Goal: Task Accomplishment & Management: Use online tool/utility

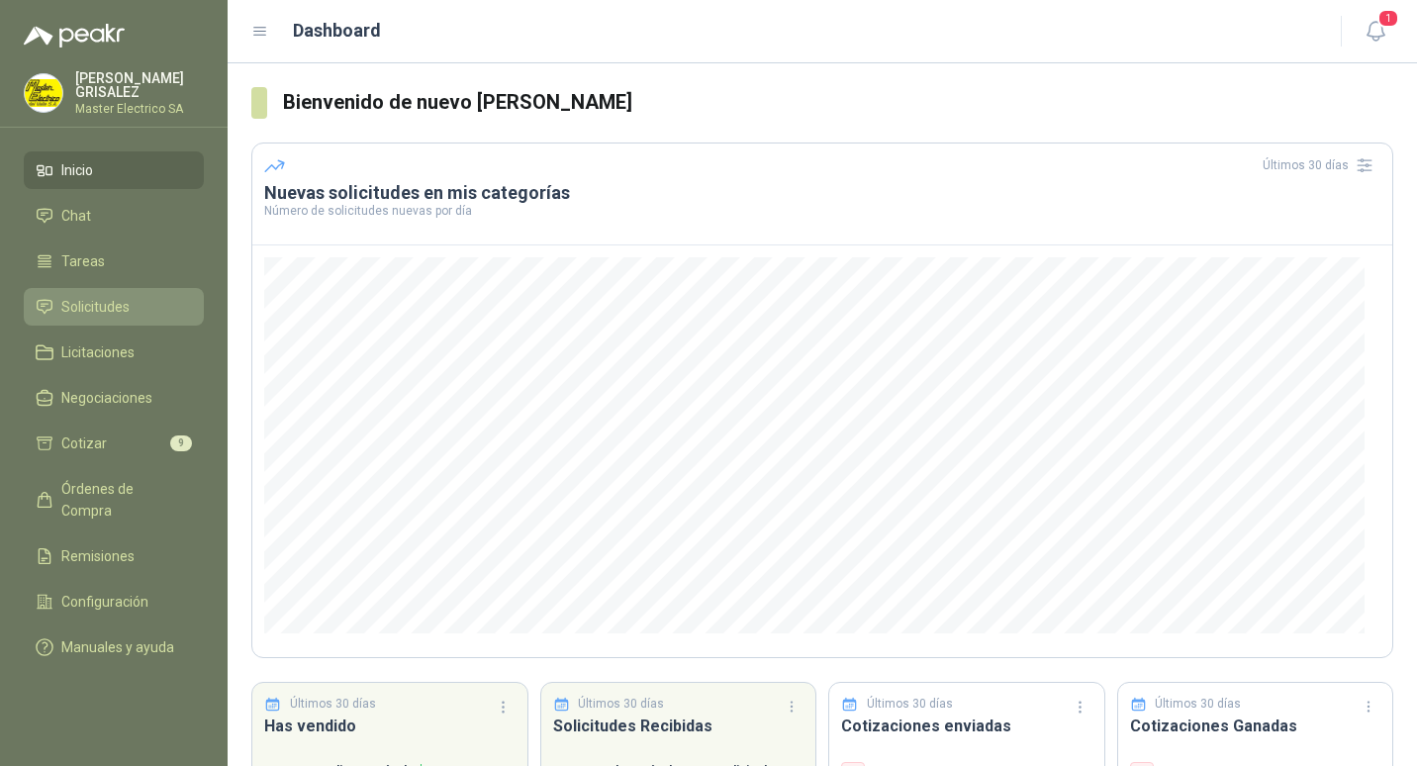
click at [79, 306] on span "Solicitudes" at bounding box center [95, 307] width 68 height 22
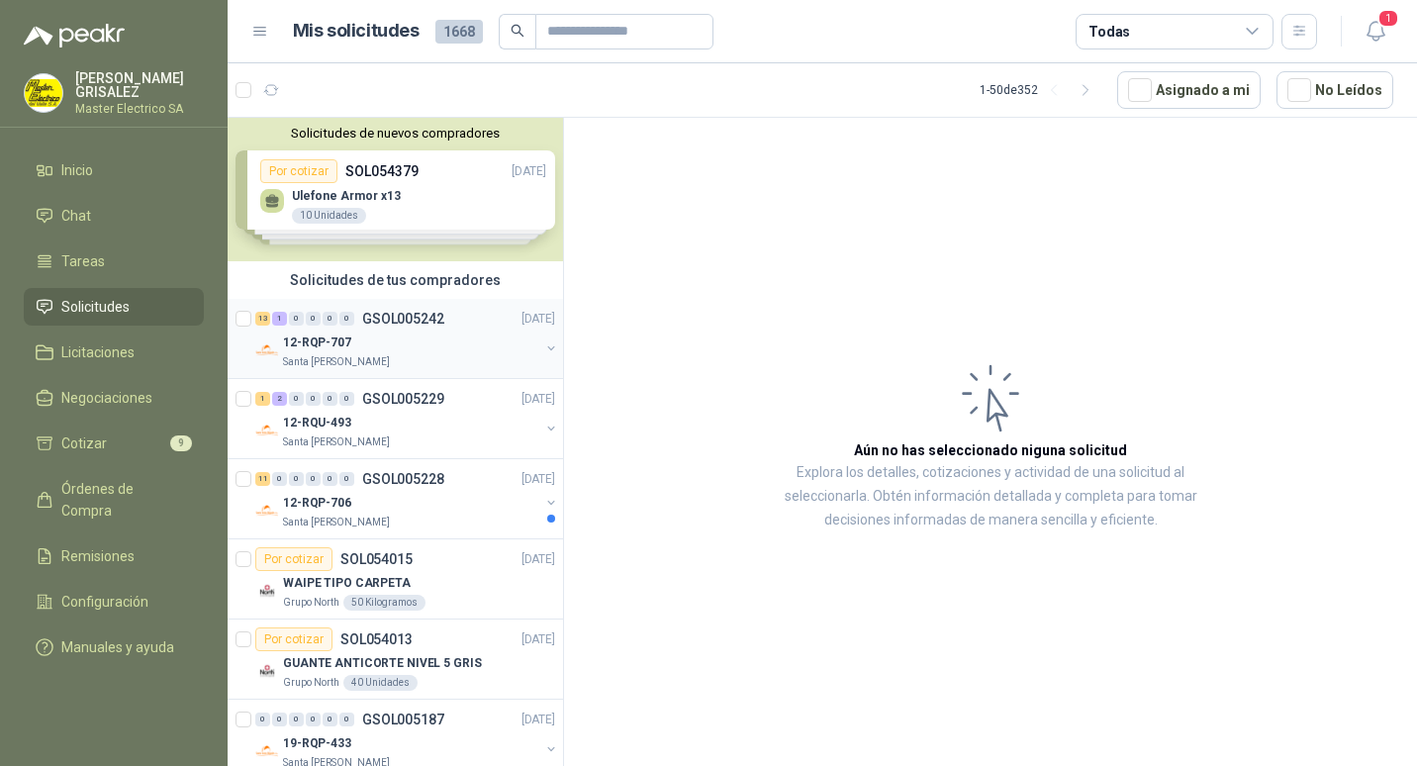
click at [401, 317] on p "GSOL005242" at bounding box center [403, 319] width 82 height 14
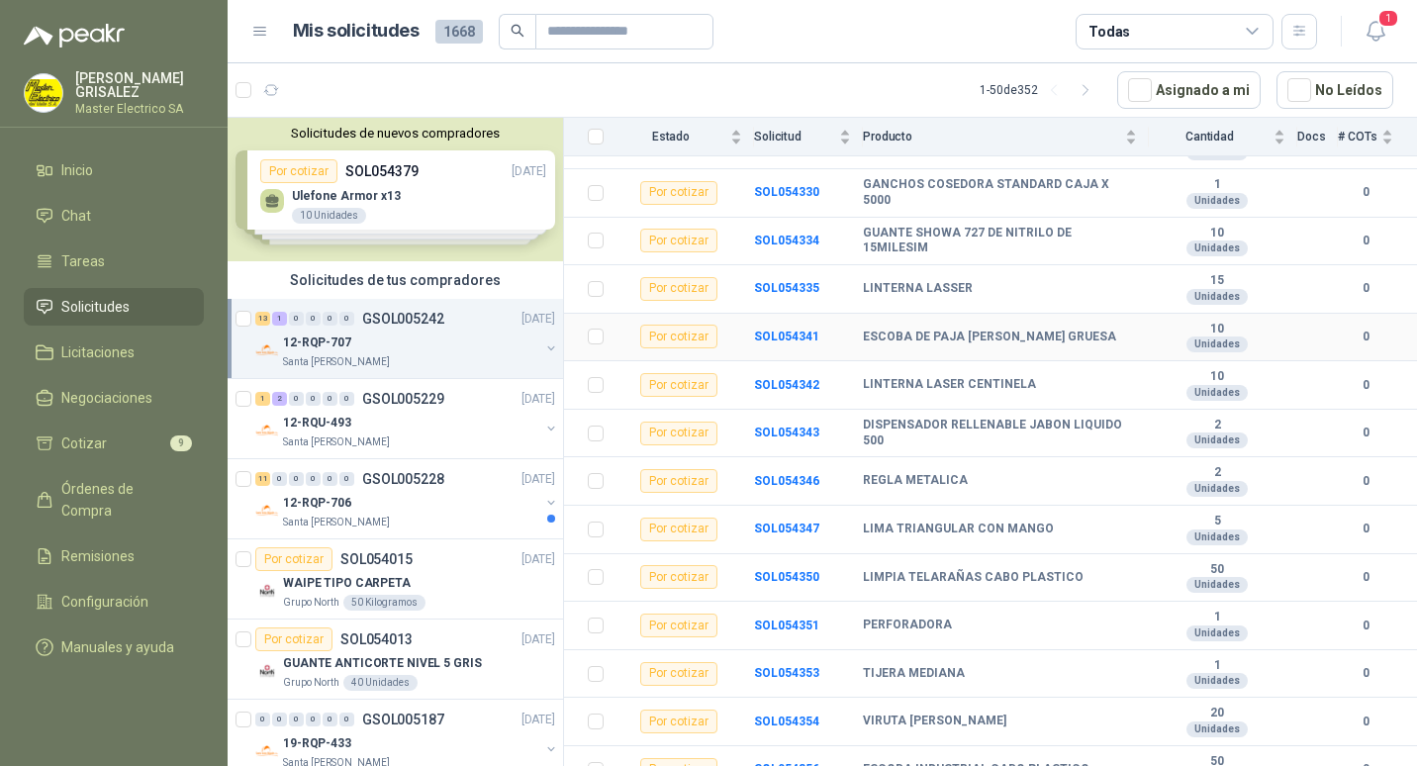
scroll to position [283, 0]
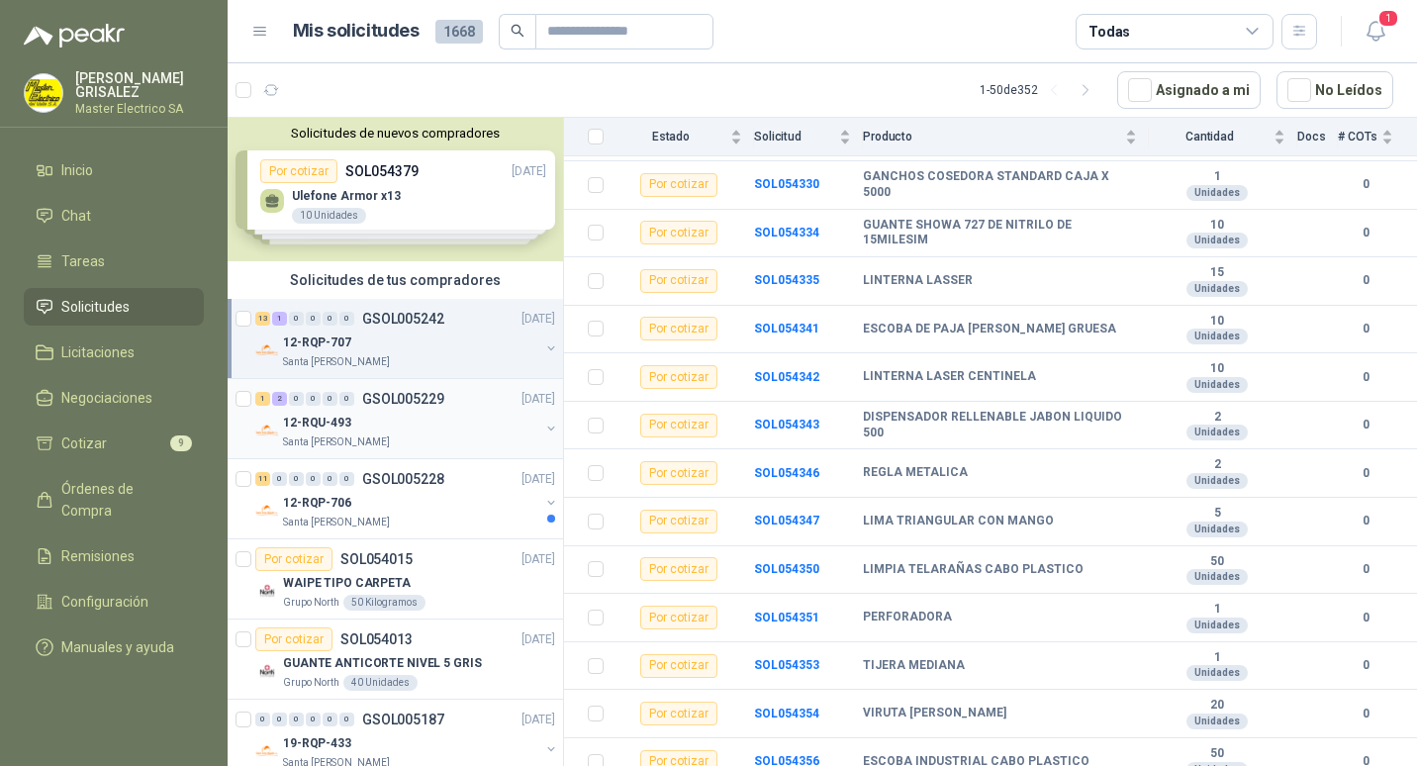
click at [394, 401] on p "GSOL005229" at bounding box center [403, 399] width 82 height 14
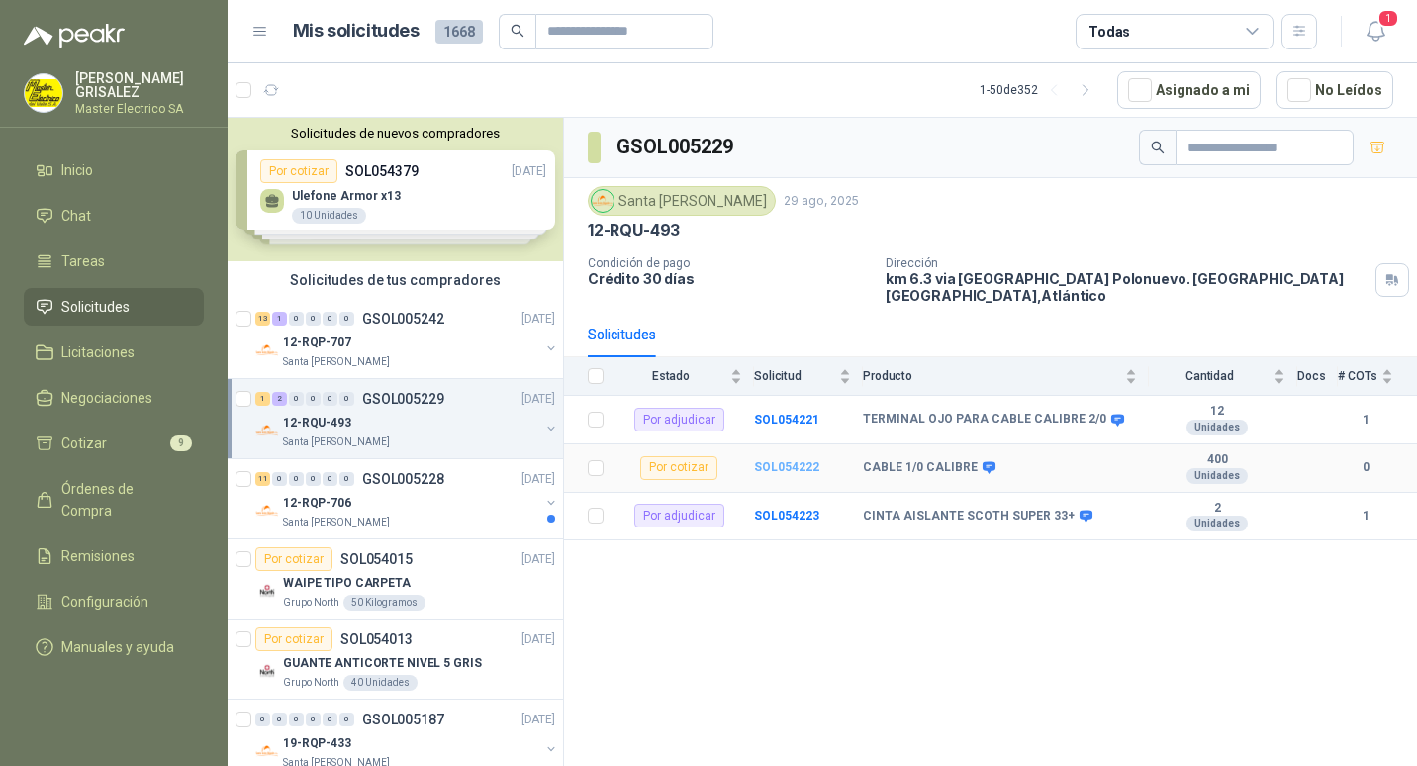
click at [772, 460] on b "SOL054222" at bounding box center [786, 467] width 65 height 14
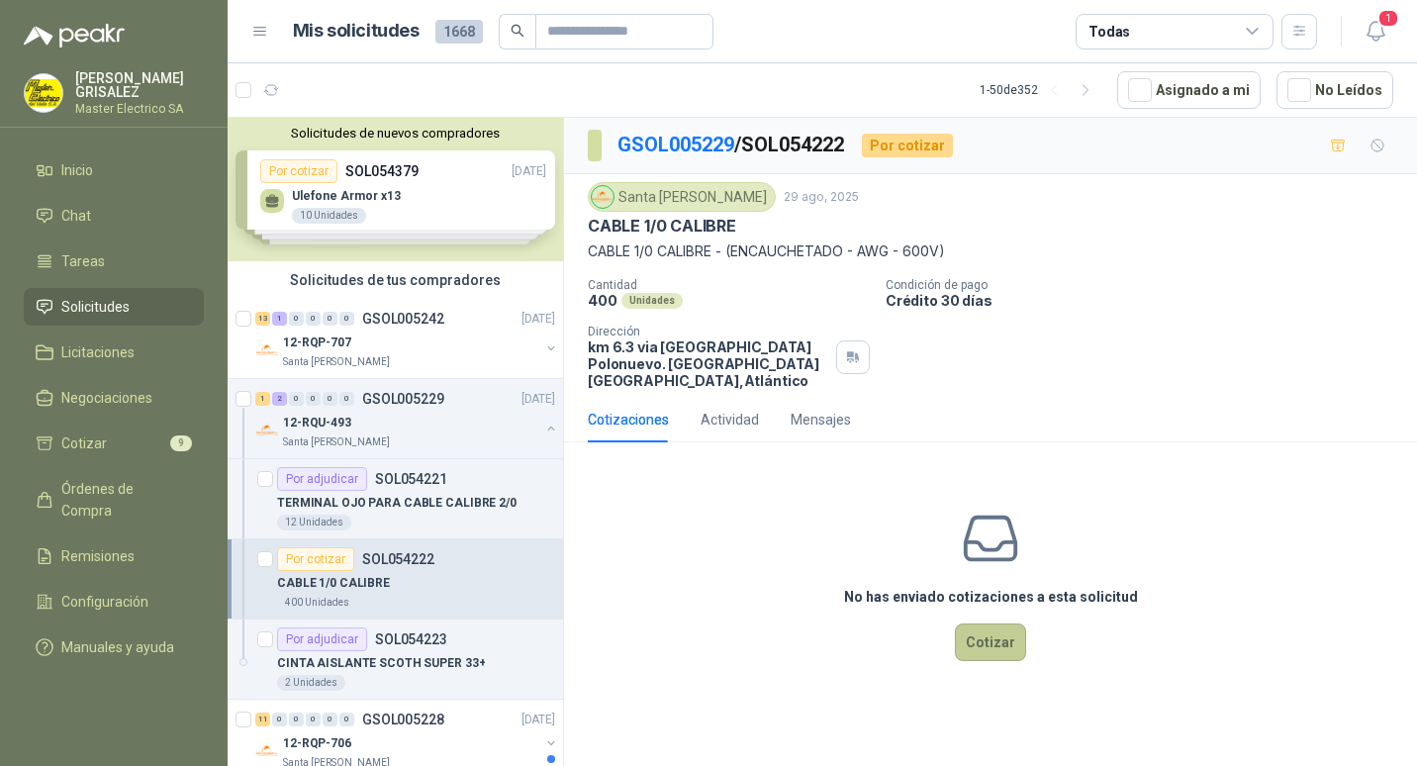
click at [997, 628] on button "Cotizar" at bounding box center [990, 642] width 71 height 38
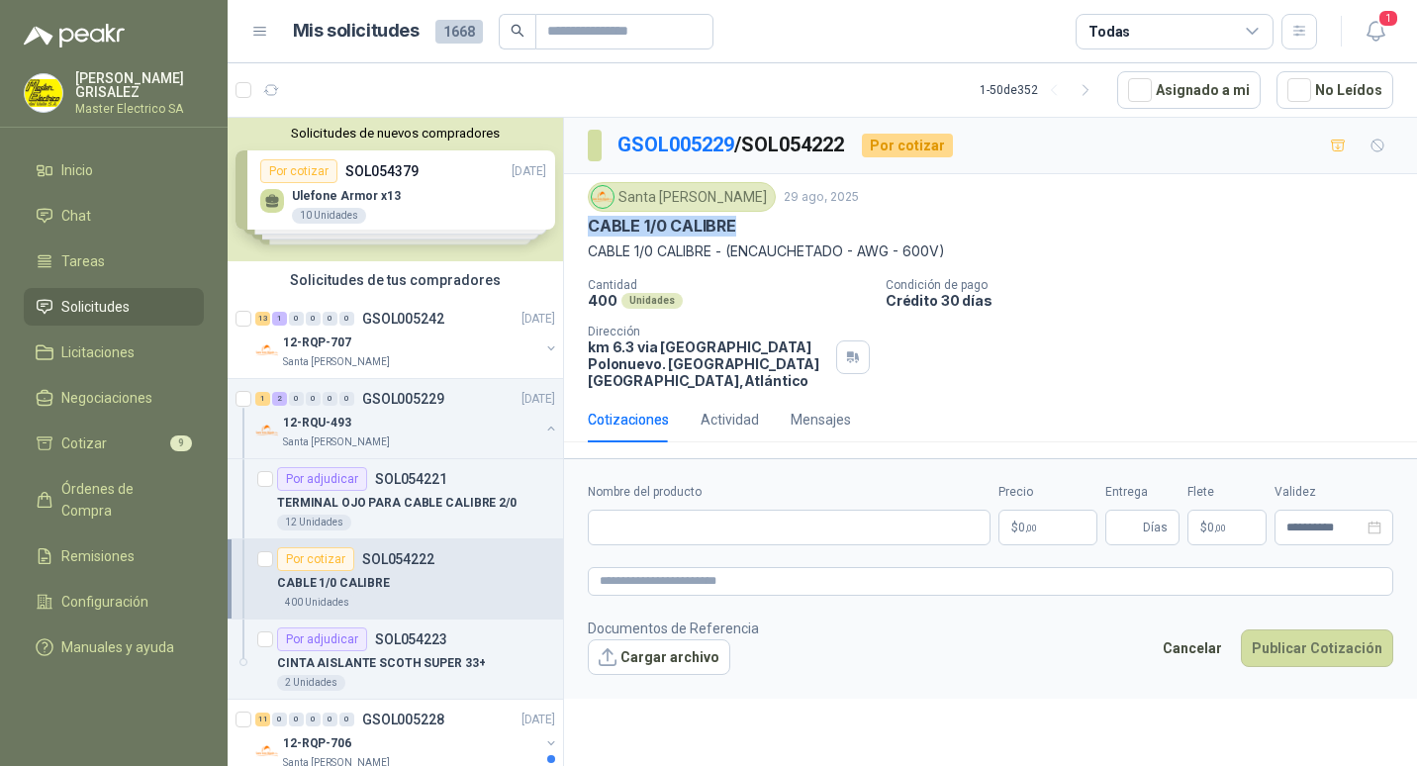
drag, startPoint x: 590, startPoint y: 227, endPoint x: 740, endPoint y: 231, distance: 150.4
click at [740, 231] on div "CABLE 1/0 CALIBRE" at bounding box center [990, 226] width 805 height 21
drag, startPoint x: 740, startPoint y: 231, endPoint x: 724, endPoint y: 223, distance: 18.2
copy p "CABLE 1/0 CALIBRE"
paste input "**********"
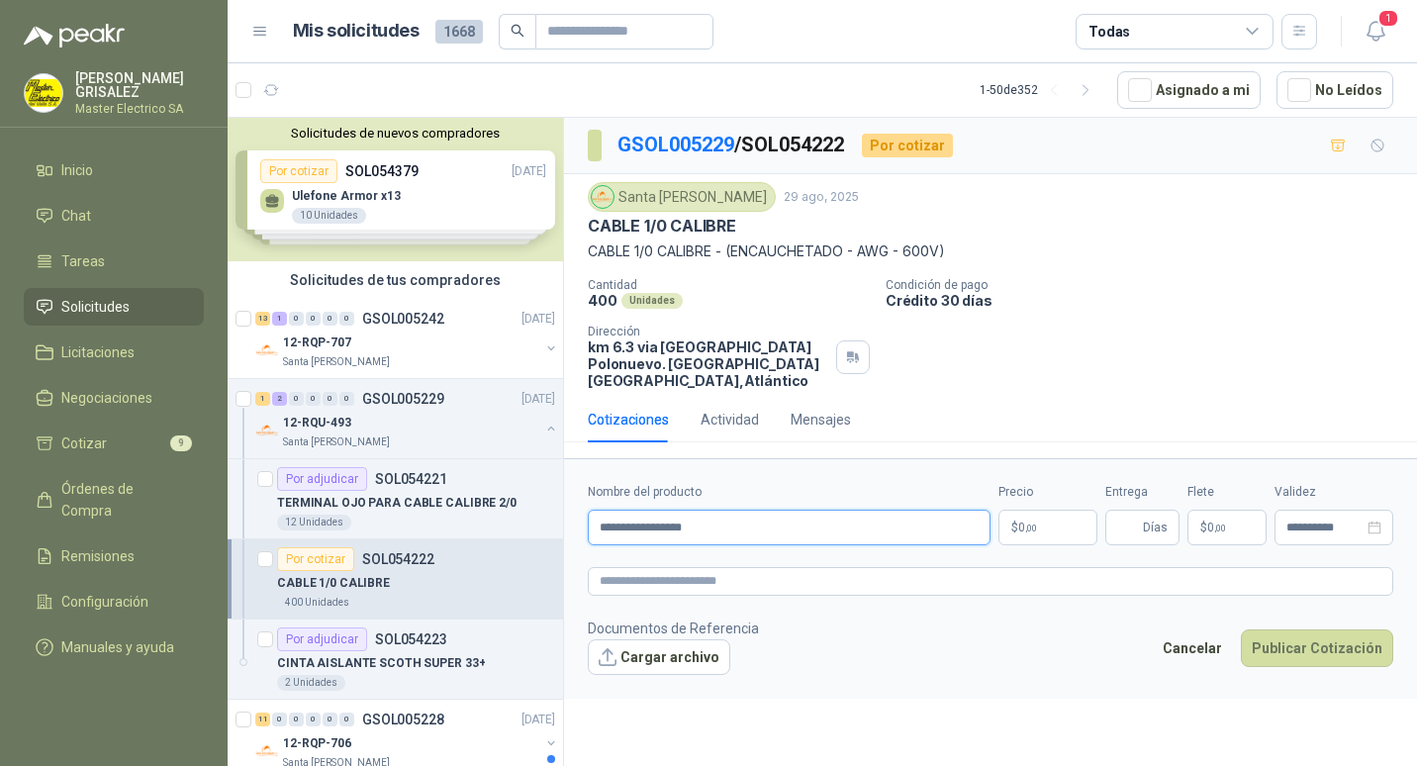
type input "**********"
click at [1033, 522] on span ",00" at bounding box center [1031, 527] width 12 height 11
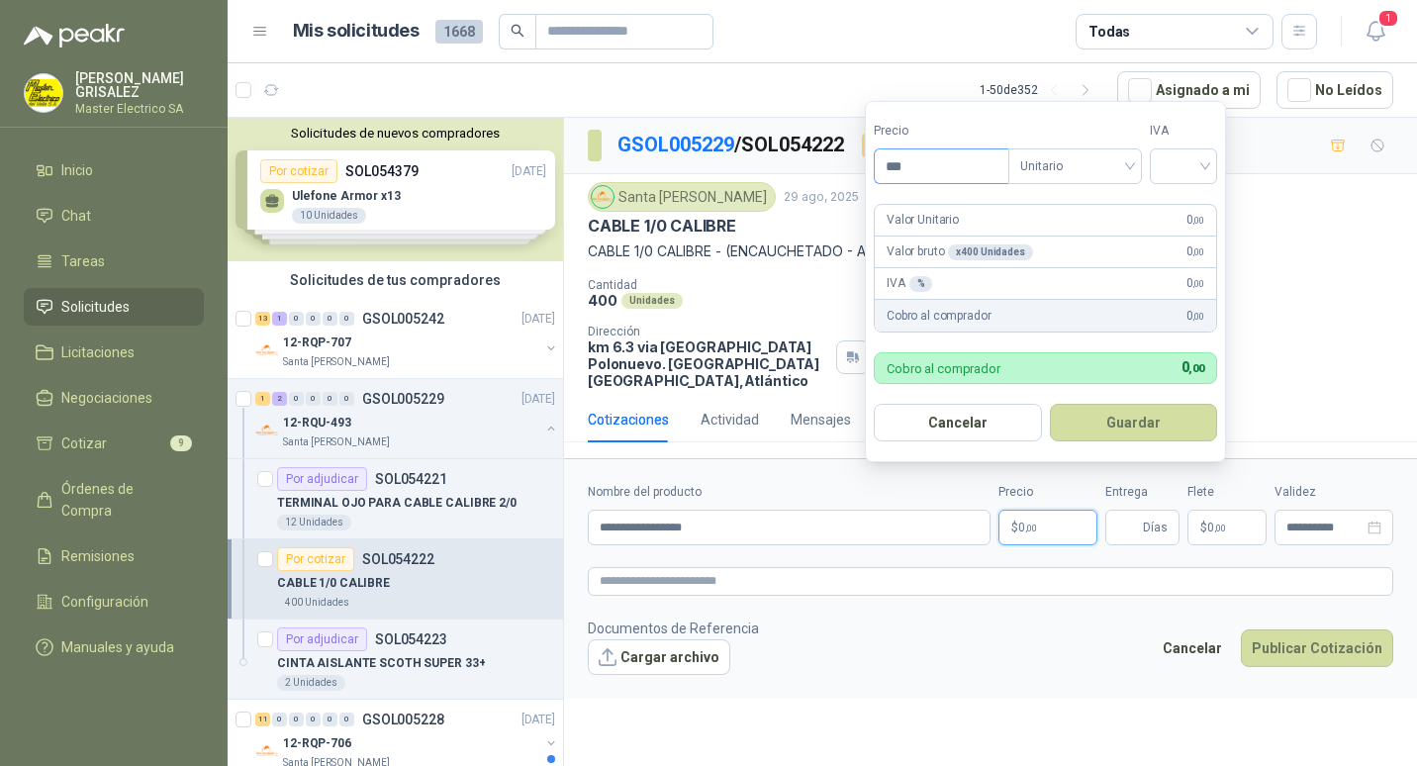
click at [898, 171] on input "***" at bounding box center [941, 166] width 134 height 34
click at [1127, 167] on span "Unitario" at bounding box center [1072, 166] width 110 height 30
type input "********"
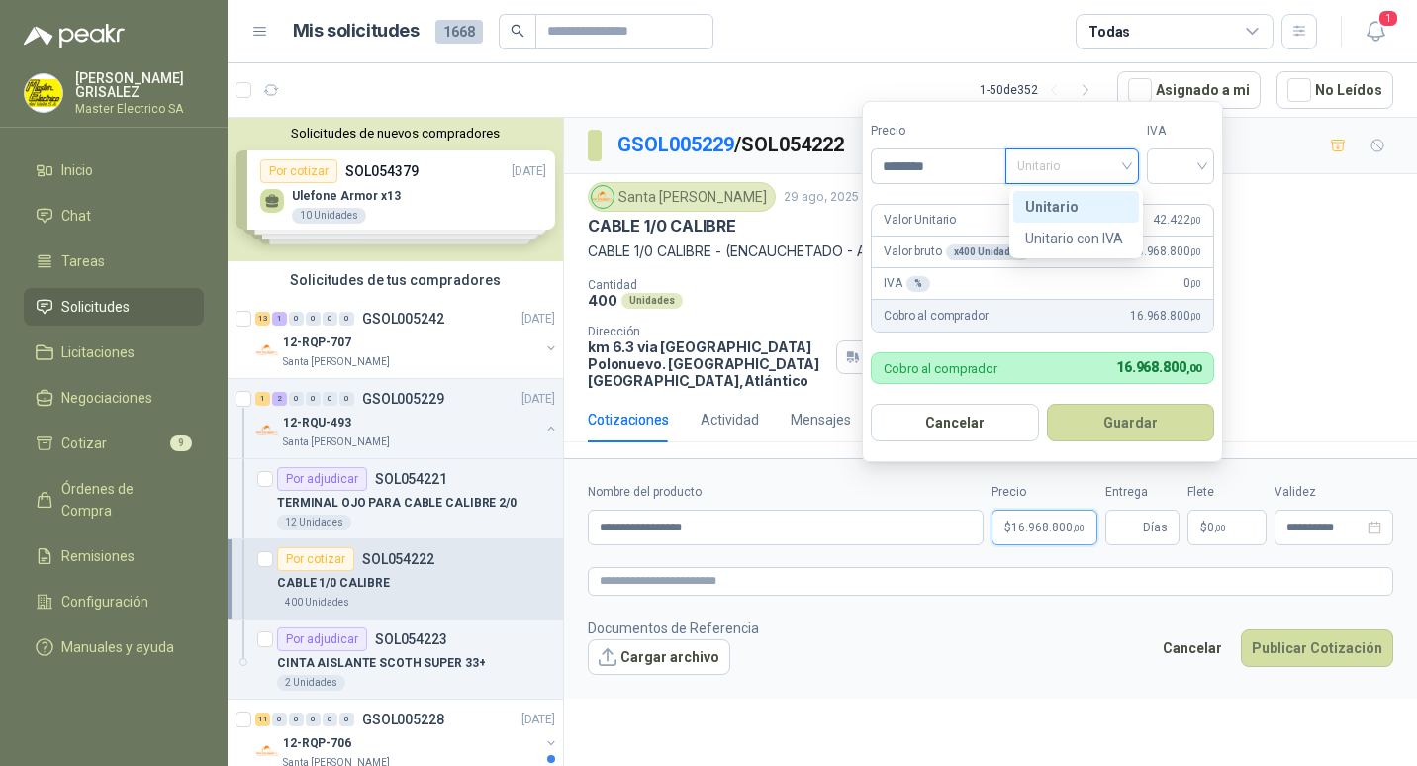
click at [1048, 206] on div "Unitario" at bounding box center [1076, 207] width 102 height 22
click at [1212, 163] on div at bounding box center [1179, 166] width 67 height 36
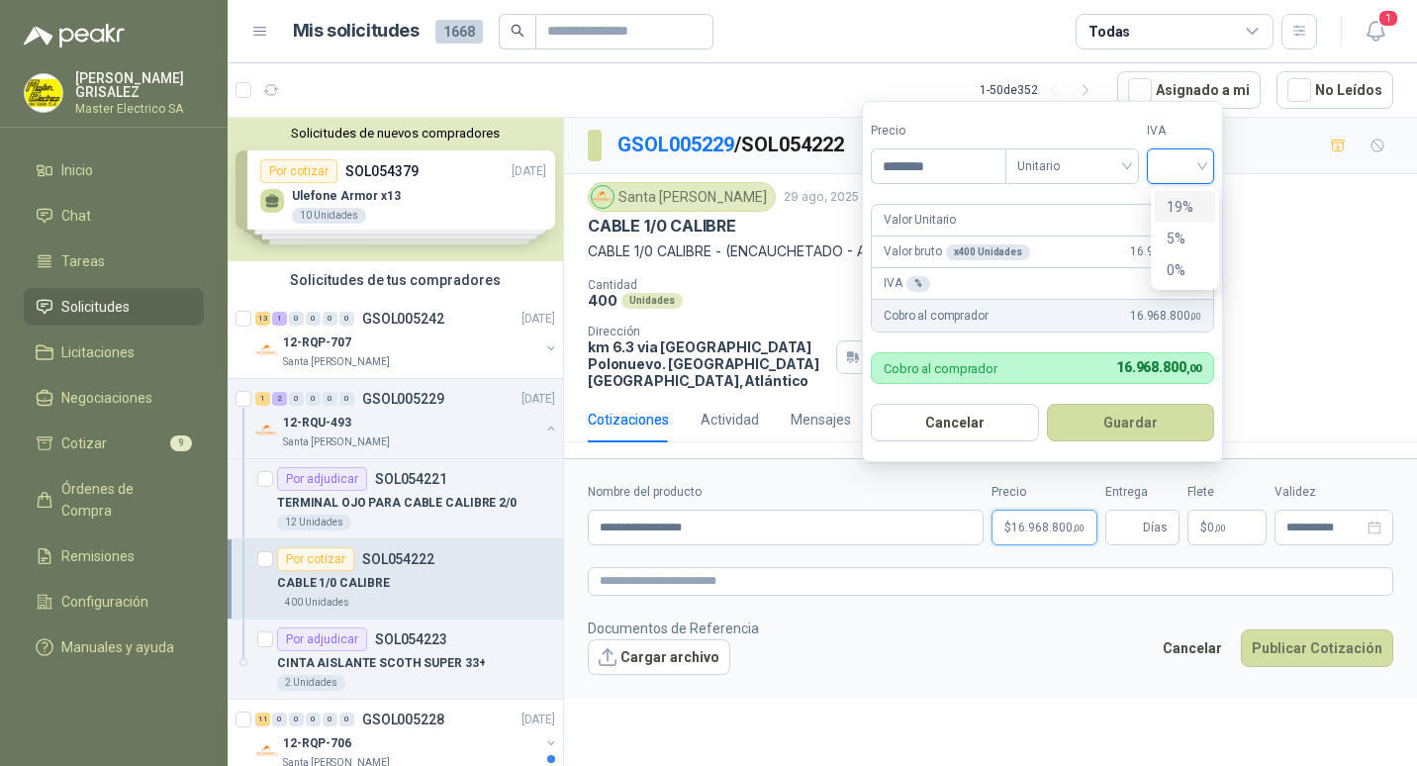
click at [1168, 210] on div "19%" at bounding box center [1184, 207] width 37 height 22
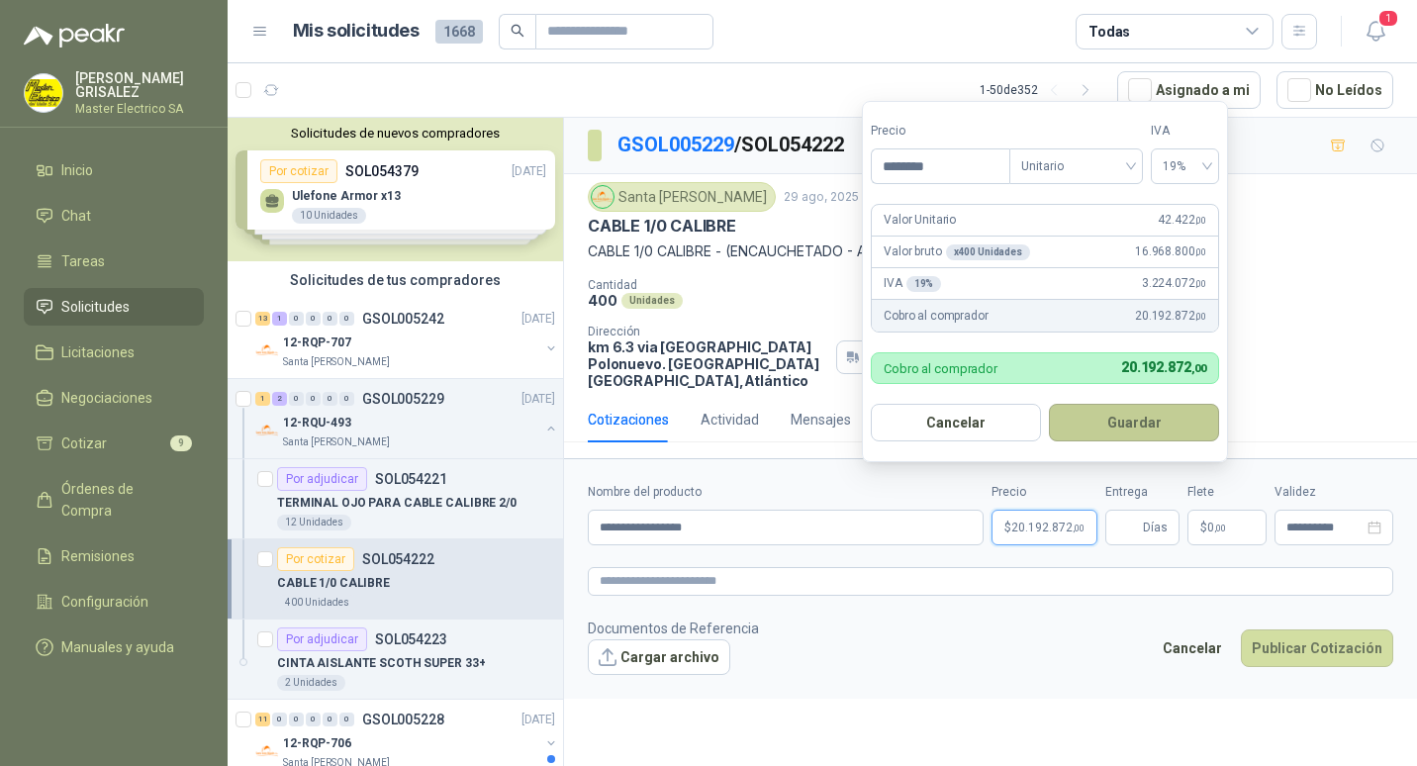
click at [1118, 425] on button "Guardar" at bounding box center [1134, 423] width 170 height 38
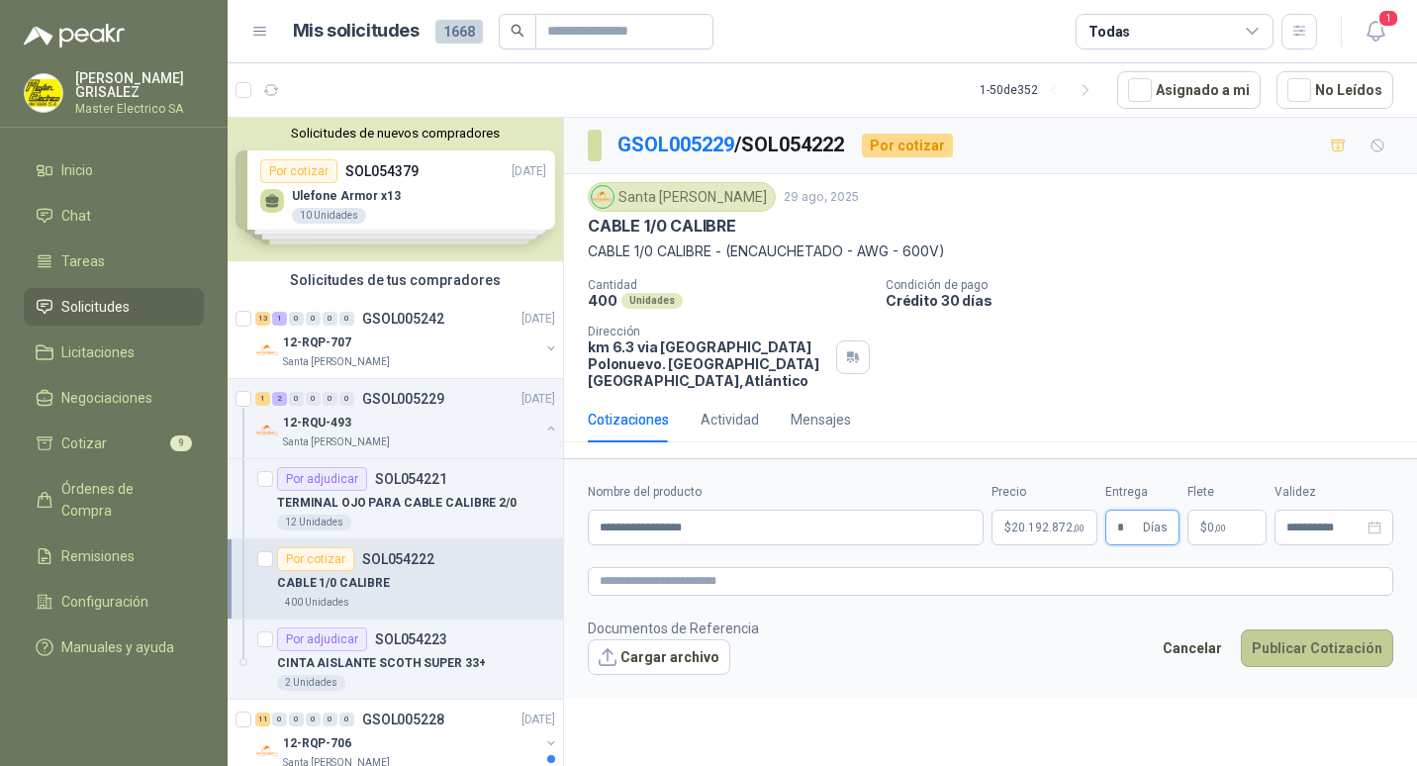
type input "*"
click at [1314, 639] on button "Publicar Cotización" at bounding box center [1316, 648] width 152 height 38
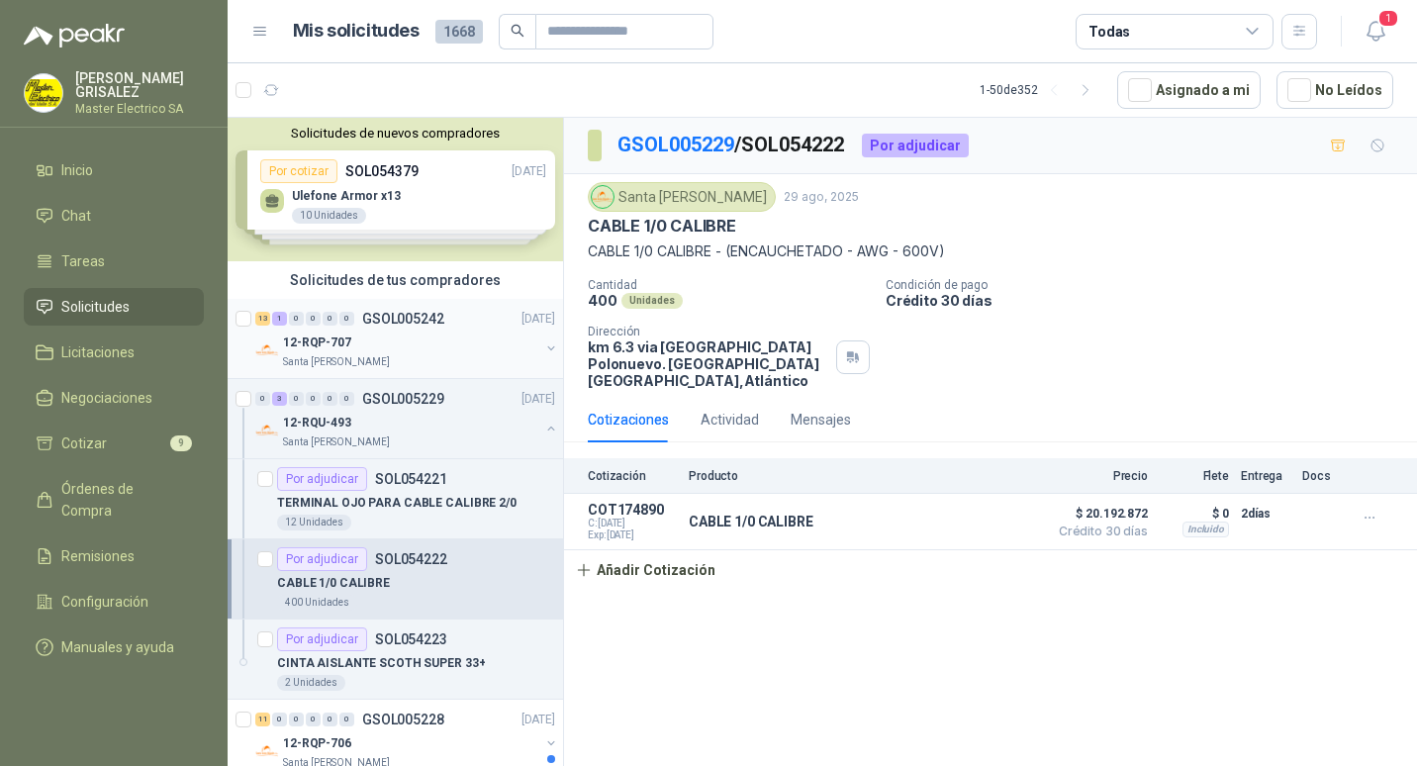
click at [392, 318] on p "GSOL005242" at bounding box center [403, 319] width 82 height 14
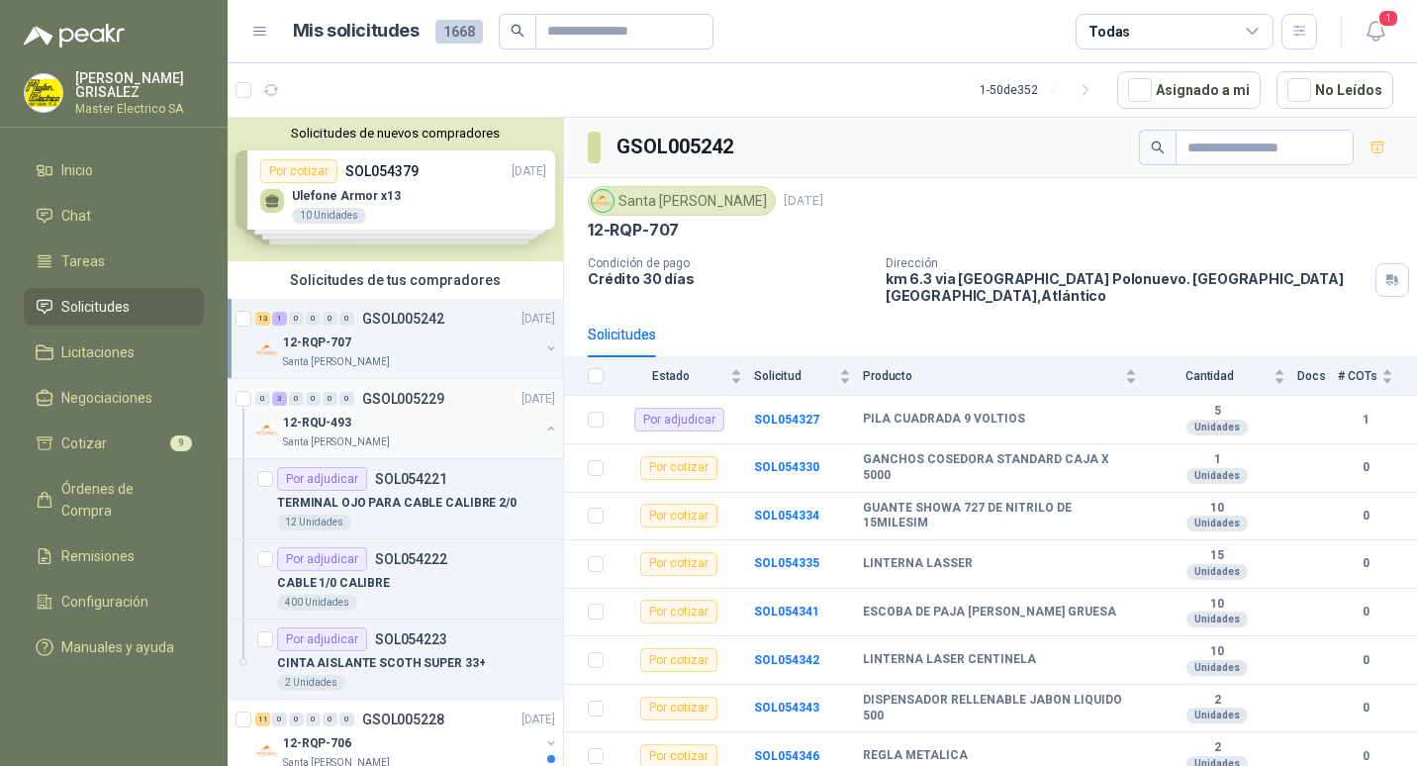
click at [386, 404] on p "GSOL005229" at bounding box center [403, 399] width 82 height 14
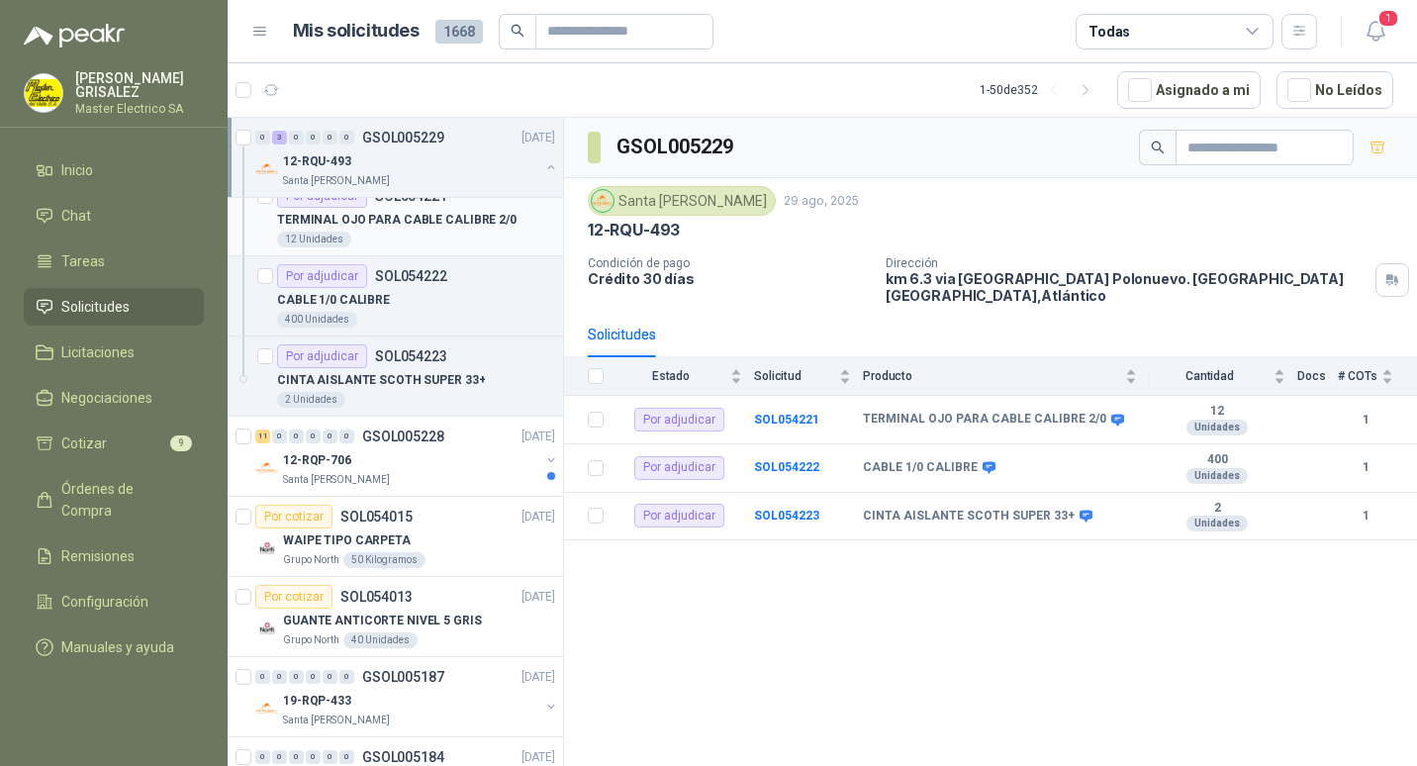
scroll to position [297, 0]
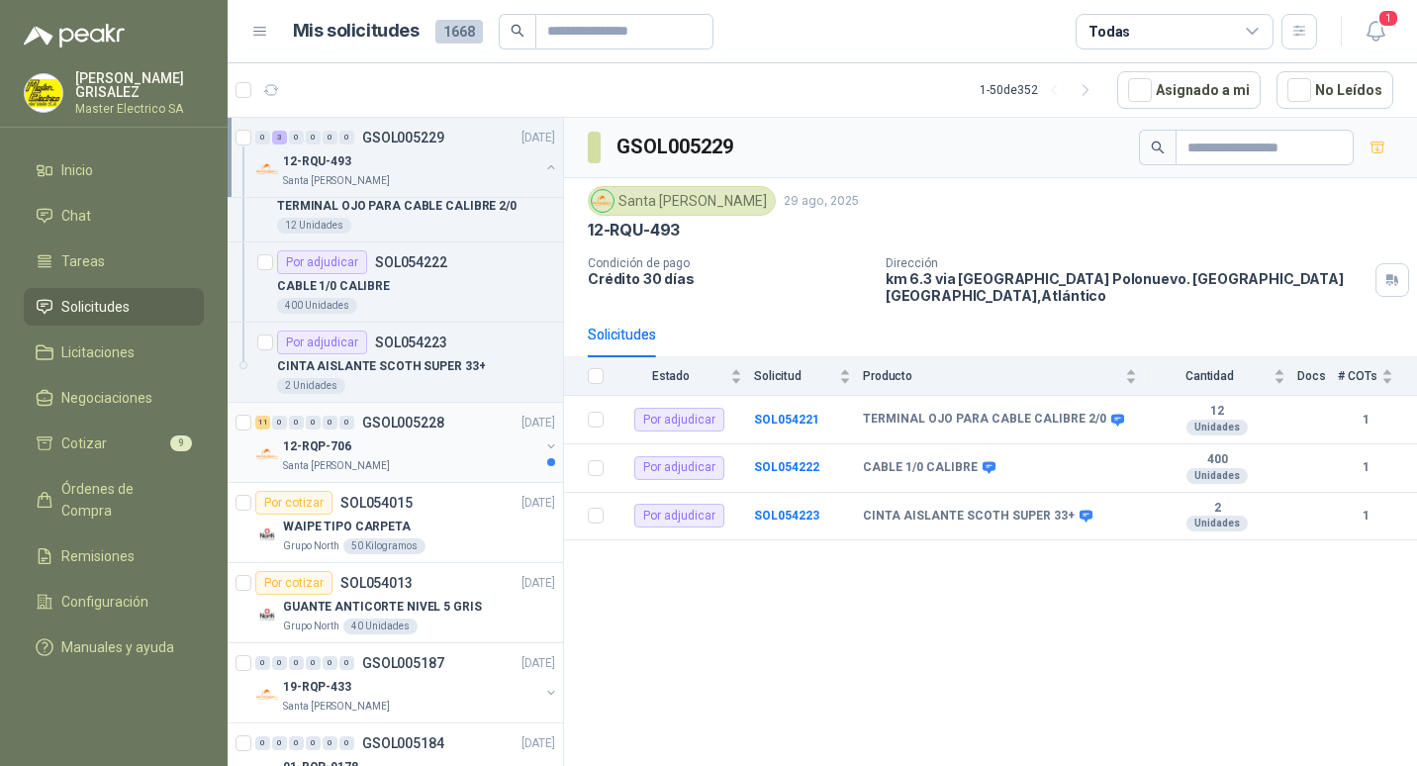
click at [416, 424] on p "GSOL005228" at bounding box center [403, 422] width 82 height 14
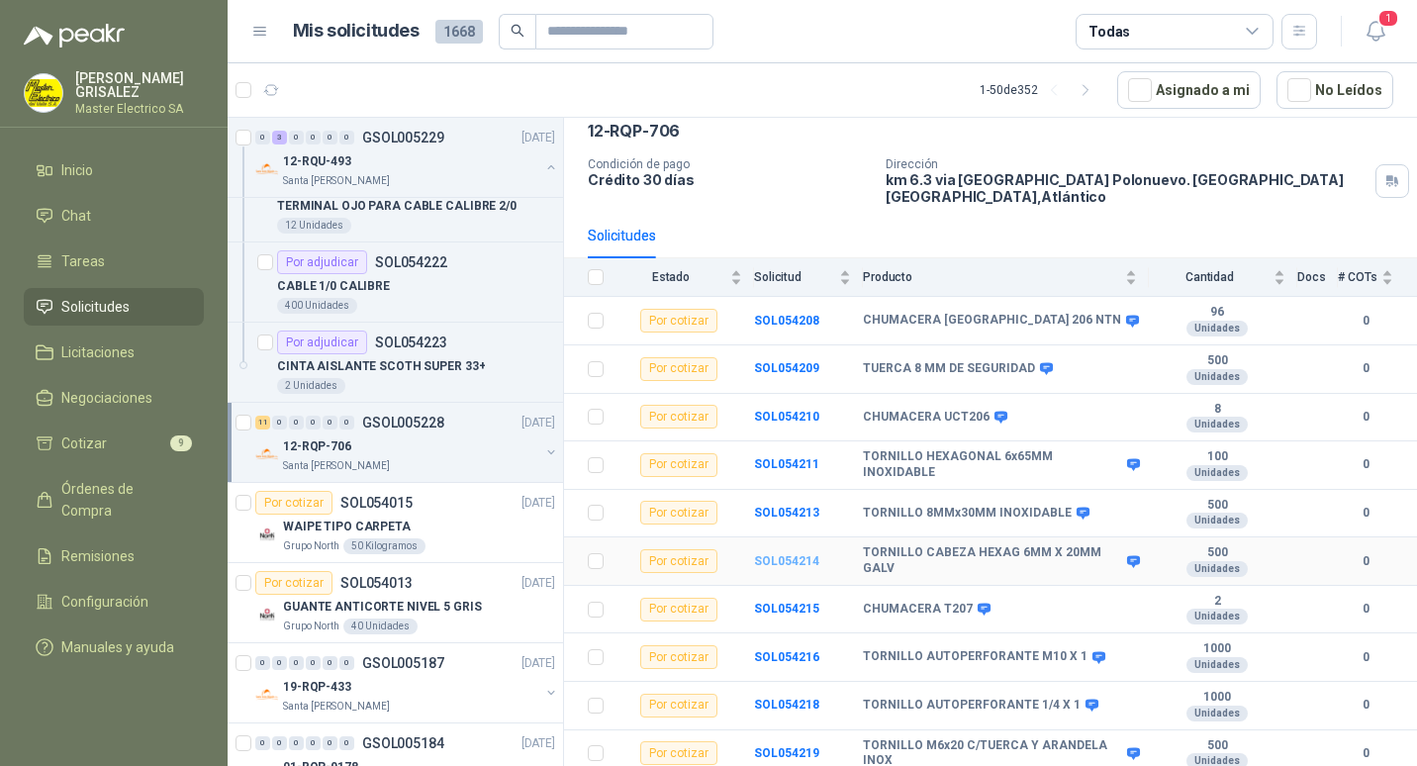
scroll to position [138, 0]
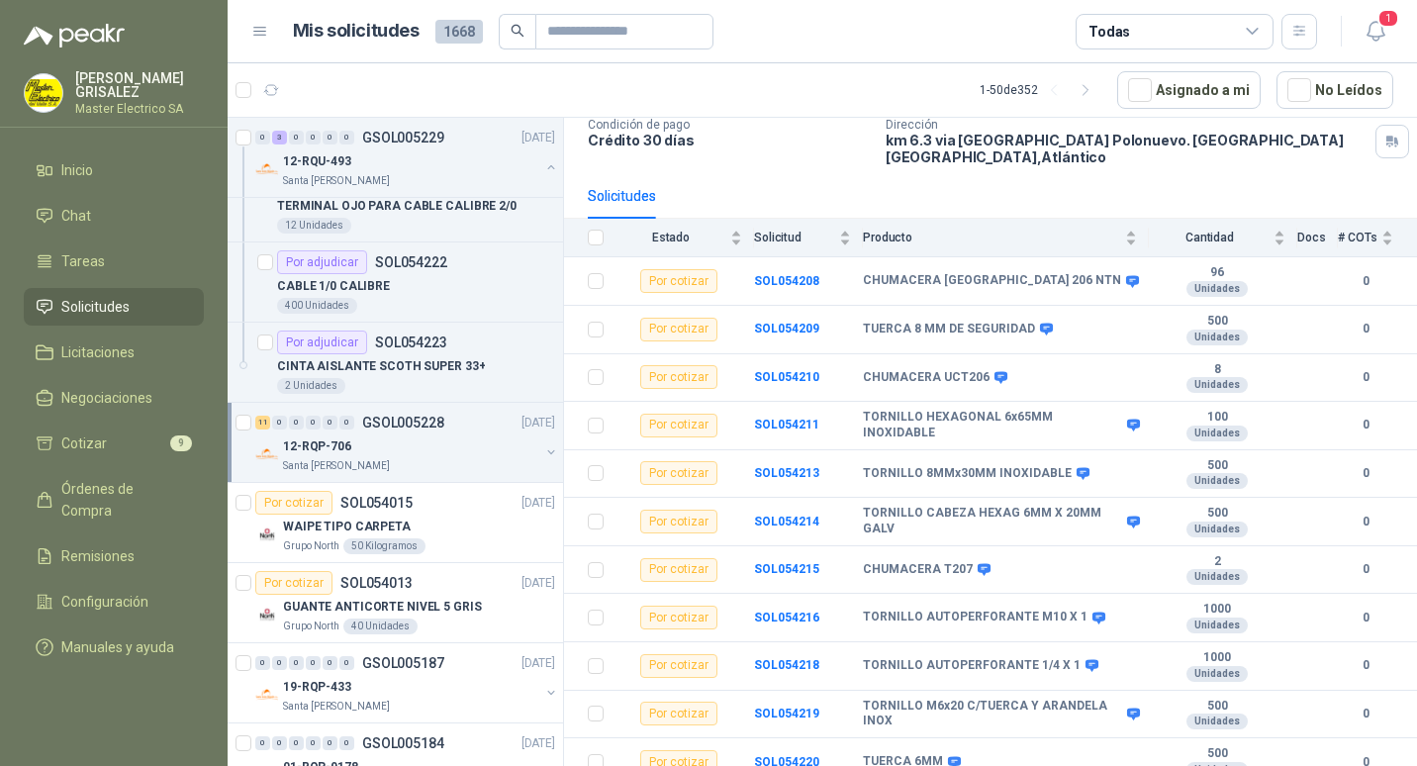
click at [587, 223] on th at bounding box center [589, 238] width 51 height 39
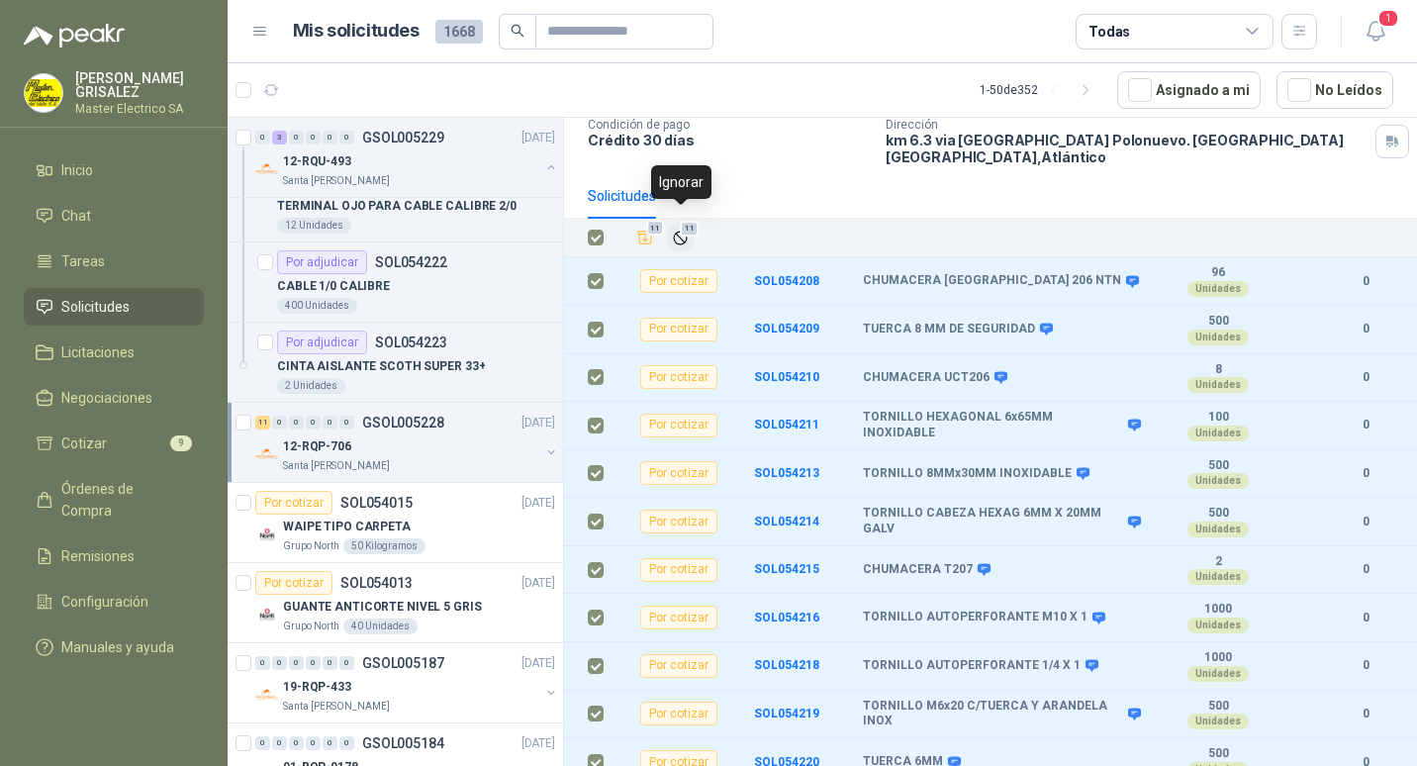
click at [680, 221] on span "11" at bounding box center [689, 229] width 19 height 16
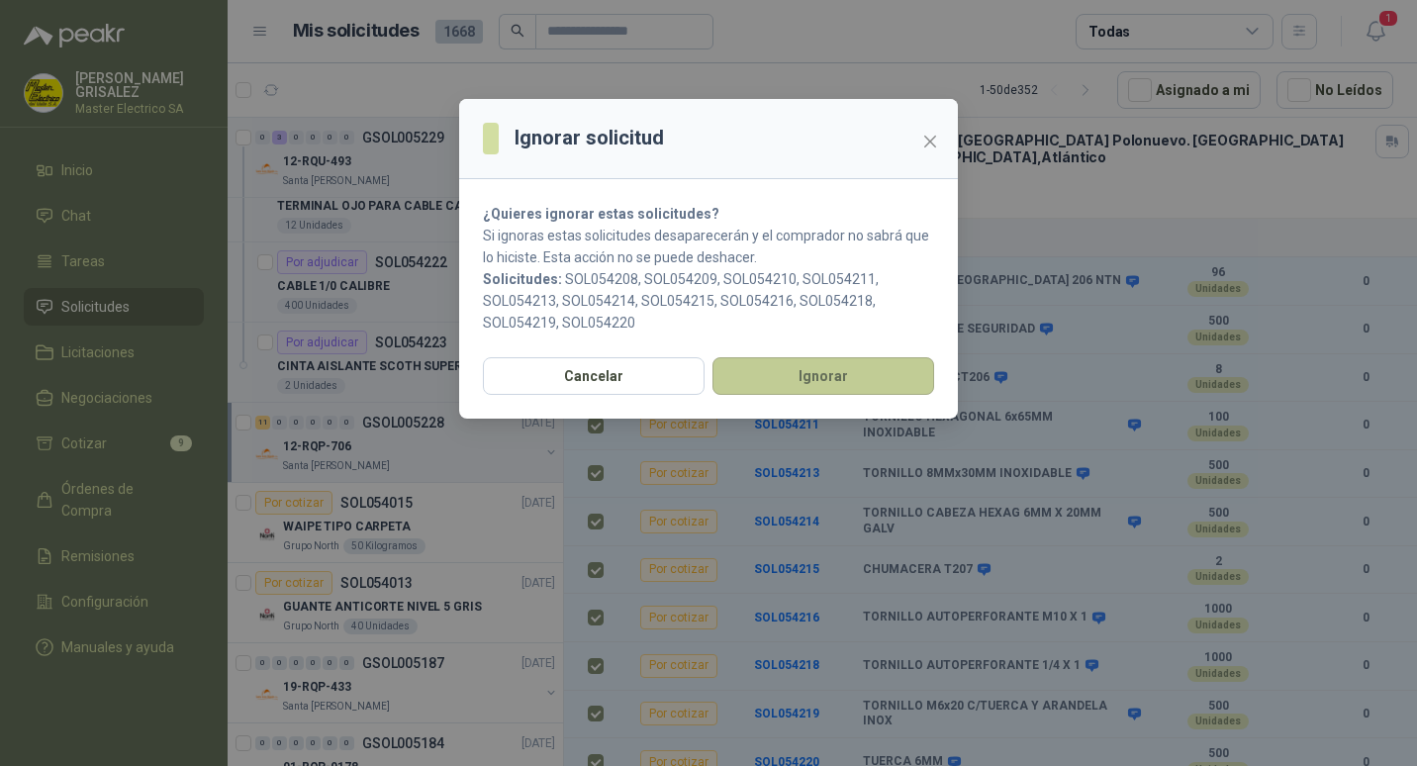
click at [818, 378] on button "Ignorar" at bounding box center [823, 376] width 222 height 38
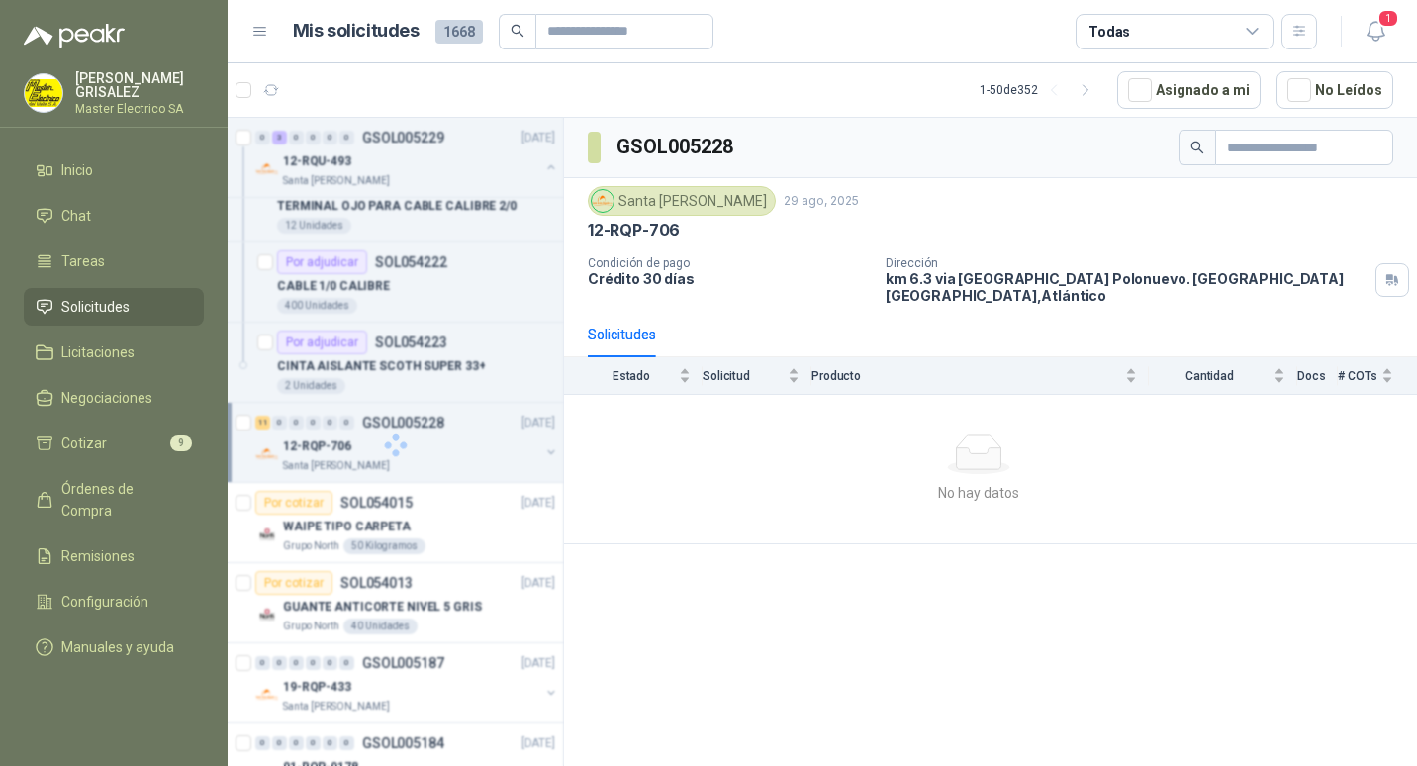
scroll to position [0, 0]
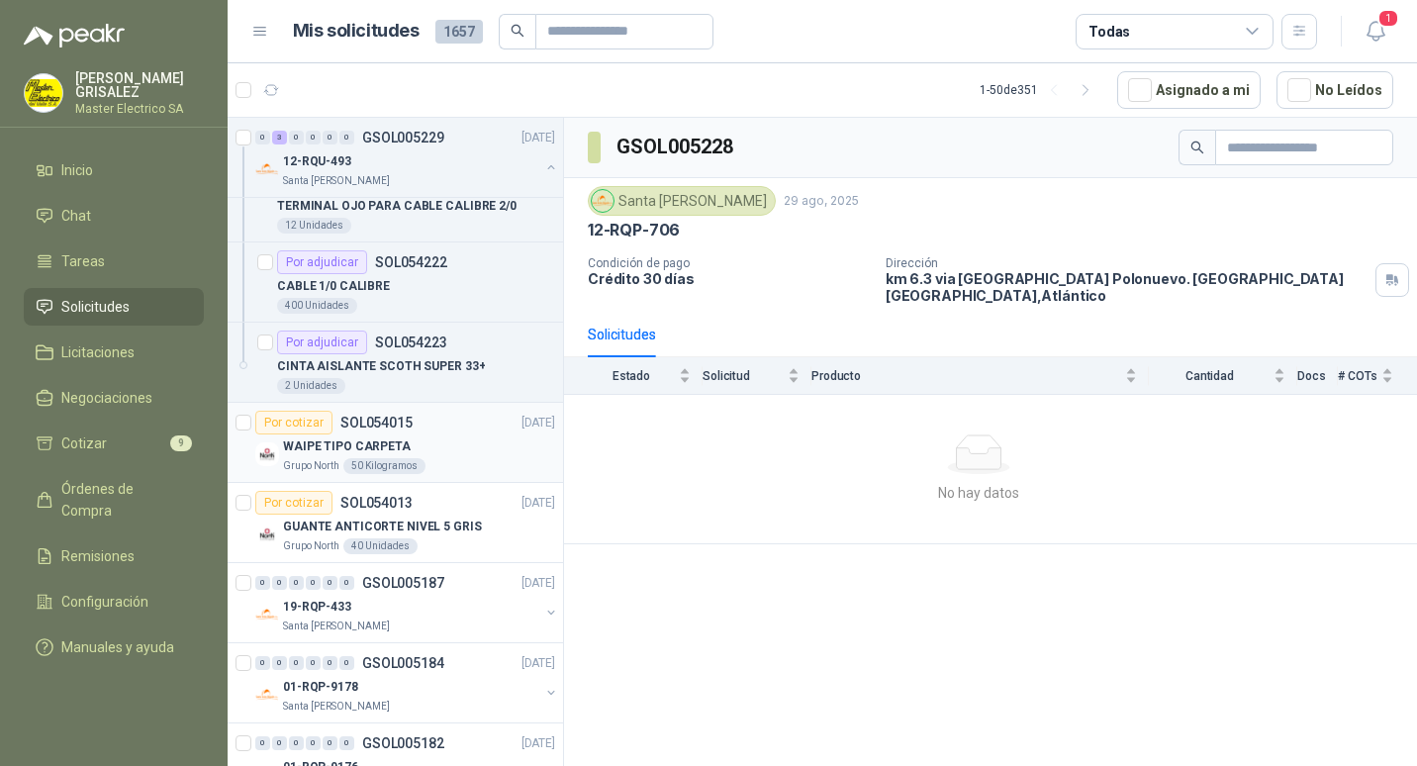
click at [373, 422] on p "SOL054015" at bounding box center [376, 422] width 72 height 14
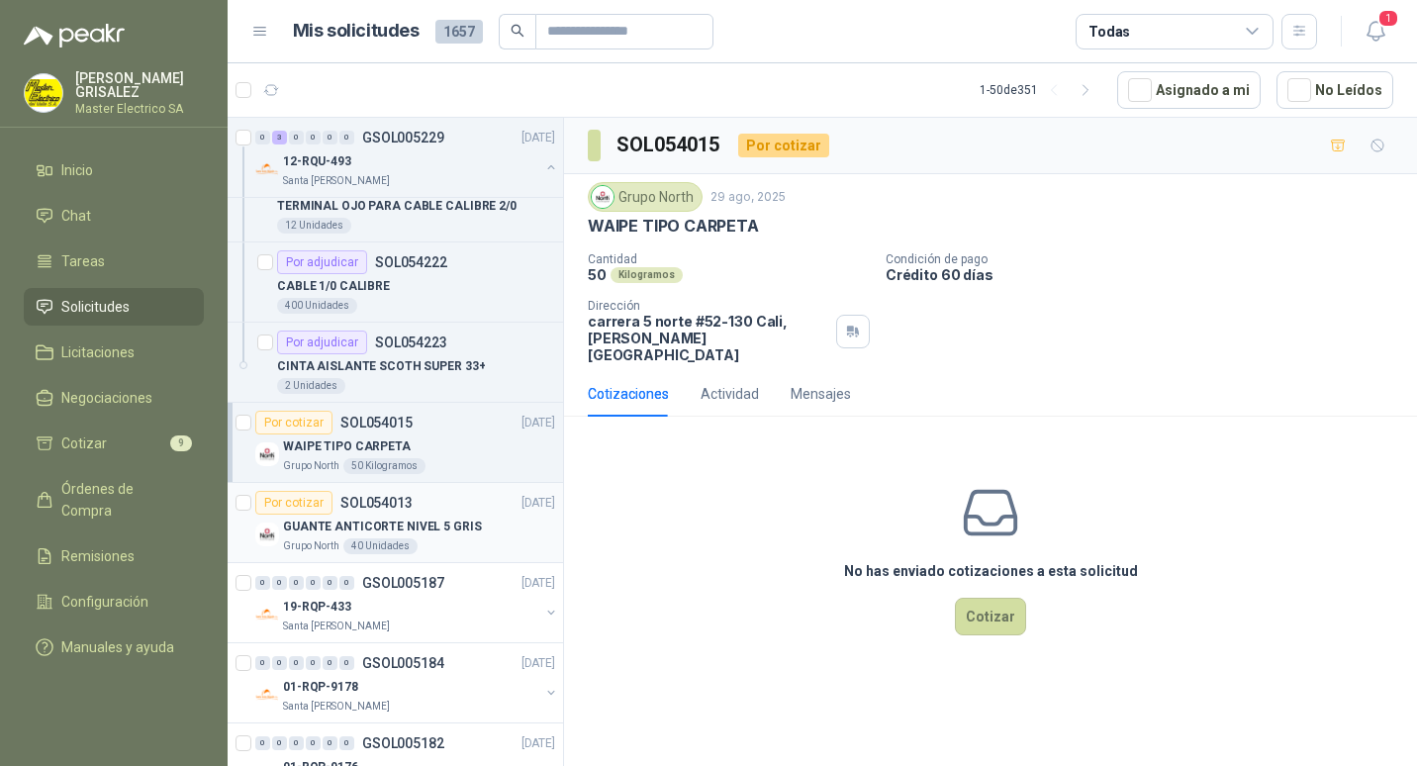
click at [376, 500] on p "SOL054013" at bounding box center [376, 503] width 72 height 14
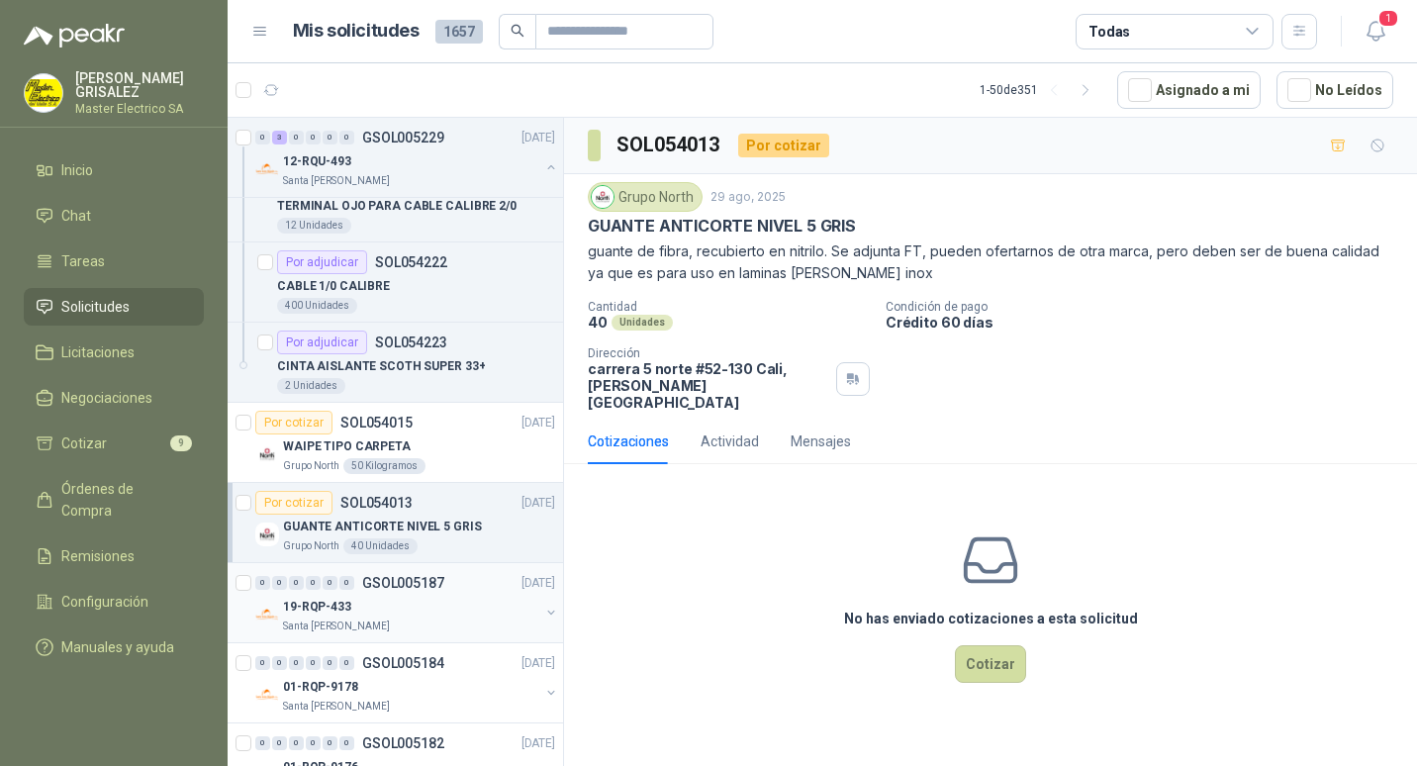
click at [391, 578] on p "GSOL005187" at bounding box center [403, 583] width 82 height 14
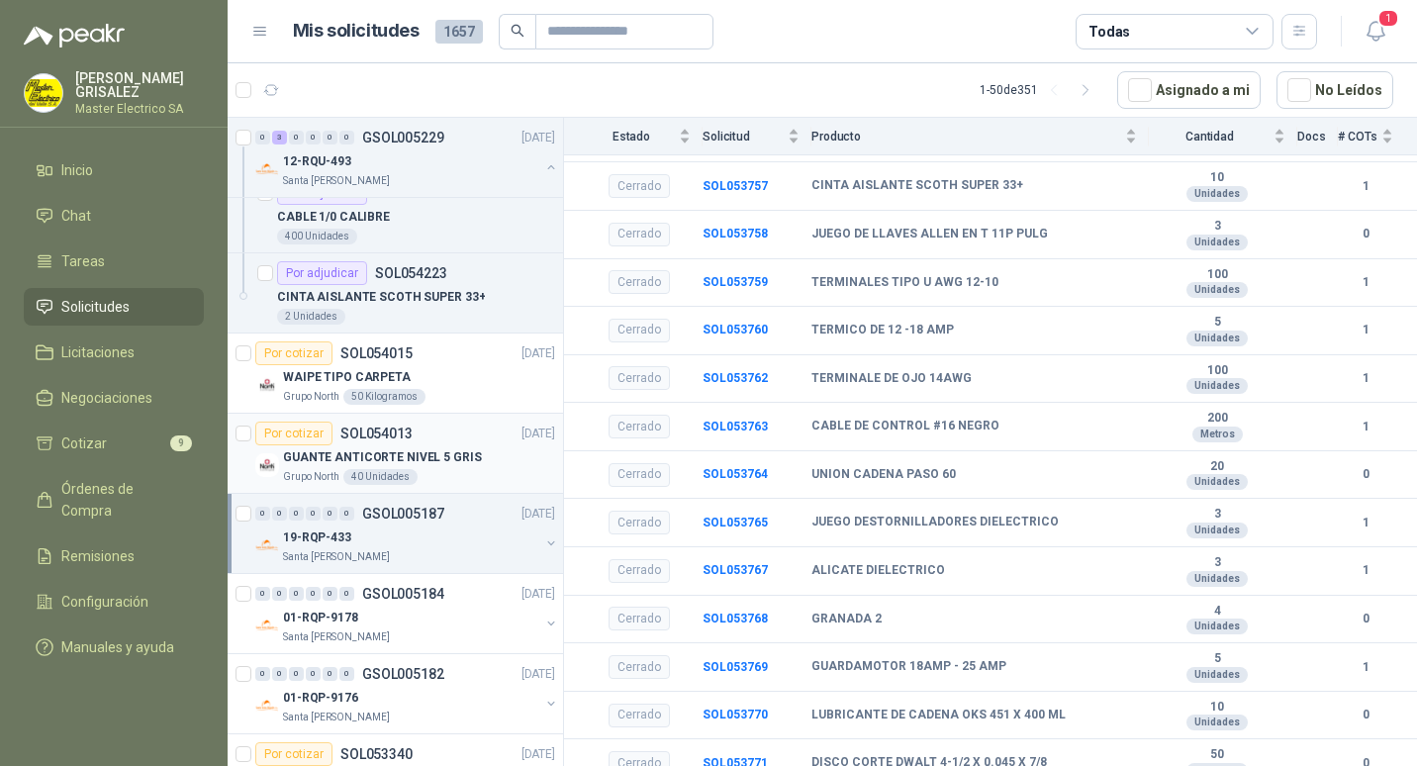
scroll to position [396, 0]
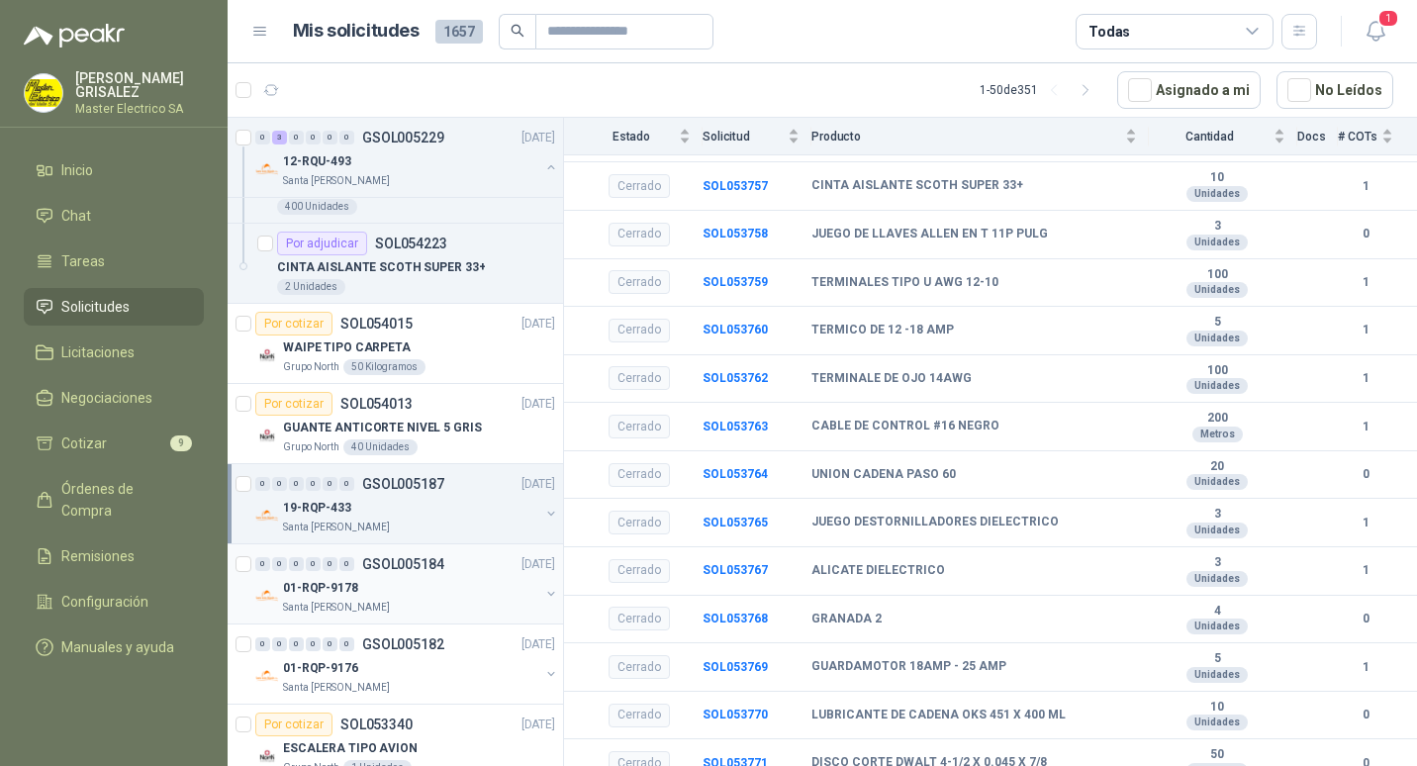
click at [383, 564] on p "GSOL005184" at bounding box center [403, 564] width 82 height 14
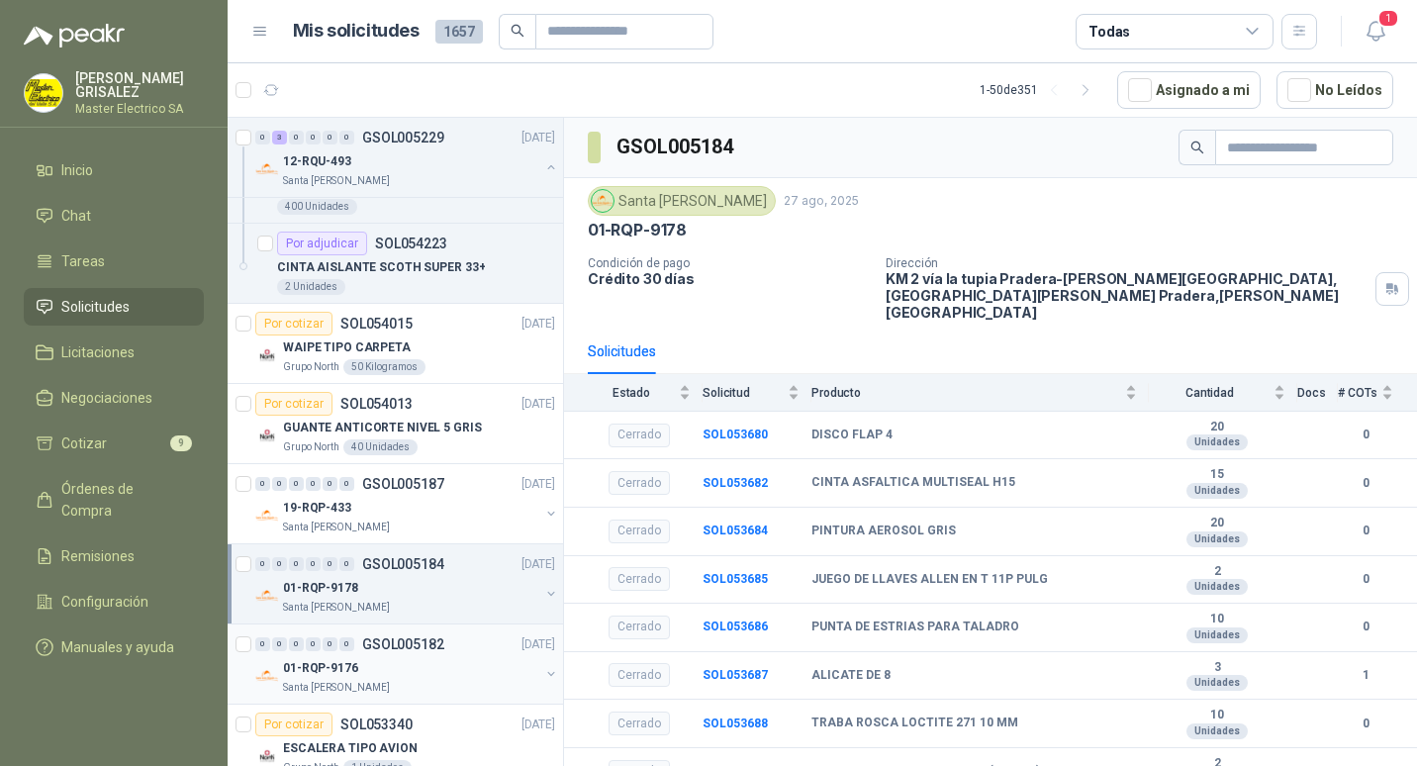
click at [390, 646] on p "GSOL005182" at bounding box center [403, 644] width 82 height 14
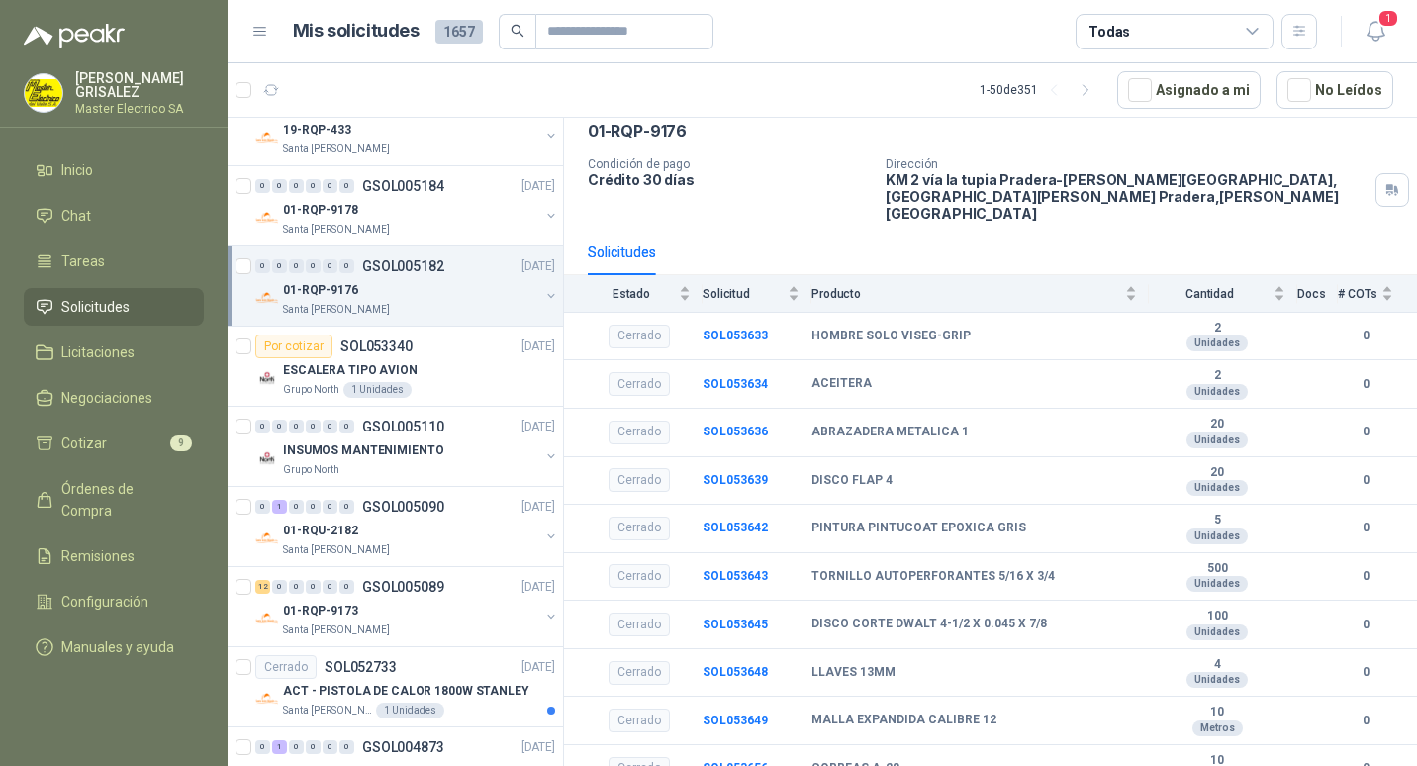
scroll to position [791, 0]
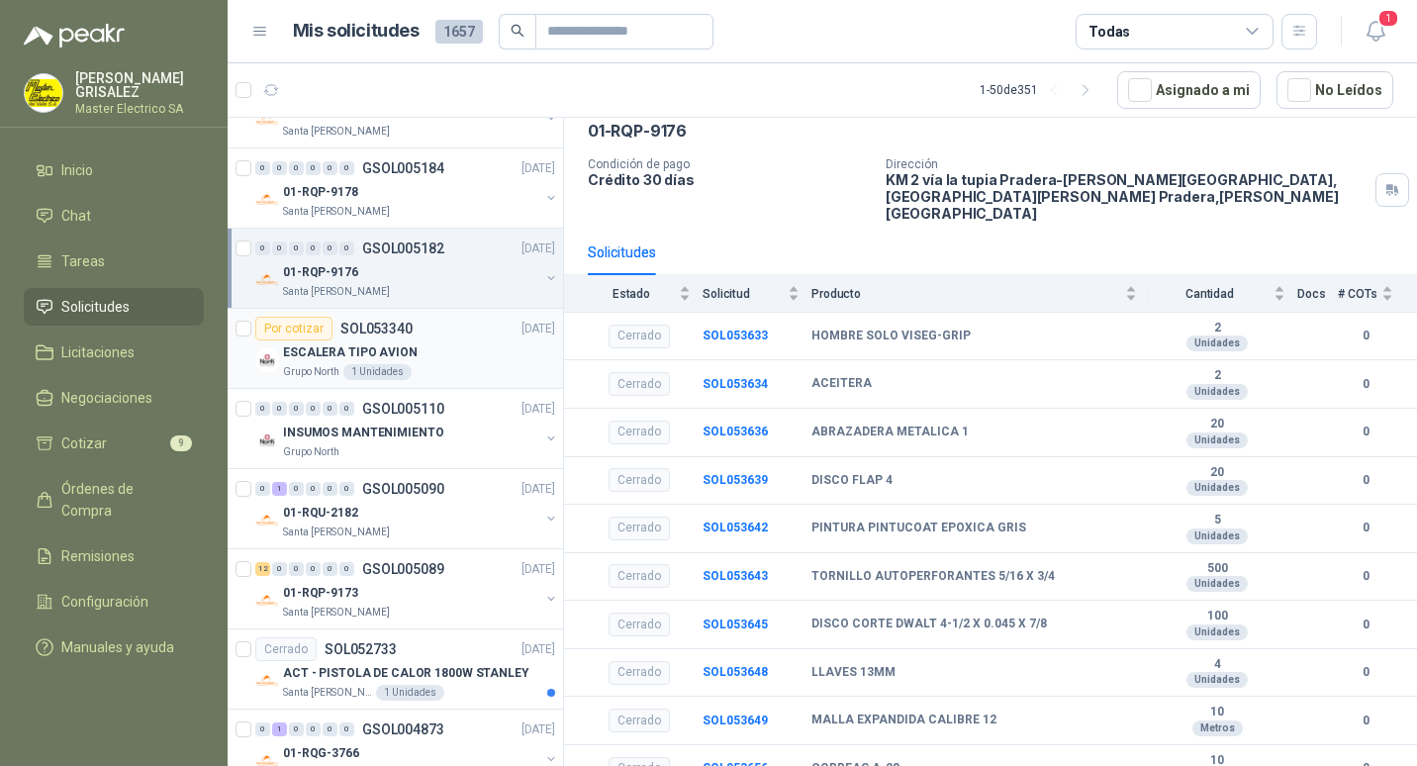
click at [375, 339] on div "Por cotizar SOL053340" at bounding box center [333, 329] width 157 height 24
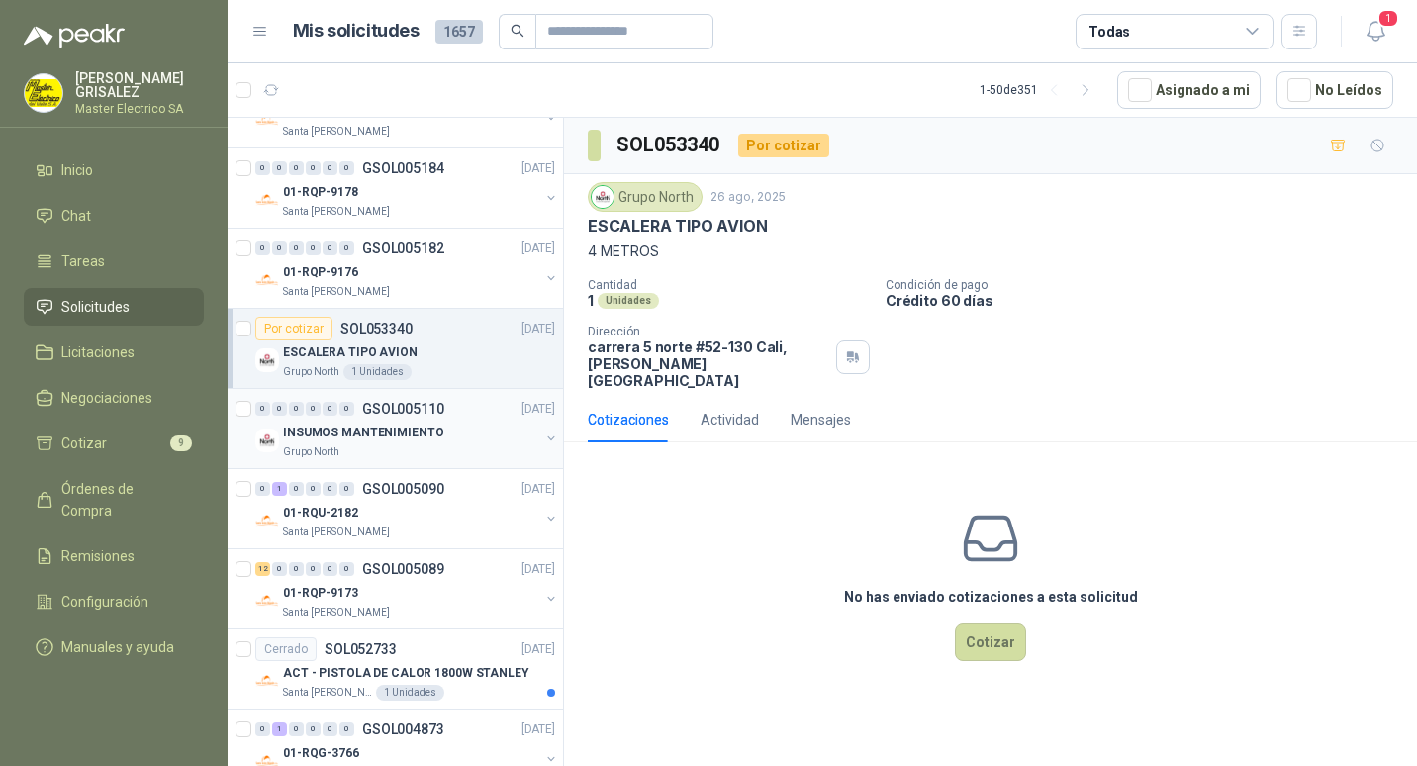
click at [379, 413] on p "GSOL005110" at bounding box center [403, 409] width 82 height 14
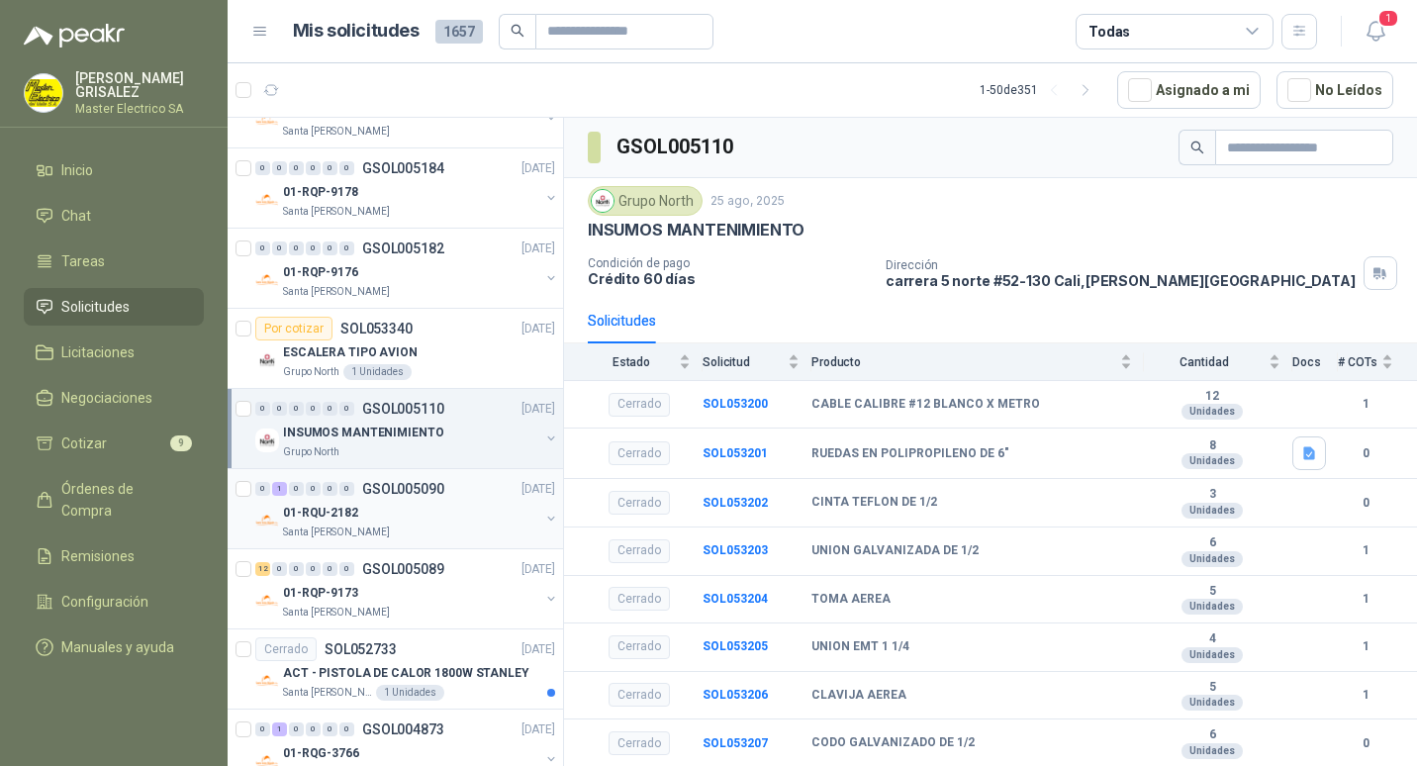
click at [394, 489] on p "GSOL005090" at bounding box center [403, 489] width 82 height 14
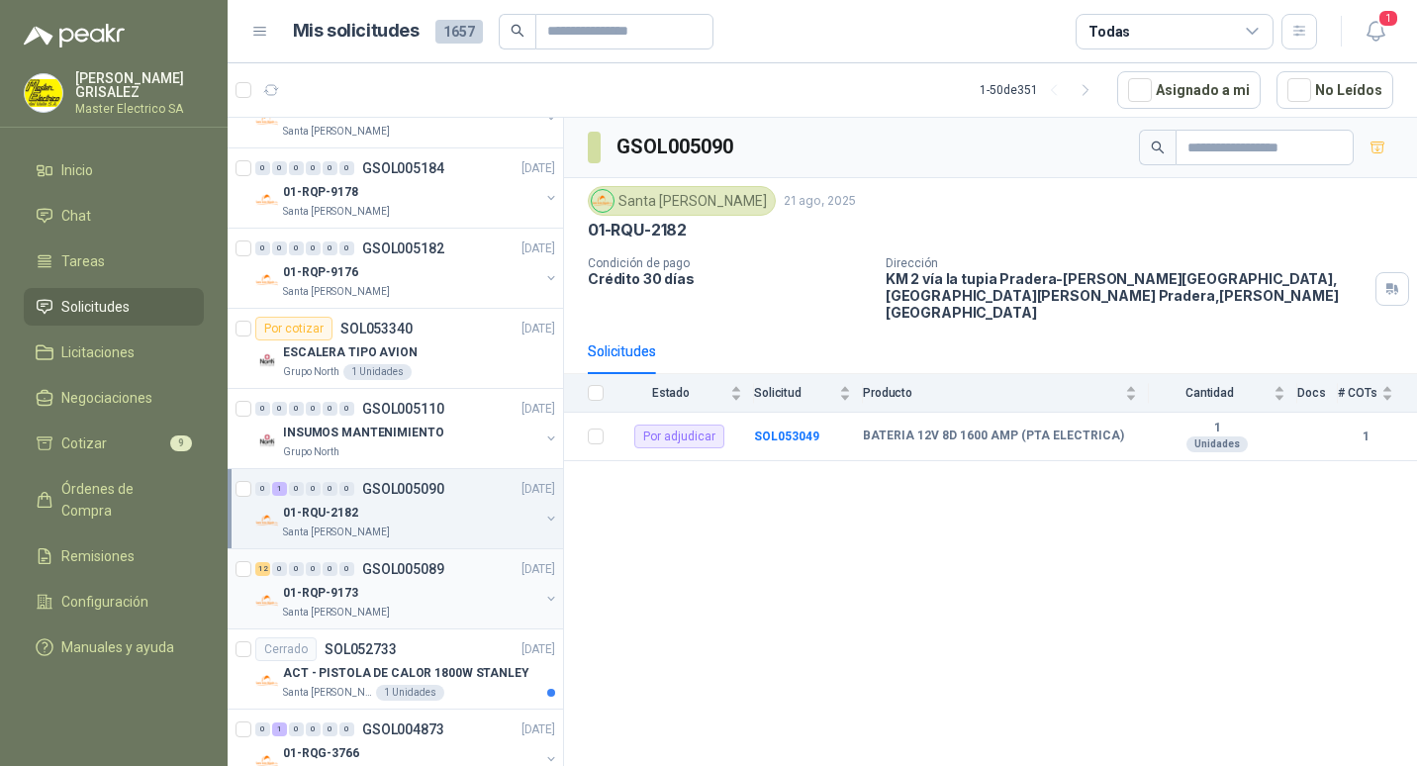
click at [384, 570] on p "GSOL005089" at bounding box center [403, 569] width 82 height 14
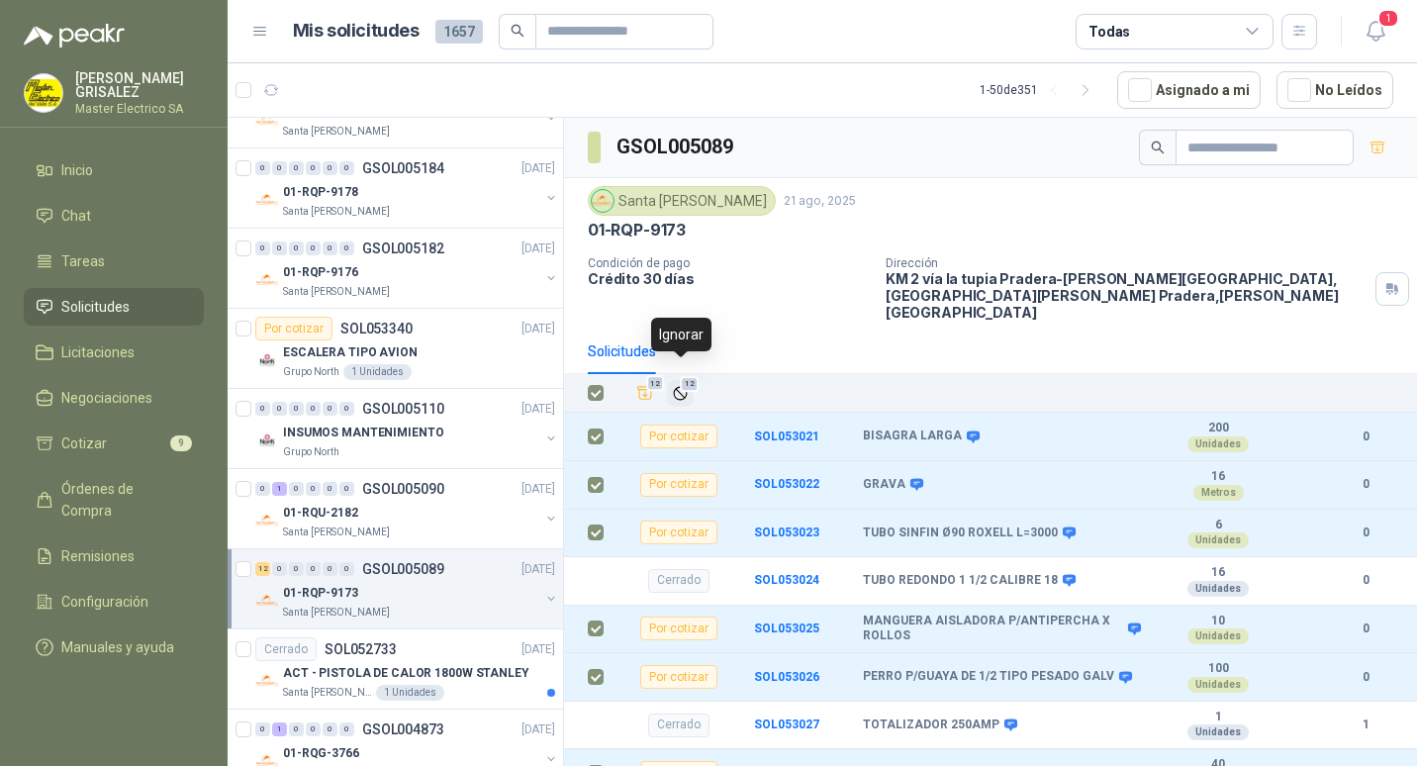
click at [688, 376] on span "12" at bounding box center [689, 384] width 19 height 16
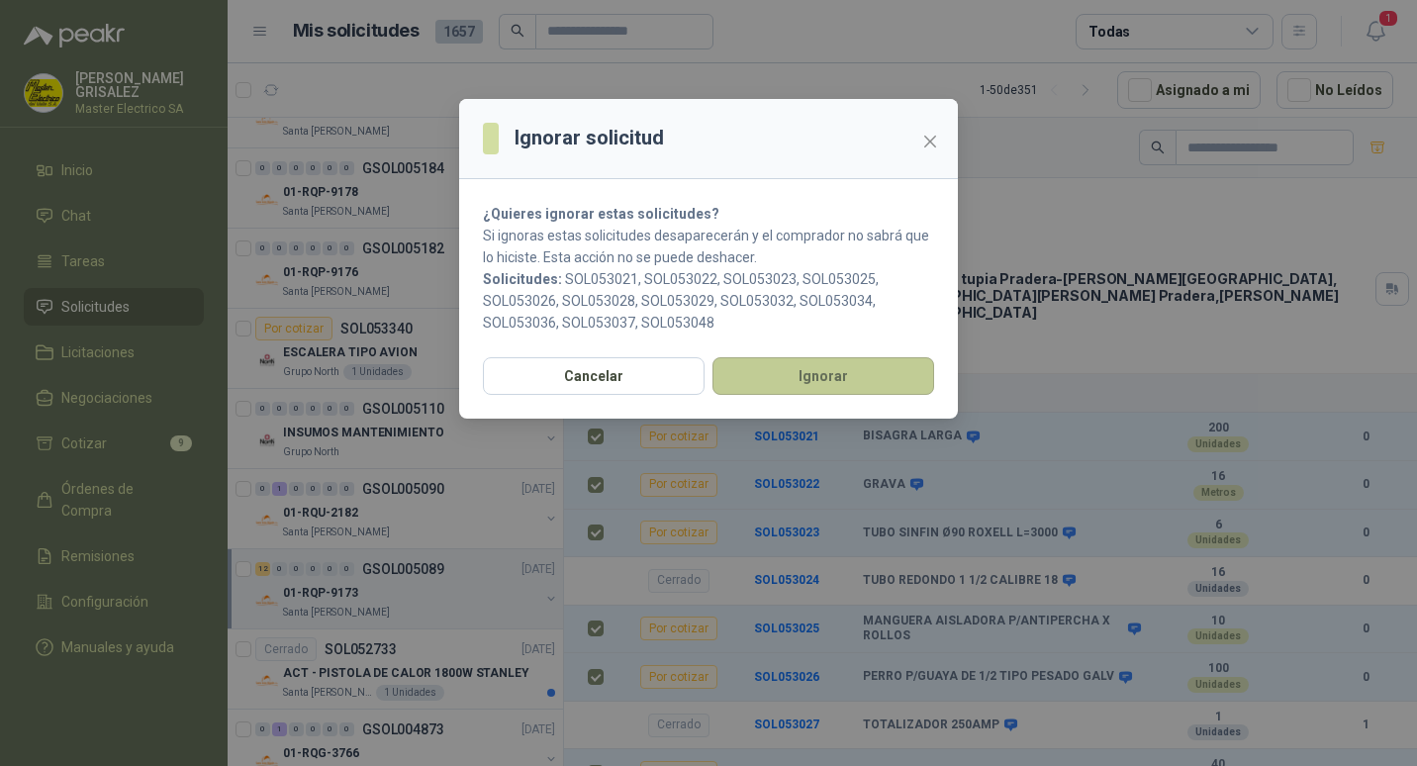
click at [808, 372] on button "Ignorar" at bounding box center [823, 376] width 222 height 38
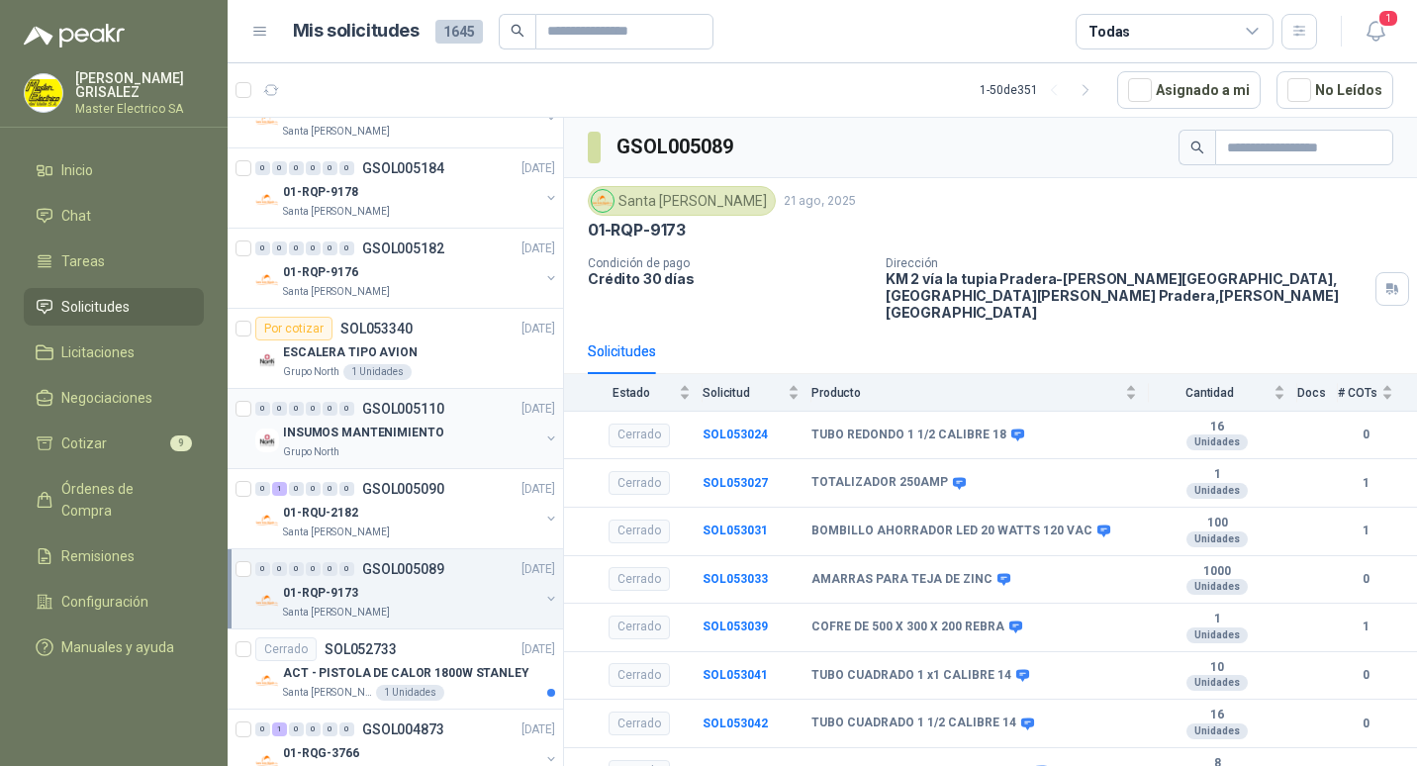
click at [396, 411] on p "GSOL005110" at bounding box center [403, 409] width 82 height 14
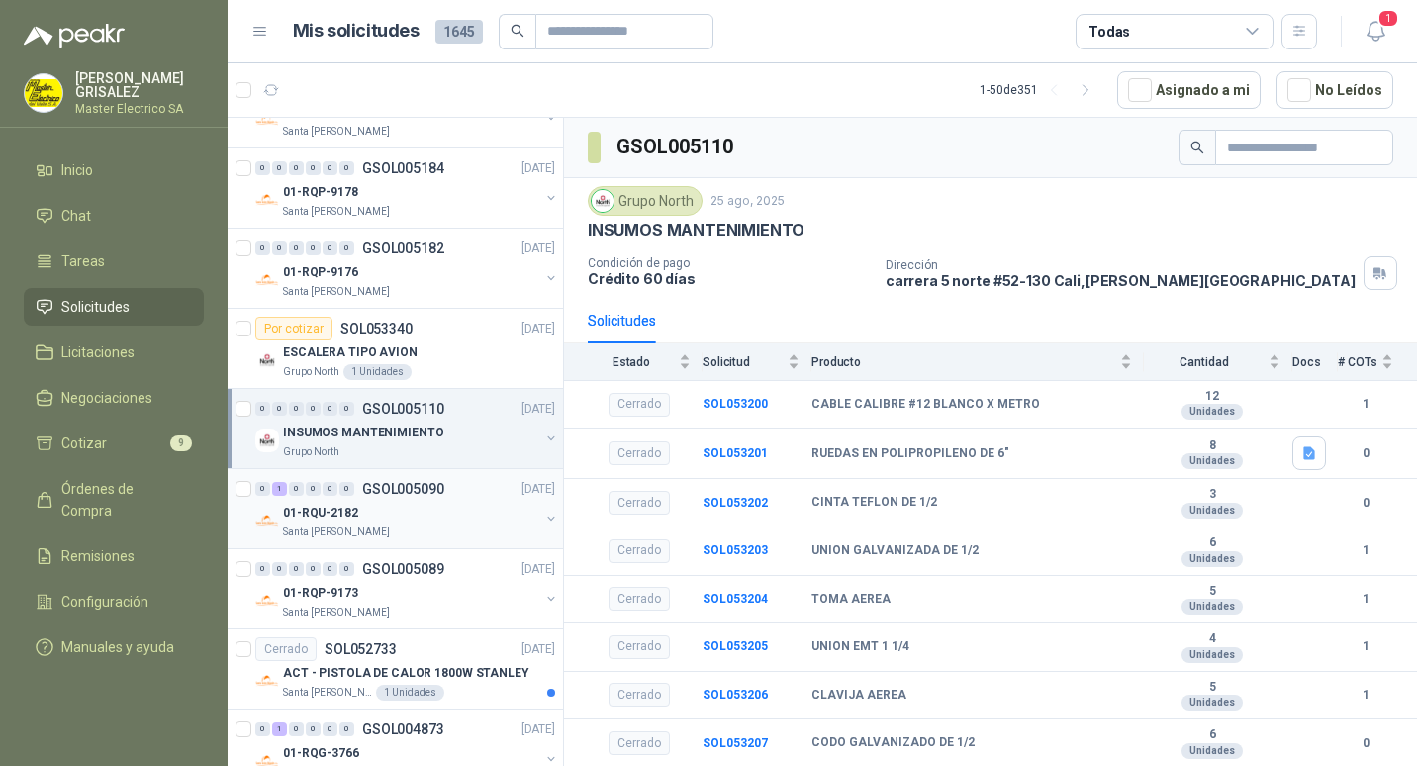
click at [382, 483] on p "GSOL005090" at bounding box center [403, 489] width 82 height 14
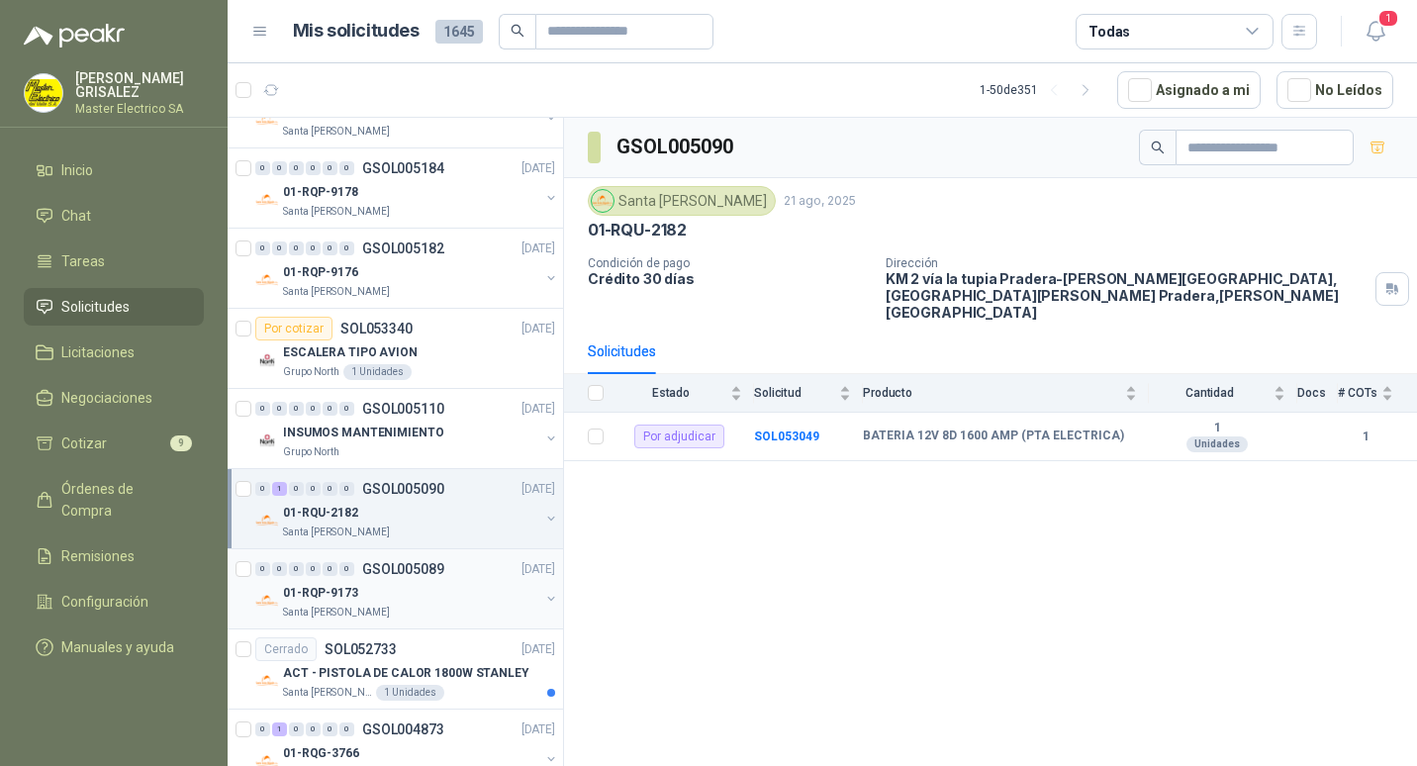
click at [420, 567] on p "GSOL005089" at bounding box center [403, 569] width 82 height 14
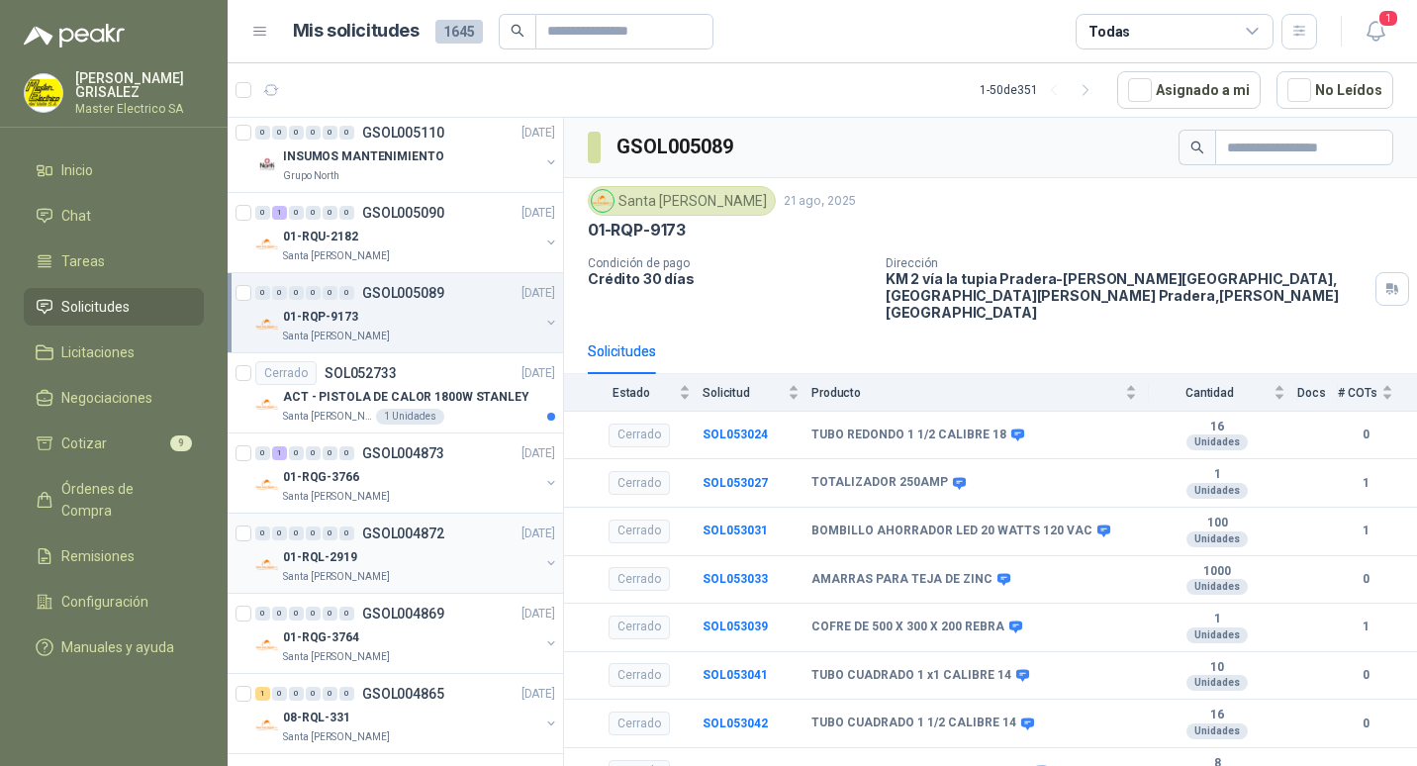
scroll to position [1088, 0]
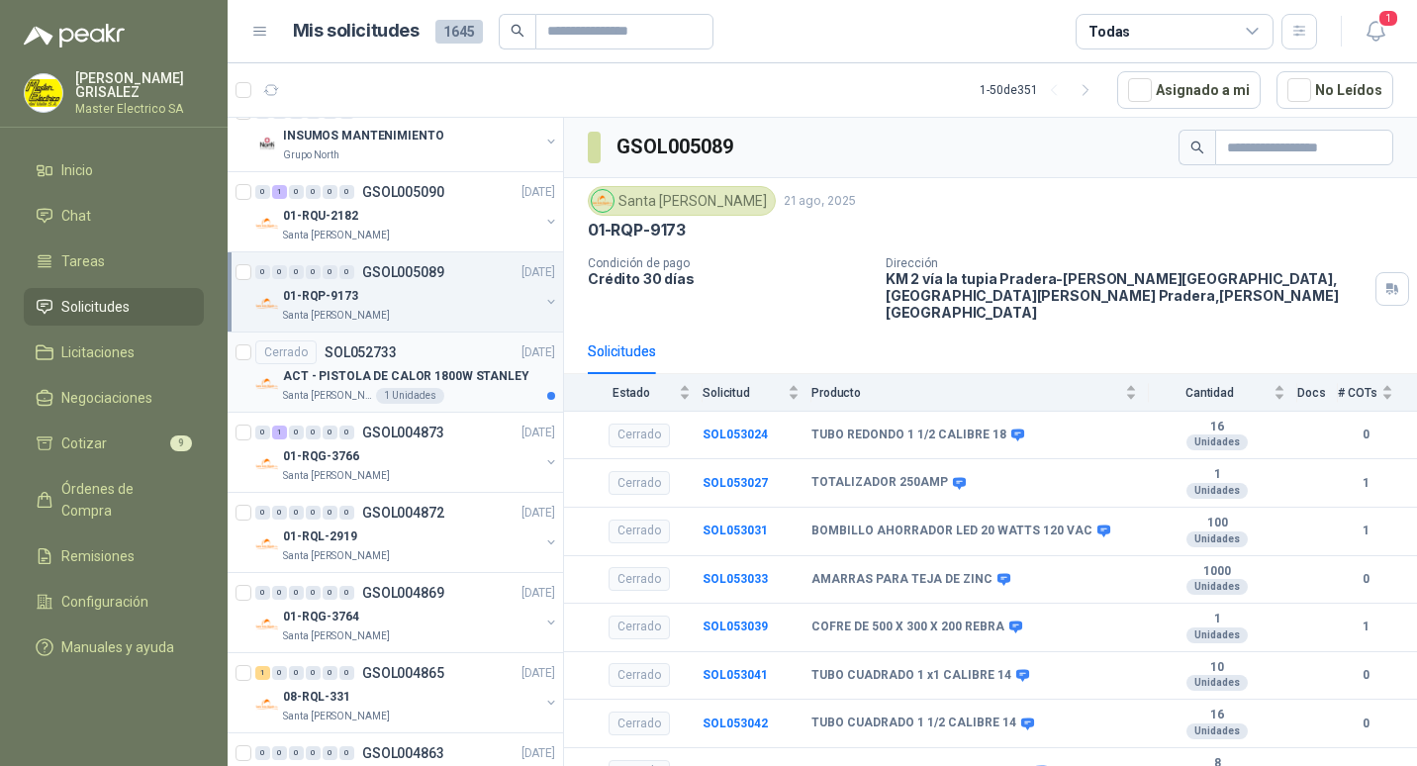
click at [383, 372] on p "ACT - PISTOLA DE CALOR 1800W STANLEY" at bounding box center [406, 376] width 246 height 19
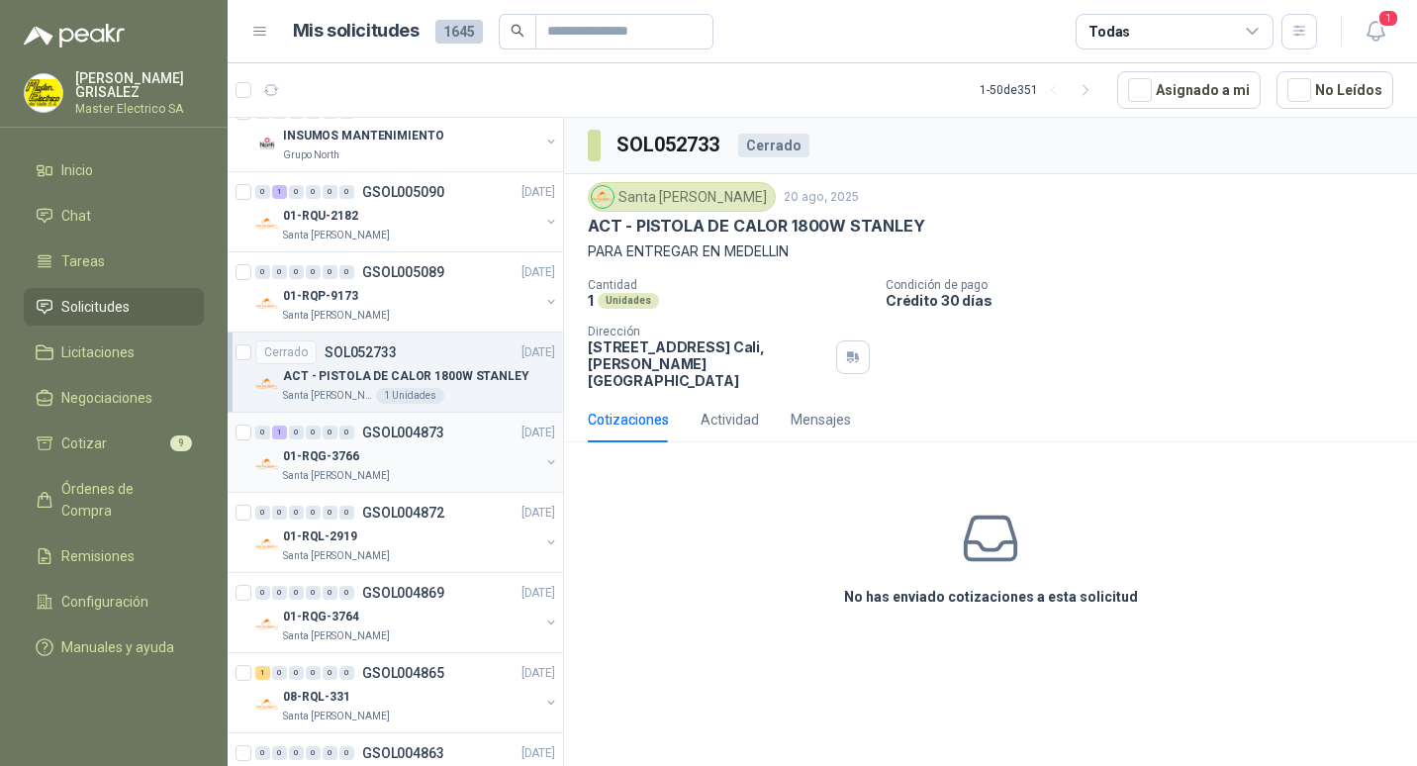
click at [383, 431] on p "GSOL004873" at bounding box center [403, 432] width 82 height 14
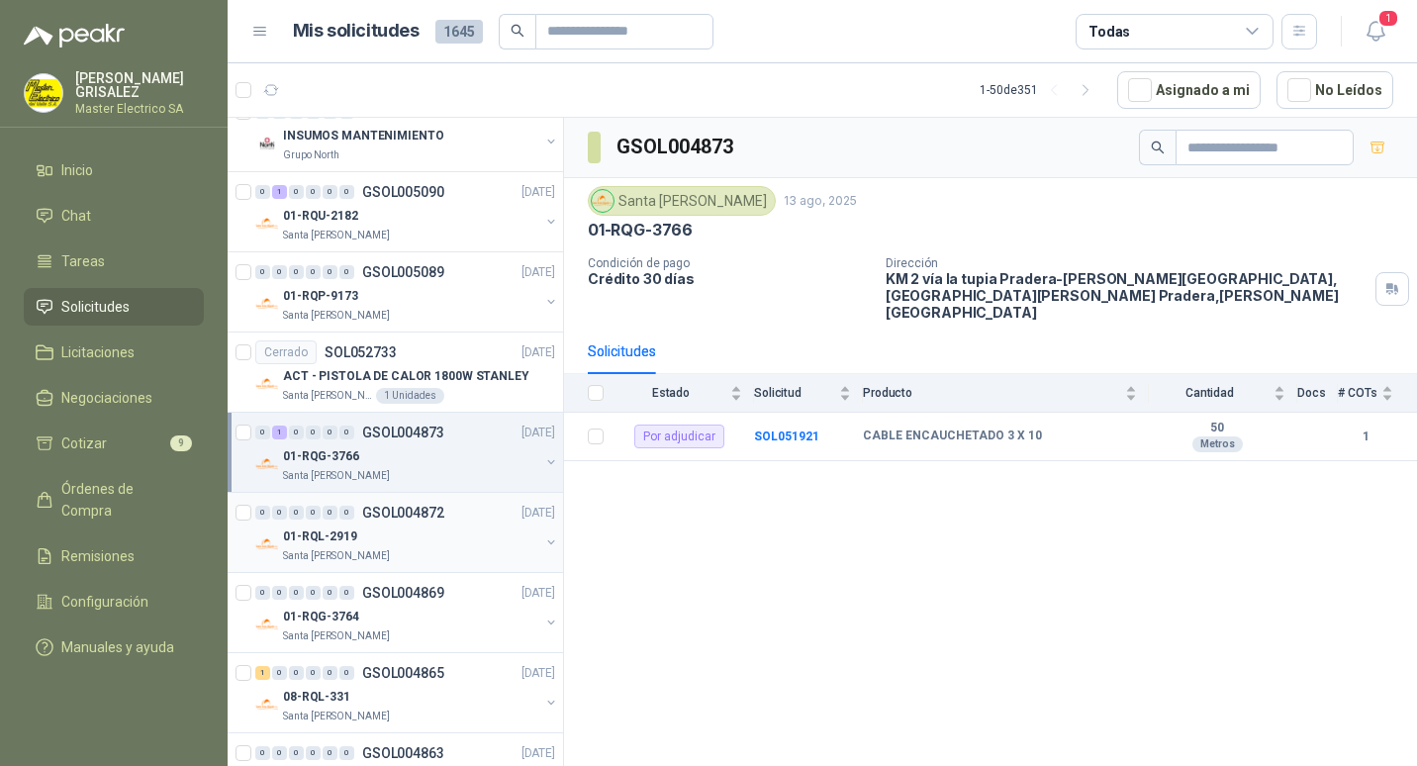
click at [401, 508] on p "GSOL004872" at bounding box center [403, 512] width 82 height 14
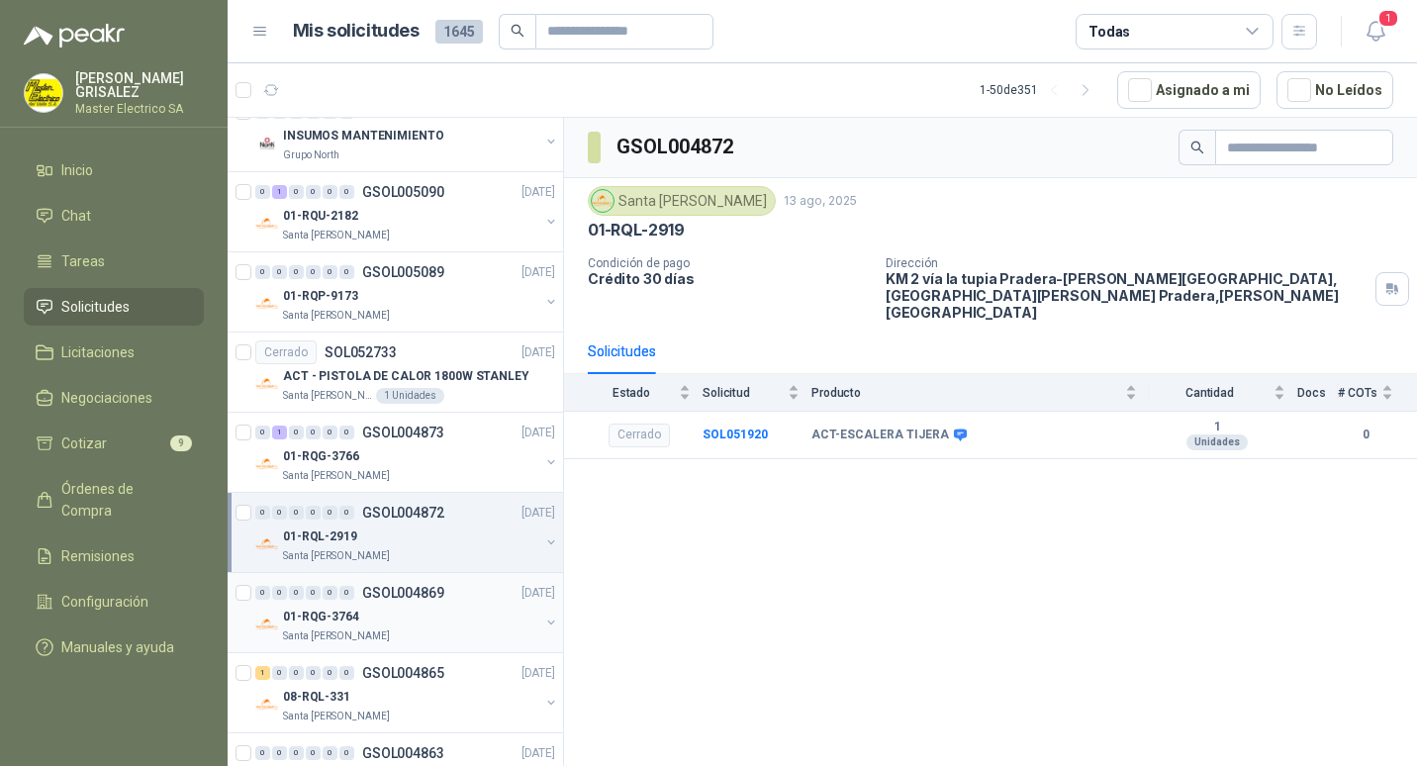
click at [401, 592] on p "GSOL004869" at bounding box center [403, 593] width 82 height 14
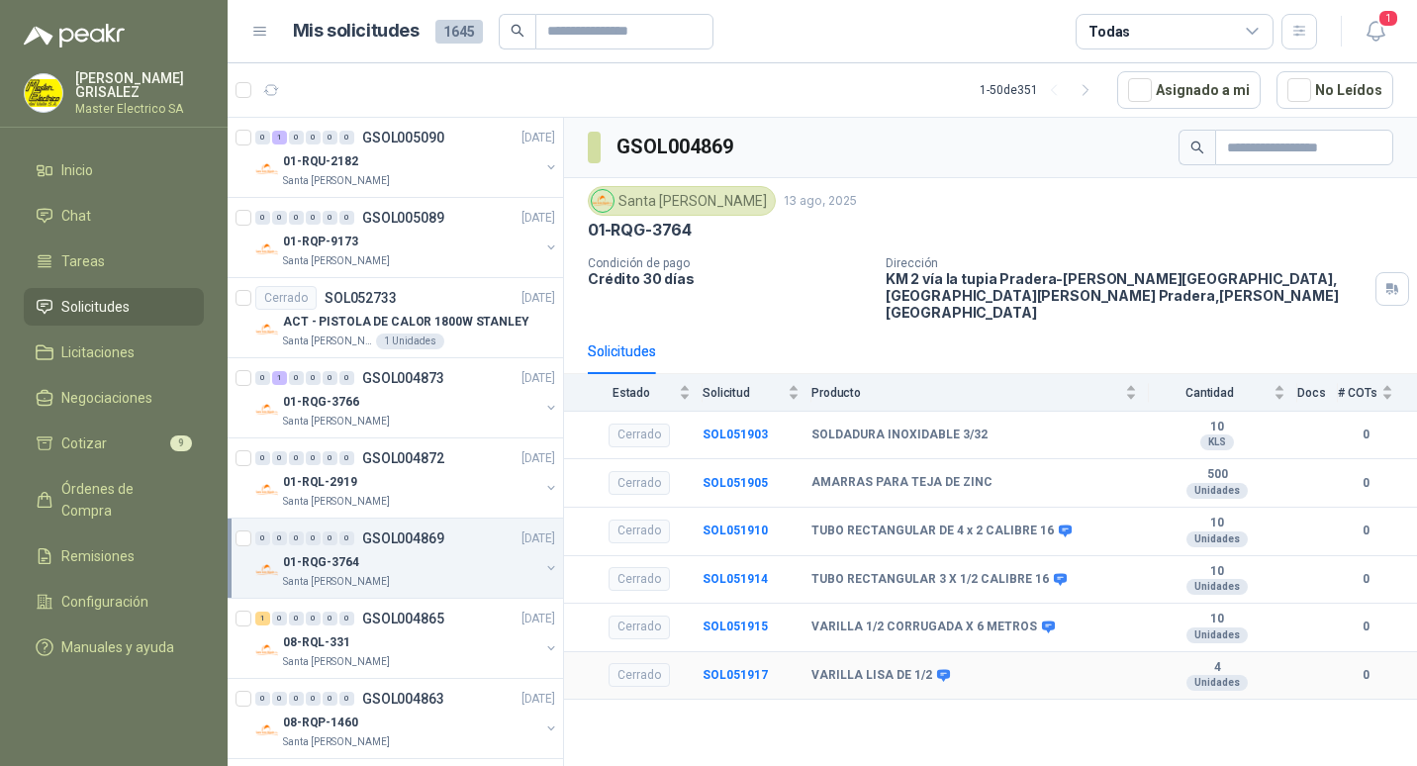
scroll to position [1286, 0]
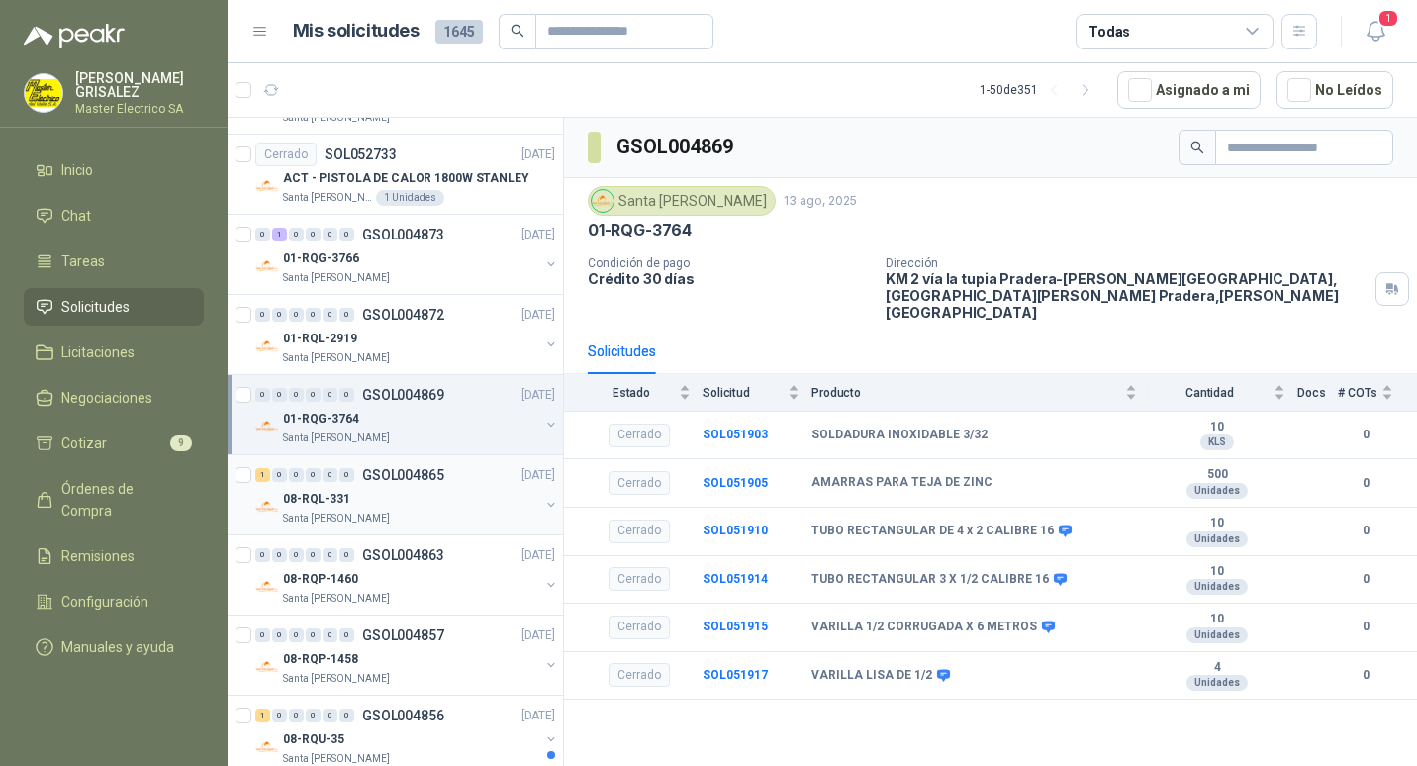
click at [387, 476] on p "GSOL004865" at bounding box center [403, 475] width 82 height 14
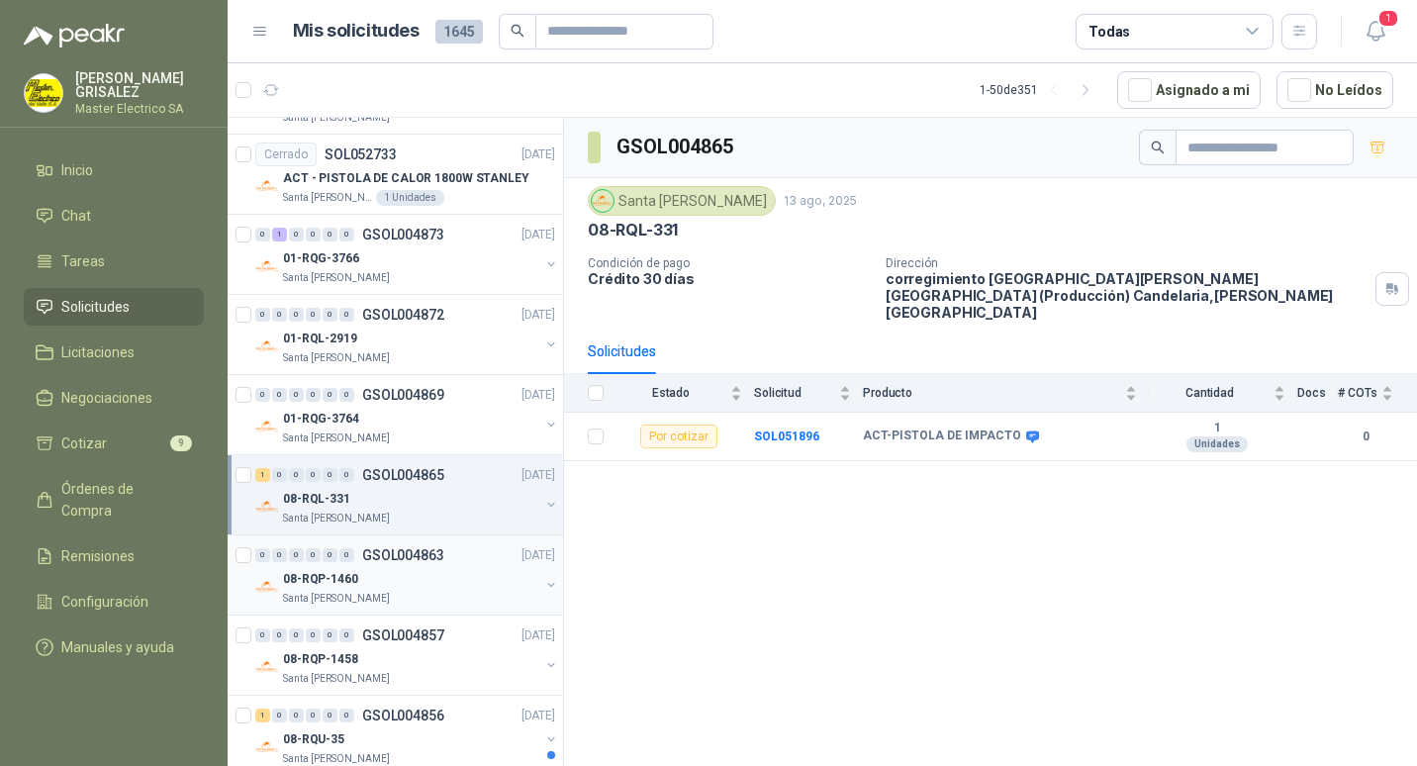
click at [387, 557] on p "GSOL004863" at bounding box center [403, 555] width 82 height 14
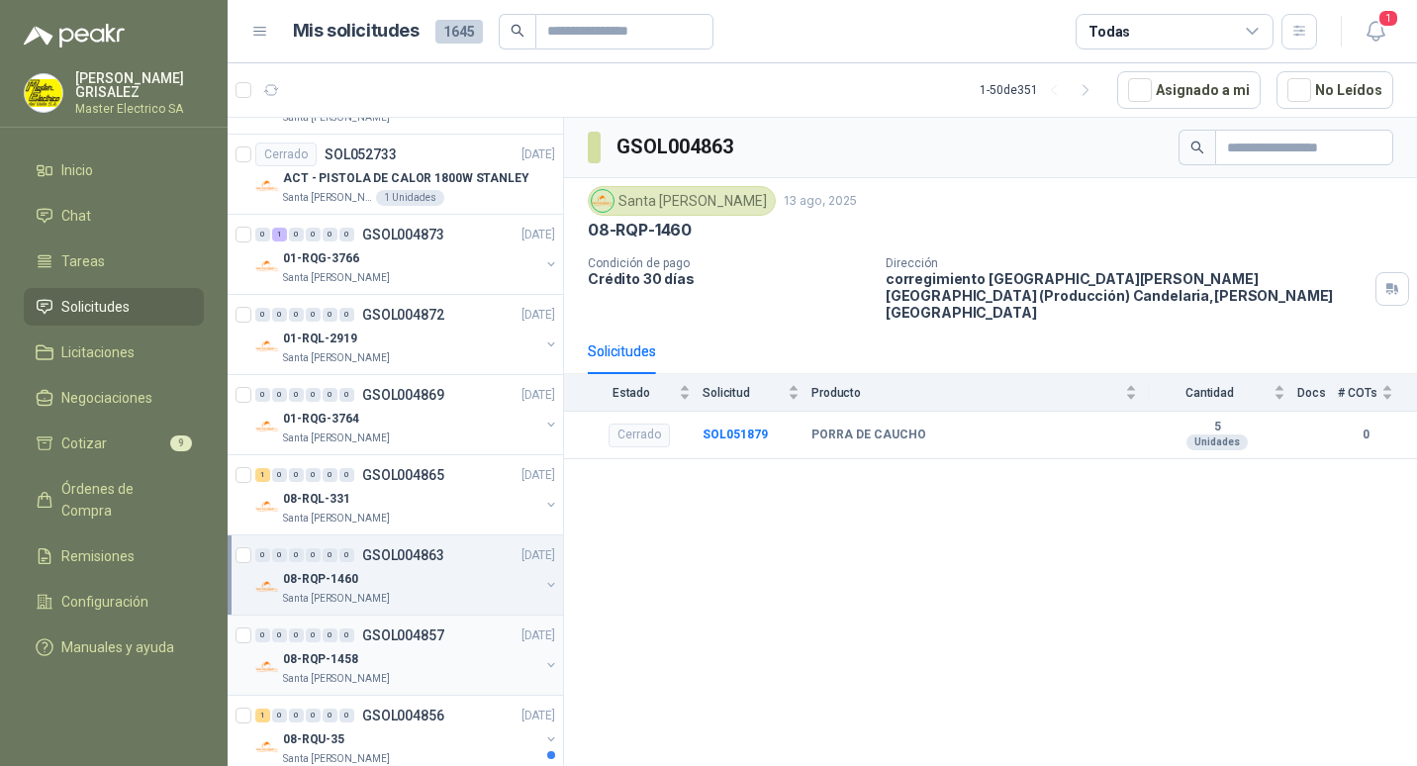
click at [369, 638] on p "GSOL004857" at bounding box center [403, 635] width 82 height 14
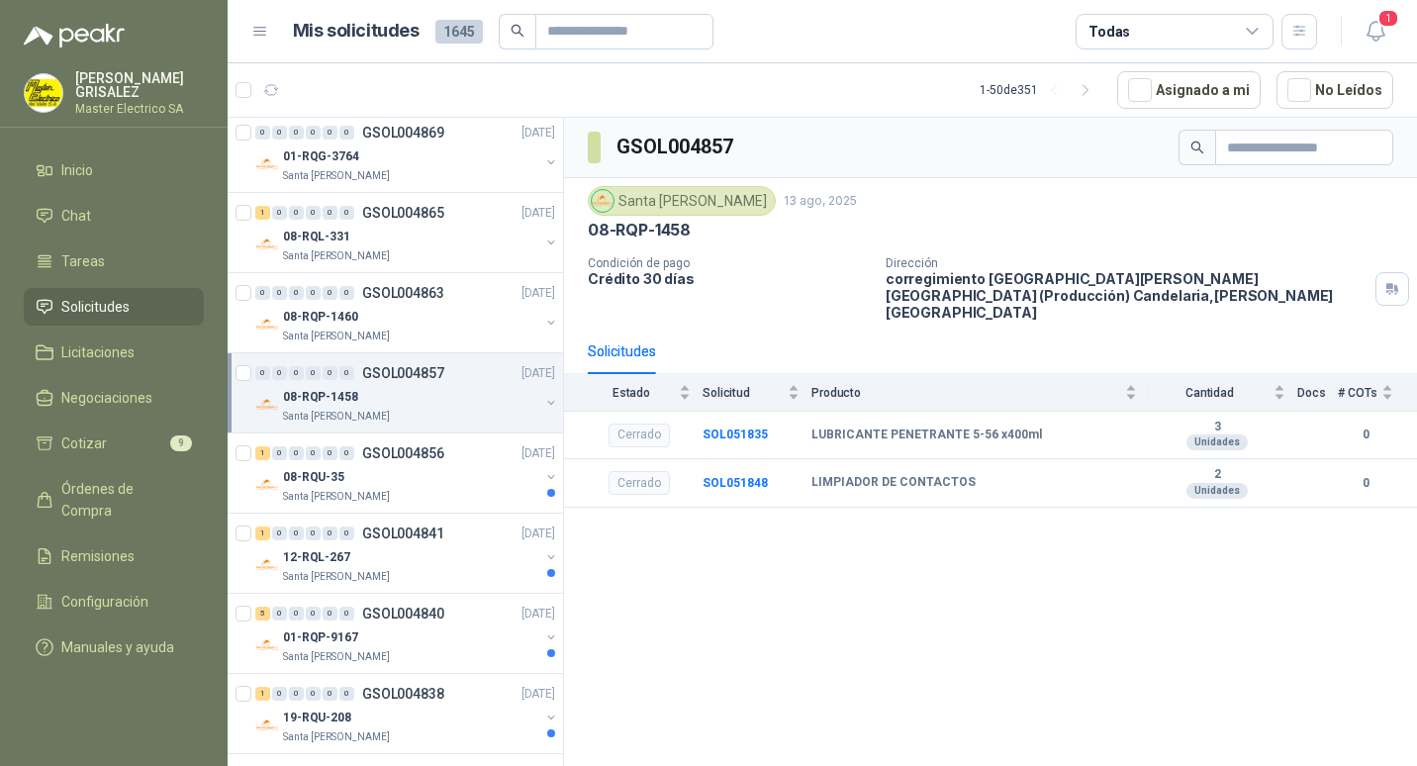
scroll to position [1583, 0]
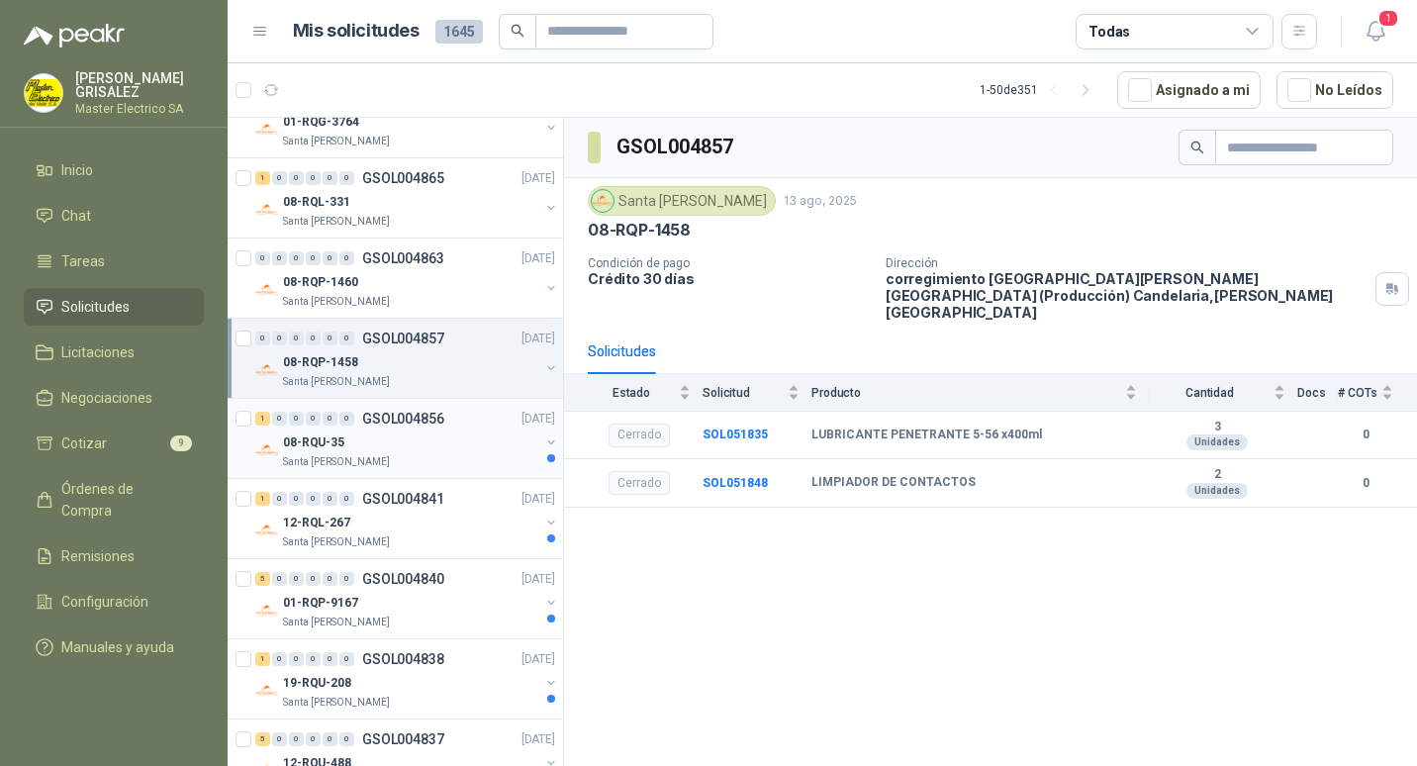
click at [386, 418] on p "GSOL004856" at bounding box center [403, 418] width 82 height 14
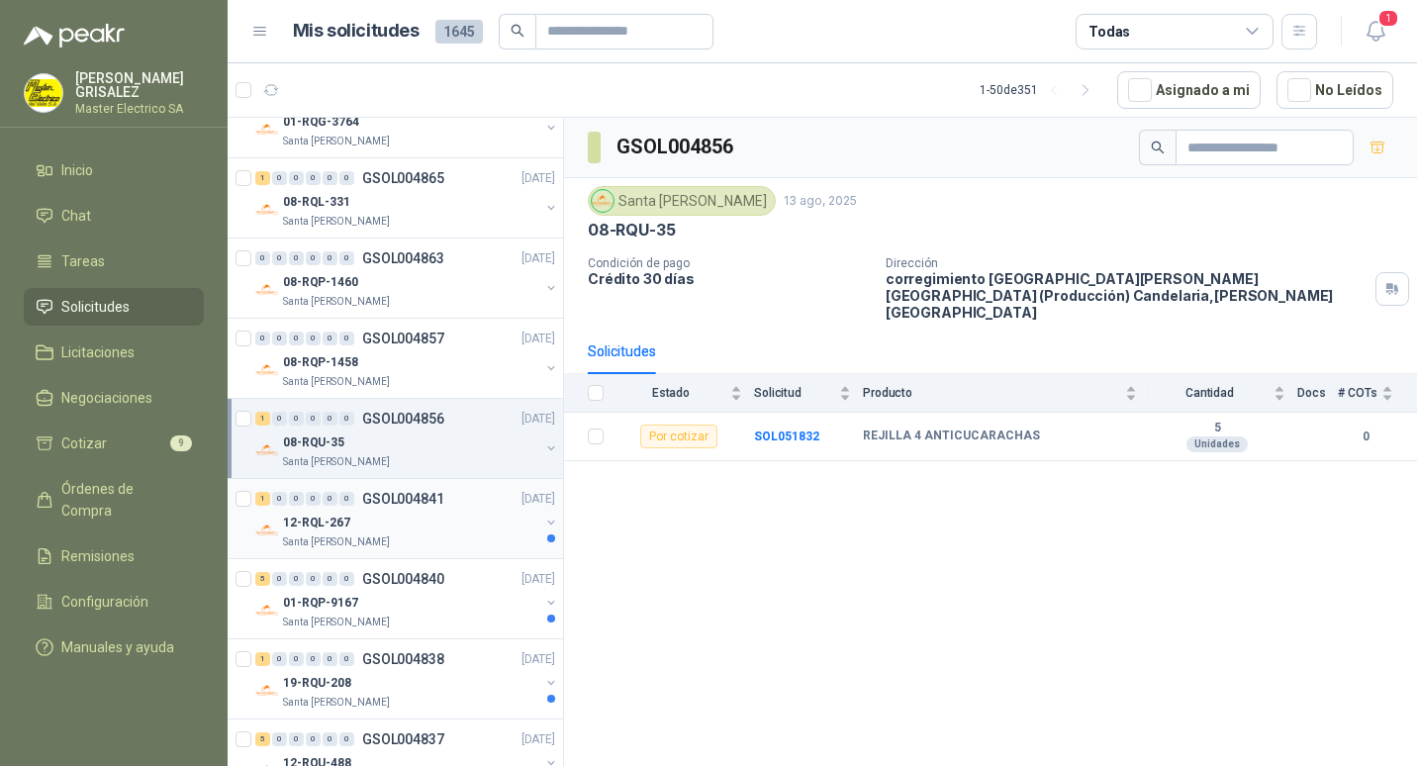
click at [401, 502] on p "GSOL004841" at bounding box center [403, 499] width 82 height 14
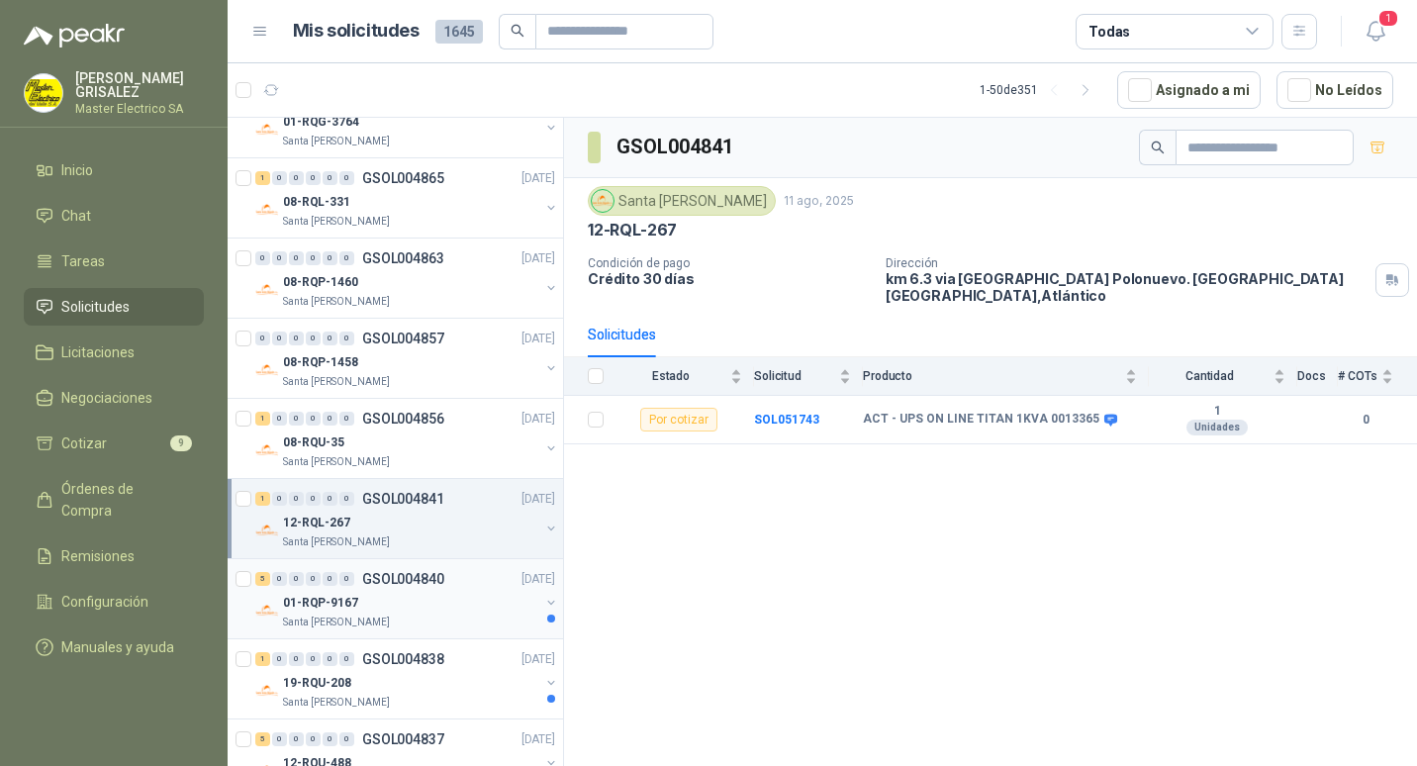
click at [403, 580] on p "GSOL004840" at bounding box center [403, 579] width 82 height 14
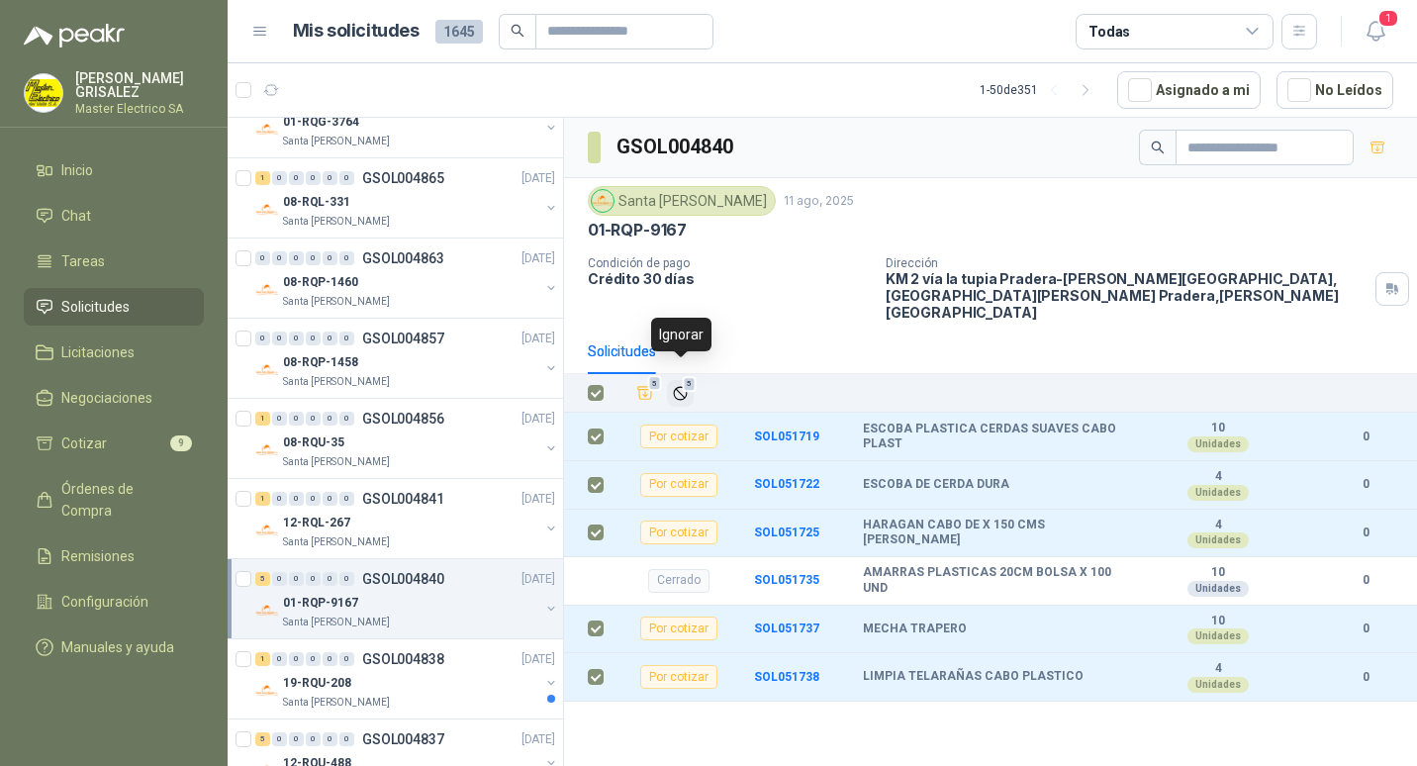
click at [684, 376] on span "5" at bounding box center [690, 384] width 14 height 16
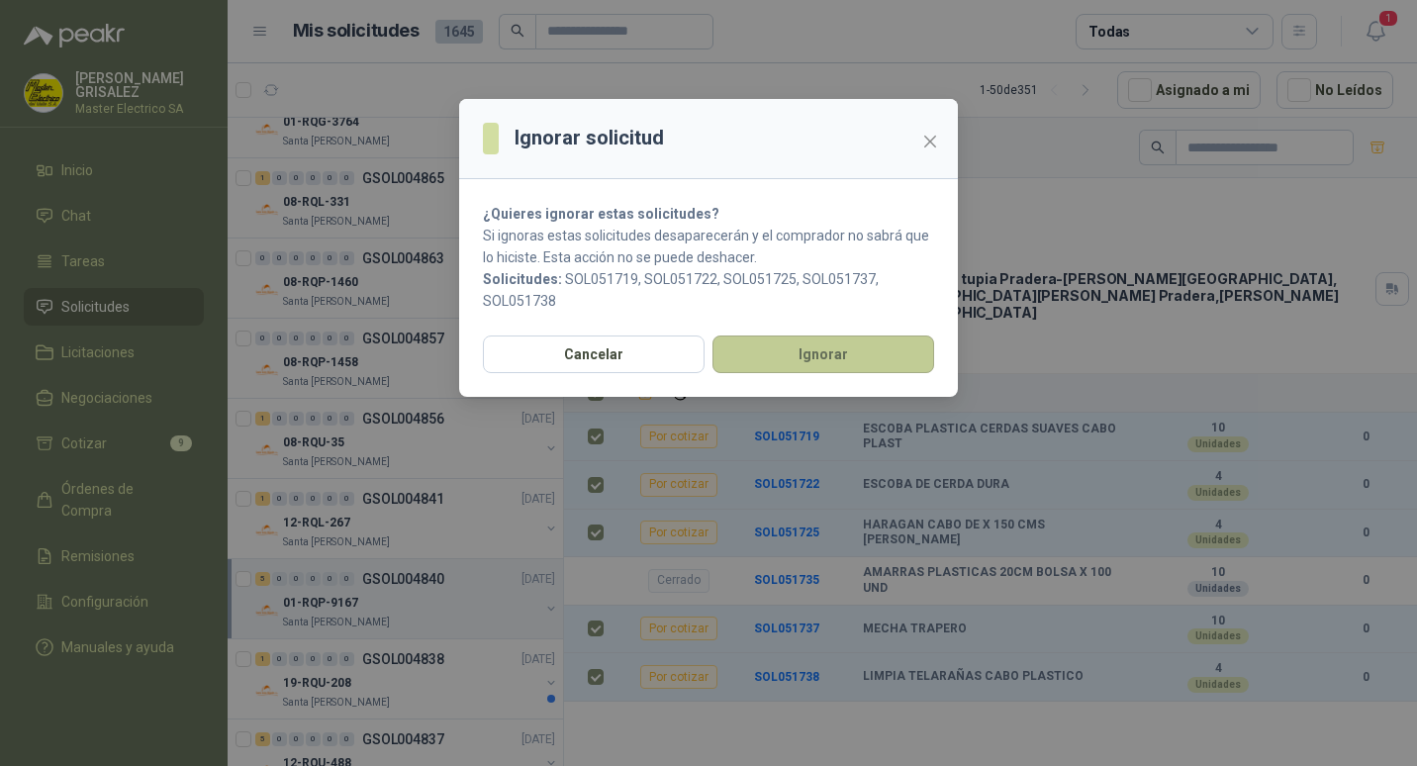
click at [838, 357] on button "Ignorar" at bounding box center [823, 354] width 222 height 38
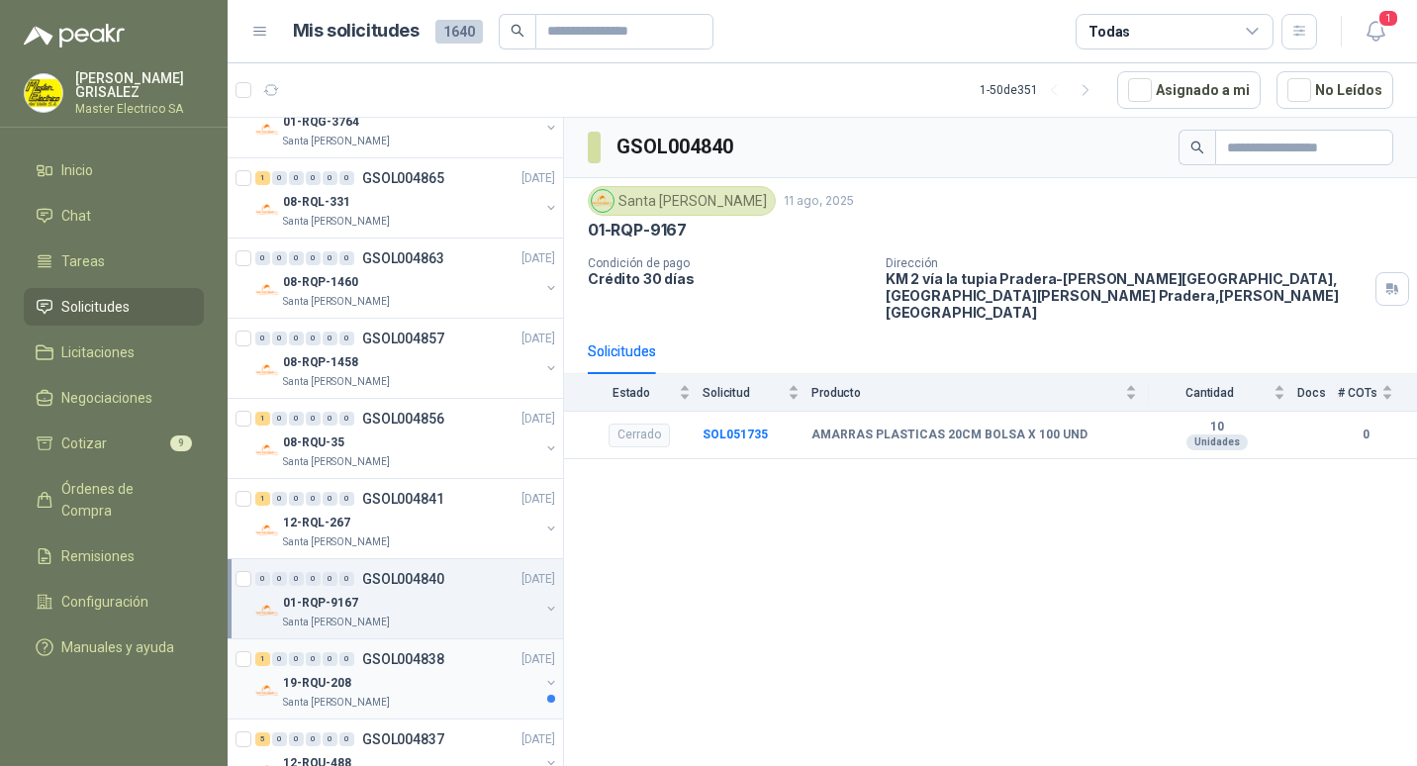
click at [408, 653] on p "GSOL004838" at bounding box center [403, 659] width 82 height 14
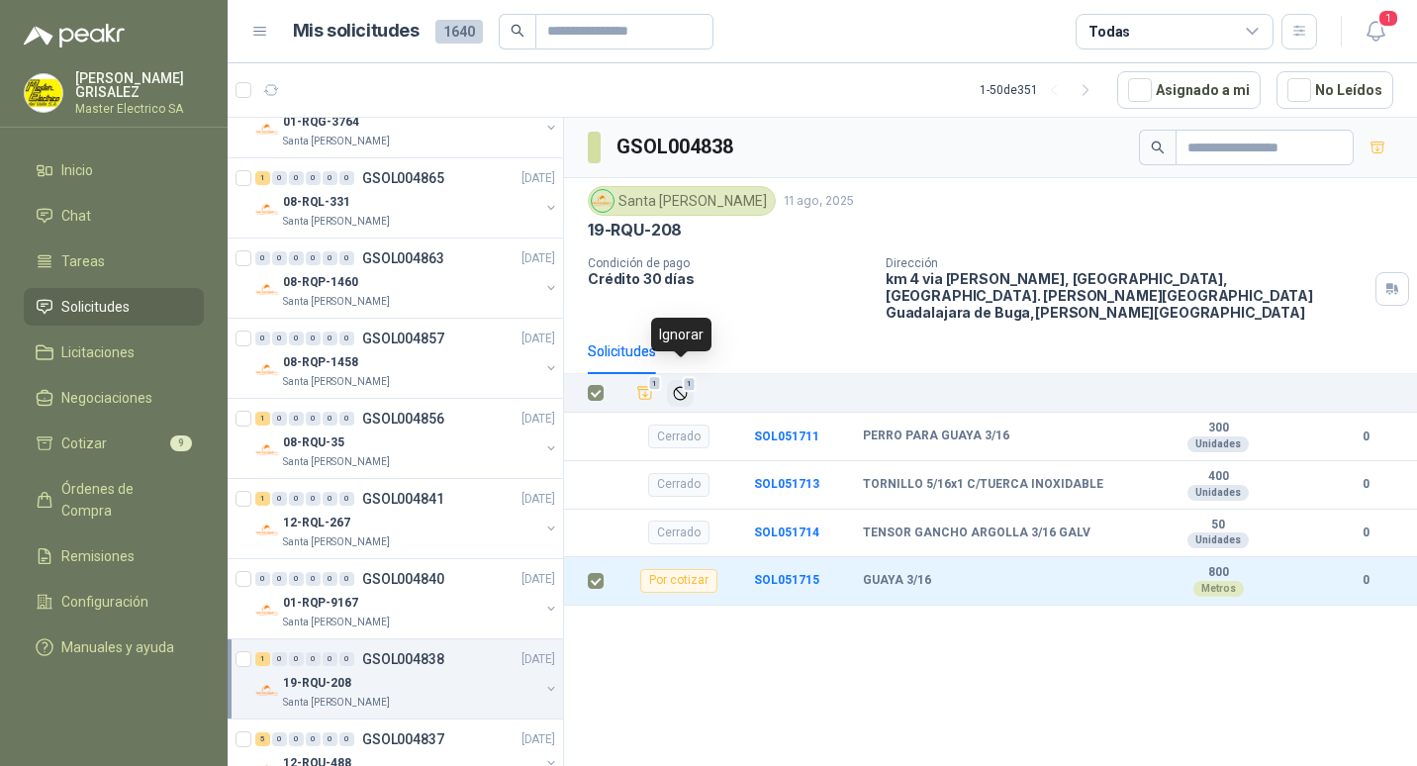
click at [686, 376] on span "1" at bounding box center [690, 384] width 14 height 16
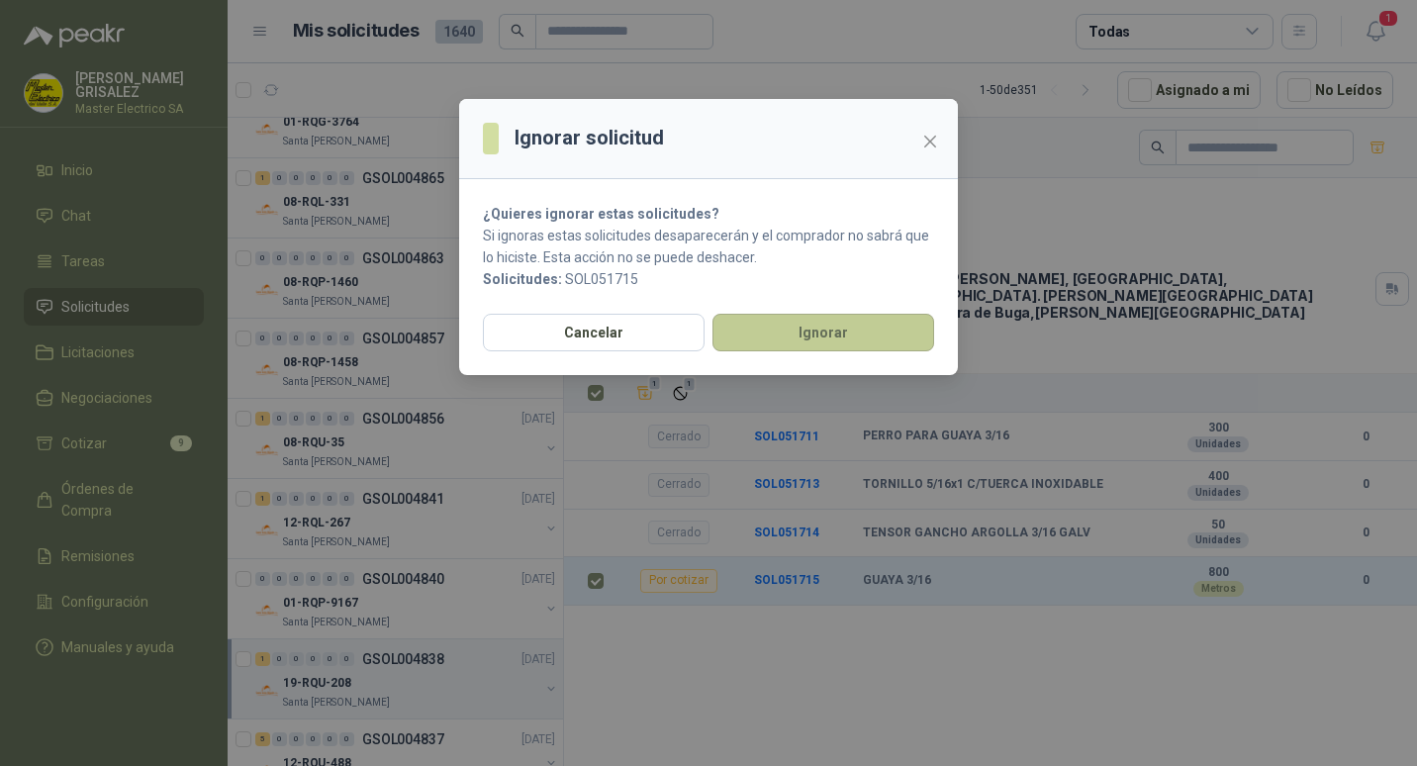
click at [784, 339] on button "Ignorar" at bounding box center [823, 333] width 222 height 38
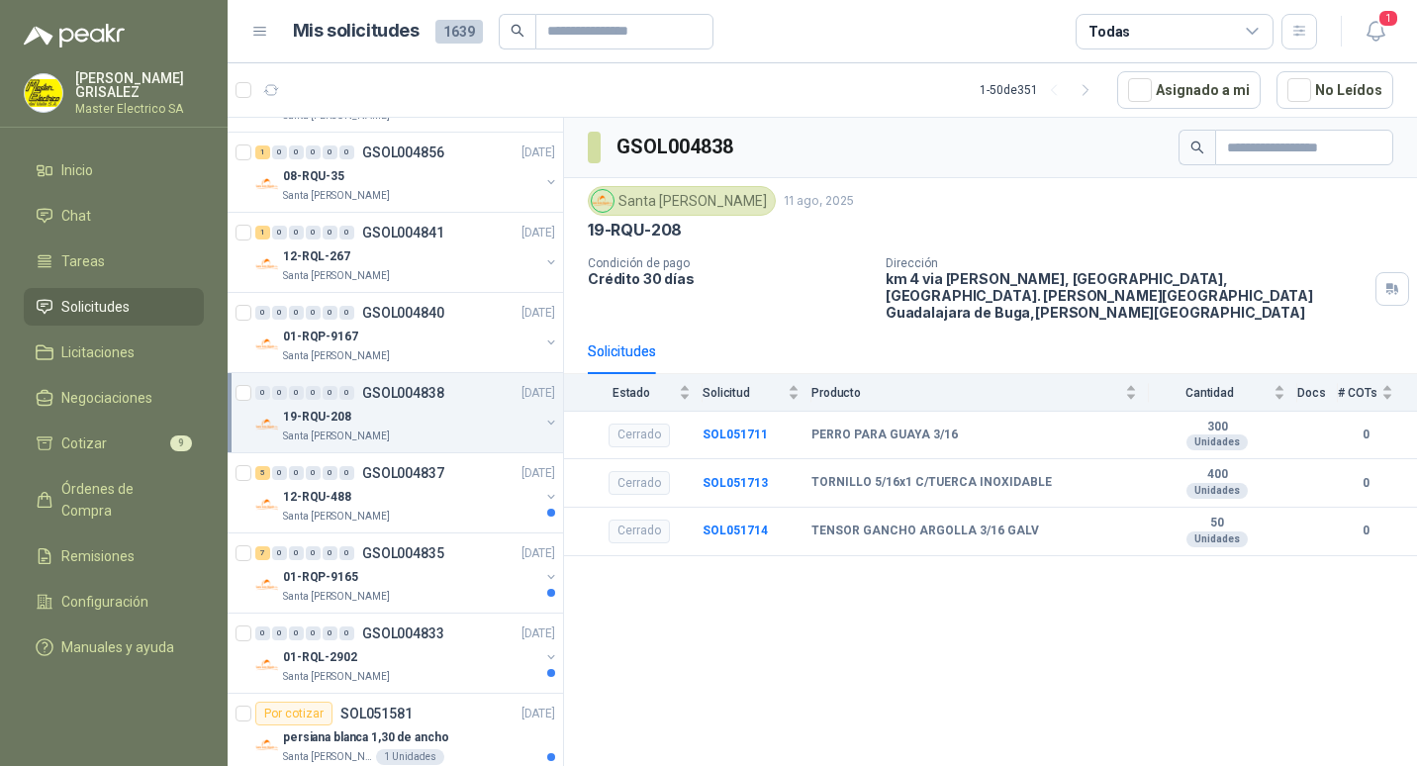
scroll to position [1879, 0]
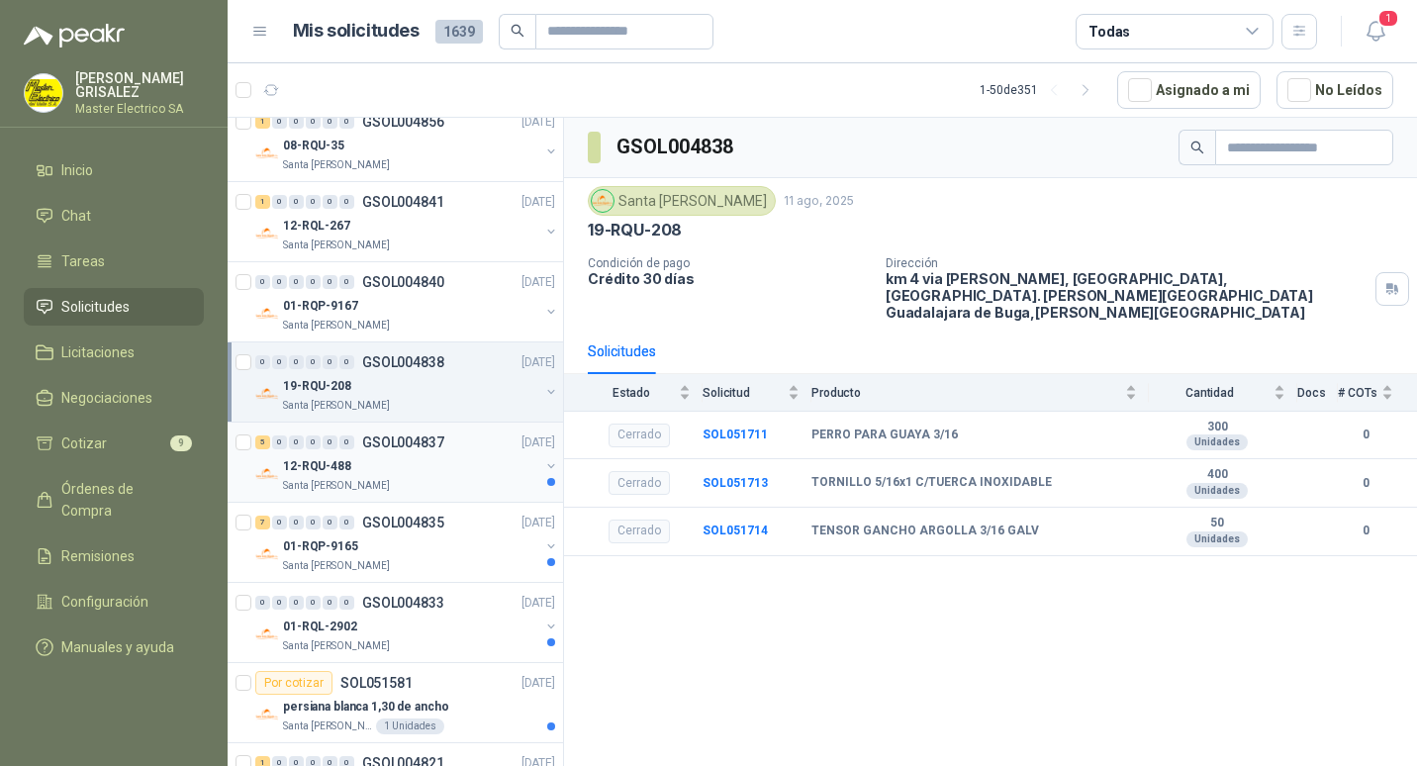
click at [413, 435] on p "GSOL004837" at bounding box center [403, 442] width 82 height 14
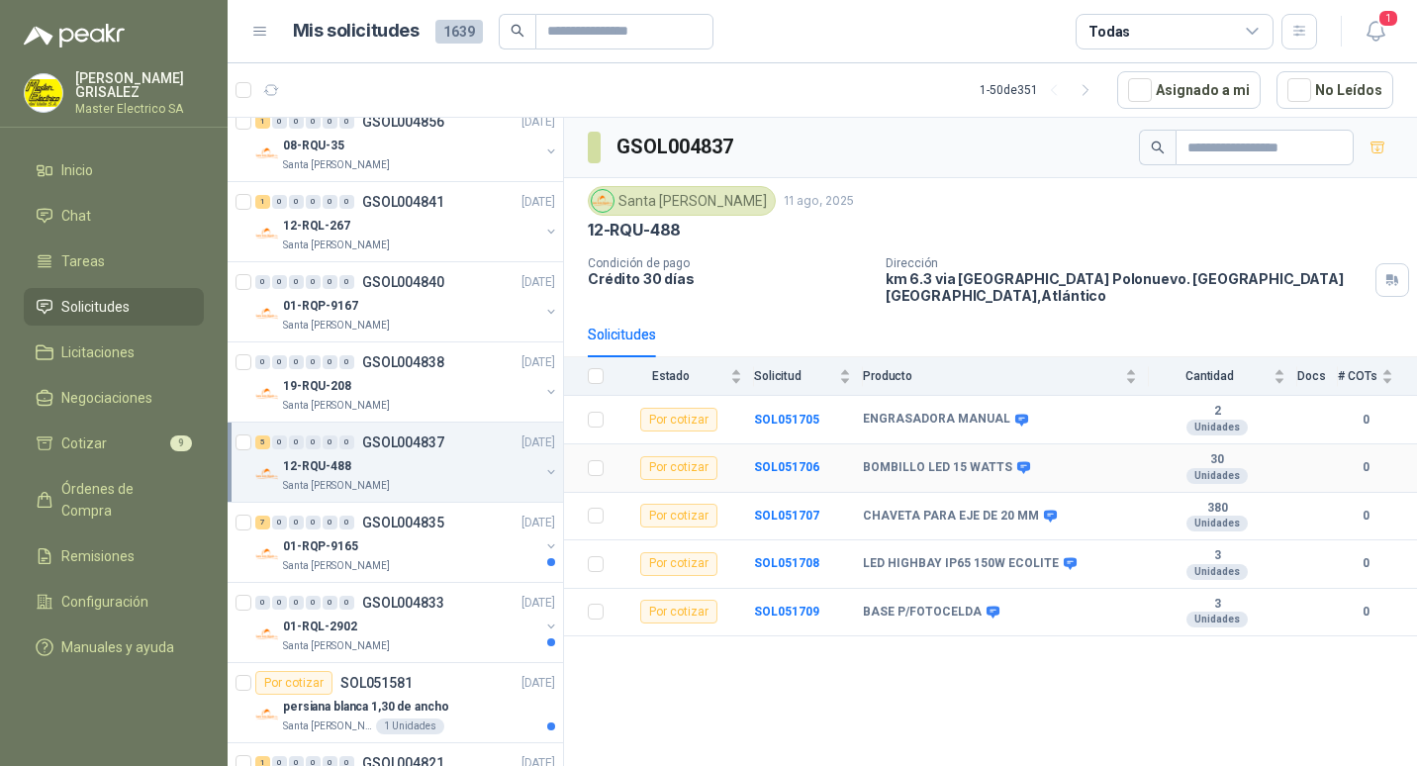
click at [707, 457] on div "Por cotizar" at bounding box center [678, 468] width 77 height 24
click at [874, 460] on b "BOMBILLO LED 15 WATTS" at bounding box center [937, 468] width 149 height 16
click at [876, 460] on b "BOMBILLO LED 15 WATTS" at bounding box center [937, 468] width 149 height 16
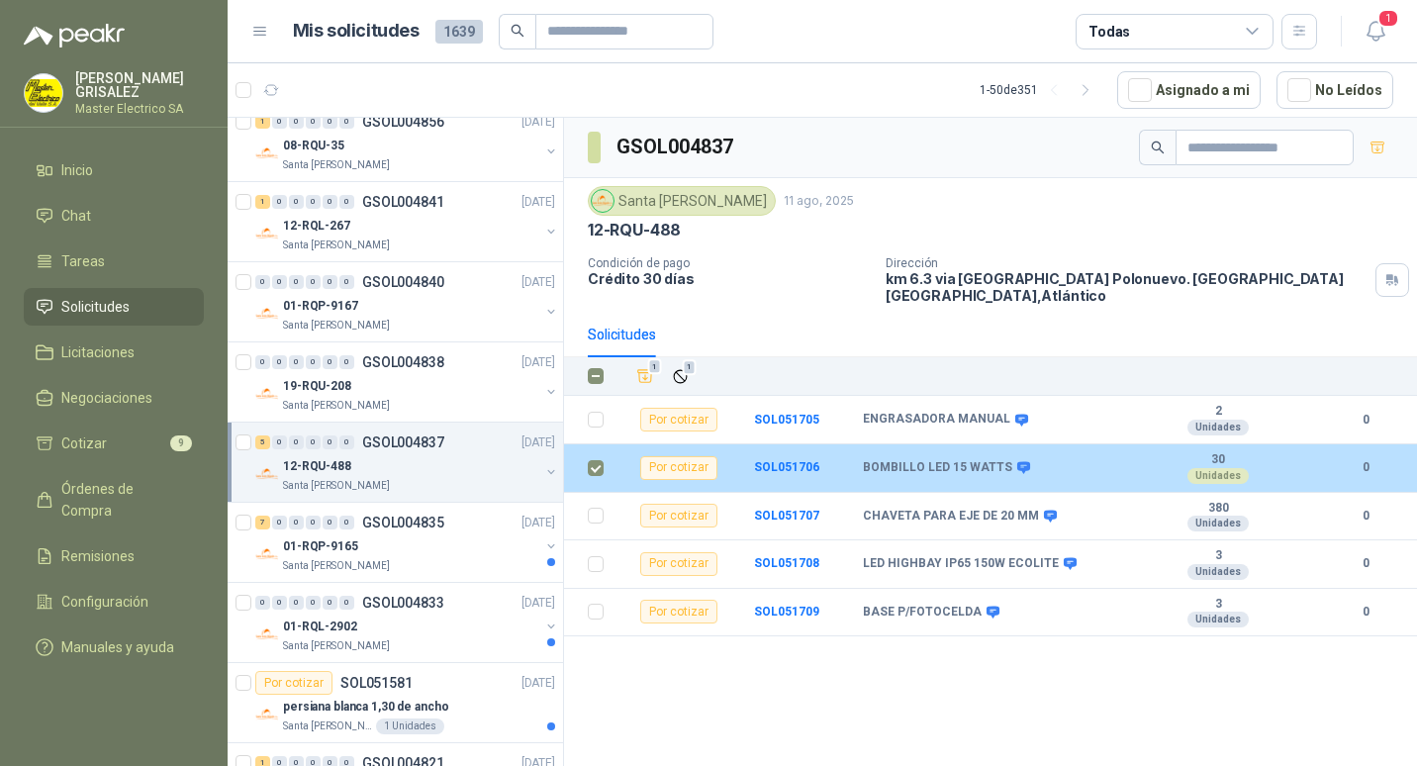
click at [689, 457] on div "Por cotizar" at bounding box center [678, 468] width 77 height 24
click at [866, 460] on b "BOMBILLO LED 15 WATTS" at bounding box center [937, 468] width 149 height 16
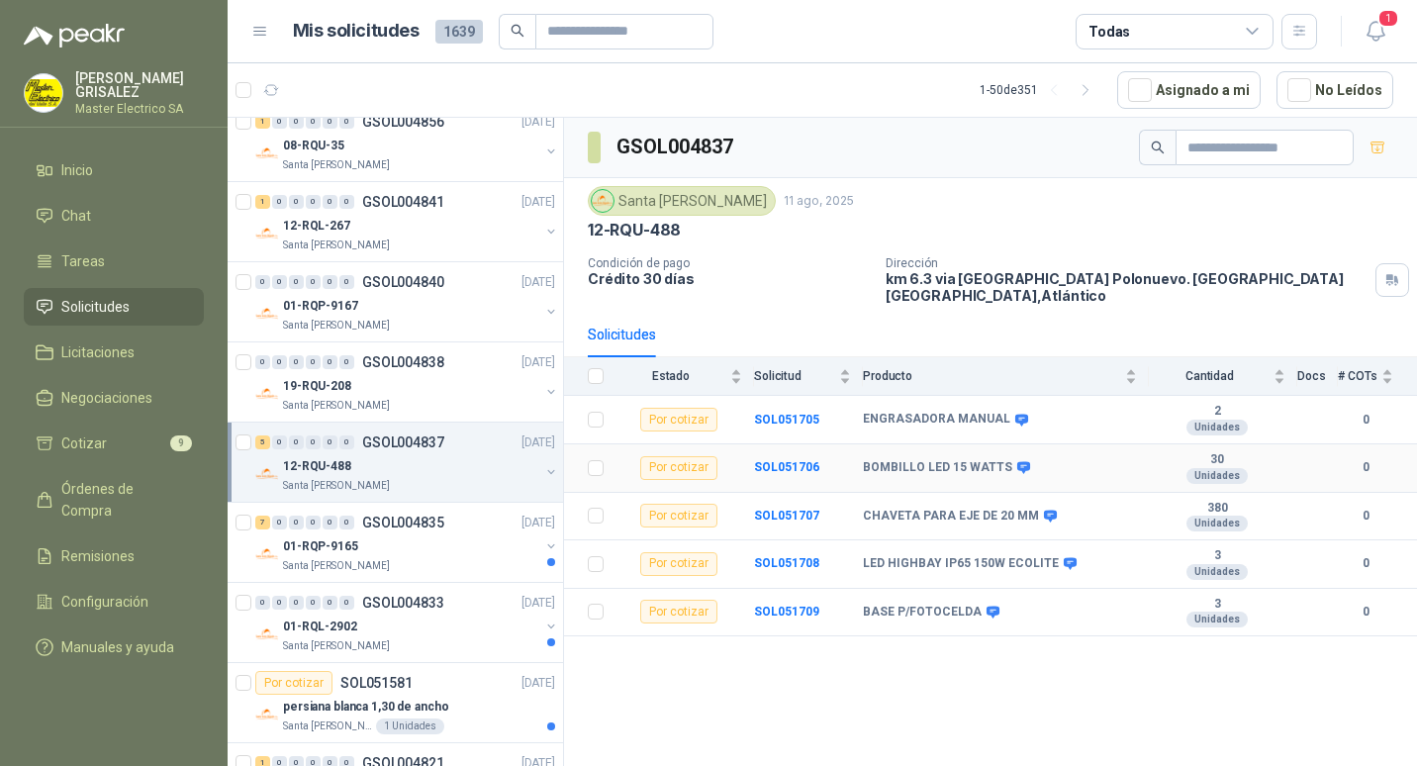
click at [683, 456] on div "Por cotizar" at bounding box center [678, 468] width 77 height 24
click at [679, 552] on div "Por cotizar" at bounding box center [678, 564] width 77 height 24
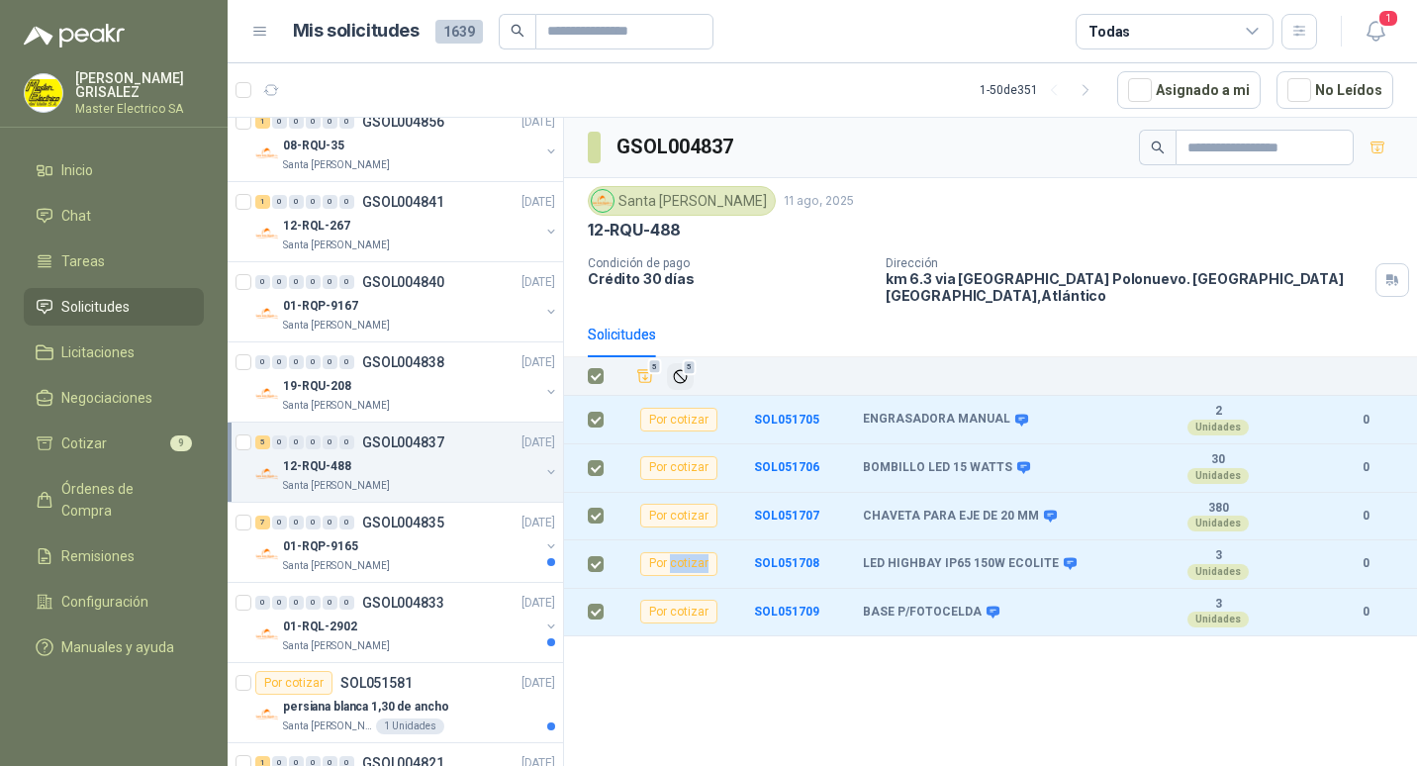
click at [688, 359] on span "5" at bounding box center [690, 367] width 14 height 16
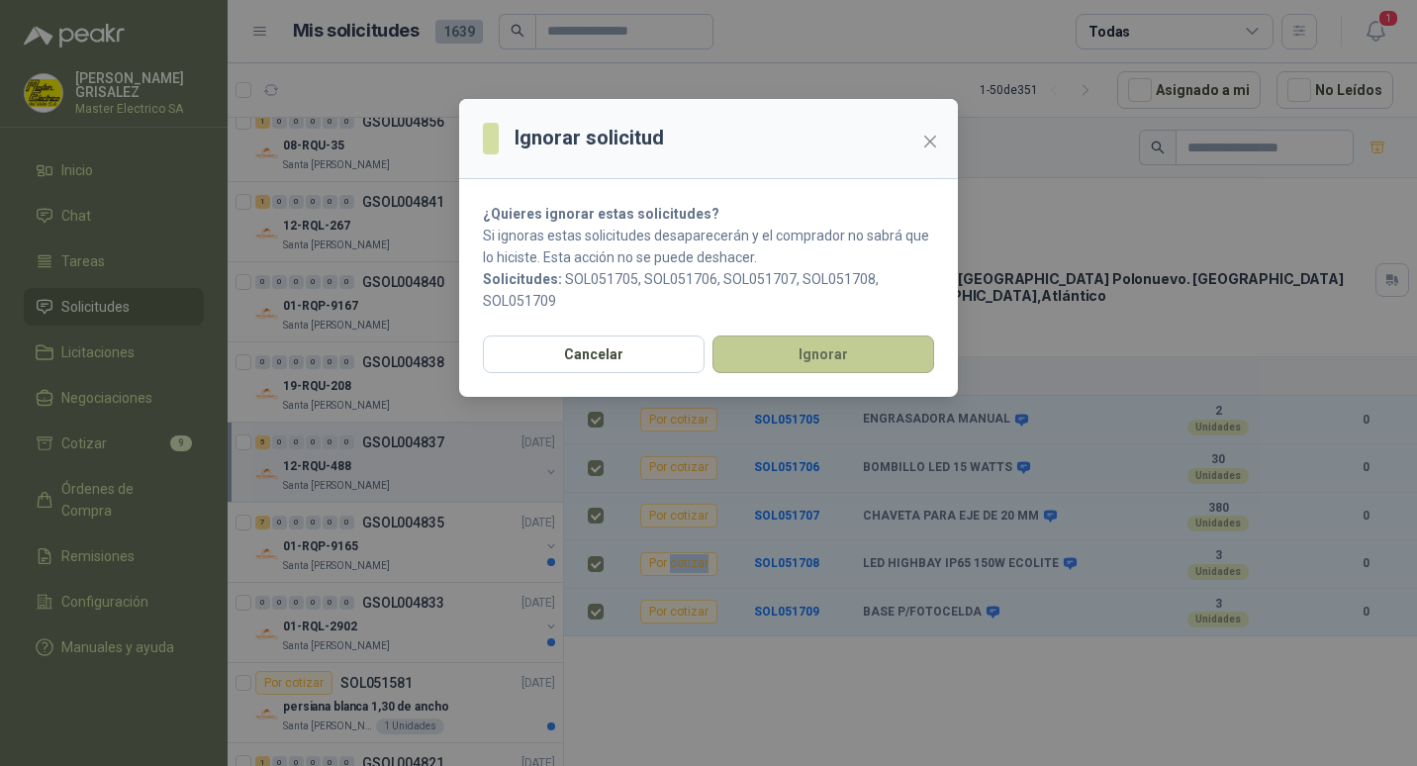
click at [794, 351] on button "Ignorar" at bounding box center [823, 354] width 222 height 38
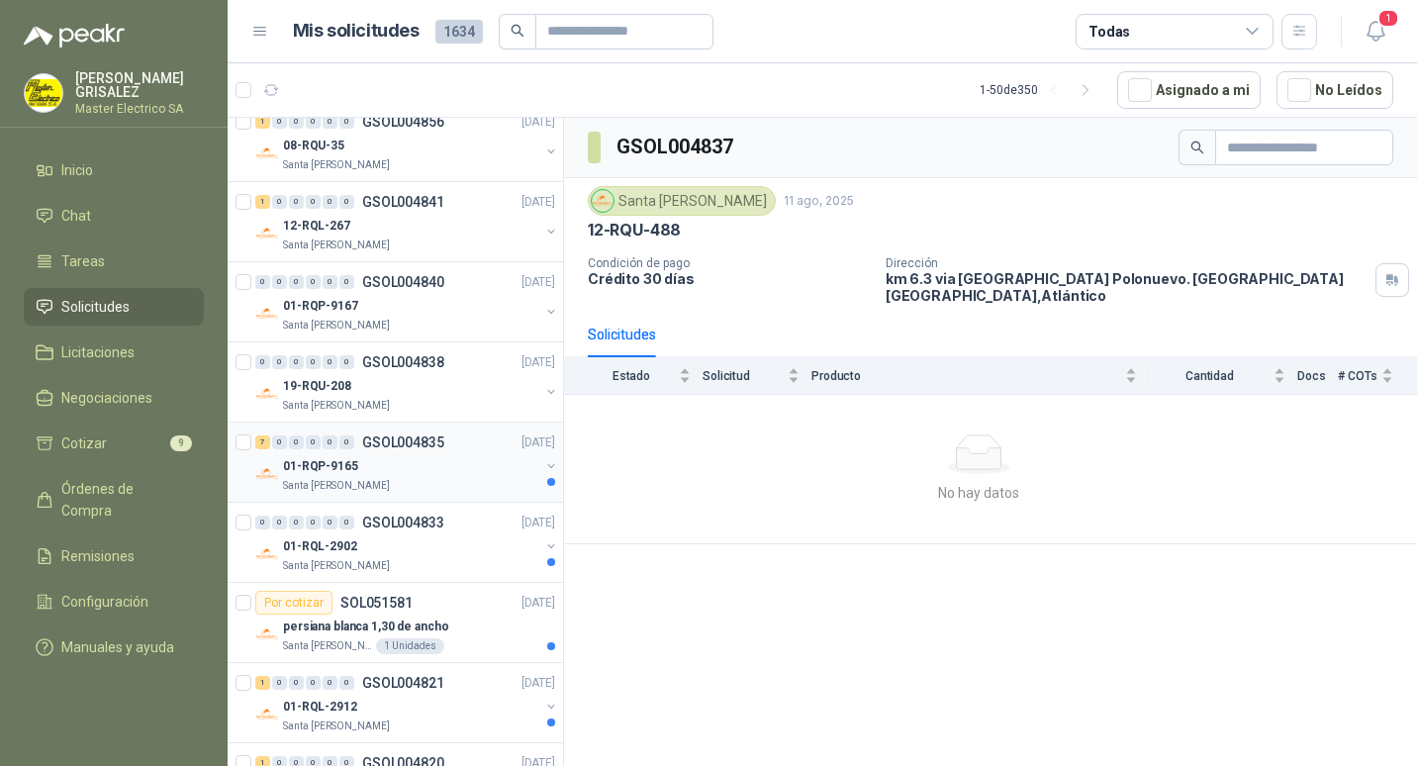
click at [399, 440] on p "GSOL004835" at bounding box center [403, 442] width 82 height 14
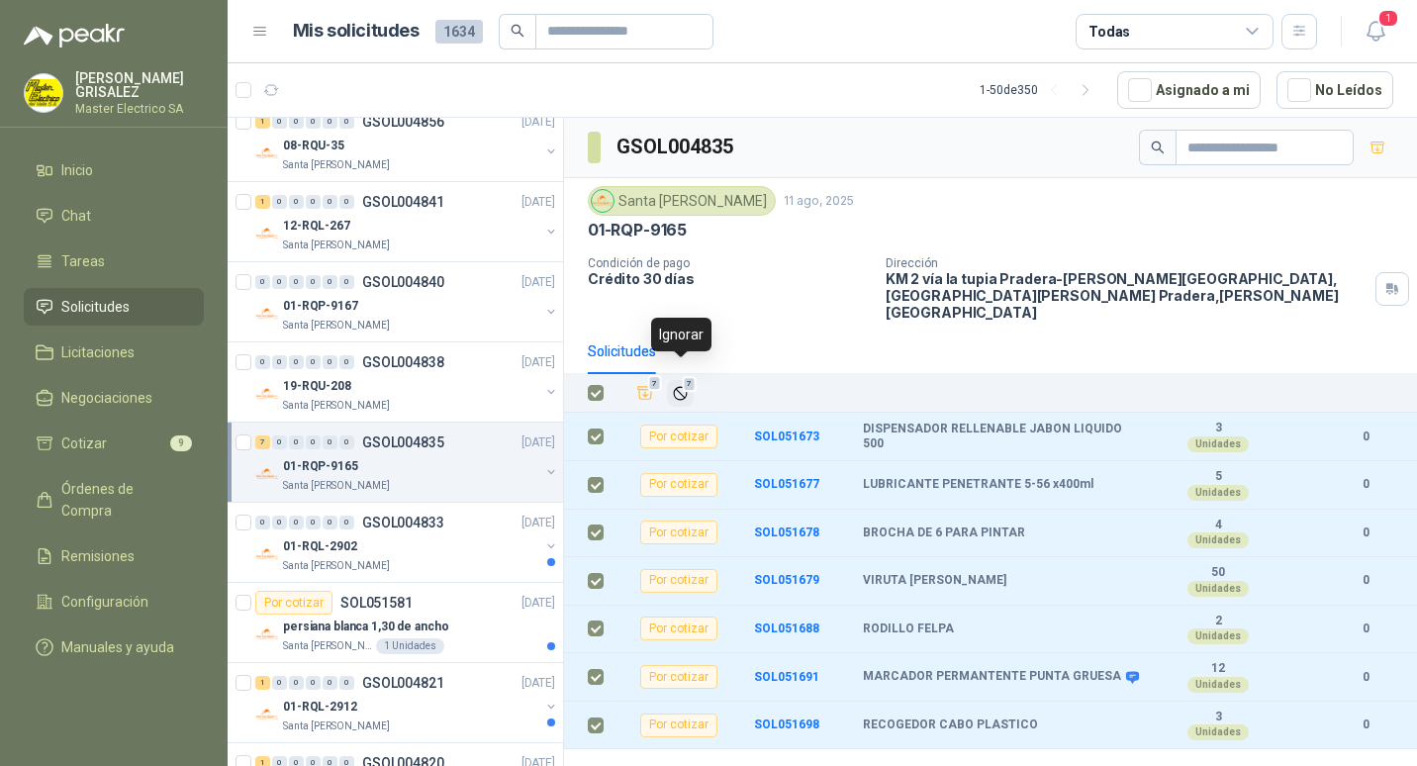
click at [686, 376] on span "7" at bounding box center [690, 384] width 14 height 16
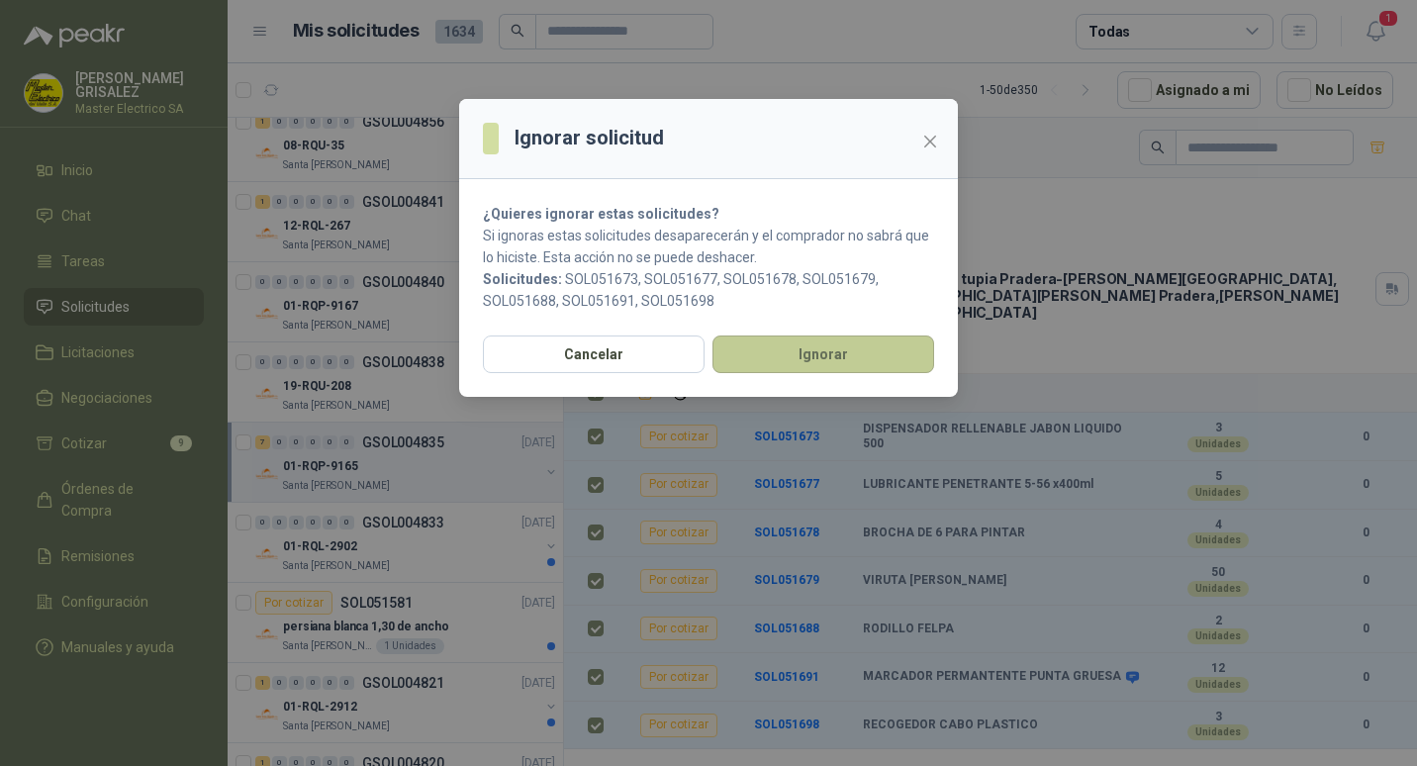
click at [821, 355] on button "Ignorar" at bounding box center [823, 354] width 222 height 38
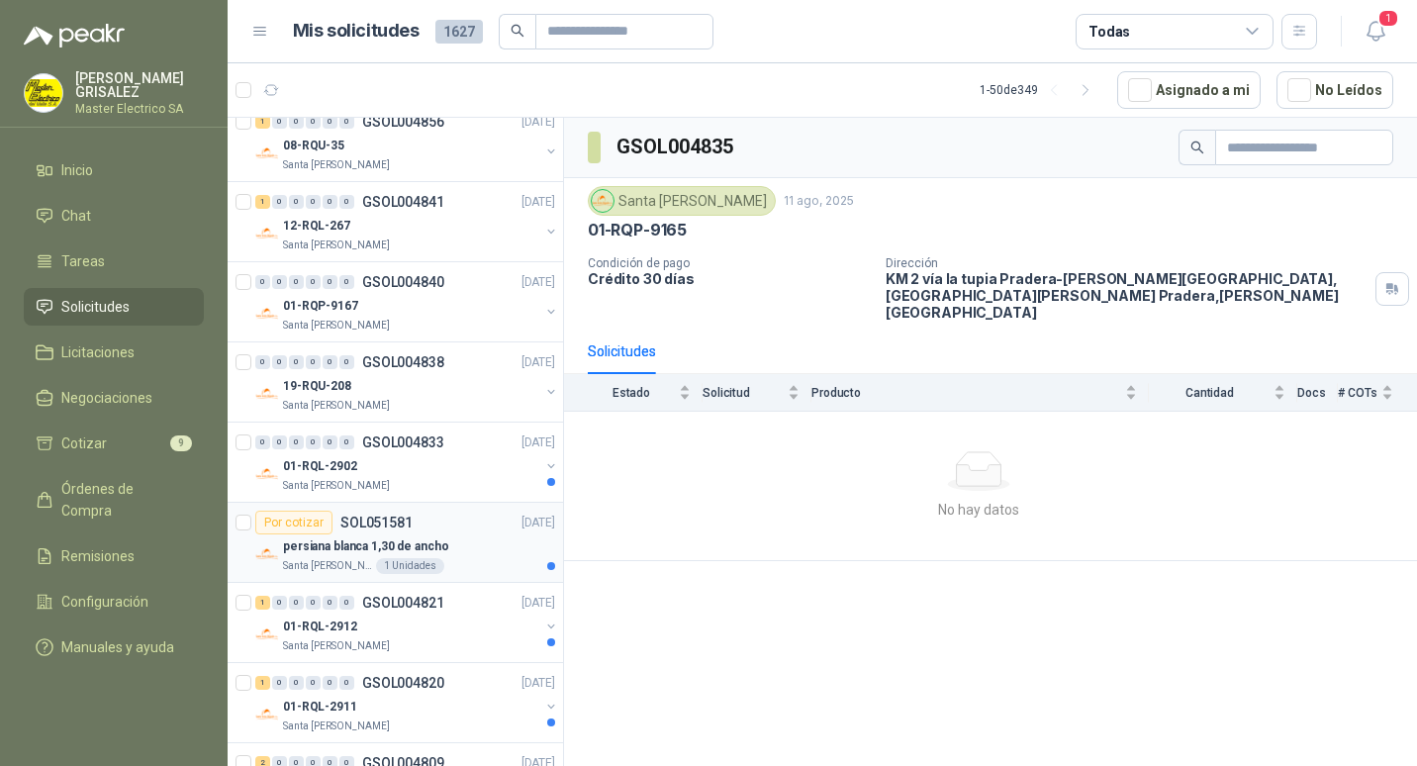
click at [383, 527] on p "SOL051581" at bounding box center [376, 522] width 72 height 14
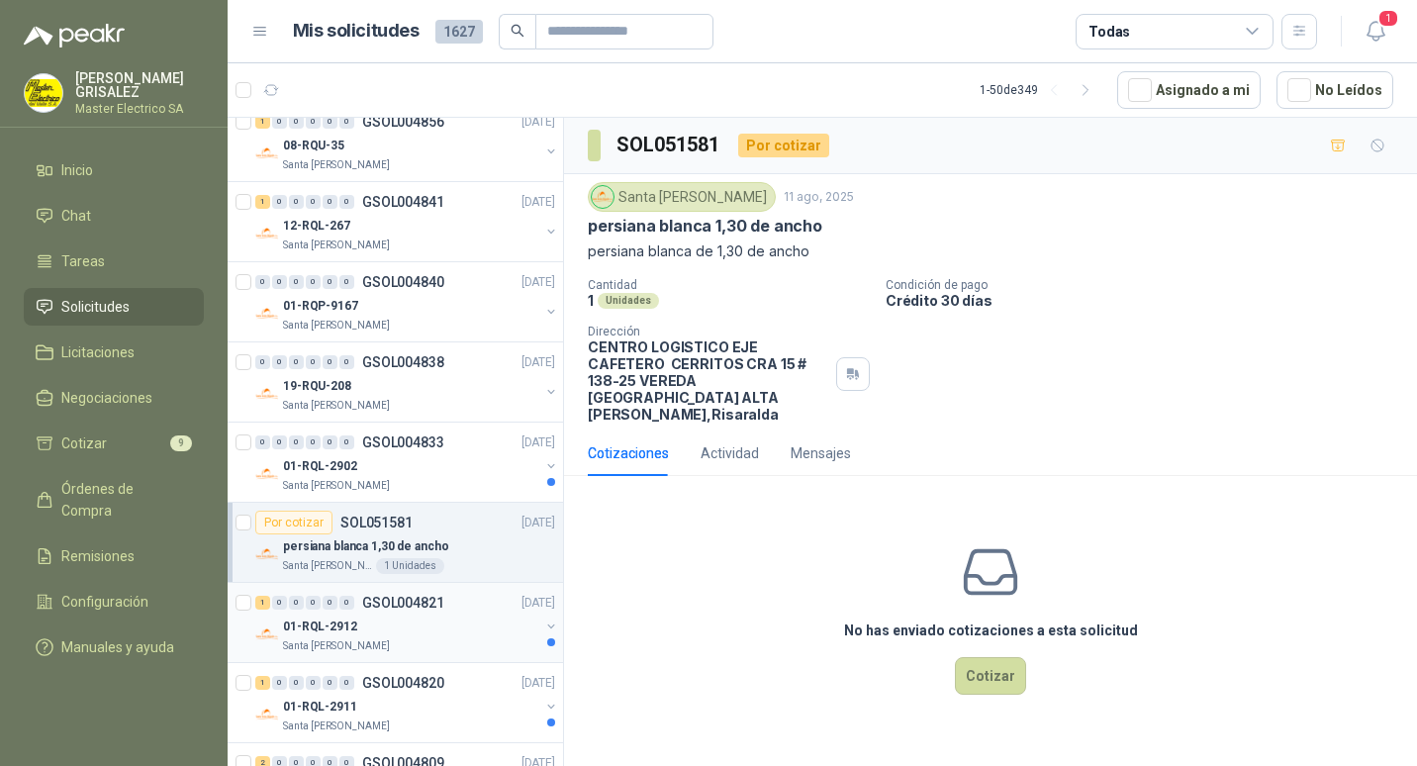
click at [391, 599] on p "GSOL004821" at bounding box center [403, 602] width 82 height 14
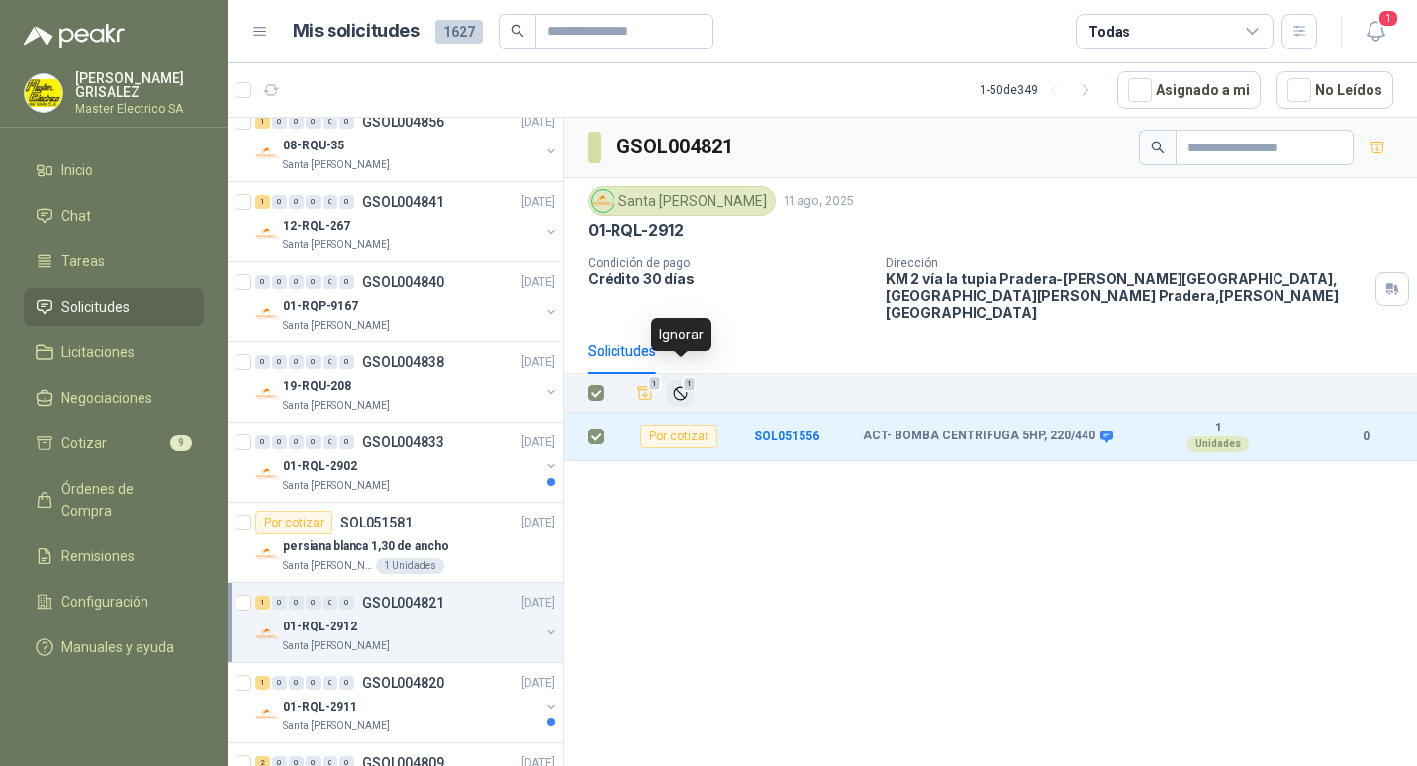
click at [686, 376] on span "1" at bounding box center [690, 384] width 14 height 16
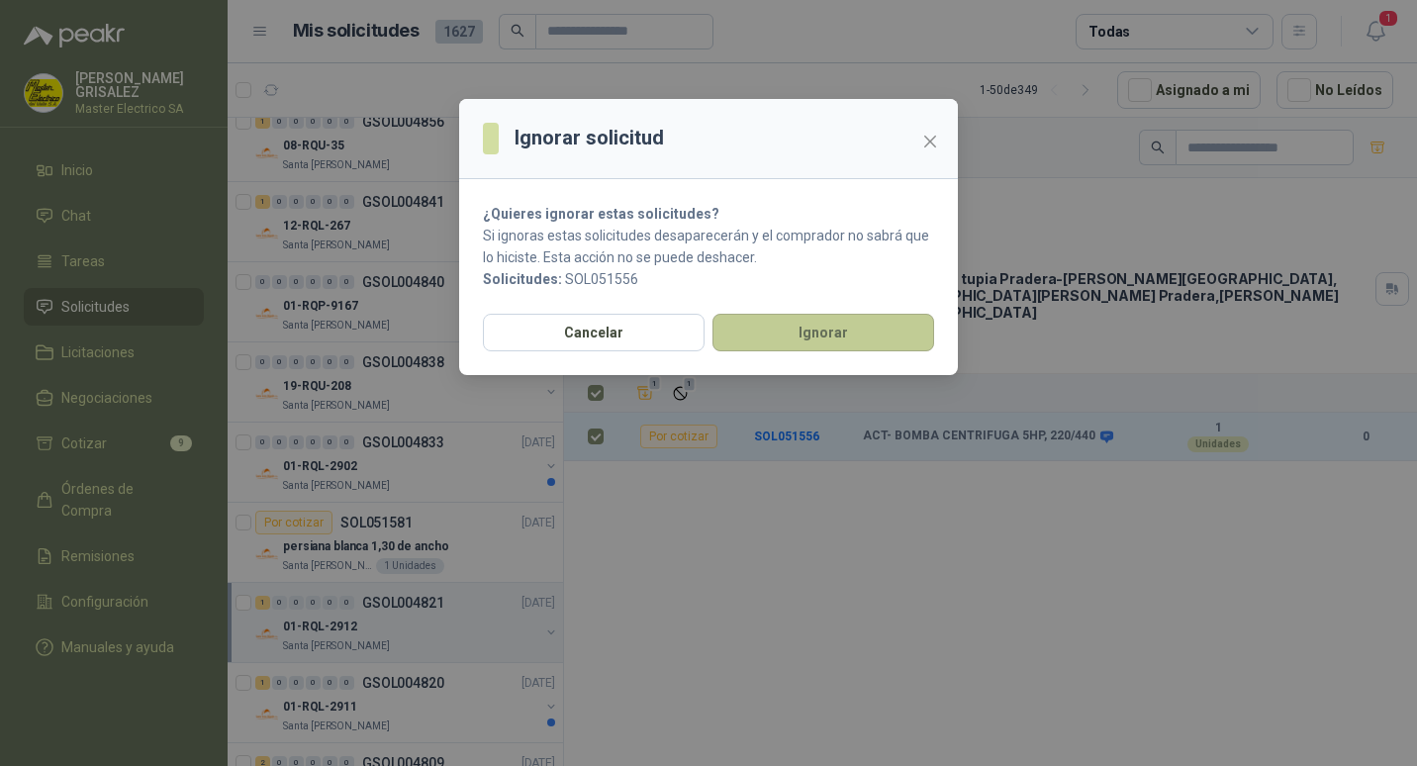
click at [818, 328] on button "Ignorar" at bounding box center [823, 333] width 222 height 38
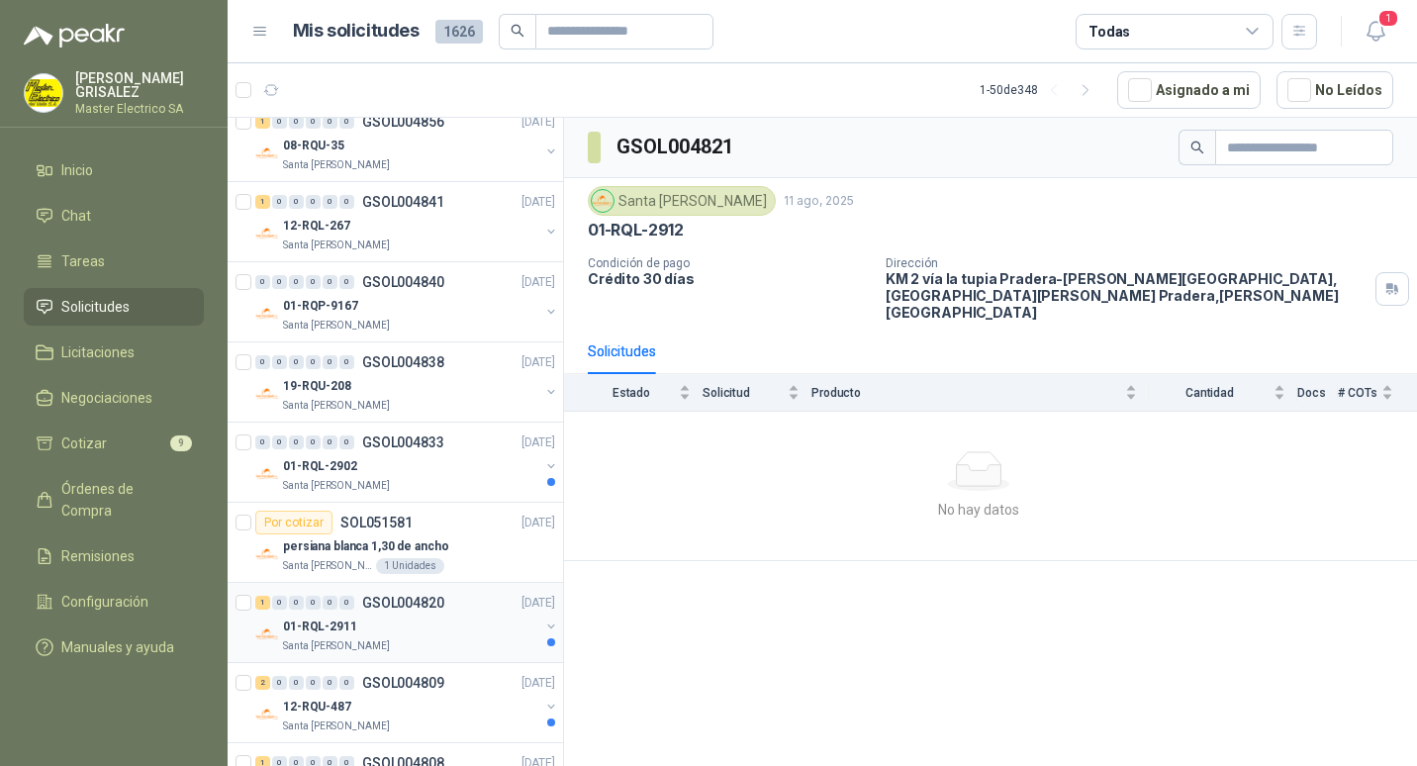
click at [398, 602] on p "GSOL004820" at bounding box center [403, 602] width 82 height 14
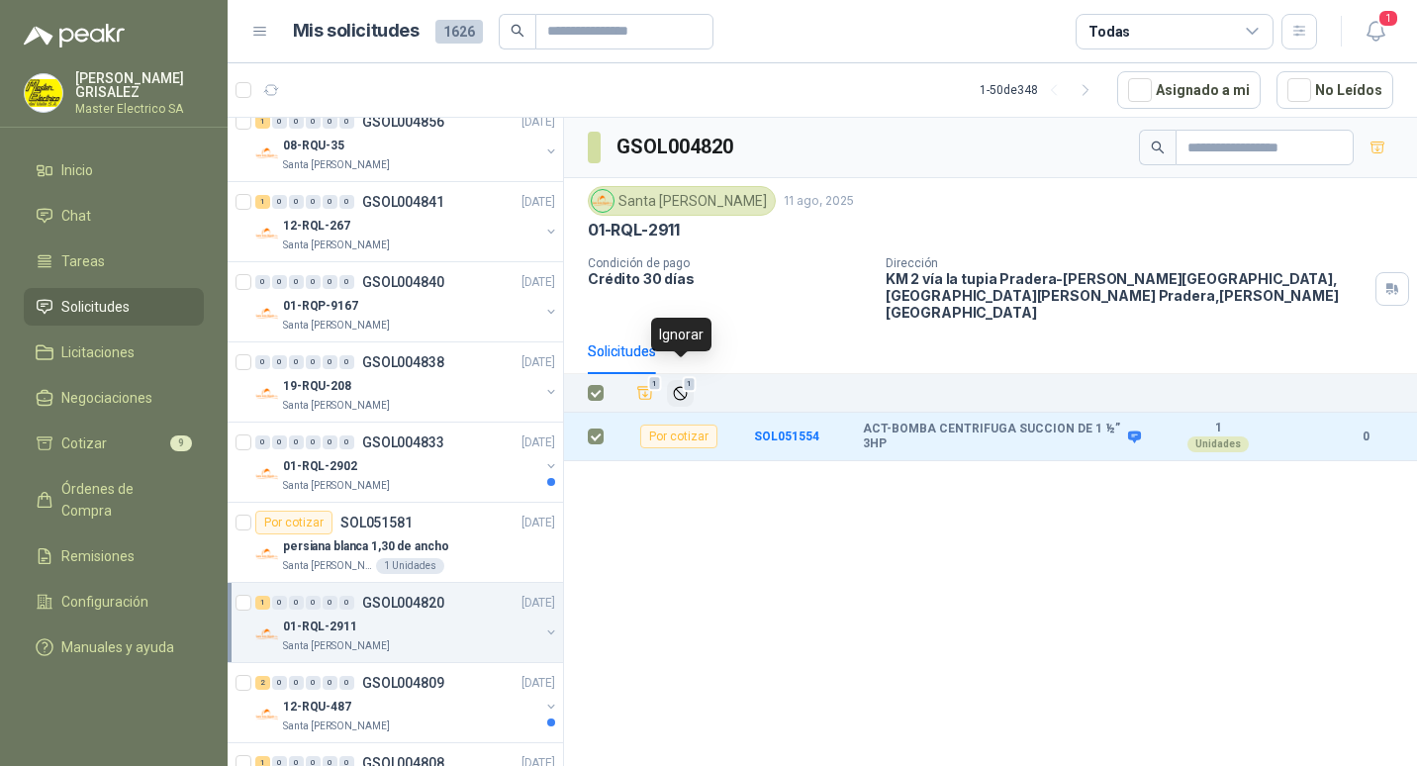
click at [684, 376] on span "1" at bounding box center [690, 384] width 14 height 16
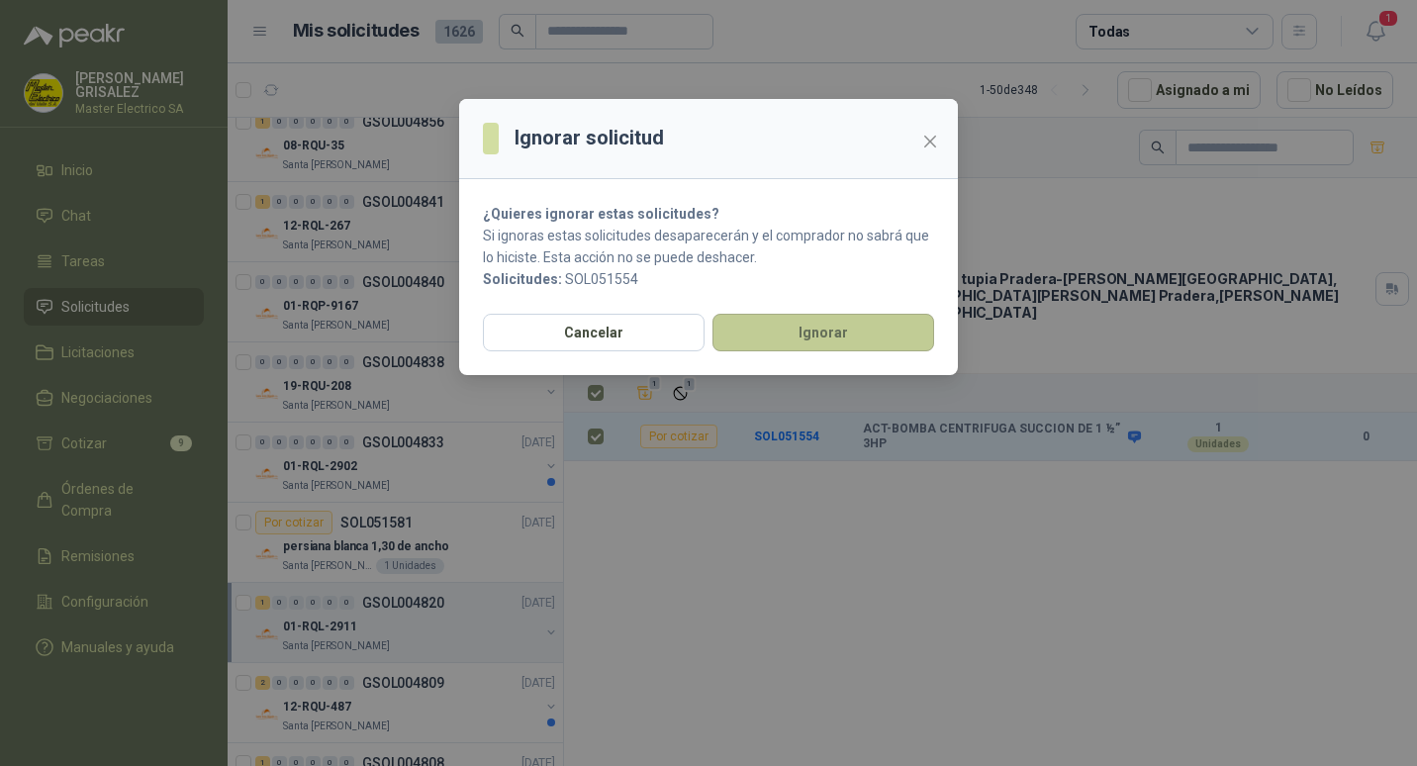
click at [755, 333] on button "Ignorar" at bounding box center [823, 333] width 222 height 38
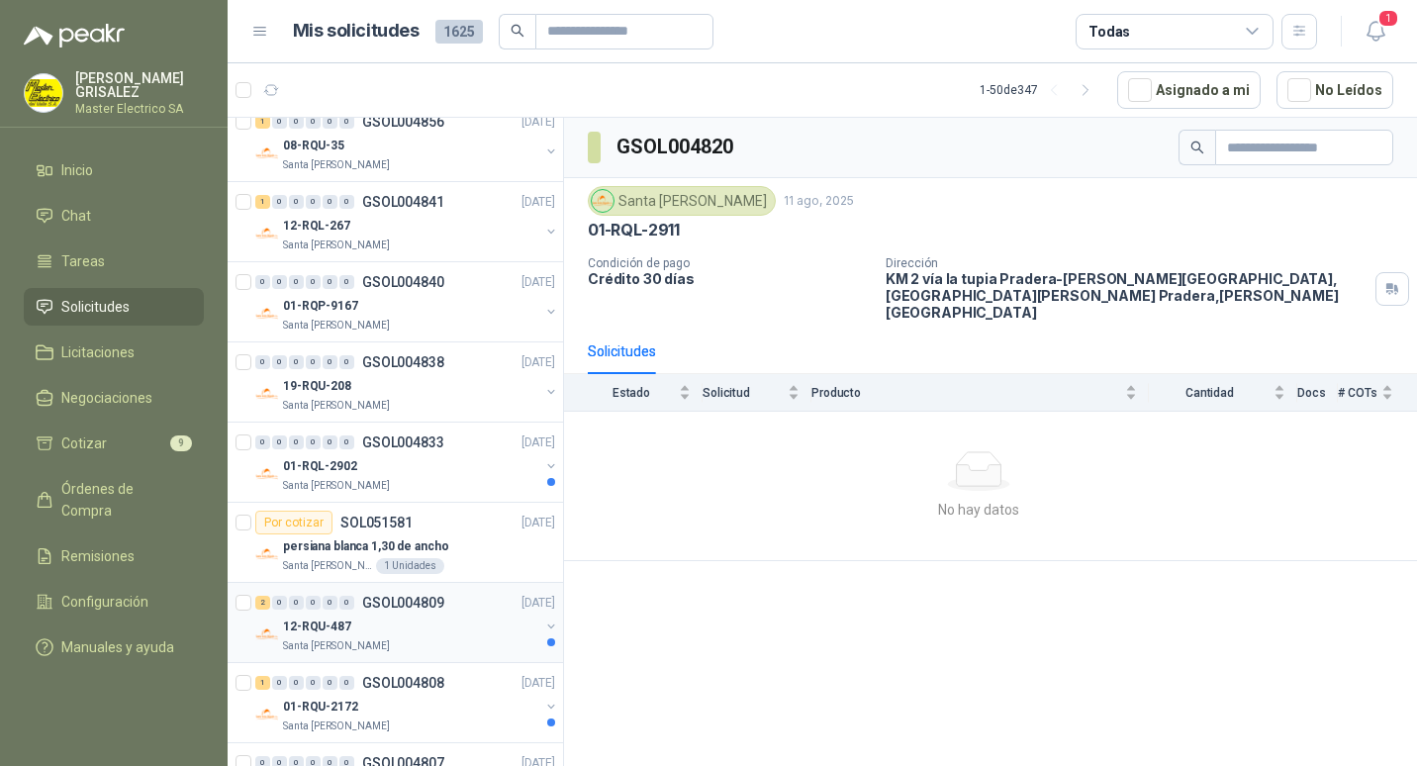
click at [388, 599] on p "GSOL004809" at bounding box center [403, 602] width 82 height 14
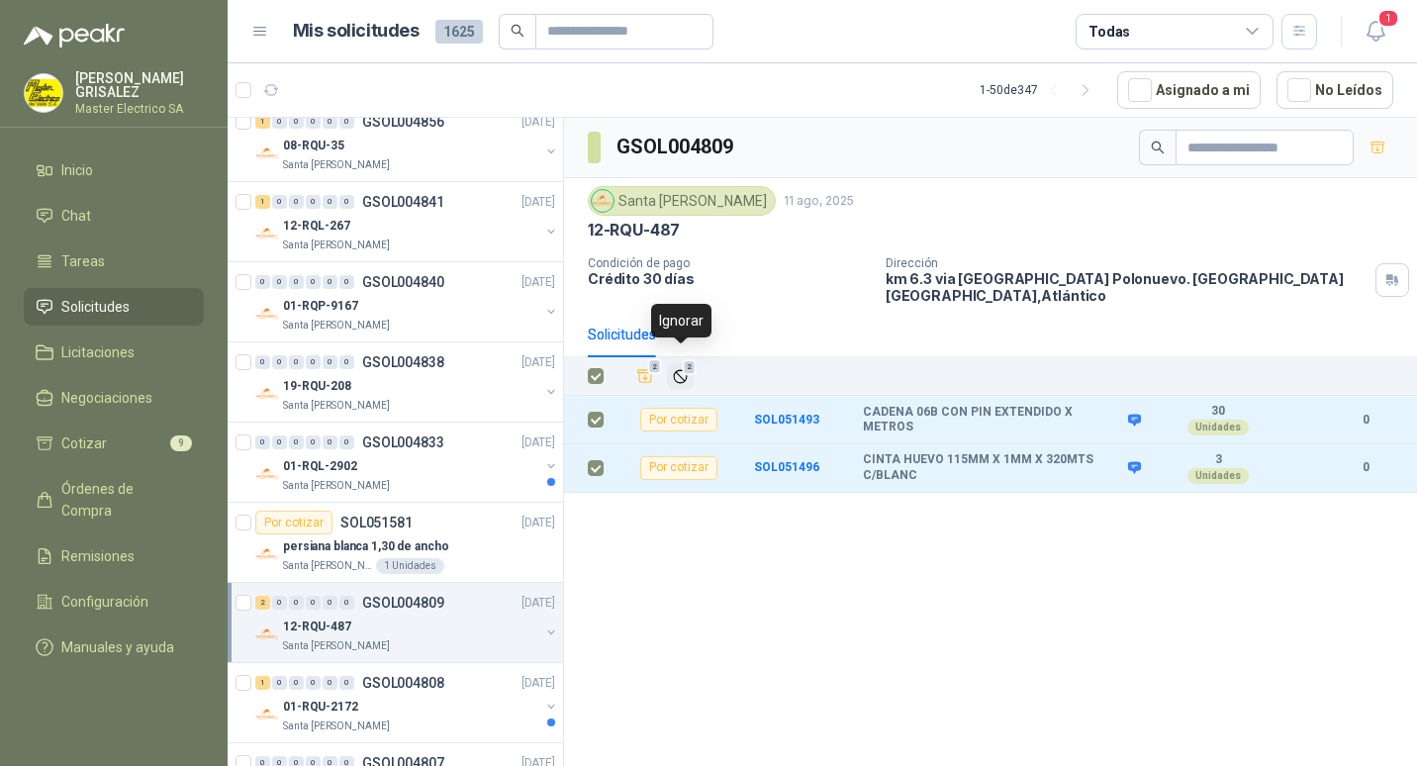
click at [687, 359] on span "2" at bounding box center [690, 367] width 14 height 16
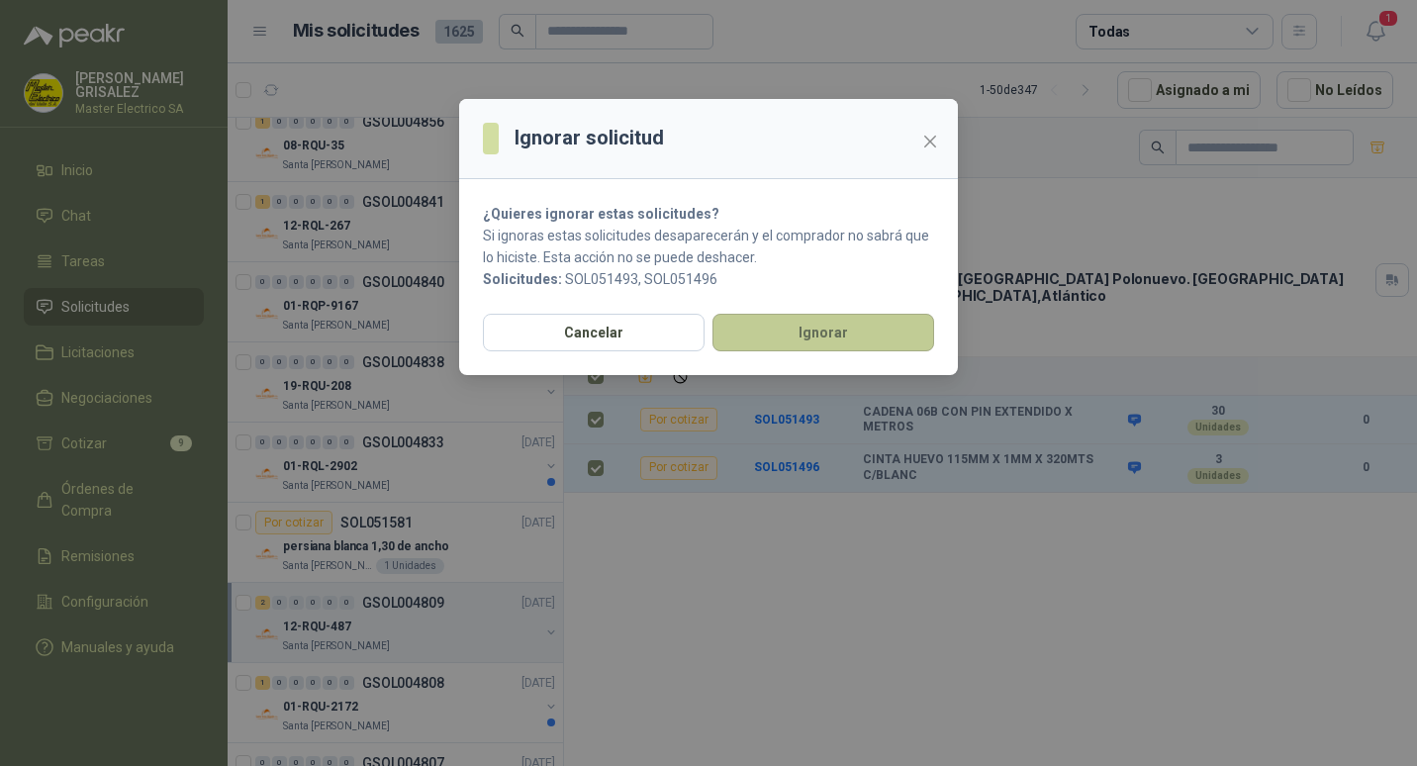
click at [775, 327] on button "Ignorar" at bounding box center [823, 333] width 222 height 38
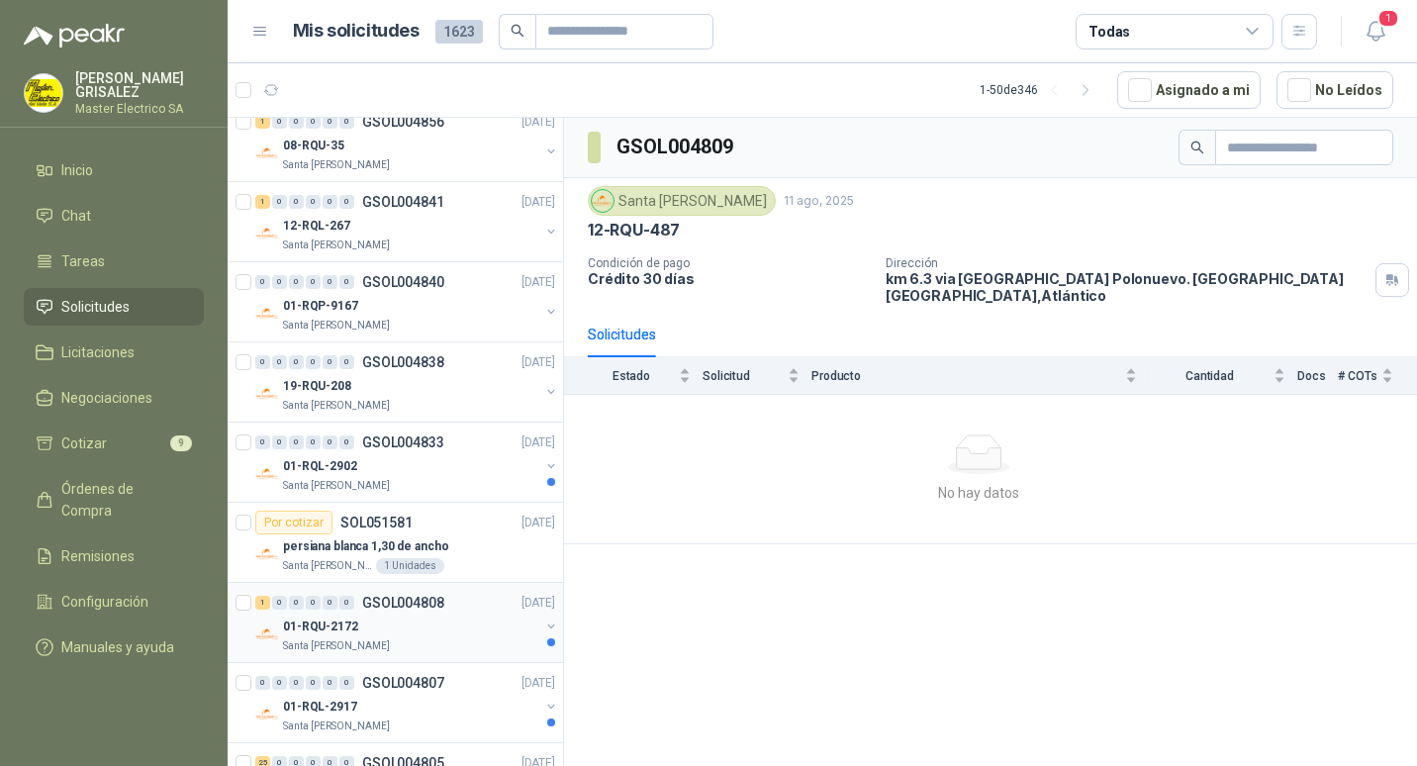
click at [403, 603] on p "GSOL004808" at bounding box center [403, 602] width 82 height 14
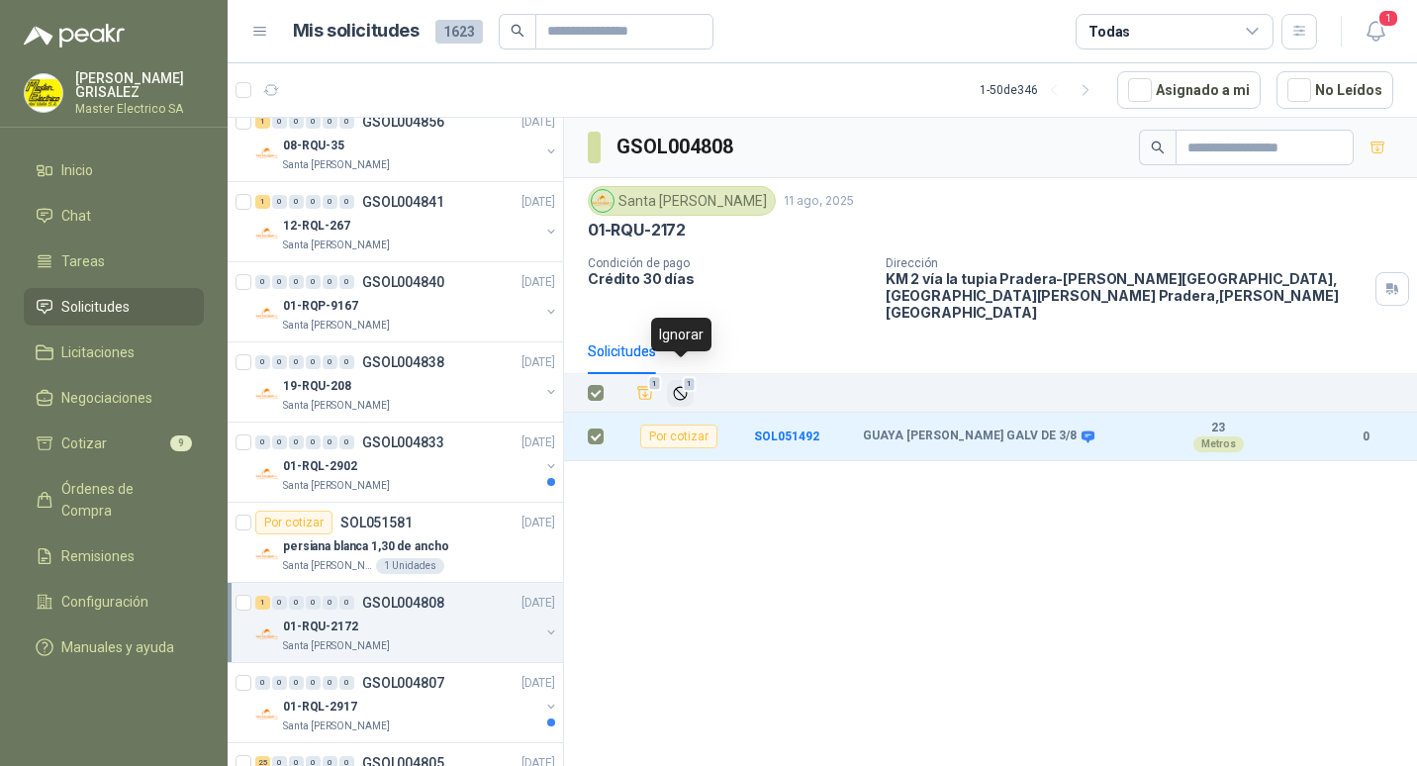
click at [684, 376] on span "1" at bounding box center [690, 384] width 14 height 16
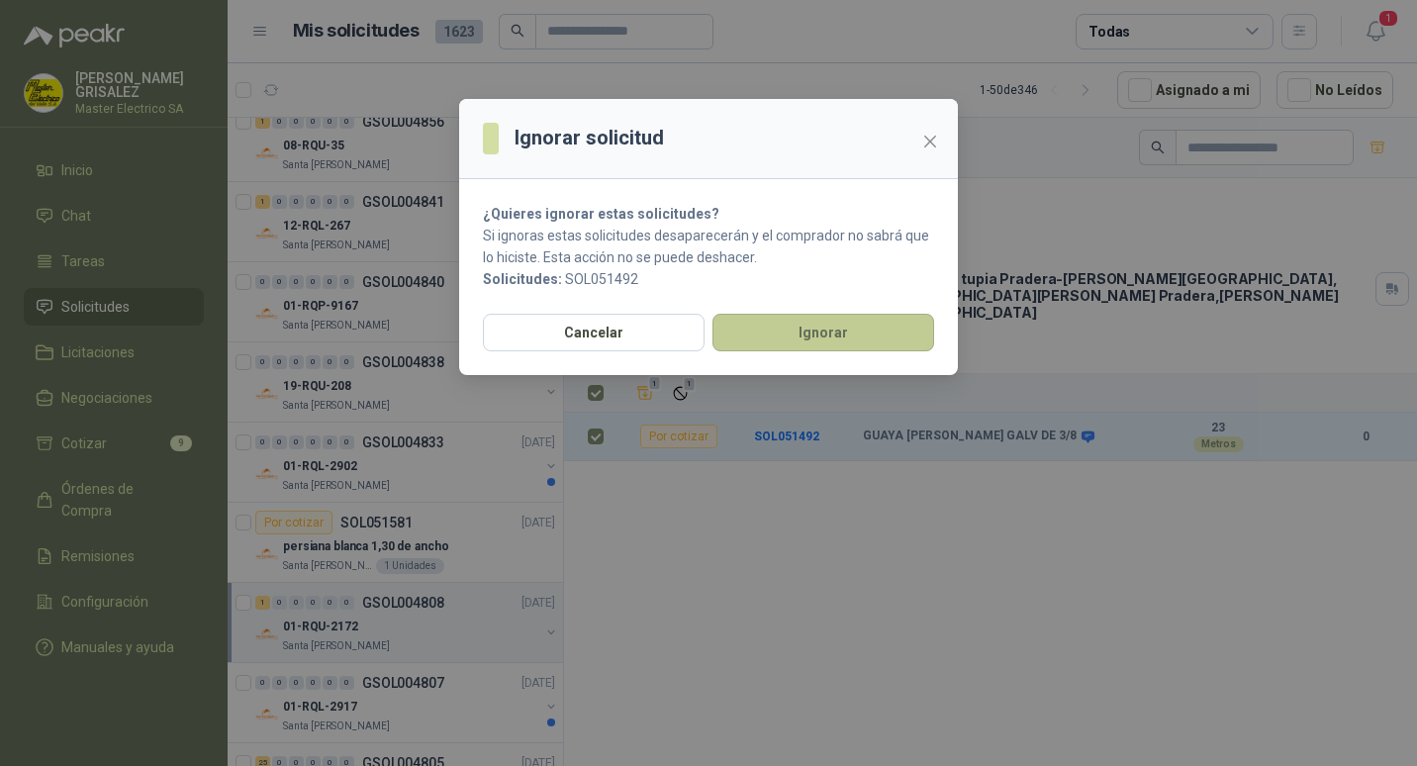
click at [785, 337] on button "Ignorar" at bounding box center [823, 333] width 222 height 38
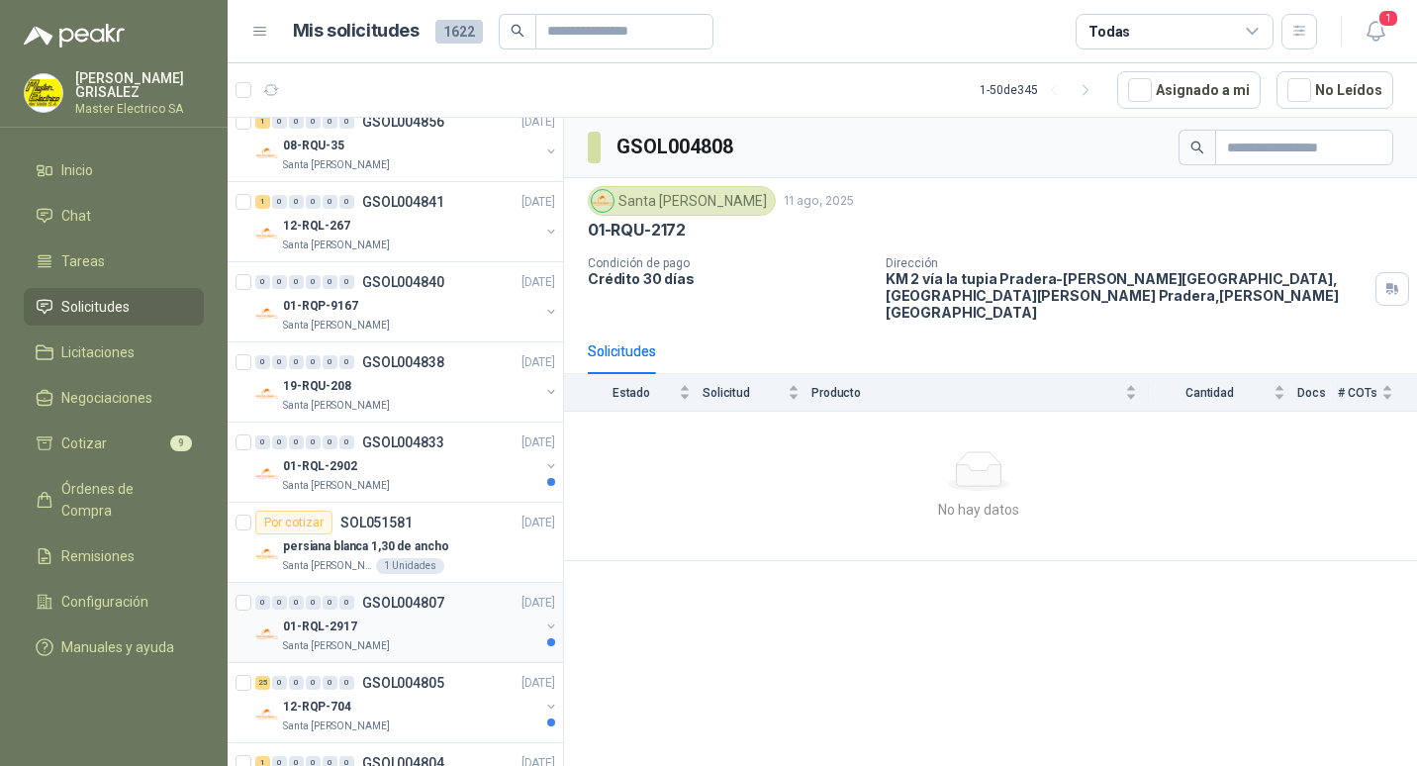
click at [380, 603] on p "GSOL004807" at bounding box center [403, 602] width 82 height 14
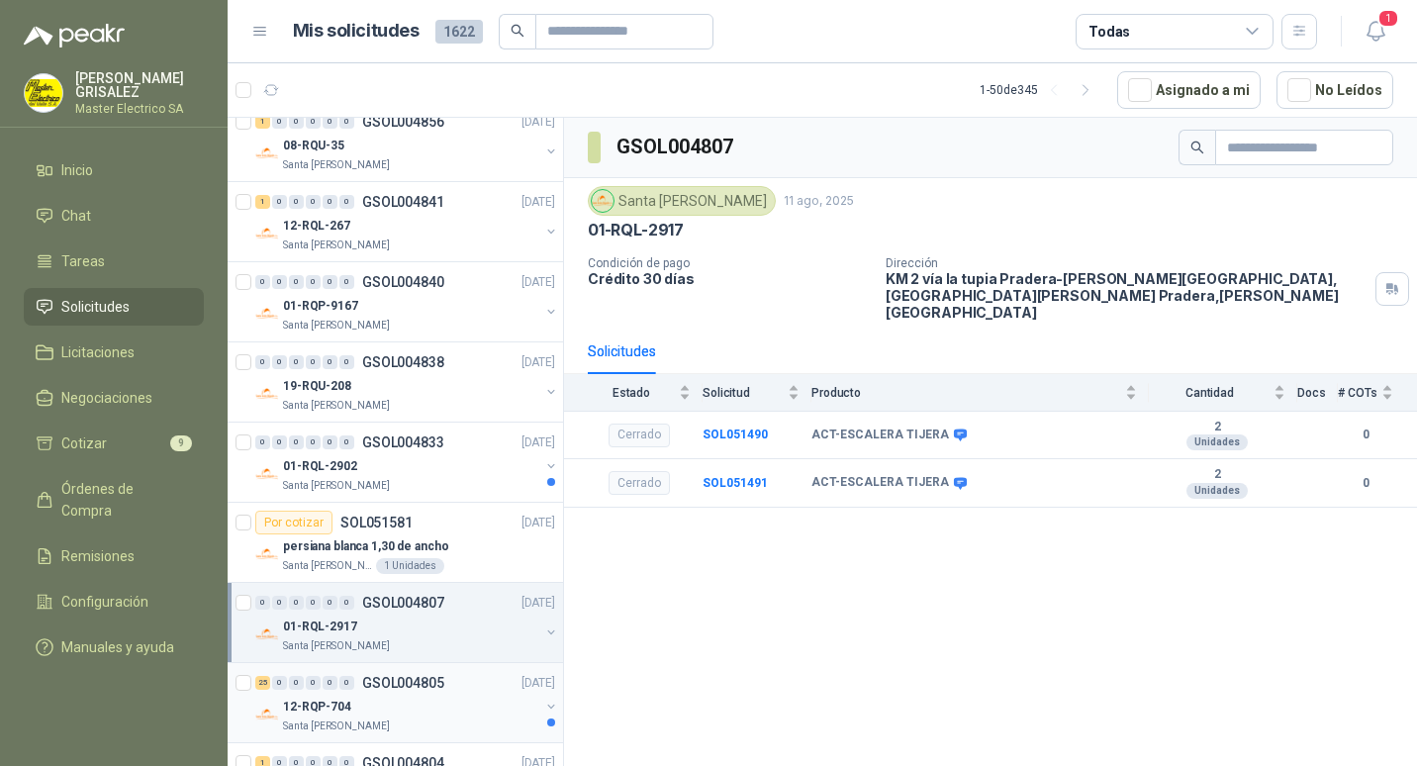
click at [398, 683] on p "GSOL004805" at bounding box center [403, 683] width 82 height 14
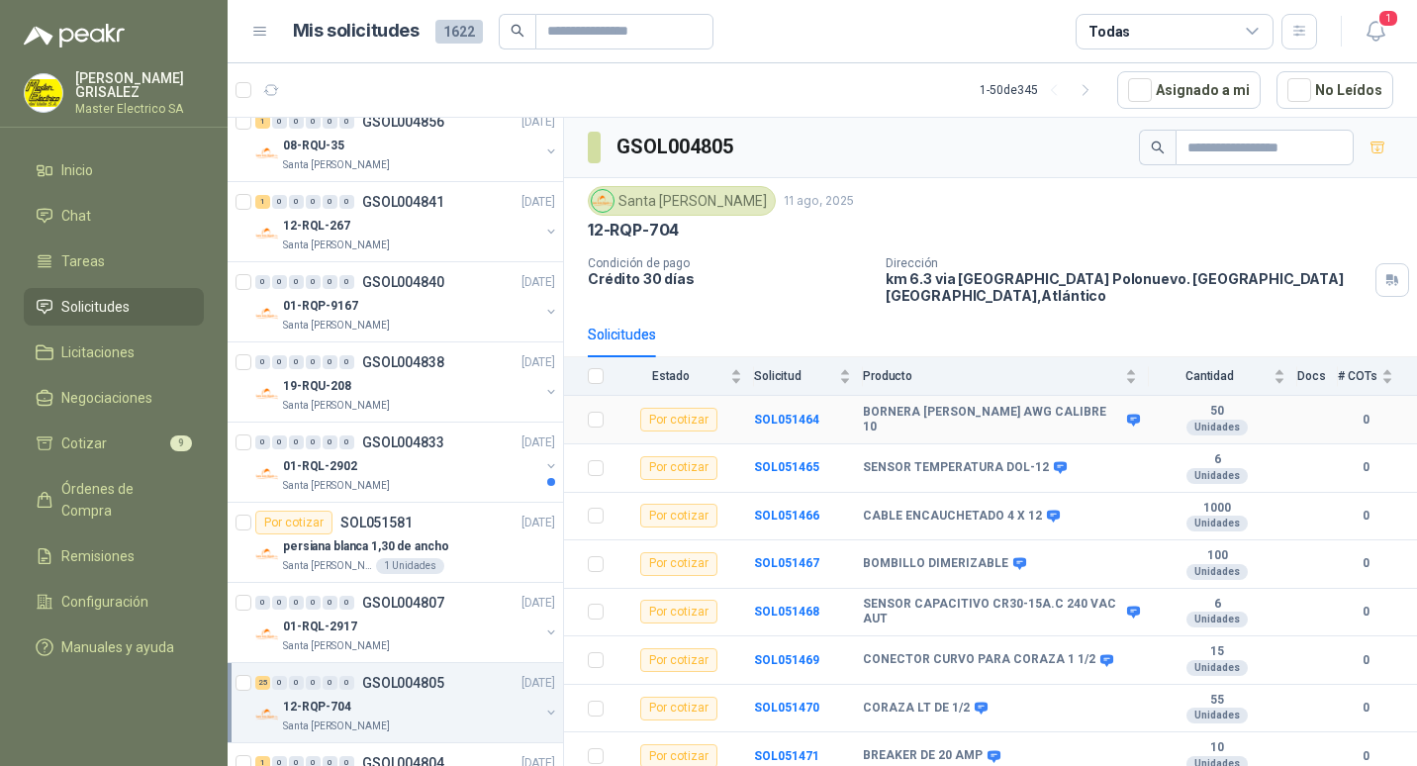
click at [688, 408] on div "Por cotizar" at bounding box center [678, 420] width 77 height 24
click at [774, 412] on b "SOL051464" at bounding box center [786, 419] width 65 height 14
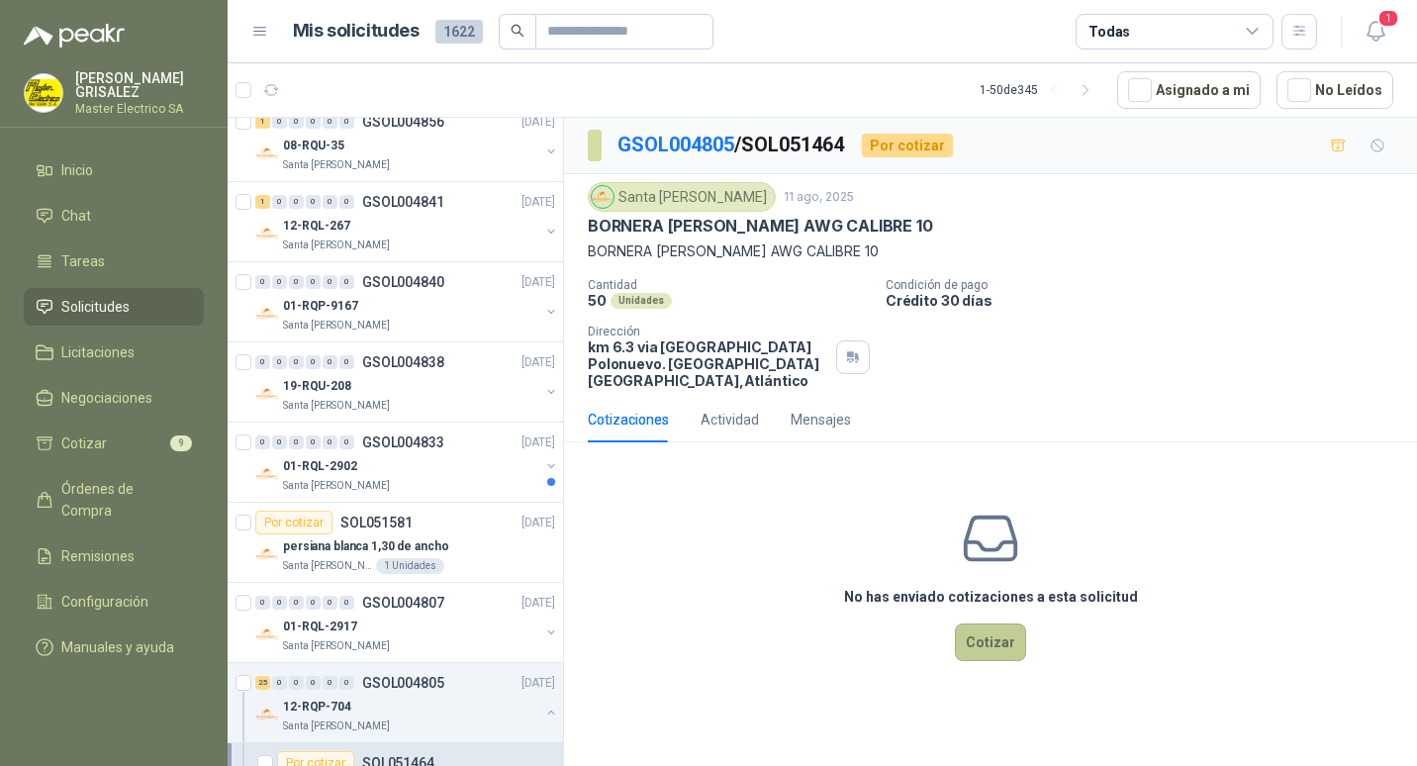
click at [986, 625] on button "Cotizar" at bounding box center [990, 642] width 71 height 38
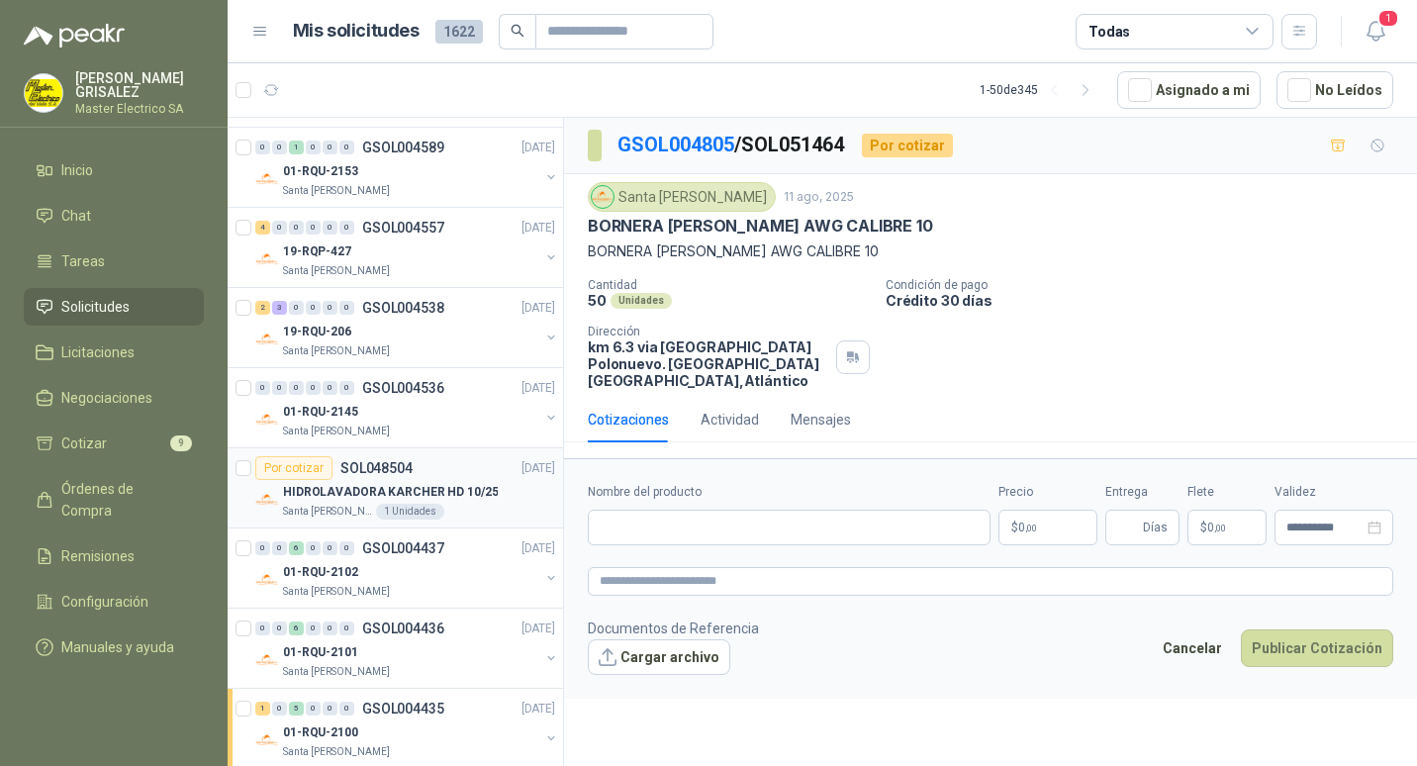
scroll to position [5804, 0]
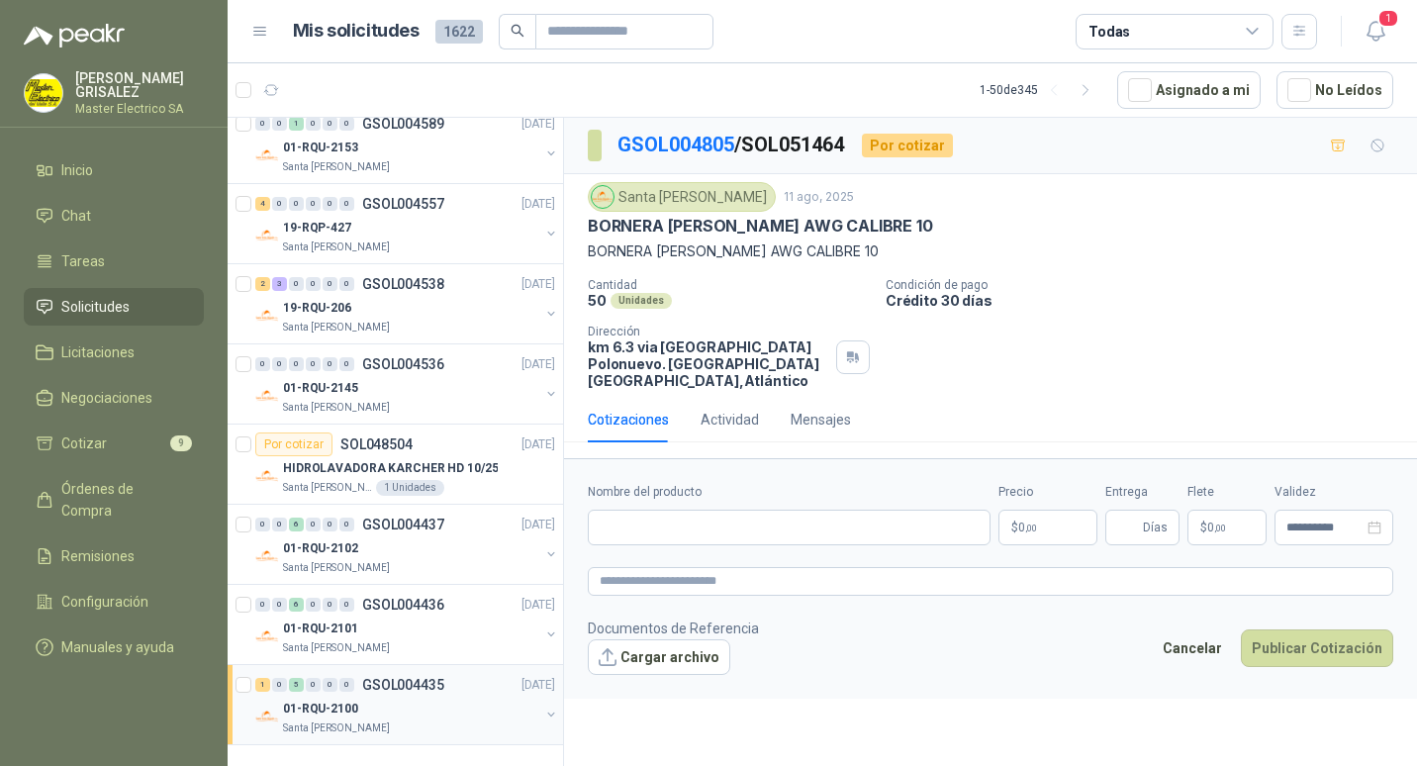
click at [390, 687] on p "GSOL004435" at bounding box center [403, 685] width 82 height 14
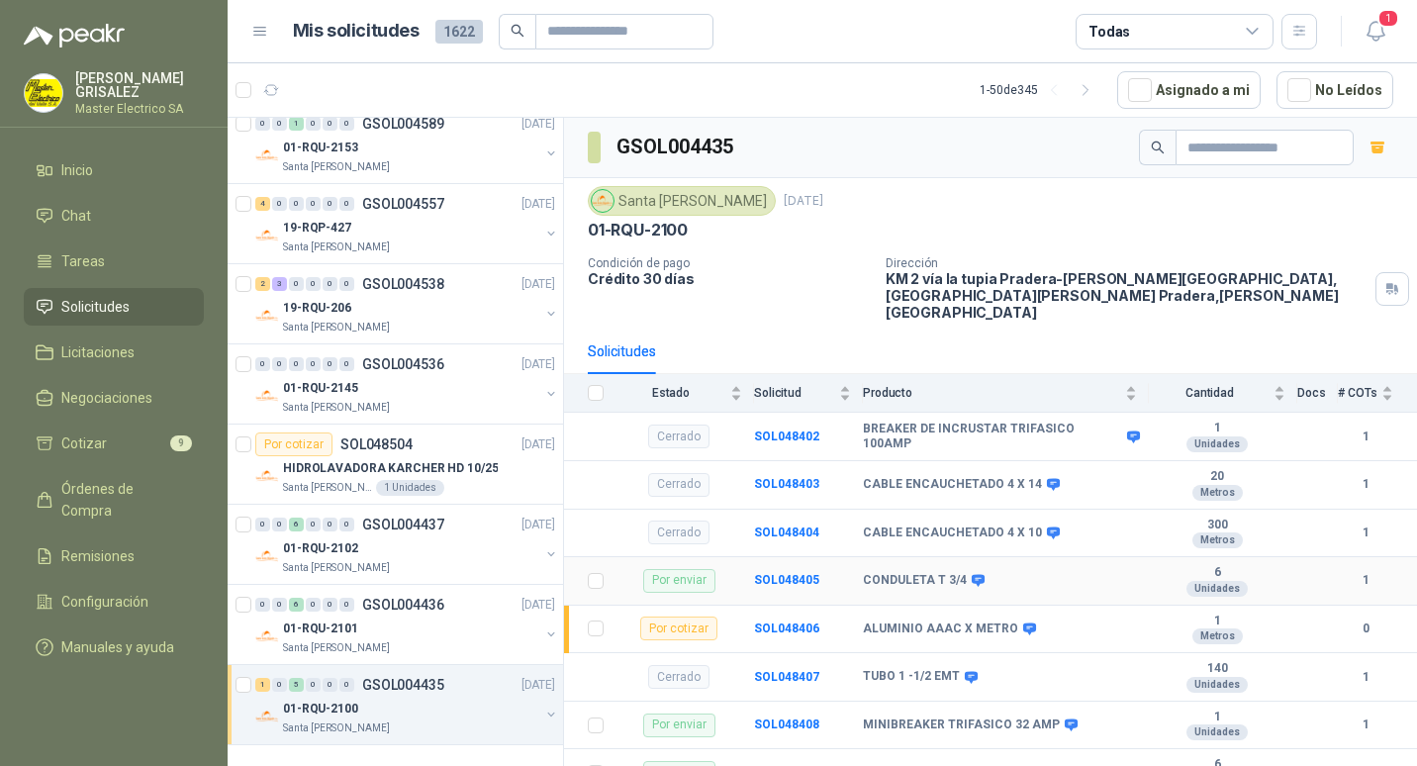
click at [684, 569] on div "Por enviar" at bounding box center [679, 581] width 72 height 24
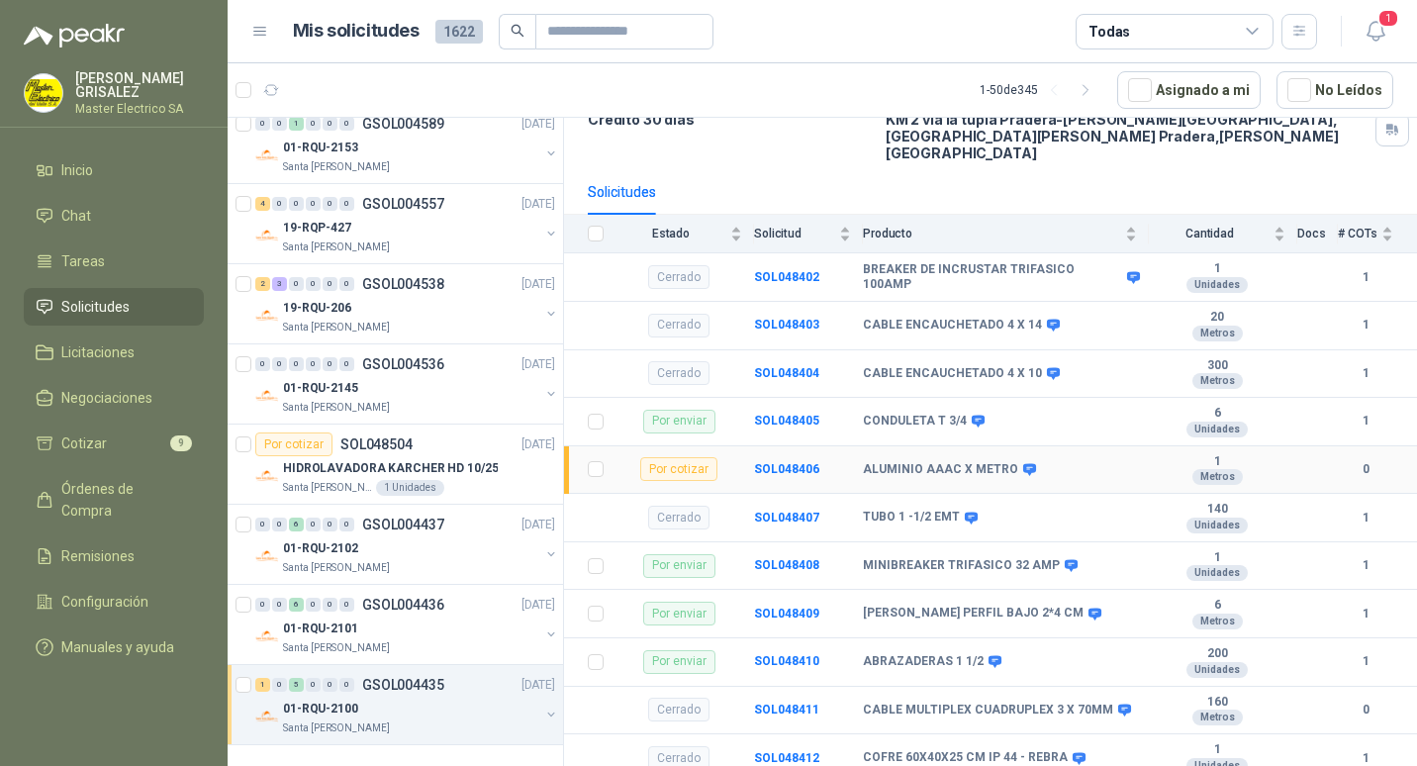
scroll to position [198, 0]
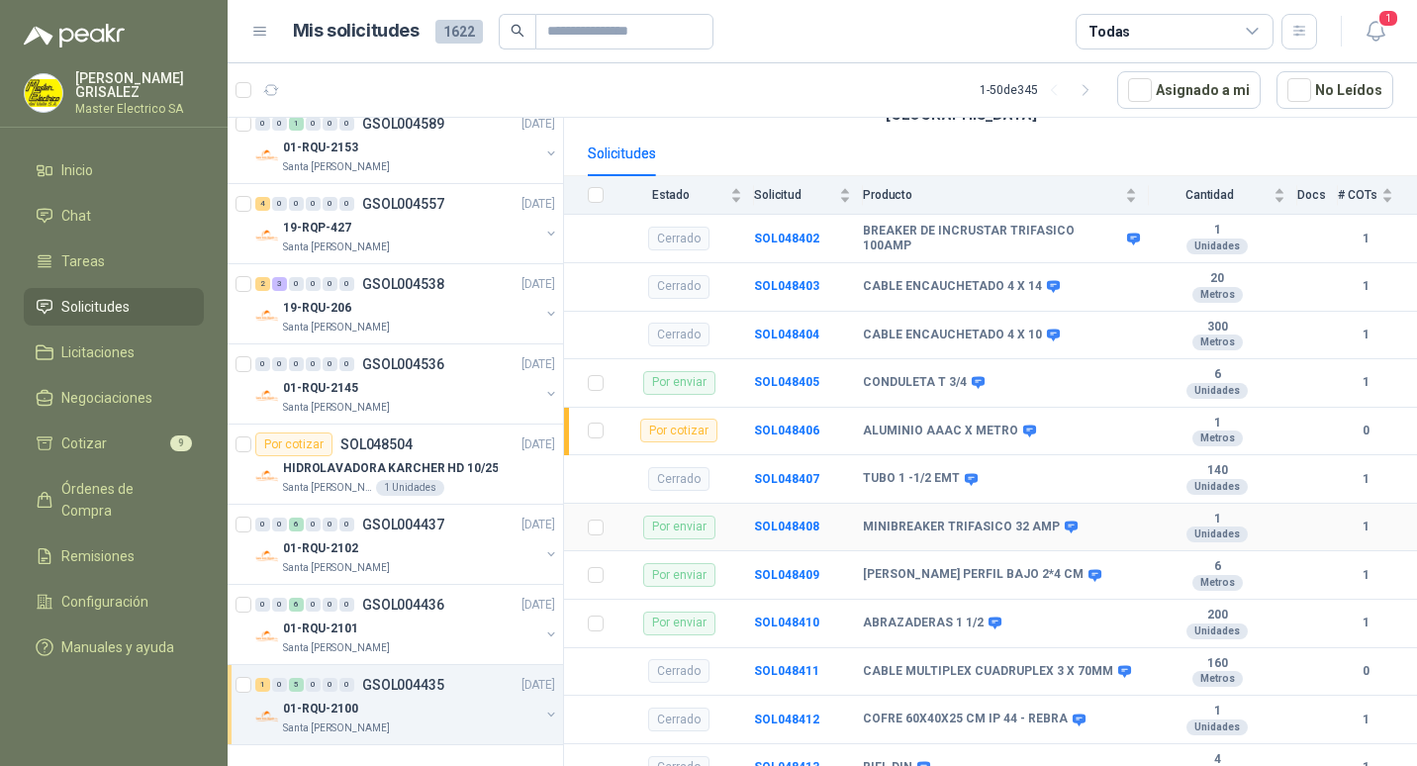
click at [672, 515] on div "Por enviar" at bounding box center [679, 527] width 72 height 24
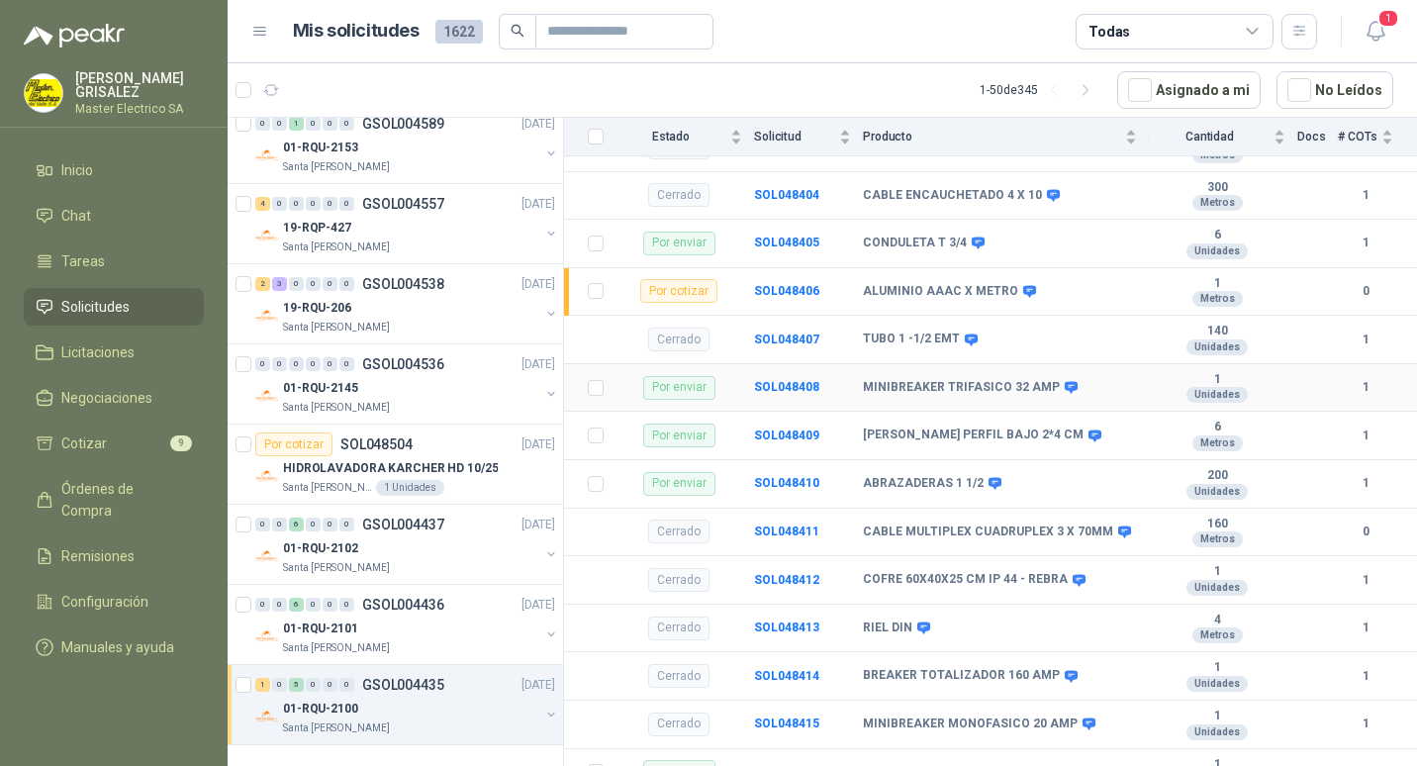
scroll to position [344, 0]
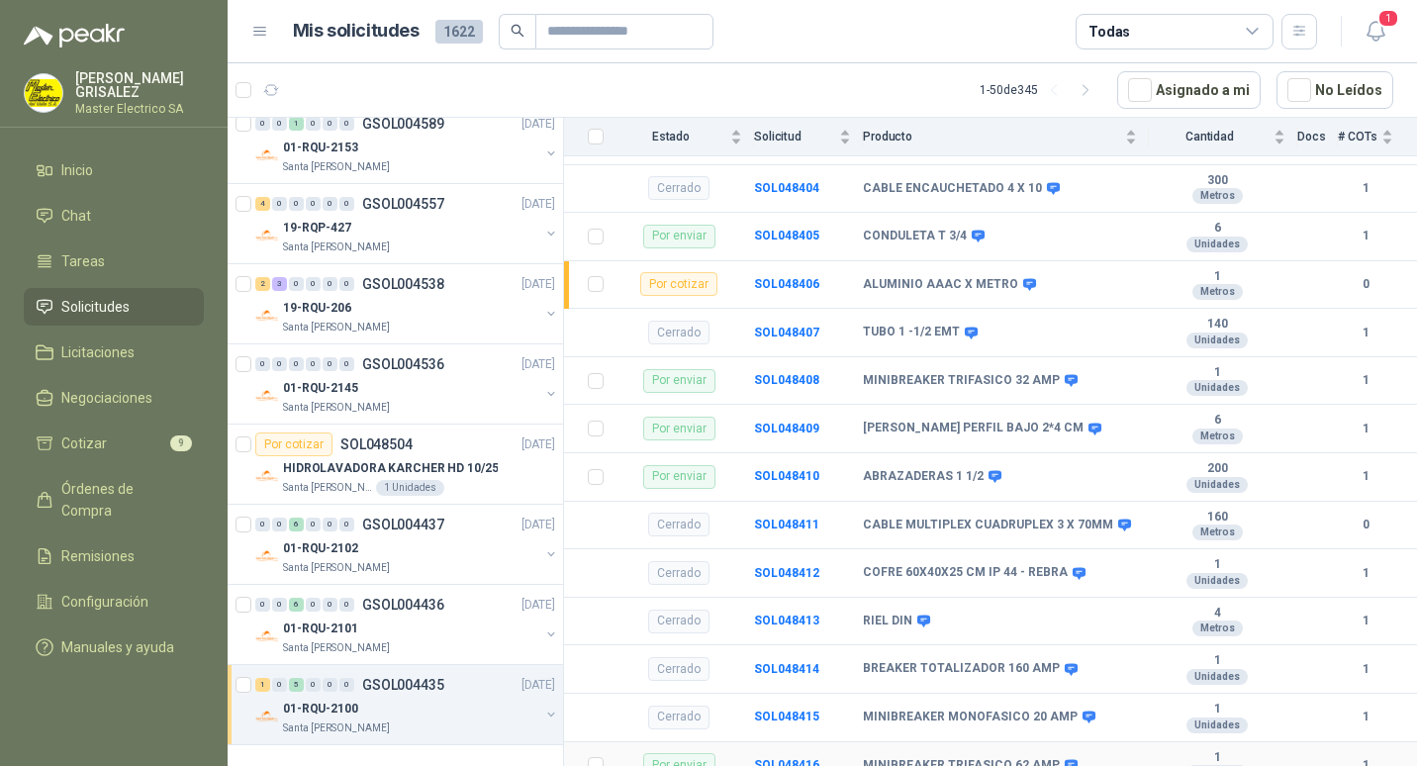
click at [679, 753] on div "Por enviar" at bounding box center [679, 765] width 72 height 24
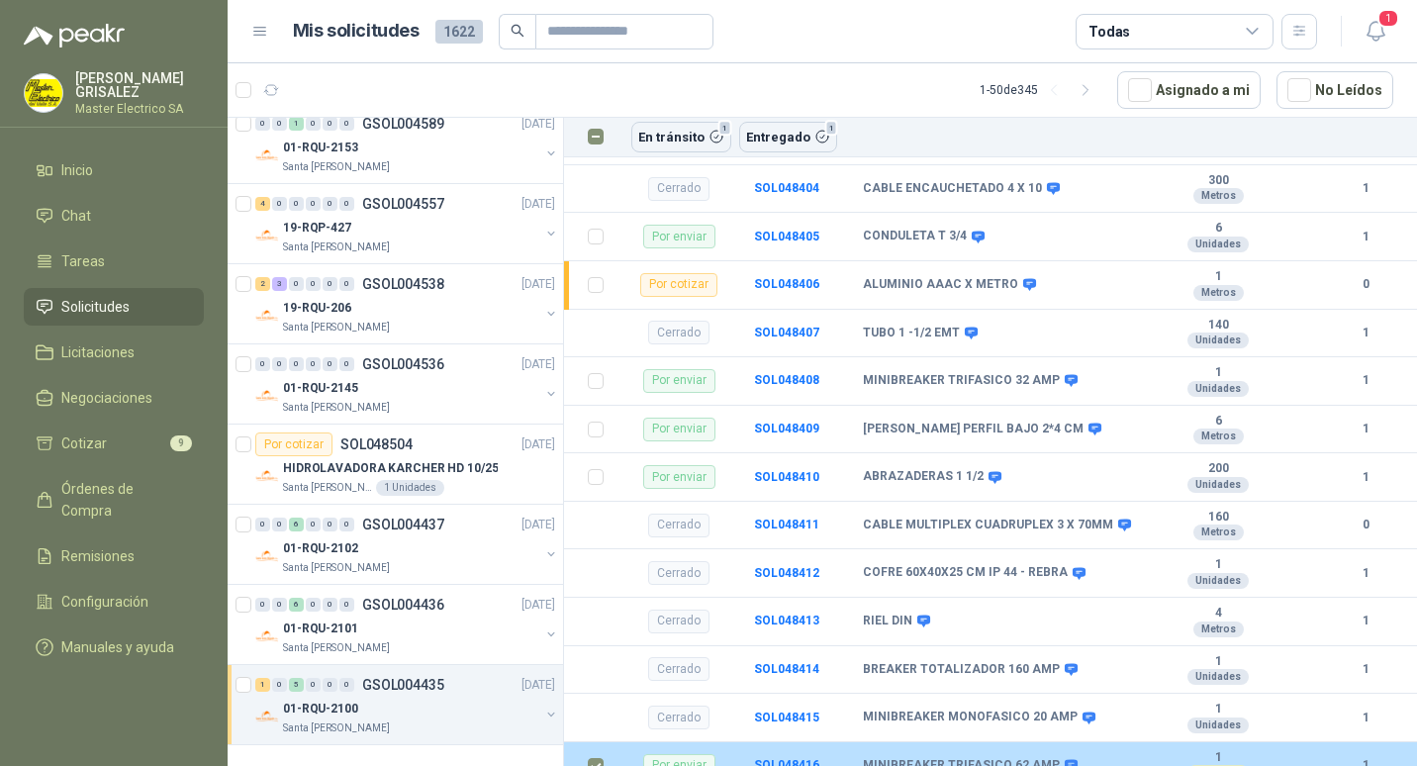
click at [682, 754] on div "Por enviar" at bounding box center [679, 766] width 72 height 24
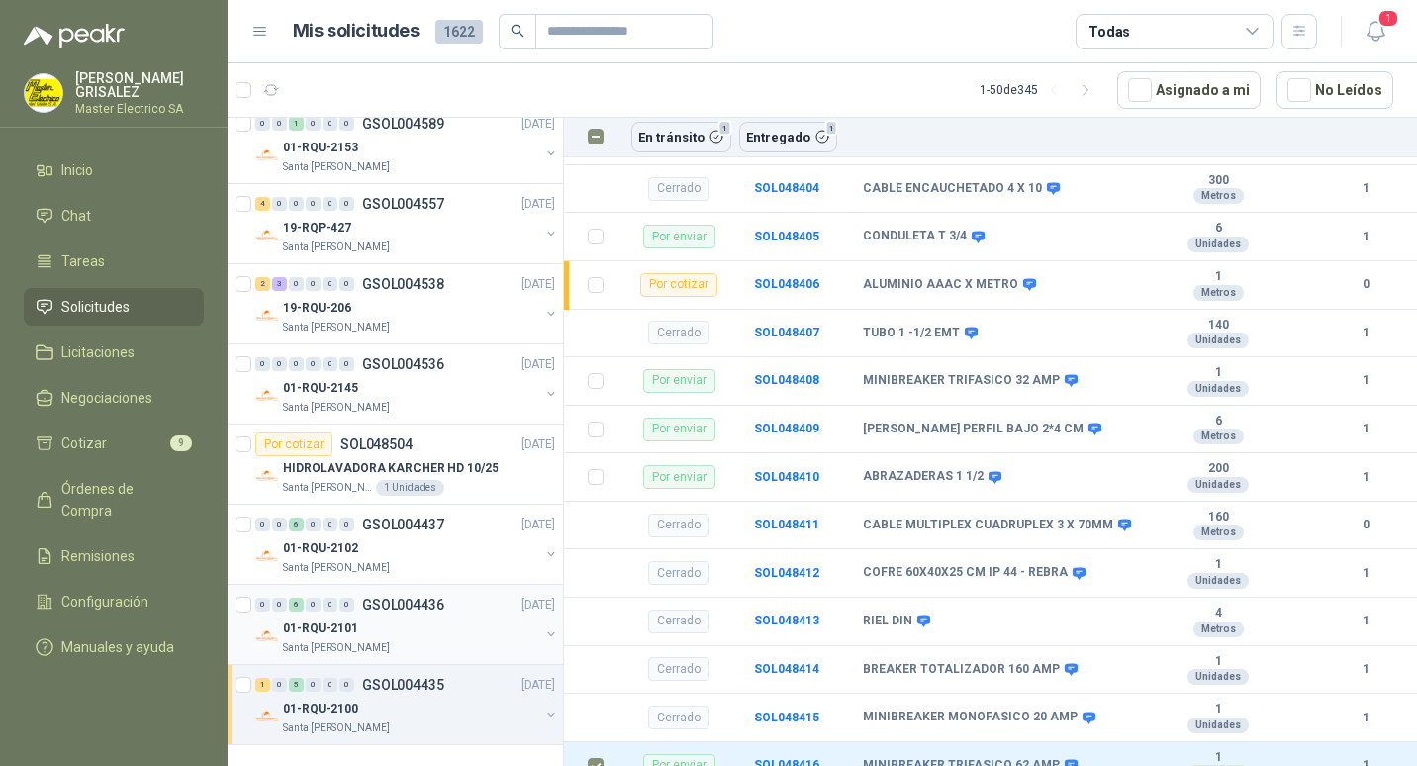
click at [382, 601] on p "GSOL004436" at bounding box center [403, 604] width 82 height 14
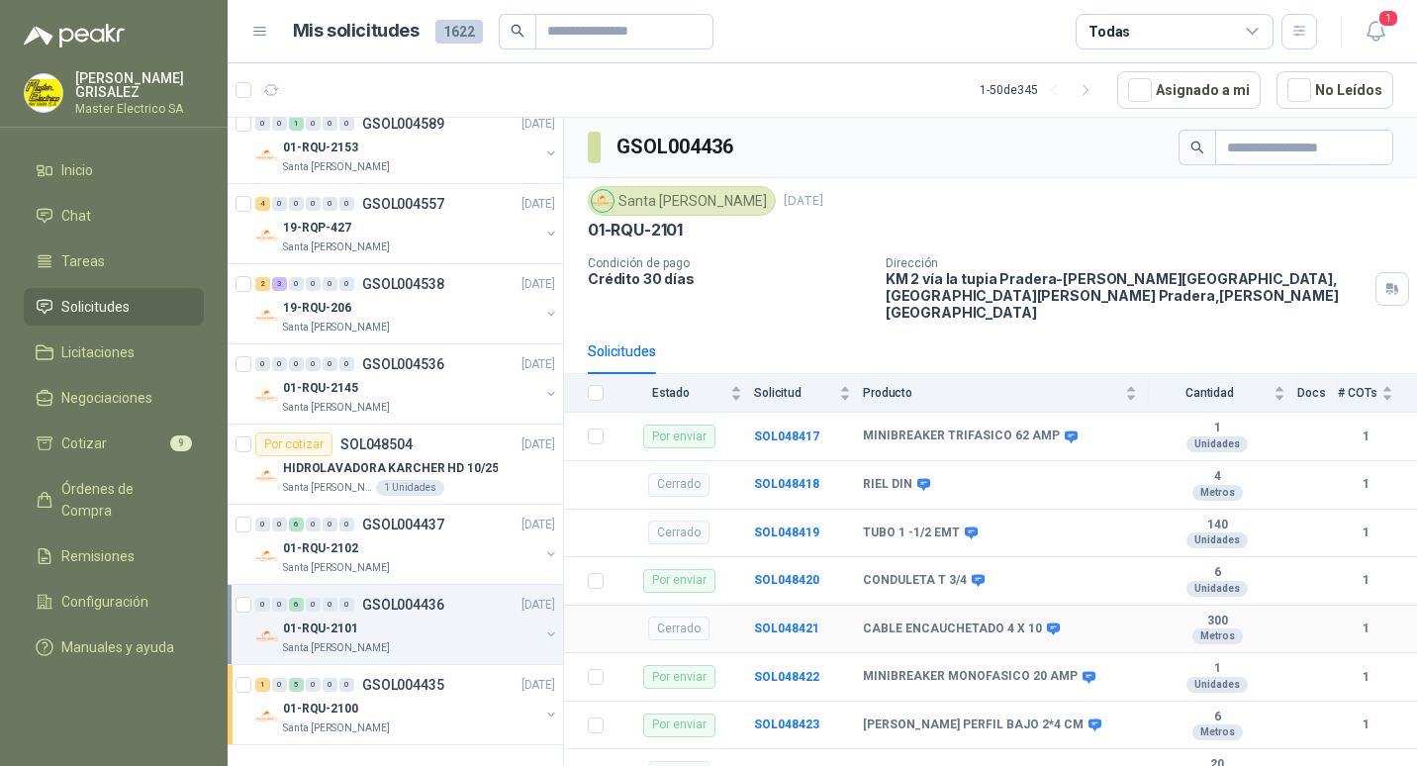
scroll to position [99, 0]
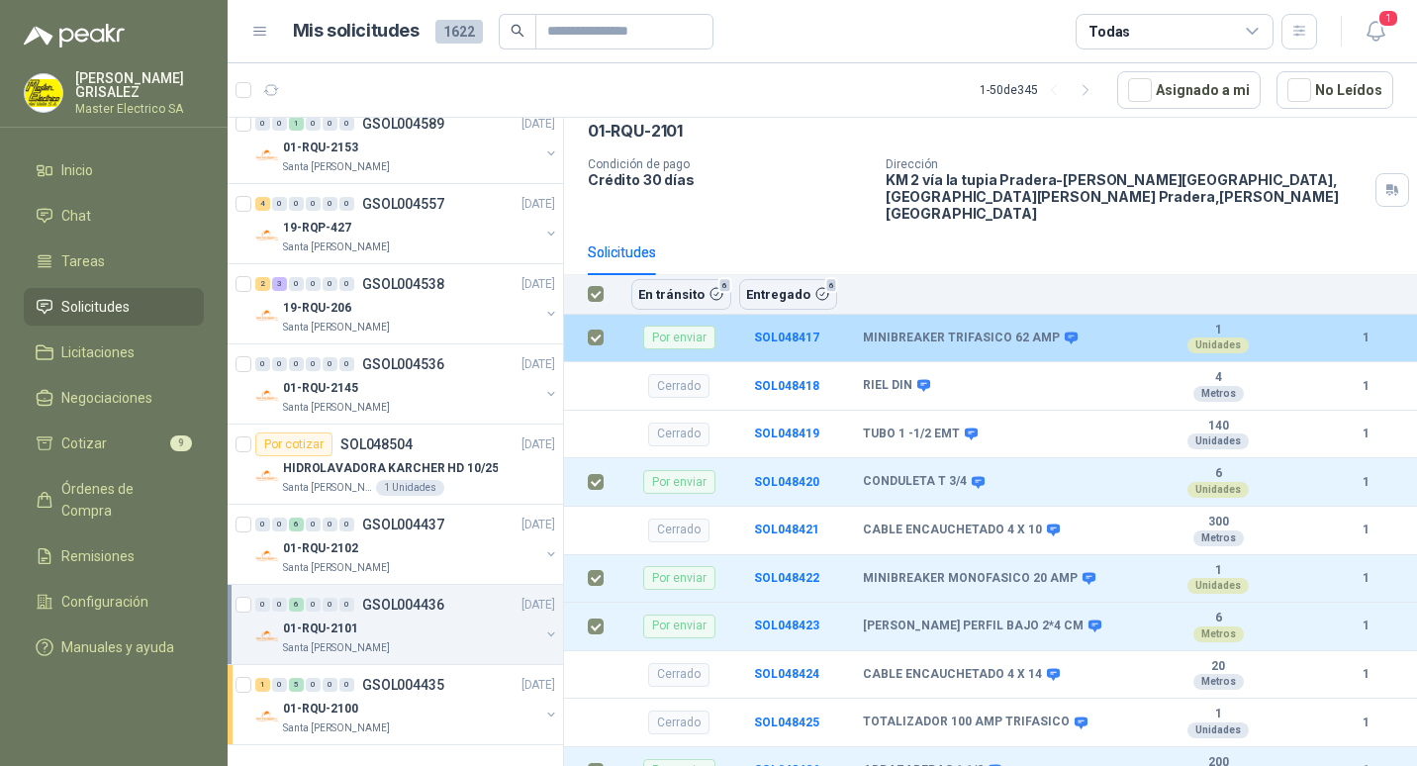
click at [678, 325] on div "Por enviar" at bounding box center [679, 337] width 72 height 24
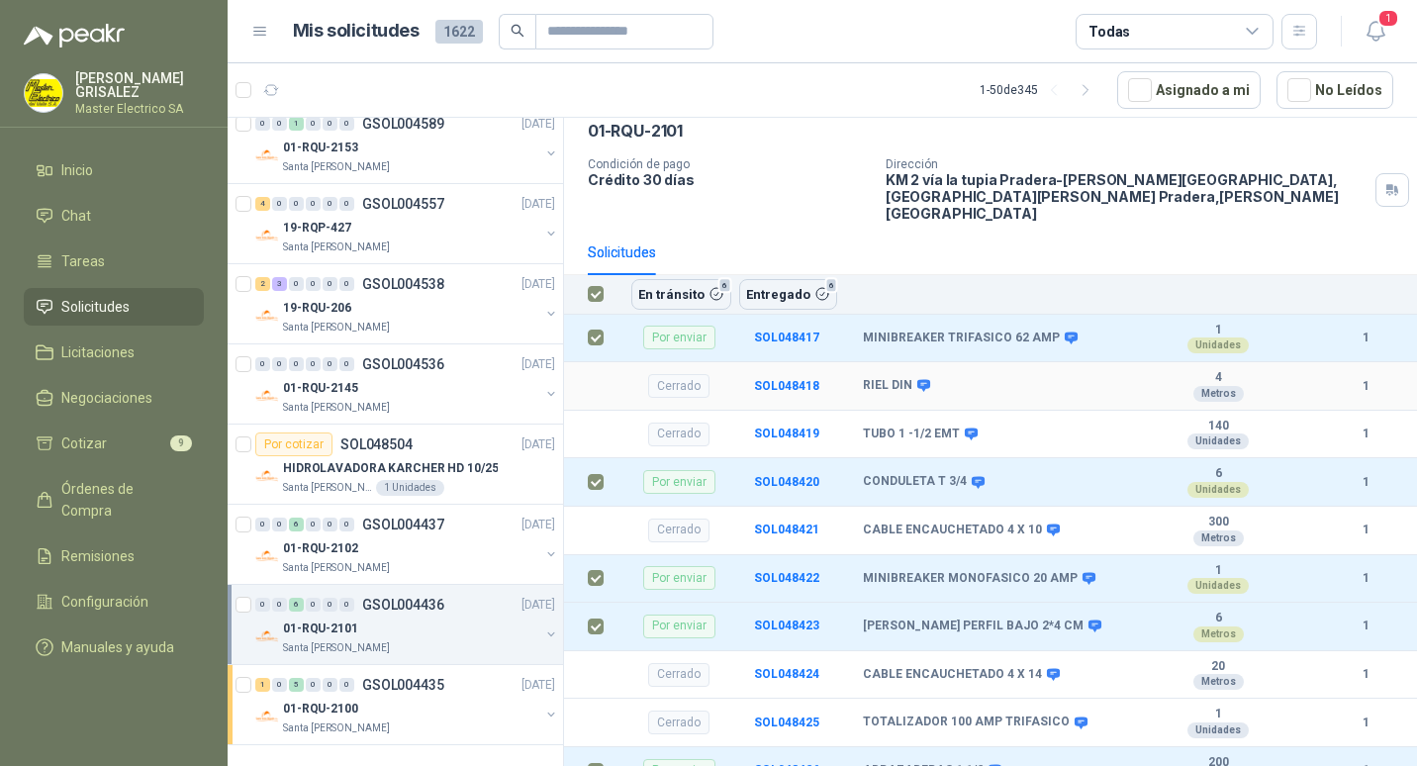
click at [678, 375] on div "Cerrado" at bounding box center [678, 386] width 61 height 24
click at [386, 522] on p "GSOL004437" at bounding box center [403, 524] width 82 height 14
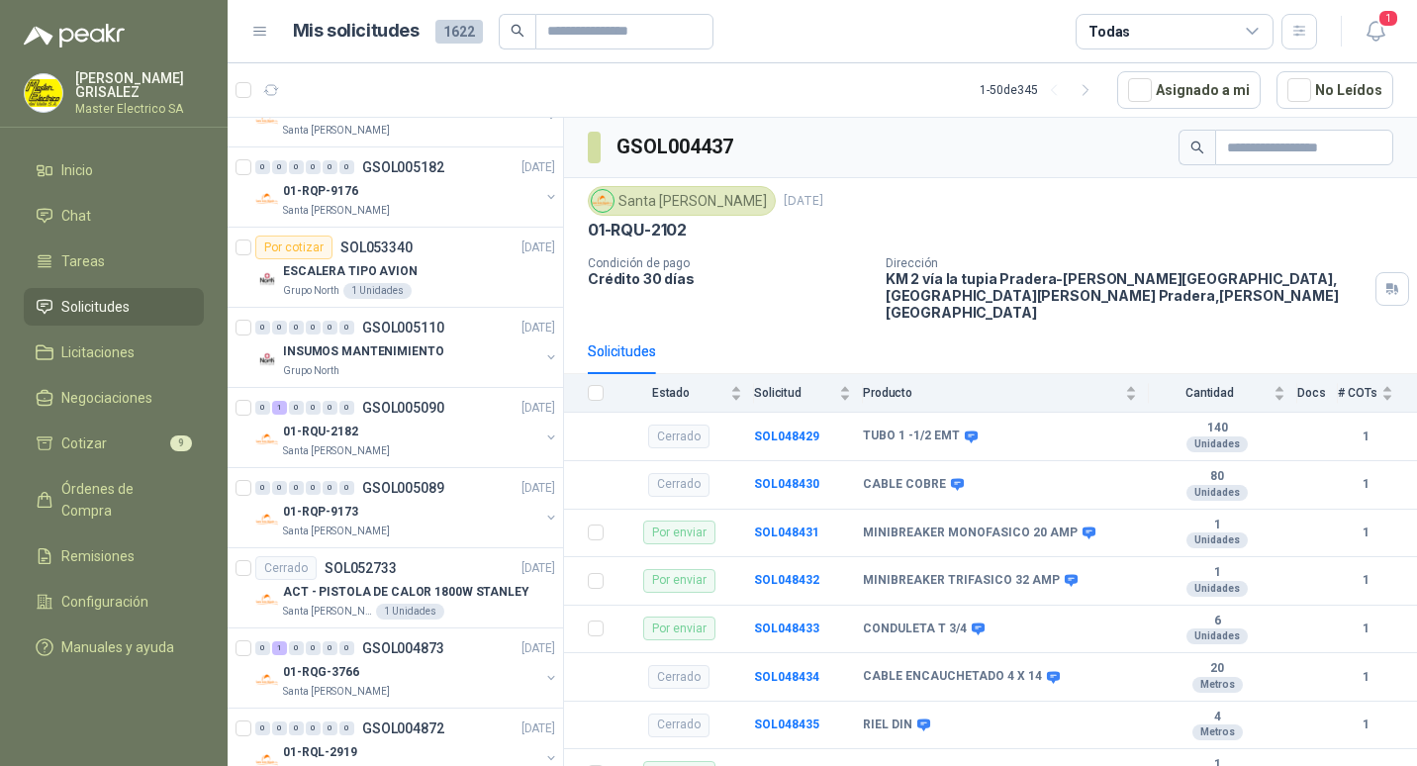
scroll to position [890, 0]
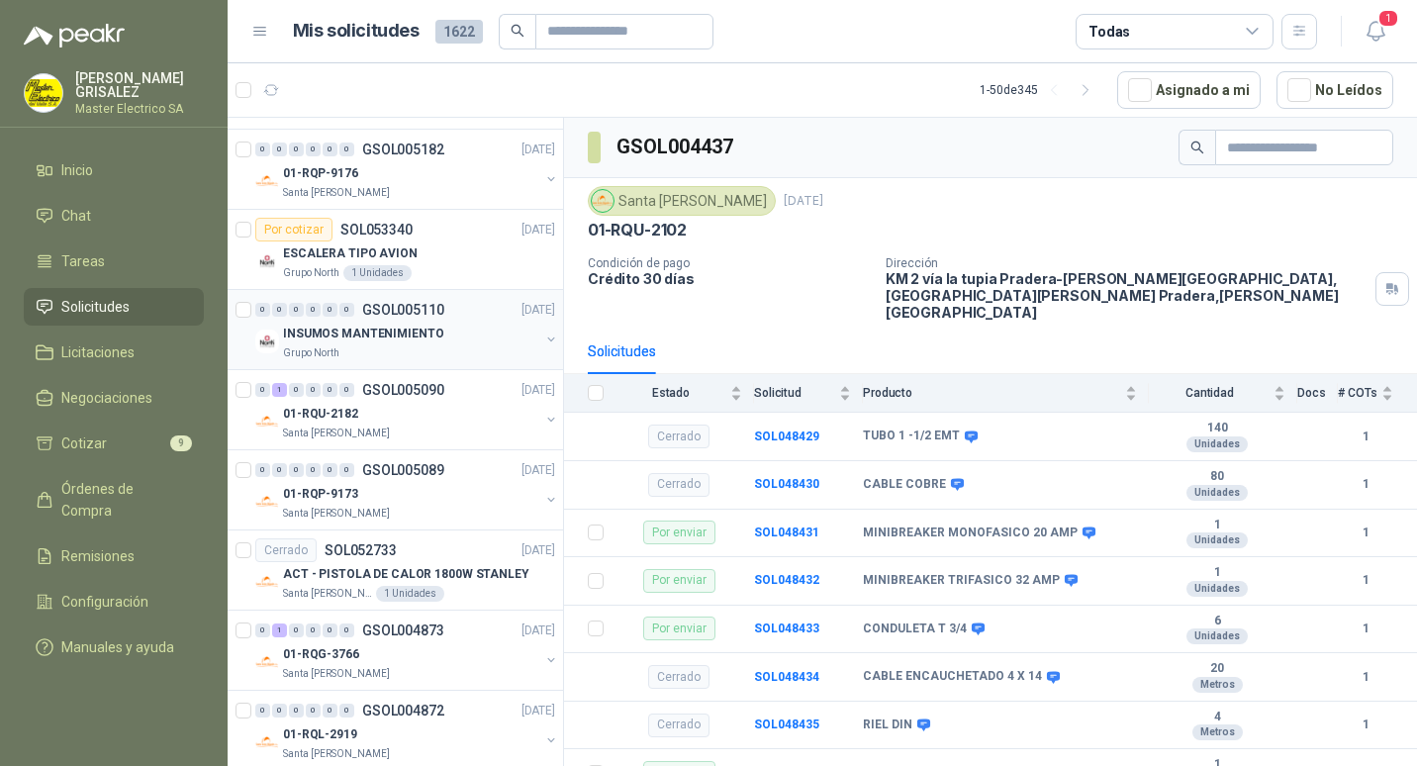
click at [385, 311] on p "GSOL005110" at bounding box center [403, 310] width 82 height 14
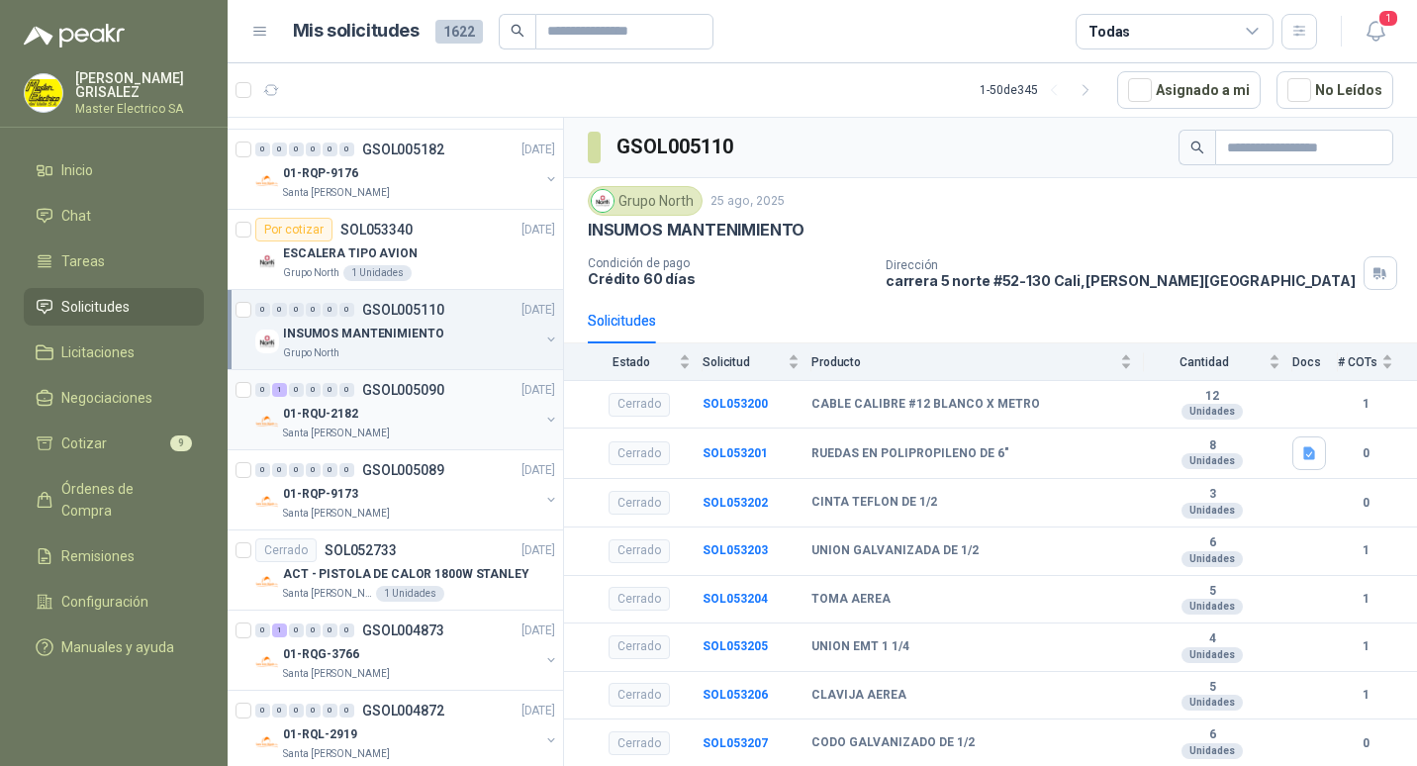
click at [400, 395] on p "GSOL005090" at bounding box center [403, 390] width 82 height 14
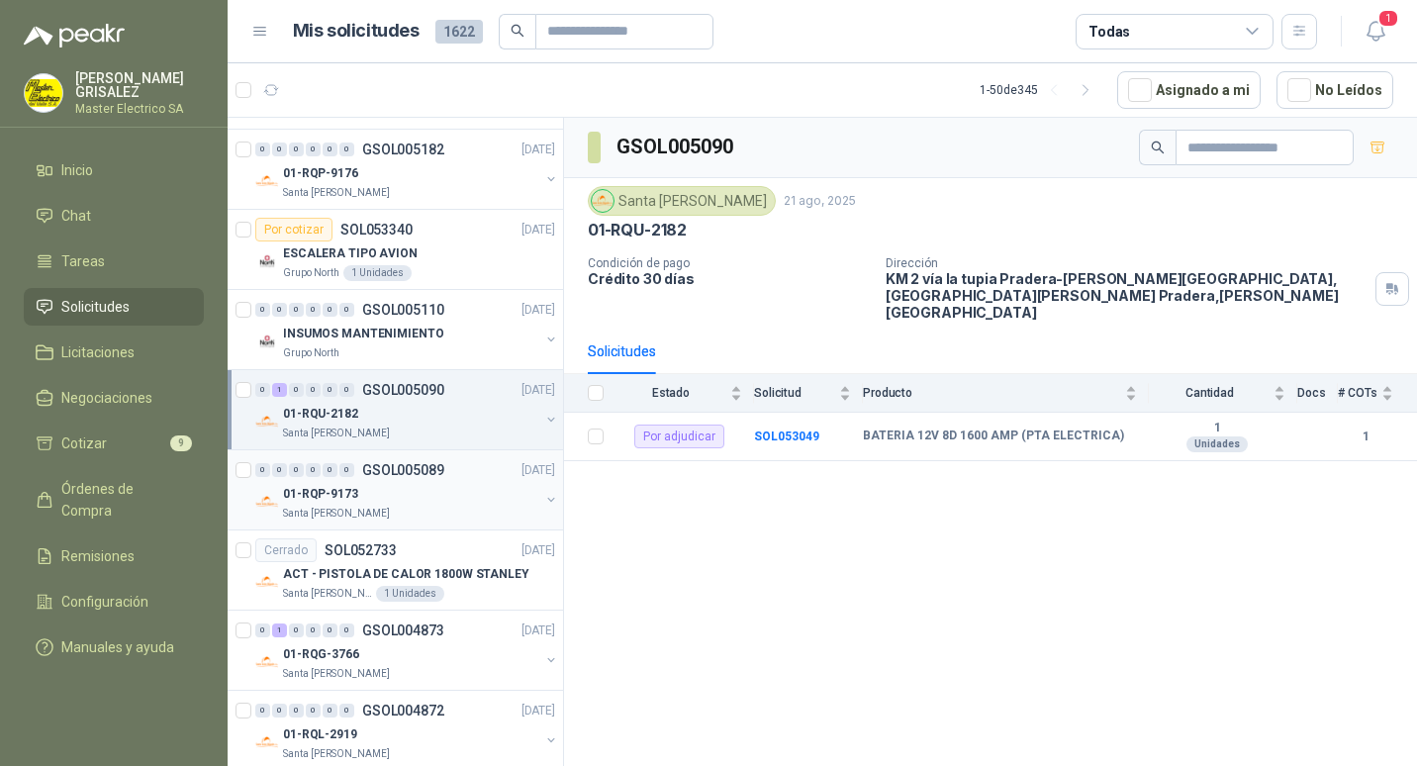
click at [394, 470] on p "GSOL005089" at bounding box center [403, 470] width 82 height 14
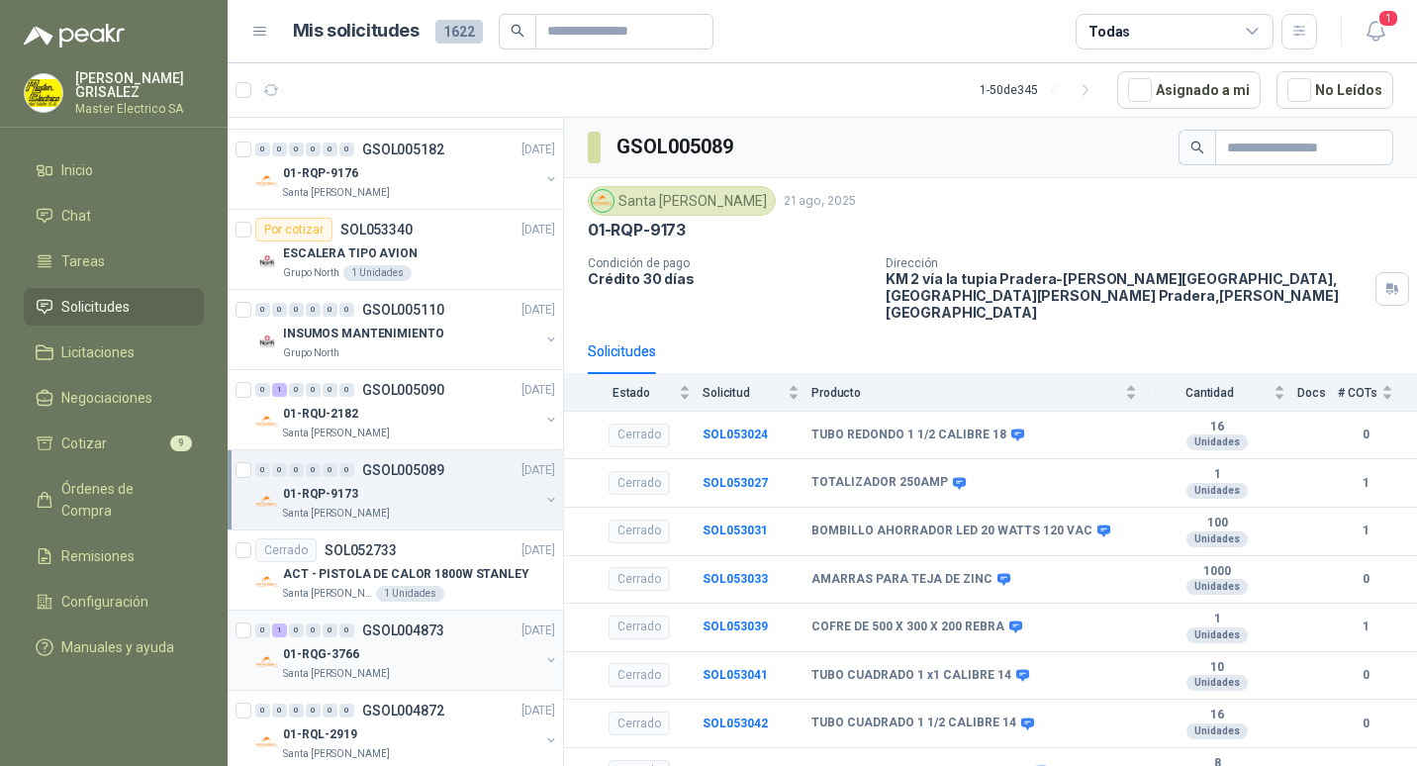
click at [402, 633] on p "GSOL004873" at bounding box center [403, 630] width 82 height 14
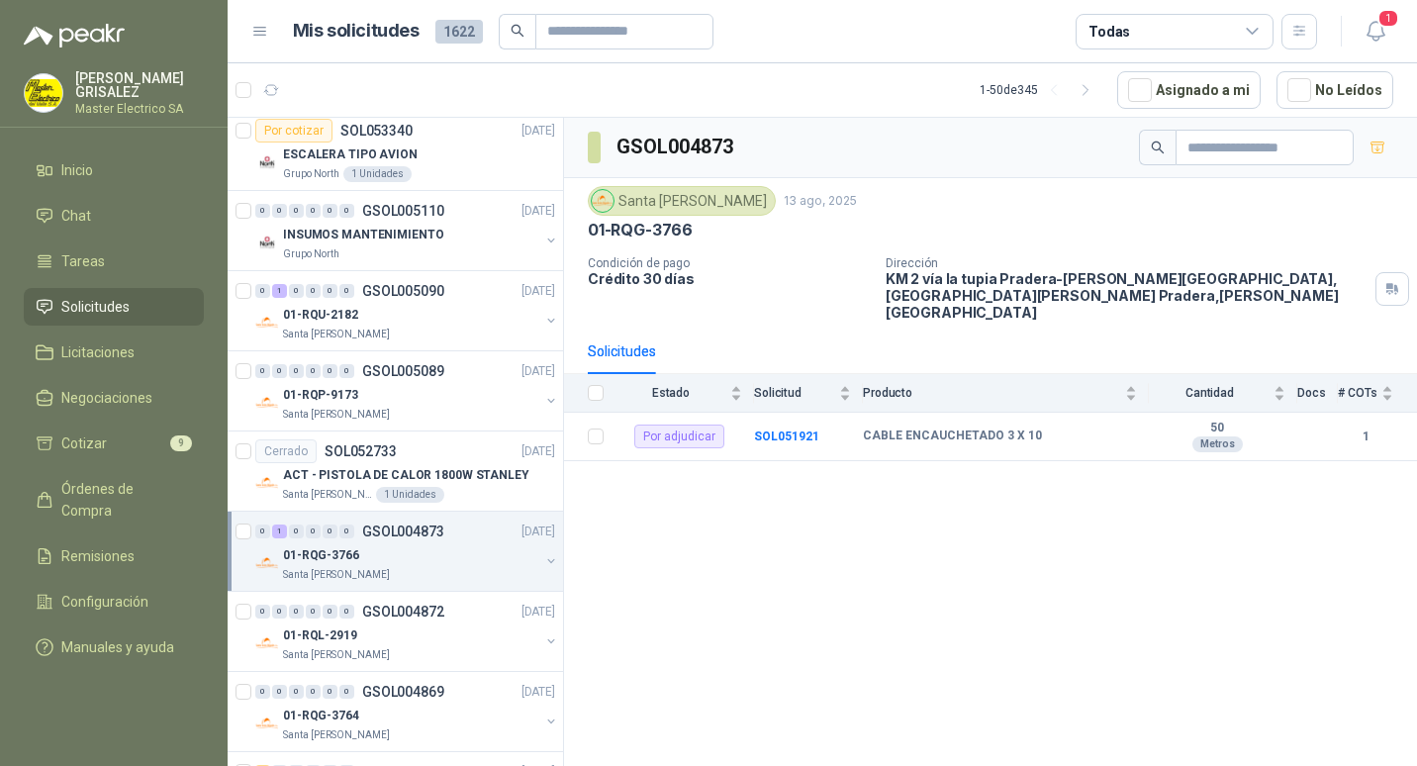
scroll to position [1088, 0]
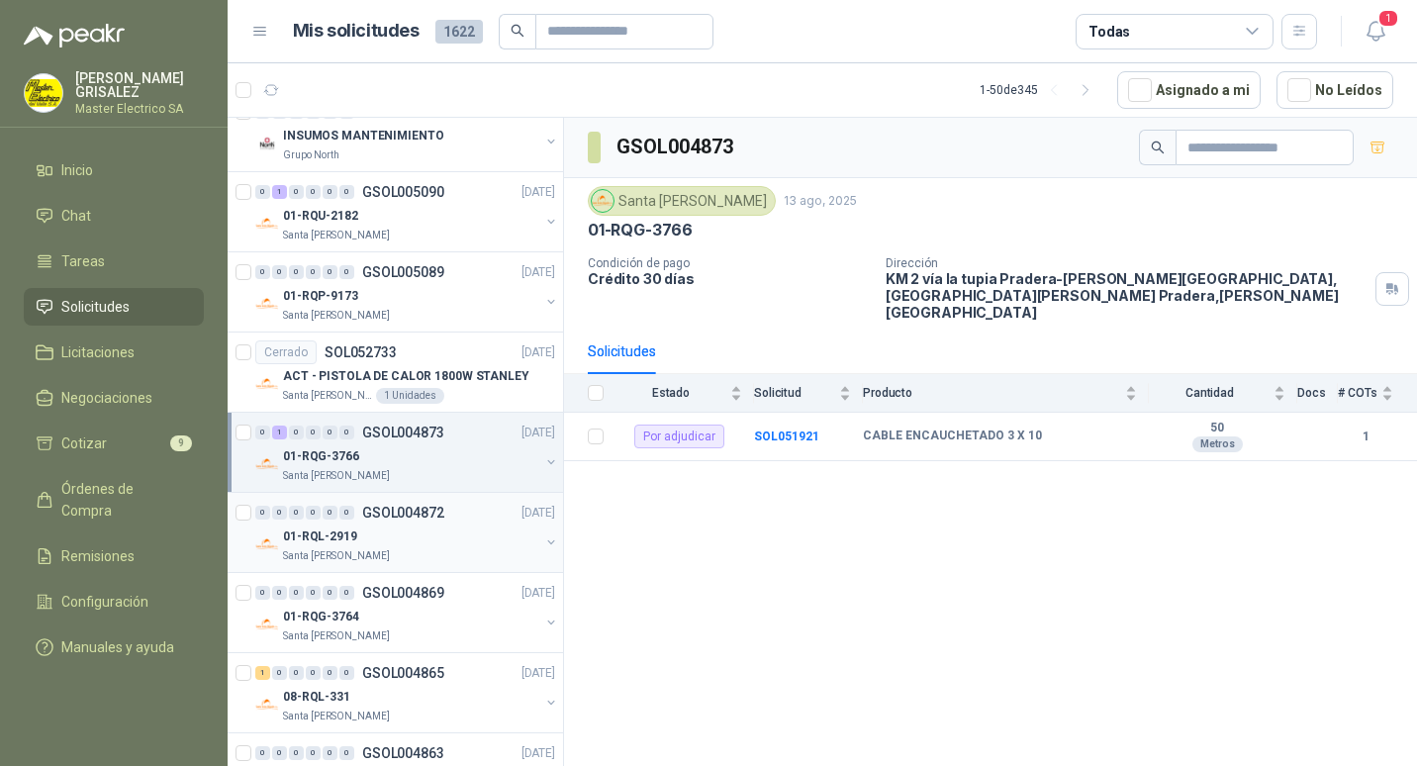
click at [411, 518] on p "GSOL004872" at bounding box center [403, 512] width 82 height 14
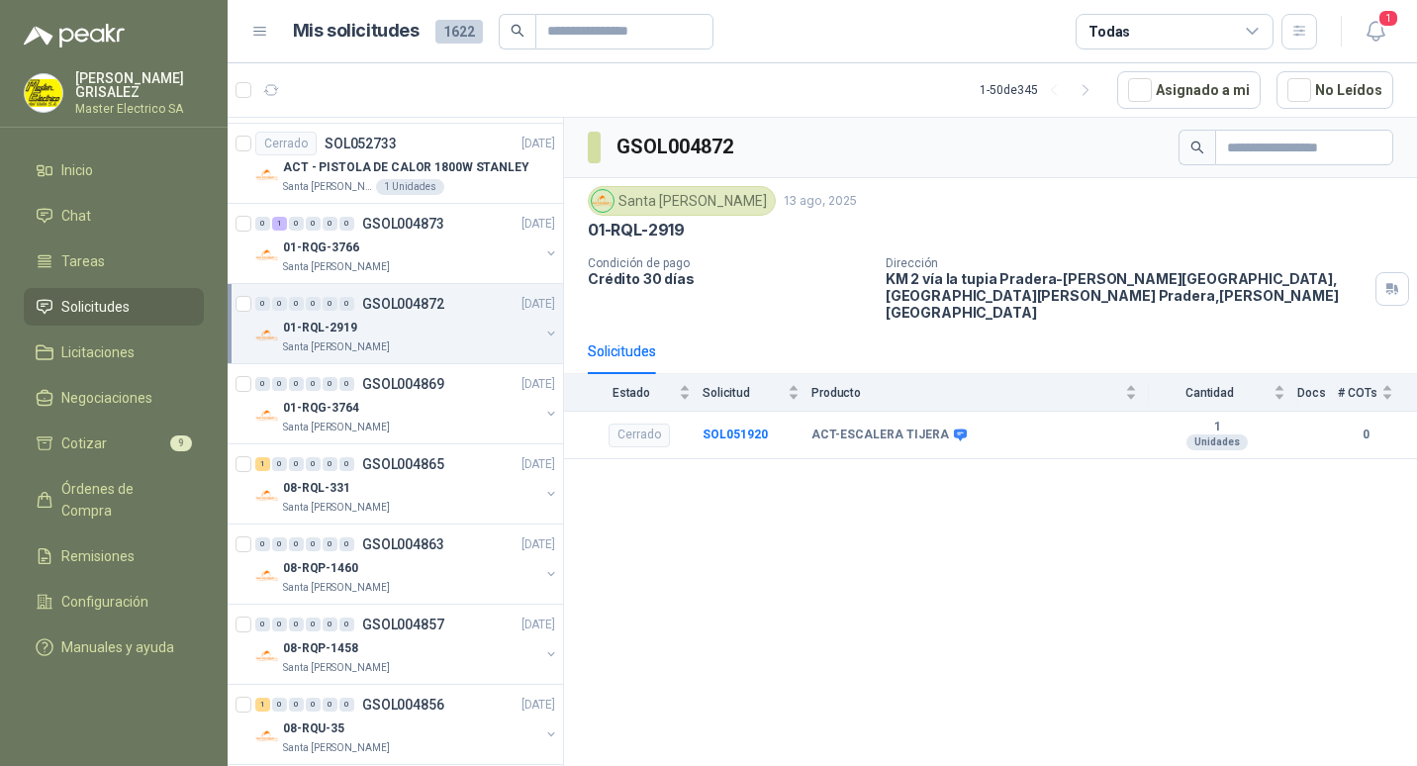
scroll to position [1385, 0]
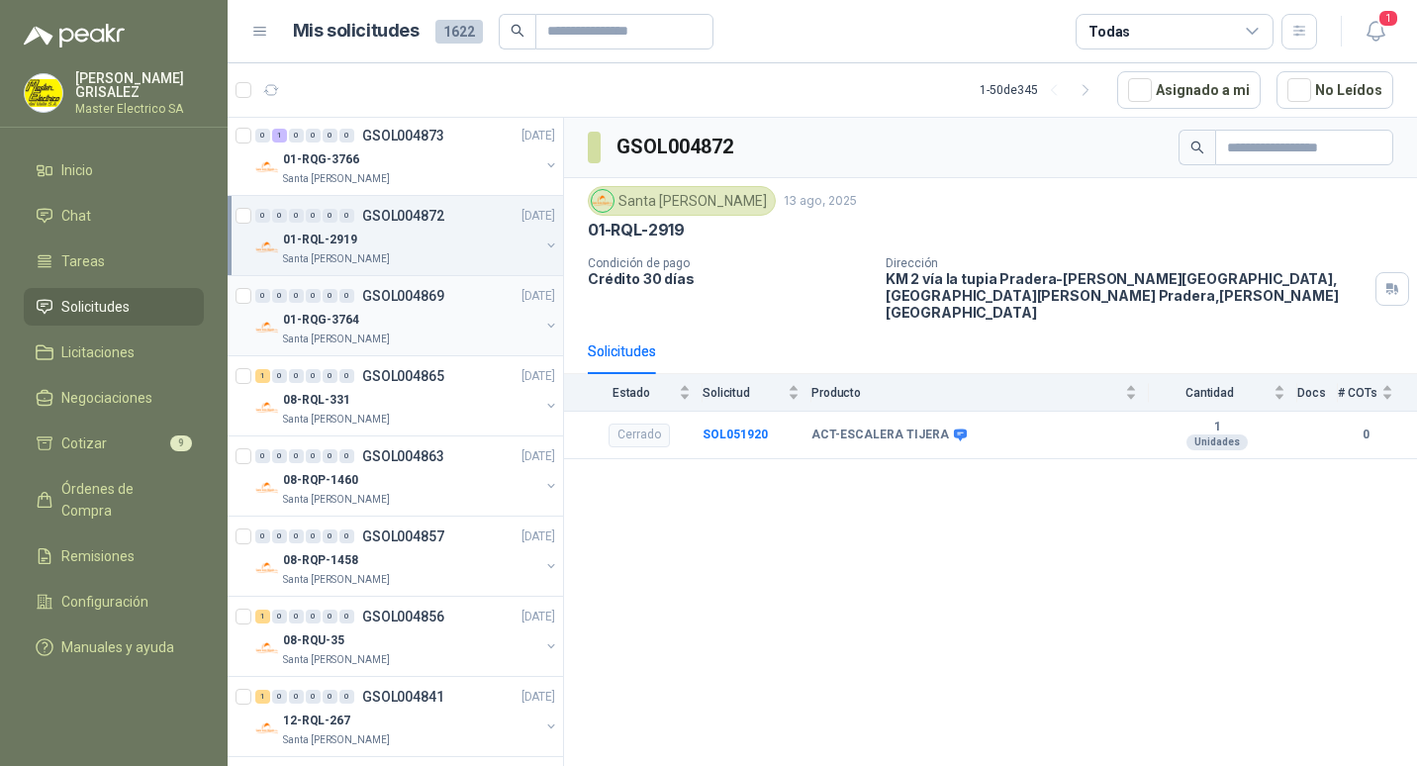
click at [390, 296] on p "GSOL004869" at bounding box center [403, 296] width 82 height 14
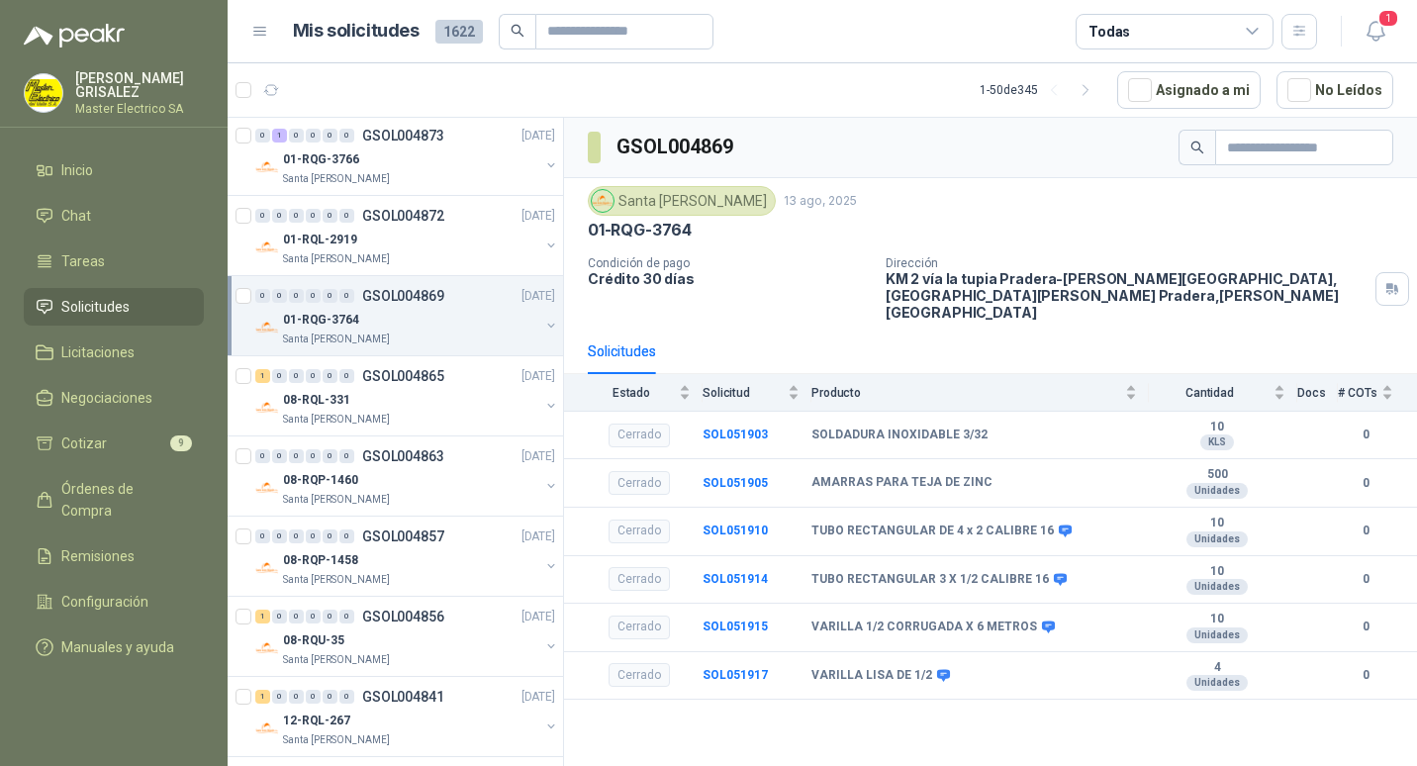
scroll to position [1484, 0]
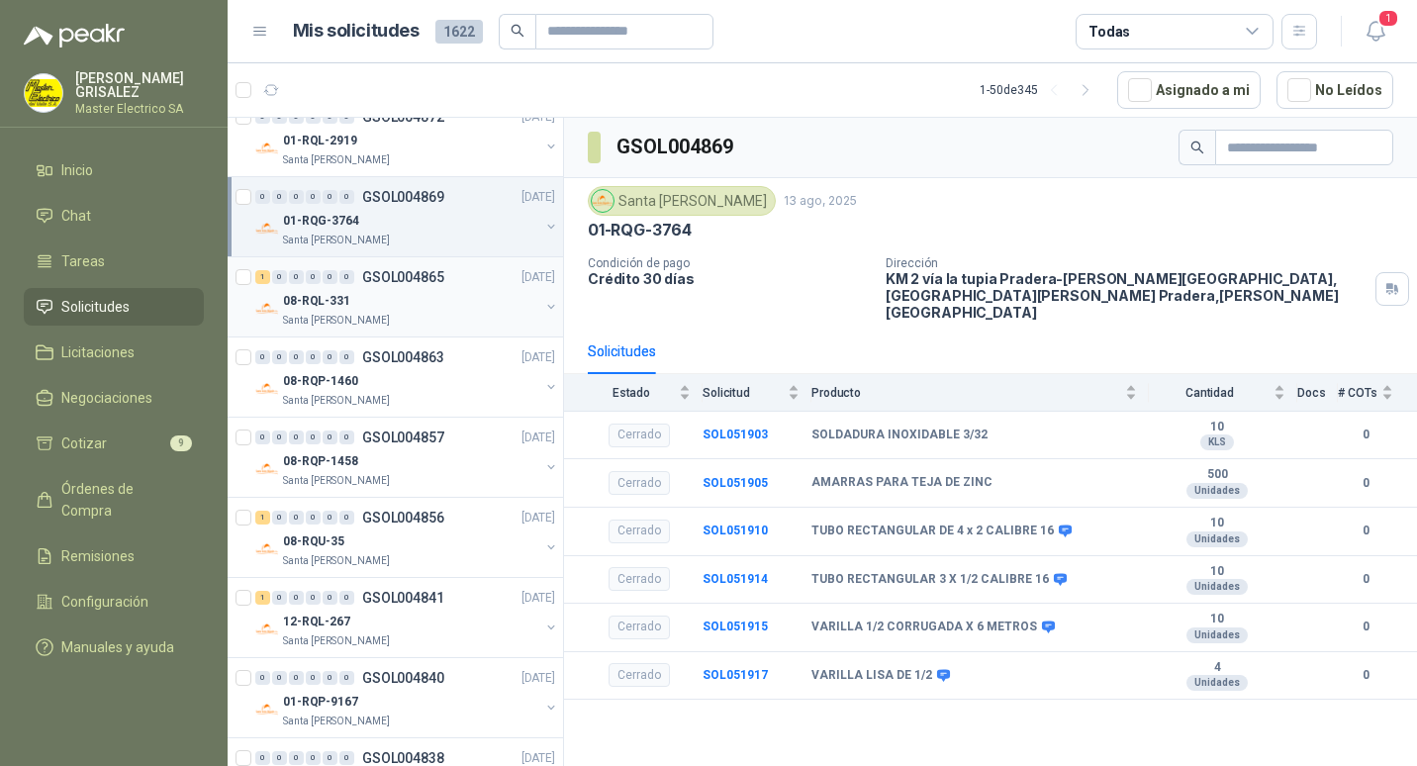
click at [406, 276] on p "GSOL004865" at bounding box center [403, 277] width 82 height 14
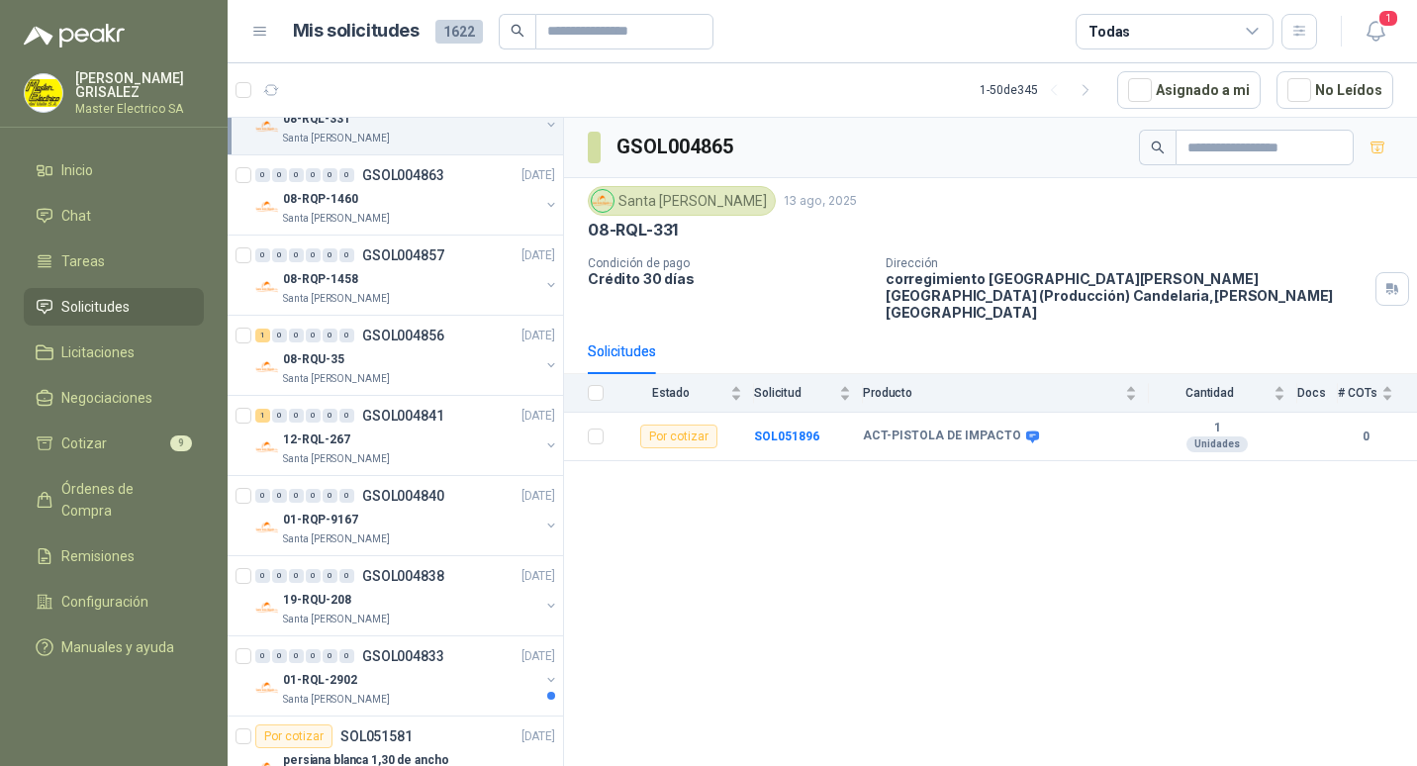
scroll to position [1682, 0]
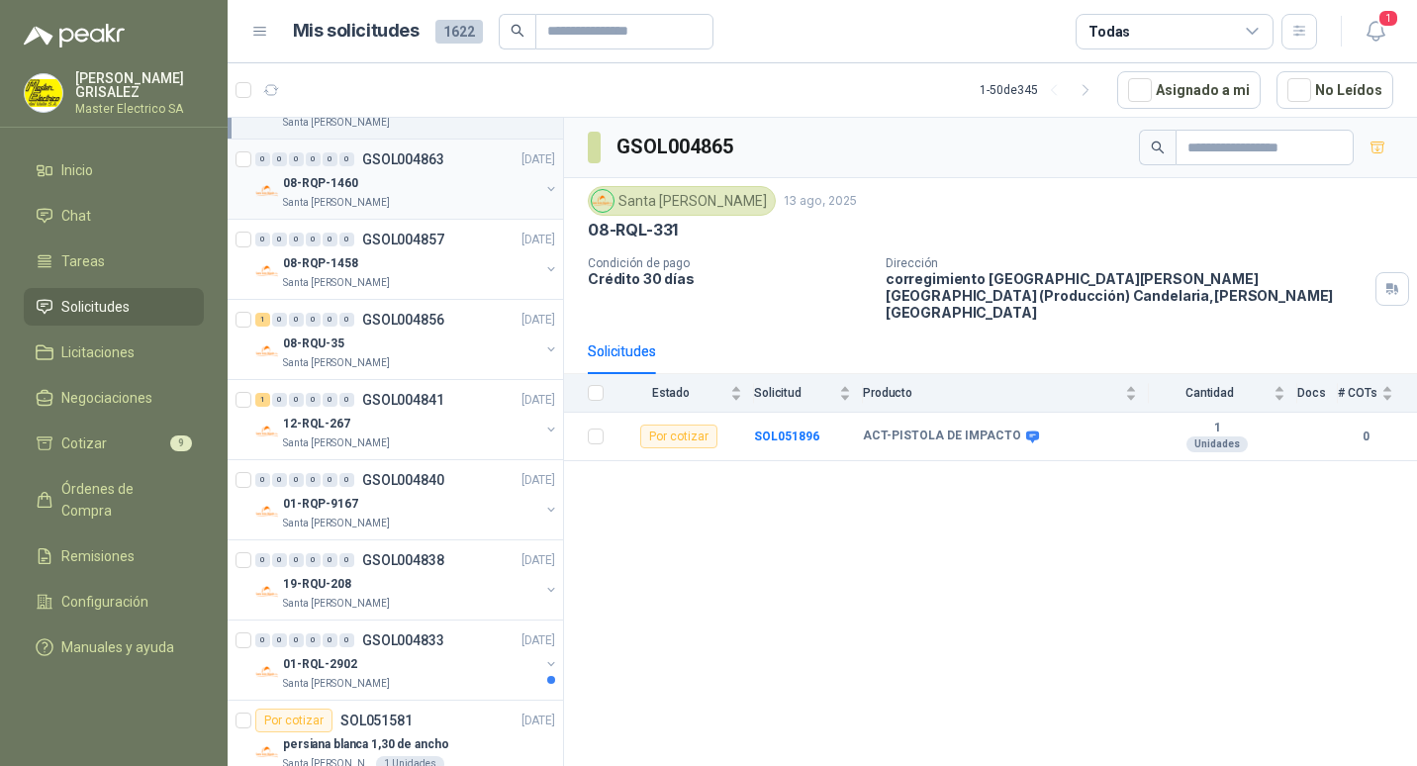
click at [396, 161] on p "GSOL004863" at bounding box center [403, 159] width 82 height 14
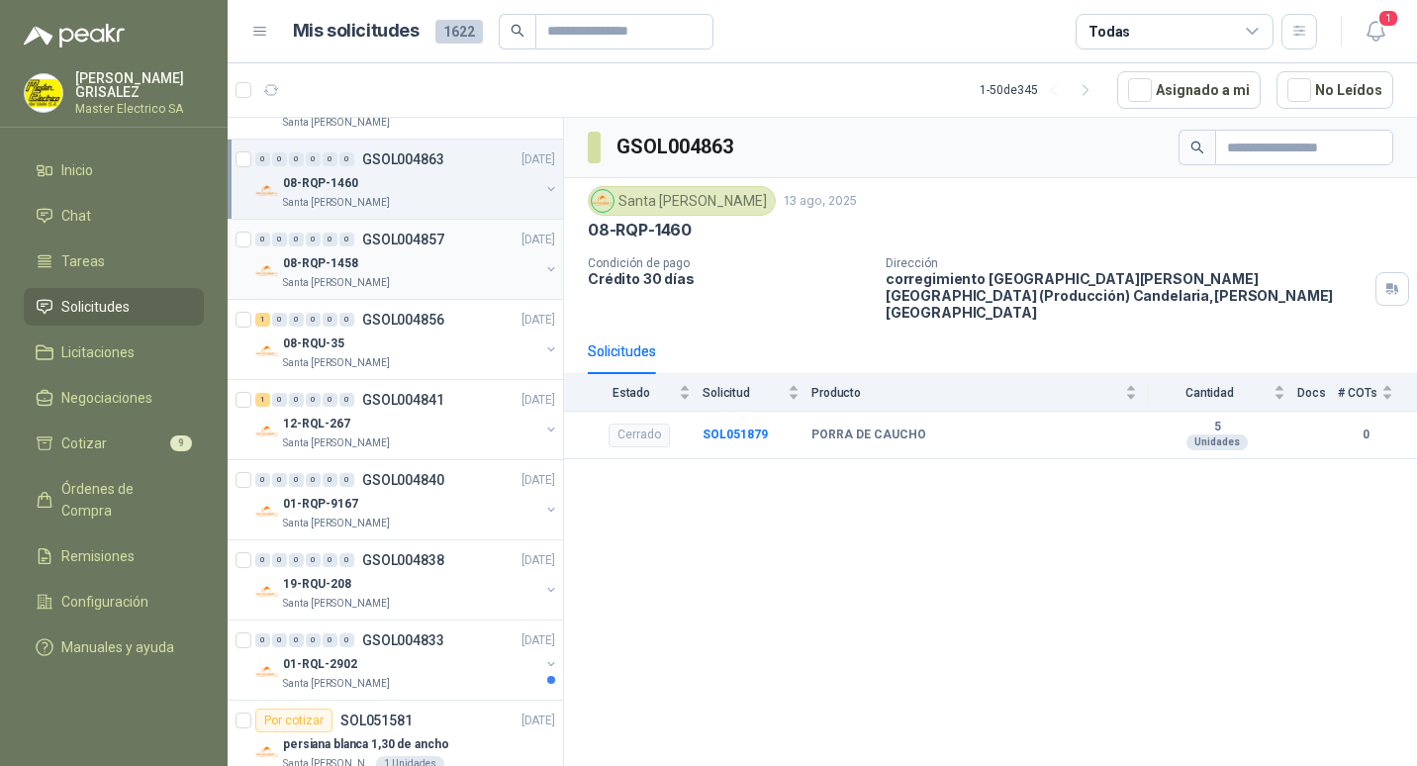
click at [384, 237] on p "GSOL004857" at bounding box center [403, 239] width 82 height 14
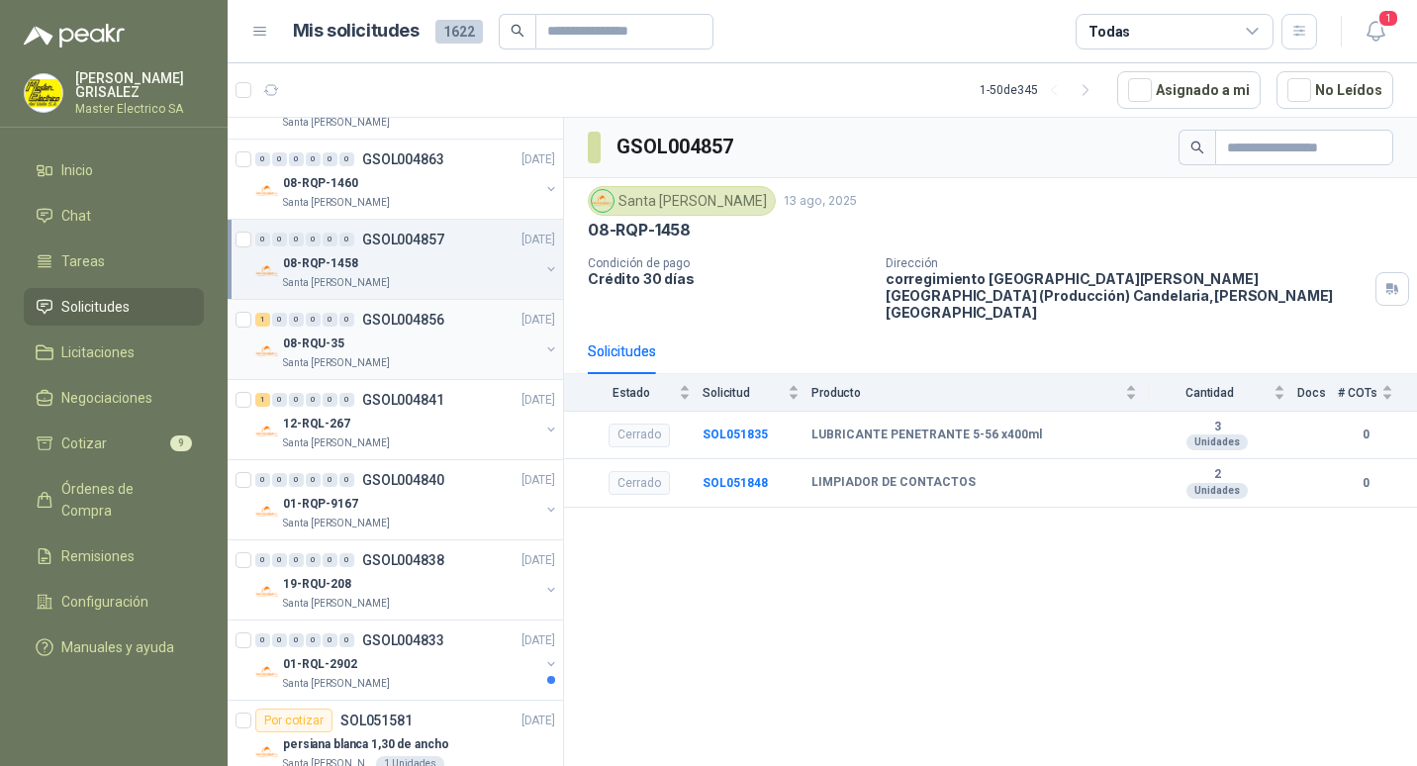
click at [396, 318] on p "GSOL004856" at bounding box center [403, 320] width 82 height 14
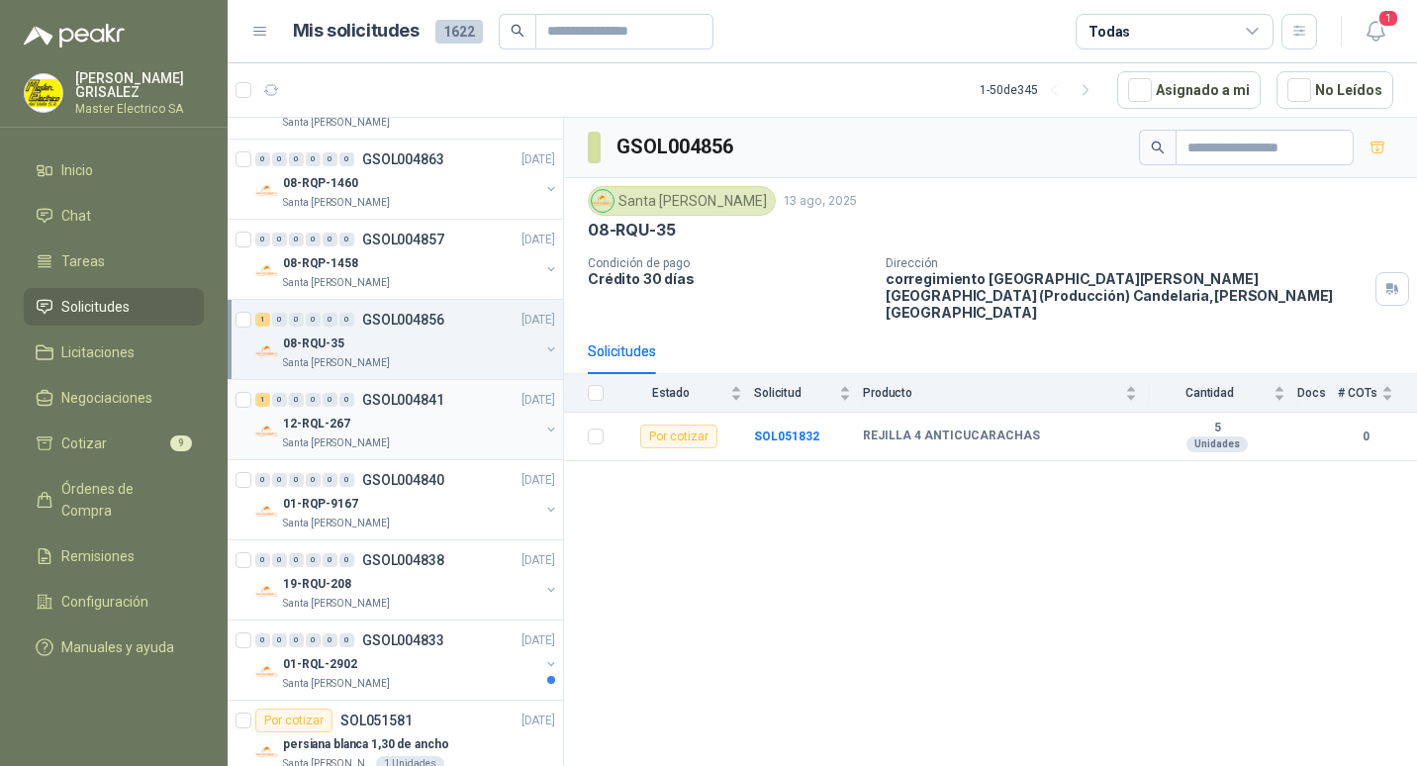
click at [390, 400] on p "GSOL004841" at bounding box center [403, 400] width 82 height 14
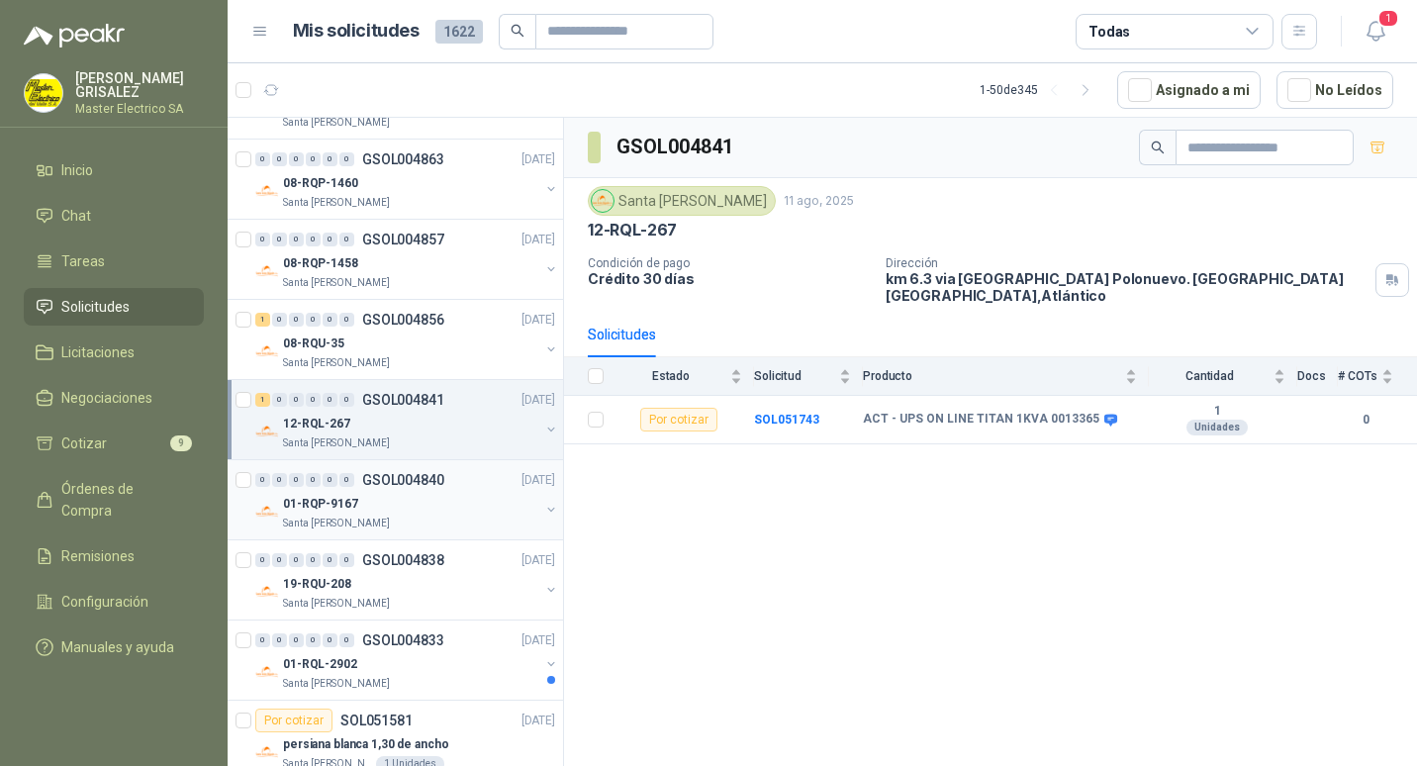
click at [387, 477] on p "GSOL004840" at bounding box center [403, 480] width 82 height 14
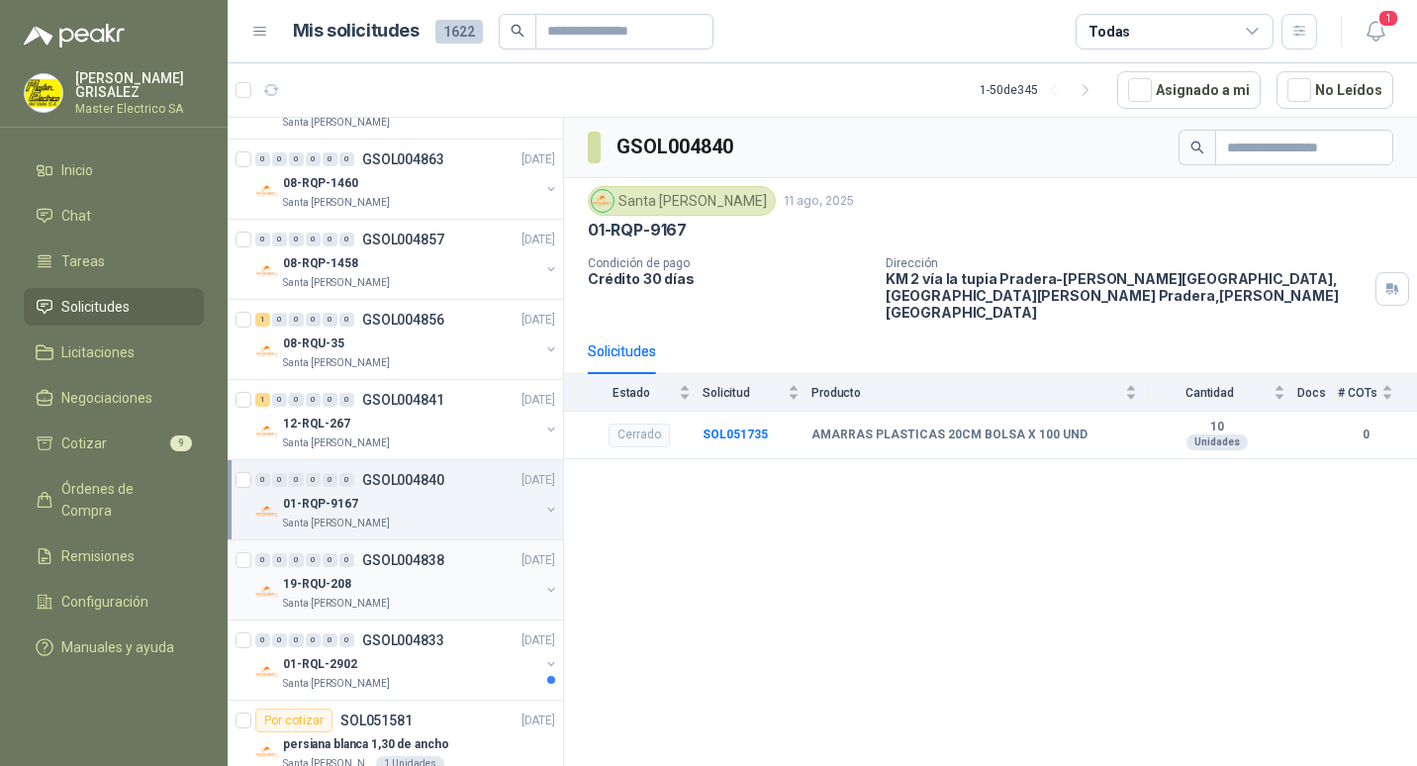
click at [397, 557] on p "GSOL004838" at bounding box center [403, 560] width 82 height 14
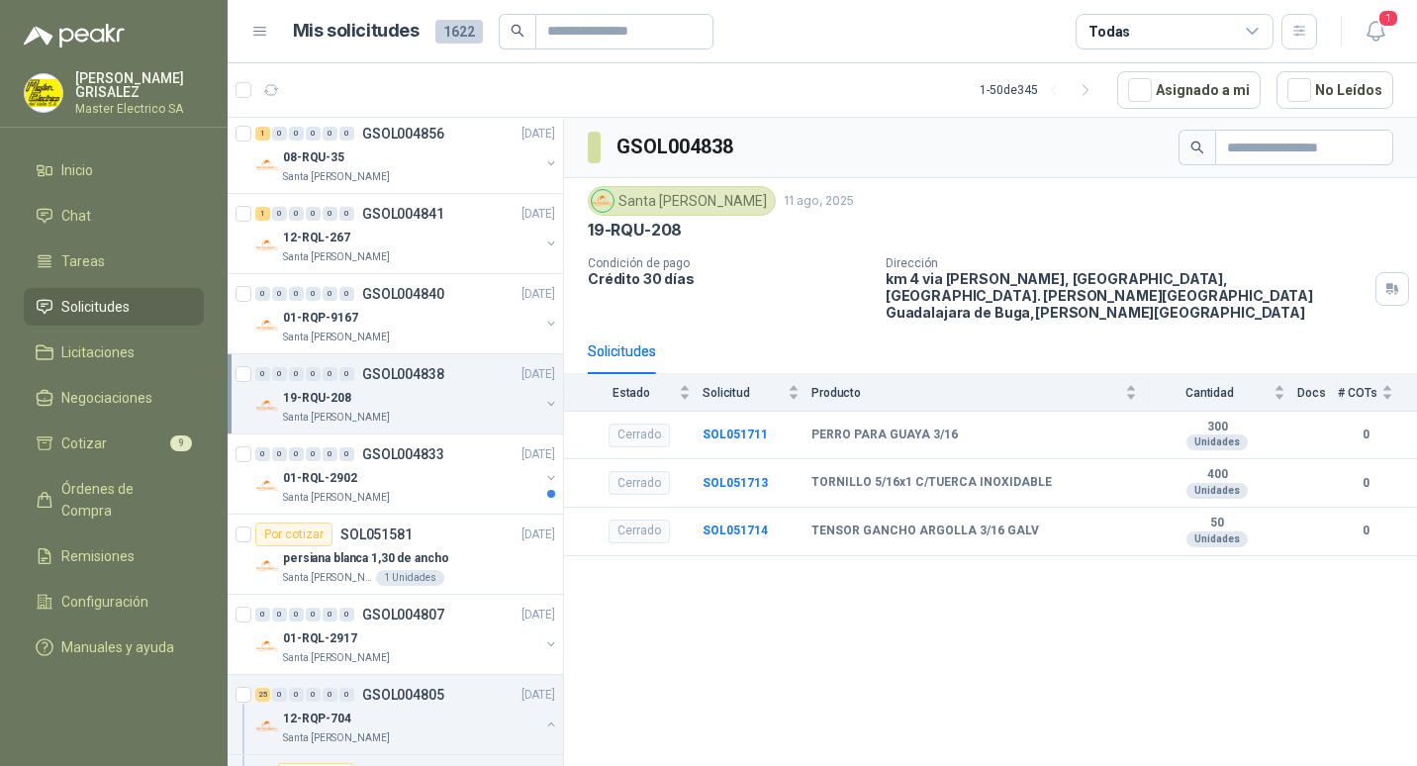
scroll to position [1879, 0]
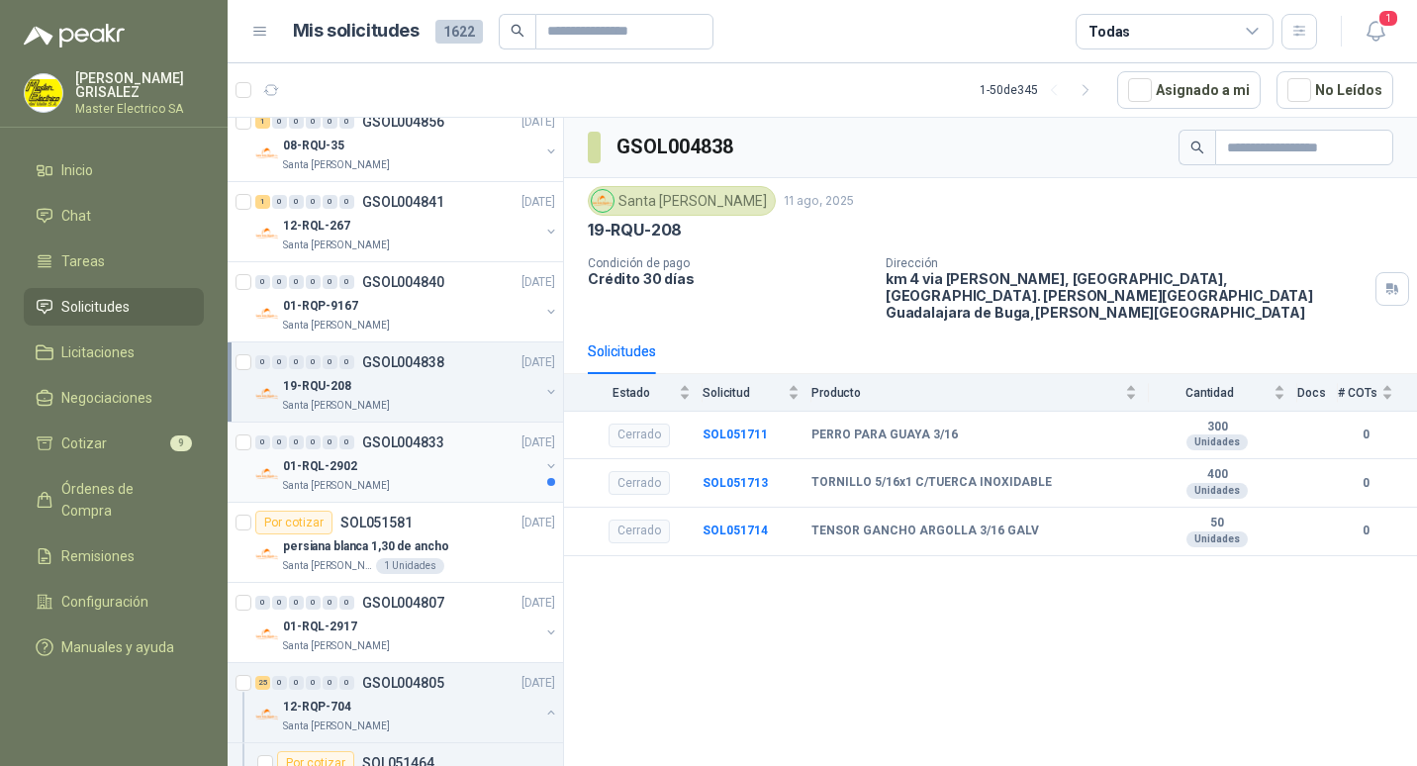
click at [391, 441] on p "GSOL004833" at bounding box center [403, 442] width 82 height 14
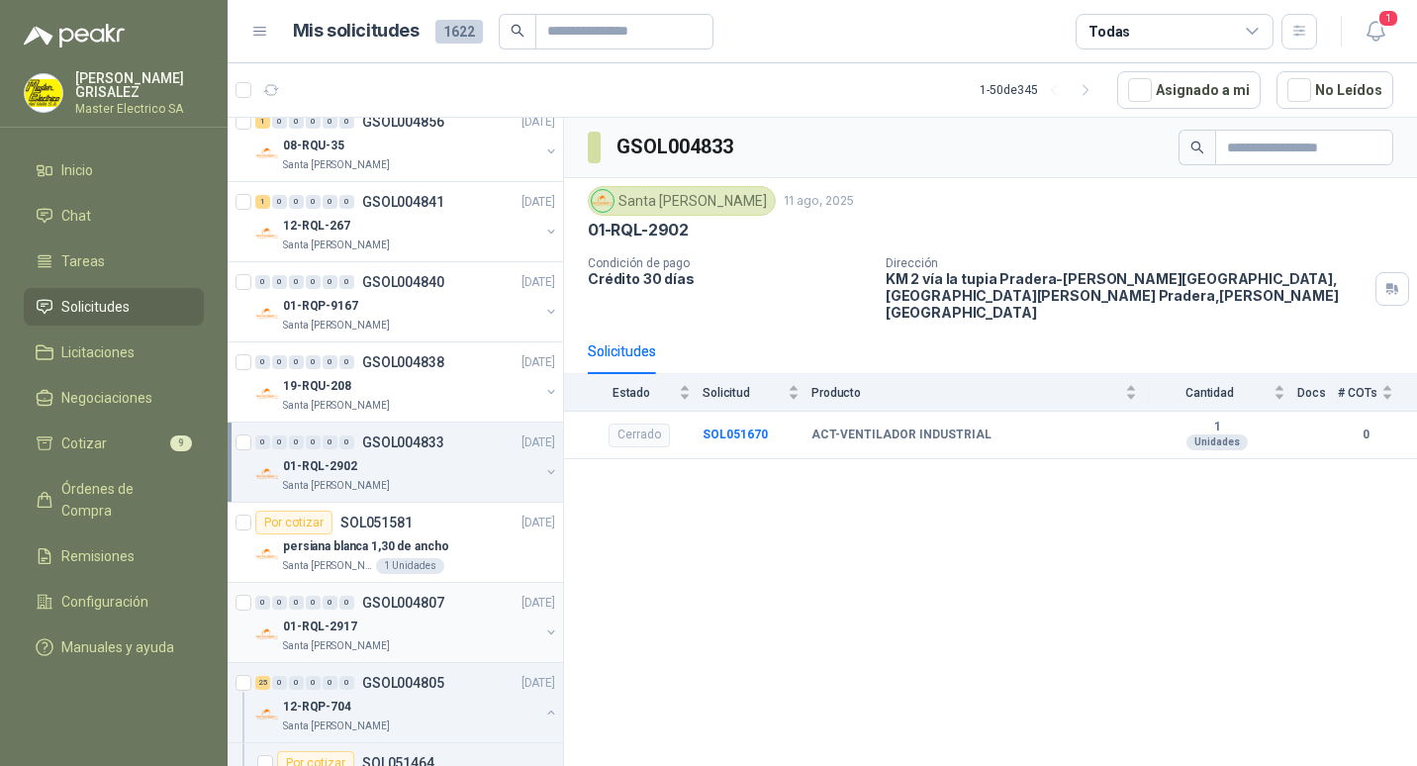
click at [393, 600] on p "GSOL004807" at bounding box center [403, 602] width 82 height 14
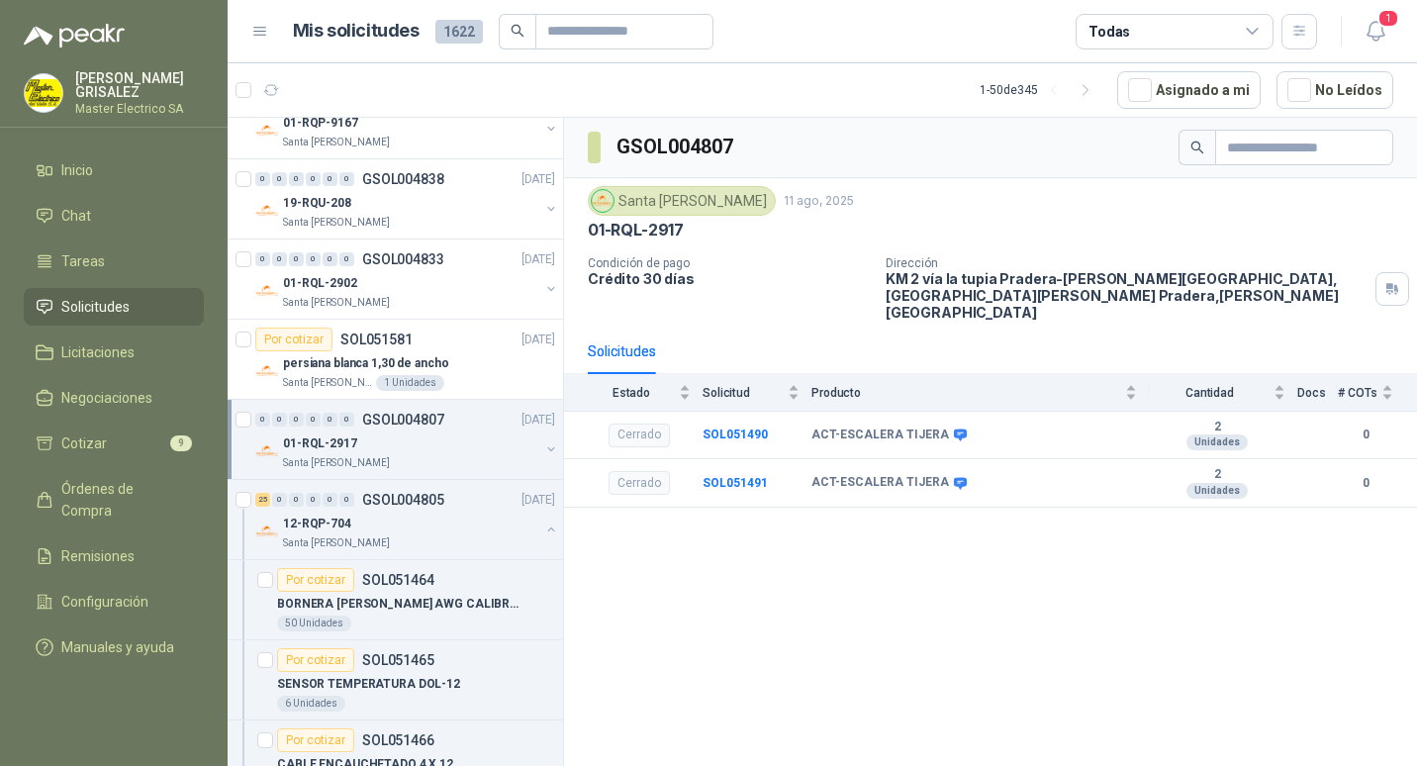
scroll to position [2077, 0]
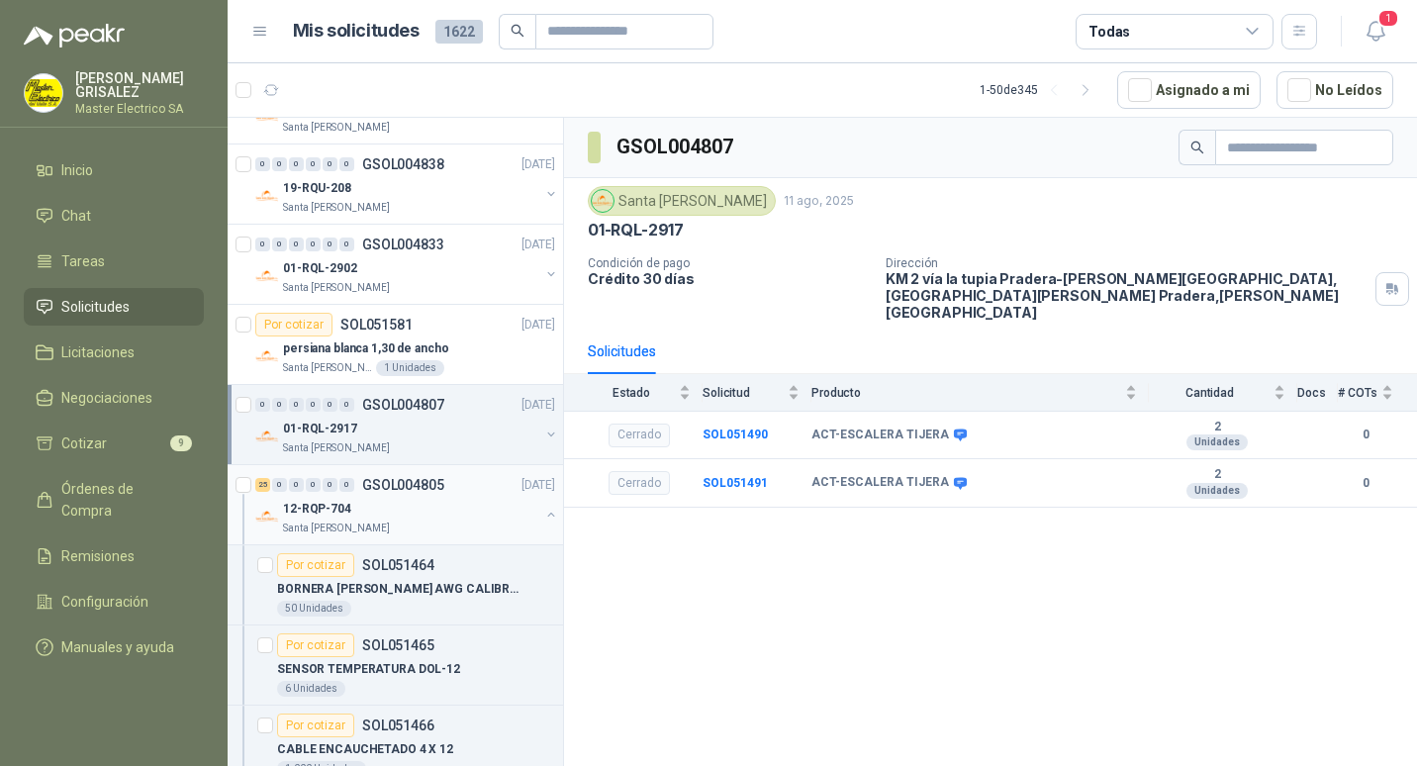
click at [404, 488] on p "GSOL004805" at bounding box center [403, 485] width 82 height 14
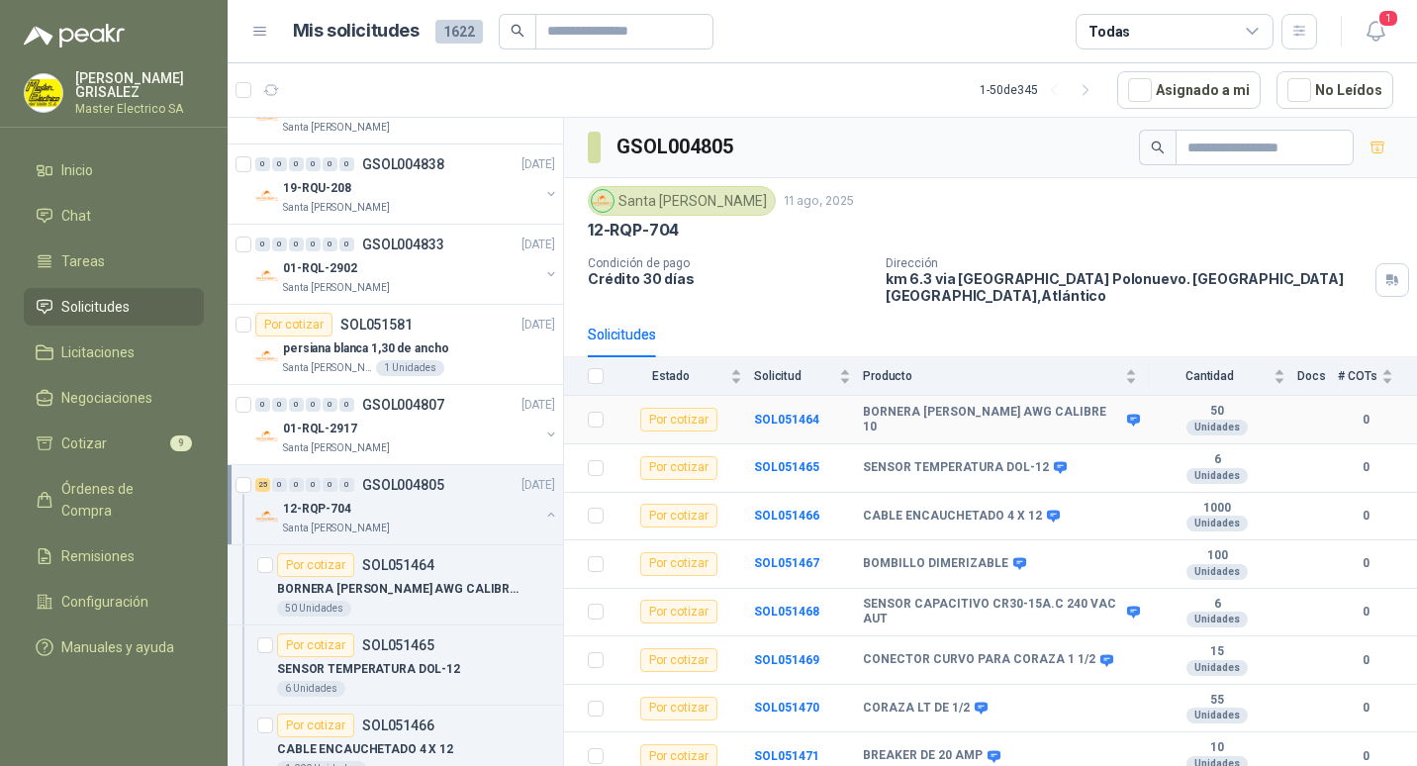
click at [915, 406] on b "BORNERA [PERSON_NAME] AWG CALIBRE 10" at bounding box center [992, 420] width 259 height 31
click at [777, 412] on b "SOL051464" at bounding box center [786, 419] width 65 height 14
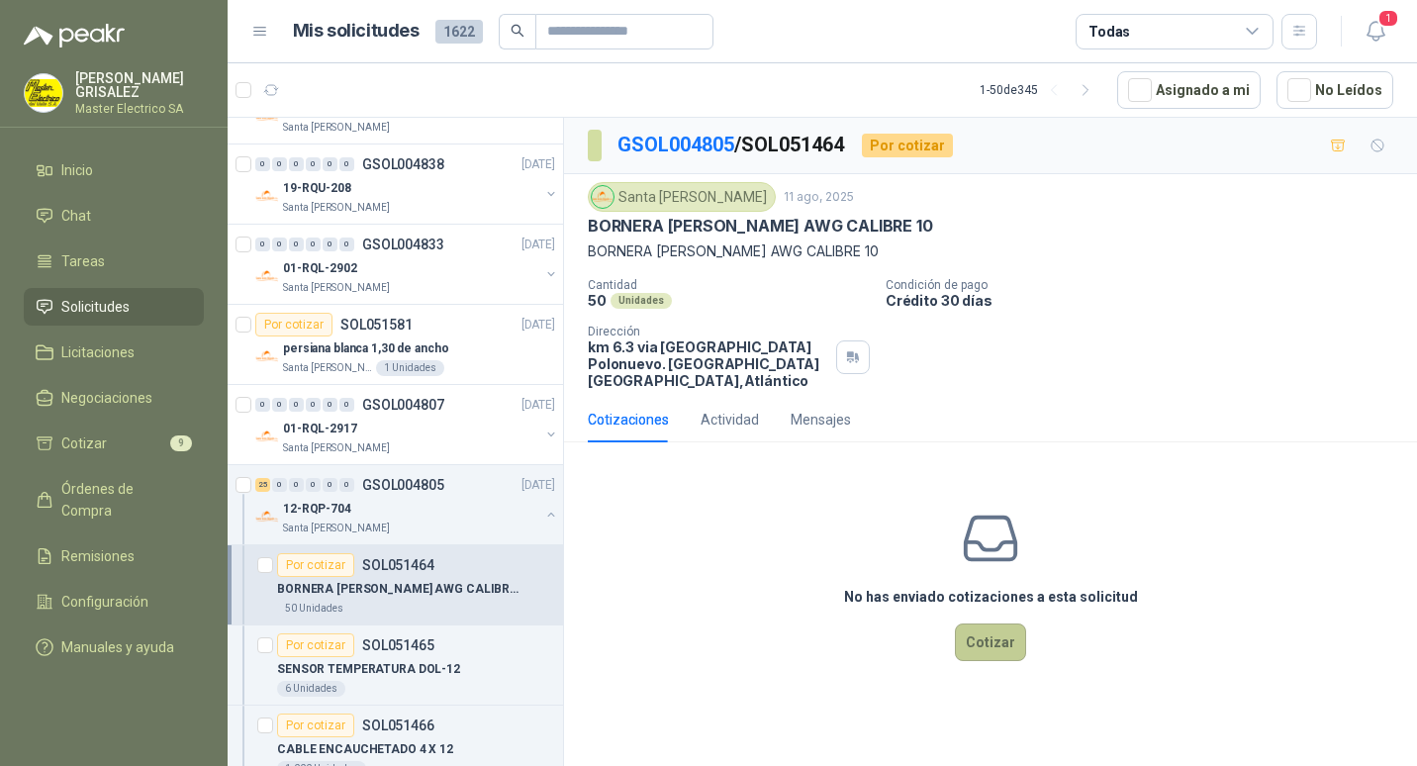
click at [996, 623] on button "Cotizar" at bounding box center [990, 642] width 71 height 38
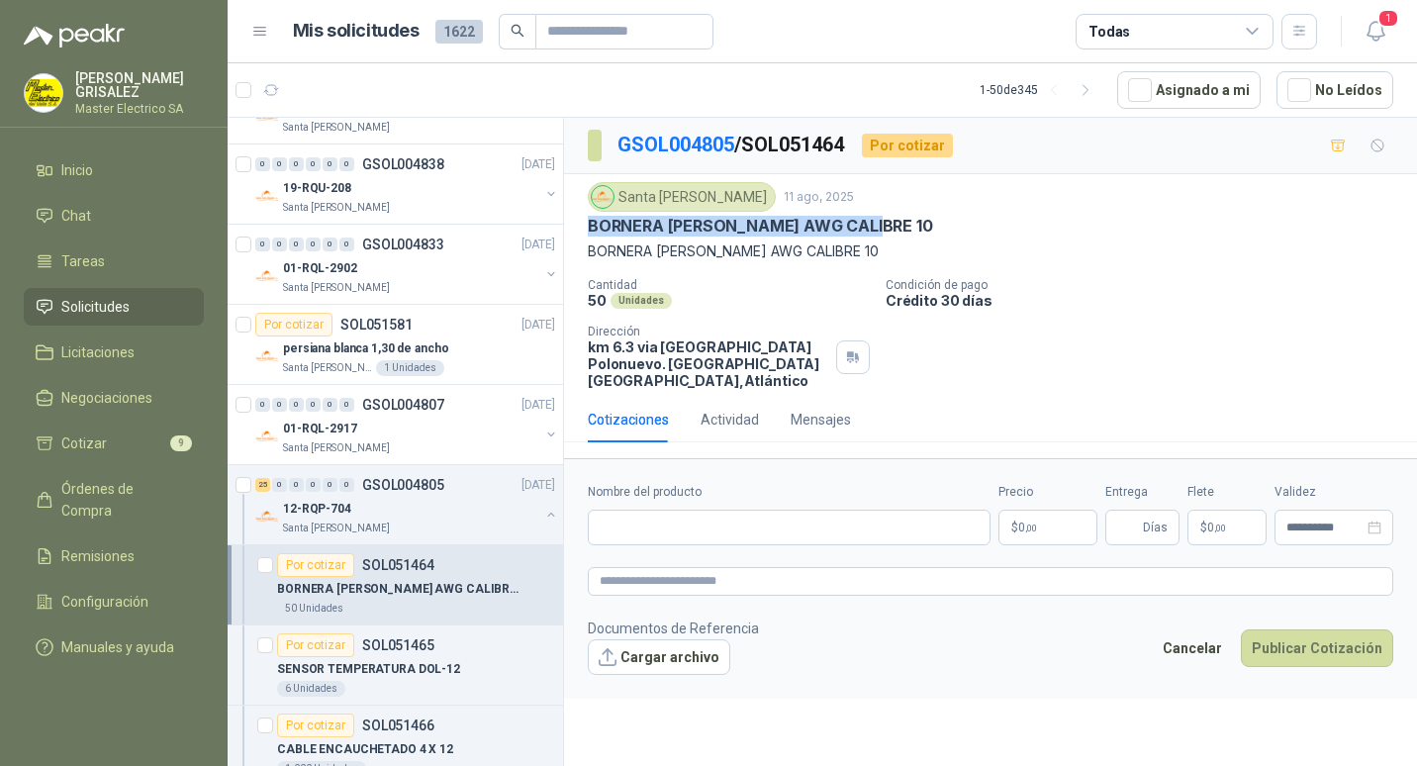
drag, startPoint x: 588, startPoint y: 223, endPoint x: 876, endPoint y: 223, distance: 288.8
click at [876, 223] on div "BORNERA [PERSON_NAME] AWG CALIBRE 10" at bounding box center [990, 226] width 805 height 21
copy p "BORNERA [PERSON_NAME] AWG CALIBRE 10"
click at [931, 243] on p "BORNERA [PERSON_NAME] AWG CALIBRE 10" at bounding box center [990, 251] width 805 height 22
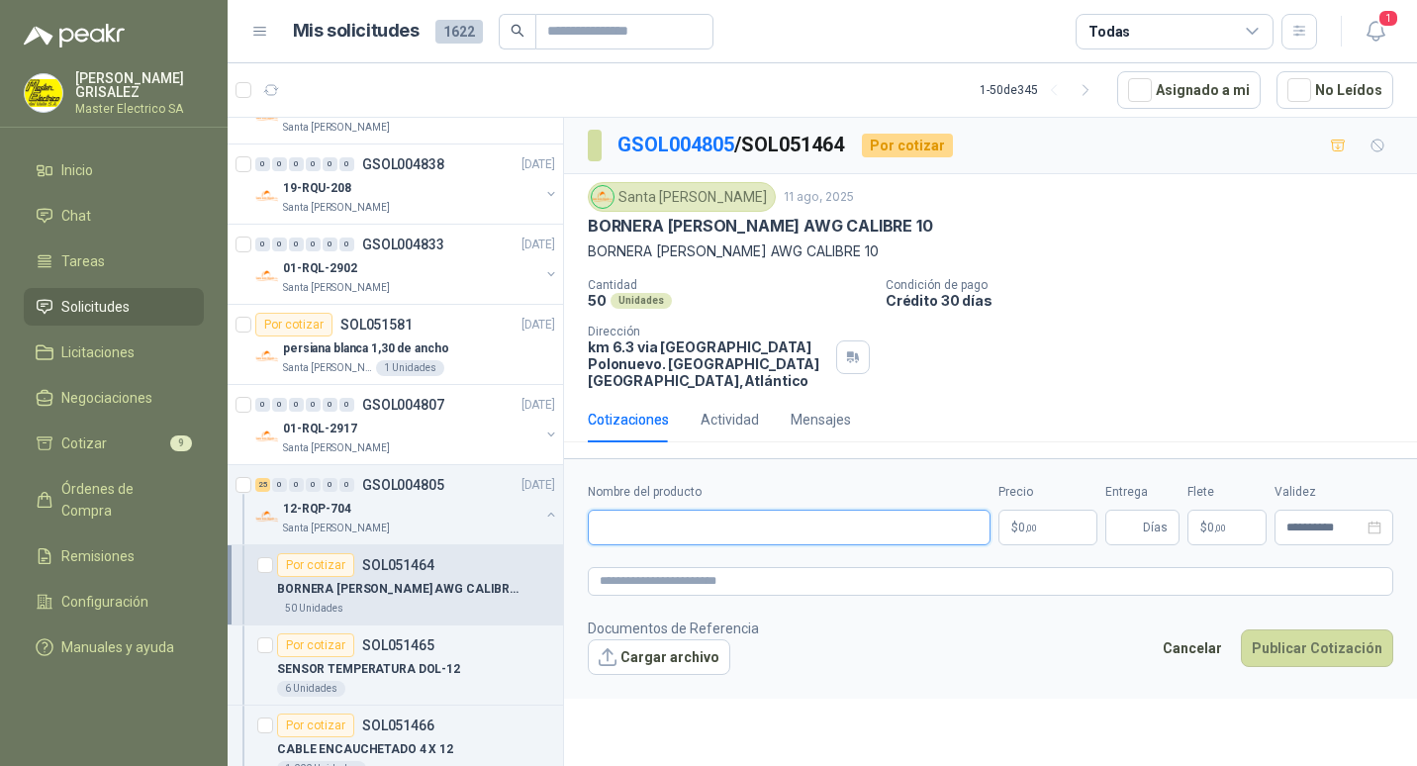
paste input "**********"
type input "**********"
click at [1030, 522] on span ",00" at bounding box center [1031, 527] width 12 height 11
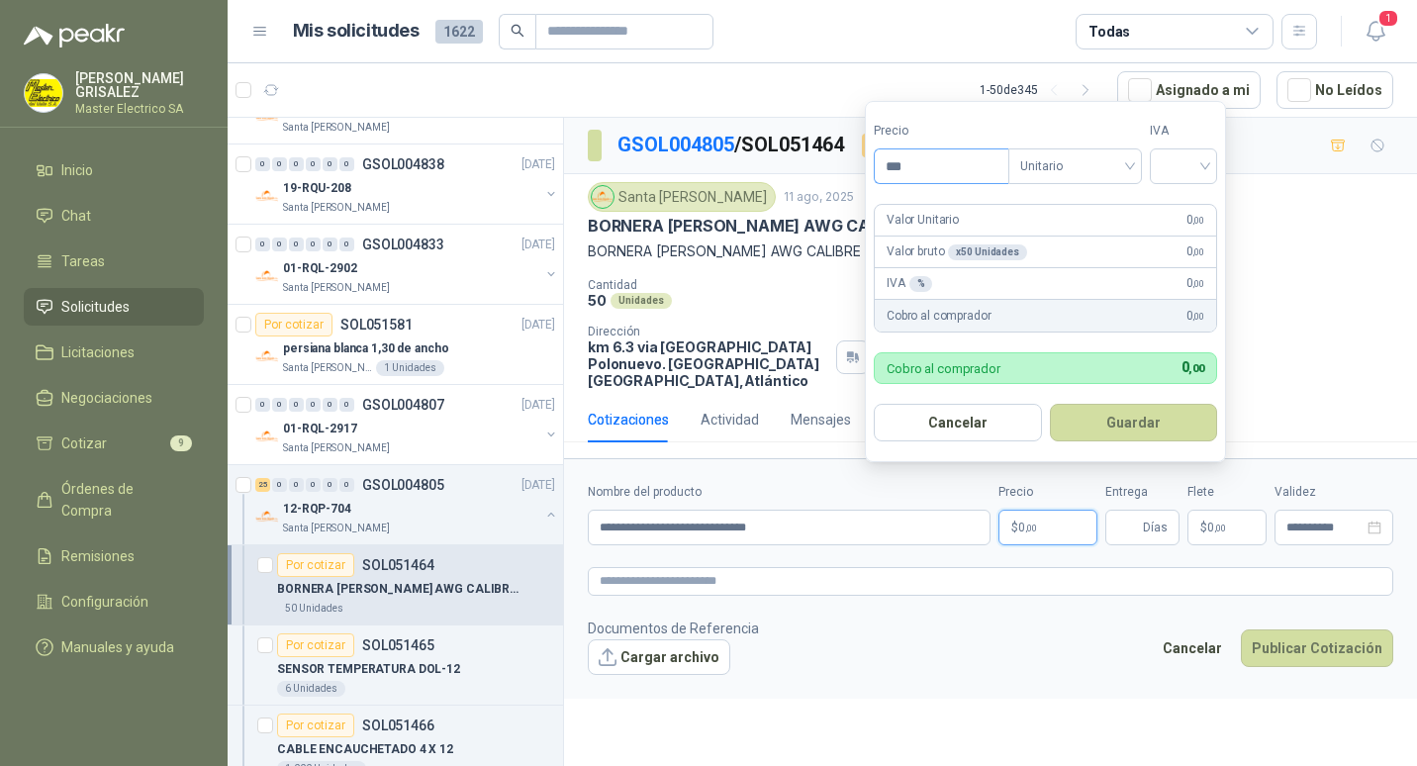
click at [896, 172] on input "***" at bounding box center [941, 166] width 134 height 34
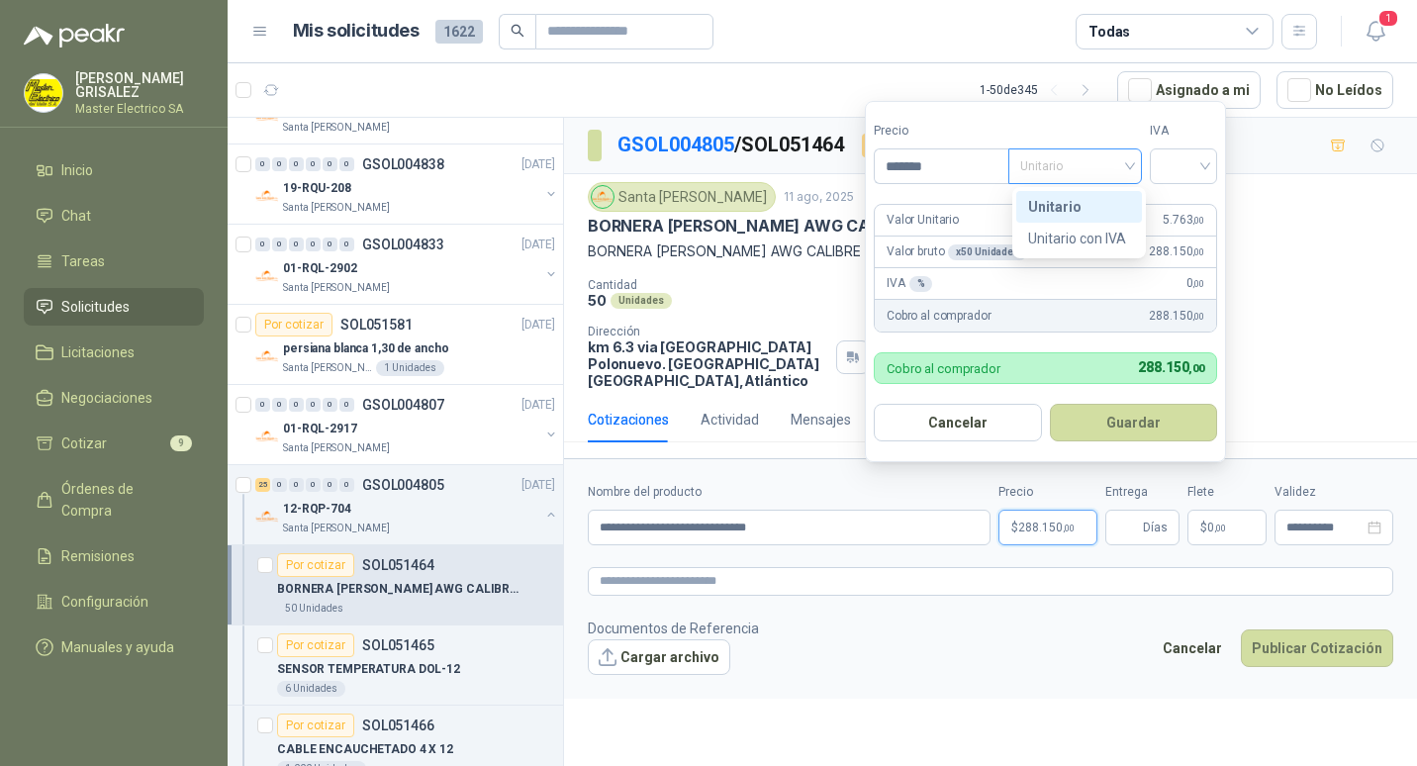
click at [1130, 165] on span "Unitario" at bounding box center [1075, 166] width 110 height 30
type input "*******"
click at [1045, 206] on div "Unitario" at bounding box center [1079, 207] width 102 height 22
click at [1213, 164] on div at bounding box center [1182, 166] width 67 height 36
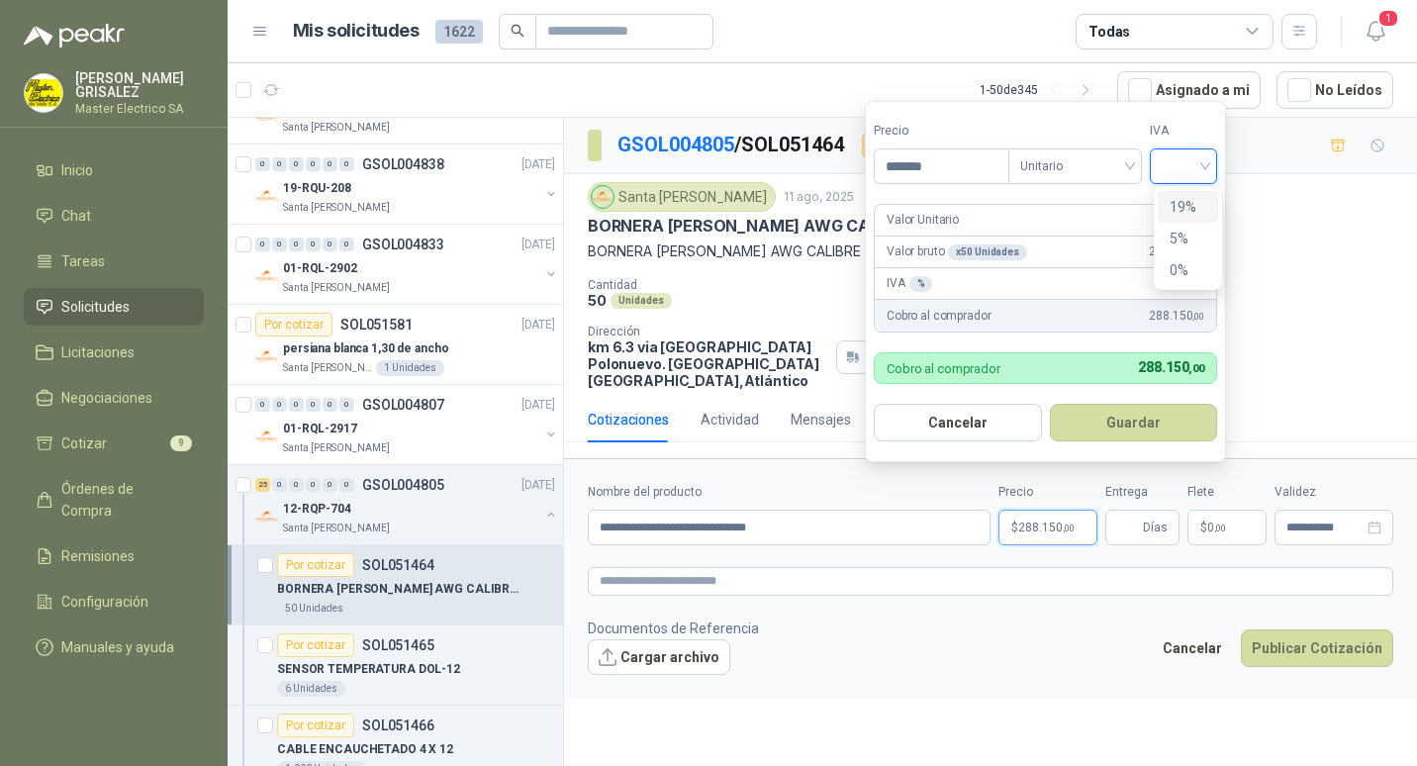
click at [1180, 206] on div "19%" at bounding box center [1187, 207] width 37 height 22
click at [1121, 428] on button "Guardar" at bounding box center [1136, 423] width 170 height 38
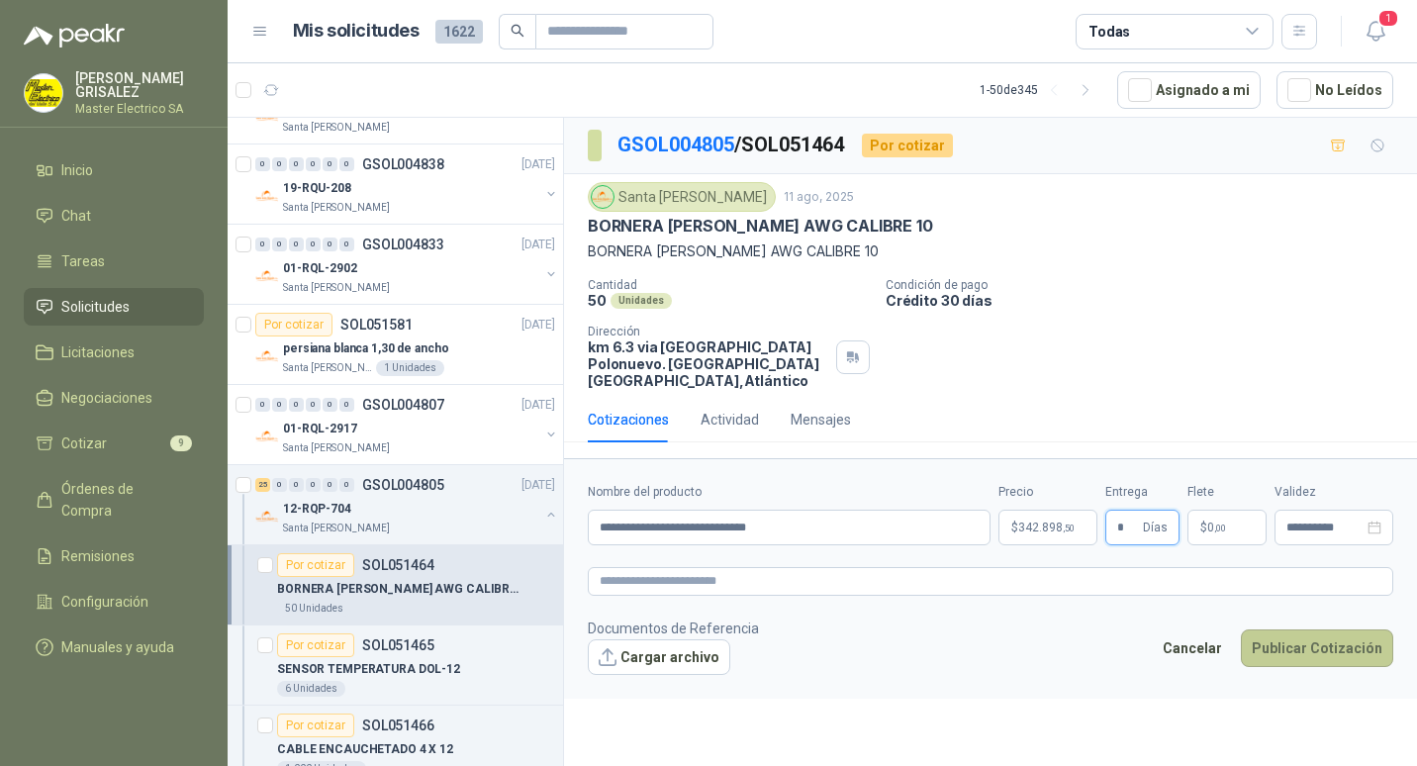
type input "*"
click at [1318, 629] on button "Publicar Cotización" at bounding box center [1316, 648] width 152 height 38
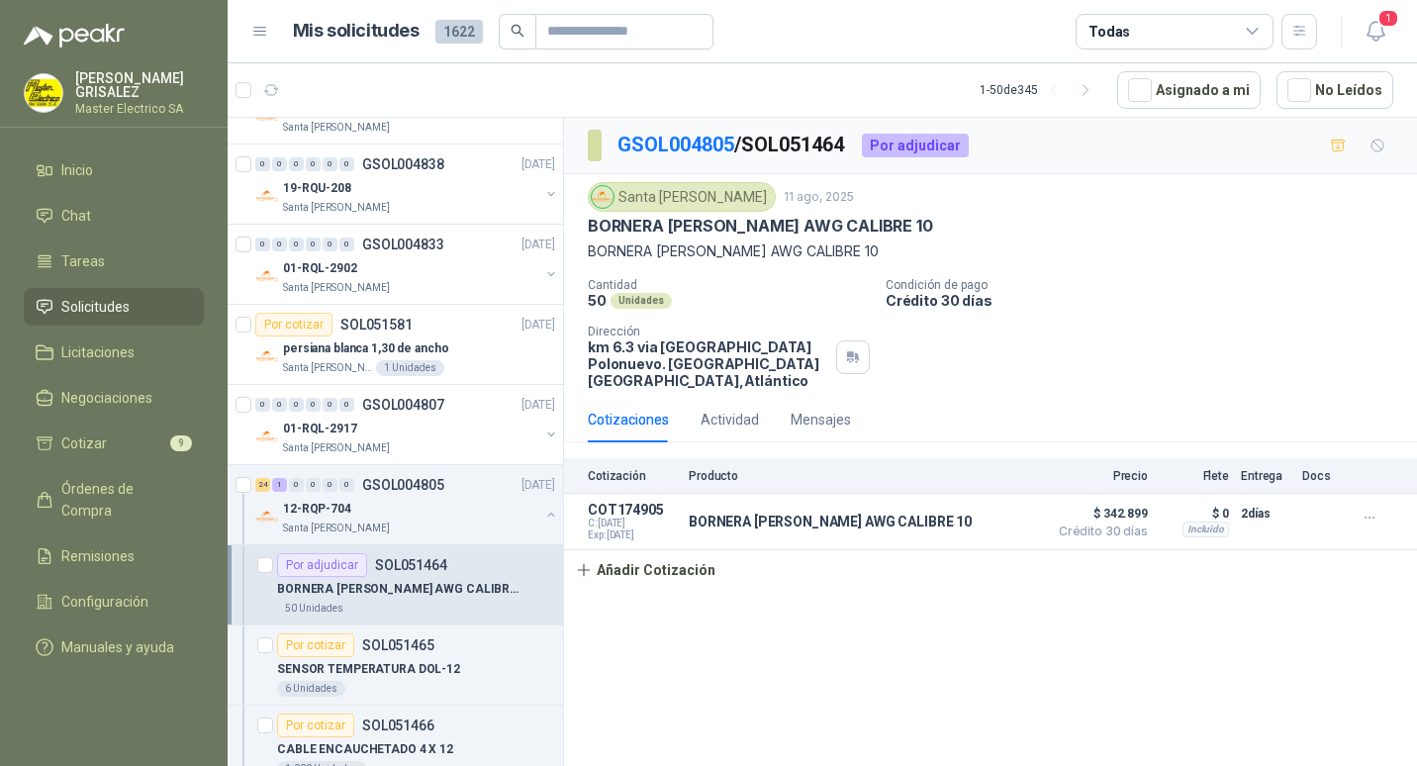
click at [402, 563] on p "SOL051464" at bounding box center [411, 565] width 72 height 14
click at [394, 484] on p "GSOL004805" at bounding box center [403, 485] width 82 height 14
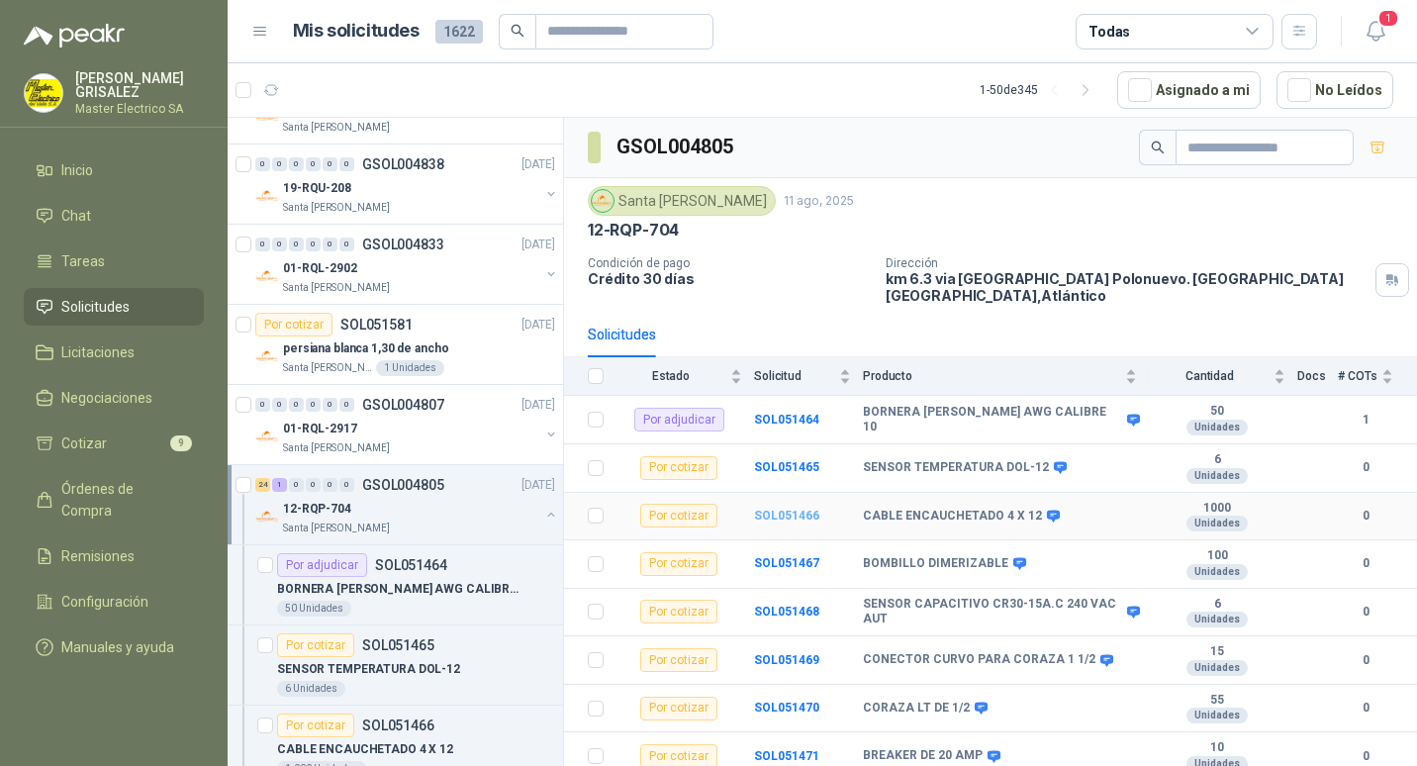
click at [786, 508] on b "SOL051466" at bounding box center [786, 515] width 65 height 14
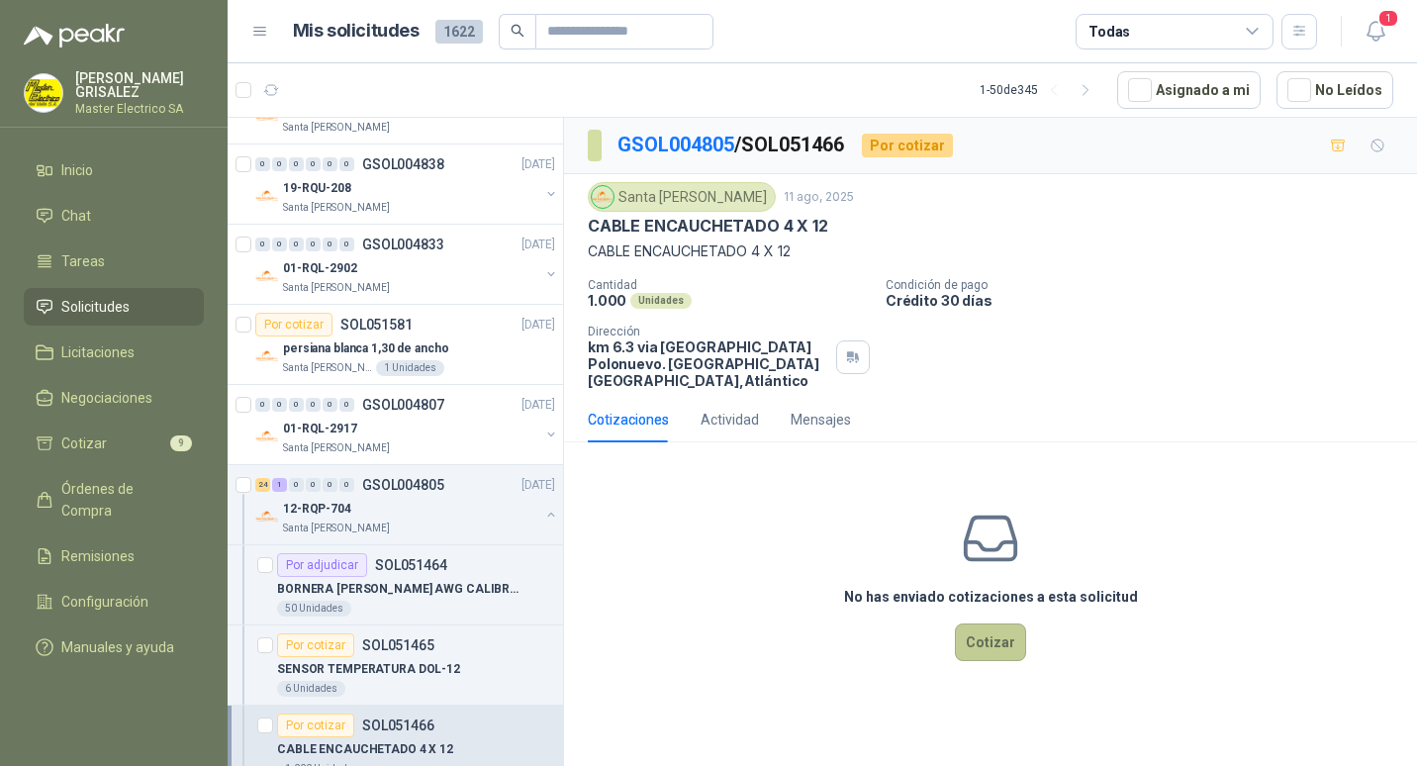
click at [989, 623] on button "Cotizar" at bounding box center [990, 642] width 71 height 38
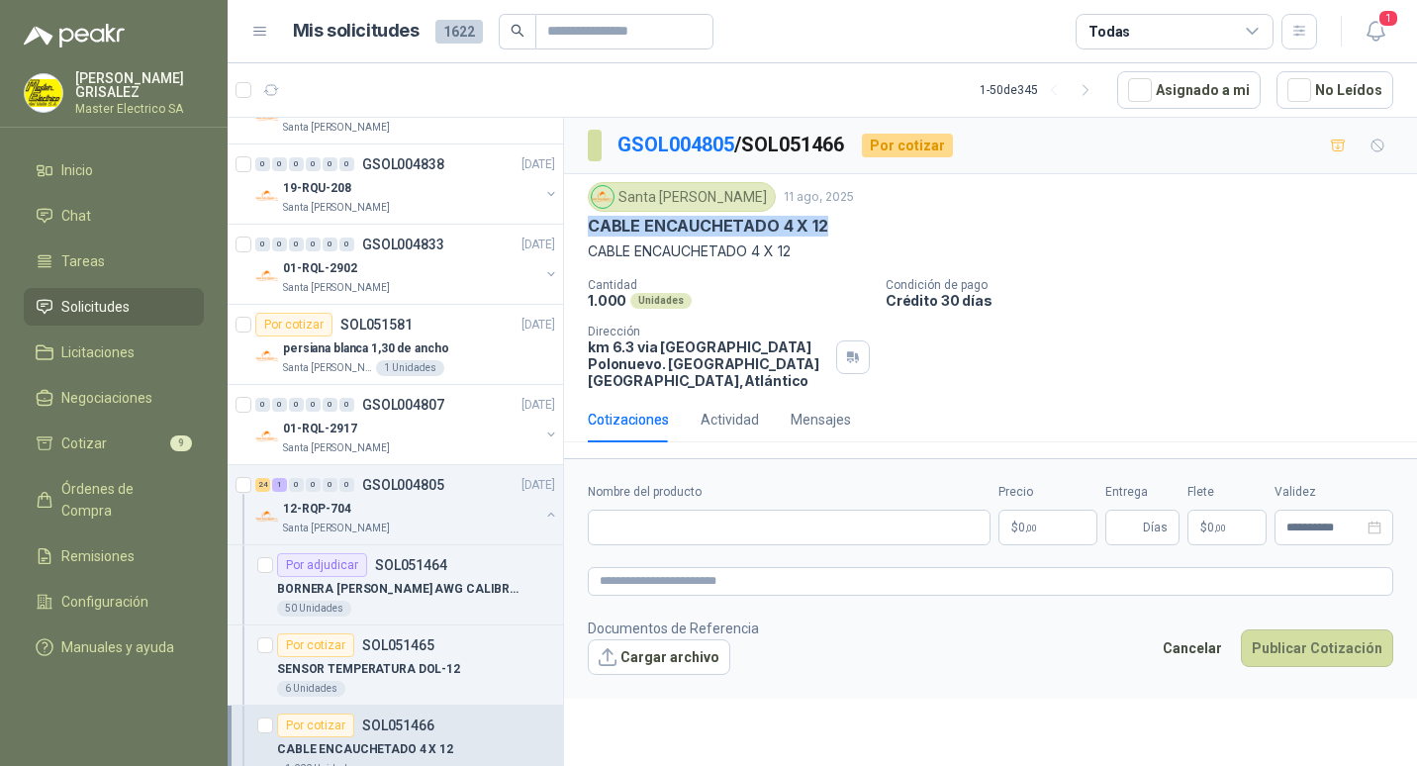
drag, startPoint x: 591, startPoint y: 227, endPoint x: 832, endPoint y: 229, distance: 241.4
click at [832, 229] on div "CABLE ENCAUCHETADO 4 X 12" at bounding box center [990, 226] width 805 height 21
drag, startPoint x: 832, startPoint y: 229, endPoint x: 797, endPoint y: 223, distance: 35.1
copy p "CABLE ENCAUCHETADO 4 X 12"
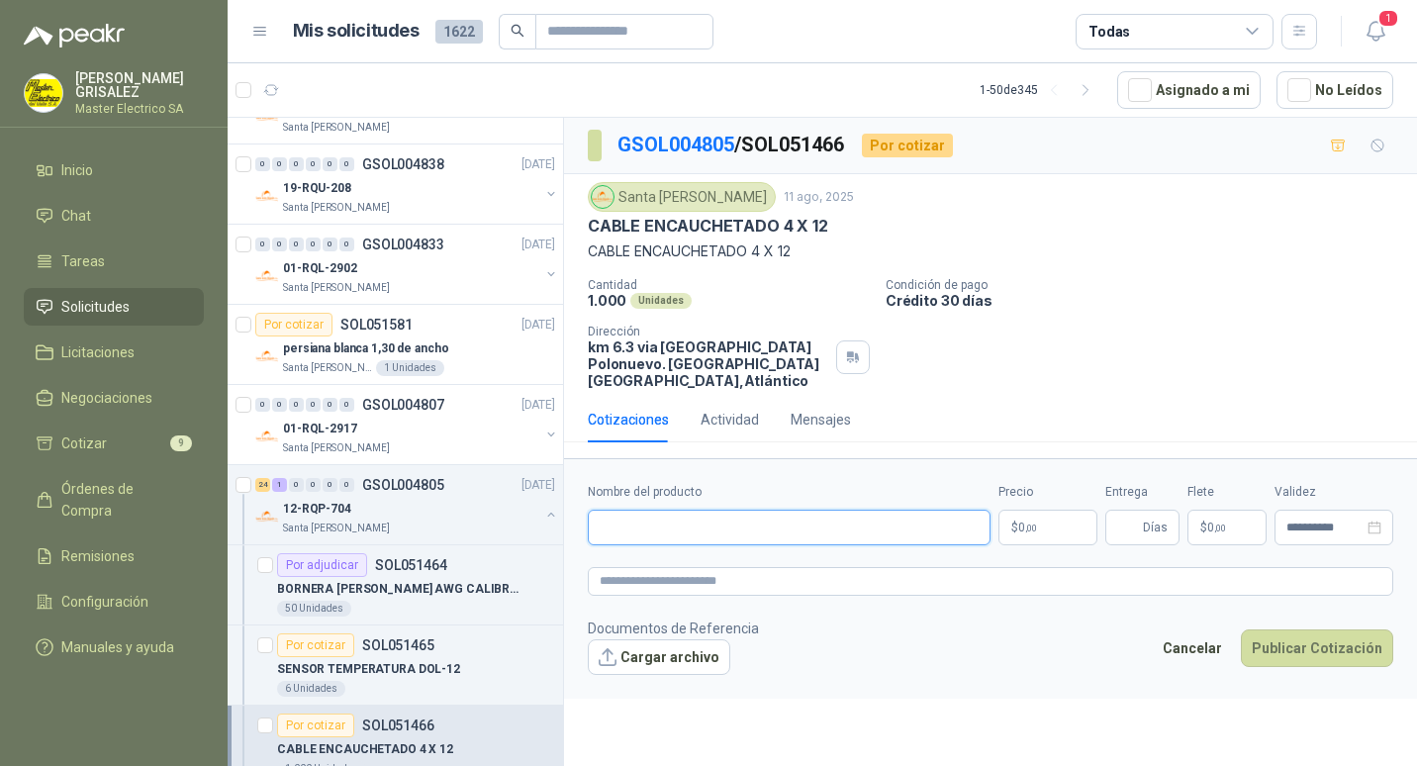
paste input "**********"
type input "**********"
click at [1034, 522] on span ",00" at bounding box center [1031, 527] width 12 height 11
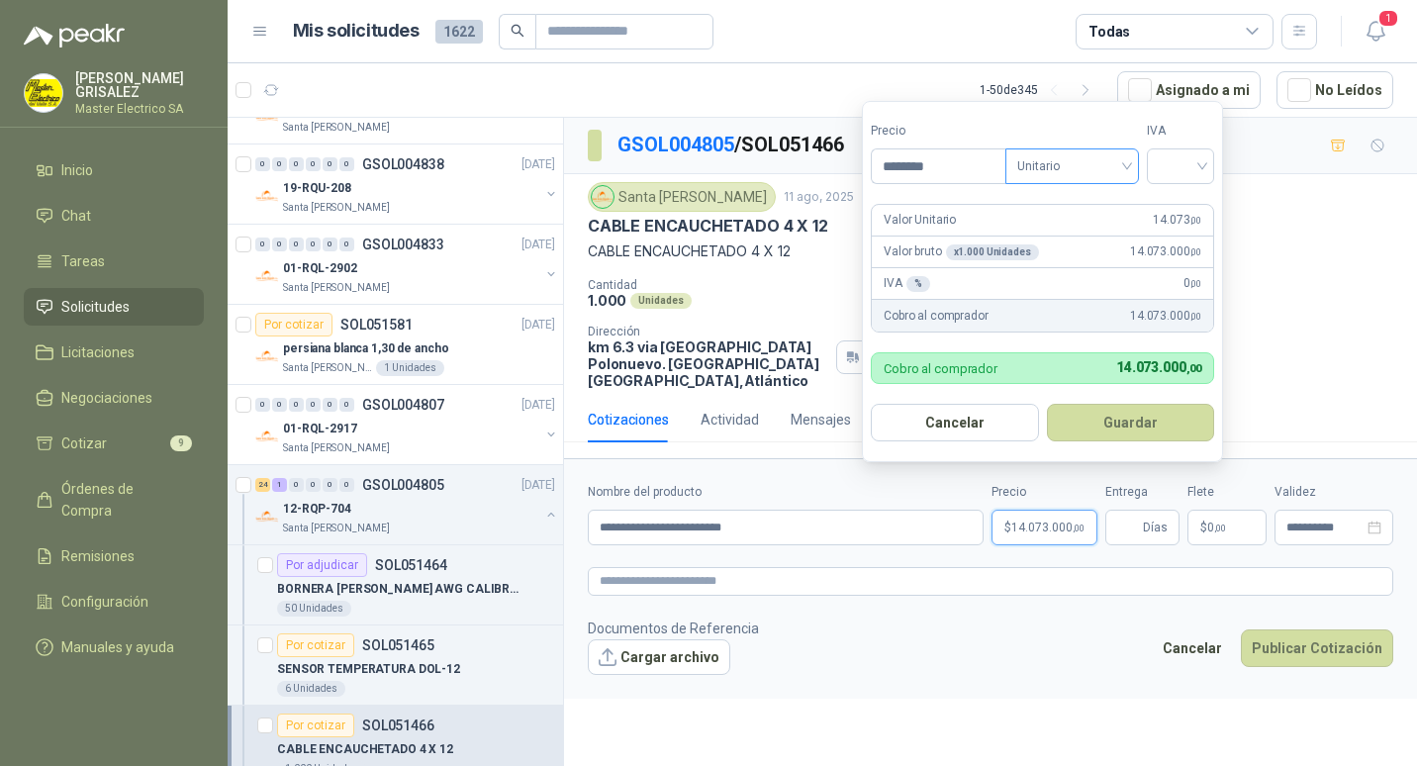
click at [1127, 165] on span "Unitario" at bounding box center [1072, 166] width 110 height 30
type input "********"
click at [1051, 197] on div "Unitario" at bounding box center [1076, 207] width 102 height 22
click at [1208, 165] on div at bounding box center [1179, 166] width 67 height 36
click at [1171, 206] on div "19%" at bounding box center [1184, 207] width 37 height 22
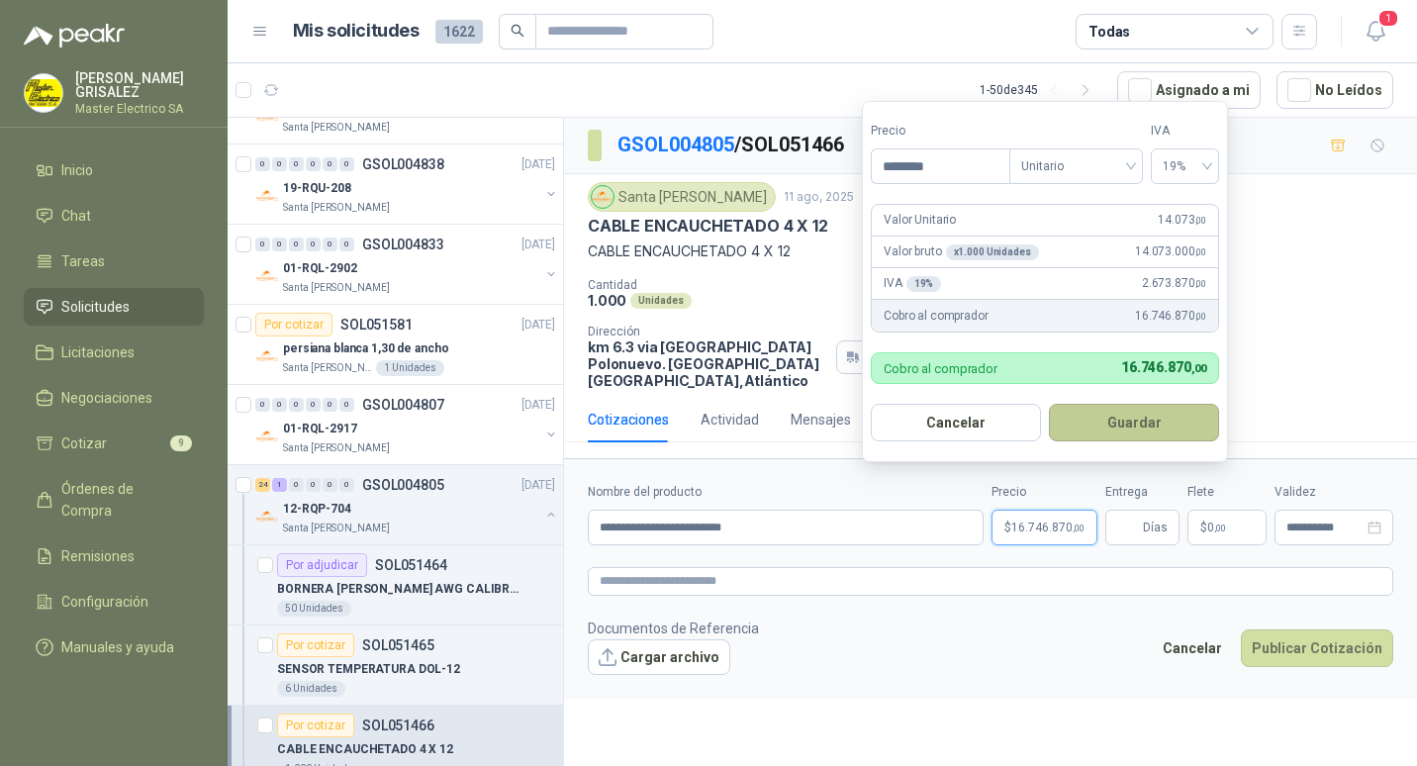
click at [1138, 420] on button "Guardar" at bounding box center [1134, 423] width 170 height 38
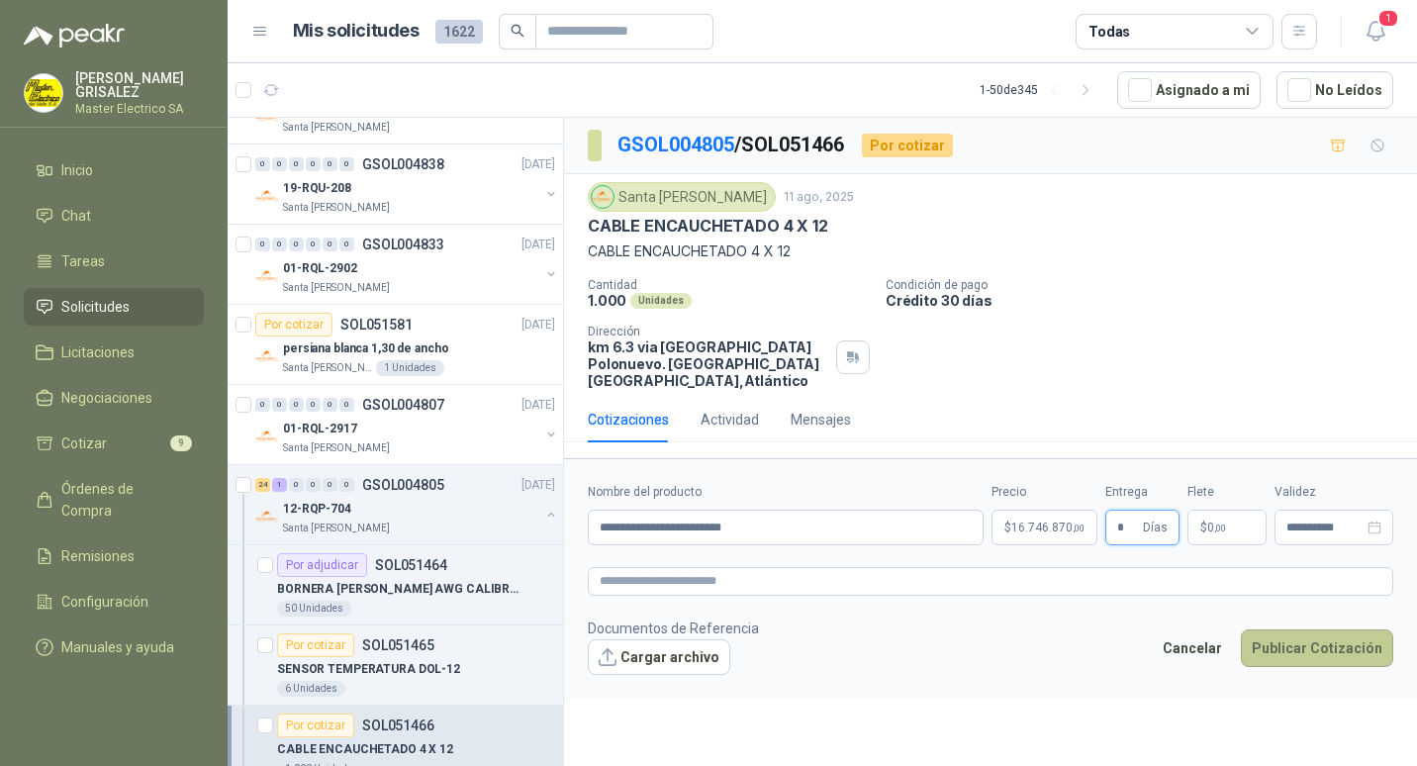
type input "*"
click at [1294, 636] on button "Publicar Cotización" at bounding box center [1316, 648] width 152 height 38
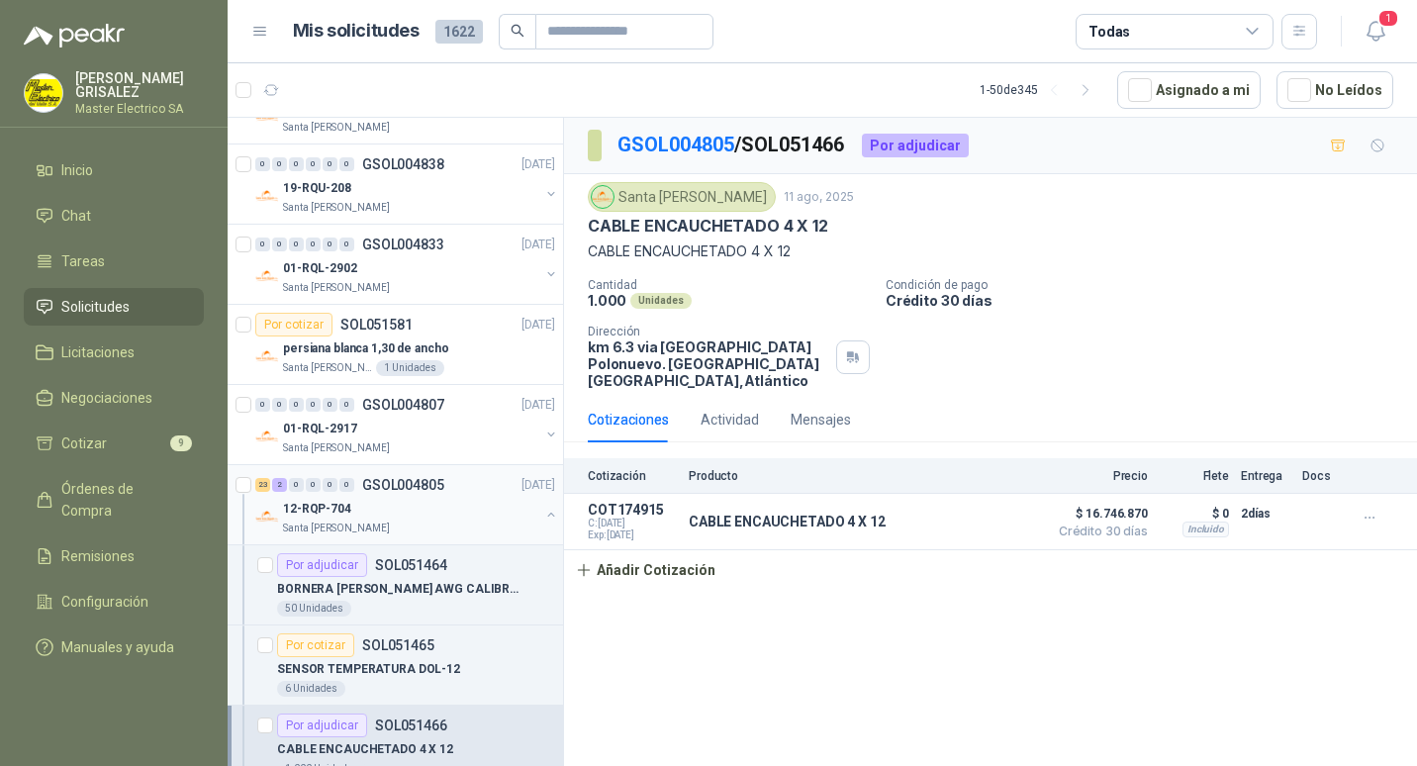
click at [403, 486] on p "GSOL004805" at bounding box center [403, 485] width 82 height 14
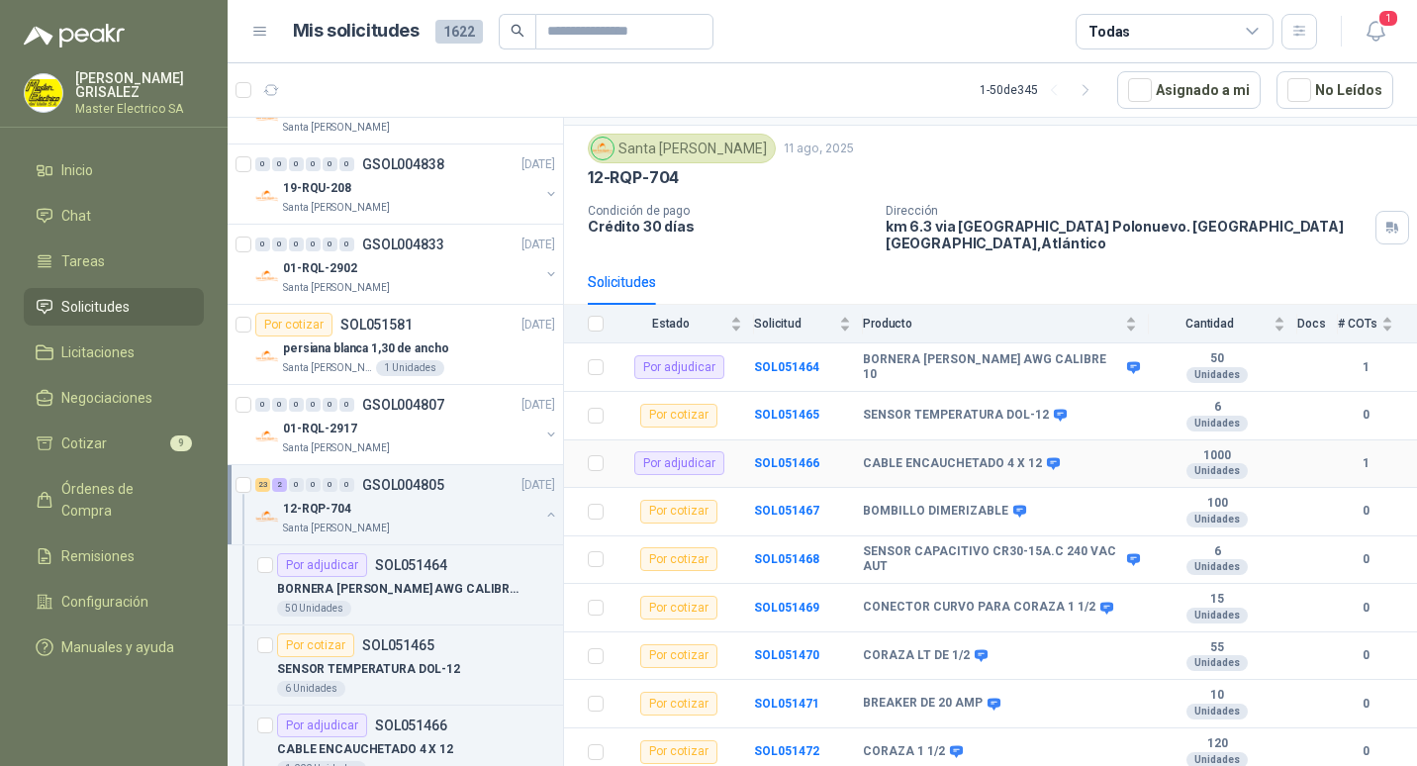
scroll to position [99, 0]
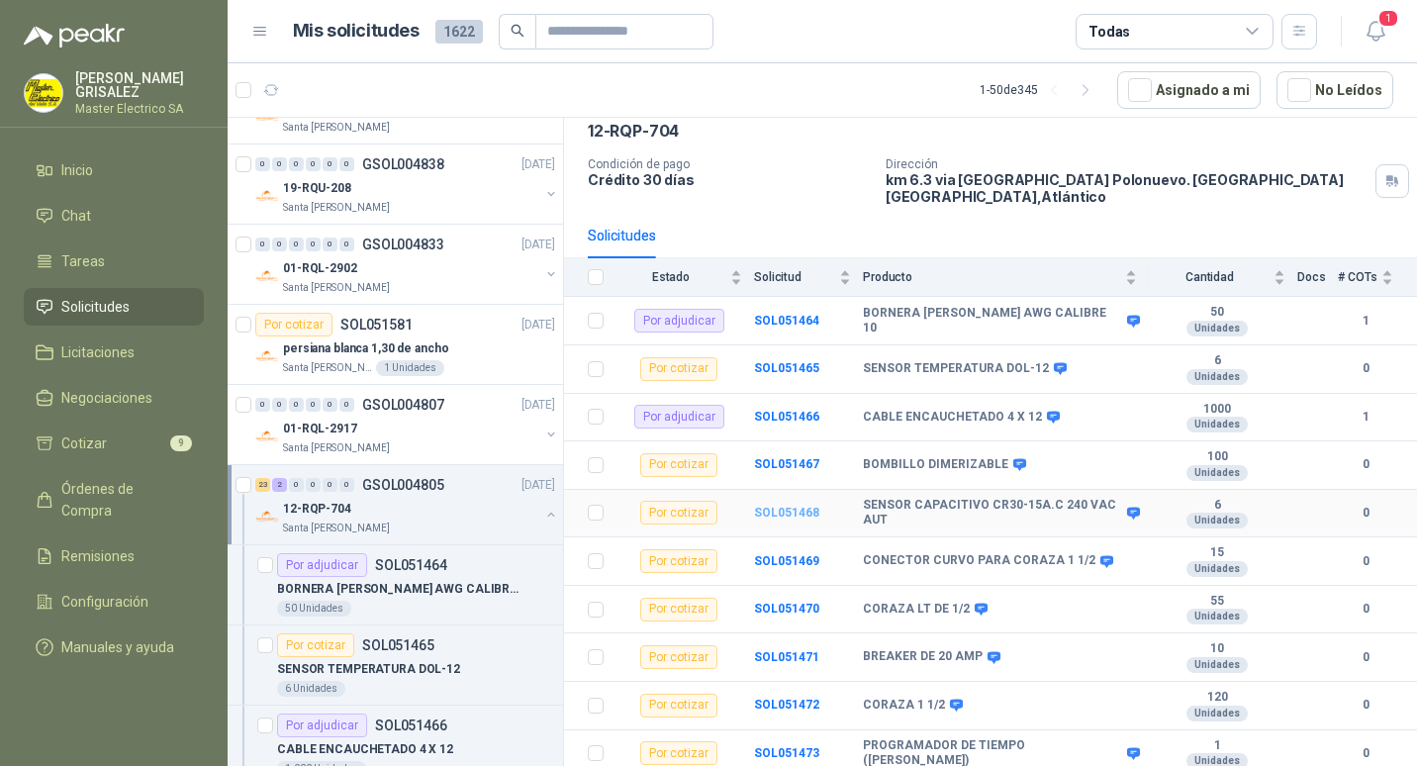
click at [777, 505] on b "SOL051468" at bounding box center [786, 512] width 65 height 14
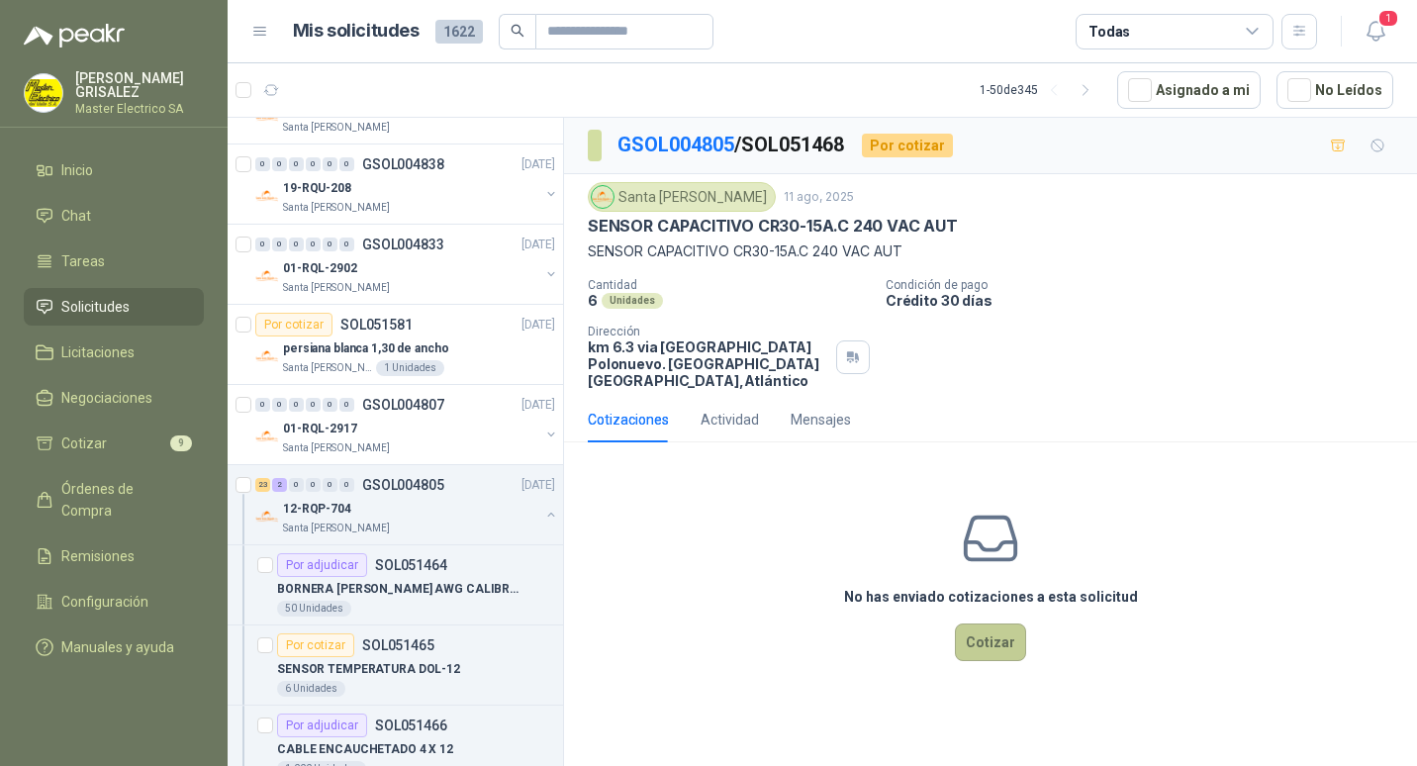
click at [1001, 630] on button "Cotizar" at bounding box center [990, 642] width 71 height 38
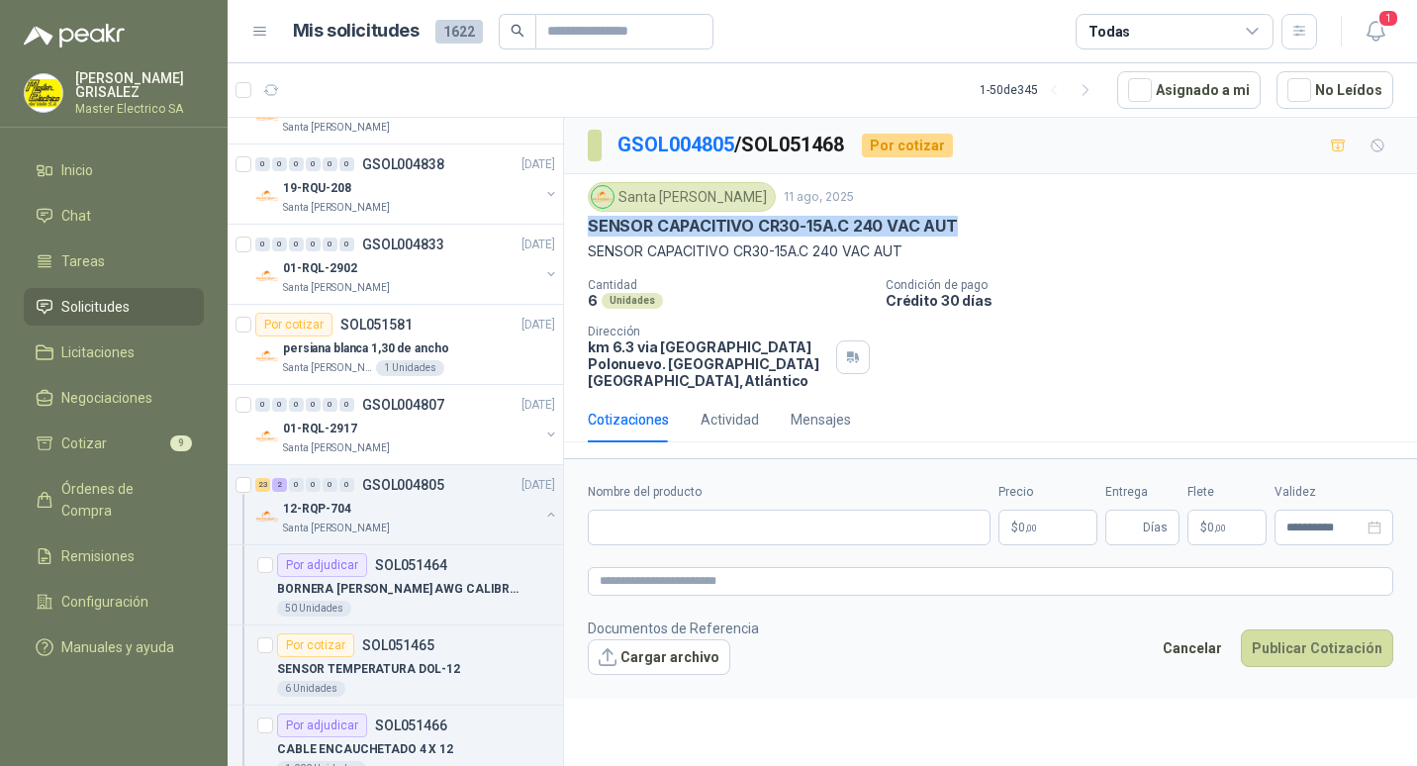
drag, startPoint x: 589, startPoint y: 220, endPoint x: 958, endPoint y: 224, distance: 369.0
click at [958, 224] on div "SENSOR CAPACITIVO CR30-15A.C 240 VAC AUT" at bounding box center [990, 226] width 805 height 21
drag, startPoint x: 958, startPoint y: 224, endPoint x: 943, endPoint y: 225, distance: 14.9
copy p "SENSOR CAPACITIVO CR30-15A.C 240 VAC AUT"
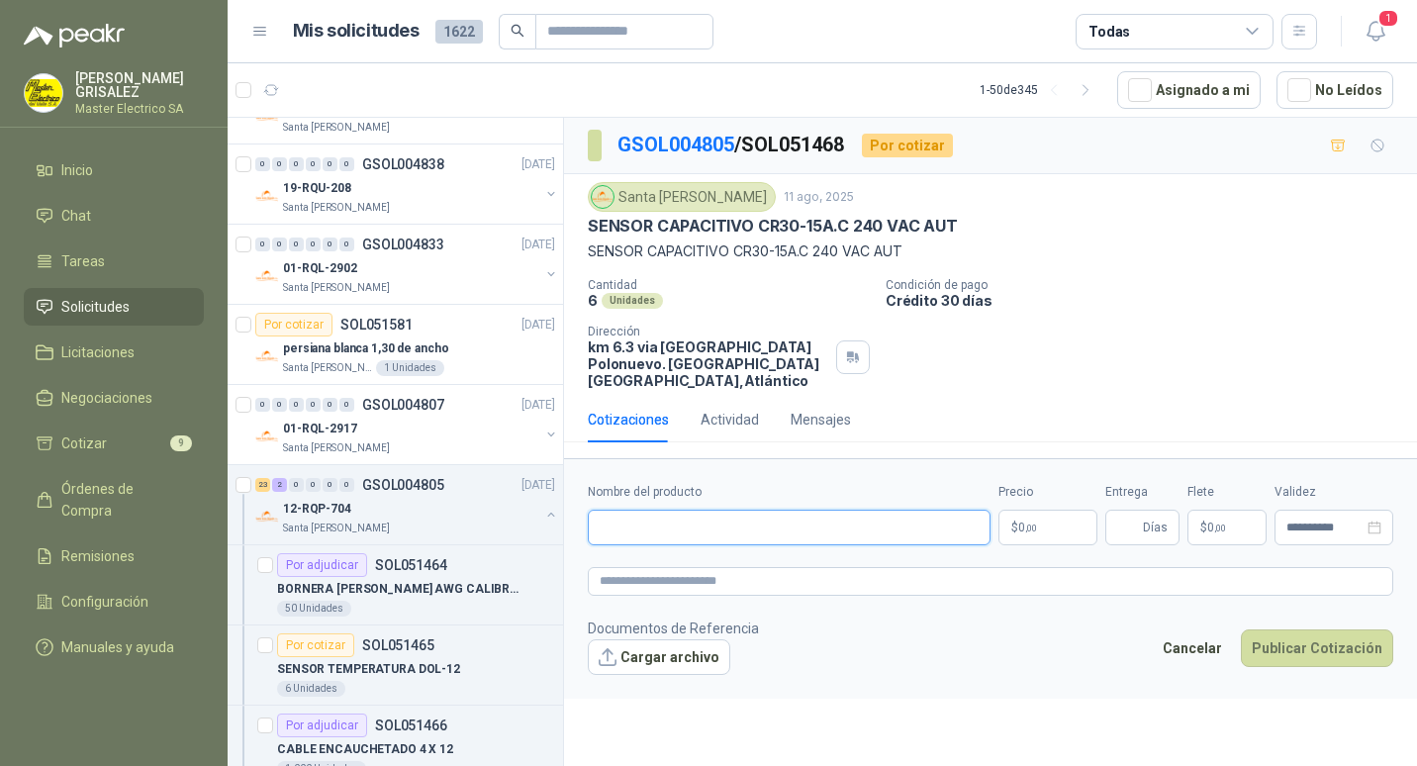
paste input "**********"
type input "**********"
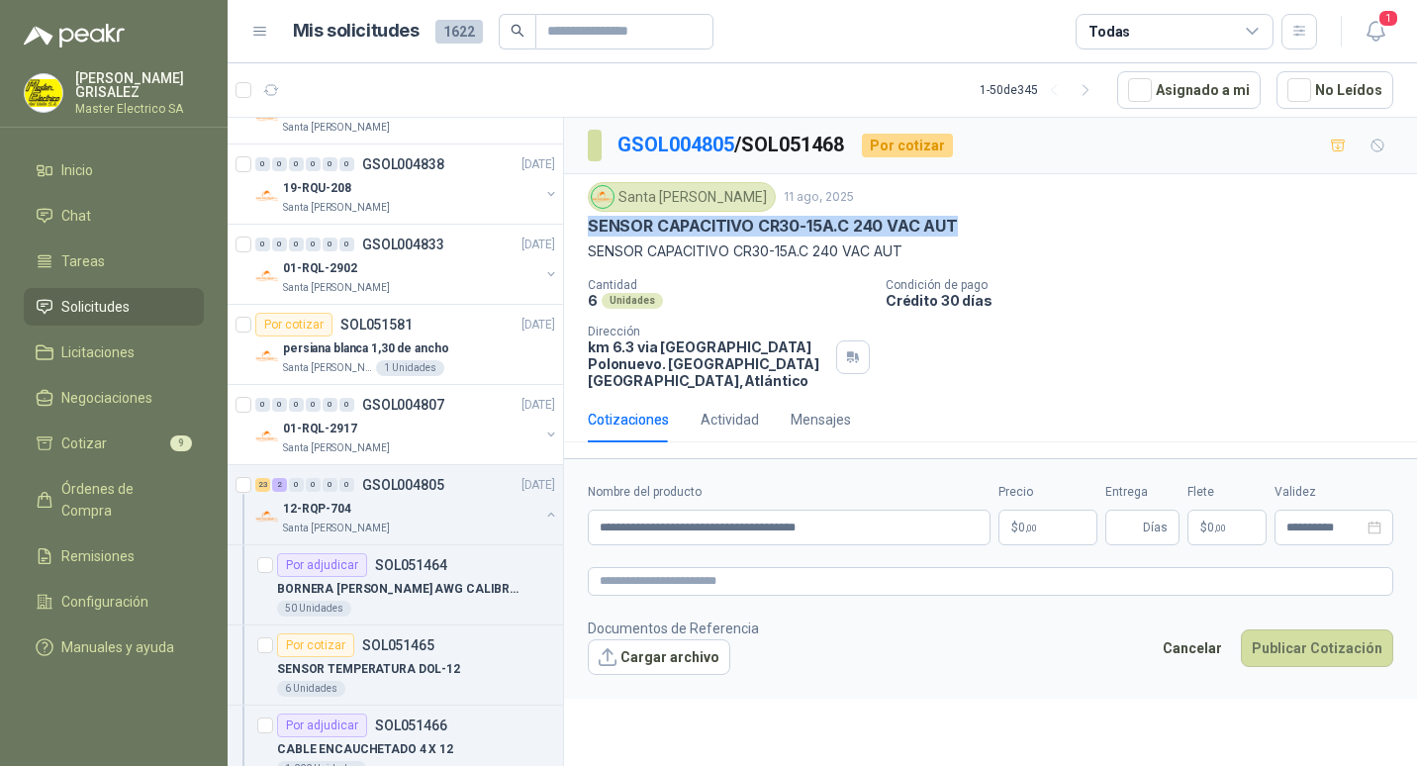
drag, startPoint x: 592, startPoint y: 228, endPoint x: 967, endPoint y: 225, distance: 375.9
click at [967, 225] on div "SENSOR CAPACITIVO CR30-15A.C 240 VAC AUT" at bounding box center [990, 226] width 805 height 21
drag, startPoint x: 967, startPoint y: 225, endPoint x: 944, endPoint y: 225, distance: 23.7
copy p "SENSOR CAPACITIVO CR30-15A.C 240 VAC AUT"
click at [382, 487] on p "GSOL004805" at bounding box center [403, 485] width 82 height 14
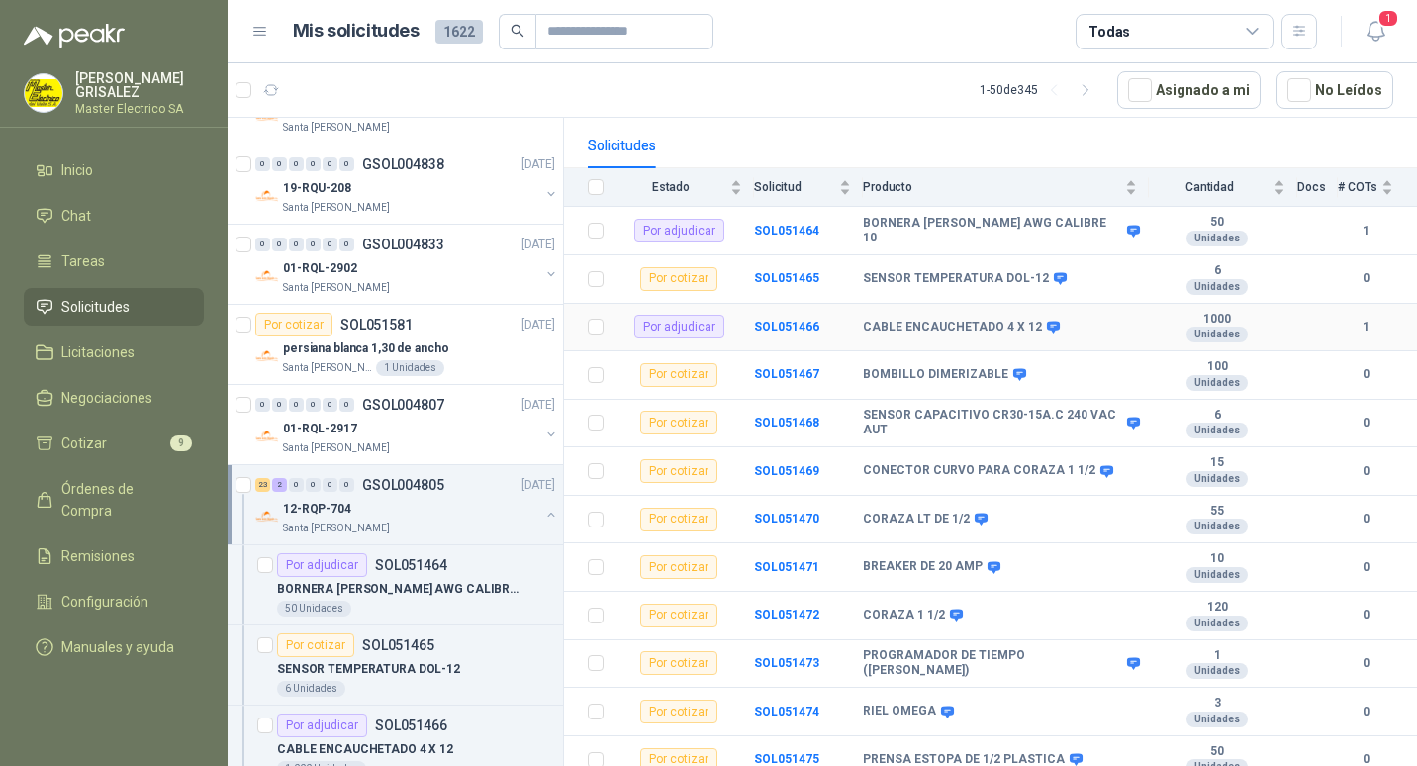
scroll to position [198, 0]
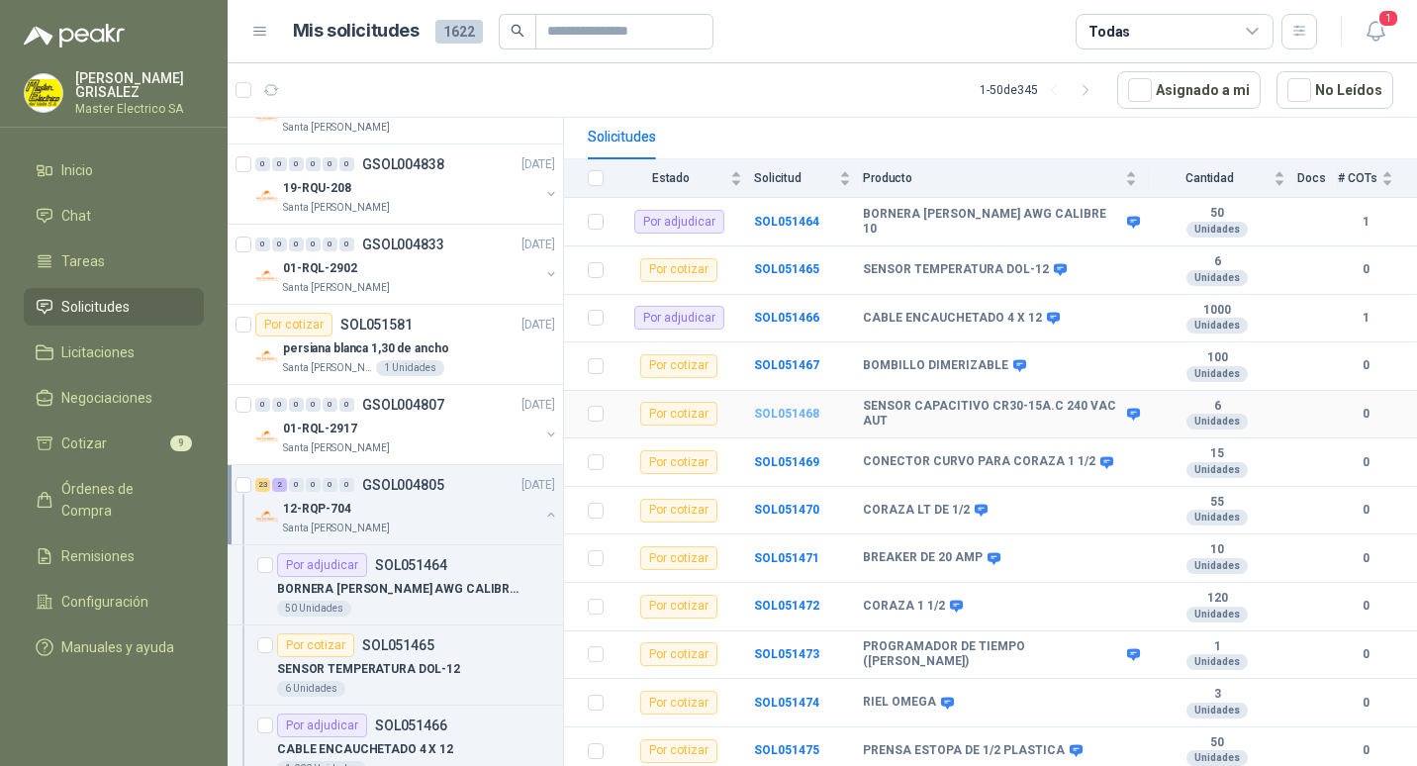
click at [782, 407] on b "SOL051468" at bounding box center [786, 414] width 65 height 14
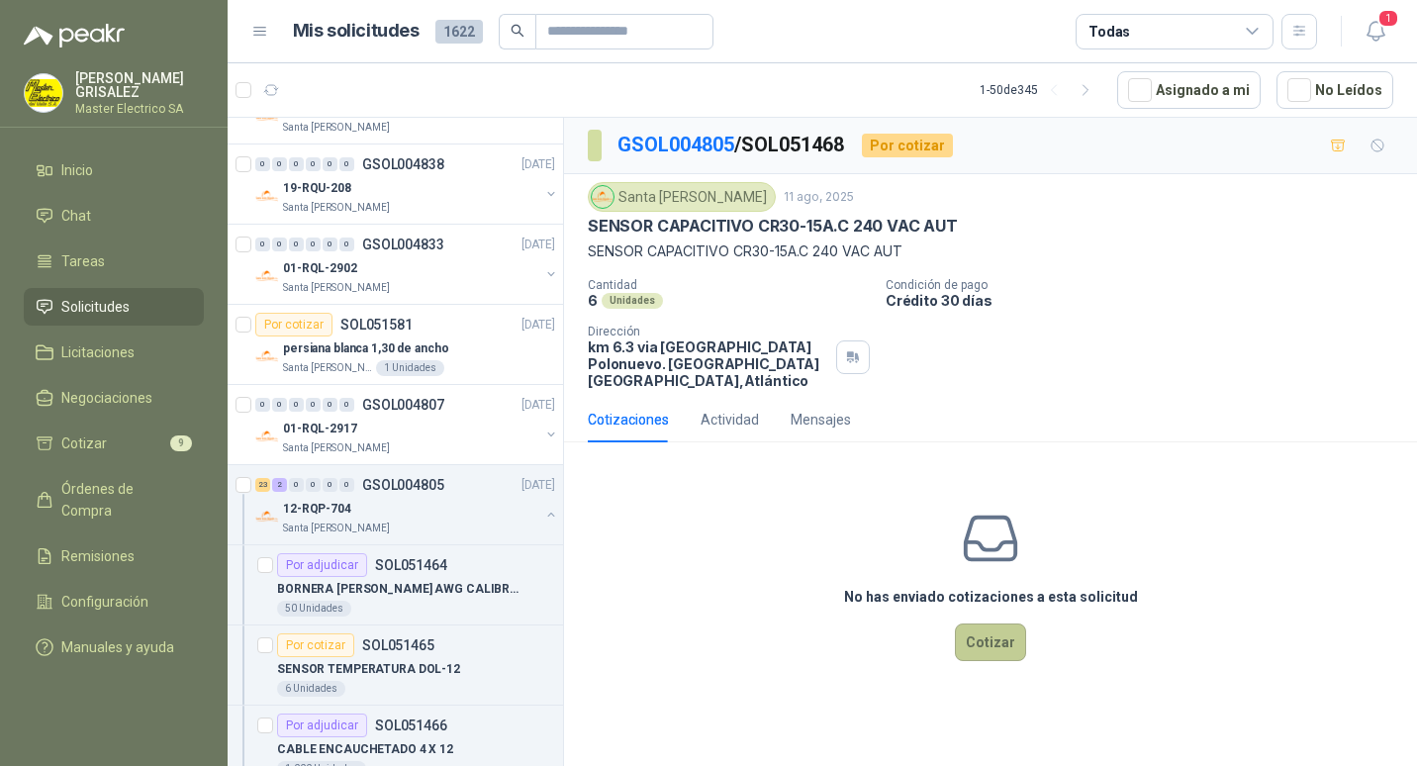
click at [990, 623] on button "Cotizar" at bounding box center [990, 642] width 71 height 38
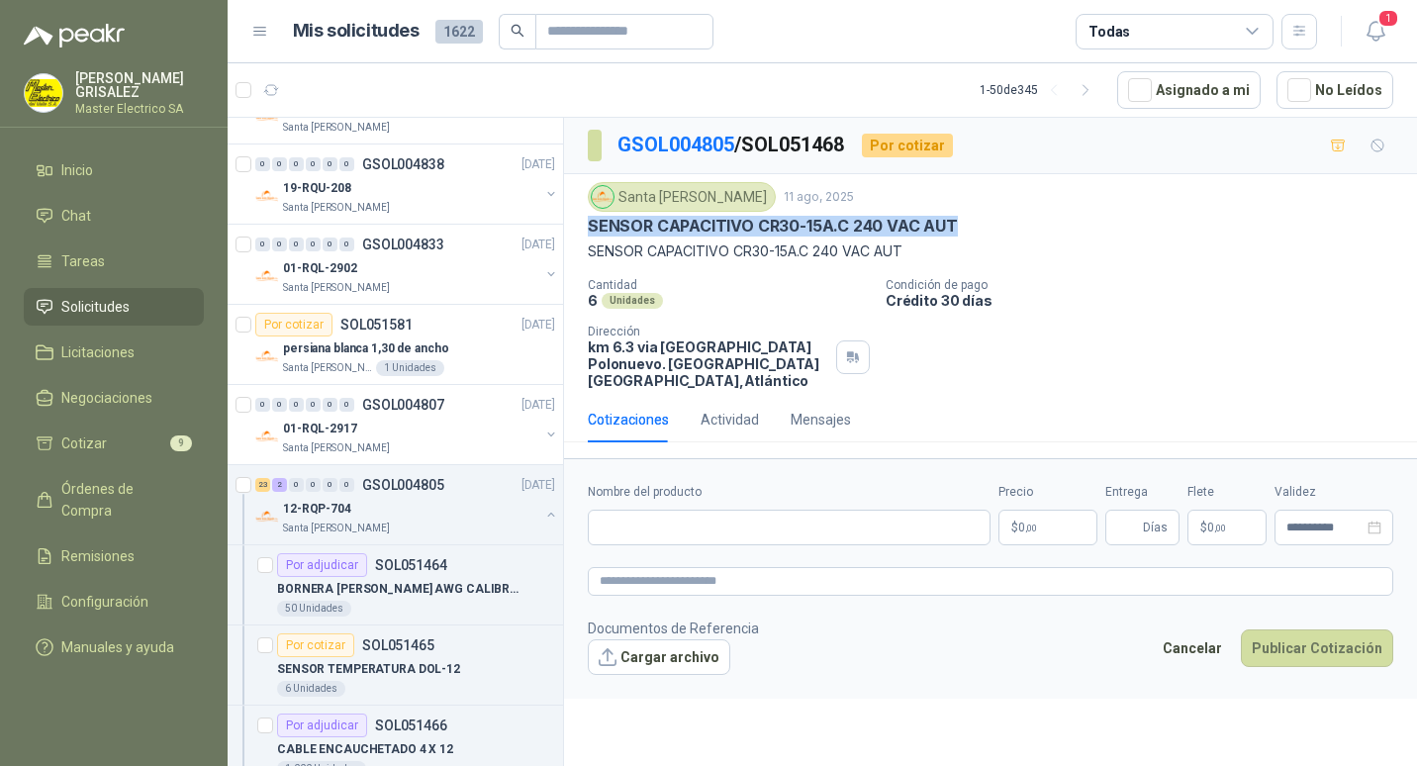
drag, startPoint x: 589, startPoint y: 225, endPoint x: 960, endPoint y: 225, distance: 371.9
click at [960, 225] on div "SENSOR CAPACITIVO CR30-15A.C 240 VAC AUT" at bounding box center [990, 226] width 805 height 21
drag, startPoint x: 960, startPoint y: 225, endPoint x: 938, endPoint y: 223, distance: 22.8
copy p "SENSOR CAPACITIVO CR30-15A.C 240 VAC AUT"
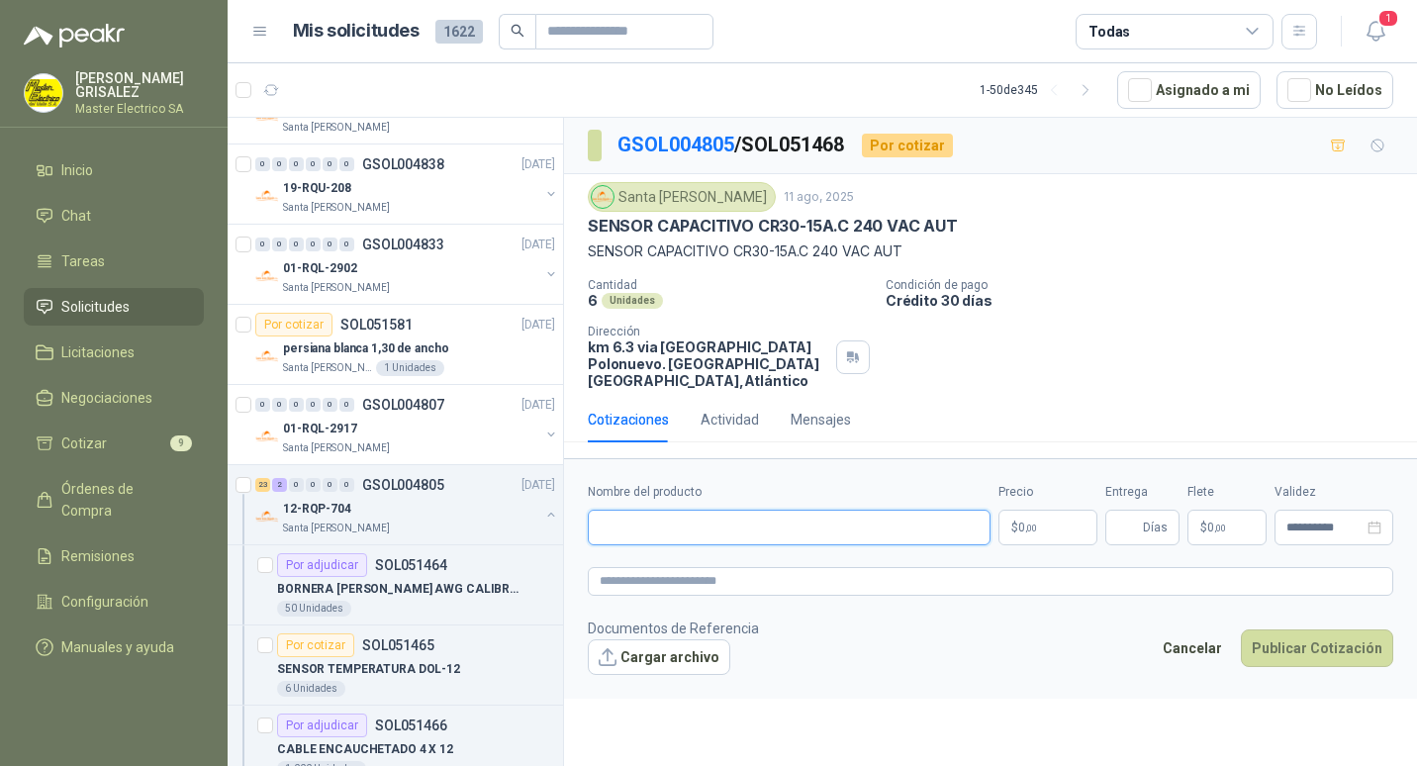
paste input "**********"
type input "**********"
click at [1029, 522] on span ",00" at bounding box center [1031, 527] width 12 height 11
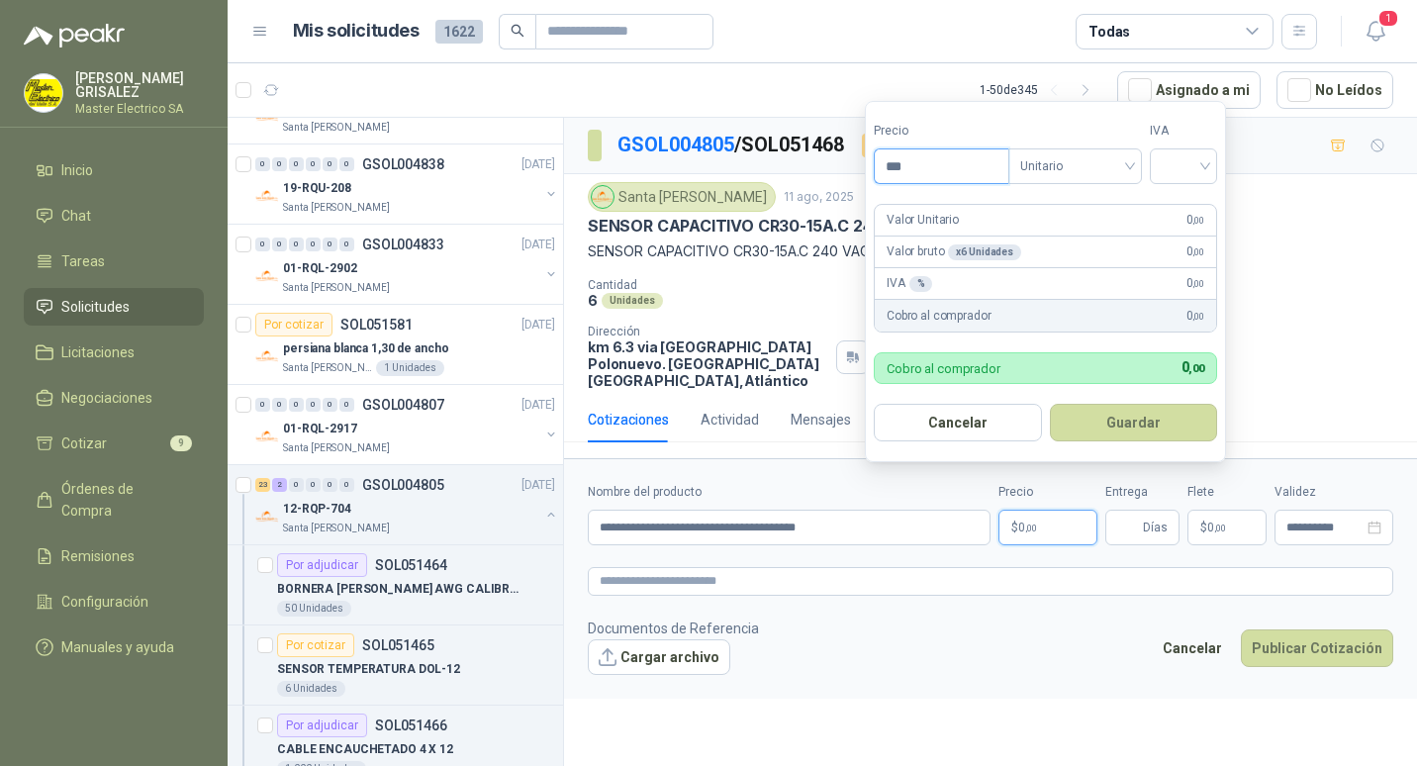
click at [896, 168] on input "***" at bounding box center [941, 166] width 134 height 34
click at [1136, 166] on div "Unitario" at bounding box center [1075, 166] width 134 height 36
type input "*********"
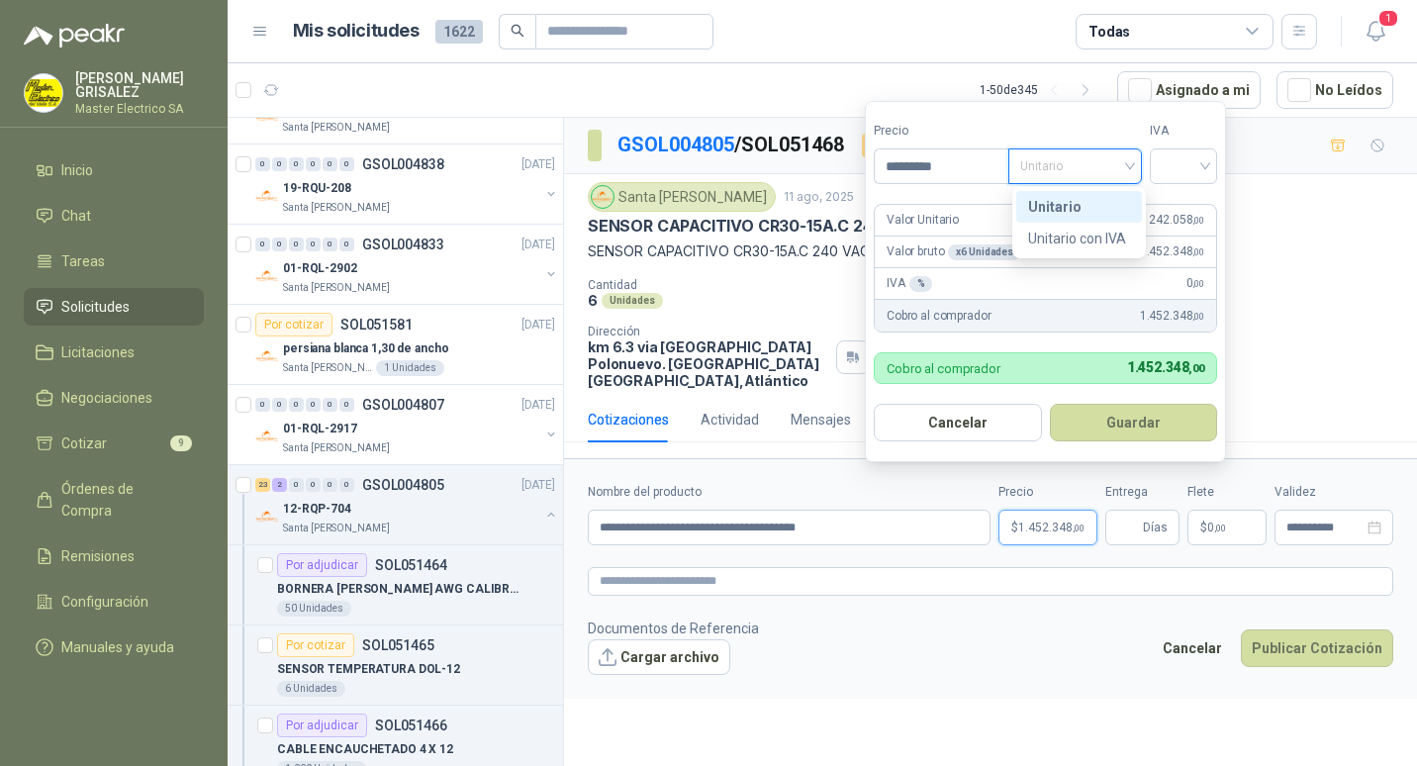
click at [1072, 205] on div "Unitario" at bounding box center [1079, 207] width 102 height 22
click at [1217, 162] on div at bounding box center [1182, 166] width 67 height 36
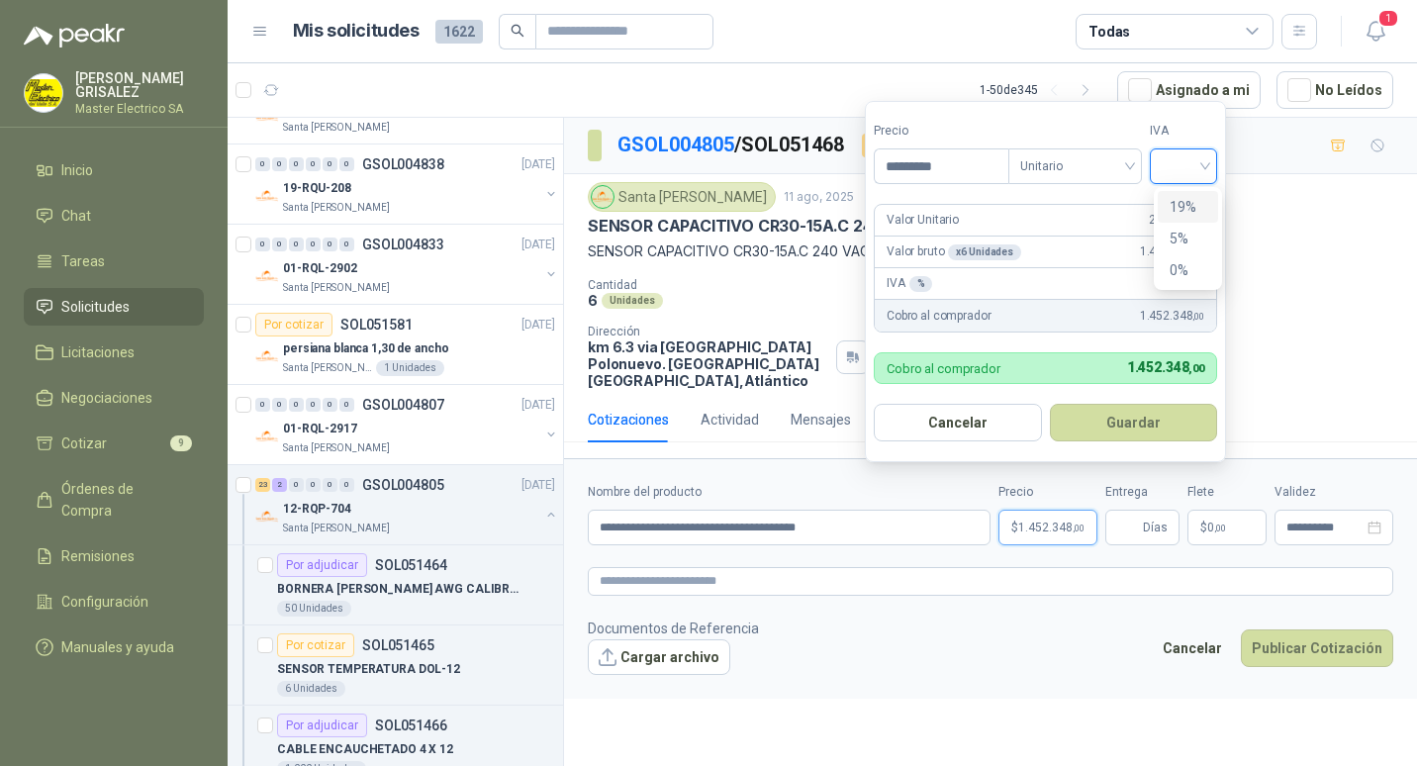
click at [1178, 203] on div "19%" at bounding box center [1187, 207] width 37 height 22
click at [1138, 421] on button "Guardar" at bounding box center [1136, 423] width 170 height 38
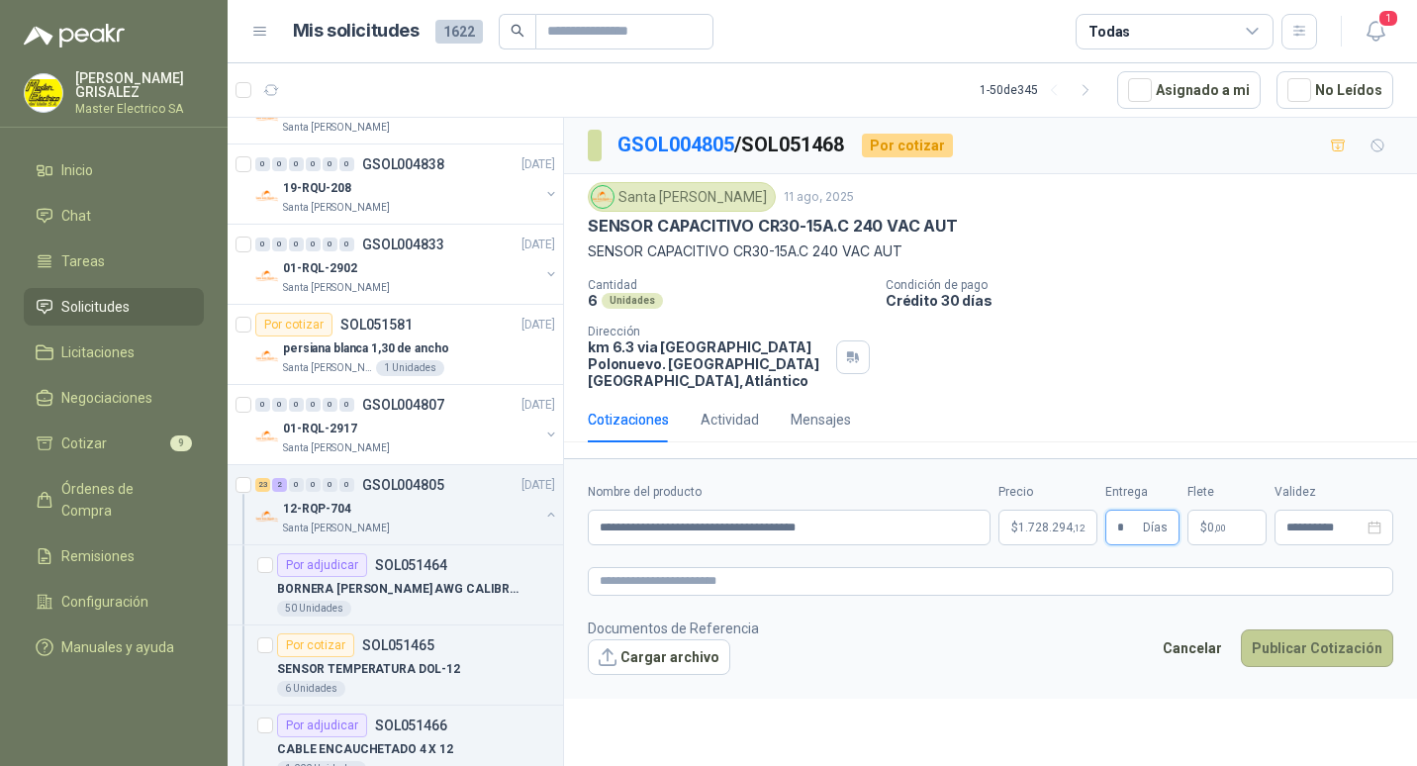
type input "*"
click at [1317, 633] on button "Publicar Cotización" at bounding box center [1316, 648] width 152 height 38
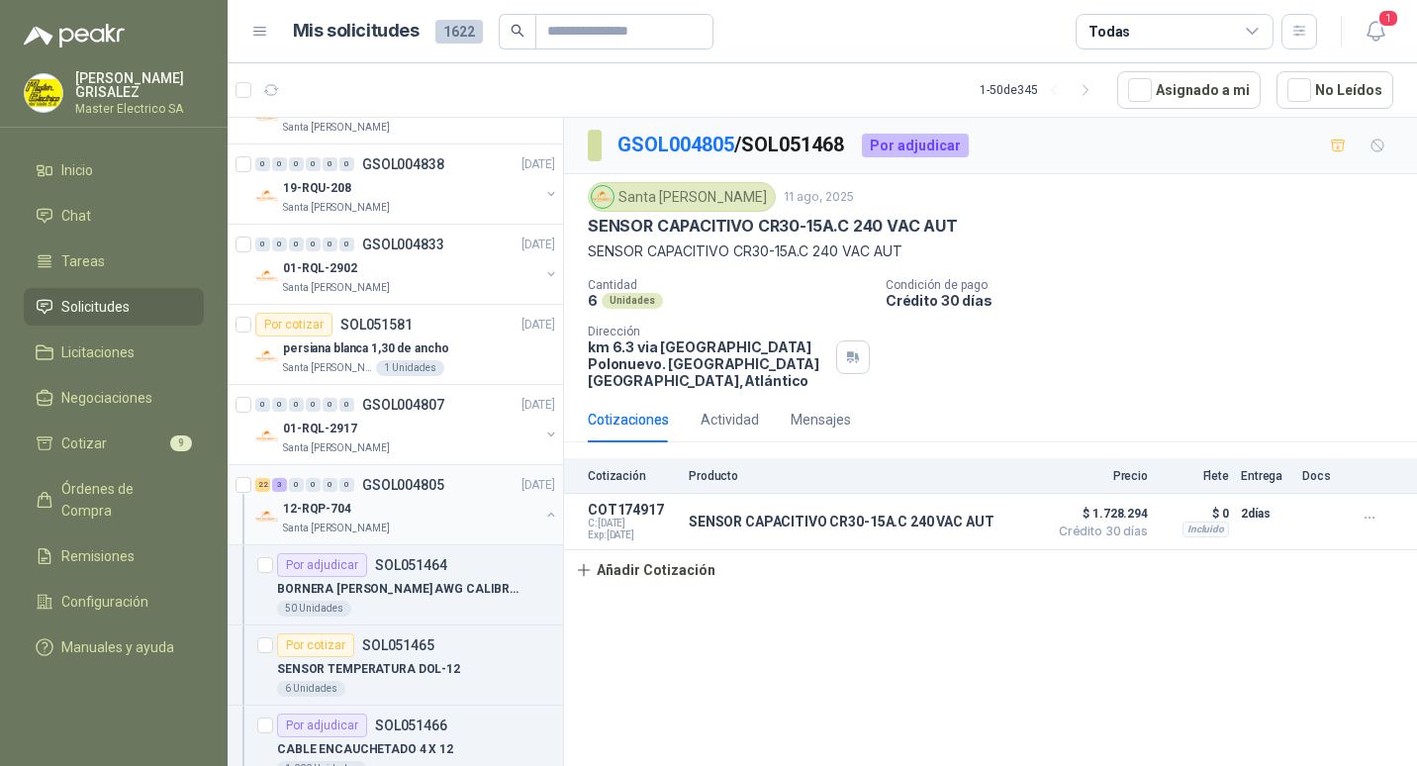
click at [410, 482] on p "GSOL004805" at bounding box center [403, 485] width 82 height 14
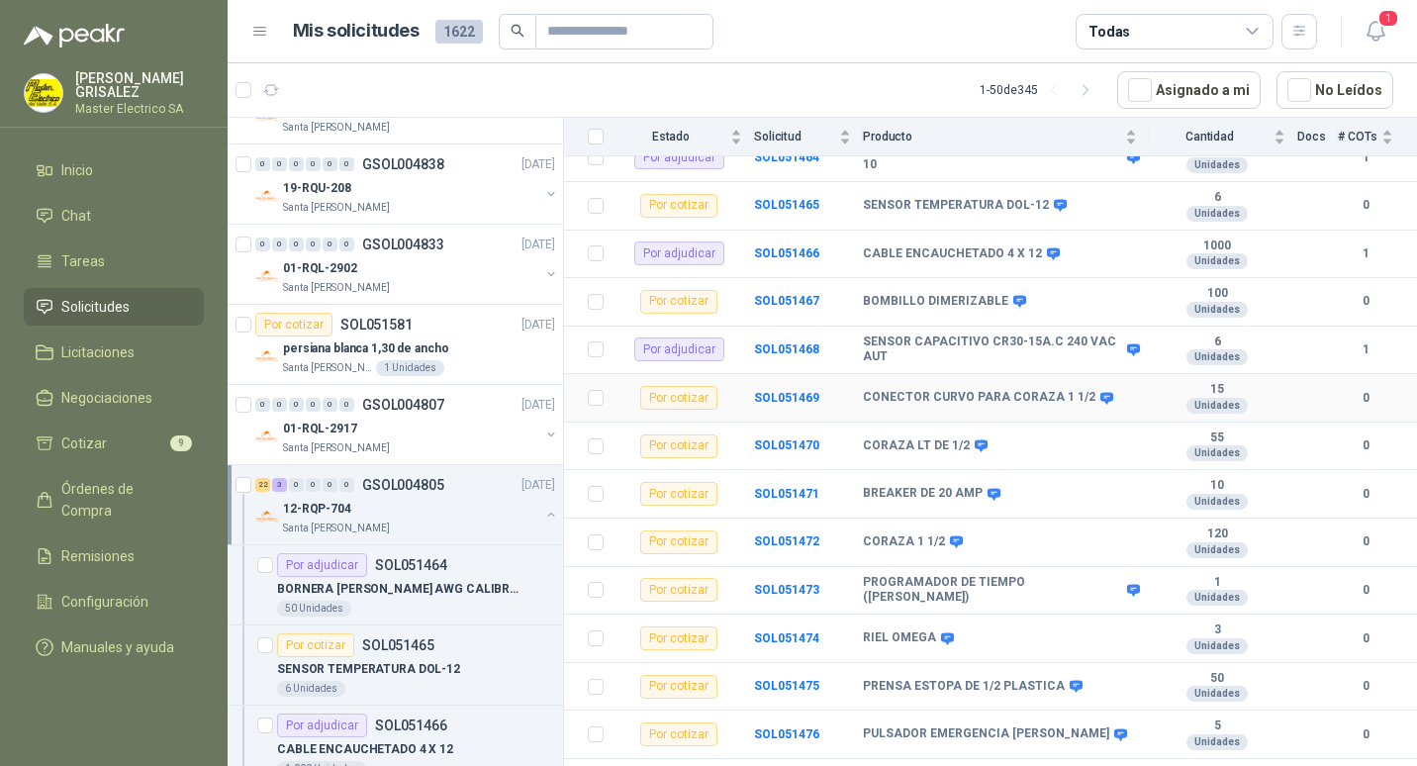
scroll to position [297, 0]
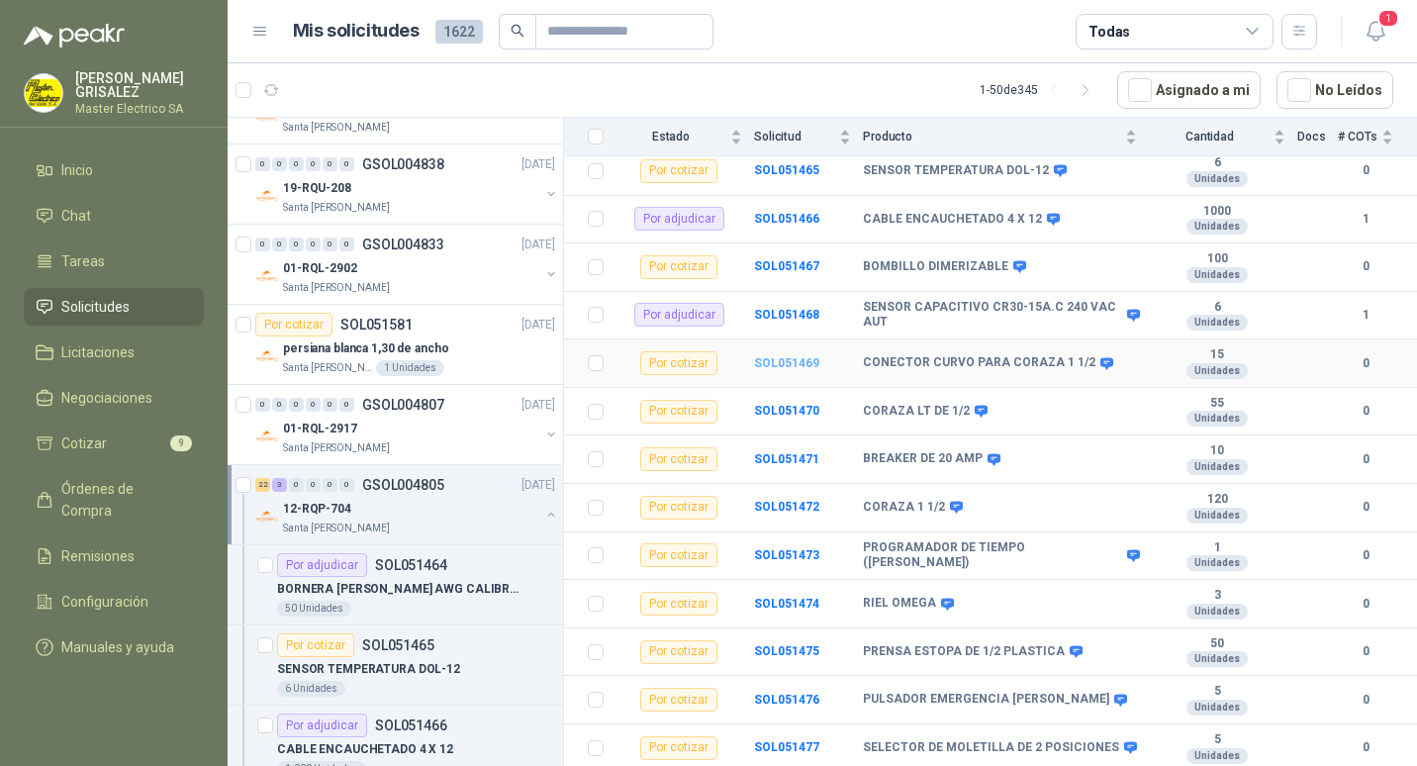
click at [779, 356] on b "SOL051469" at bounding box center [786, 363] width 65 height 14
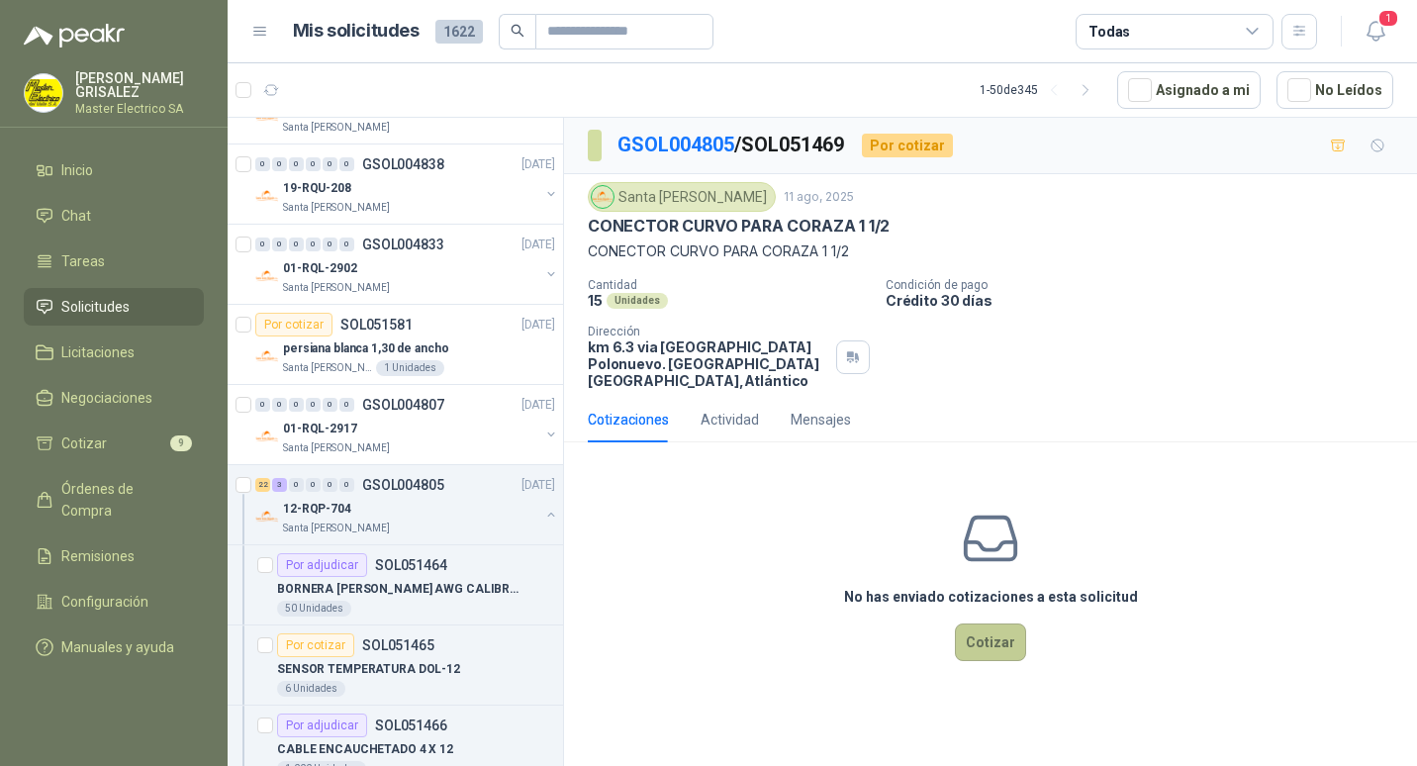
click at [991, 624] on button "Cotizar" at bounding box center [990, 642] width 71 height 38
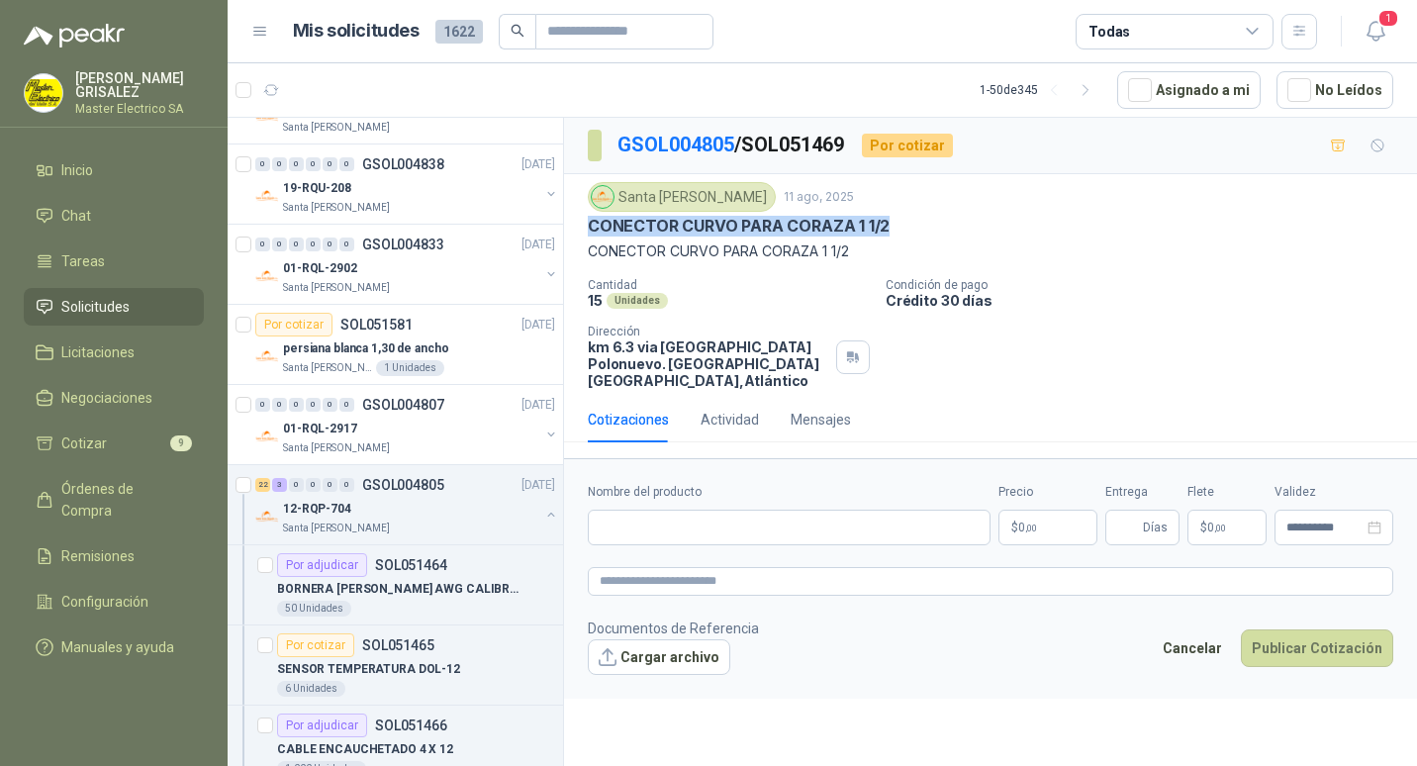
drag, startPoint x: 589, startPoint y: 224, endPoint x: 888, endPoint y: 219, distance: 299.8
click at [888, 219] on p "CONECTOR CURVO PARA CORAZA 1 1/2" at bounding box center [739, 226] width 302 height 21
drag, startPoint x: 888, startPoint y: 219, endPoint x: 871, endPoint y: 227, distance: 18.6
copy p "CONECTOR CURVO PARA CORAZA 1 1/2"
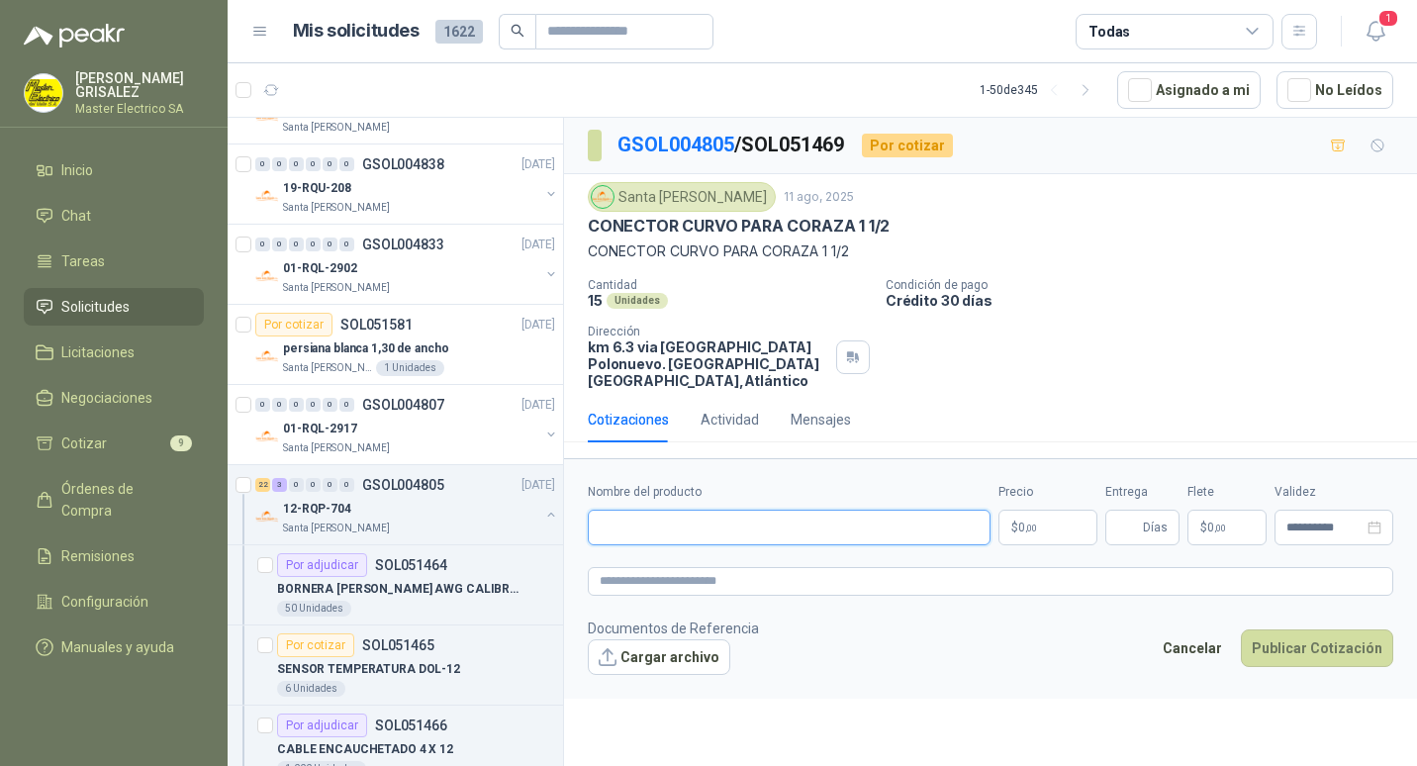
paste input "**********"
type input "**********"
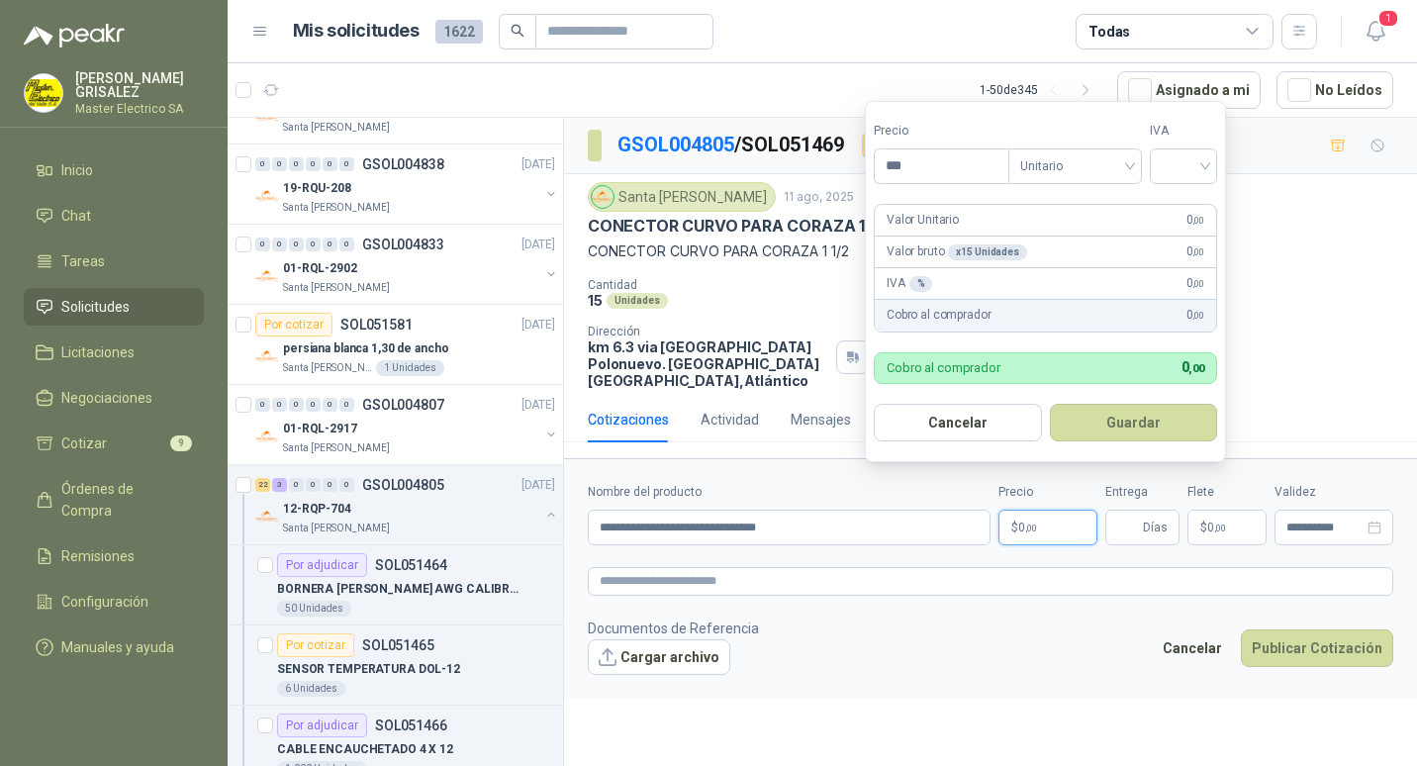
click at [1028, 522] on span ",00" at bounding box center [1031, 527] width 12 height 11
click at [897, 164] on input "***" at bounding box center [941, 166] width 134 height 34
click at [900, 169] on input "***" at bounding box center [941, 166] width 134 height 34
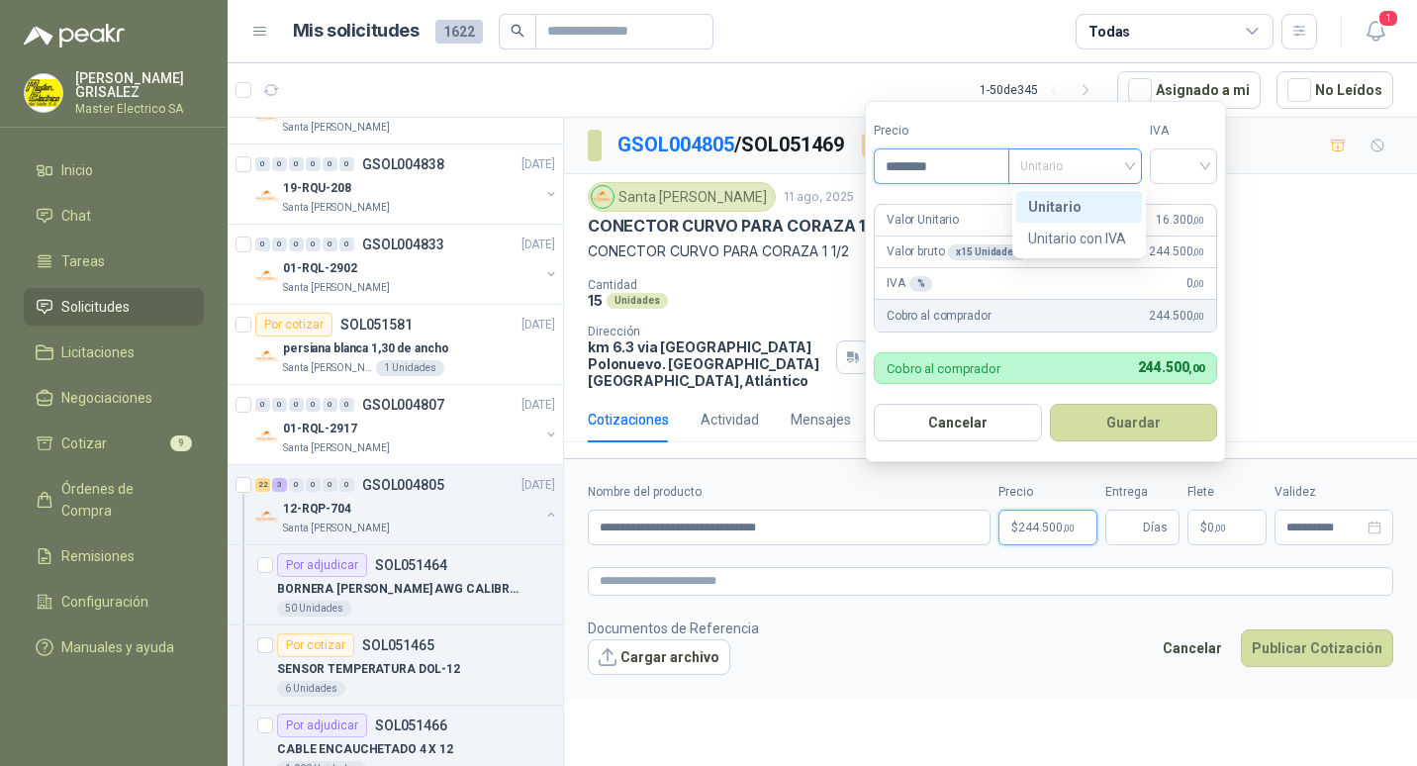
click at [1130, 167] on span "Unitario" at bounding box center [1075, 166] width 110 height 30
type input "********"
click at [1130, 167] on span "Unitario" at bounding box center [1075, 166] width 110 height 30
click at [1130, 166] on span "Unitario" at bounding box center [1075, 166] width 110 height 30
click at [1044, 200] on div "Unitario" at bounding box center [1079, 207] width 102 height 22
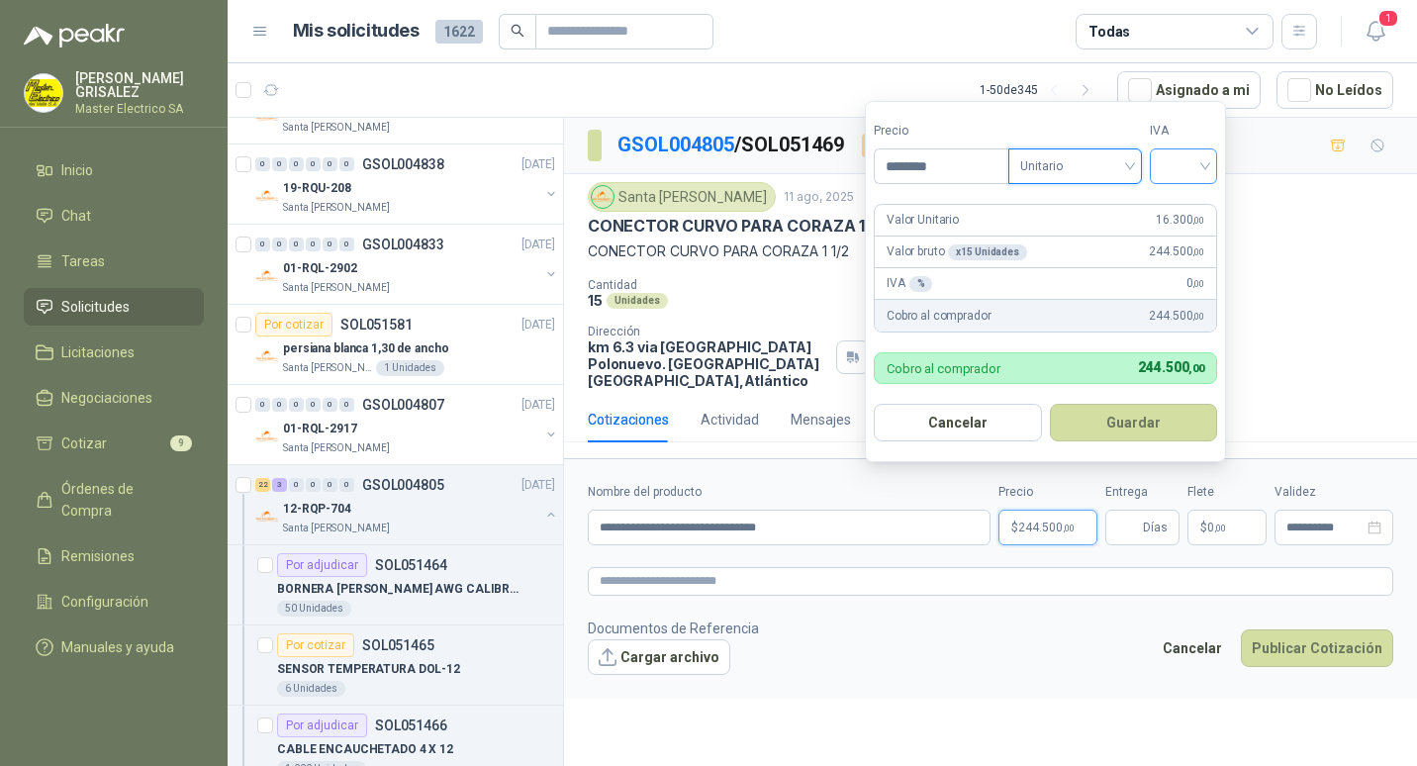
click at [1213, 162] on div at bounding box center [1182, 166] width 67 height 36
click at [1179, 210] on div "19%" at bounding box center [1187, 207] width 37 height 22
click at [1133, 423] on button "Guardar" at bounding box center [1136, 423] width 170 height 38
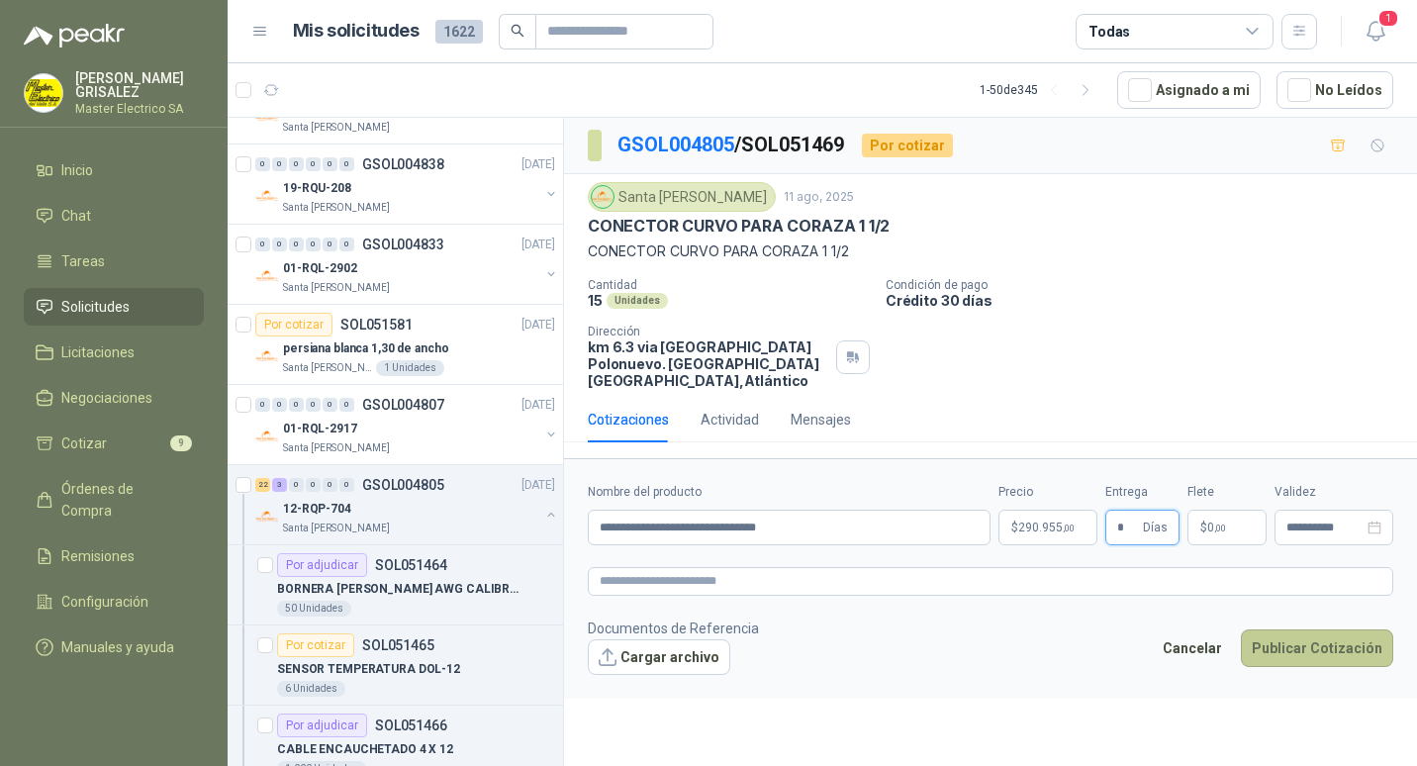
type input "*"
click at [1337, 629] on button "Publicar Cotización" at bounding box center [1316, 648] width 152 height 38
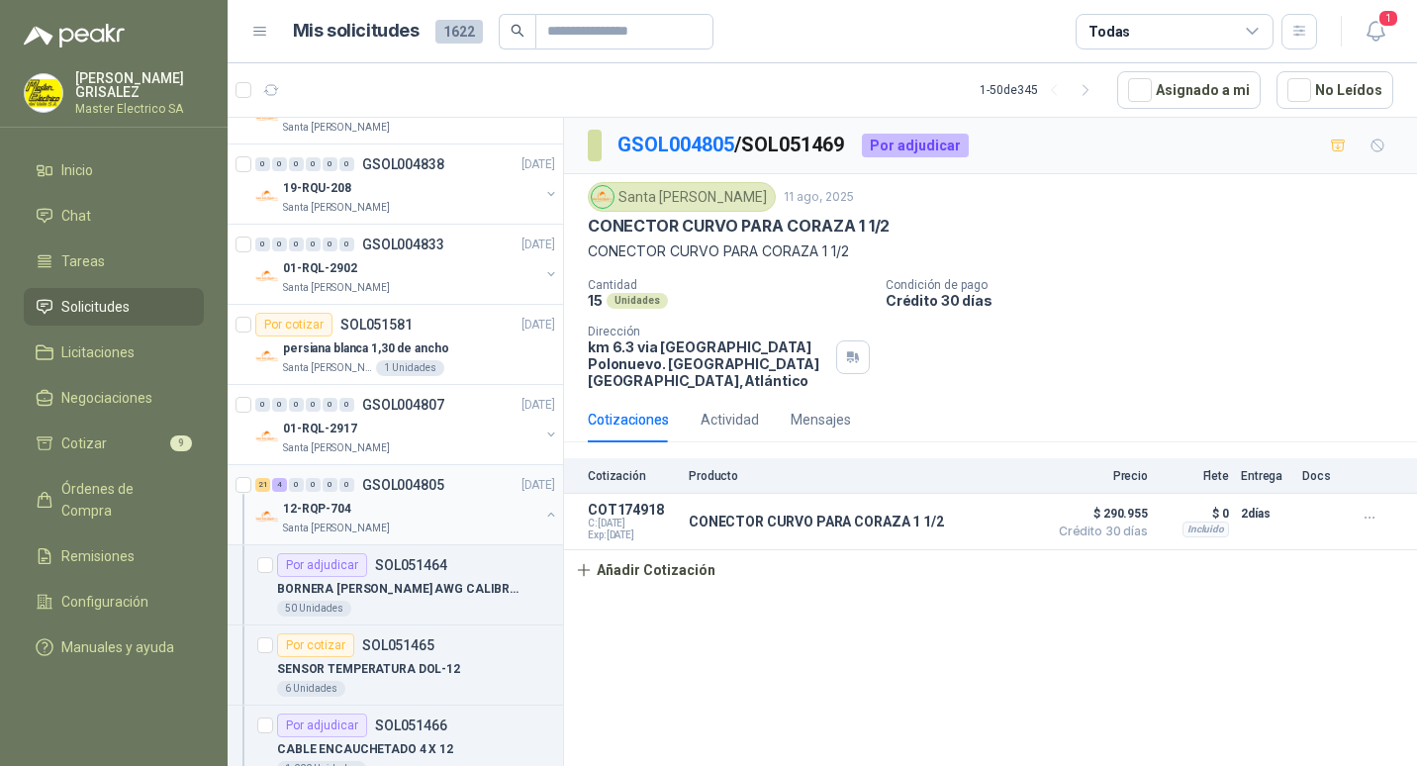
click at [392, 483] on p "GSOL004805" at bounding box center [403, 485] width 82 height 14
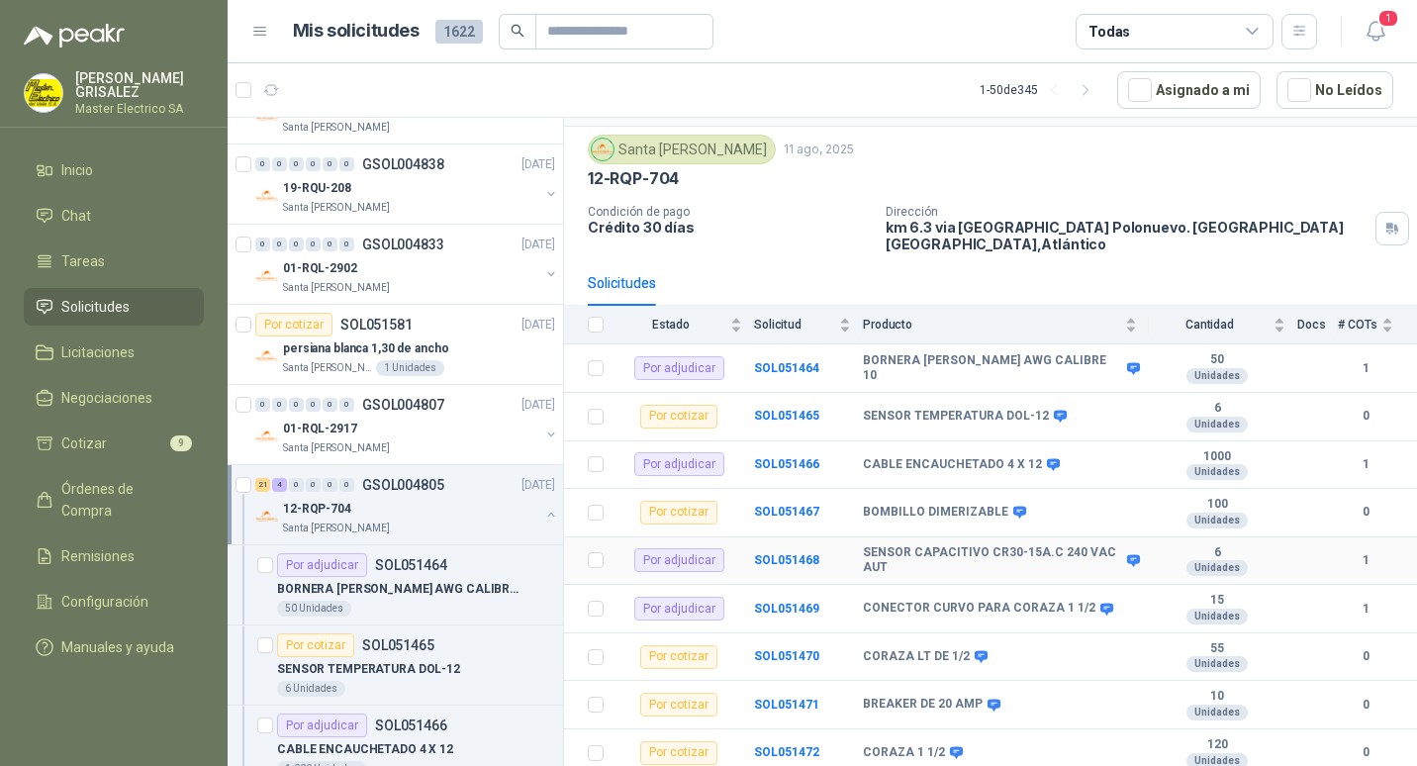
scroll to position [99, 0]
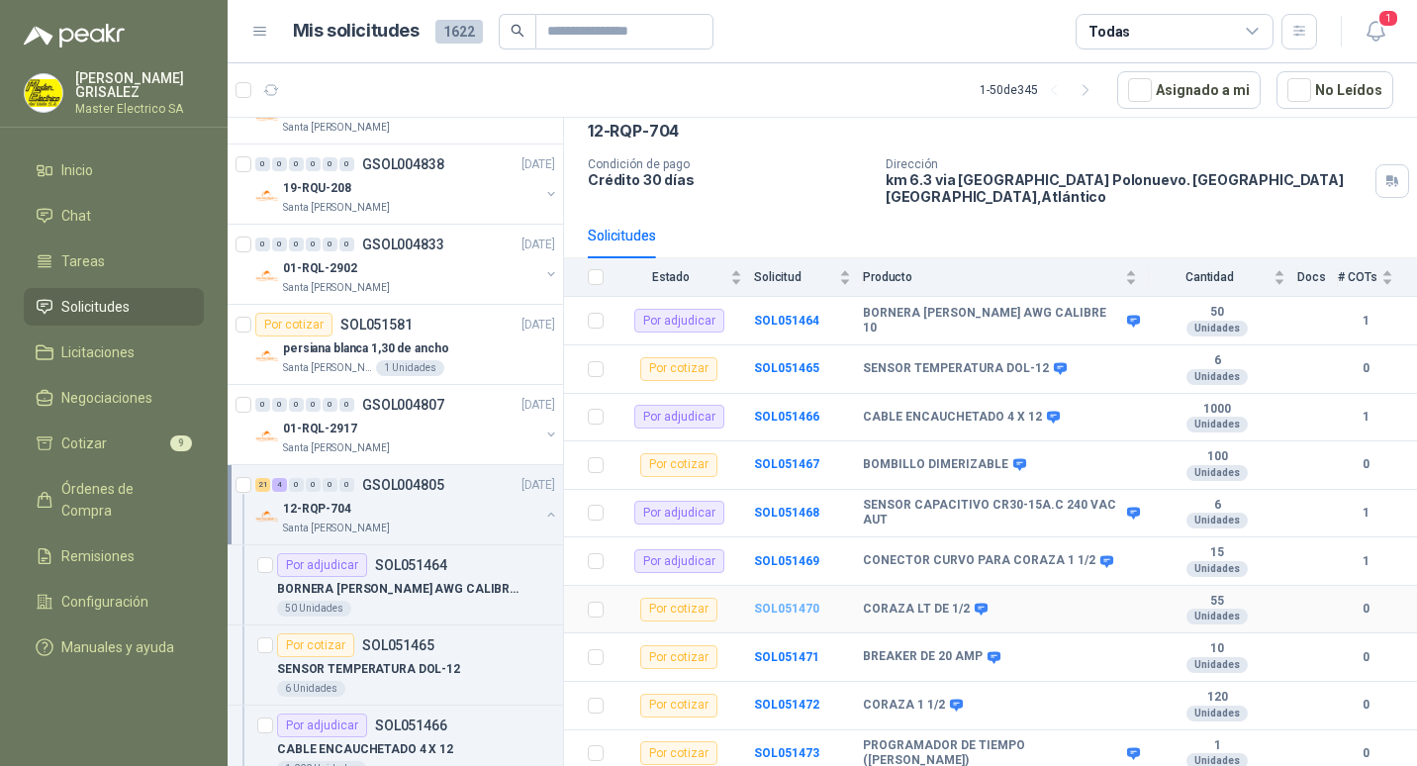
click at [773, 601] on b "SOL051470" at bounding box center [786, 608] width 65 height 14
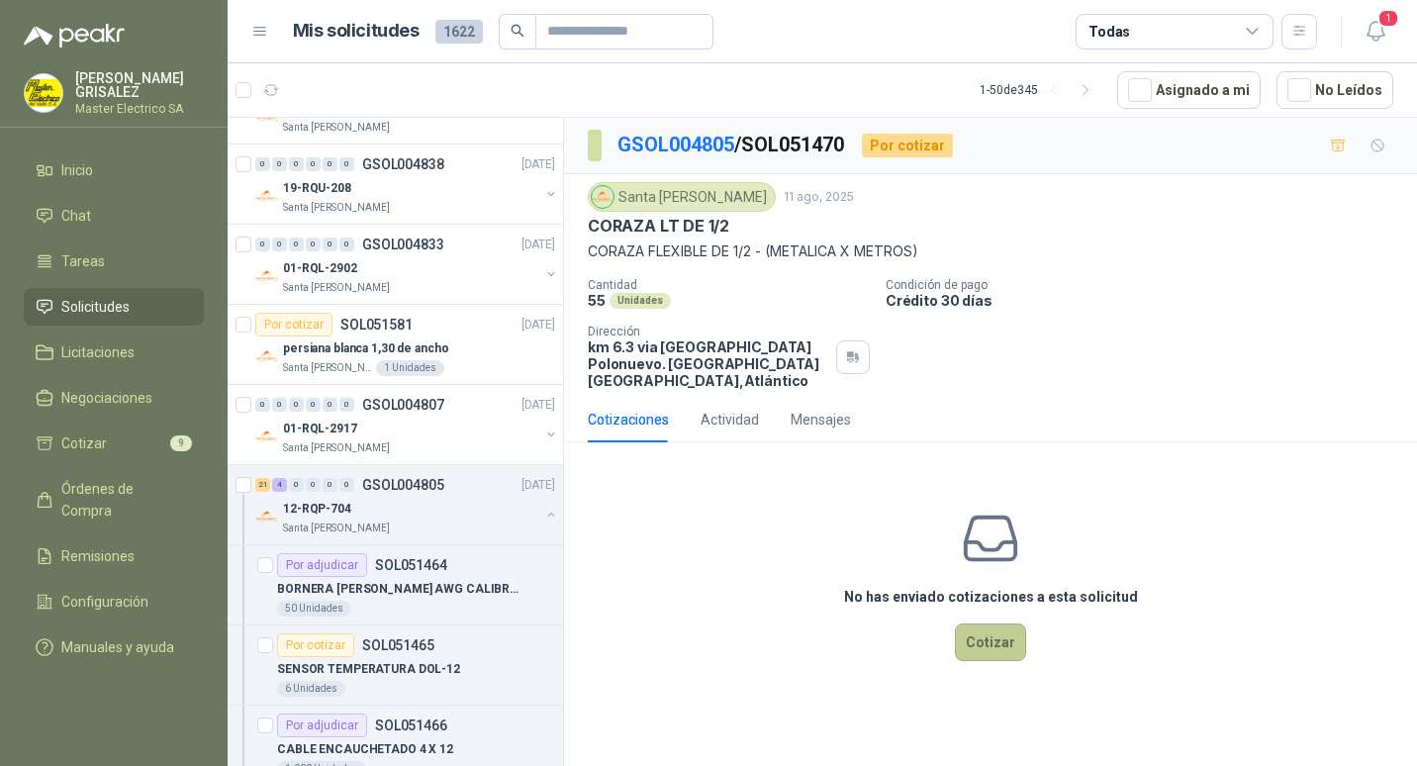
click at [1012, 623] on button "Cotizar" at bounding box center [990, 642] width 71 height 38
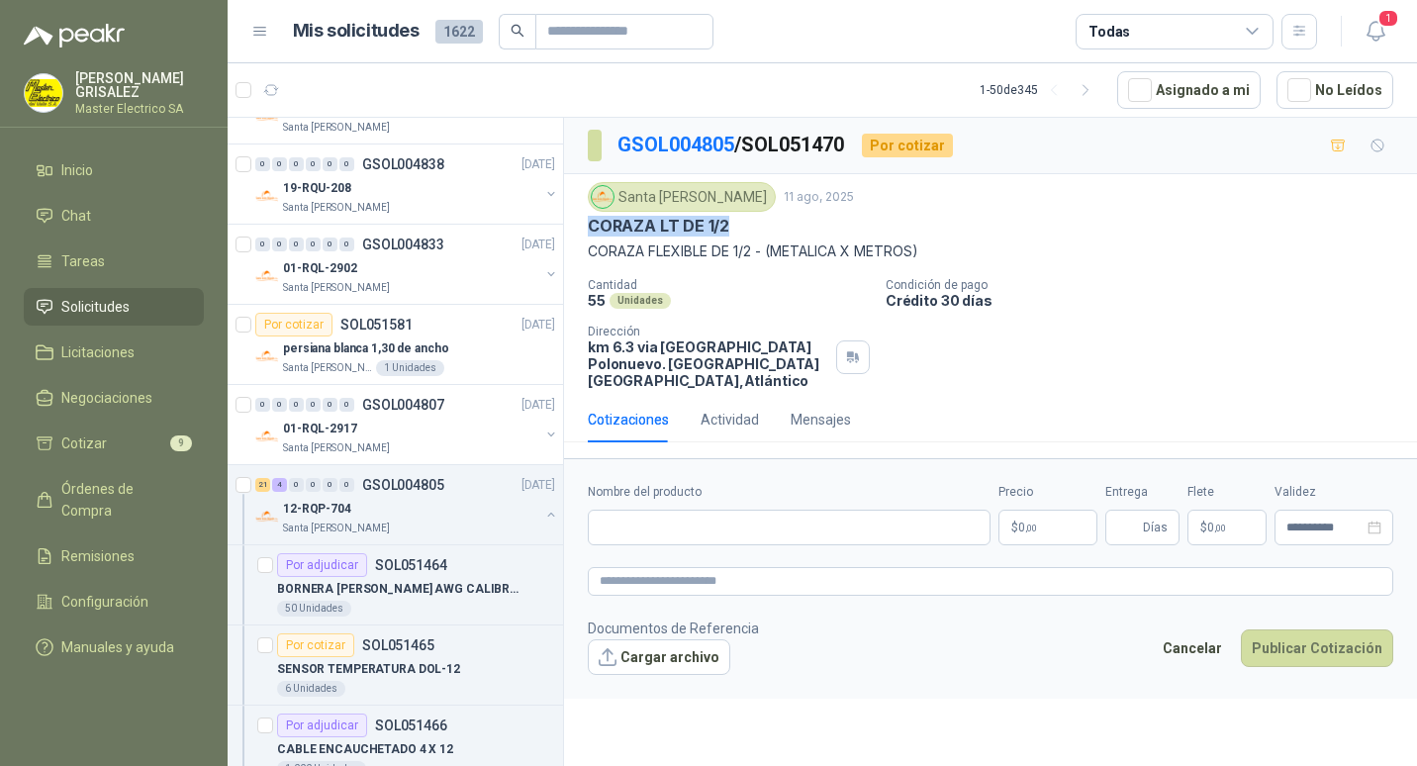
drag, startPoint x: 592, startPoint y: 221, endPoint x: 742, endPoint y: 230, distance: 150.7
click at [742, 230] on div "CORAZA LT DE 1/2" at bounding box center [990, 226] width 805 height 21
drag, startPoint x: 742, startPoint y: 230, endPoint x: 717, endPoint y: 226, distance: 25.2
copy p "CORAZA LT DE 1/2"
paste input "**********"
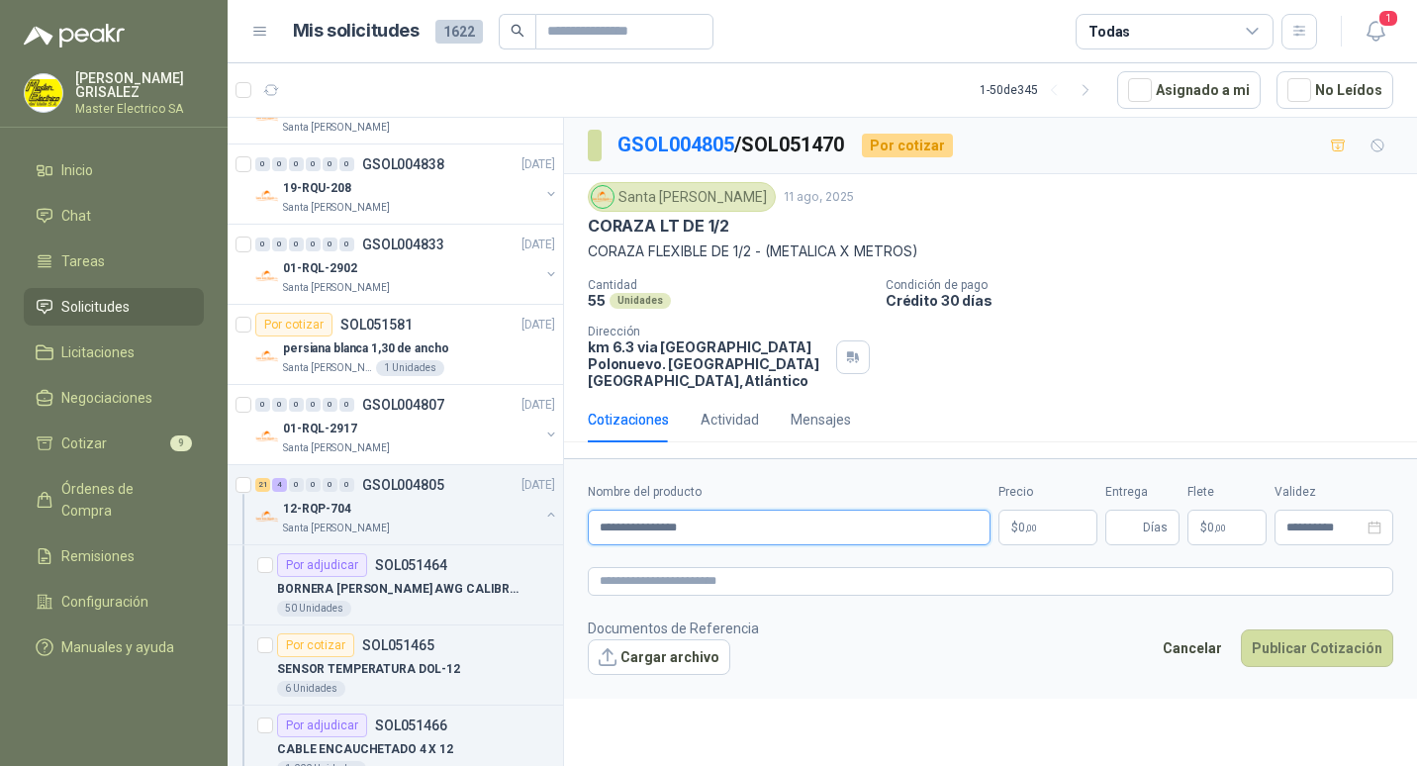
type input "**********"
click at [1022, 521] on span "0 ,00" at bounding box center [1027, 527] width 19 height 12
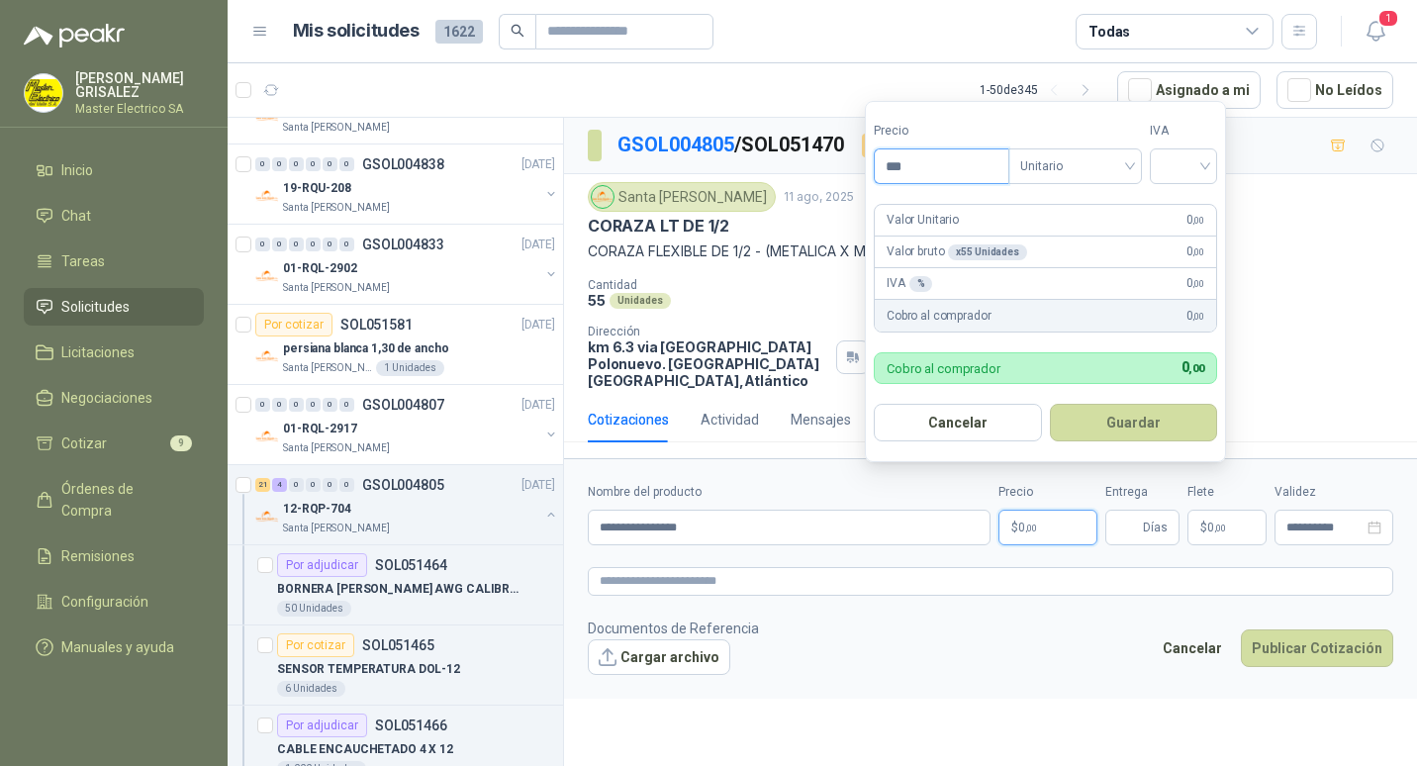
click at [898, 165] on input "***" at bounding box center [941, 166] width 134 height 34
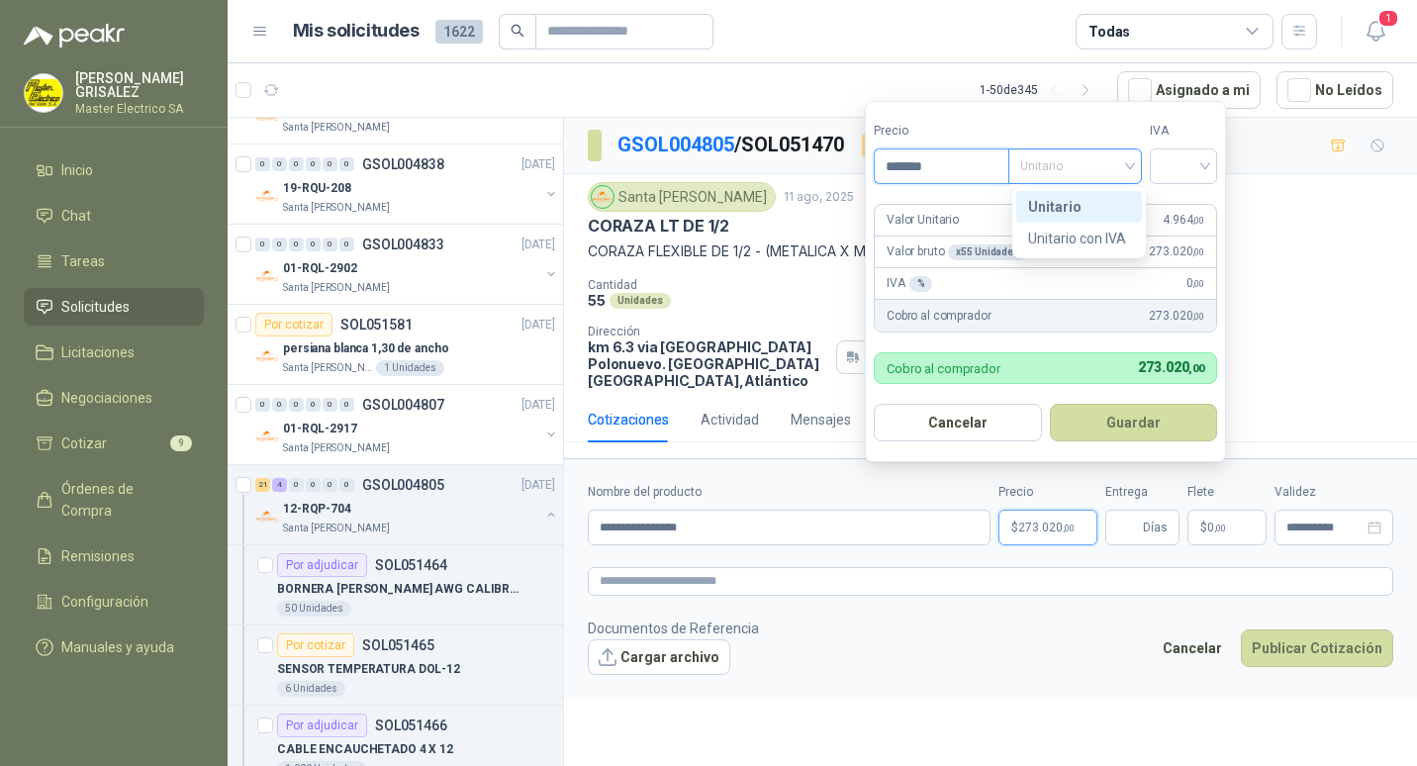
click at [1137, 162] on div "Unitario" at bounding box center [1075, 166] width 134 height 36
type input "*******"
click at [1056, 201] on div "Unitario" at bounding box center [1079, 207] width 102 height 22
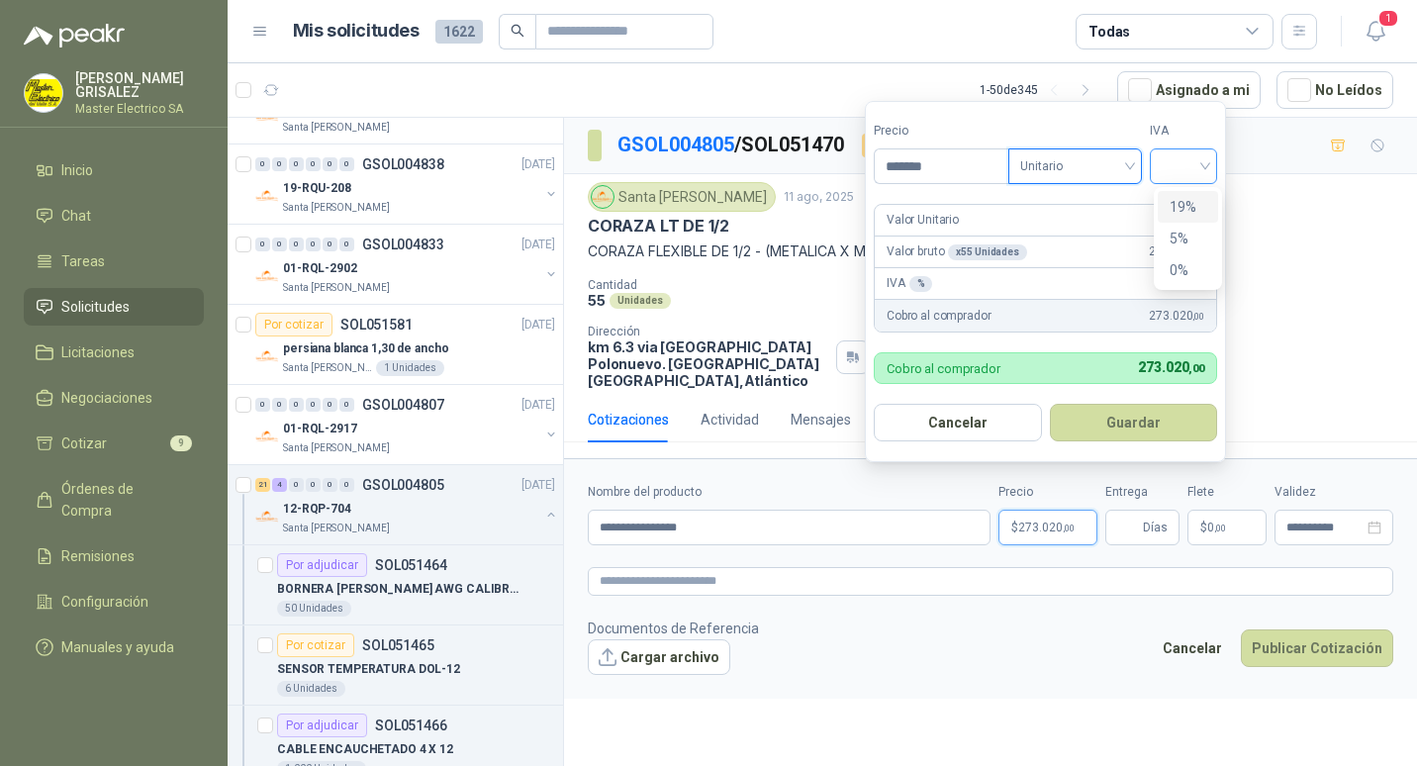
click at [1212, 162] on div at bounding box center [1182, 166] width 67 height 36
click at [1191, 206] on div "19%" at bounding box center [1187, 207] width 37 height 22
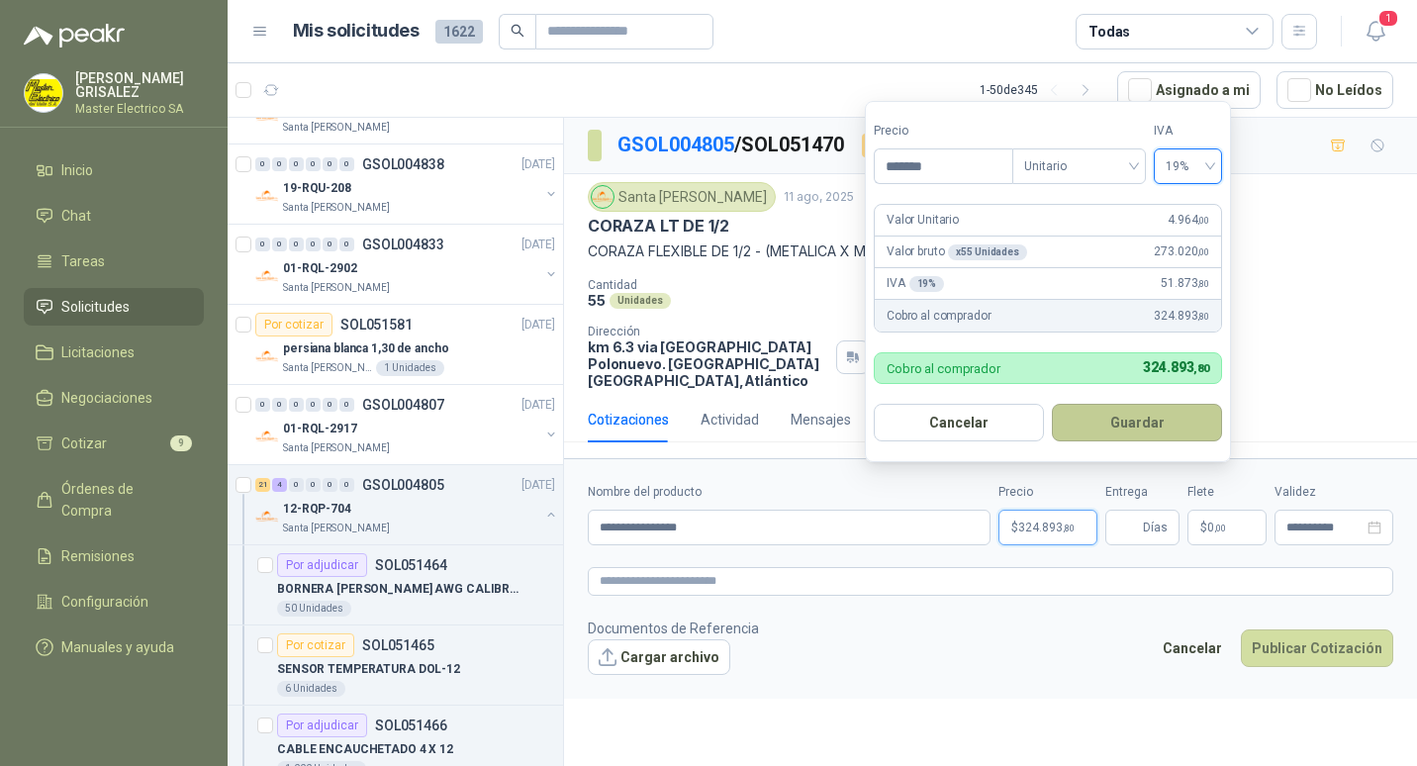
click at [1133, 419] on button "Guardar" at bounding box center [1136, 423] width 170 height 38
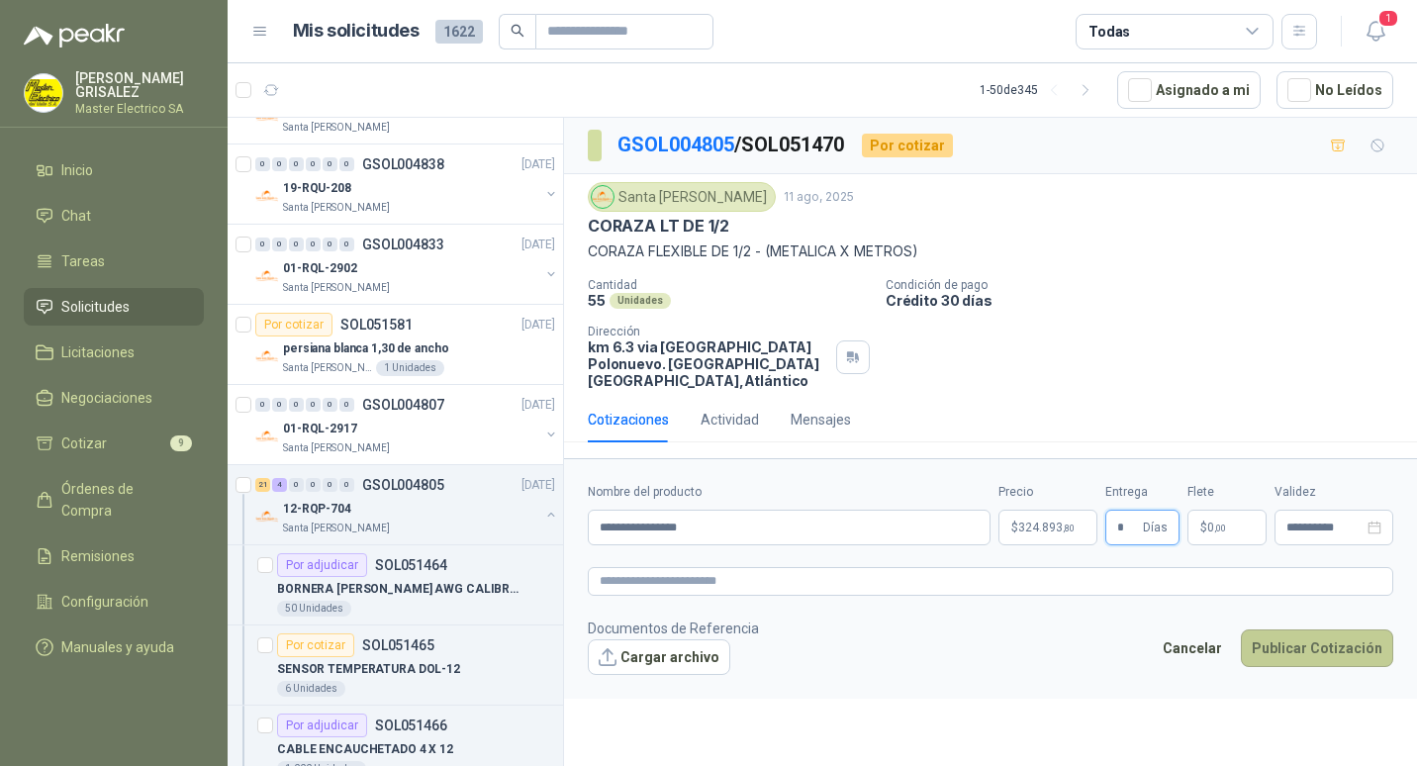
type input "*"
click at [1308, 629] on button "Publicar Cotización" at bounding box center [1316, 648] width 152 height 38
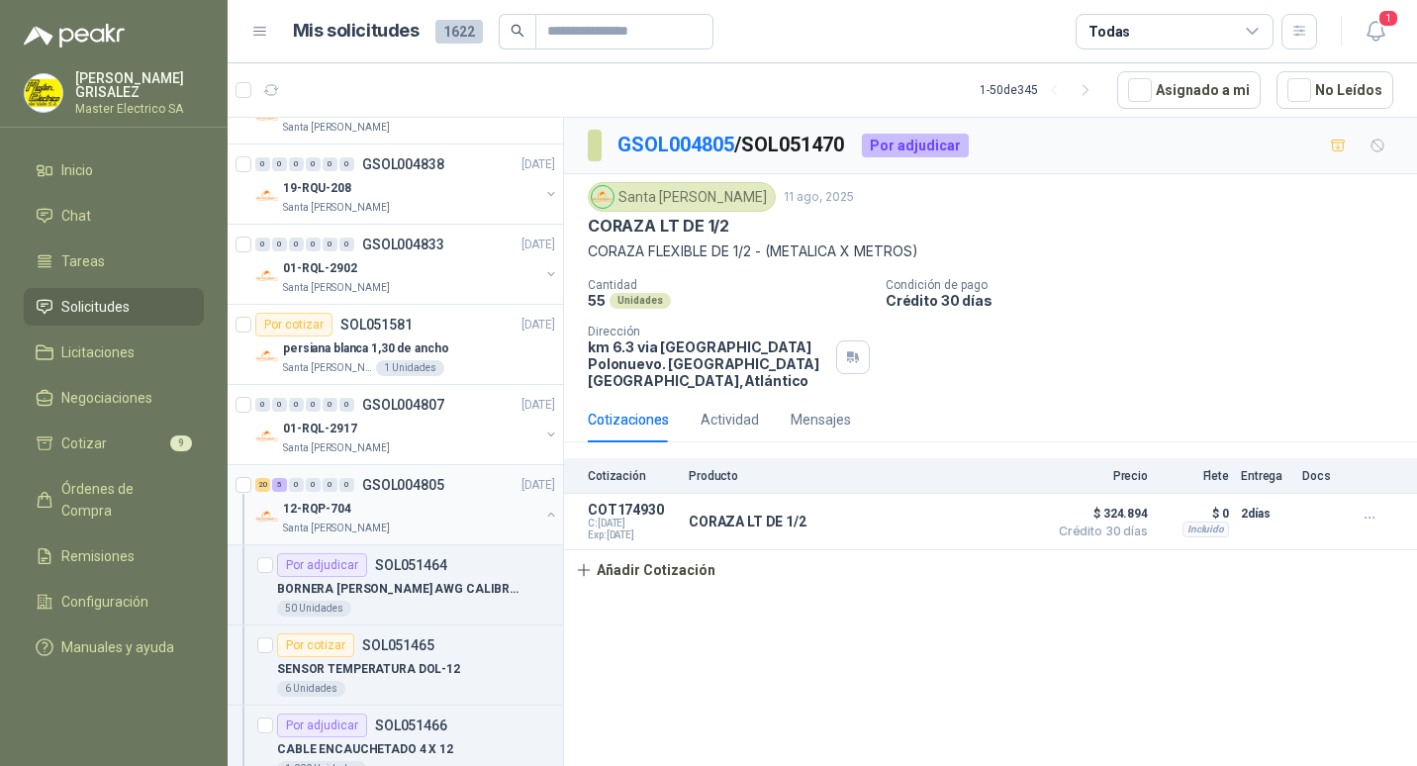
click at [386, 486] on p "GSOL004805" at bounding box center [403, 485] width 82 height 14
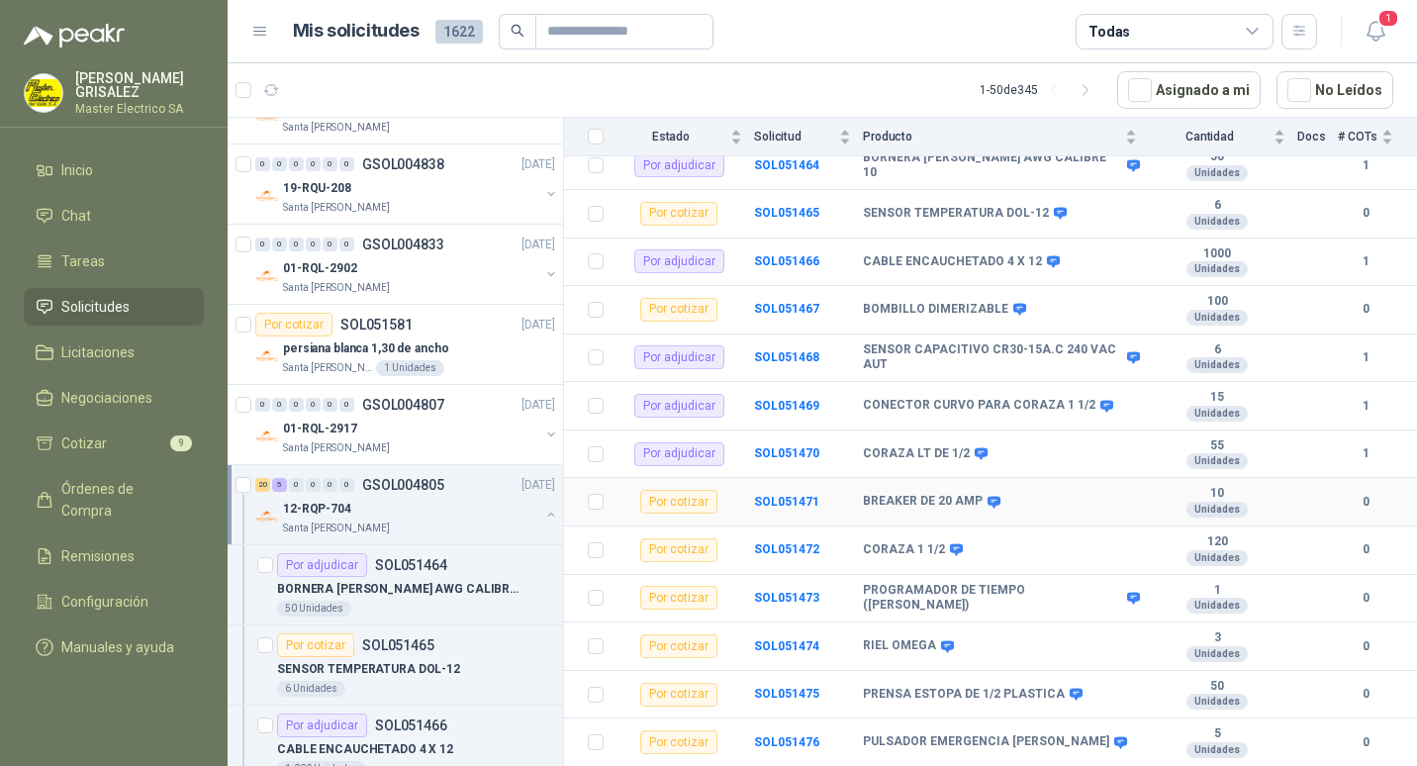
scroll to position [297, 0]
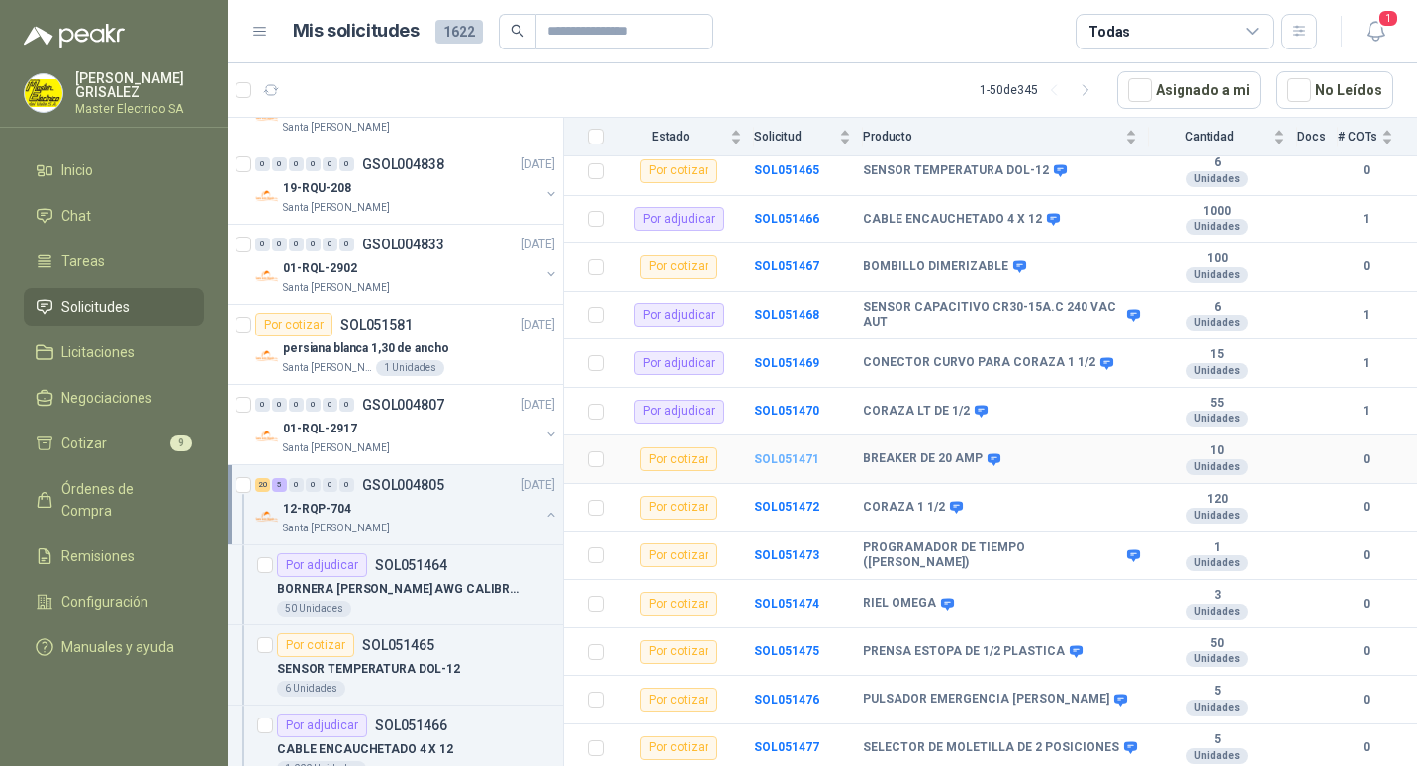
click at [793, 452] on b "SOL051471" at bounding box center [786, 459] width 65 height 14
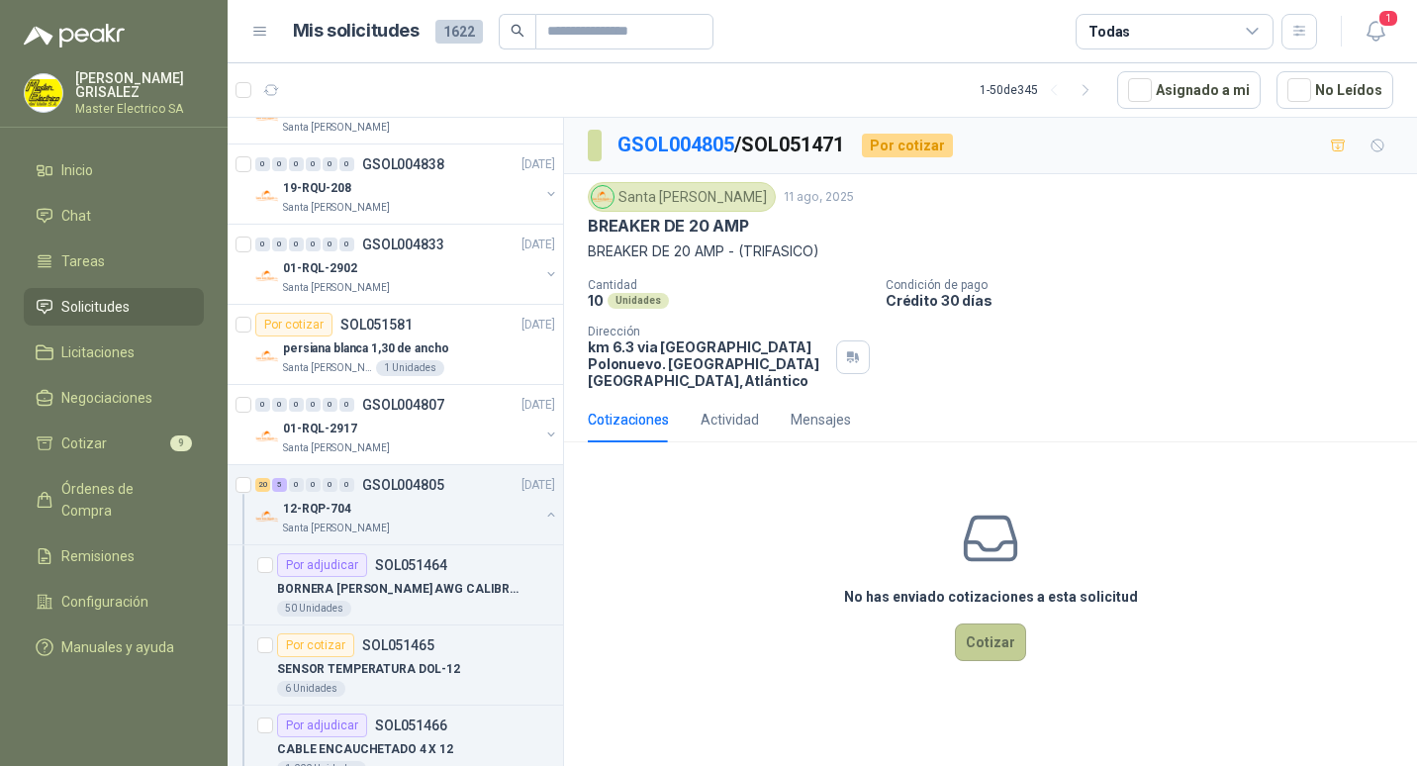
click at [982, 623] on button "Cotizar" at bounding box center [990, 642] width 71 height 38
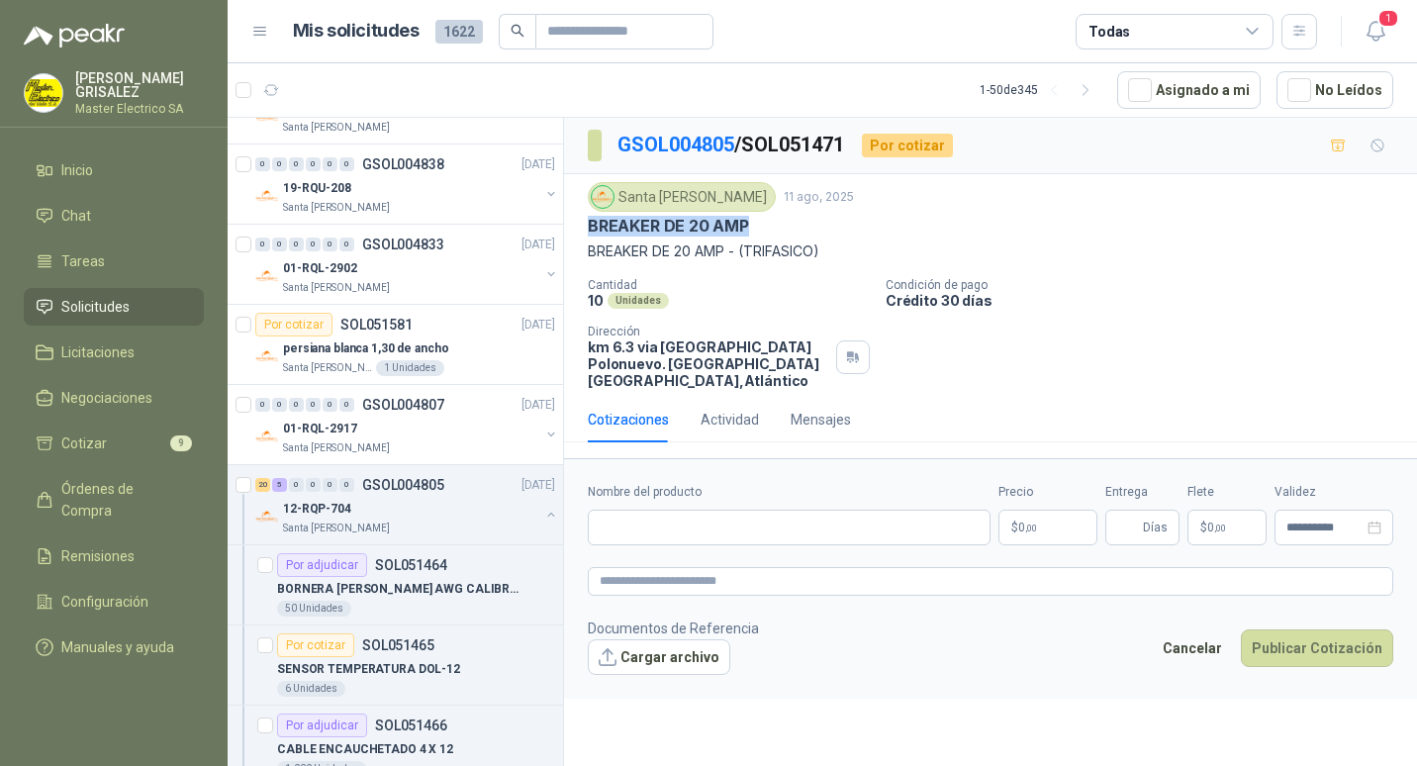
drag, startPoint x: 590, startPoint y: 224, endPoint x: 764, endPoint y: 227, distance: 174.1
click at [764, 227] on div "BREAKER DE 20 AMP" at bounding box center [990, 226] width 805 height 21
drag, startPoint x: 764, startPoint y: 227, endPoint x: 735, endPoint y: 227, distance: 28.7
copy p "BREAKER DE 20 AMP"
paste input "**********"
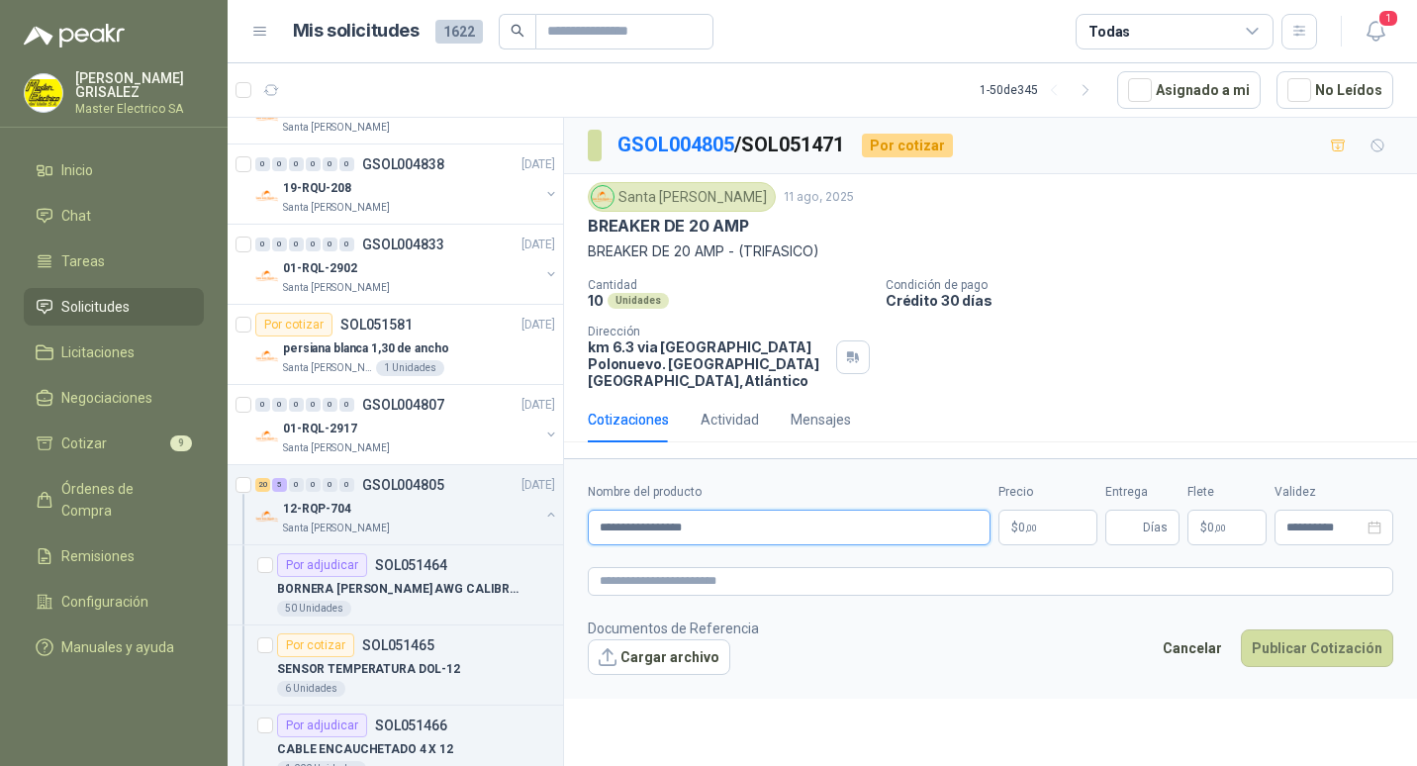
type input "**********"
click at [1025, 522] on span ",00" at bounding box center [1031, 527] width 12 height 11
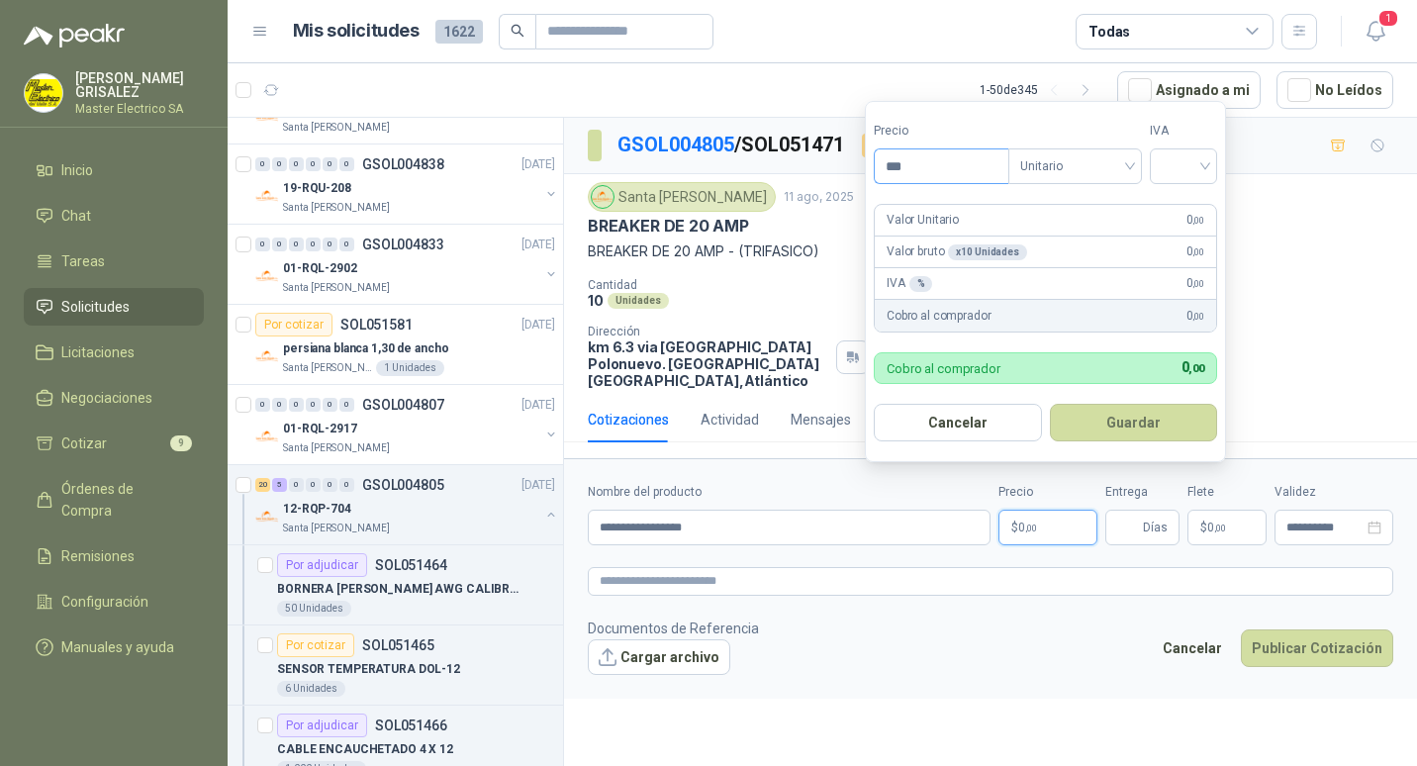
click at [899, 167] on input "***" at bounding box center [941, 166] width 134 height 34
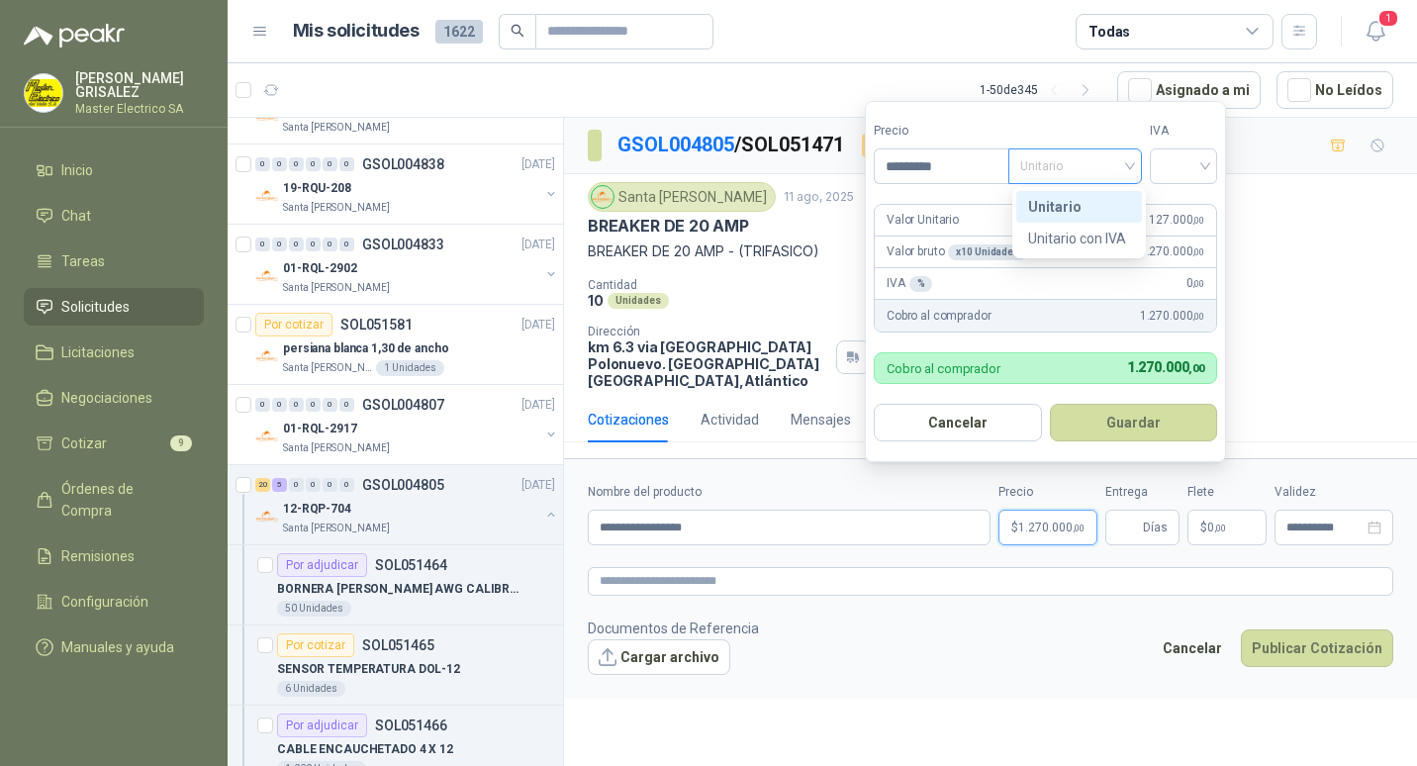
click at [1130, 165] on span "Unitario" at bounding box center [1075, 166] width 110 height 30
type input "*********"
click at [1062, 202] on div "Unitario" at bounding box center [1079, 207] width 102 height 22
click at [1212, 162] on div at bounding box center [1182, 166] width 67 height 36
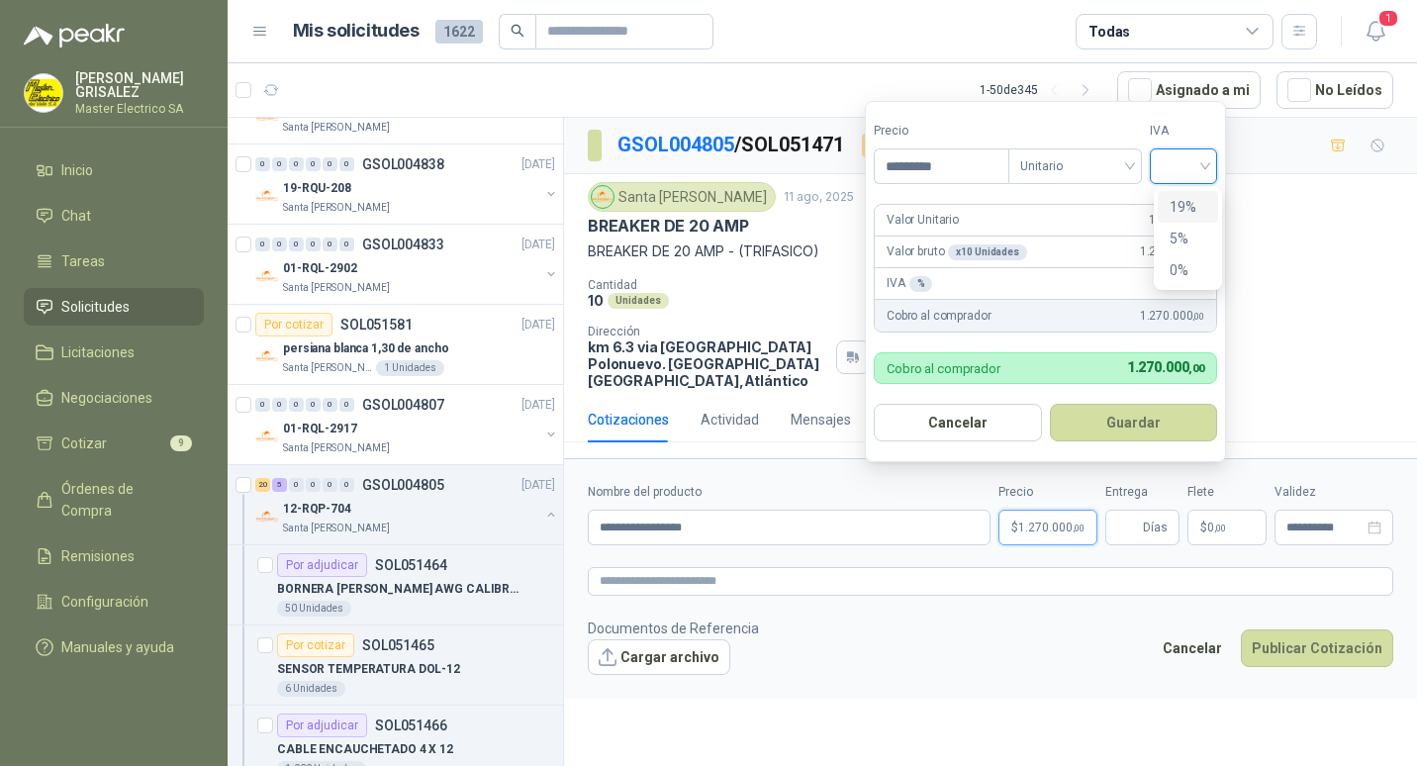
click at [1179, 204] on div "19%" at bounding box center [1187, 207] width 37 height 22
click at [1149, 421] on button "Guardar" at bounding box center [1136, 423] width 170 height 38
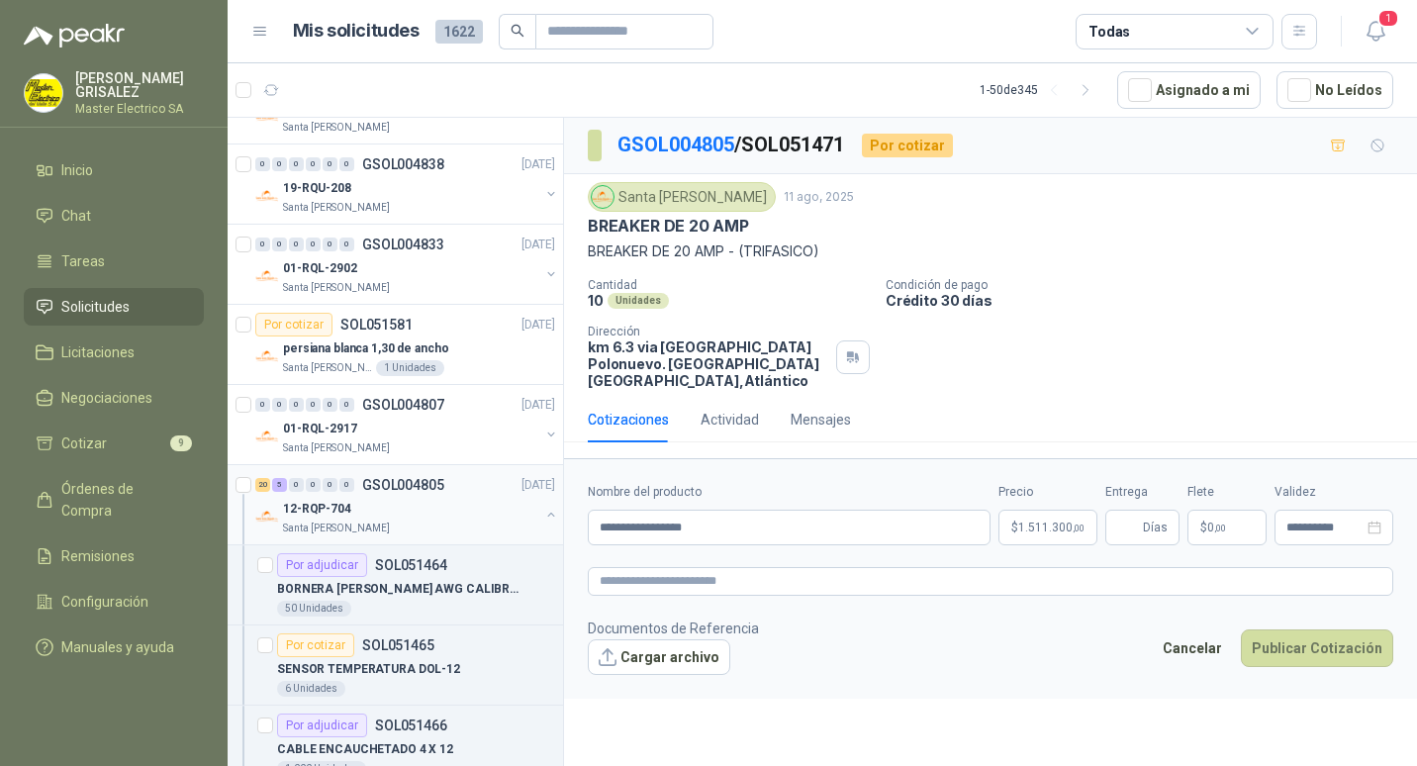
click at [394, 483] on p "GSOL004805" at bounding box center [403, 485] width 82 height 14
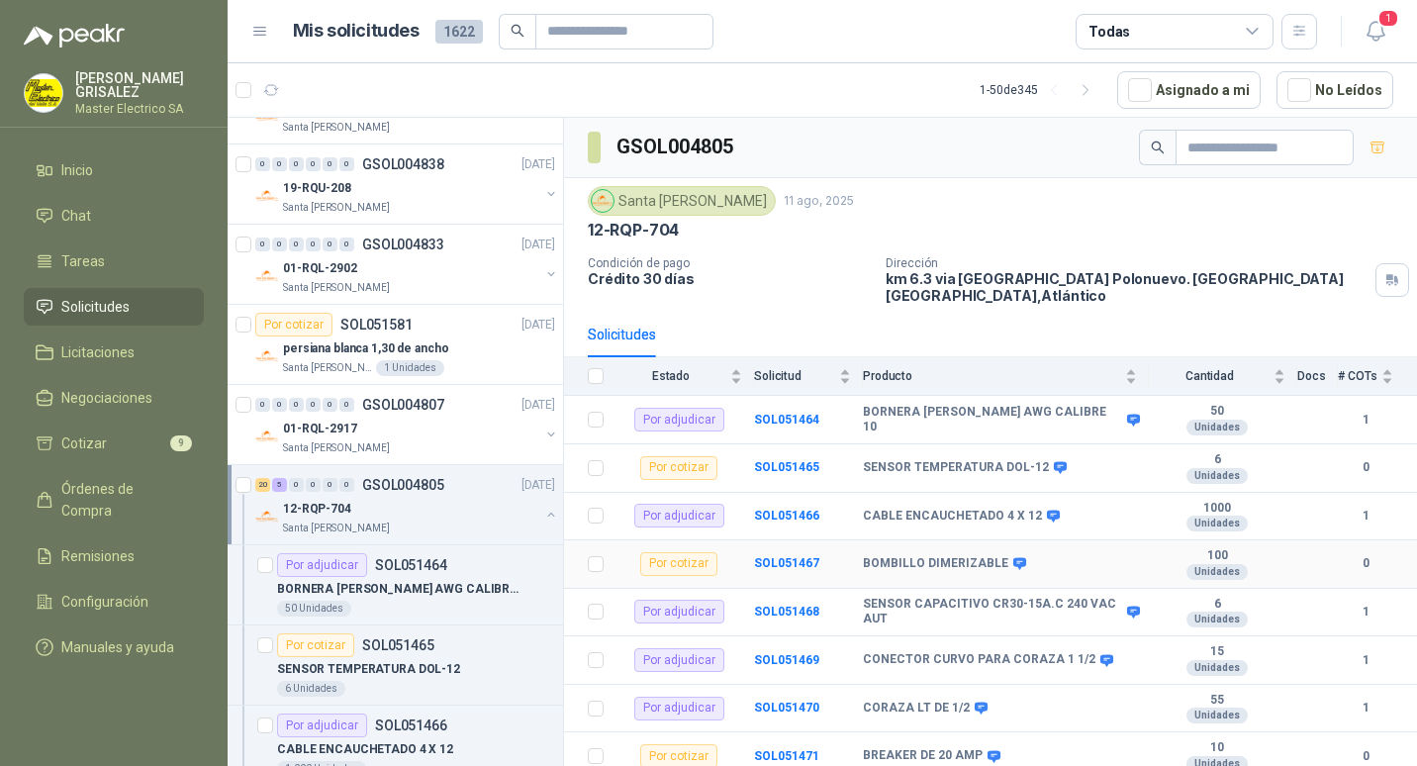
scroll to position [198, 0]
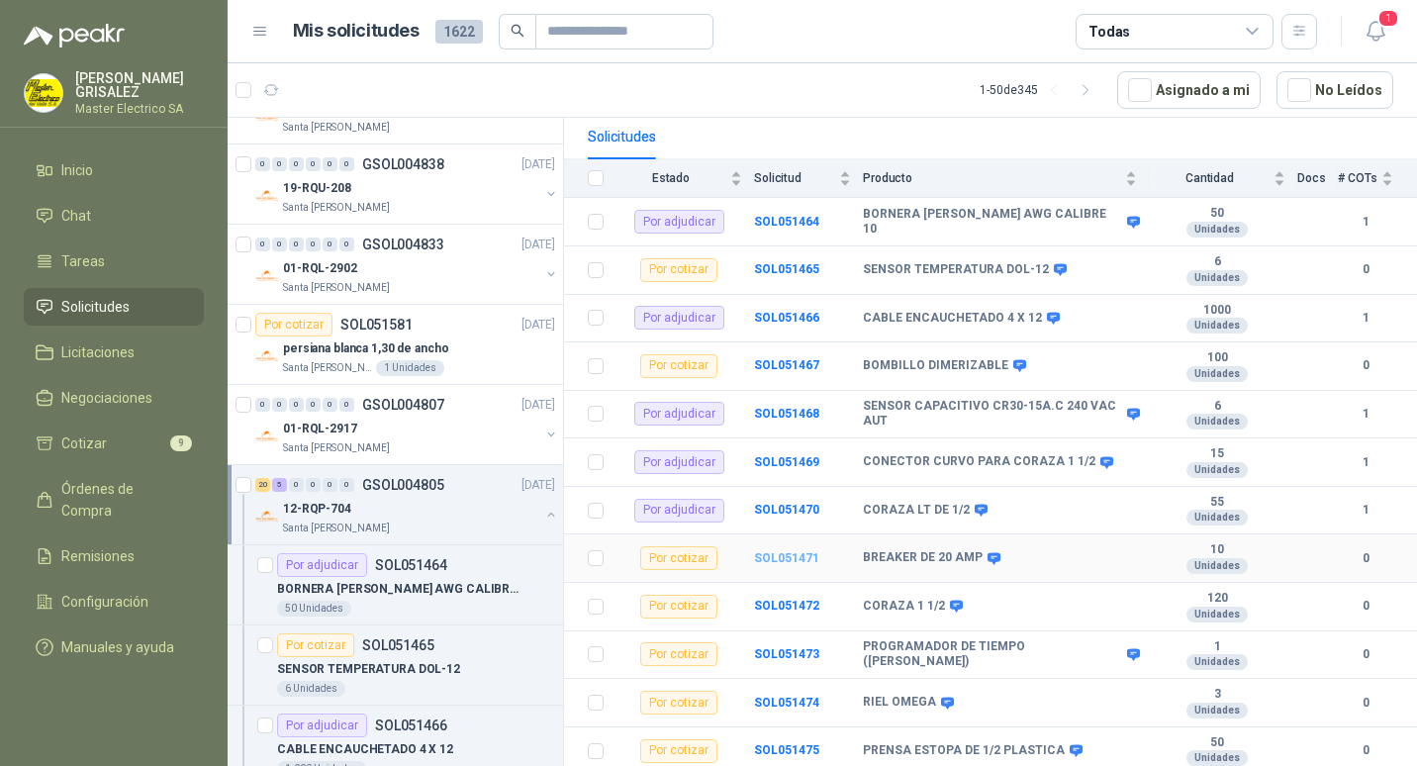
click at [775, 551] on b "SOL051471" at bounding box center [786, 558] width 65 height 14
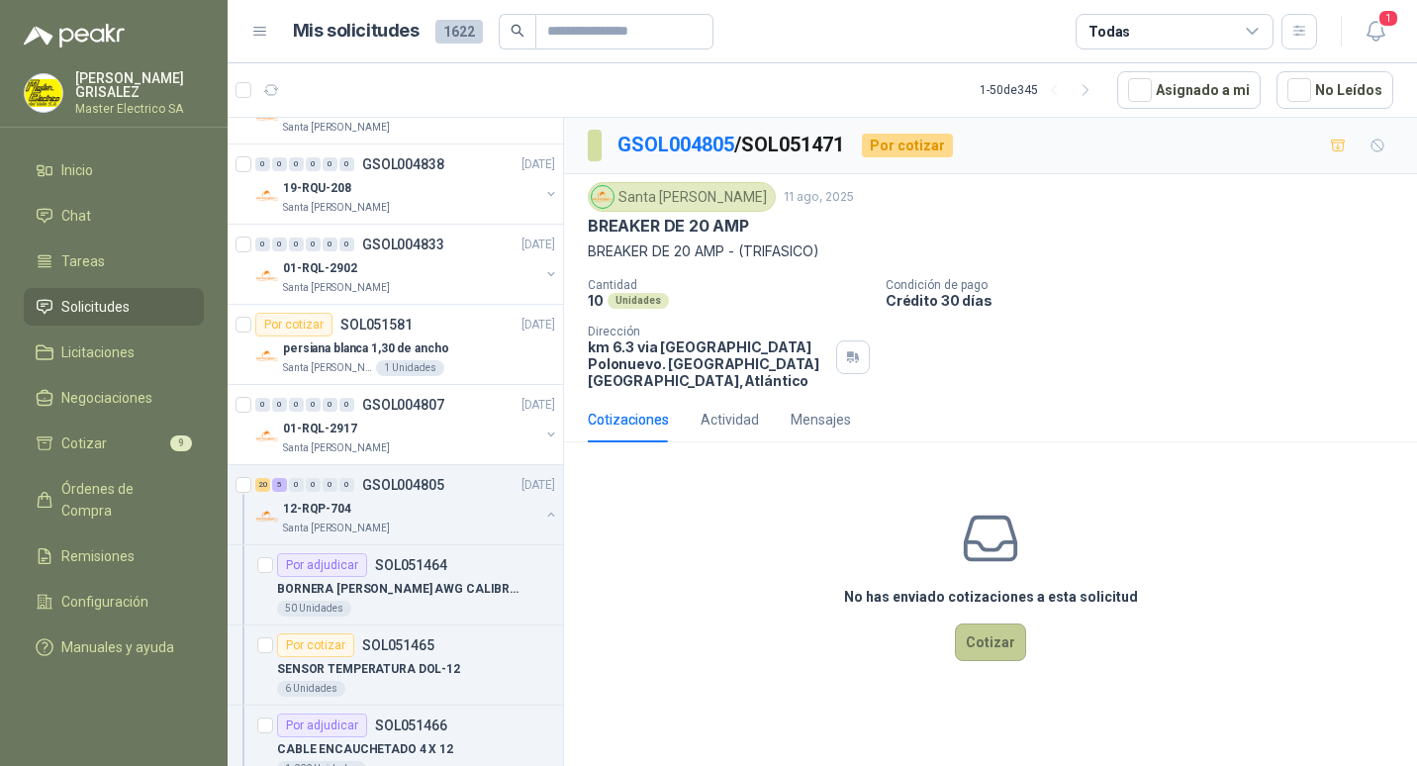
click at [1009, 628] on button "Cotizar" at bounding box center [990, 642] width 71 height 38
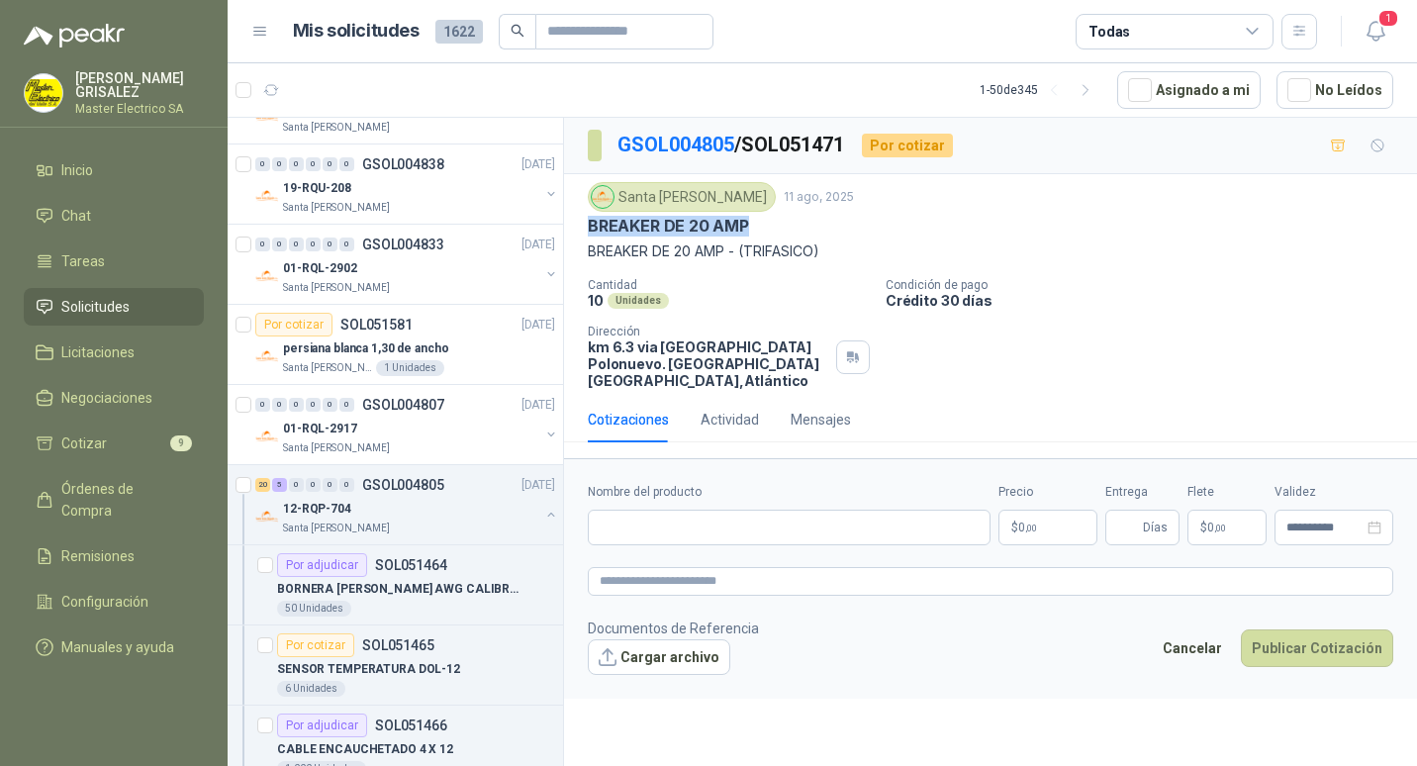
drag, startPoint x: 588, startPoint y: 221, endPoint x: 752, endPoint y: 224, distance: 164.2
click at [752, 224] on div "BREAKER DE 20 AMP" at bounding box center [990, 226] width 805 height 21
drag, startPoint x: 752, startPoint y: 224, endPoint x: 731, endPoint y: 227, distance: 21.0
copy p "BREAKER DE 20 AMP"
paste input "**********"
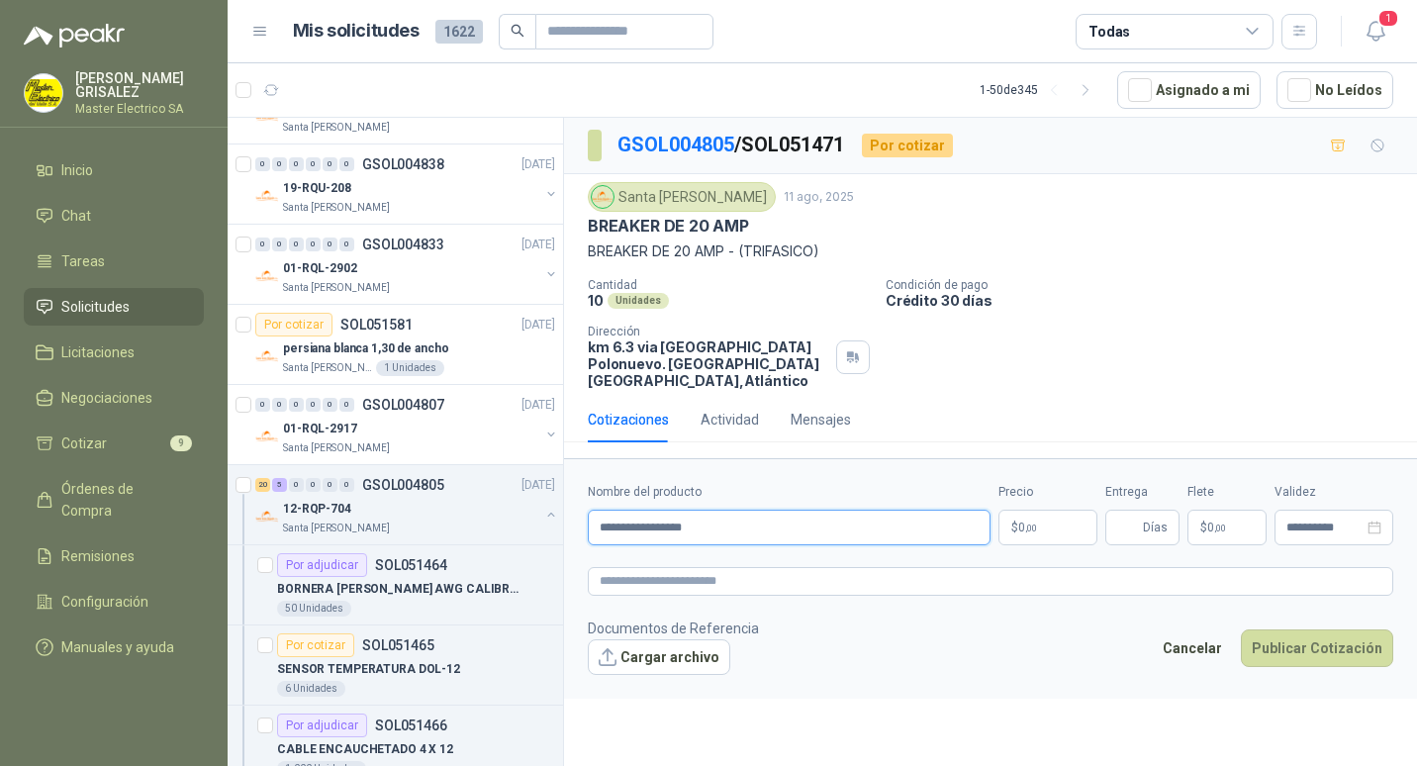
type input "**********"
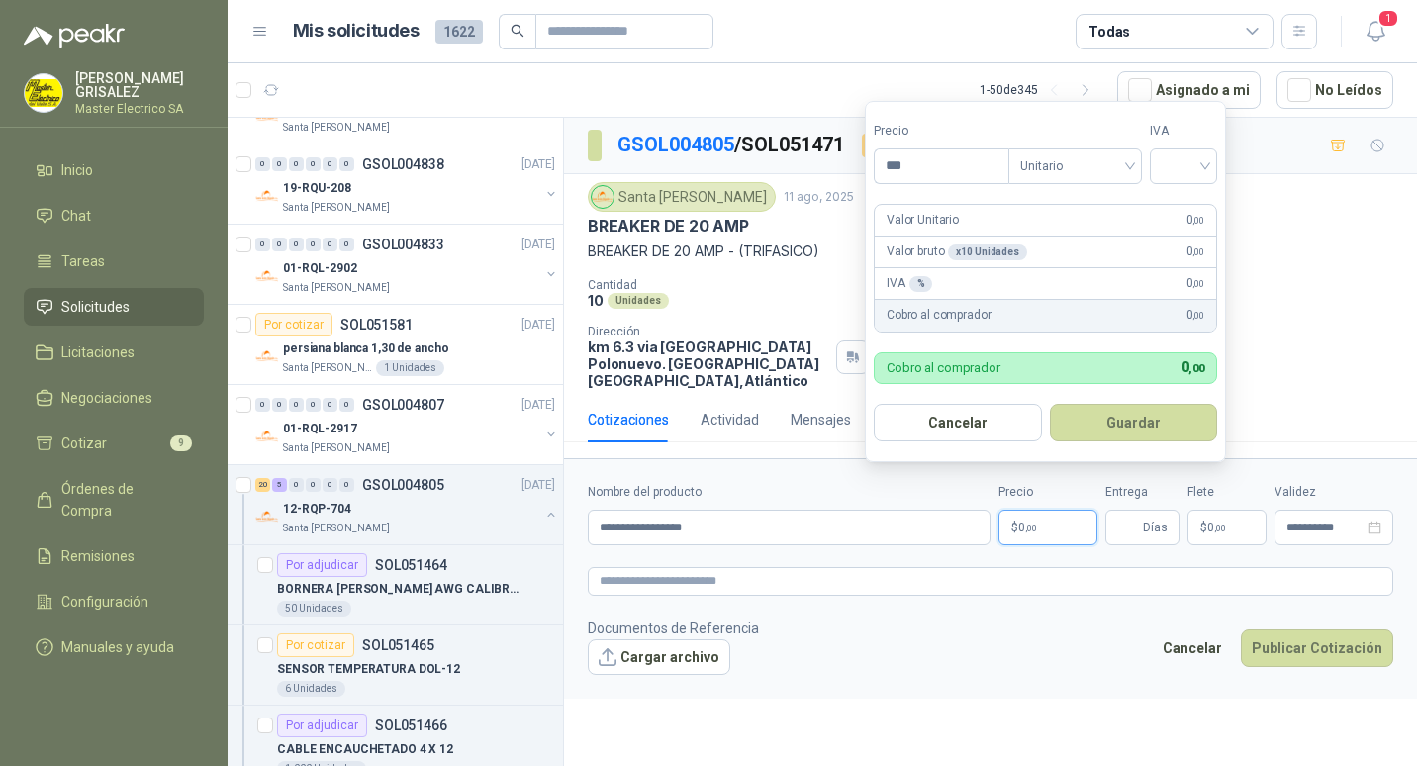
click at [1022, 521] on span "0 ,00" at bounding box center [1027, 527] width 19 height 12
click at [894, 168] on input "***" at bounding box center [941, 166] width 134 height 34
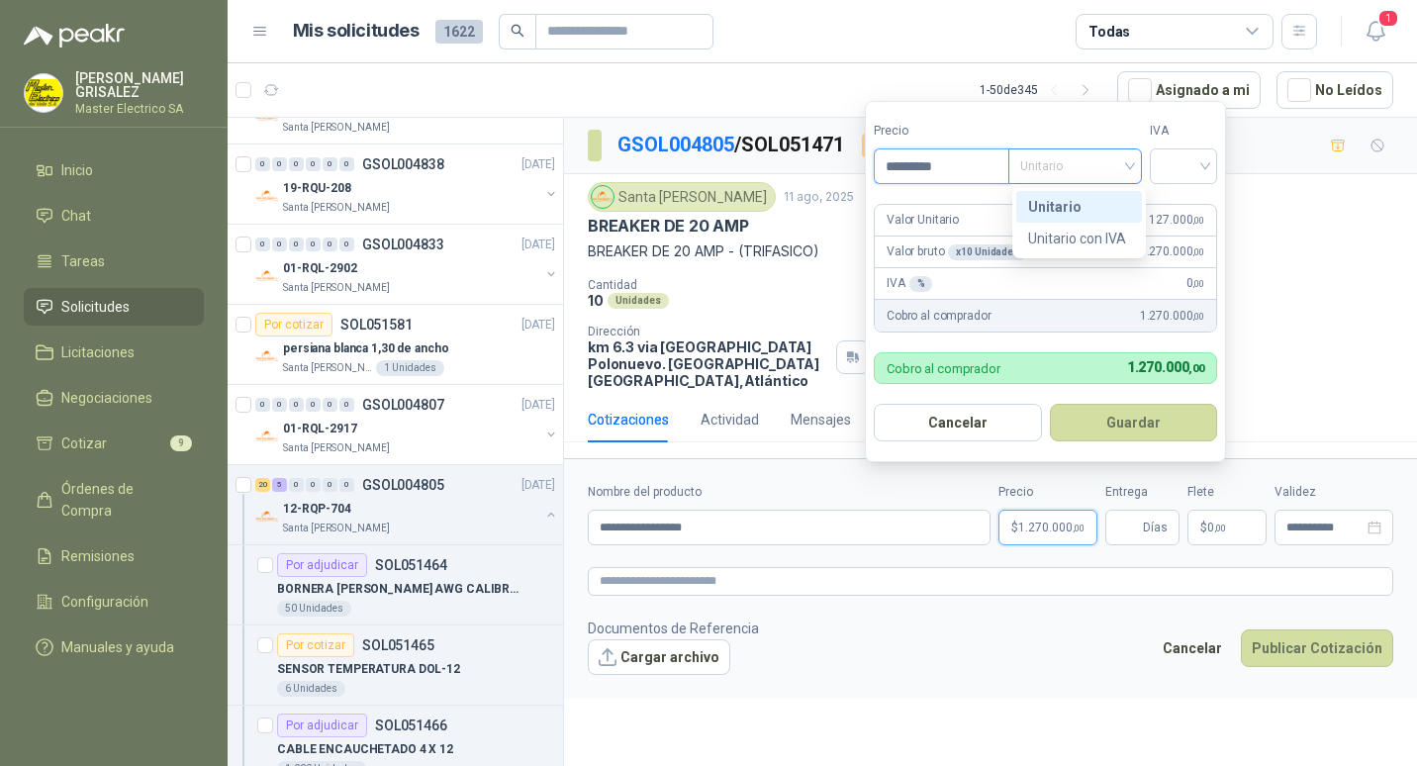
click at [1130, 164] on span "Unitario" at bounding box center [1075, 166] width 110 height 30
type input "*********"
click at [1052, 205] on div "Unitario" at bounding box center [1079, 207] width 102 height 22
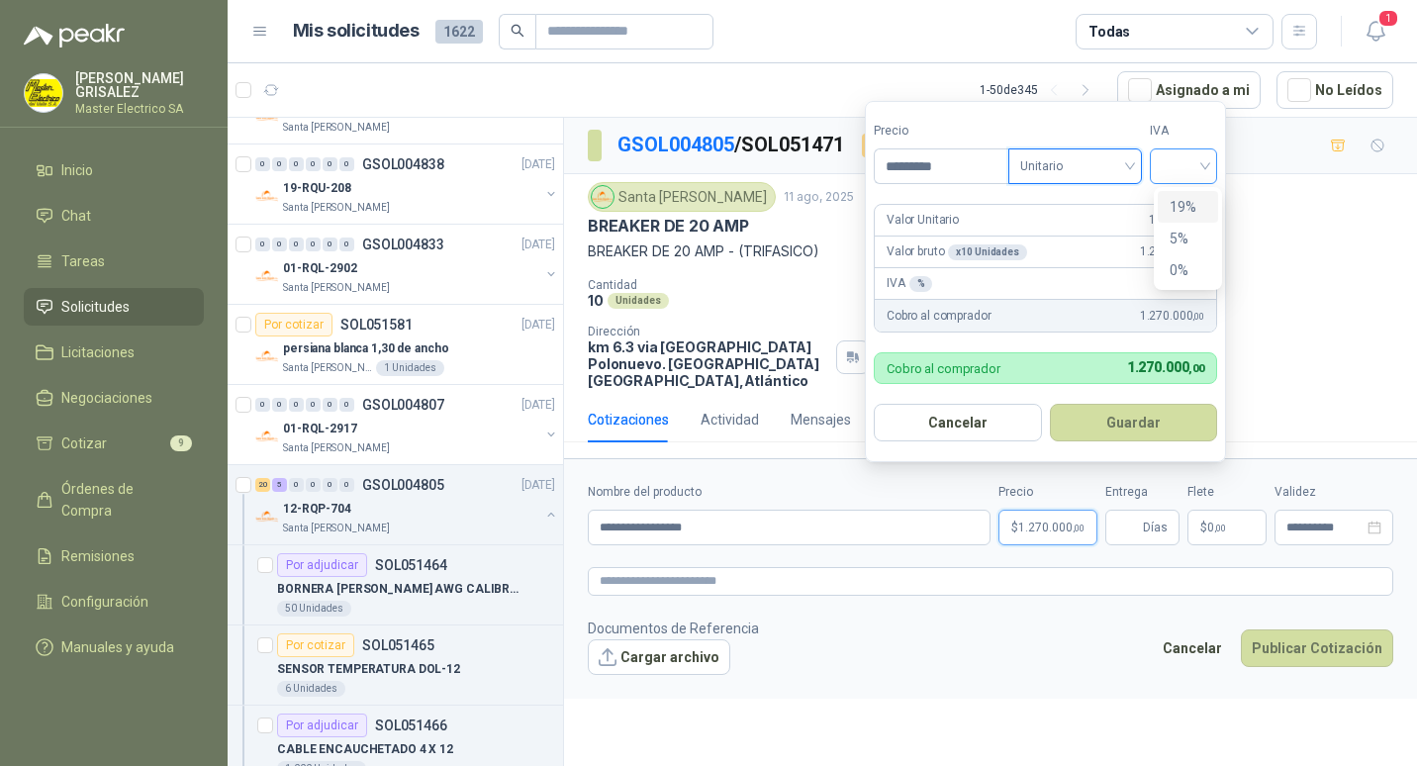
click at [1215, 163] on div at bounding box center [1182, 166] width 67 height 36
click at [1176, 211] on div "19%" at bounding box center [1187, 207] width 37 height 22
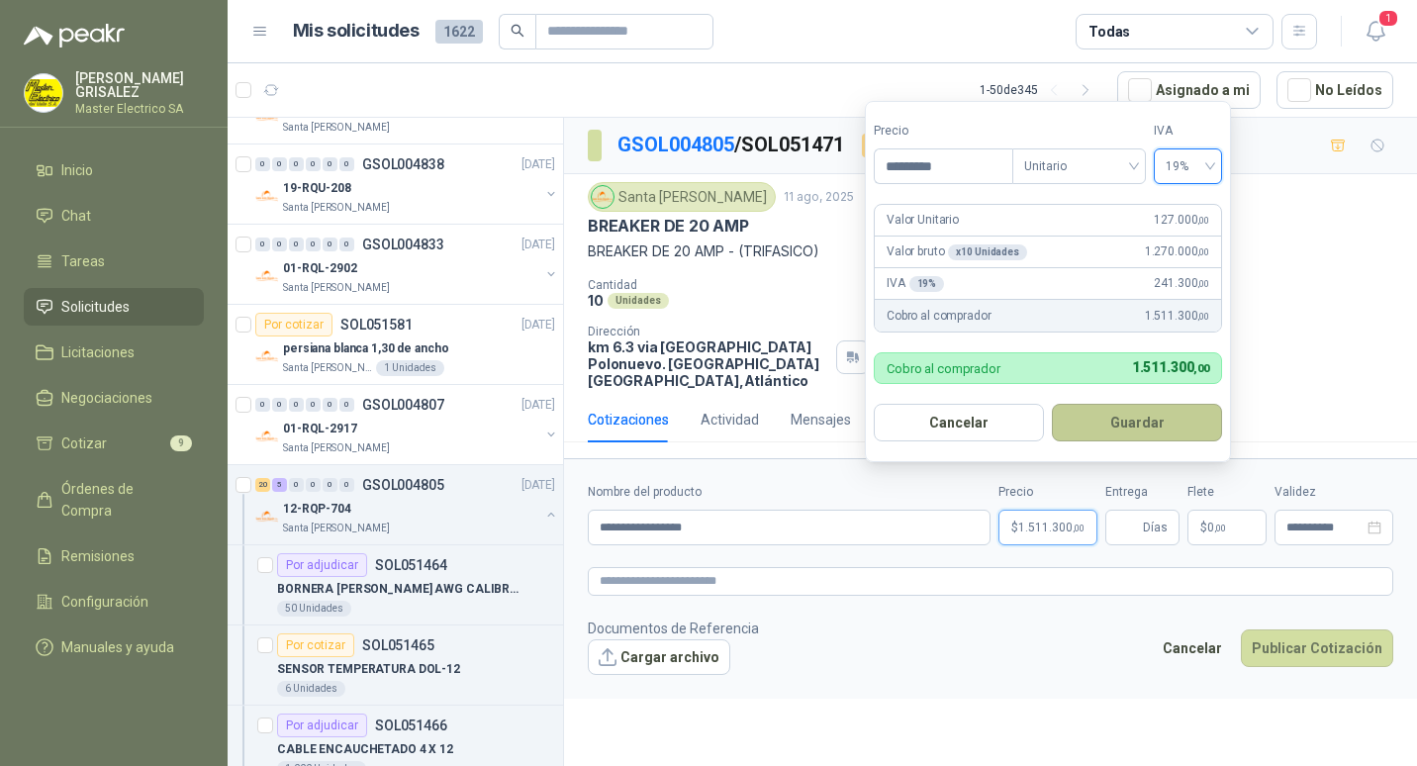
click at [1128, 418] on button "Guardar" at bounding box center [1136, 423] width 170 height 38
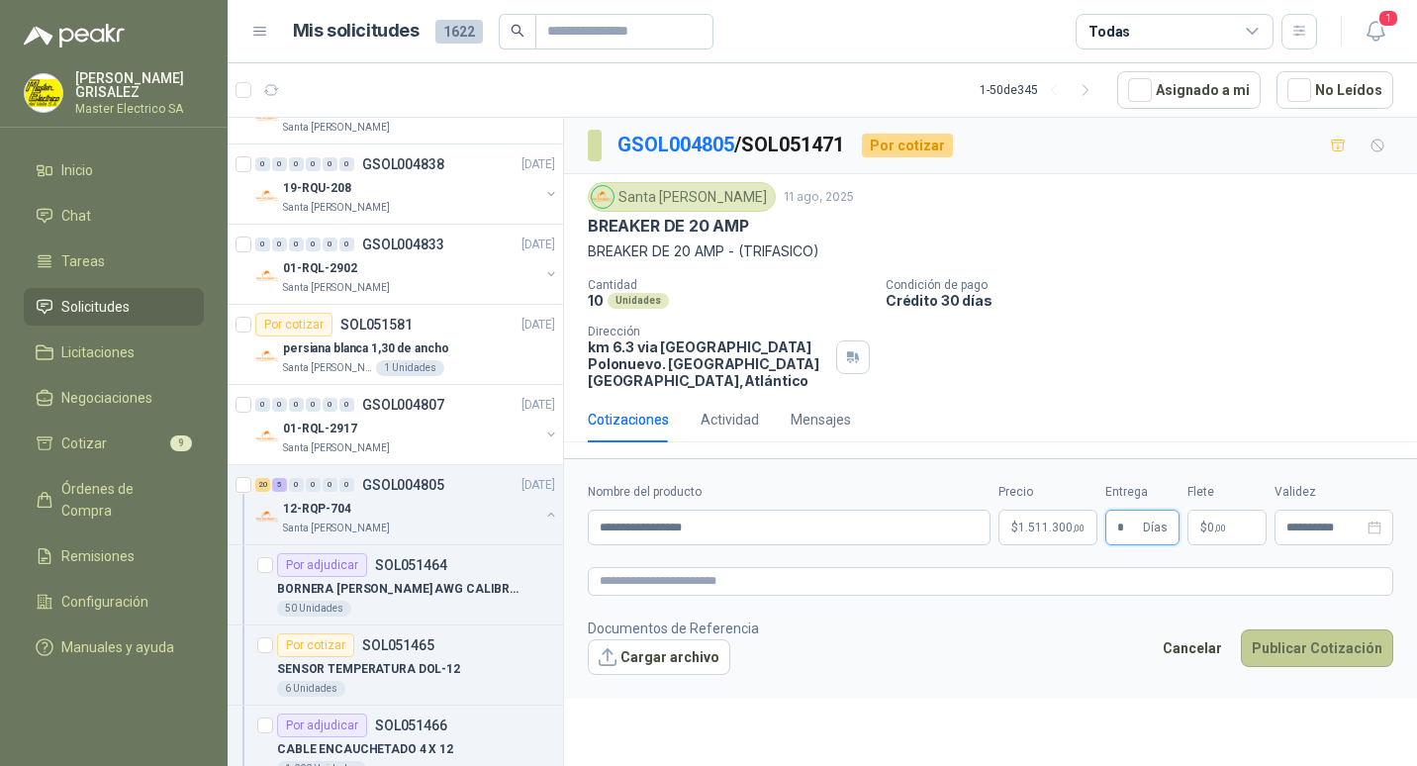
type input "*"
click at [1304, 629] on button "Publicar Cotización" at bounding box center [1316, 648] width 152 height 38
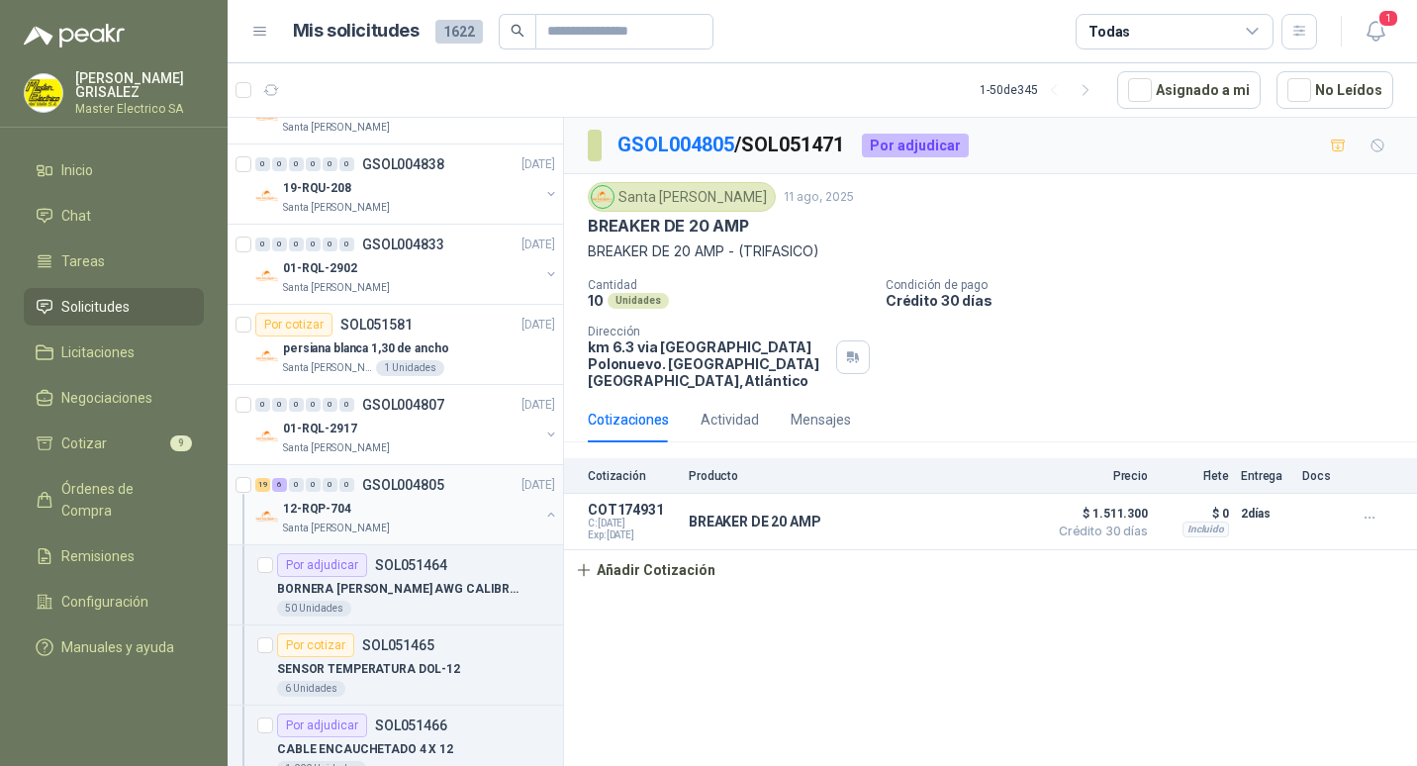
click at [401, 483] on p "GSOL004805" at bounding box center [403, 485] width 82 height 14
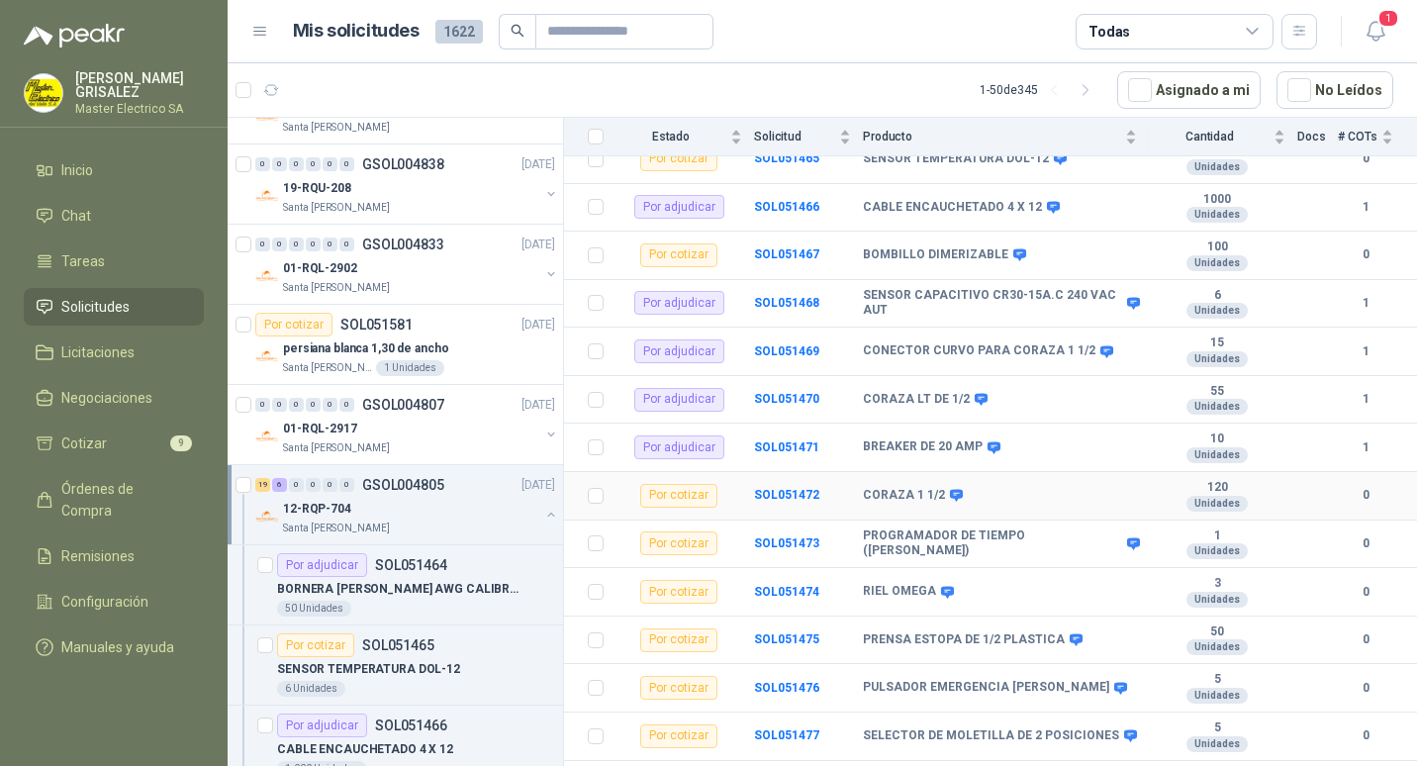
scroll to position [396, 0]
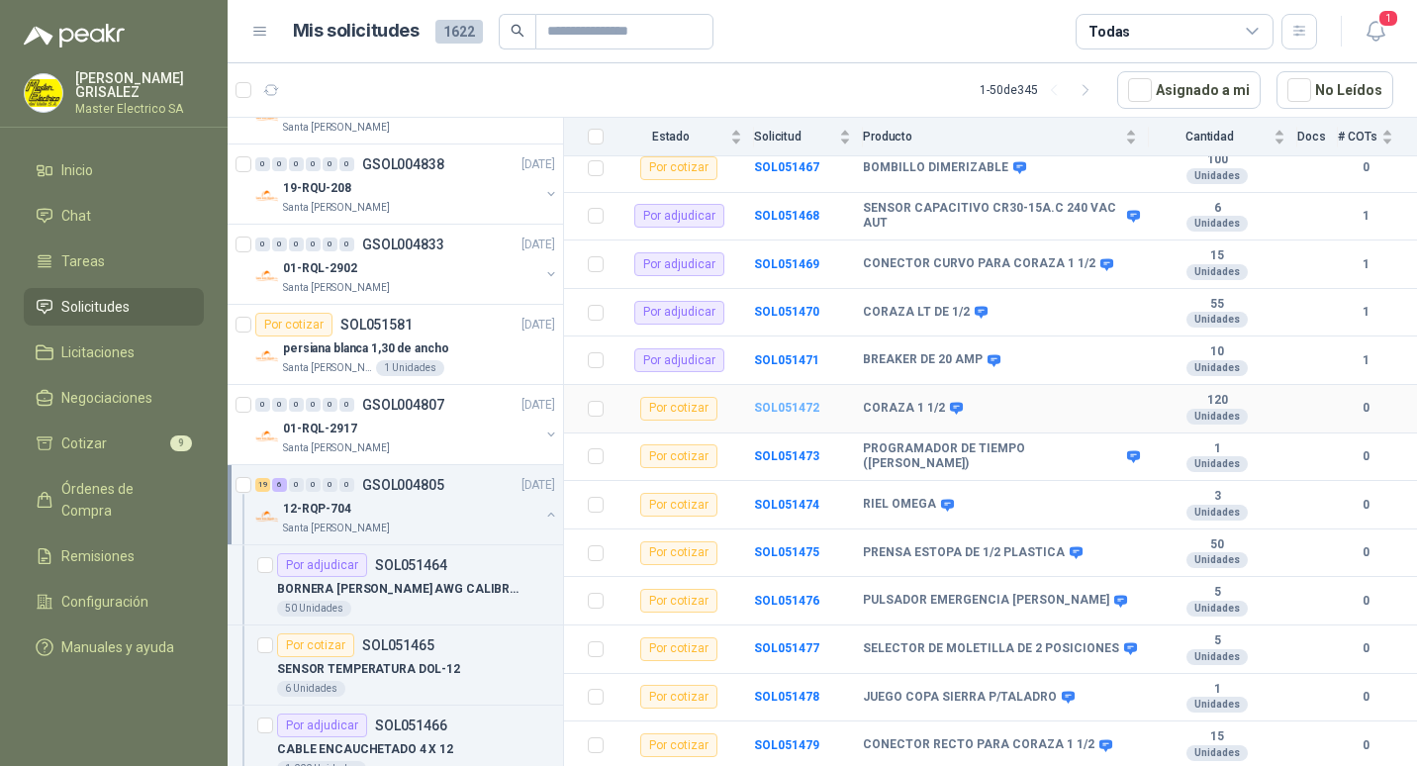
click at [774, 401] on b "SOL051472" at bounding box center [786, 408] width 65 height 14
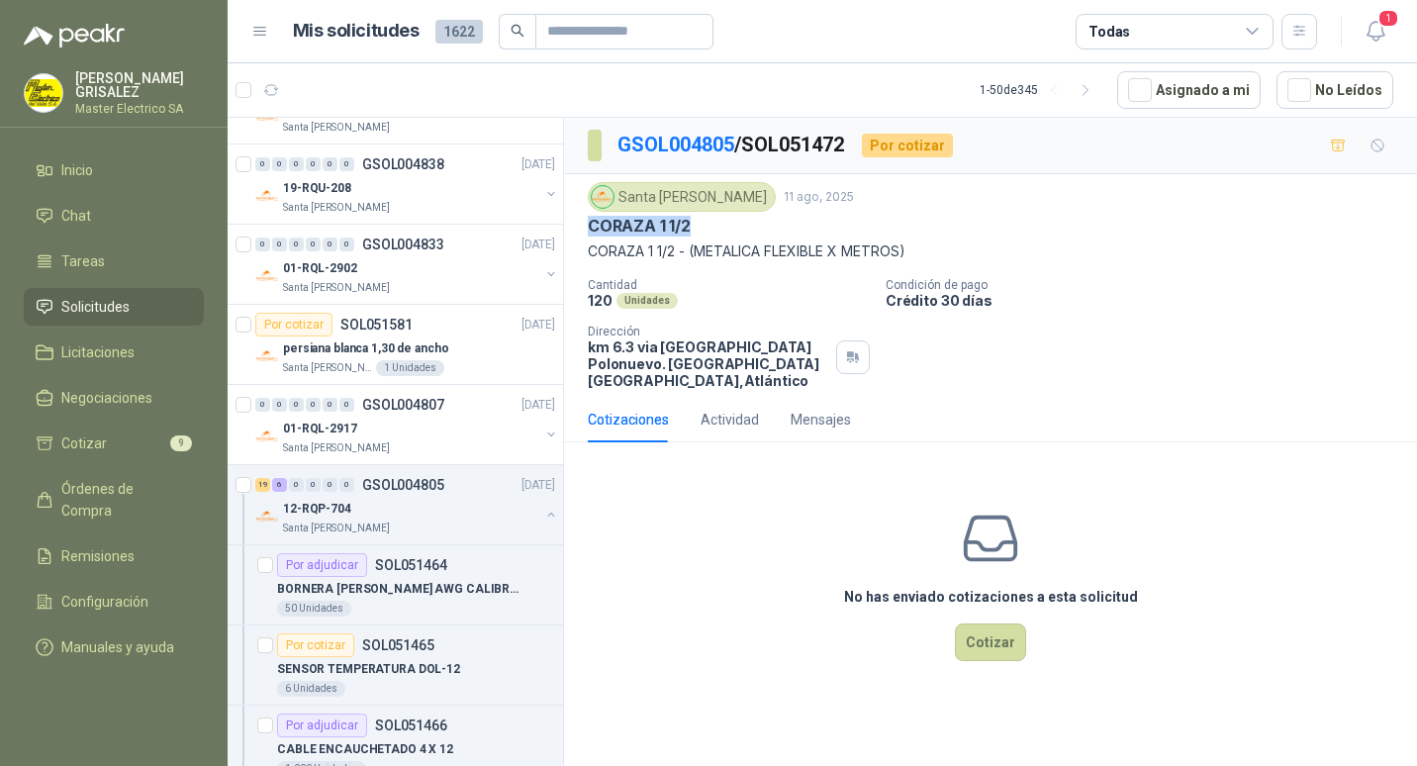
drag, startPoint x: 592, startPoint y: 226, endPoint x: 698, endPoint y: 227, distance: 106.8
click at [698, 227] on div "CORAZA 1 1/2" at bounding box center [990, 226] width 805 height 21
drag, startPoint x: 698, startPoint y: 227, endPoint x: 684, endPoint y: 227, distance: 14.8
click at [1002, 624] on button "Cotizar" at bounding box center [990, 642] width 71 height 38
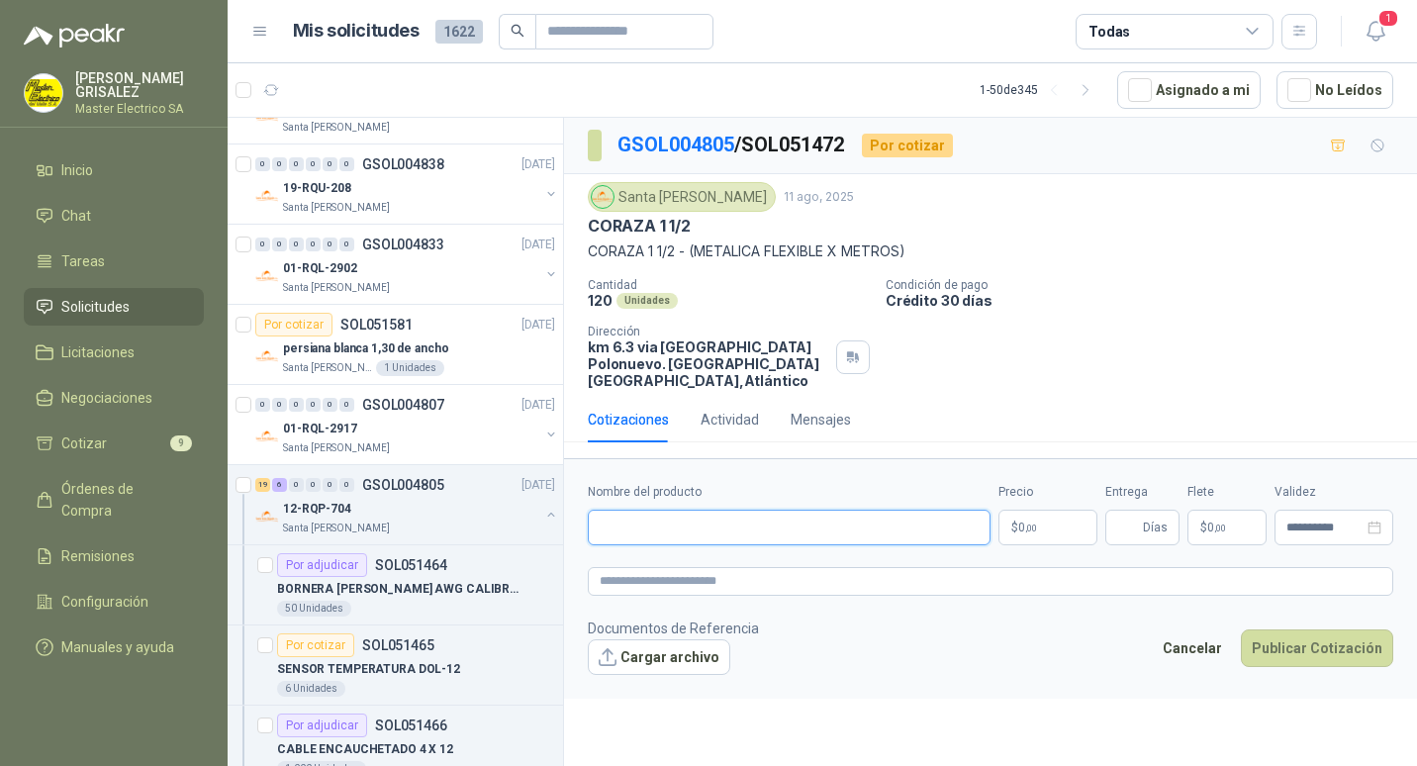
paste input "**********"
type input "**********"
click at [1037, 522] on span ",00" at bounding box center [1031, 527] width 12 height 11
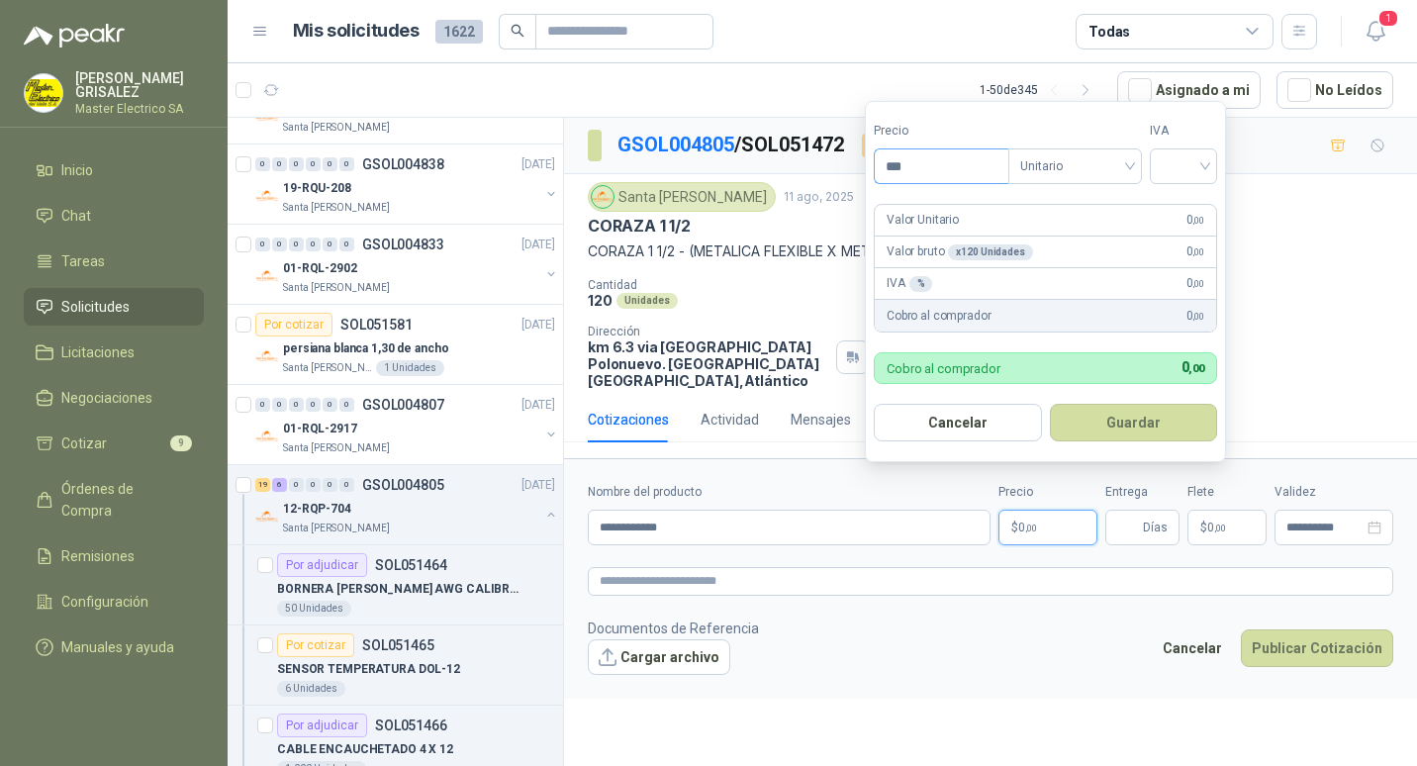
click at [899, 176] on input "***" at bounding box center [941, 166] width 134 height 34
click at [897, 164] on input "***" at bounding box center [941, 166] width 134 height 34
click at [1130, 166] on span "Unitario" at bounding box center [1075, 166] width 110 height 30
type input "********"
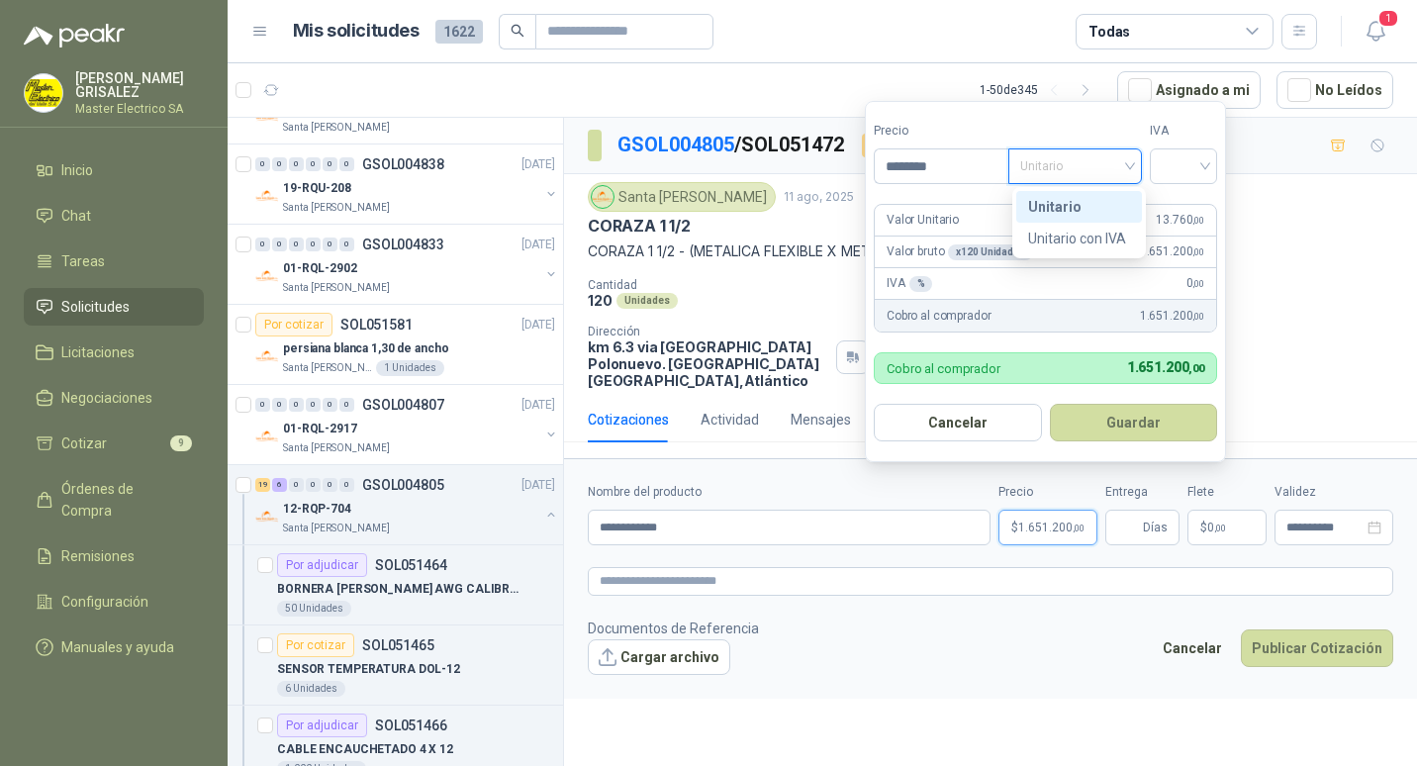
click at [1072, 204] on div "Unitario" at bounding box center [1079, 207] width 102 height 22
click at [1215, 161] on div at bounding box center [1182, 166] width 67 height 36
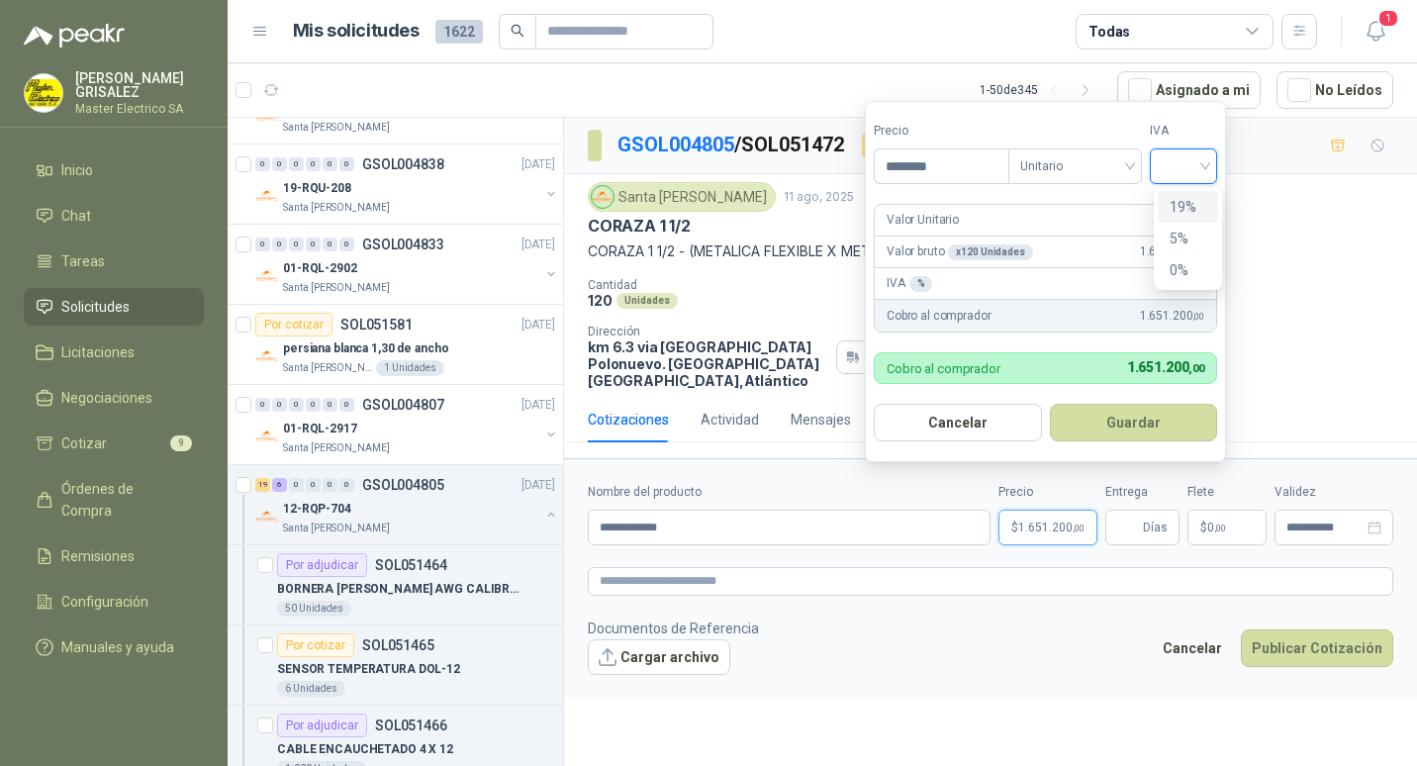
click at [1179, 206] on div "19%" at bounding box center [1187, 207] width 37 height 22
click at [1131, 425] on button "Guardar" at bounding box center [1136, 423] width 170 height 38
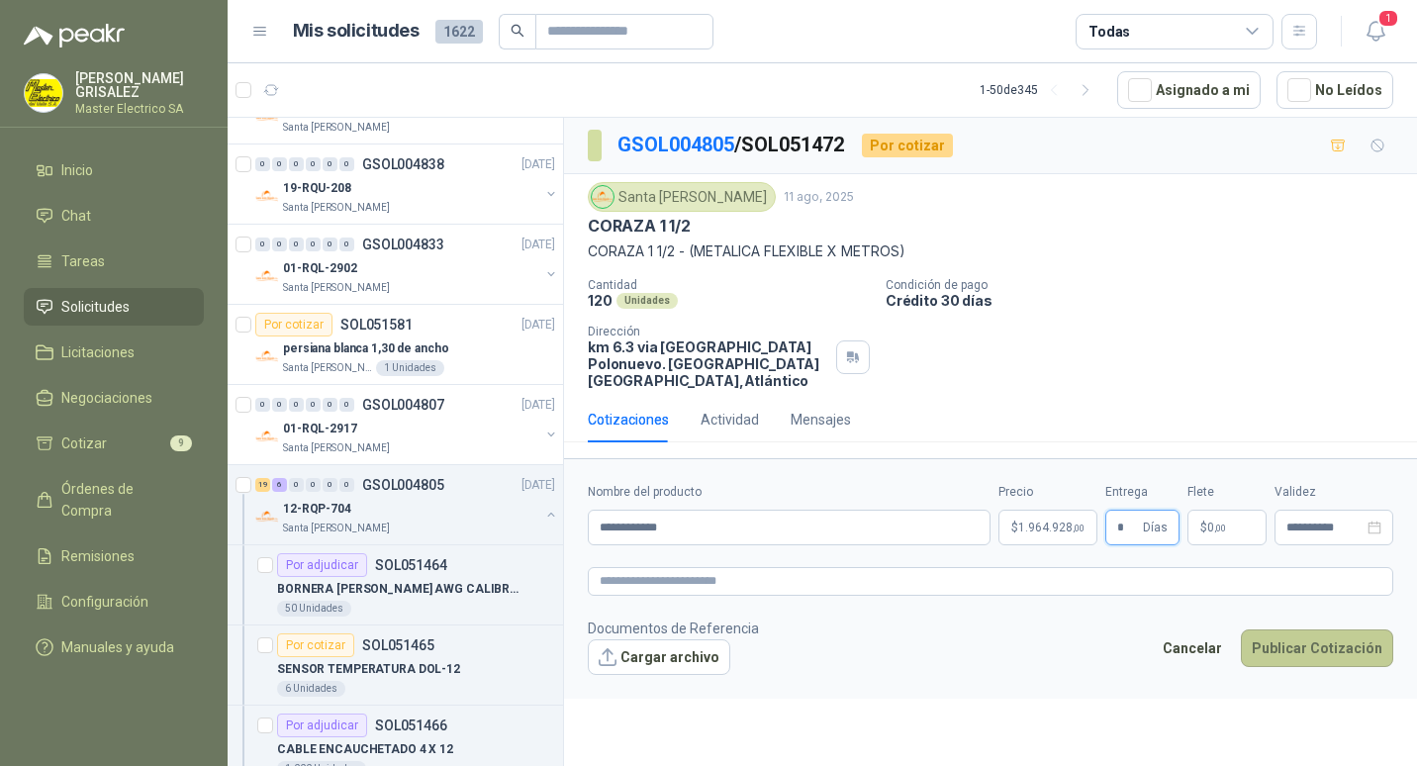
type input "*"
click at [1323, 633] on button "Publicar Cotización" at bounding box center [1316, 648] width 152 height 38
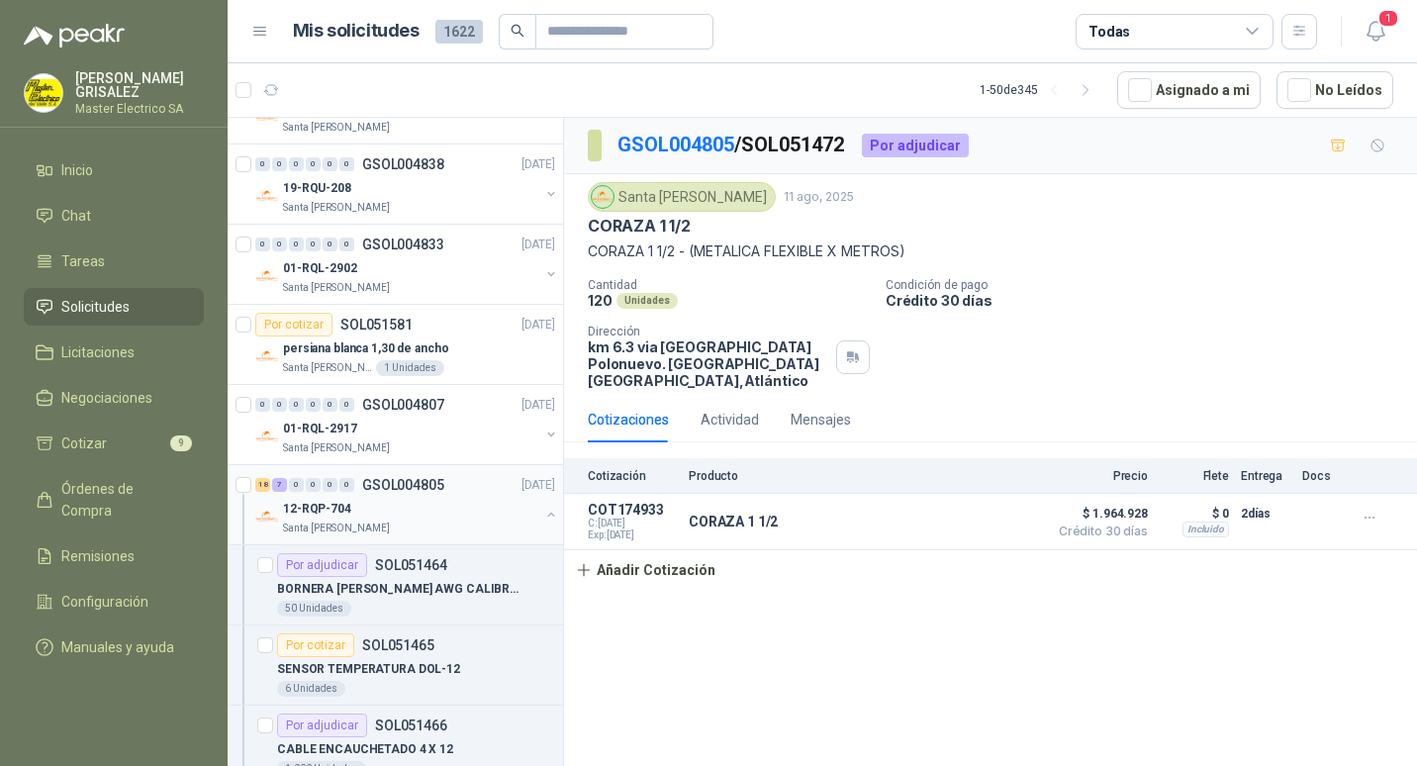
click at [402, 481] on p "GSOL004805" at bounding box center [403, 485] width 82 height 14
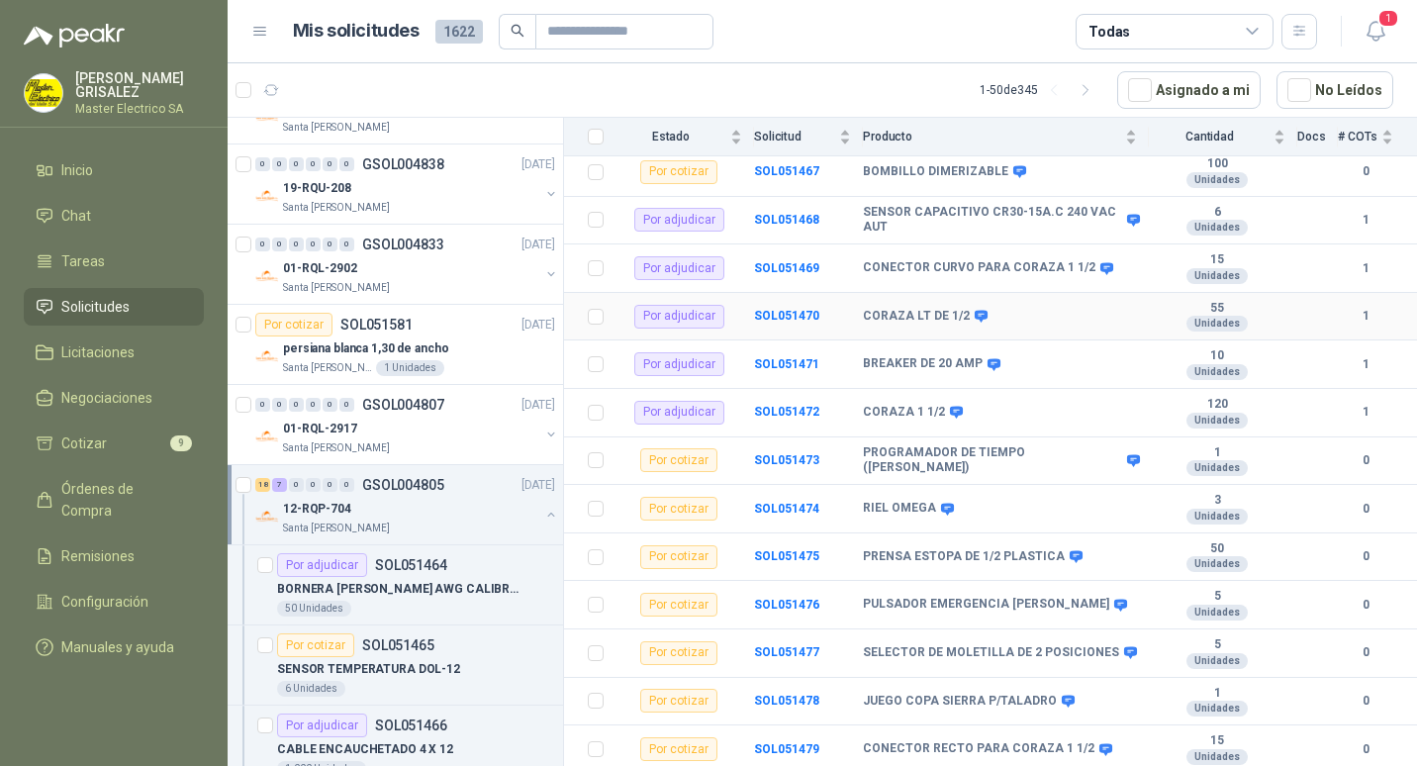
scroll to position [396, 0]
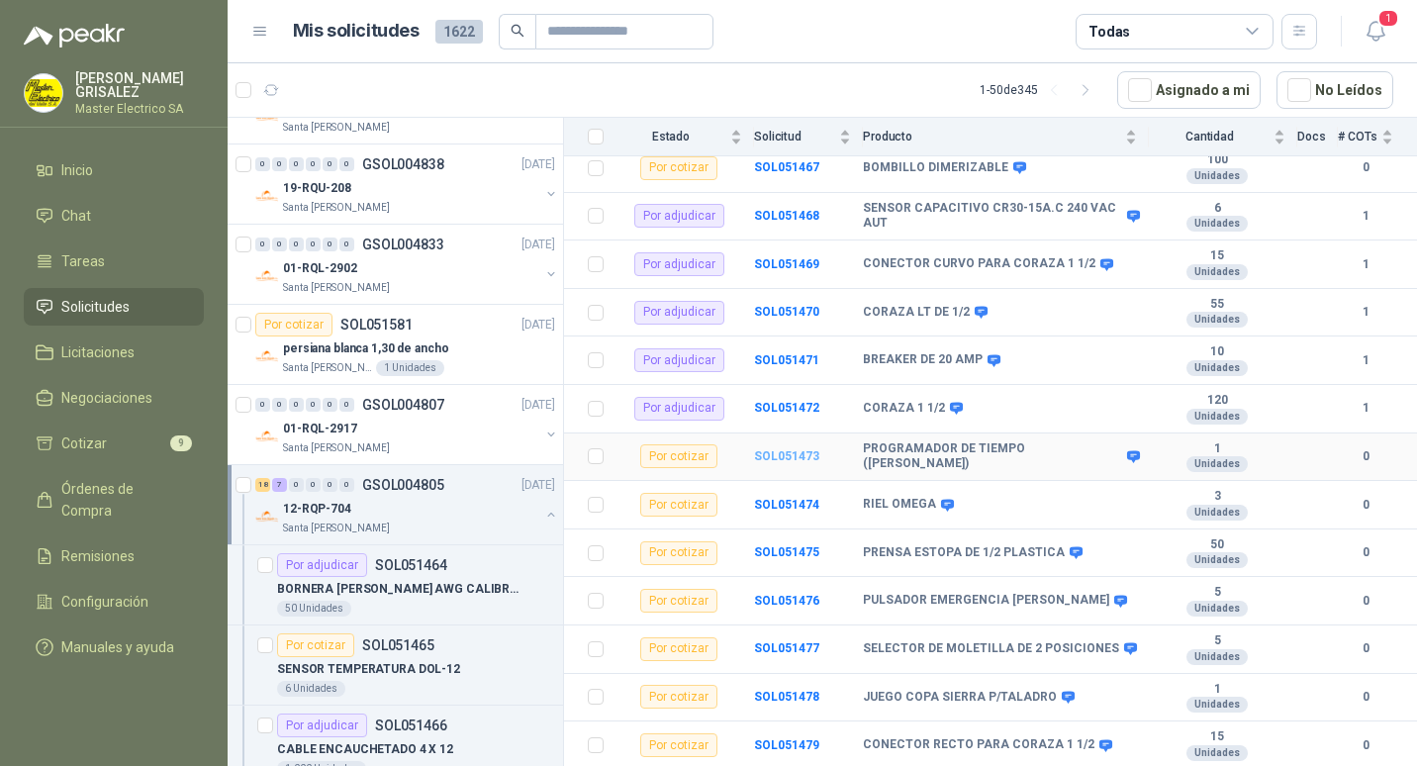
click at [777, 449] on b "SOL051473" at bounding box center [786, 456] width 65 height 14
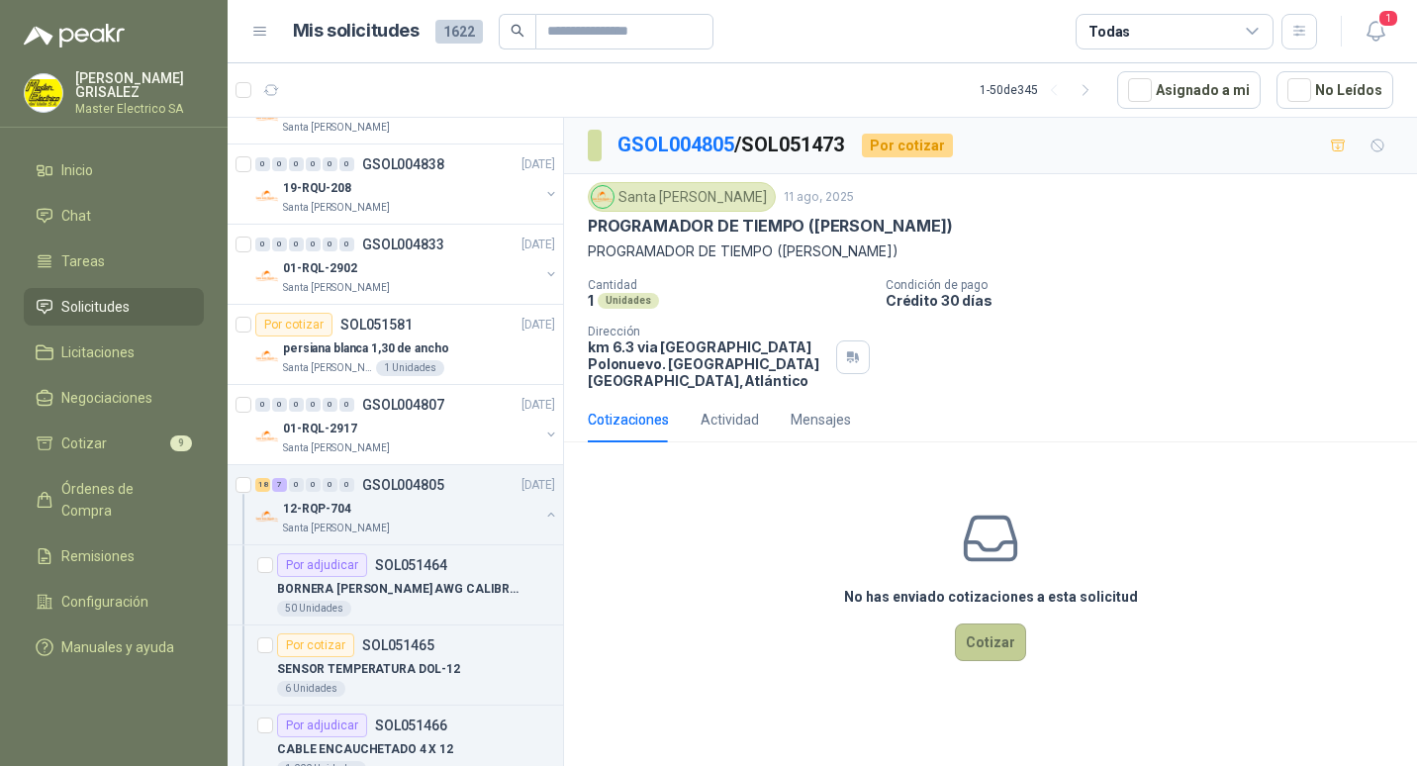
click at [1000, 623] on button "Cotizar" at bounding box center [990, 642] width 71 height 38
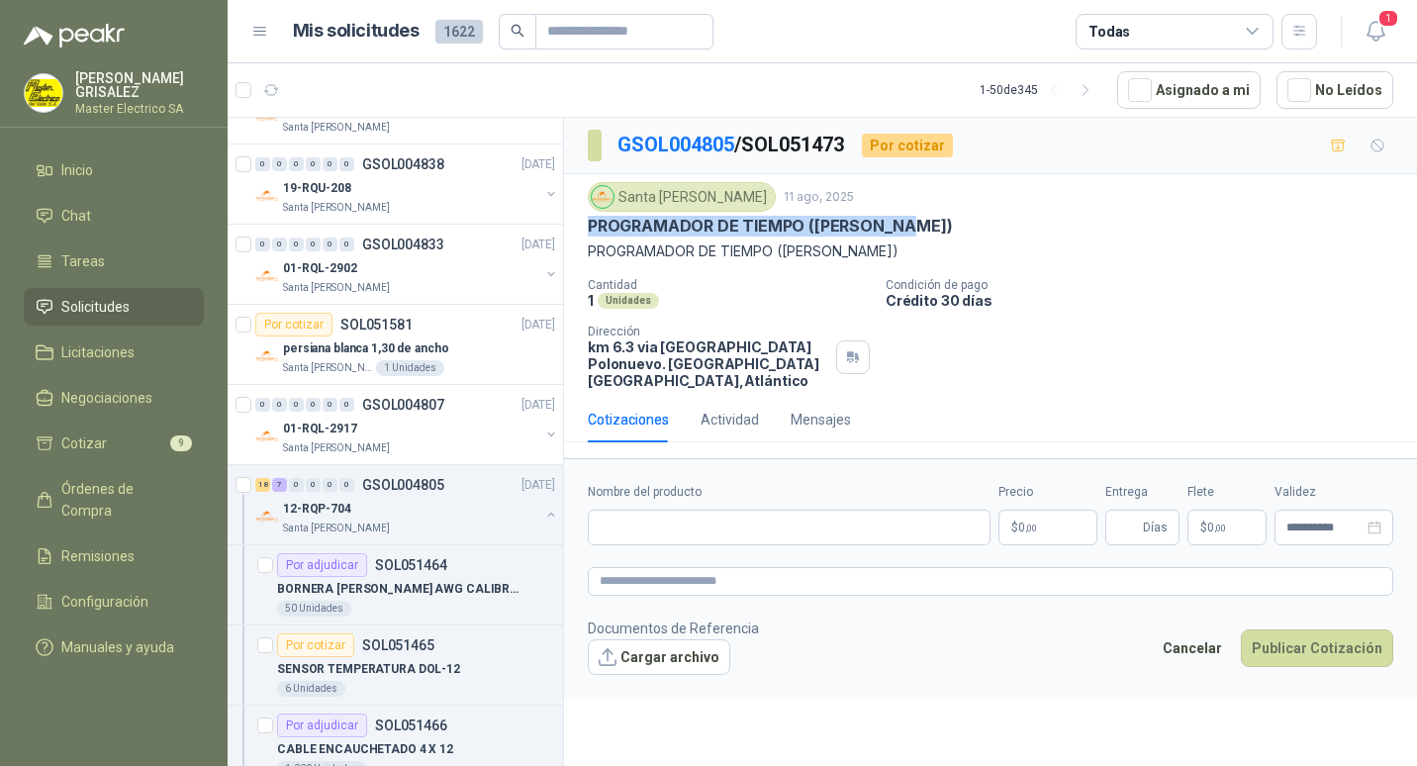
drag, startPoint x: 589, startPoint y: 228, endPoint x: 917, endPoint y: 228, distance: 328.4
click at [917, 228] on div "PROGRAMADOR DE TIEMPO ([PERSON_NAME])" at bounding box center [990, 226] width 805 height 21
drag, startPoint x: 917, startPoint y: 228, endPoint x: 878, endPoint y: 227, distance: 38.6
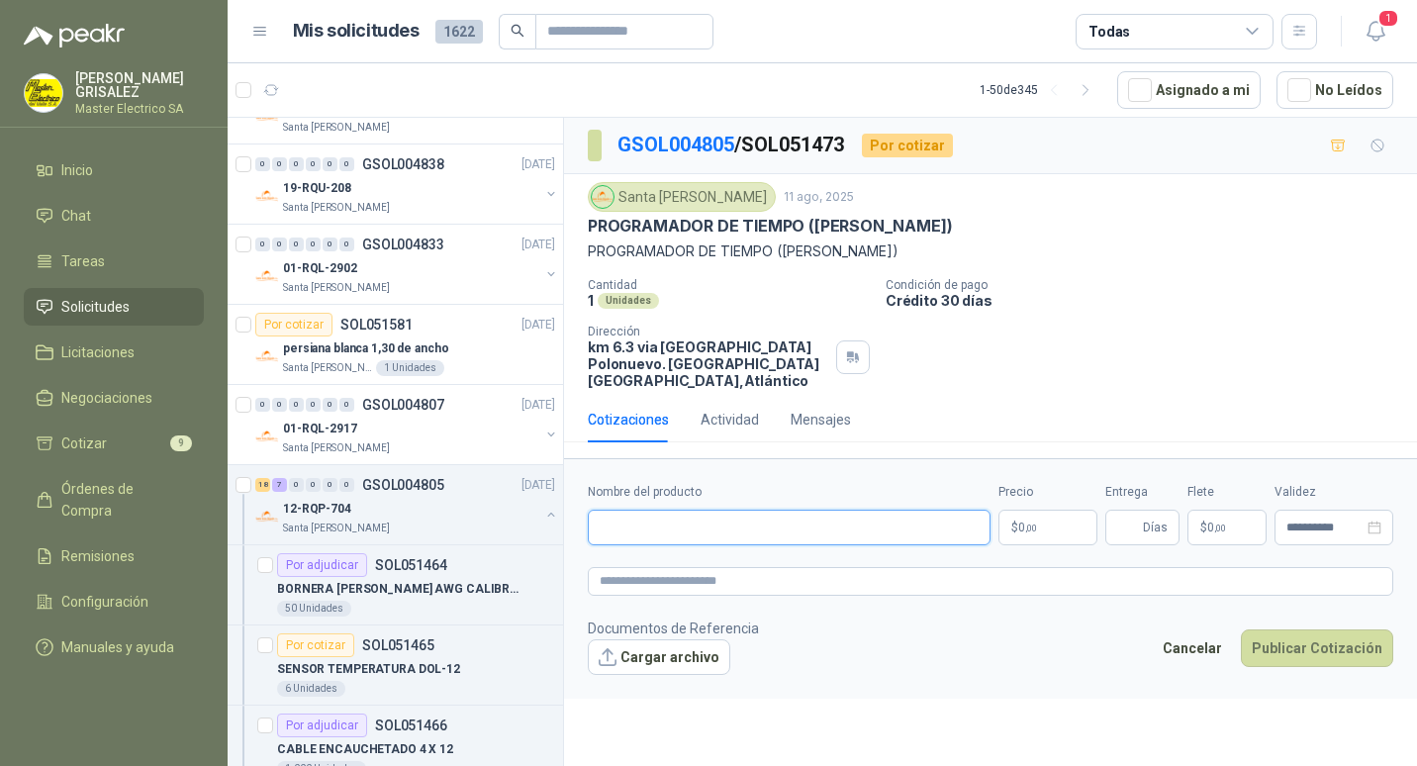
paste input "**********"
type input "**********"
click at [1028, 522] on span ",00" at bounding box center [1031, 527] width 12 height 11
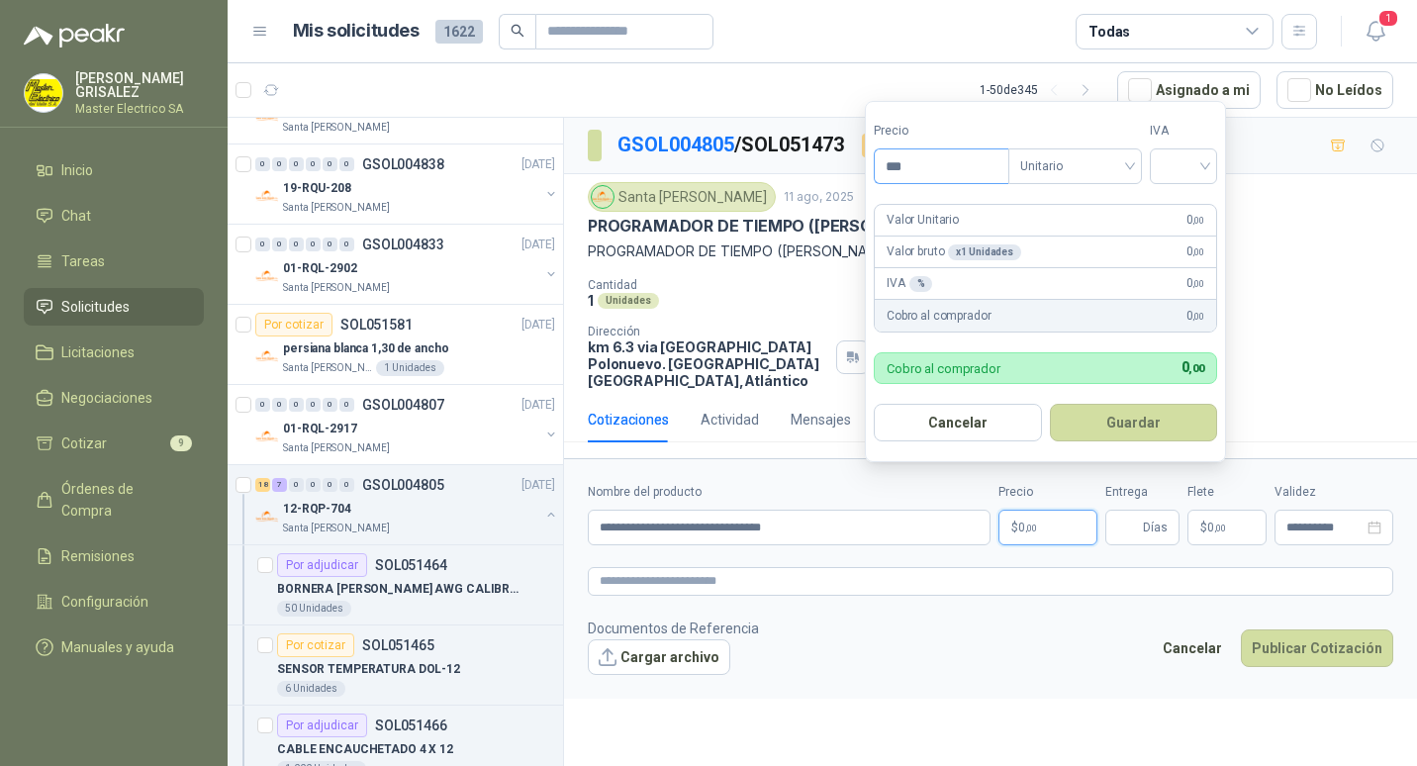
click at [897, 174] on input "***" at bounding box center [941, 166] width 134 height 34
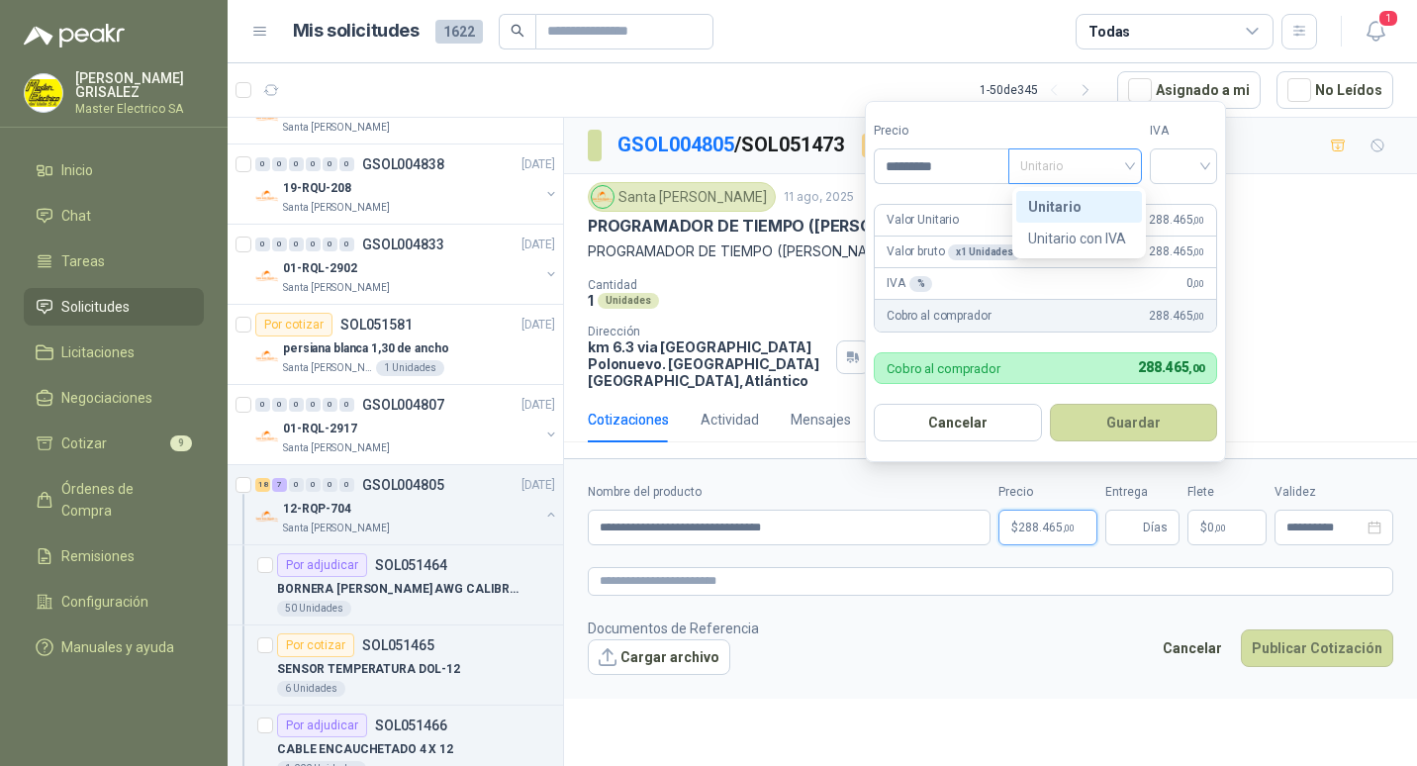
click at [1139, 163] on div "Unitario" at bounding box center [1075, 166] width 134 height 36
type input "*********"
click at [1046, 205] on div "Unitario" at bounding box center [1079, 207] width 102 height 22
click at [1213, 162] on div at bounding box center [1182, 166] width 67 height 36
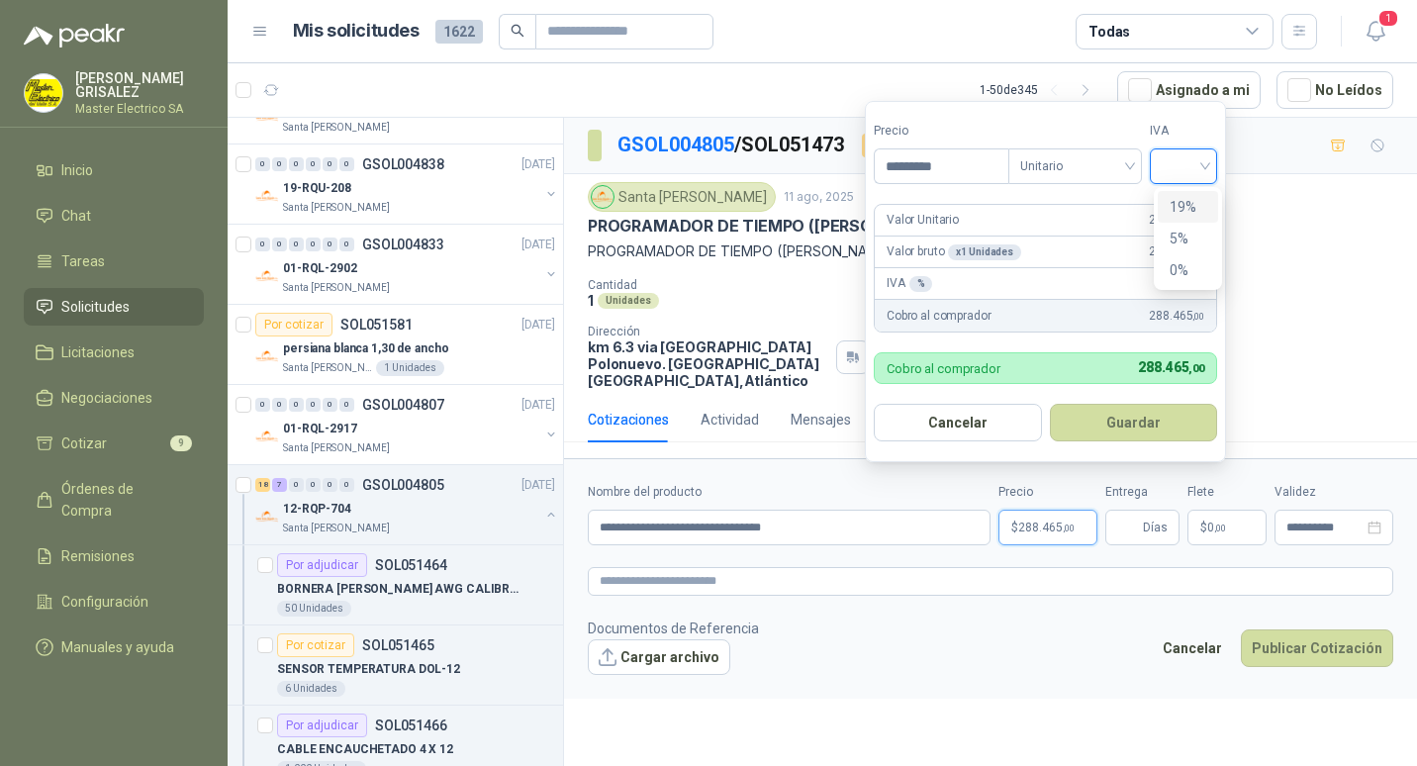
click at [1174, 211] on div "19%" at bounding box center [1187, 207] width 37 height 22
click at [1137, 420] on button "Guardar" at bounding box center [1136, 423] width 170 height 38
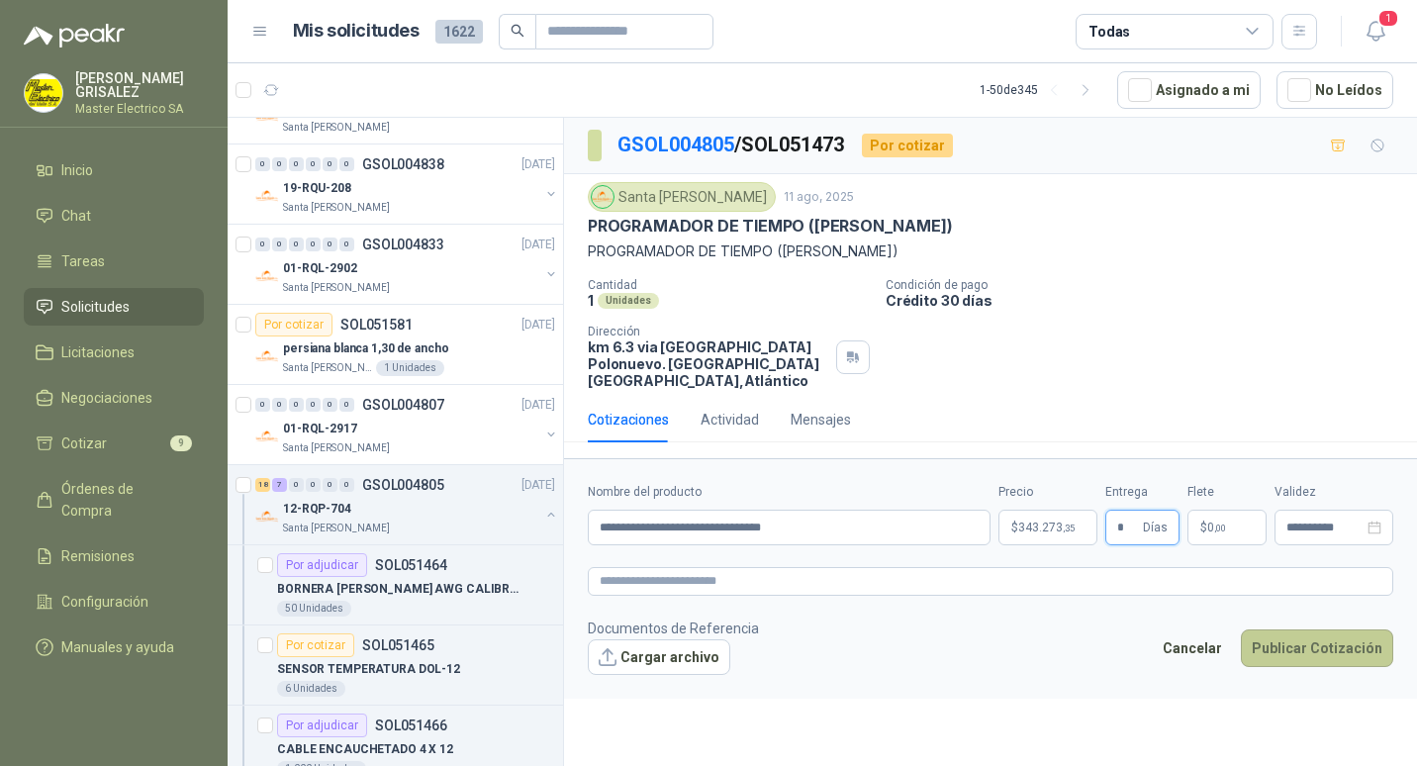
type input "*"
click at [1320, 629] on button "Publicar Cotización" at bounding box center [1316, 648] width 152 height 38
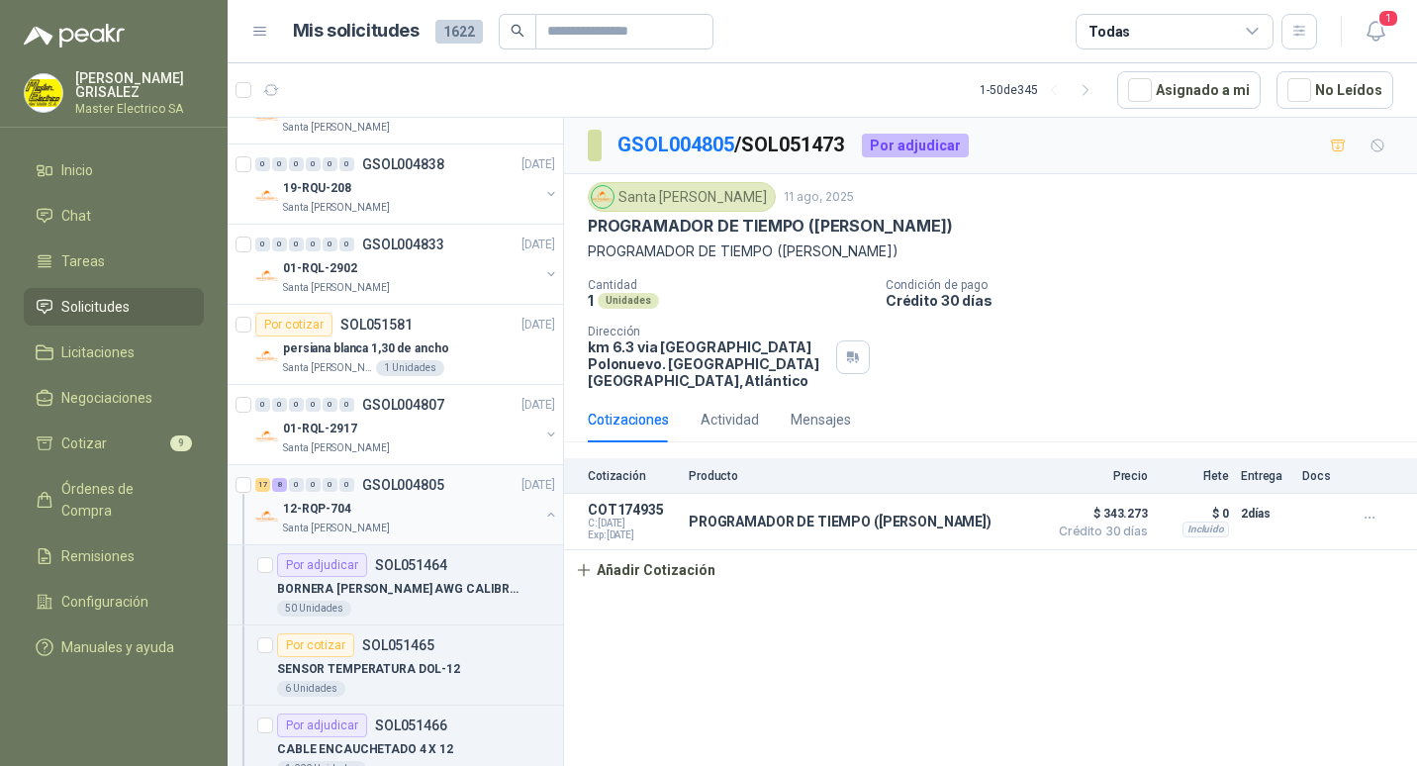
click at [374, 483] on p "GSOL004805" at bounding box center [403, 485] width 82 height 14
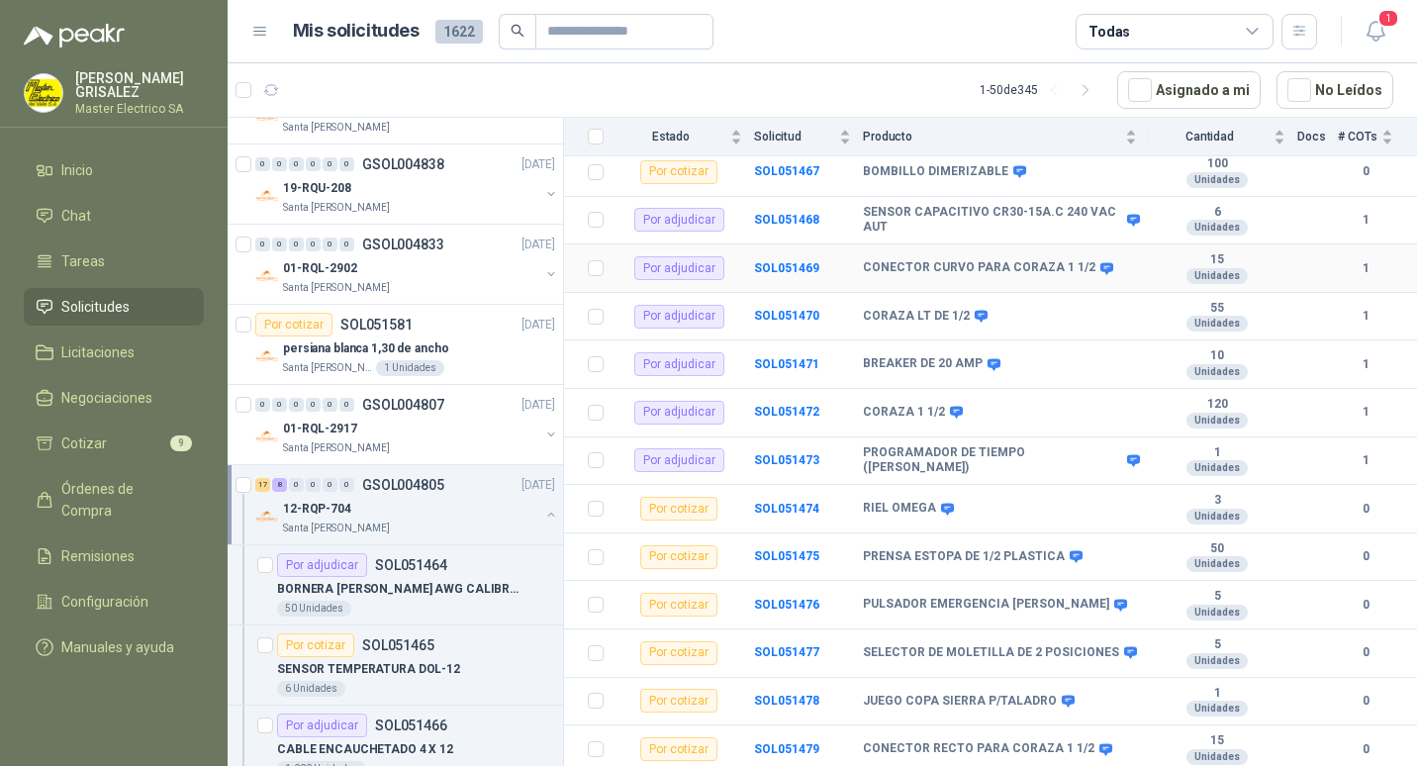
scroll to position [396, 0]
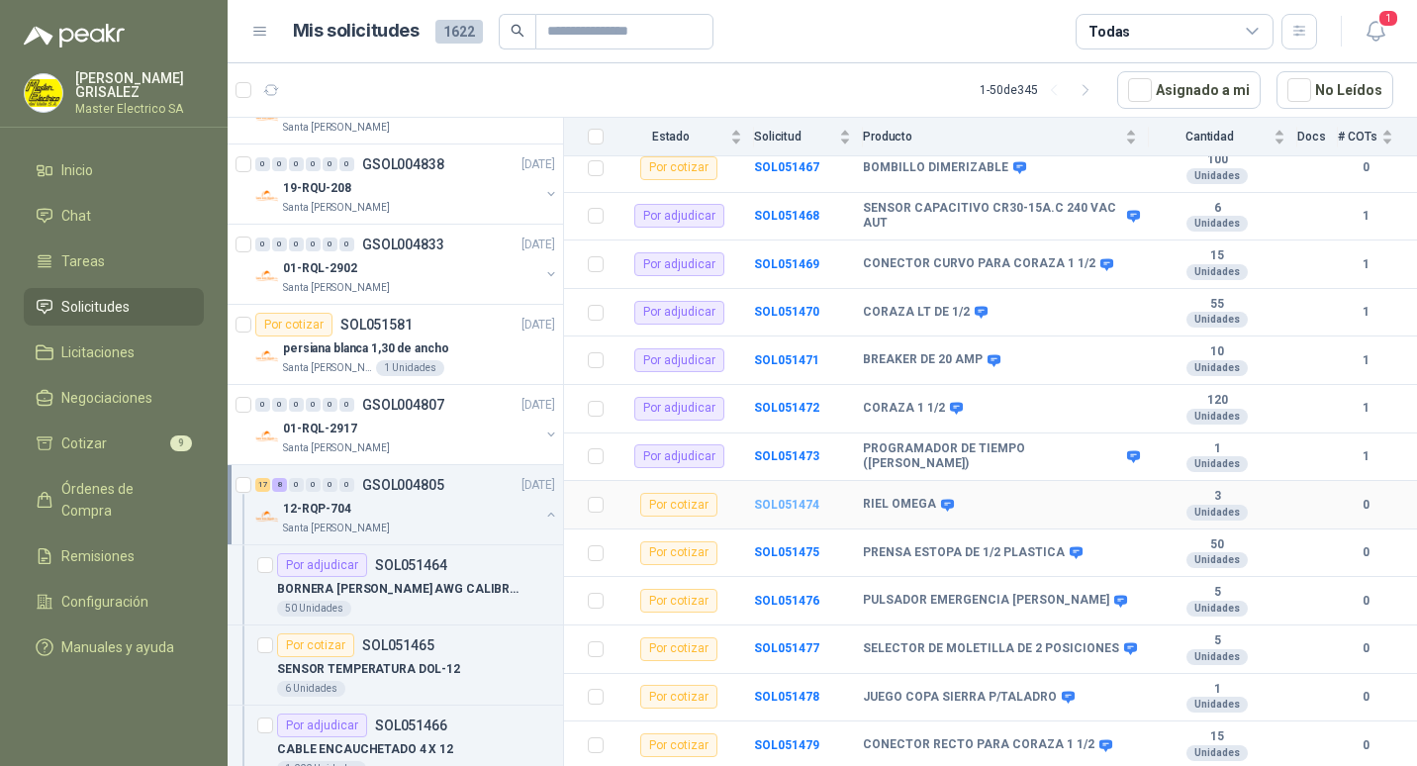
click at [755, 498] on b "SOL051474" at bounding box center [786, 505] width 65 height 14
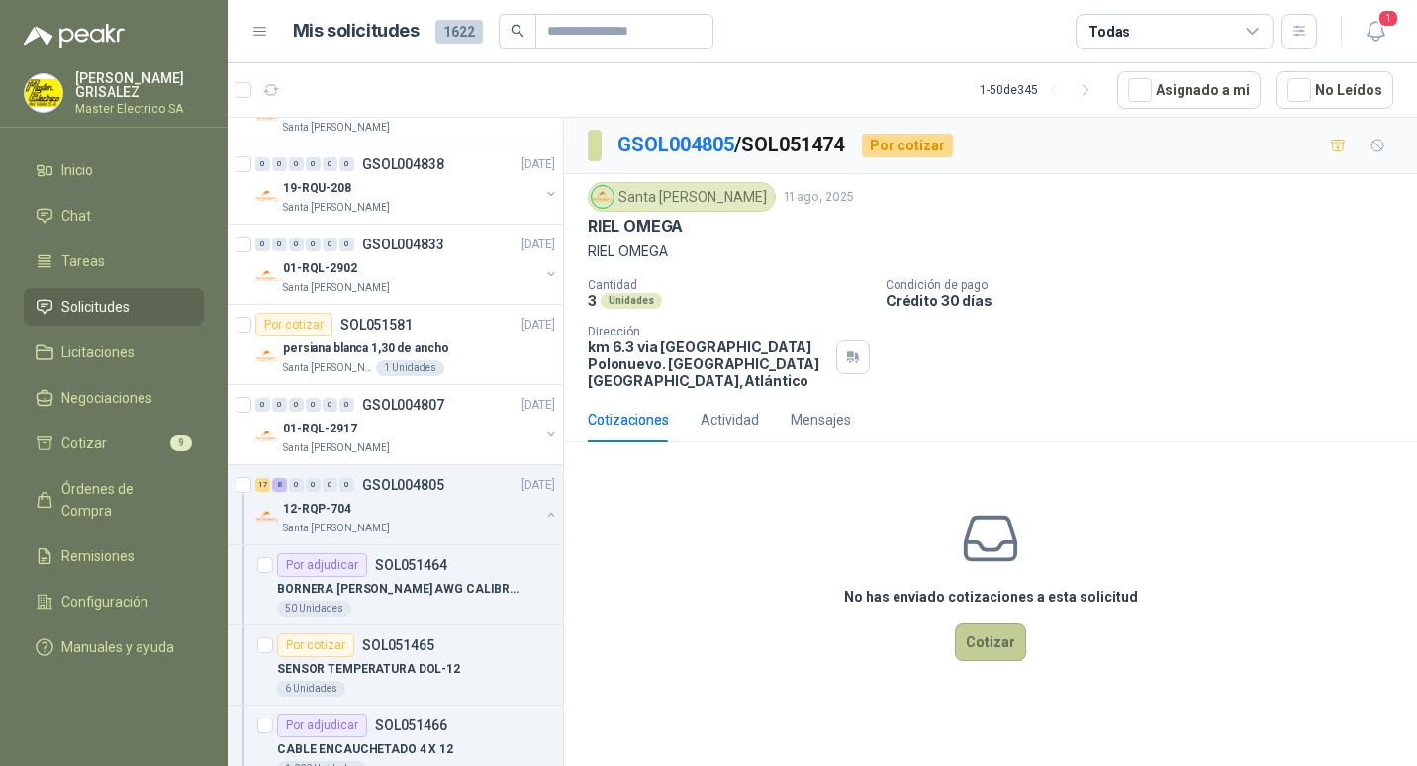
click at [1001, 629] on button "Cotizar" at bounding box center [990, 642] width 71 height 38
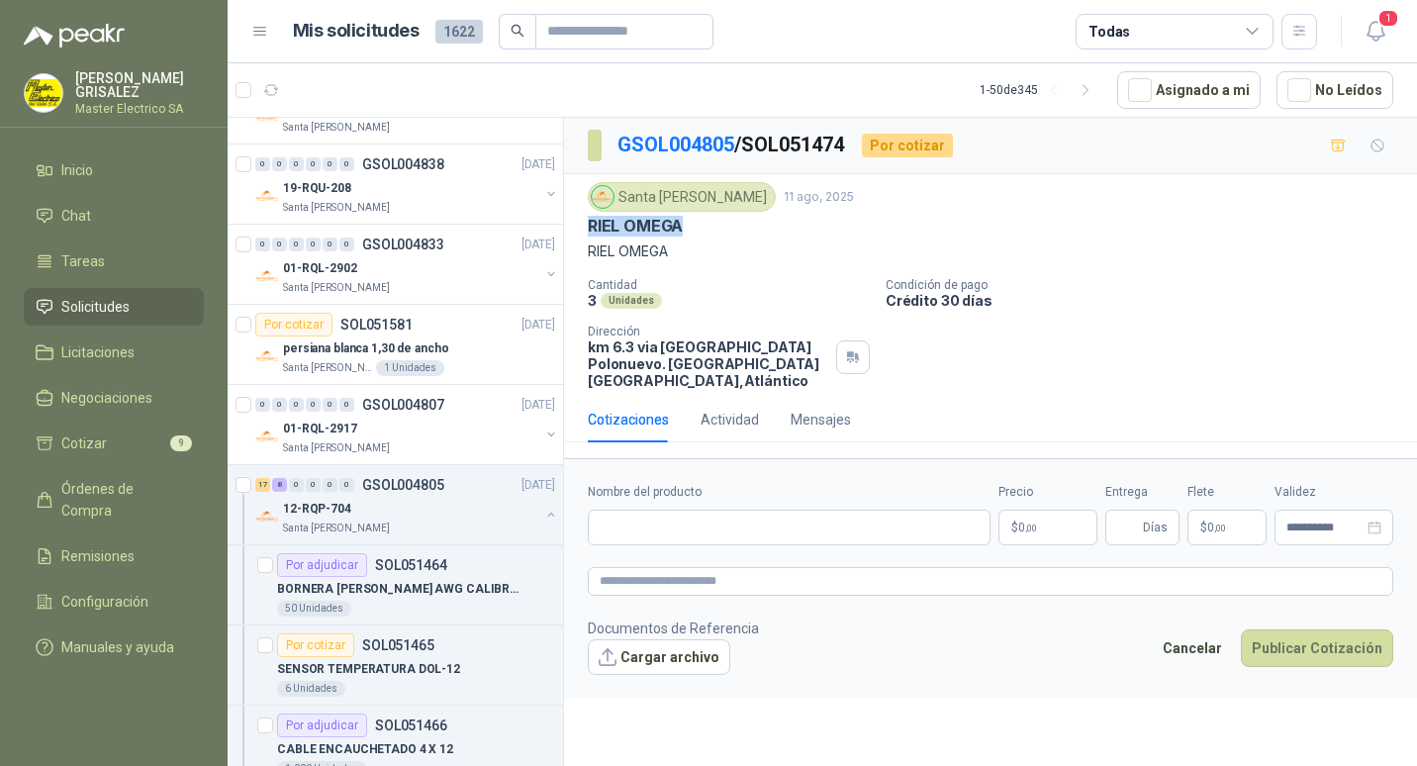
drag, startPoint x: 589, startPoint y: 225, endPoint x: 686, endPoint y: 224, distance: 97.9
click at [686, 224] on div "RIEL OMEGA" at bounding box center [990, 226] width 805 height 21
drag, startPoint x: 686, startPoint y: 224, endPoint x: 671, endPoint y: 223, distance: 15.9
paste input "**********"
type input "**********"
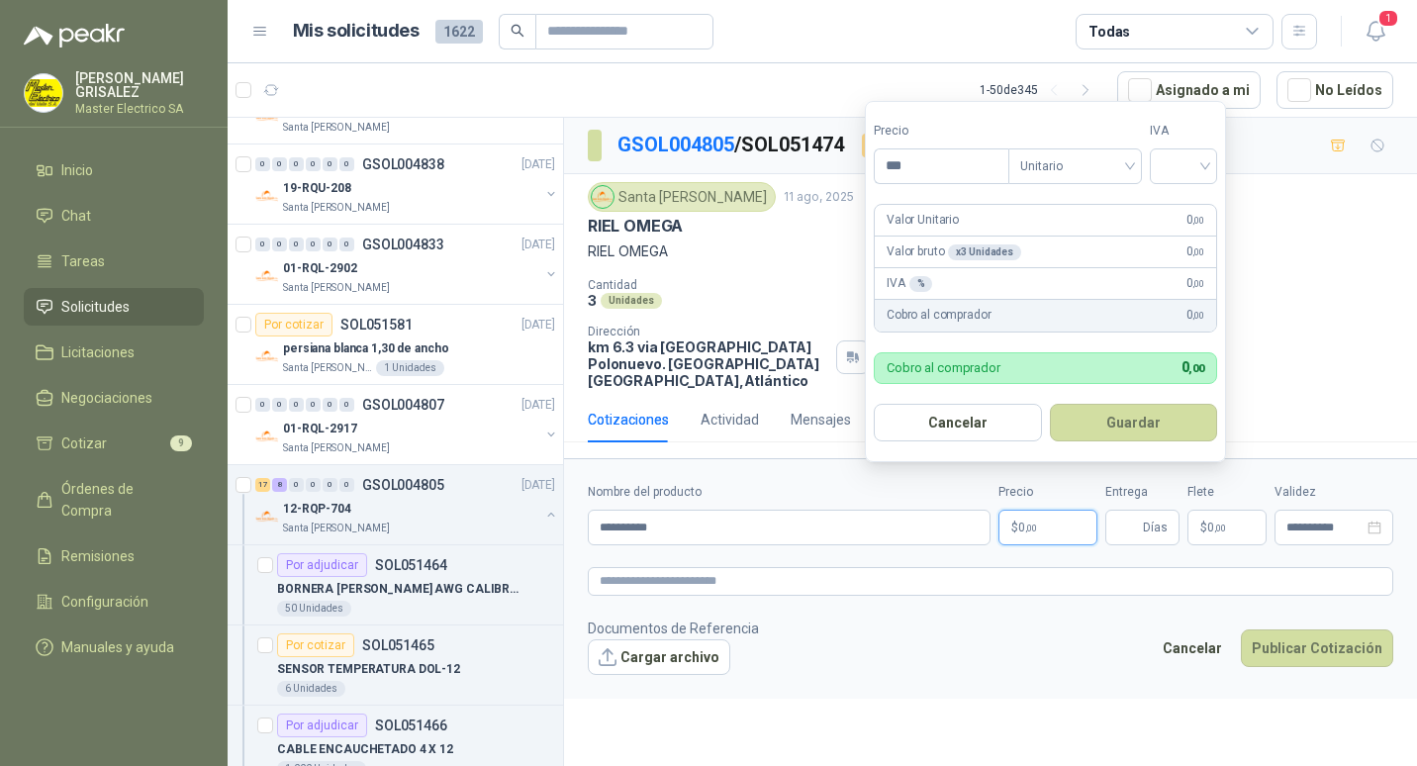
click at [1029, 522] on span ",00" at bounding box center [1031, 527] width 12 height 11
click at [894, 165] on input "***" at bounding box center [941, 166] width 134 height 34
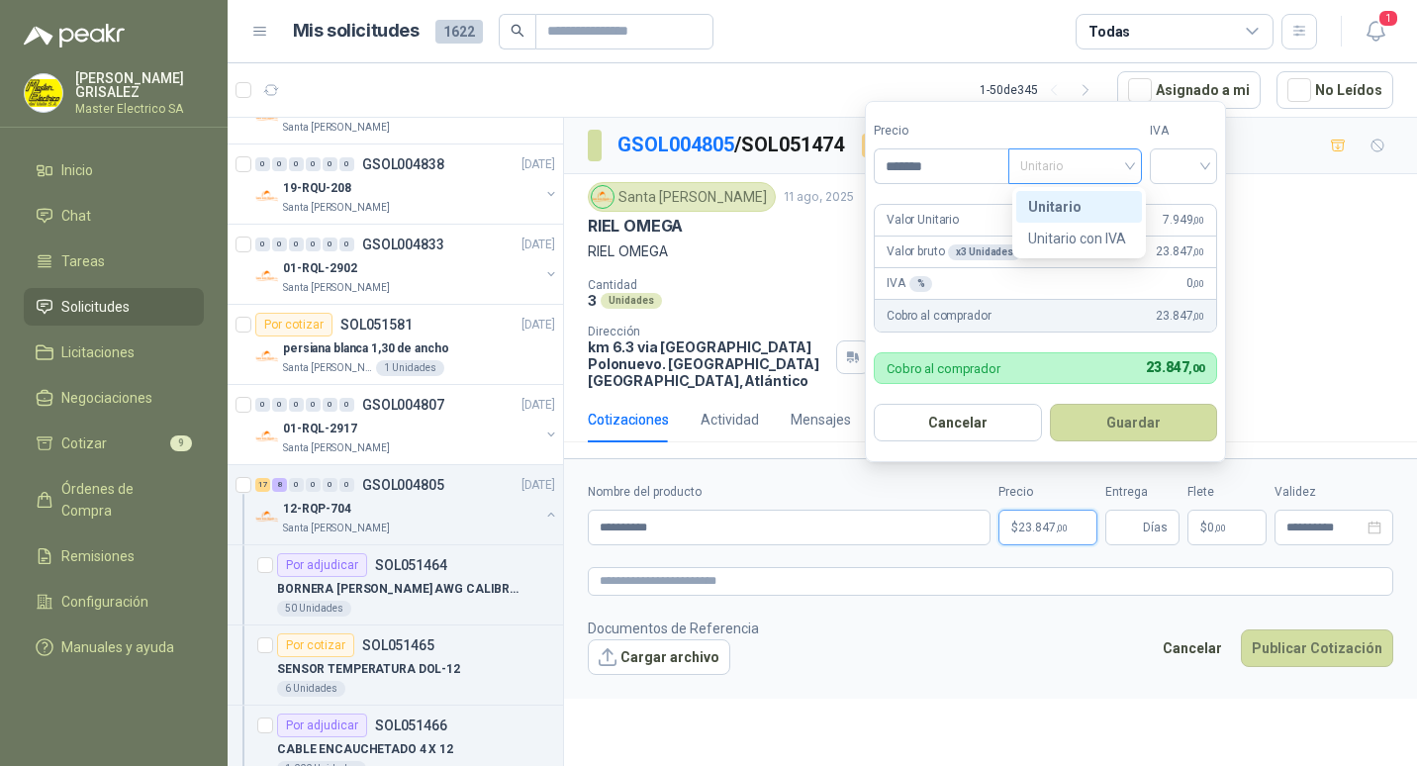
click at [1135, 161] on div "Unitario" at bounding box center [1075, 166] width 134 height 36
type input "*******"
click at [1065, 201] on div "Unitario" at bounding box center [1079, 207] width 102 height 22
click at [1205, 166] on input "search" at bounding box center [1183, 164] width 44 height 30
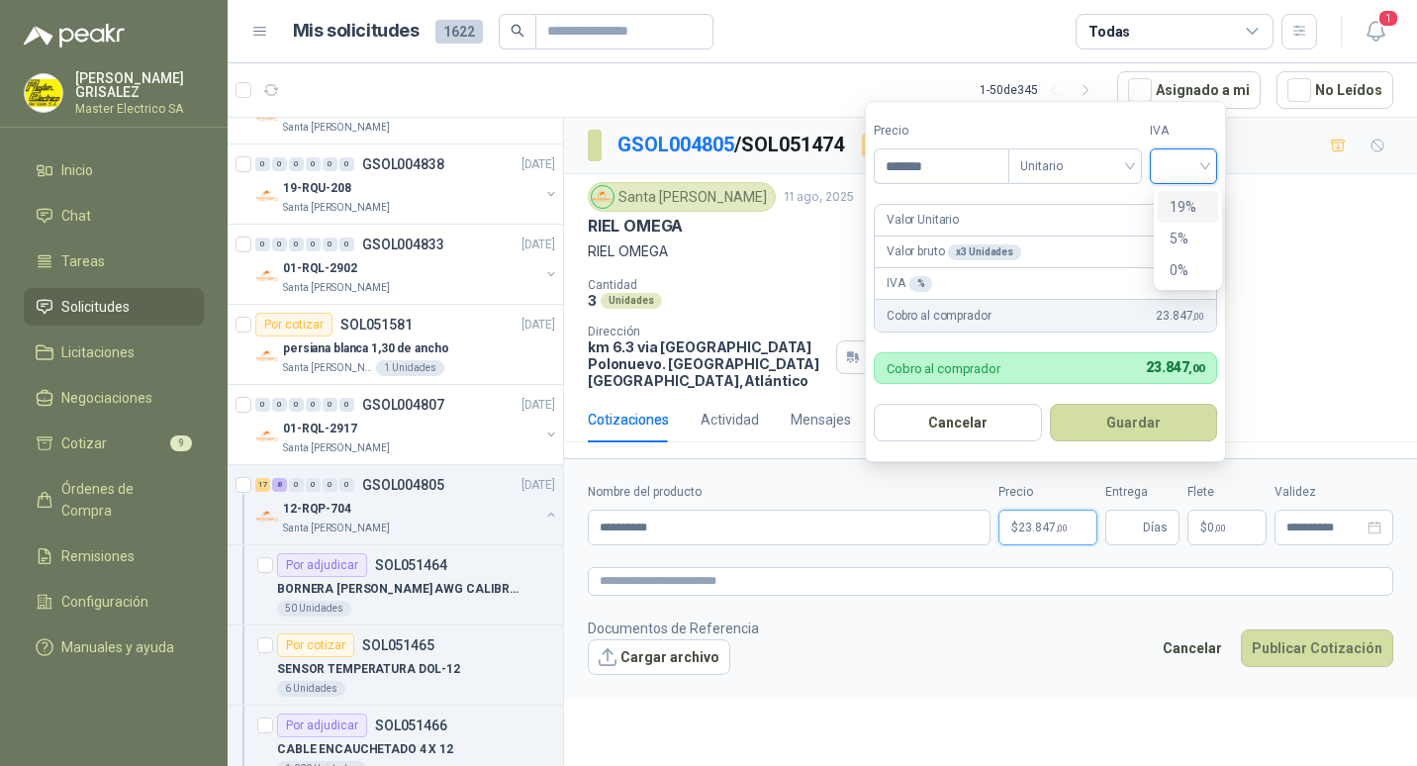
click at [1181, 197] on div "19%" at bounding box center [1187, 207] width 37 height 22
click at [1143, 419] on button "Guardar" at bounding box center [1136, 423] width 170 height 38
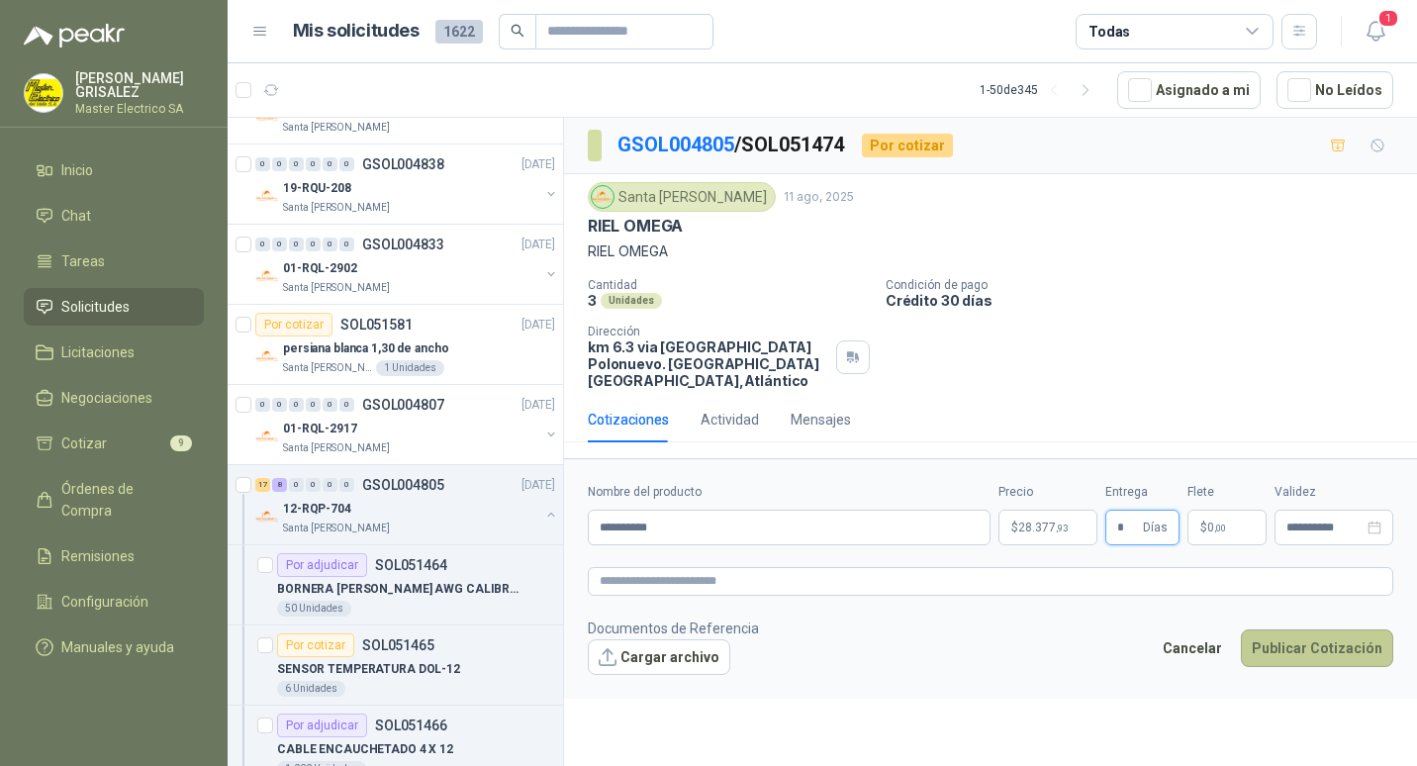
type input "*"
click at [1304, 631] on button "Publicar Cotización" at bounding box center [1316, 648] width 152 height 38
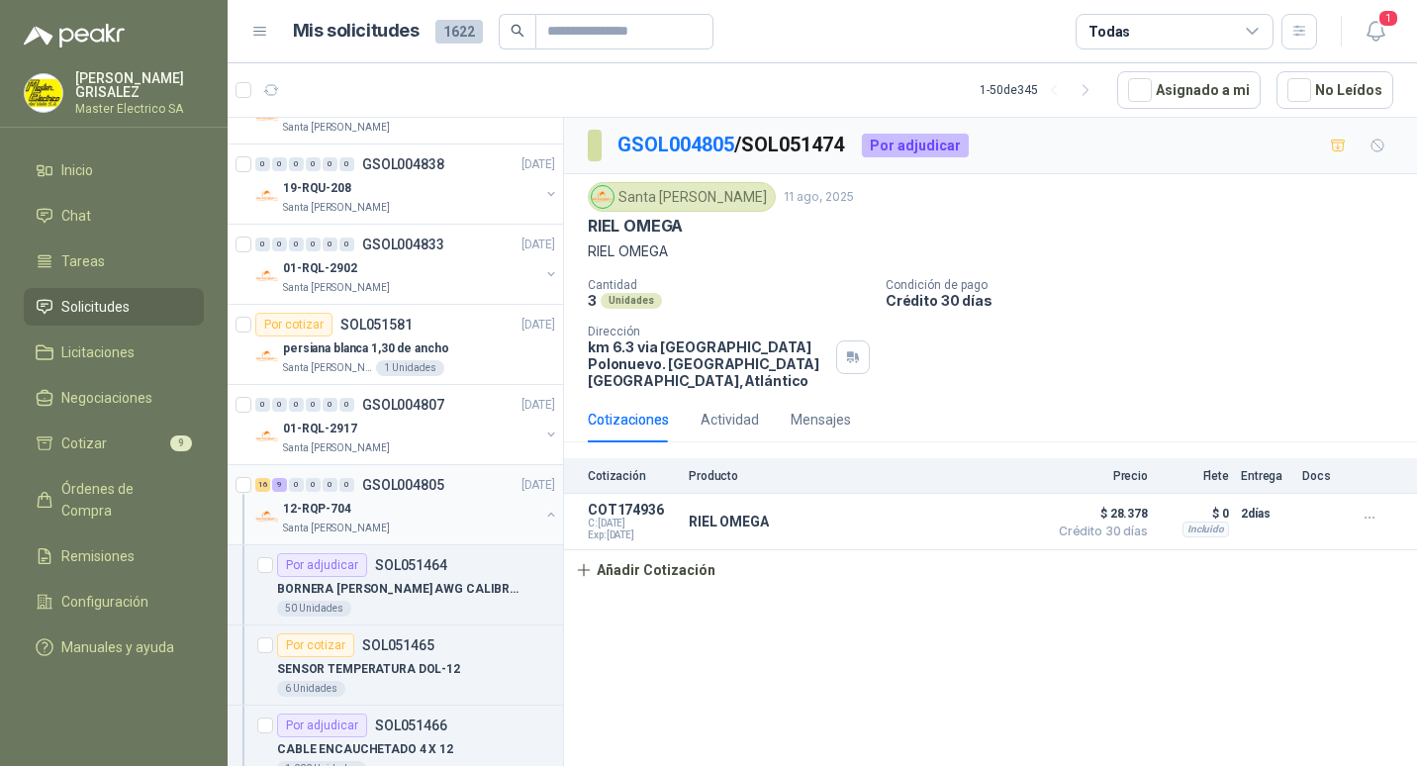
click at [379, 484] on p "GSOL004805" at bounding box center [403, 485] width 82 height 14
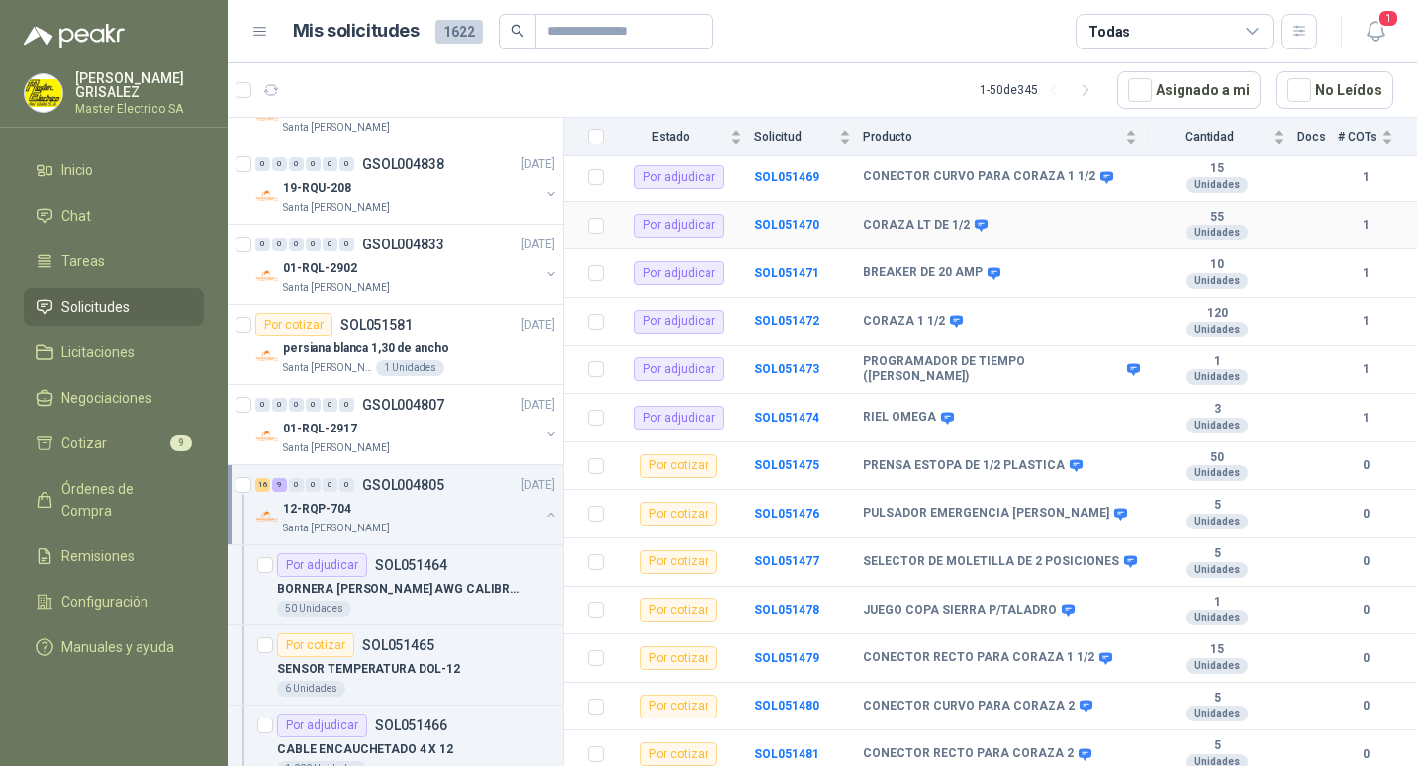
scroll to position [495, 0]
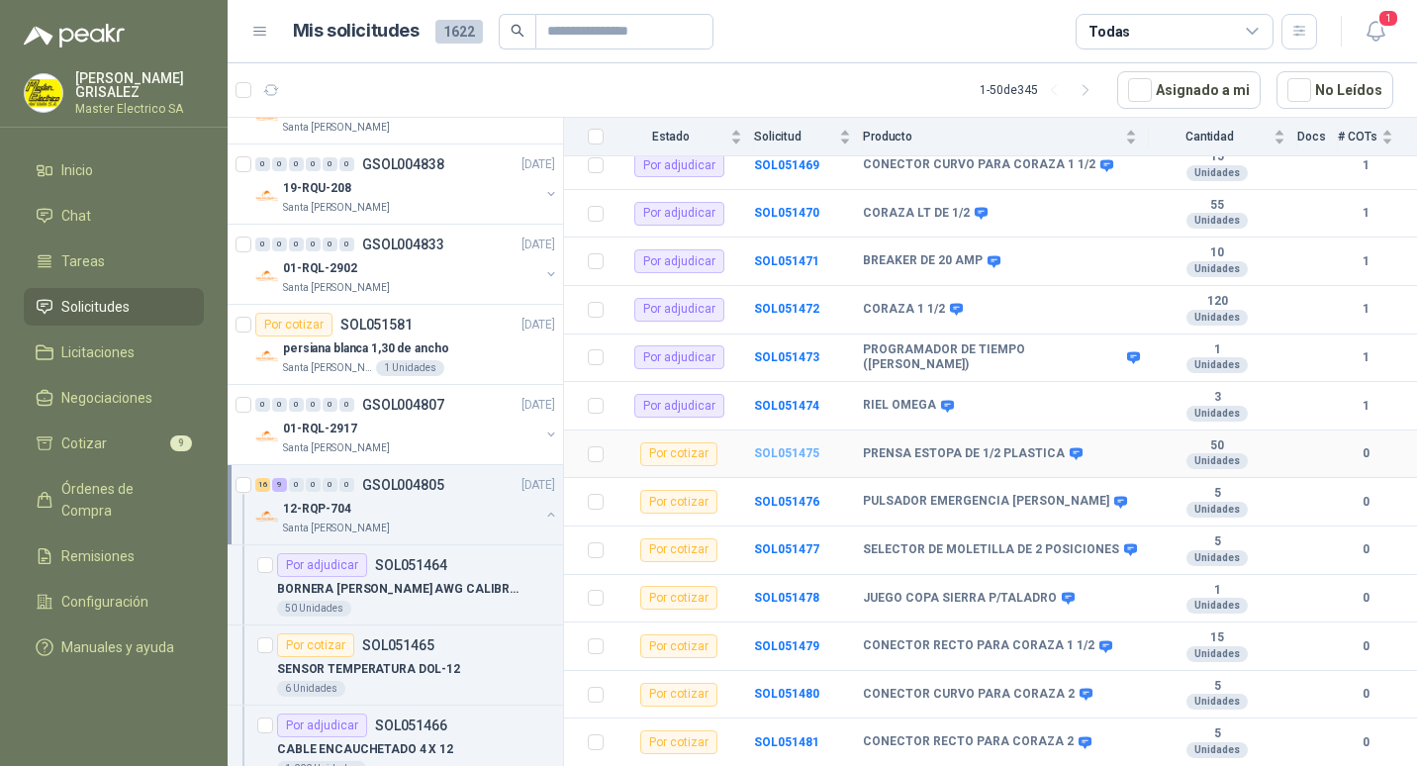
click at [787, 446] on b "SOL051475" at bounding box center [786, 453] width 65 height 14
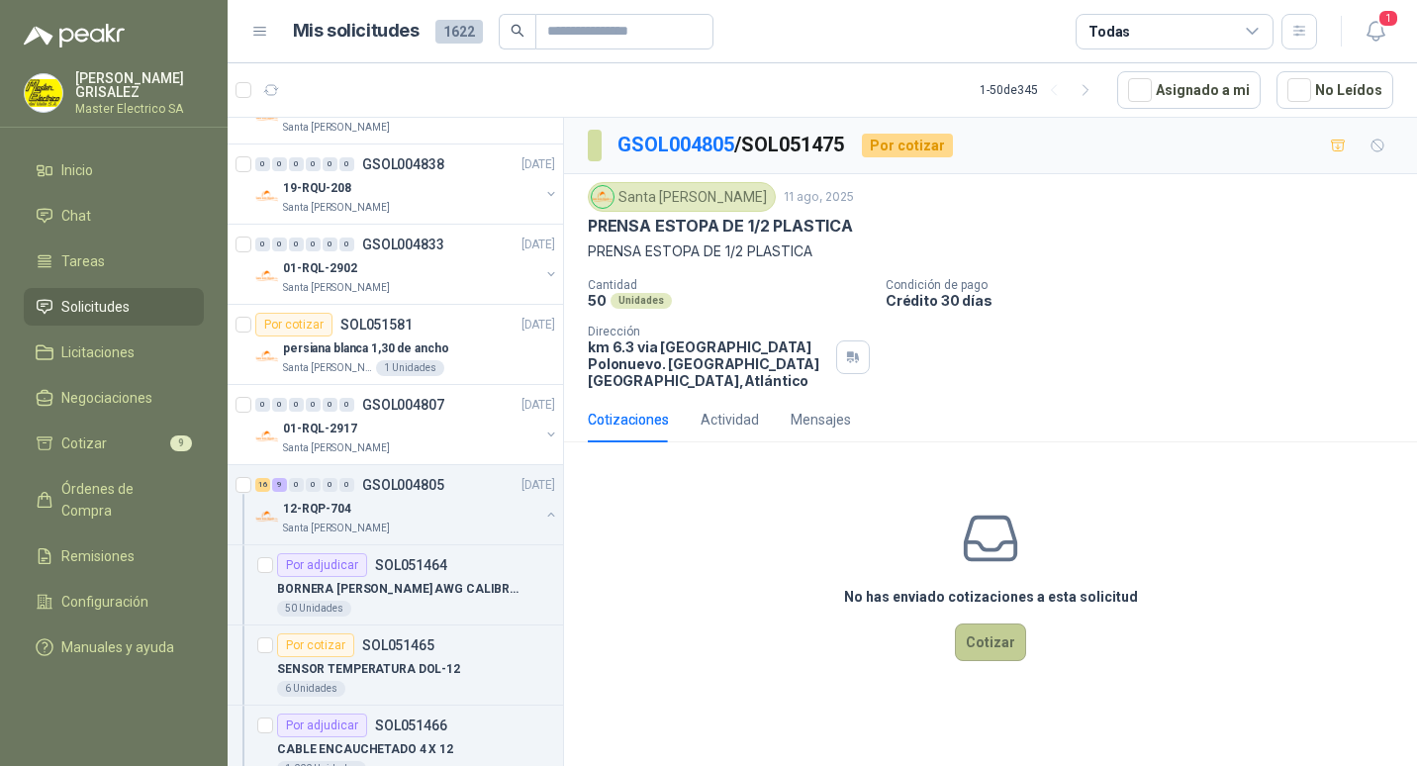
click at [993, 623] on button "Cotizar" at bounding box center [990, 642] width 71 height 38
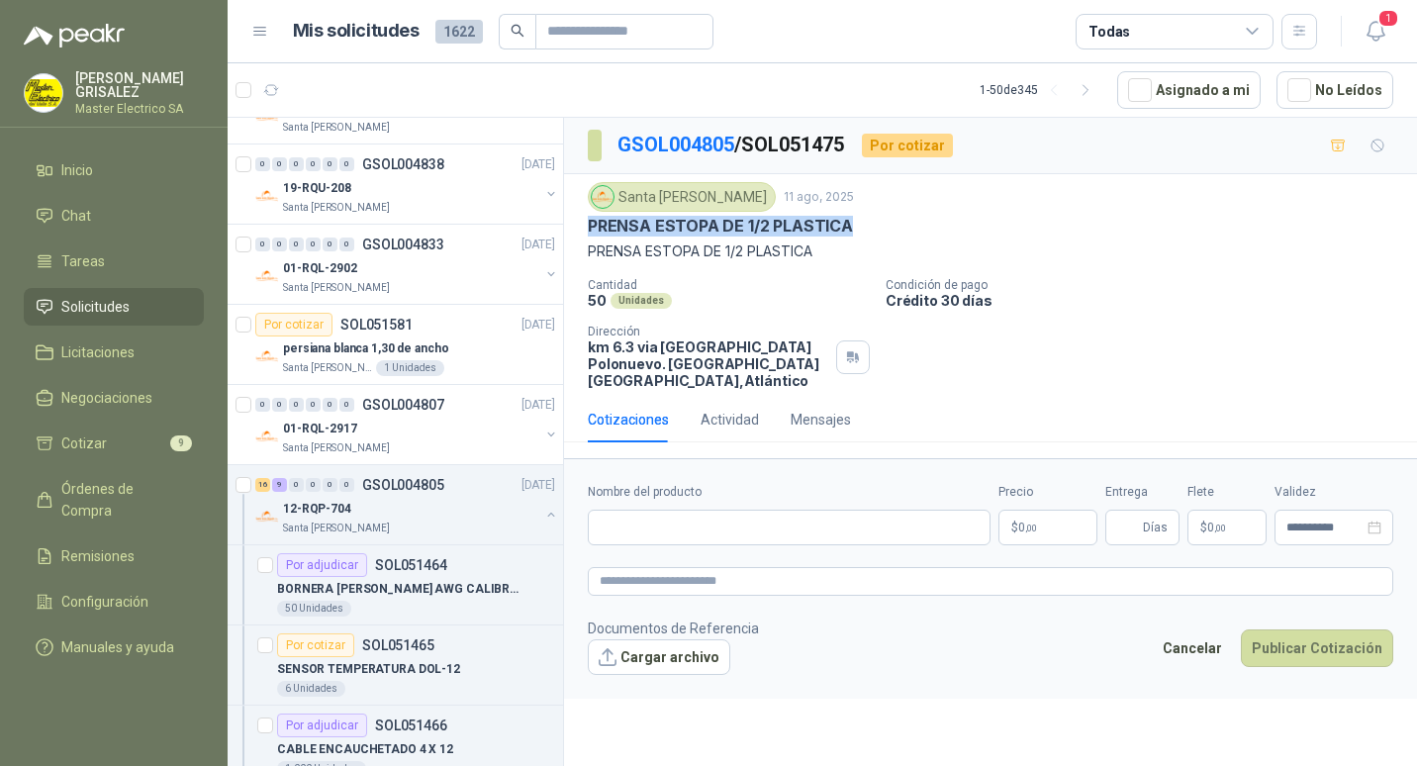
drag, startPoint x: 588, startPoint y: 227, endPoint x: 850, endPoint y: 232, distance: 262.2
click at [850, 232] on div "PRENSA ESTOPA DE 1/2 PLASTICA" at bounding box center [990, 226] width 805 height 21
drag, startPoint x: 850, startPoint y: 232, endPoint x: 794, endPoint y: 225, distance: 56.0
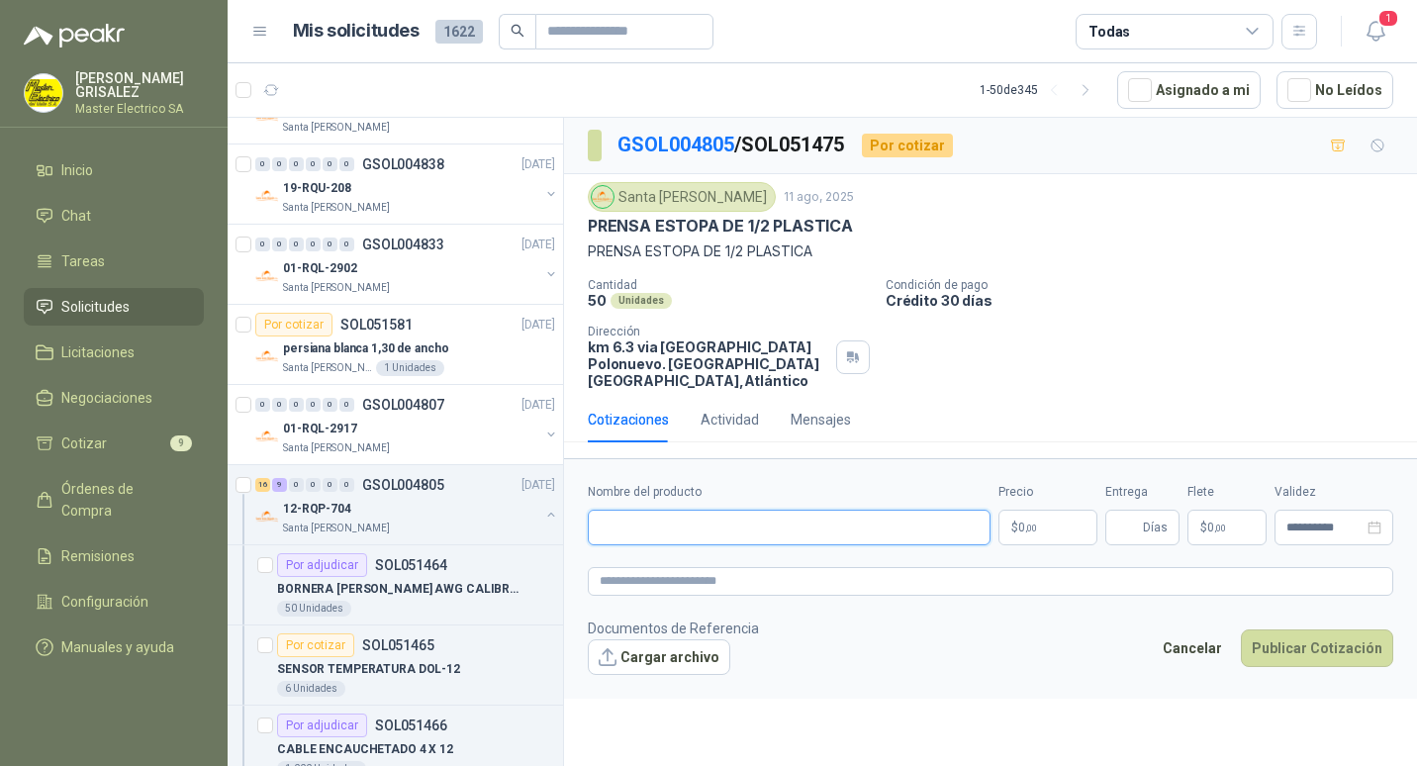
paste input "**********"
type input "**********"
click at [1027, 522] on span ",00" at bounding box center [1031, 527] width 12 height 11
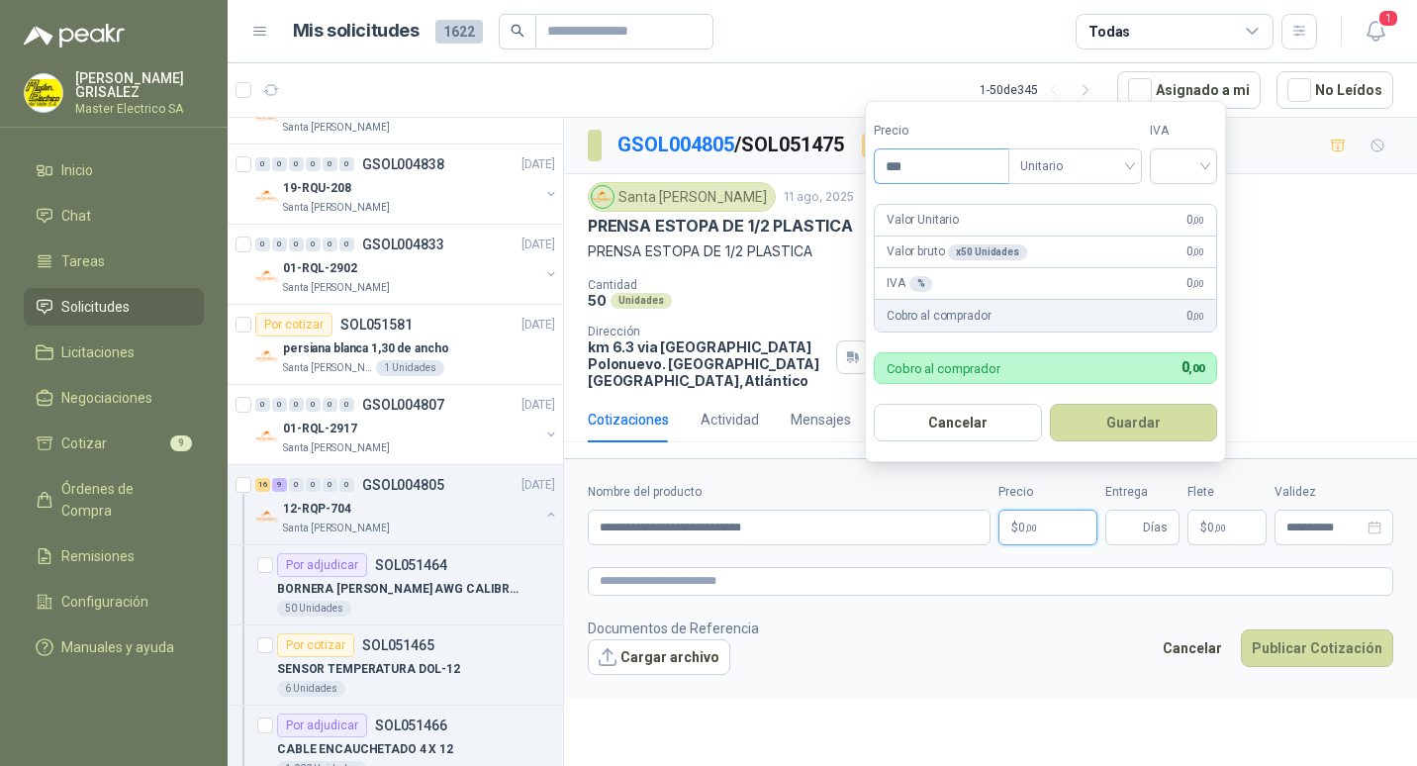
click at [896, 164] on input "***" at bounding box center [941, 166] width 134 height 34
click at [1138, 165] on div "Unitario" at bounding box center [1075, 166] width 134 height 36
type input "*******"
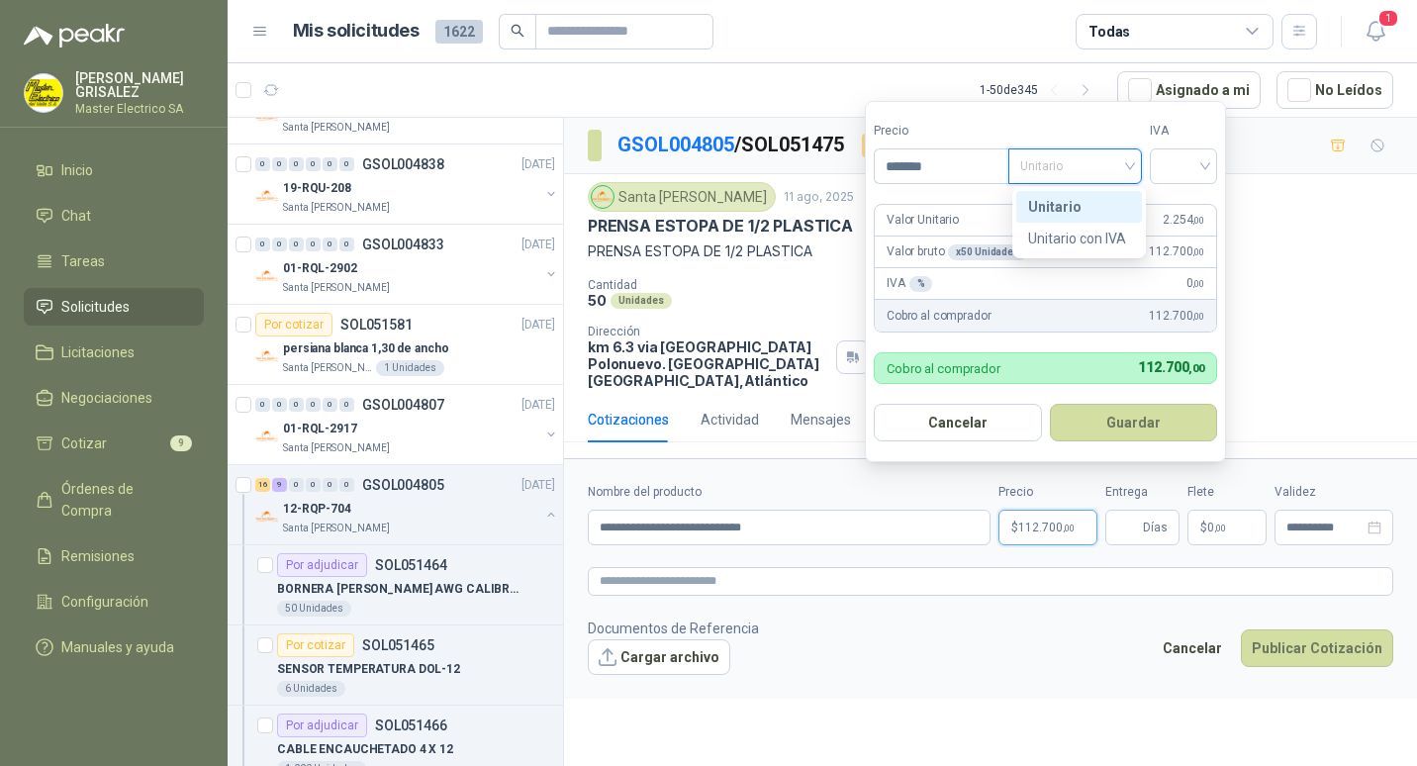
click at [1037, 205] on div "Unitario" at bounding box center [1079, 207] width 102 height 22
click at [1213, 167] on div at bounding box center [1182, 166] width 67 height 36
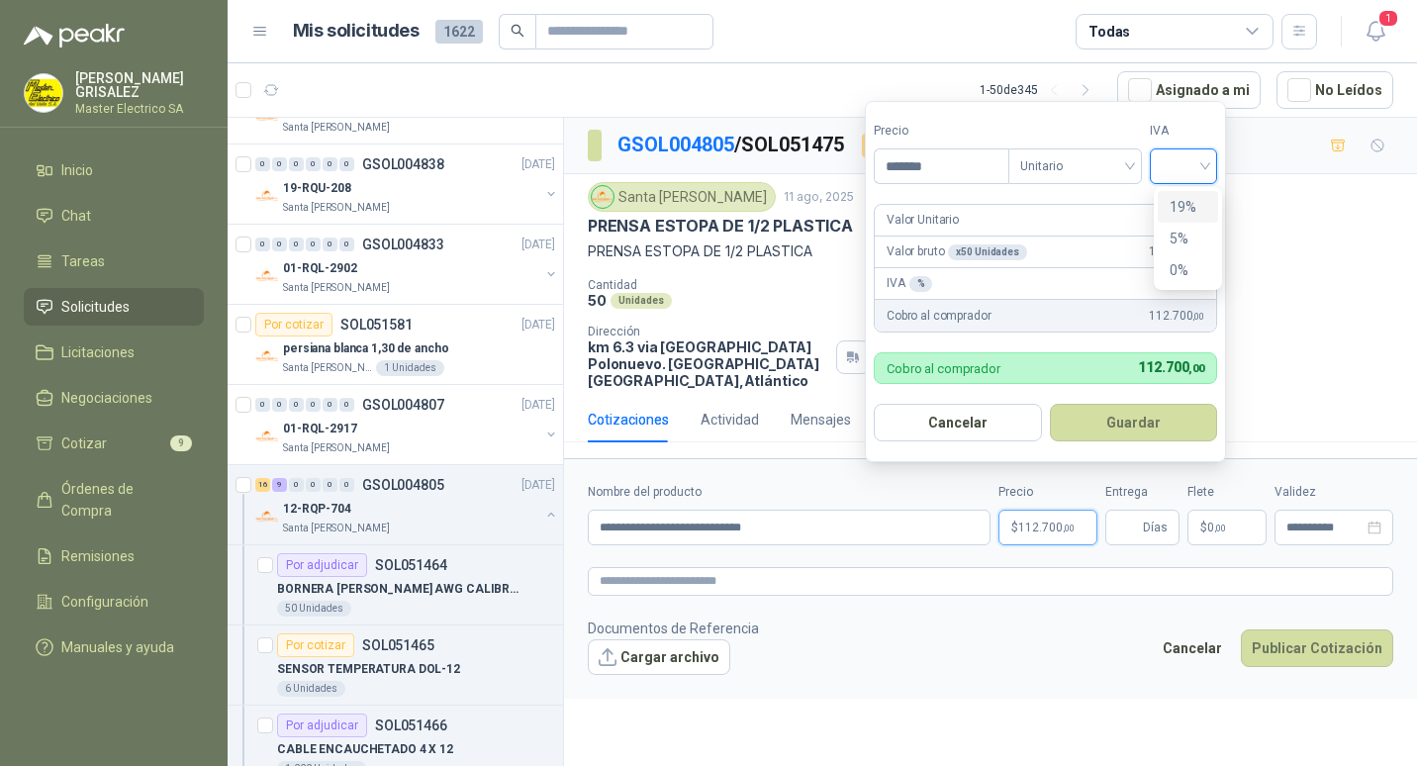
click at [1181, 205] on div "19%" at bounding box center [1187, 207] width 37 height 22
click at [1157, 416] on button "Guardar" at bounding box center [1136, 423] width 170 height 38
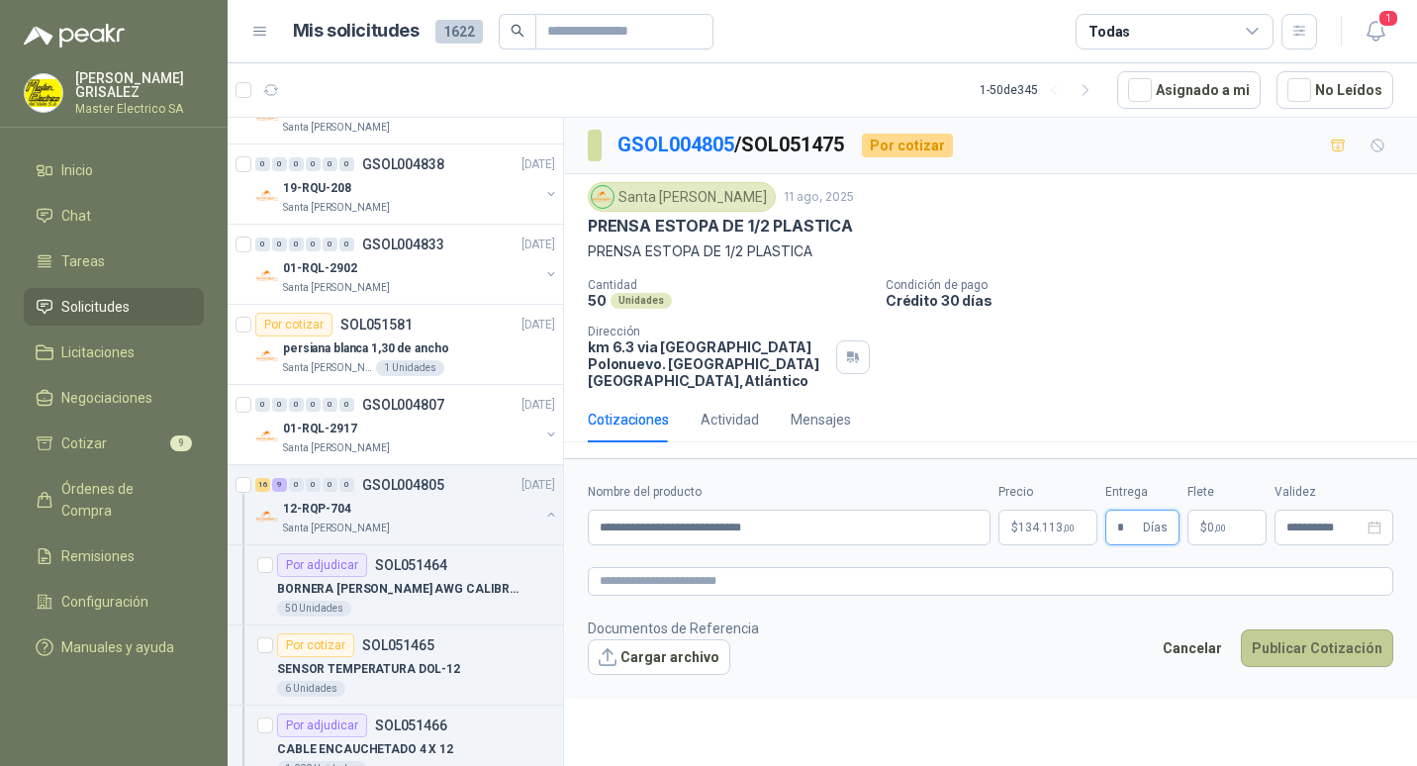
type input "*"
click at [1301, 630] on button "Publicar Cotización" at bounding box center [1316, 648] width 152 height 38
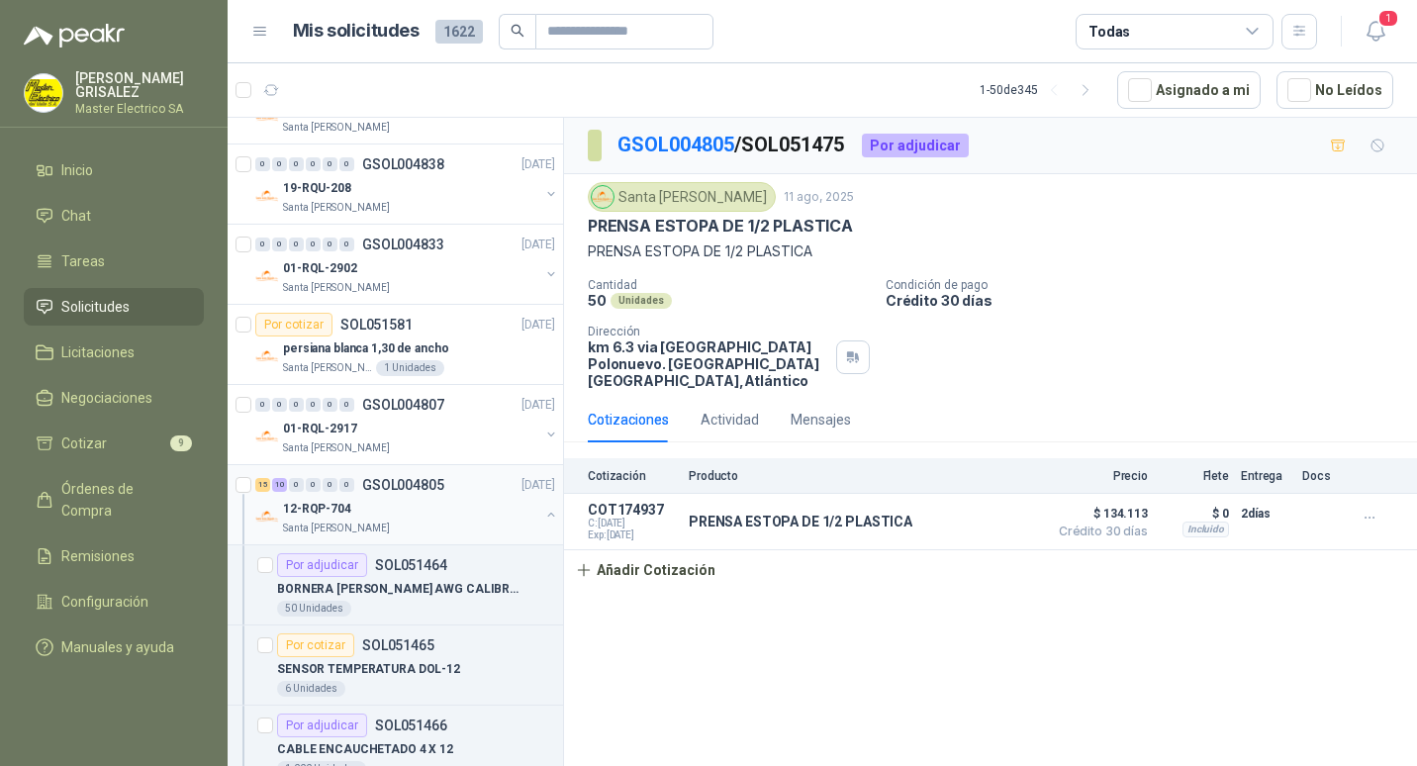
click at [390, 481] on p "GSOL004805" at bounding box center [403, 485] width 82 height 14
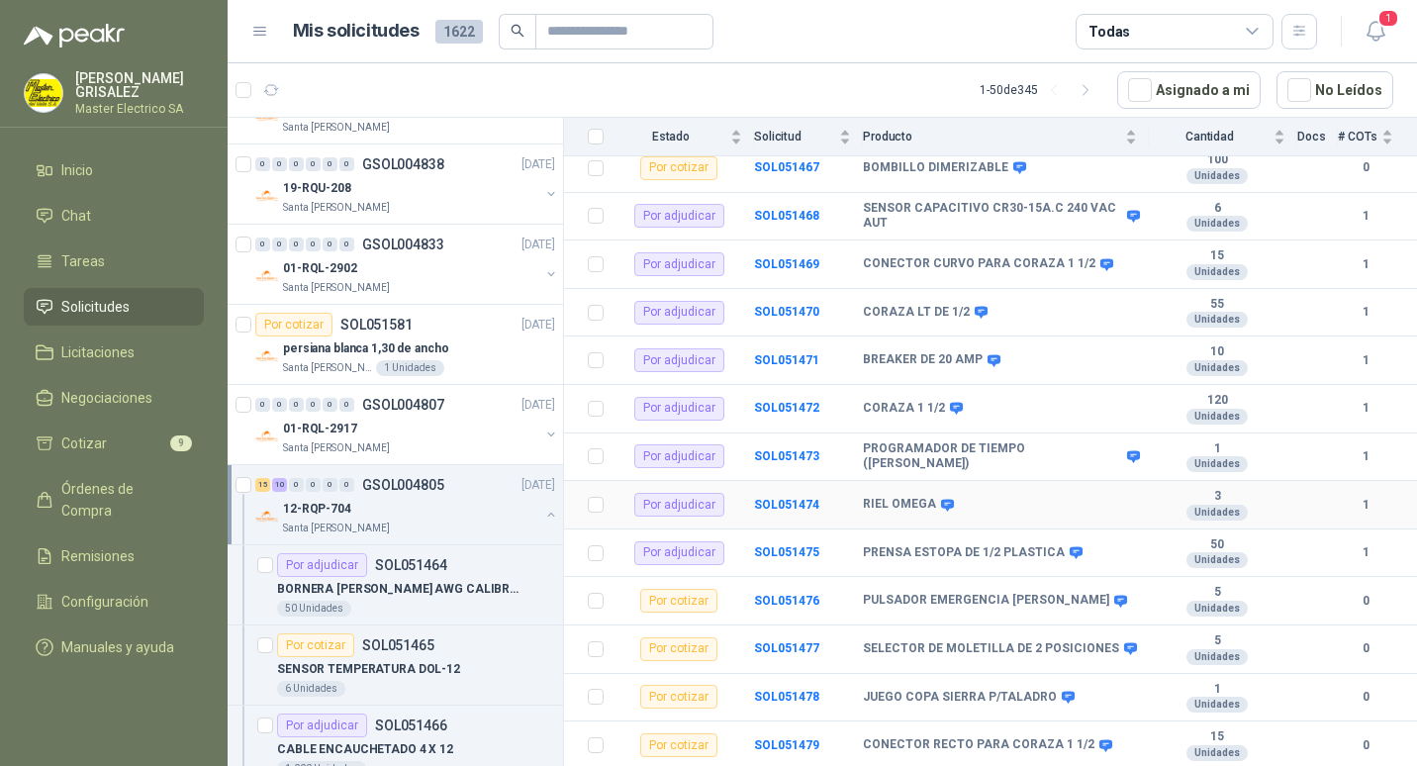
scroll to position [495, 0]
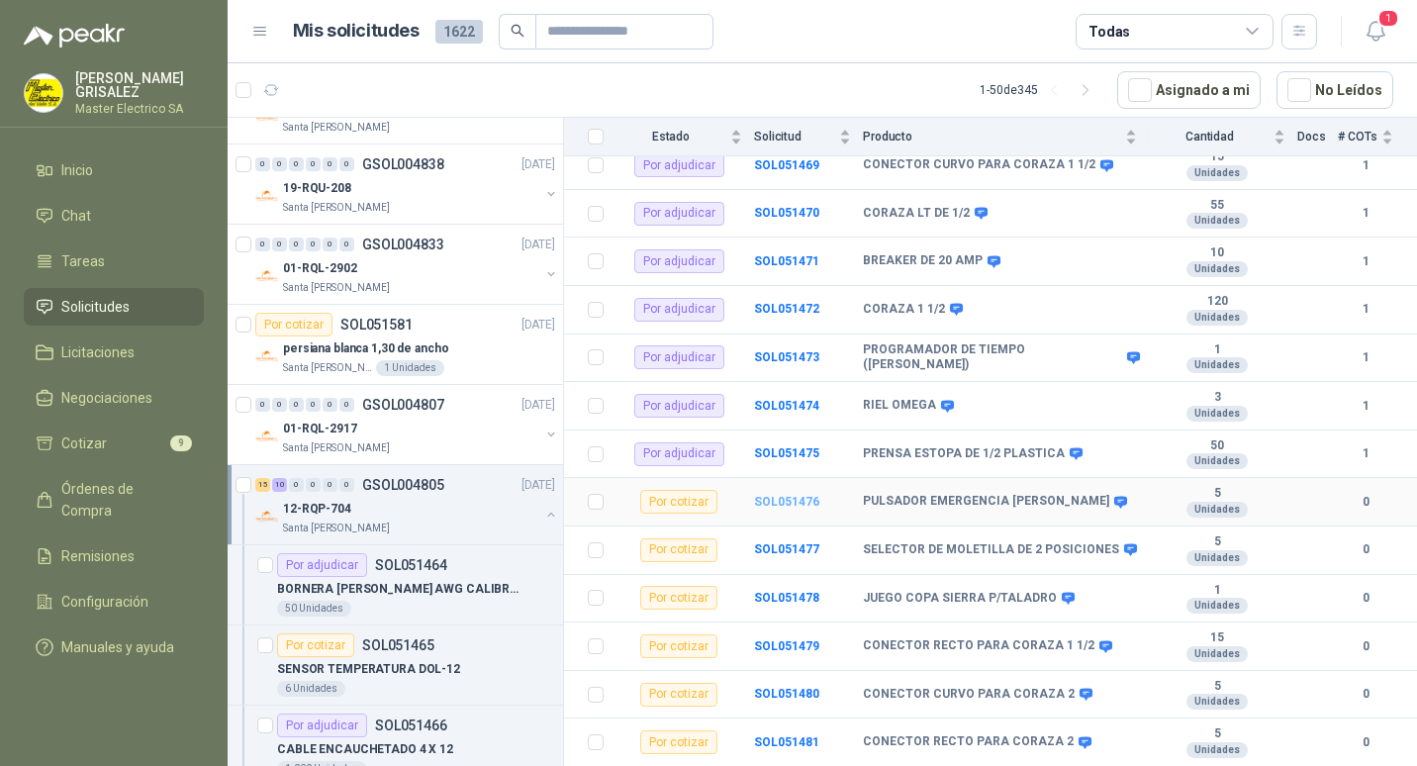
click at [789, 495] on b "SOL051476" at bounding box center [786, 502] width 65 height 14
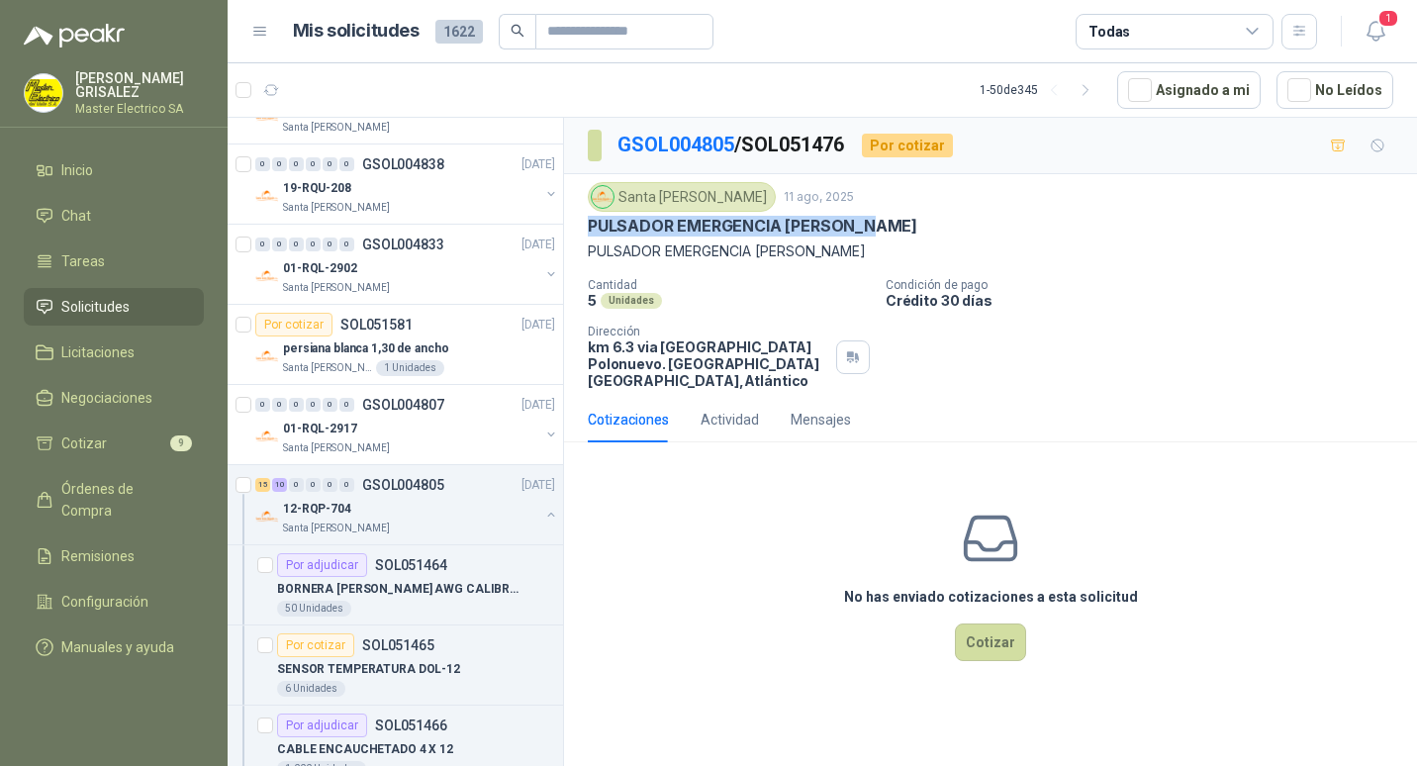
drag, startPoint x: 587, startPoint y: 226, endPoint x: 881, endPoint y: 226, distance: 294.8
click at [881, 226] on div "Santa [PERSON_NAME] [DATE] PULSADOR EMERGENCIA [PERSON_NAME] PULSADOR EMERGENCI…" at bounding box center [990, 285] width 853 height 223
drag, startPoint x: 881, startPoint y: 226, endPoint x: 857, endPoint y: 227, distance: 24.7
click at [1007, 627] on button "Cotizar" at bounding box center [990, 642] width 71 height 38
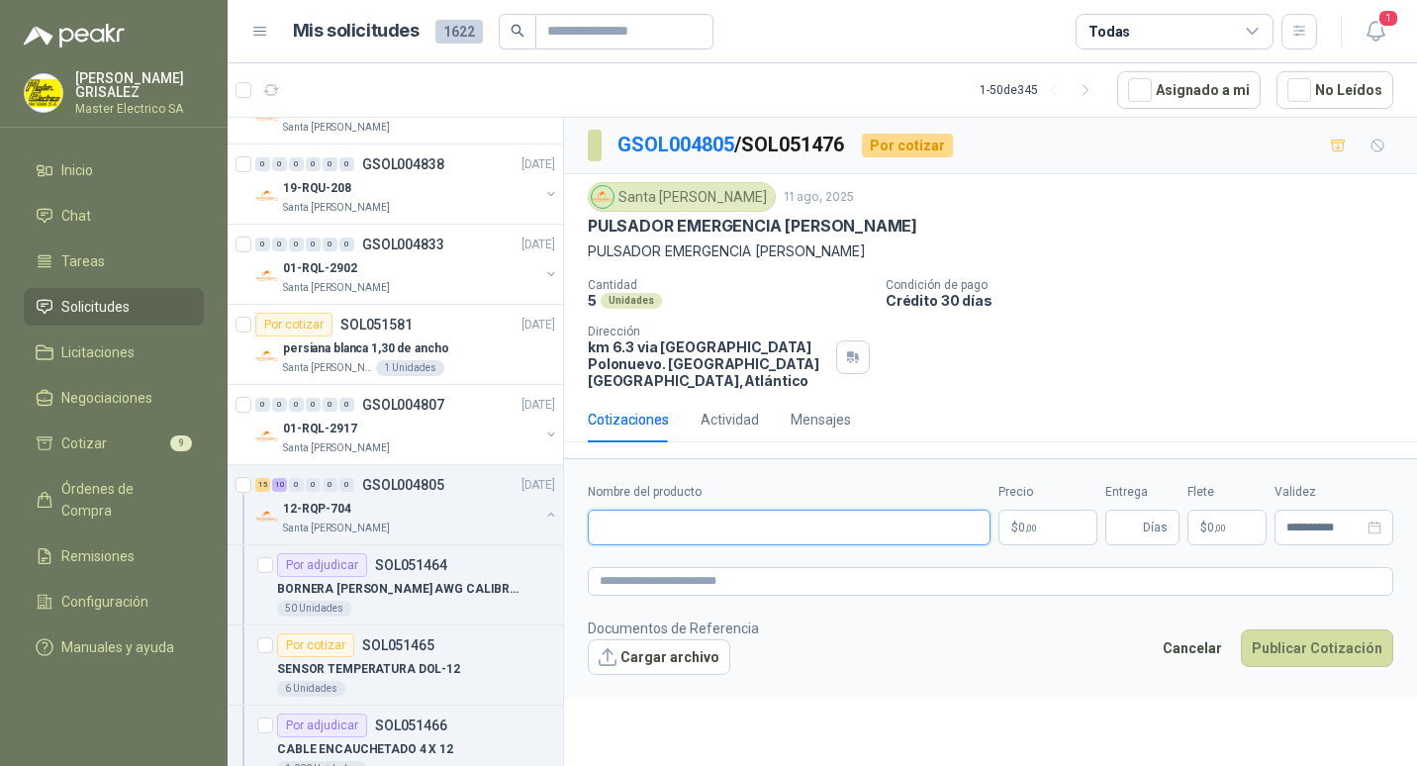
paste input "**********"
type input "**********"
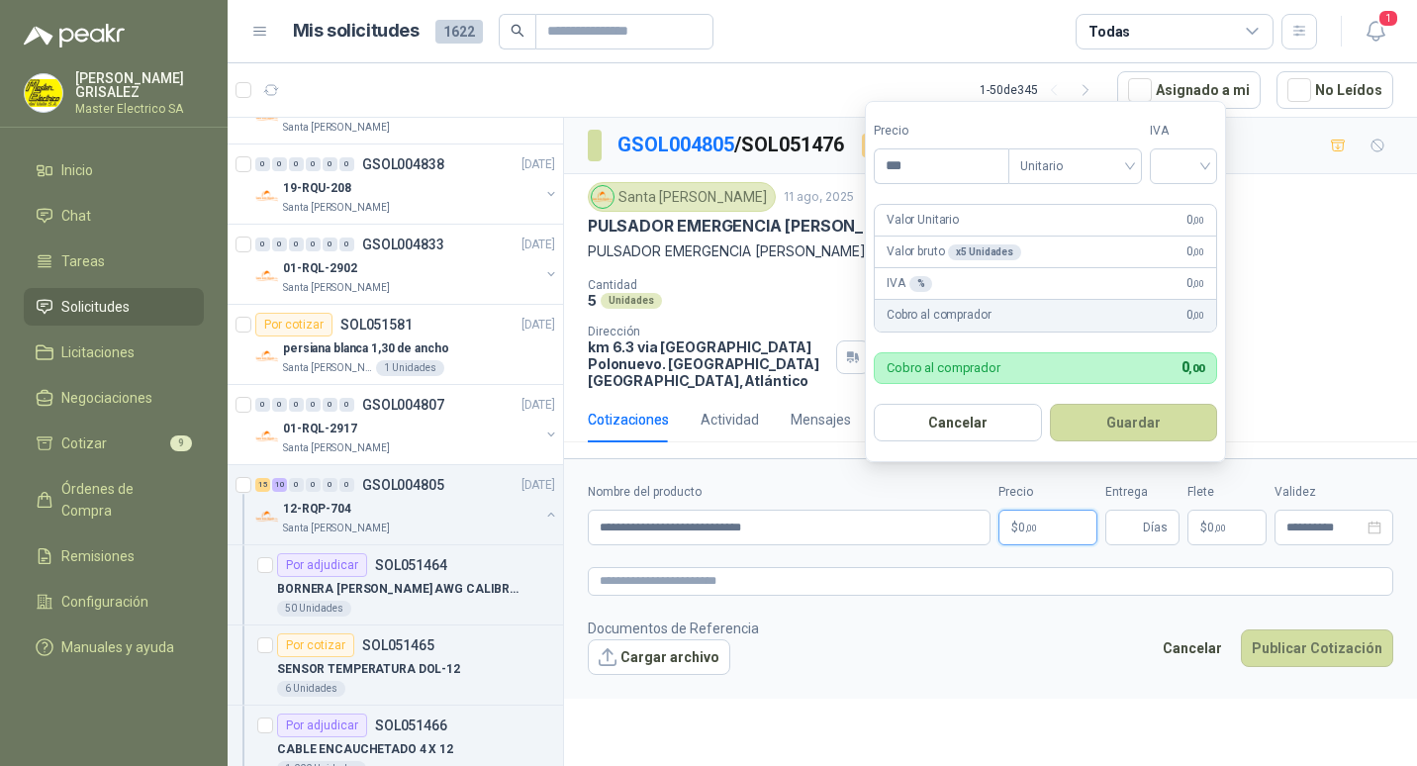
click at [1028, 522] on span ",00" at bounding box center [1031, 527] width 12 height 11
click at [897, 159] on input "***" at bounding box center [941, 166] width 134 height 34
click at [1128, 163] on span "Unitario" at bounding box center [1075, 166] width 110 height 30
type input "*********"
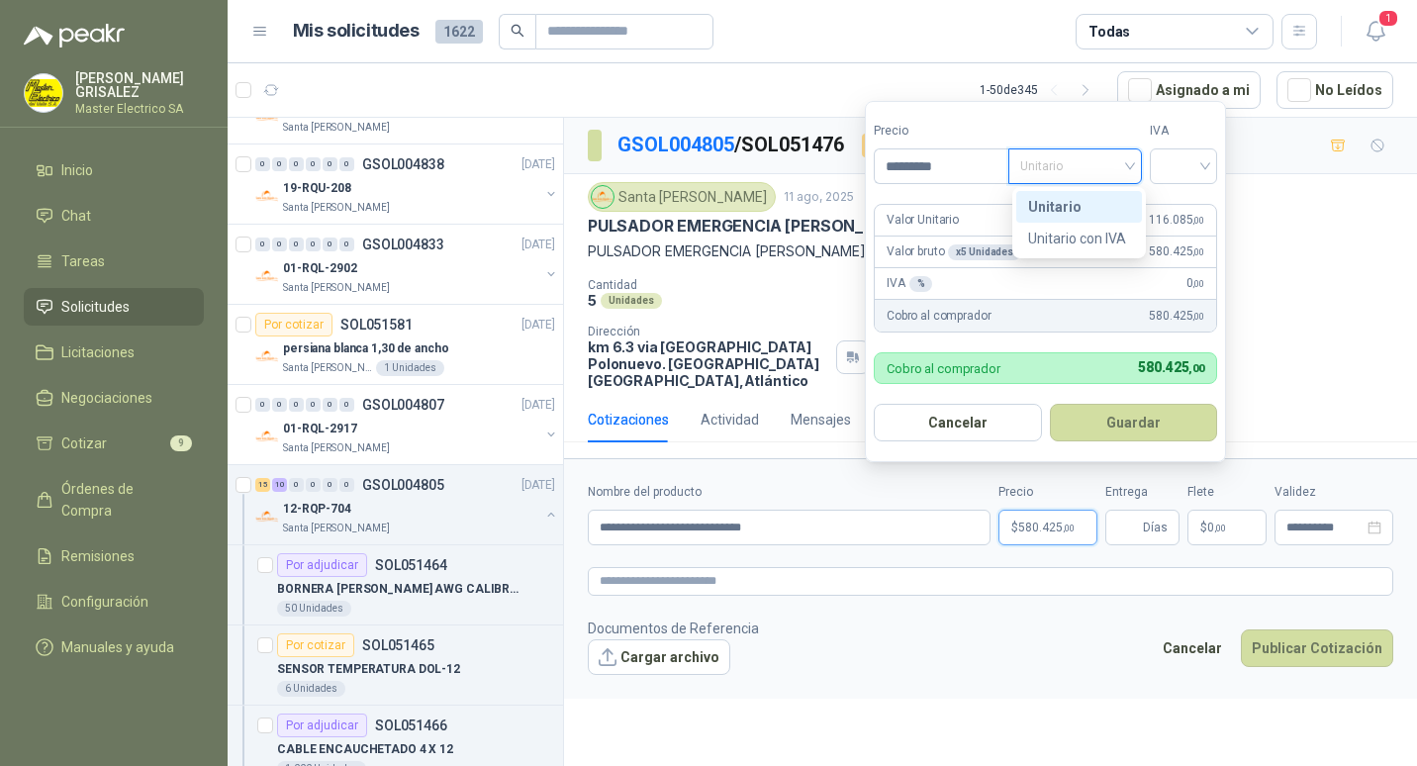
click at [1046, 204] on div "Unitario" at bounding box center [1079, 207] width 102 height 22
click at [1211, 164] on div at bounding box center [1182, 166] width 67 height 36
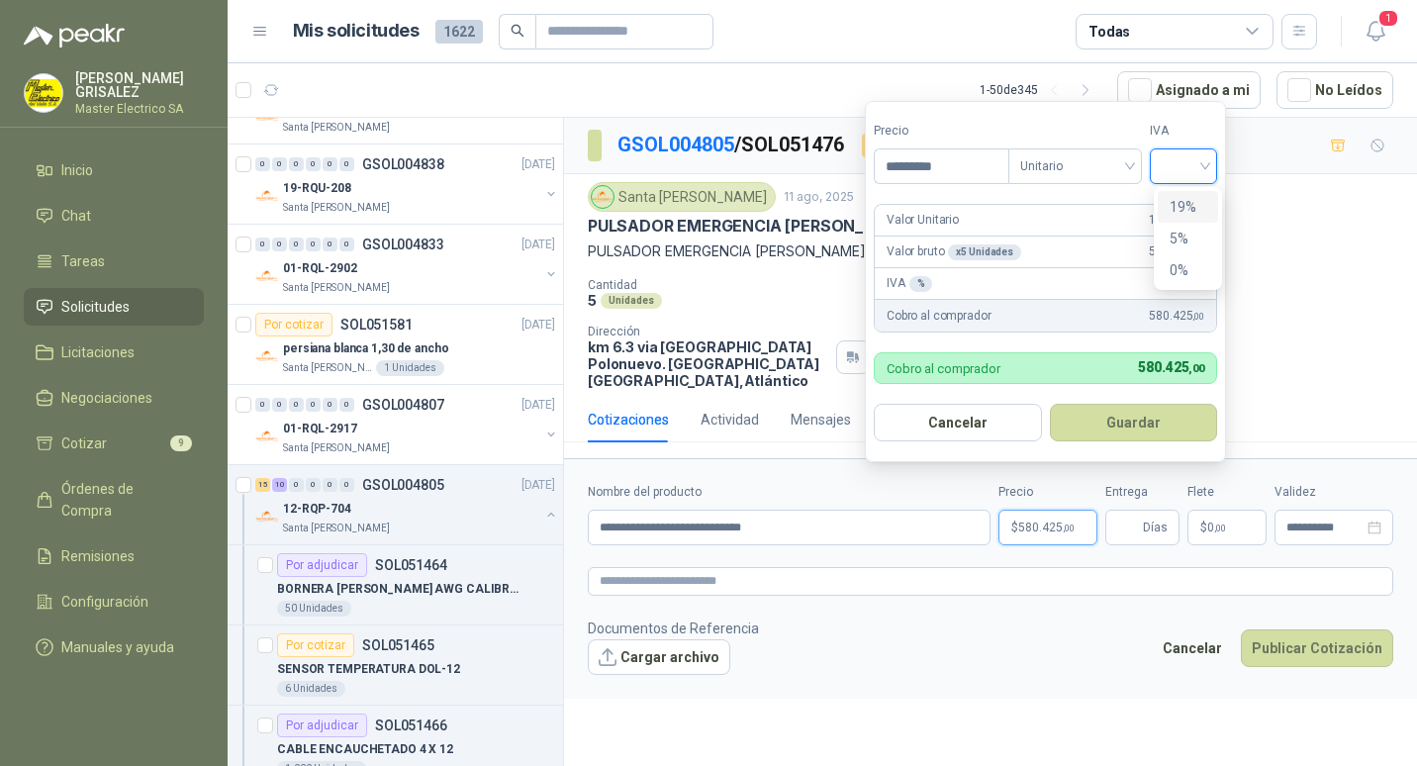
click at [1180, 205] on div "19%" at bounding box center [1187, 207] width 37 height 22
click at [1132, 421] on button "Guardar" at bounding box center [1136, 423] width 170 height 38
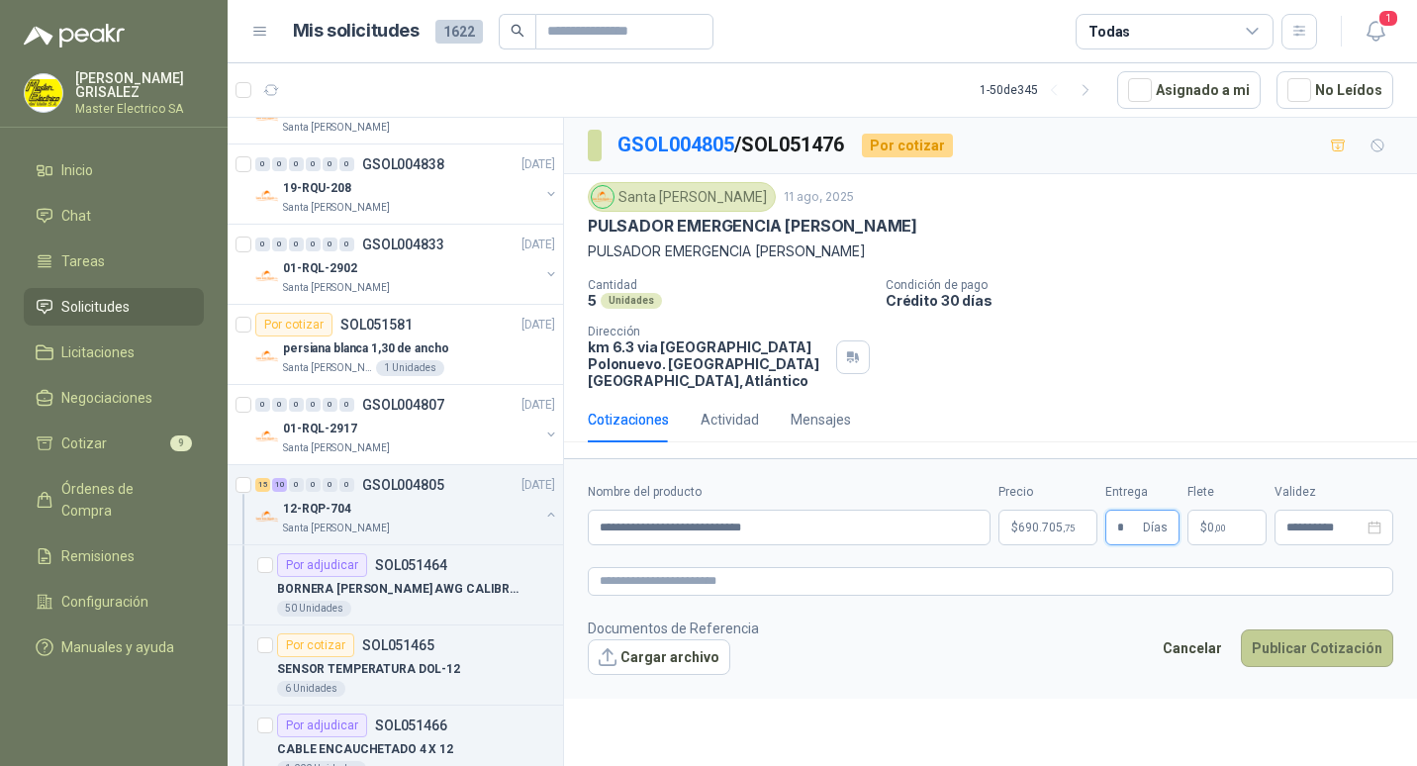
type input "*"
click at [1321, 629] on button "Publicar Cotización" at bounding box center [1316, 648] width 152 height 38
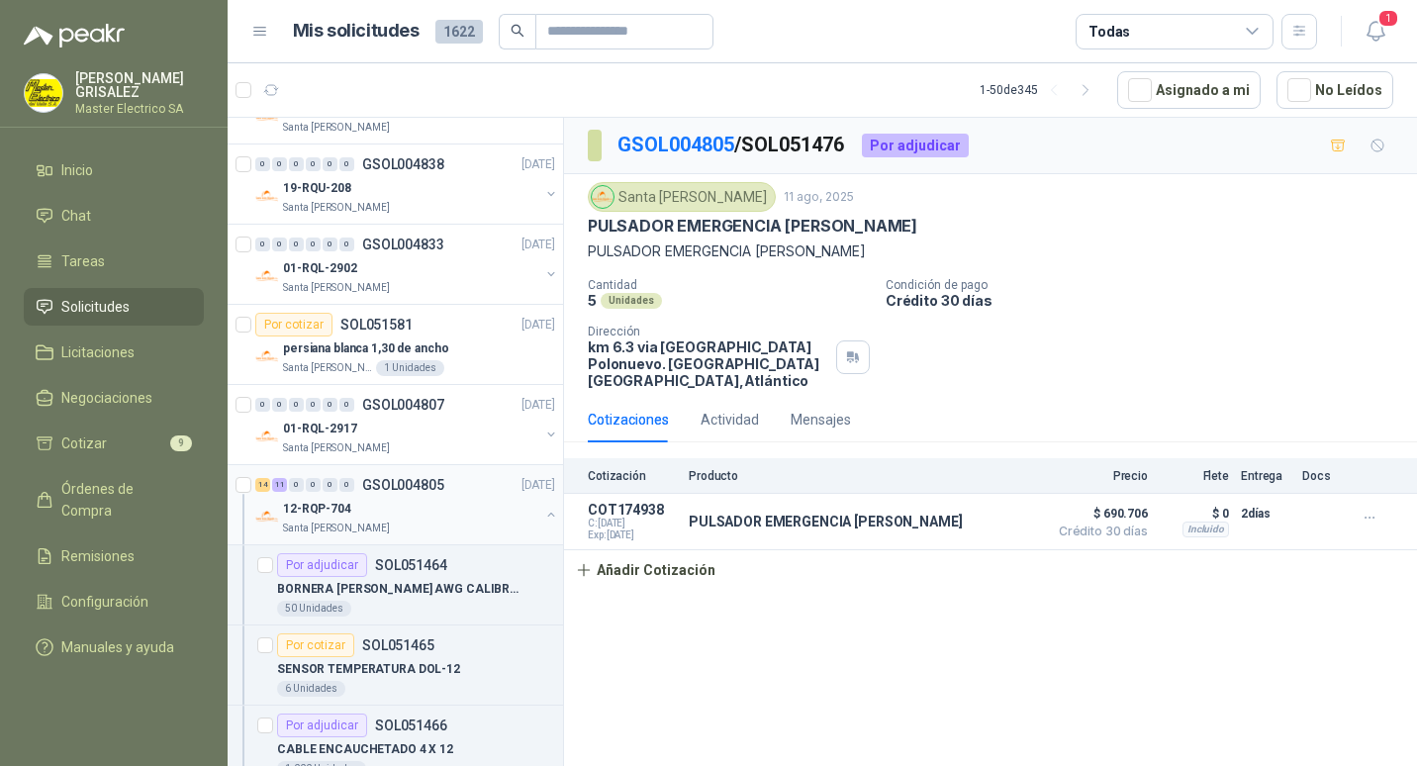
click at [386, 478] on p "GSOL004805" at bounding box center [403, 485] width 82 height 14
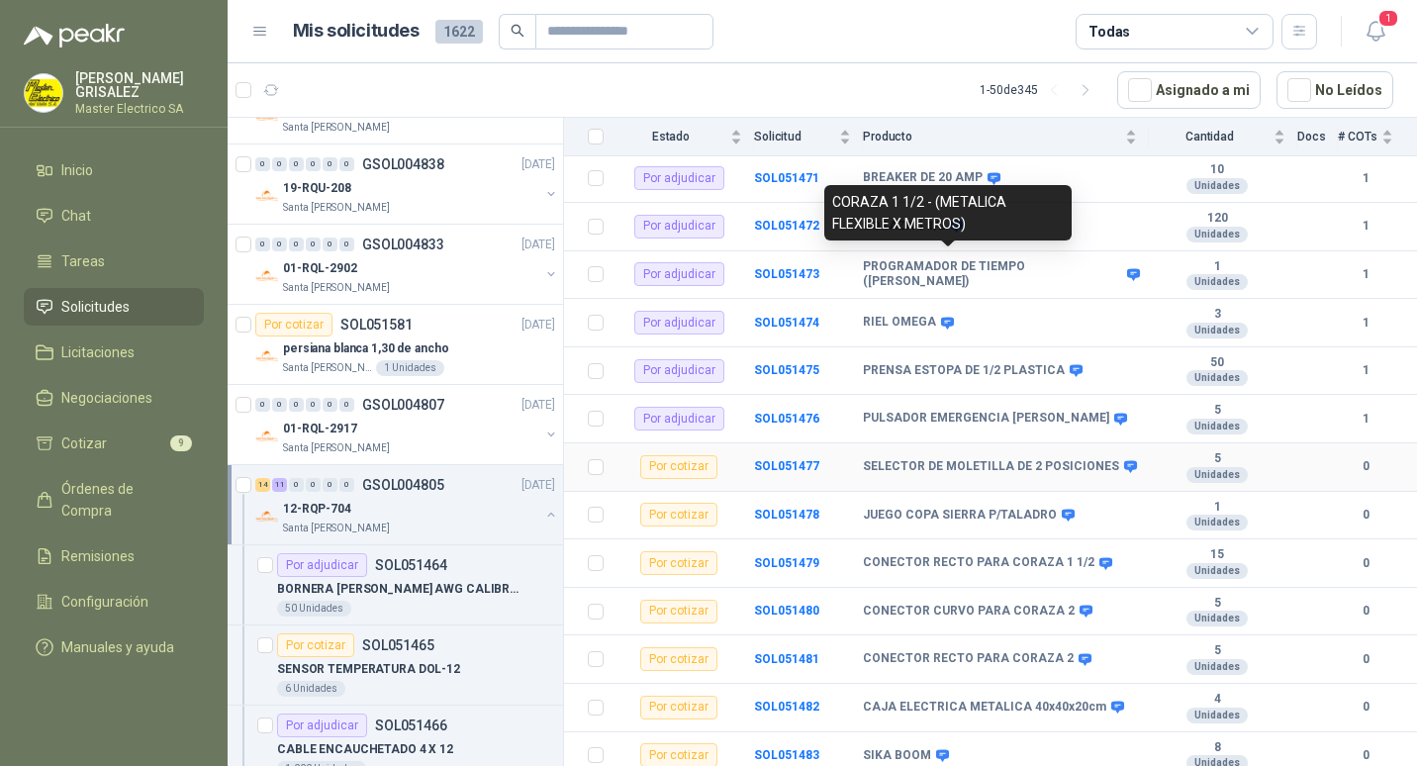
scroll to position [594, 0]
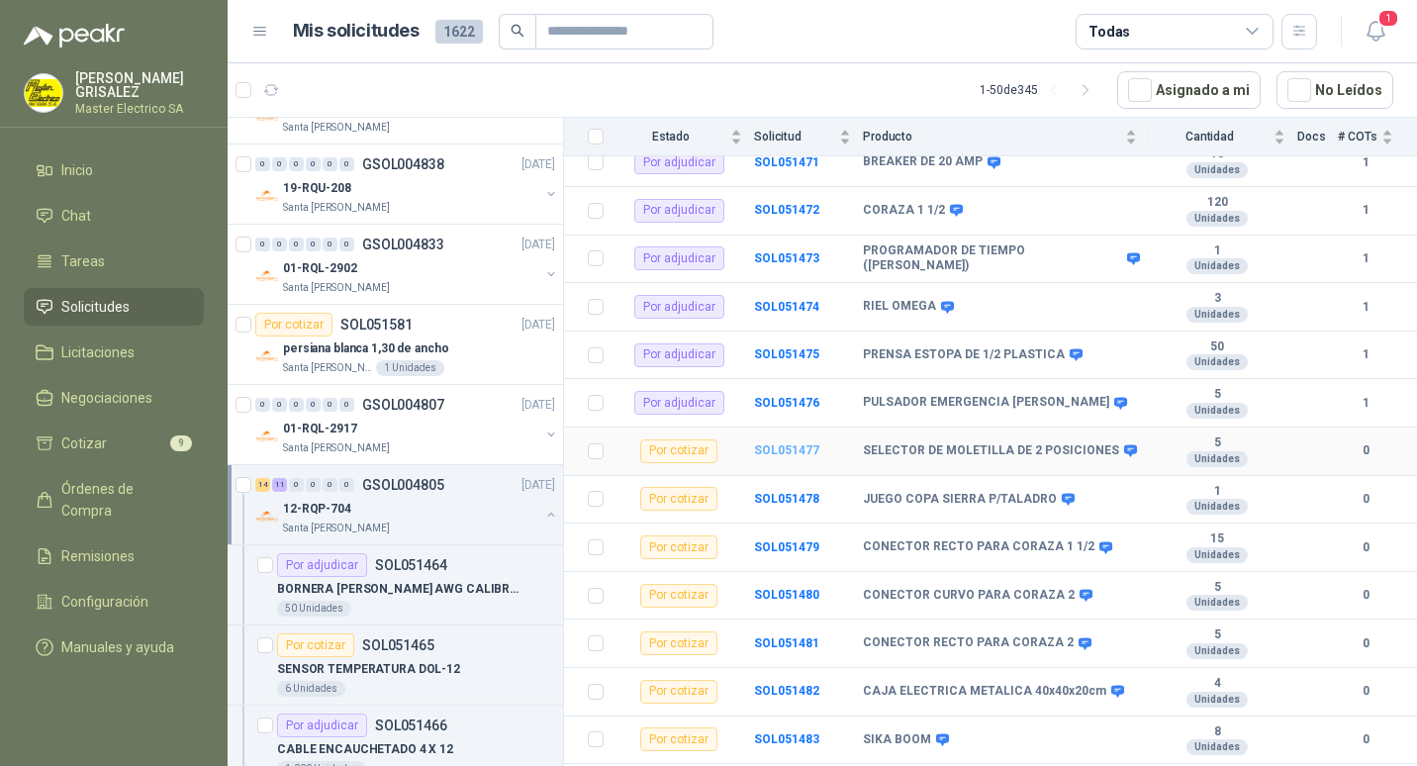
click at [781, 443] on b "SOL051477" at bounding box center [786, 450] width 65 height 14
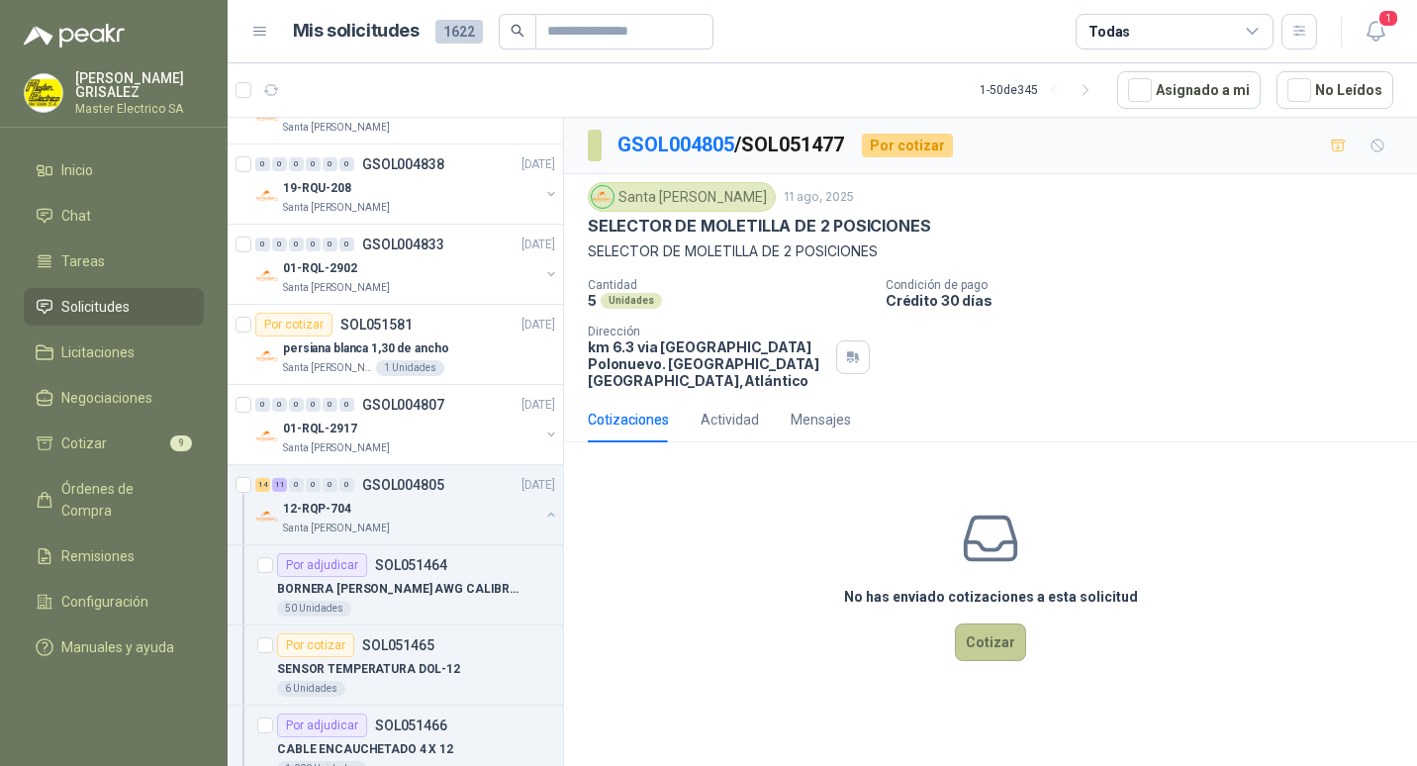
click at [989, 623] on button "Cotizar" at bounding box center [990, 642] width 71 height 38
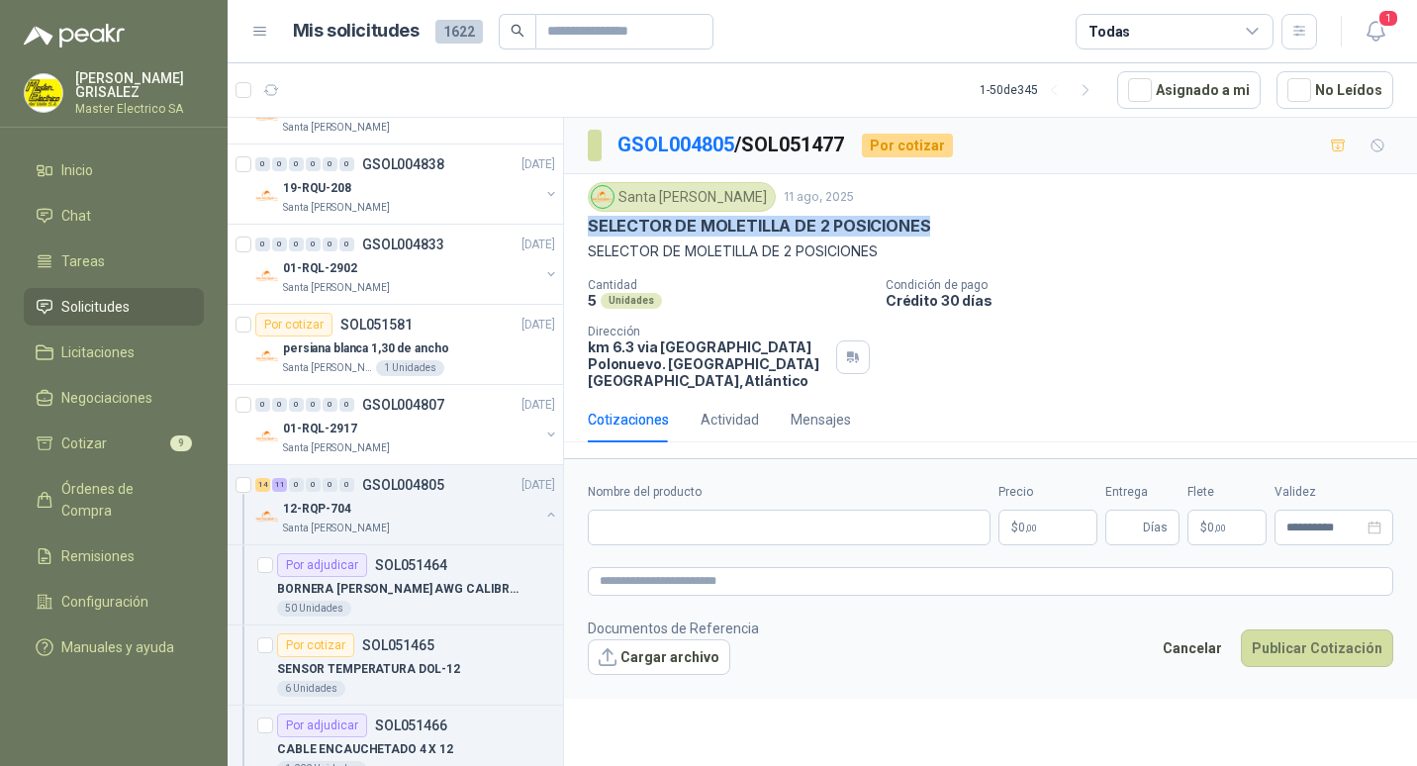
drag, startPoint x: 590, startPoint y: 223, endPoint x: 926, endPoint y: 223, distance: 336.3
click at [926, 223] on div "SELECTOR DE MOLETILLA DE 2 POSICIONES" at bounding box center [990, 226] width 805 height 21
drag, startPoint x: 926, startPoint y: 223, endPoint x: 906, endPoint y: 220, distance: 20.0
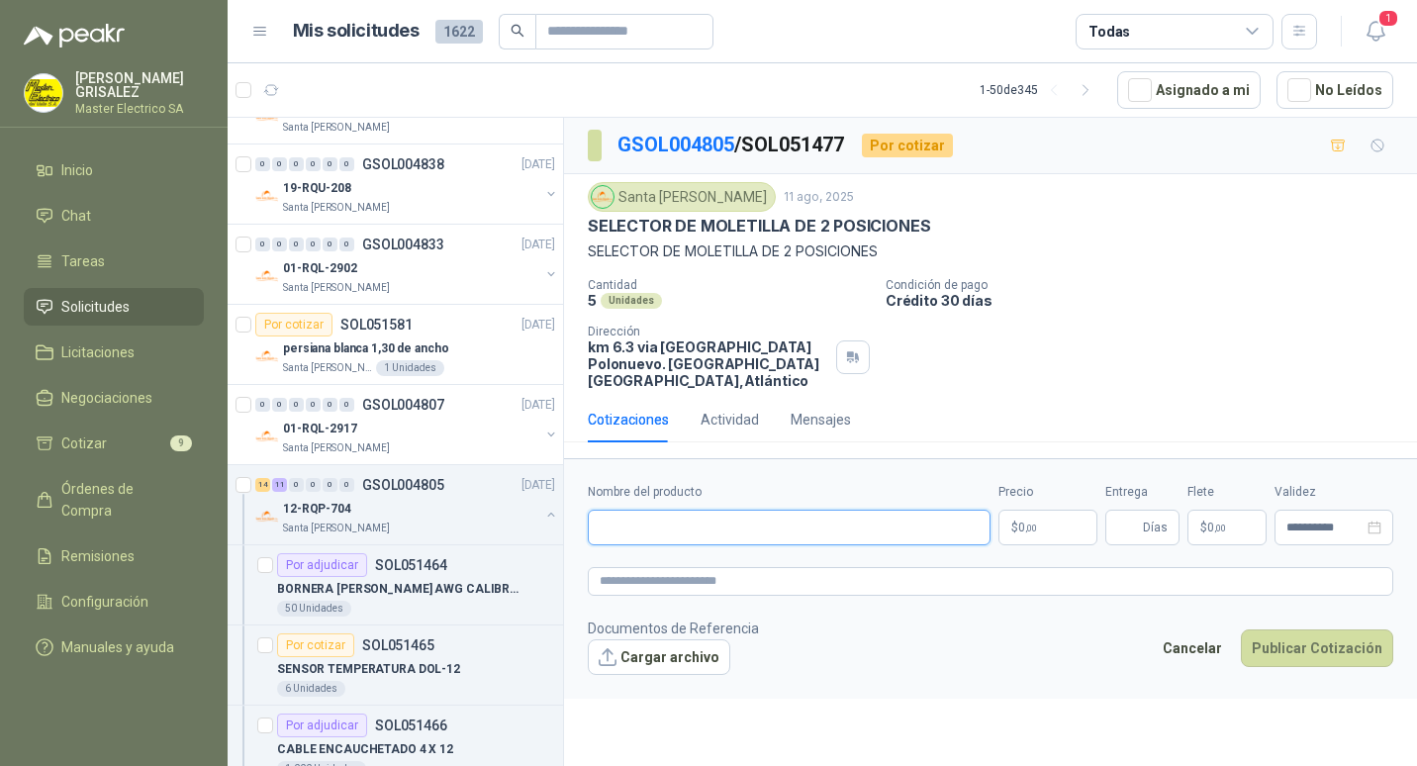
paste input "**********"
type input "**********"
click at [1040, 510] on p "$ 0 ,00" at bounding box center [1047, 527] width 99 height 36
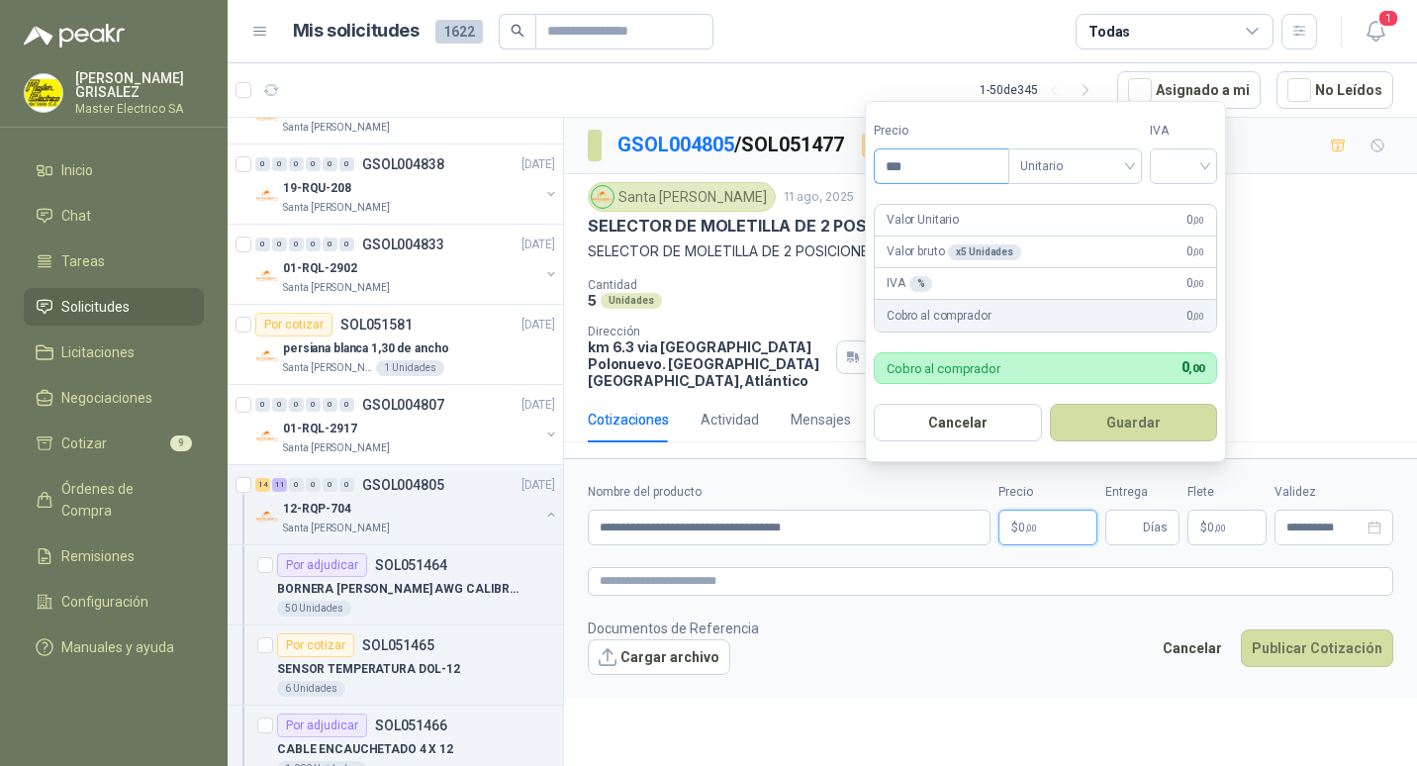
click at [899, 161] on input "***" at bounding box center [941, 166] width 134 height 34
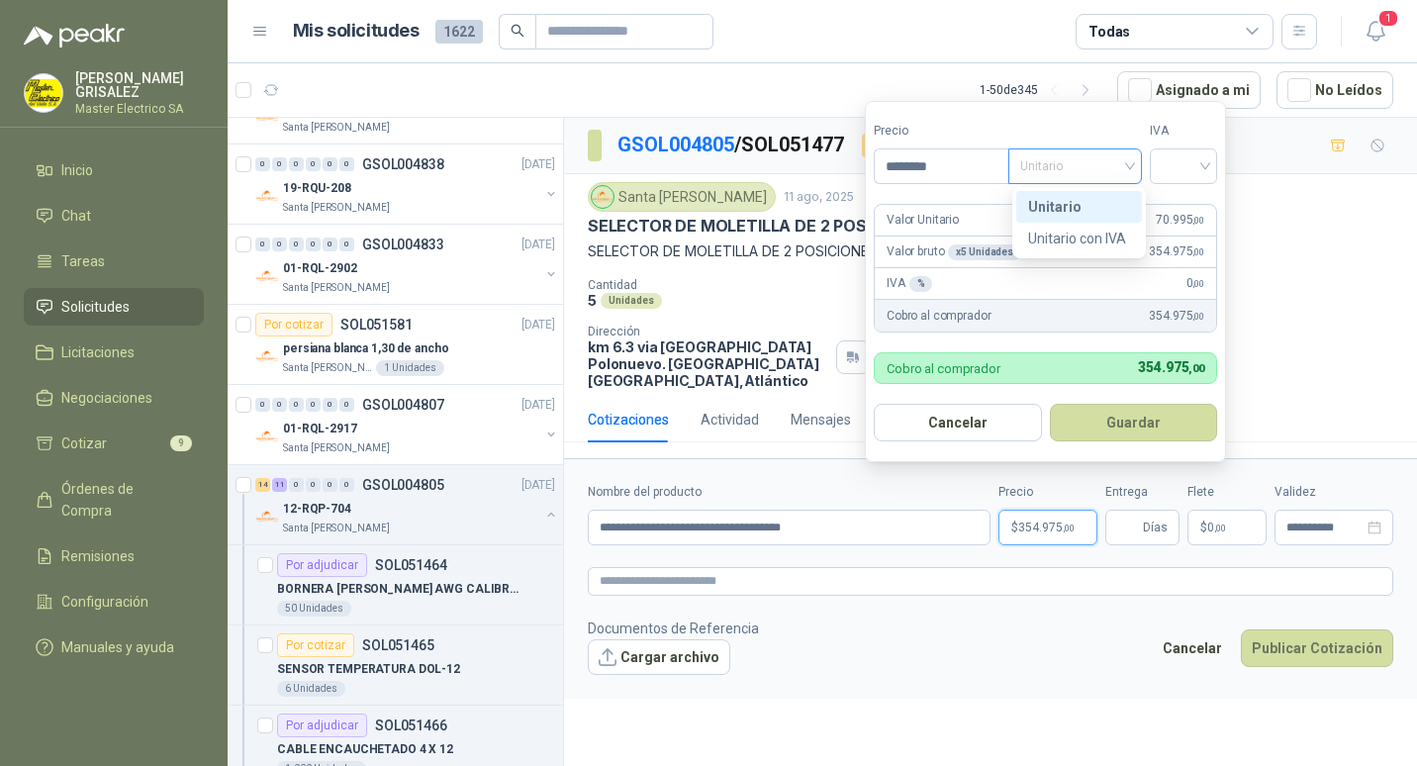
click at [1130, 164] on span "Unitario" at bounding box center [1075, 166] width 110 height 30
type input "********"
click at [1062, 204] on div "Unitario" at bounding box center [1079, 207] width 102 height 22
click at [1215, 166] on div at bounding box center [1182, 166] width 67 height 36
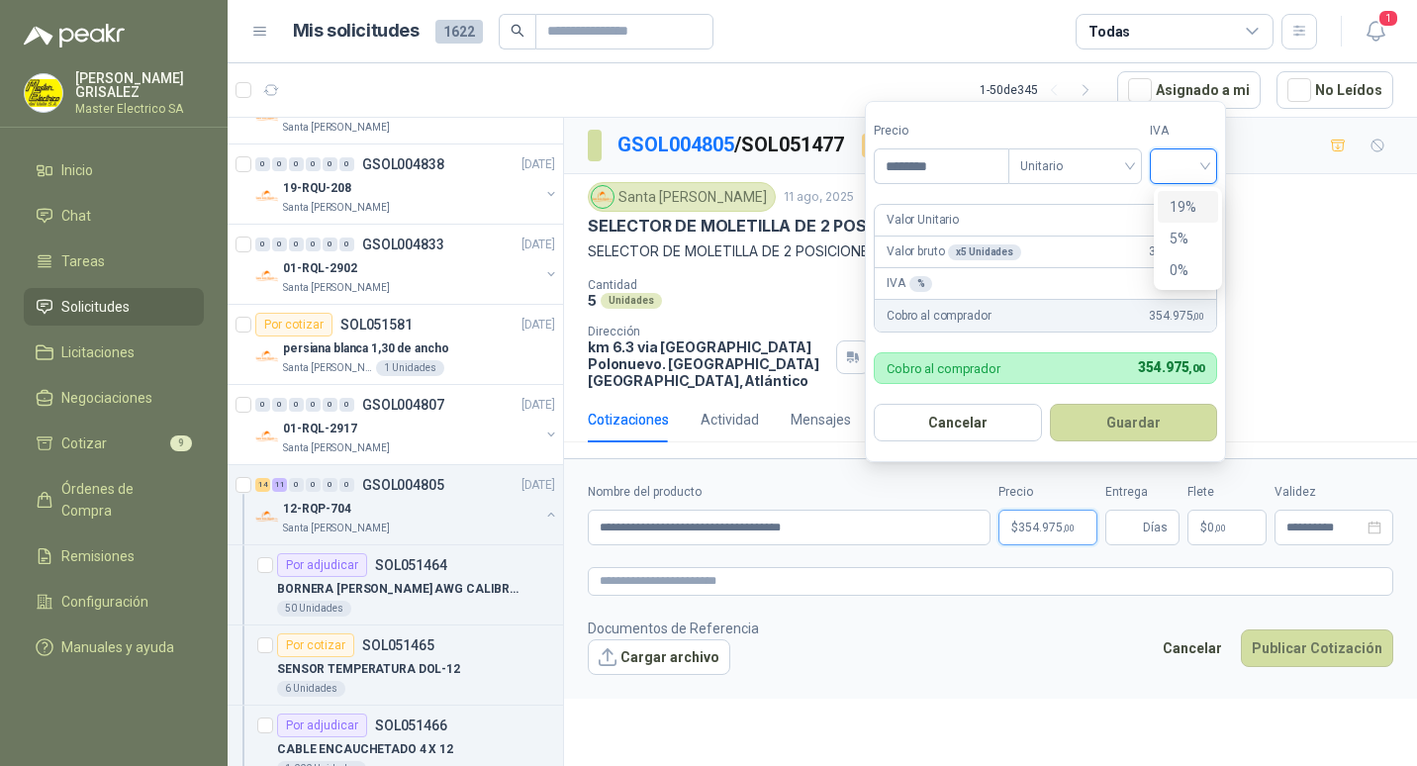
click at [1171, 203] on div "19%" at bounding box center [1187, 207] width 37 height 22
click at [1132, 426] on button "Guardar" at bounding box center [1136, 423] width 170 height 38
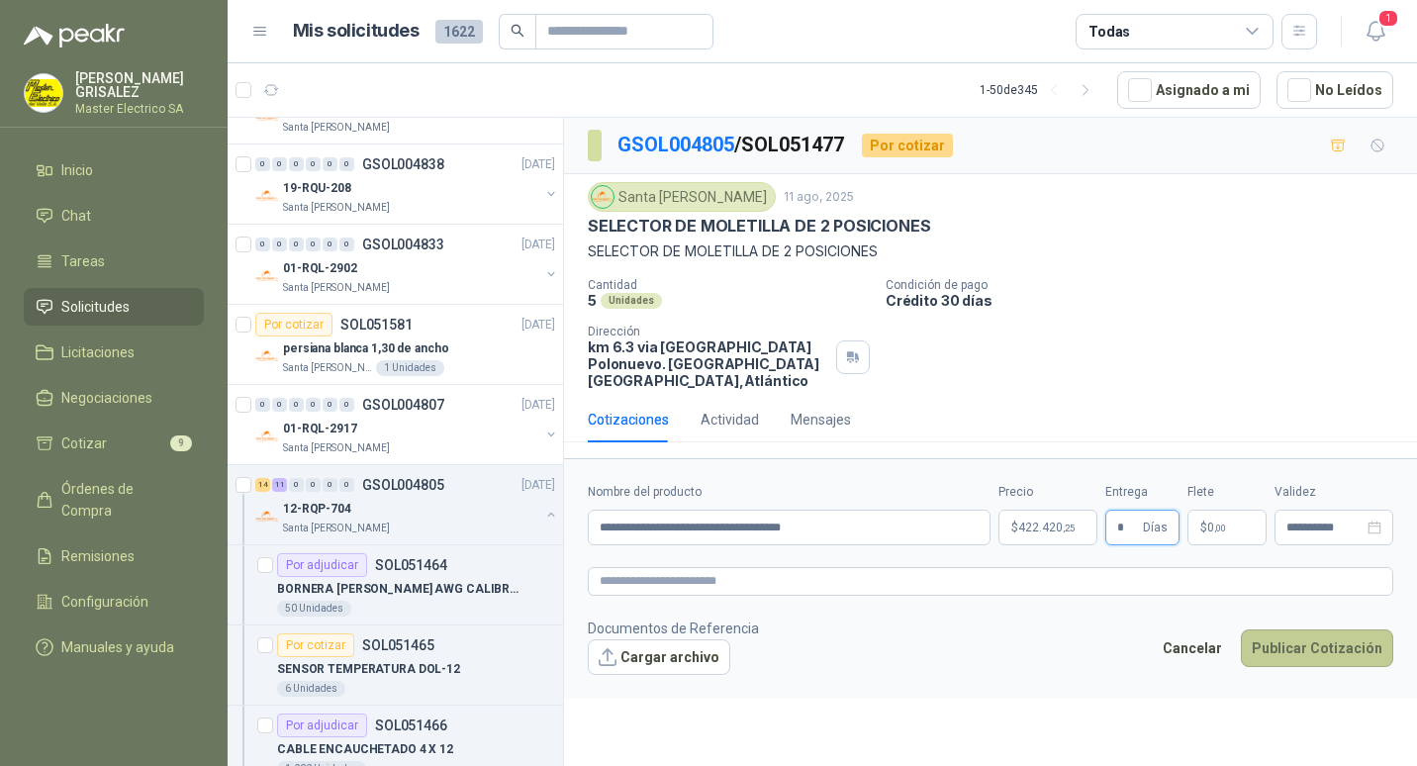
type input "*"
click at [1315, 631] on button "Publicar Cotización" at bounding box center [1316, 648] width 152 height 38
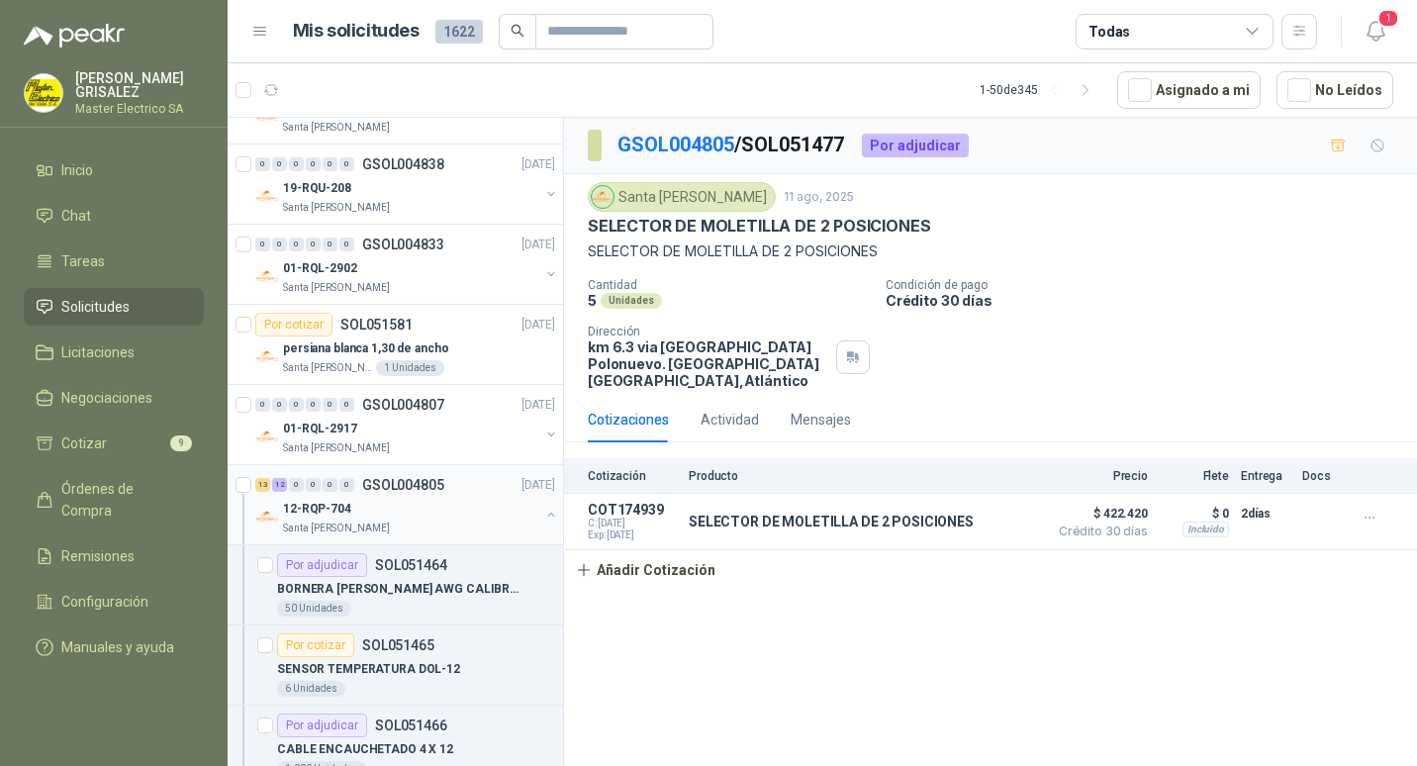
click at [391, 484] on p "GSOL004805" at bounding box center [403, 485] width 82 height 14
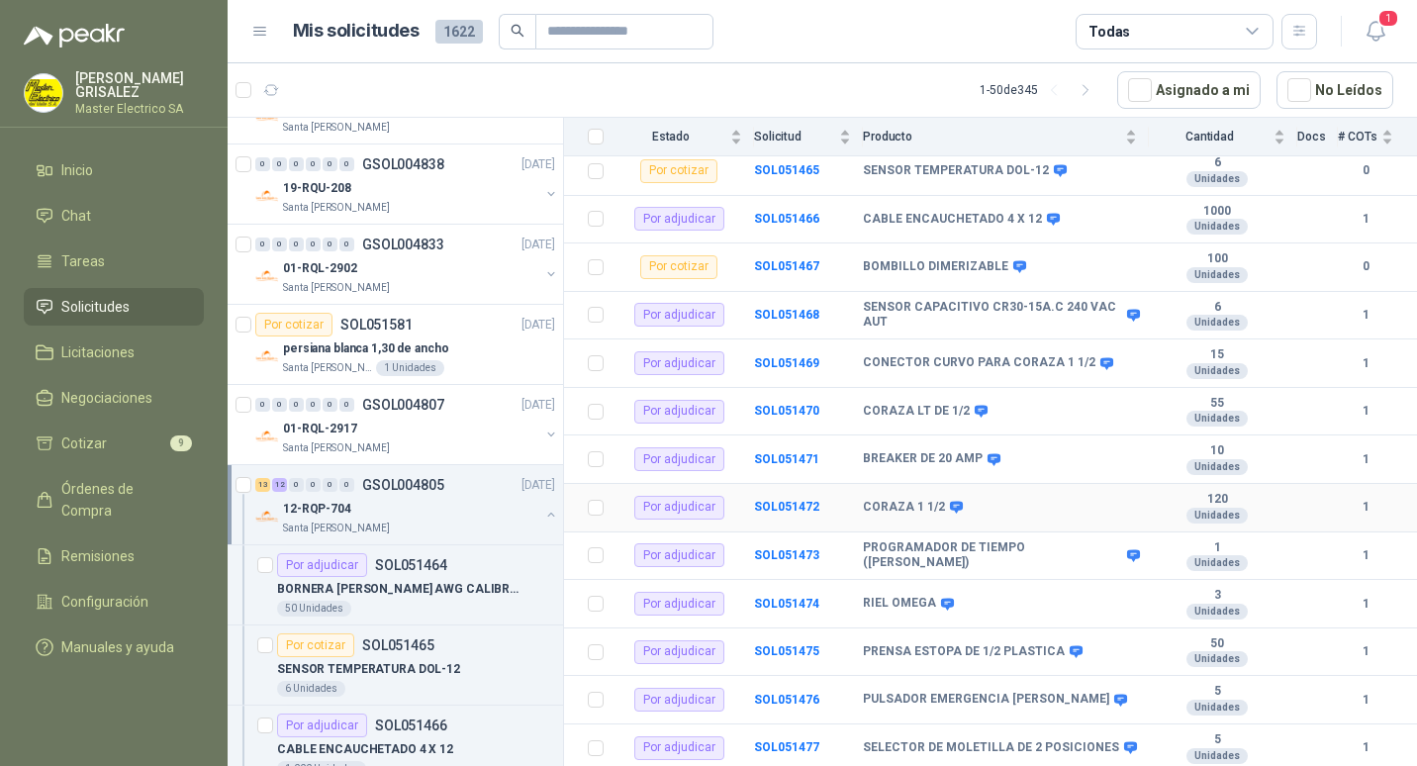
scroll to position [692, 0]
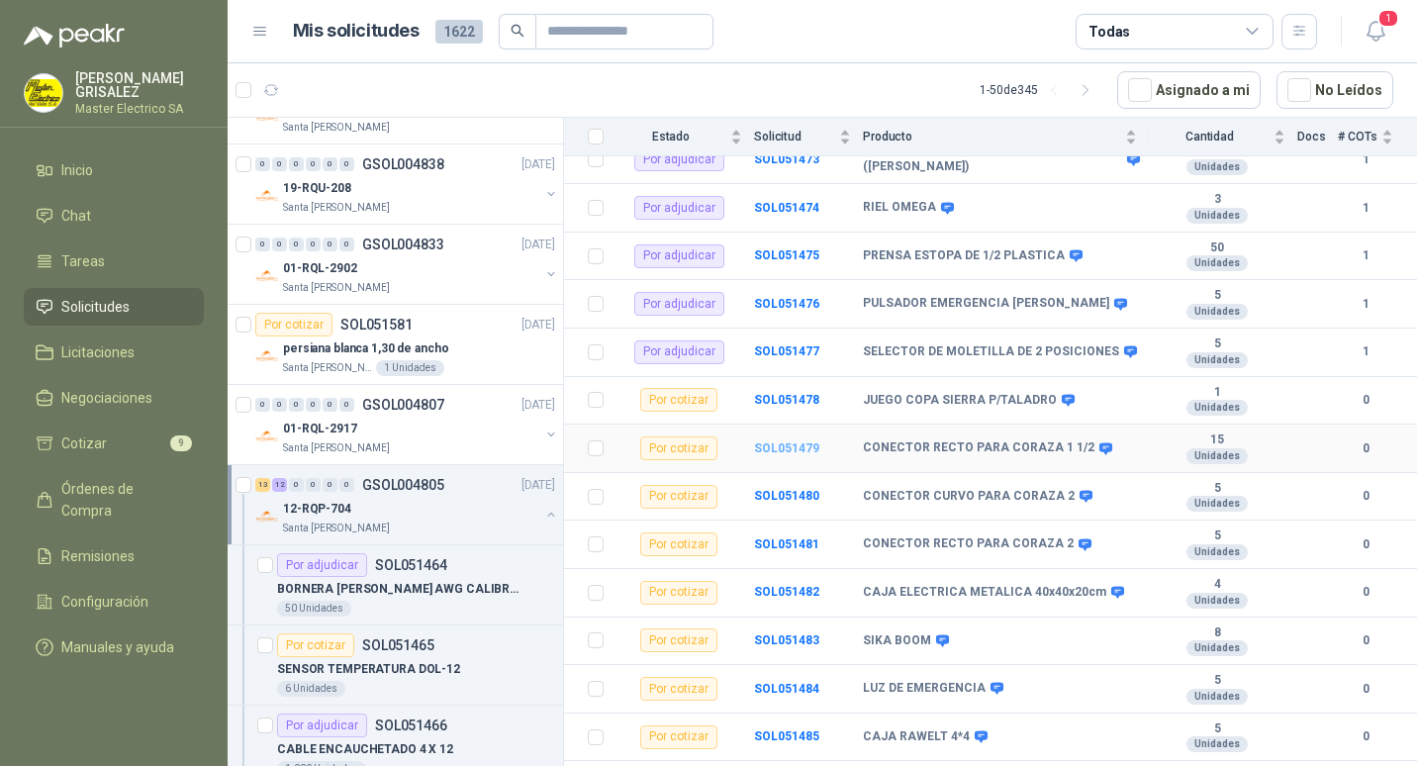
click at [776, 441] on b "SOL051479" at bounding box center [786, 448] width 65 height 14
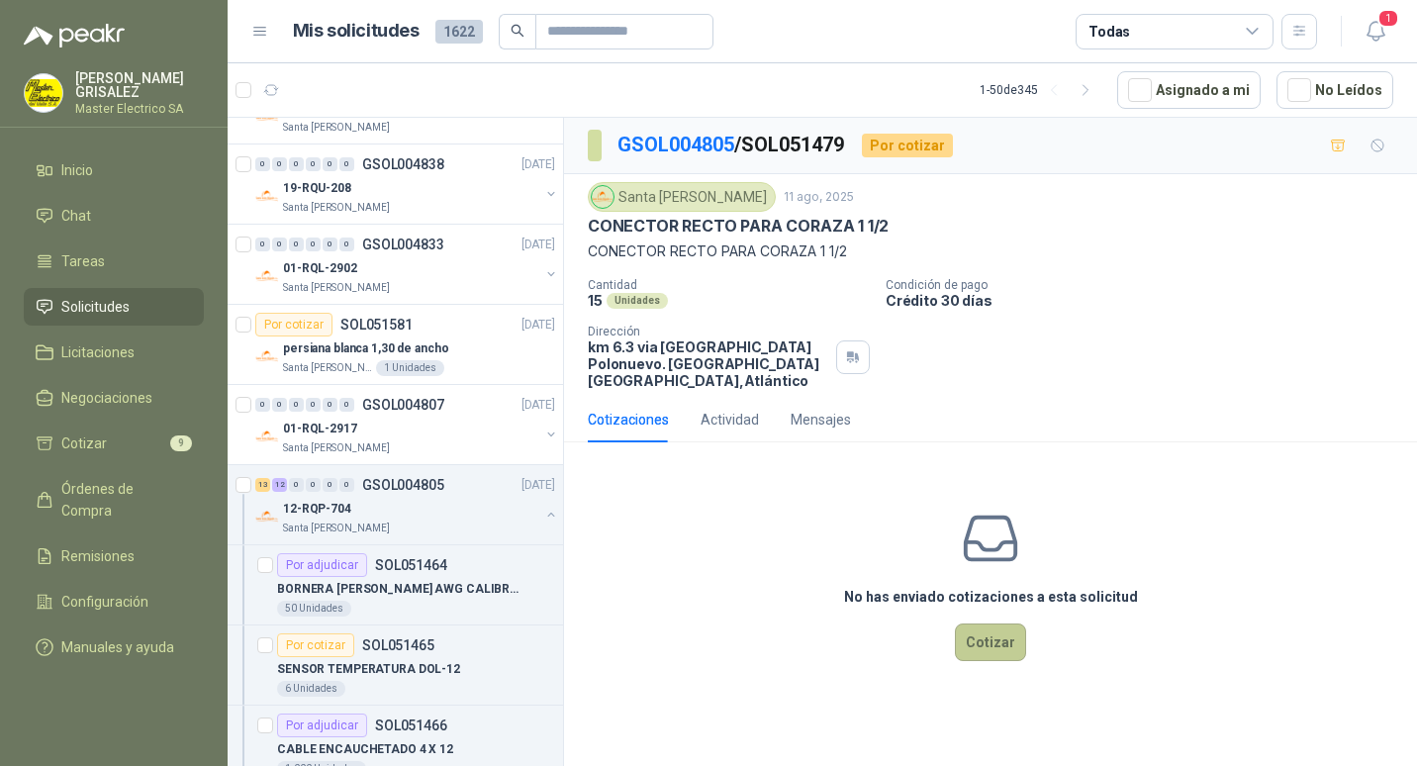
click at [988, 624] on button "Cotizar" at bounding box center [990, 642] width 71 height 38
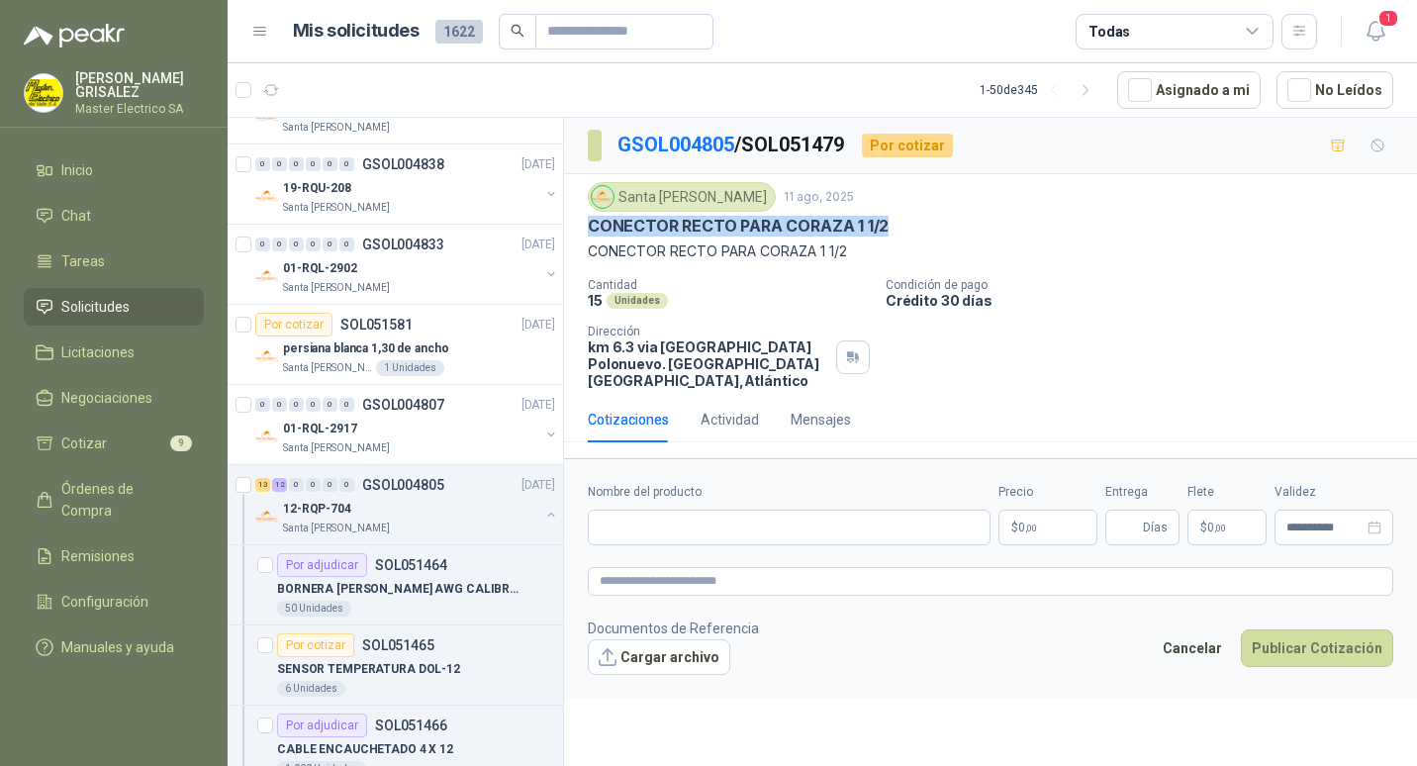
drag, startPoint x: 591, startPoint y: 223, endPoint x: 889, endPoint y: 223, distance: 298.7
click at [889, 223] on div "CONECTOR RECTO PARA CORAZA 1 1/2" at bounding box center [990, 226] width 805 height 21
drag, startPoint x: 889, startPoint y: 223, endPoint x: 865, endPoint y: 223, distance: 24.7
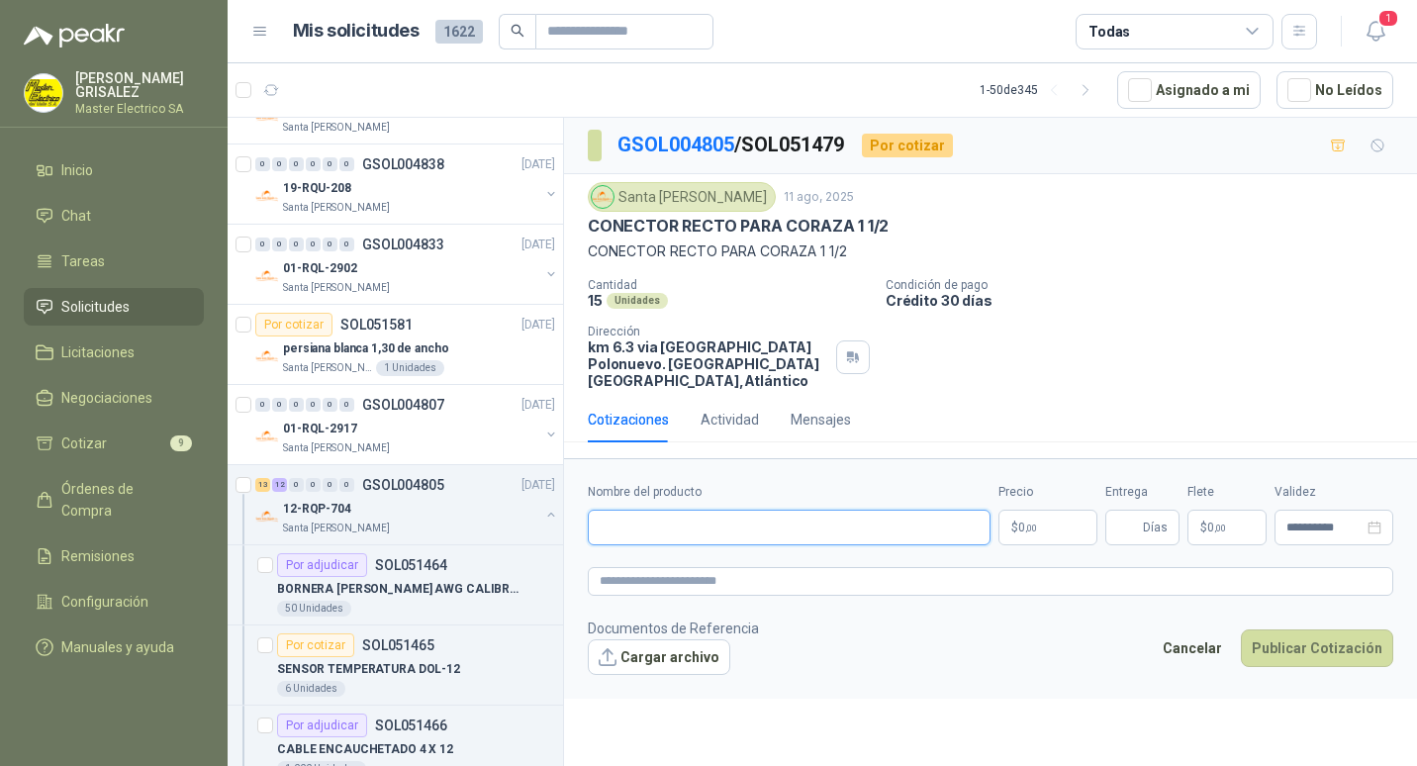
paste input "**********"
type input "**********"
click at [1022, 521] on span "0 ,00" at bounding box center [1027, 527] width 19 height 12
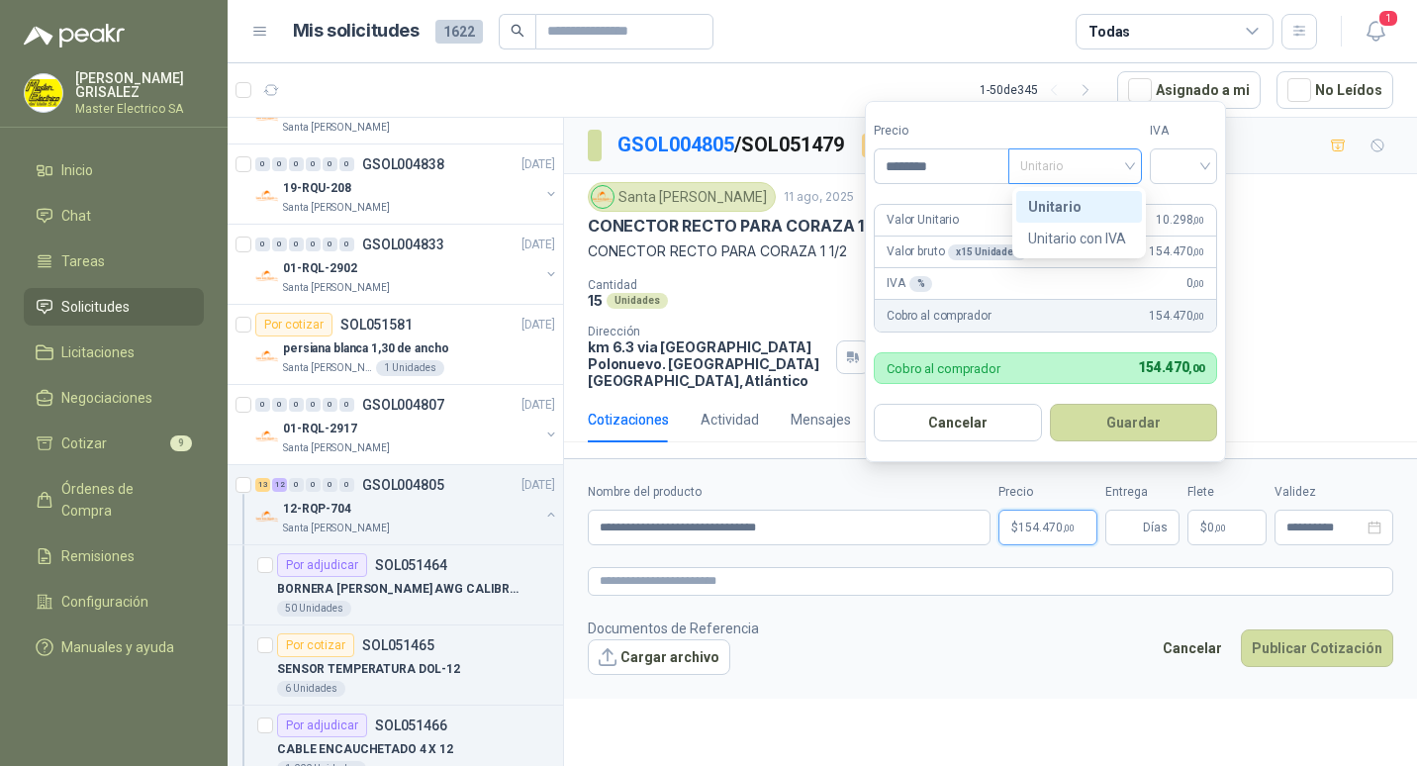
click at [1130, 160] on span "Unitario" at bounding box center [1075, 166] width 110 height 30
type input "********"
click at [1071, 202] on div "Unitario" at bounding box center [1079, 207] width 102 height 22
click at [1211, 164] on div at bounding box center [1182, 166] width 67 height 36
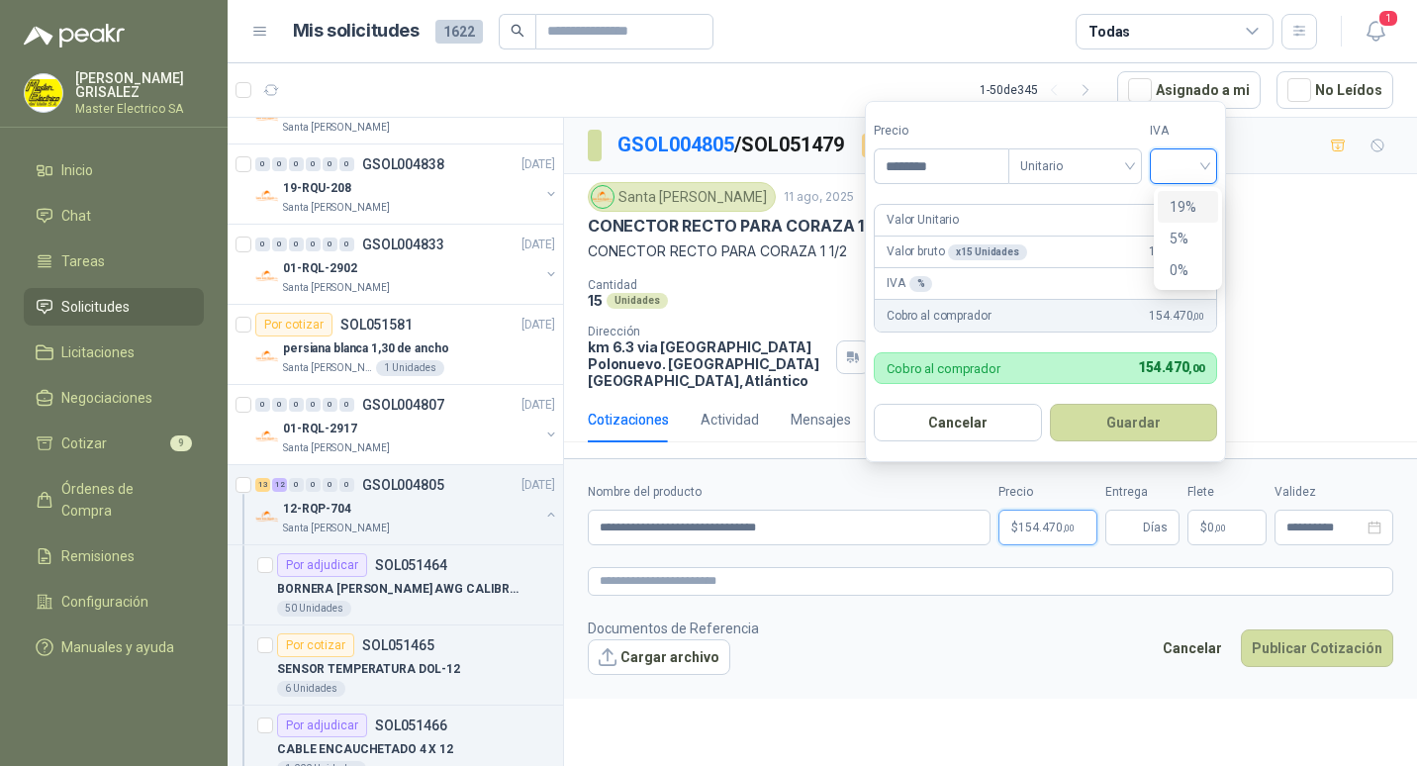
click at [1178, 204] on div "19%" at bounding box center [1187, 207] width 37 height 22
click at [1141, 418] on button "Guardar" at bounding box center [1136, 423] width 170 height 38
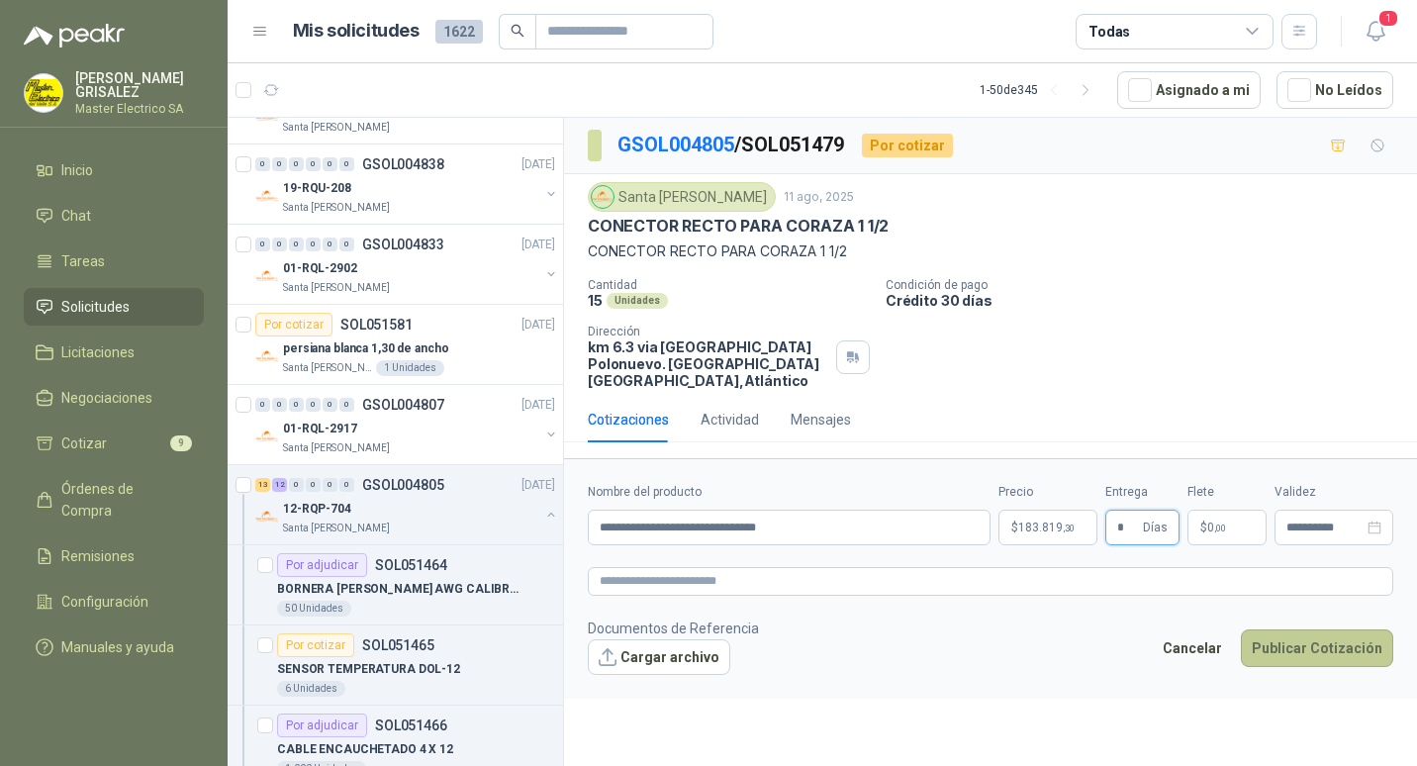
type input "*"
click at [1338, 634] on button "Publicar Cotización" at bounding box center [1316, 648] width 152 height 38
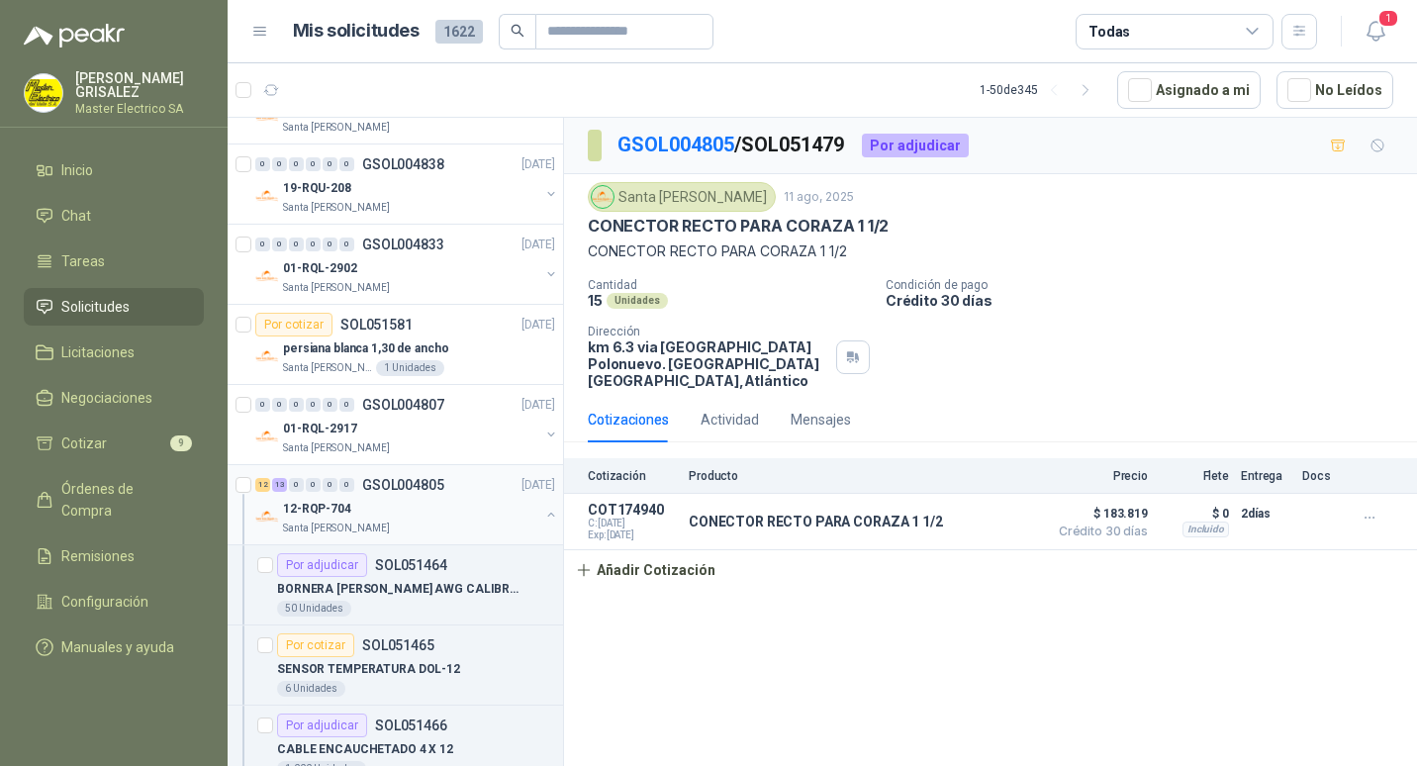
click at [385, 481] on p "GSOL004805" at bounding box center [403, 485] width 82 height 14
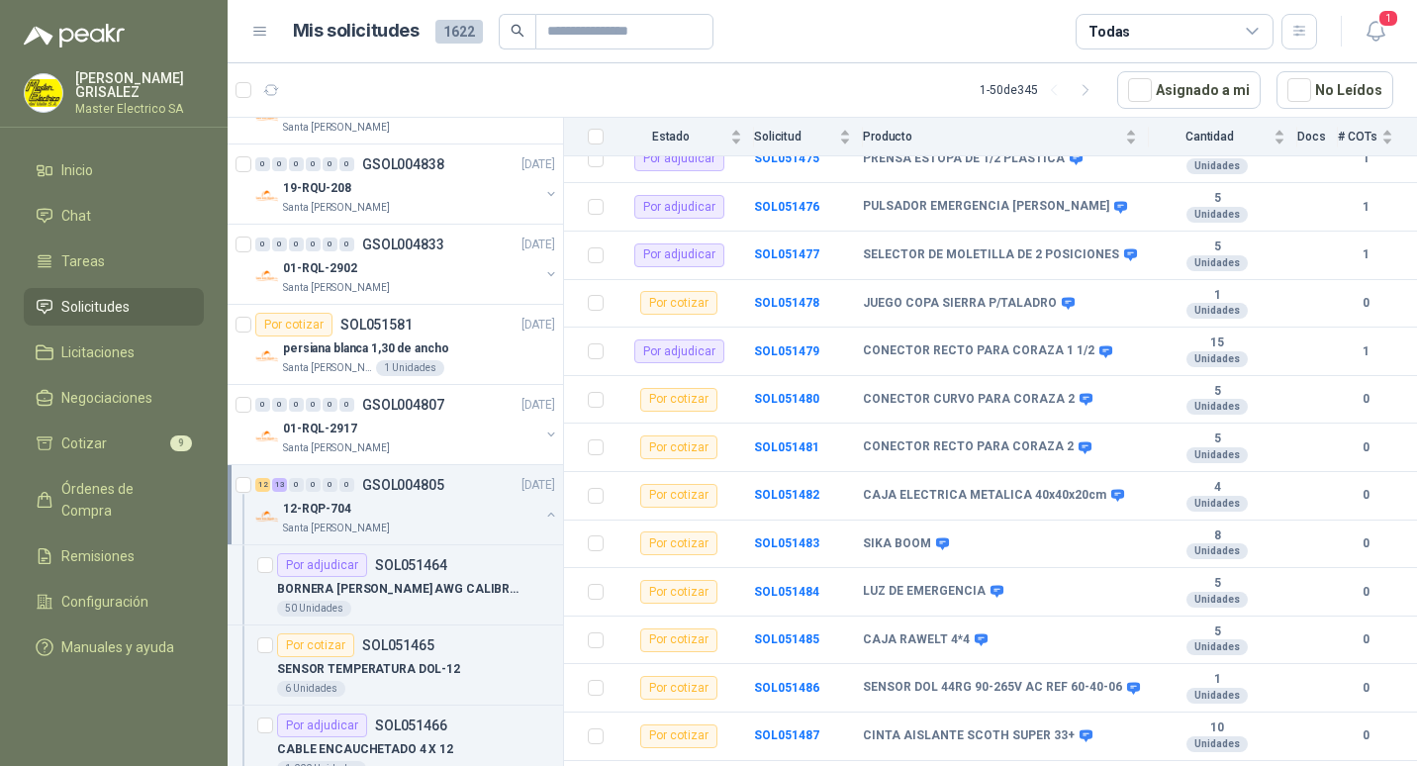
scroll to position [791, 0]
click at [779, 390] on b "SOL051480" at bounding box center [786, 397] width 65 height 14
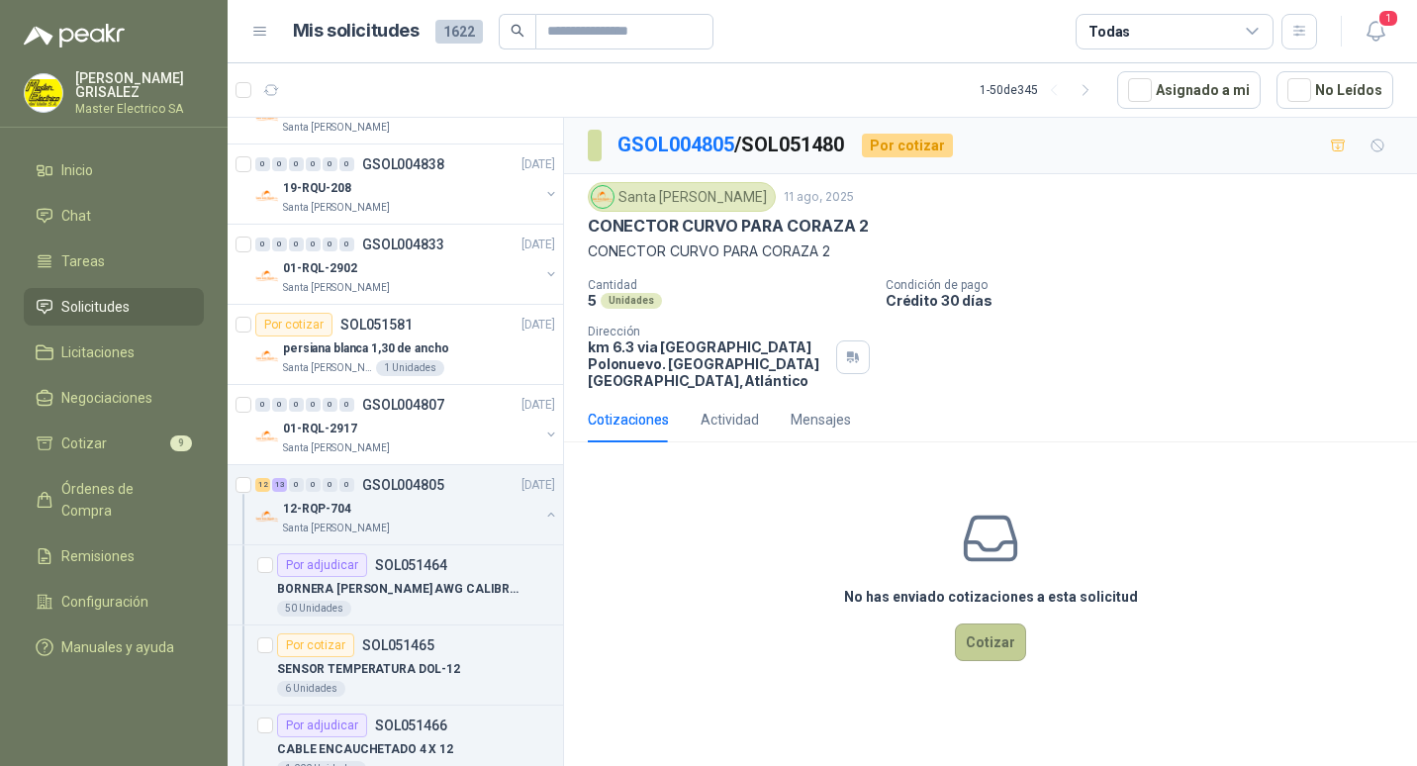
click at [990, 623] on button "Cotizar" at bounding box center [990, 642] width 71 height 38
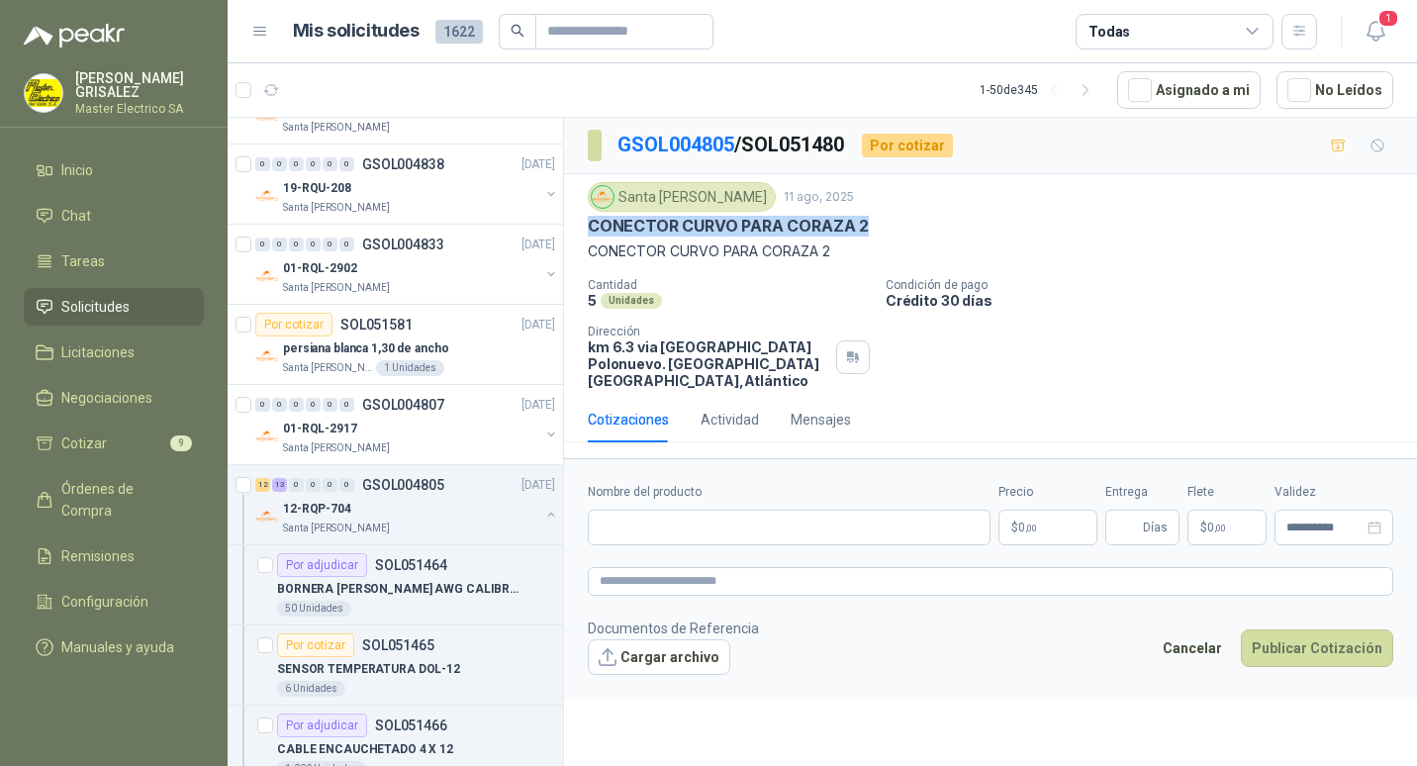
drag, startPoint x: 589, startPoint y: 229, endPoint x: 872, endPoint y: 228, distance: 283.9
click at [872, 228] on div "CONECTOR CURVO PARA CORAZA 2" at bounding box center [990, 226] width 805 height 21
drag, startPoint x: 872, startPoint y: 228, endPoint x: 834, endPoint y: 224, distance: 38.8
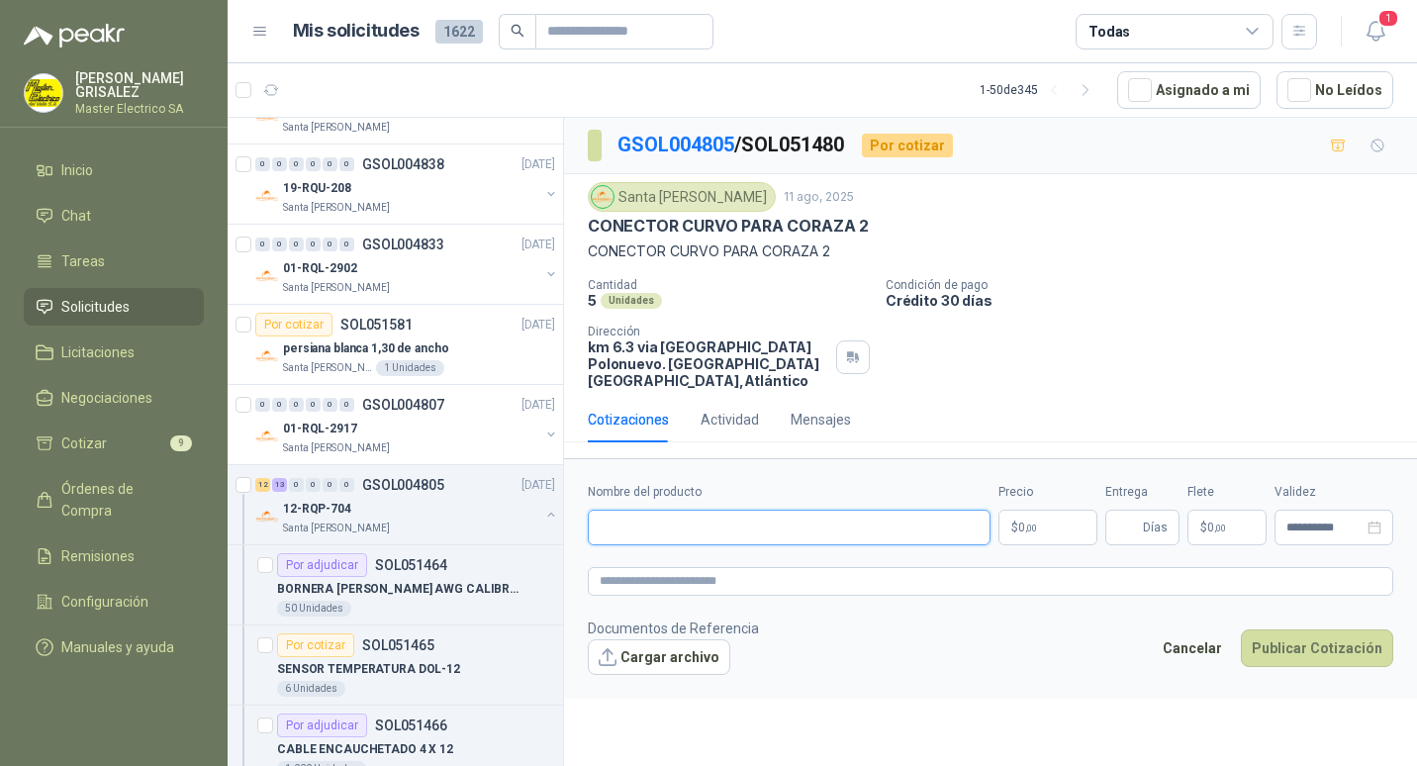
paste input "**********"
type input "**********"
click at [1021, 521] on span "0 ,00" at bounding box center [1027, 527] width 19 height 12
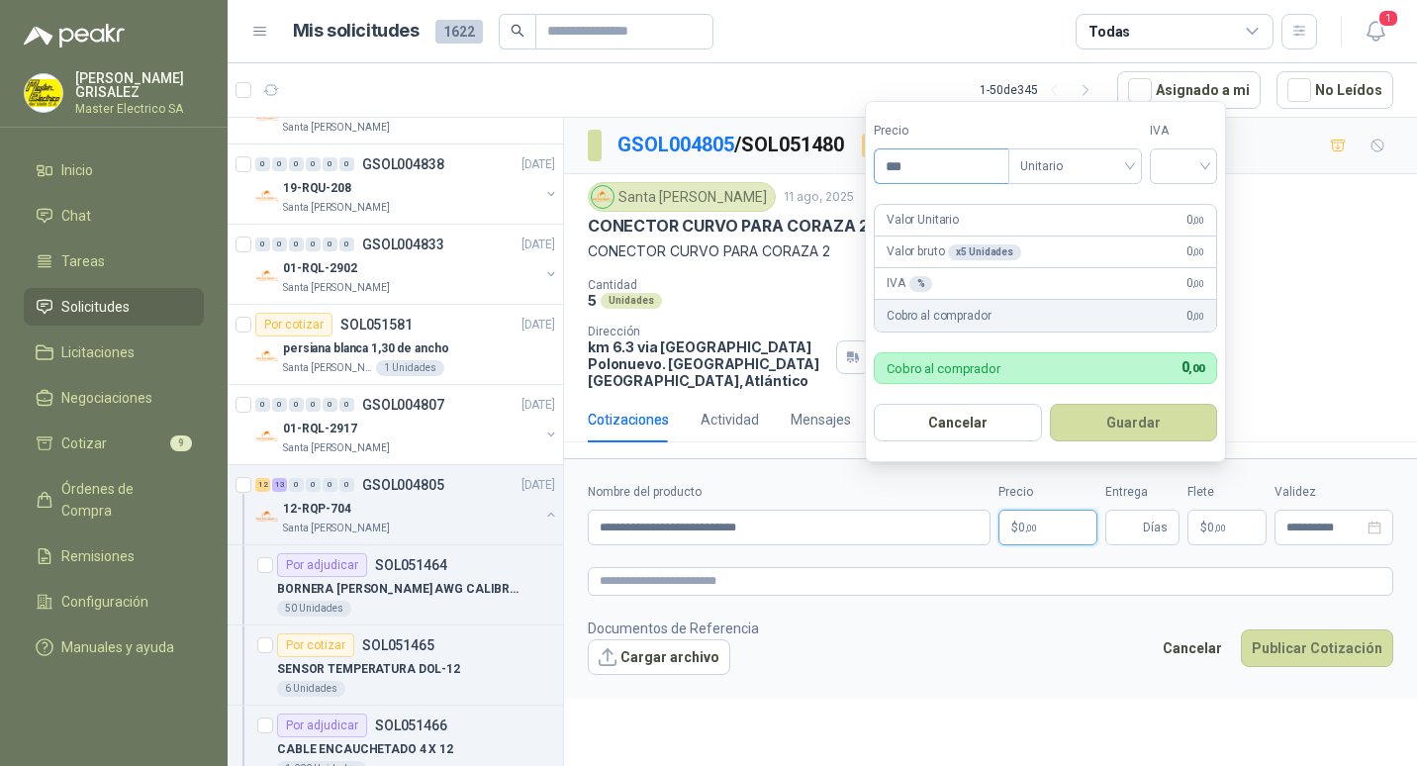
click at [894, 169] on input "***" at bounding box center [941, 166] width 134 height 34
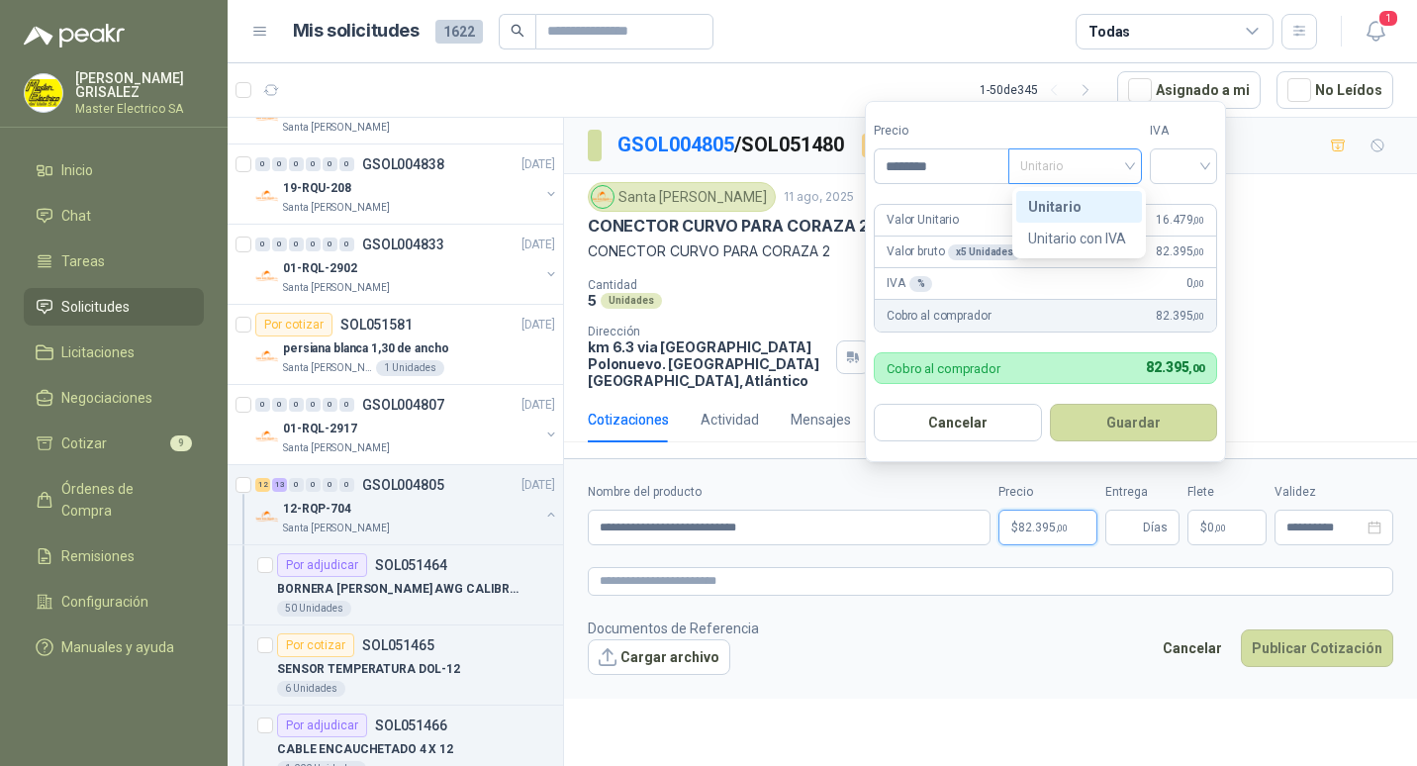
click at [1130, 168] on span "Unitario" at bounding box center [1075, 166] width 110 height 30
type input "********"
click at [1059, 203] on div "Unitario" at bounding box center [1079, 207] width 102 height 22
click at [1214, 159] on div at bounding box center [1182, 166] width 67 height 36
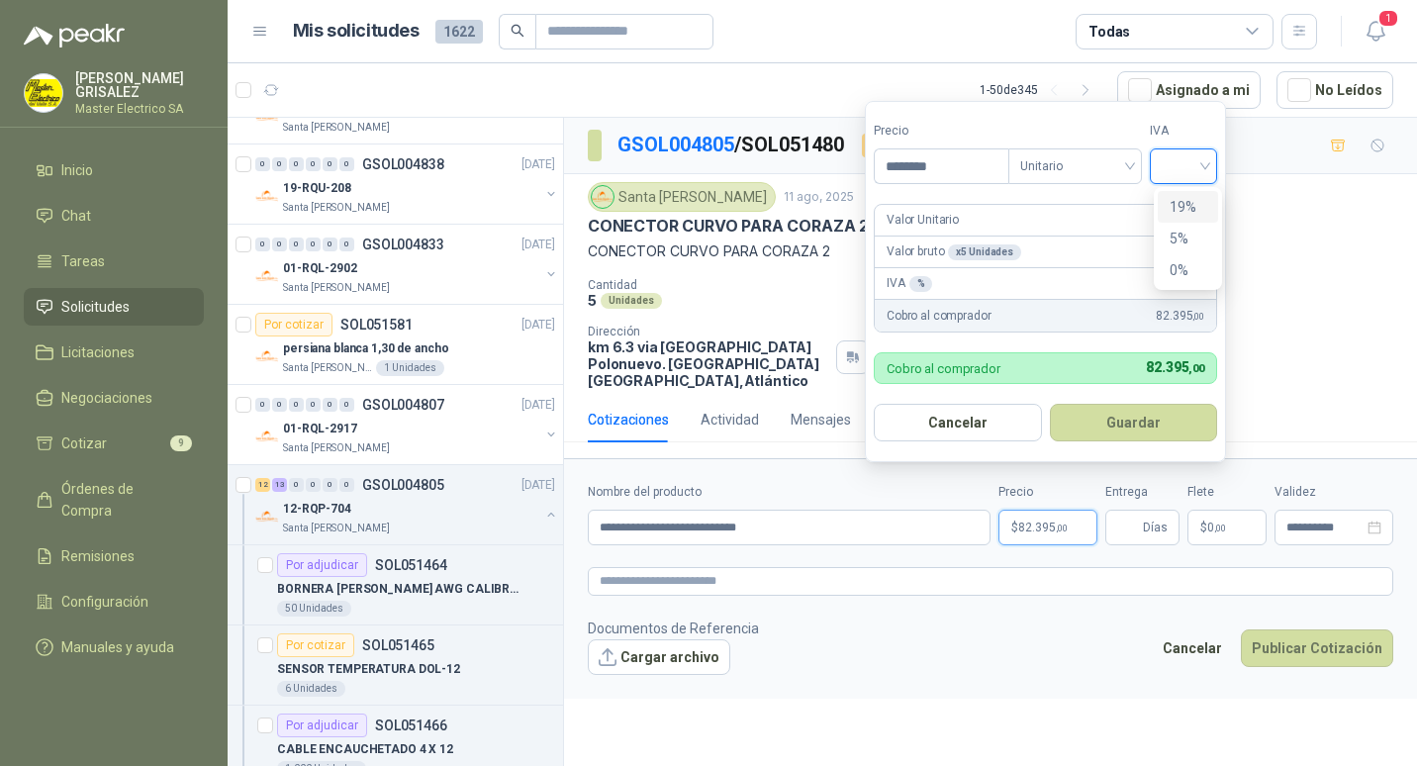
click at [1172, 204] on div "19%" at bounding box center [1187, 207] width 37 height 22
click at [1143, 424] on button "Guardar" at bounding box center [1136, 423] width 170 height 38
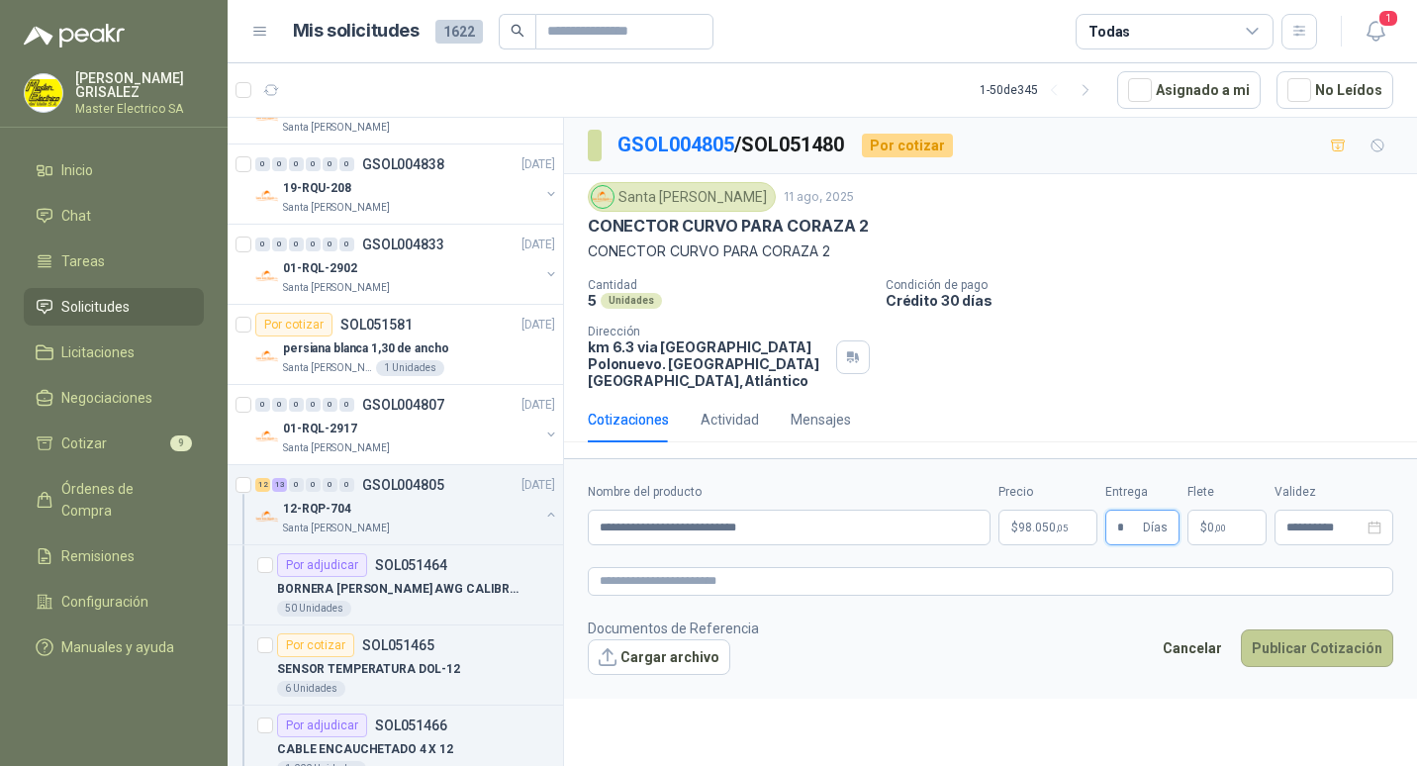
type input "*"
click at [1308, 629] on button "Publicar Cotización" at bounding box center [1316, 648] width 152 height 38
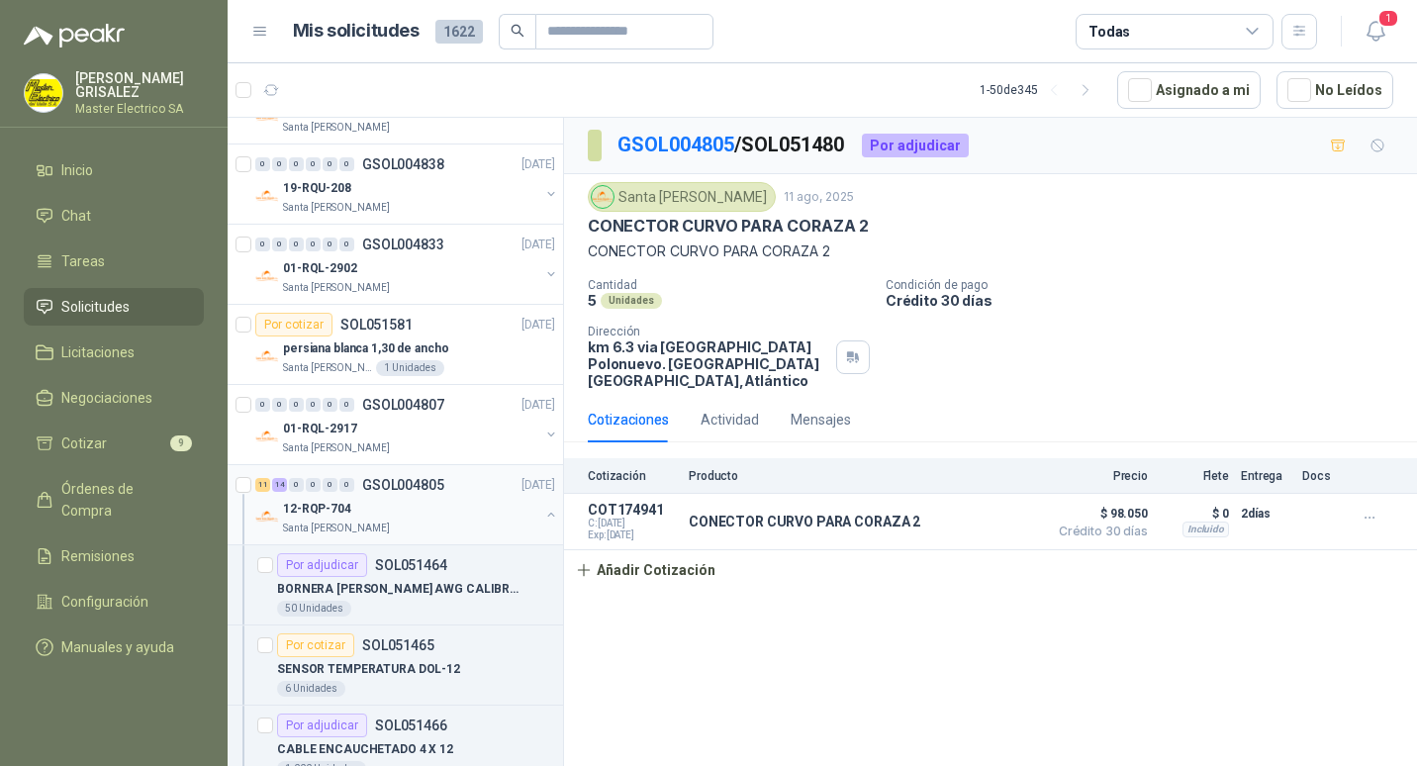
click at [377, 485] on p "GSOL004805" at bounding box center [403, 485] width 82 height 14
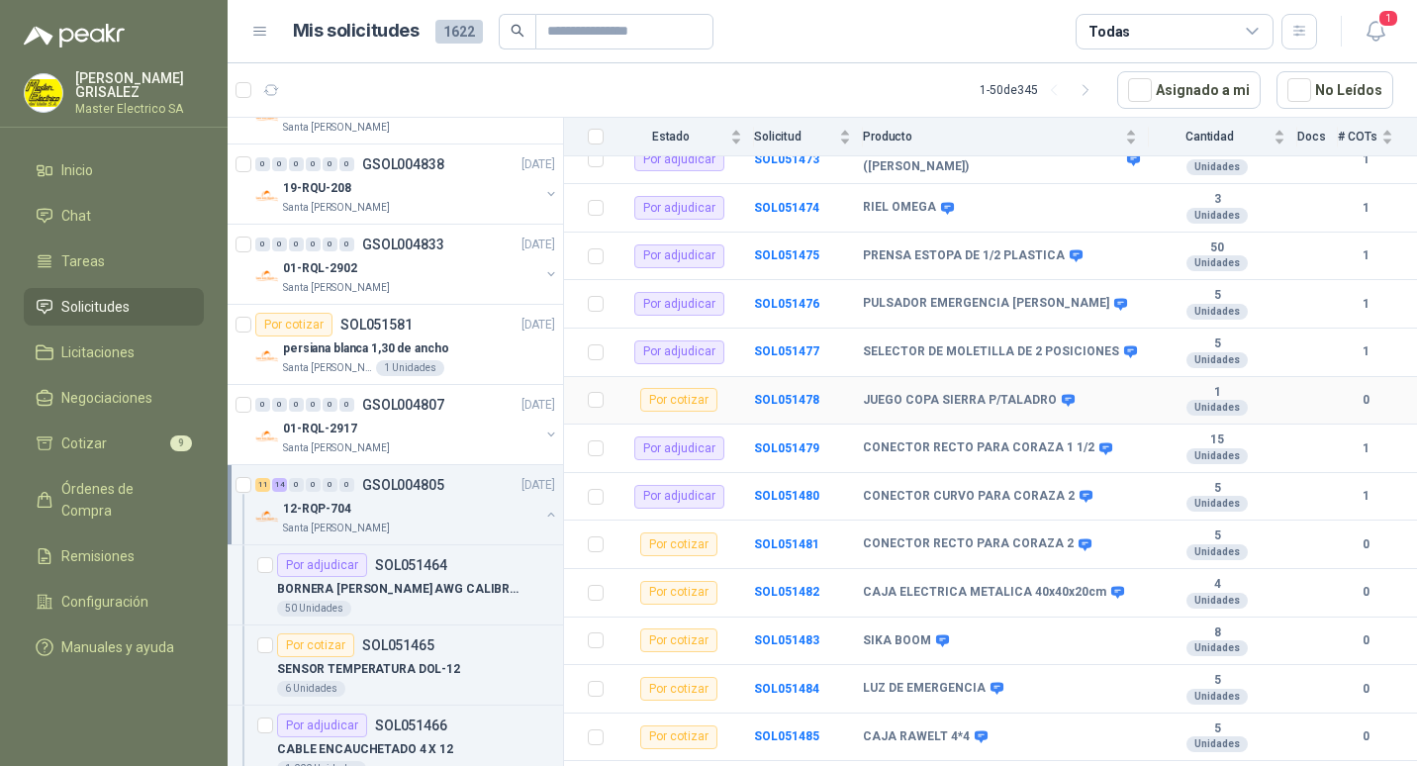
scroll to position [791, 0]
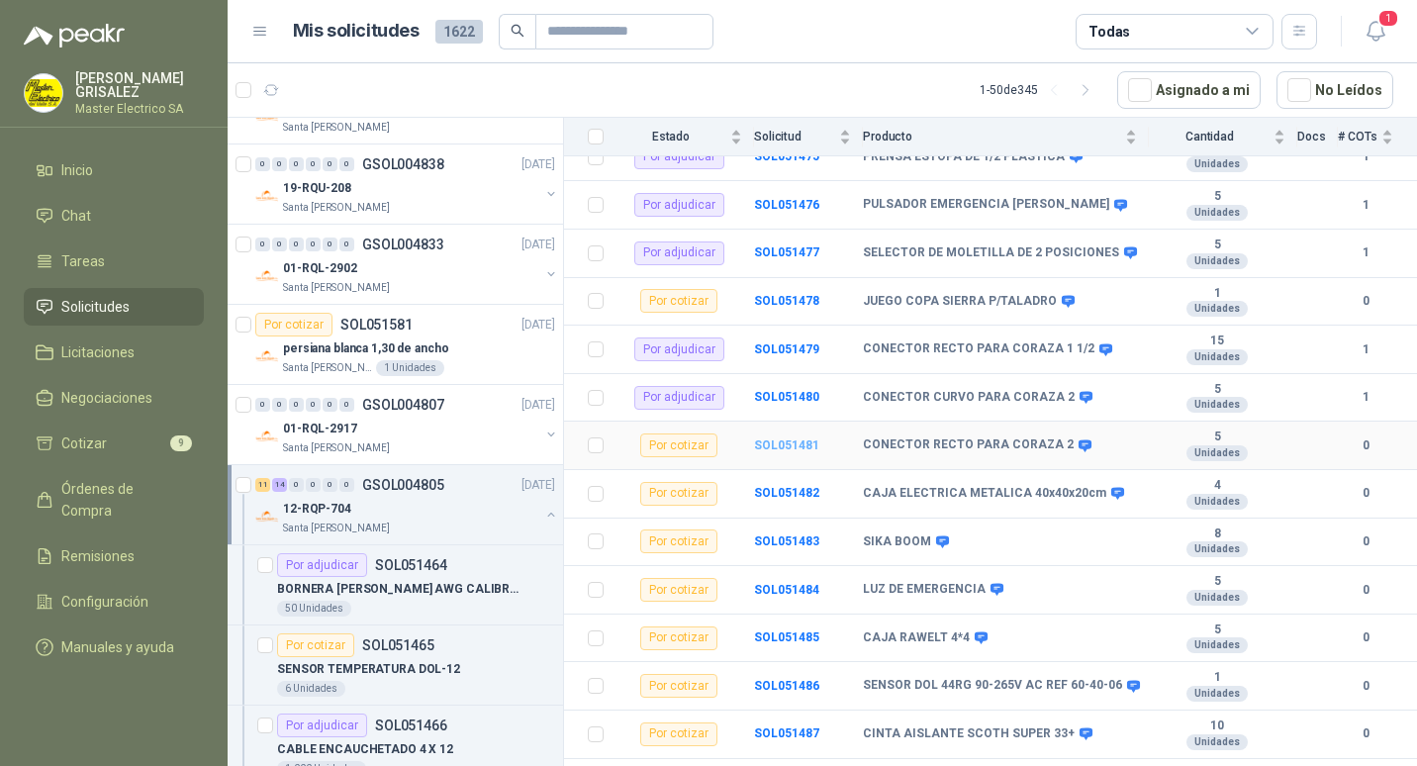
click at [788, 438] on b "SOL051481" at bounding box center [786, 445] width 65 height 14
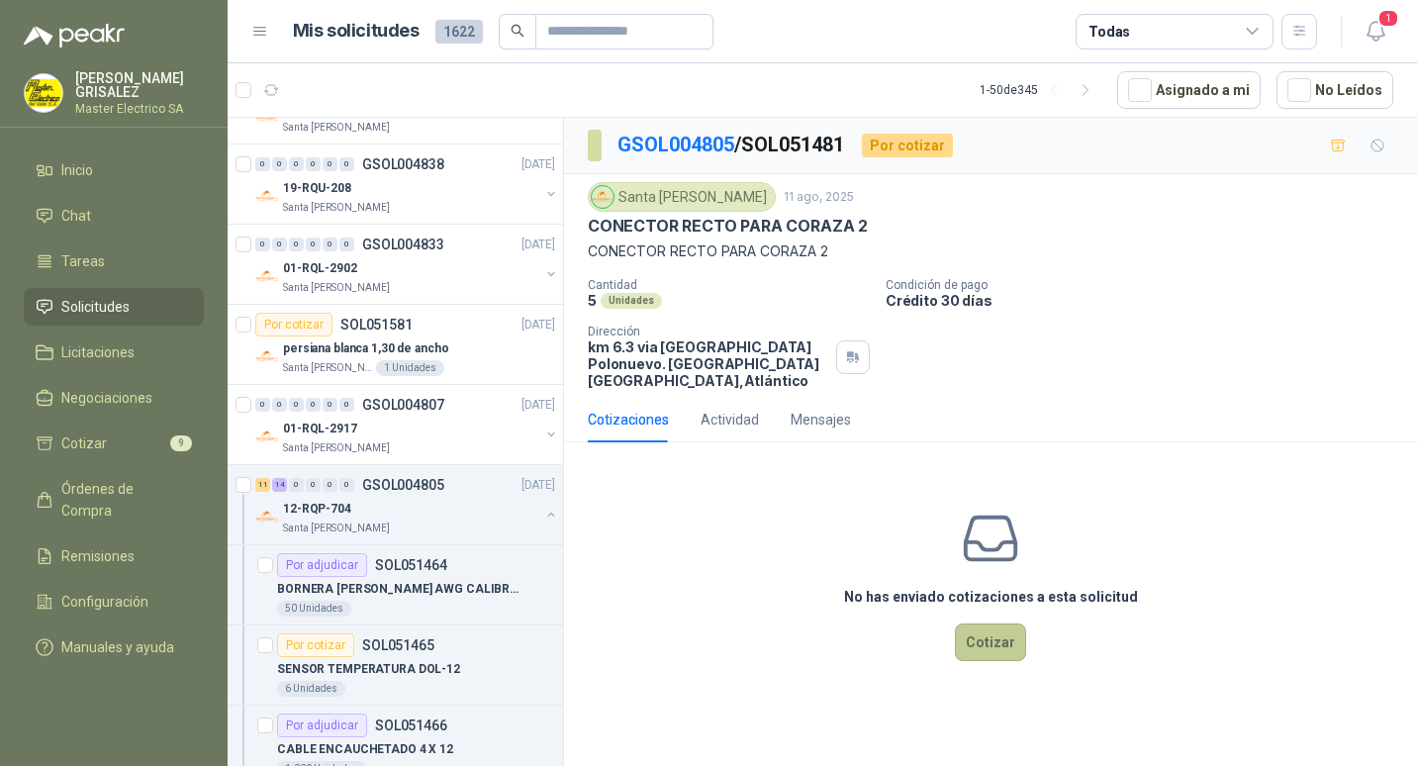
click at [999, 623] on button "Cotizar" at bounding box center [990, 642] width 71 height 38
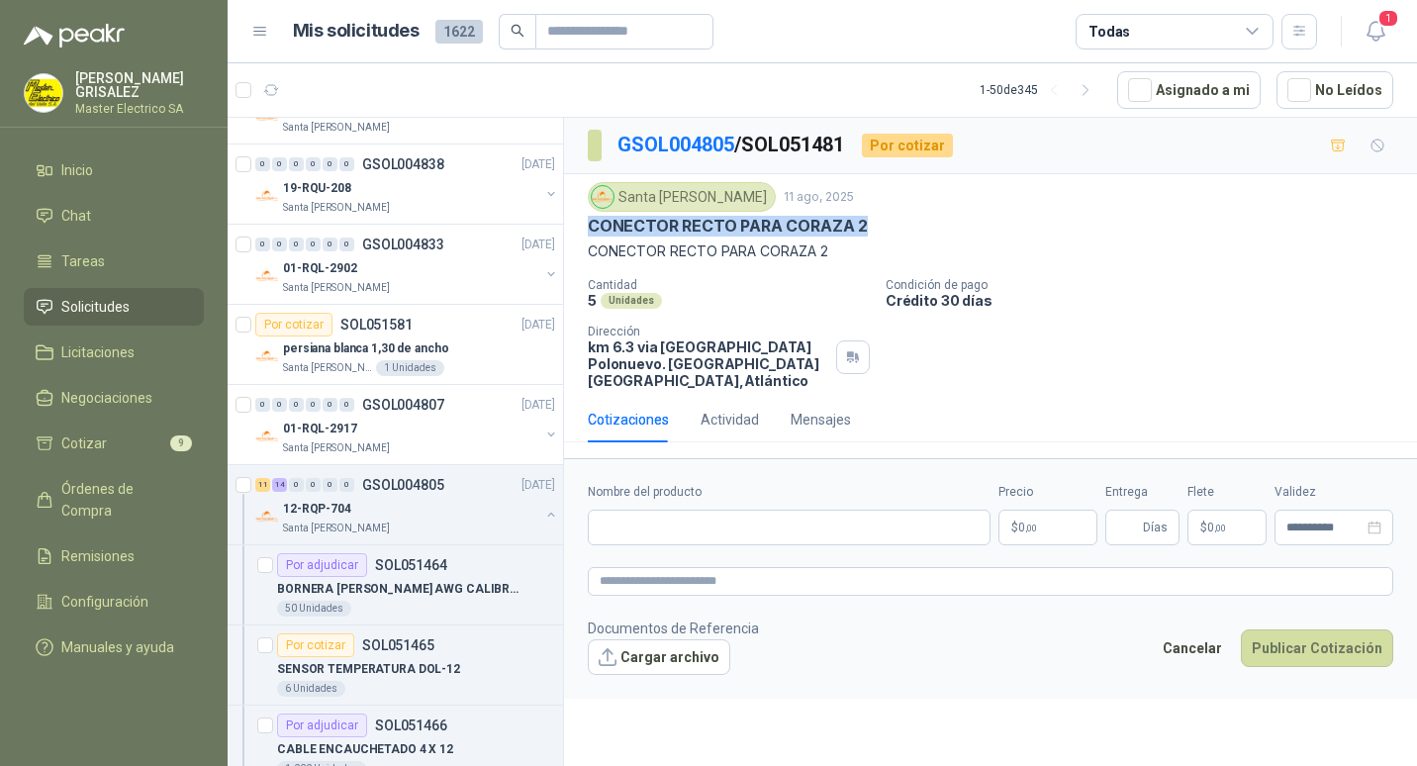
drag, startPoint x: 589, startPoint y: 224, endPoint x: 860, endPoint y: 232, distance: 271.2
click at [860, 232] on p "CONECTOR RECTO PARA CORAZA 2" at bounding box center [728, 226] width 280 height 21
drag, startPoint x: 860, startPoint y: 232, endPoint x: 845, endPoint y: 226, distance: 16.4
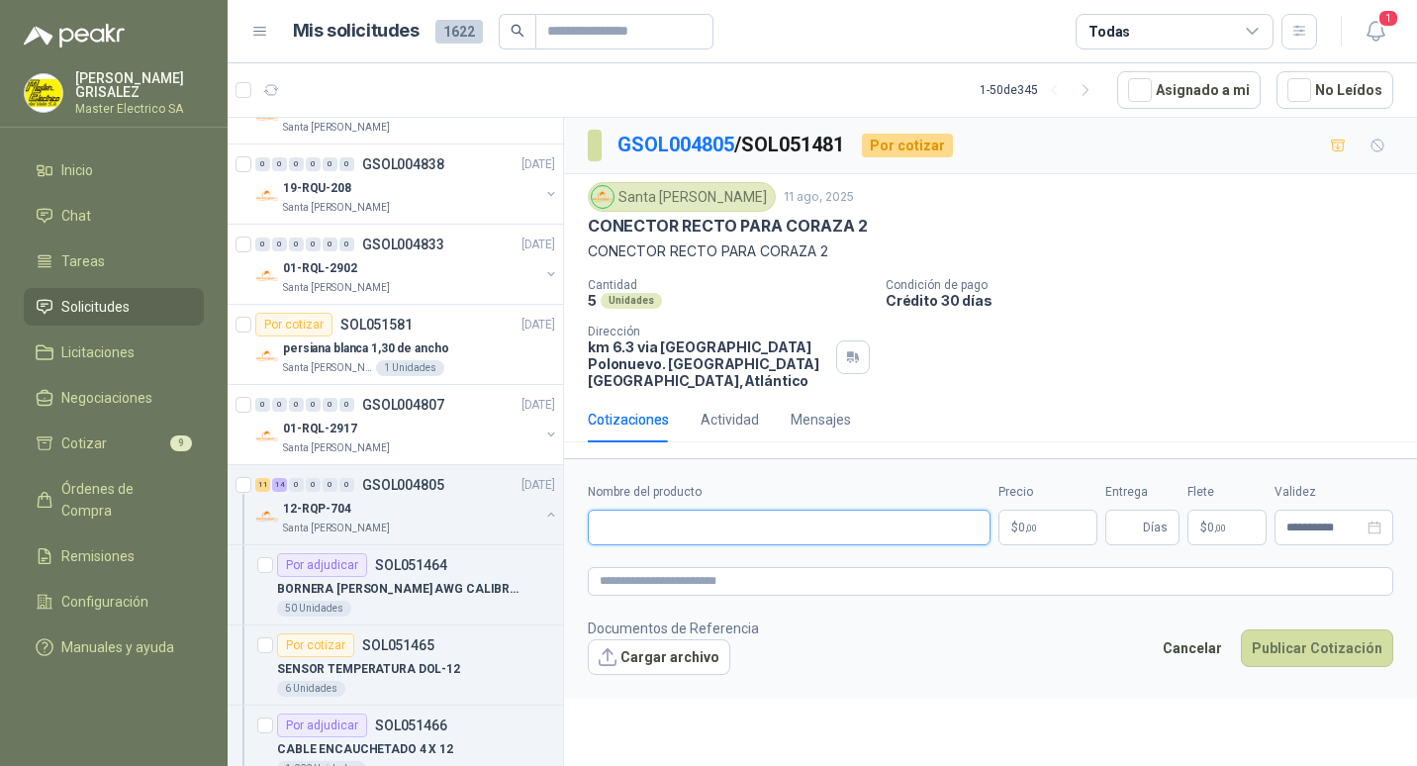
paste input "**********"
type input "**********"
click at [1029, 522] on span ",00" at bounding box center [1031, 527] width 12 height 11
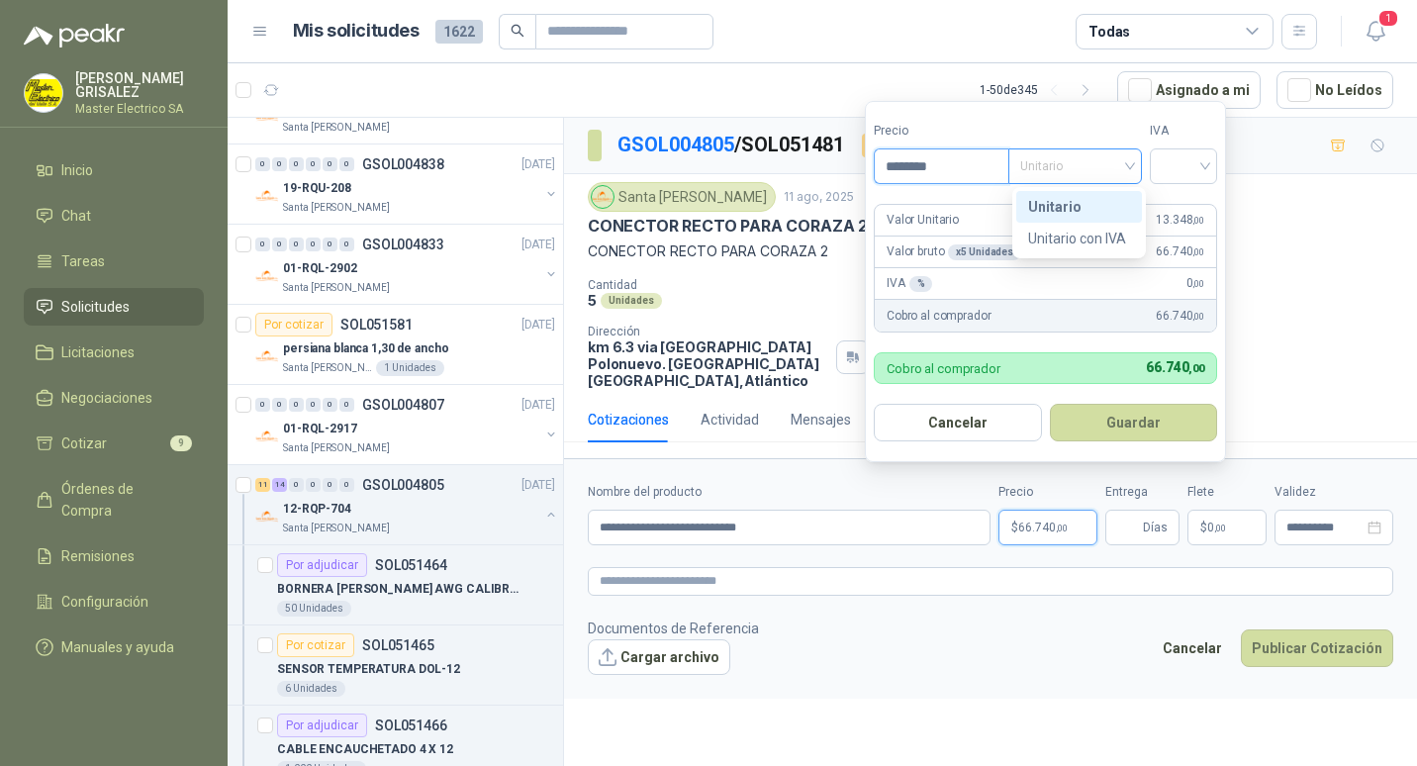
click at [1138, 160] on div "Unitario" at bounding box center [1075, 166] width 134 height 36
type input "********"
click at [1063, 201] on div "Unitario" at bounding box center [1079, 207] width 102 height 22
click at [1205, 164] on input "search" at bounding box center [1183, 164] width 44 height 30
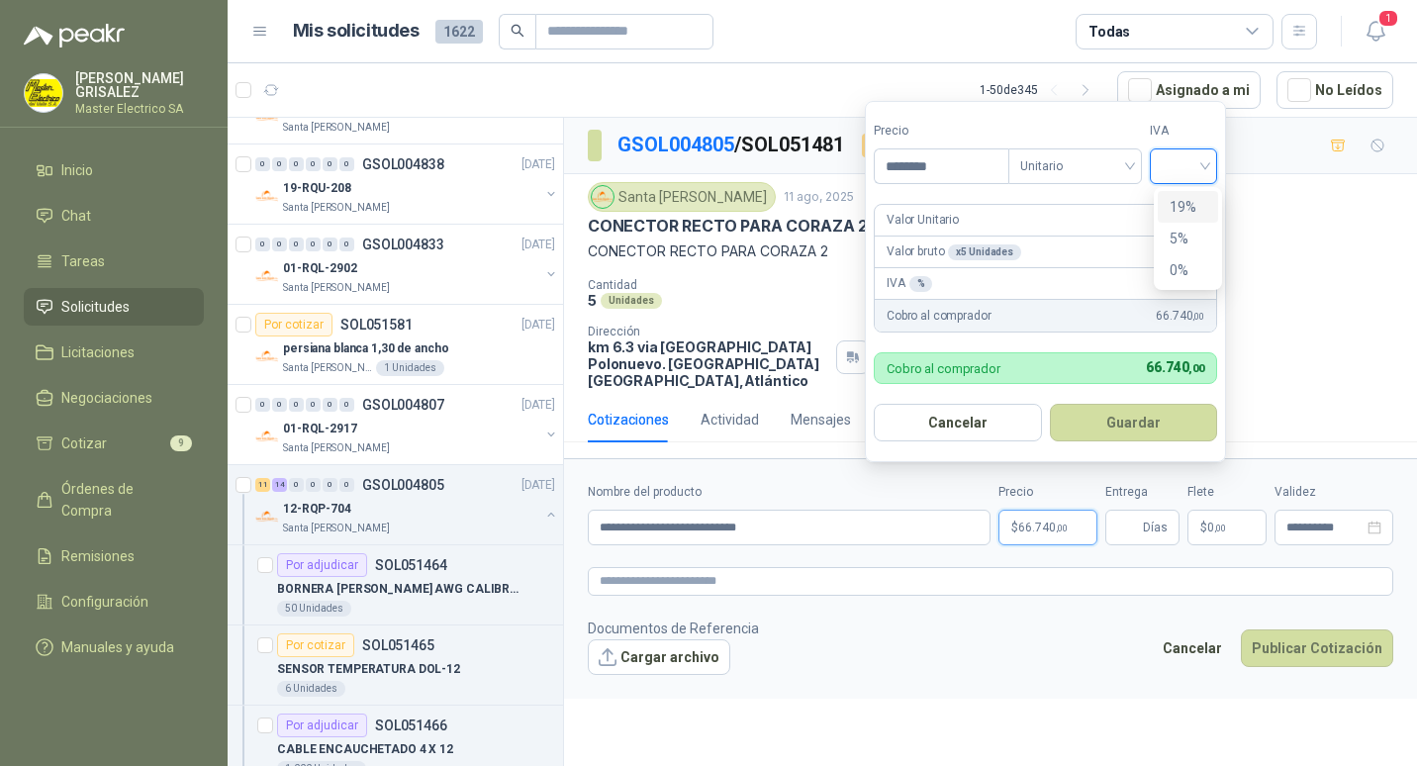
click at [1182, 207] on div "19%" at bounding box center [1187, 207] width 37 height 22
click at [1136, 418] on button "Guardar" at bounding box center [1136, 423] width 170 height 38
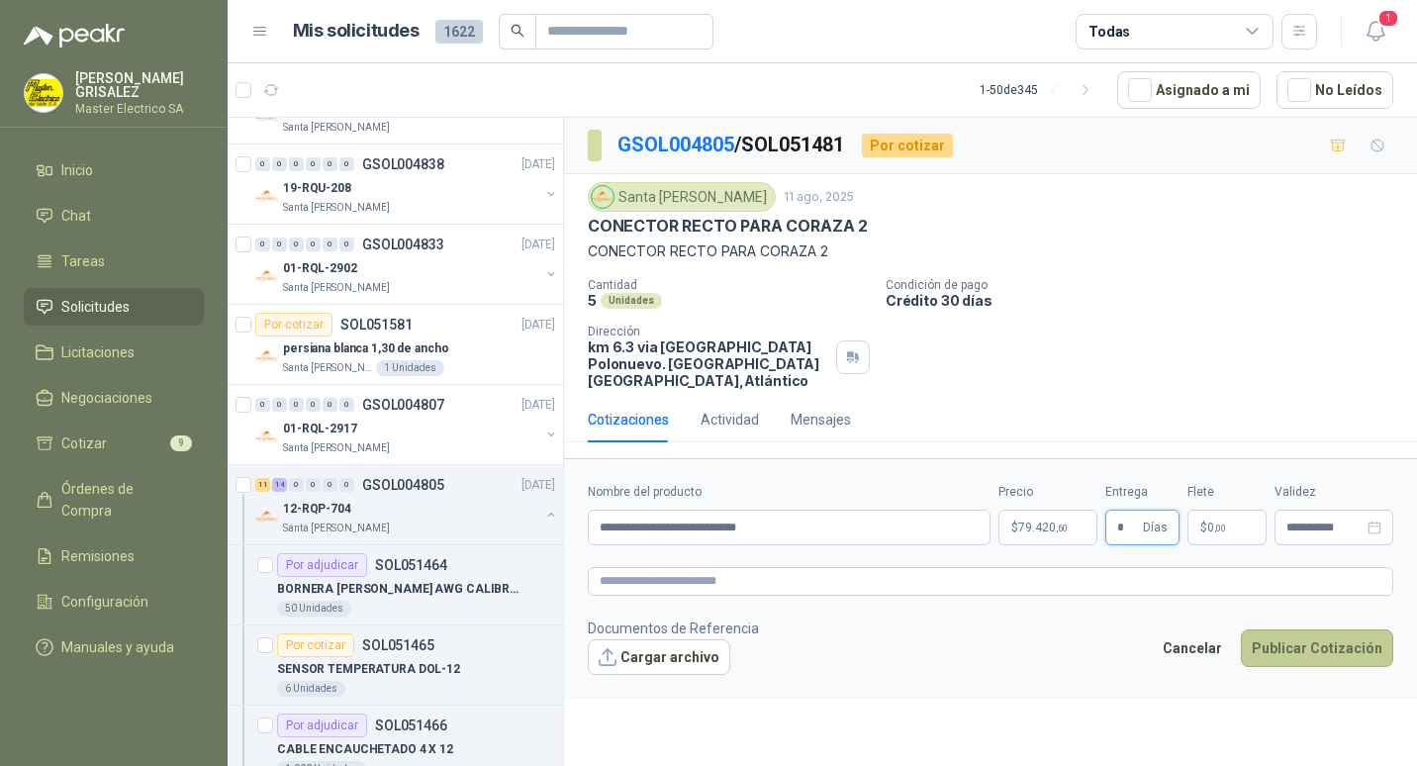
type input "*"
click at [1310, 629] on button "Publicar Cotización" at bounding box center [1316, 648] width 152 height 38
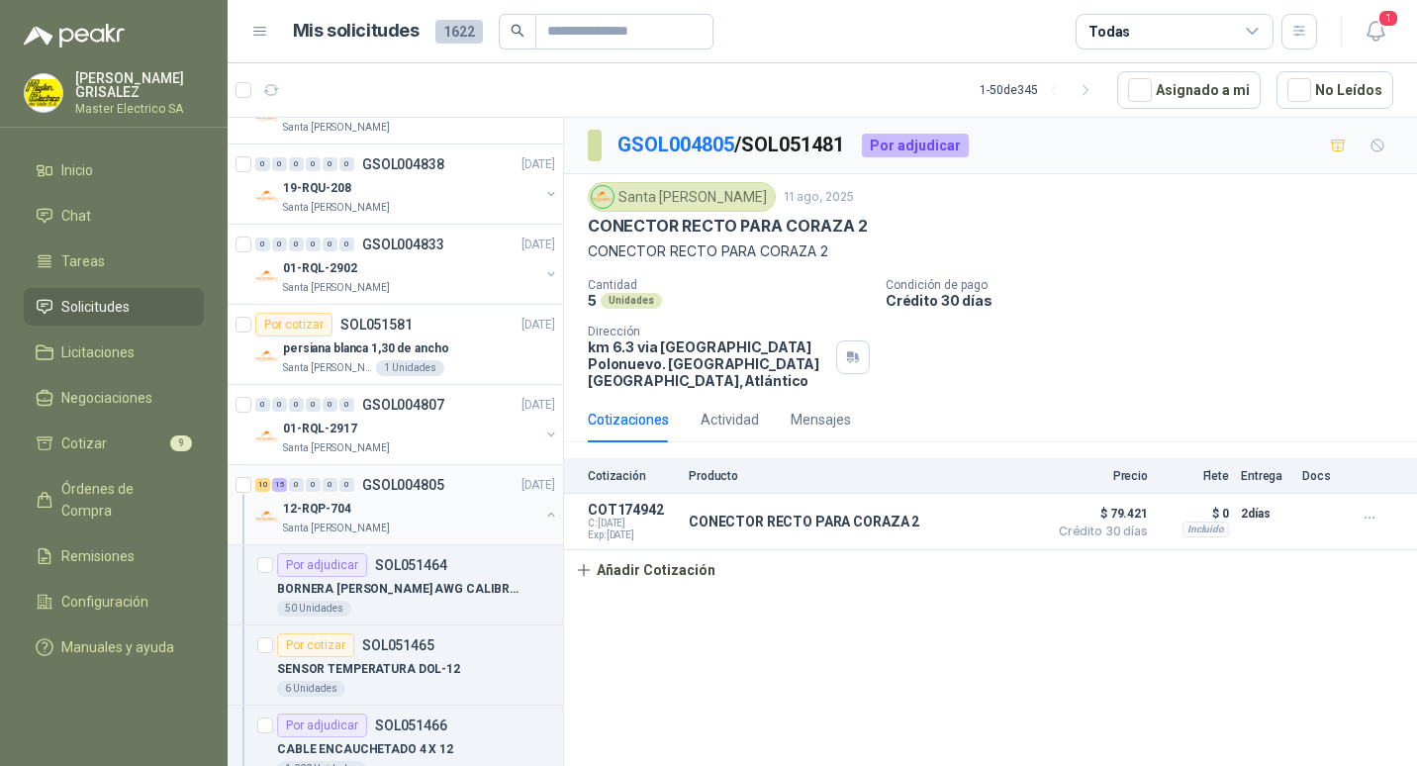
click at [388, 487] on p "GSOL004805" at bounding box center [403, 485] width 82 height 14
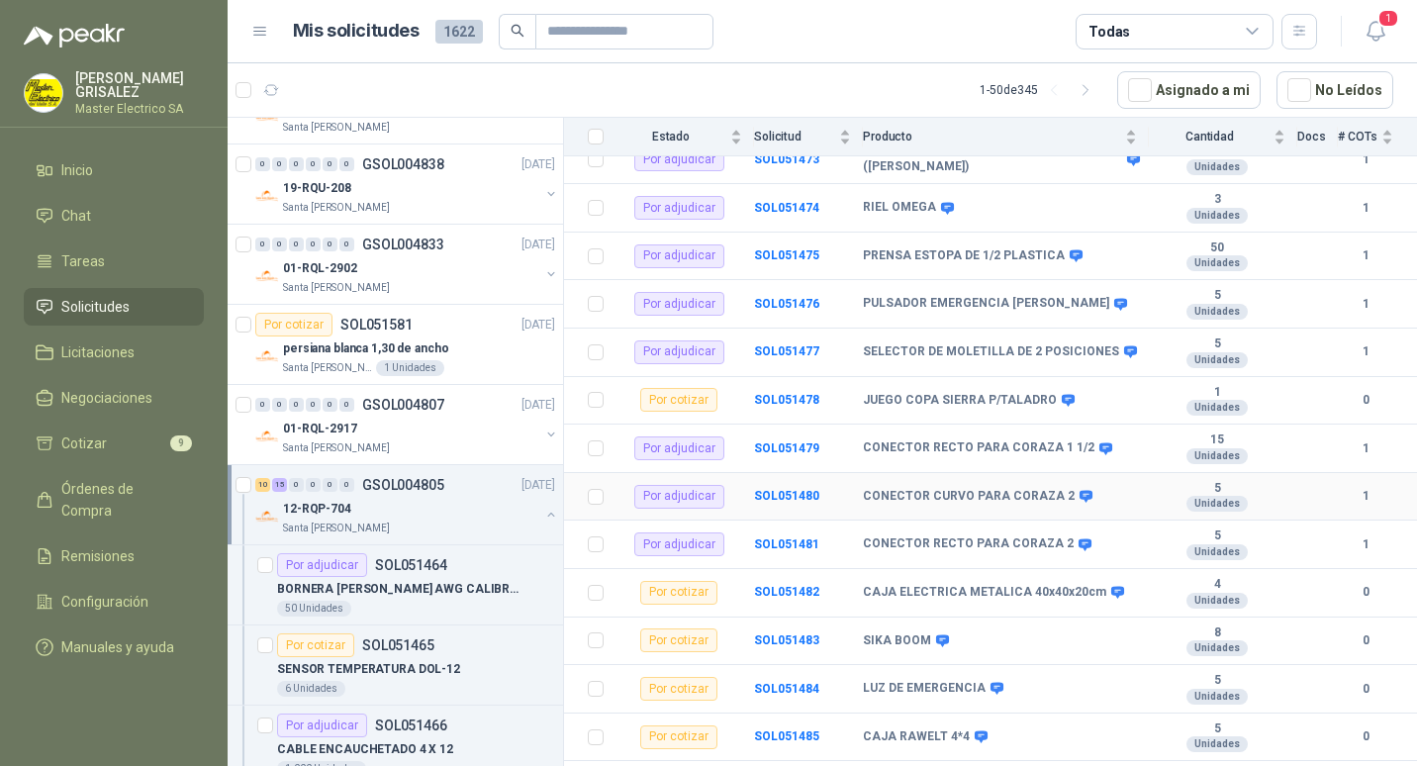
scroll to position [811, 0]
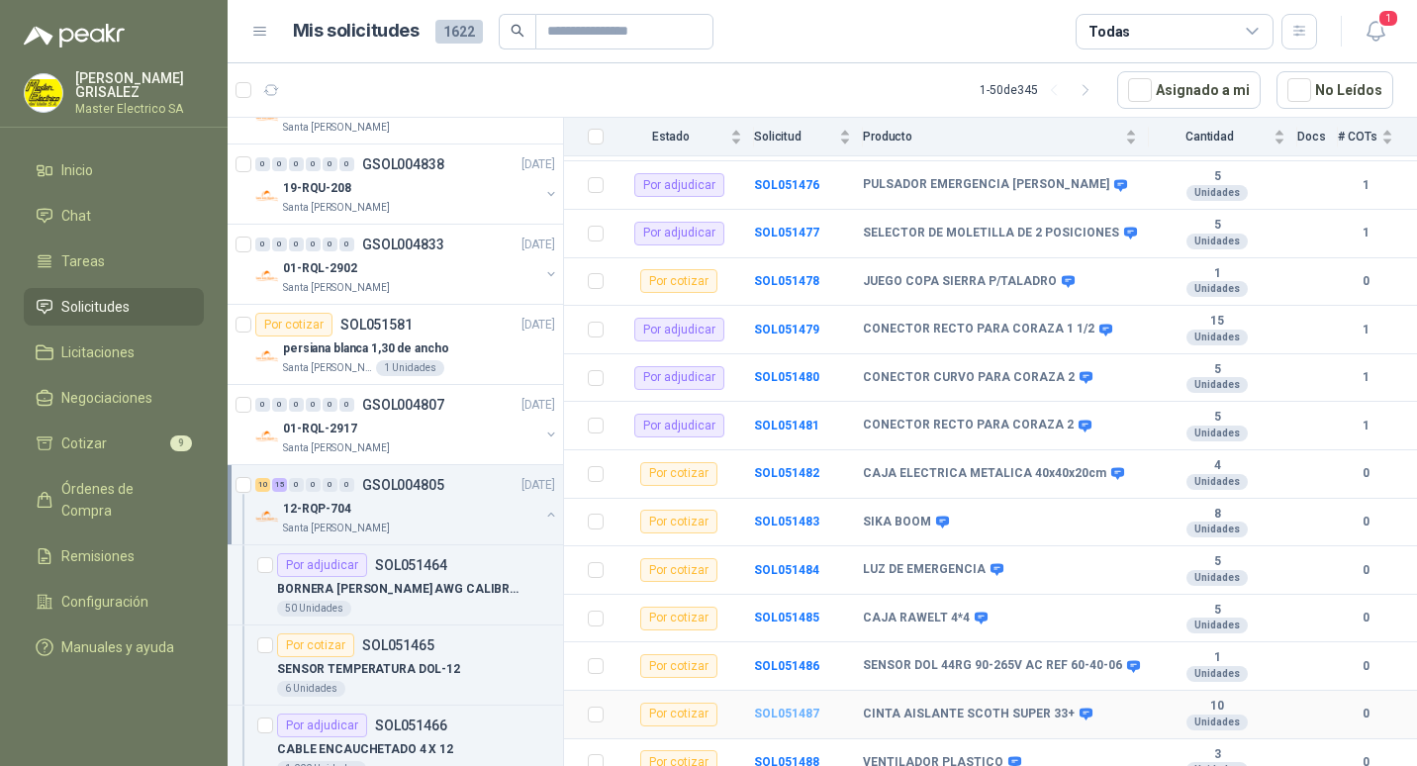
click at [786, 706] on b "SOL051487" at bounding box center [786, 713] width 65 height 14
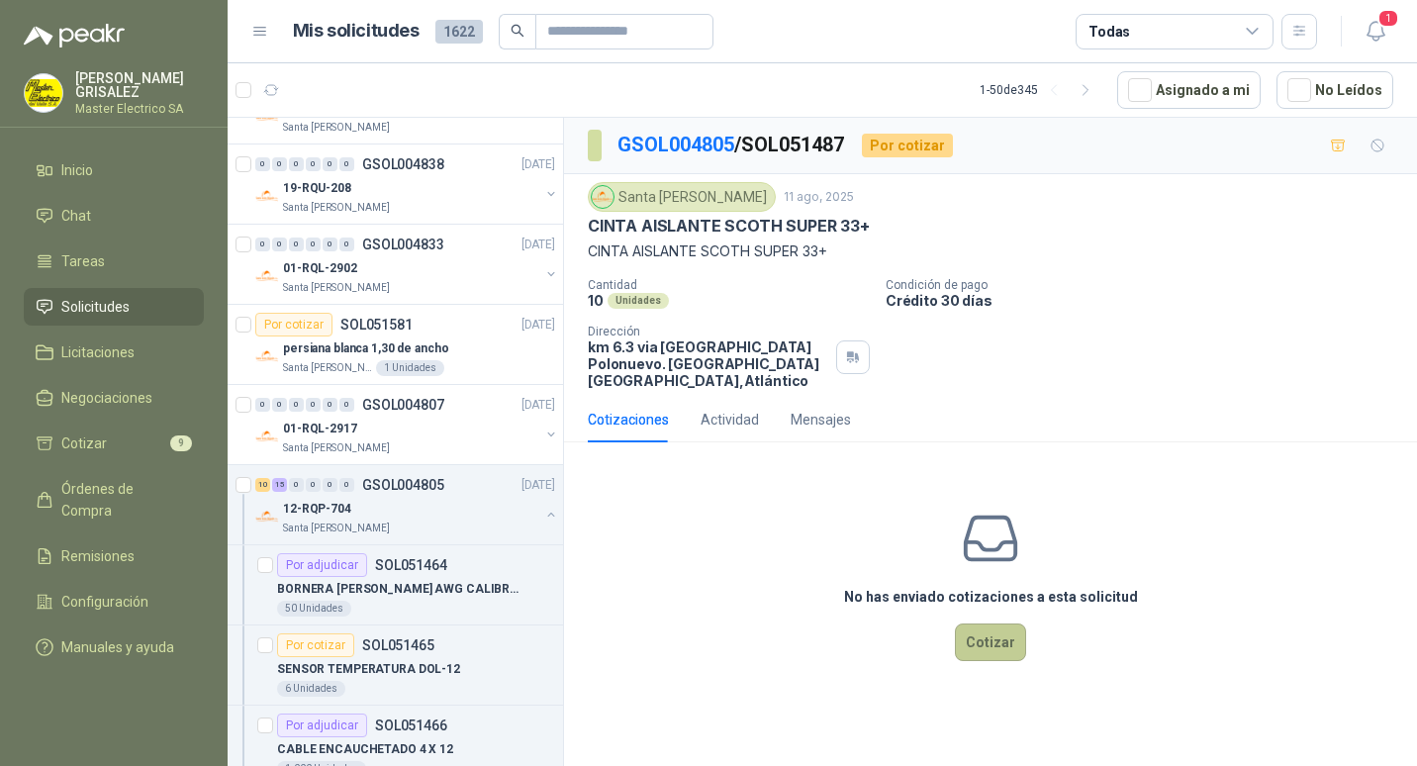
click at [981, 625] on button "Cotizar" at bounding box center [990, 642] width 71 height 38
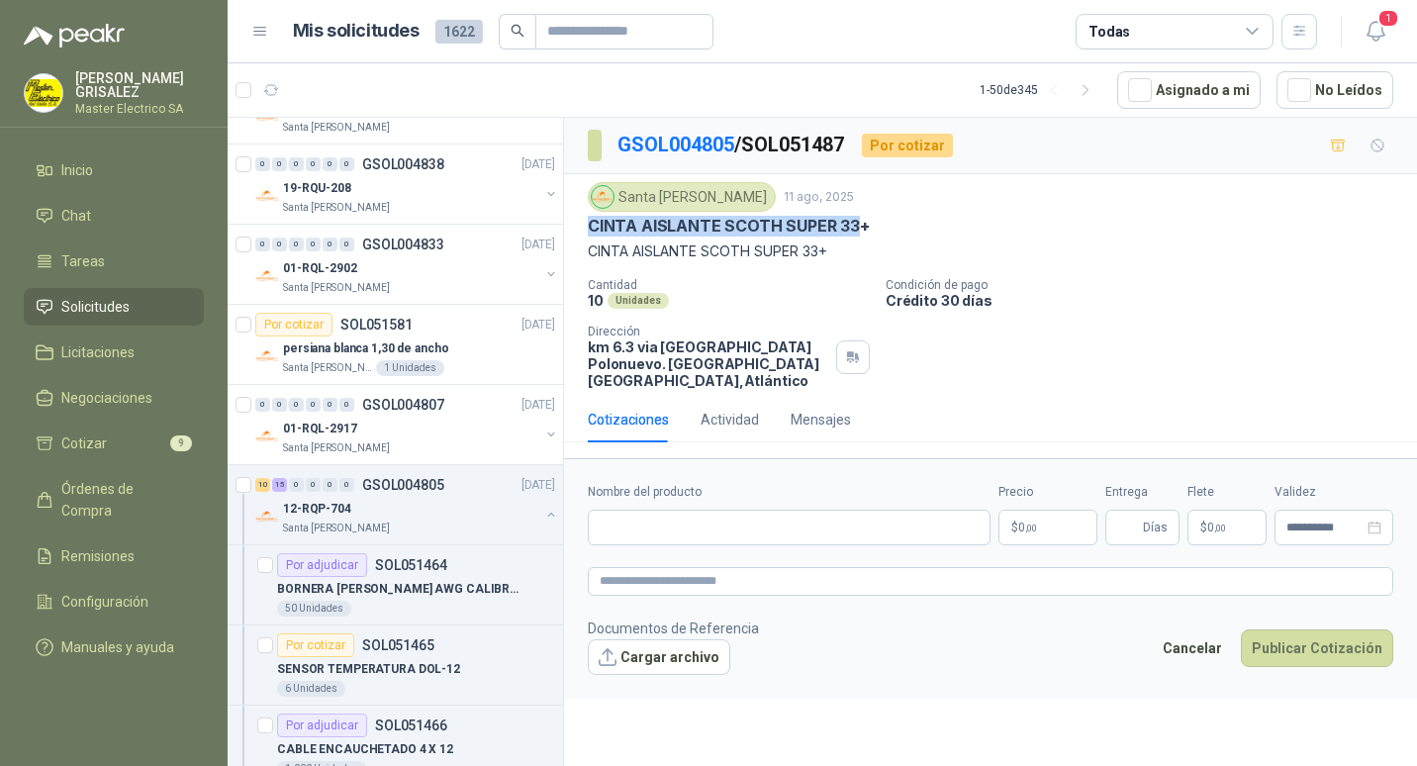
drag, startPoint x: 590, startPoint y: 226, endPoint x: 859, endPoint y: 233, distance: 269.2
click at [859, 233] on p "CINTA AISLANTE SCOTH SUPER 33+" at bounding box center [729, 226] width 282 height 21
drag, startPoint x: 859, startPoint y: 233, endPoint x: 841, endPoint y: 228, distance: 18.8
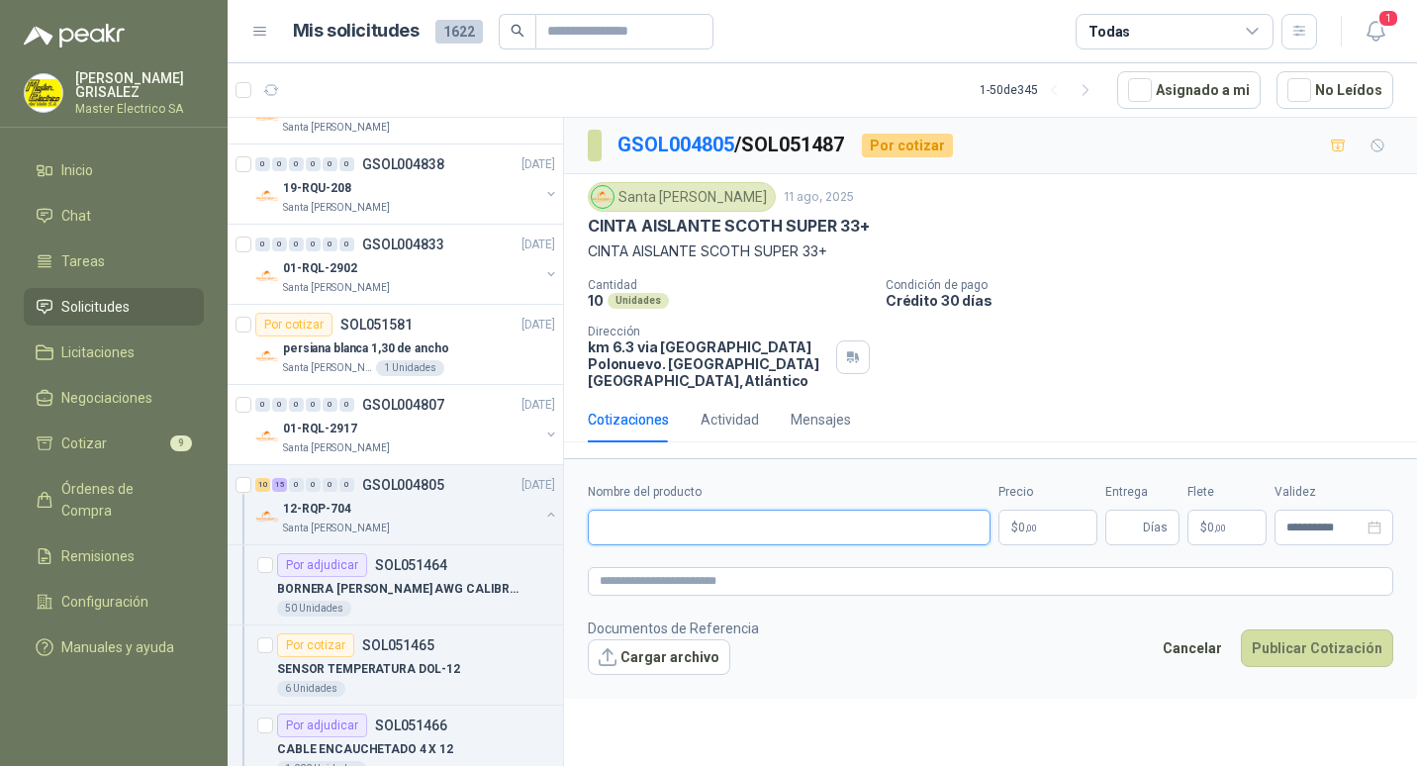
click at [629, 509] on input "Nombre del producto" at bounding box center [789, 527] width 403 height 36
paste input "**********"
type input "**********"
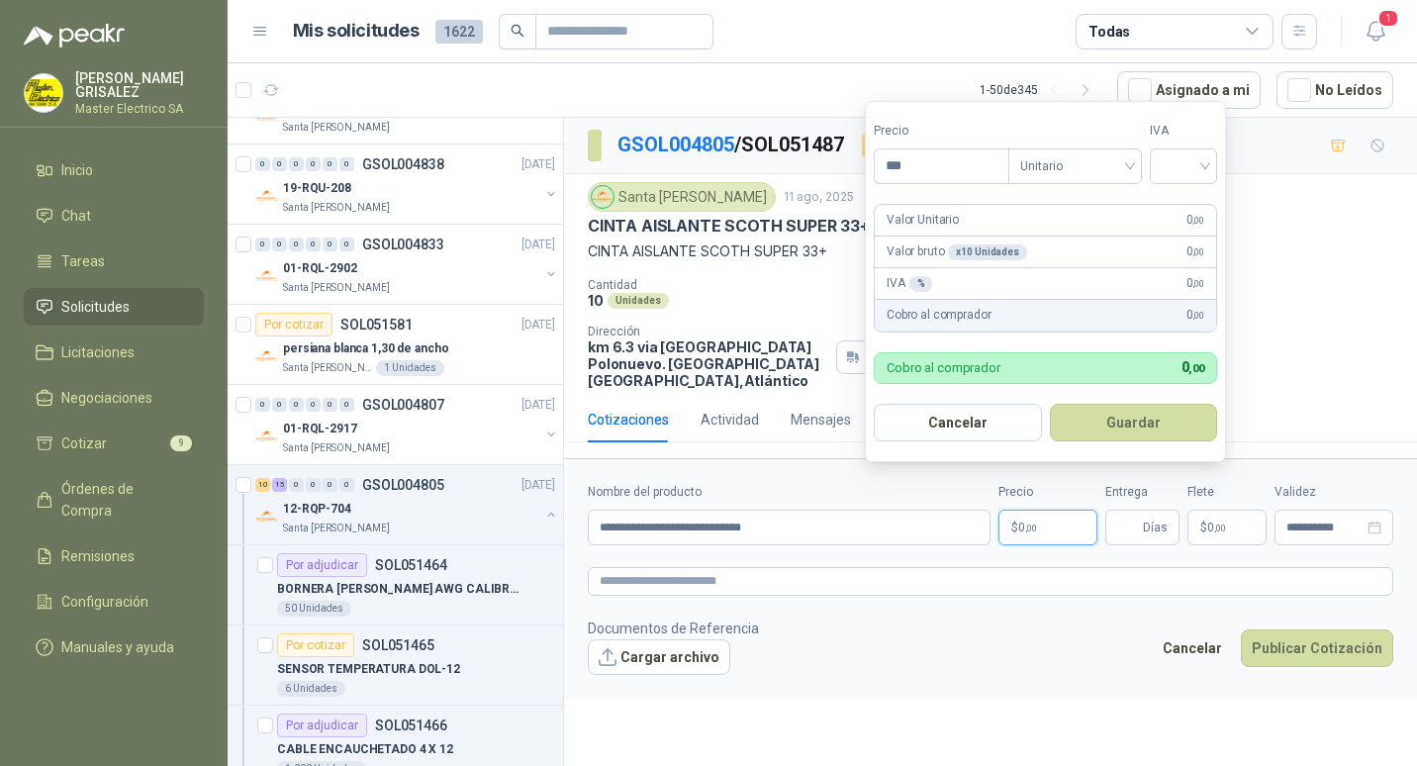
click at [1025, 522] on span ",00" at bounding box center [1031, 527] width 12 height 11
click at [897, 172] on input "***" at bounding box center [941, 166] width 134 height 34
click at [896, 166] on input "***" at bounding box center [941, 166] width 134 height 34
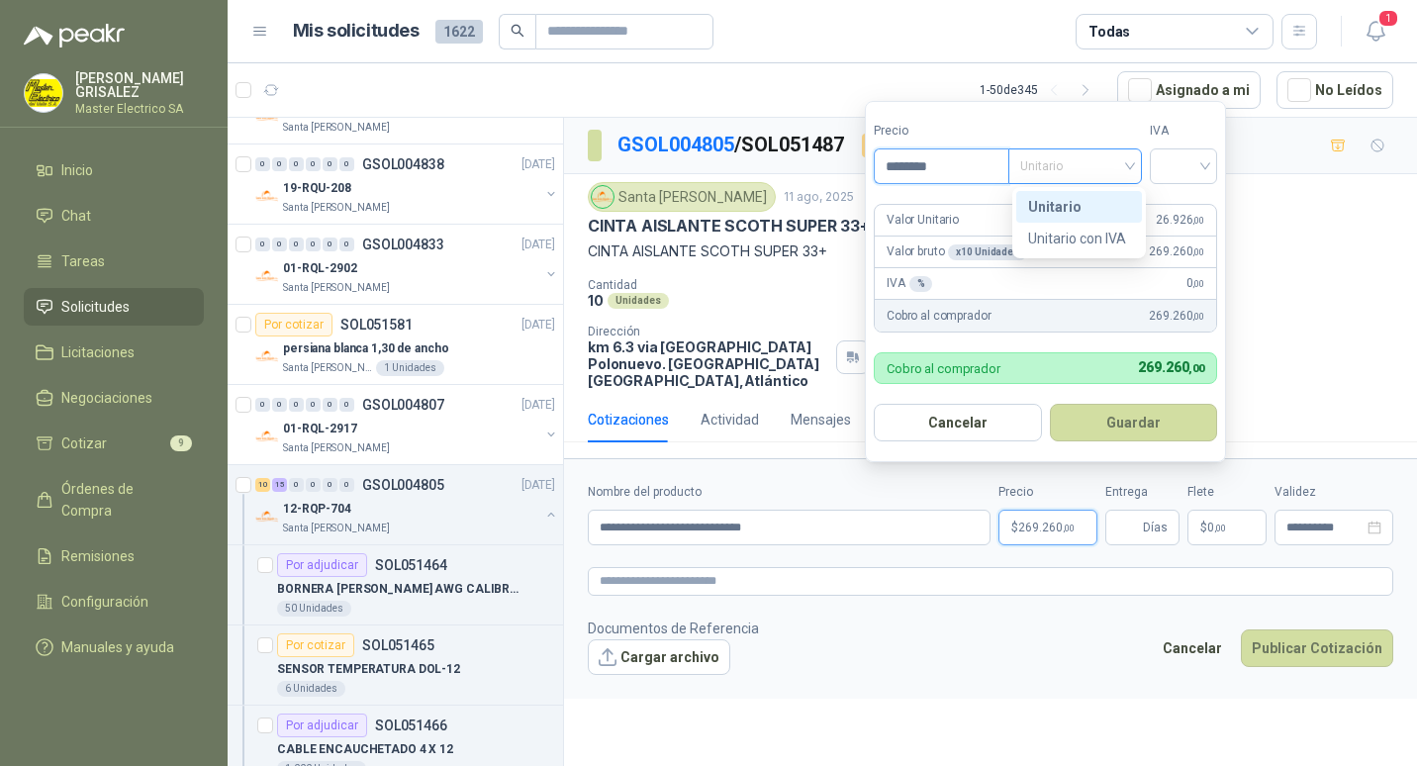
click at [1128, 167] on span "Unitario" at bounding box center [1075, 166] width 110 height 30
type input "********"
click at [1051, 201] on div "Unitario" at bounding box center [1079, 207] width 102 height 22
click at [1212, 166] on div at bounding box center [1182, 166] width 67 height 36
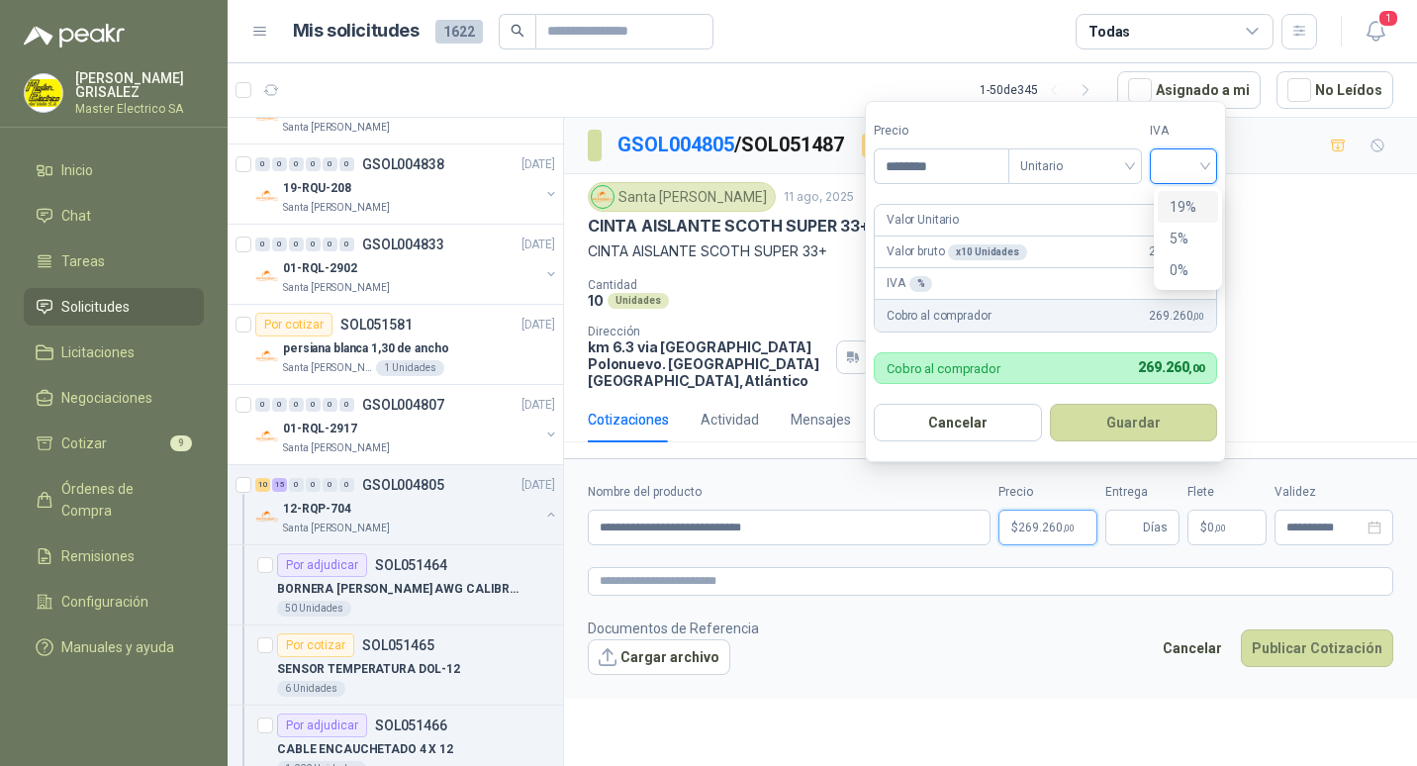
click at [1166, 202] on div "19%" at bounding box center [1187, 207] width 60 height 32
click at [1130, 424] on button "Guardar" at bounding box center [1136, 423] width 170 height 38
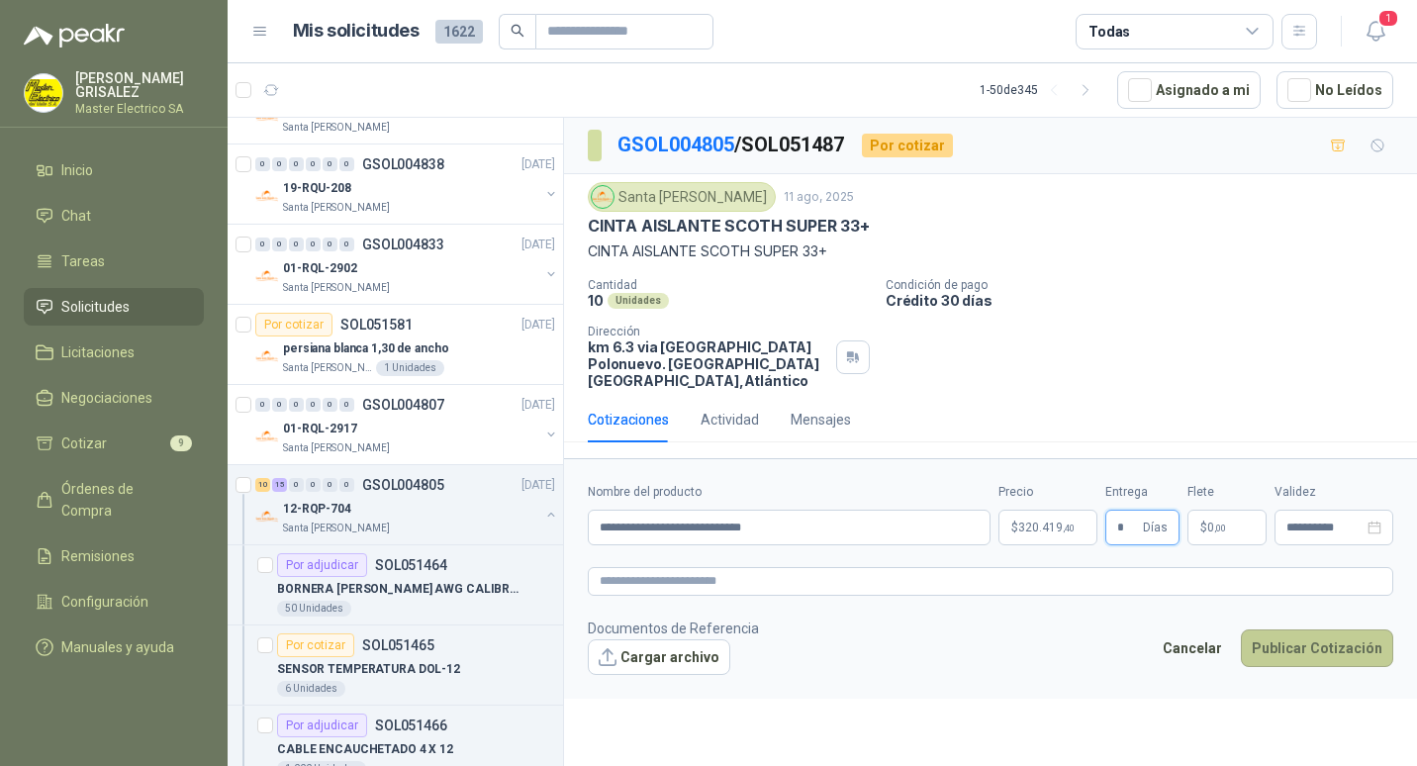
type input "*"
click at [1302, 632] on button "Publicar Cotización" at bounding box center [1316, 648] width 152 height 38
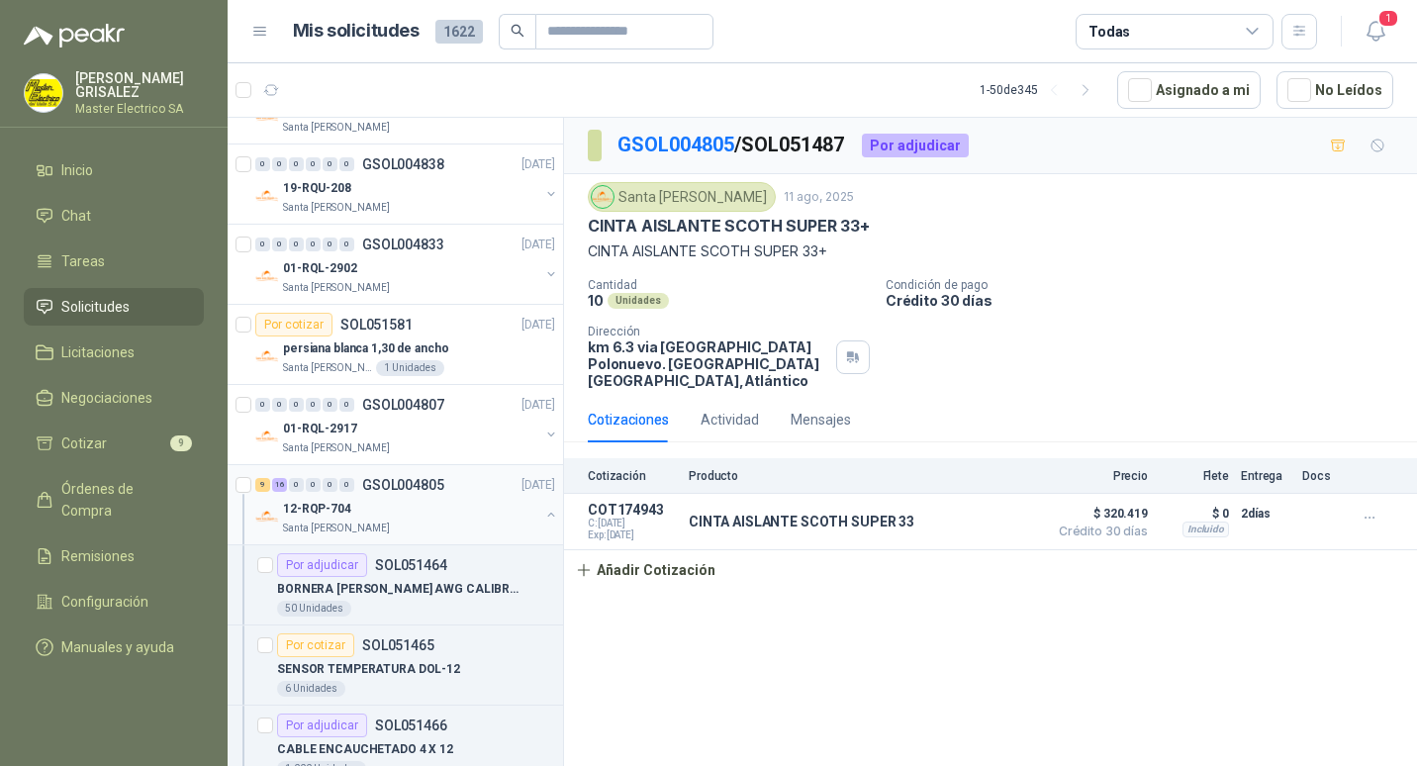
click at [385, 485] on p "GSOL004805" at bounding box center [403, 485] width 82 height 14
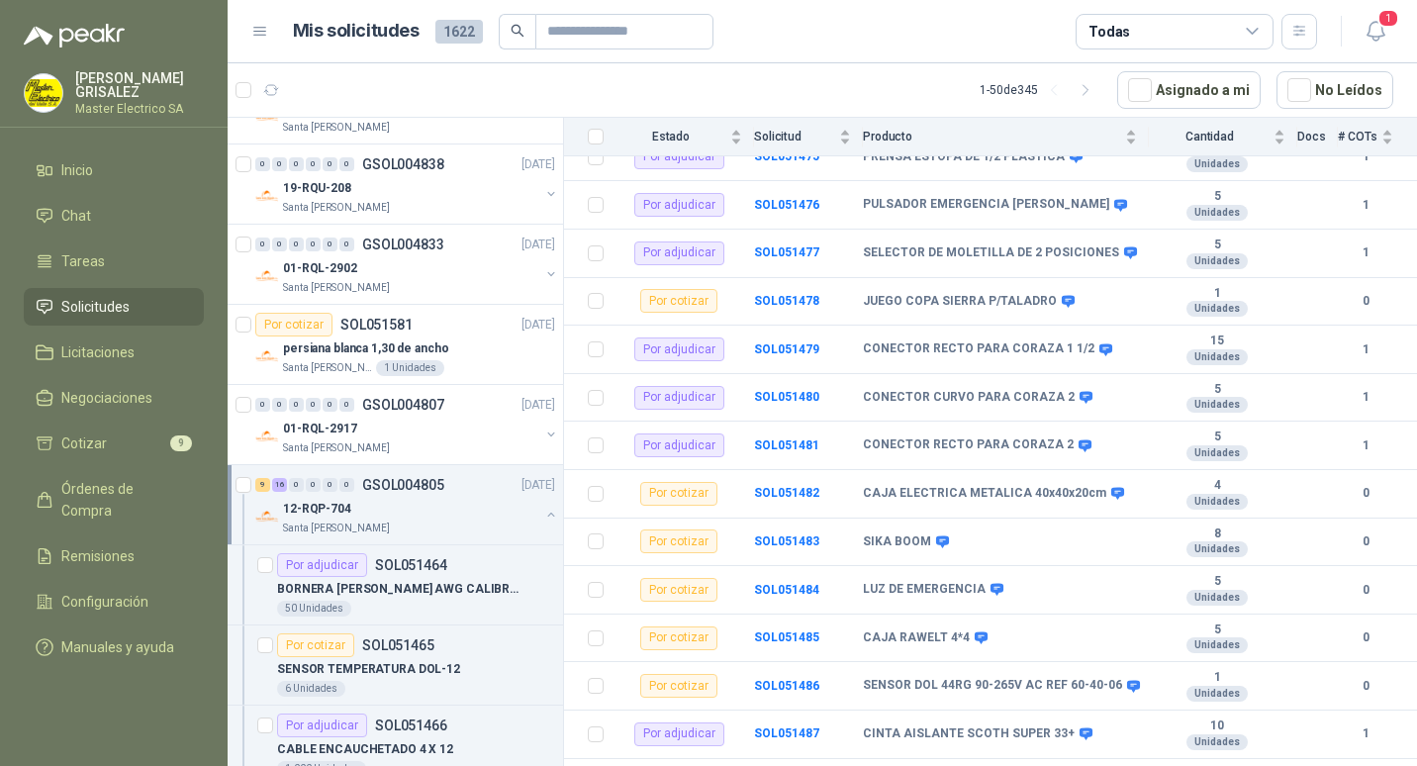
scroll to position [811, 0]
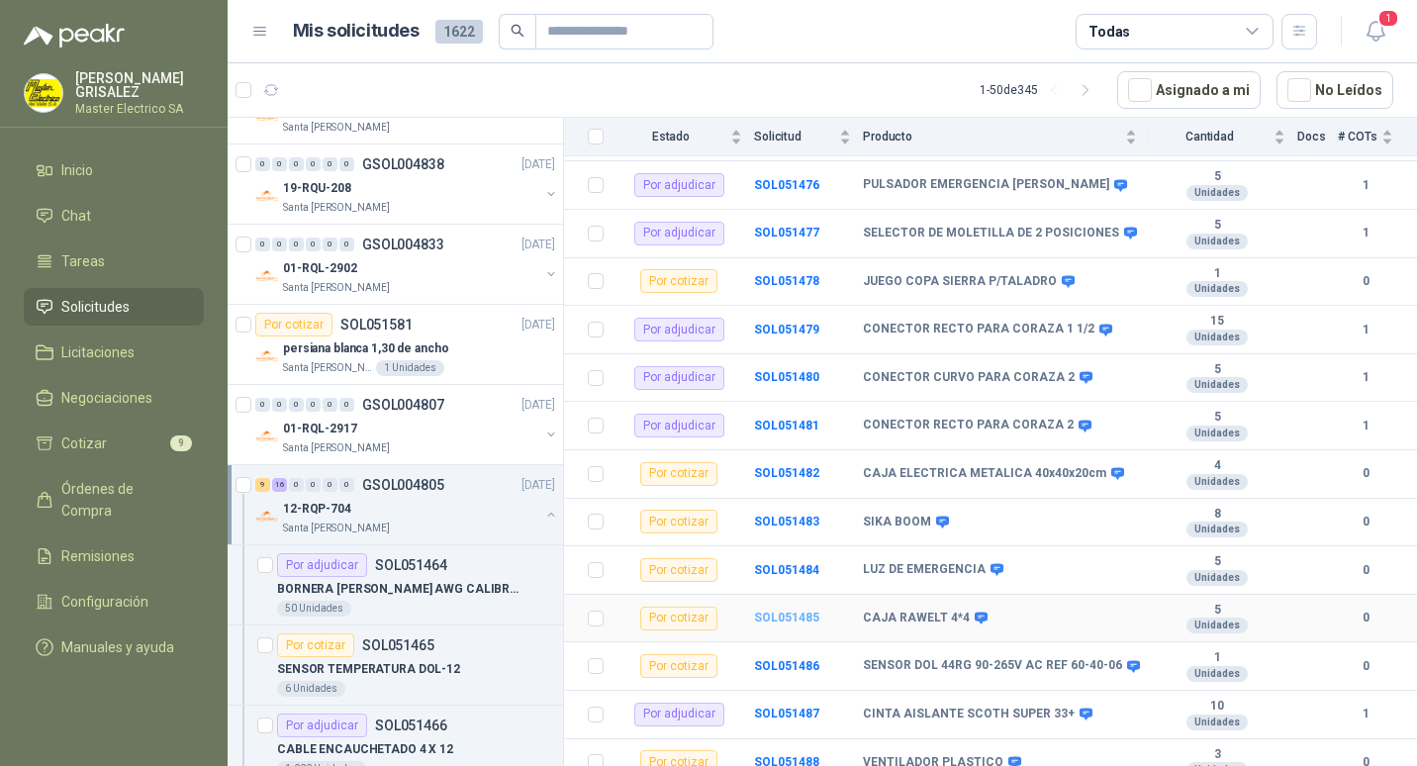
click at [774, 610] on b "SOL051485" at bounding box center [786, 617] width 65 height 14
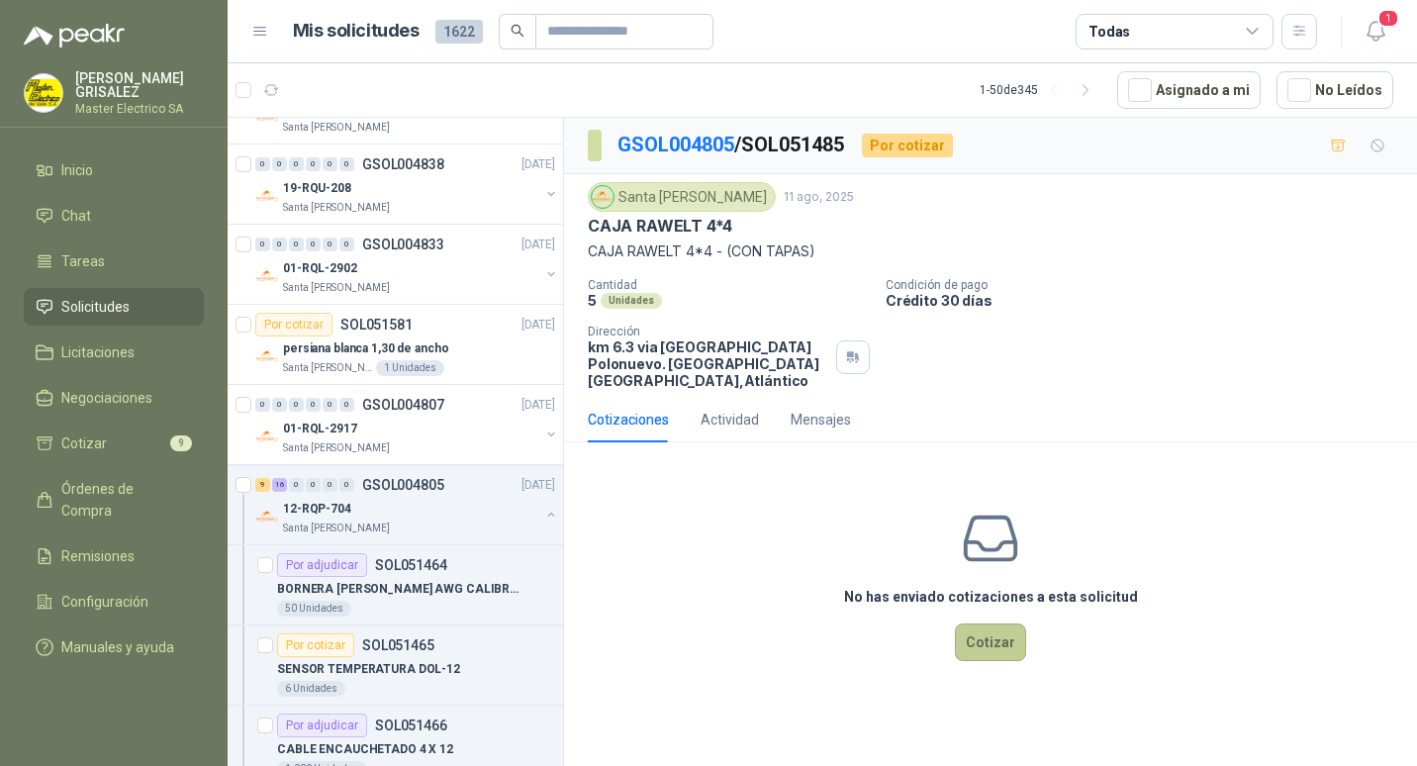
click at [1002, 623] on button "Cotizar" at bounding box center [990, 642] width 71 height 38
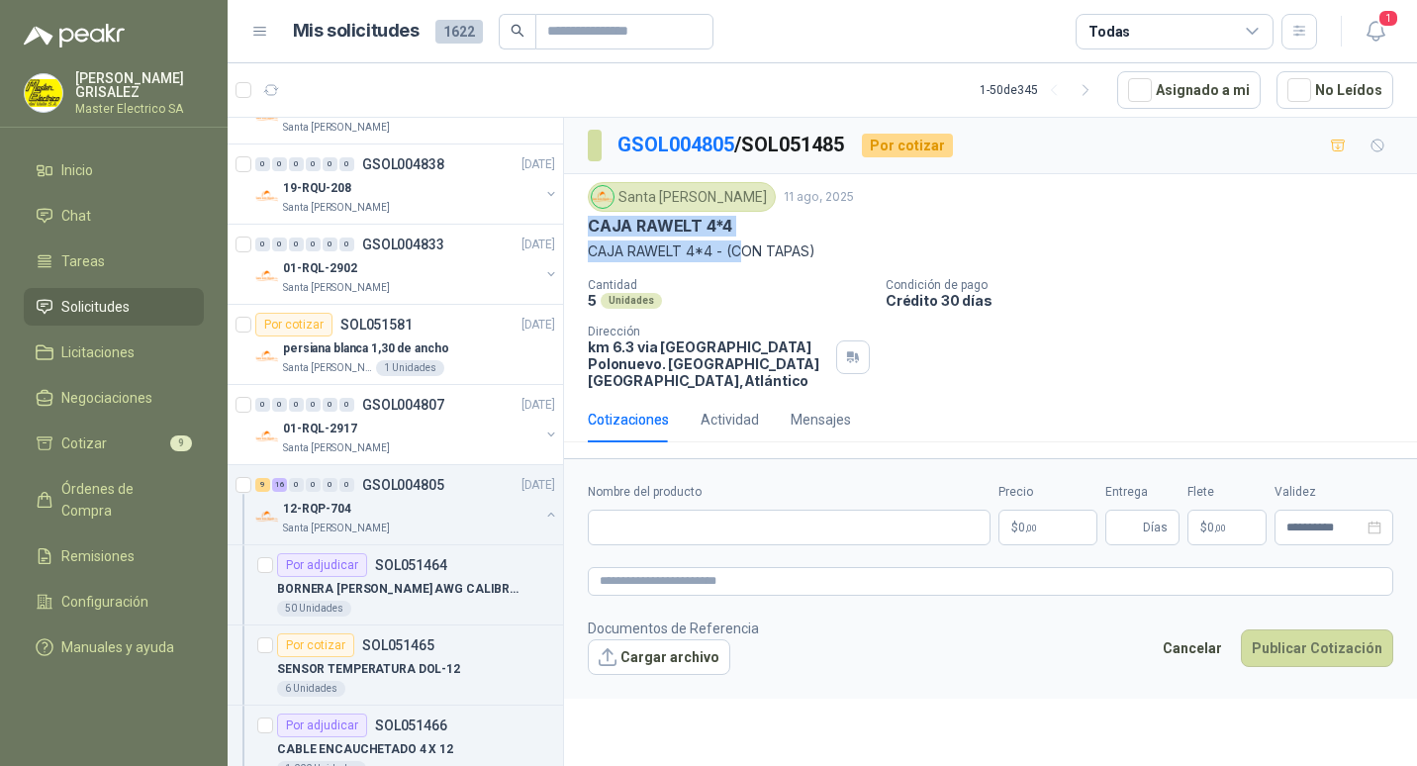
drag, startPoint x: 587, startPoint y: 229, endPoint x: 746, endPoint y: 241, distance: 159.8
click at [746, 241] on div "Santa [PERSON_NAME] [DATE] CAJA RAWELT 4*4 CAJA RAWELT 4*4 - (CON TAPAS) Cantid…" at bounding box center [990, 285] width 853 height 223
click at [773, 219] on div "CAJA RAWELT 4*4" at bounding box center [990, 226] width 805 height 21
drag, startPoint x: 587, startPoint y: 228, endPoint x: 739, endPoint y: 228, distance: 152.3
click at [739, 228] on div "Santa [PERSON_NAME] [DATE] CAJA RAWELT 4*4 CAJA RAWELT 4*4 - (CON TAPAS) Cantid…" at bounding box center [990, 285] width 853 height 223
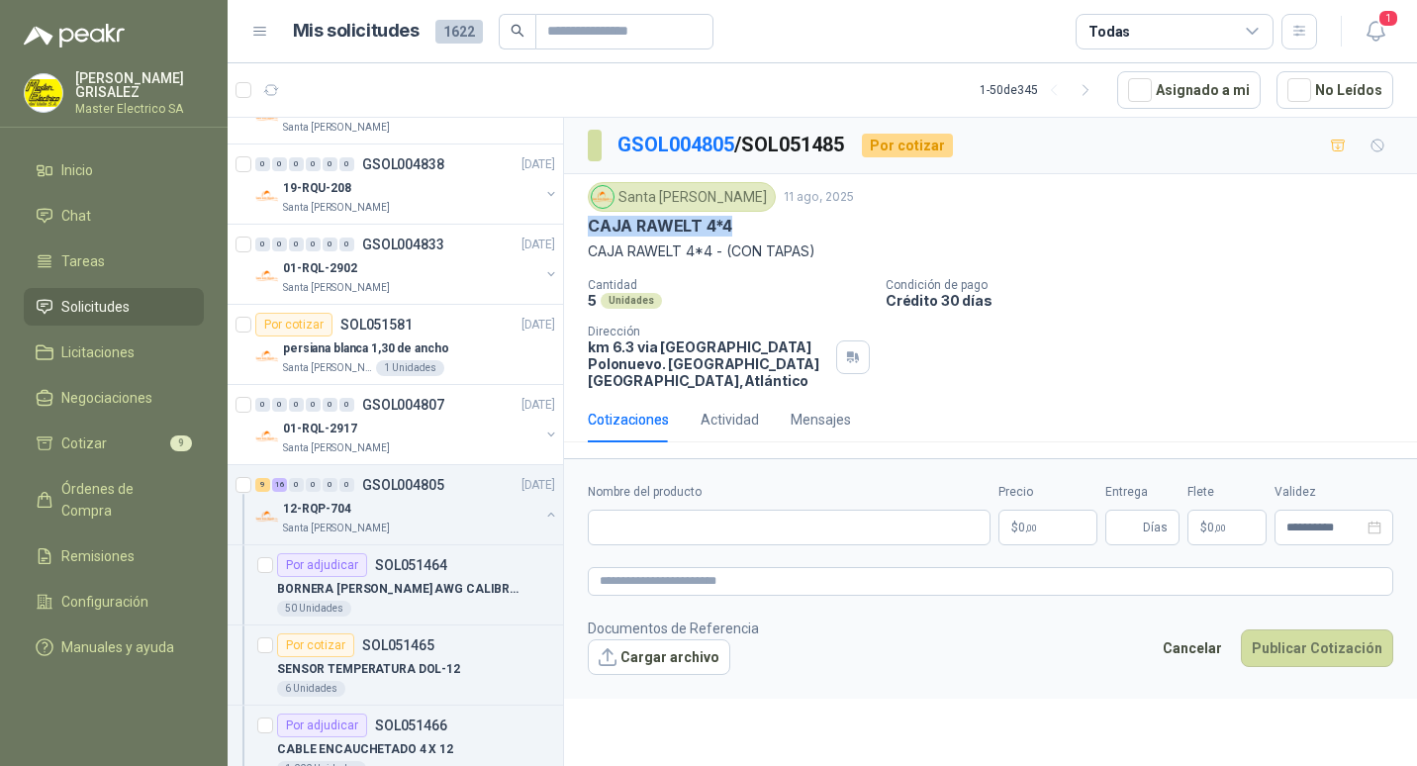
drag, startPoint x: 739, startPoint y: 228, endPoint x: 696, endPoint y: 227, distance: 42.5
paste input "**********"
type input "**********"
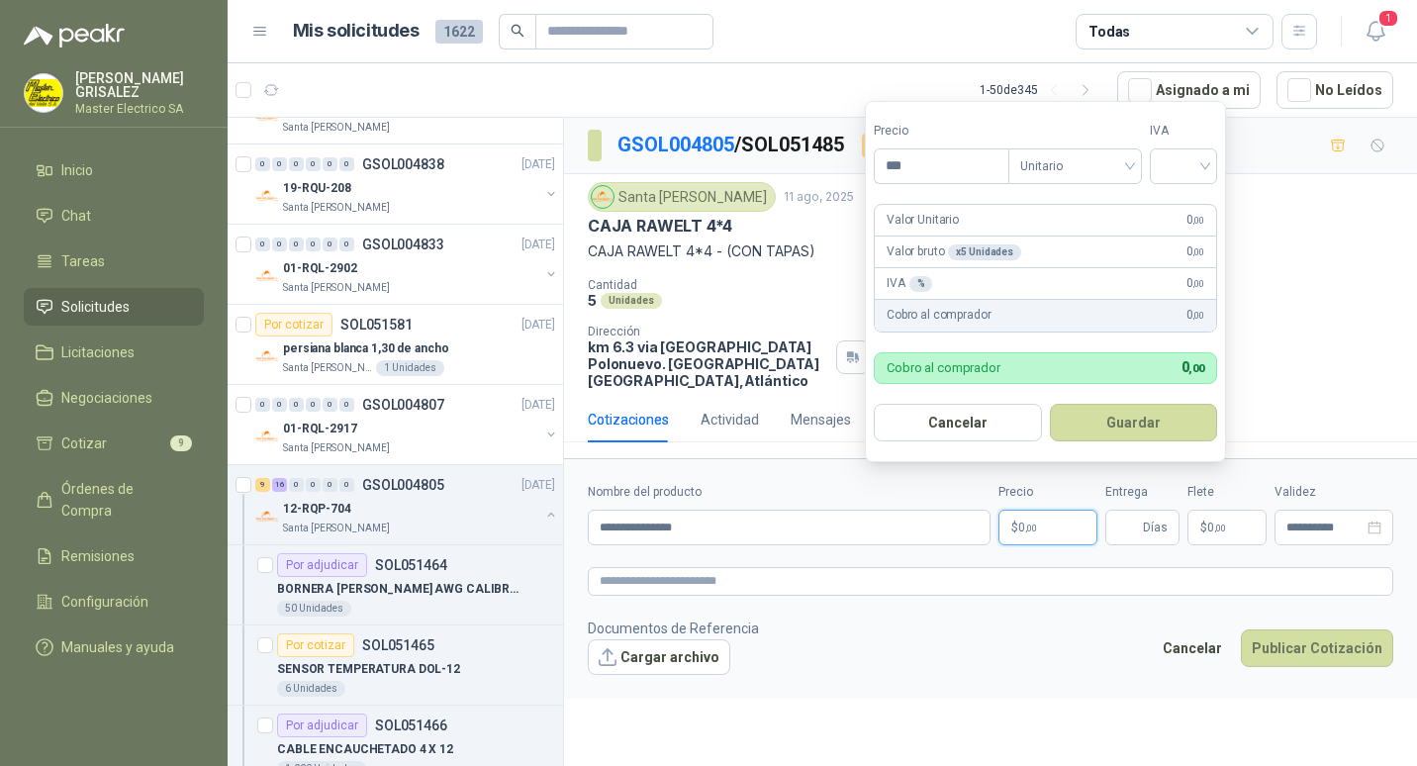
click at [1040, 514] on p "$ 0 ,00" at bounding box center [1047, 527] width 99 height 36
click at [1130, 167] on span "Unitario" at bounding box center [1075, 166] width 110 height 30
type input "********"
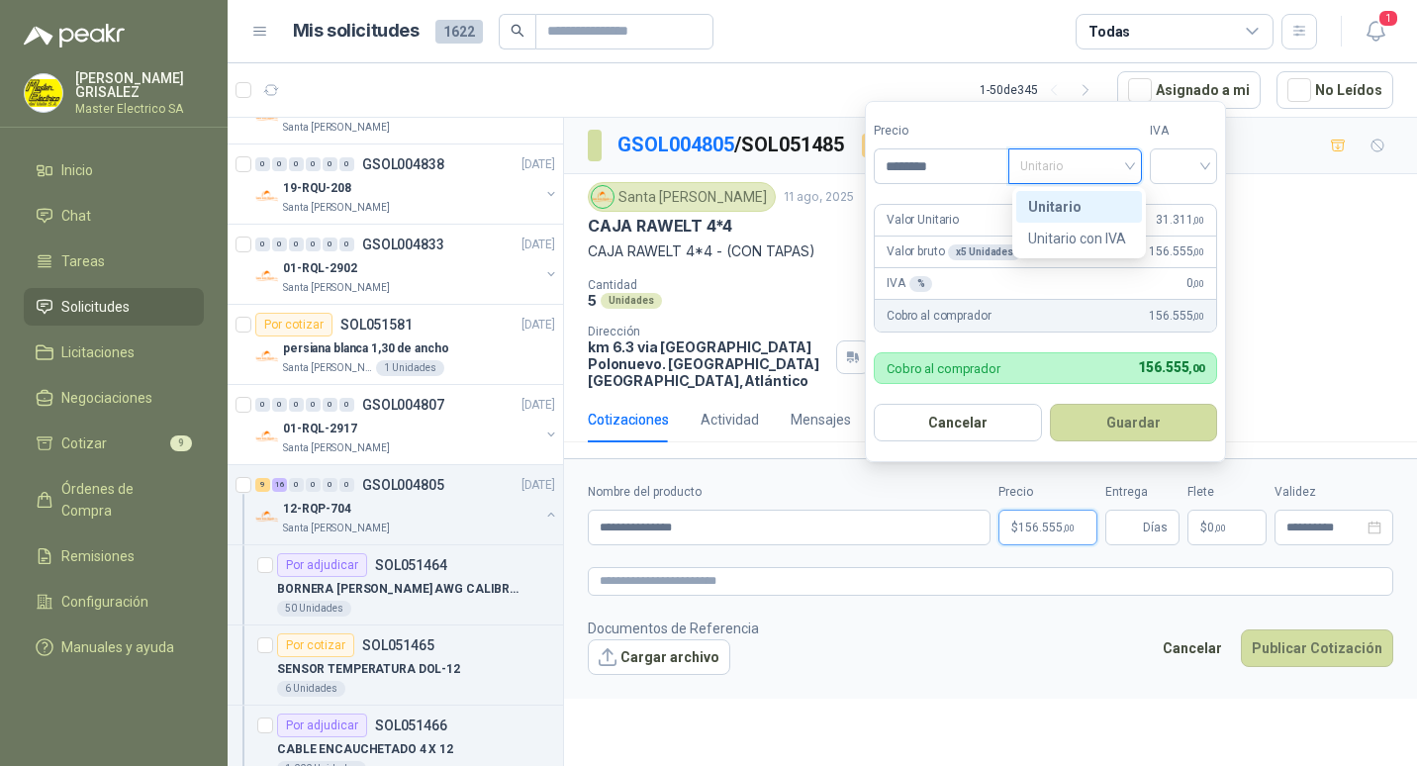
click at [1059, 211] on div "Unitario" at bounding box center [1079, 207] width 102 height 22
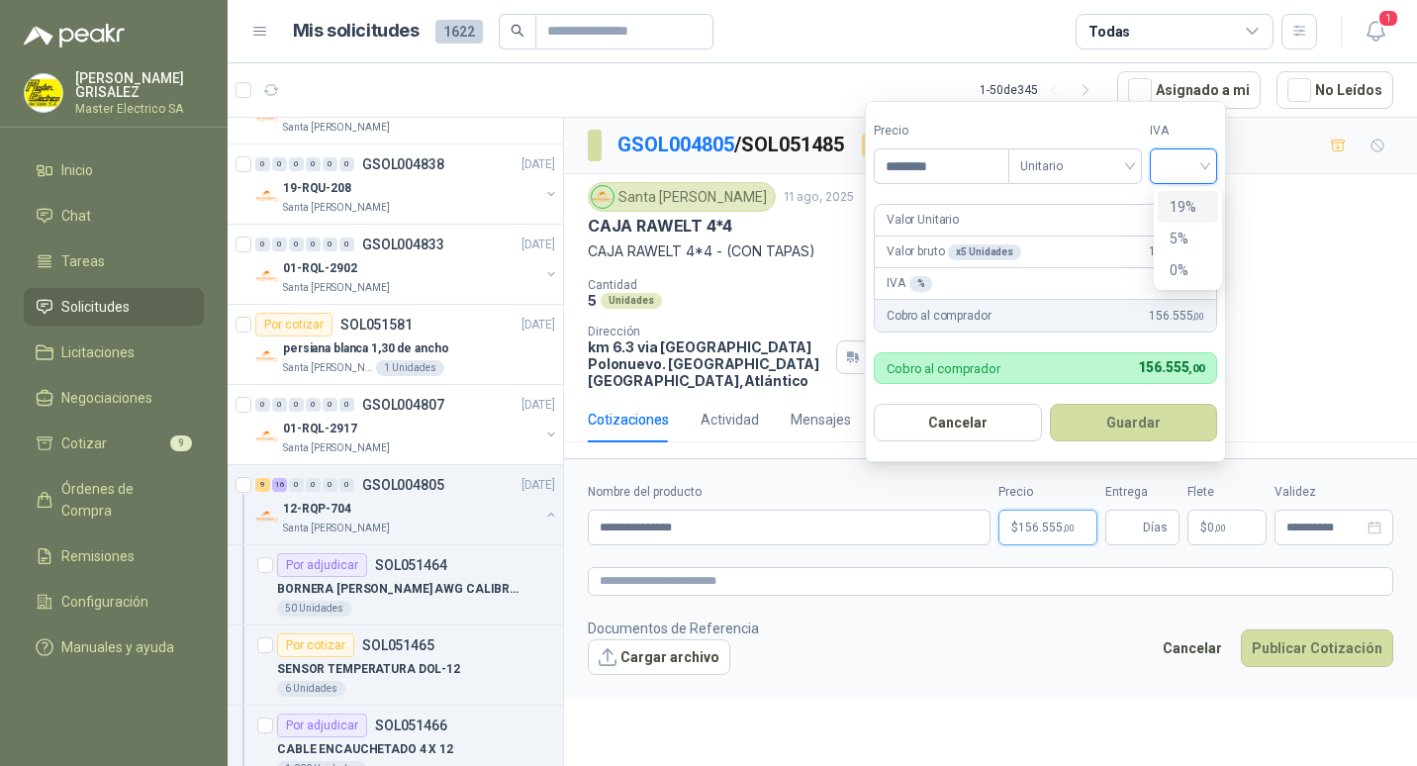
click at [1205, 161] on input "search" at bounding box center [1183, 164] width 44 height 30
click at [1185, 202] on div "19%" at bounding box center [1187, 207] width 37 height 22
click at [1138, 415] on button "Guardar" at bounding box center [1136, 423] width 170 height 38
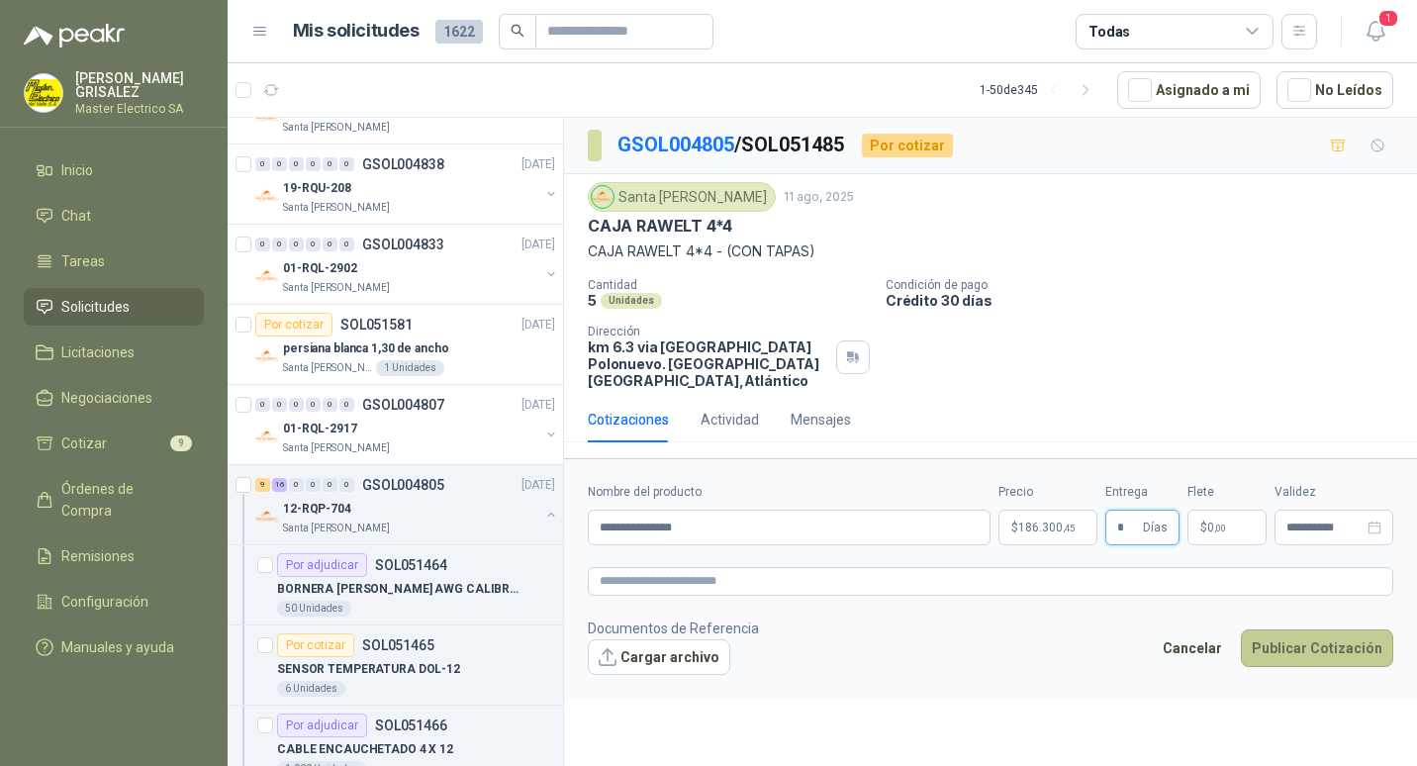
type input "*"
click at [1305, 633] on button "Publicar Cotización" at bounding box center [1316, 648] width 152 height 38
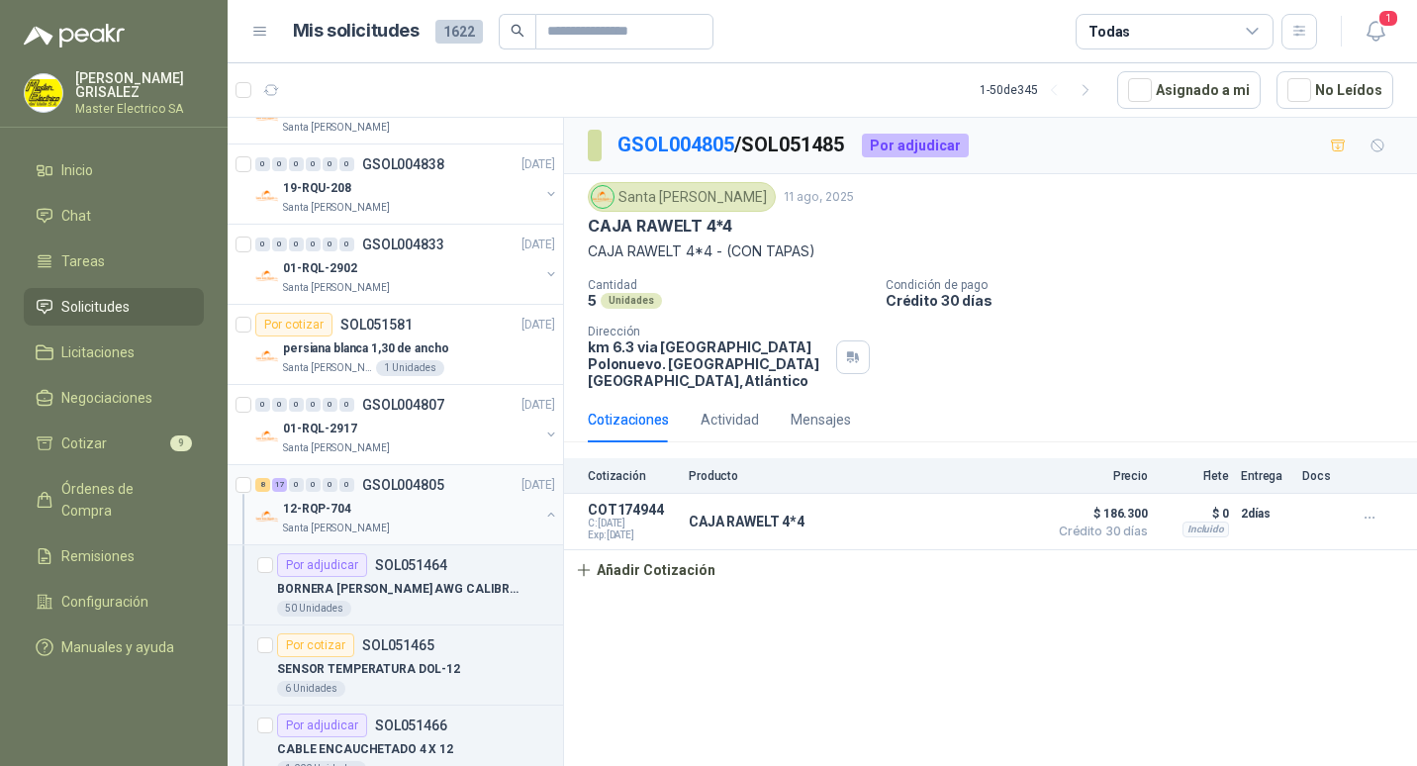
click at [373, 488] on p "GSOL004805" at bounding box center [403, 485] width 82 height 14
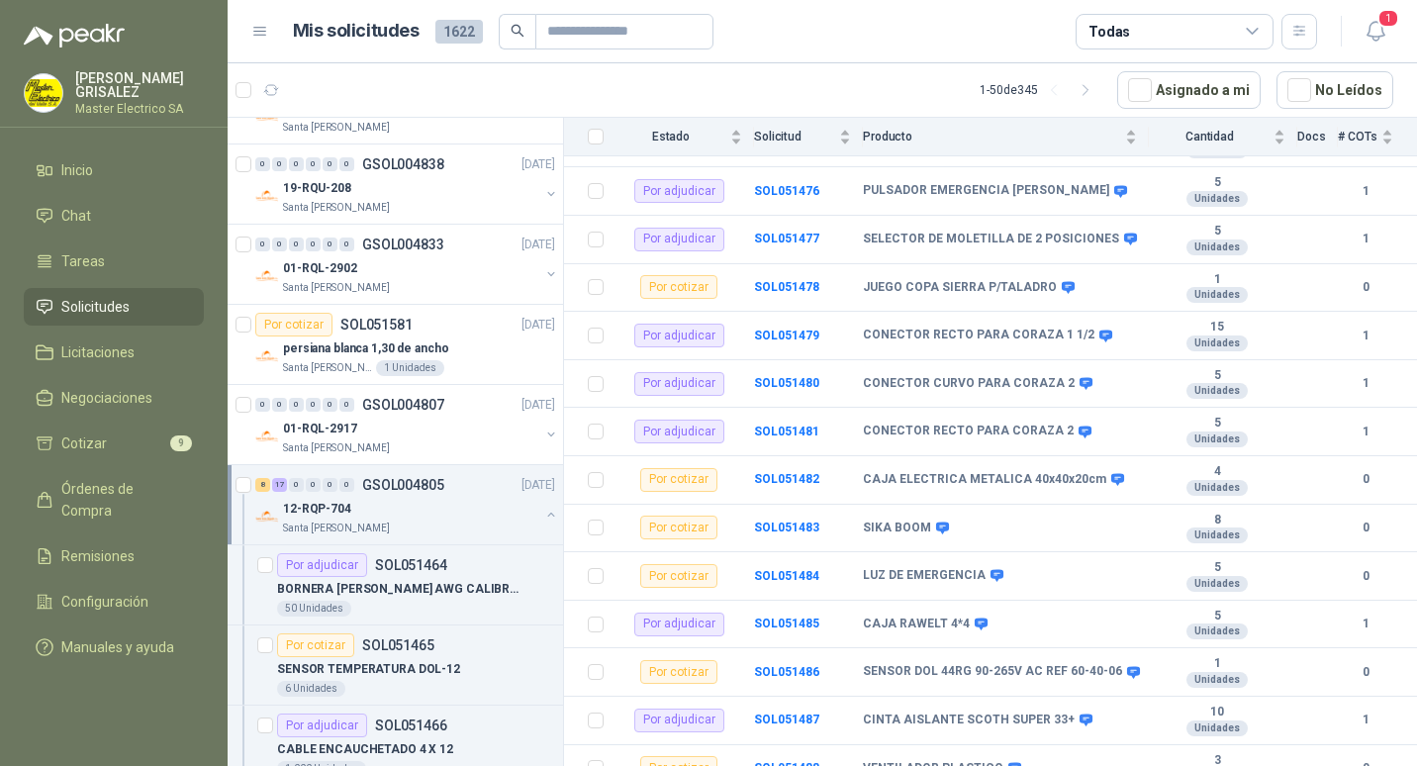
scroll to position [811, 0]
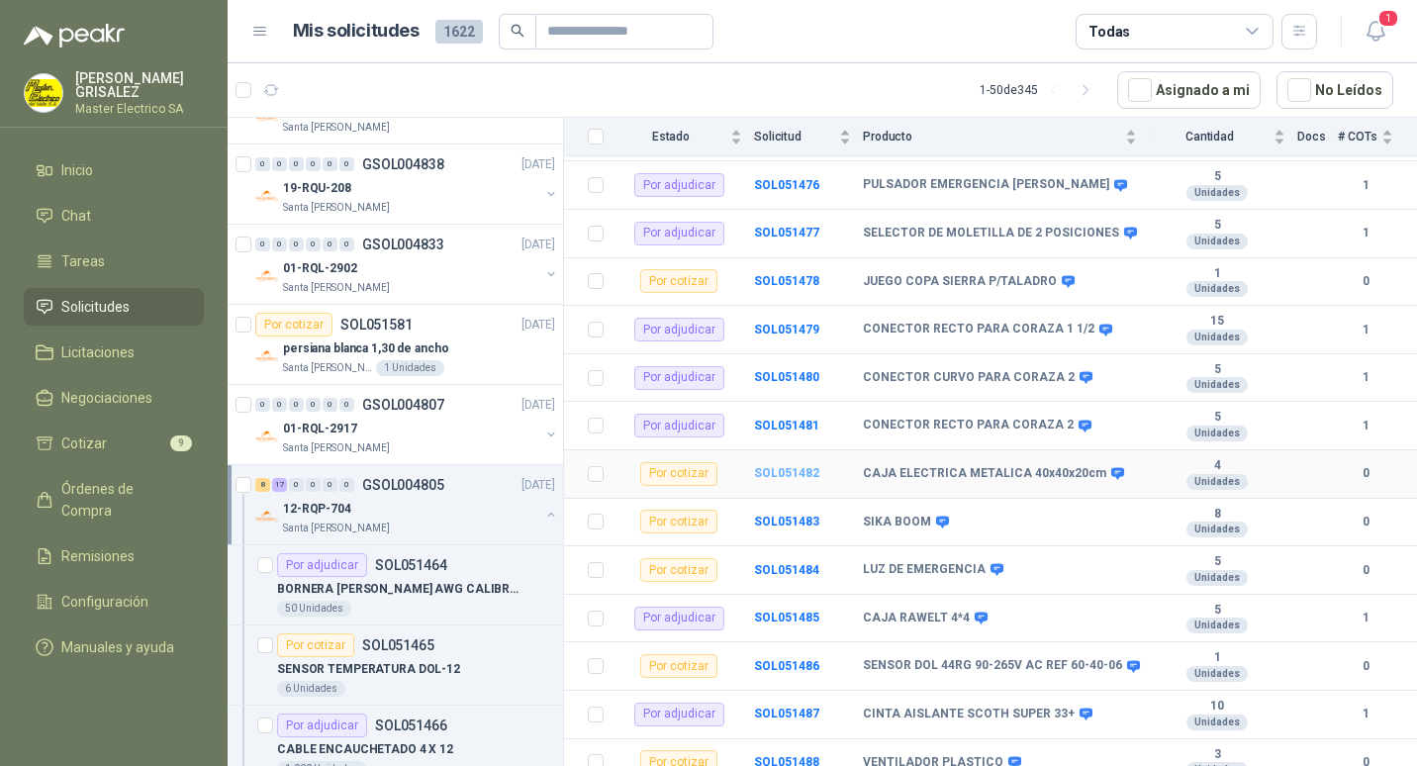
click at [786, 466] on b "SOL051482" at bounding box center [786, 473] width 65 height 14
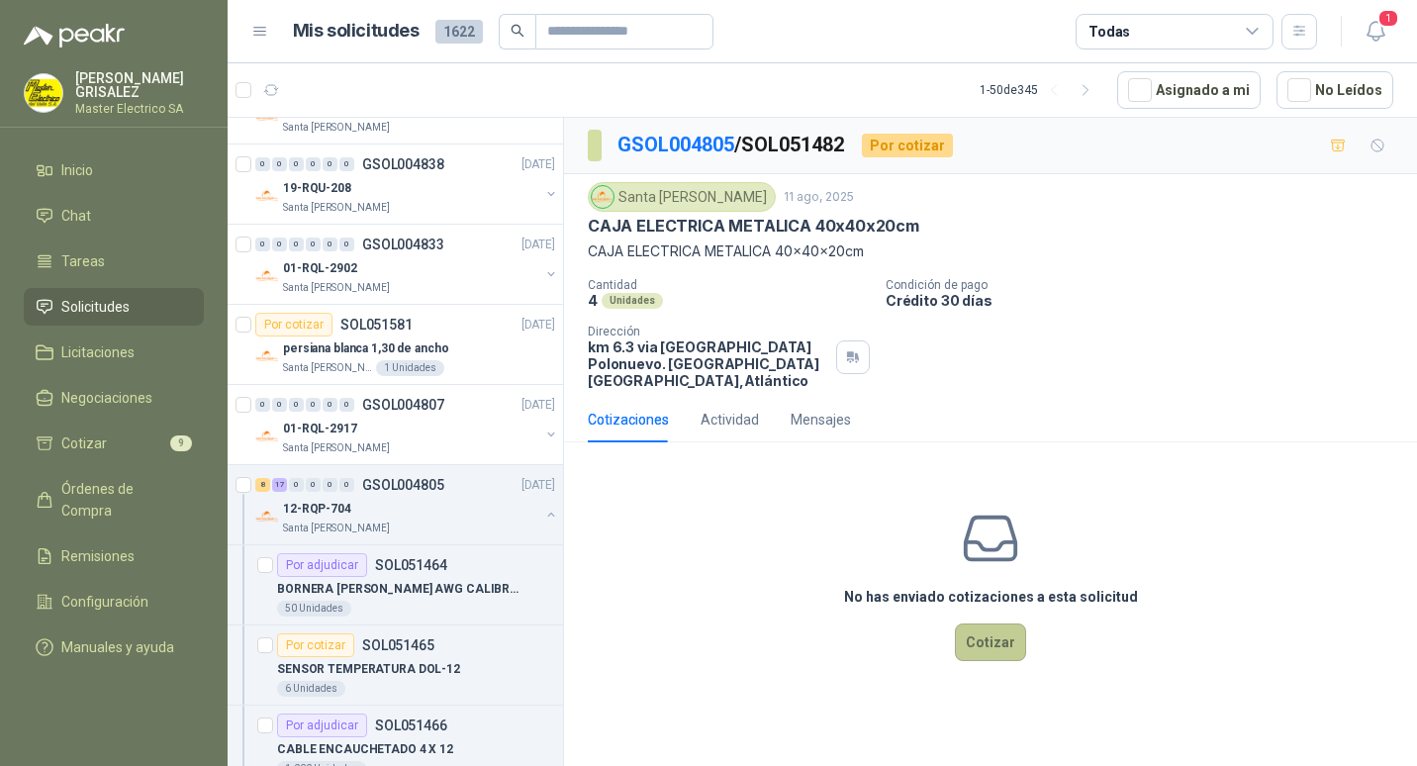
click at [1002, 623] on button "Cotizar" at bounding box center [990, 642] width 71 height 38
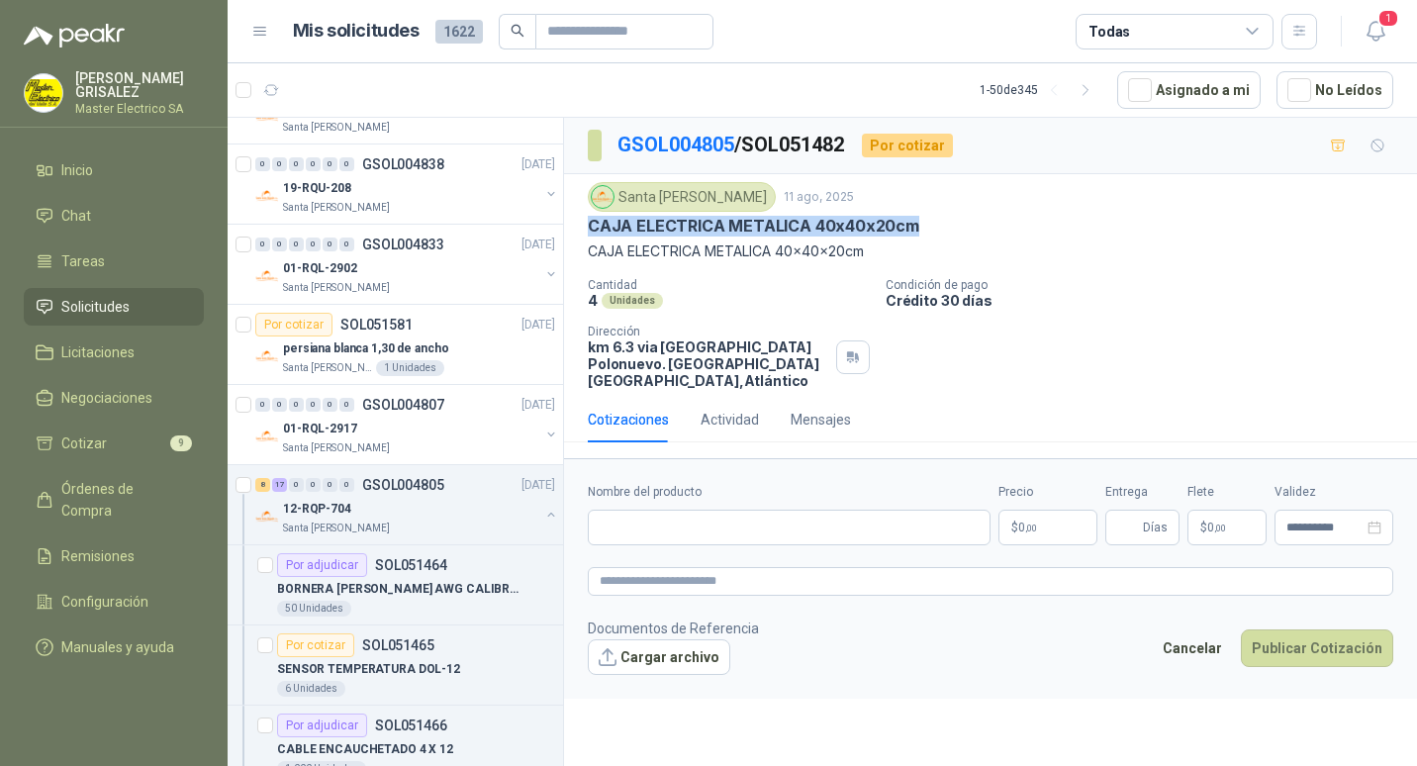
drag, startPoint x: 590, startPoint y: 226, endPoint x: 916, endPoint y: 227, distance: 326.4
click at [916, 227] on div "CAJA ELECTRICA METALICA 40x40x20cm" at bounding box center [990, 226] width 805 height 21
drag, startPoint x: 916, startPoint y: 227, endPoint x: 883, endPoint y: 223, distance: 32.9
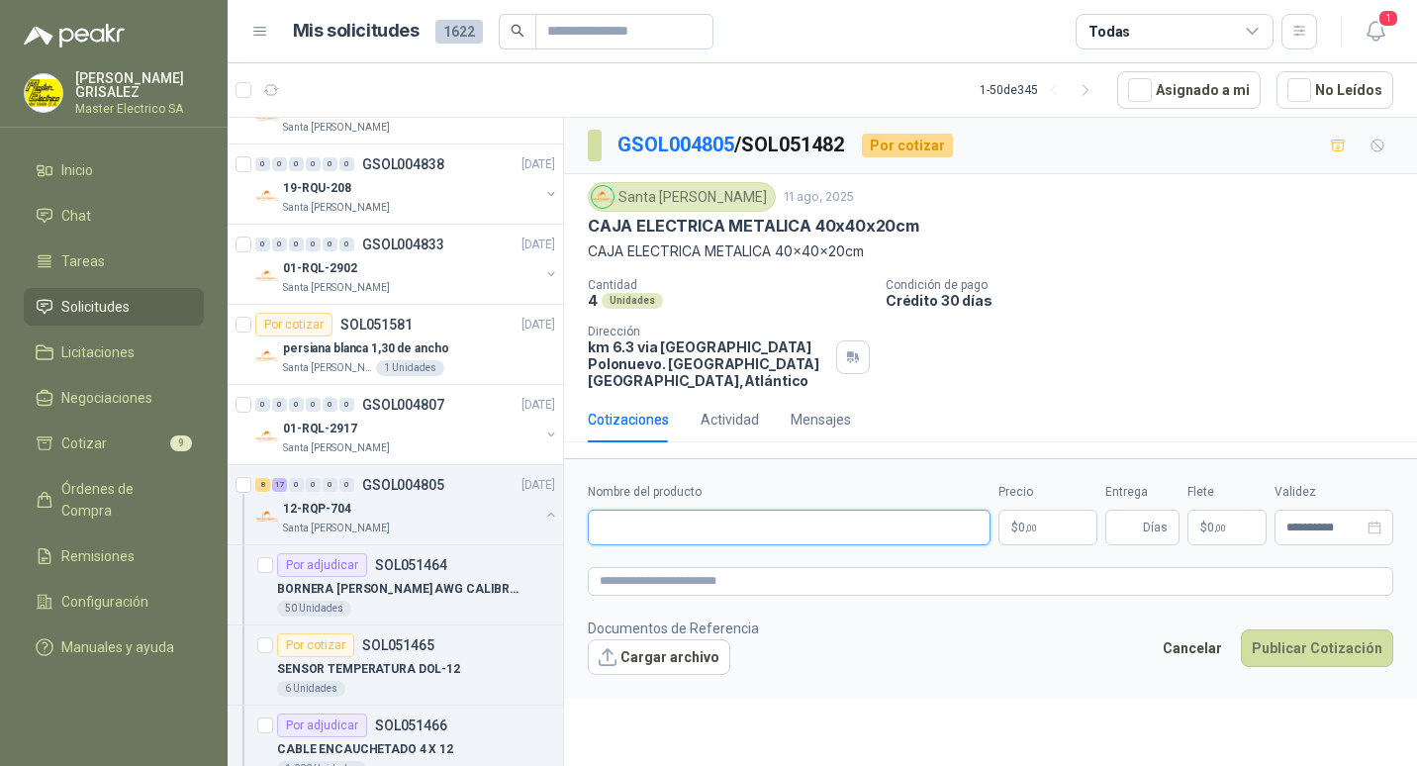
click at [617, 516] on input "Nombre del producto" at bounding box center [789, 527] width 403 height 36
paste input "**********"
type input "**********"
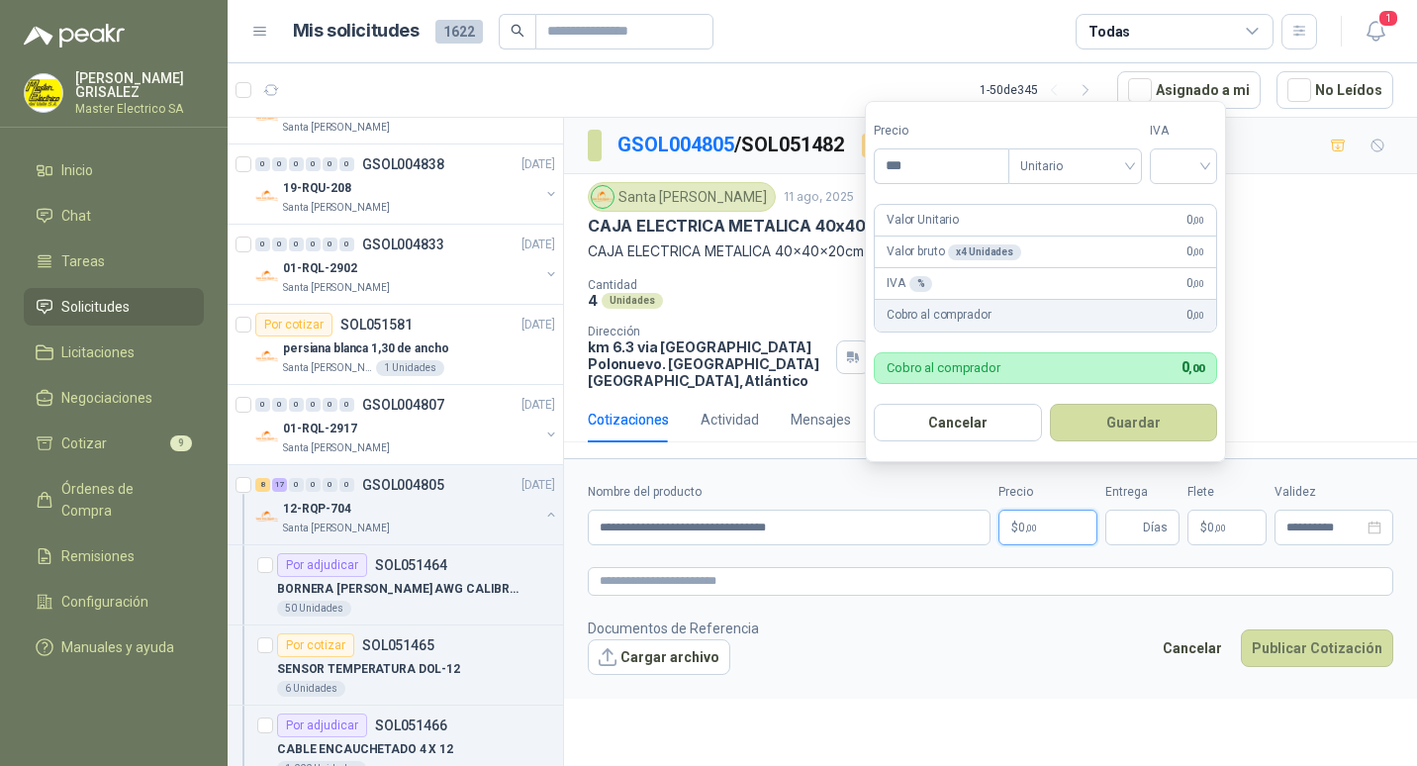
click at [1033, 522] on span ",00" at bounding box center [1031, 527] width 12 height 11
click at [1138, 163] on div "Unitario" at bounding box center [1075, 166] width 134 height 36
type input "*********"
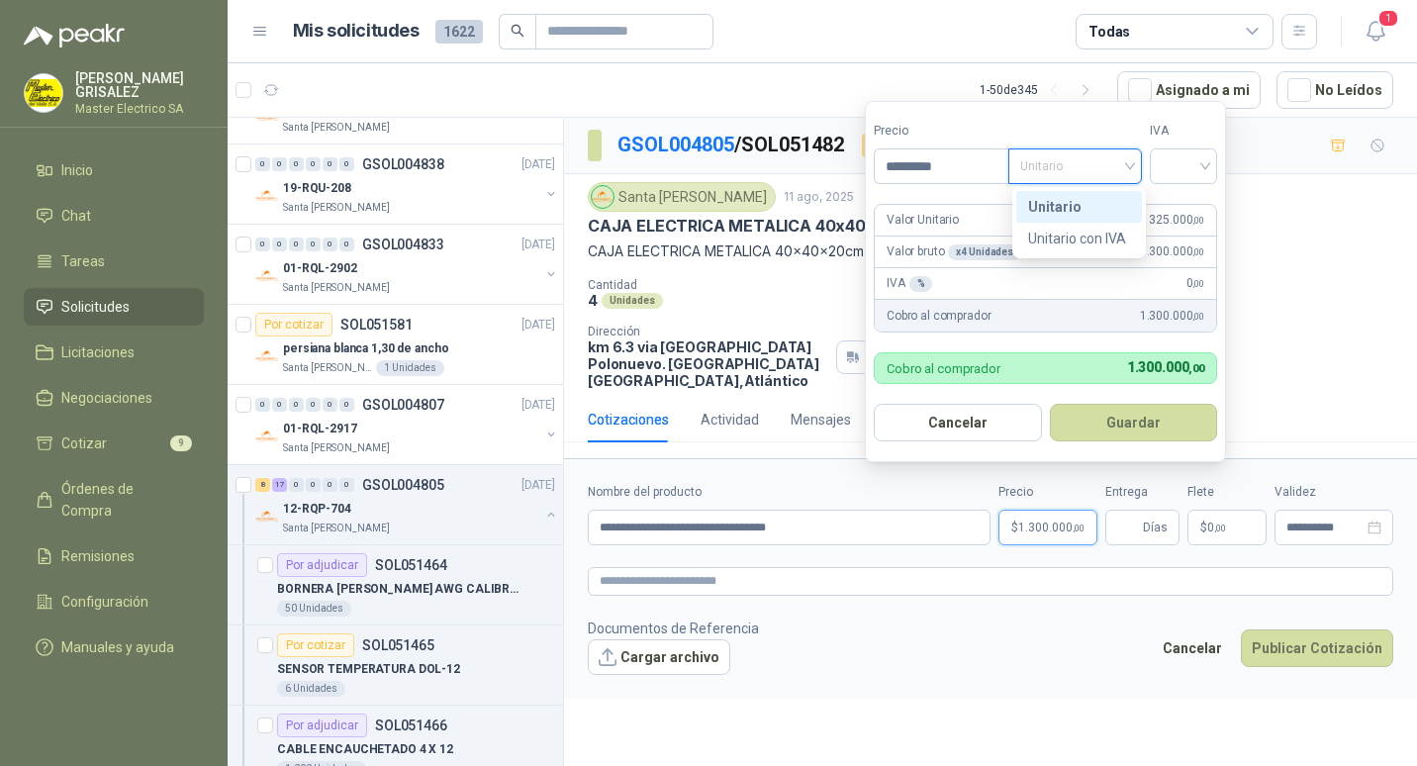
click at [1053, 201] on div "Unitario" at bounding box center [1079, 207] width 102 height 22
click at [1215, 161] on div at bounding box center [1182, 166] width 67 height 36
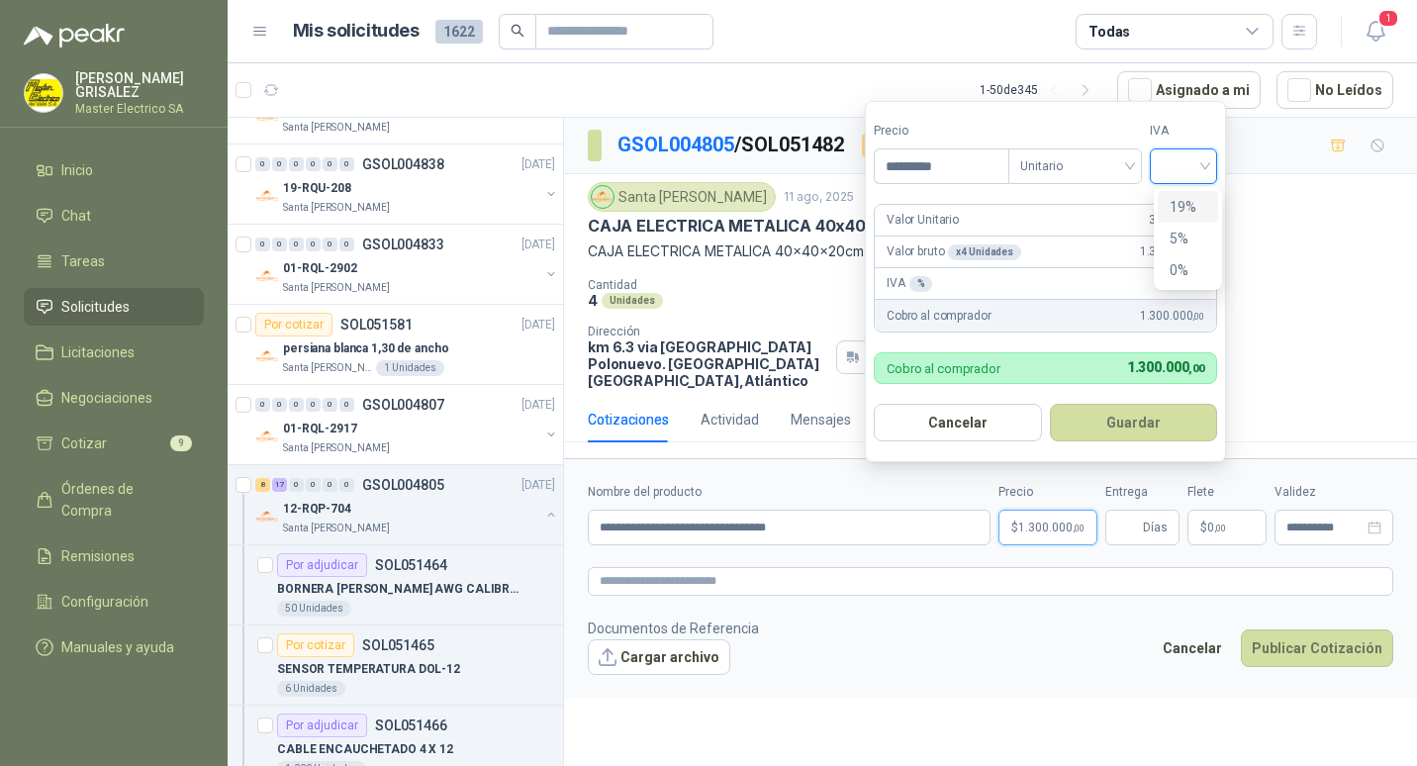
click at [1183, 209] on div "19%" at bounding box center [1187, 207] width 37 height 22
click at [1144, 418] on button "Guardar" at bounding box center [1136, 423] width 170 height 38
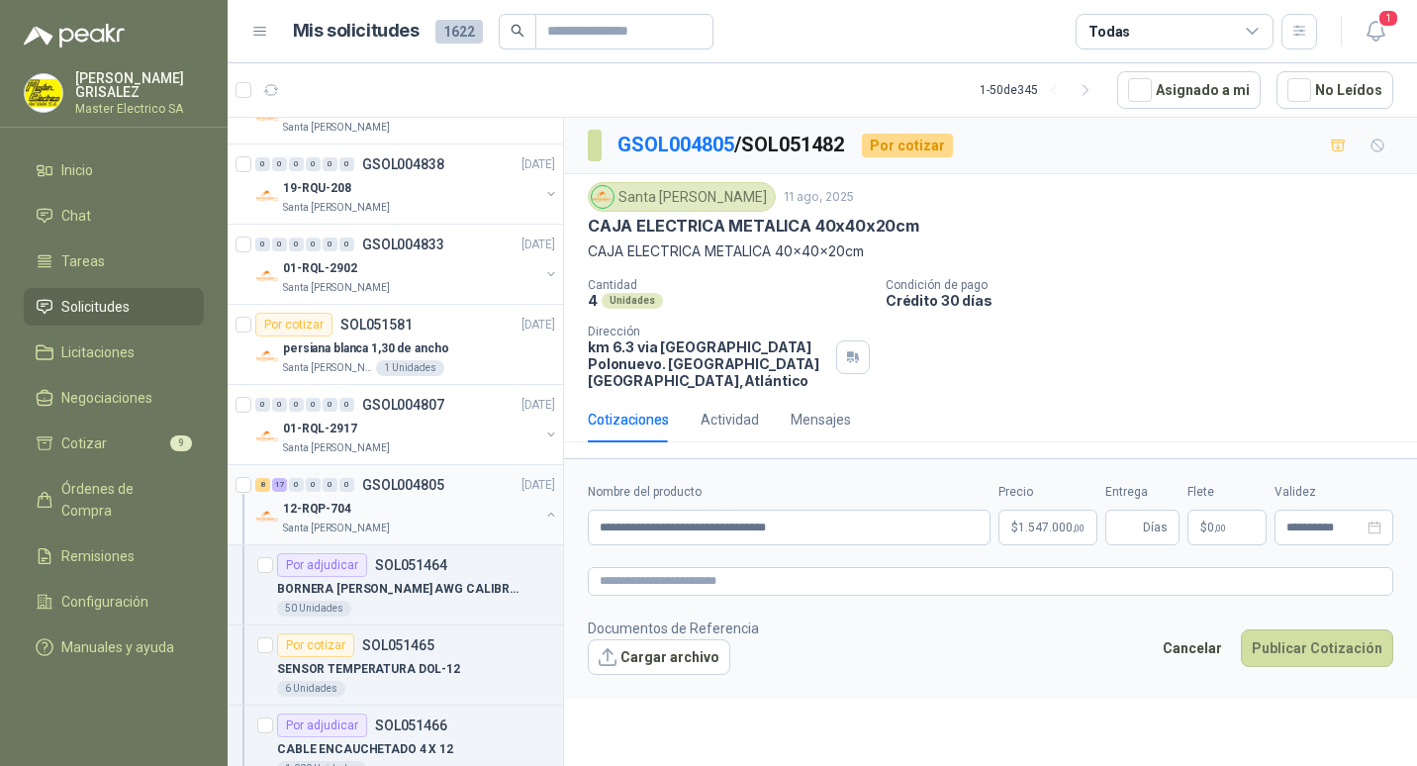
click at [390, 483] on p "GSOL004805" at bounding box center [403, 485] width 82 height 14
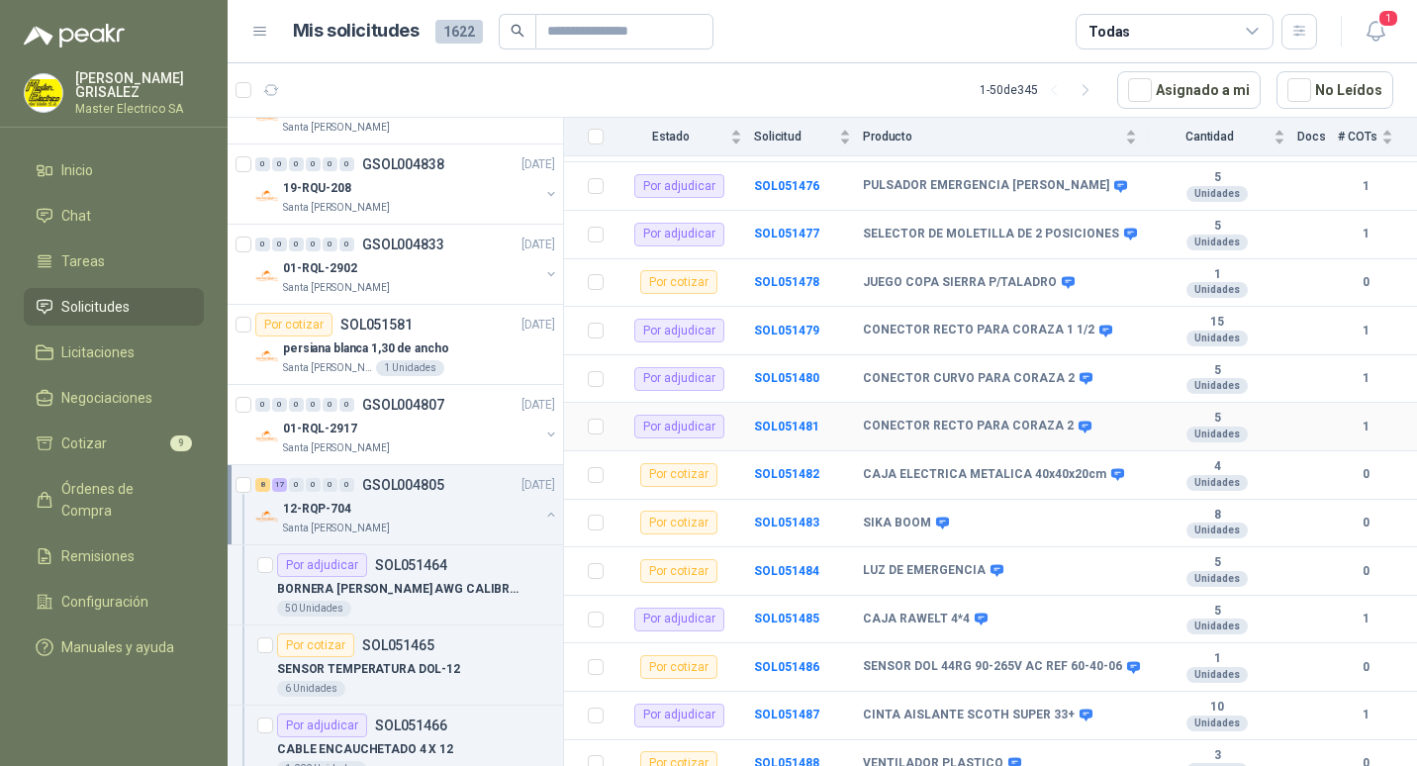
scroll to position [811, 0]
click at [778, 467] on td "SOL051482" at bounding box center [808, 474] width 109 height 48
click at [776, 466] on b "SOL051482" at bounding box center [786, 473] width 65 height 14
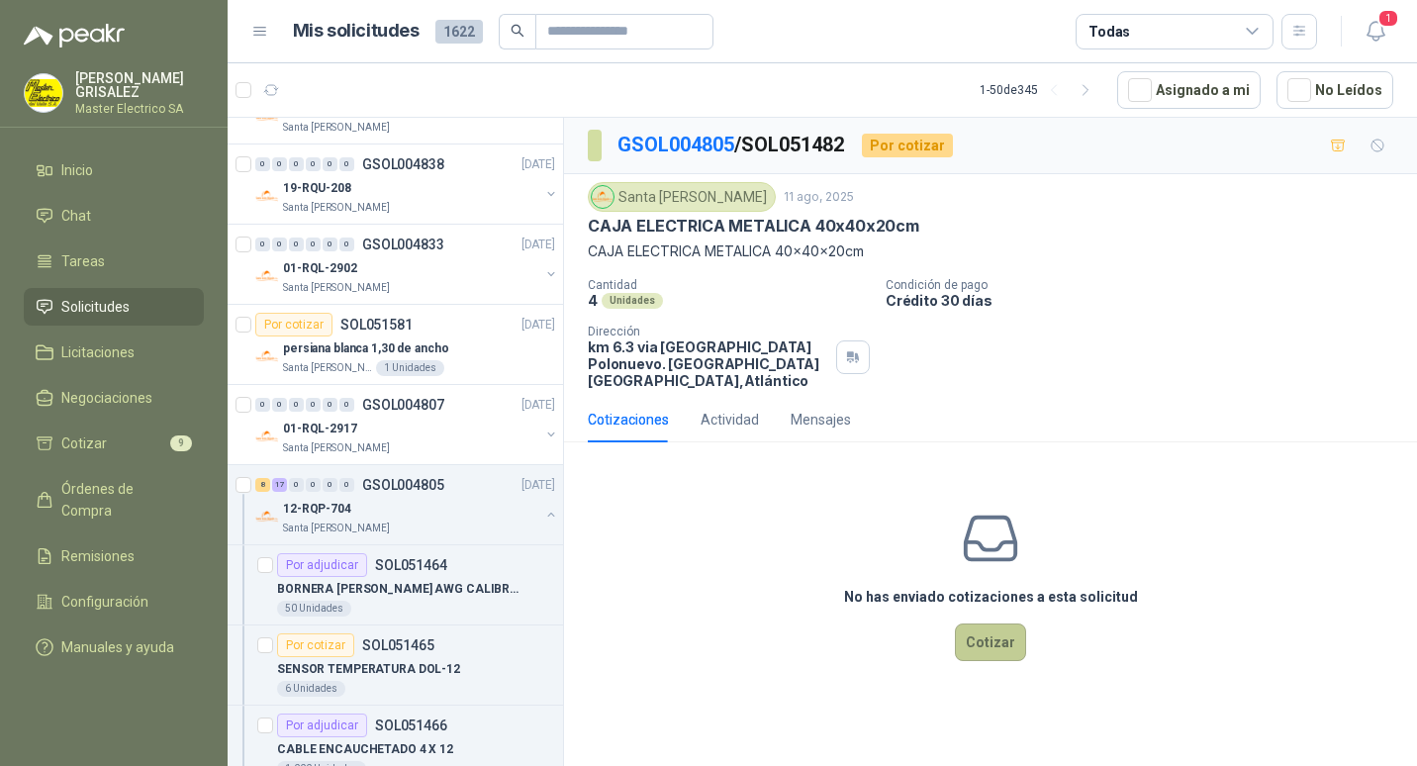
click at [995, 625] on button "Cotizar" at bounding box center [990, 642] width 71 height 38
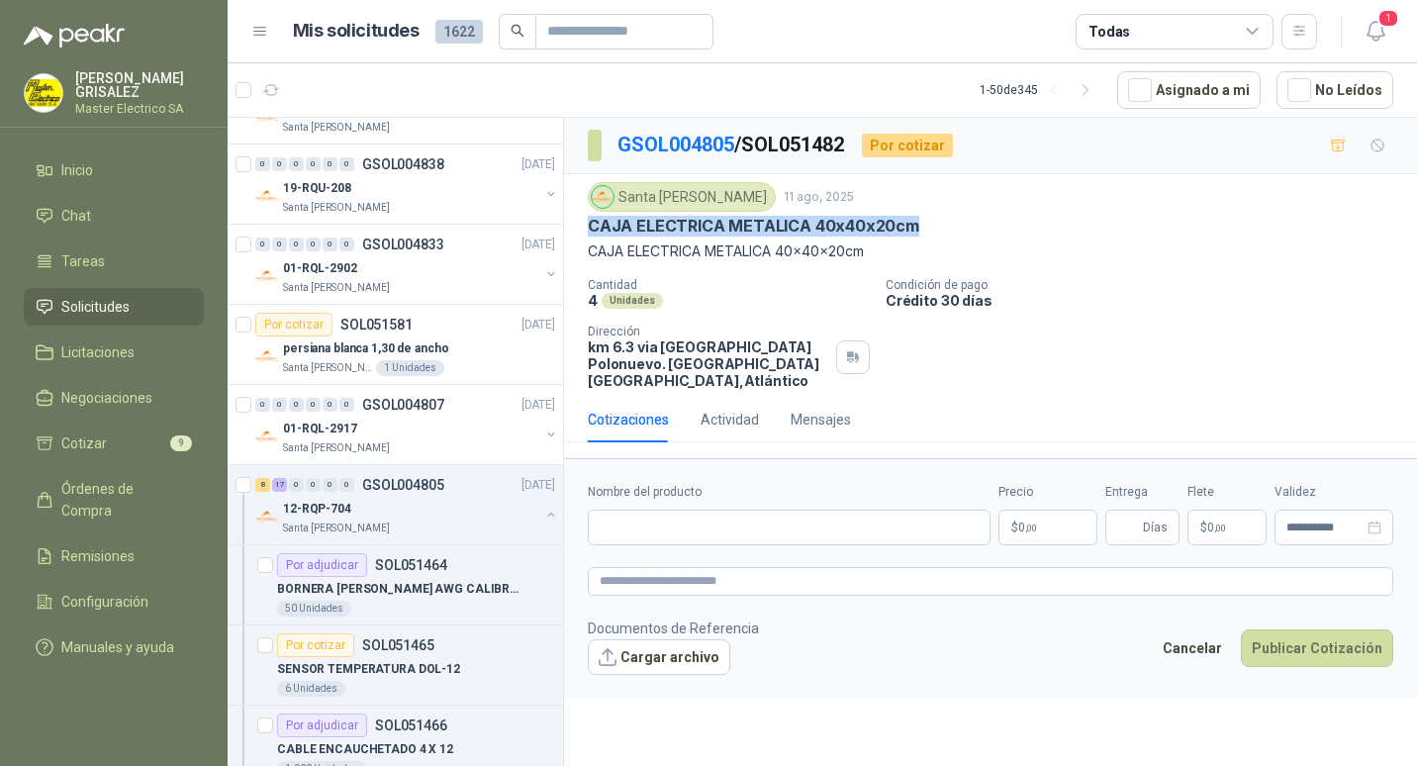
drag, startPoint x: 588, startPoint y: 224, endPoint x: 912, endPoint y: 228, distance: 324.5
click at [912, 228] on p "CAJA ELECTRICA METALICA 40x40x20cm" at bounding box center [753, 226] width 331 height 21
drag, startPoint x: 912, startPoint y: 228, endPoint x: 890, endPoint y: 221, distance: 22.8
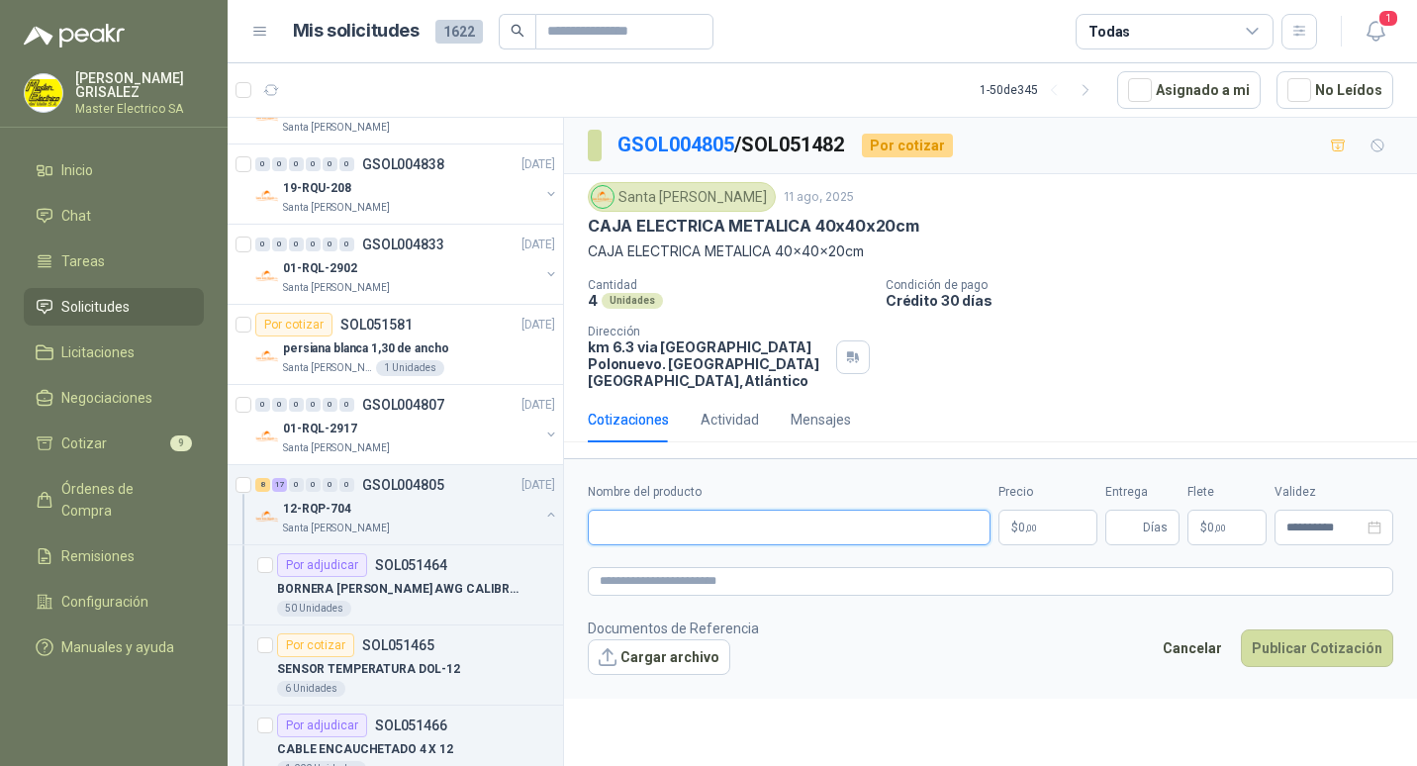
paste input "**********"
type input "**********"
click at [1038, 509] on p "$ 0 ,00" at bounding box center [1047, 527] width 99 height 36
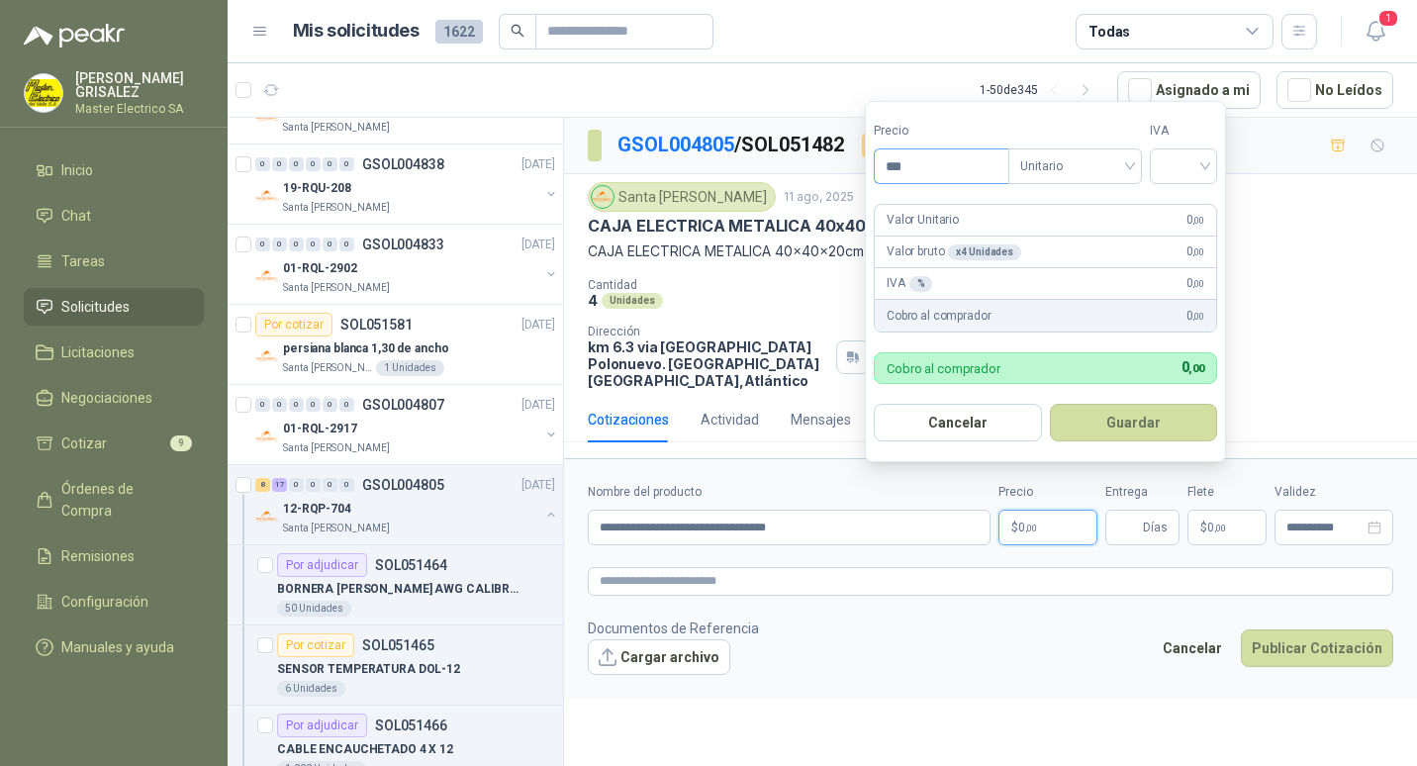
click at [899, 158] on input "***" at bounding box center [941, 166] width 134 height 34
click at [1130, 157] on span "Unitario" at bounding box center [1075, 166] width 110 height 30
type input "*********"
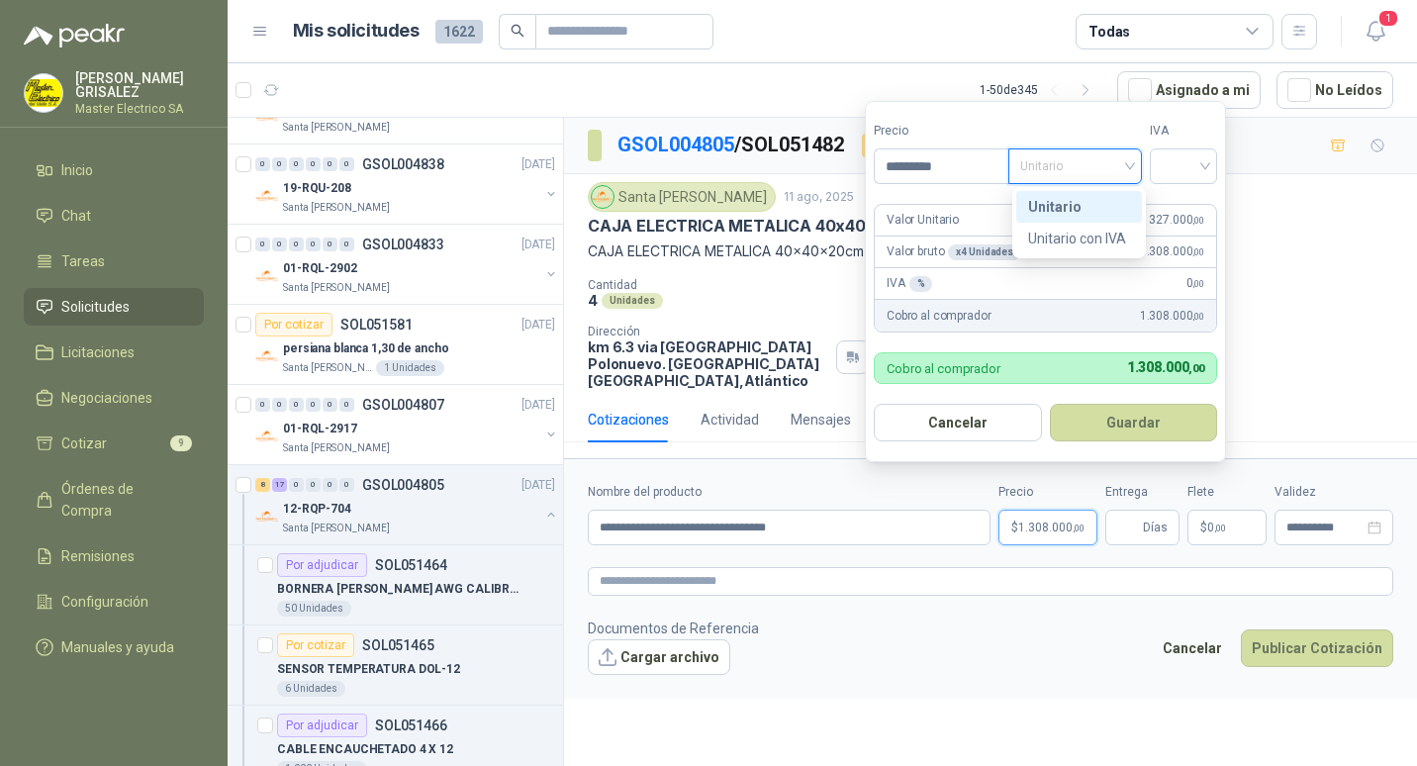
click at [1043, 200] on div "Unitario" at bounding box center [1079, 207] width 102 height 22
click at [1214, 165] on div at bounding box center [1182, 166] width 67 height 36
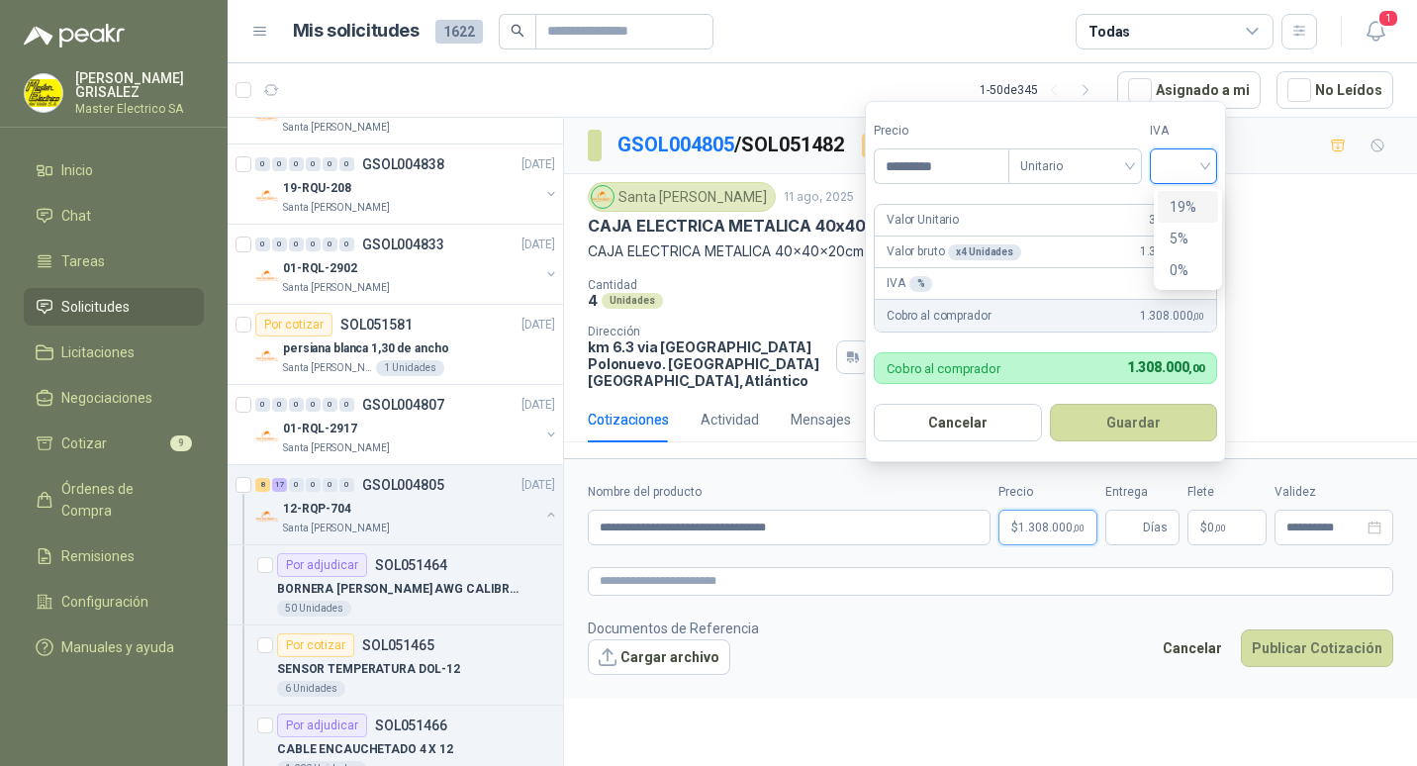
click at [1178, 201] on div "19%" at bounding box center [1187, 207] width 37 height 22
click at [1133, 412] on button "Guardar" at bounding box center [1136, 423] width 170 height 38
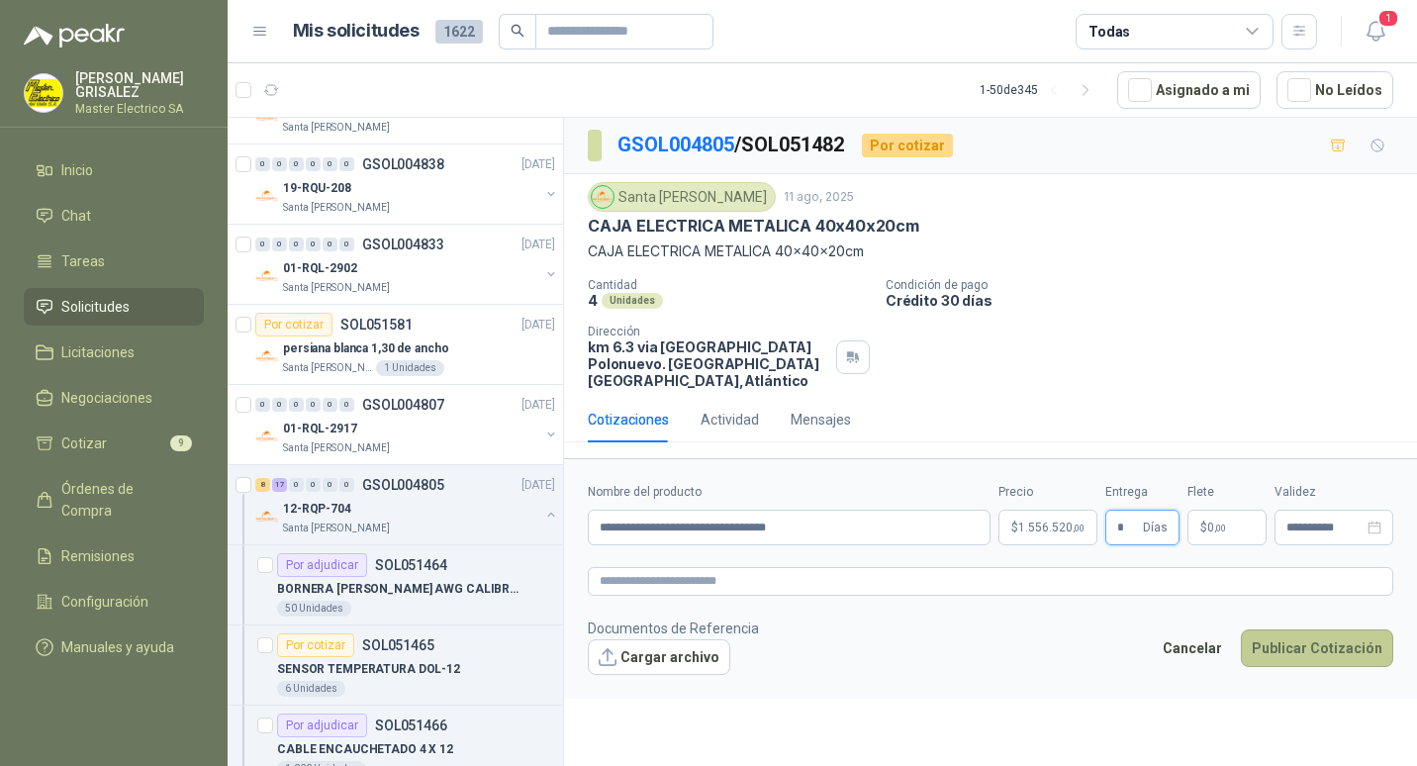
type input "*"
click at [1317, 634] on button "Publicar Cotización" at bounding box center [1316, 648] width 152 height 38
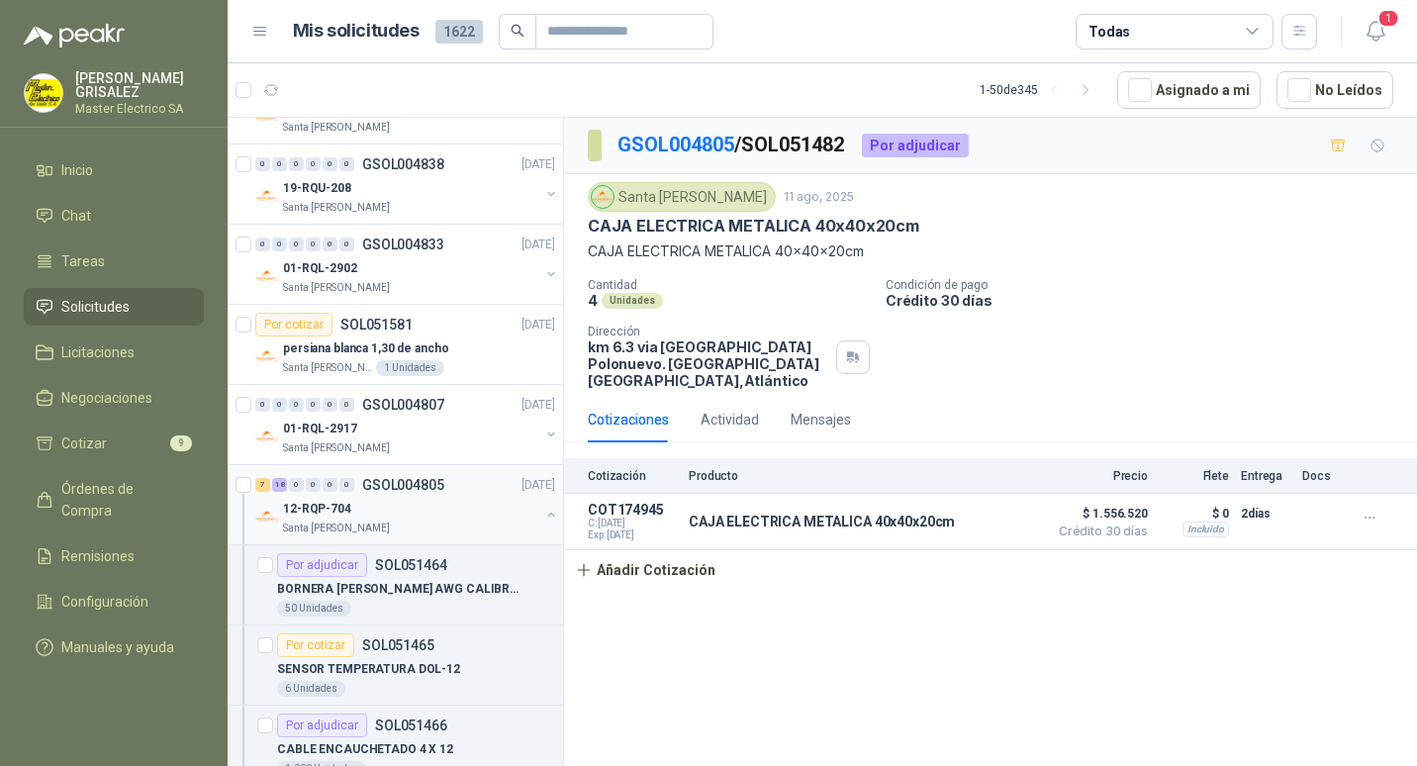
click at [379, 480] on p "GSOL004805" at bounding box center [403, 485] width 82 height 14
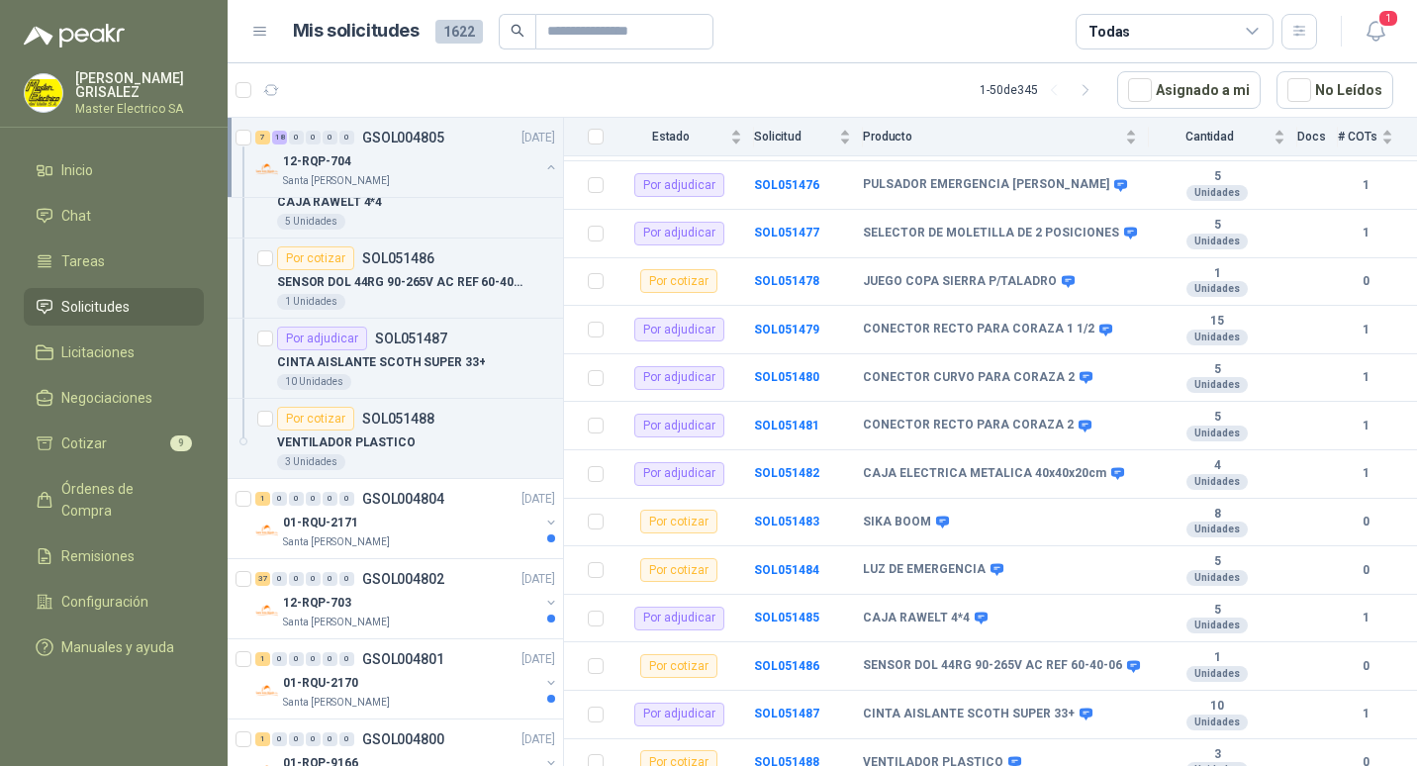
scroll to position [4155, 0]
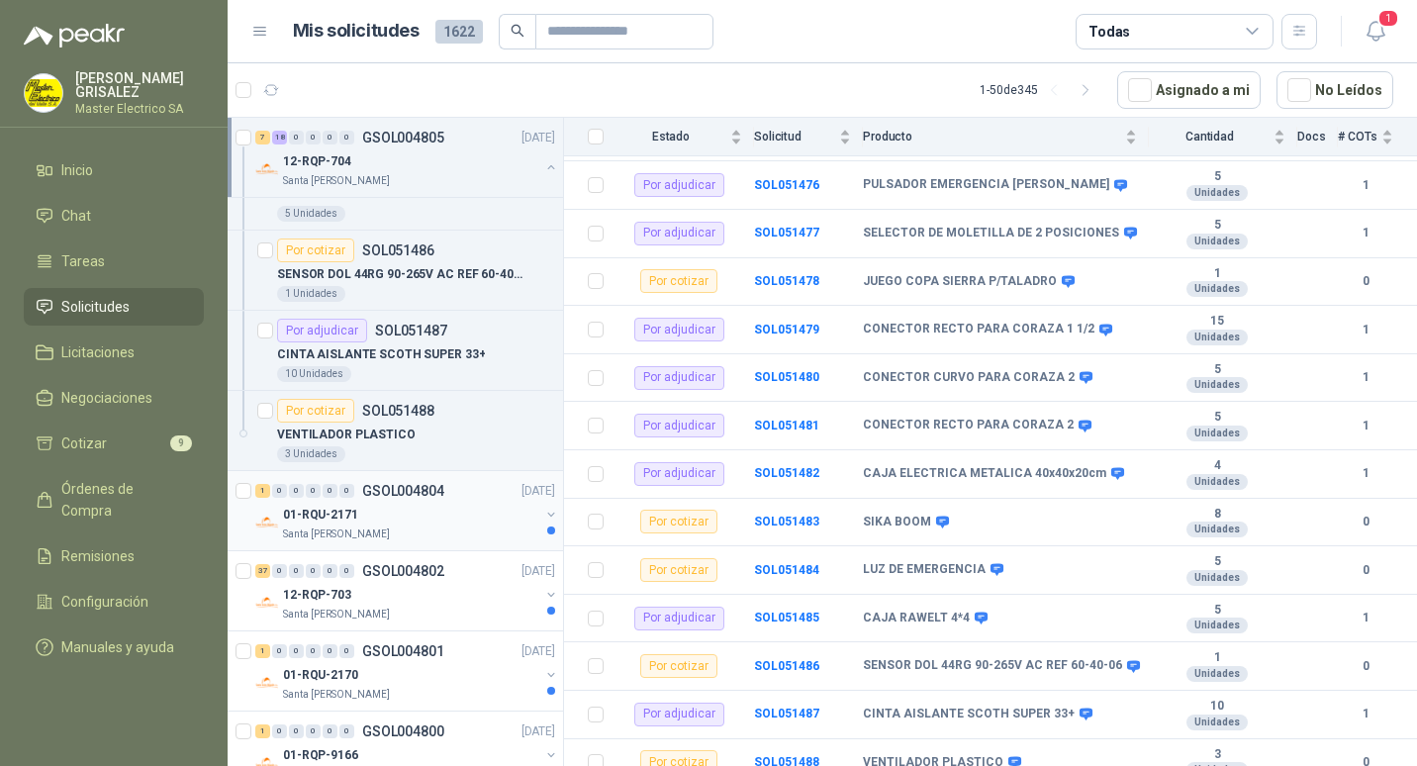
click at [407, 488] on p "GSOL004804" at bounding box center [403, 491] width 82 height 14
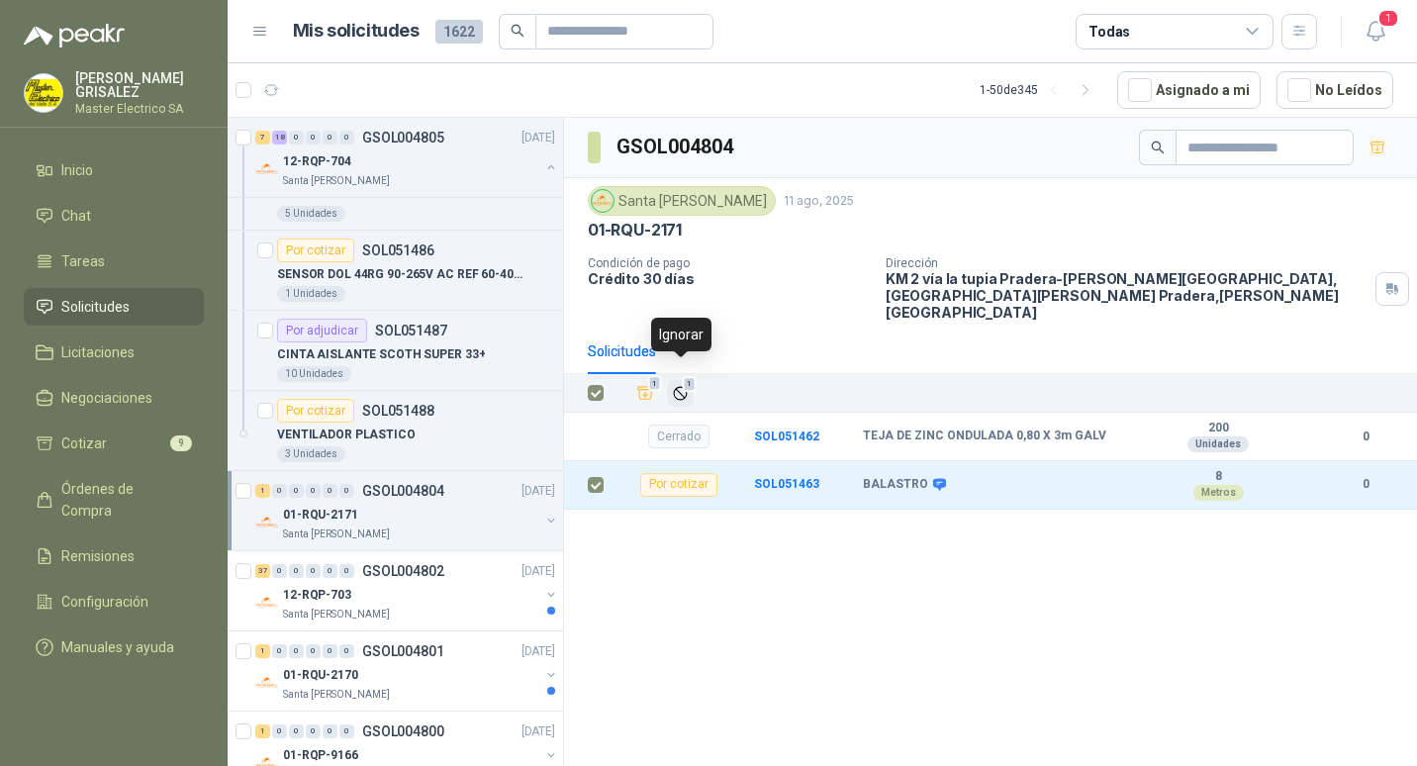
click at [683, 376] on span "1" at bounding box center [690, 384] width 14 height 16
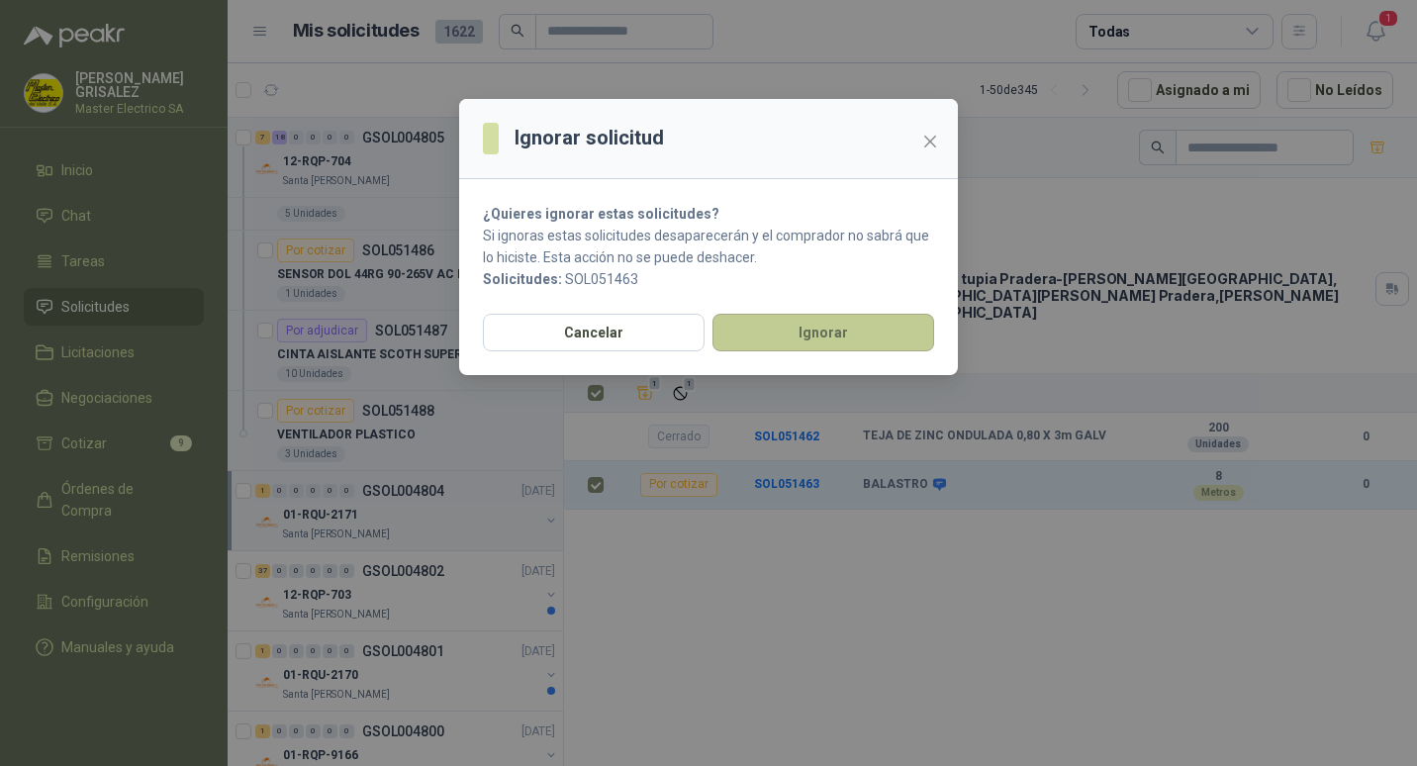
click at [783, 346] on button "Ignorar" at bounding box center [823, 333] width 222 height 38
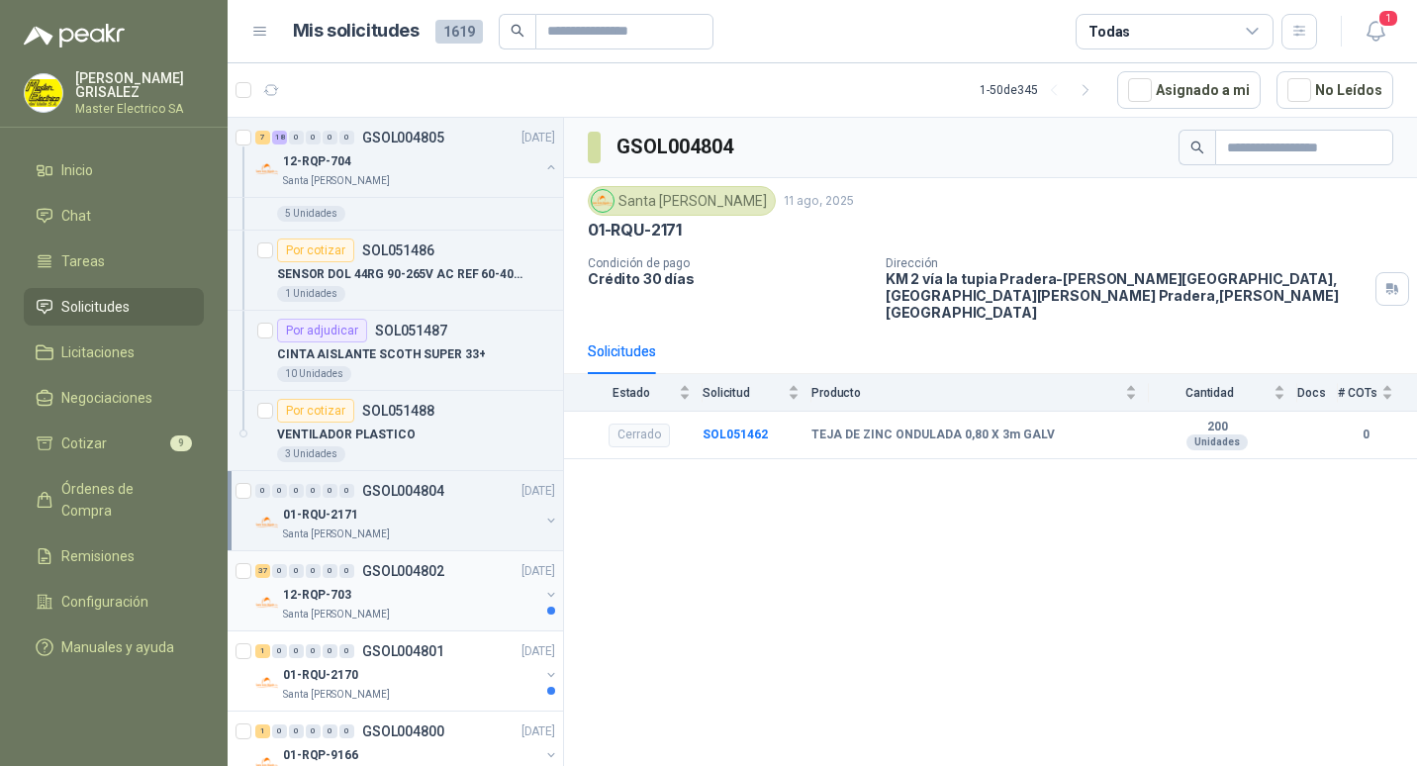
click at [388, 570] on p "GSOL004802" at bounding box center [403, 571] width 82 height 14
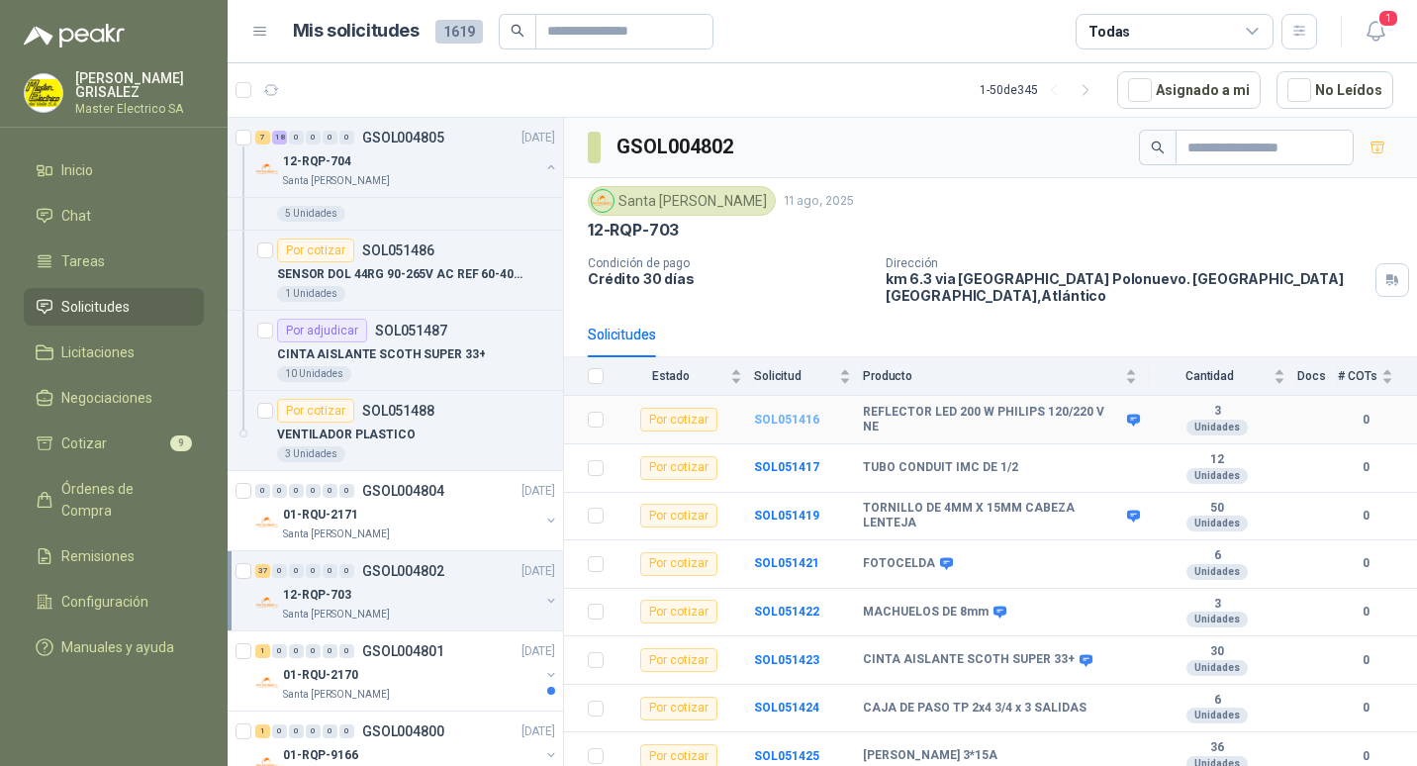
click at [775, 412] on b "SOL051416" at bounding box center [786, 419] width 65 height 14
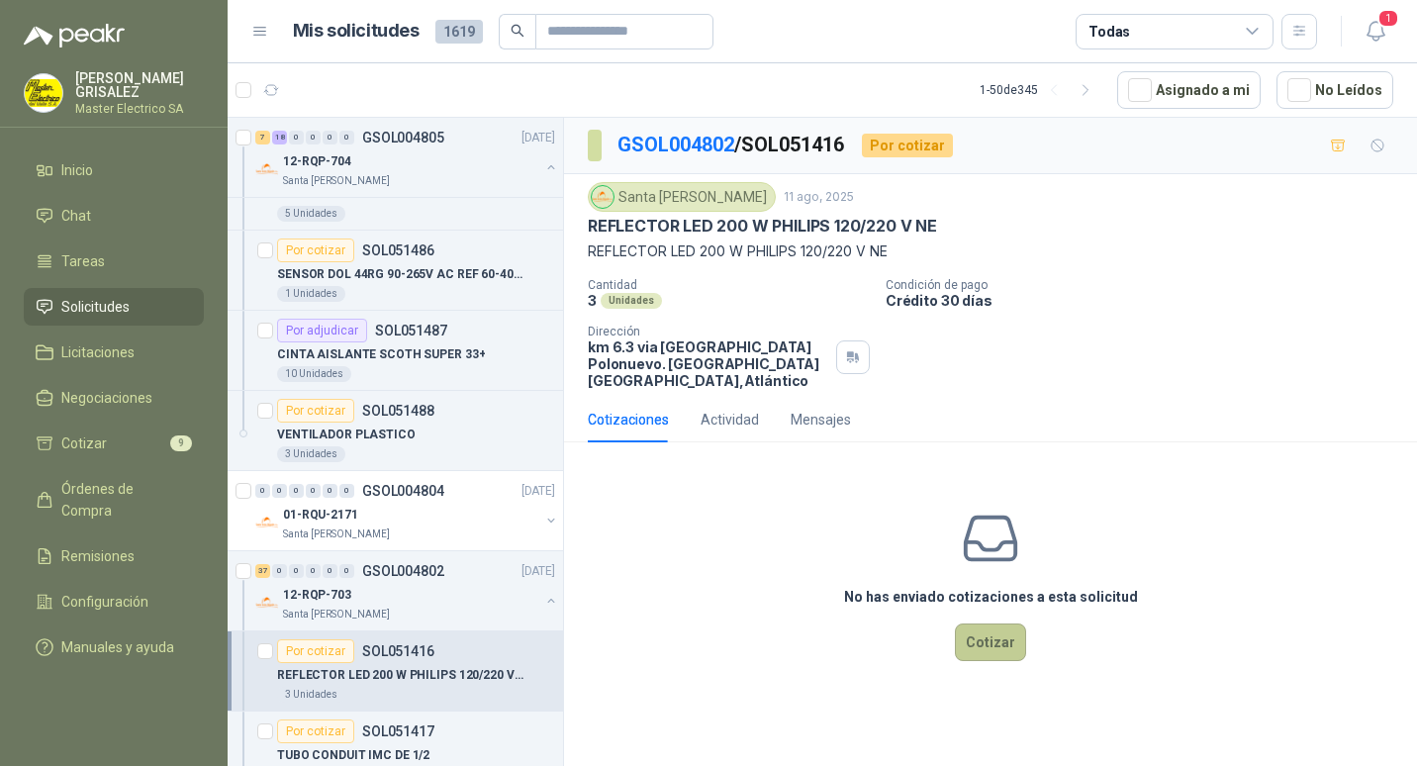
click at [1003, 627] on button "Cotizar" at bounding box center [990, 642] width 71 height 38
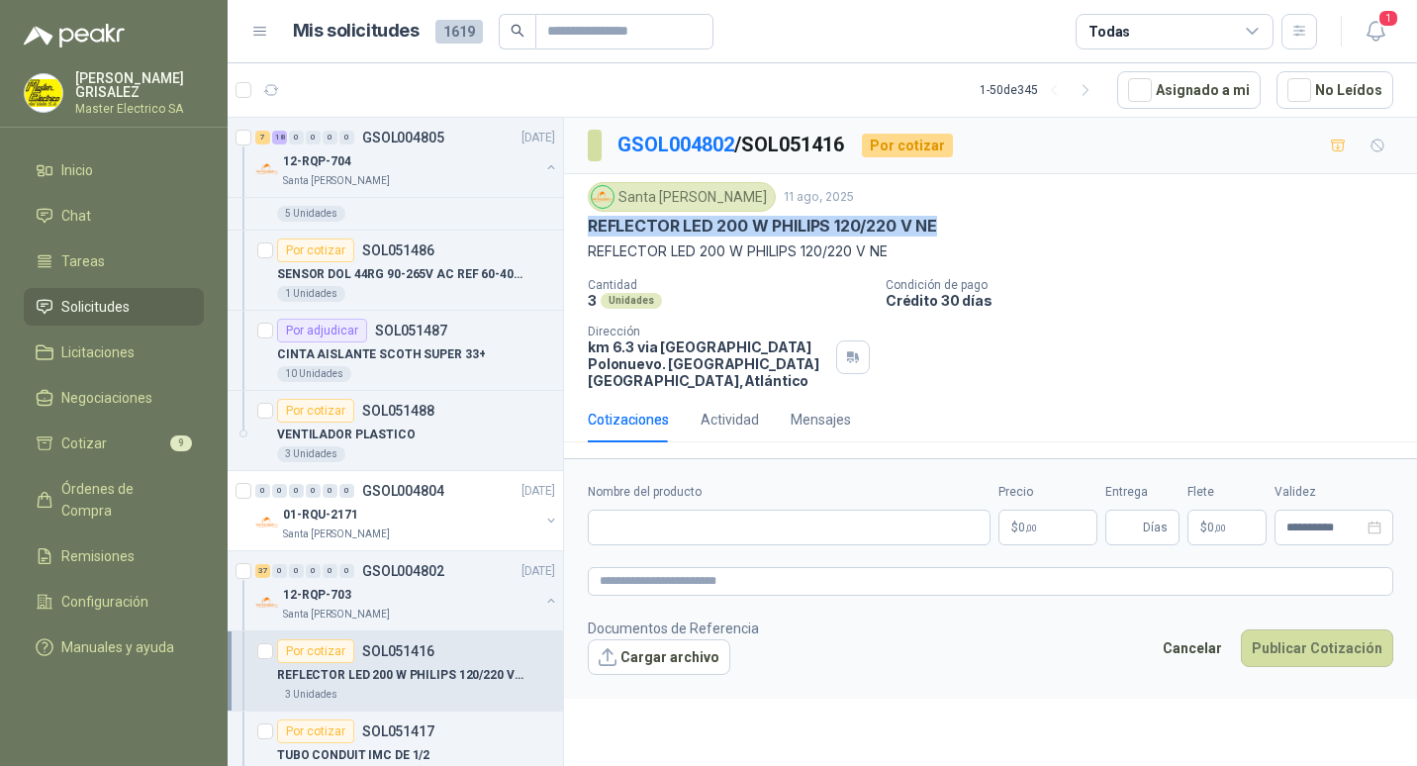
drag, startPoint x: 589, startPoint y: 226, endPoint x: 953, endPoint y: 228, distance: 364.0
click at [953, 228] on div "REFLECTOR LED 200 W PHILIPS 120/220 V NE" at bounding box center [990, 226] width 805 height 21
drag, startPoint x: 953, startPoint y: 228, endPoint x: 912, endPoint y: 229, distance: 40.6
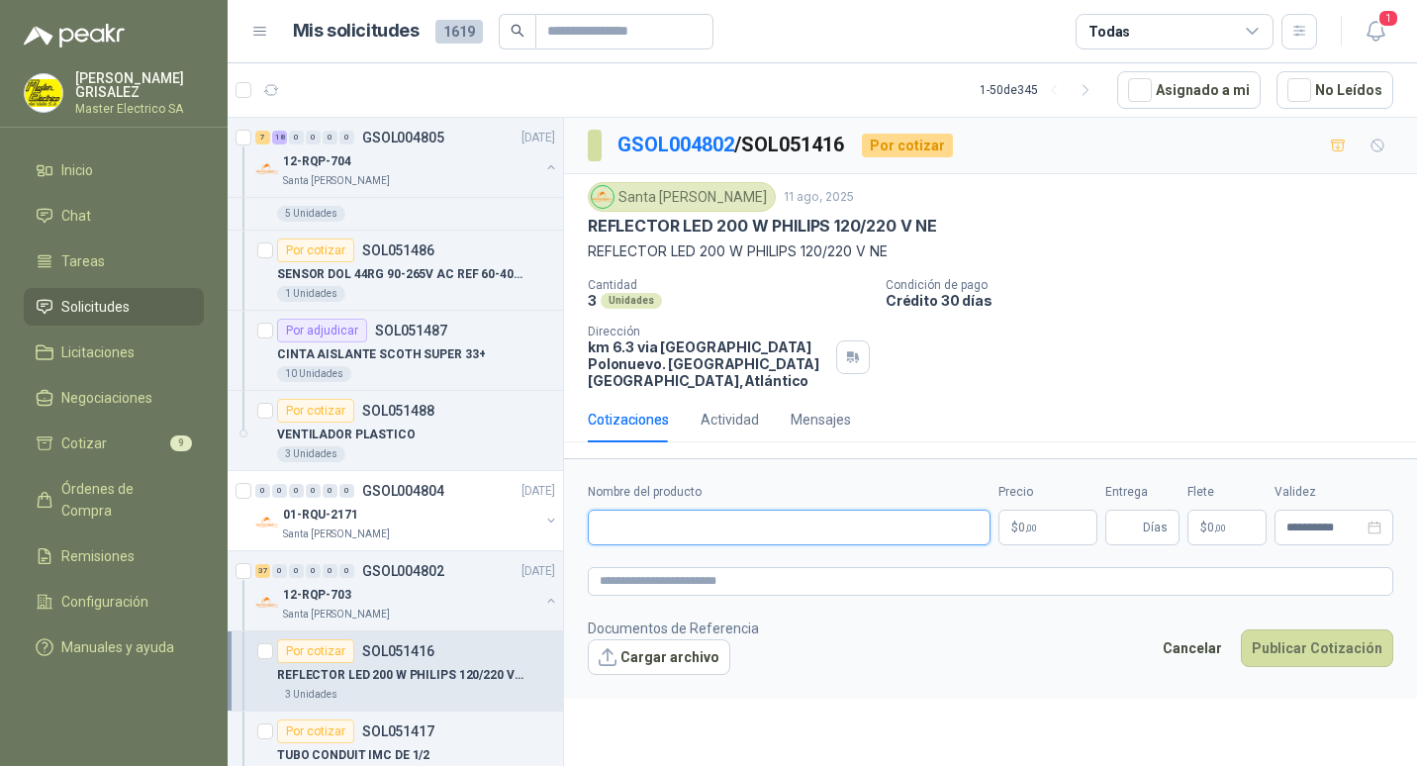
paste input "**********"
type input "**********"
click at [1033, 509] on p "$ 0 ,00" at bounding box center [1047, 527] width 99 height 36
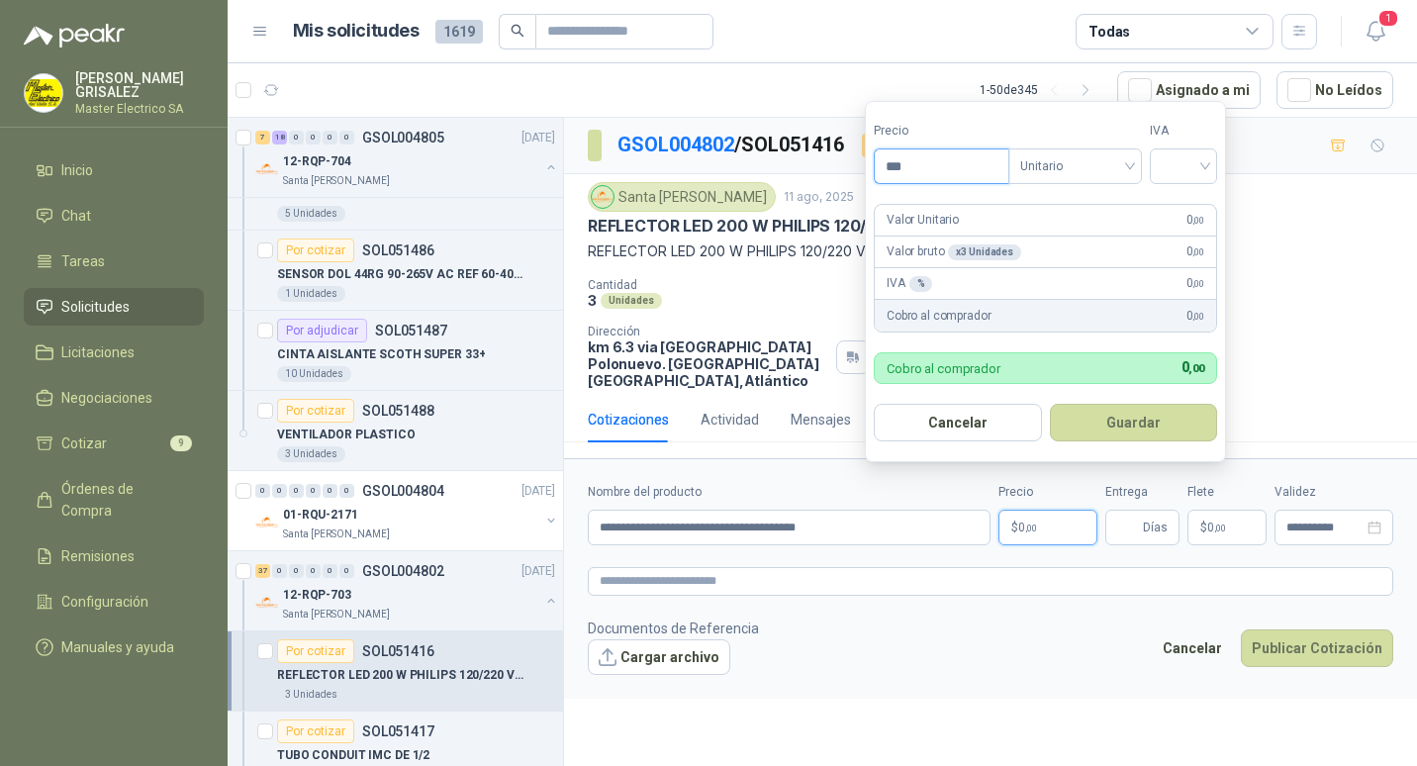
click at [902, 166] on input "***" at bounding box center [941, 166] width 134 height 34
click at [901, 164] on input "***" at bounding box center [941, 166] width 134 height 34
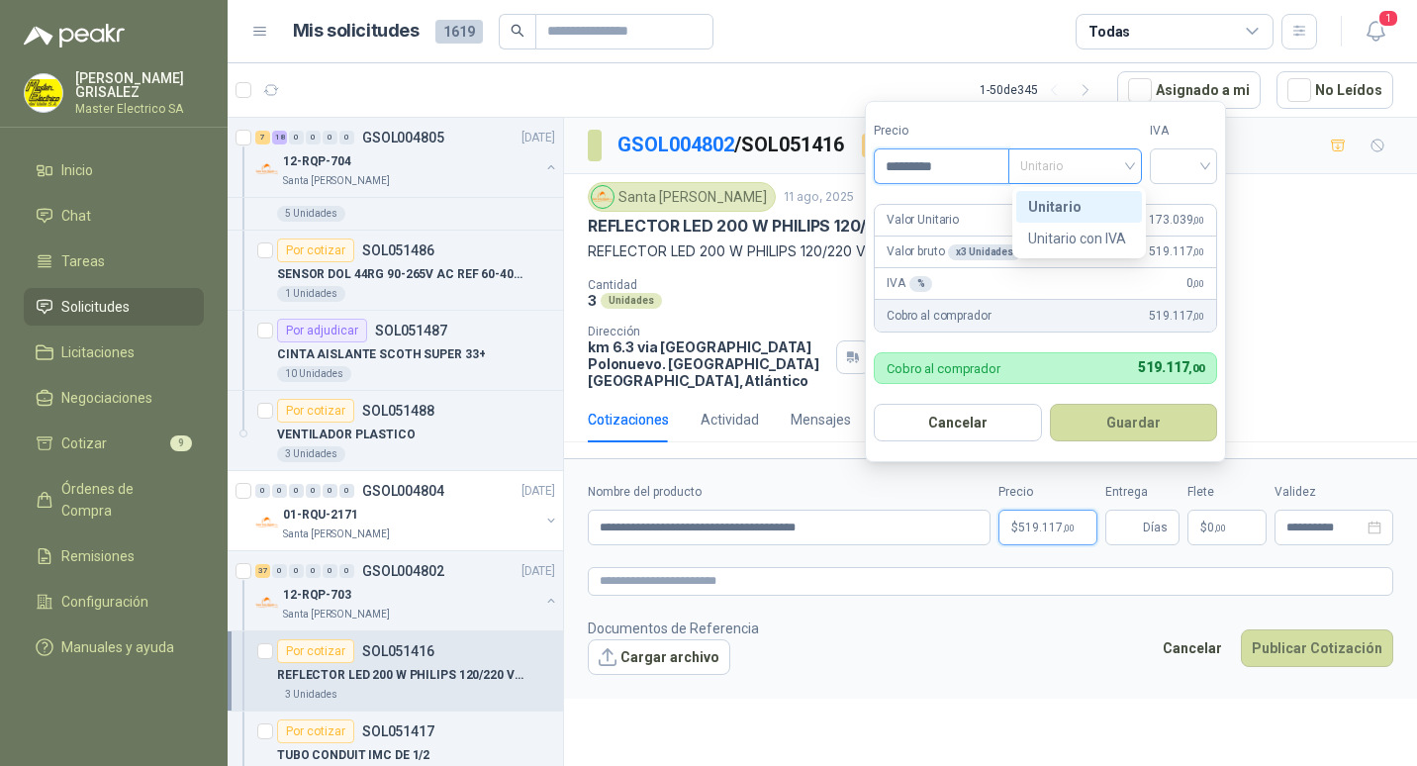
click at [1130, 165] on span "Unitario" at bounding box center [1075, 166] width 110 height 30
type input "*********"
click at [1051, 201] on div "Unitario" at bounding box center [1079, 207] width 102 height 22
click at [1210, 168] on div at bounding box center [1182, 166] width 67 height 36
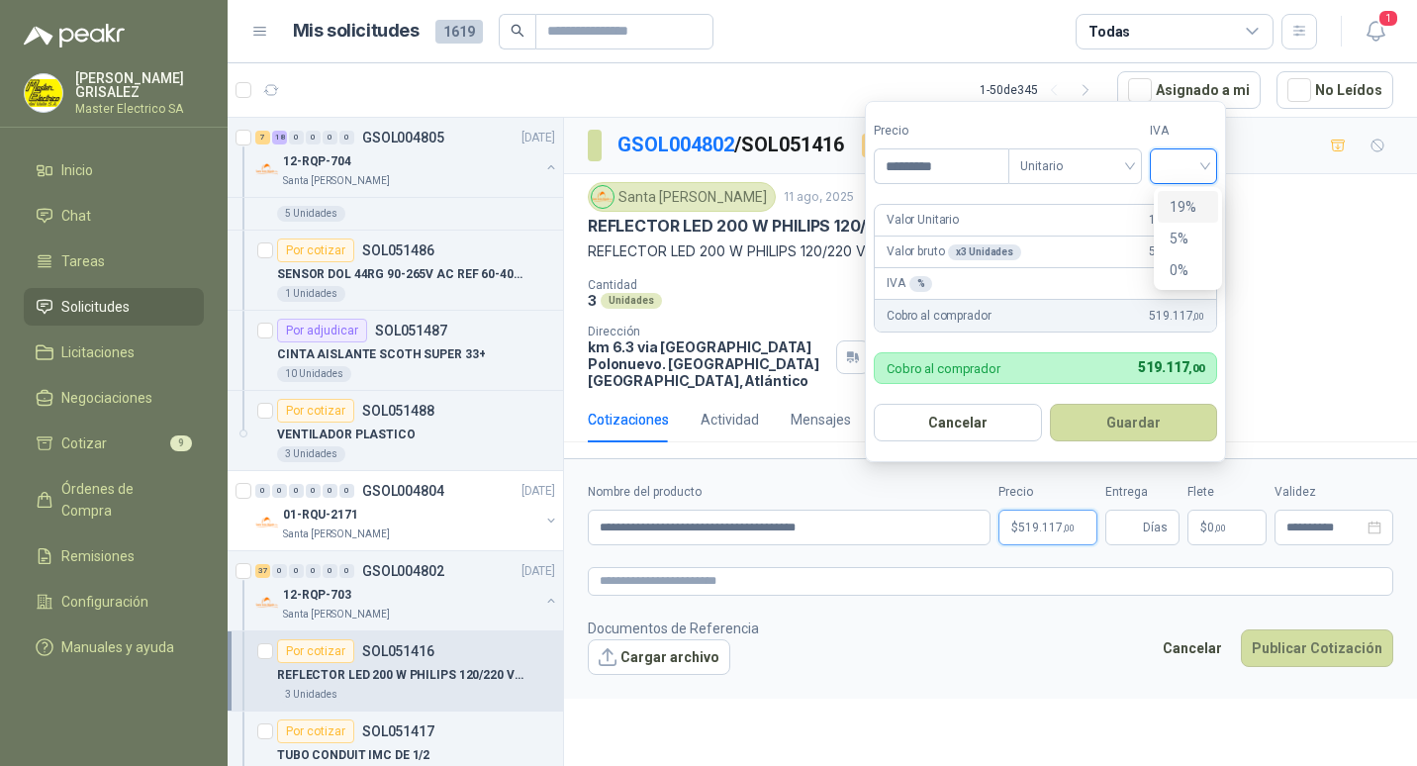
click at [1168, 208] on div "19%" at bounding box center [1187, 207] width 60 height 32
click at [1138, 422] on button "Guardar" at bounding box center [1136, 423] width 170 height 38
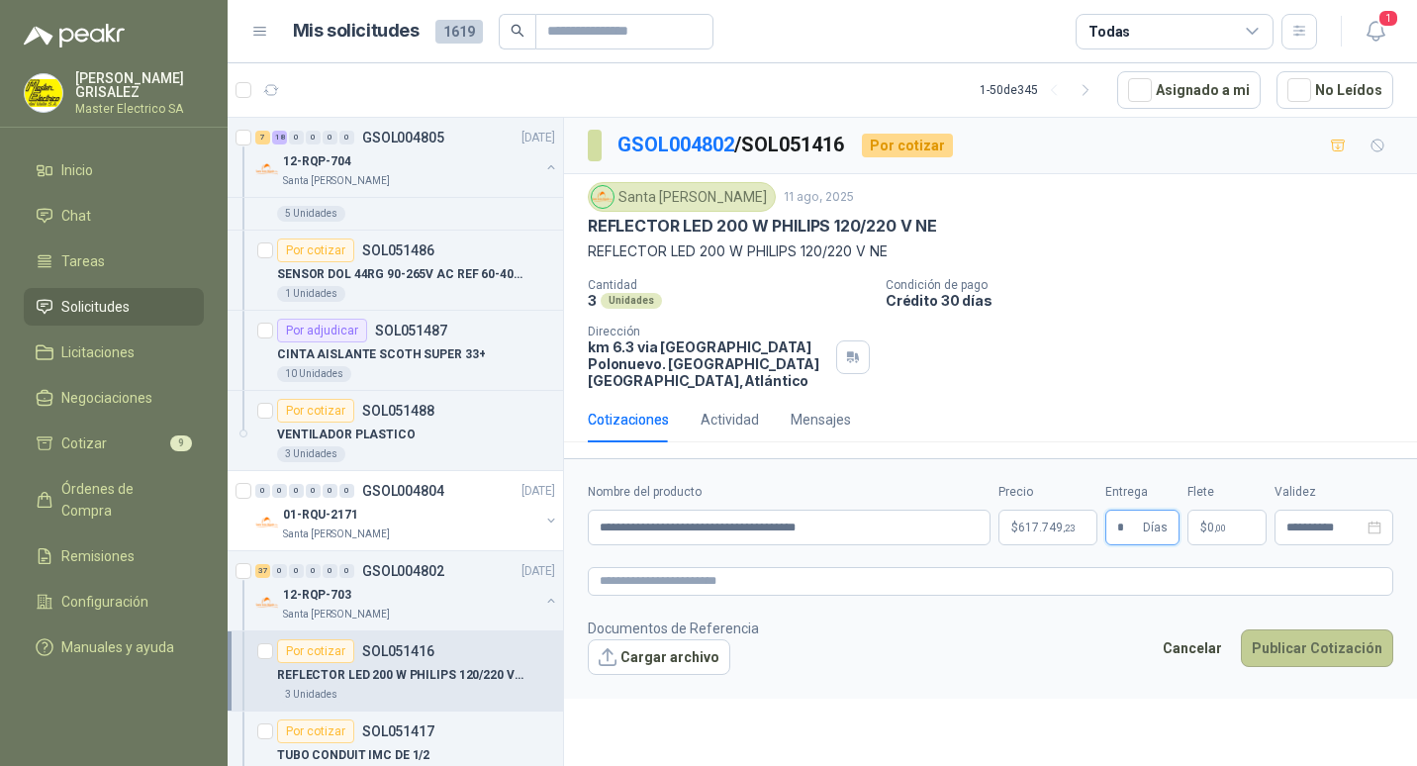
type input "*"
click at [1333, 631] on button "Publicar Cotización" at bounding box center [1316, 648] width 152 height 38
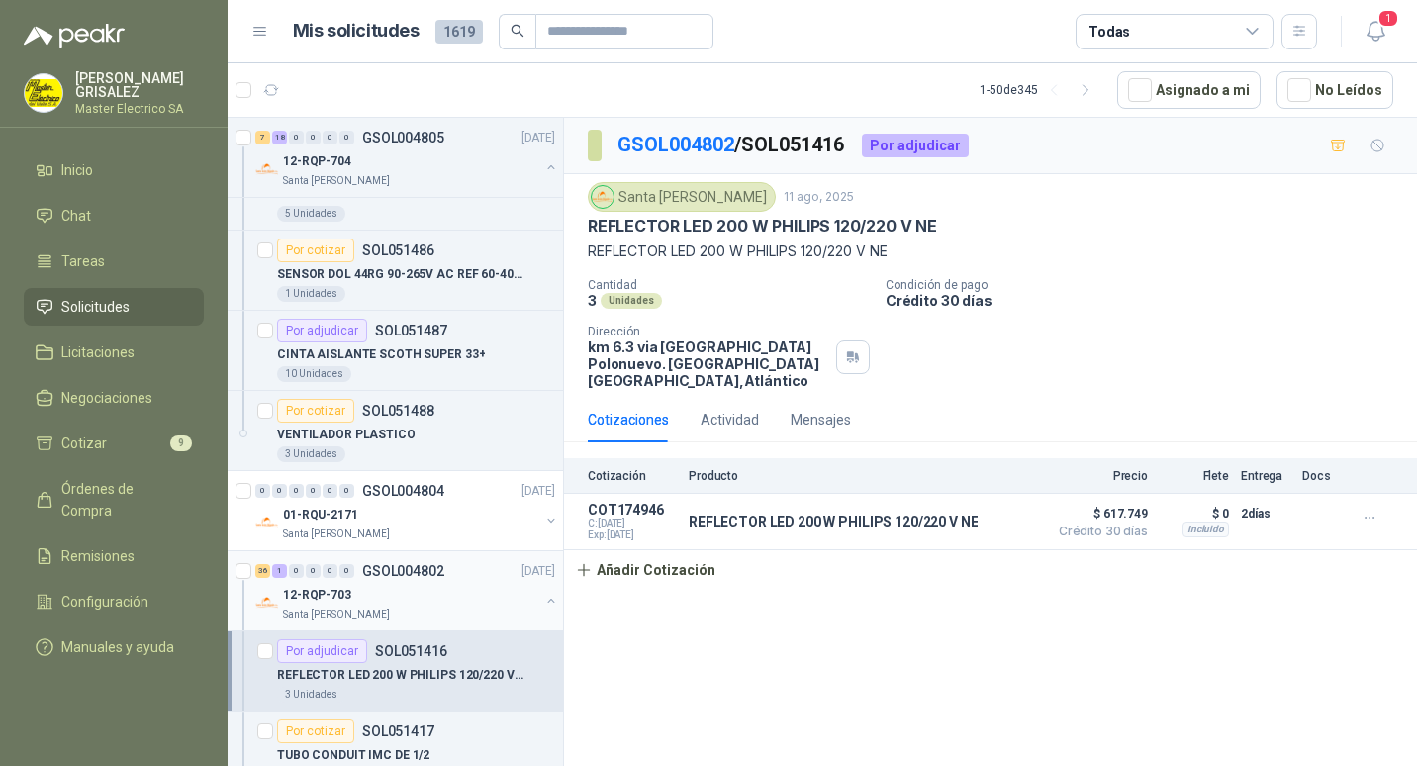
click at [395, 564] on p "GSOL004802" at bounding box center [403, 571] width 82 height 14
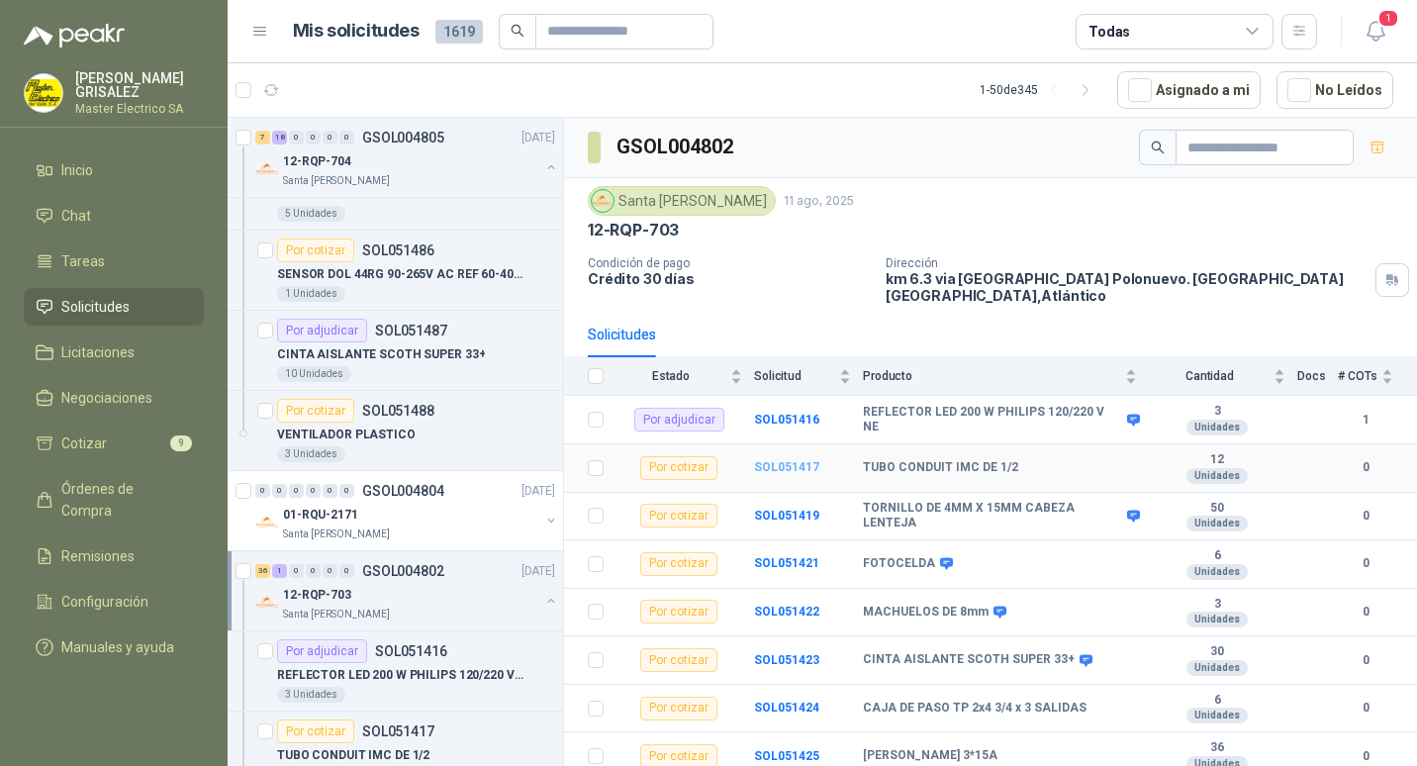
click at [781, 460] on b "SOL051417" at bounding box center [786, 467] width 65 height 14
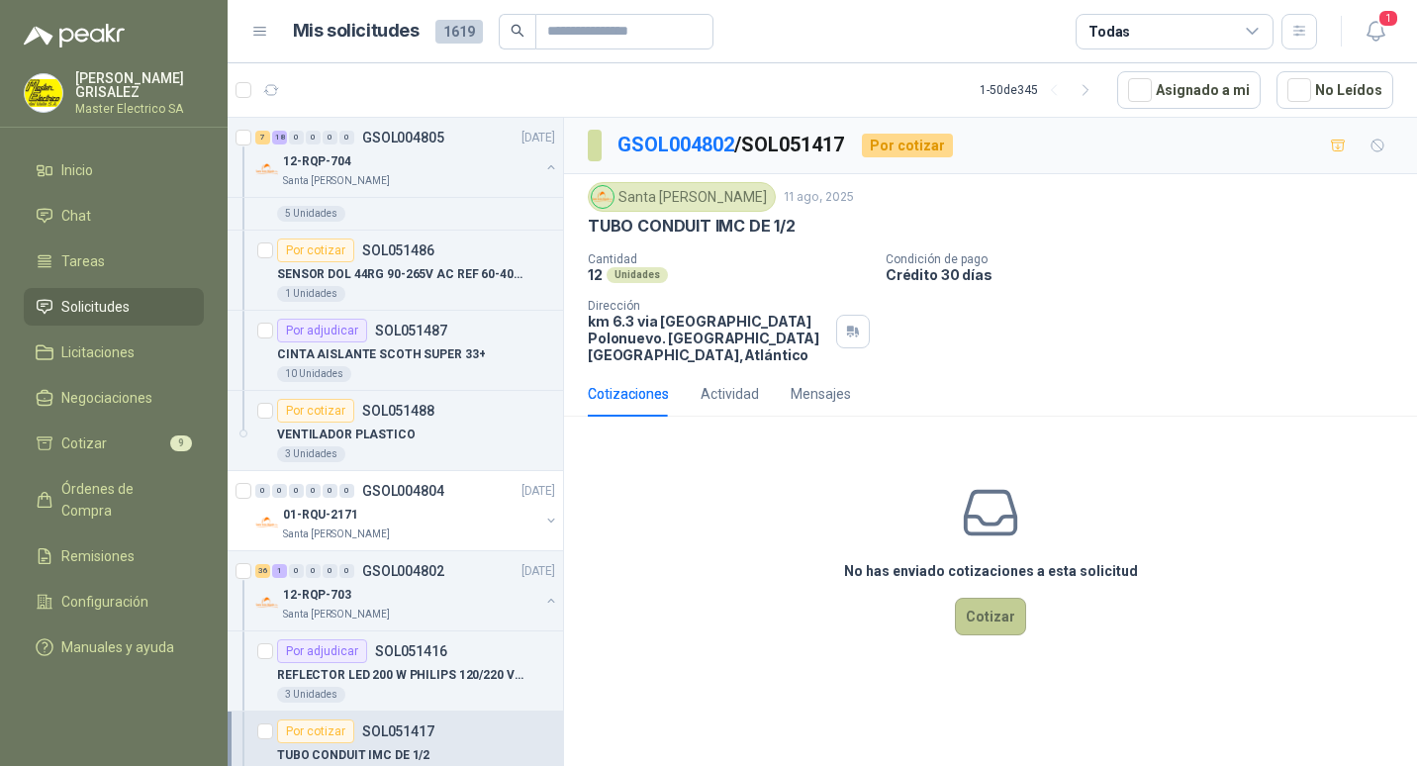
click at [993, 601] on button "Cotizar" at bounding box center [990, 616] width 71 height 38
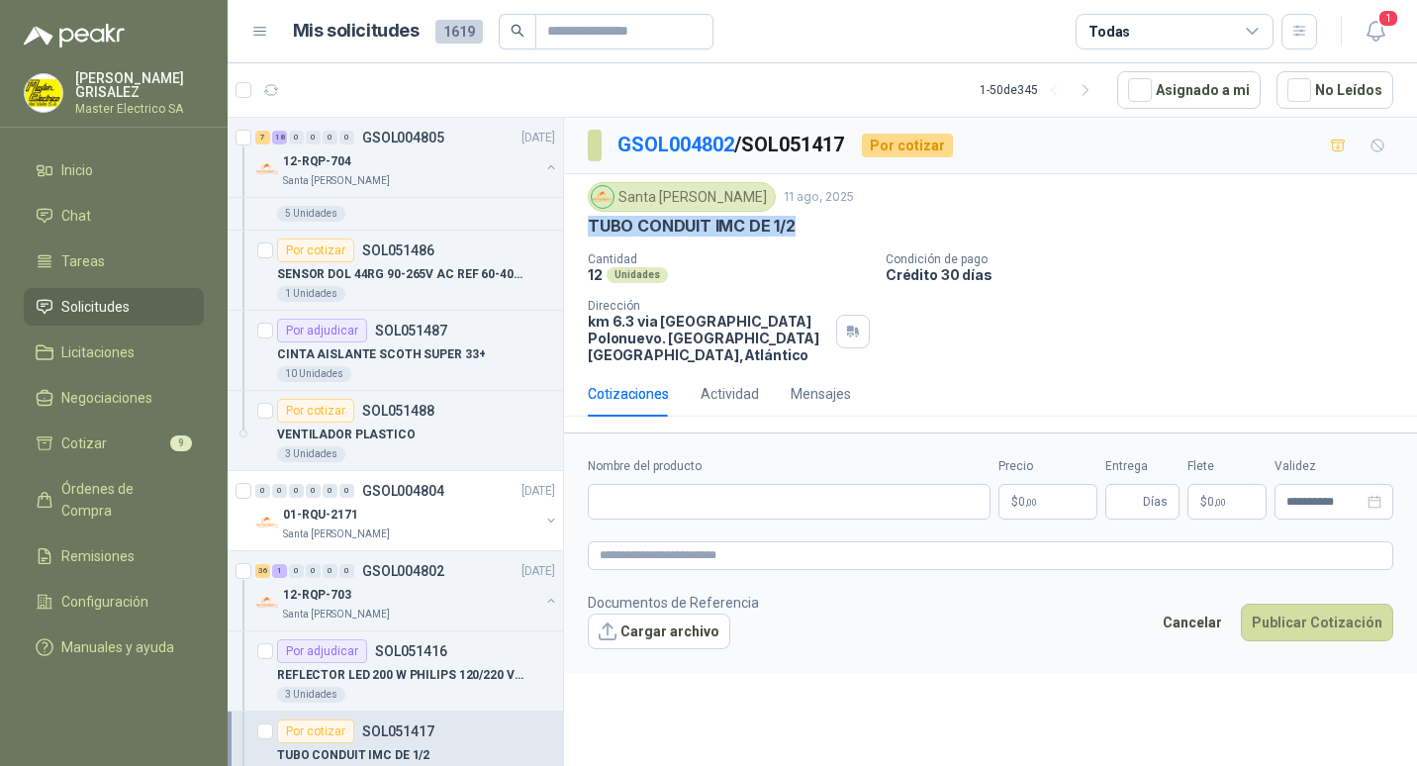
drag, startPoint x: 589, startPoint y: 222, endPoint x: 793, endPoint y: 228, distance: 204.8
click at [793, 228] on div "TUBO CONDUIT IMC DE 1/2" at bounding box center [990, 226] width 805 height 21
drag, startPoint x: 793, startPoint y: 228, endPoint x: 764, endPoint y: 228, distance: 29.7
paste input "**********"
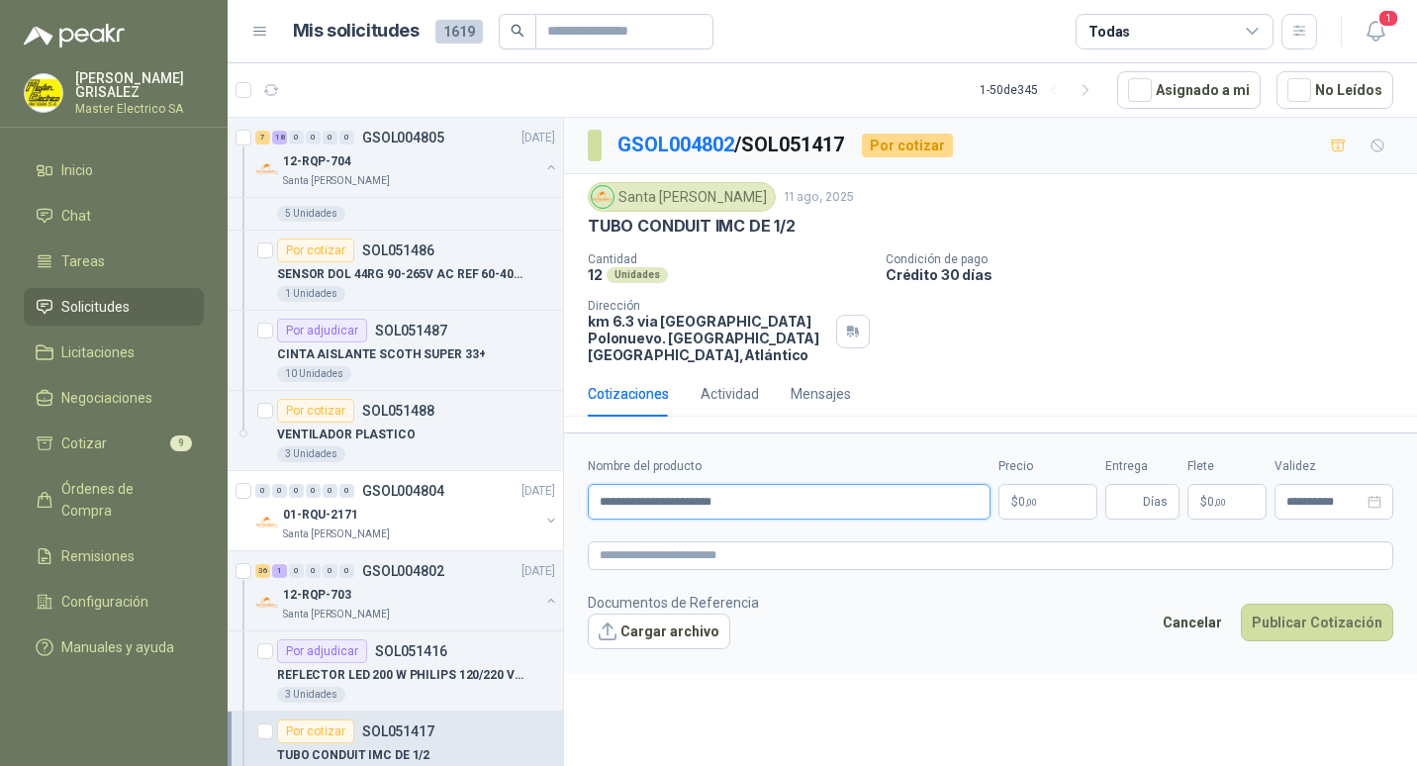
type input "**********"
click at [1049, 484] on p "$ 0 ,00" at bounding box center [1047, 502] width 99 height 36
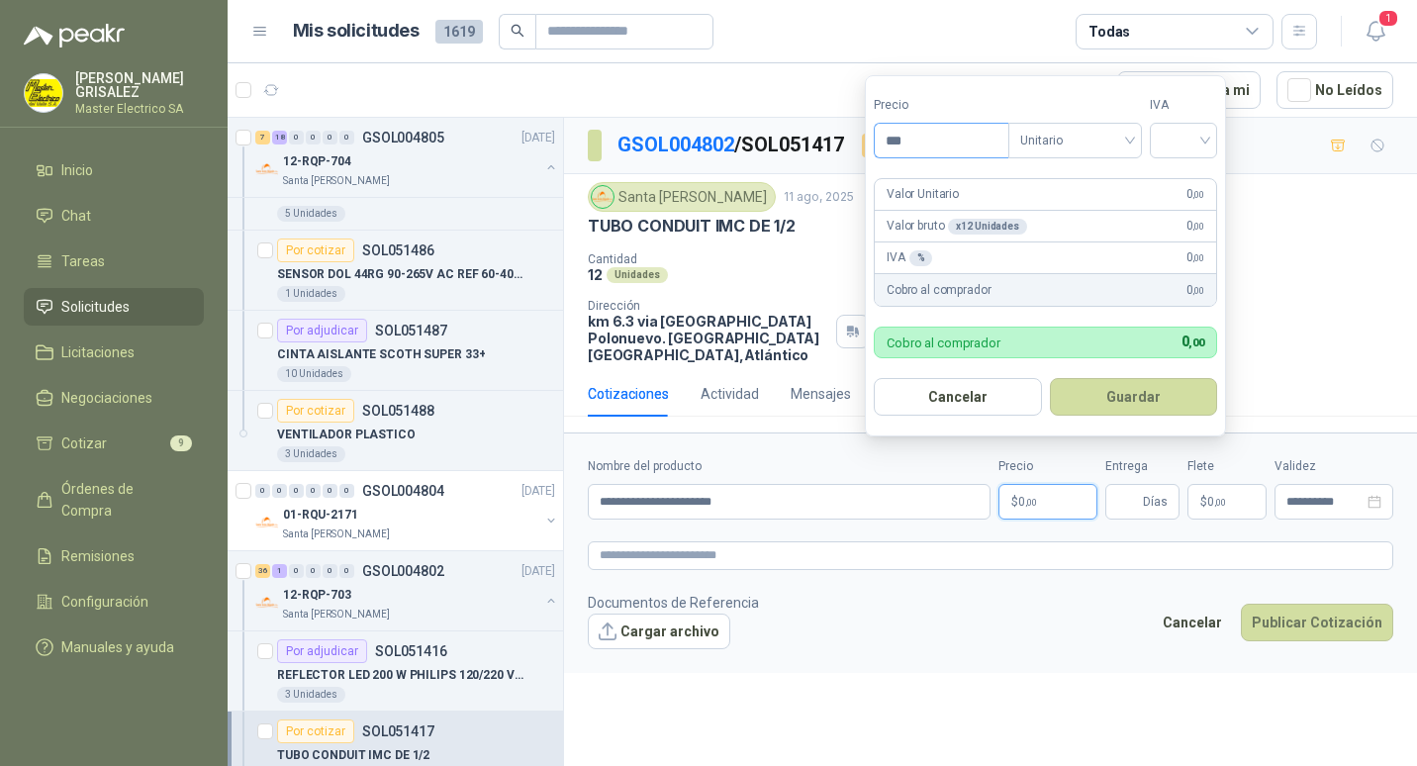
click at [897, 140] on input "***" at bounding box center [941, 141] width 134 height 34
click at [1135, 137] on div "Unitario" at bounding box center [1075, 141] width 134 height 36
type input "********"
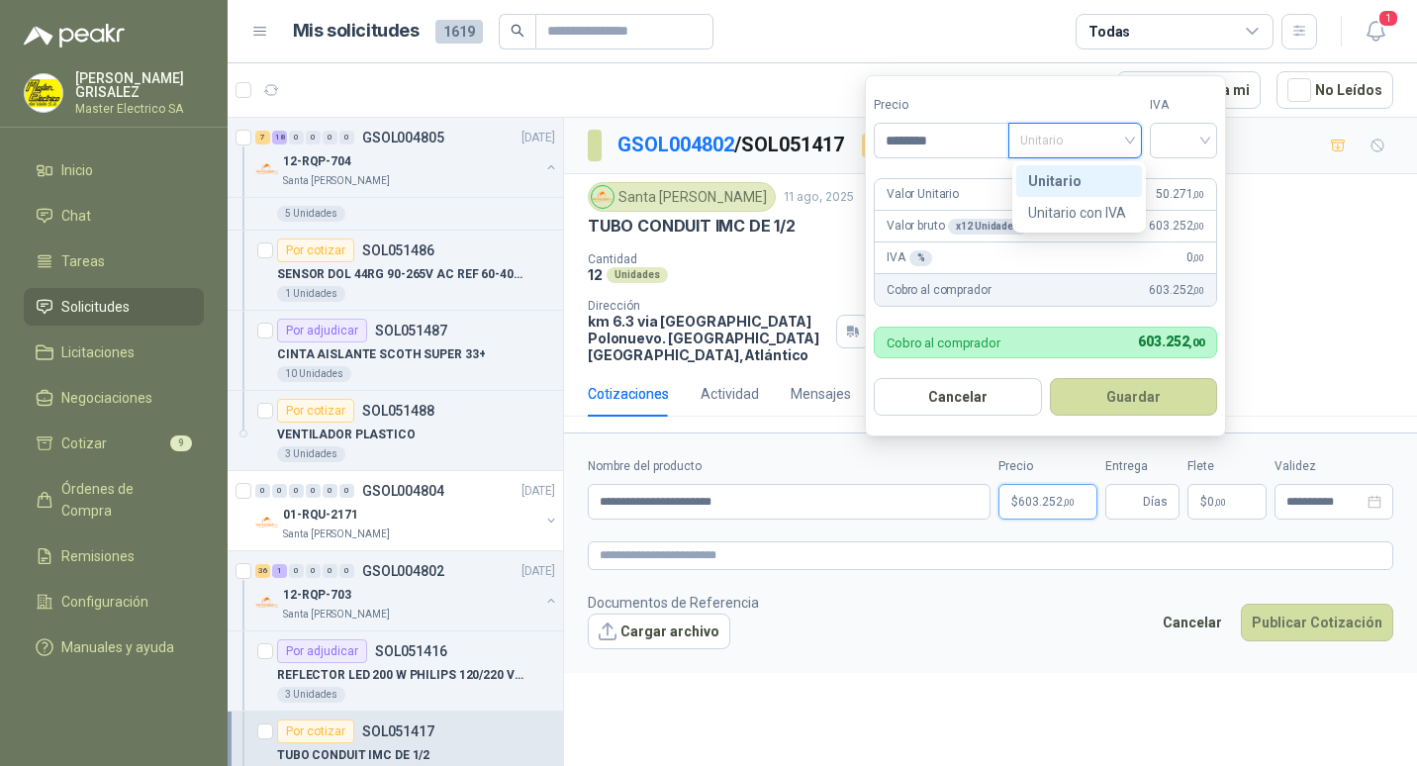
click at [1051, 176] on div "Unitario" at bounding box center [1079, 181] width 102 height 22
click at [1211, 138] on div at bounding box center [1182, 141] width 67 height 36
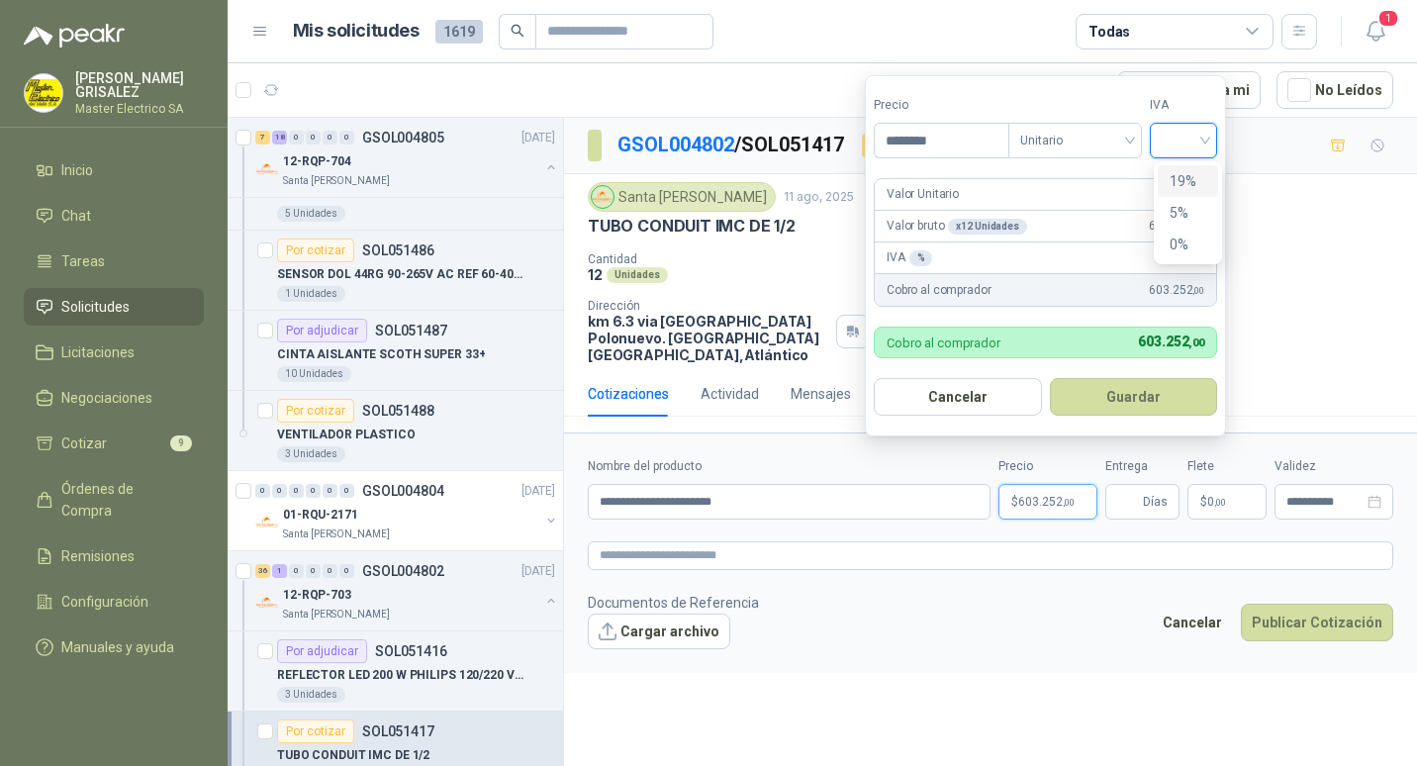
click at [1174, 174] on div "19%" at bounding box center [1187, 181] width 37 height 22
click at [1137, 392] on button "Guardar" at bounding box center [1136, 397] width 170 height 38
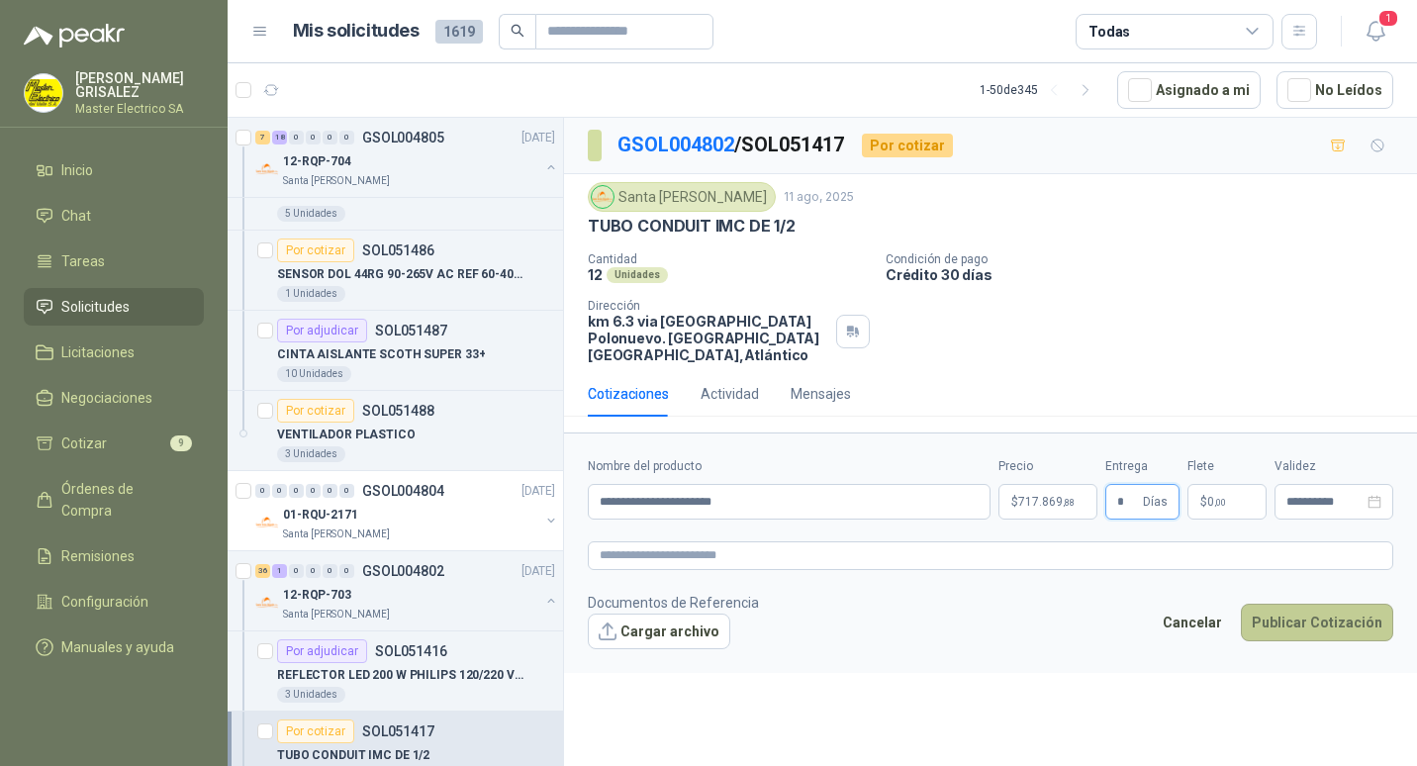
type input "*"
click at [1322, 612] on button "Publicar Cotización" at bounding box center [1316, 622] width 152 height 38
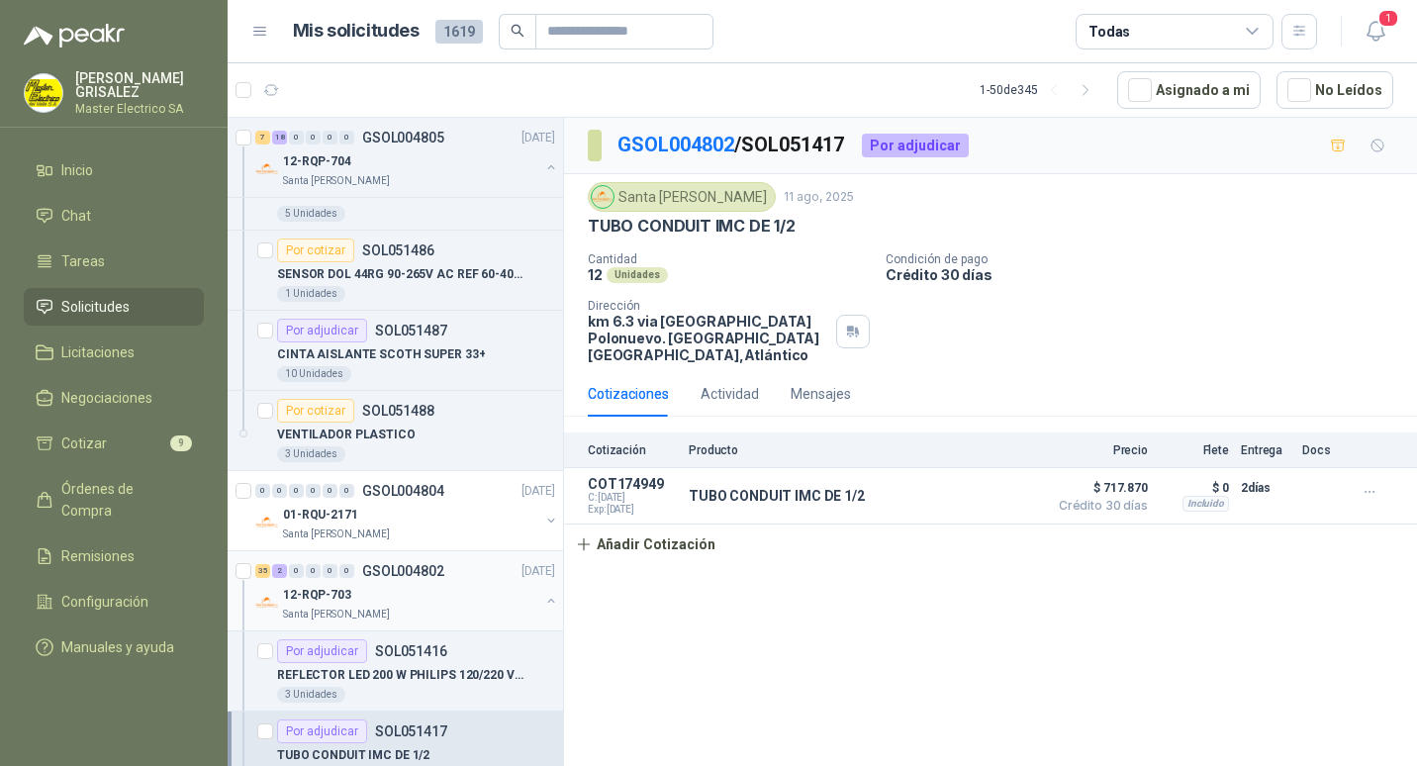
click at [403, 569] on p "GSOL004802" at bounding box center [403, 571] width 82 height 14
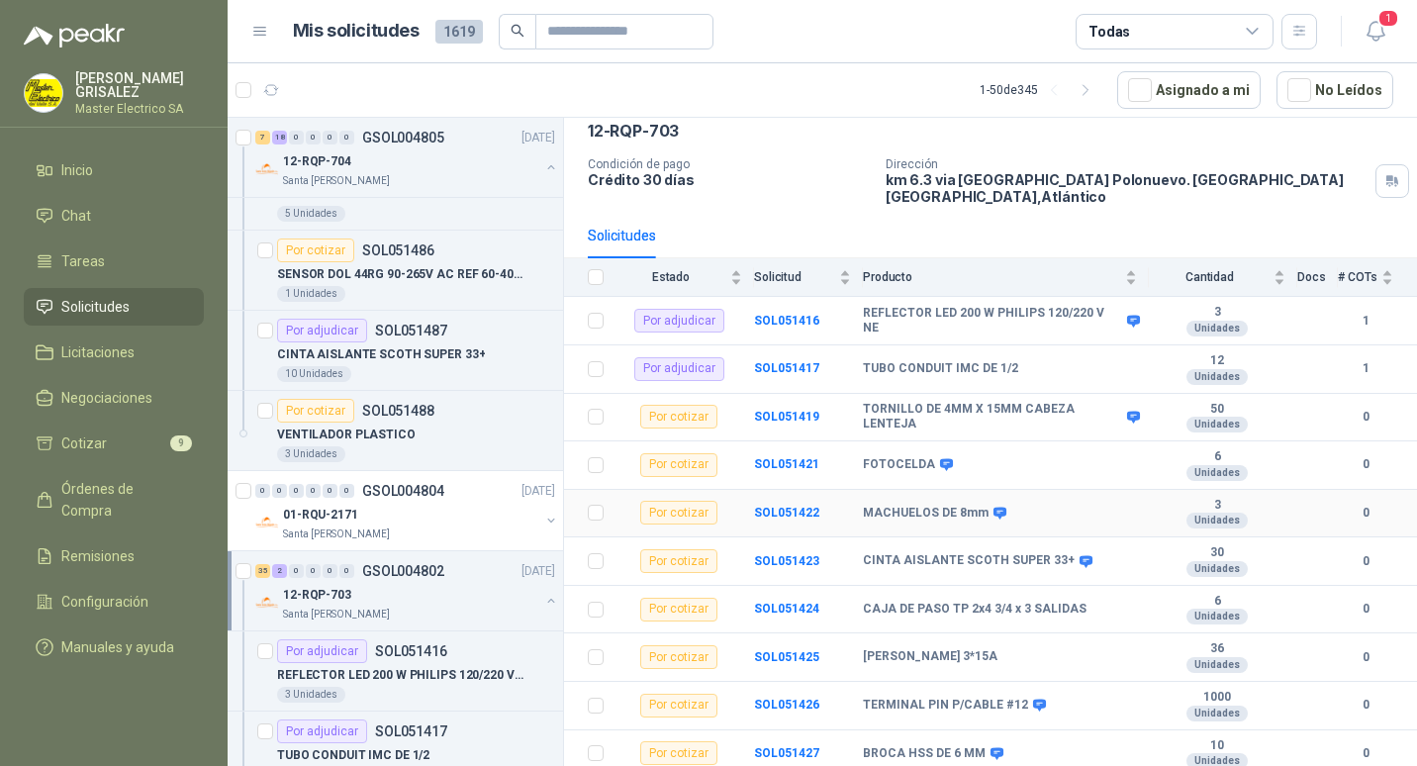
scroll to position [198, 0]
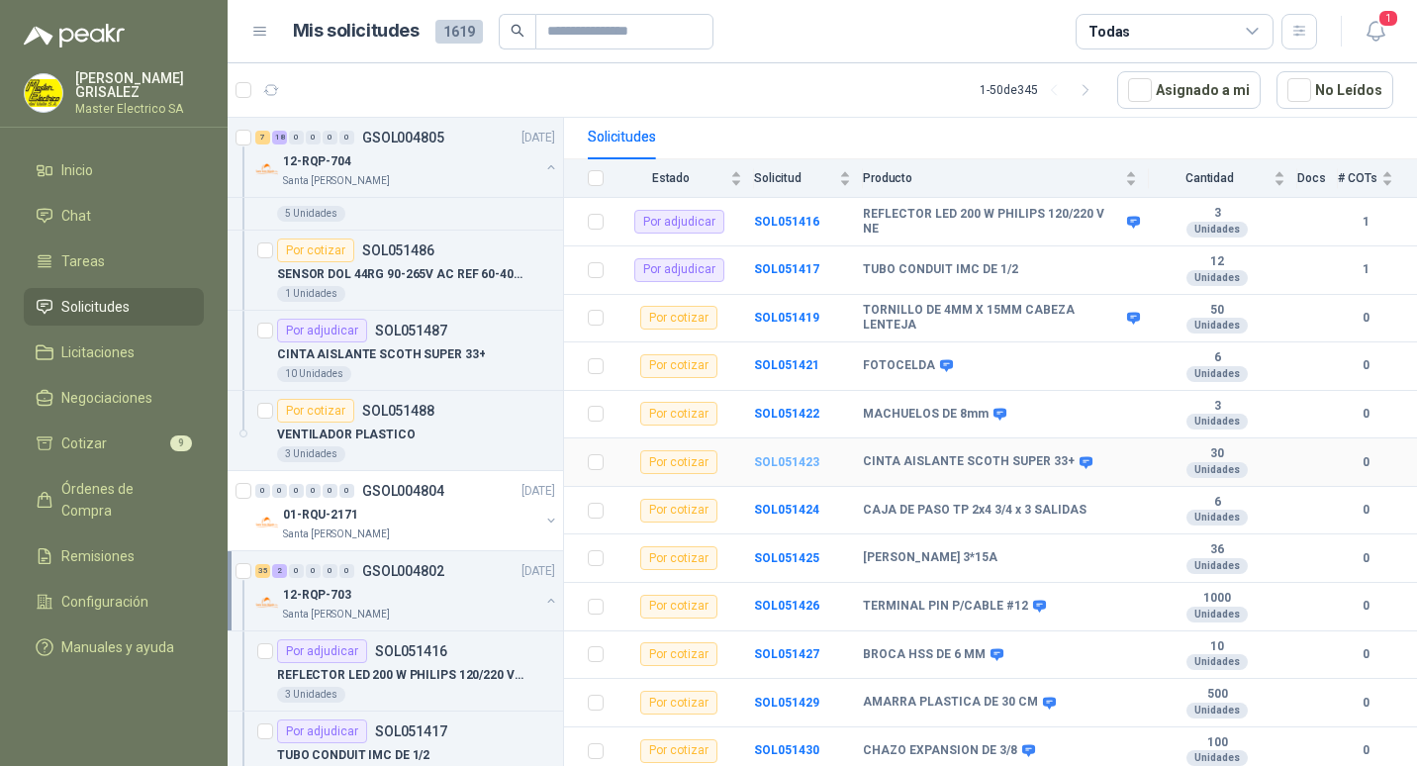
click at [784, 455] on b "SOL051423" at bounding box center [786, 462] width 65 height 14
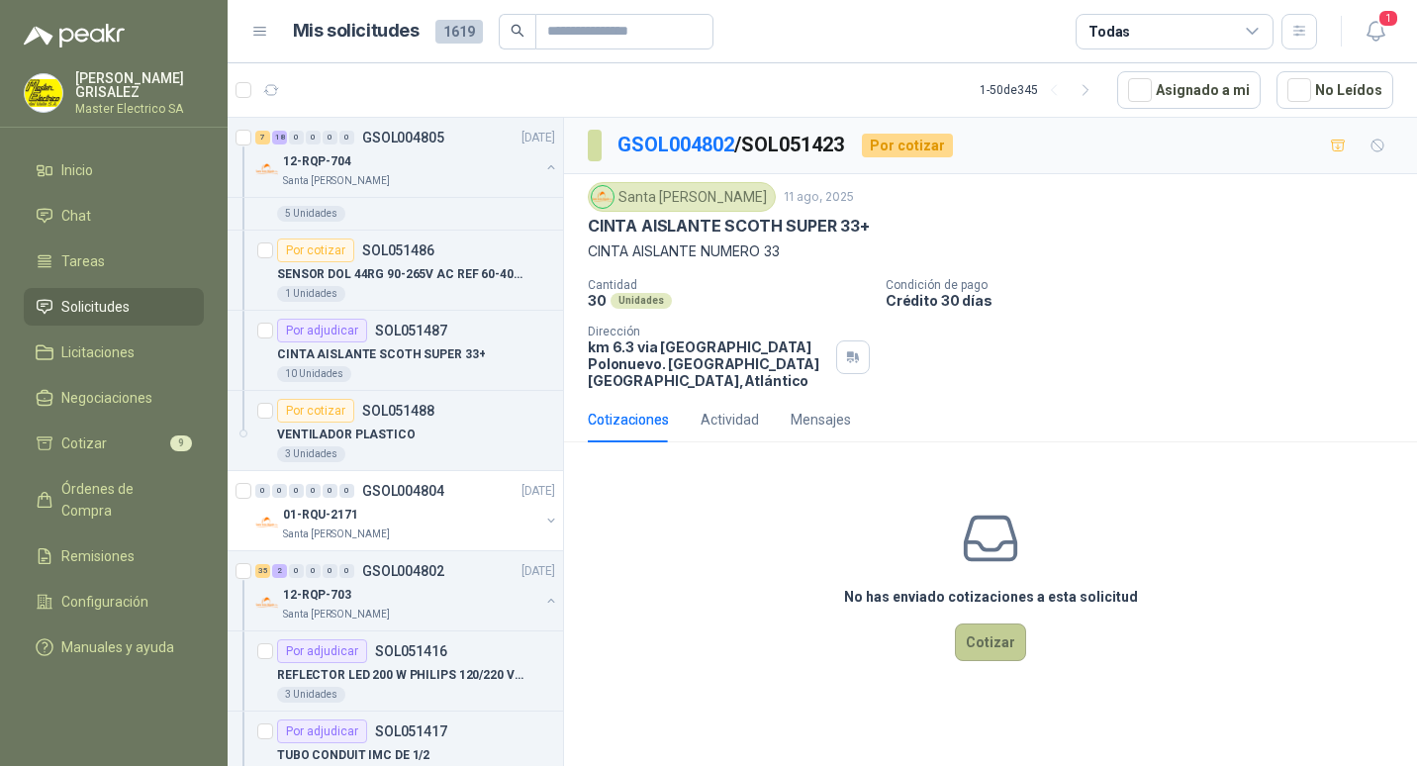
click at [999, 623] on button "Cotizar" at bounding box center [990, 642] width 71 height 38
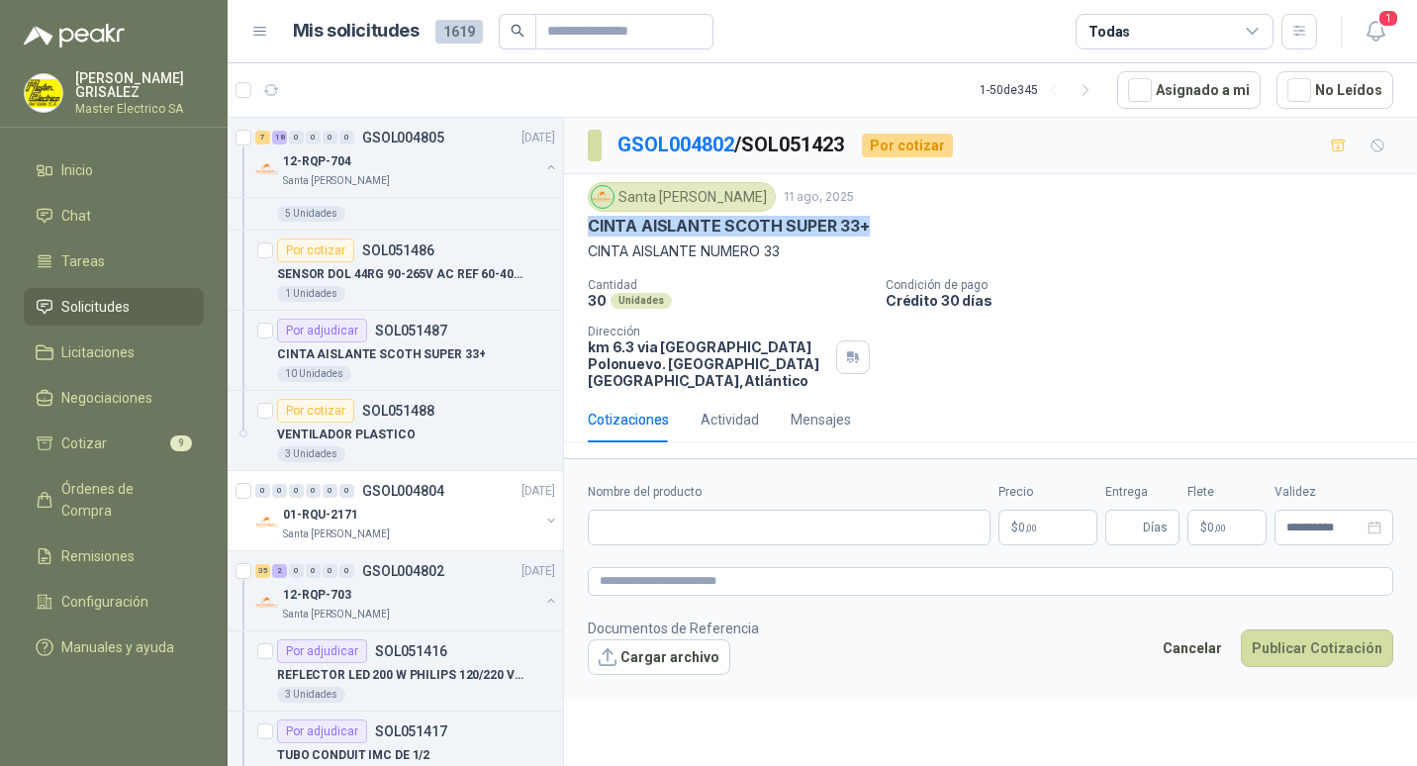
drag, startPoint x: 590, startPoint y: 223, endPoint x: 868, endPoint y: 234, distance: 278.2
click at [868, 234] on div "CINTA AISLANTE SCOTH SUPER 33+" at bounding box center [990, 226] width 805 height 21
drag, startPoint x: 868, startPoint y: 234, endPoint x: 836, endPoint y: 224, distance: 33.5
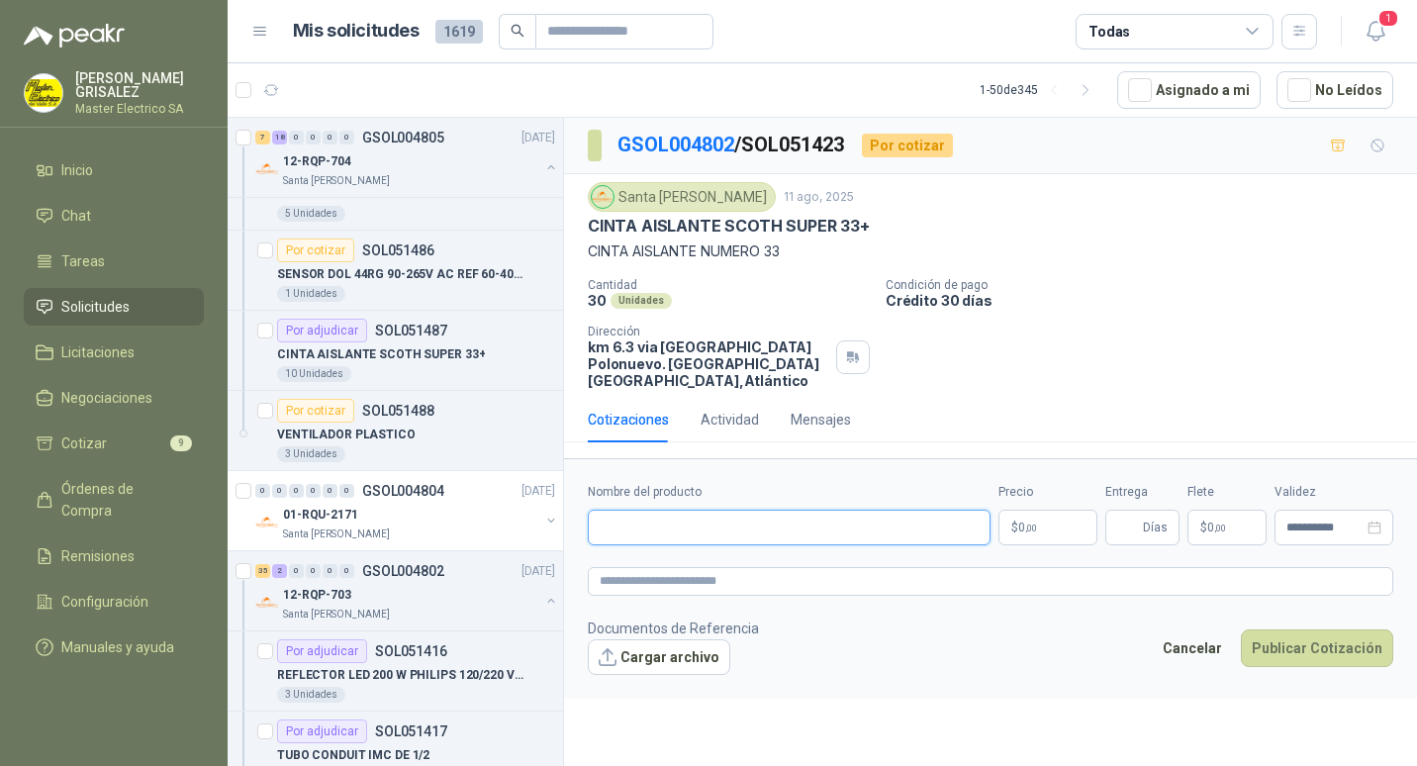
paste input "**********"
type input "**********"
click at [1026, 522] on span ",00" at bounding box center [1031, 527] width 12 height 11
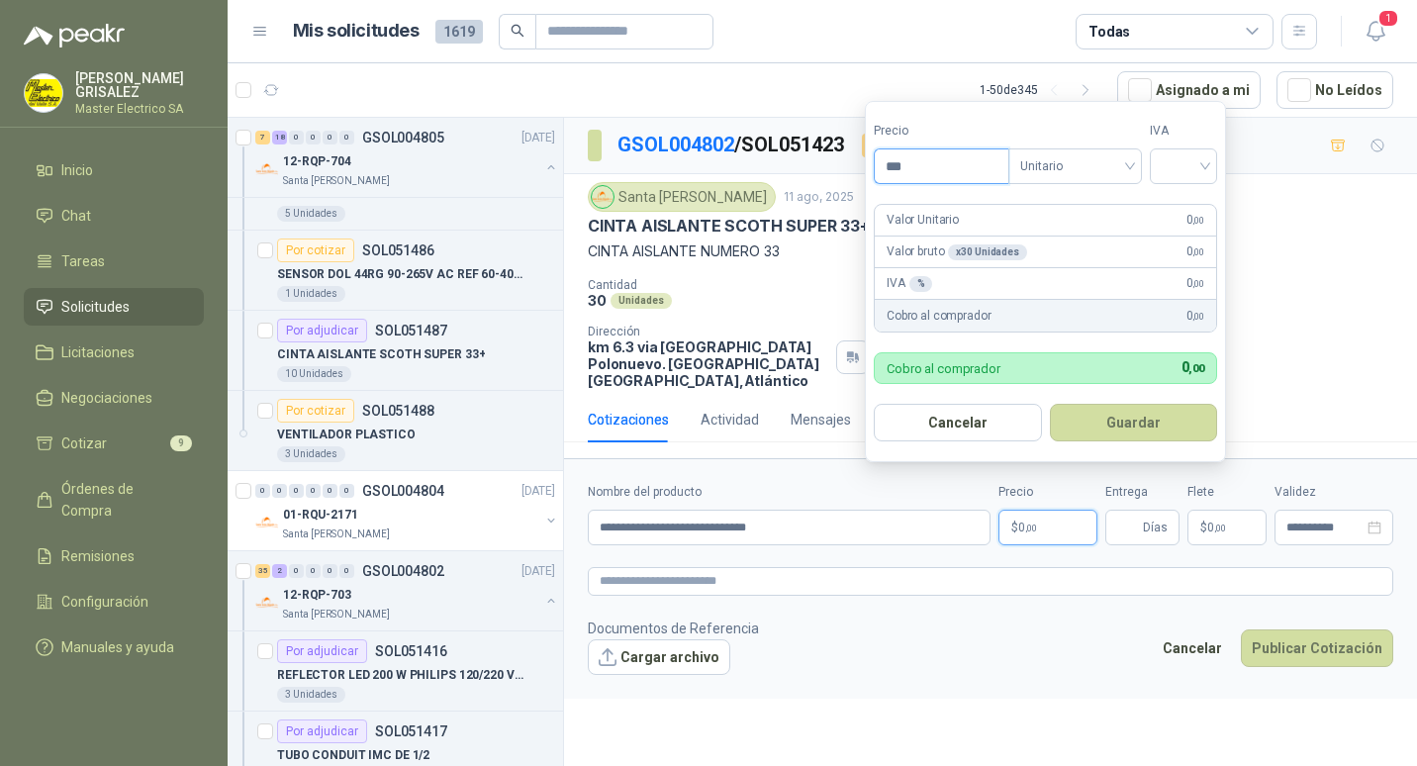
click at [901, 169] on input "***" at bounding box center [941, 166] width 134 height 34
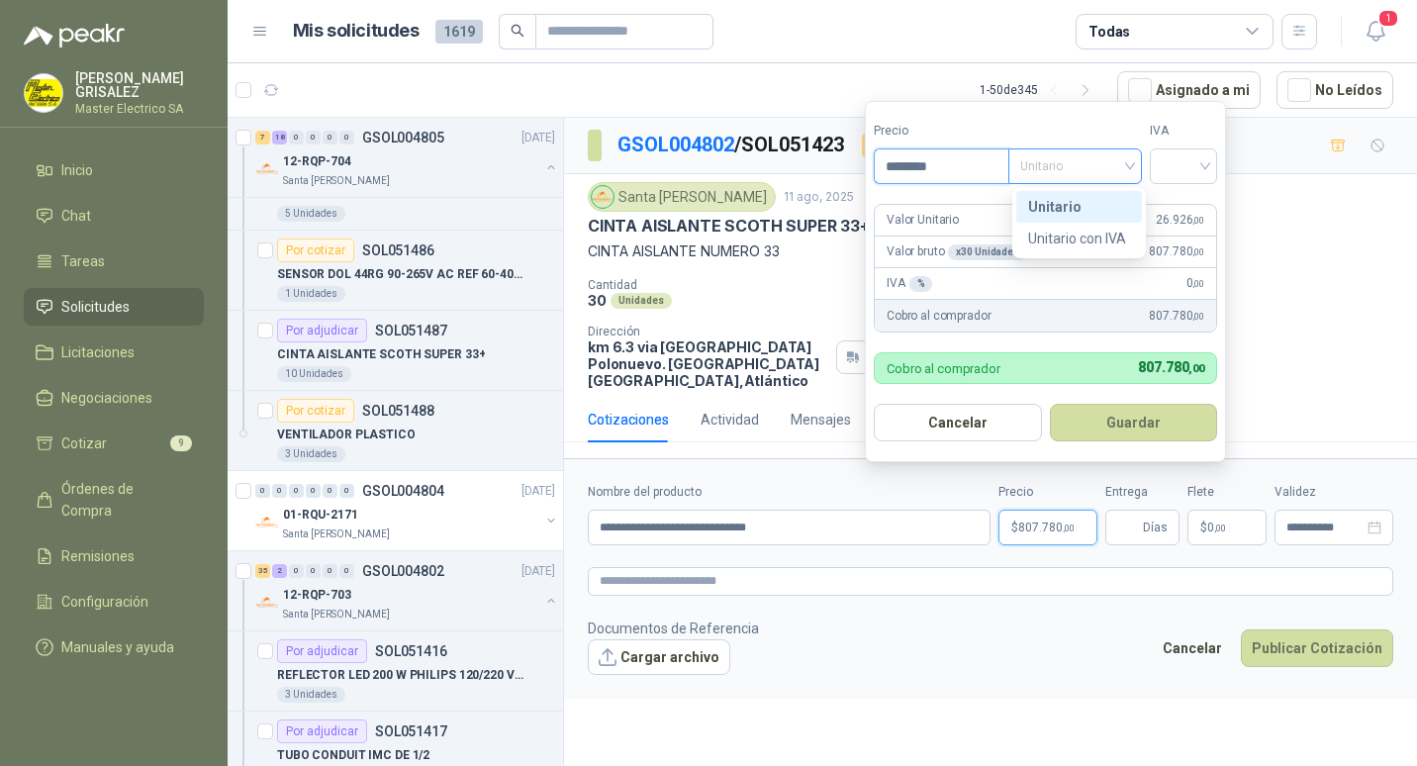
click at [1132, 165] on div "Unitario" at bounding box center [1075, 166] width 134 height 36
type input "********"
click at [1059, 201] on div "Unitario" at bounding box center [1079, 207] width 102 height 22
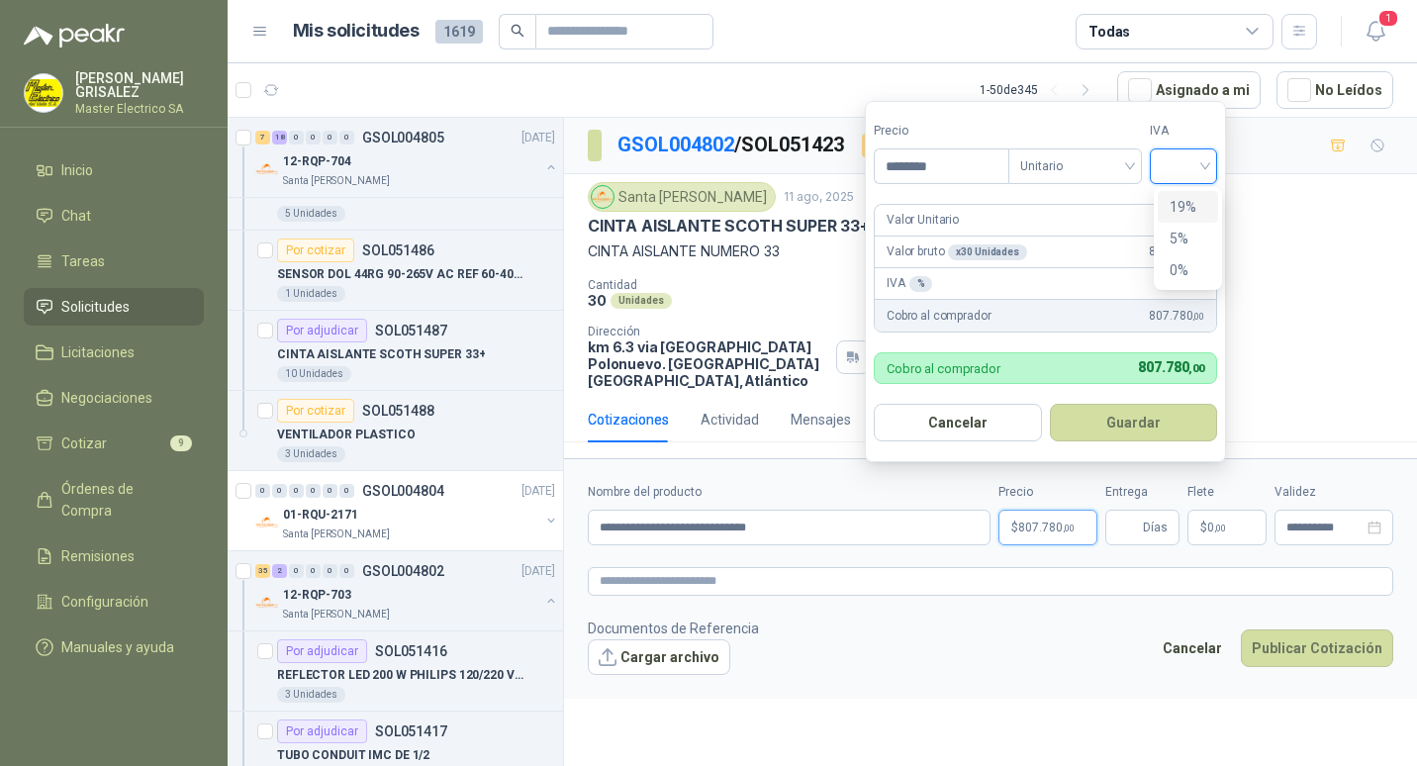
click at [1205, 167] on input "search" at bounding box center [1183, 164] width 44 height 30
click at [1175, 207] on div "19%" at bounding box center [1187, 207] width 37 height 22
click at [1143, 423] on button "Guardar" at bounding box center [1136, 423] width 170 height 38
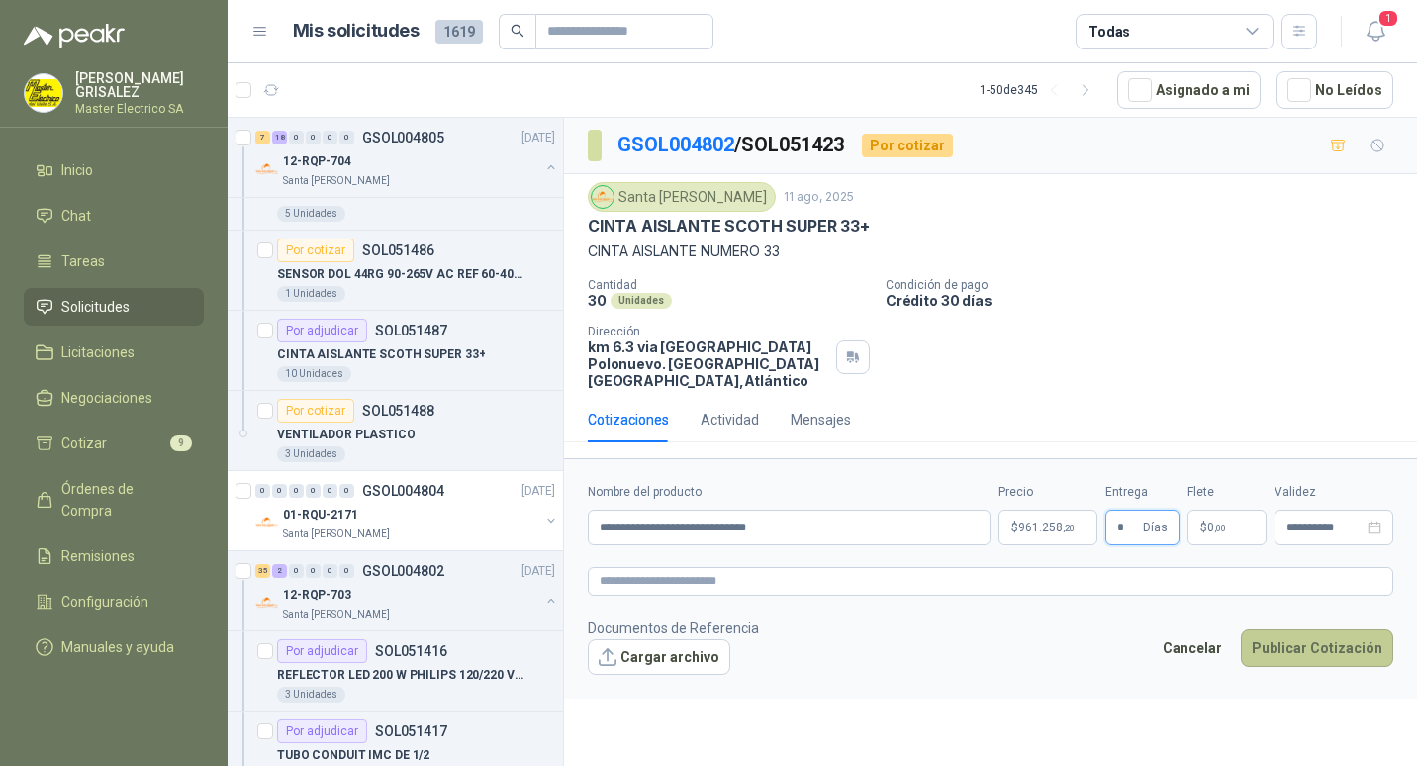
type input "*"
click at [1299, 629] on button "Publicar Cotización" at bounding box center [1316, 648] width 152 height 38
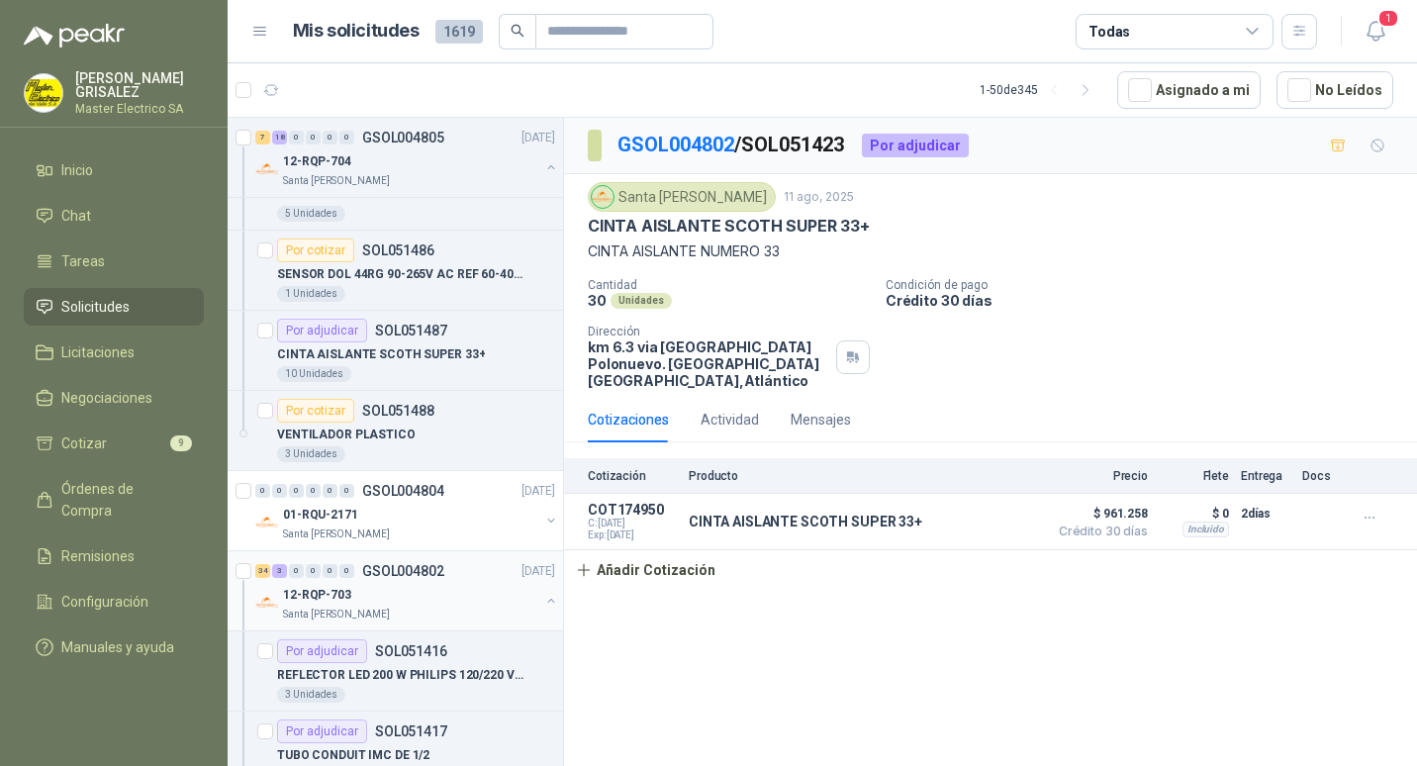
click at [411, 565] on p "GSOL004802" at bounding box center [403, 571] width 82 height 14
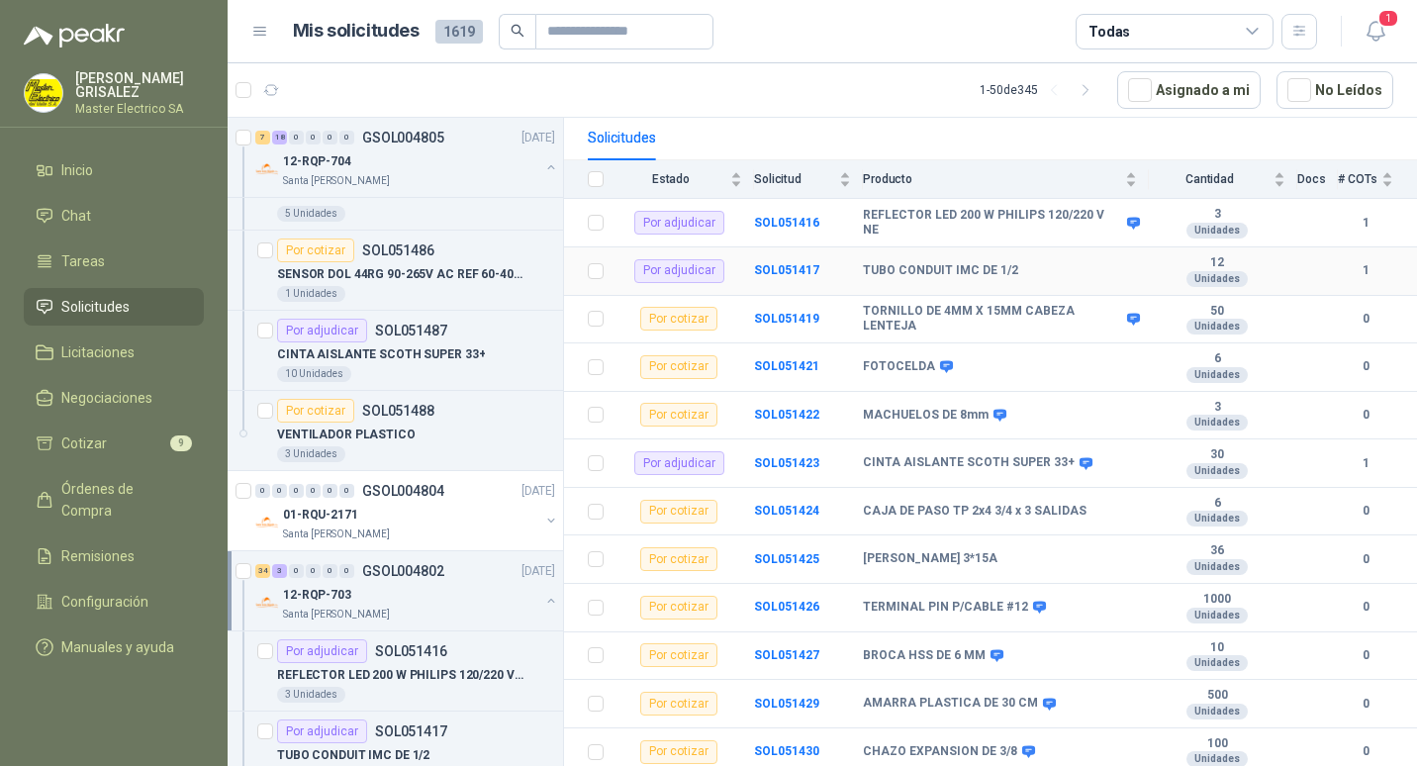
scroll to position [198, 0]
click at [782, 503] on b "SOL051424" at bounding box center [786, 510] width 65 height 14
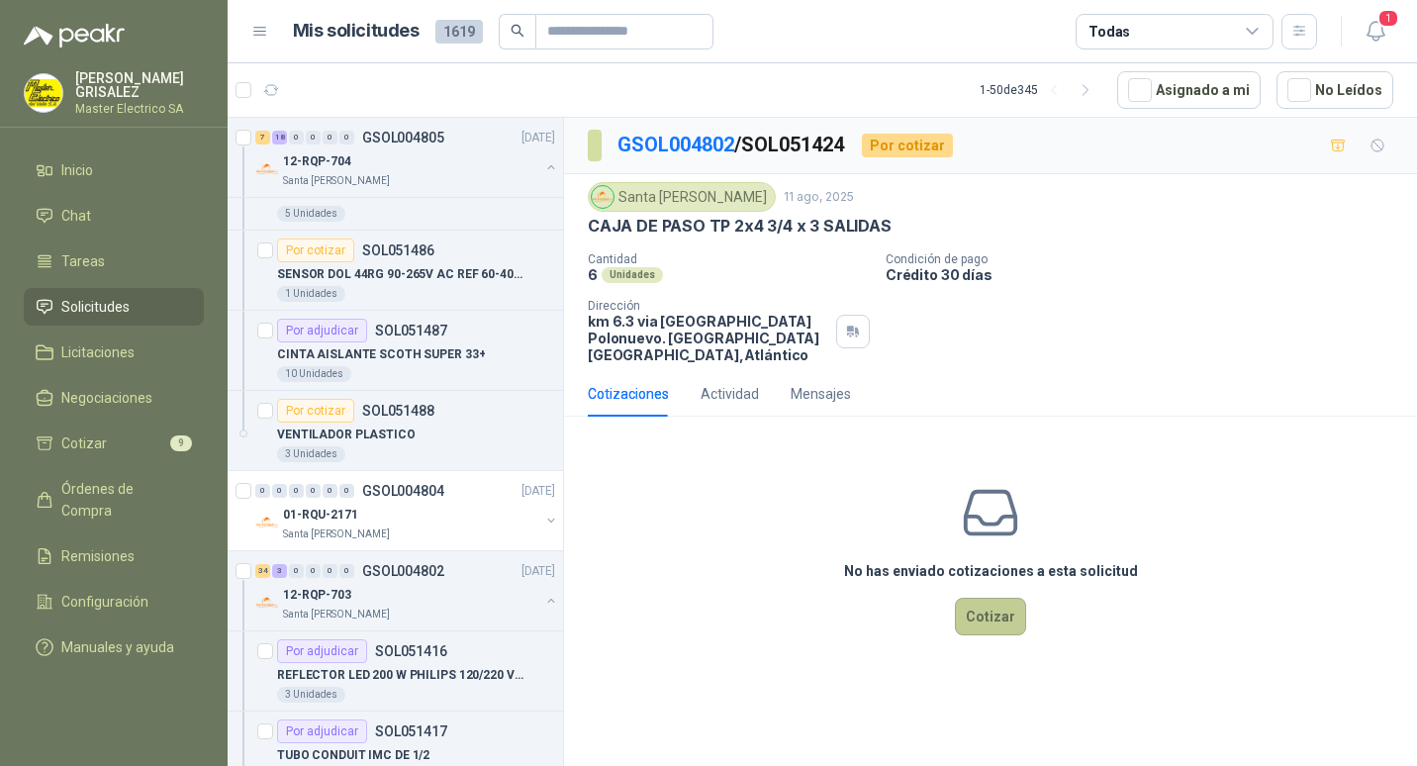
click at [992, 597] on button "Cotizar" at bounding box center [990, 616] width 71 height 38
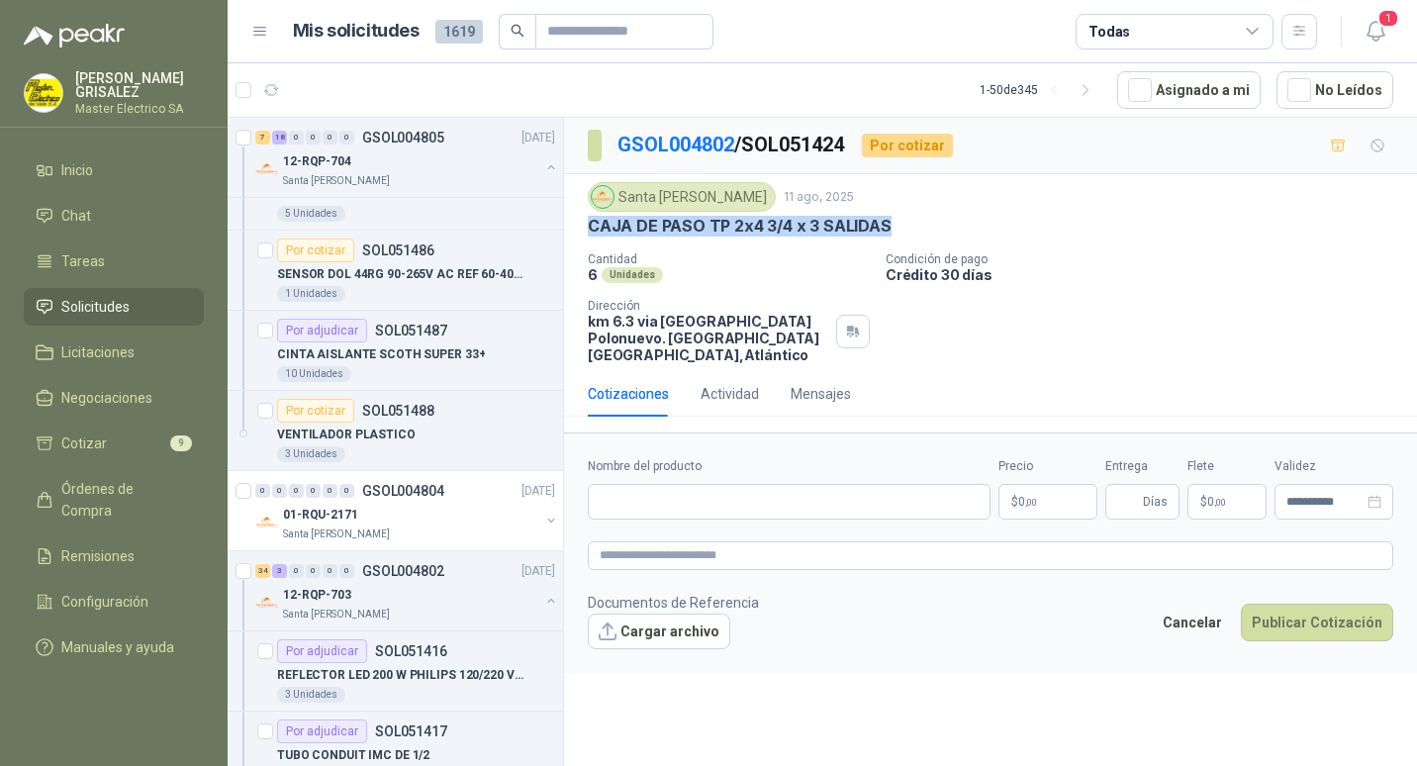
drag, startPoint x: 592, startPoint y: 227, endPoint x: 891, endPoint y: 227, distance: 299.7
click at [891, 227] on div "CAJA DE PASO TP 2x4 3/4 x 3 SALIDAS" at bounding box center [990, 226] width 805 height 21
drag, startPoint x: 891, startPoint y: 227, endPoint x: 859, endPoint y: 221, distance: 33.2
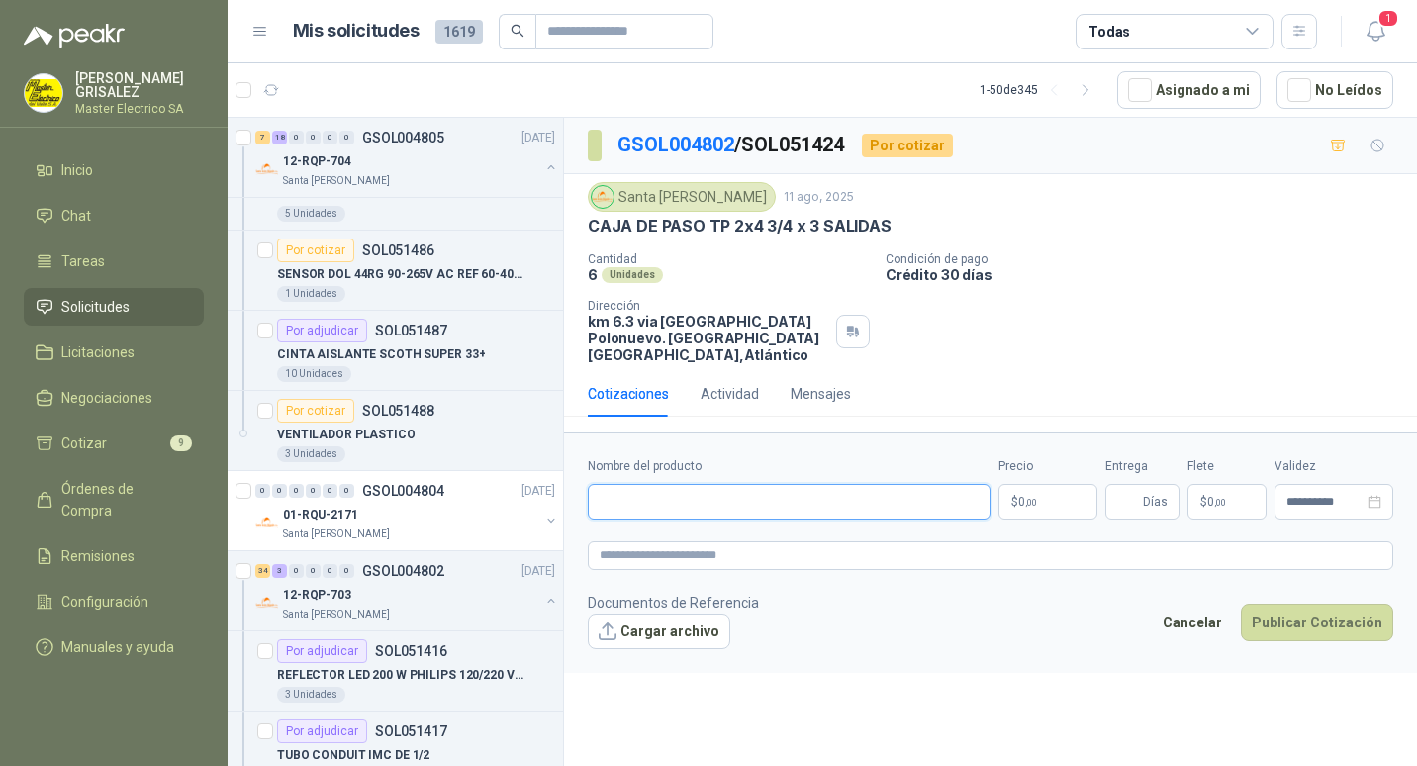
paste input "**********"
type input "**********"
click at [1029, 497] on span ",00" at bounding box center [1031, 502] width 12 height 11
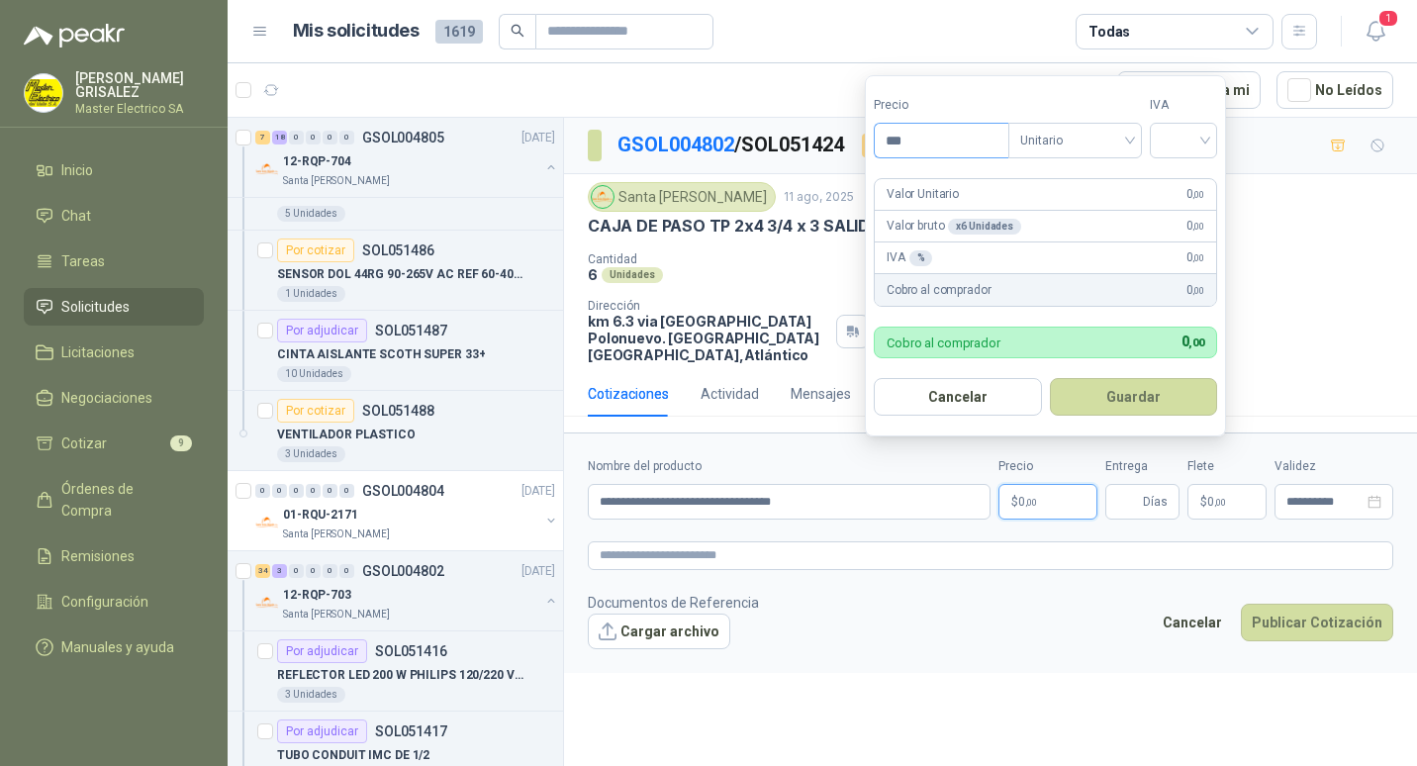
click at [896, 141] on input "***" at bounding box center [941, 141] width 134 height 34
click at [1130, 136] on span "Unitario" at bounding box center [1075, 141] width 110 height 30
type input "********"
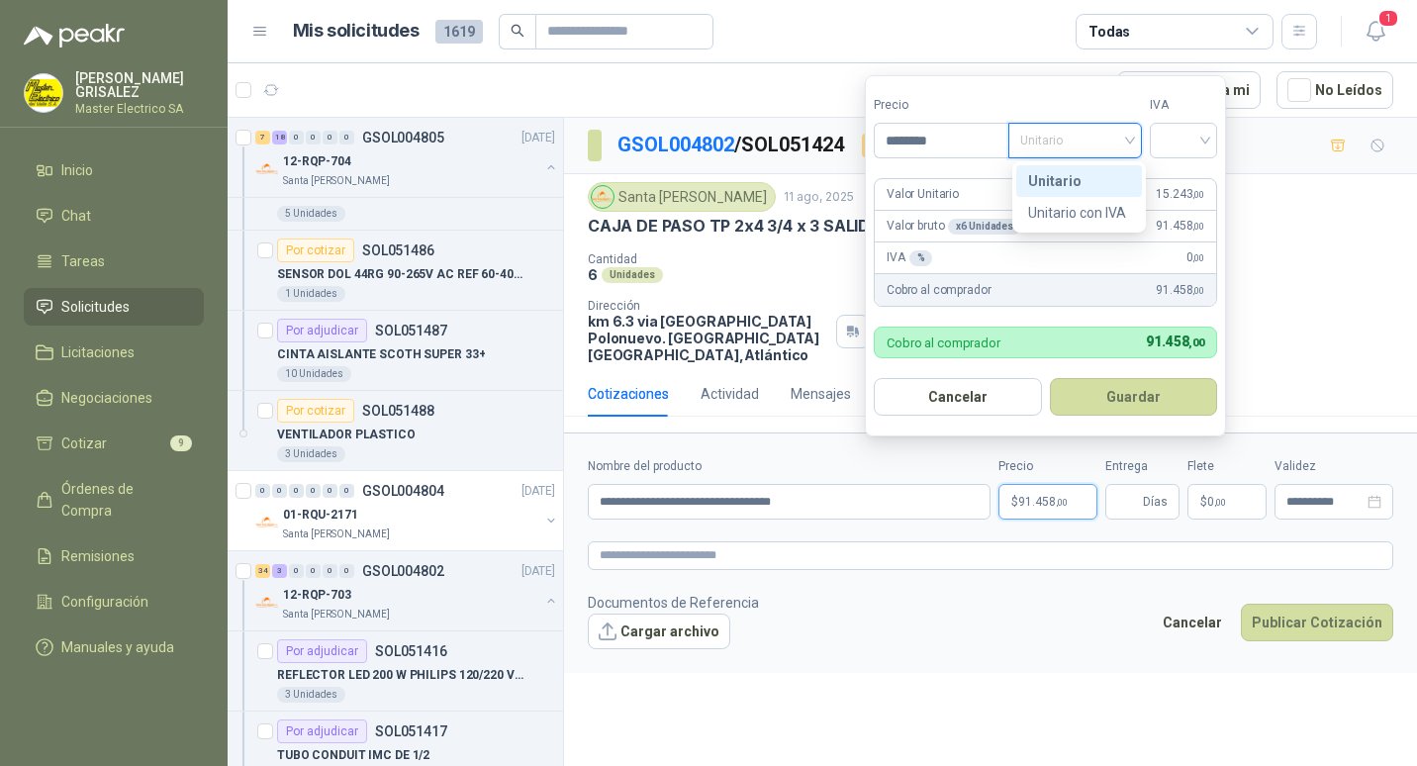
click at [1052, 176] on div "Unitario" at bounding box center [1079, 181] width 102 height 22
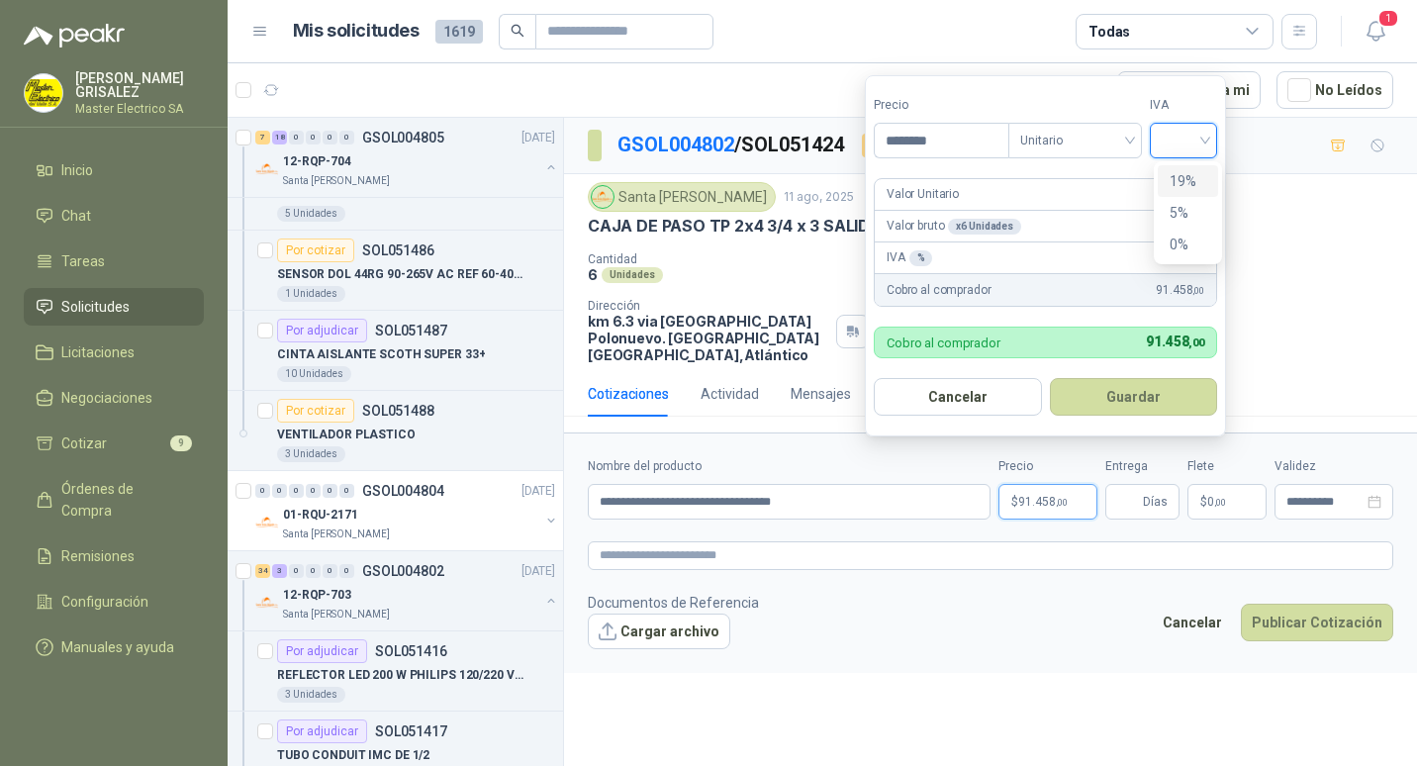
click at [1205, 139] on input "search" at bounding box center [1183, 139] width 44 height 30
click at [1178, 175] on div "19%" at bounding box center [1187, 181] width 37 height 22
click at [1132, 398] on button "Guardar" at bounding box center [1136, 397] width 170 height 38
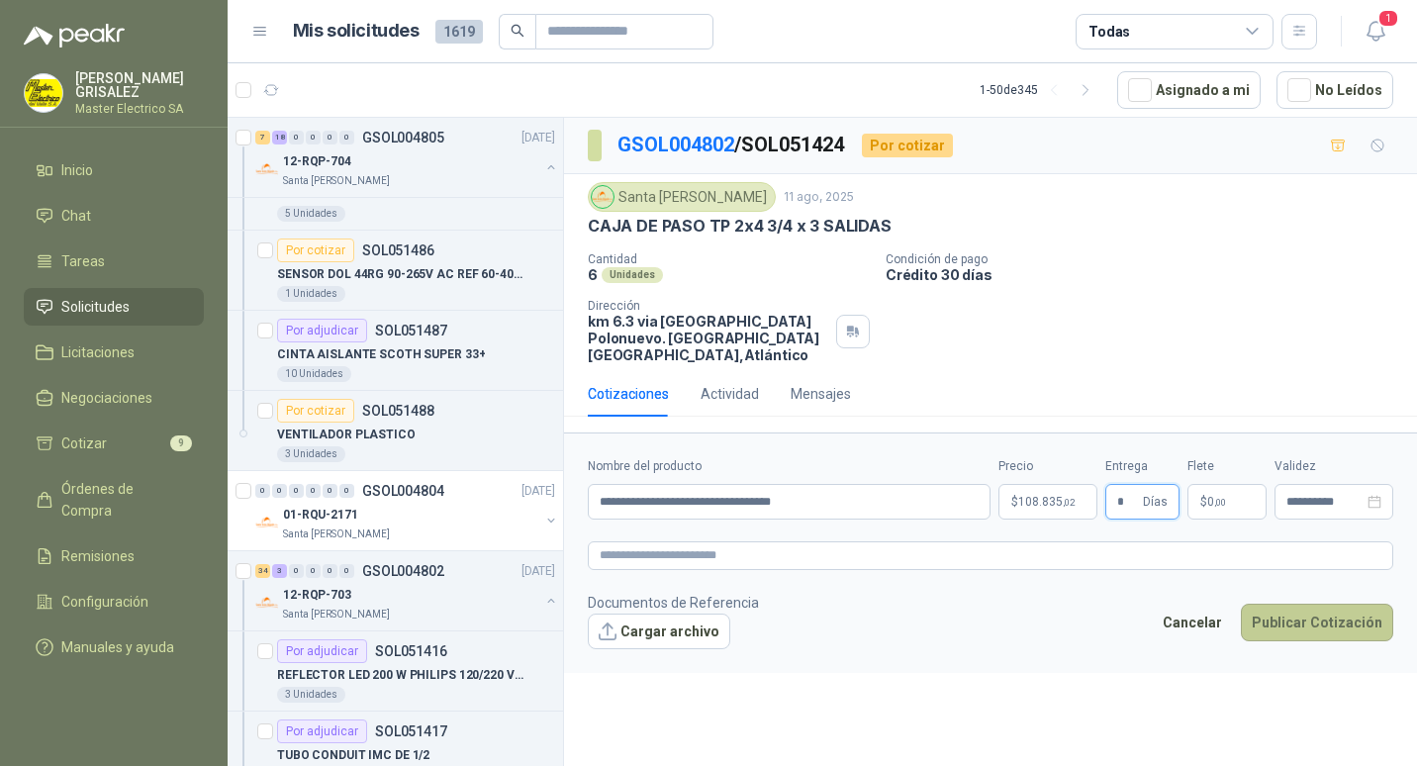
type input "*"
click at [1307, 604] on button "Publicar Cotización" at bounding box center [1316, 622] width 152 height 38
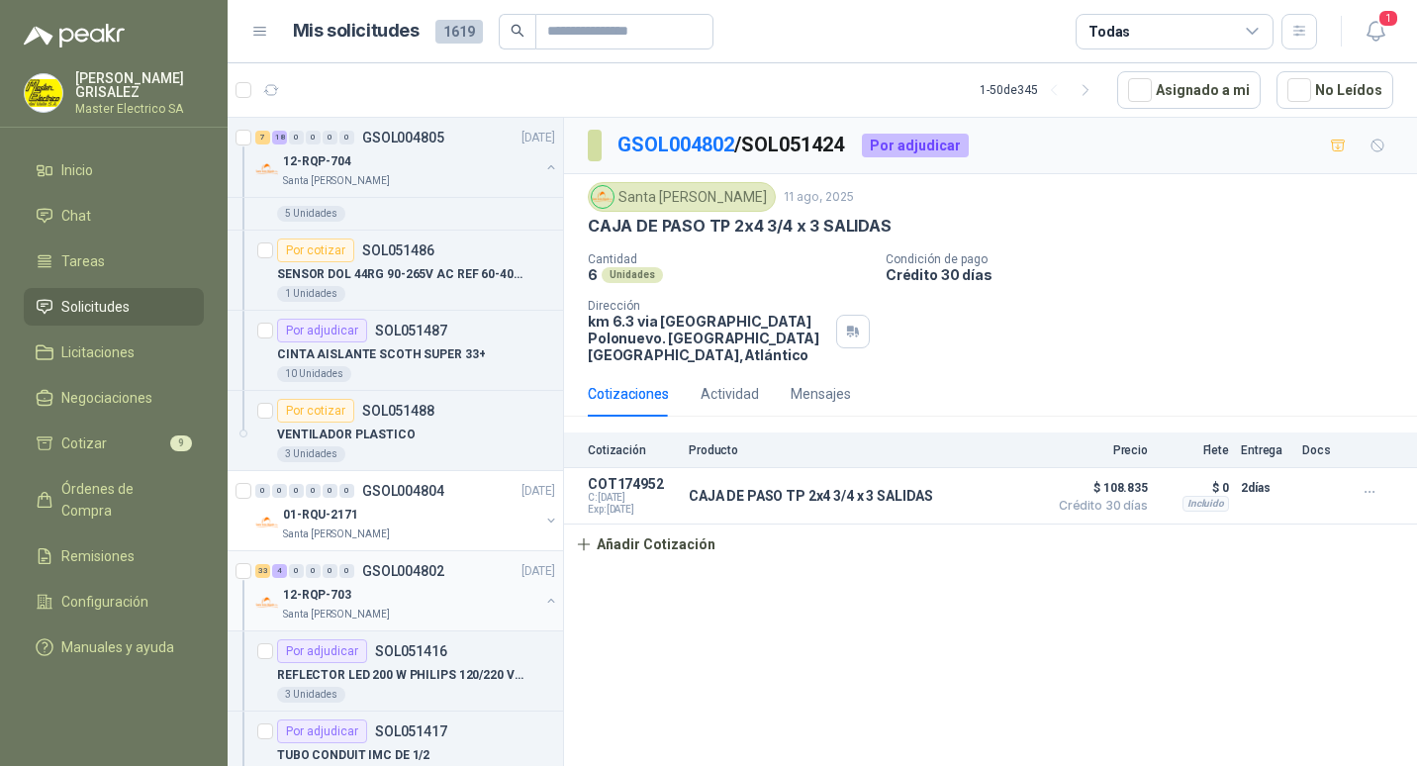
click at [409, 568] on p "GSOL004802" at bounding box center [403, 571] width 82 height 14
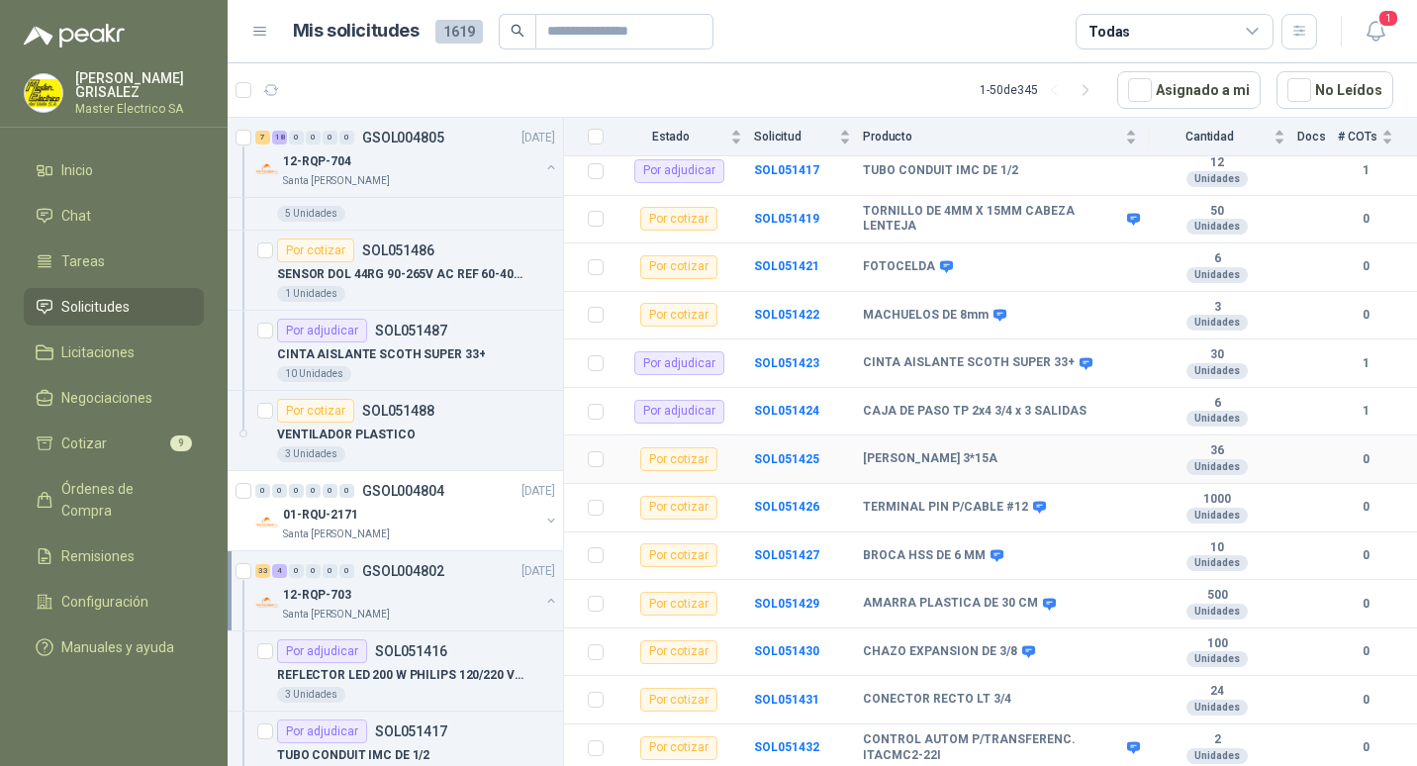
scroll to position [396, 0]
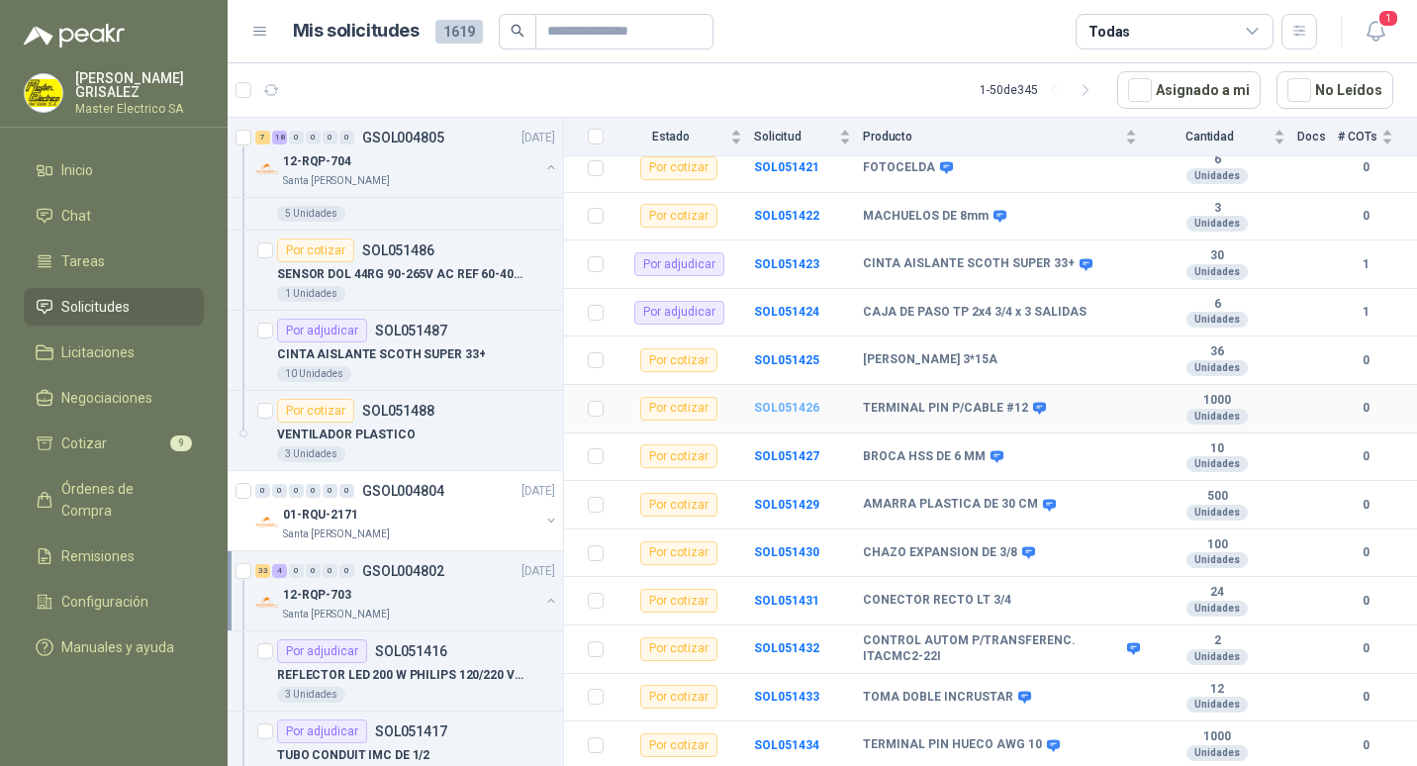
click at [774, 401] on b "SOL051426" at bounding box center [786, 408] width 65 height 14
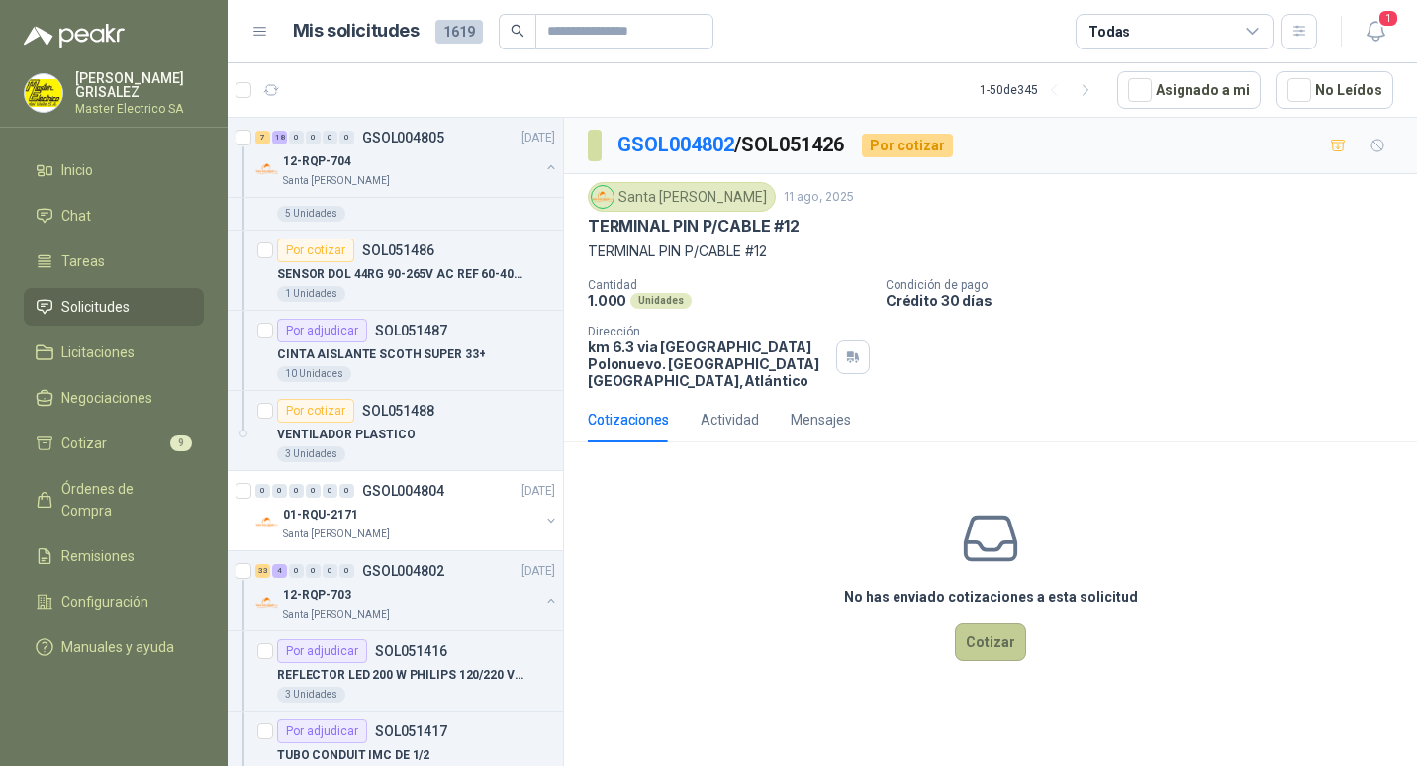
click at [992, 626] on button "Cotizar" at bounding box center [990, 642] width 71 height 38
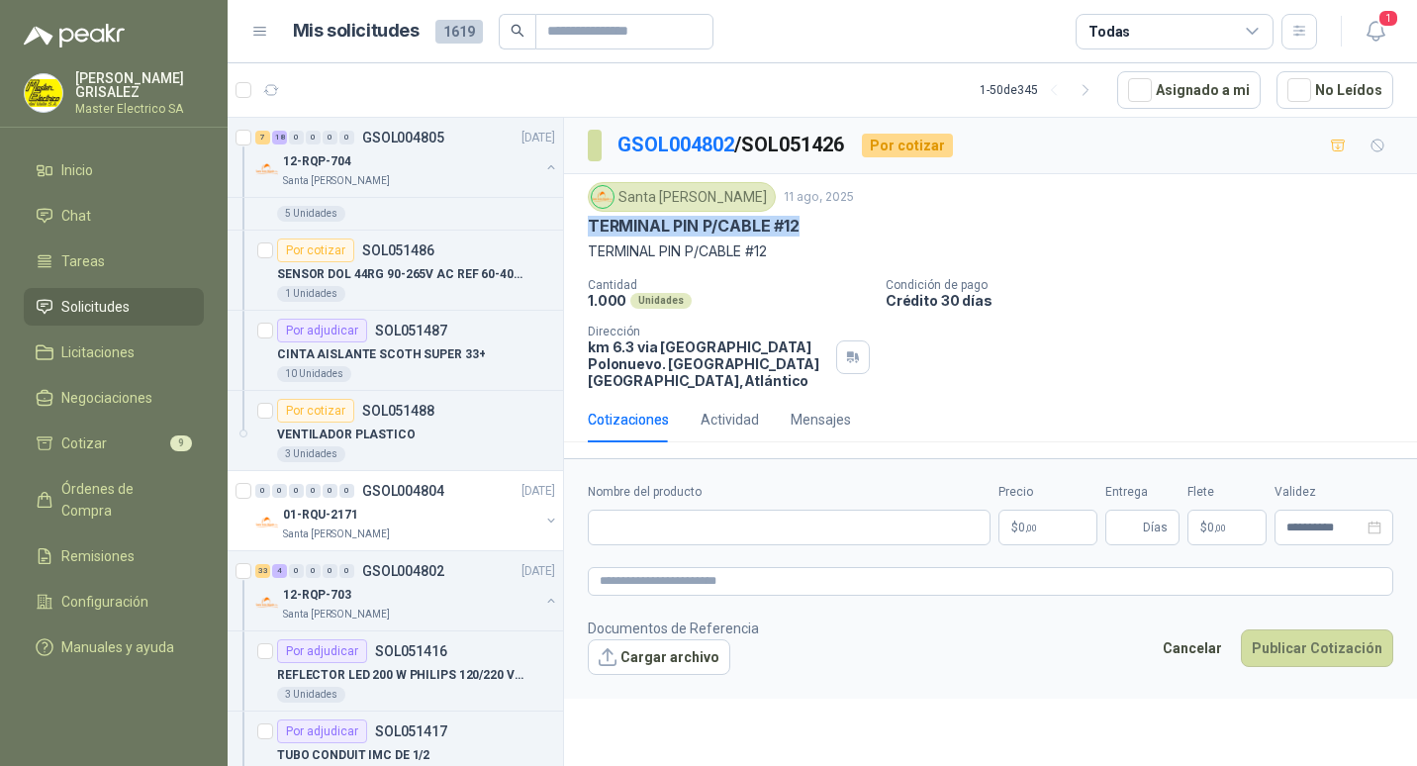
drag, startPoint x: 592, startPoint y: 223, endPoint x: 812, endPoint y: 231, distance: 220.8
click at [812, 231] on div "TERMINAL PIN P/CABLE #12" at bounding box center [990, 226] width 805 height 21
drag, startPoint x: 812, startPoint y: 231, endPoint x: 771, endPoint y: 223, distance: 42.5
paste input "**********"
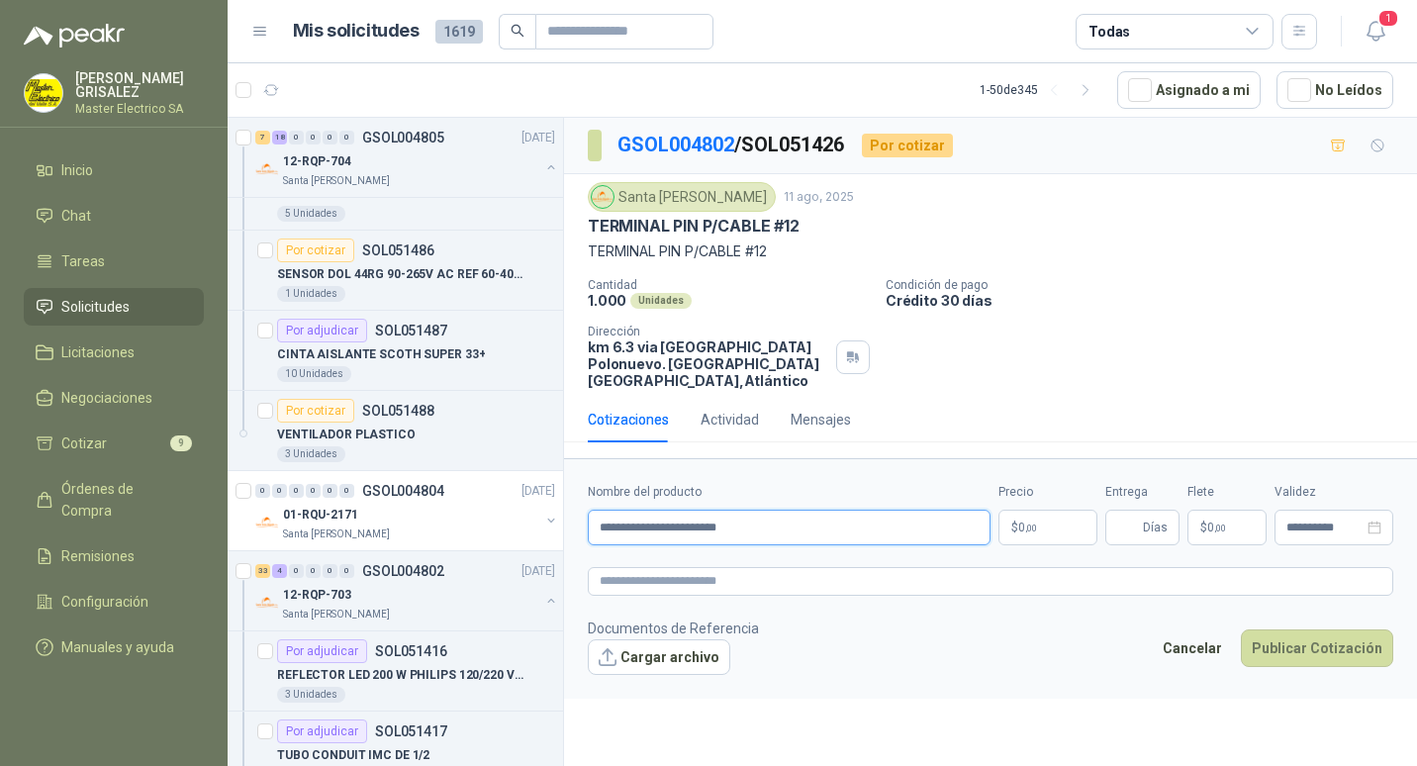
type input "**********"
click at [1028, 522] on span ",00" at bounding box center [1031, 527] width 12 height 11
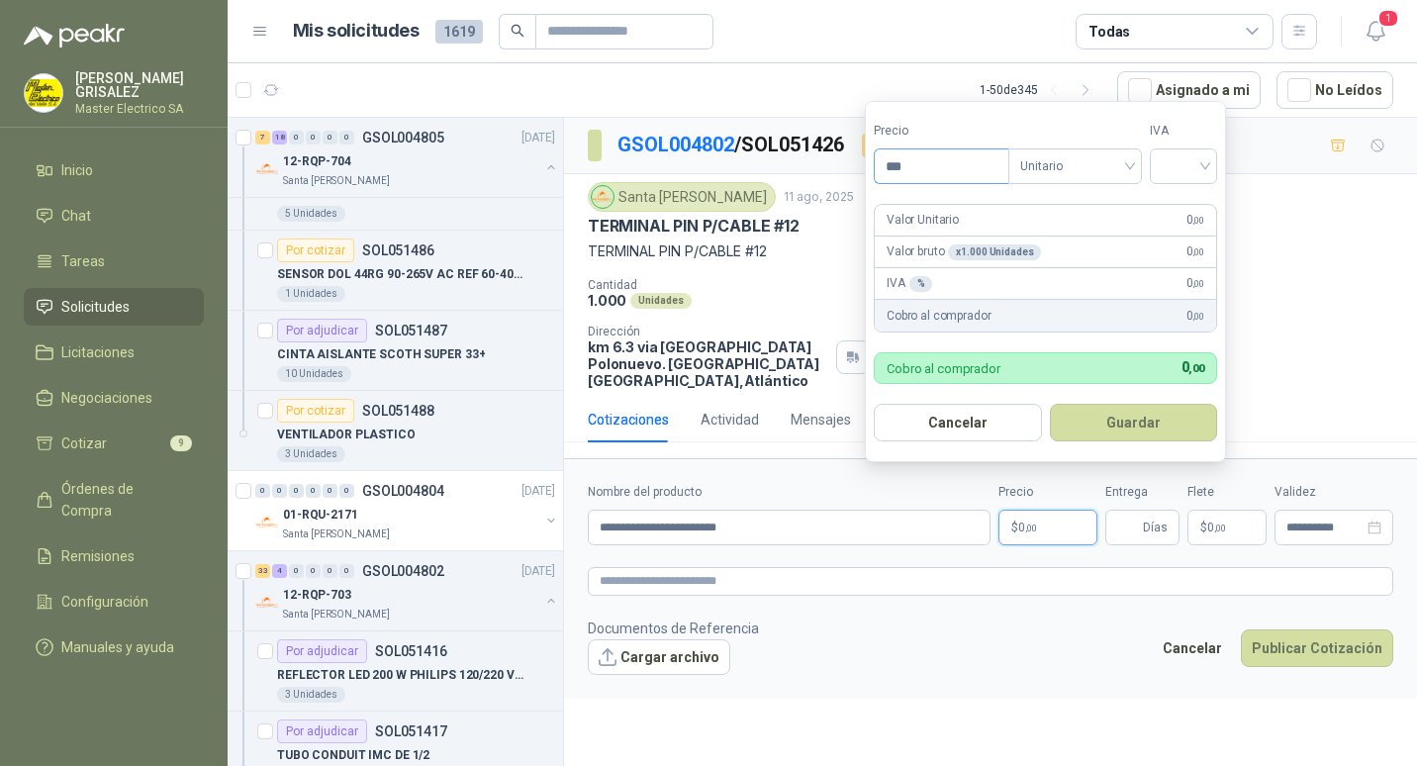
click at [896, 167] on input "***" at bounding box center [941, 166] width 134 height 34
click at [1137, 164] on div "Unitario" at bounding box center [1075, 166] width 134 height 36
type input "****"
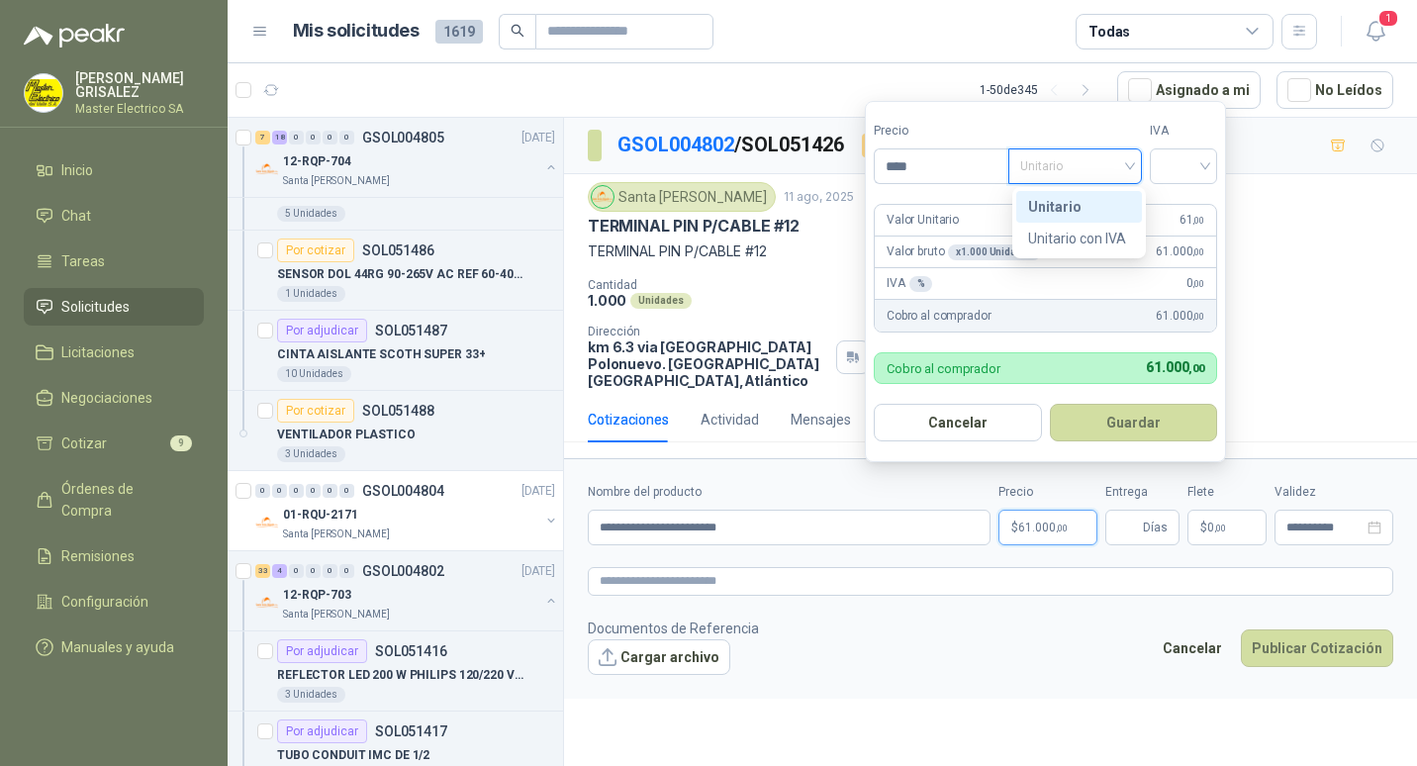
click at [1074, 200] on div "Unitario" at bounding box center [1079, 207] width 102 height 22
click at [1211, 161] on div at bounding box center [1182, 166] width 67 height 36
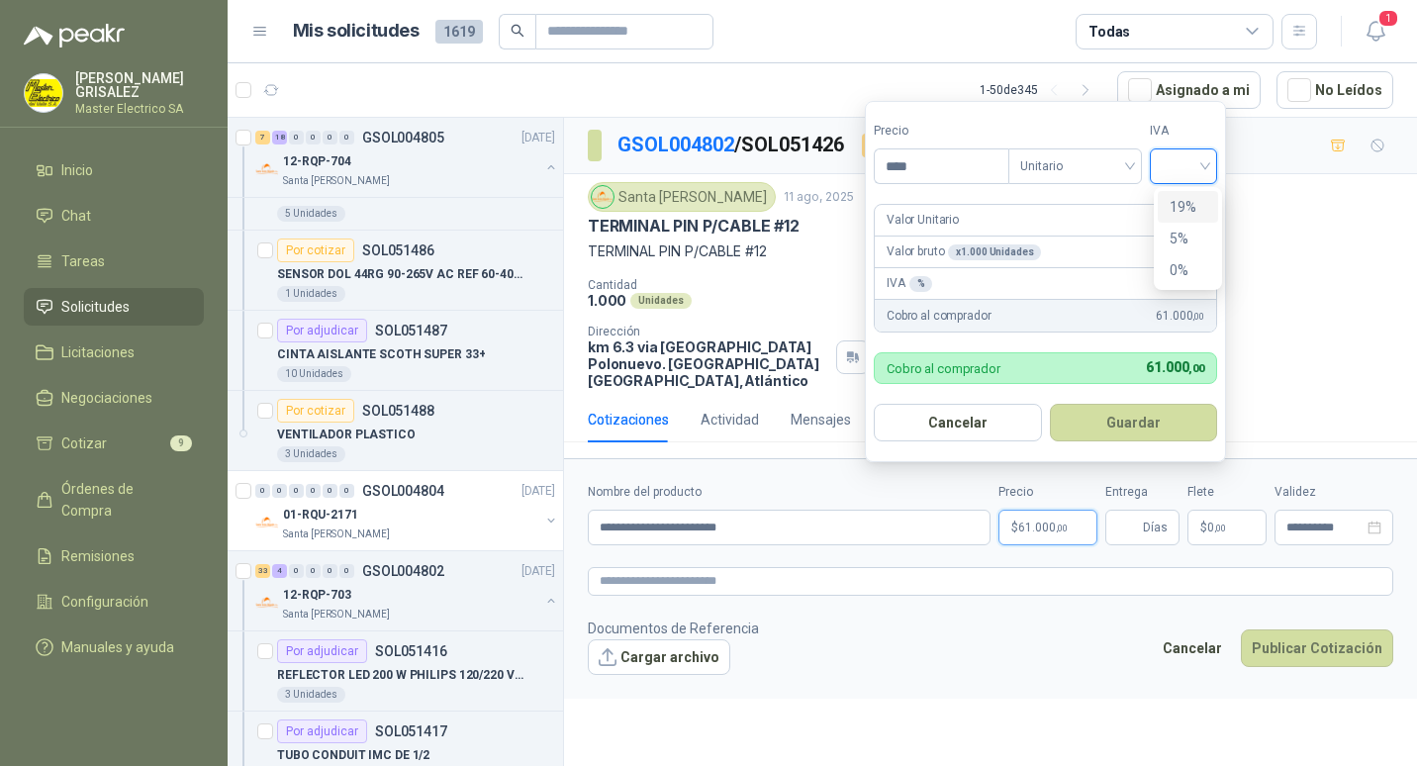
click at [1190, 200] on div "19%" at bounding box center [1187, 207] width 37 height 22
click at [1131, 419] on button "Guardar" at bounding box center [1136, 423] width 170 height 38
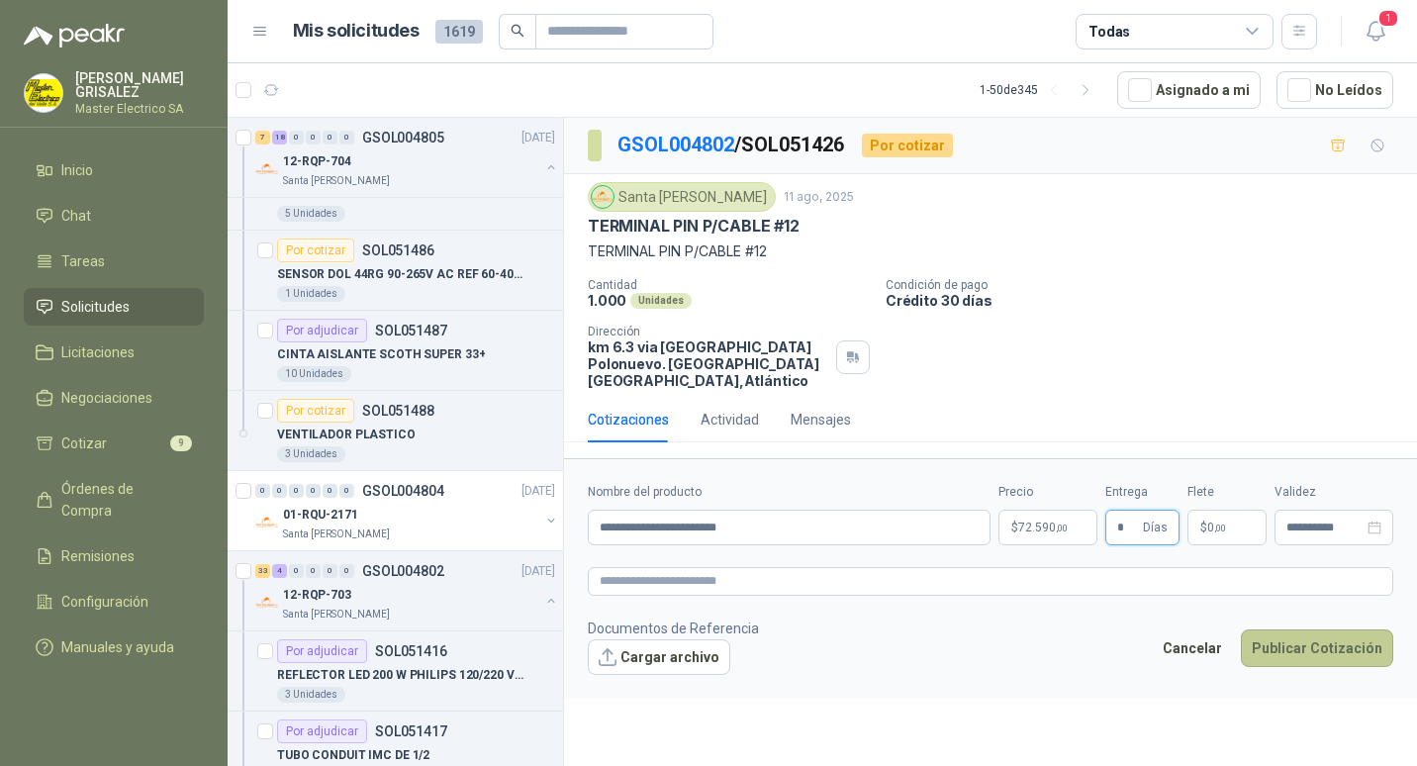
type input "*"
click at [1297, 635] on button "Publicar Cotización" at bounding box center [1316, 648] width 152 height 38
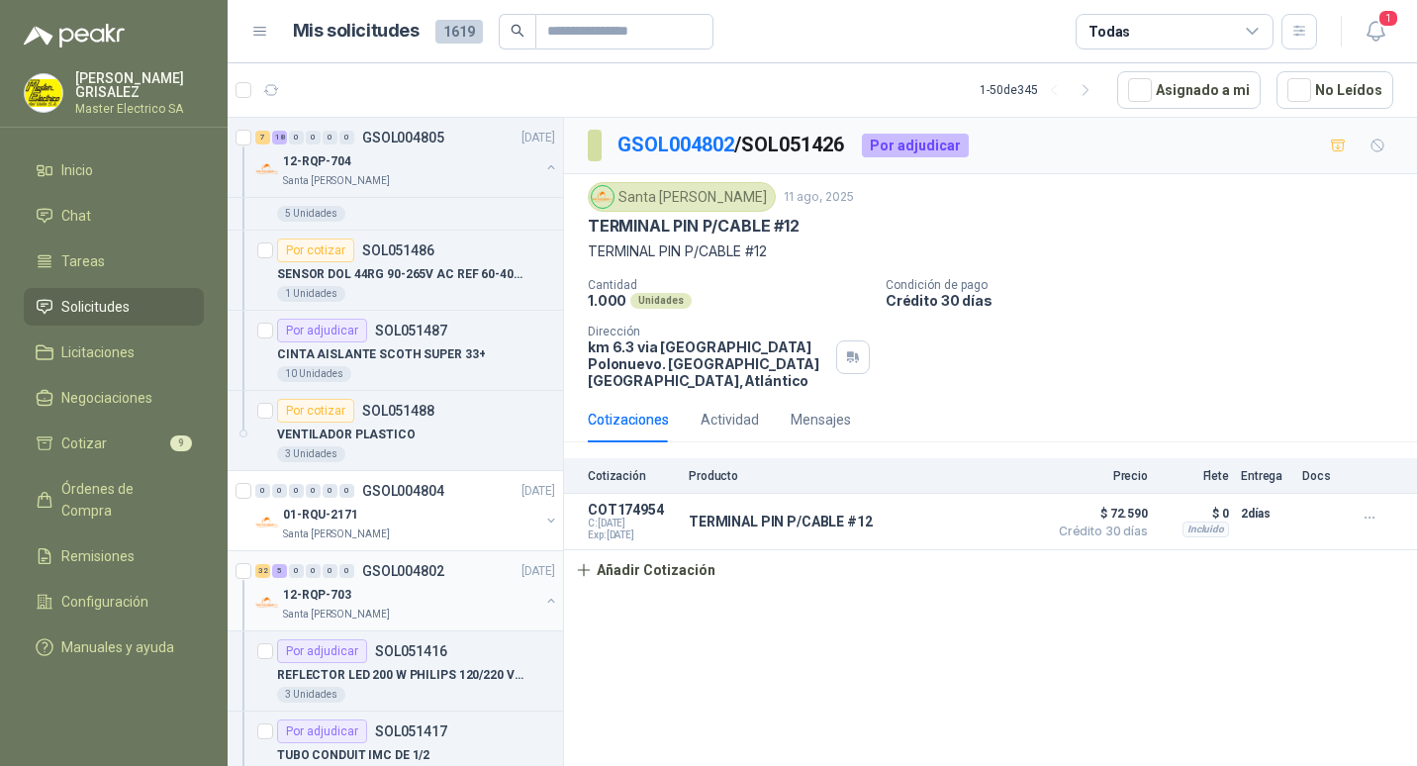
click at [428, 568] on p "GSOL004802" at bounding box center [403, 571] width 82 height 14
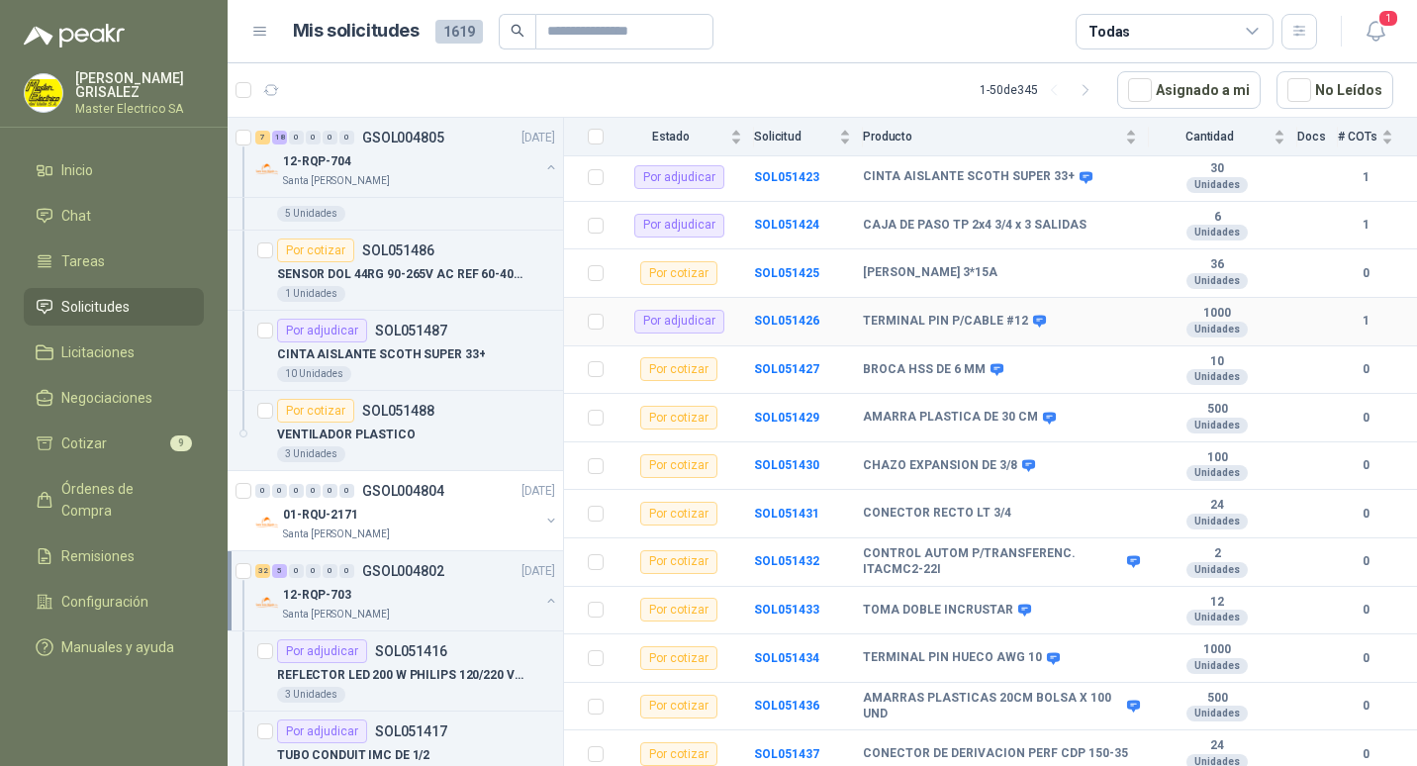
scroll to position [495, 0]
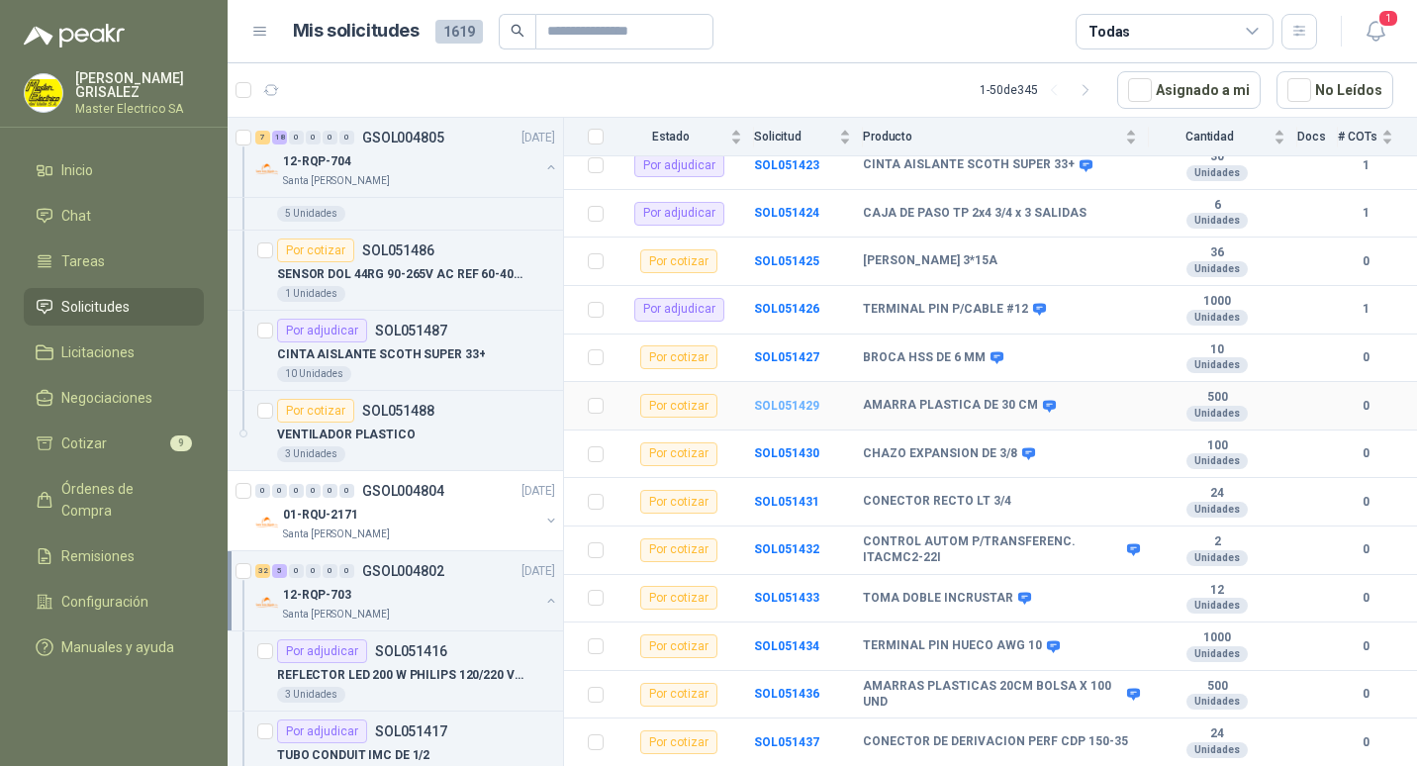
click at [779, 399] on b "SOL051429" at bounding box center [786, 406] width 65 height 14
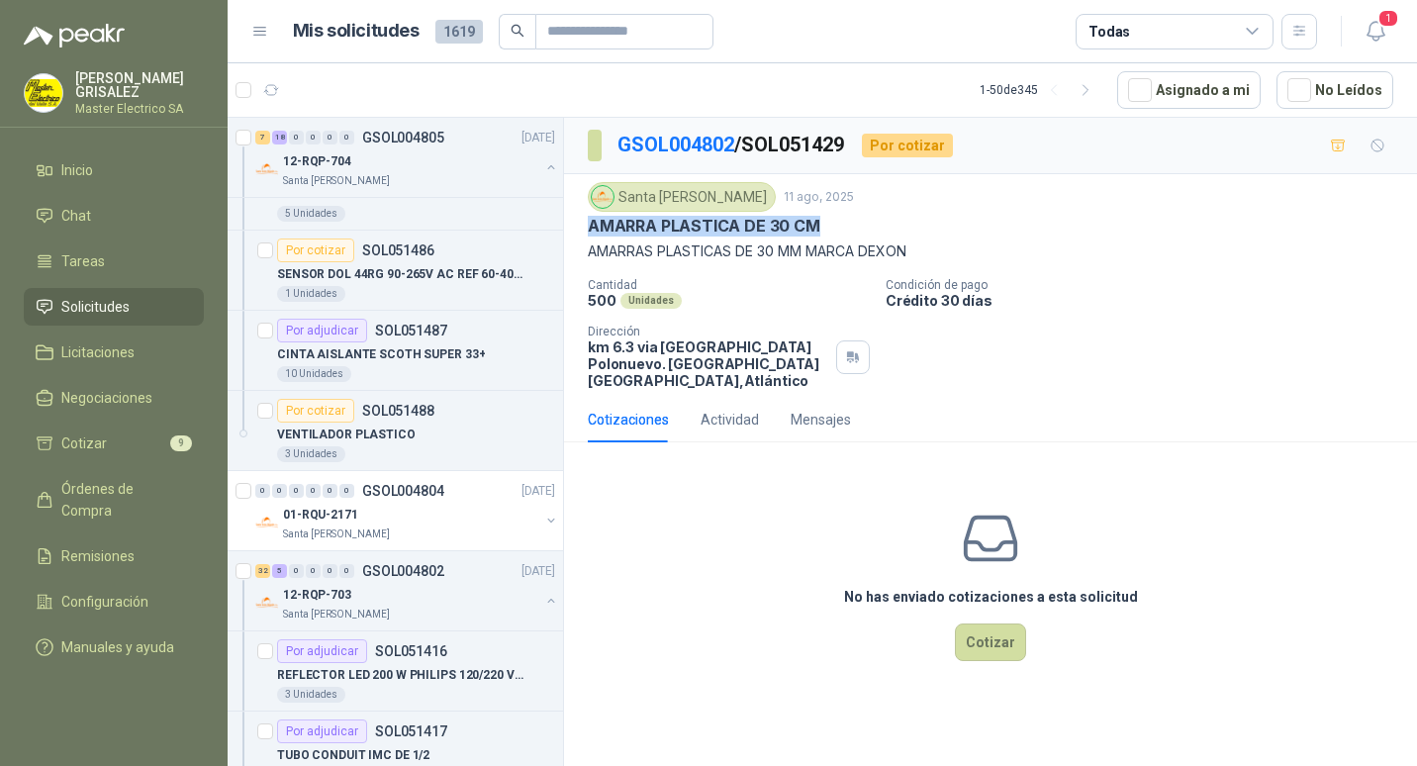
drag, startPoint x: 590, startPoint y: 224, endPoint x: 818, endPoint y: 224, distance: 228.5
click at [818, 224] on div "AMARRA PLASTICA DE 30 CM" at bounding box center [990, 226] width 805 height 21
drag, startPoint x: 818, startPoint y: 224, endPoint x: 785, endPoint y: 227, distance: 32.8
click at [1006, 623] on button "Cotizar" at bounding box center [990, 642] width 71 height 38
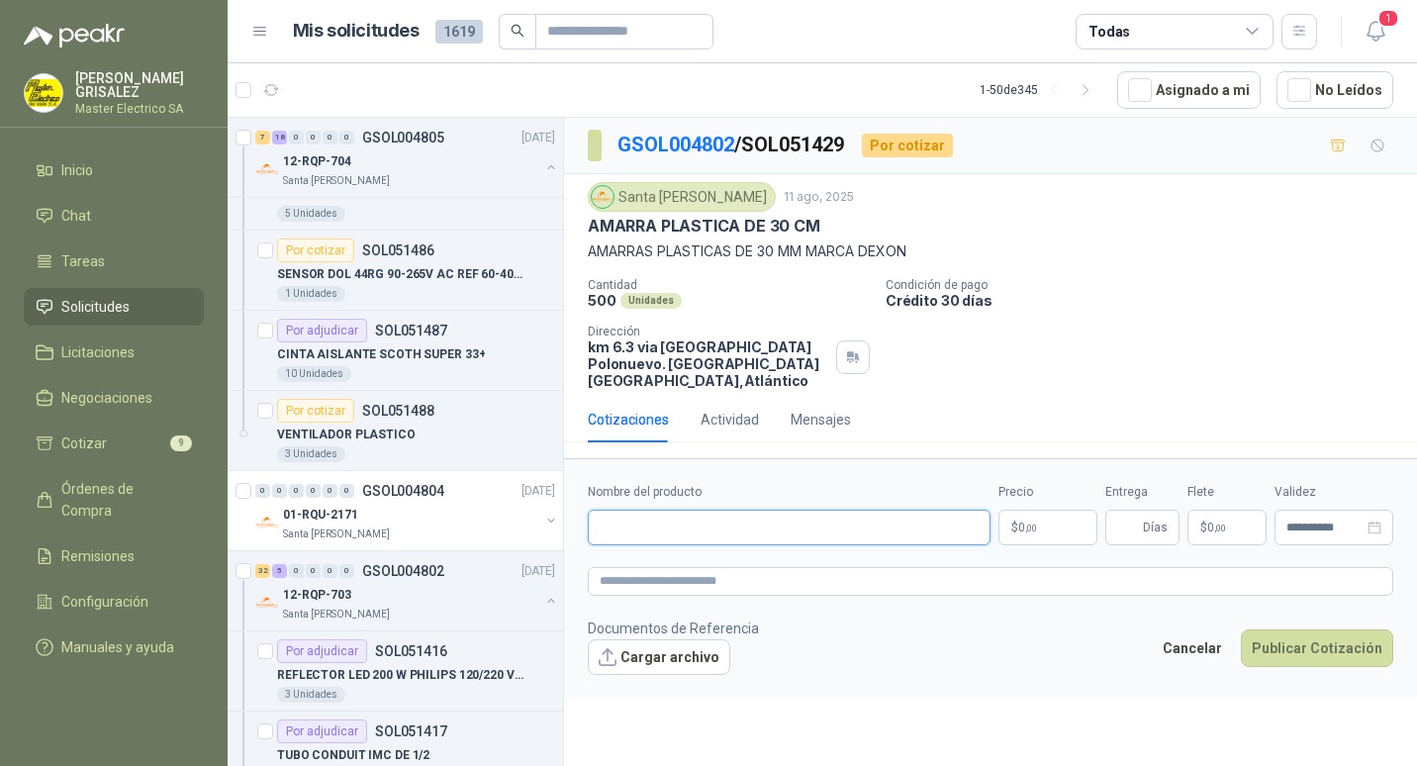
paste input "**********"
type input "**********"
click at [1020, 521] on span "0 ,00" at bounding box center [1027, 527] width 19 height 12
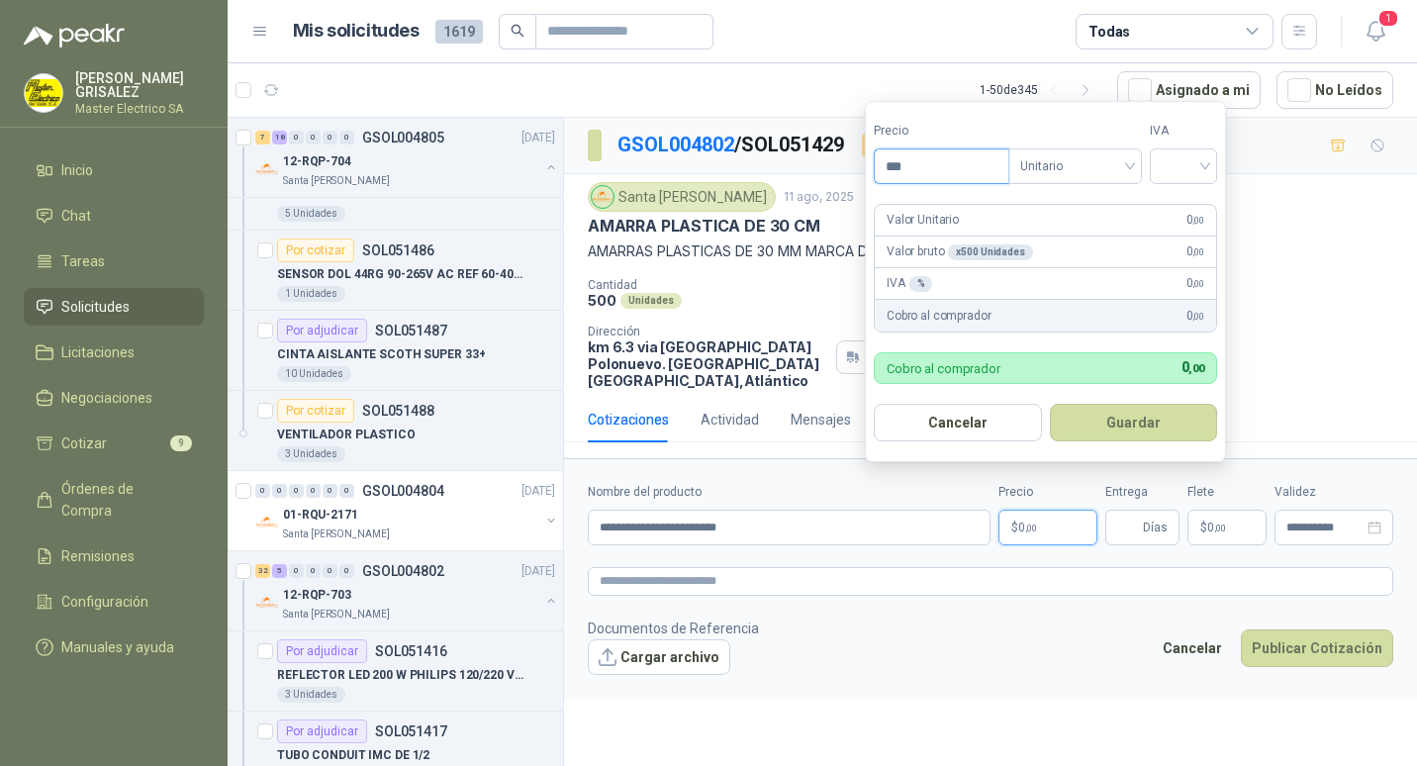
click at [896, 163] on input "***" at bounding box center [941, 166] width 134 height 34
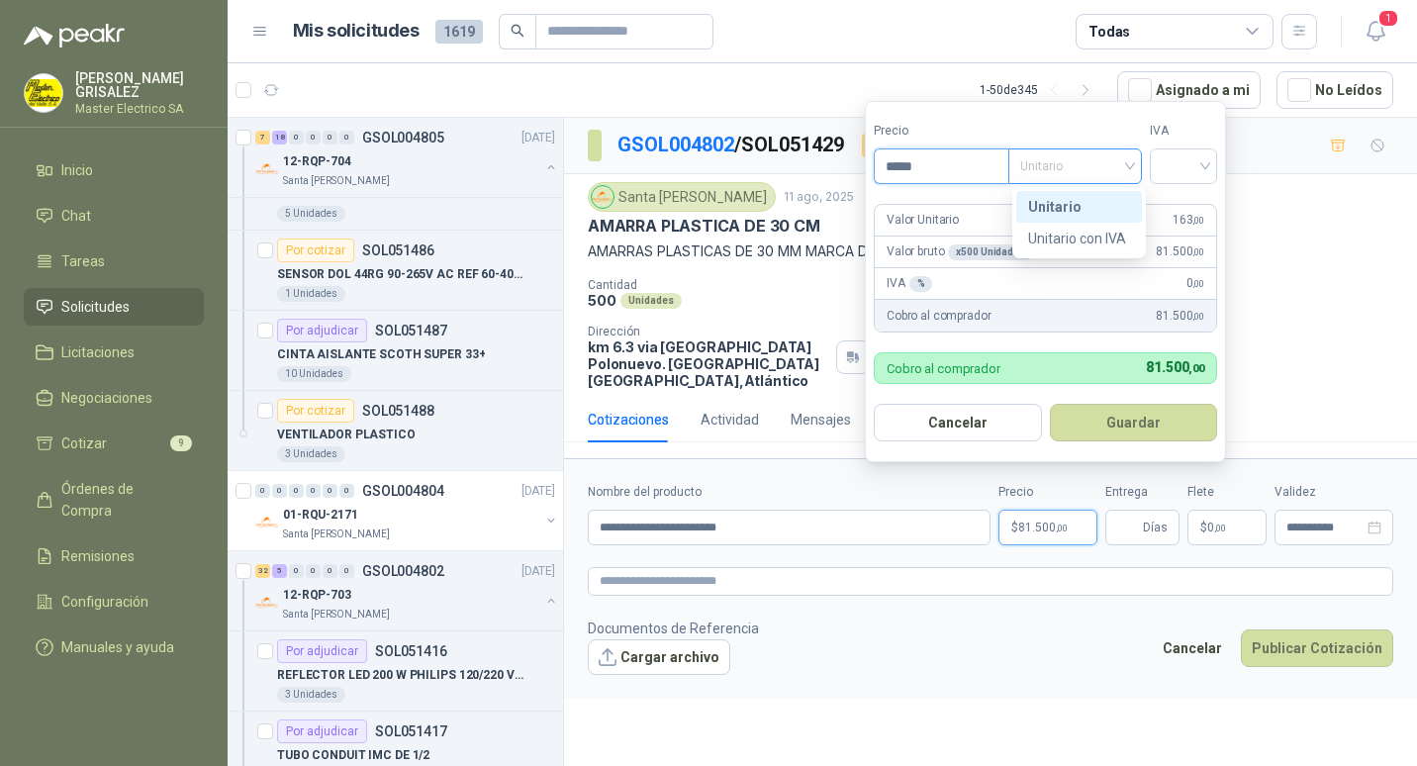
click at [1130, 163] on span "Unitario" at bounding box center [1075, 166] width 110 height 30
type input "*****"
click at [1063, 206] on div "Unitario" at bounding box center [1079, 207] width 102 height 22
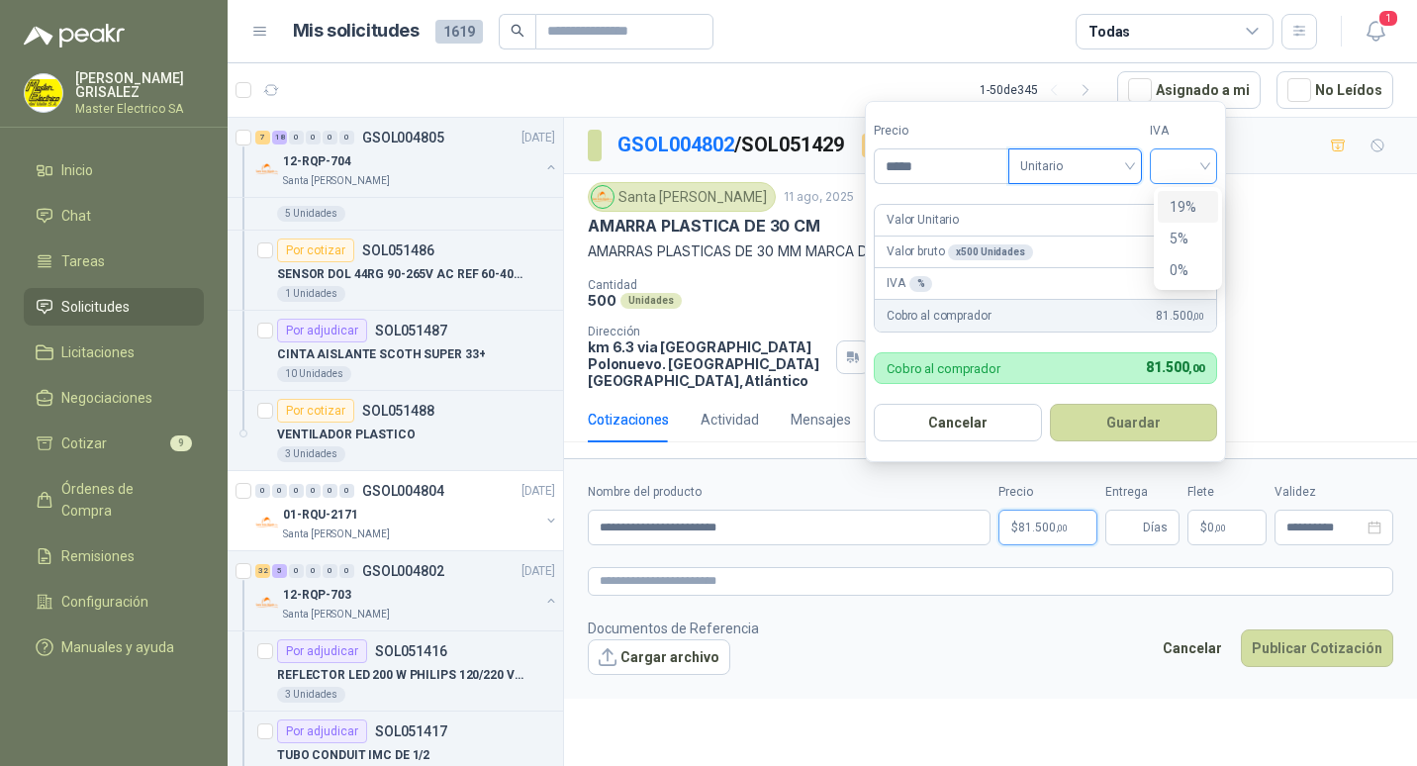
click at [1213, 163] on div at bounding box center [1182, 166] width 67 height 36
click at [1186, 209] on div "19%" at bounding box center [1187, 207] width 37 height 22
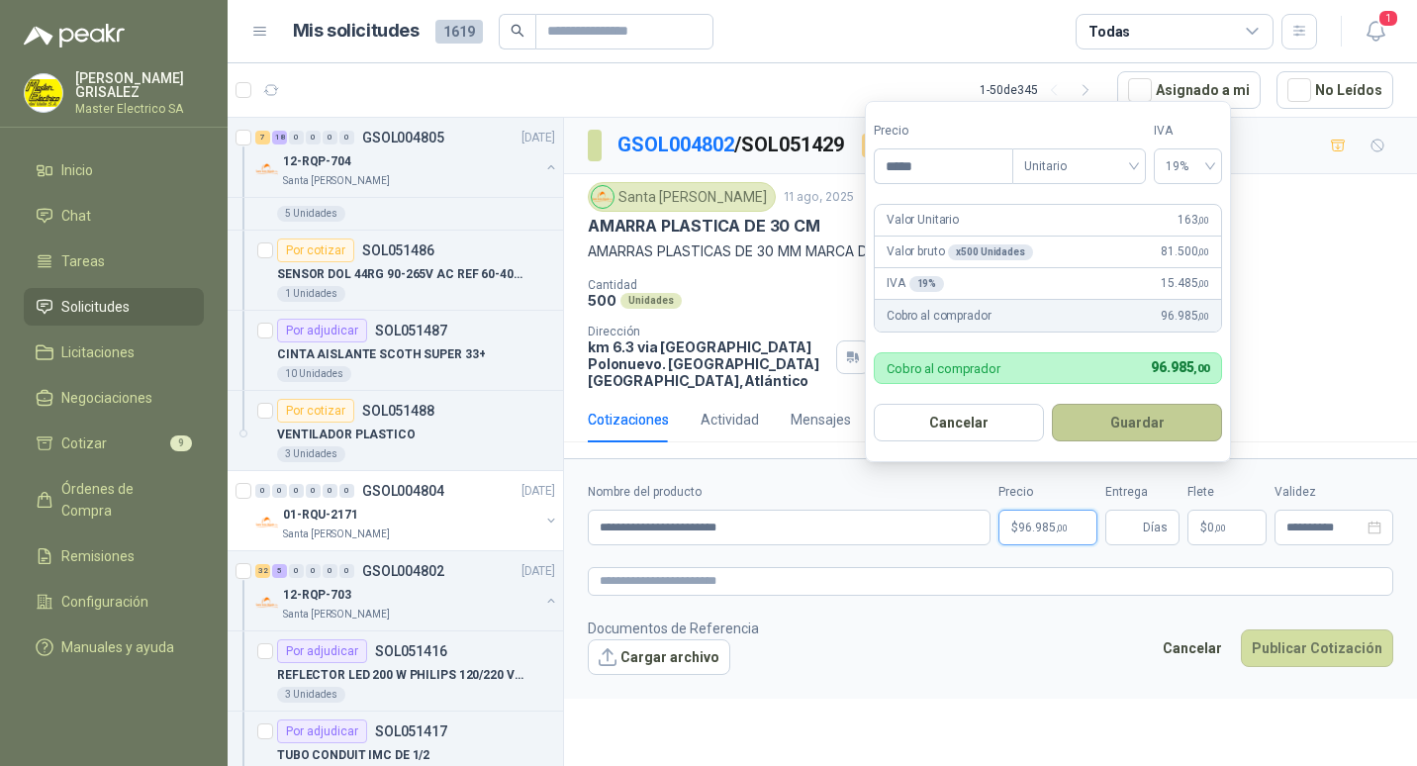
click at [1136, 417] on button "Guardar" at bounding box center [1136, 423] width 170 height 38
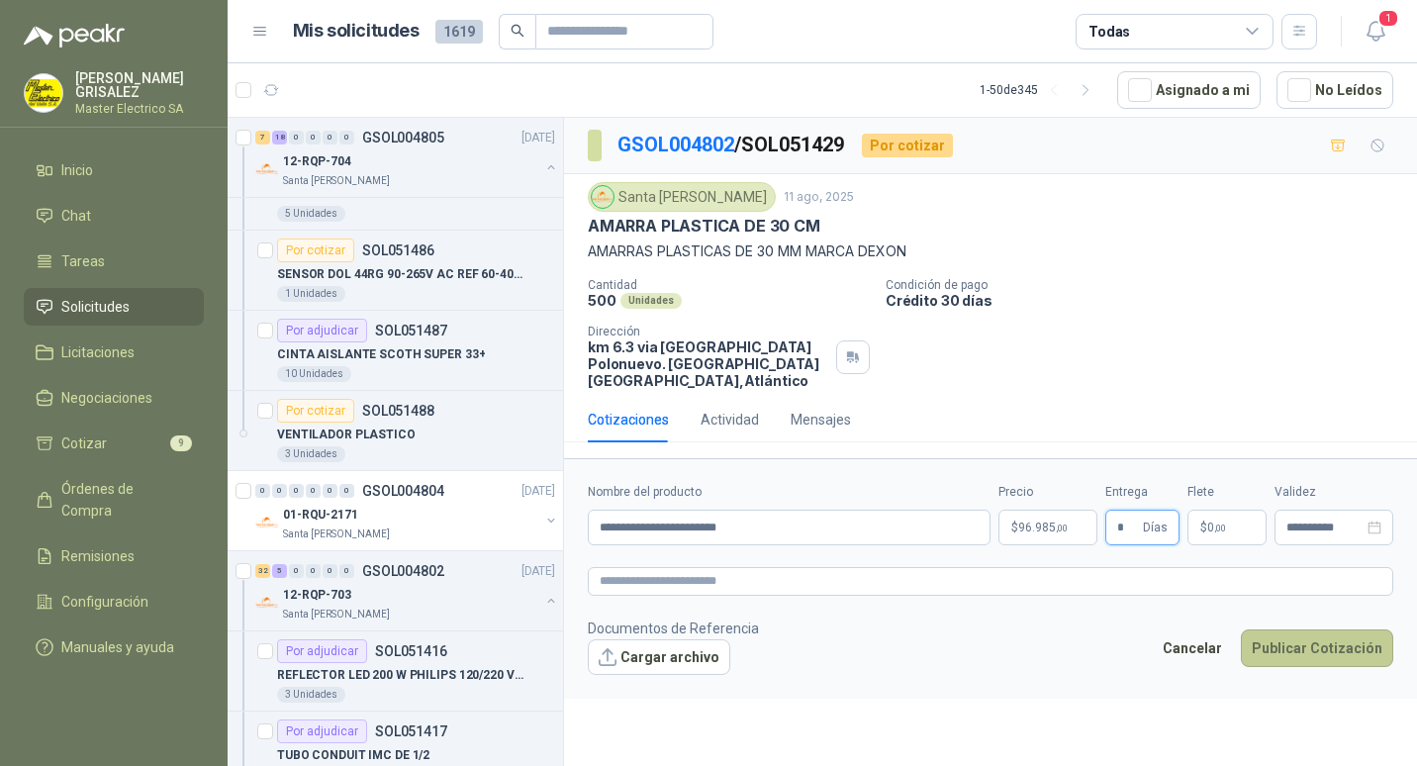
type input "*"
click at [1303, 629] on button "Publicar Cotización" at bounding box center [1316, 648] width 152 height 38
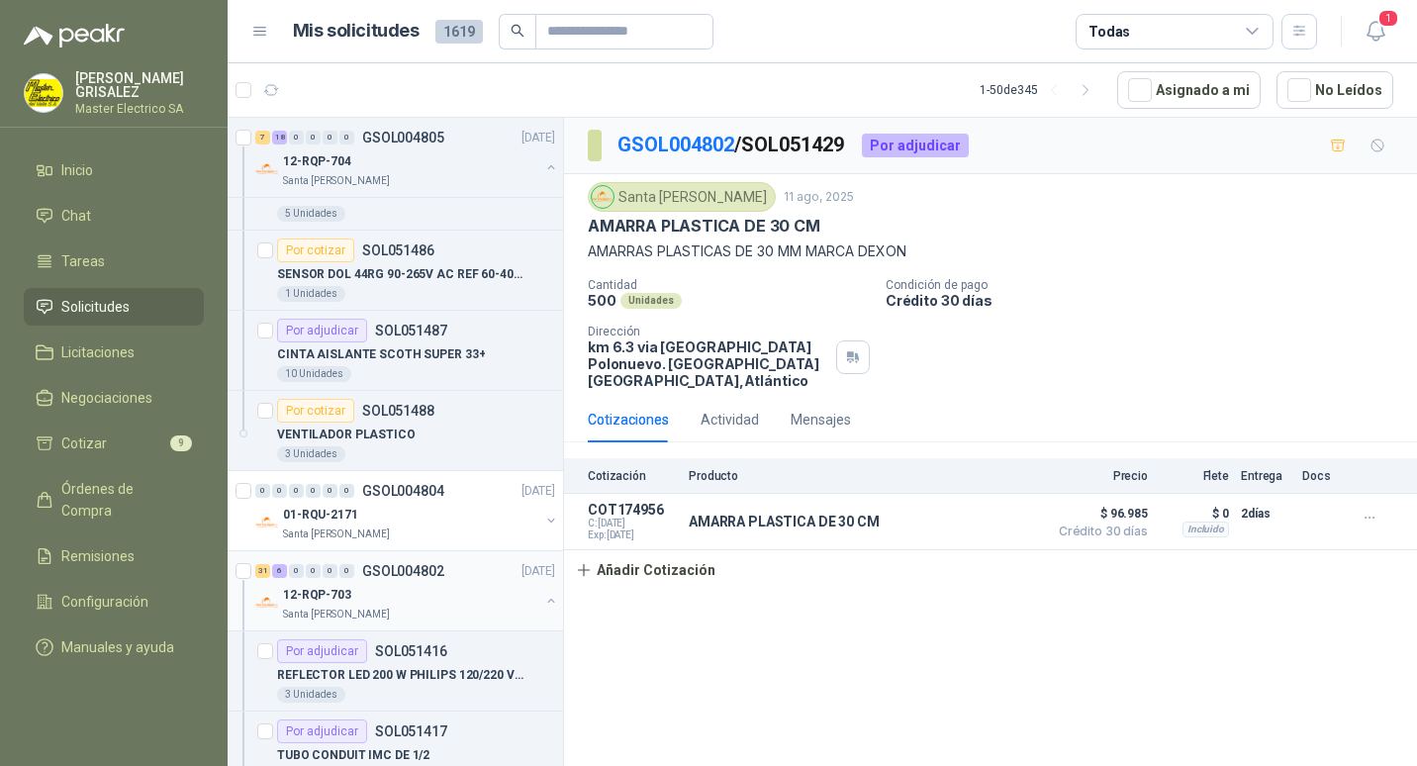
click at [408, 565] on p "GSOL004802" at bounding box center [403, 571] width 82 height 14
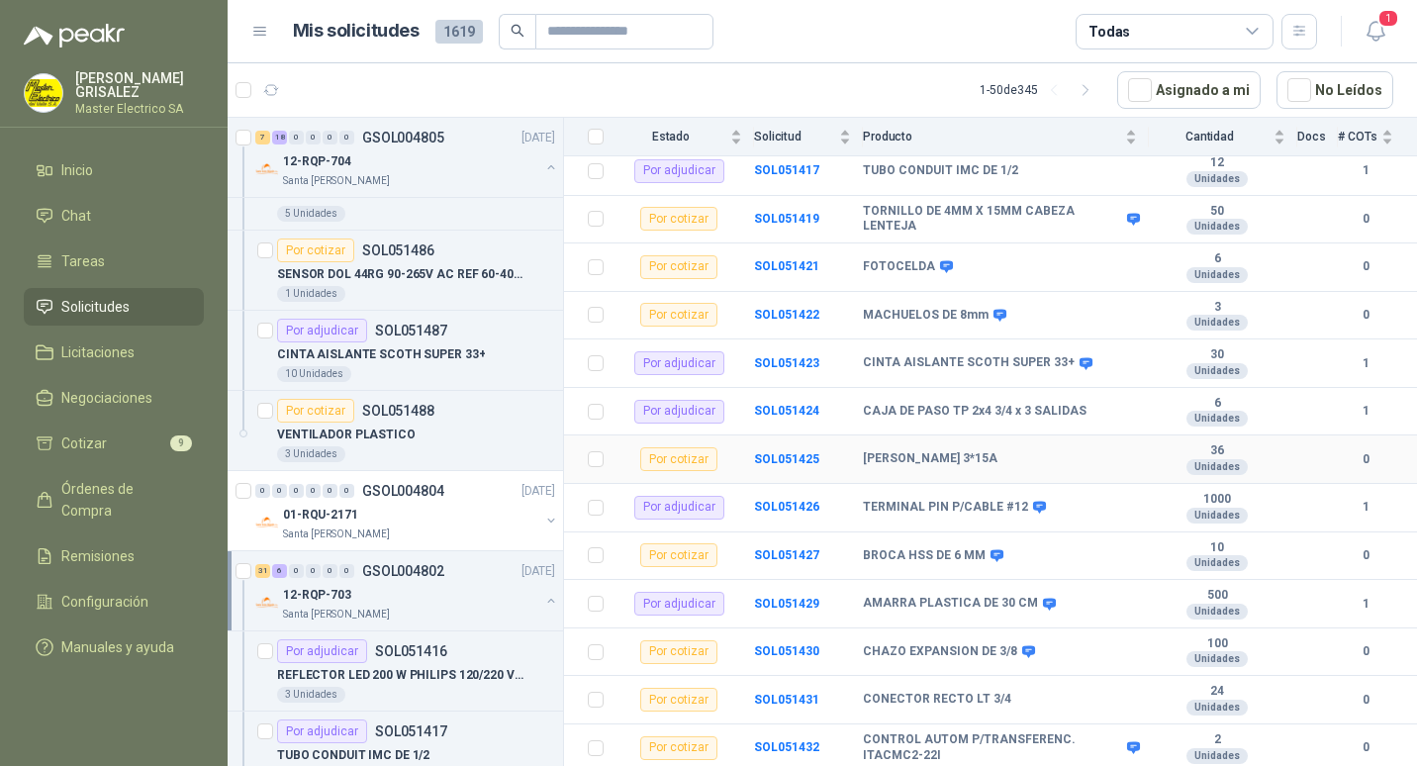
scroll to position [396, 0]
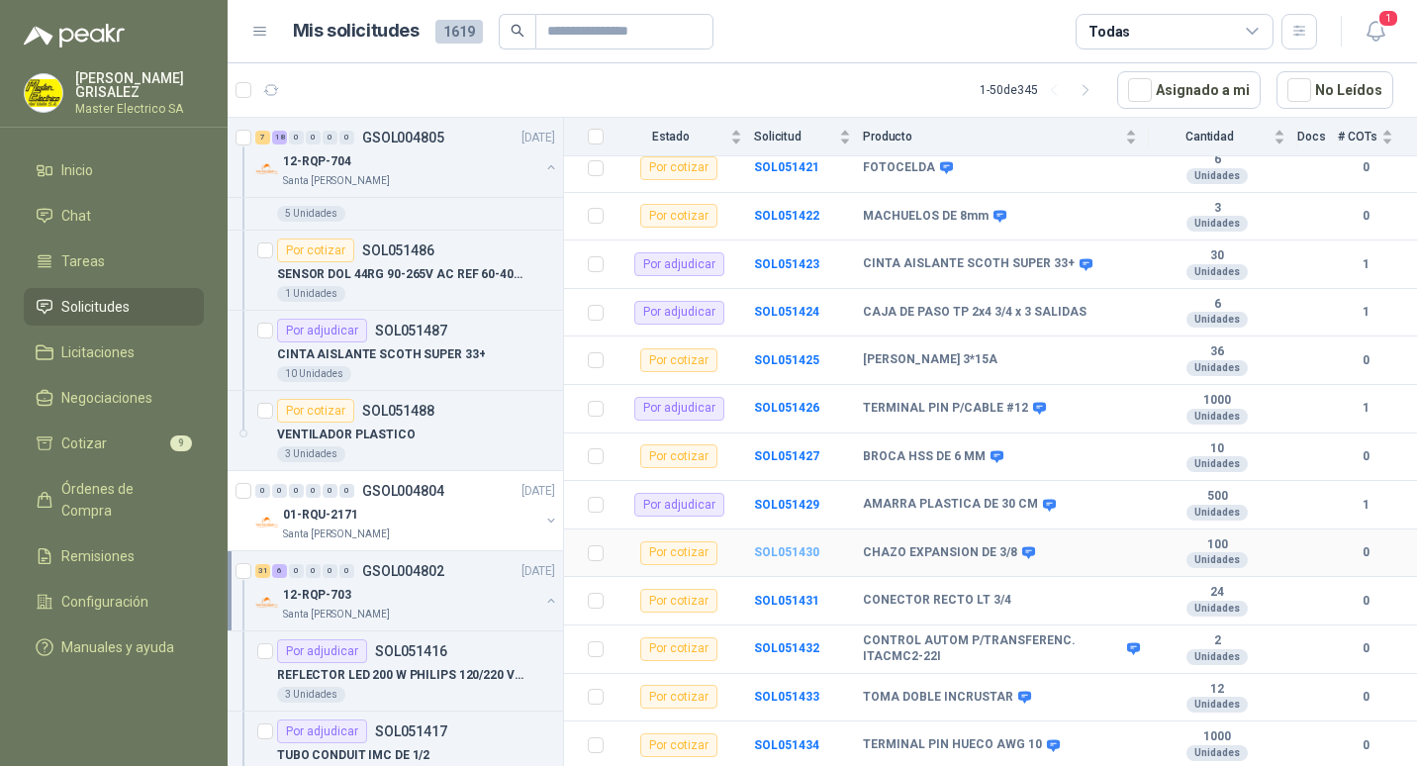
click at [781, 545] on b "SOL051430" at bounding box center [786, 552] width 65 height 14
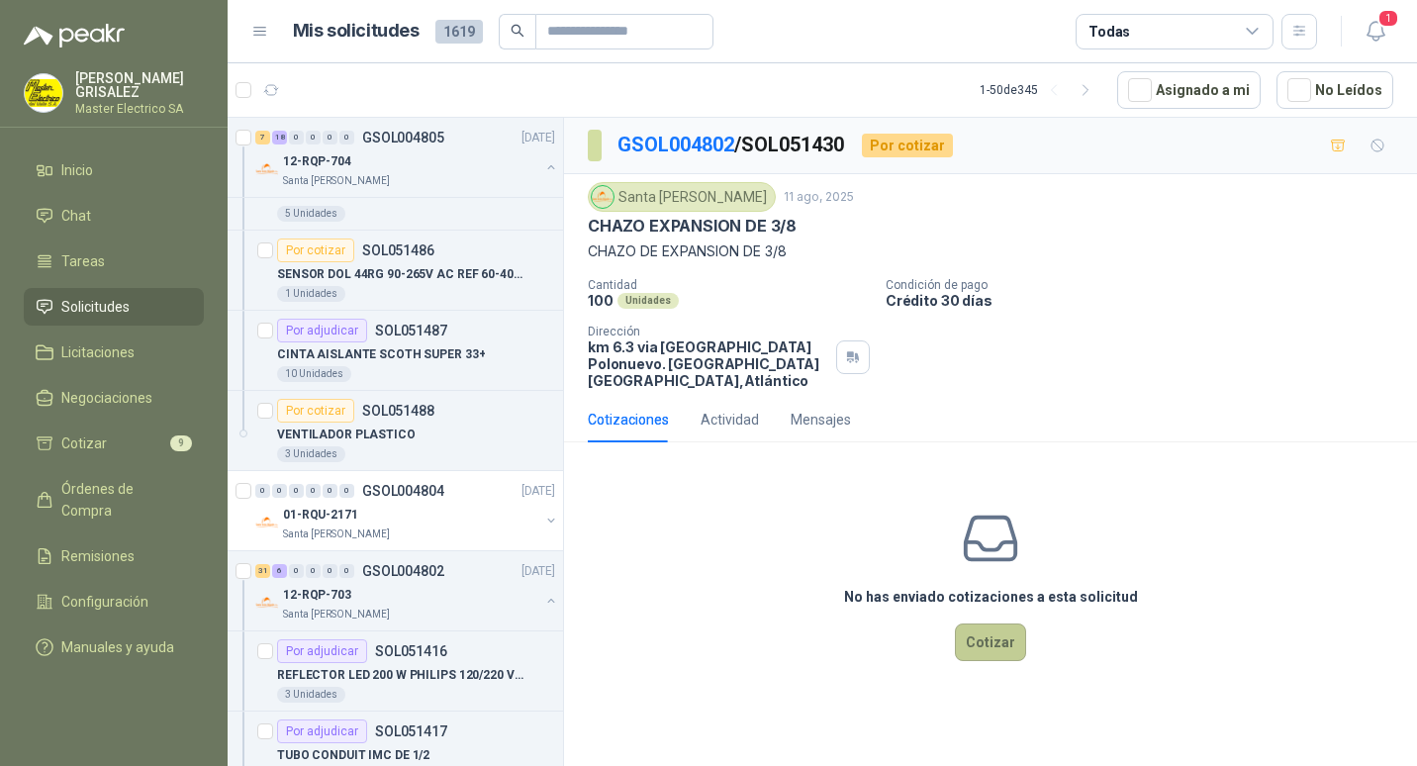
click at [980, 623] on button "Cotizar" at bounding box center [990, 642] width 71 height 38
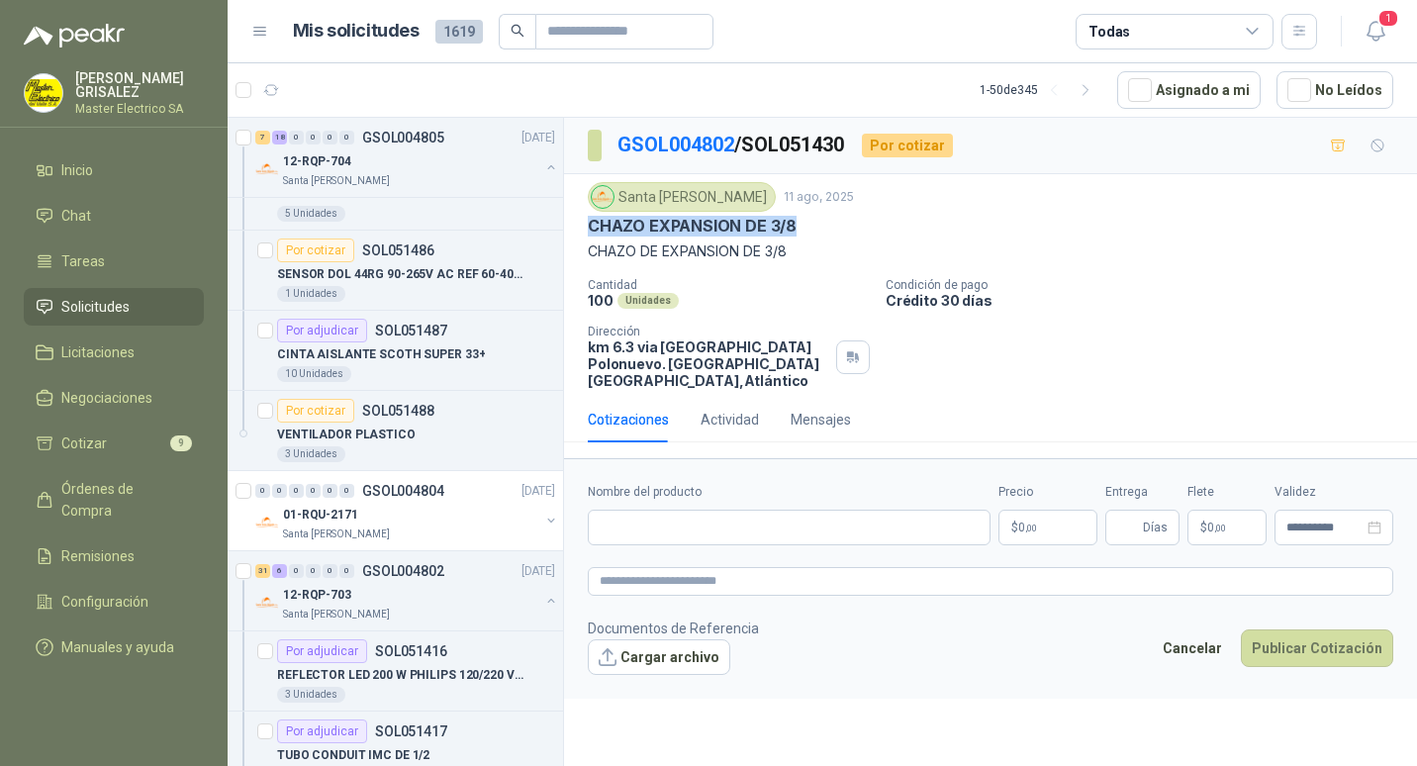
drag, startPoint x: 588, startPoint y: 221, endPoint x: 796, endPoint y: 226, distance: 208.8
click at [796, 226] on div "CHAZO EXPANSION DE 3/8" at bounding box center [990, 226] width 805 height 21
drag, startPoint x: 796, startPoint y: 226, endPoint x: 766, endPoint y: 225, distance: 30.7
paste input "**********"
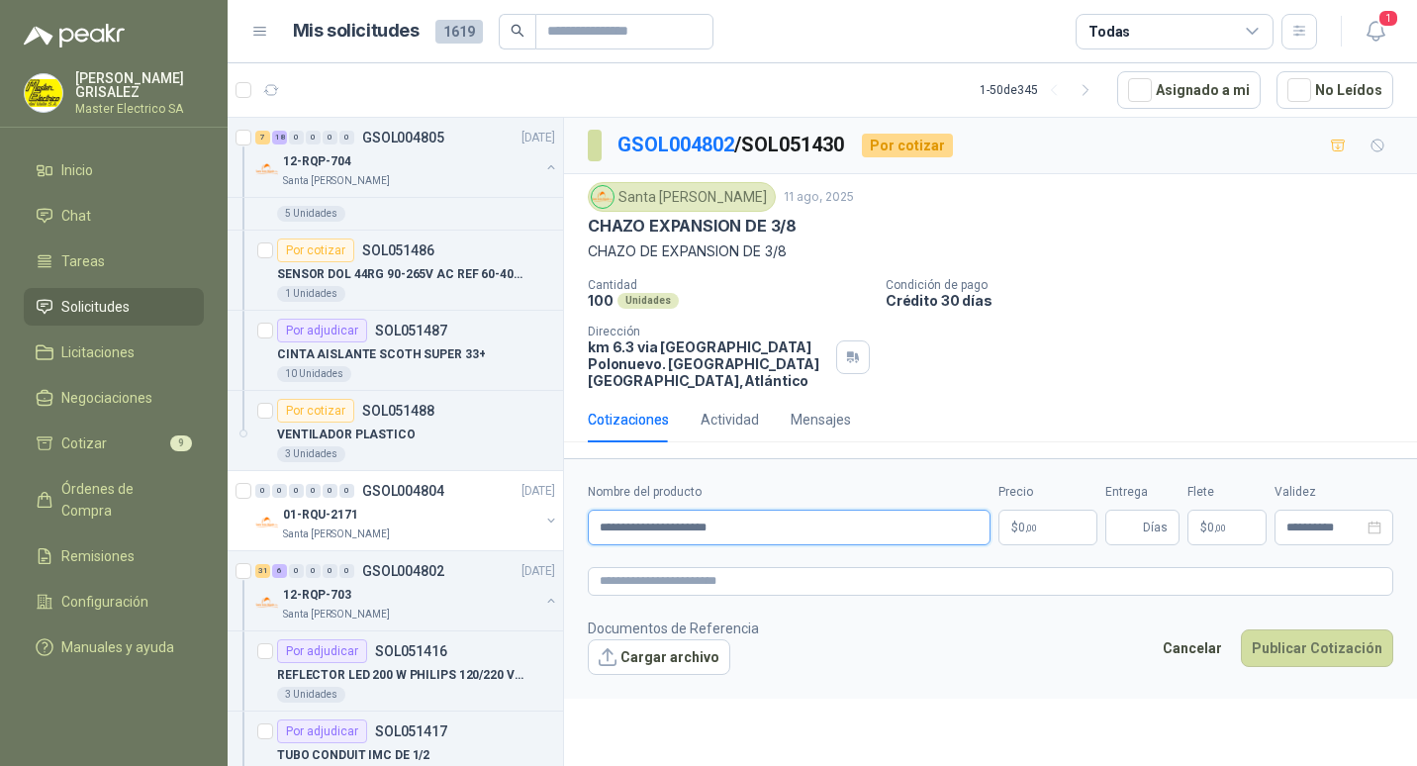
type input "**********"
click at [1032, 522] on span ",00" at bounding box center [1031, 527] width 12 height 11
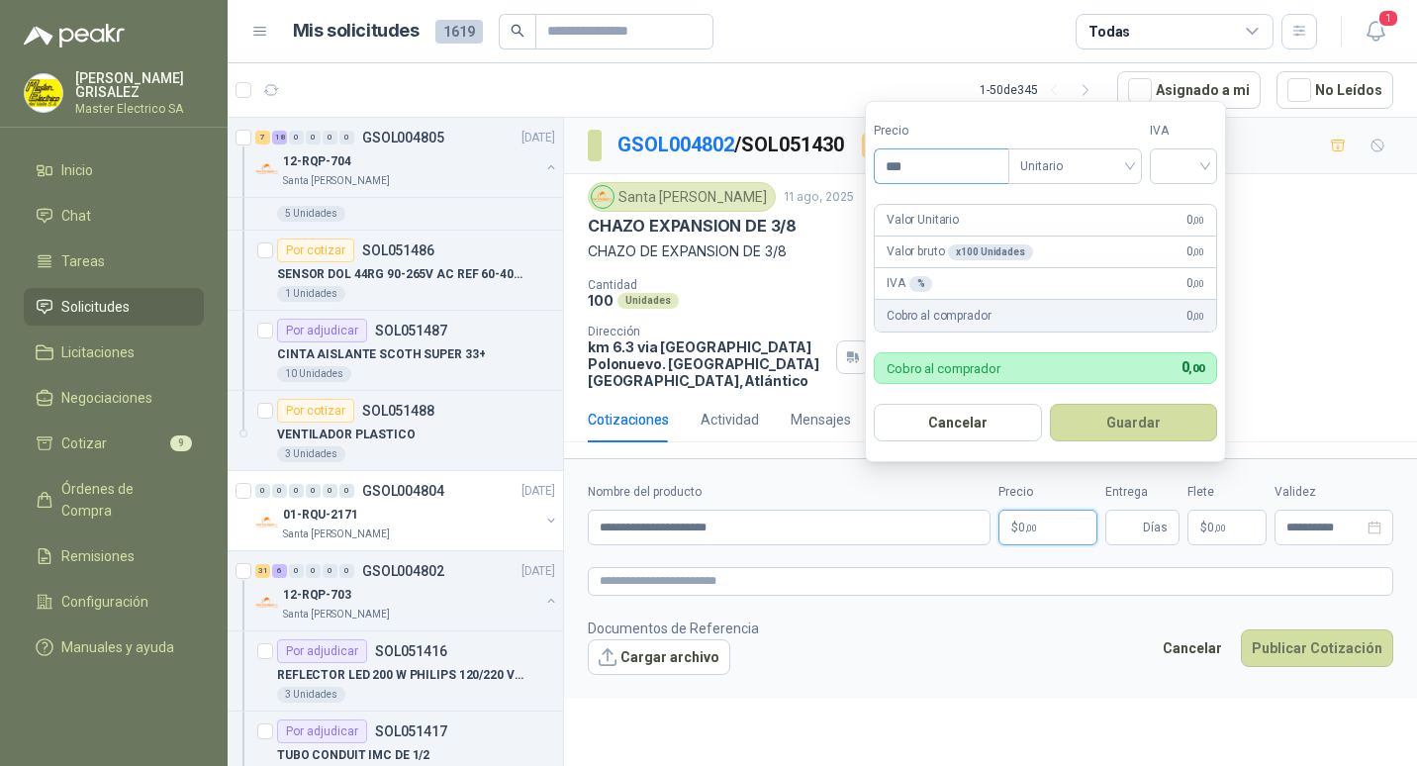
click at [894, 170] on input "***" at bounding box center [941, 166] width 134 height 34
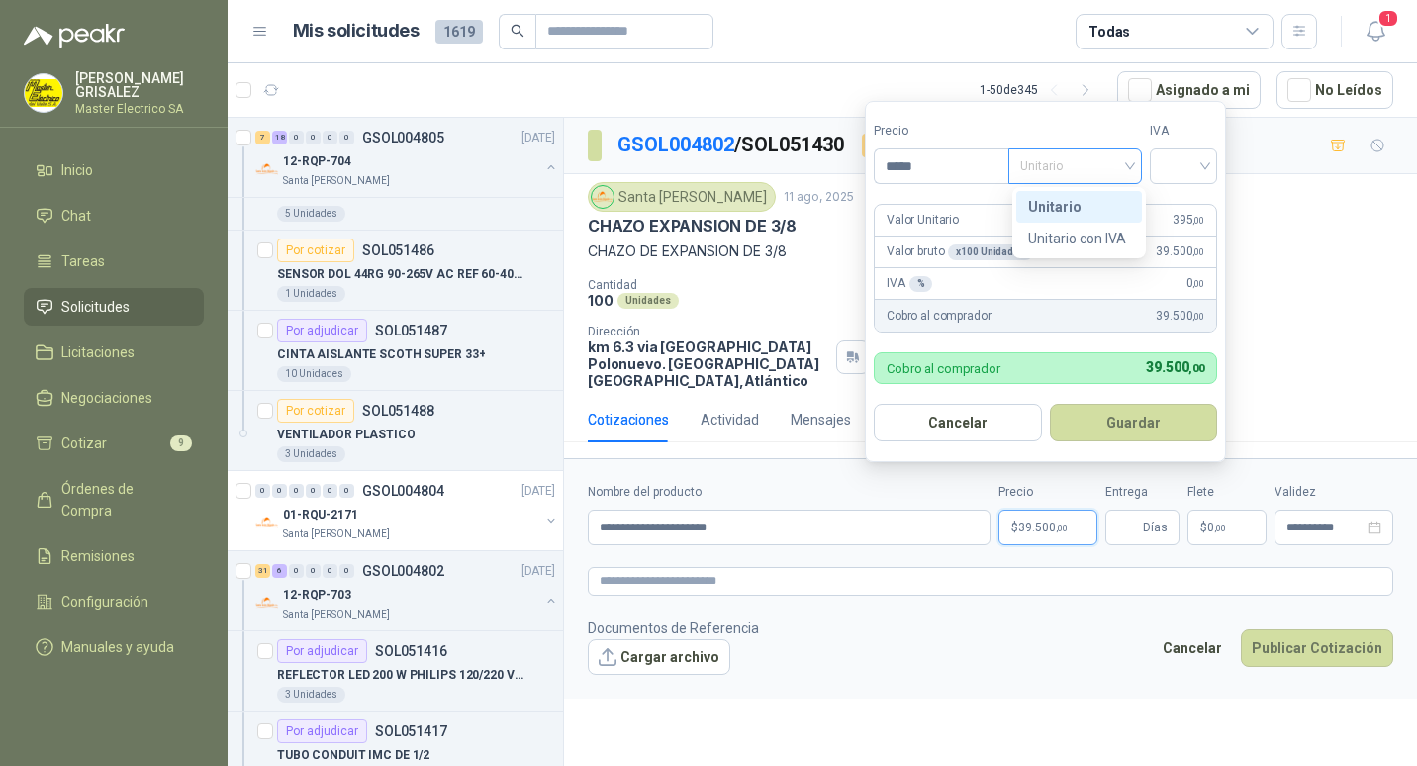
click at [1130, 163] on span "Unitario" at bounding box center [1075, 166] width 110 height 30
type input "*****"
click at [1039, 199] on div "Unitario" at bounding box center [1079, 207] width 102 height 22
click at [1213, 163] on div at bounding box center [1182, 166] width 67 height 36
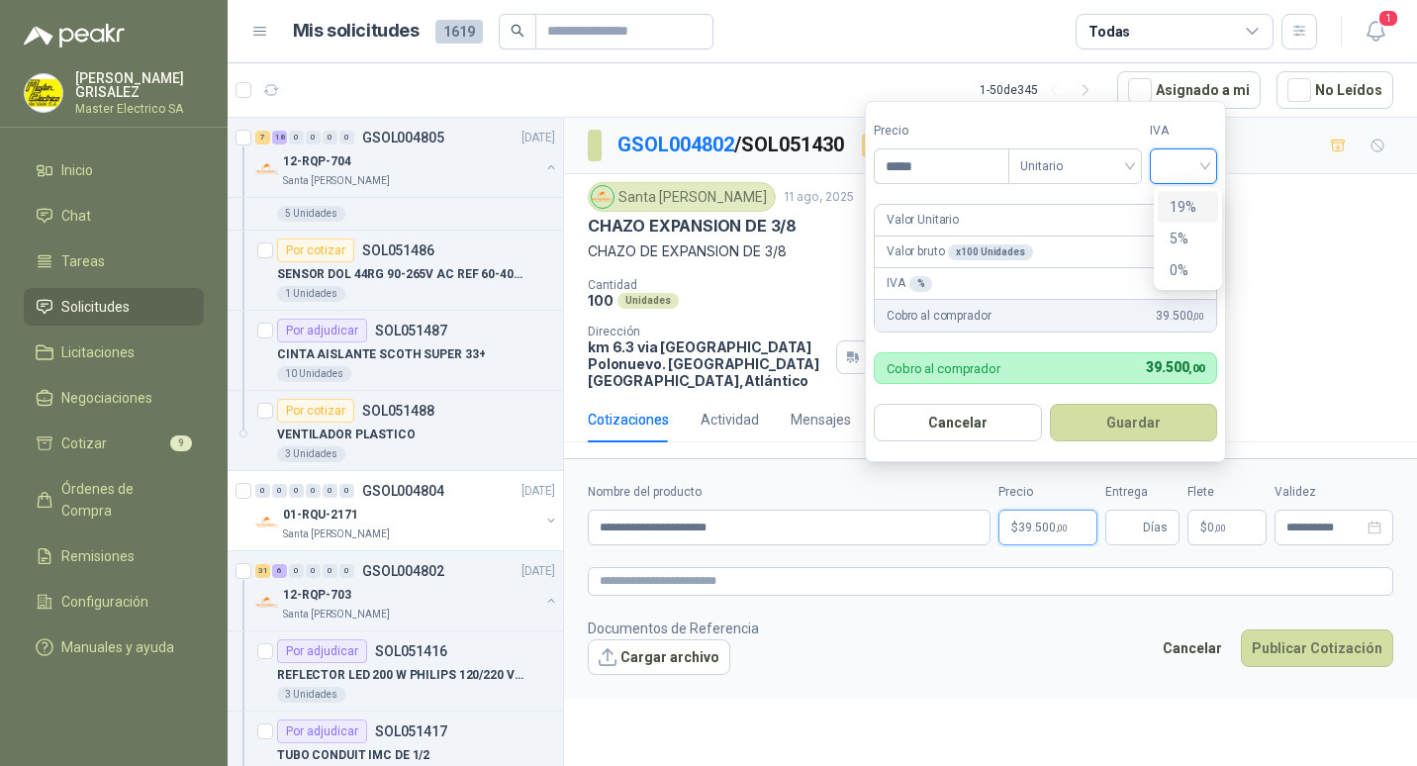
click at [1183, 201] on div "19%" at bounding box center [1187, 207] width 37 height 22
click at [1132, 416] on button "Guardar" at bounding box center [1136, 423] width 170 height 38
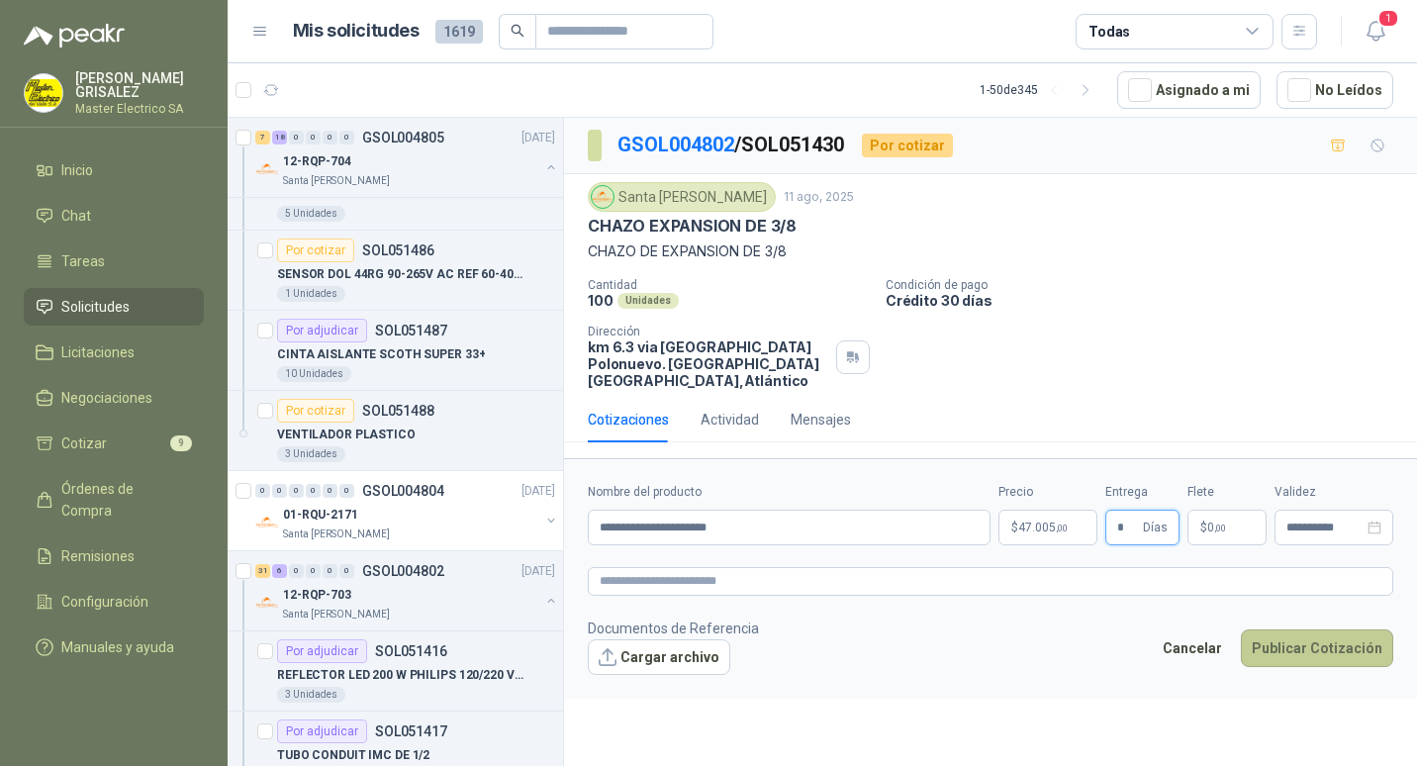
type input "*"
click at [1317, 629] on button "Publicar Cotización" at bounding box center [1316, 648] width 152 height 38
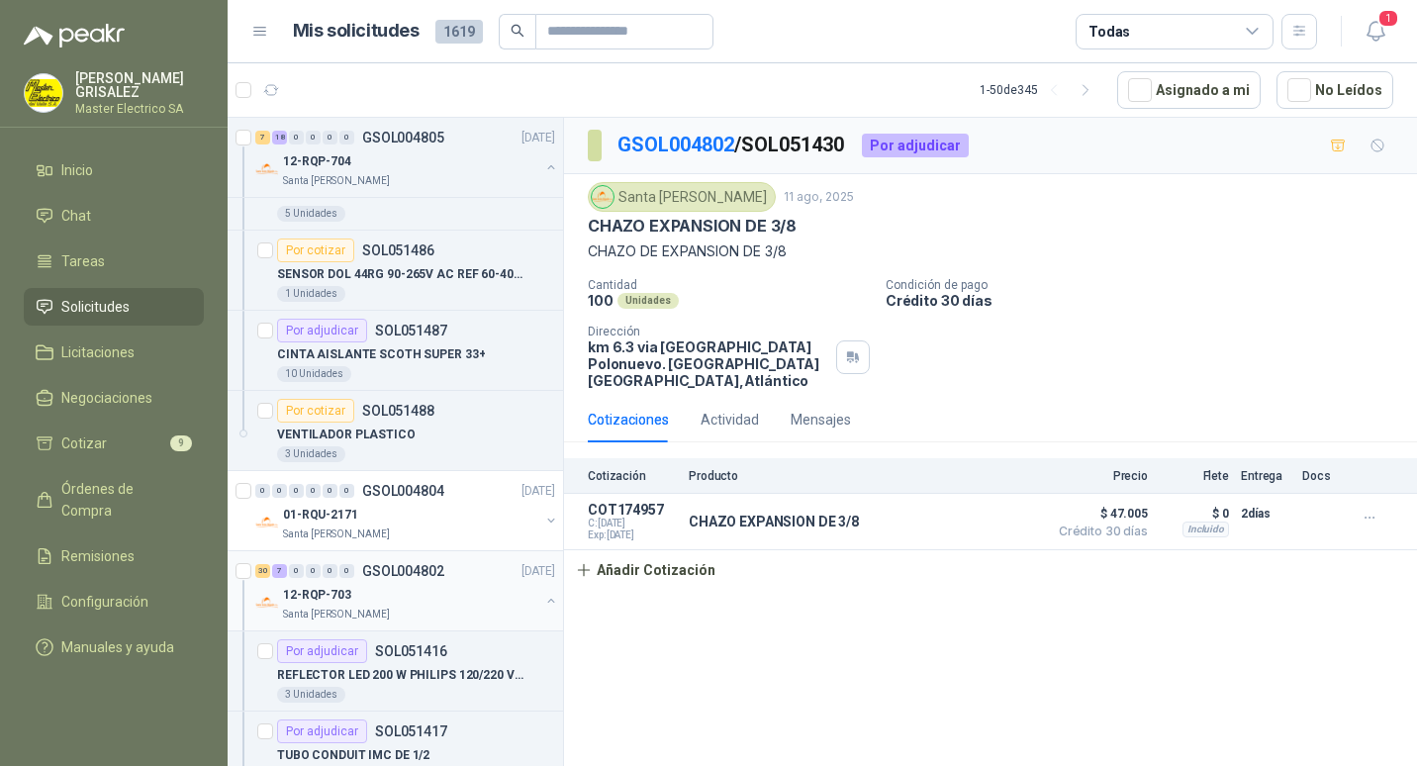
click at [380, 572] on p "GSOL004802" at bounding box center [403, 571] width 82 height 14
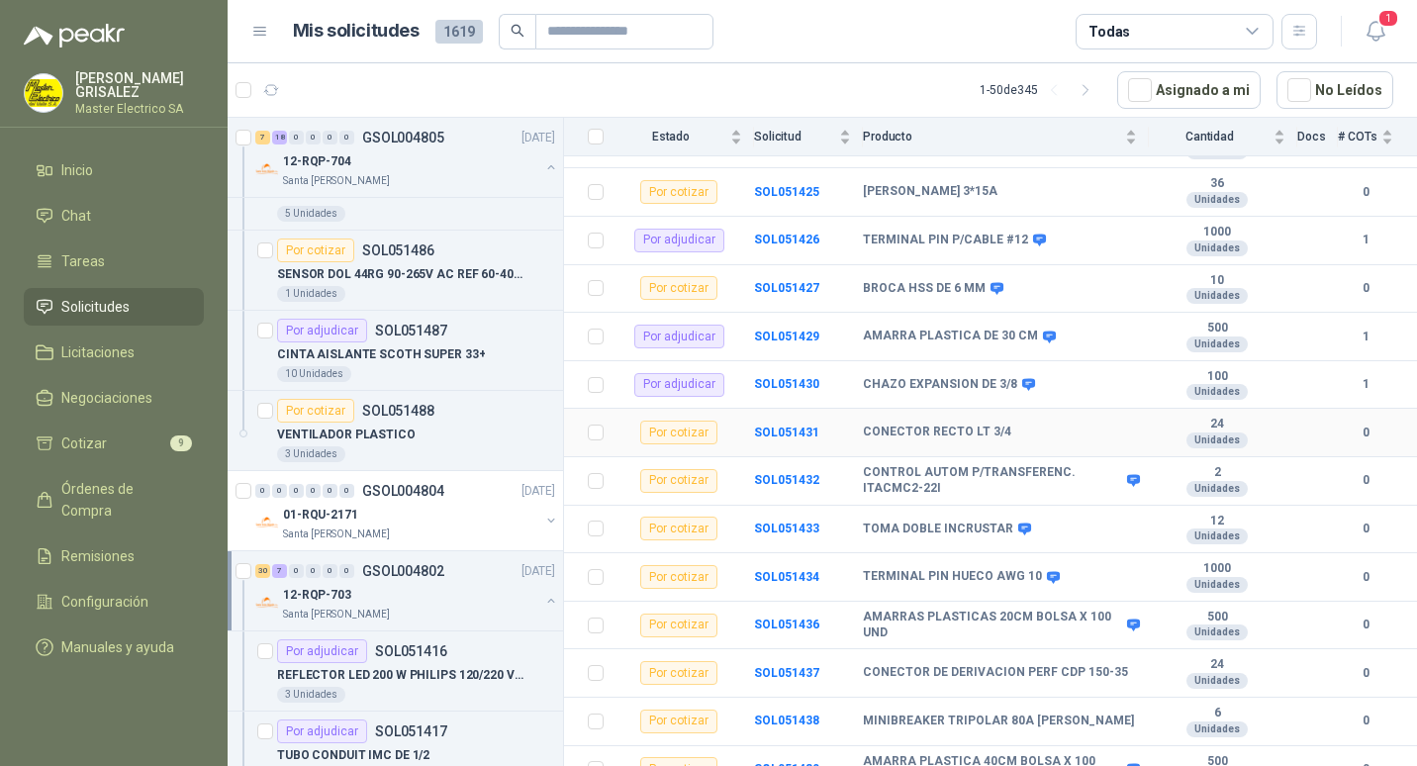
scroll to position [594, 0]
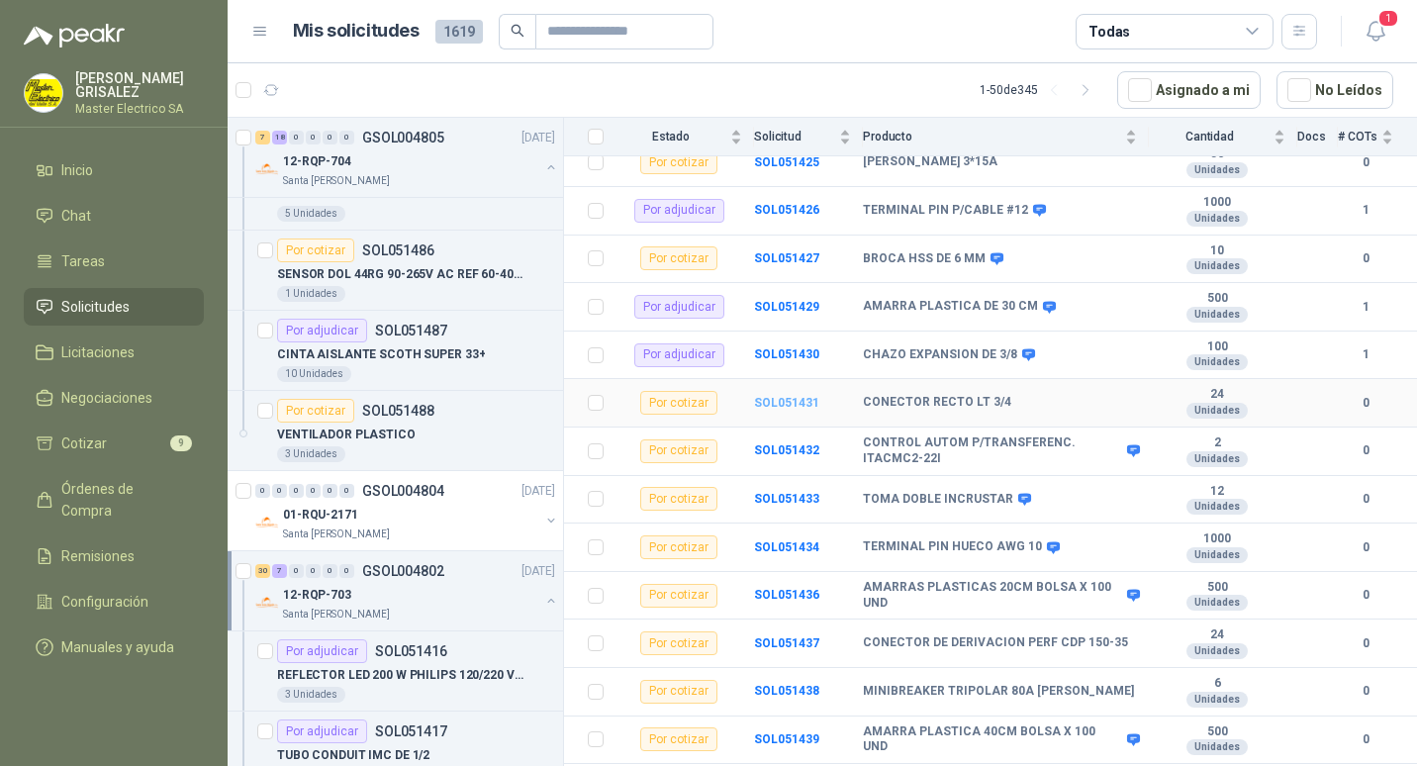
click at [779, 396] on b "SOL051431" at bounding box center [786, 403] width 65 height 14
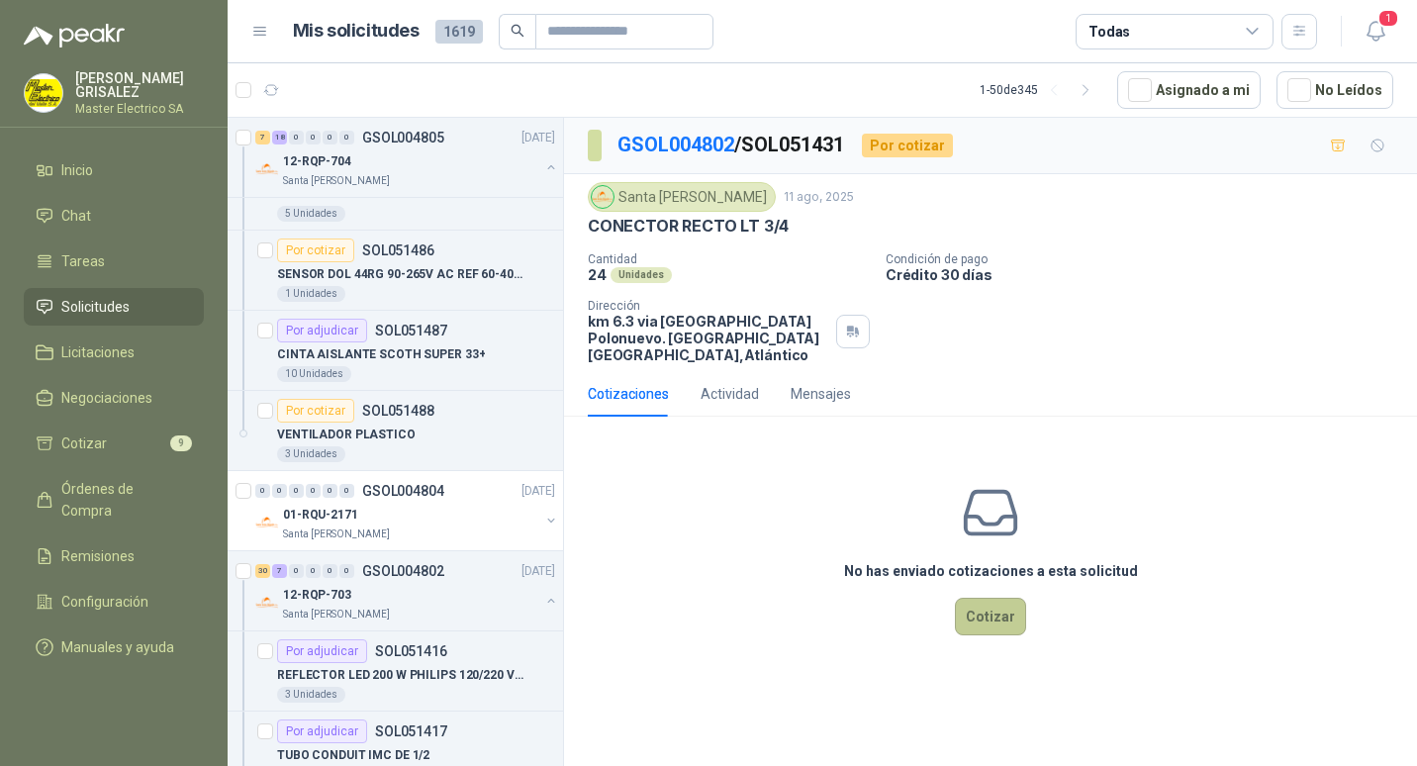
click at [998, 600] on button "Cotizar" at bounding box center [990, 616] width 71 height 38
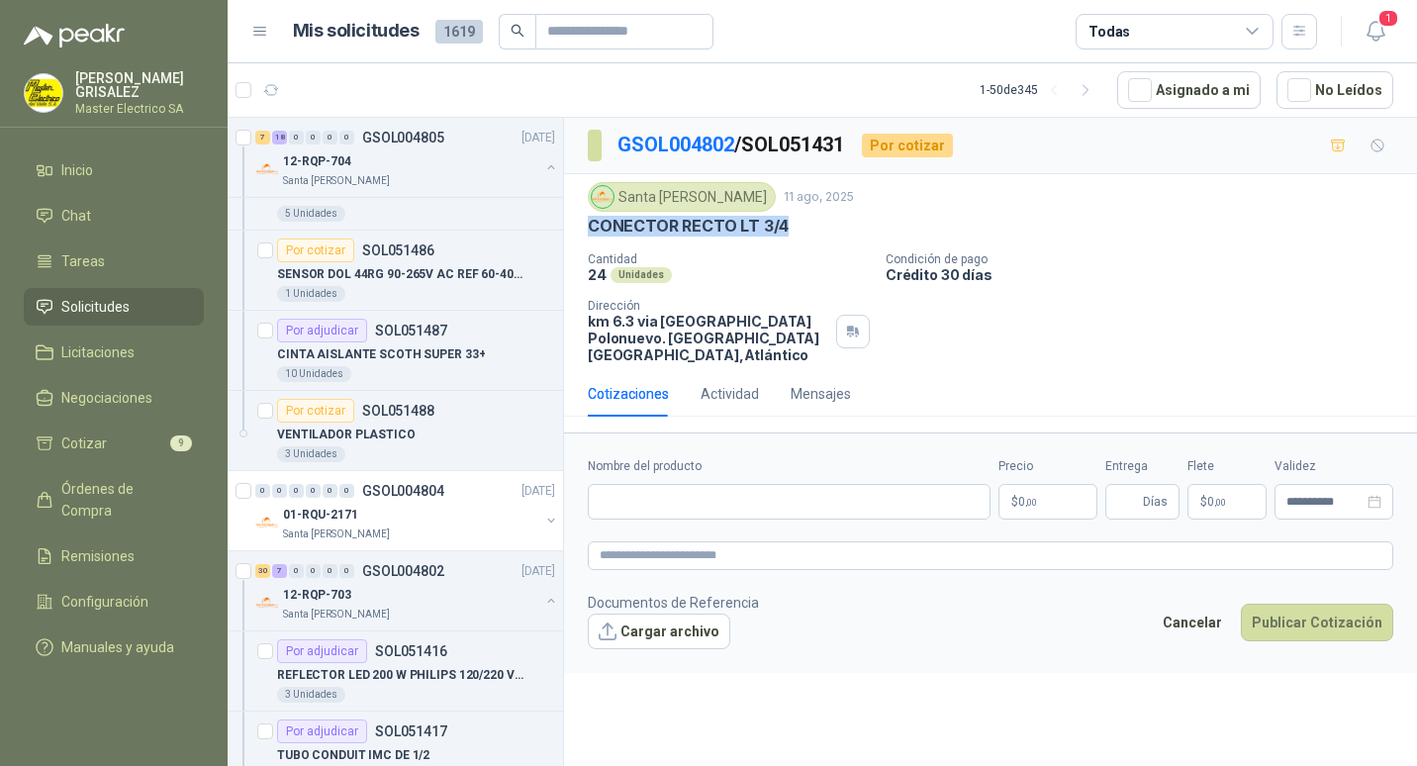
drag, startPoint x: 587, startPoint y: 224, endPoint x: 785, endPoint y: 232, distance: 199.0
click at [785, 232] on div "Santa [PERSON_NAME] [DATE] CONECTOR RECTO LT 3/4 Cantidad 24 Unidades Condición…" at bounding box center [990, 272] width 853 height 197
drag, startPoint x: 785, startPoint y: 232, endPoint x: 774, endPoint y: 220, distance: 17.5
paste input "**********"
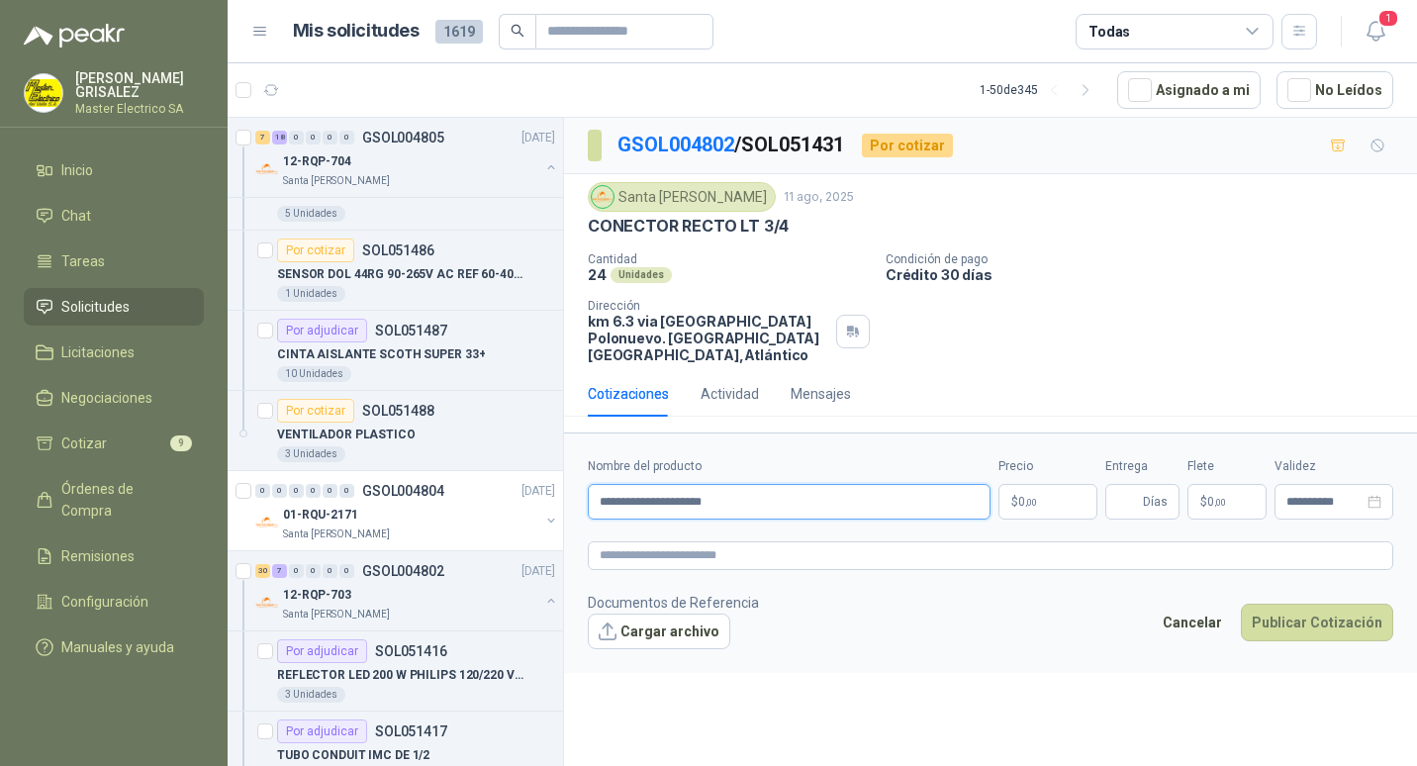
type input "**********"
click at [1023, 496] on span "0 ,00" at bounding box center [1027, 502] width 19 height 12
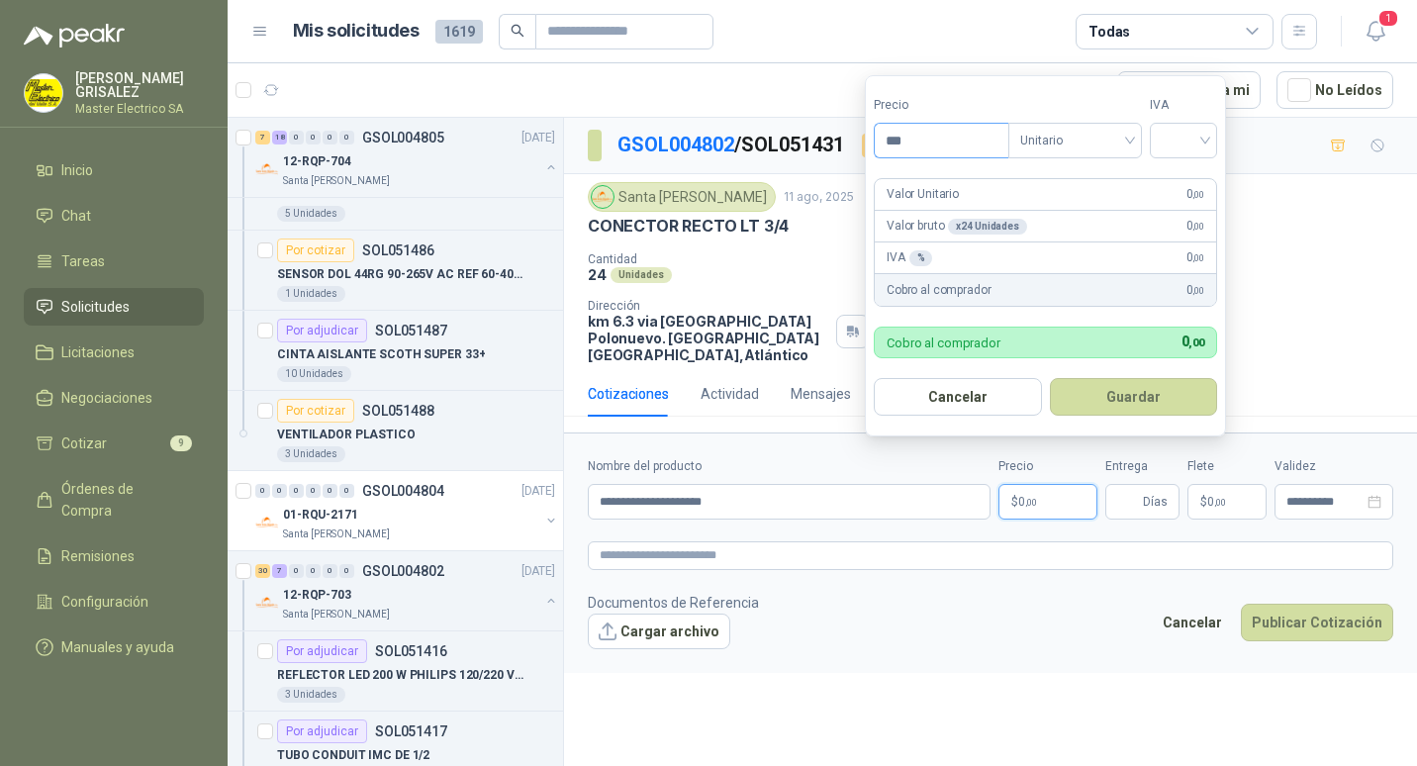
click at [898, 137] on input "***" at bounding box center [941, 141] width 134 height 34
click at [1130, 137] on span "Unitario" at bounding box center [1075, 141] width 110 height 30
type input "*******"
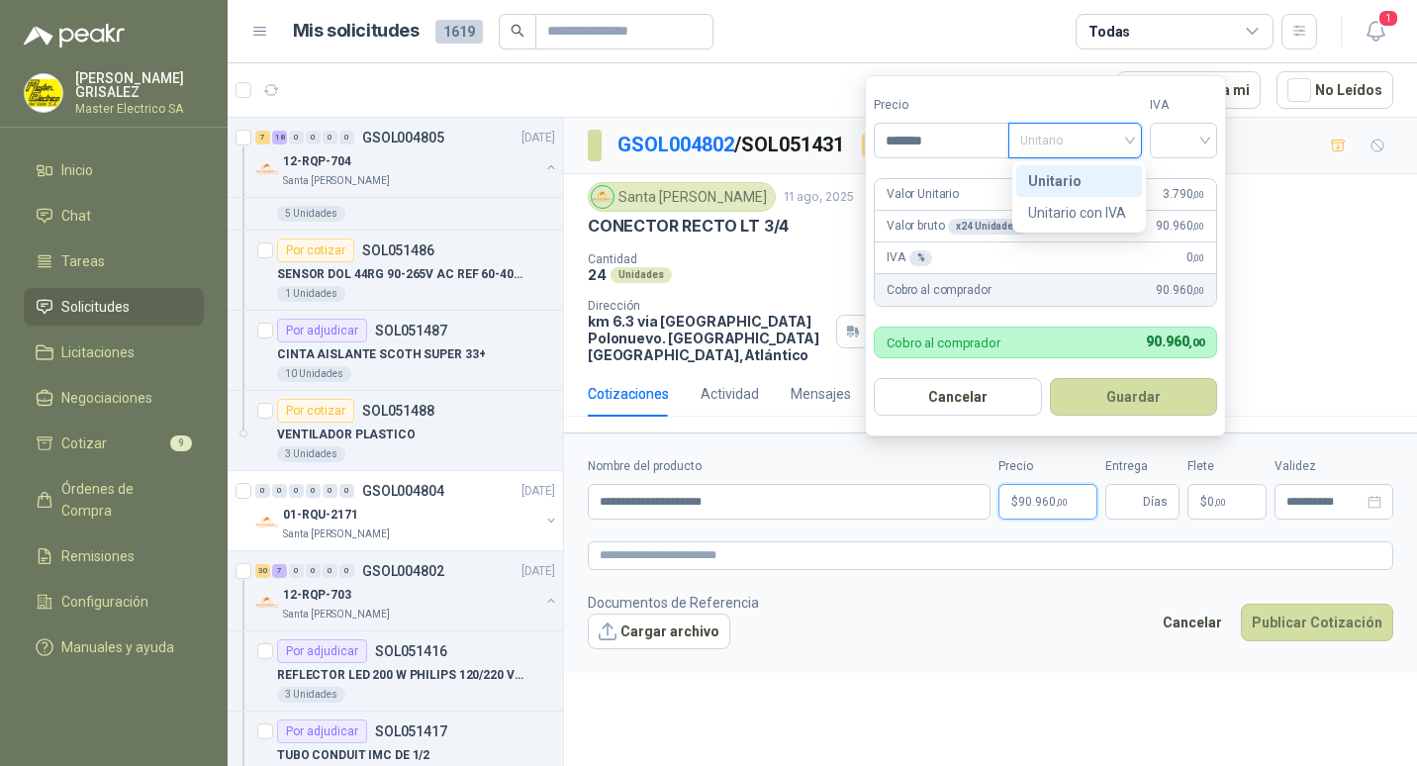
click at [1066, 178] on div "Unitario" at bounding box center [1079, 181] width 102 height 22
click at [1213, 139] on div at bounding box center [1182, 141] width 67 height 36
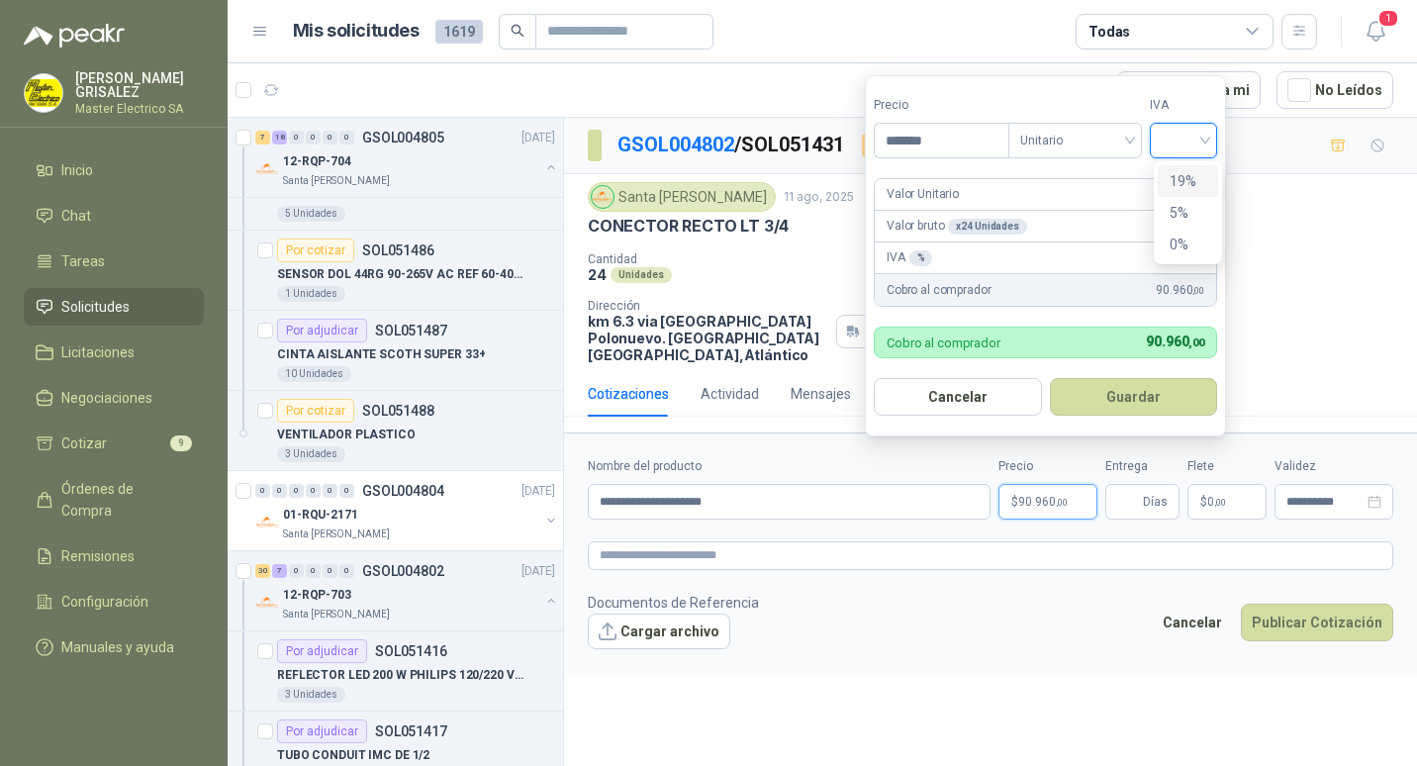
click at [1194, 182] on div "19%" at bounding box center [1187, 181] width 37 height 22
click at [1139, 390] on button "Guardar" at bounding box center [1136, 397] width 170 height 38
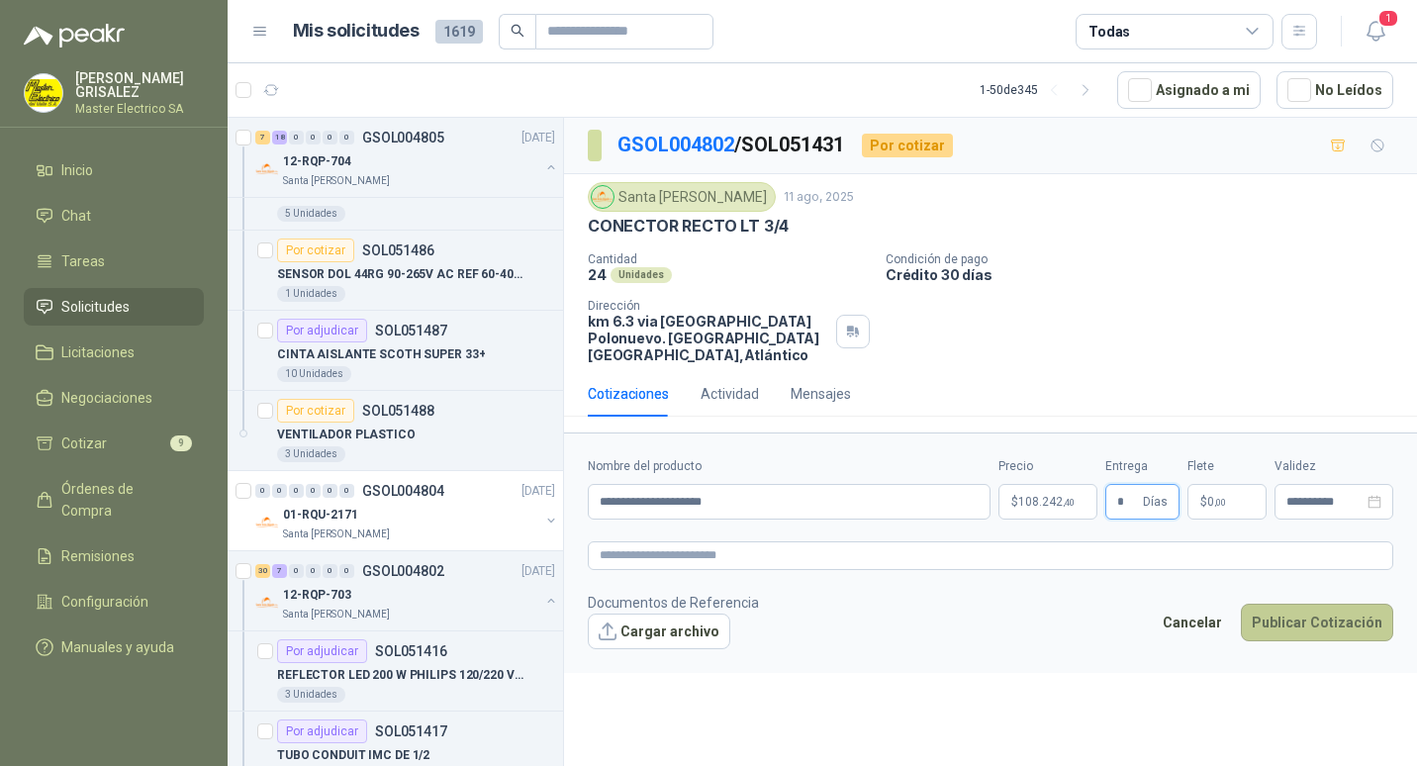
type input "*"
click at [1311, 607] on button "Publicar Cotización" at bounding box center [1316, 622] width 152 height 38
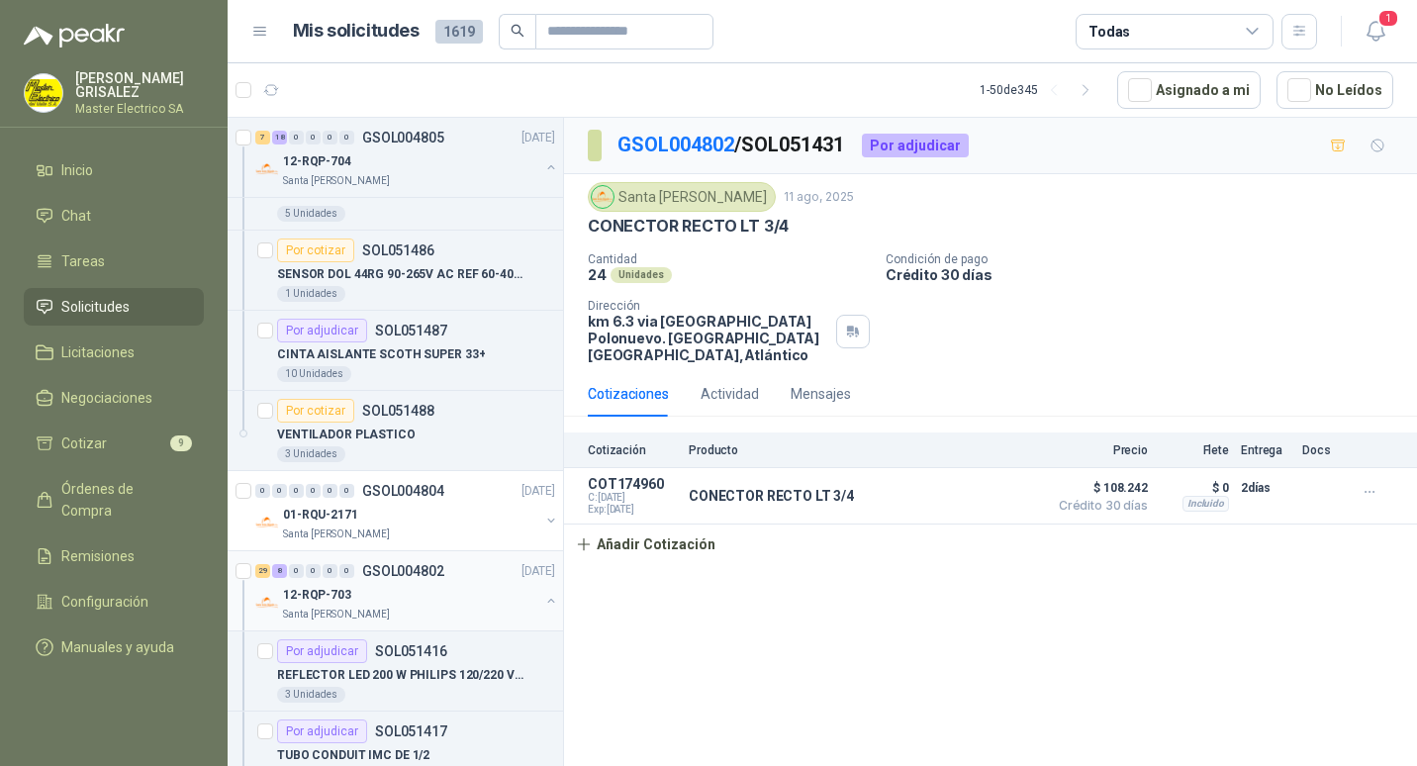
click at [390, 567] on p "GSOL004802" at bounding box center [403, 571] width 82 height 14
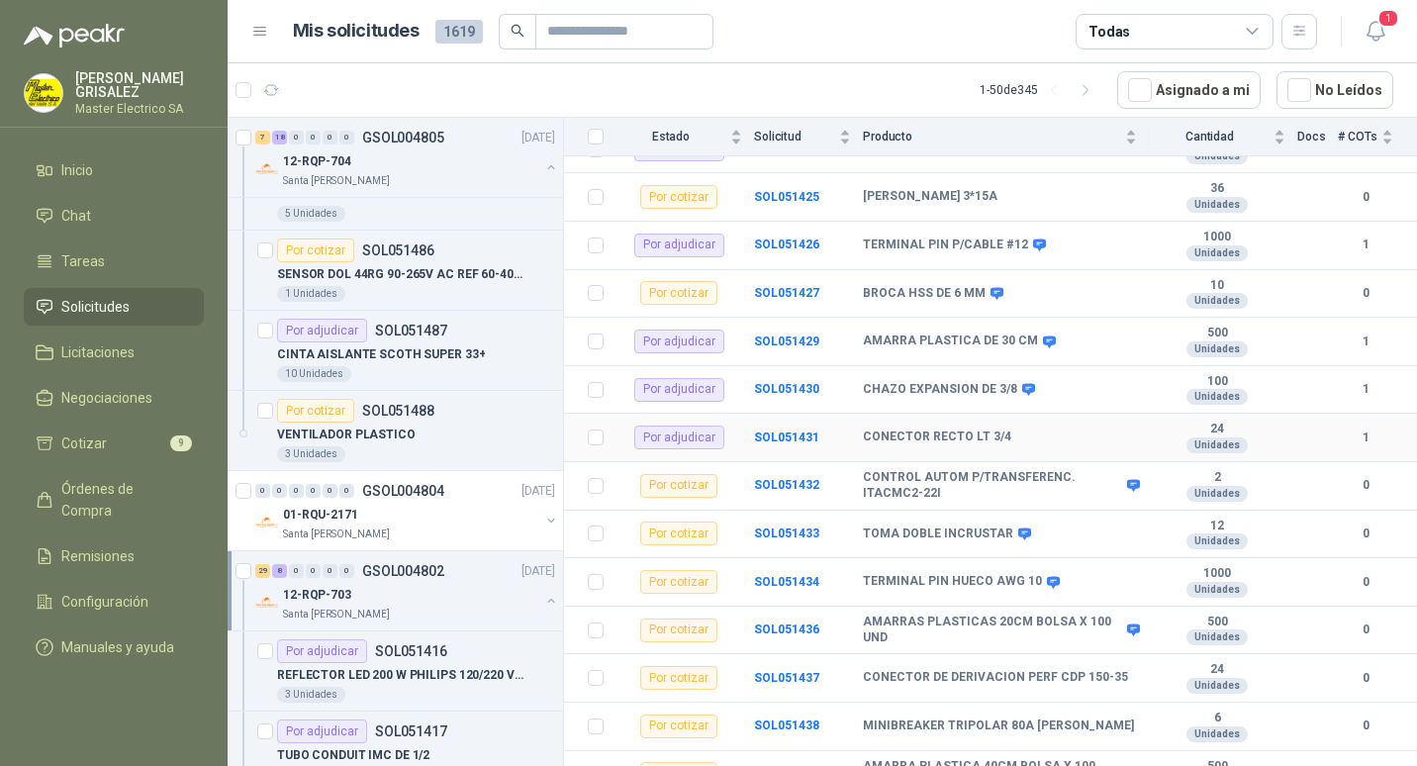
scroll to position [594, 0]
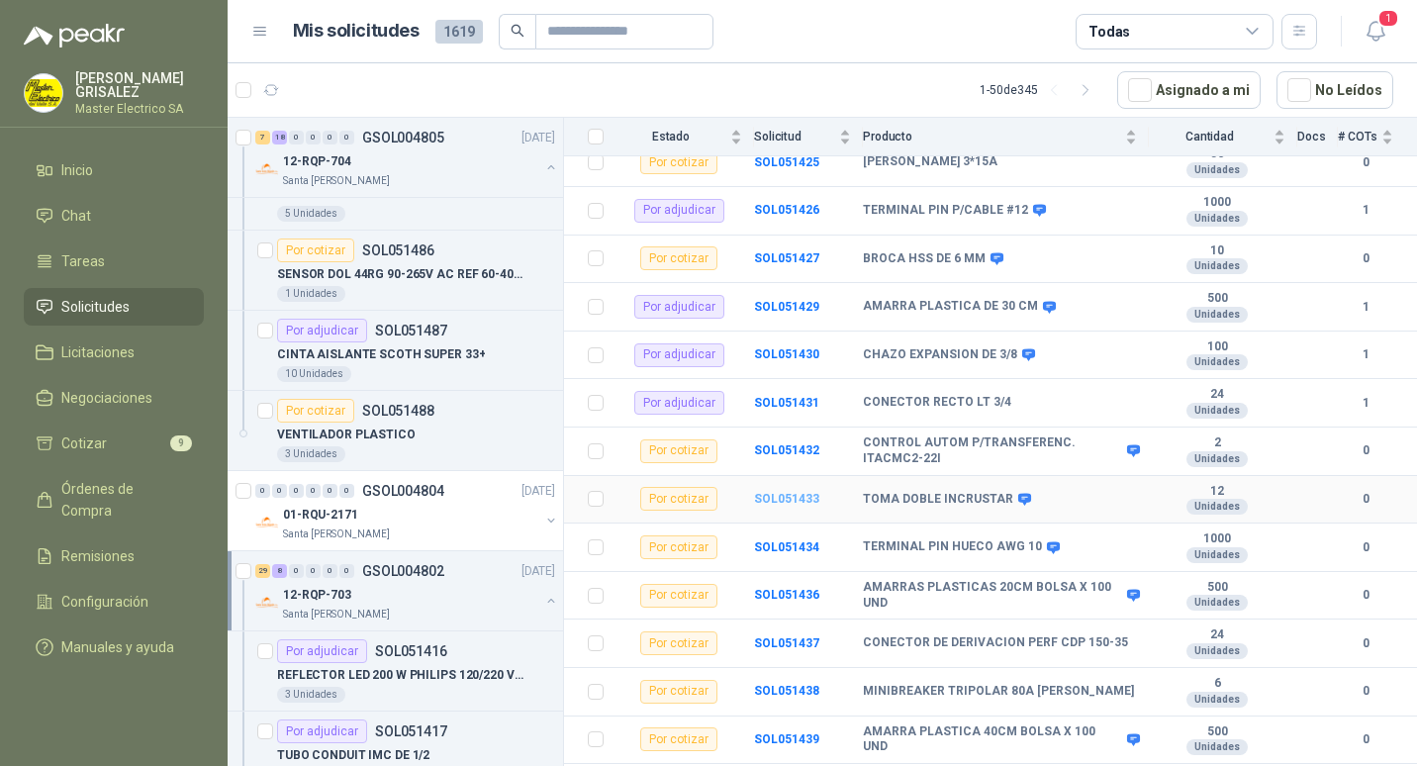
click at [796, 492] on b "SOL051433" at bounding box center [786, 499] width 65 height 14
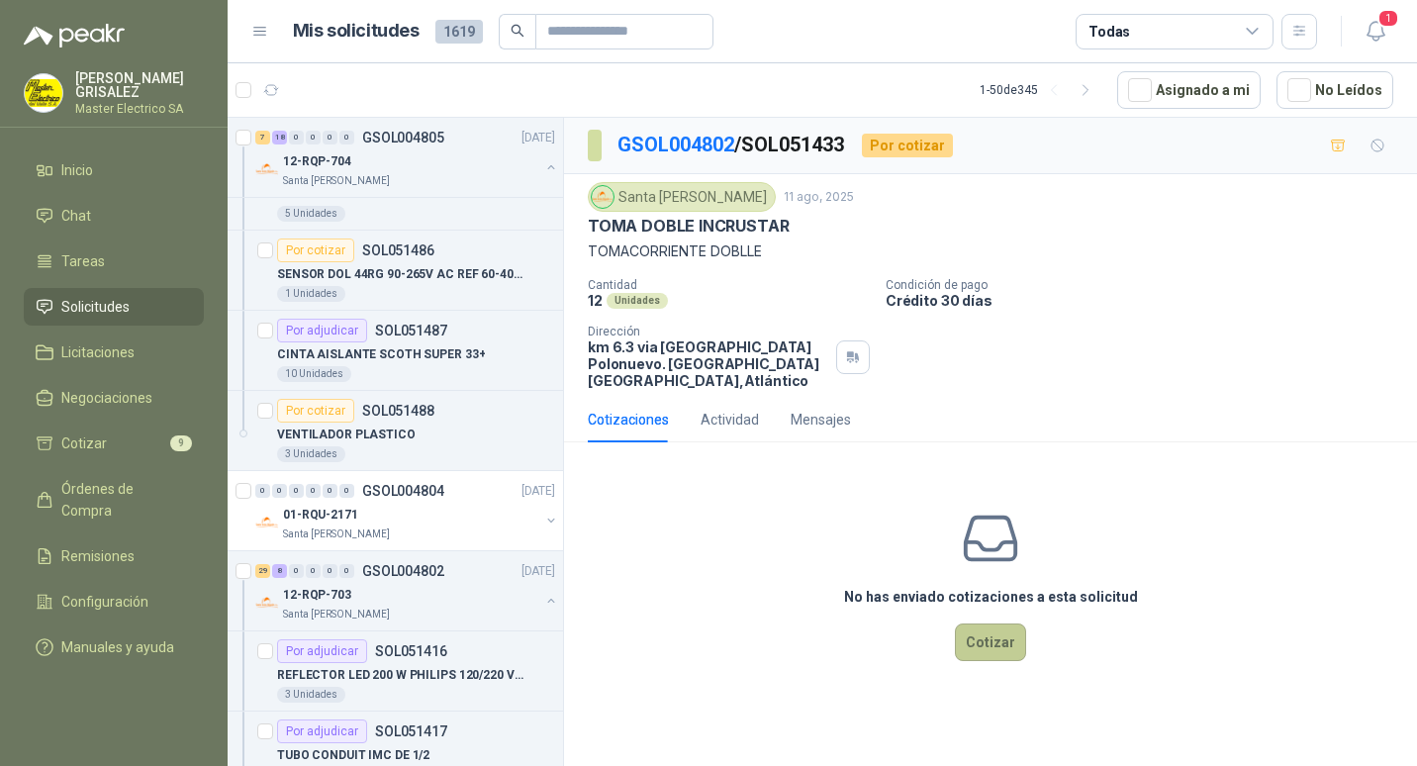
click at [991, 624] on button "Cotizar" at bounding box center [990, 642] width 71 height 38
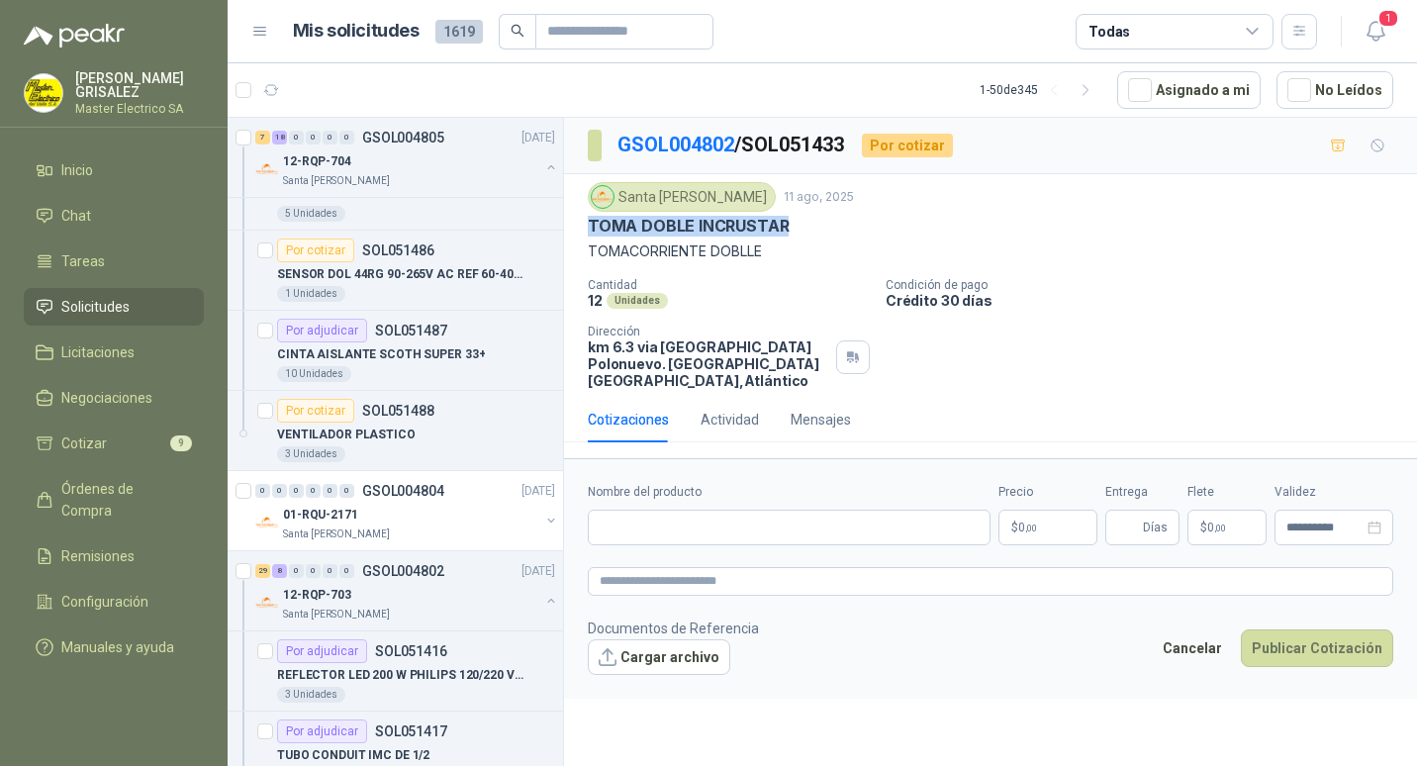
drag, startPoint x: 590, startPoint y: 221, endPoint x: 798, endPoint y: 221, distance: 208.7
click at [798, 221] on div "TOMA DOBLE INCRUSTAR" at bounding box center [990, 226] width 805 height 21
drag, startPoint x: 798, startPoint y: 221, endPoint x: 755, endPoint y: 225, distance: 43.7
paste input "**********"
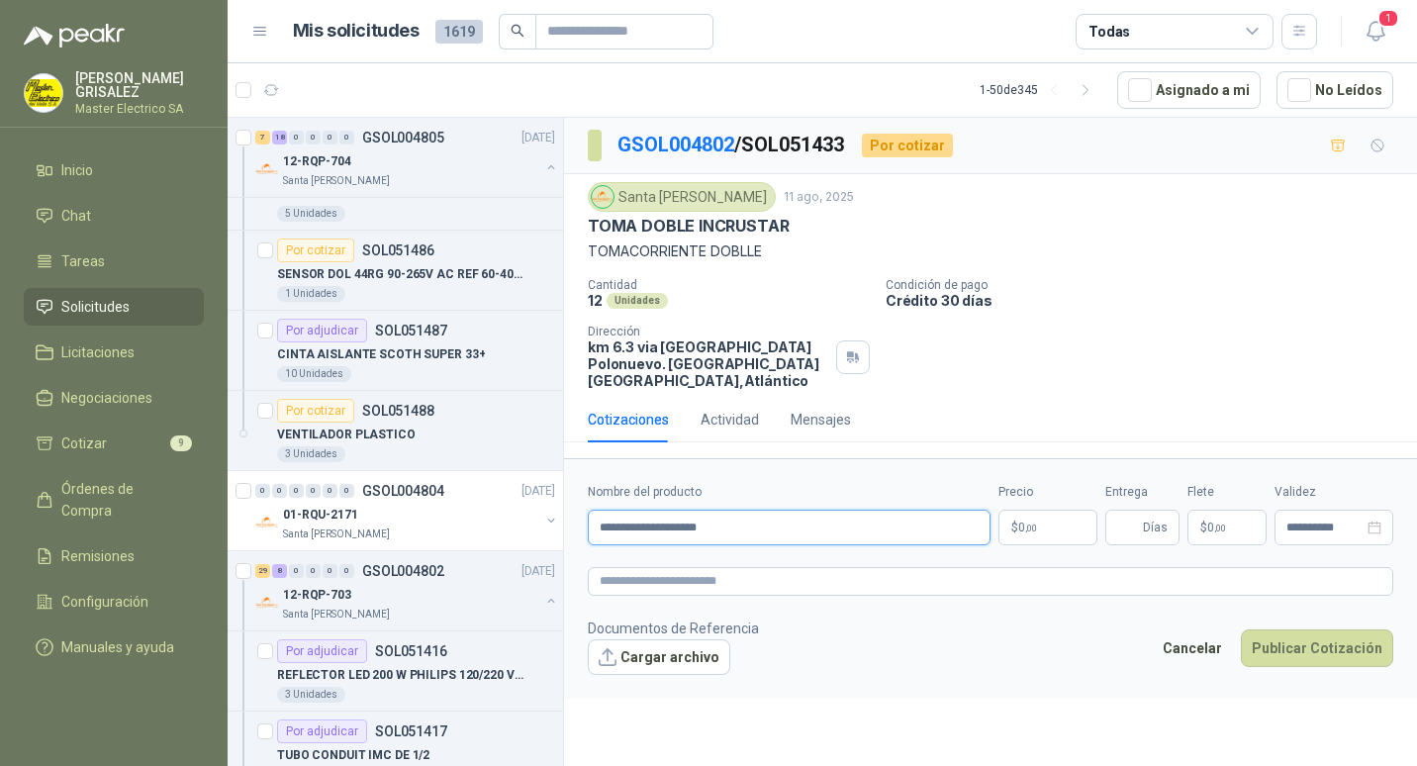
type input "**********"
click at [1018, 521] on span "0 ,00" at bounding box center [1027, 527] width 19 height 12
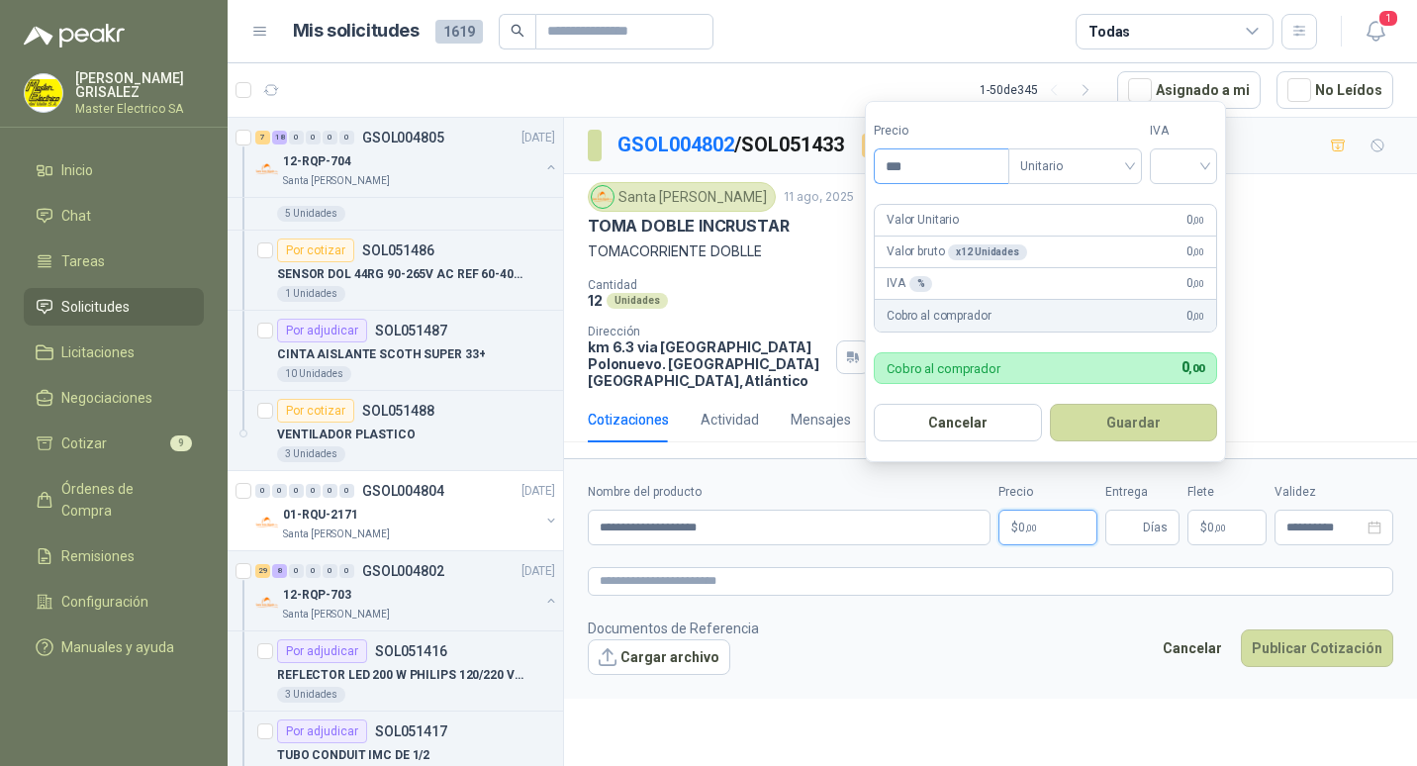
click at [900, 166] on input "***" at bounding box center [941, 166] width 134 height 34
click at [1135, 162] on div "Unitario" at bounding box center [1075, 166] width 134 height 36
type input "*******"
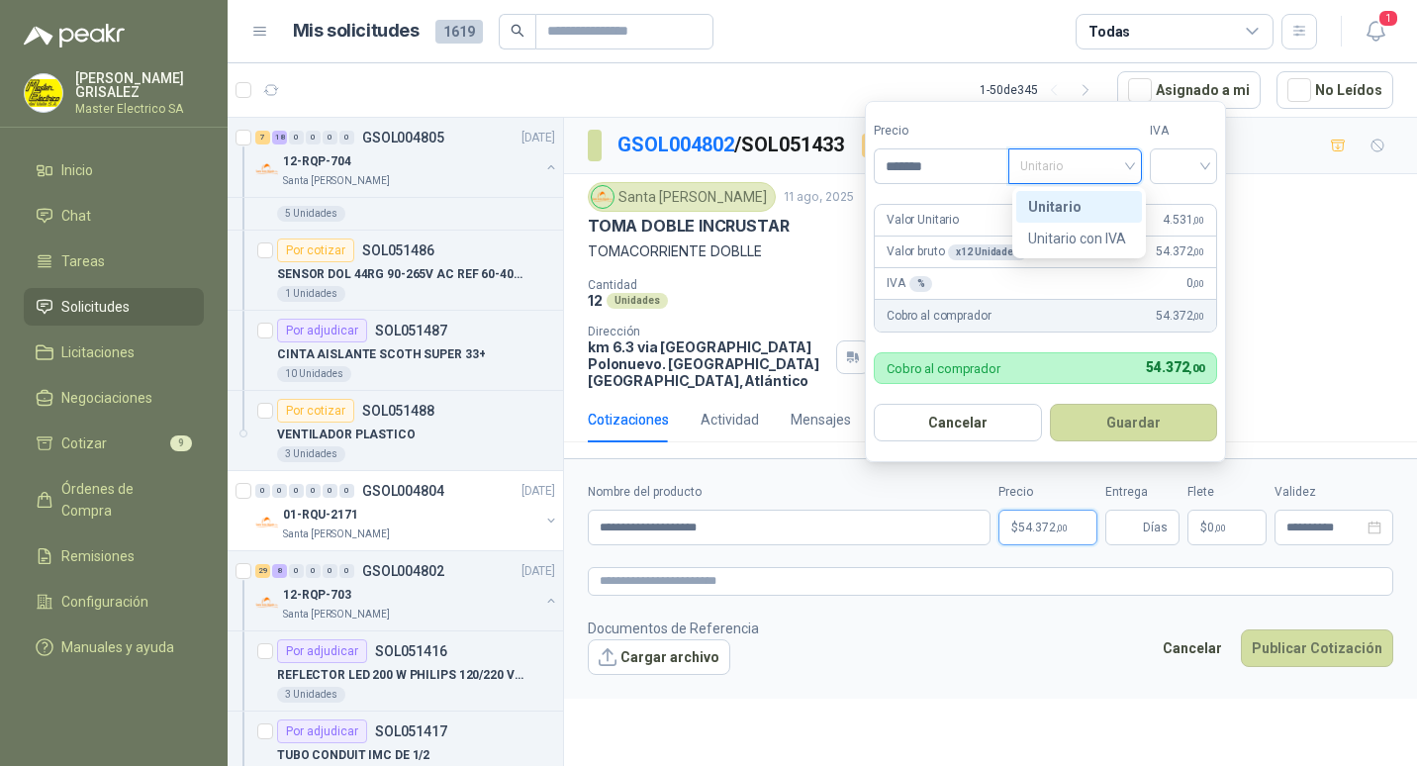
click at [1043, 207] on div "Unitario" at bounding box center [1079, 207] width 102 height 22
click at [1212, 163] on div at bounding box center [1182, 166] width 67 height 36
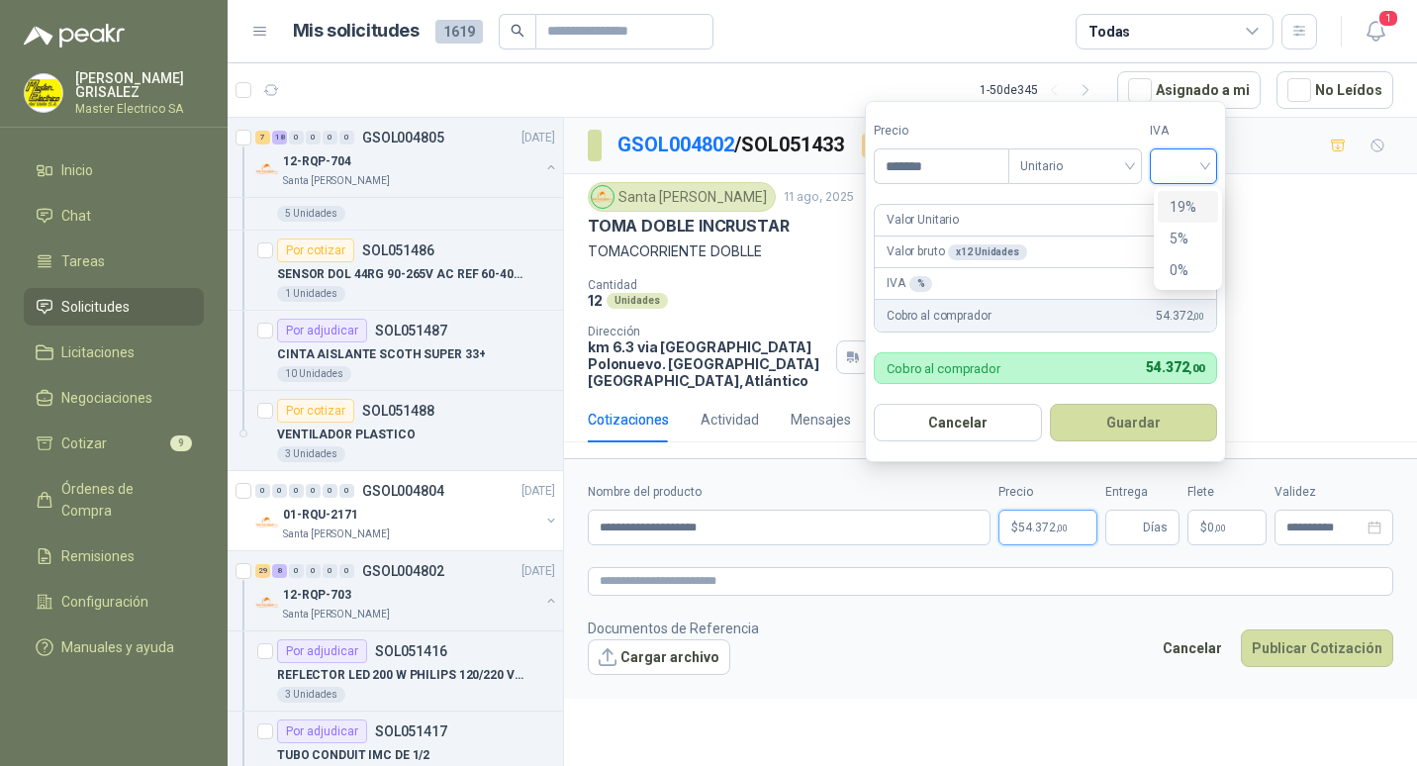
click at [1178, 203] on div "19%" at bounding box center [1187, 207] width 37 height 22
click at [1145, 416] on button "Guardar" at bounding box center [1136, 423] width 170 height 38
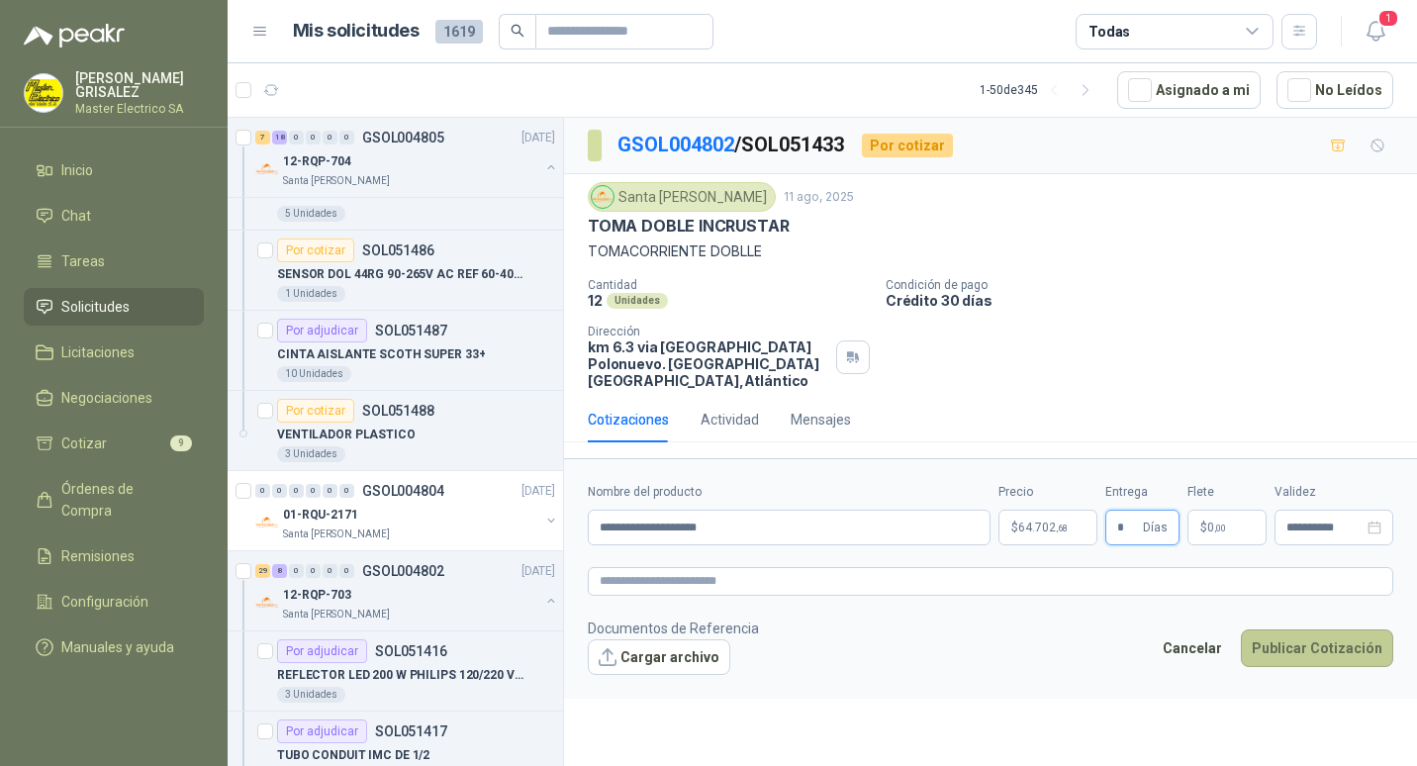
type input "*"
click at [1302, 629] on button "Publicar Cotización" at bounding box center [1316, 648] width 152 height 38
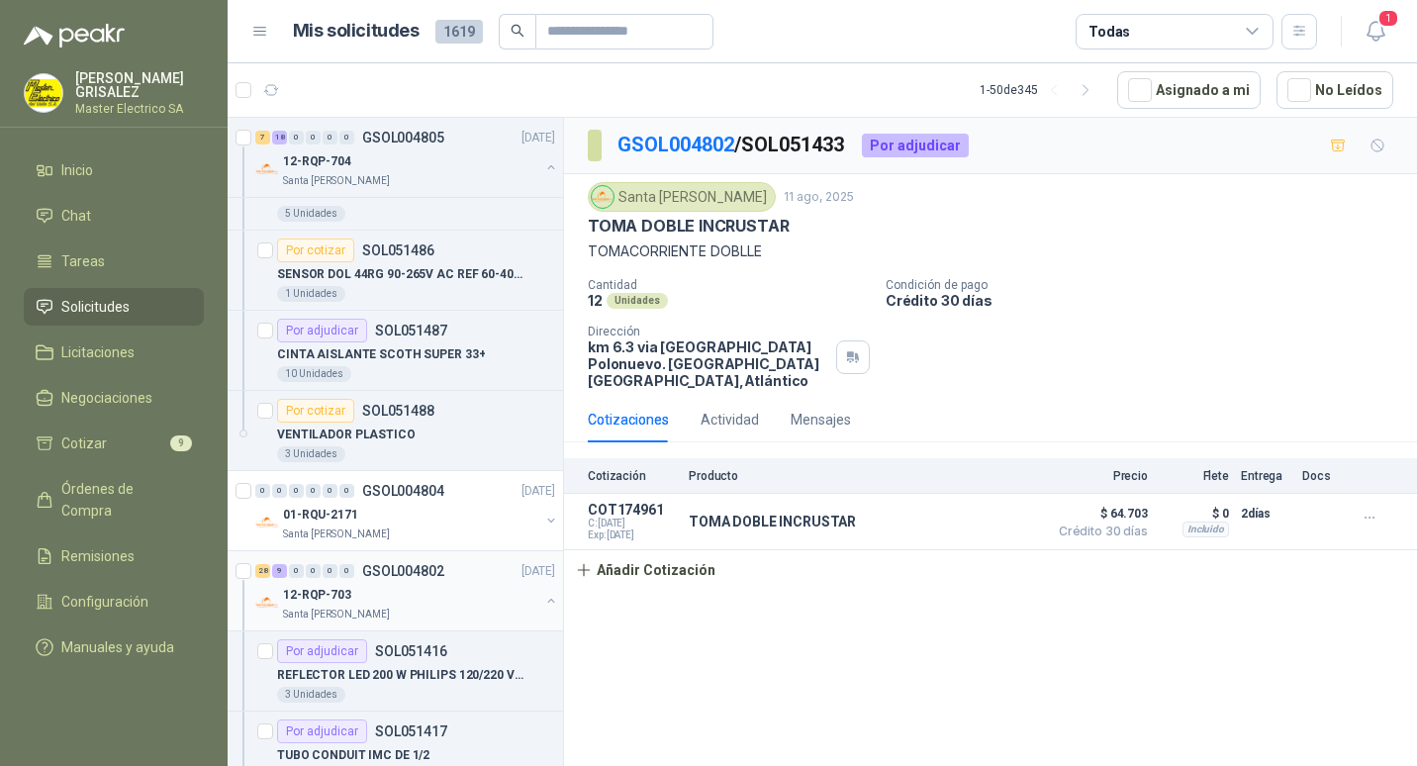
click at [396, 571] on p "GSOL004802" at bounding box center [403, 571] width 82 height 14
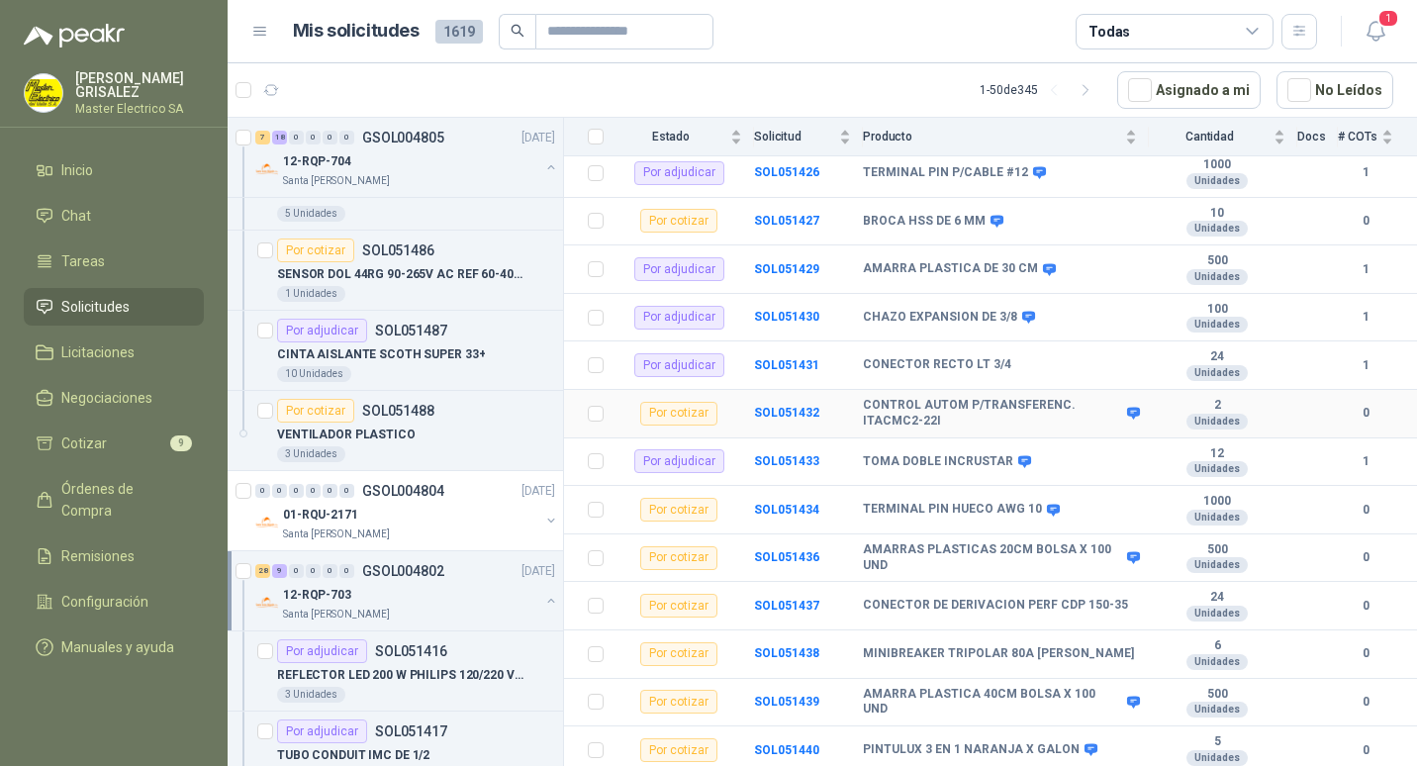
scroll to position [692, 0]
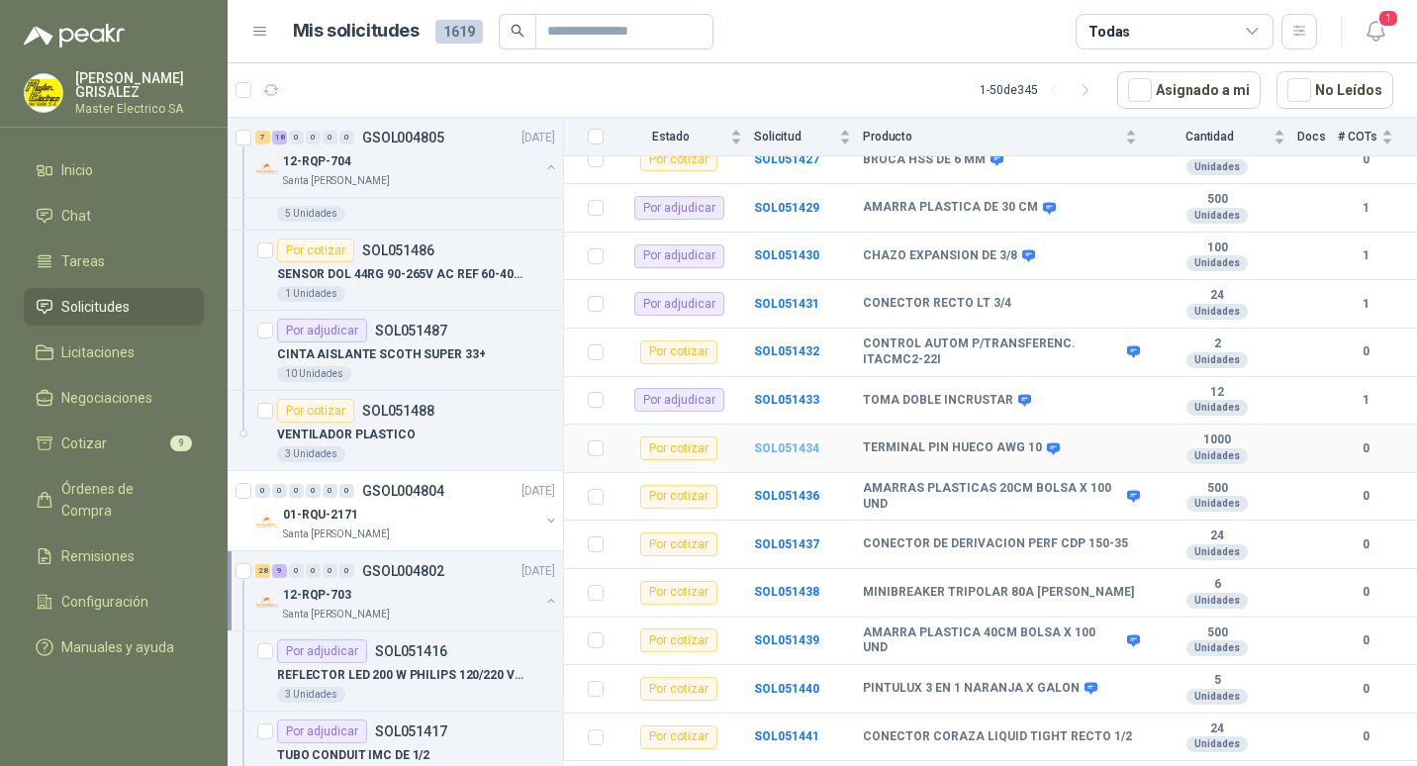
click at [783, 441] on b "SOL051434" at bounding box center [786, 448] width 65 height 14
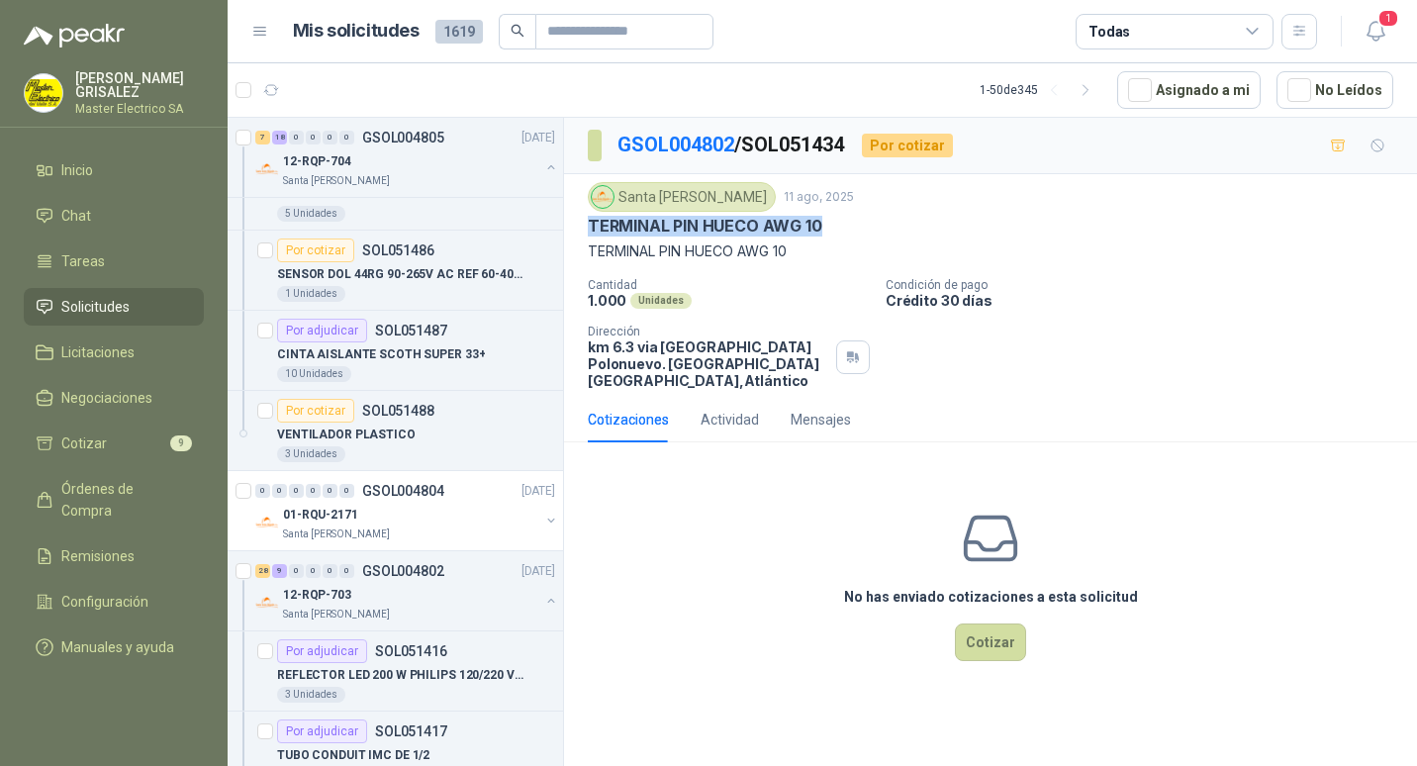
drag, startPoint x: 590, startPoint y: 222, endPoint x: 824, endPoint y: 232, distance: 234.7
click at [824, 232] on div "TERMINAL PIN HUECO AWG 10" at bounding box center [990, 226] width 805 height 21
drag, startPoint x: 824, startPoint y: 232, endPoint x: 797, endPoint y: 225, distance: 27.9
click at [993, 624] on button "Cotizar" at bounding box center [990, 642] width 71 height 38
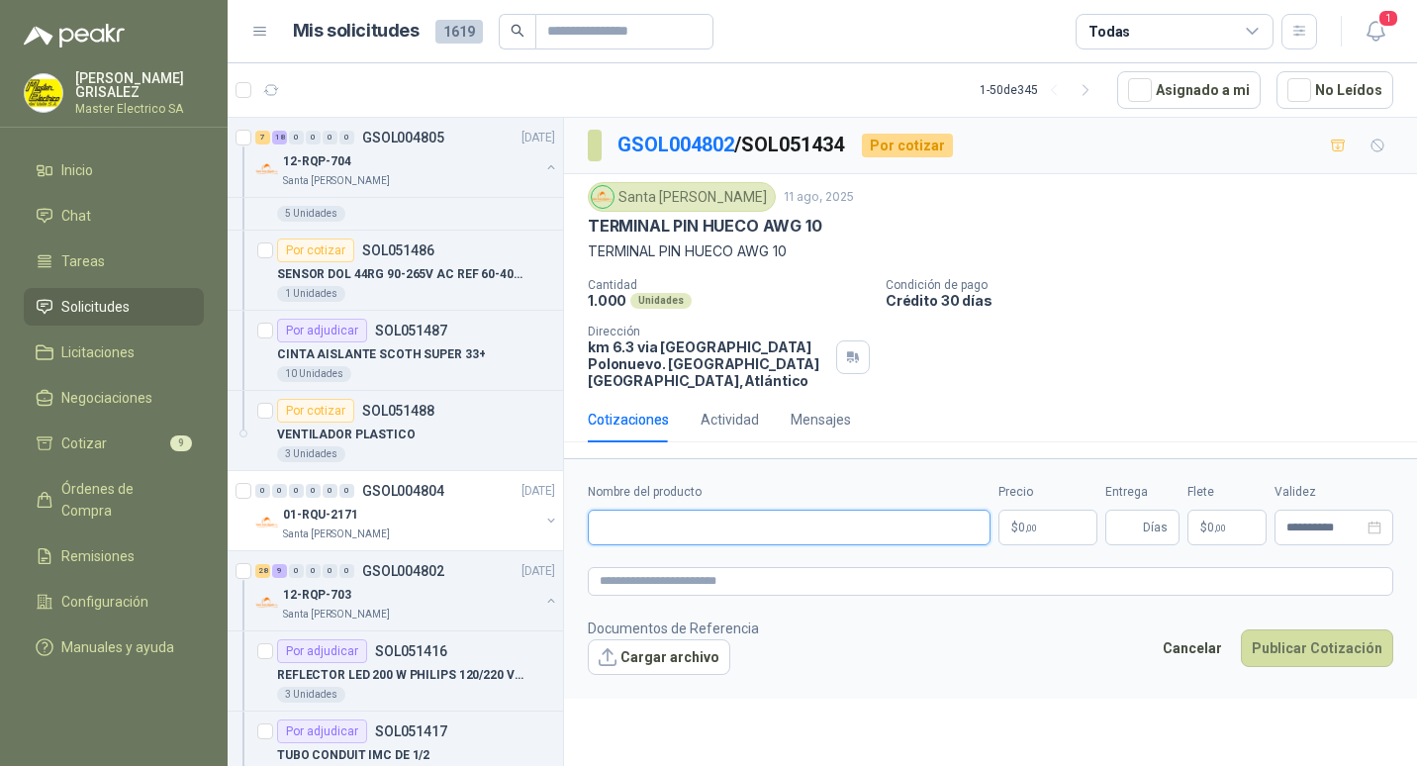
paste input "**********"
type input "**********"
click at [1021, 521] on span "0 ,00" at bounding box center [1027, 527] width 19 height 12
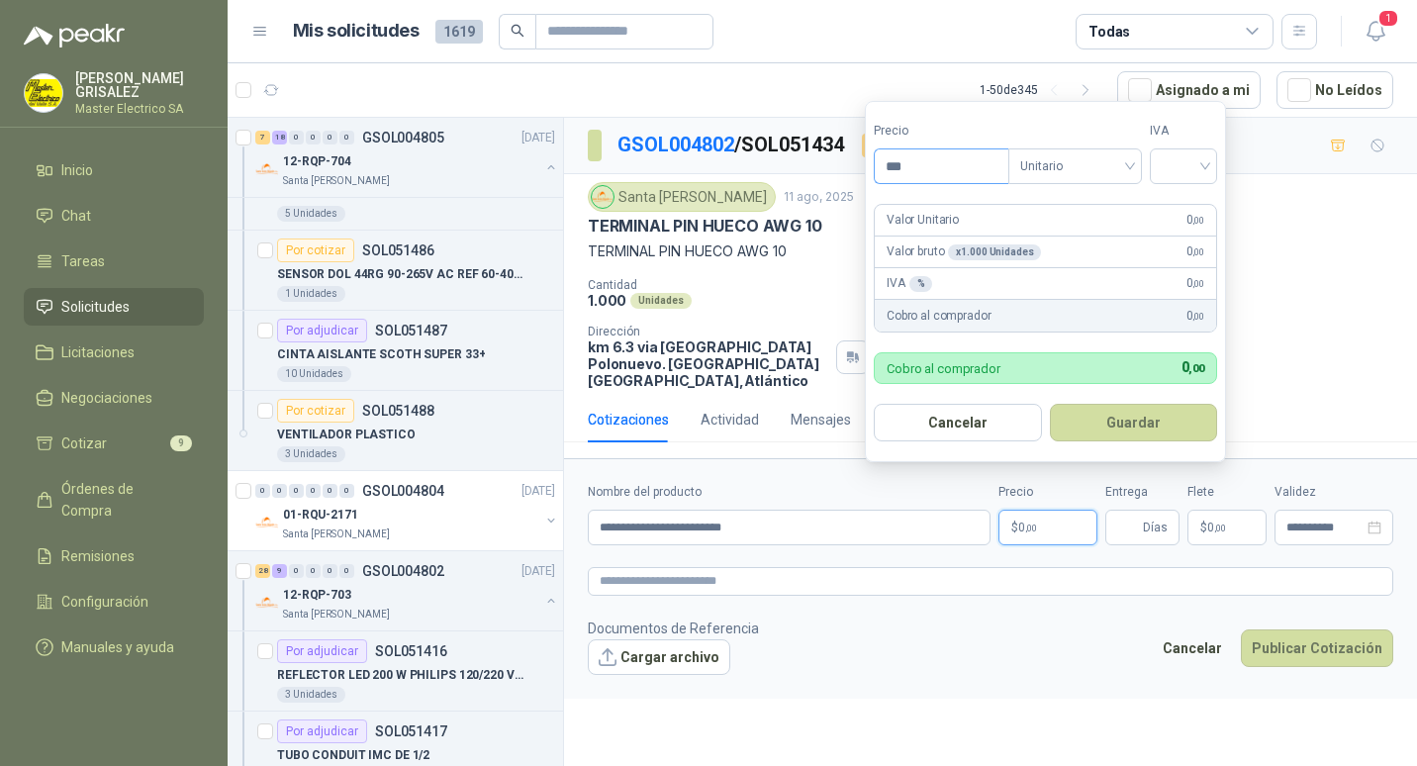
click at [897, 164] on input "***" at bounding box center [941, 166] width 134 height 34
click at [1136, 162] on div "Unitario" at bounding box center [1075, 166] width 134 height 36
type input "****"
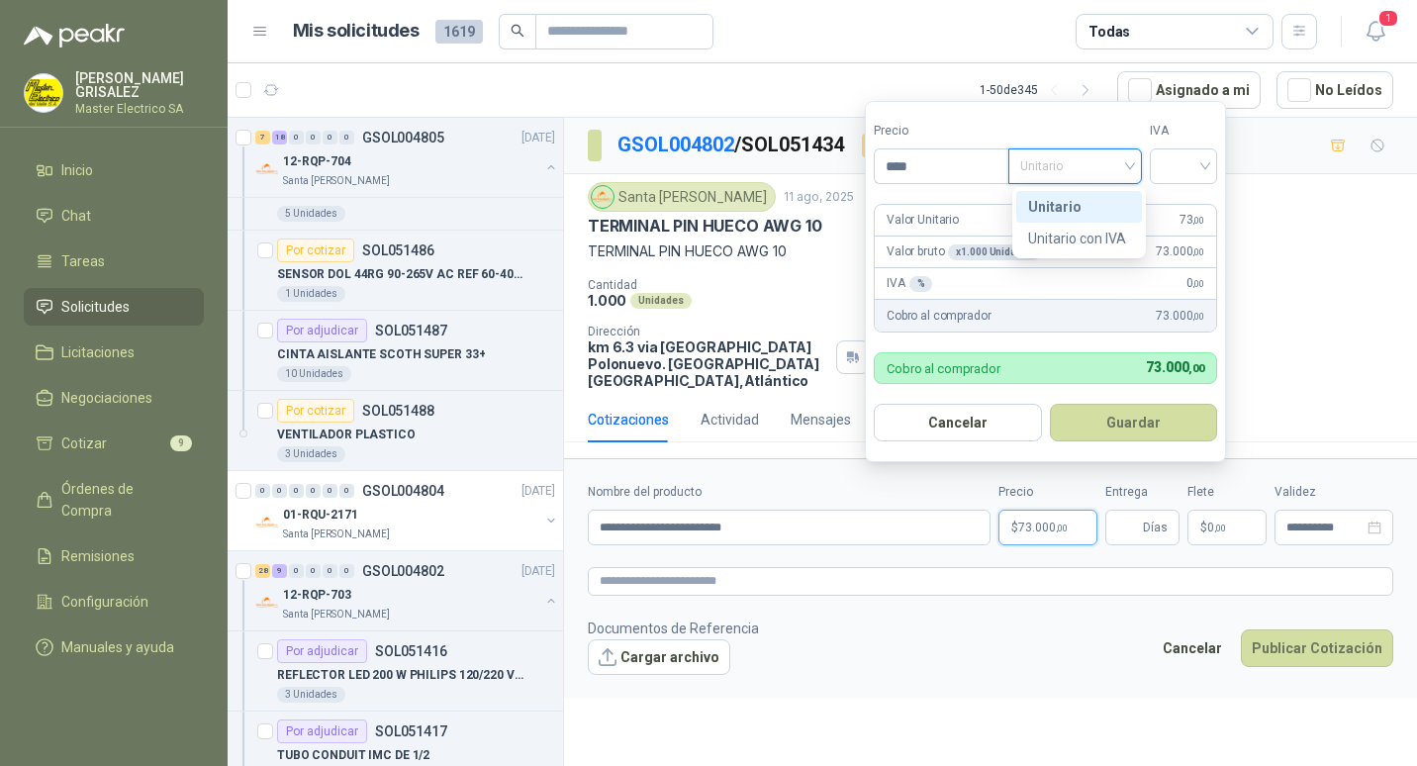
click at [1060, 201] on div "Unitario" at bounding box center [1079, 207] width 102 height 22
click at [1210, 164] on div at bounding box center [1182, 166] width 67 height 36
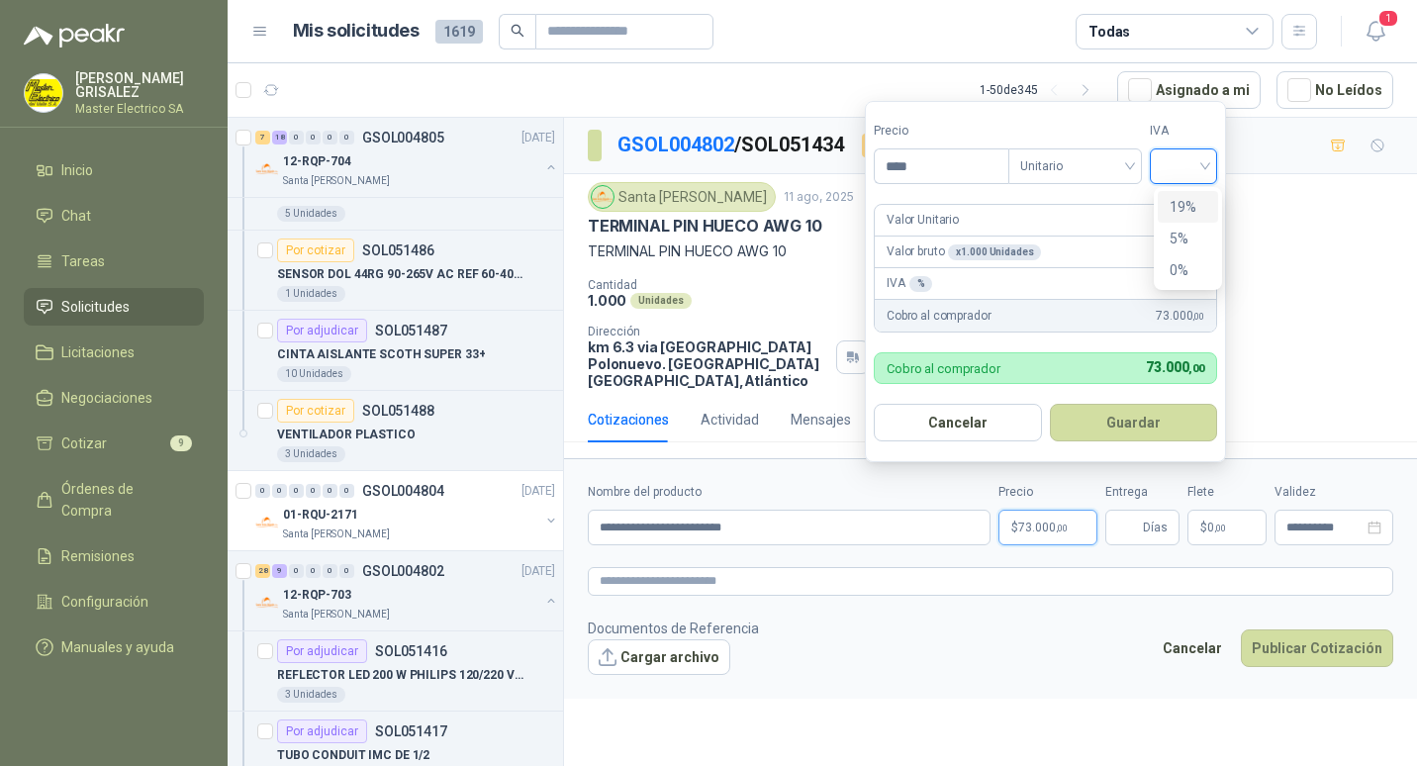
click at [1185, 201] on div "19%" at bounding box center [1187, 207] width 37 height 22
click at [1131, 416] on button "Guardar" at bounding box center [1136, 423] width 170 height 38
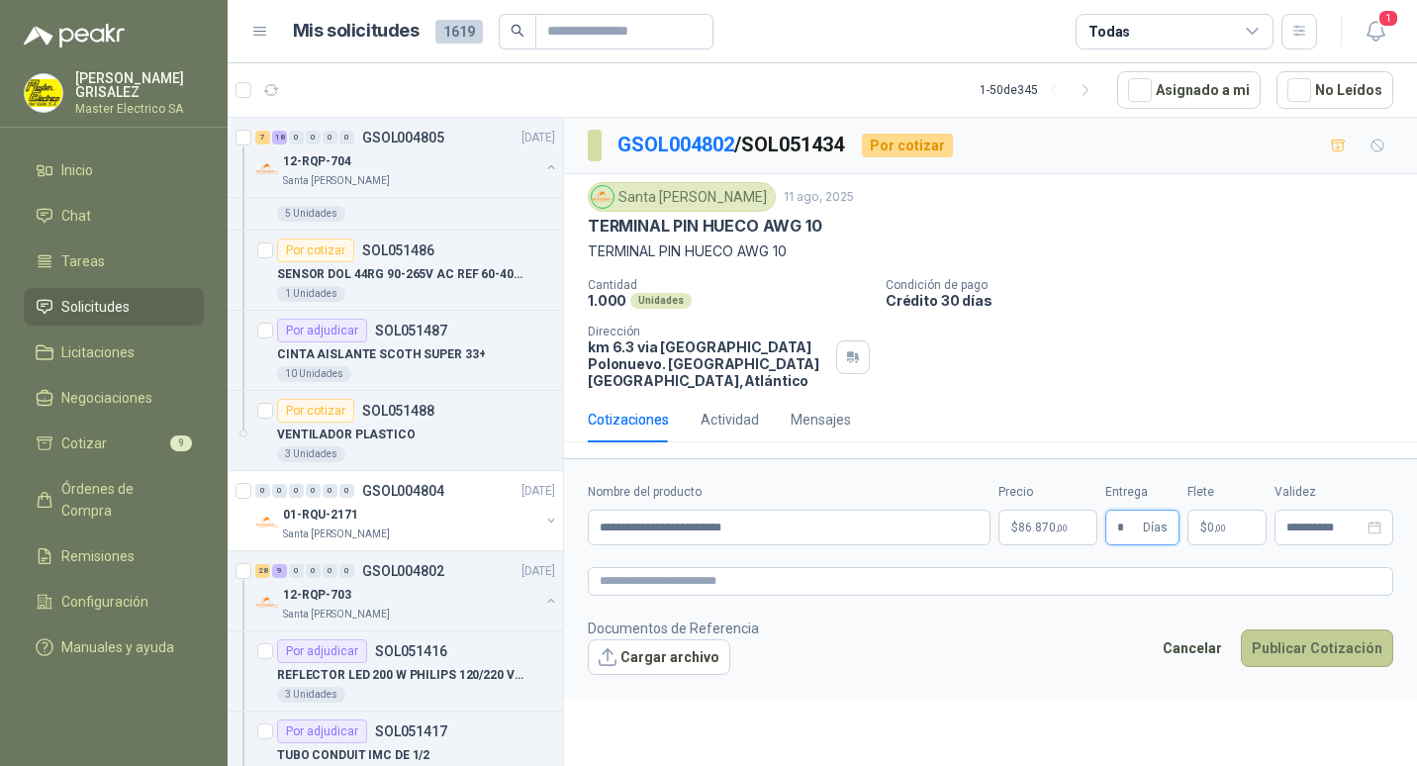
type input "*"
click at [1306, 631] on button "Publicar Cotización" at bounding box center [1316, 648] width 152 height 38
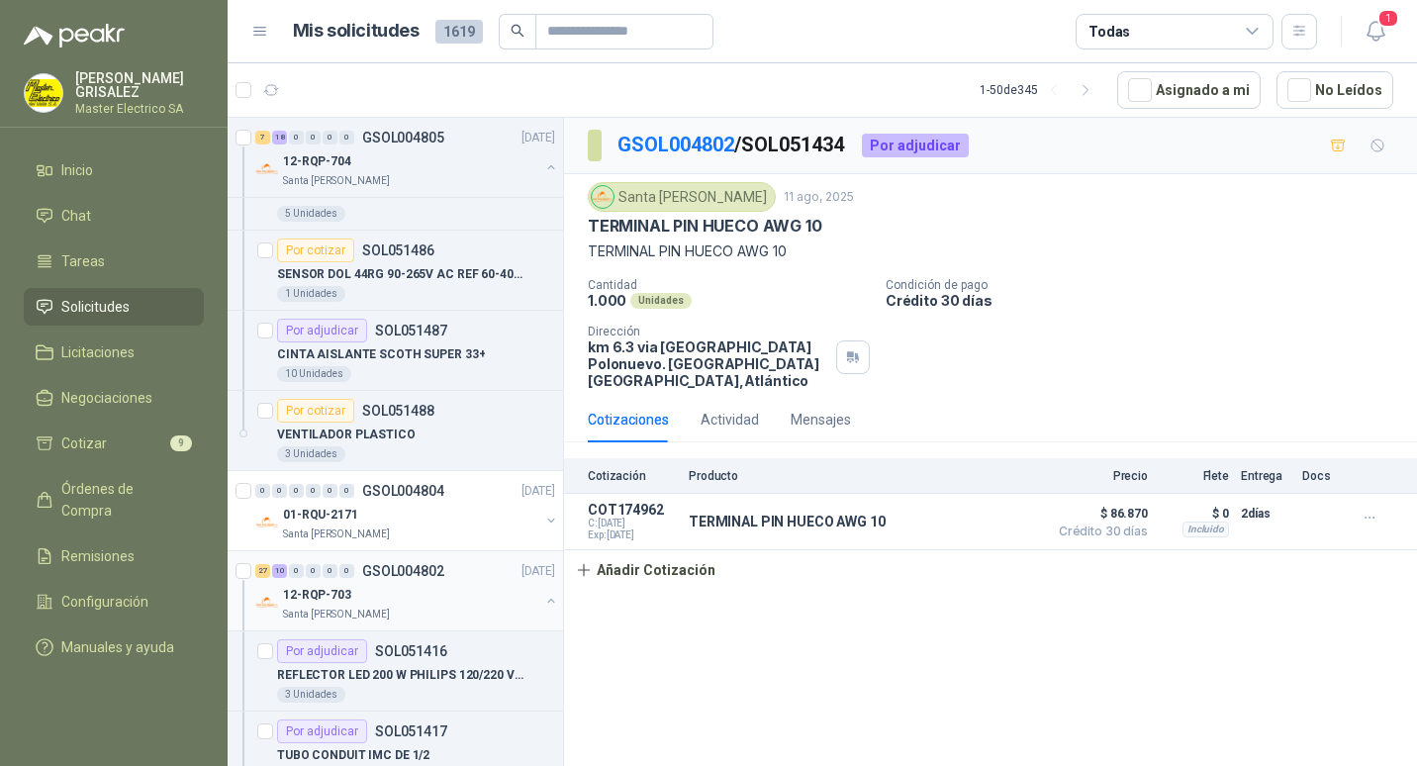
click at [404, 577] on p "GSOL004802" at bounding box center [403, 571] width 82 height 14
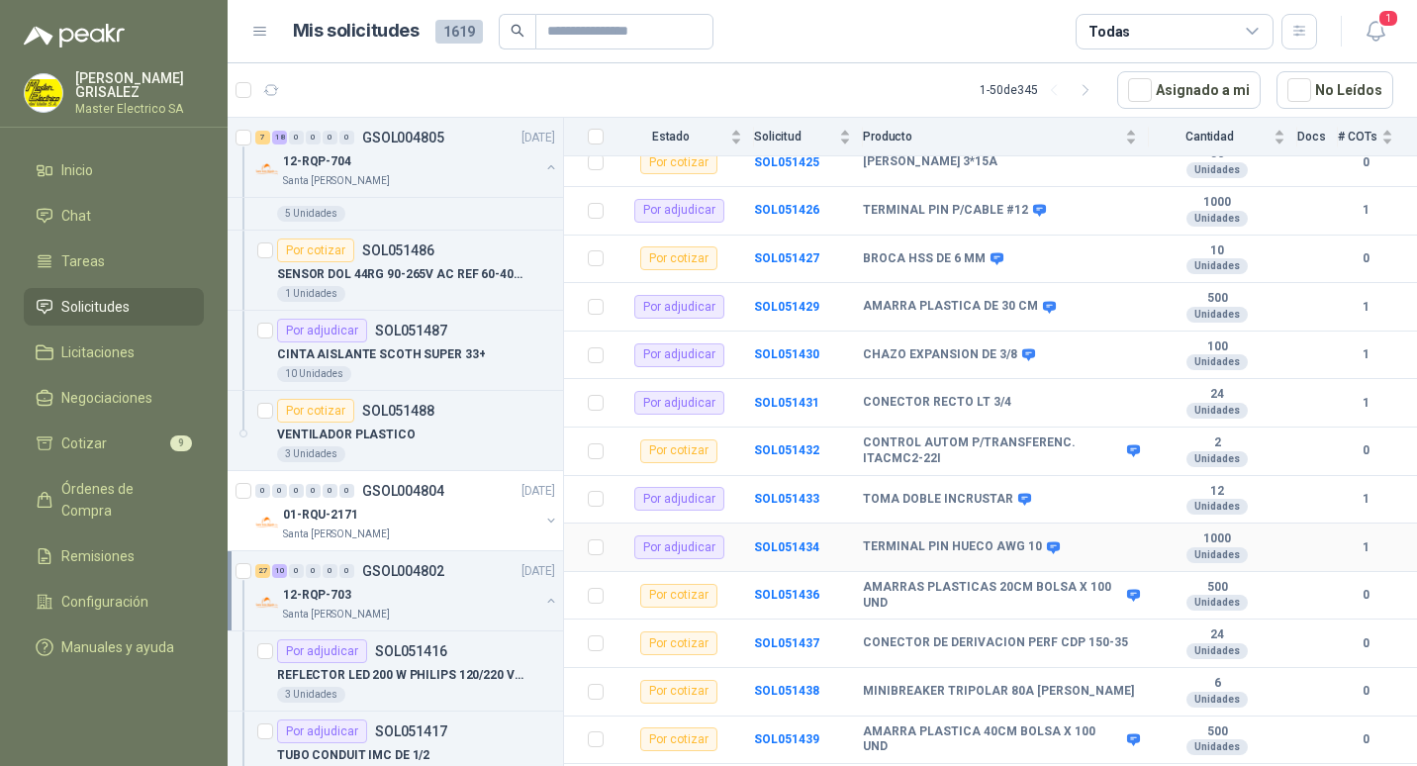
scroll to position [692, 0]
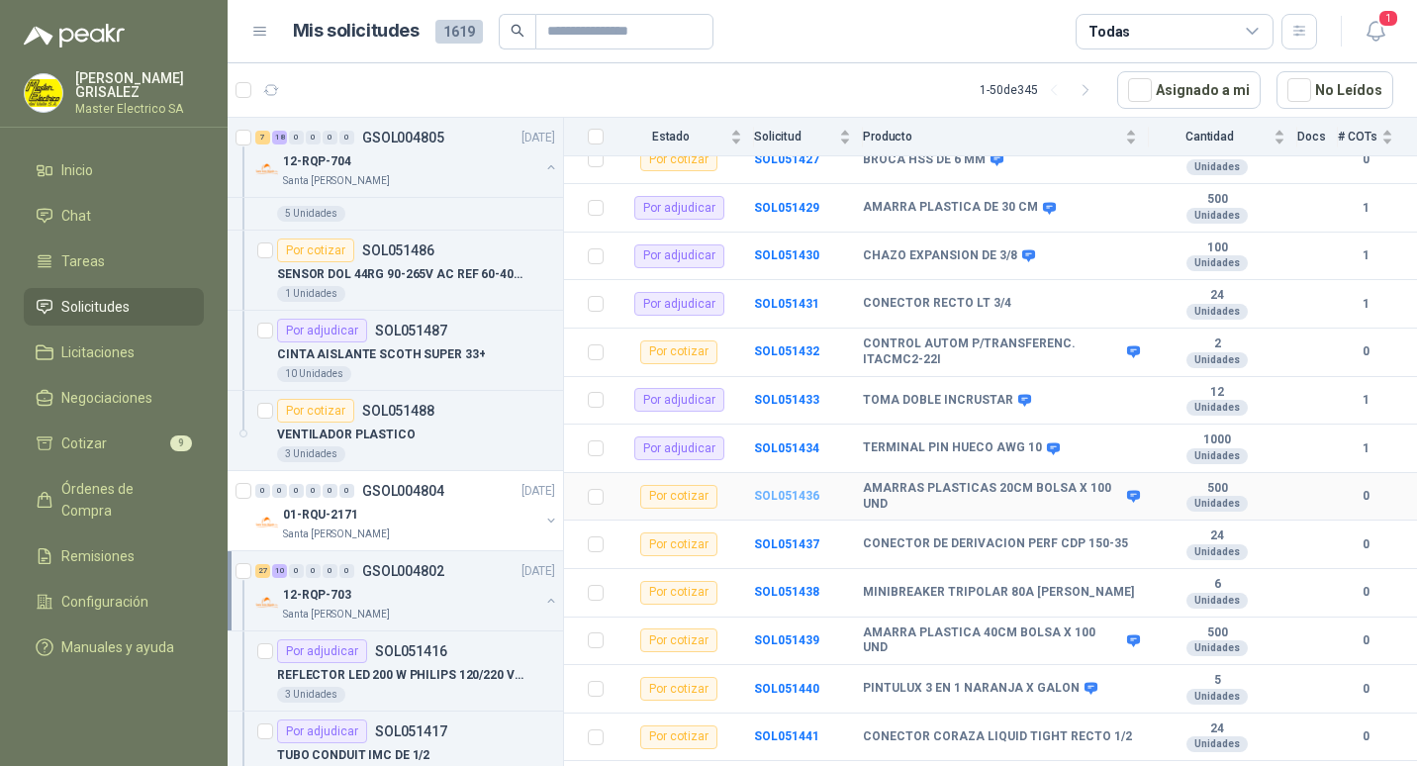
click at [793, 489] on b "SOL051436" at bounding box center [786, 496] width 65 height 14
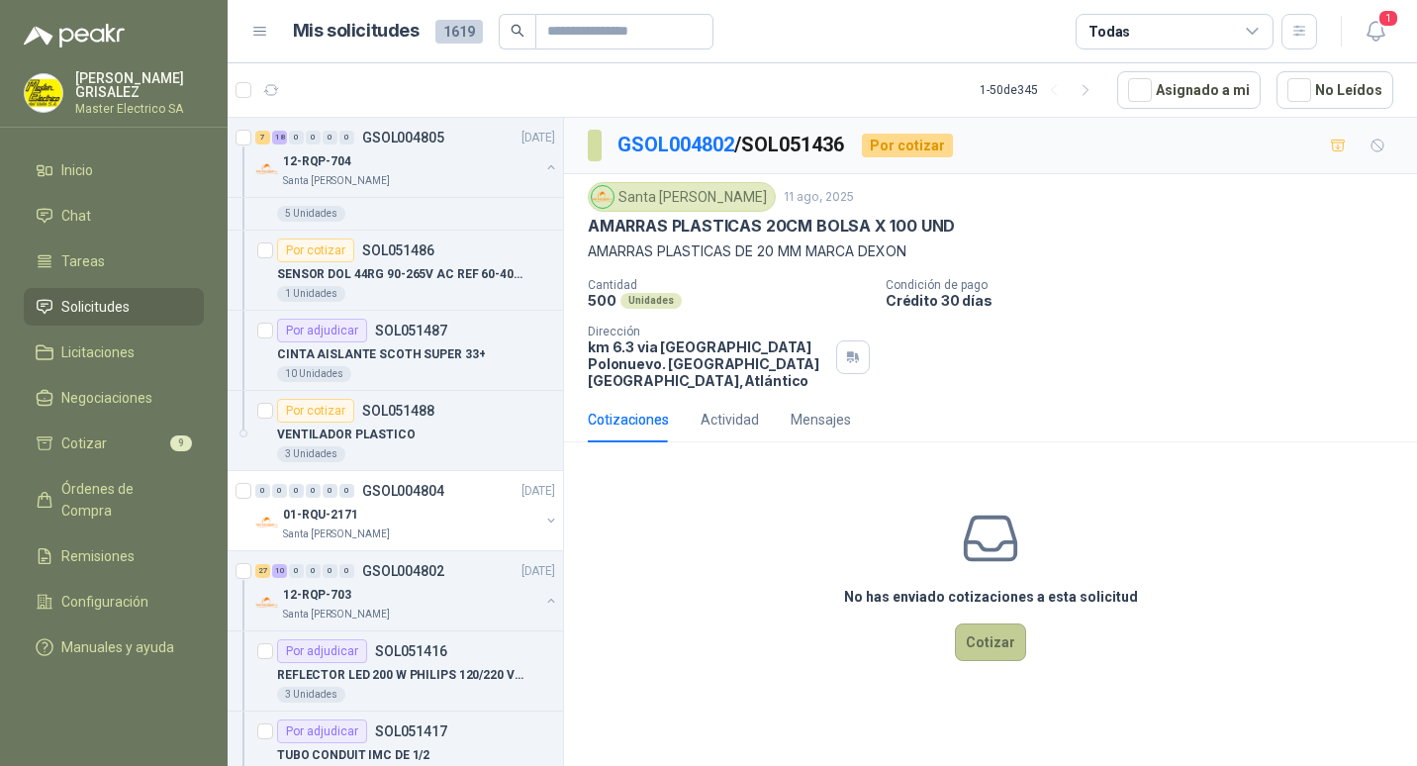
click at [996, 623] on button "Cotizar" at bounding box center [990, 642] width 71 height 38
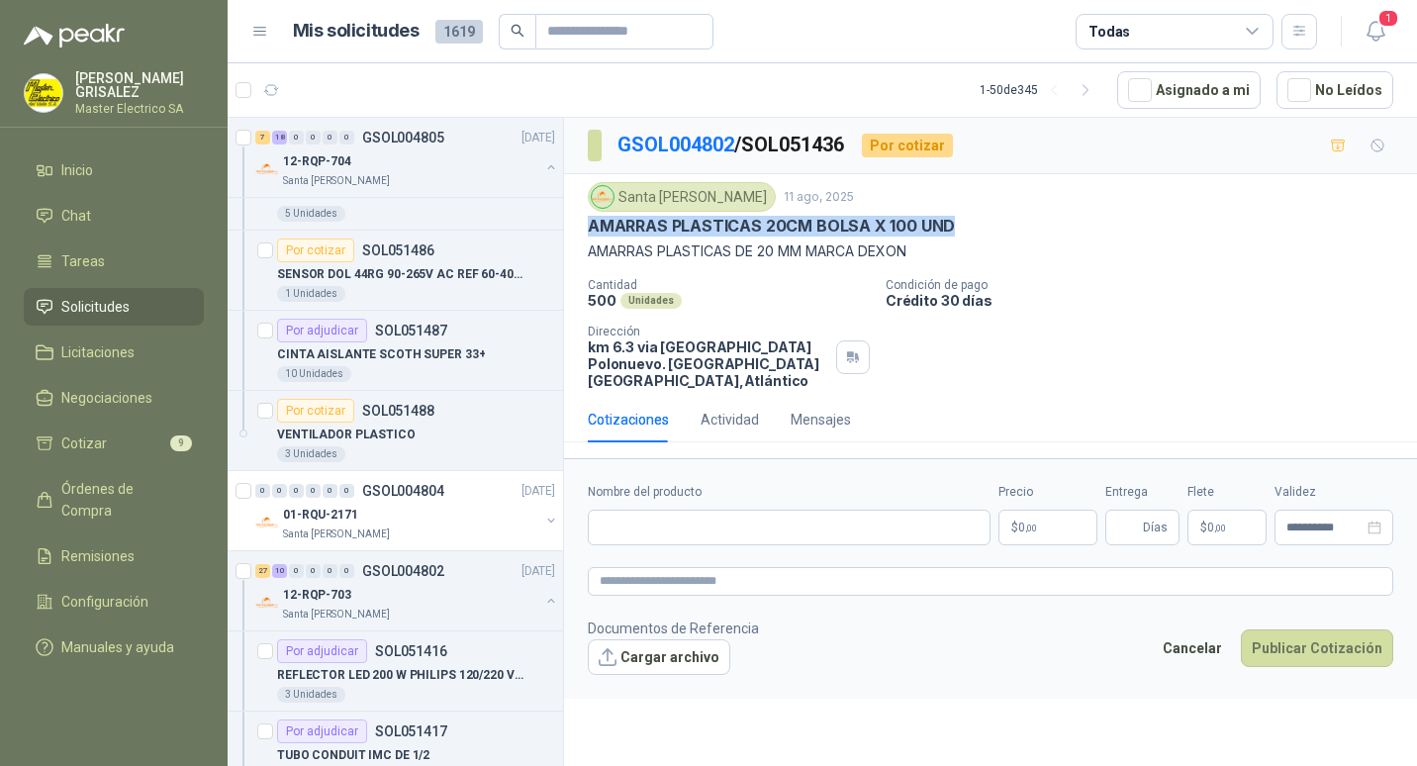
drag, startPoint x: 591, startPoint y: 226, endPoint x: 952, endPoint y: 229, distance: 361.1
click at [952, 229] on div "AMARRAS PLASTICAS 20CM BOLSA X 100 UND" at bounding box center [990, 226] width 805 height 21
drag, startPoint x: 952, startPoint y: 229, endPoint x: 939, endPoint y: 226, distance: 13.5
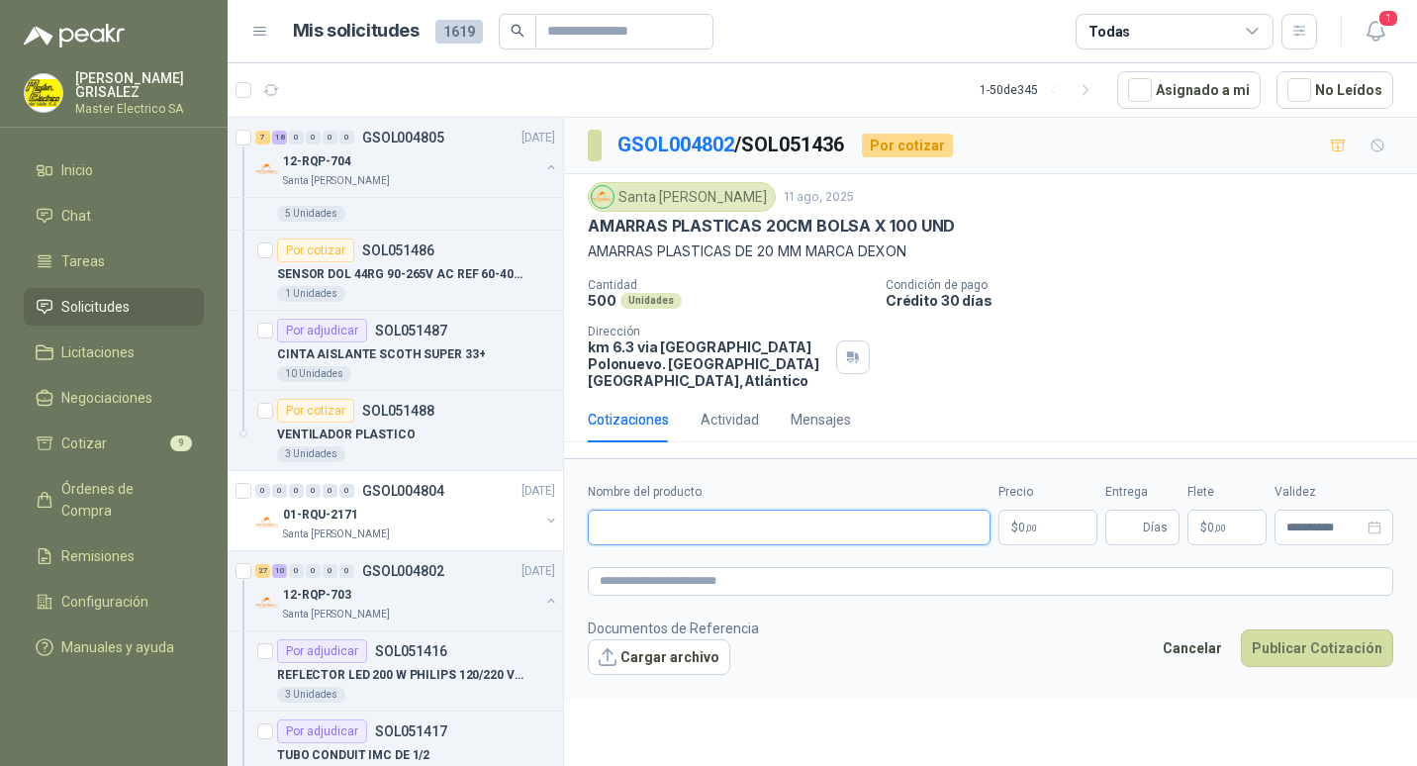
paste input "**********"
type input "**********"
click at [1030, 522] on span ",00" at bounding box center [1031, 527] width 12 height 11
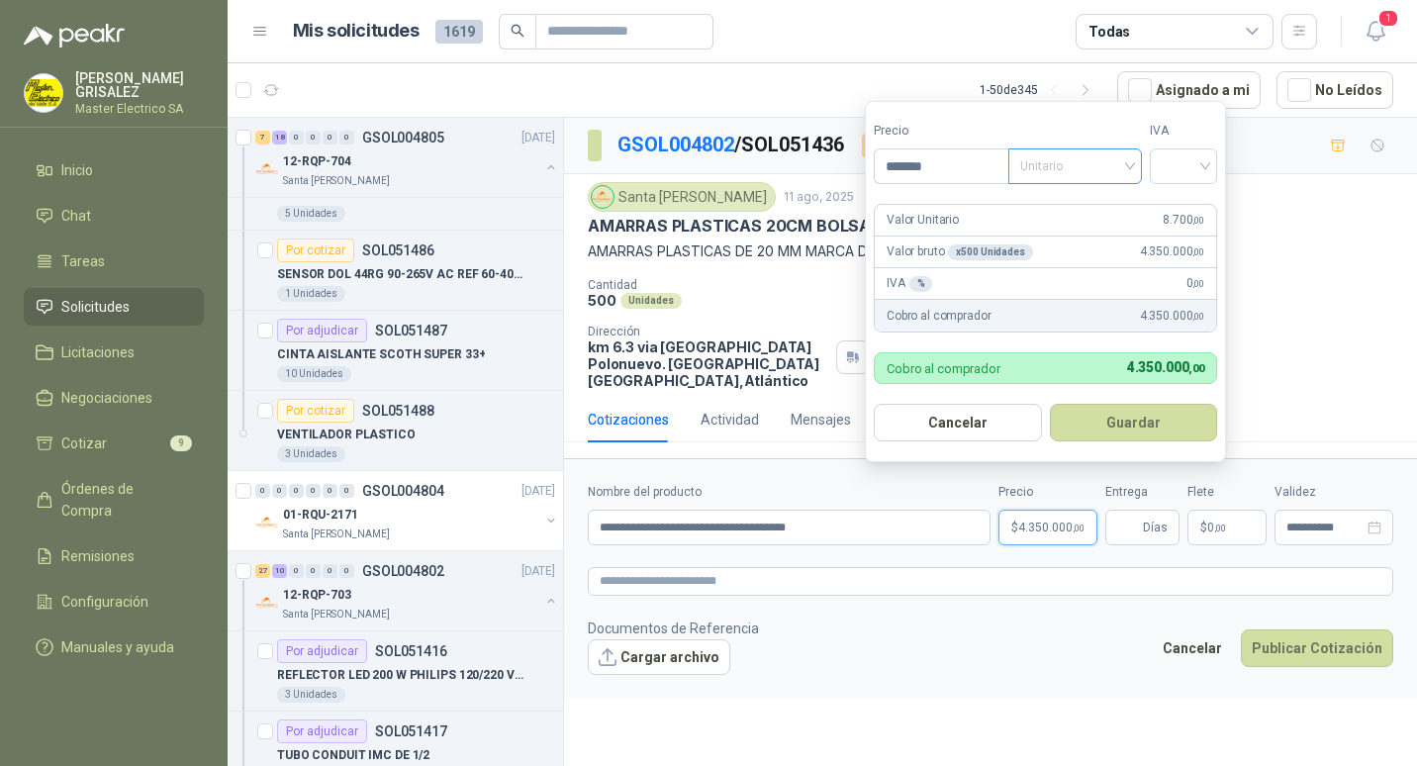
click at [1135, 161] on div "Unitario" at bounding box center [1075, 166] width 134 height 36
type input "*******"
click at [1054, 211] on div "Unitario" at bounding box center [1079, 207] width 102 height 22
click at [1213, 164] on div at bounding box center [1182, 166] width 67 height 36
click at [1175, 212] on div "19%" at bounding box center [1187, 207] width 37 height 22
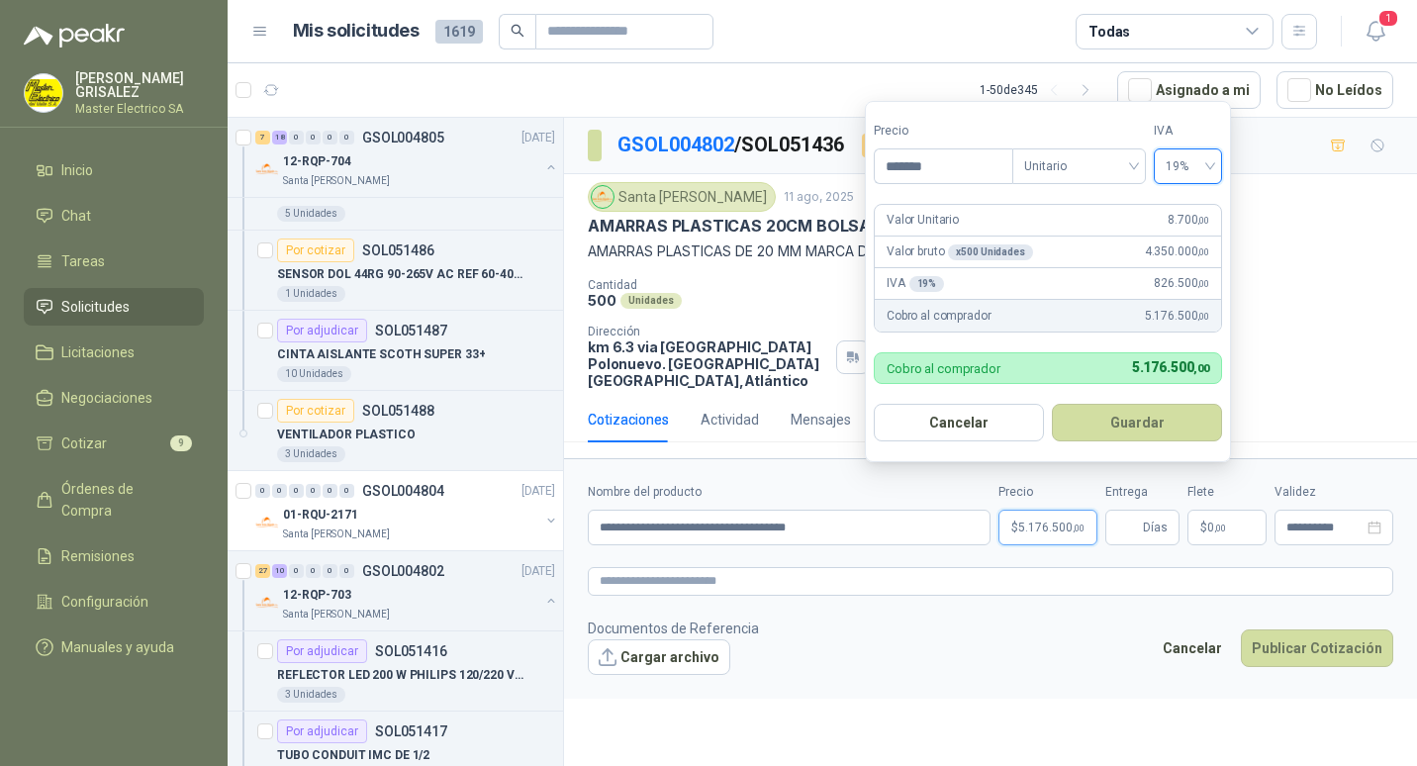
drag, startPoint x: 1137, startPoint y: 418, endPoint x: 1146, endPoint y: 417, distance: 9.9
click at [1139, 418] on button "Guardar" at bounding box center [1136, 423] width 170 height 38
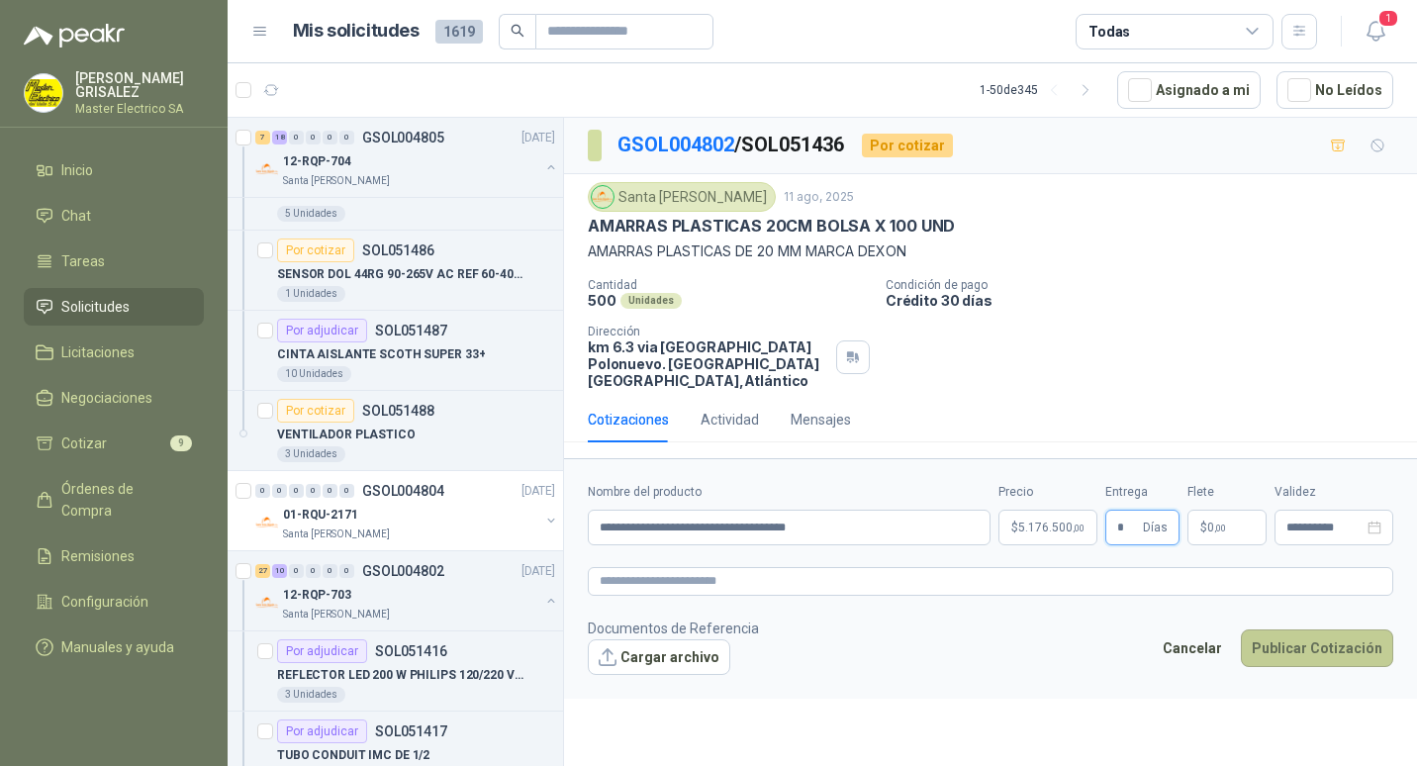
type input "*"
click at [1337, 629] on button "Publicar Cotización" at bounding box center [1316, 648] width 152 height 38
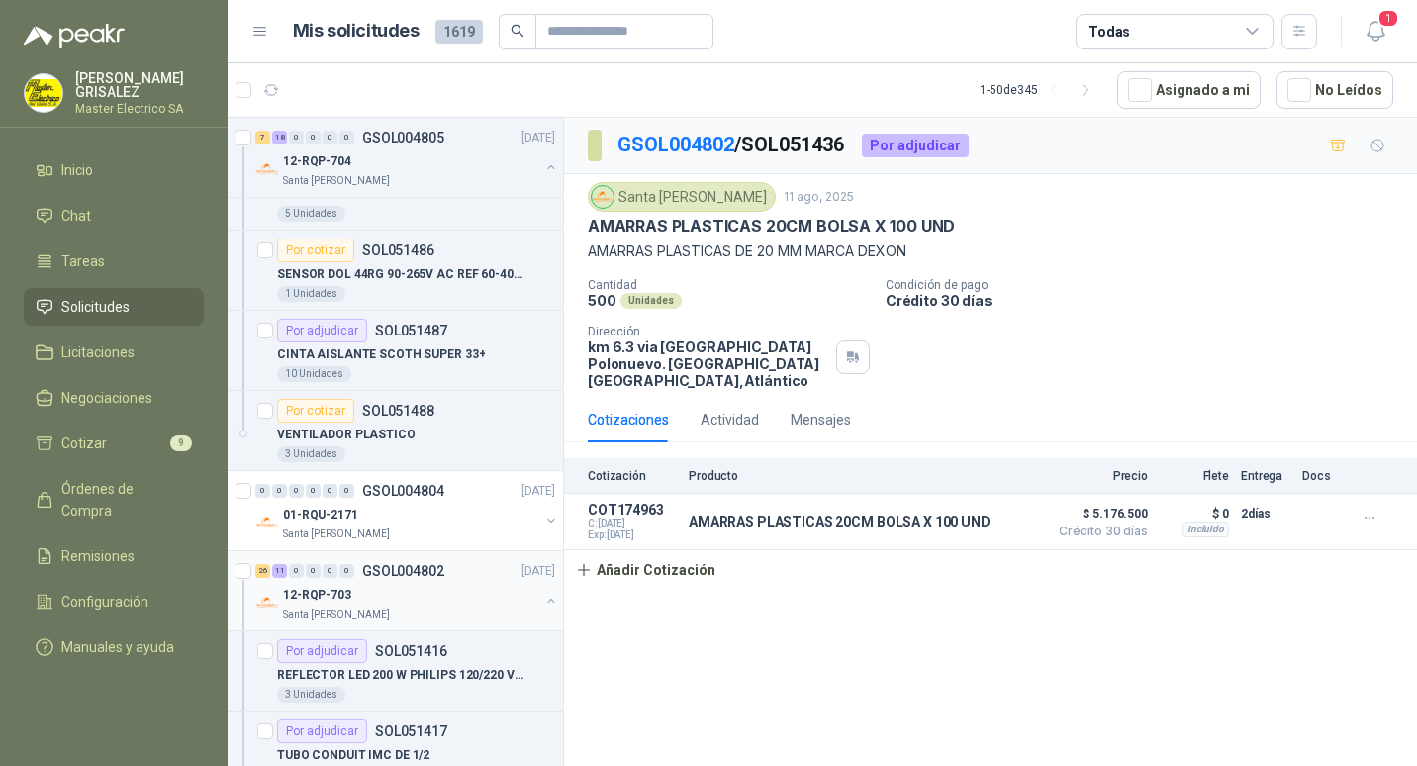
click at [385, 564] on p "GSOL004802" at bounding box center [403, 571] width 82 height 14
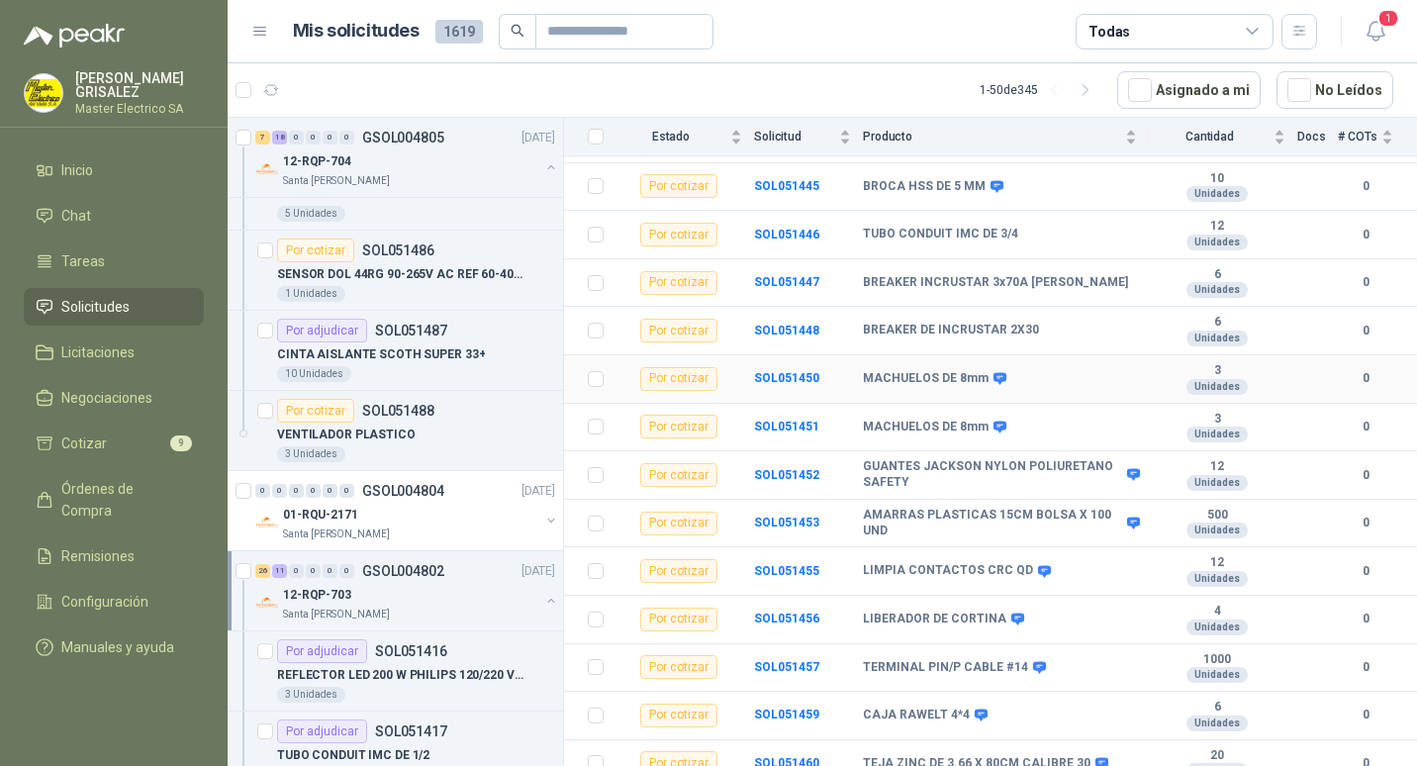
scroll to position [1388, 0]
click at [785, 706] on b "SOL051459" at bounding box center [786, 713] width 65 height 14
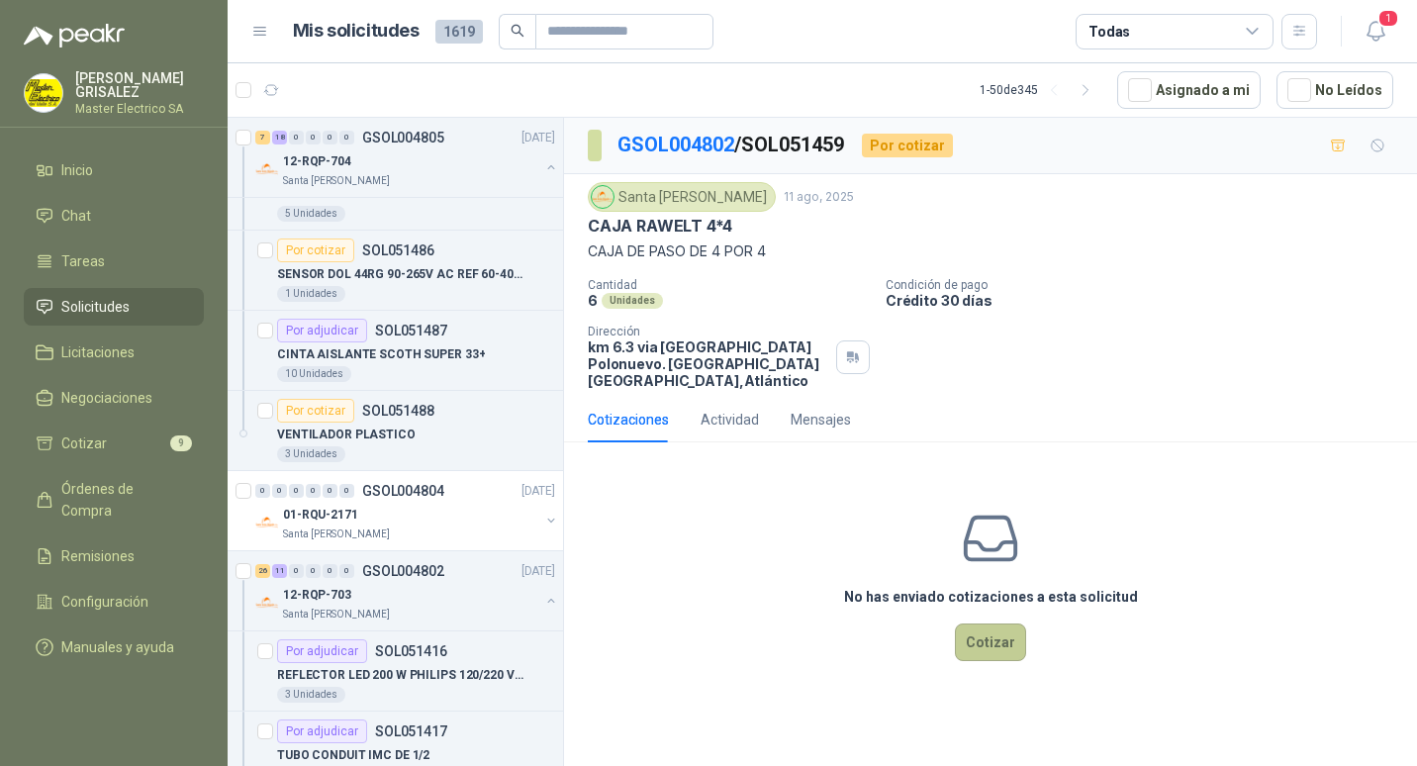
click at [990, 623] on button "Cotizar" at bounding box center [990, 642] width 71 height 38
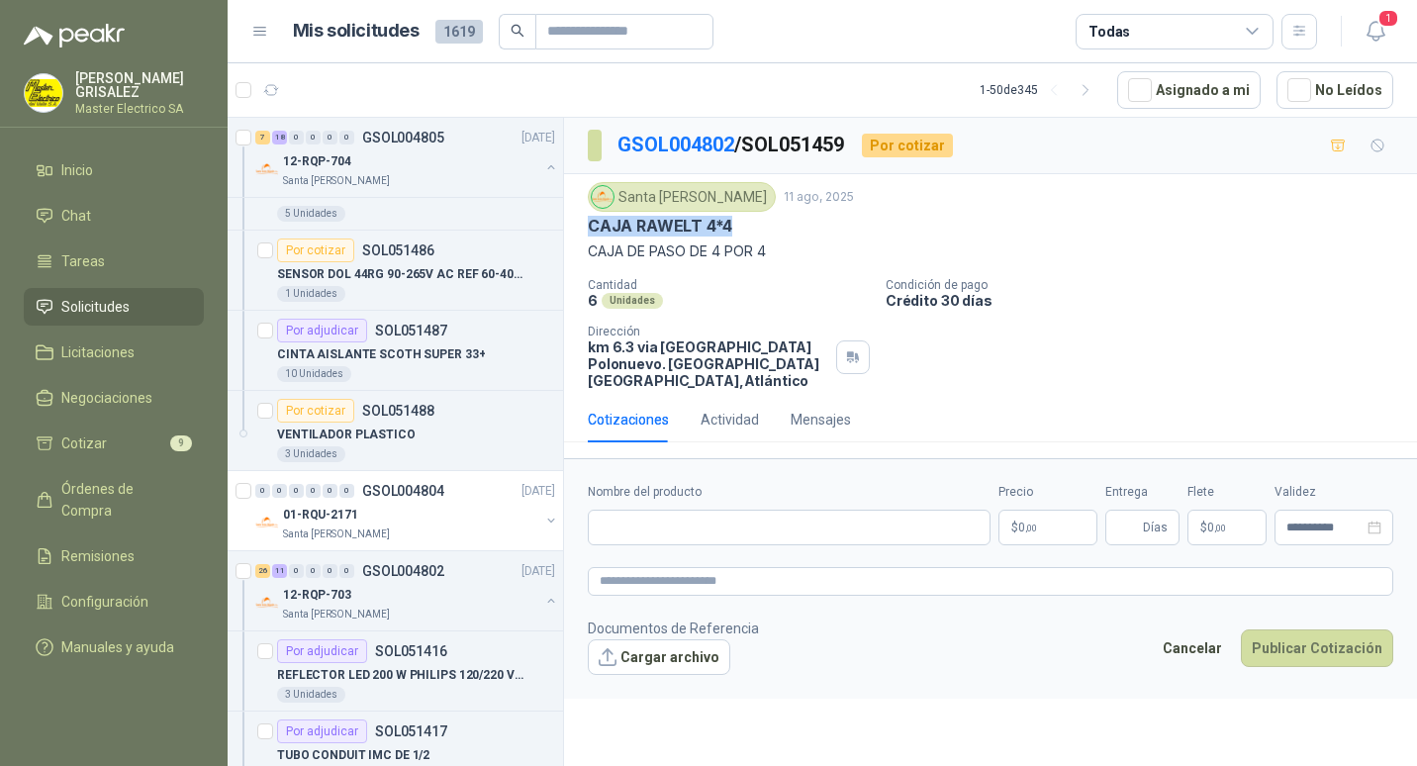
drag, startPoint x: 586, startPoint y: 223, endPoint x: 737, endPoint y: 229, distance: 151.5
click at [737, 229] on div "Santa [PERSON_NAME] [DATE] CAJA RAWELT 4*4 CAJA DE PASO DE 4 POR 4 Cantidad 6 U…" at bounding box center [990, 285] width 853 height 223
drag, startPoint x: 737, startPoint y: 229, endPoint x: 718, endPoint y: 226, distance: 19.0
paste input "**********"
type input "**********"
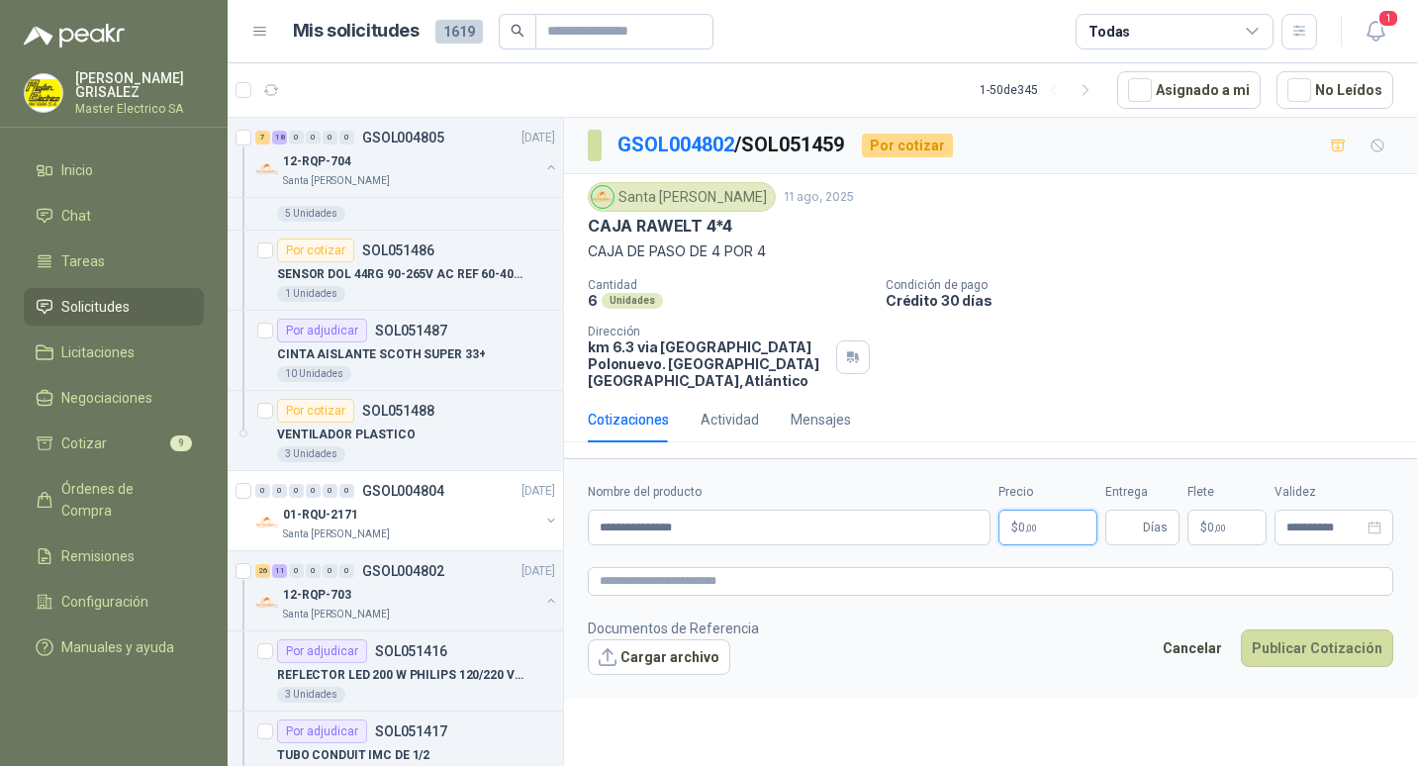
click at [1025, 522] on span ",00" at bounding box center [1031, 527] width 12 height 11
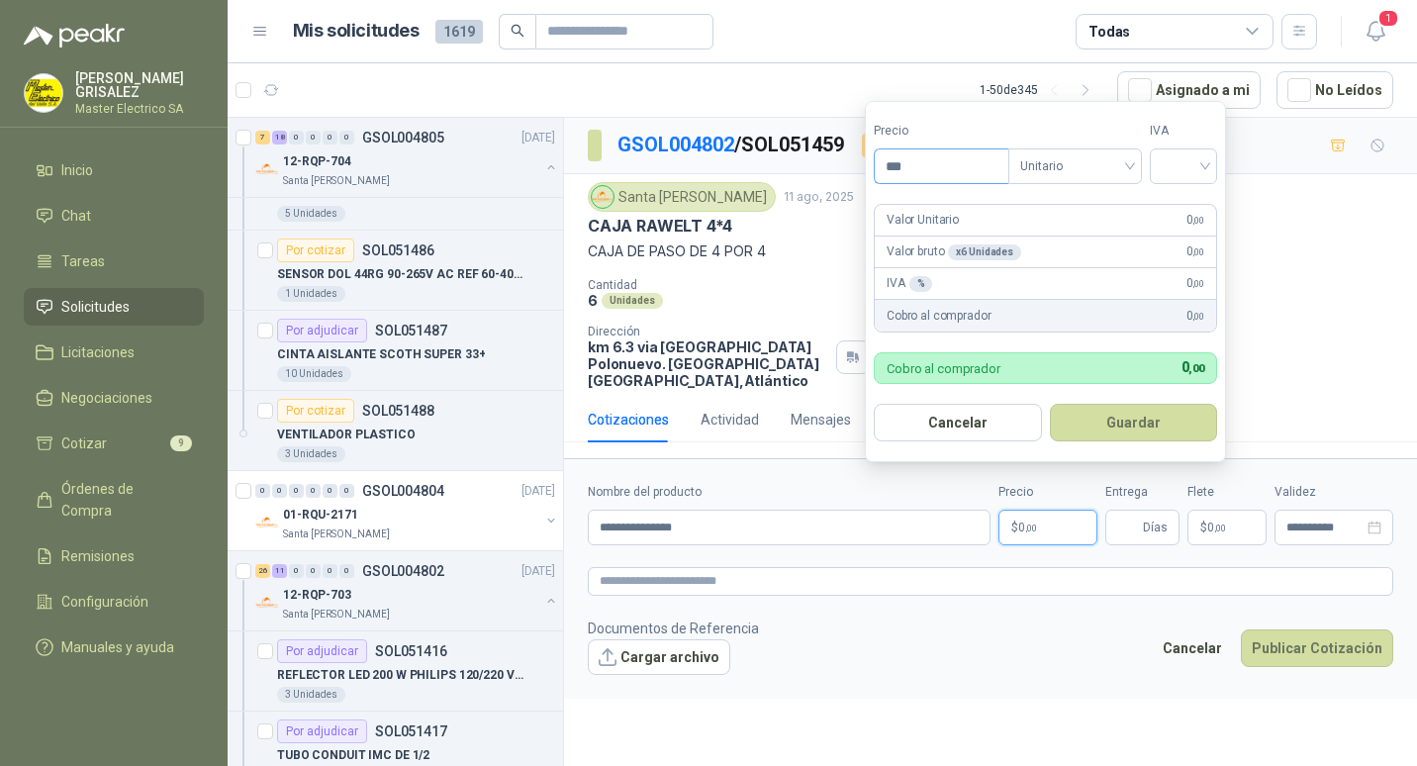
click at [899, 164] on input "***" at bounding box center [941, 166] width 134 height 34
click at [1137, 157] on div "Unitario" at bounding box center [1075, 166] width 134 height 36
type input "********"
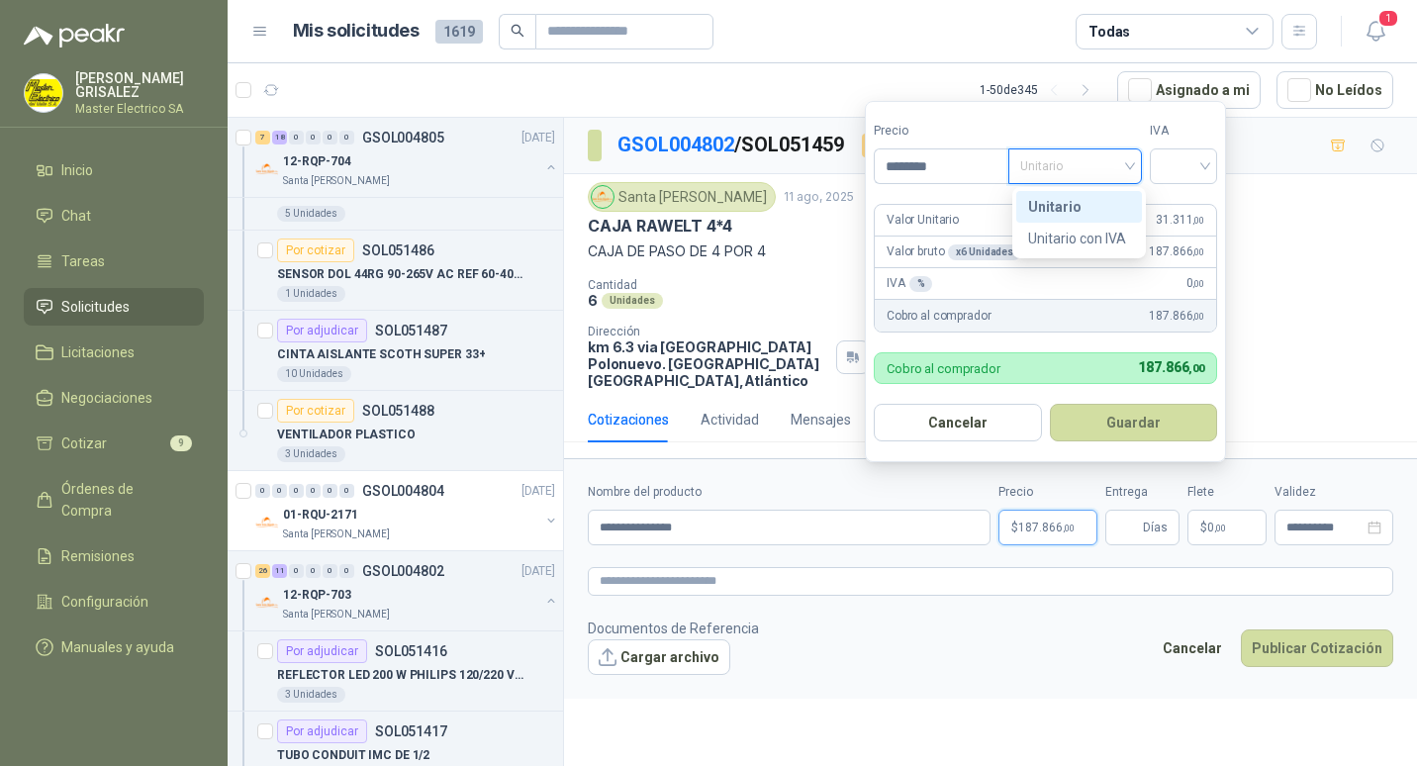
click at [1051, 206] on div "Unitario" at bounding box center [1079, 207] width 102 height 22
click at [1213, 169] on div at bounding box center [1182, 166] width 67 height 36
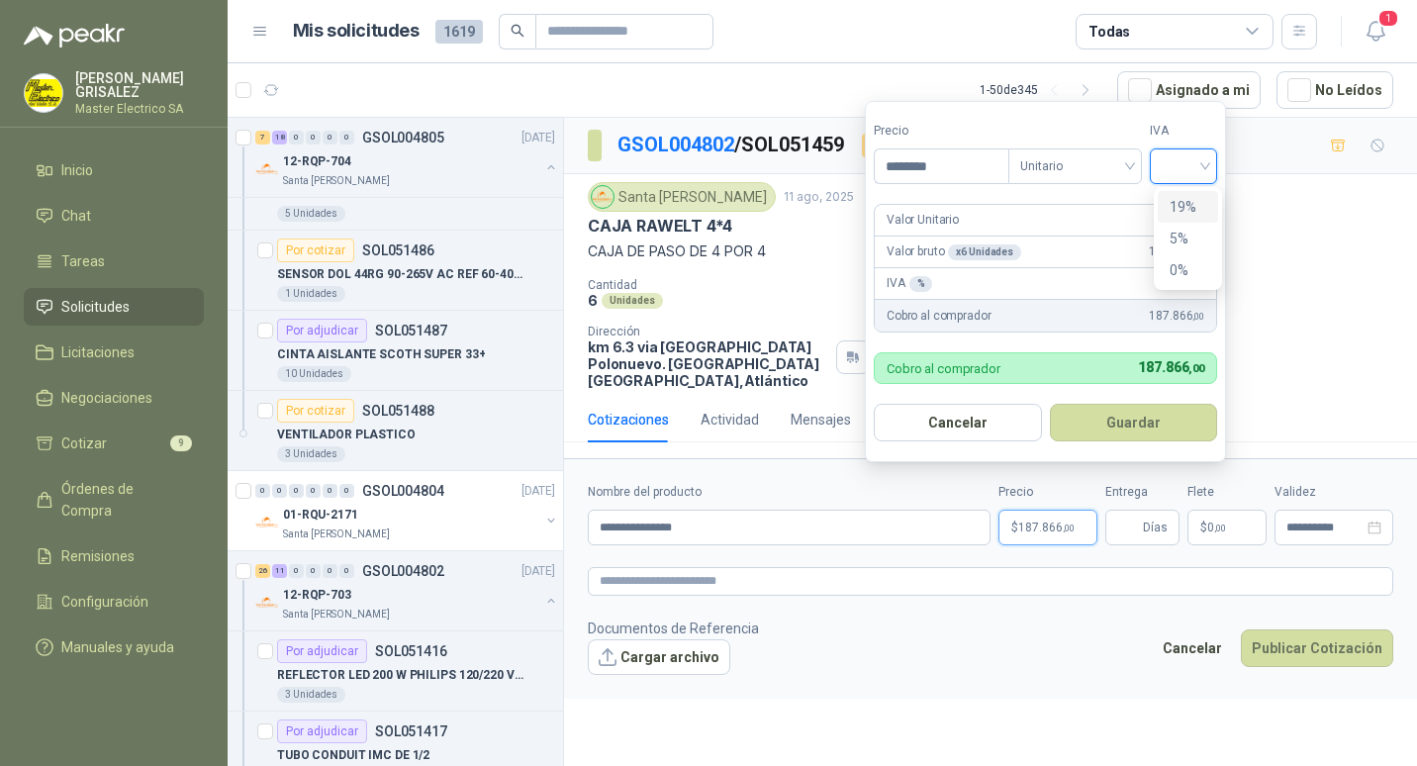
click at [1166, 203] on div "19%" at bounding box center [1187, 207] width 60 height 32
click at [1136, 419] on button "Guardar" at bounding box center [1136, 423] width 170 height 38
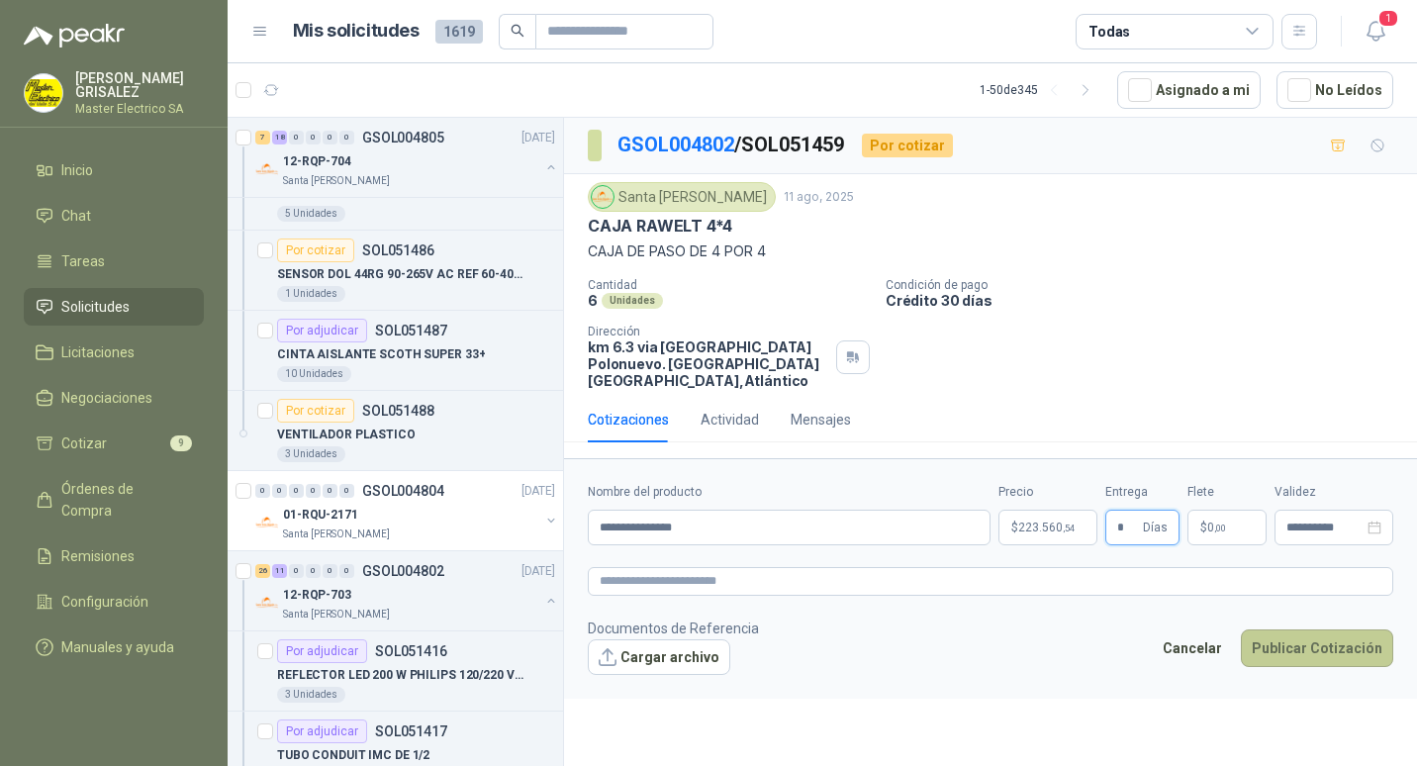
type input "*"
click at [1307, 629] on button "Publicar Cotización" at bounding box center [1316, 648] width 152 height 38
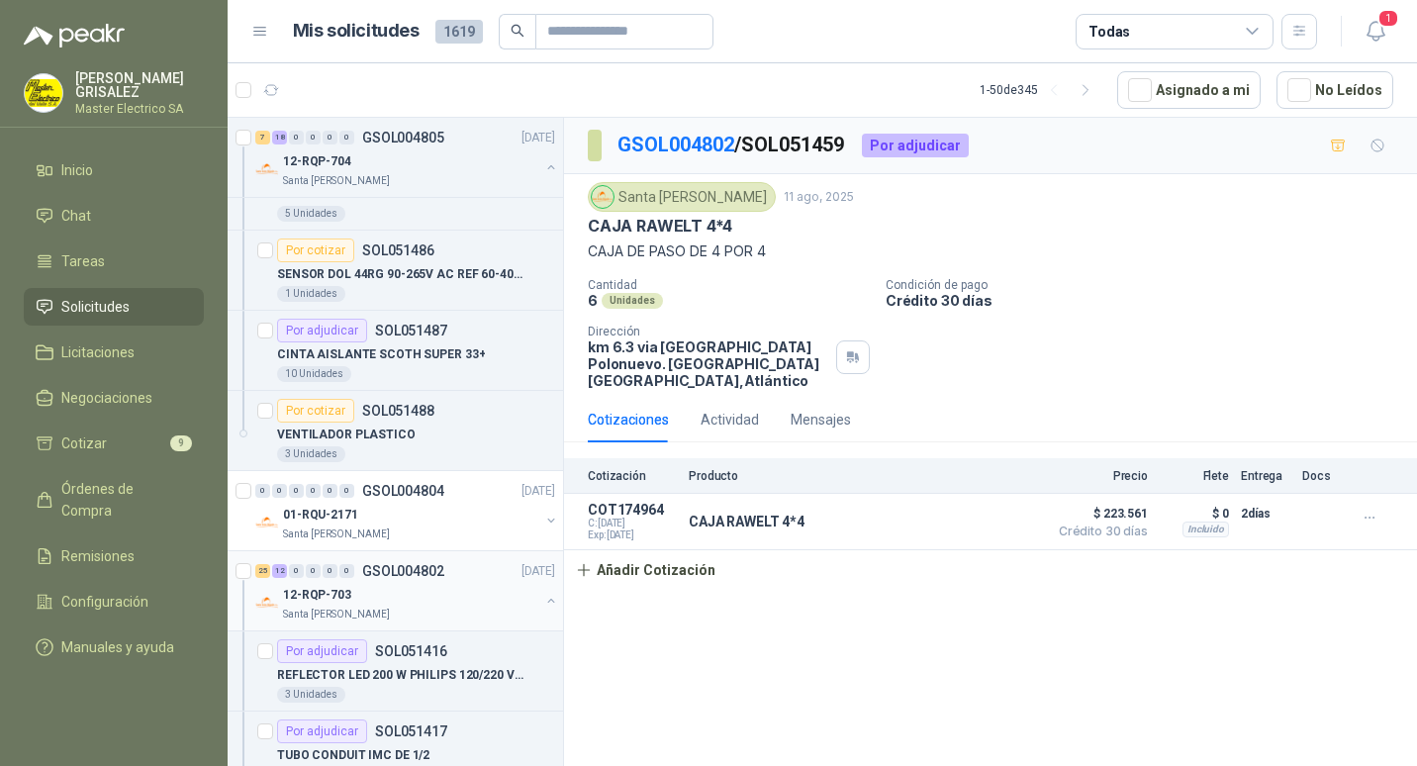
click at [400, 566] on p "GSOL004802" at bounding box center [403, 571] width 82 height 14
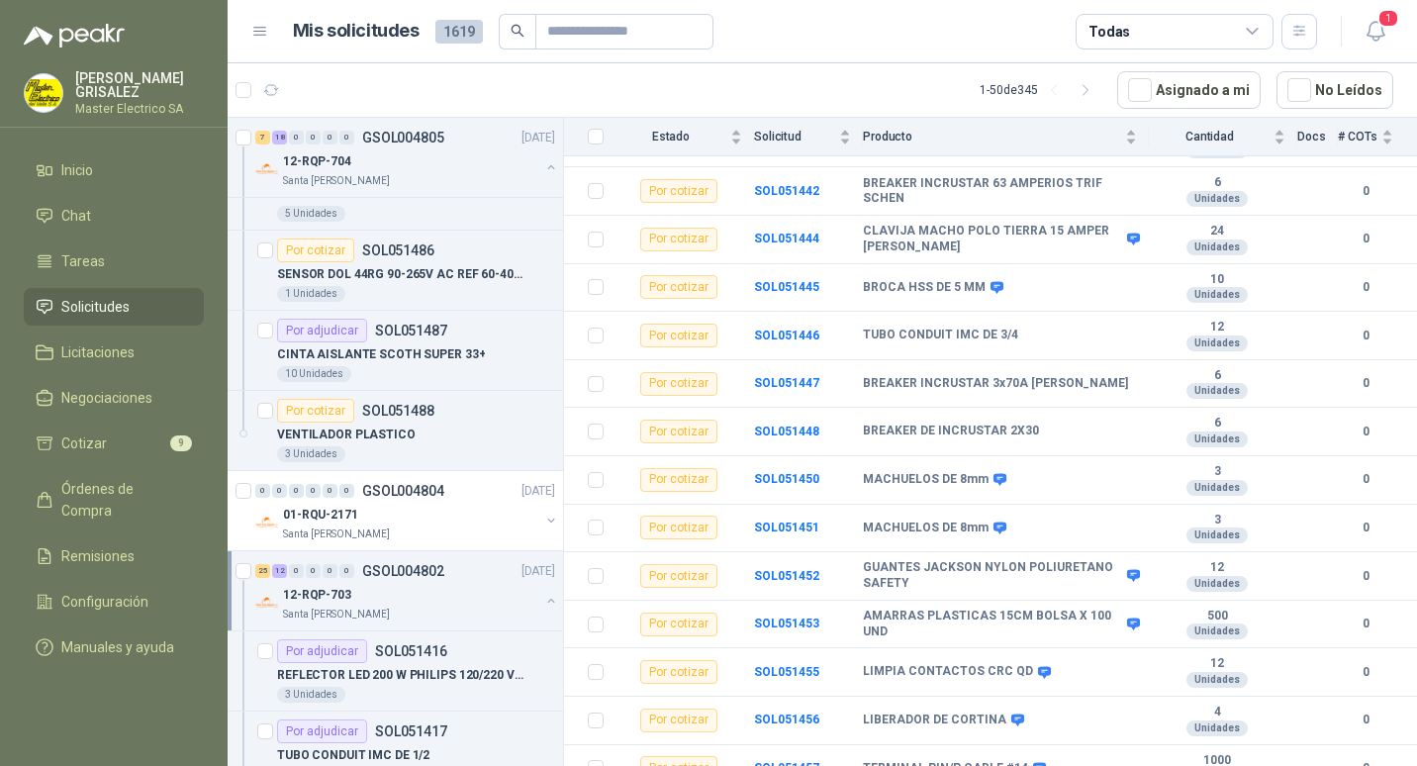
scroll to position [1388, 0]
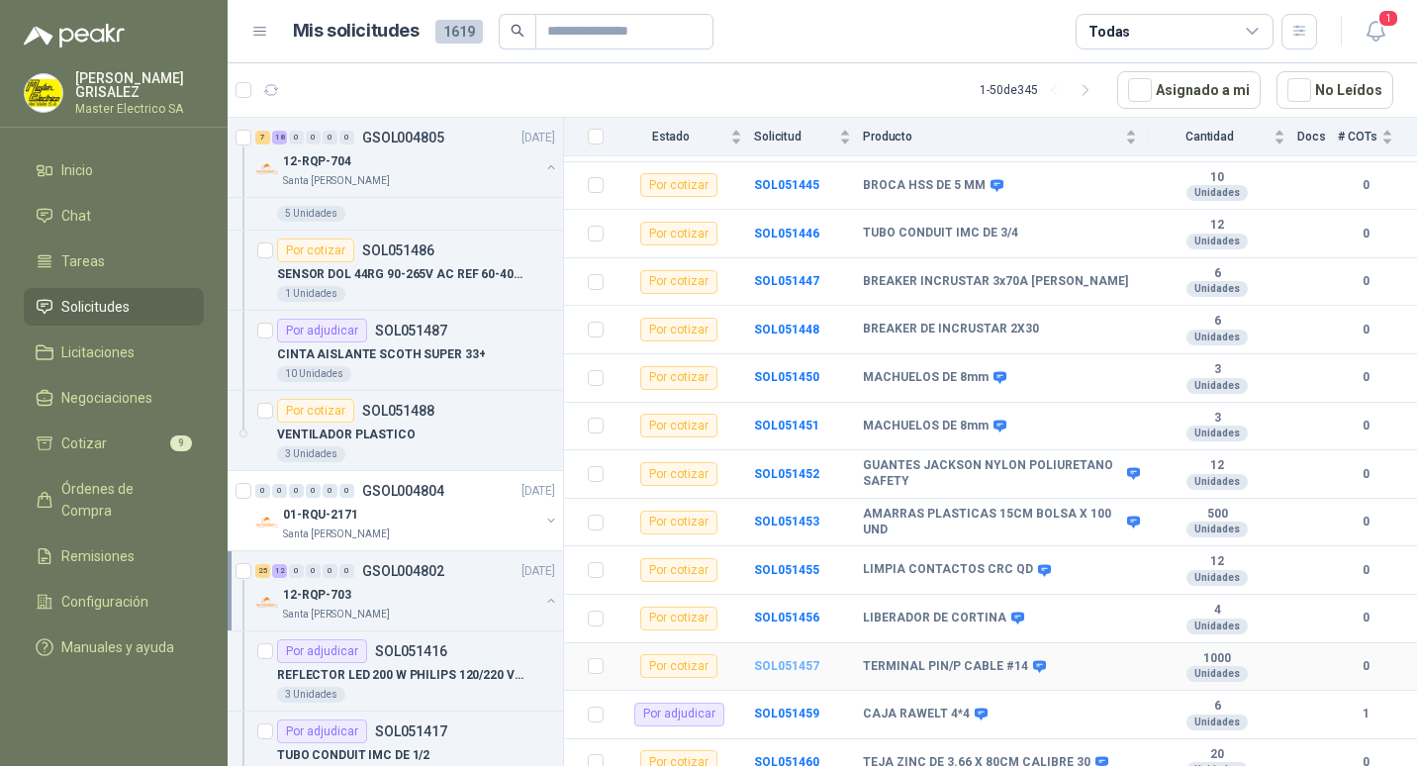
click at [781, 659] on b "SOL051457" at bounding box center [786, 666] width 65 height 14
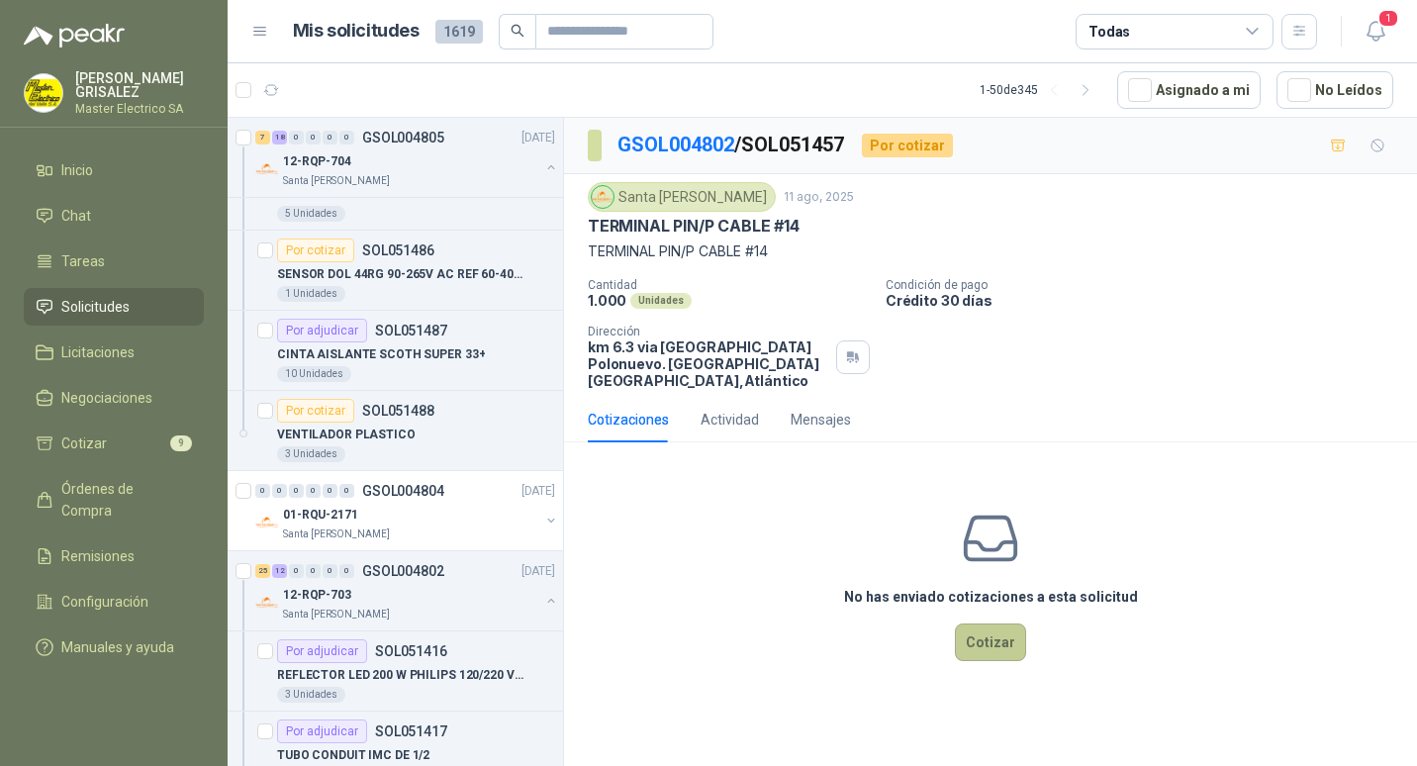
click at [965, 625] on button "Cotizar" at bounding box center [990, 642] width 71 height 38
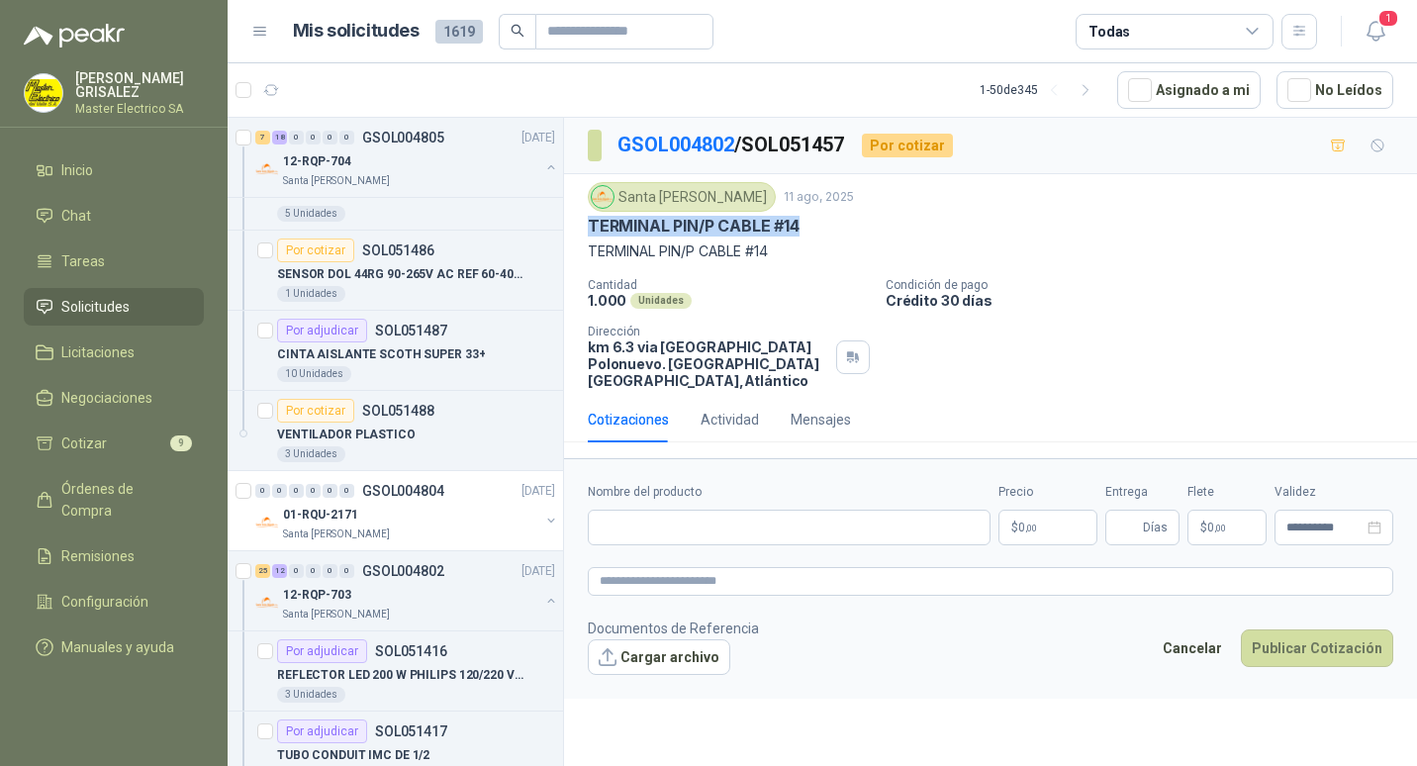
drag, startPoint x: 590, startPoint y: 222, endPoint x: 801, endPoint y: 225, distance: 211.7
click at [801, 225] on div "TERMINAL PIN/P CABLE #14" at bounding box center [990, 226] width 805 height 21
drag, startPoint x: 801, startPoint y: 225, endPoint x: 783, endPoint y: 225, distance: 17.8
paste input "**********"
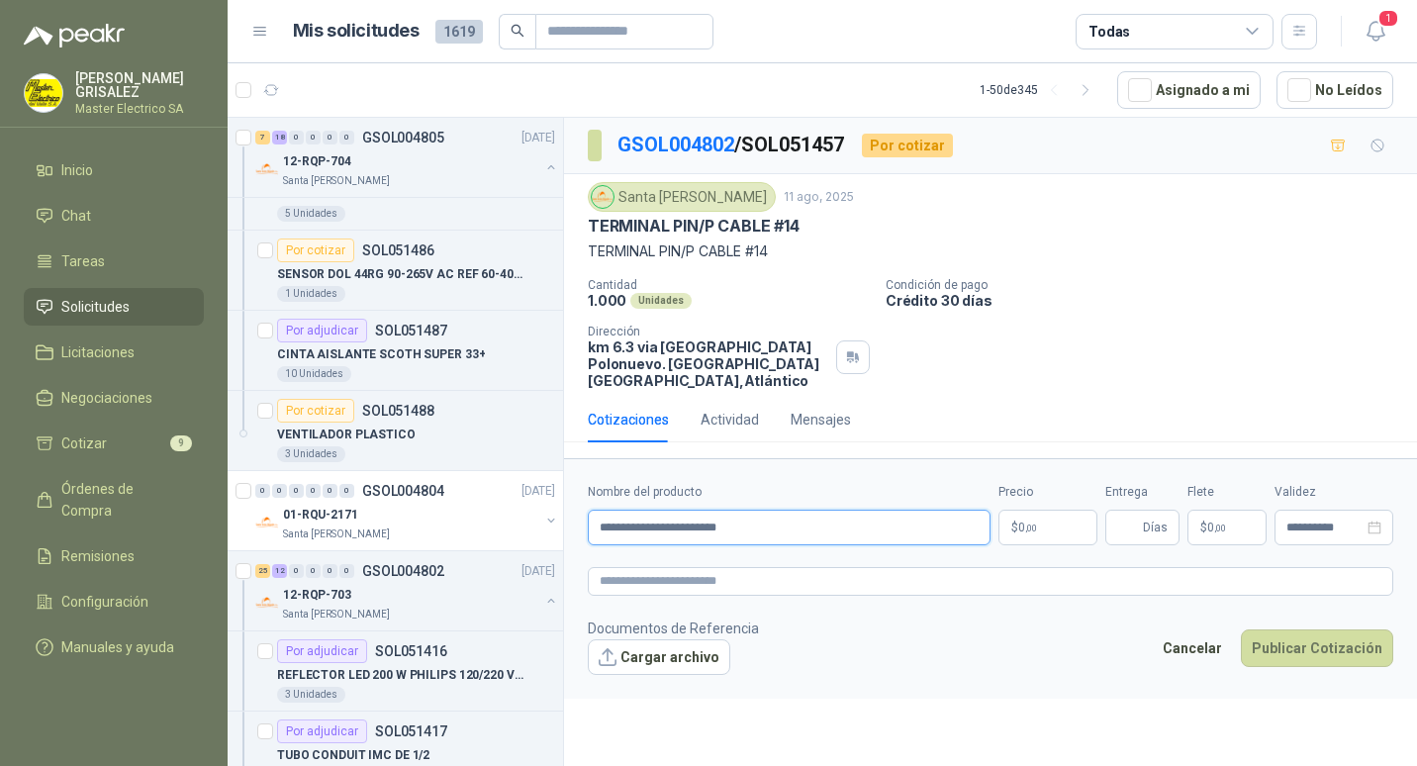
type input "**********"
click at [1030, 522] on span ",00" at bounding box center [1031, 527] width 12 height 11
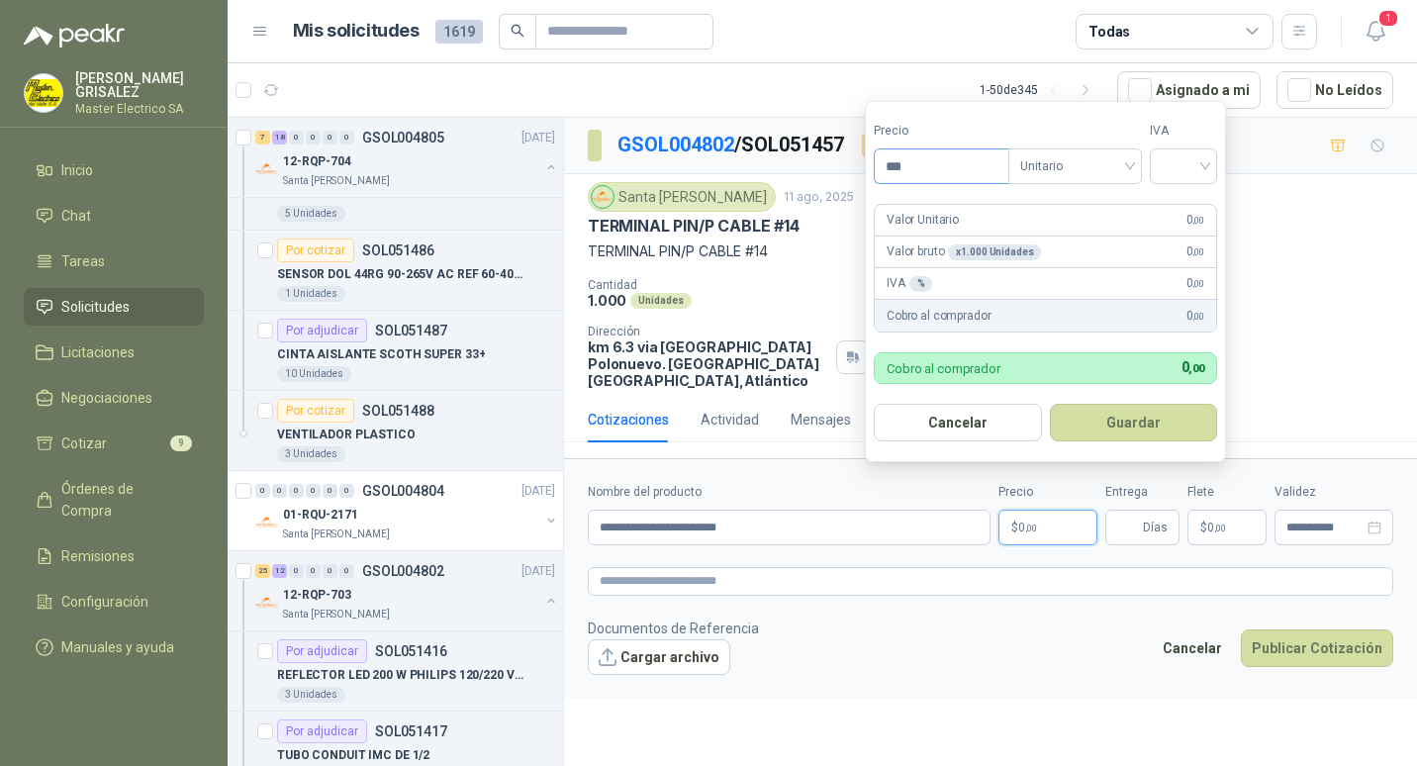
click at [897, 170] on input "***" at bounding box center [941, 166] width 134 height 34
click at [900, 164] on input "***" at bounding box center [941, 166] width 134 height 34
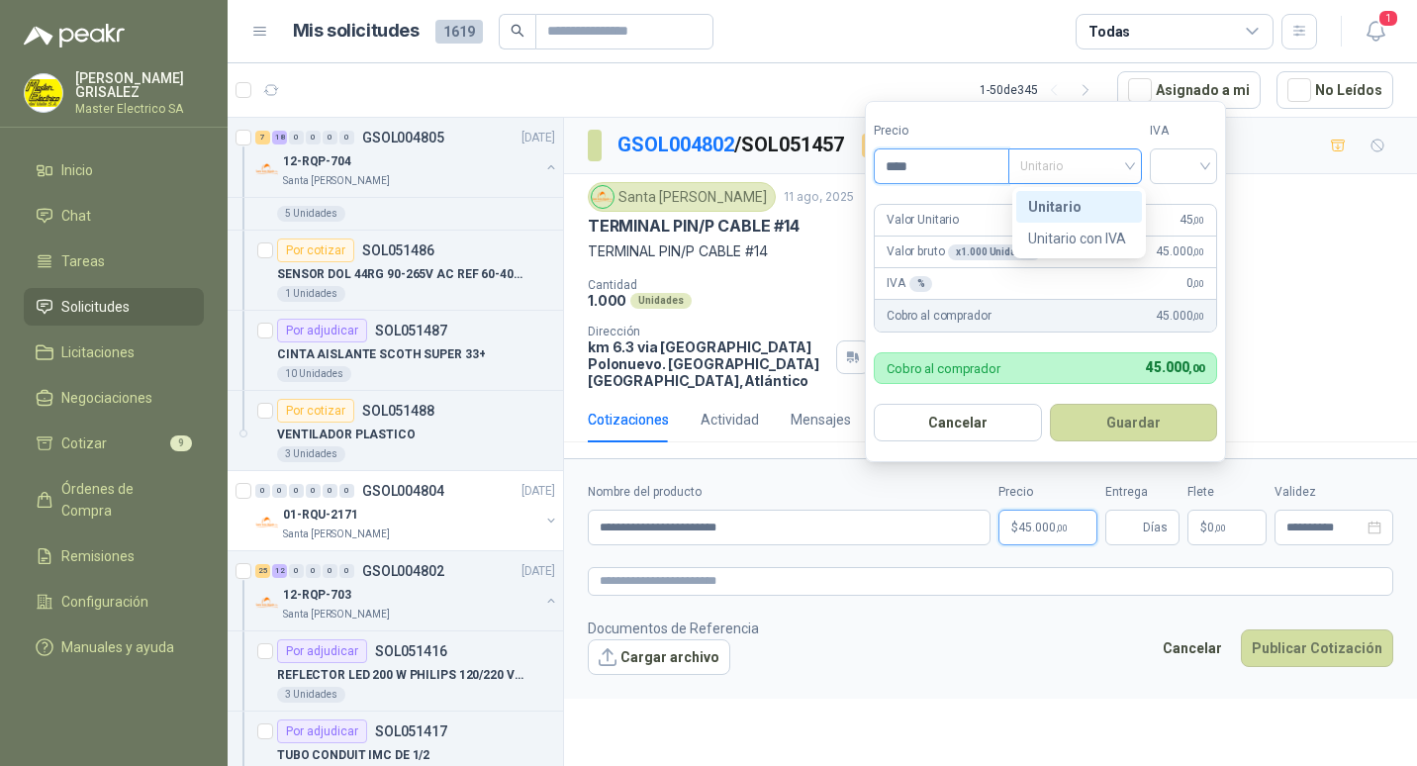
click at [1135, 162] on div "Unitario" at bounding box center [1075, 166] width 134 height 36
type input "****"
click at [1062, 198] on div "Unitario" at bounding box center [1079, 207] width 102 height 22
click at [1209, 164] on div at bounding box center [1182, 166] width 67 height 36
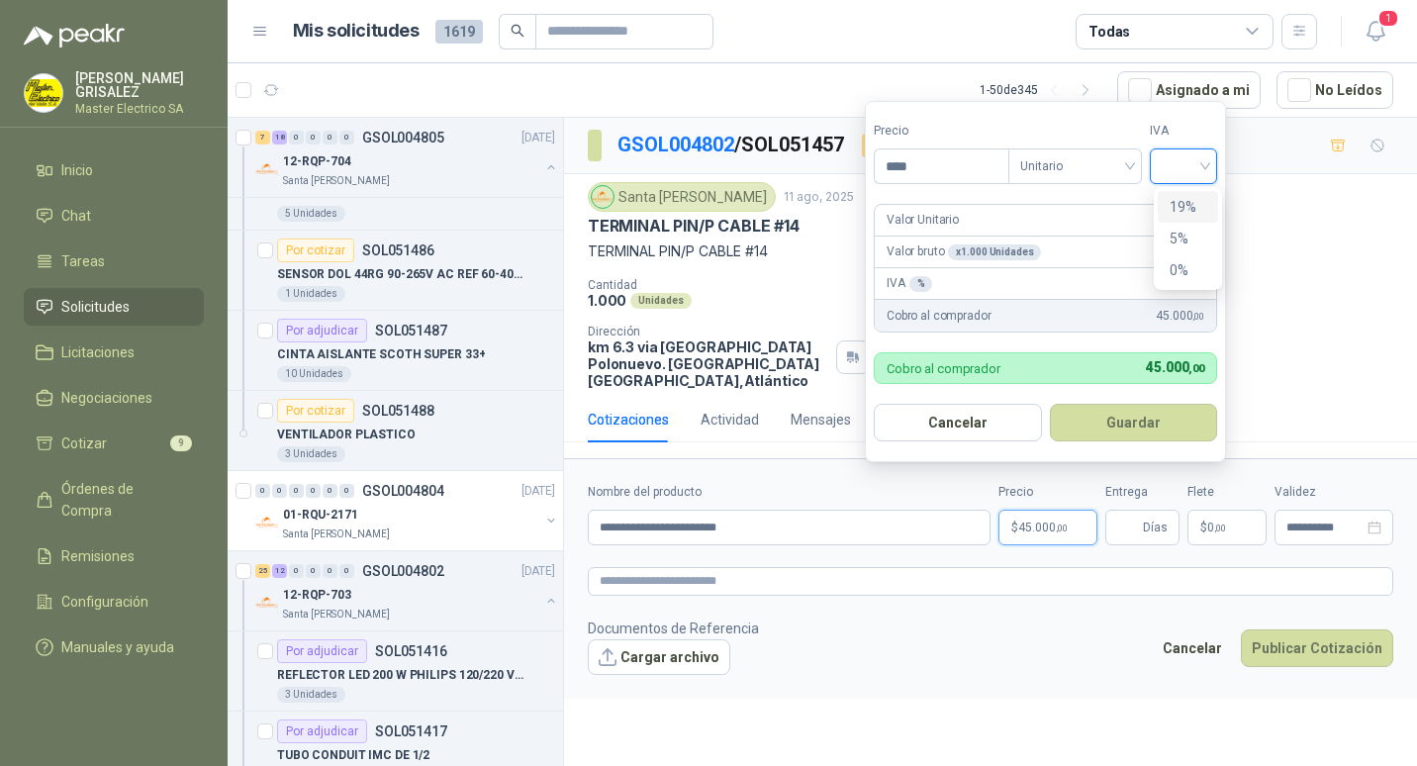
click at [1176, 197] on div "19%" at bounding box center [1187, 207] width 37 height 22
click at [1135, 419] on button "Guardar" at bounding box center [1136, 423] width 170 height 38
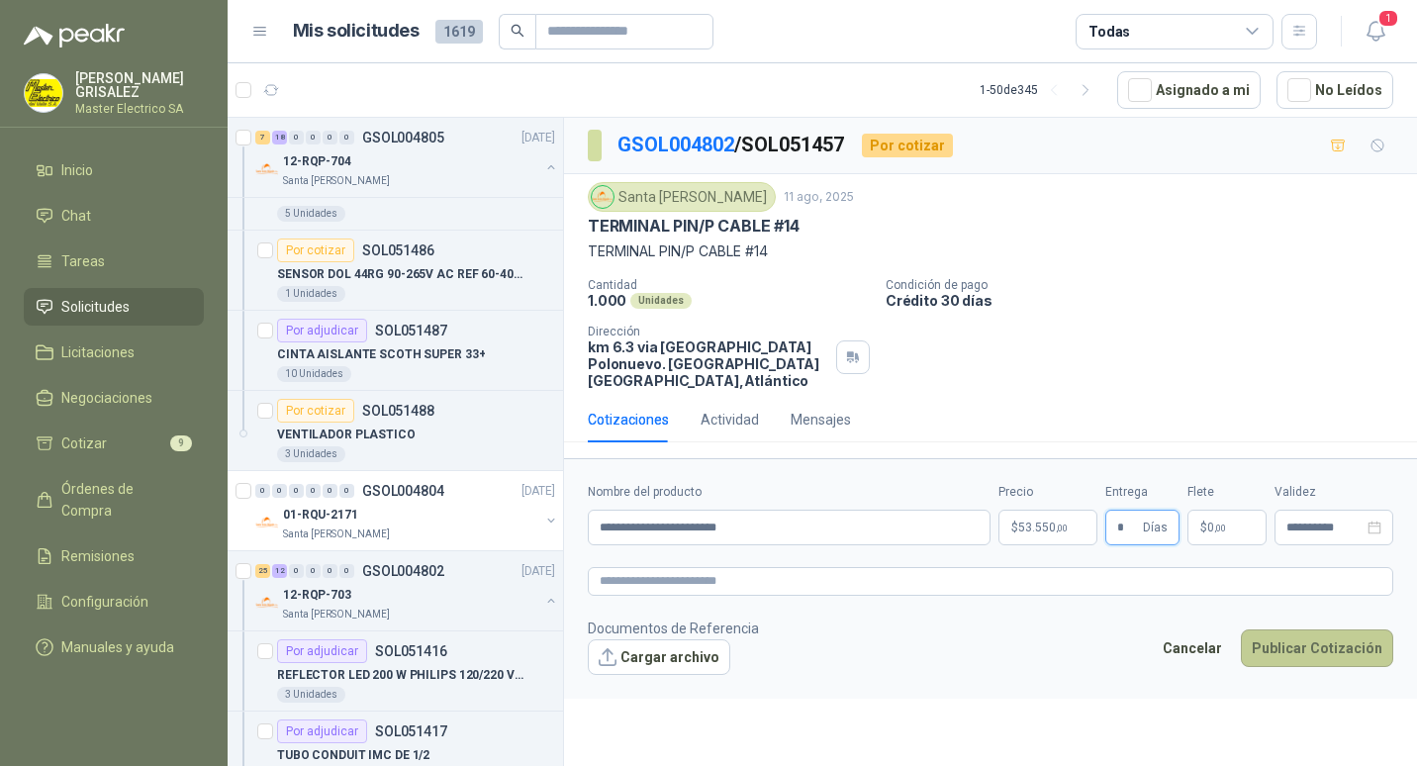
type input "*"
click at [1311, 629] on button "Publicar Cotización" at bounding box center [1316, 648] width 152 height 38
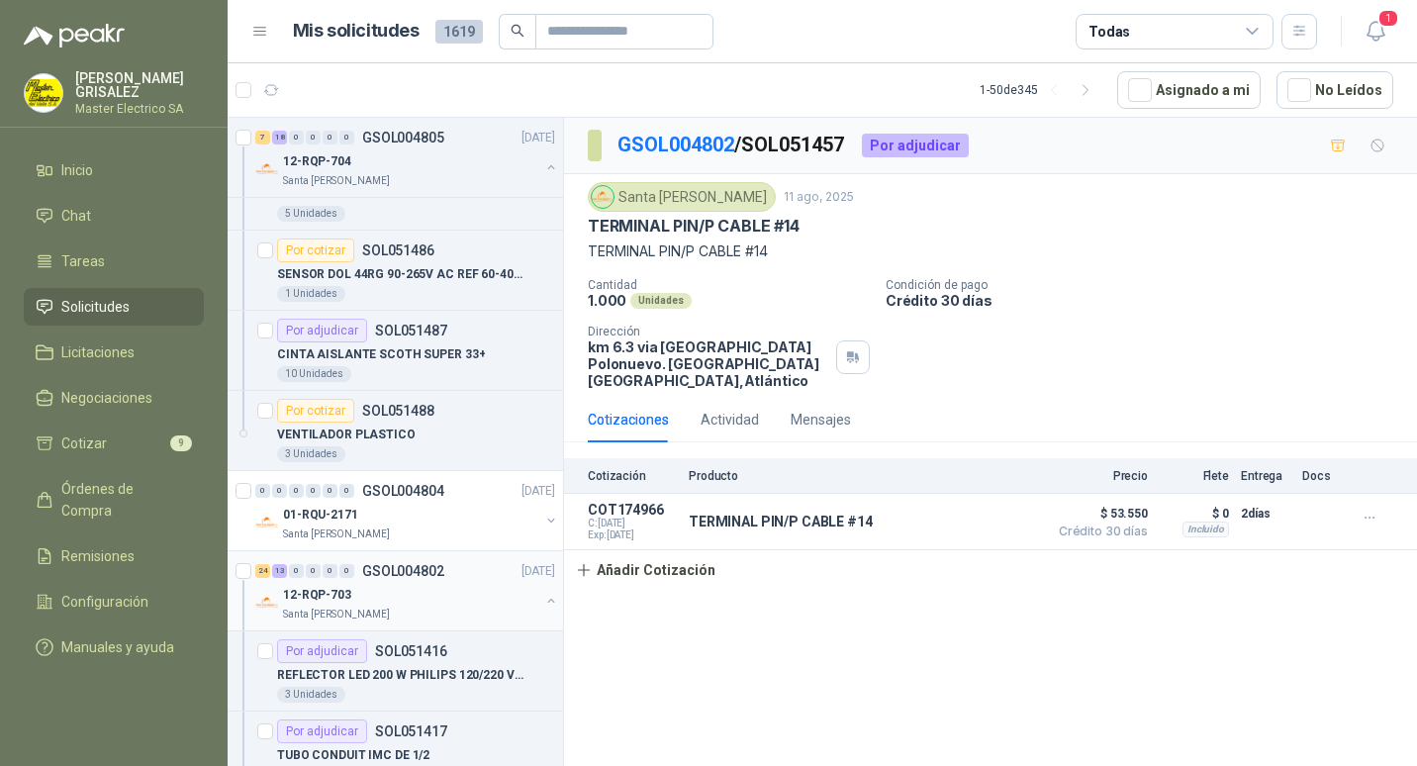
click at [375, 570] on p "GSOL004802" at bounding box center [403, 571] width 82 height 14
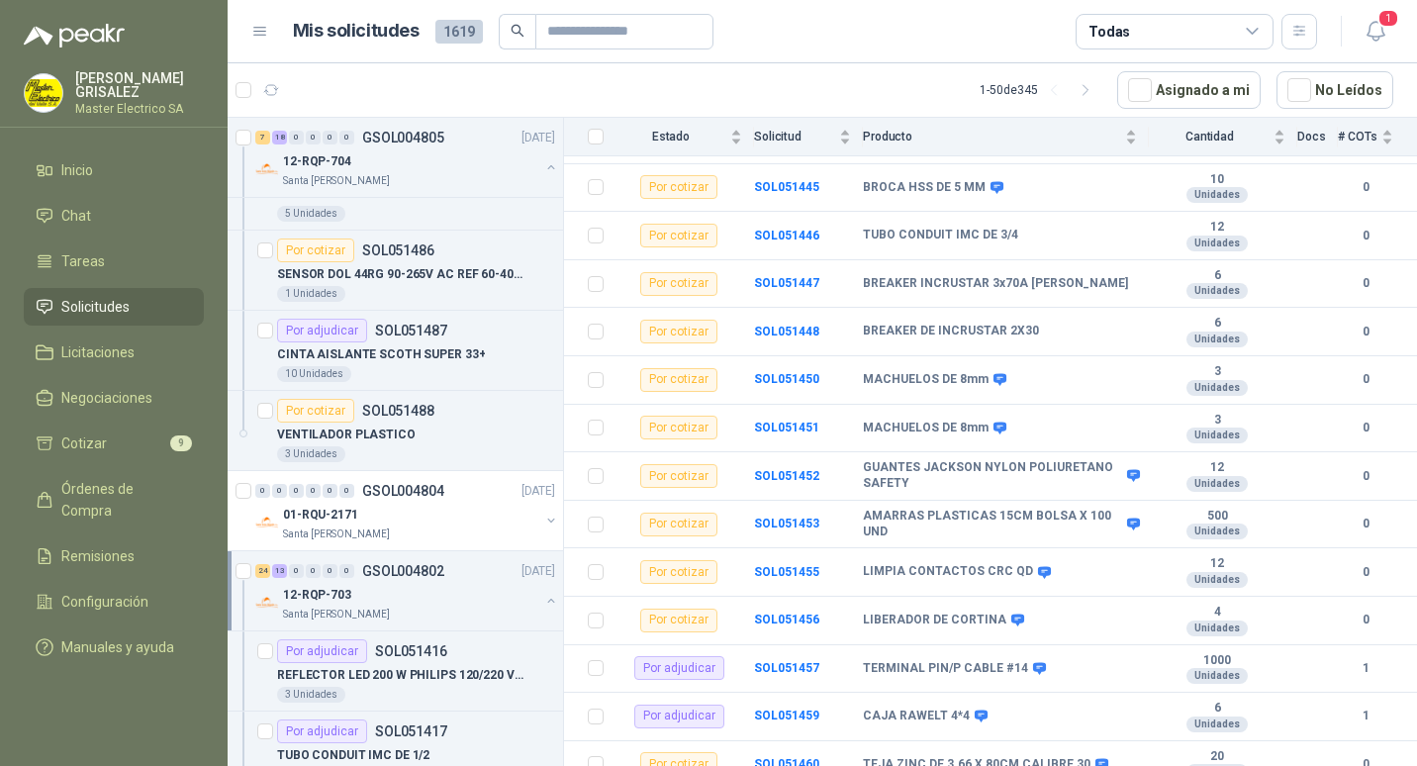
scroll to position [1388, 0]
click at [777, 563] on b "SOL051455" at bounding box center [786, 570] width 65 height 14
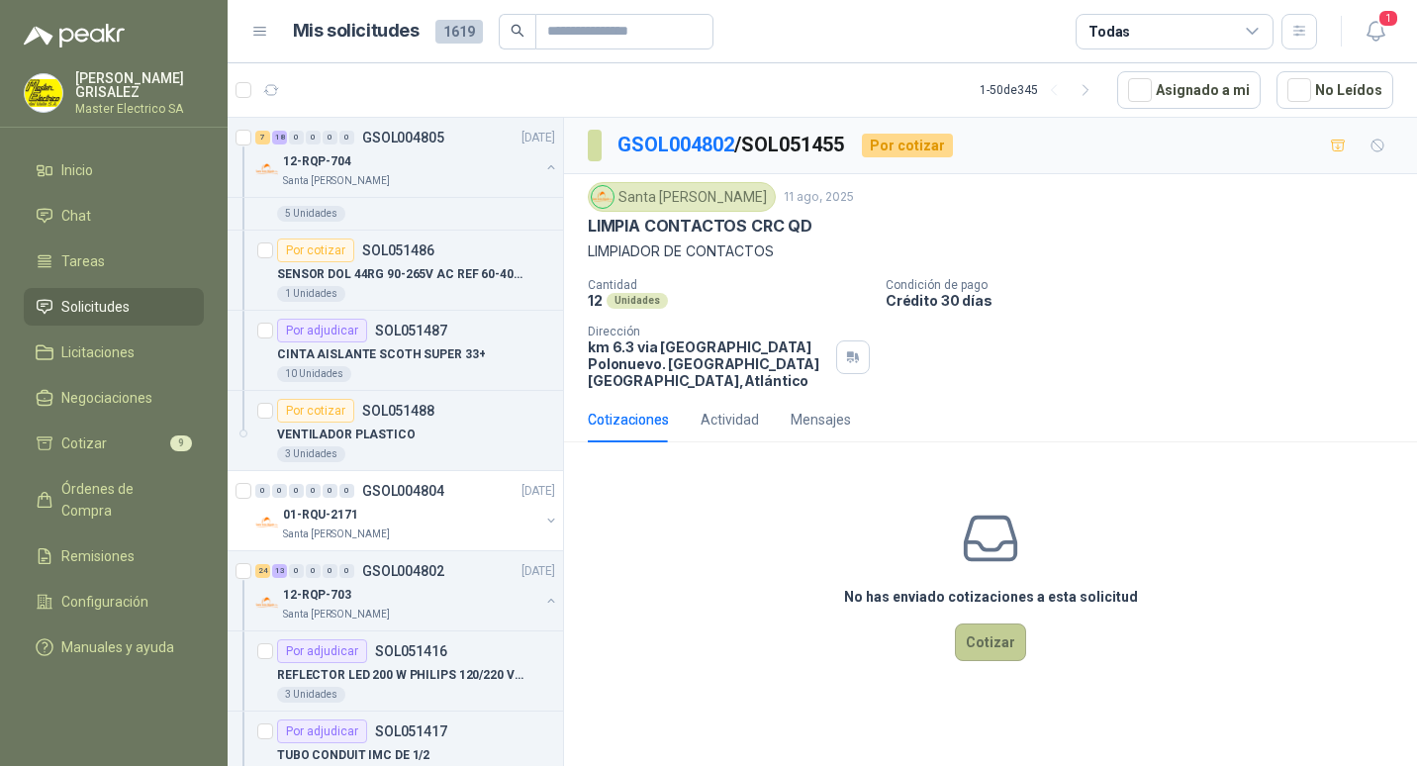
click at [989, 623] on button "Cotizar" at bounding box center [990, 642] width 71 height 38
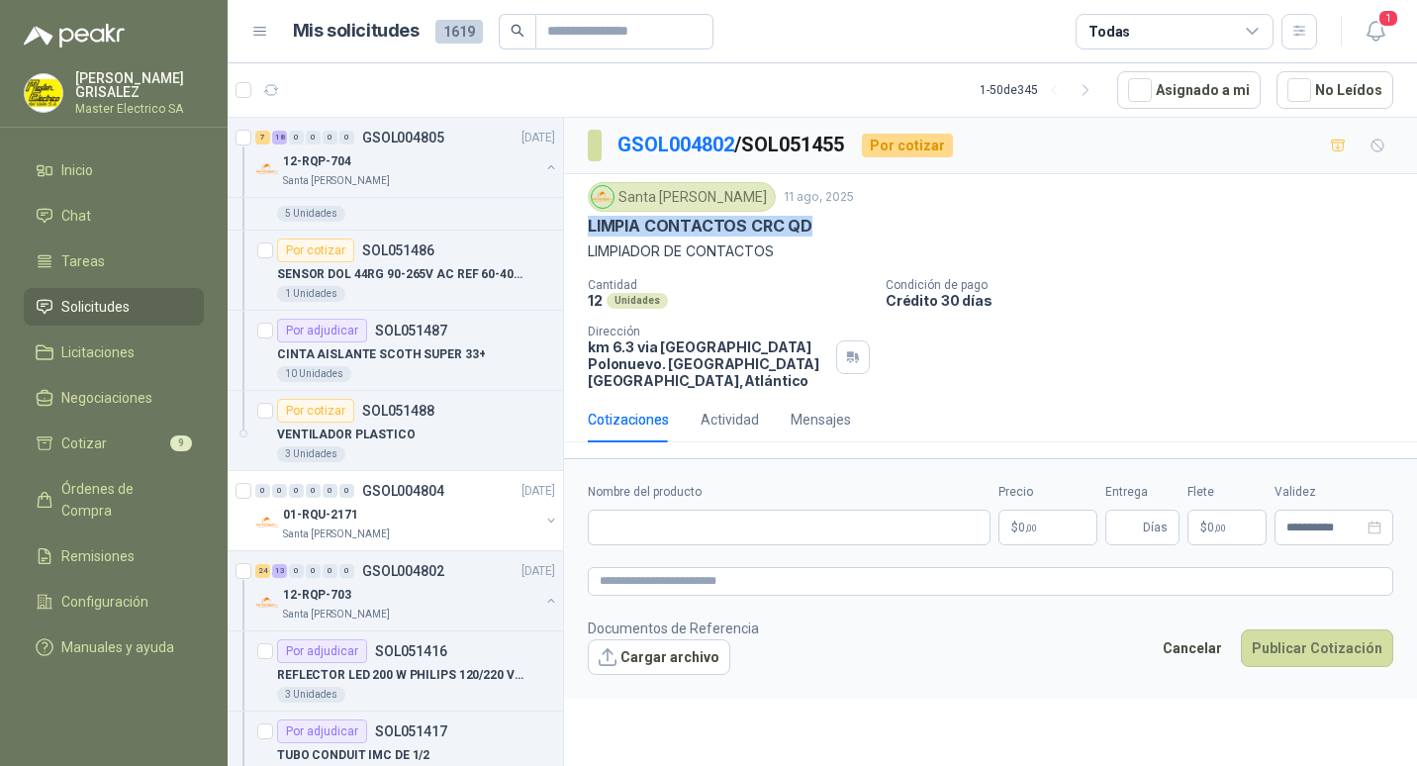
drag, startPoint x: 589, startPoint y: 221, endPoint x: 816, endPoint y: 224, distance: 227.5
click at [816, 224] on div "LIMPIA CONTACTOS CRC QD" at bounding box center [990, 226] width 805 height 21
drag, startPoint x: 816, startPoint y: 224, endPoint x: 785, endPoint y: 222, distance: 30.7
paste input "**********"
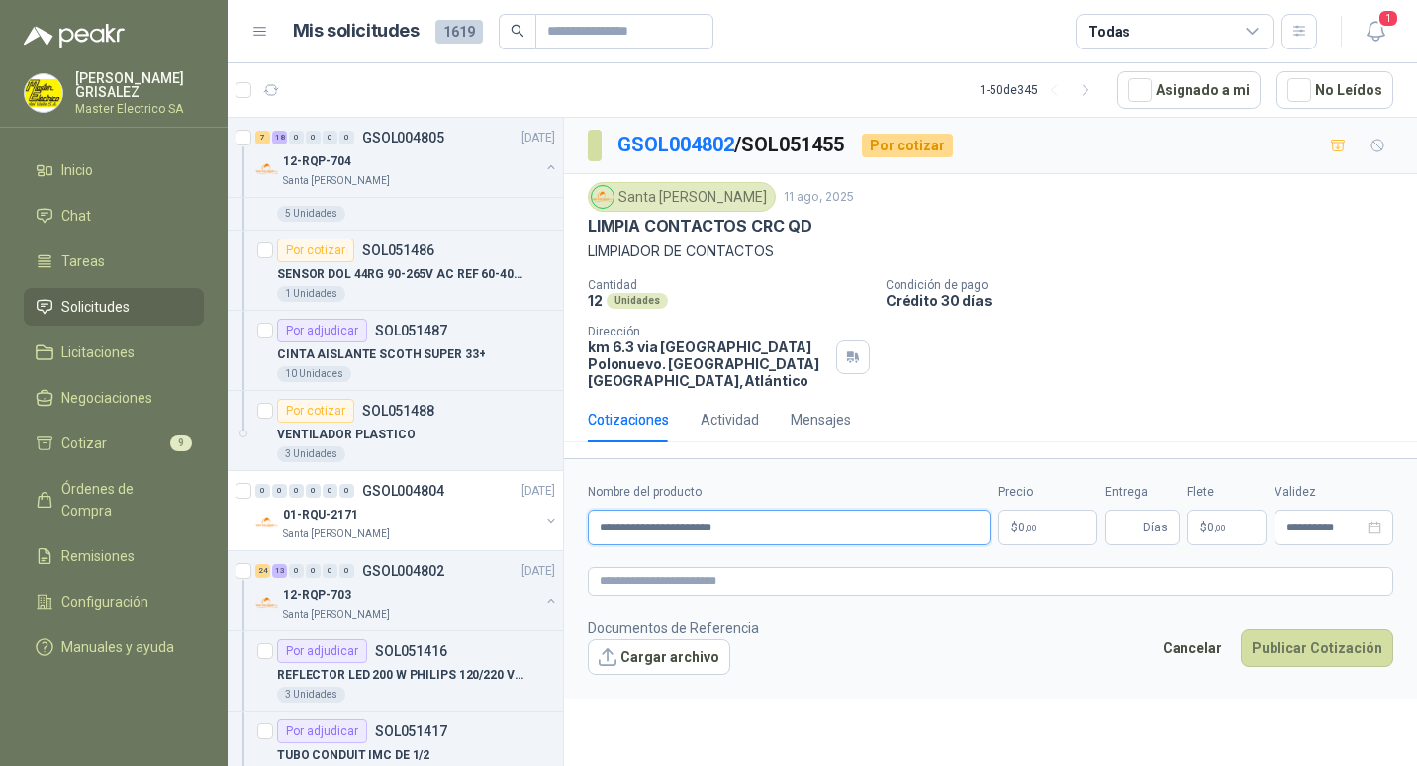
type input "**********"
click at [1027, 522] on span ",00" at bounding box center [1031, 527] width 12 height 11
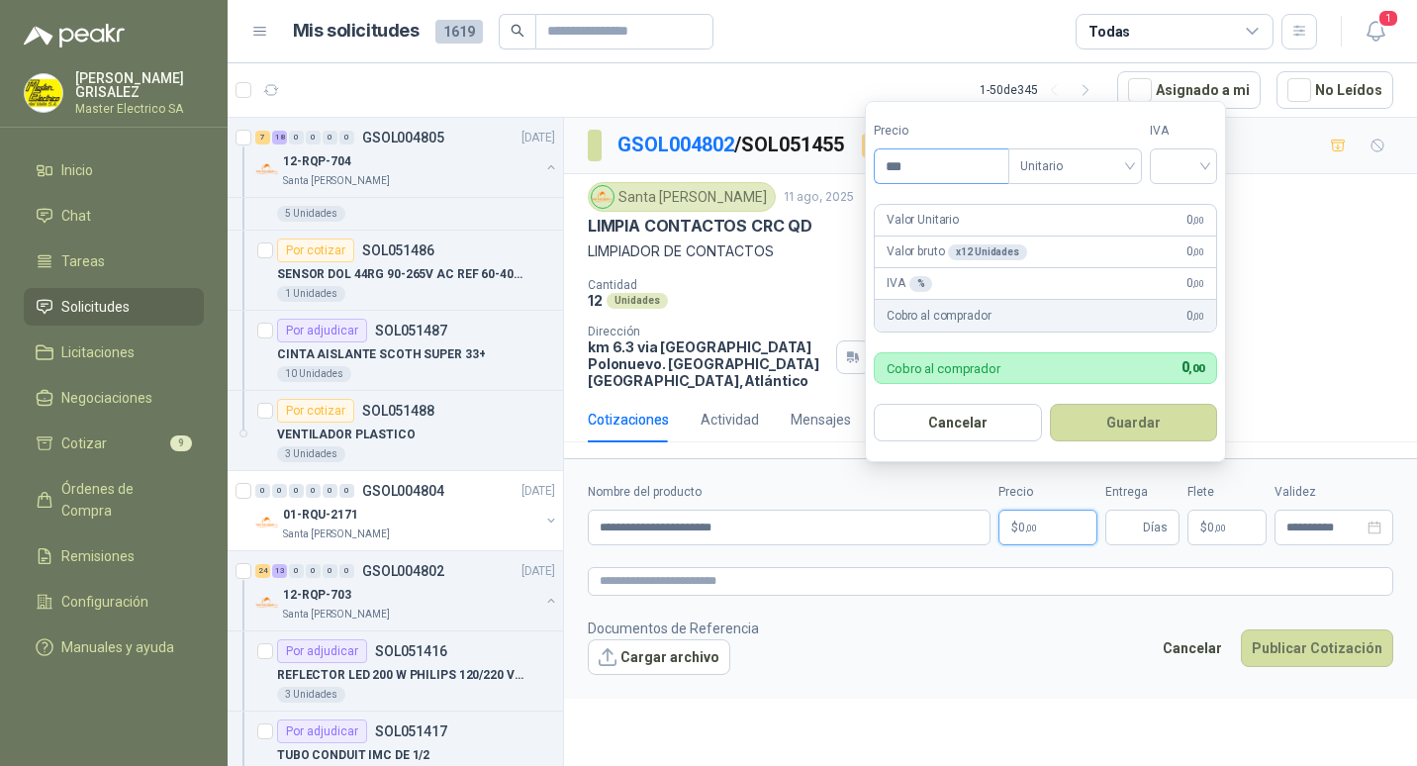
click at [900, 164] on input "***" at bounding box center [941, 166] width 134 height 34
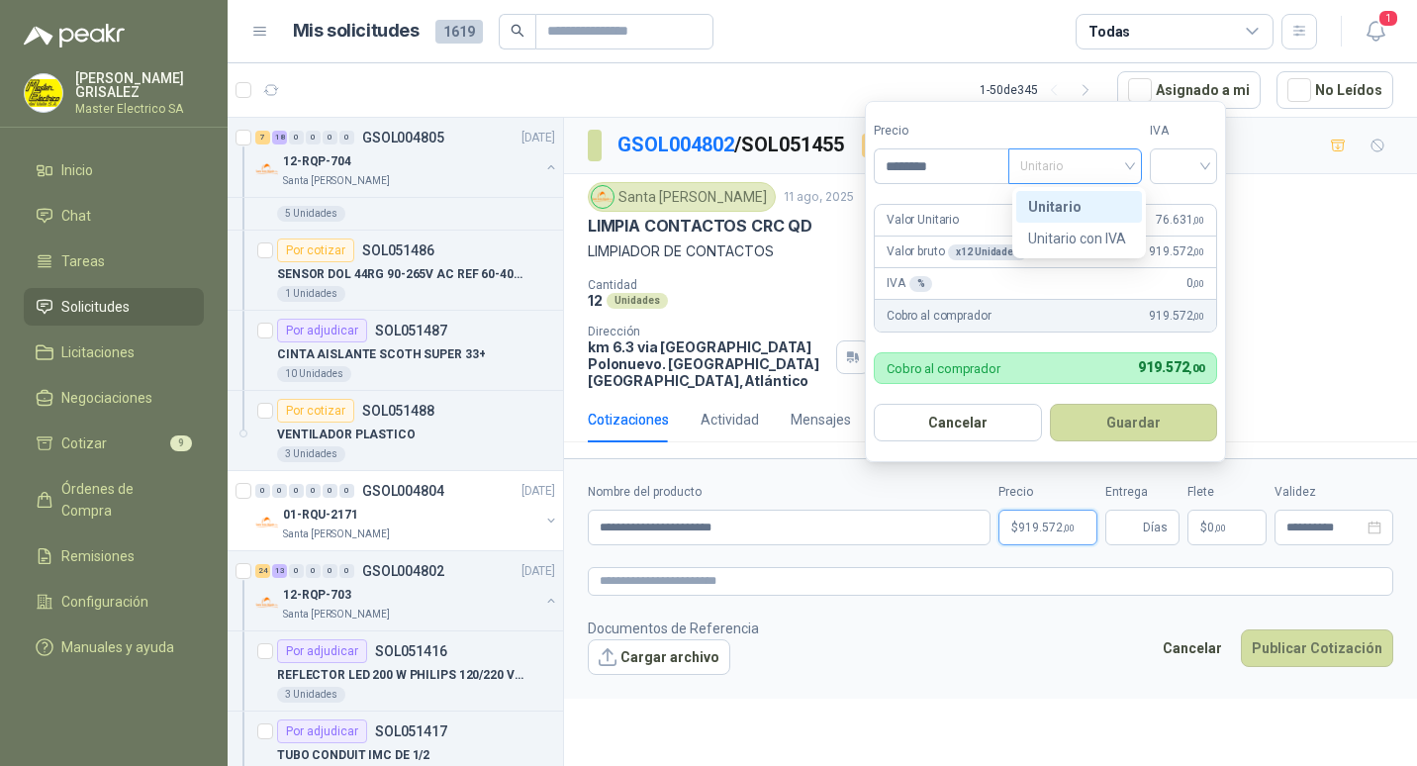
click at [1135, 165] on div "Unitario" at bounding box center [1075, 166] width 134 height 36
type input "********"
click at [1047, 209] on div "Unitario" at bounding box center [1079, 207] width 102 height 22
click at [1216, 163] on div at bounding box center [1182, 166] width 67 height 36
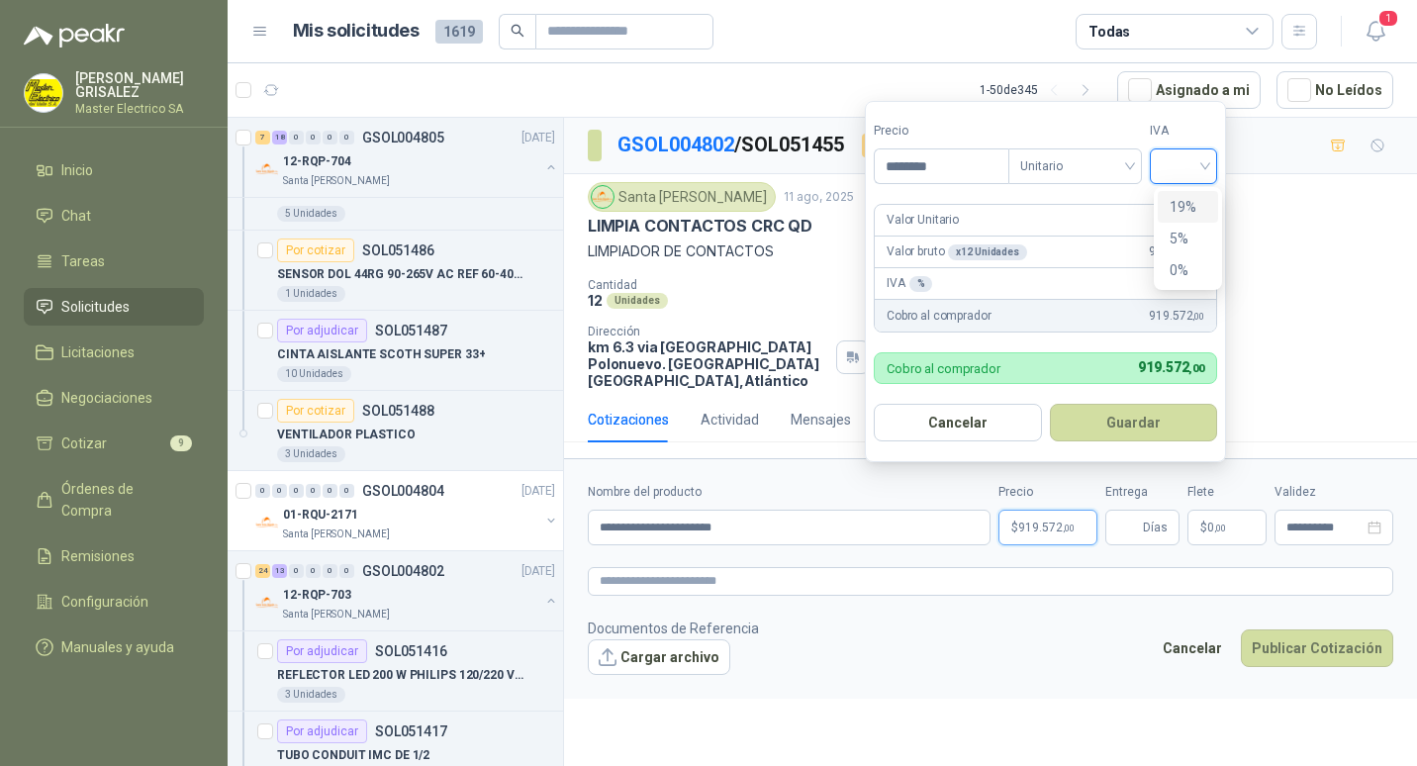
click at [1185, 203] on div "19%" at bounding box center [1187, 207] width 37 height 22
click at [1133, 420] on button "Guardar" at bounding box center [1136, 423] width 170 height 38
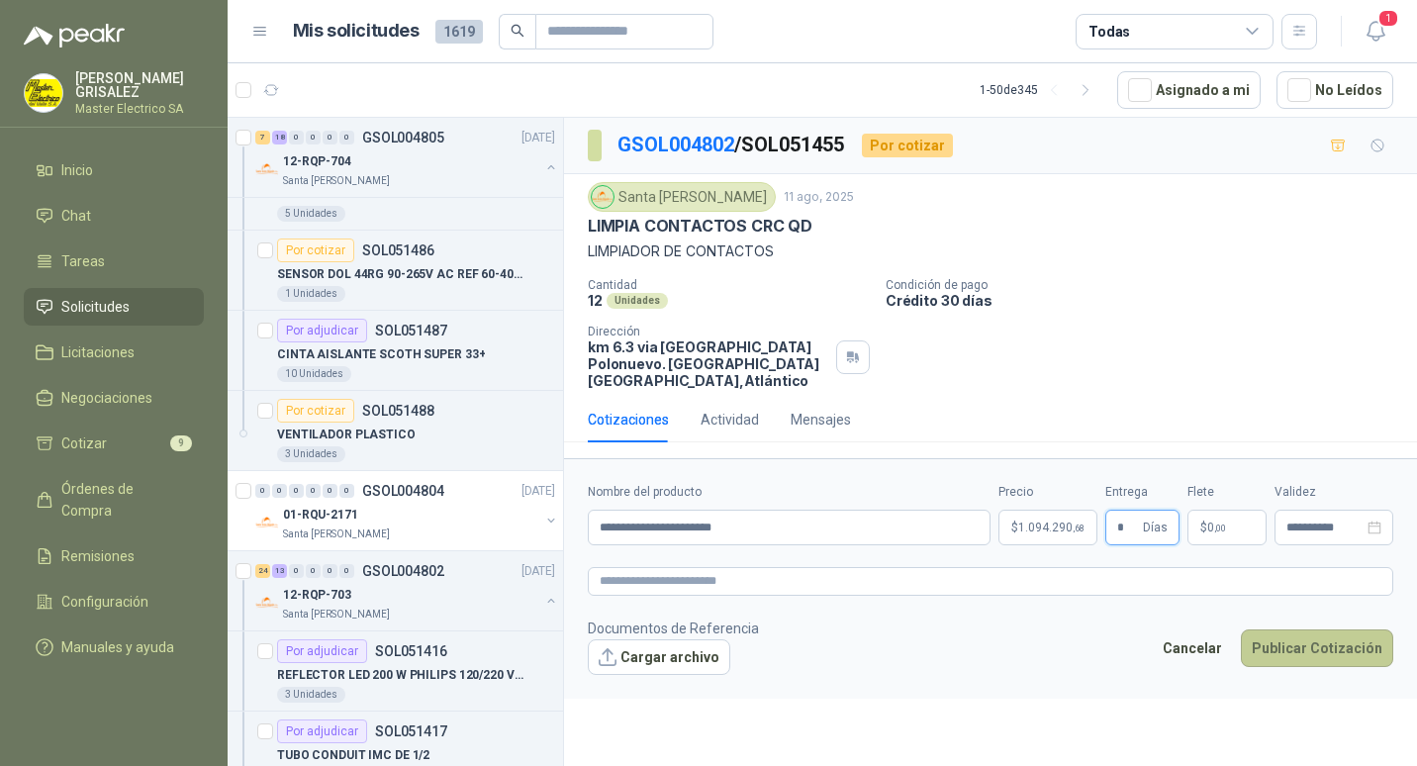
type input "*"
click at [1309, 629] on button "Publicar Cotización" at bounding box center [1316, 648] width 152 height 38
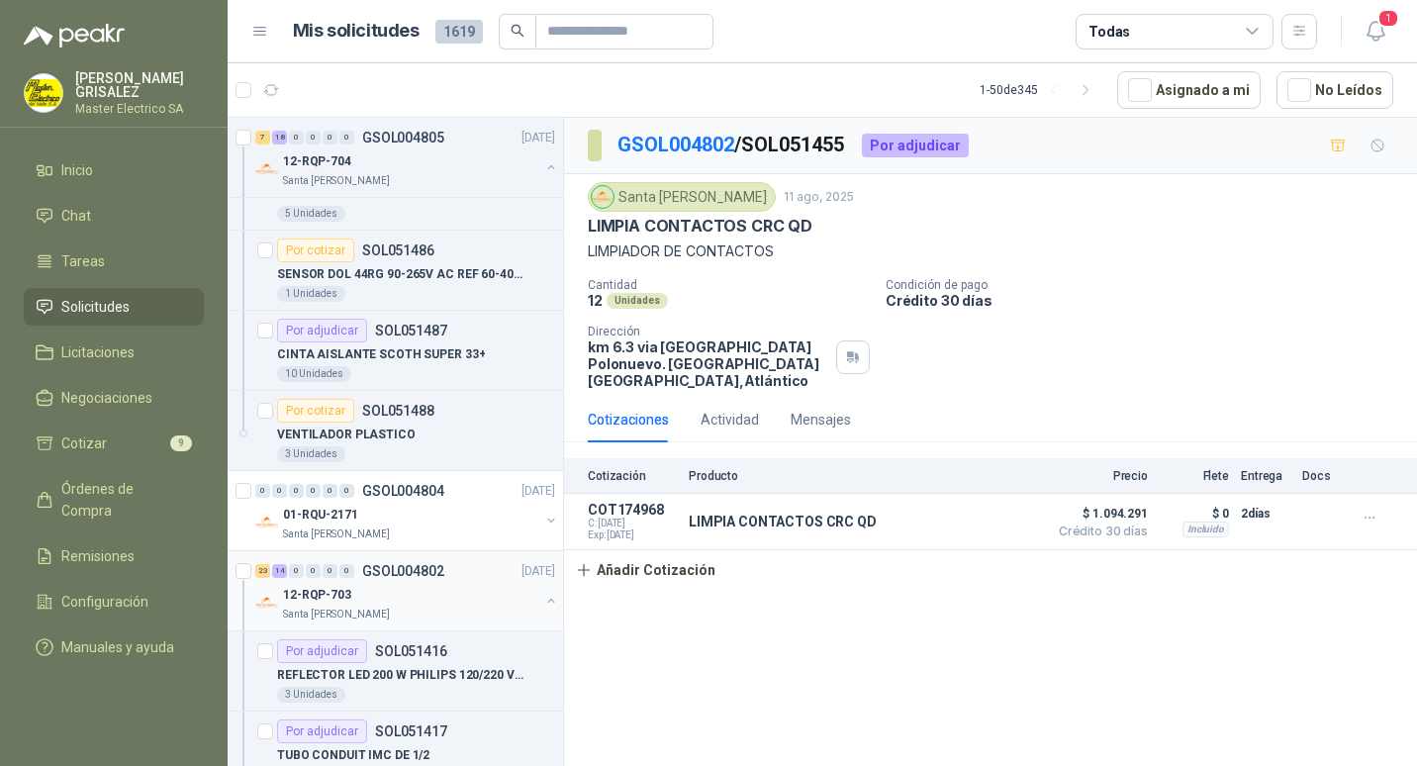
click at [404, 569] on p "GSOL004802" at bounding box center [403, 571] width 82 height 14
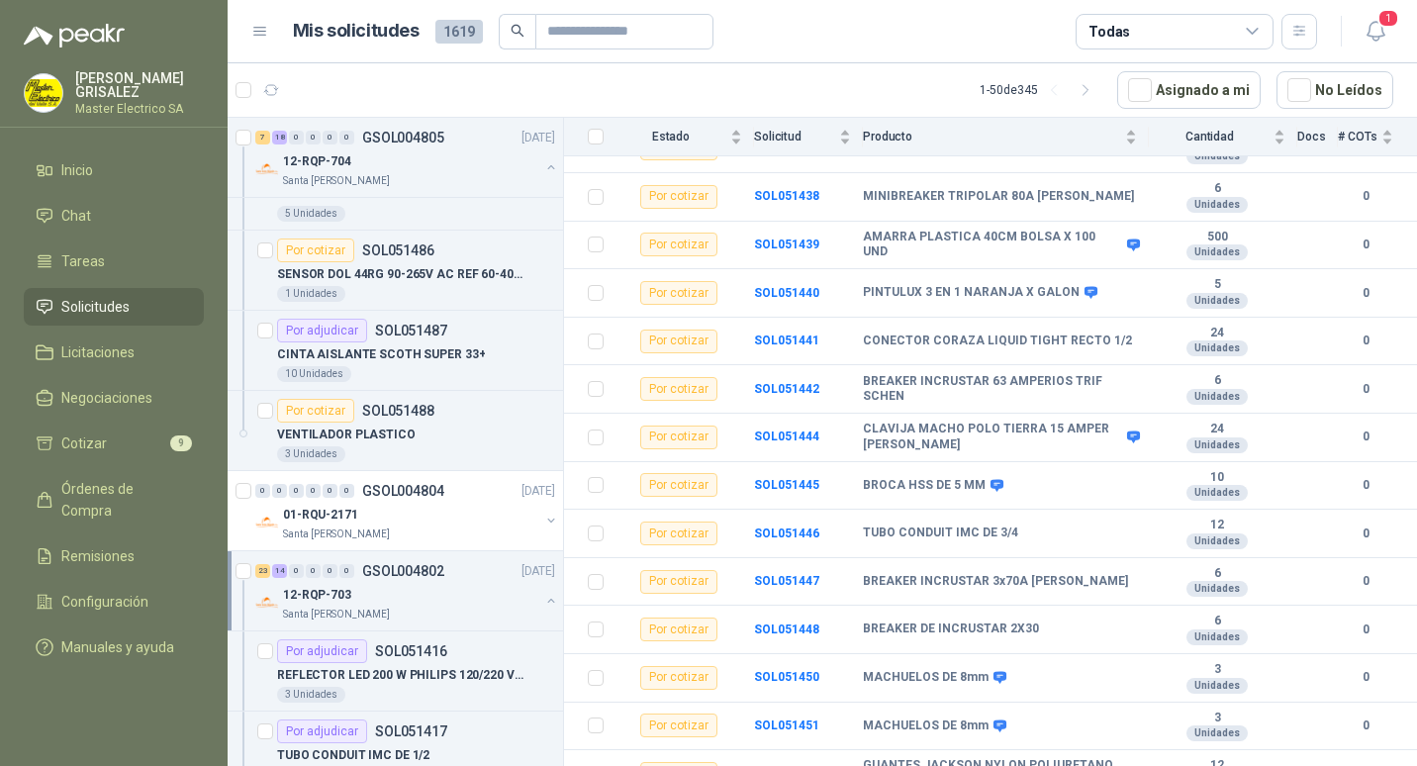
scroll to position [1388, 0]
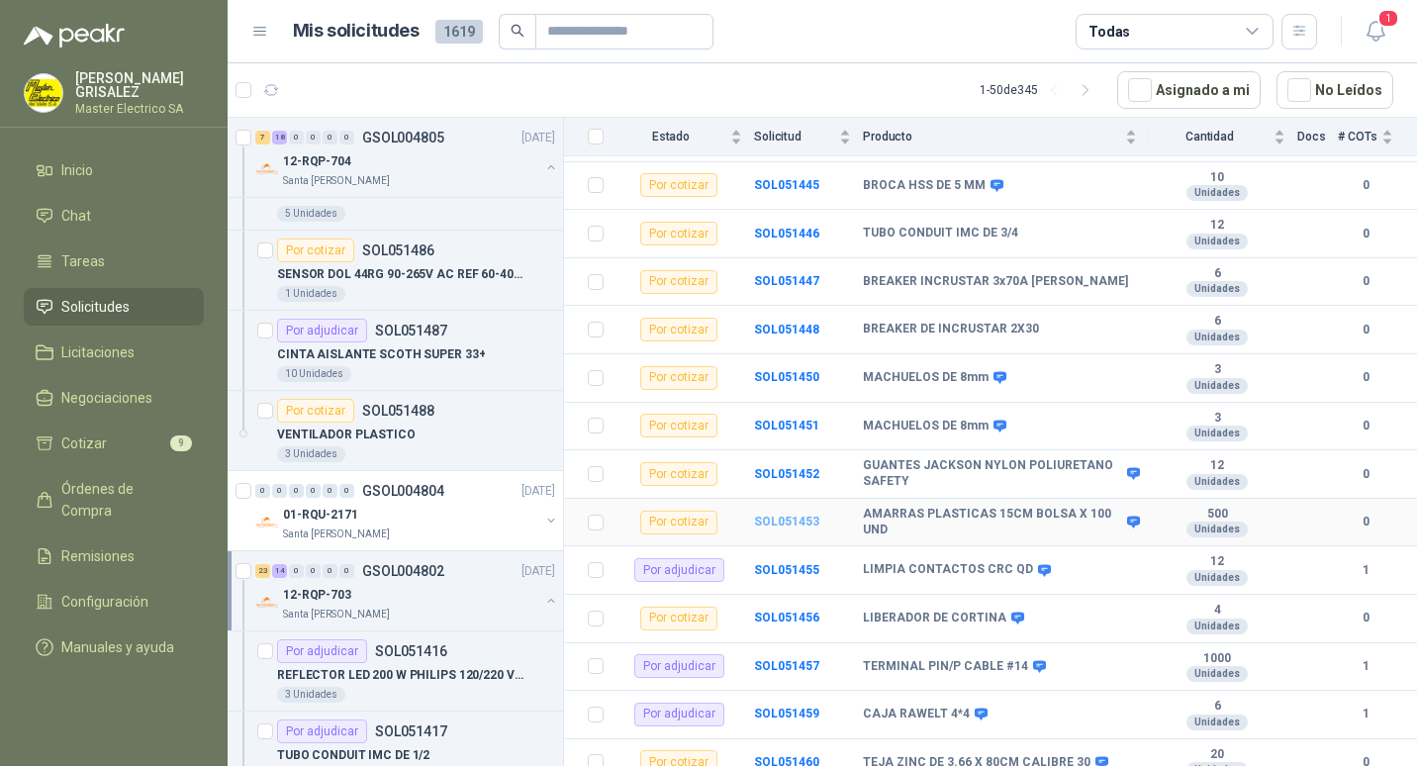
click at [772, 514] on b "SOL051453" at bounding box center [786, 521] width 65 height 14
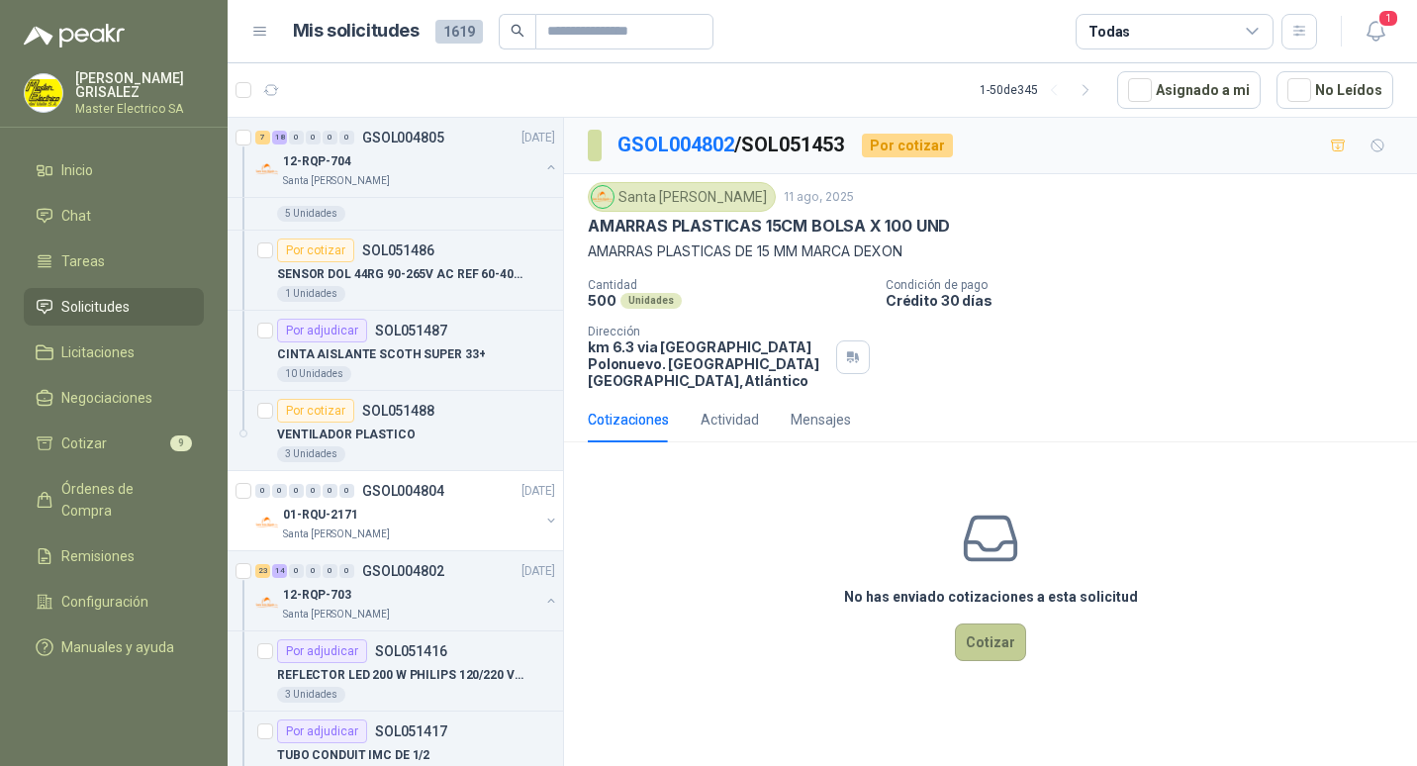
click at [1001, 630] on button "Cotizar" at bounding box center [990, 642] width 71 height 38
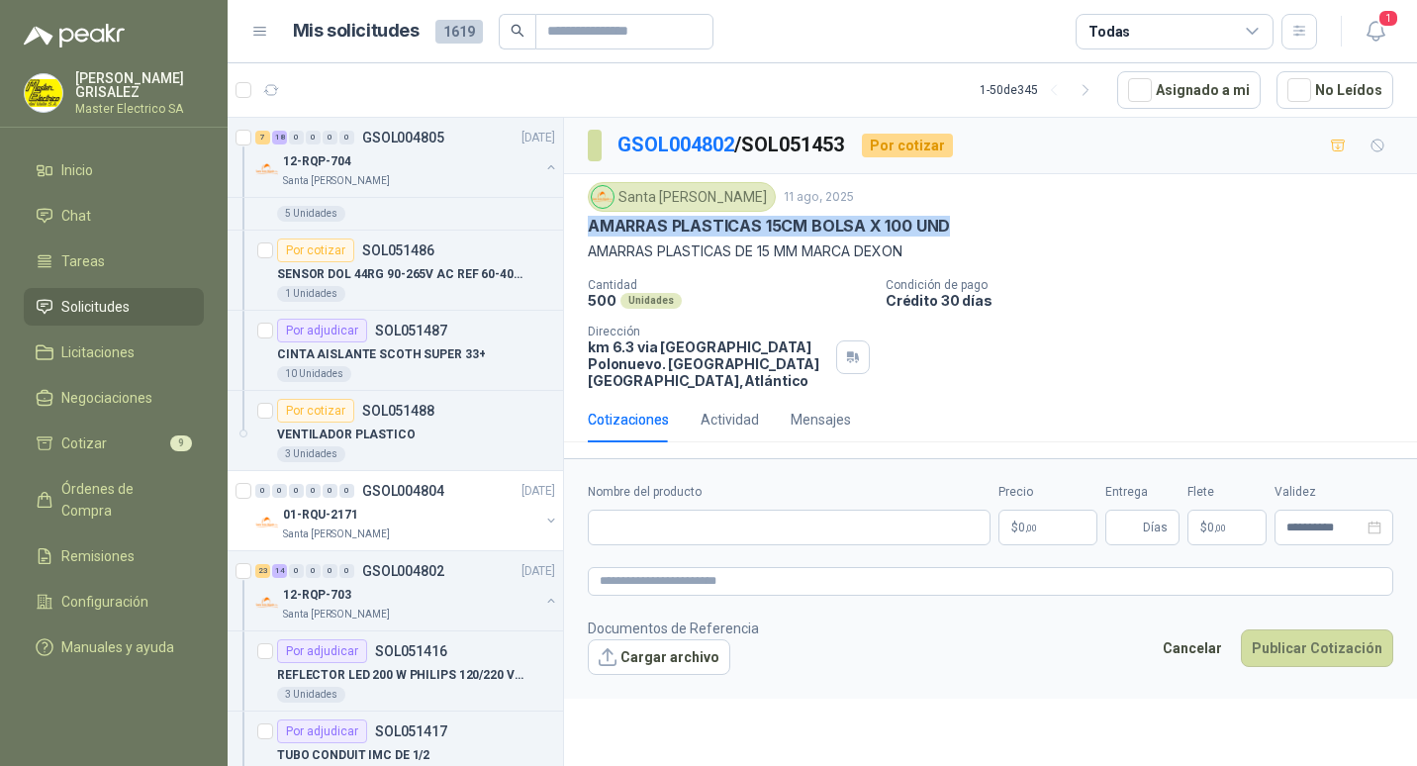
drag, startPoint x: 591, startPoint y: 227, endPoint x: 956, endPoint y: 231, distance: 365.0
click at [956, 231] on div "AMARRAS PLASTICAS 15CM BOLSA X 100 UND" at bounding box center [990, 226] width 805 height 21
drag, startPoint x: 956, startPoint y: 231, endPoint x: 902, endPoint y: 226, distance: 53.7
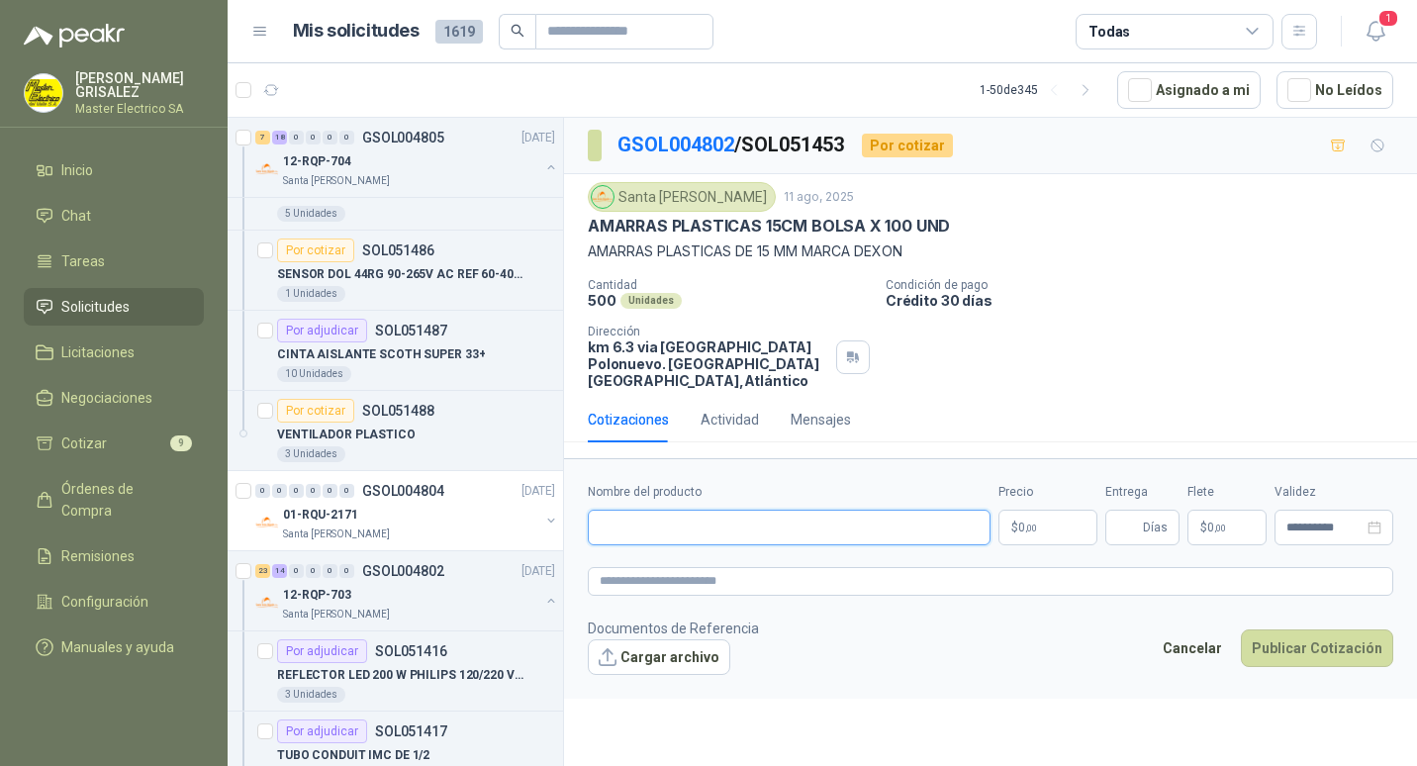
paste input "**********"
type input "**********"
click at [1031, 522] on span ",00" at bounding box center [1031, 527] width 12 height 11
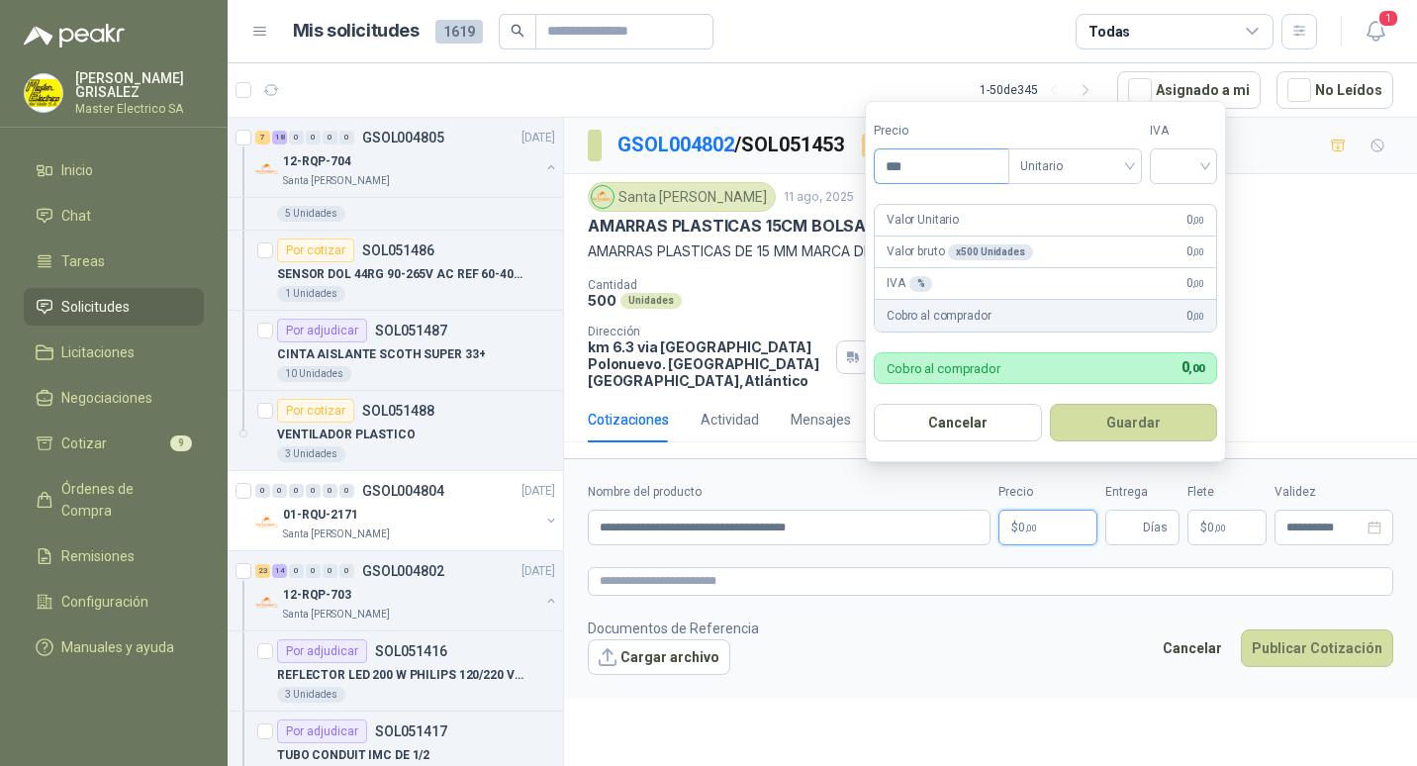
click at [901, 167] on input "***" at bounding box center [941, 166] width 134 height 34
click at [899, 166] on input "***" at bounding box center [941, 166] width 134 height 34
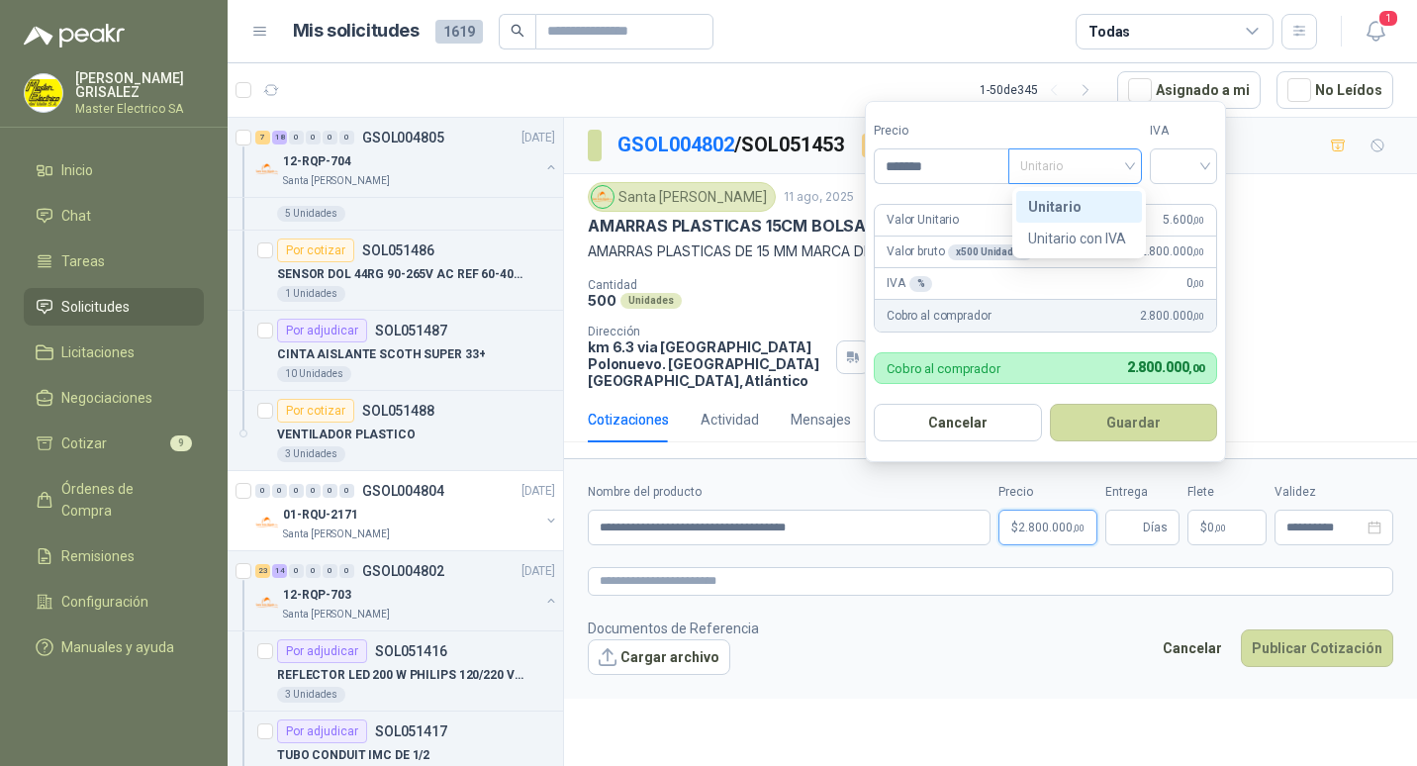
click at [1136, 164] on div "Unitario" at bounding box center [1075, 166] width 134 height 36
type input "*******"
click at [1065, 203] on div "Unitario" at bounding box center [1079, 207] width 102 height 22
click at [1211, 164] on div at bounding box center [1182, 166] width 67 height 36
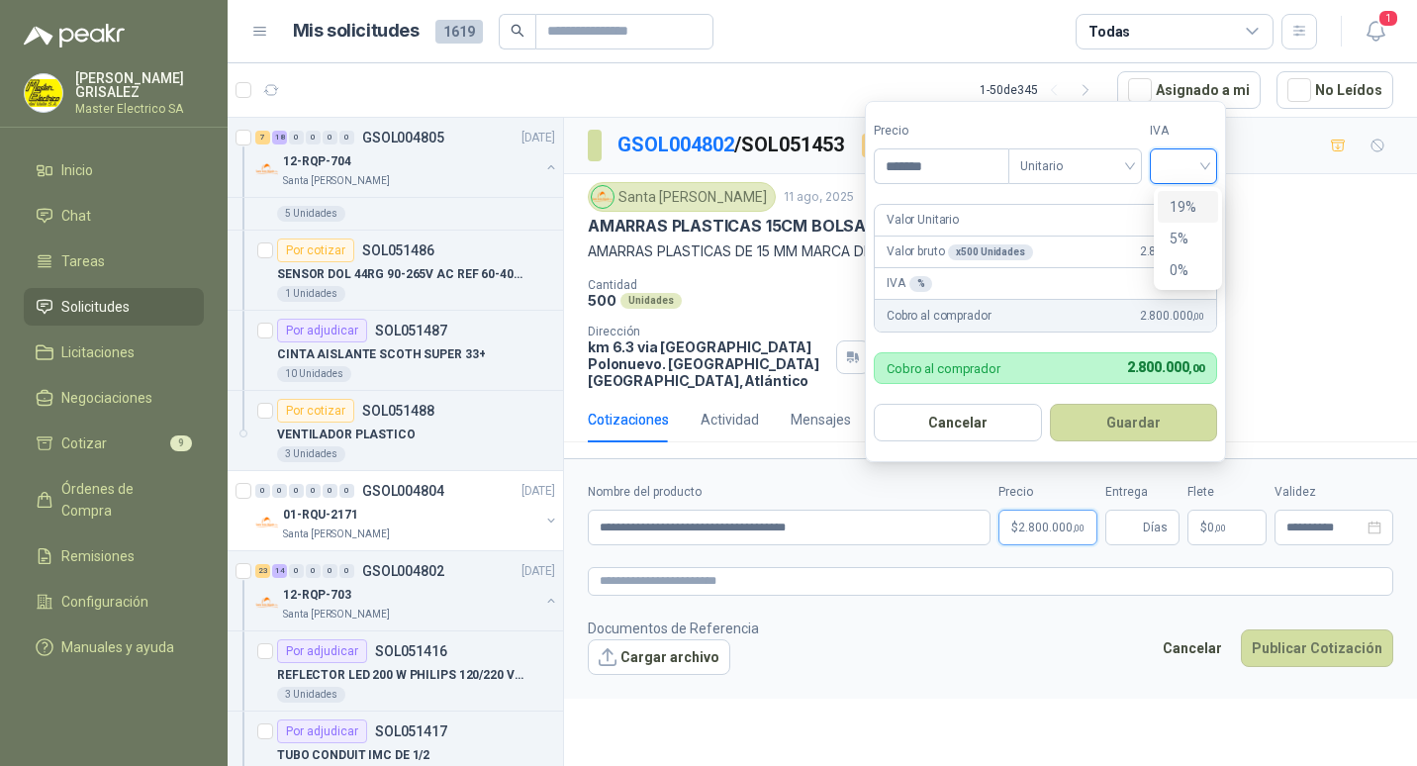
click at [1185, 201] on div "19%" at bounding box center [1187, 207] width 37 height 22
click at [1144, 415] on button "Guardar" at bounding box center [1136, 423] width 170 height 38
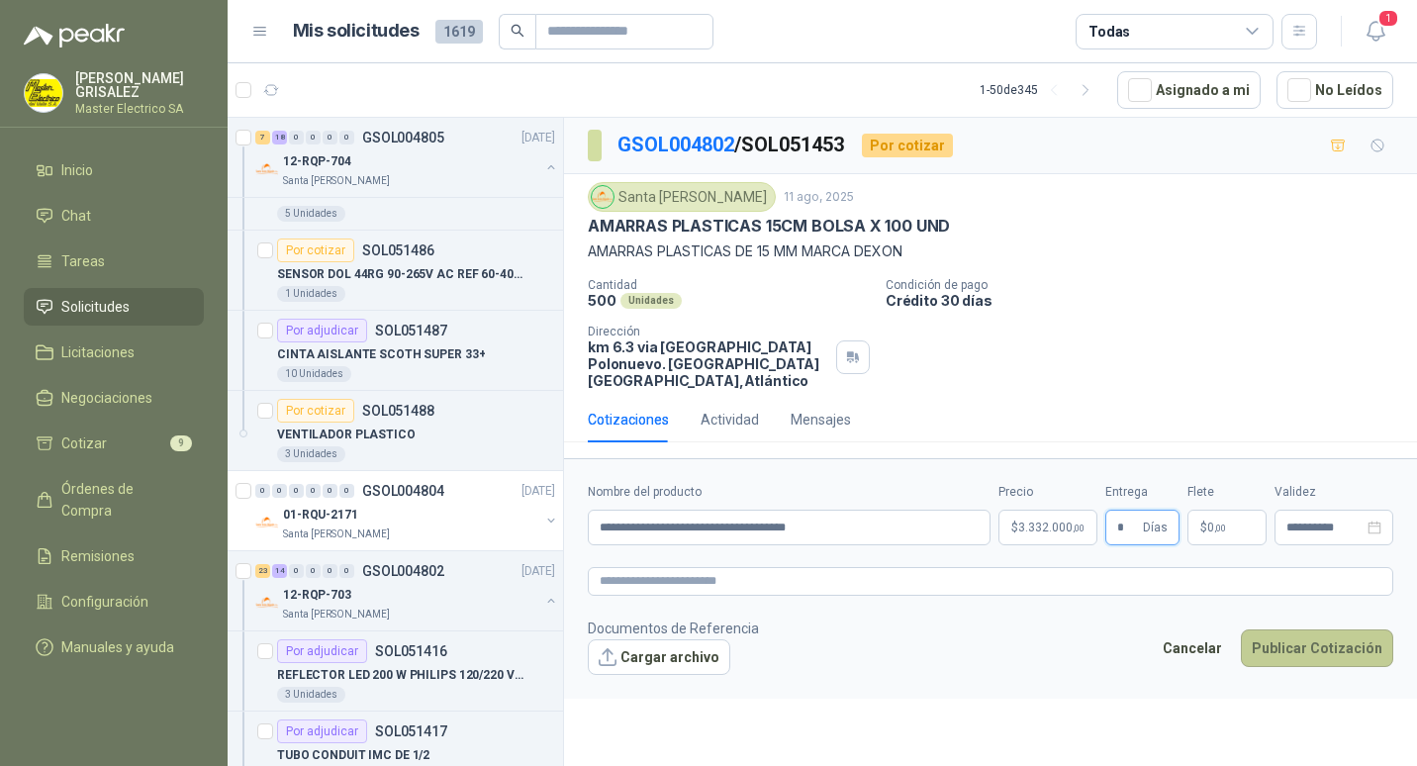
type input "*"
click at [1316, 629] on button "Publicar Cotización" at bounding box center [1316, 648] width 152 height 38
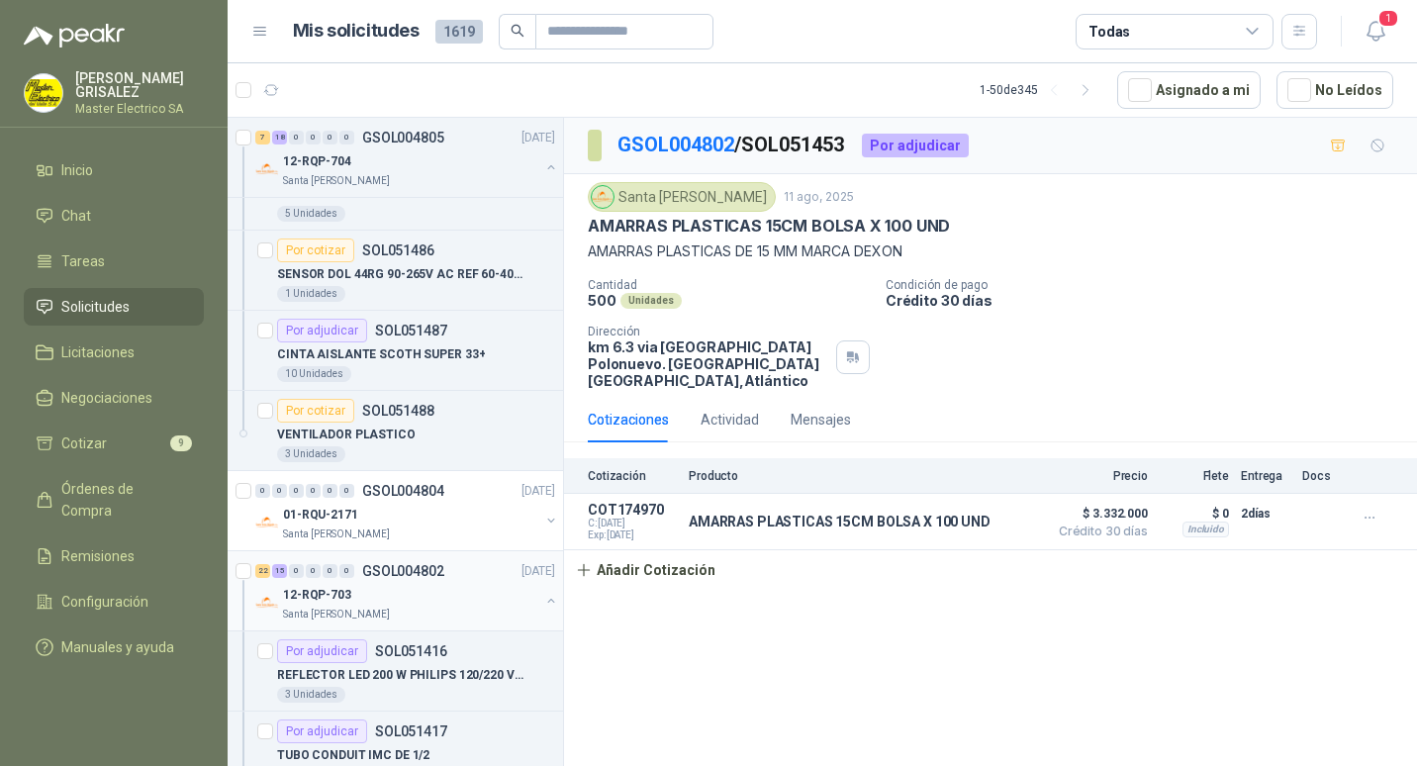
click at [417, 575] on p "GSOL004802" at bounding box center [403, 571] width 82 height 14
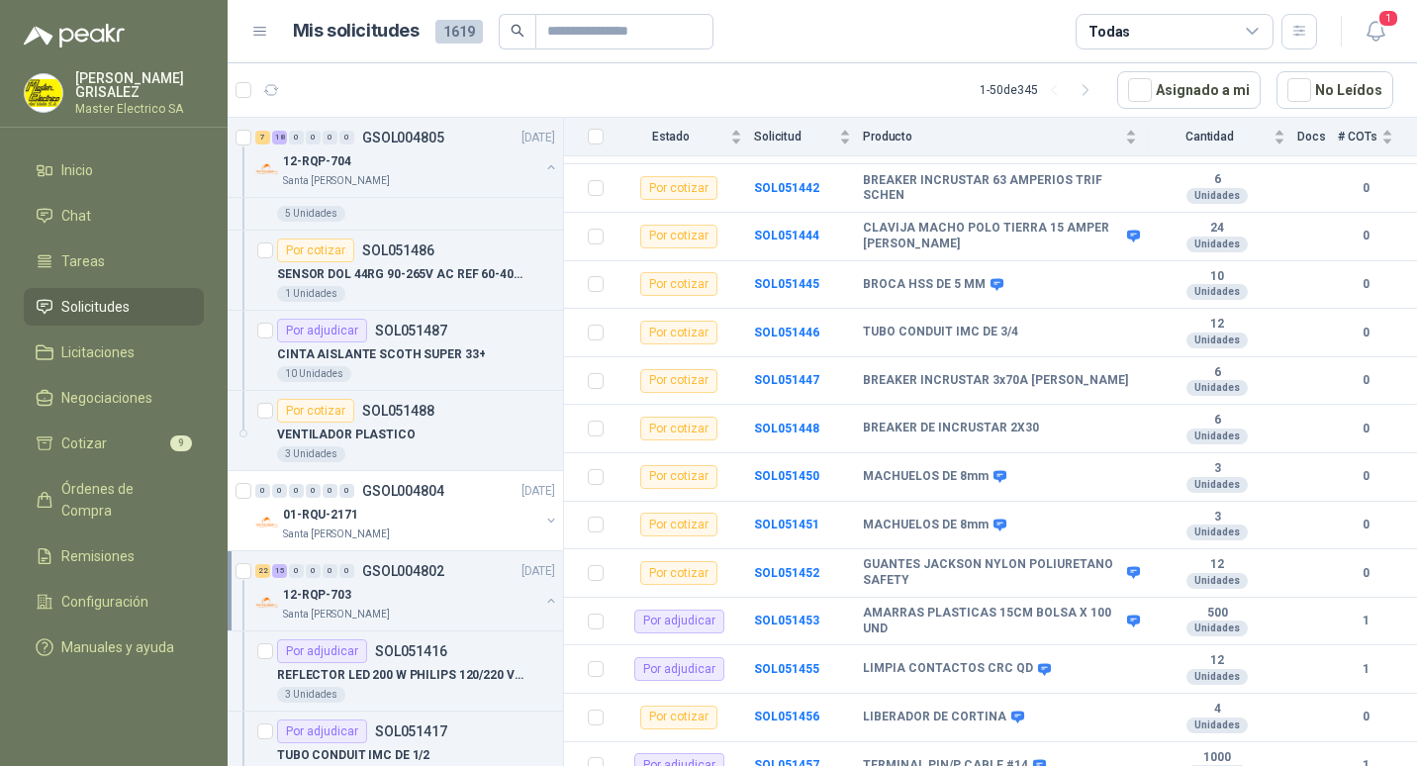
scroll to position [1388, 0]
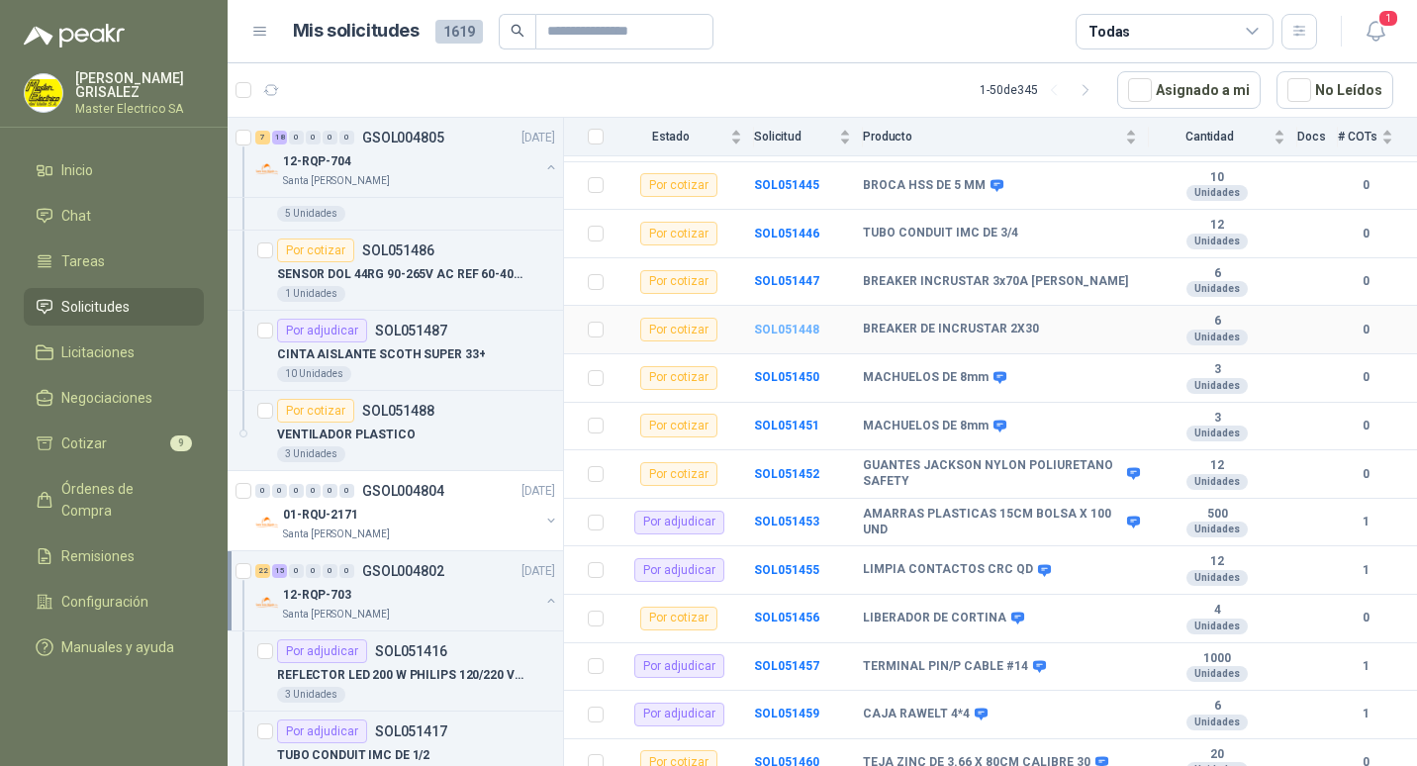
click at [773, 322] on b "SOL051448" at bounding box center [786, 329] width 65 height 14
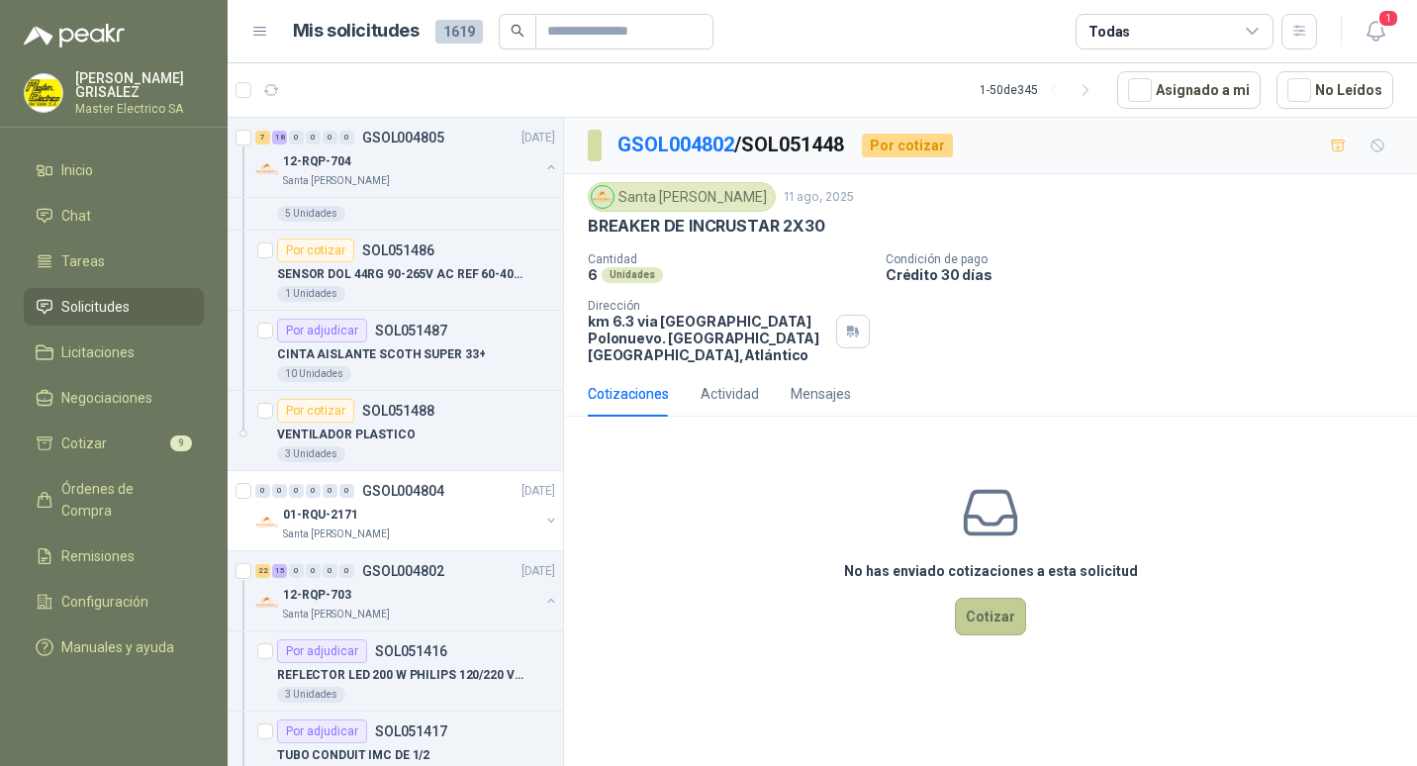
click at [995, 598] on button "Cotizar" at bounding box center [990, 616] width 71 height 38
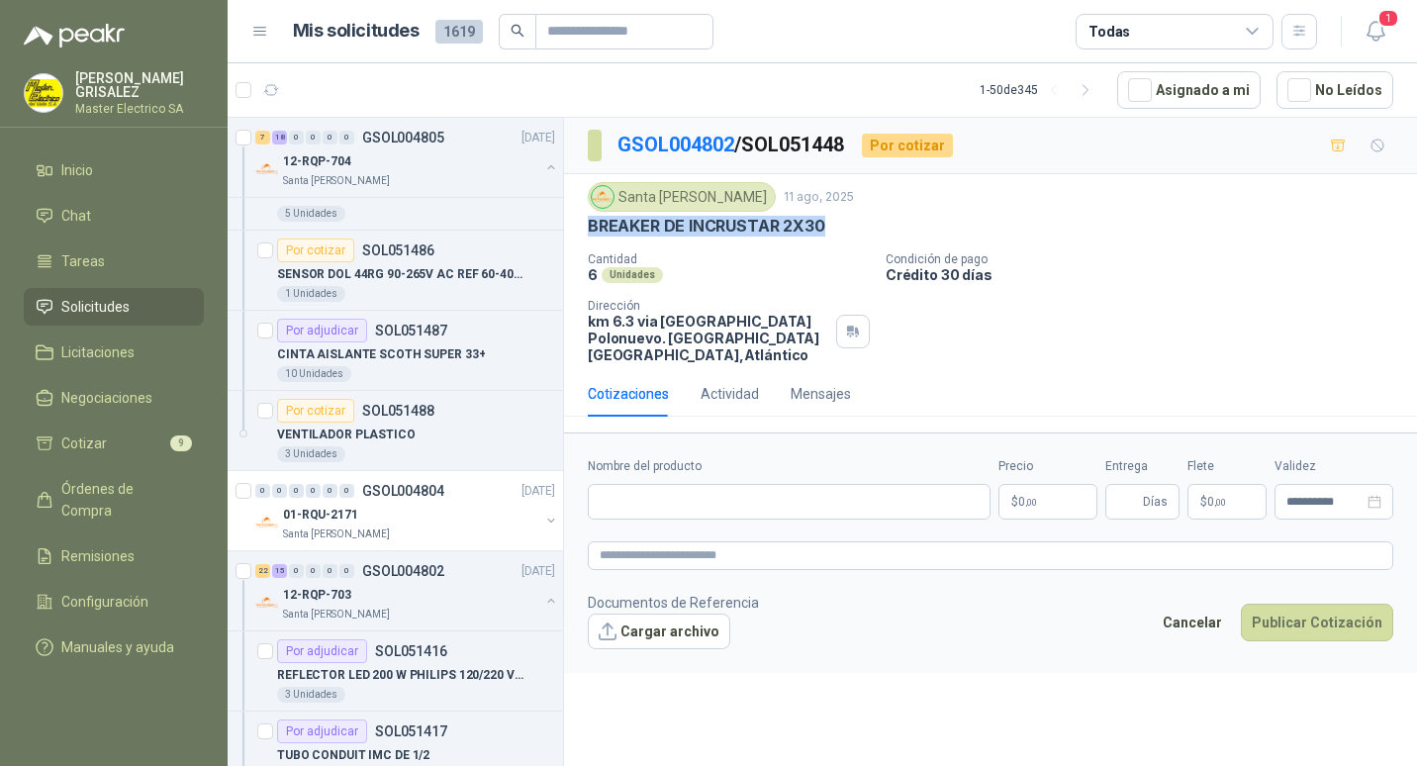
drag, startPoint x: 592, startPoint y: 226, endPoint x: 824, endPoint y: 230, distance: 232.5
click at [824, 230] on div "BREAKER DE INCRUSTAR 2X30" at bounding box center [990, 226] width 805 height 21
drag, startPoint x: 824, startPoint y: 230, endPoint x: 791, endPoint y: 228, distance: 32.8
paste input "**********"
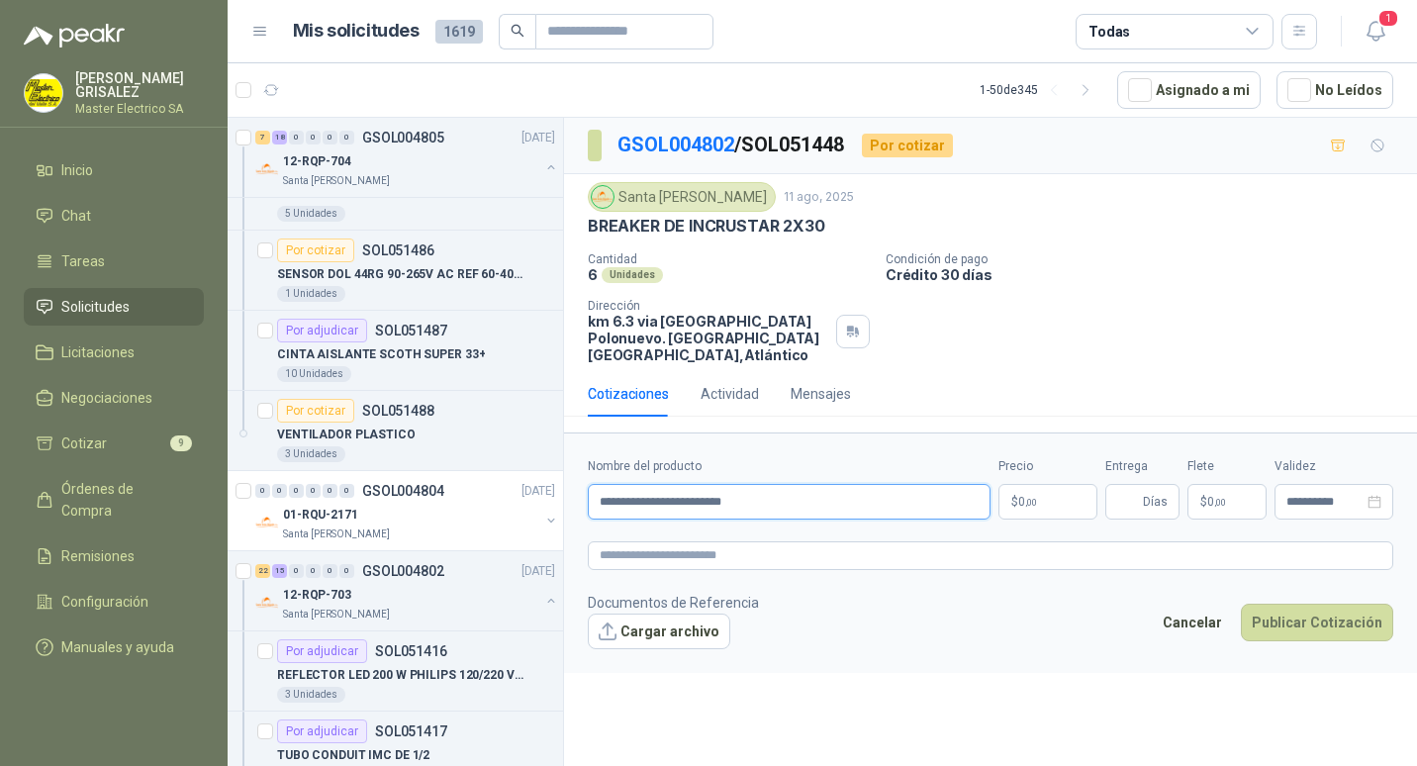
type input "**********"
click at [1029, 497] on span ",00" at bounding box center [1031, 502] width 12 height 11
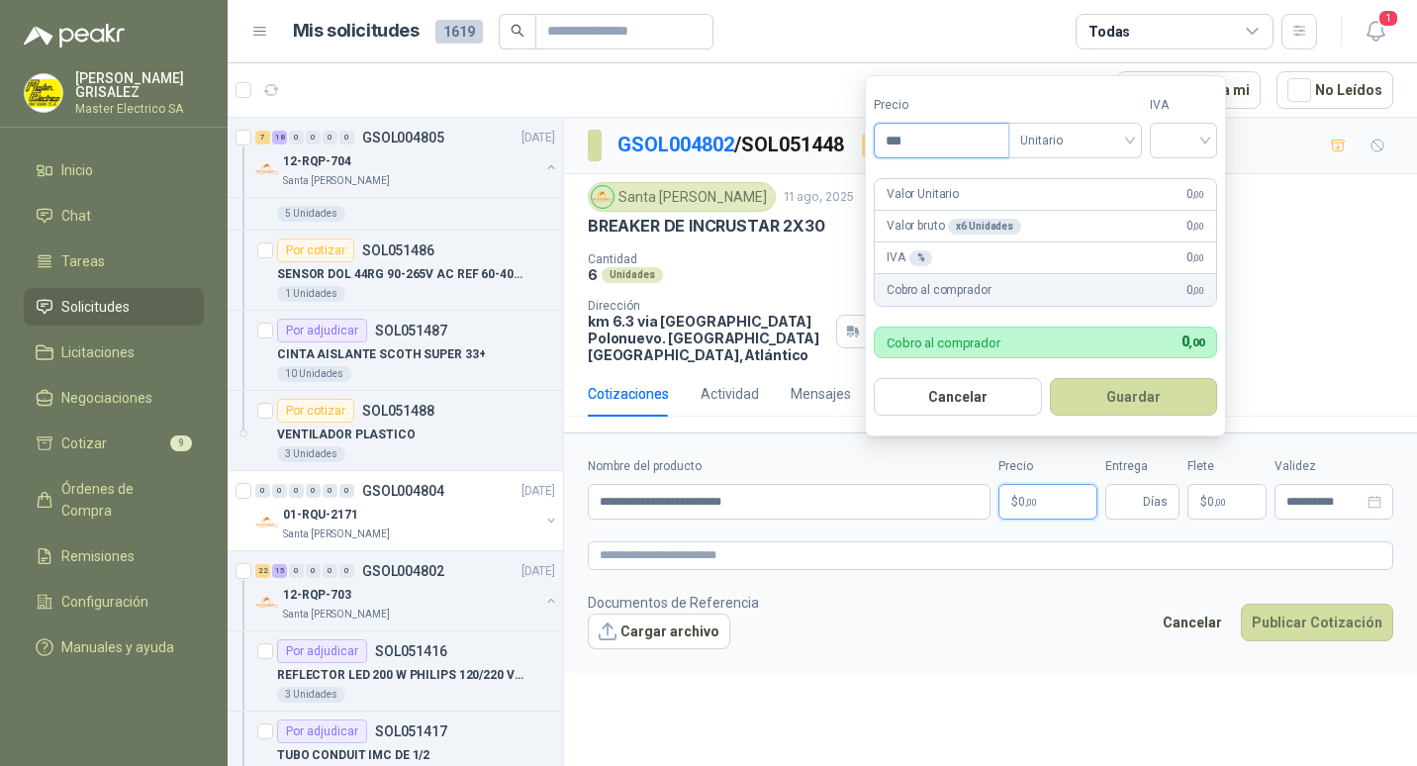
click at [898, 141] on input "***" at bounding box center [941, 141] width 134 height 34
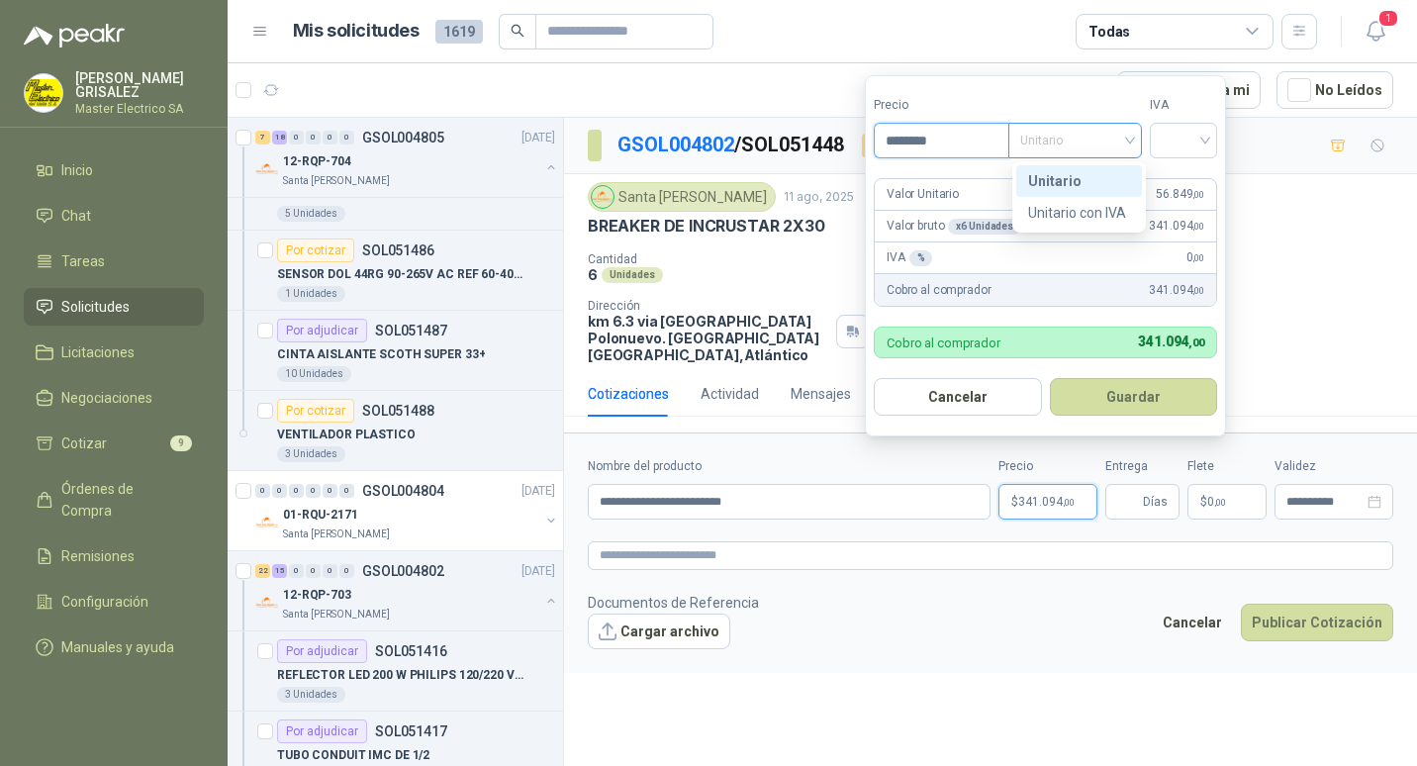
click at [1136, 137] on div "Unitario" at bounding box center [1075, 141] width 134 height 36
type input "********"
click at [1052, 175] on div "Unitario" at bounding box center [1079, 181] width 102 height 22
click at [1211, 139] on div at bounding box center [1182, 141] width 67 height 36
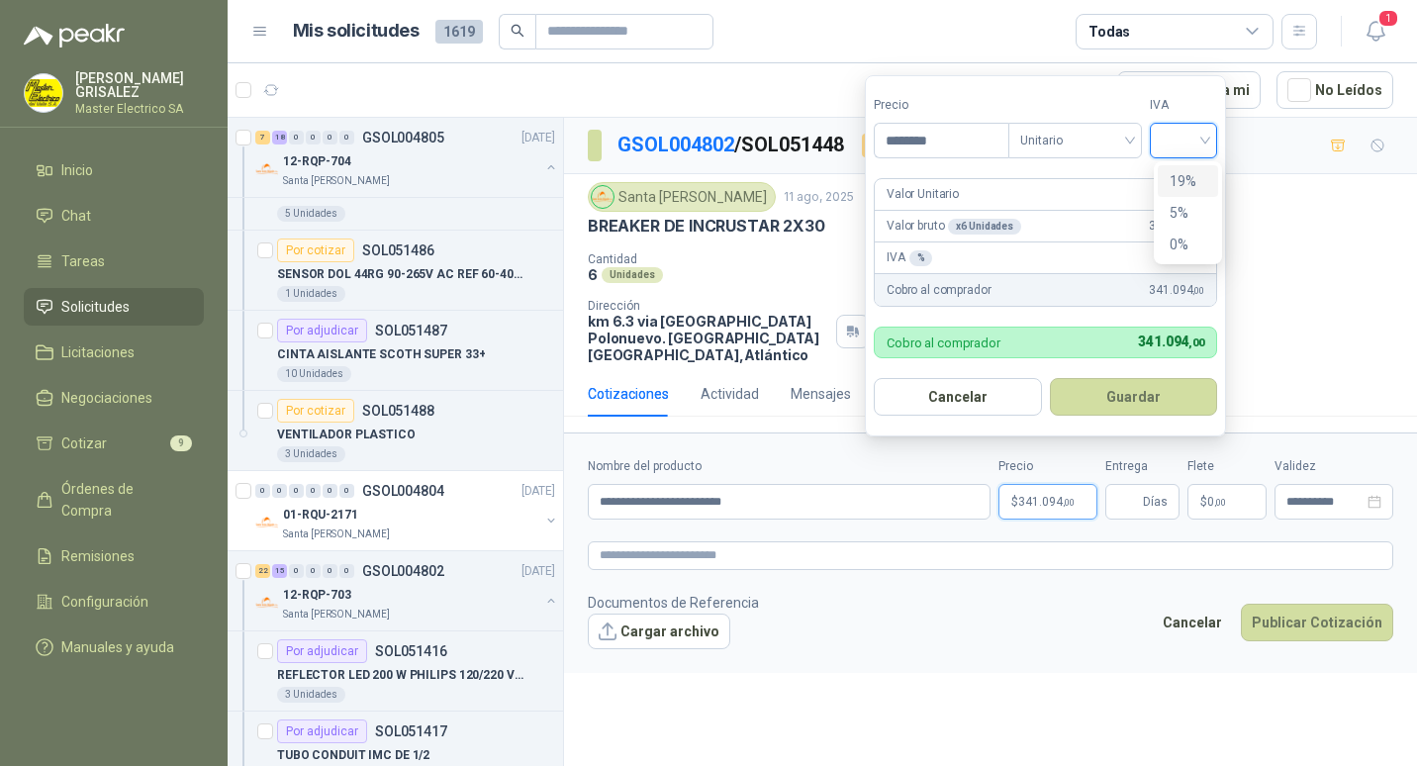
click at [1179, 177] on div "19%" at bounding box center [1187, 181] width 37 height 22
click at [1131, 394] on button "Guardar" at bounding box center [1136, 397] width 170 height 38
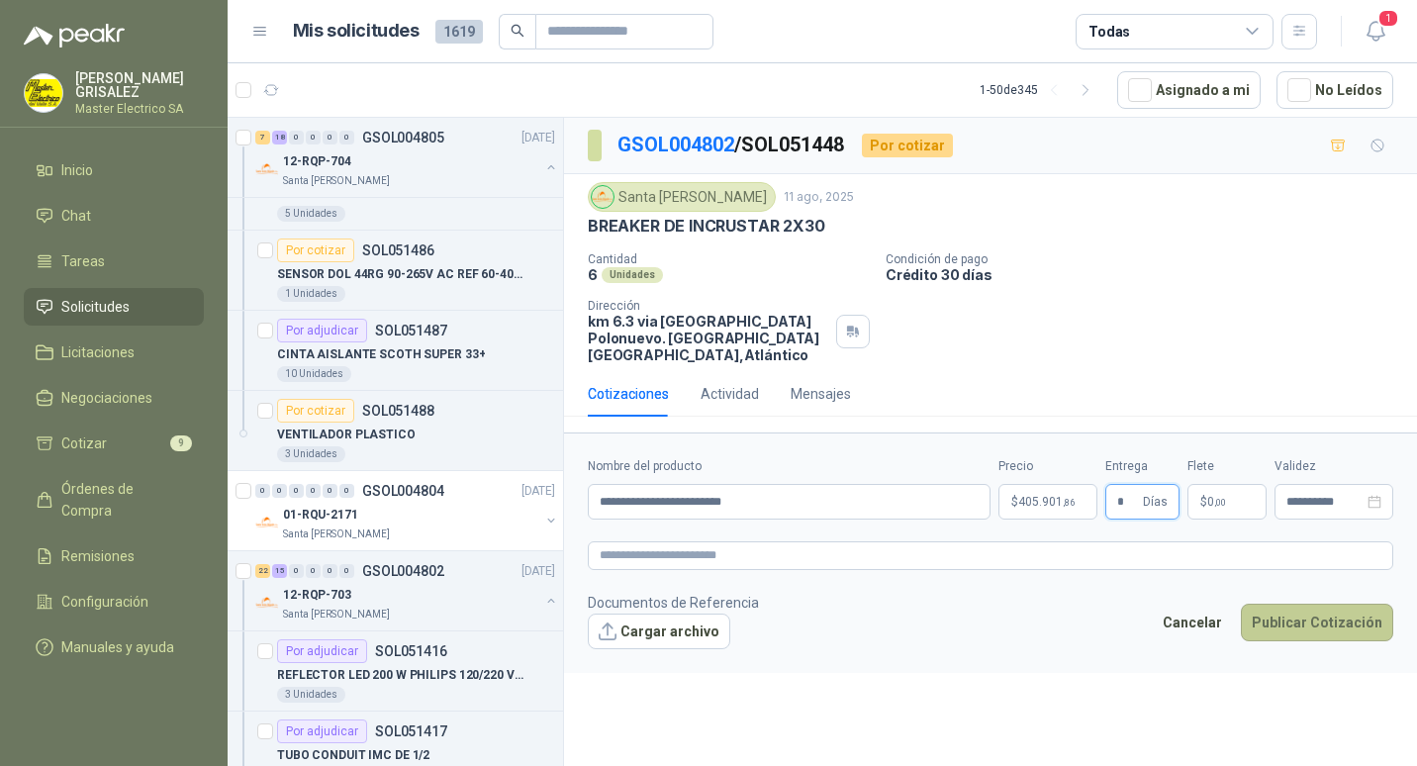
type input "*"
click at [1307, 603] on button "Publicar Cotización" at bounding box center [1316, 622] width 152 height 38
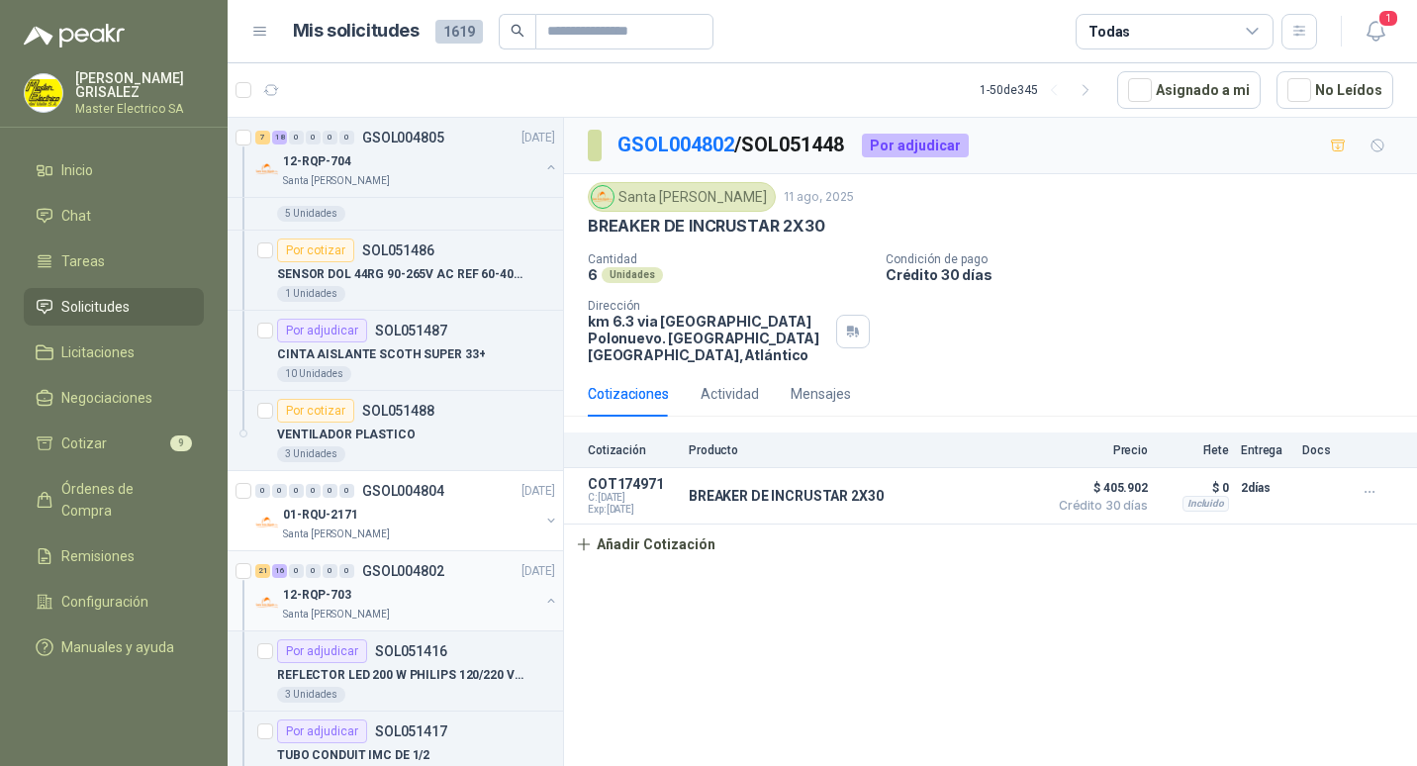
click at [367, 571] on p "GSOL004802" at bounding box center [403, 571] width 82 height 14
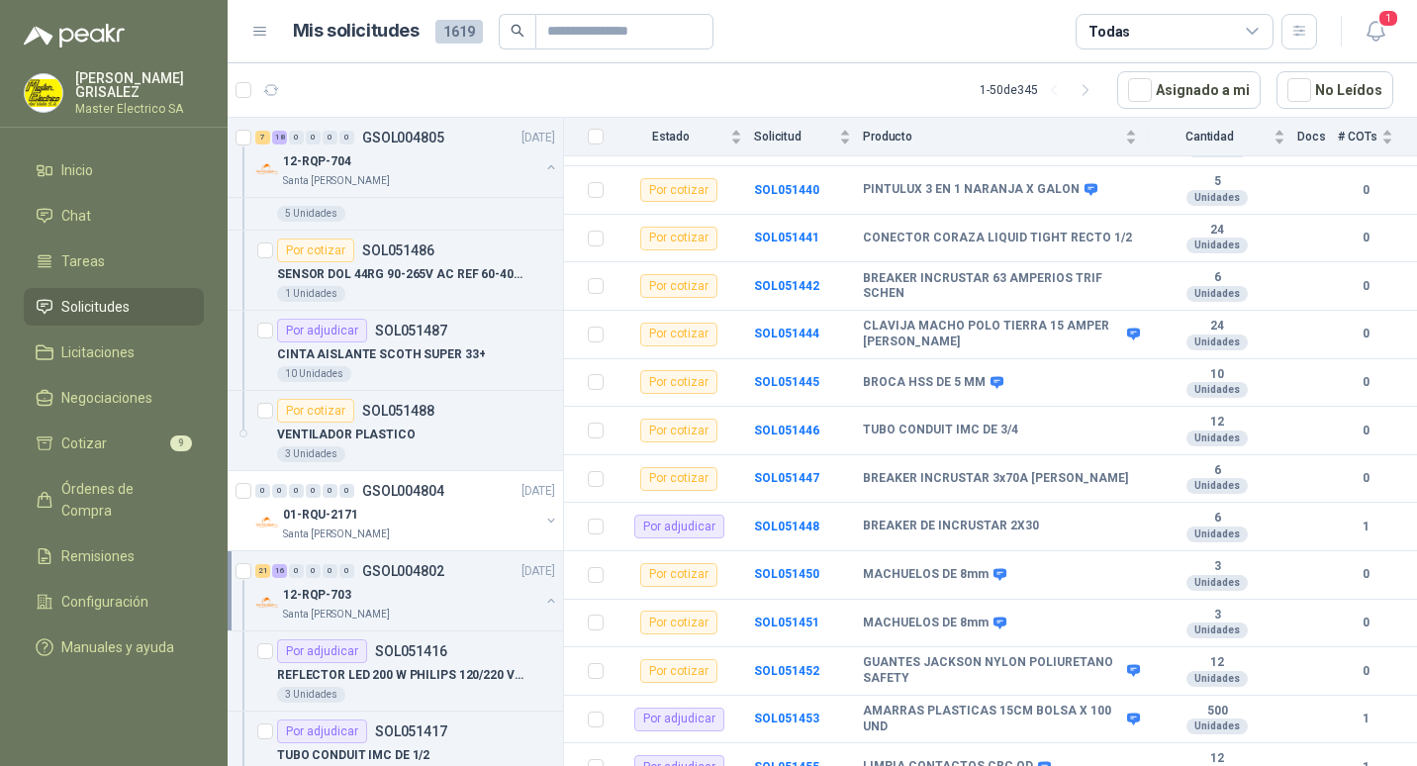
scroll to position [1190, 0]
click at [770, 472] on b "SOL051447" at bounding box center [786, 479] width 65 height 14
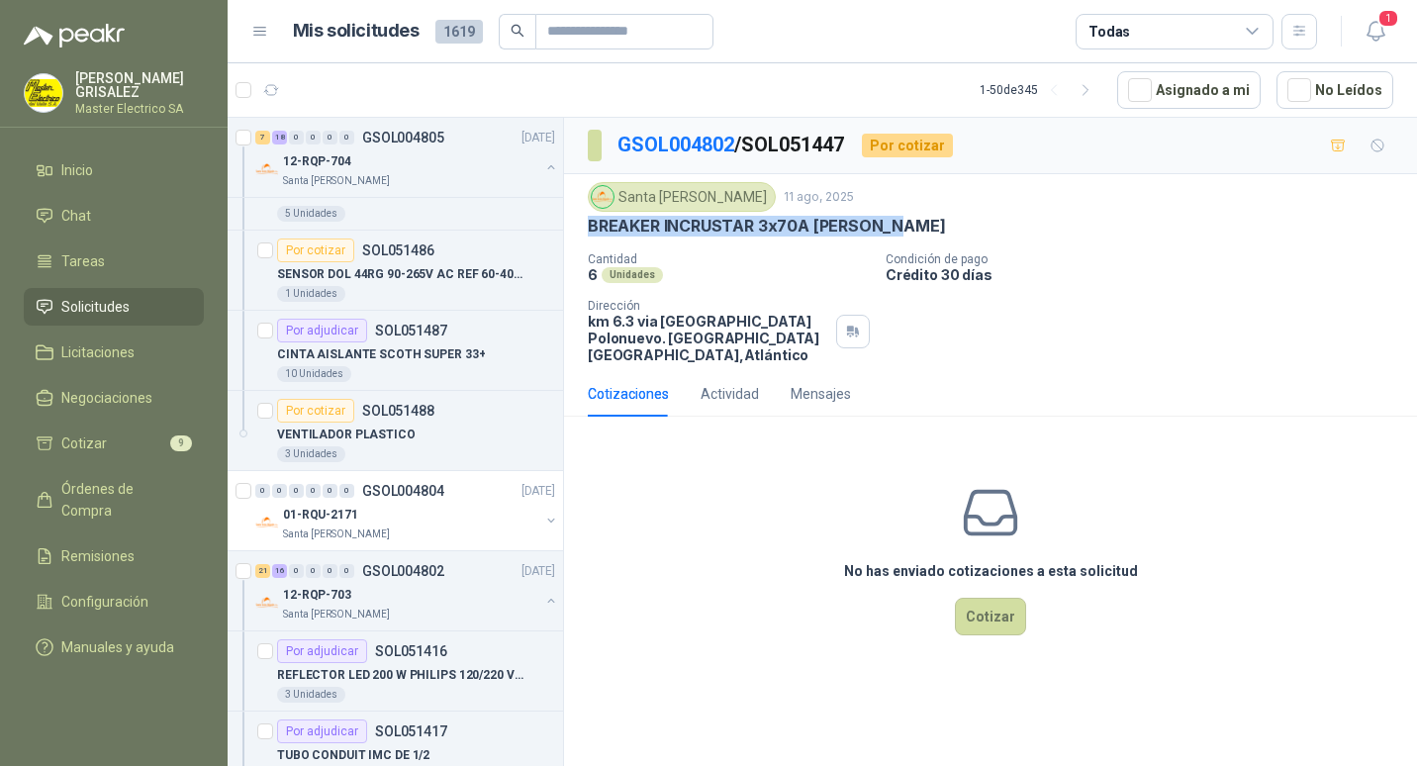
drag, startPoint x: 587, startPoint y: 225, endPoint x: 908, endPoint y: 228, distance: 321.5
click at [908, 228] on div "Santa [PERSON_NAME] [DATE] BREAKER INCRUSTAR 3x70A [PERSON_NAME] Cantidad 6 Uni…" at bounding box center [990, 272] width 853 height 197
drag, startPoint x: 908, startPoint y: 228, endPoint x: 863, endPoint y: 223, distance: 45.8
click at [1001, 600] on button "Cotizar" at bounding box center [990, 616] width 71 height 38
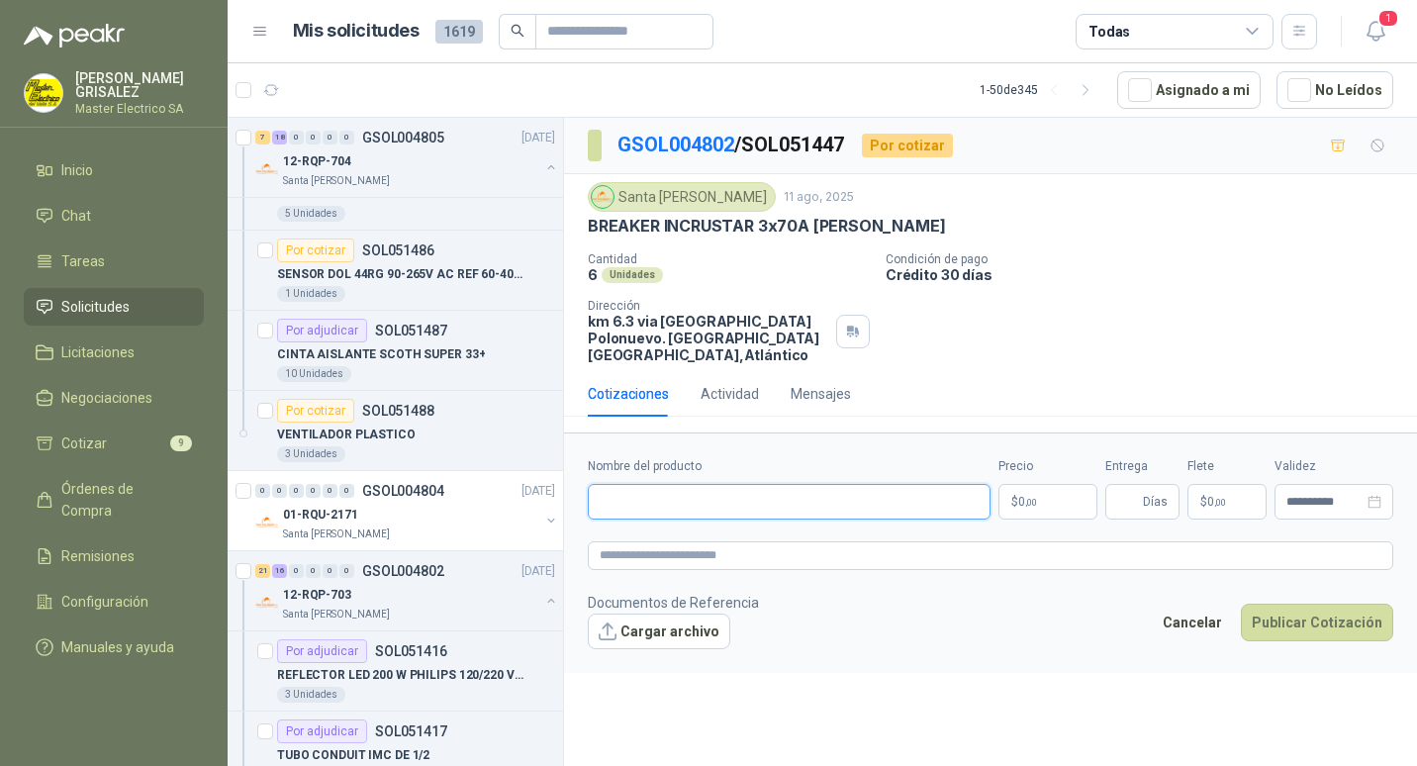
paste input "**********"
type input "**********"
click at [1029, 497] on span ",00" at bounding box center [1031, 502] width 12 height 11
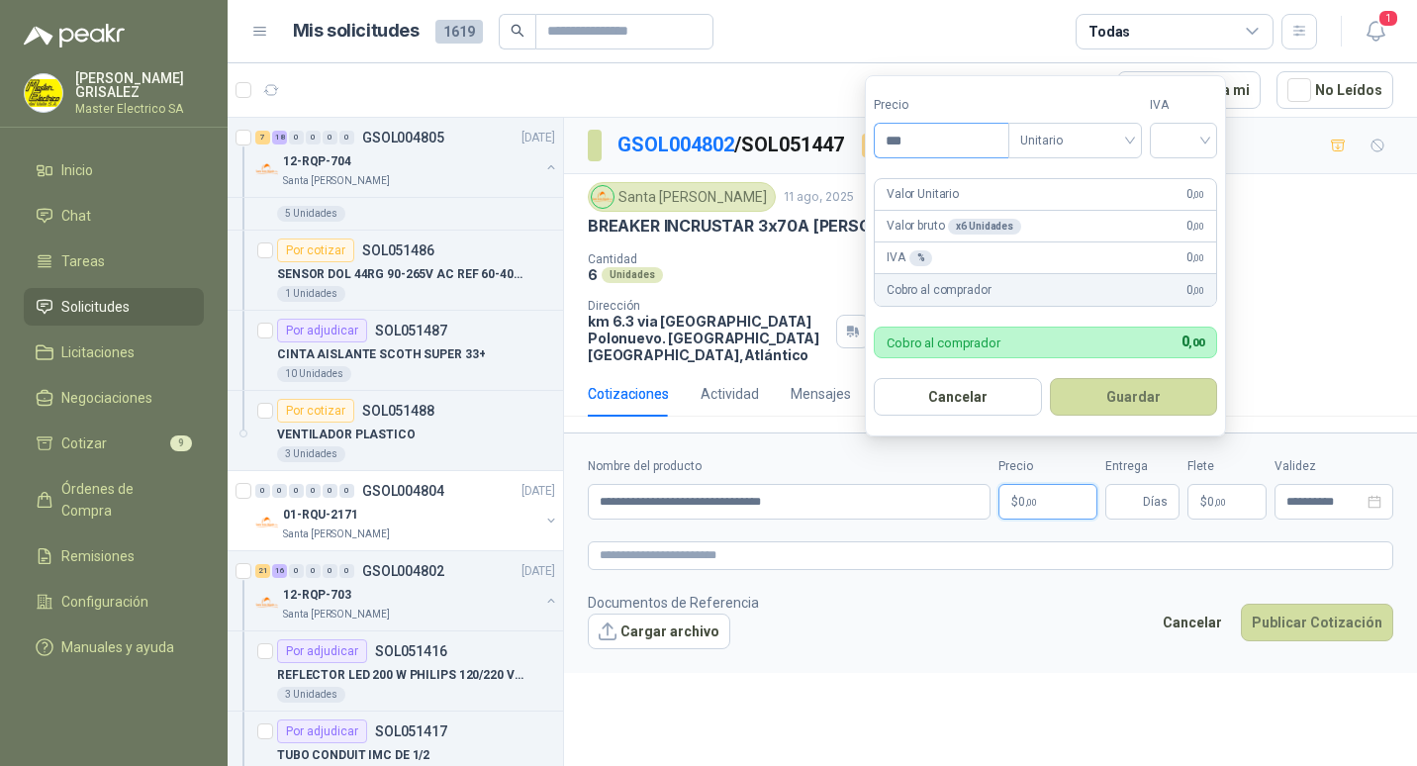
click at [897, 139] on input "***" at bounding box center [941, 141] width 134 height 34
click at [1130, 139] on span "Unitario" at bounding box center [1075, 141] width 110 height 30
type input "*********"
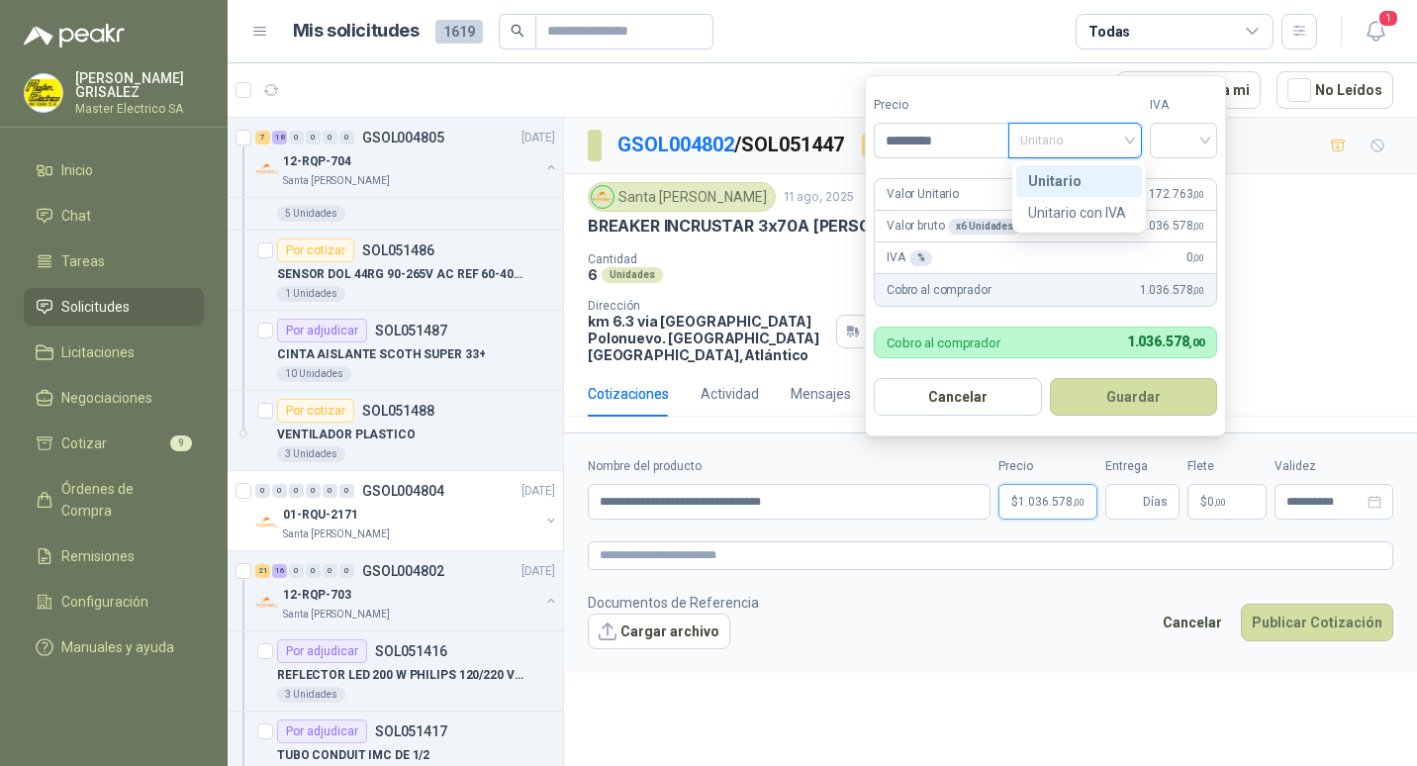
click at [1069, 178] on div "Unitario" at bounding box center [1079, 181] width 102 height 22
click at [1213, 137] on div at bounding box center [1182, 141] width 67 height 36
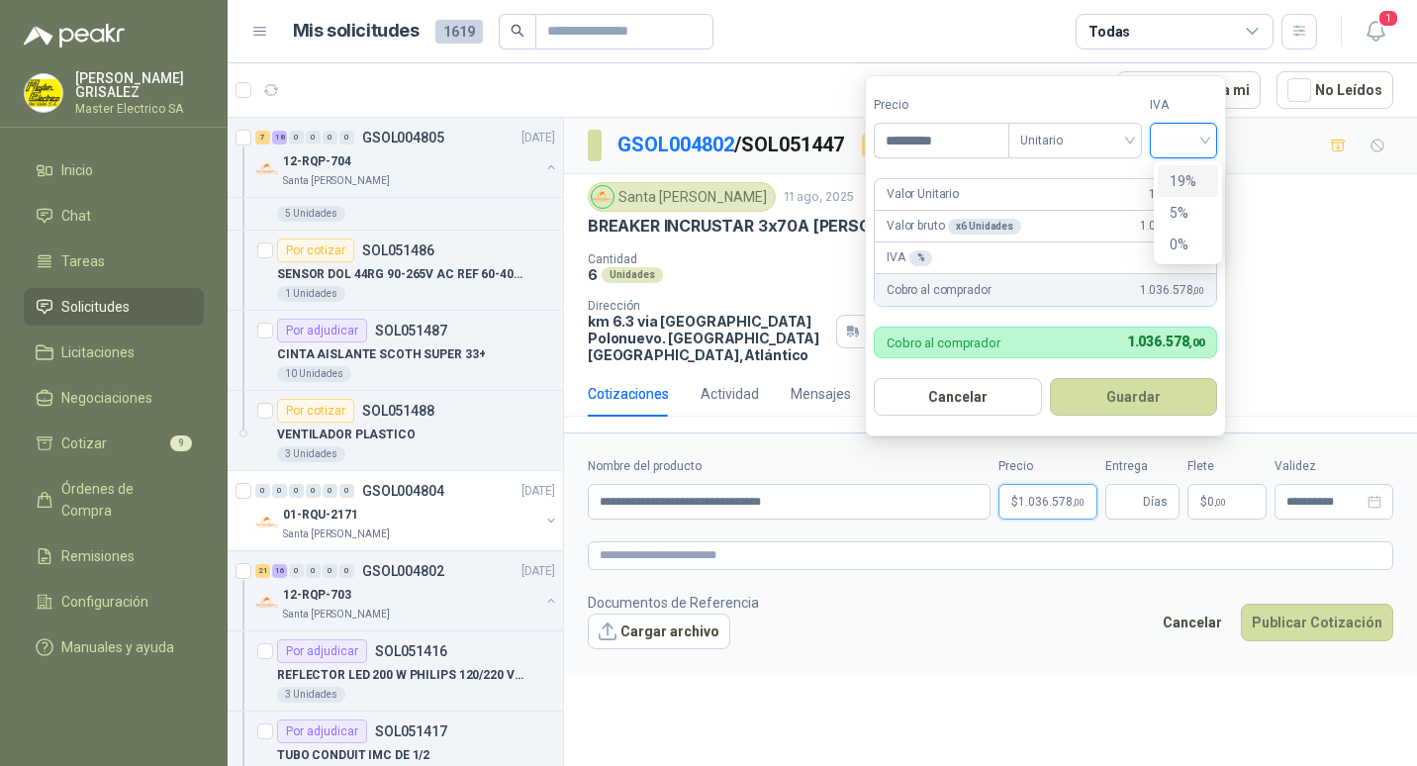
click at [1195, 187] on div "19%" at bounding box center [1187, 181] width 37 height 22
click at [1137, 398] on button "Guardar" at bounding box center [1136, 397] width 170 height 38
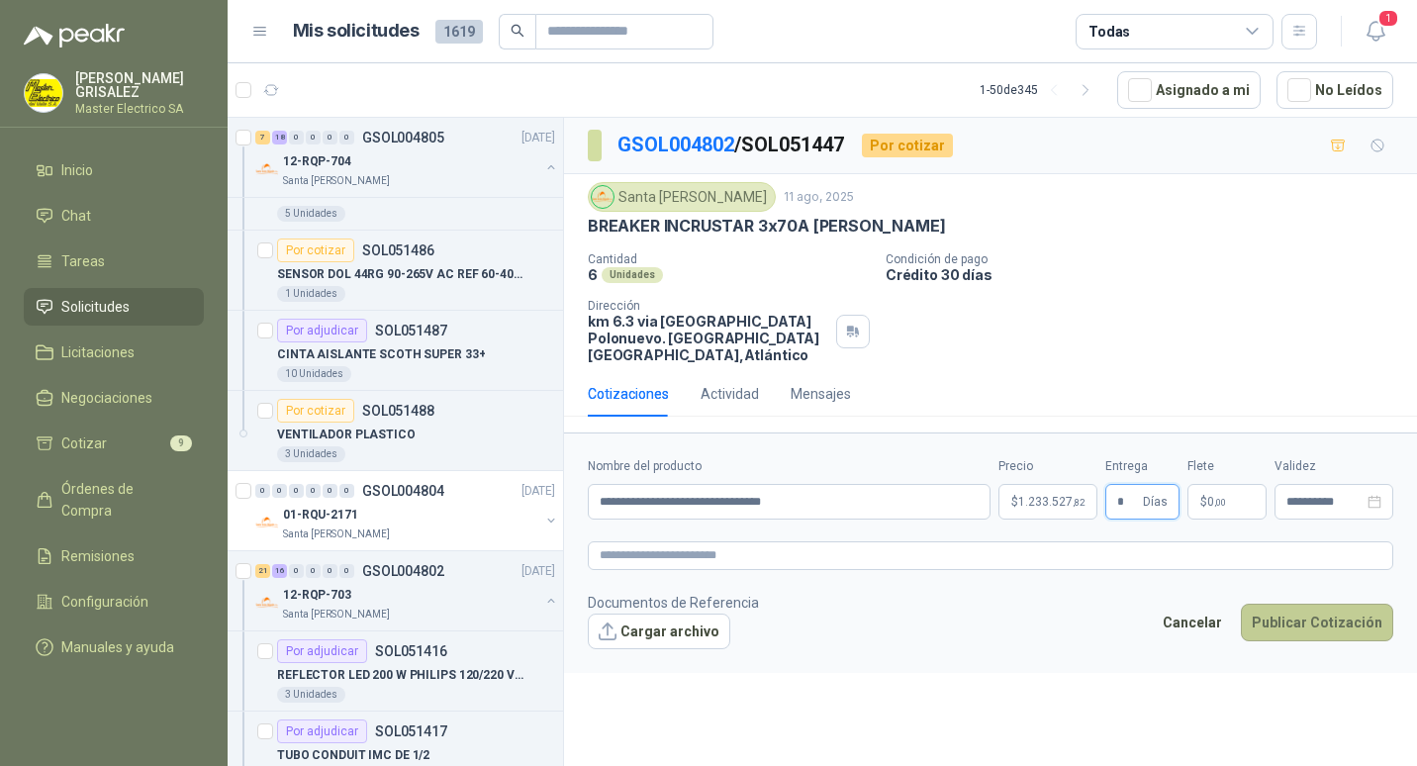
type input "*"
click at [1315, 604] on button "Publicar Cotización" at bounding box center [1316, 622] width 152 height 38
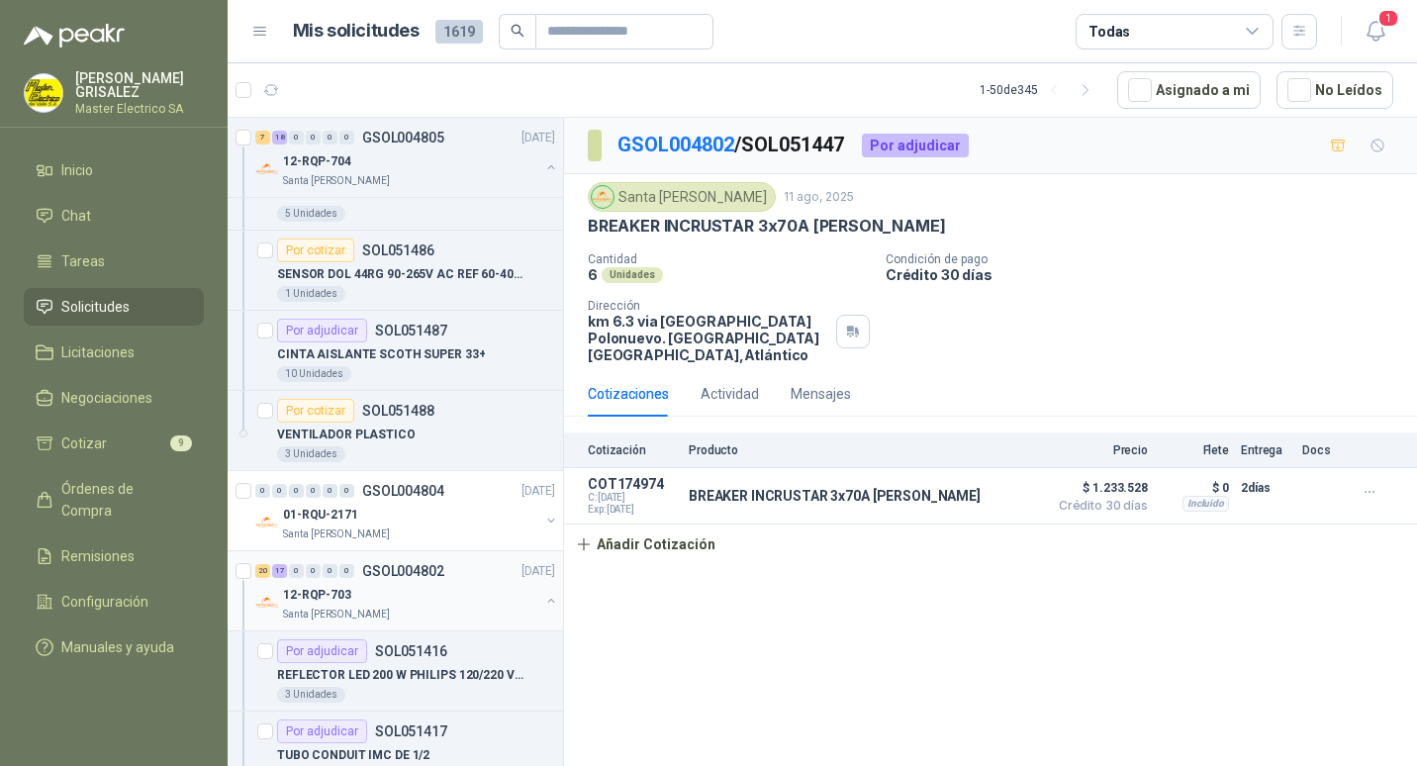
click at [388, 575] on p "GSOL004802" at bounding box center [403, 571] width 82 height 14
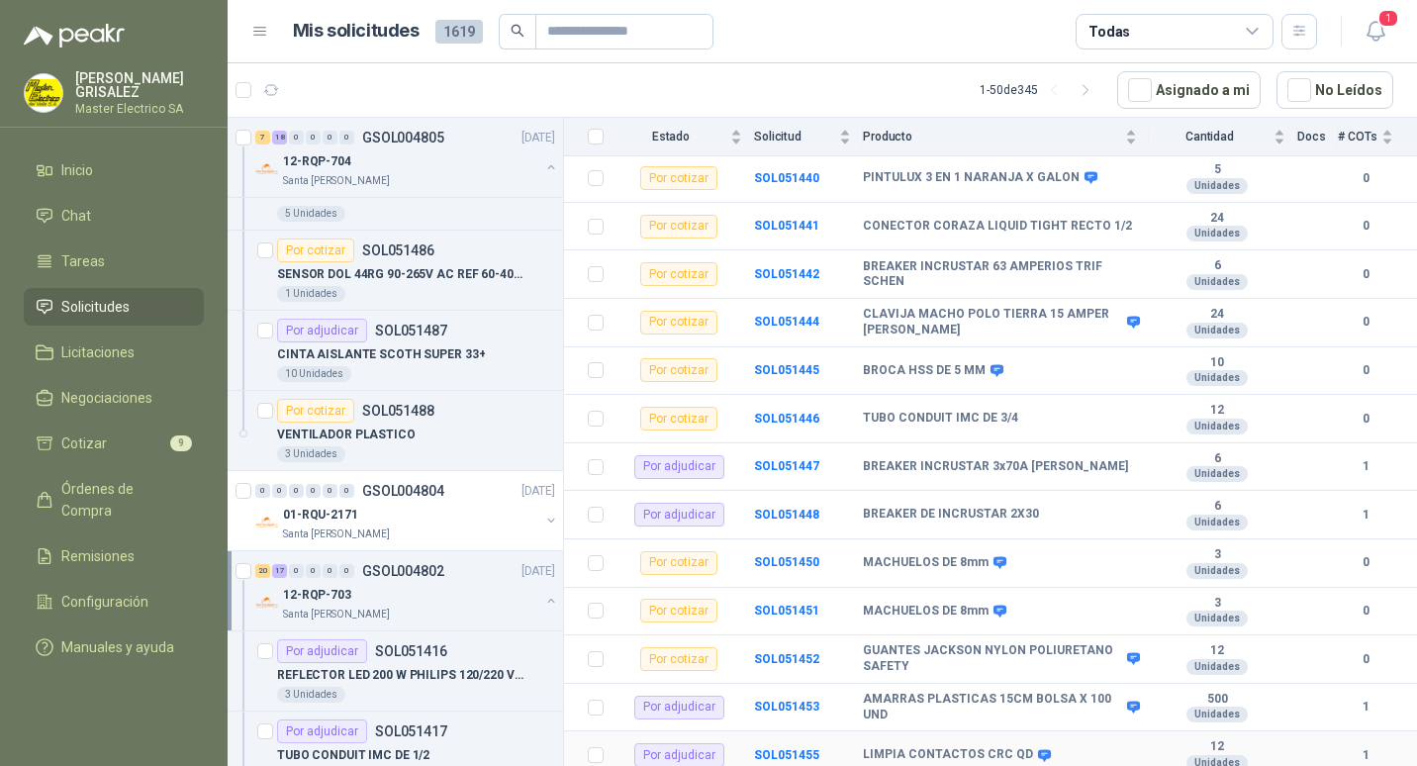
scroll to position [1190, 0]
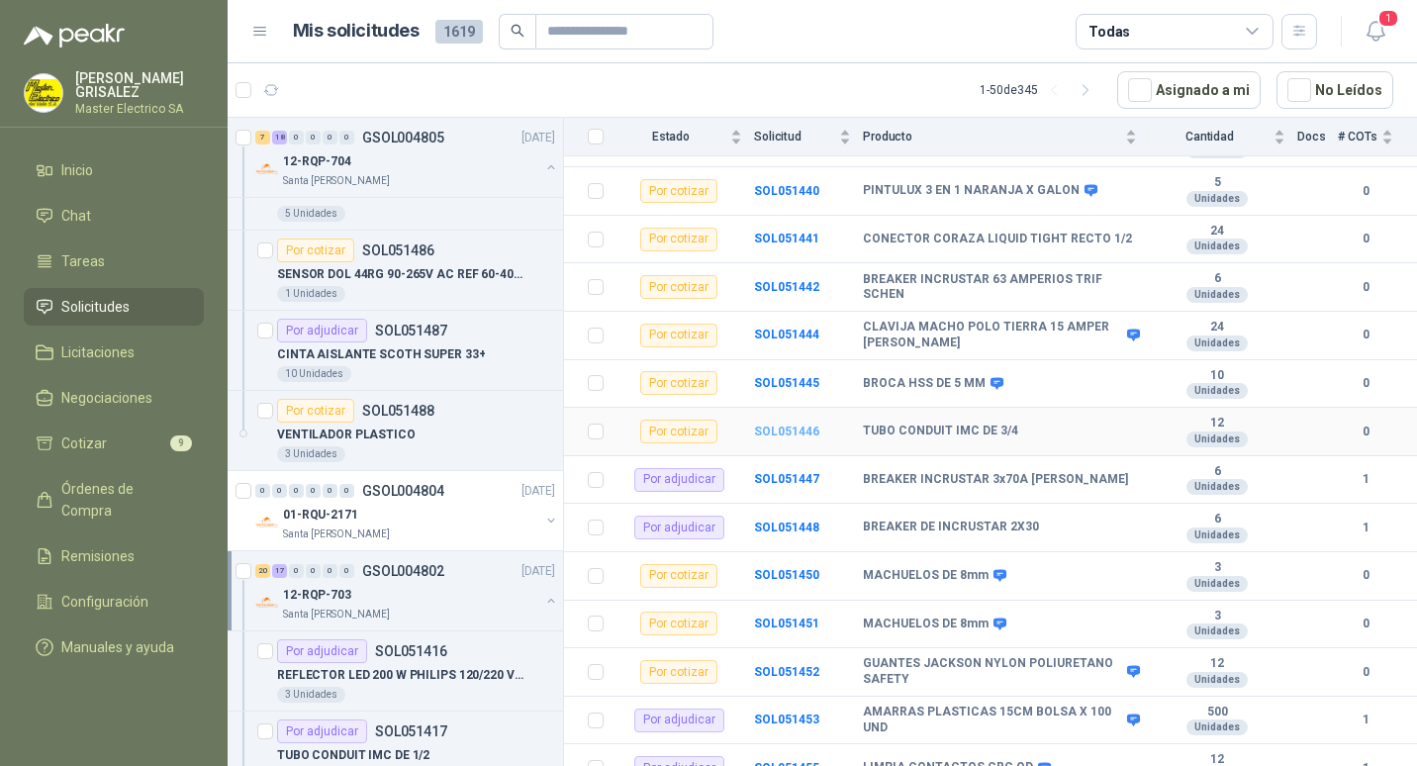
click at [778, 424] on b "SOL051446" at bounding box center [786, 431] width 65 height 14
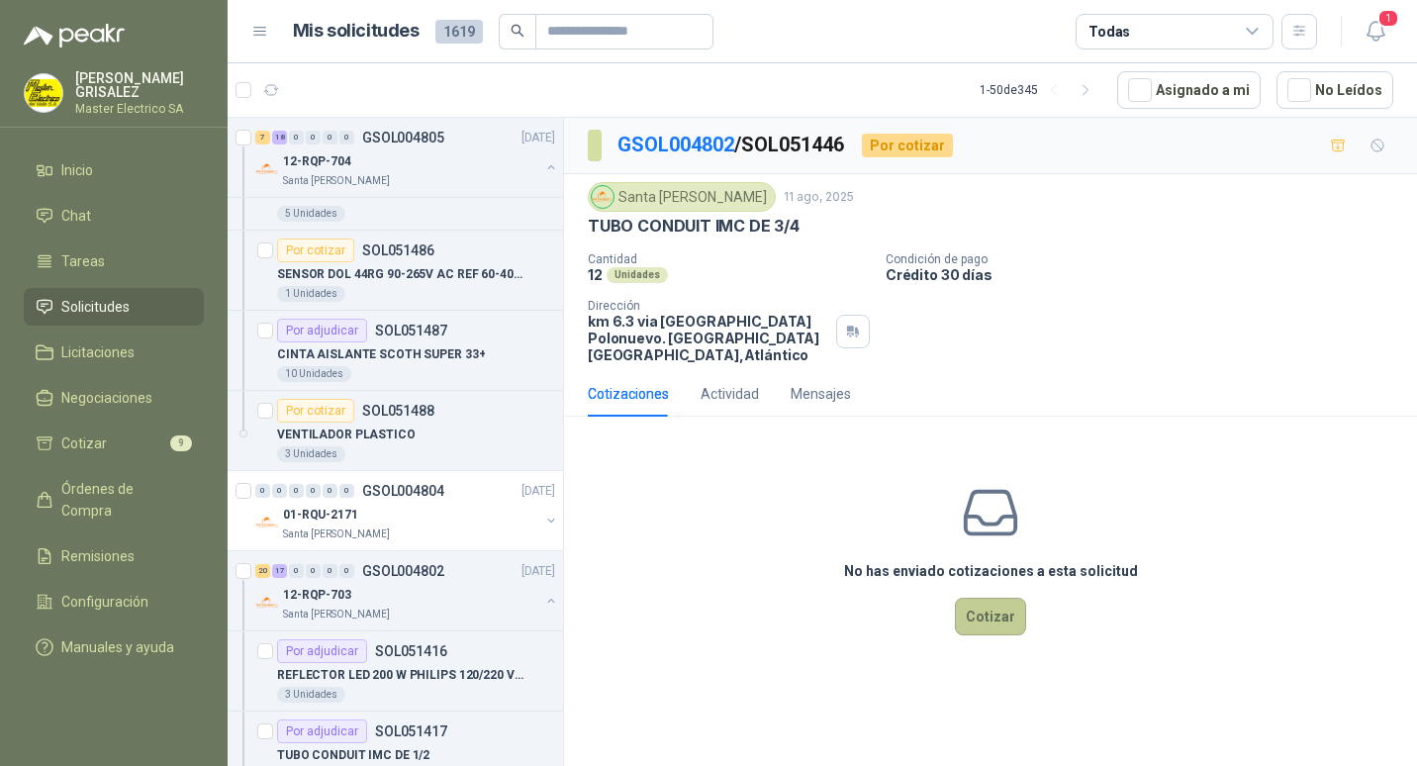
click at [992, 597] on button "Cotizar" at bounding box center [990, 616] width 71 height 38
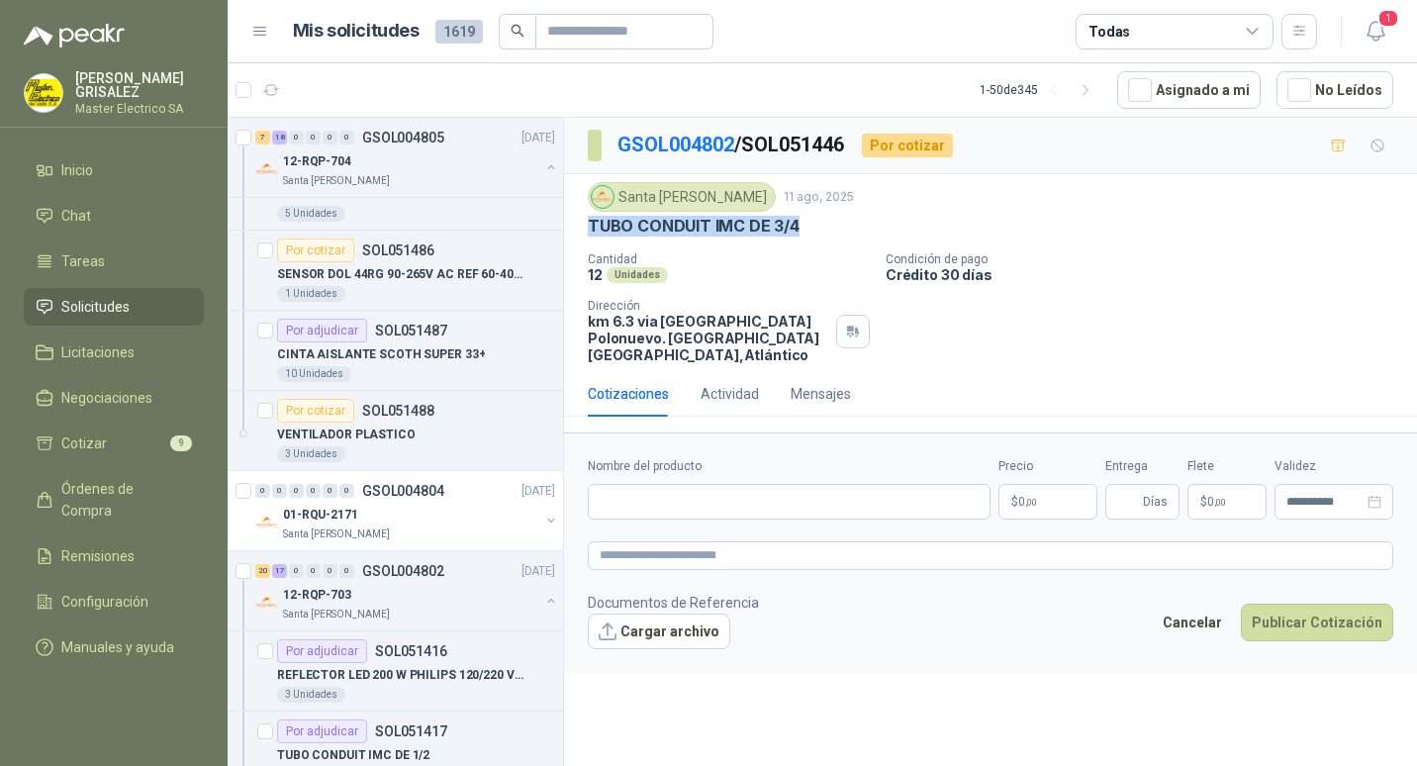
drag, startPoint x: 592, startPoint y: 224, endPoint x: 803, endPoint y: 232, distance: 211.9
click at [803, 232] on div "TUBO CONDUIT IMC DE 3/4" at bounding box center [990, 226] width 805 height 21
drag, startPoint x: 803, startPoint y: 232, endPoint x: 752, endPoint y: 223, distance: 52.4
paste input "**********"
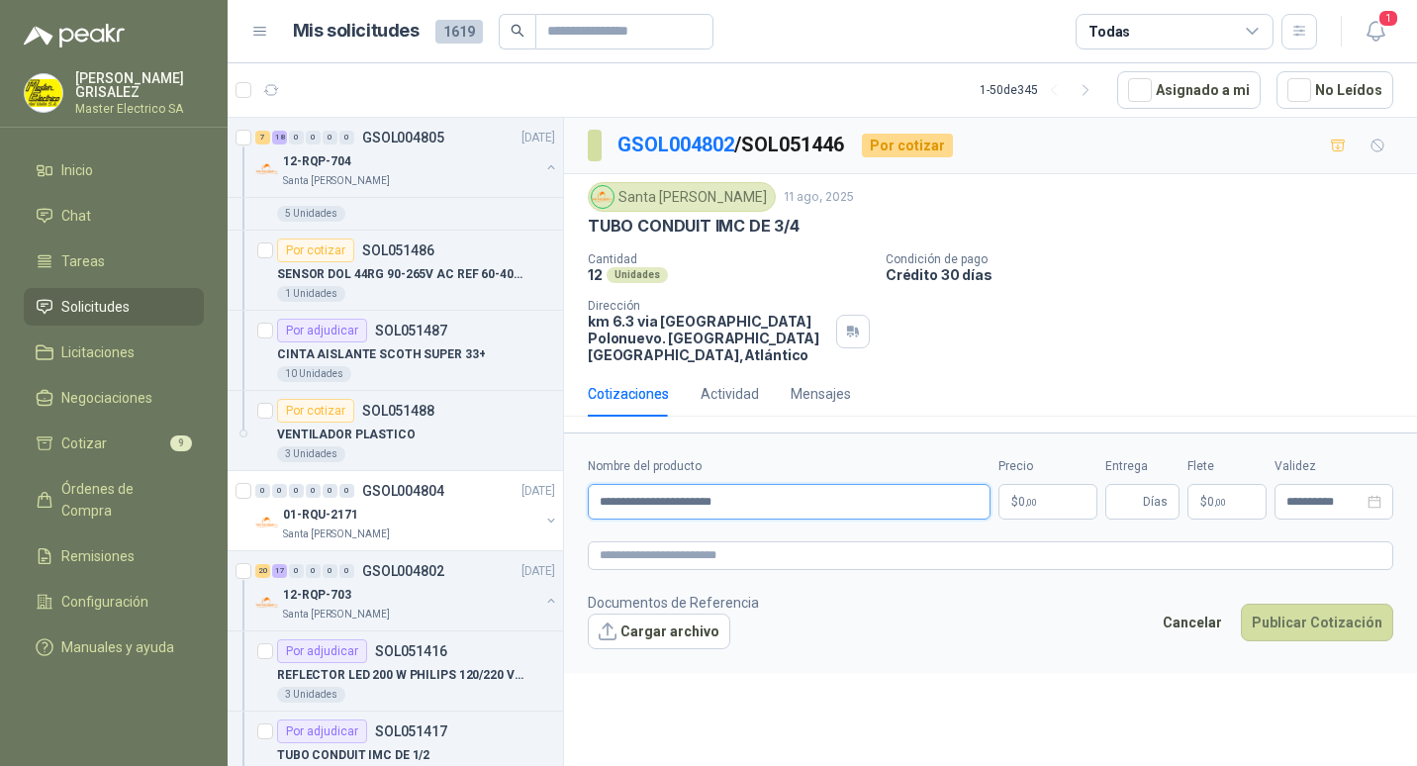
type input "**********"
click at [1030, 497] on span ",00" at bounding box center [1031, 502] width 12 height 11
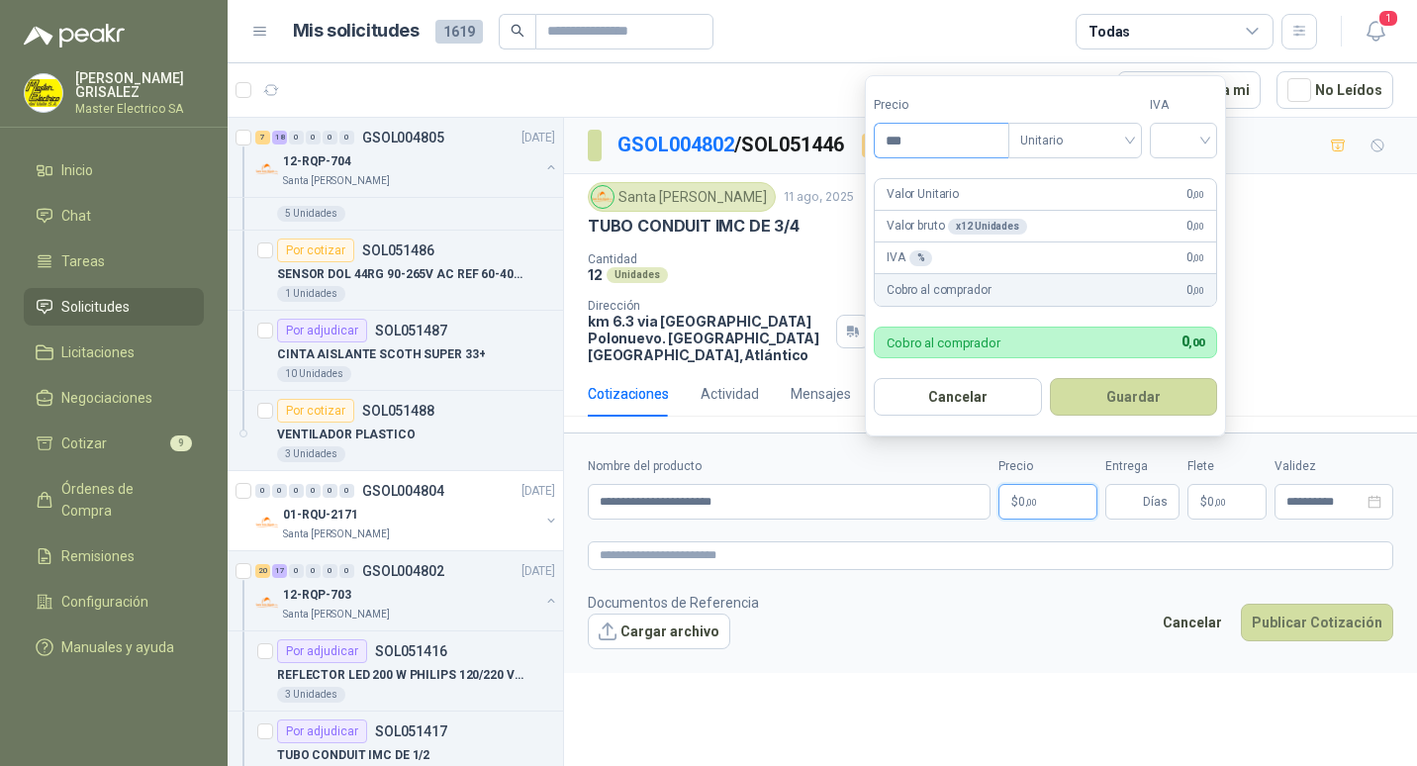
click at [896, 139] on input "***" at bounding box center [941, 141] width 134 height 34
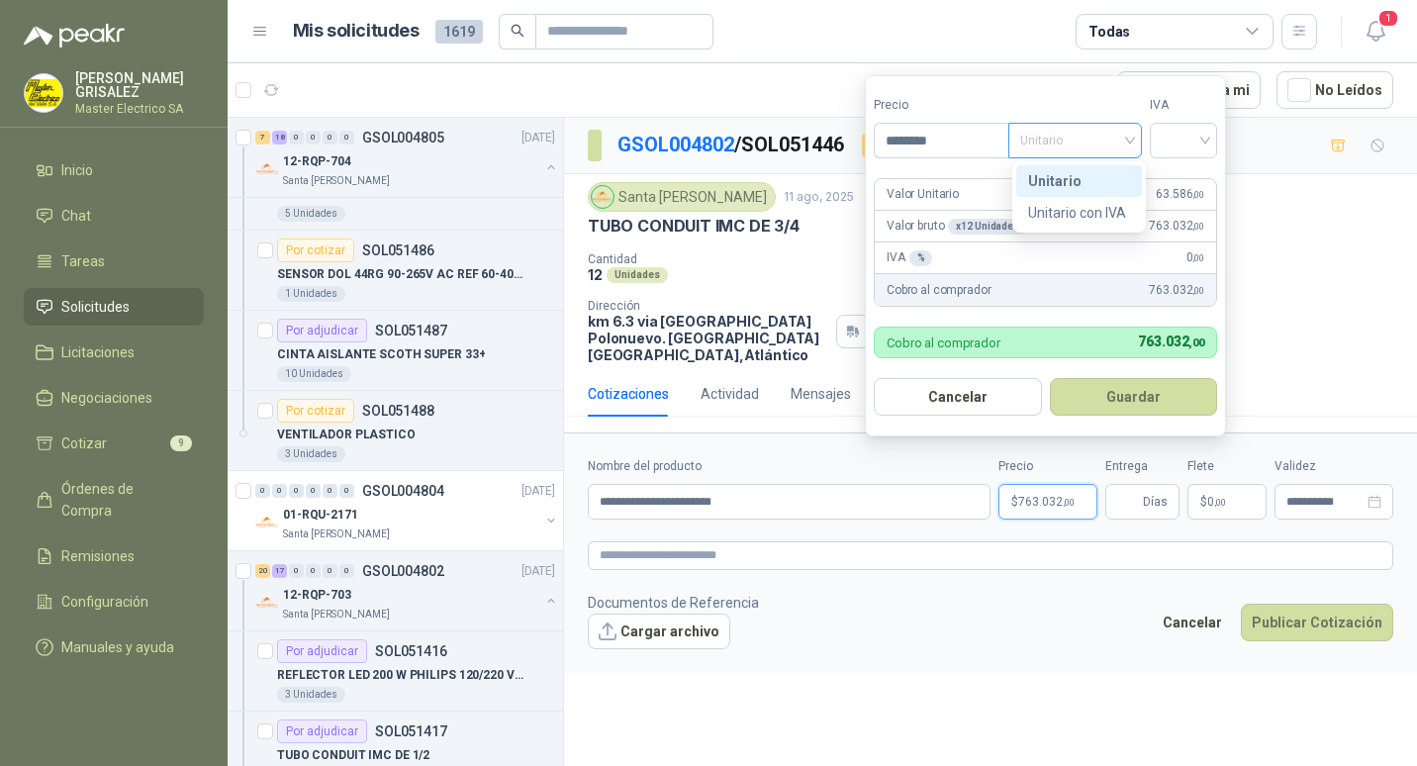
click at [1136, 138] on div "Unitario" at bounding box center [1075, 141] width 134 height 36
type input "********"
click at [1071, 177] on div "Unitario" at bounding box center [1079, 181] width 102 height 22
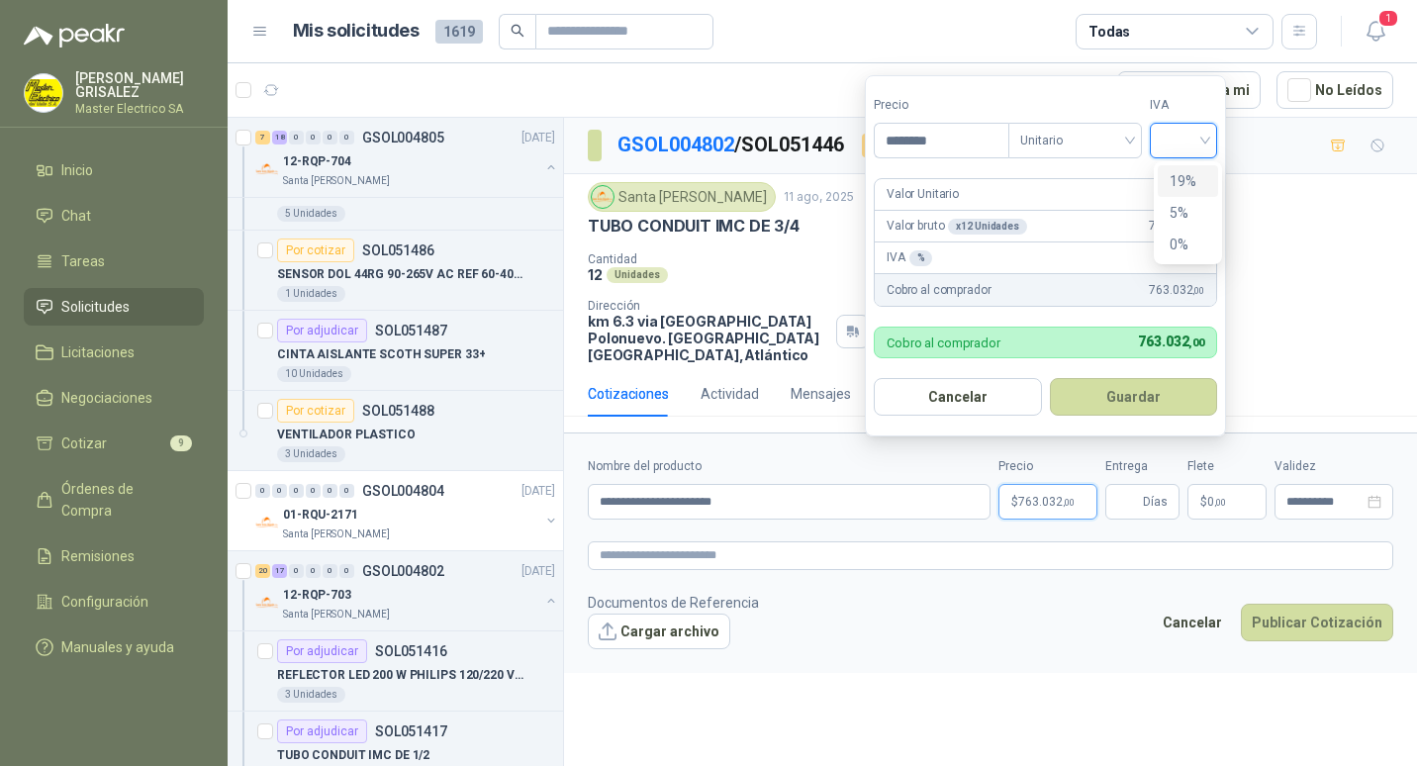
click at [1205, 139] on input "search" at bounding box center [1183, 139] width 44 height 30
click at [1191, 176] on div "19%" at bounding box center [1187, 181] width 37 height 22
click at [1151, 391] on button "Guardar" at bounding box center [1136, 397] width 170 height 38
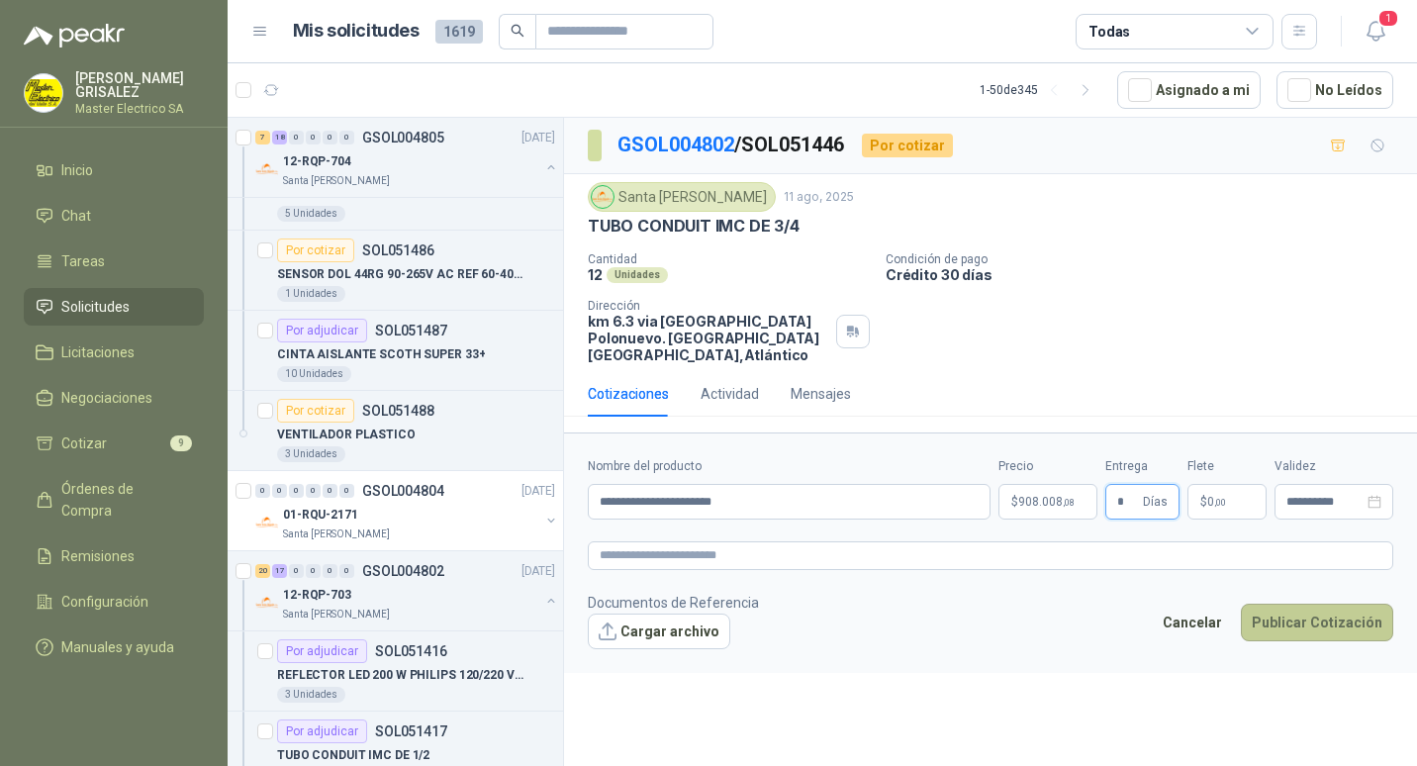
type input "*"
click at [1298, 612] on button "Publicar Cotización" at bounding box center [1316, 622] width 152 height 38
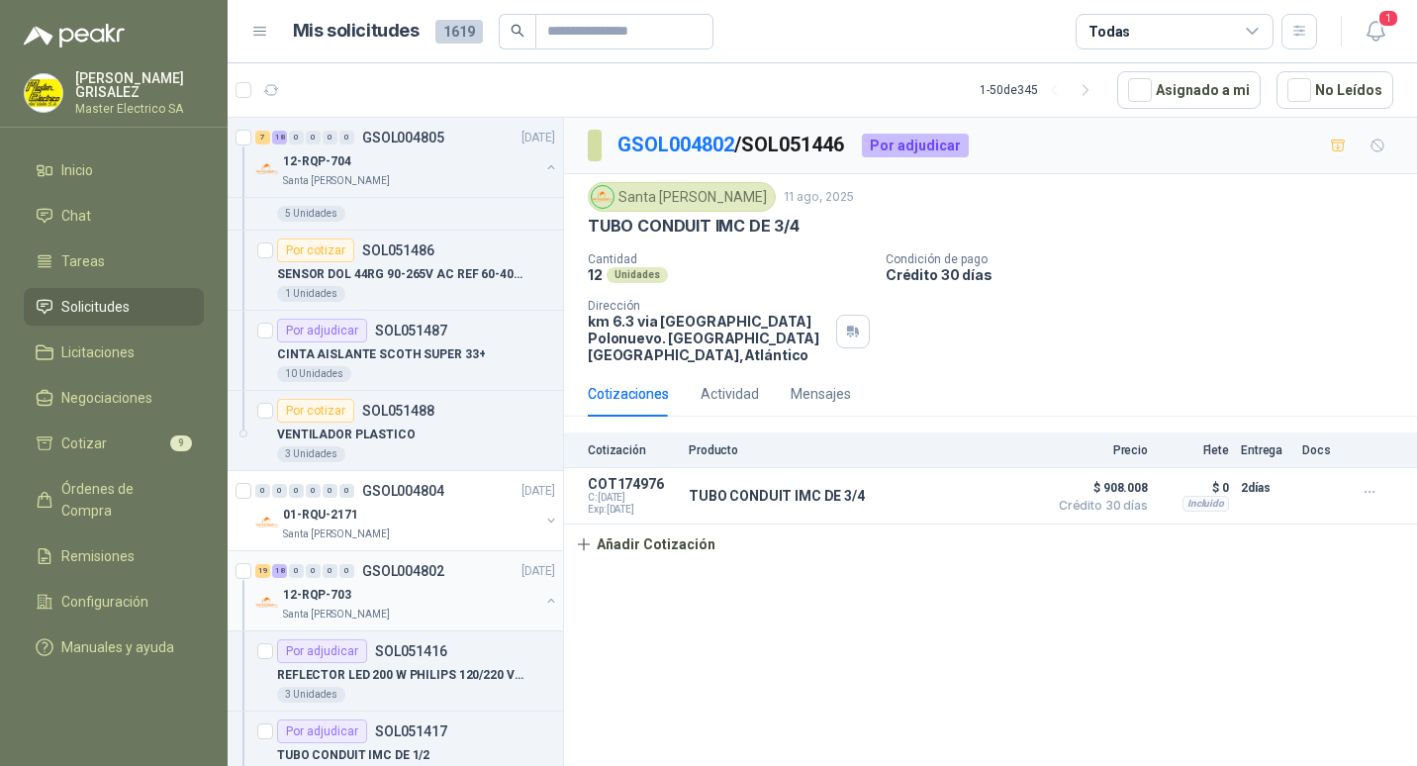
click at [381, 575] on p "GSOL004802" at bounding box center [403, 571] width 82 height 14
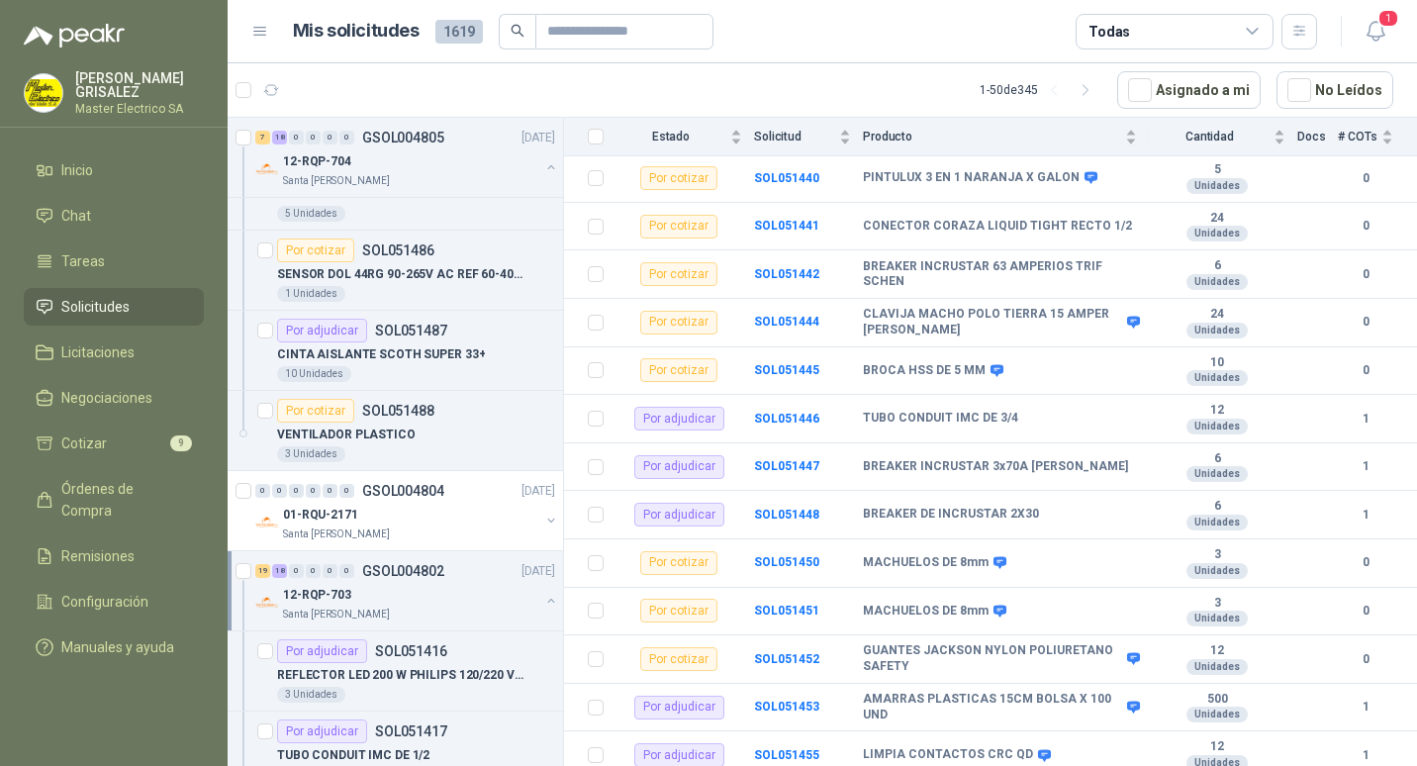
scroll to position [1190, 0]
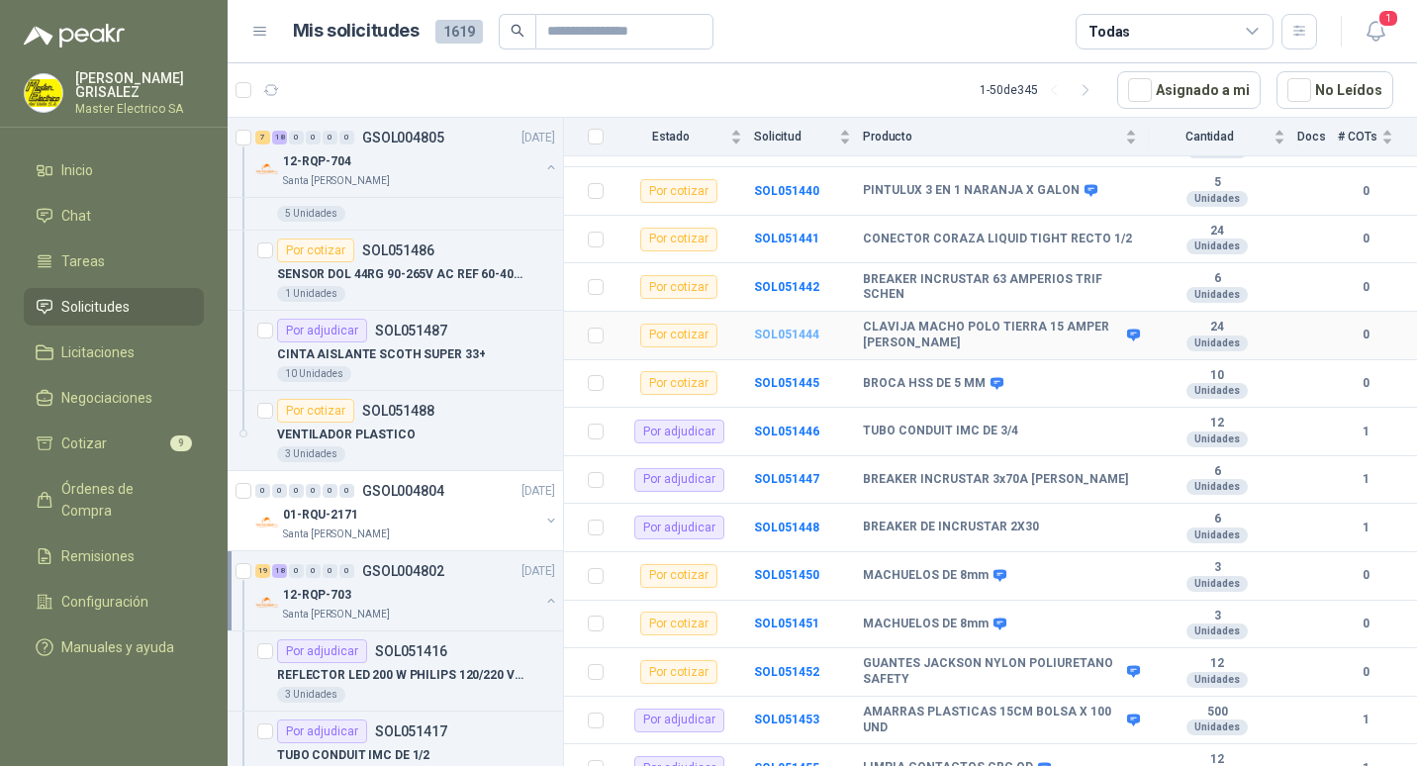
click at [778, 327] on b "SOL051444" at bounding box center [786, 334] width 65 height 14
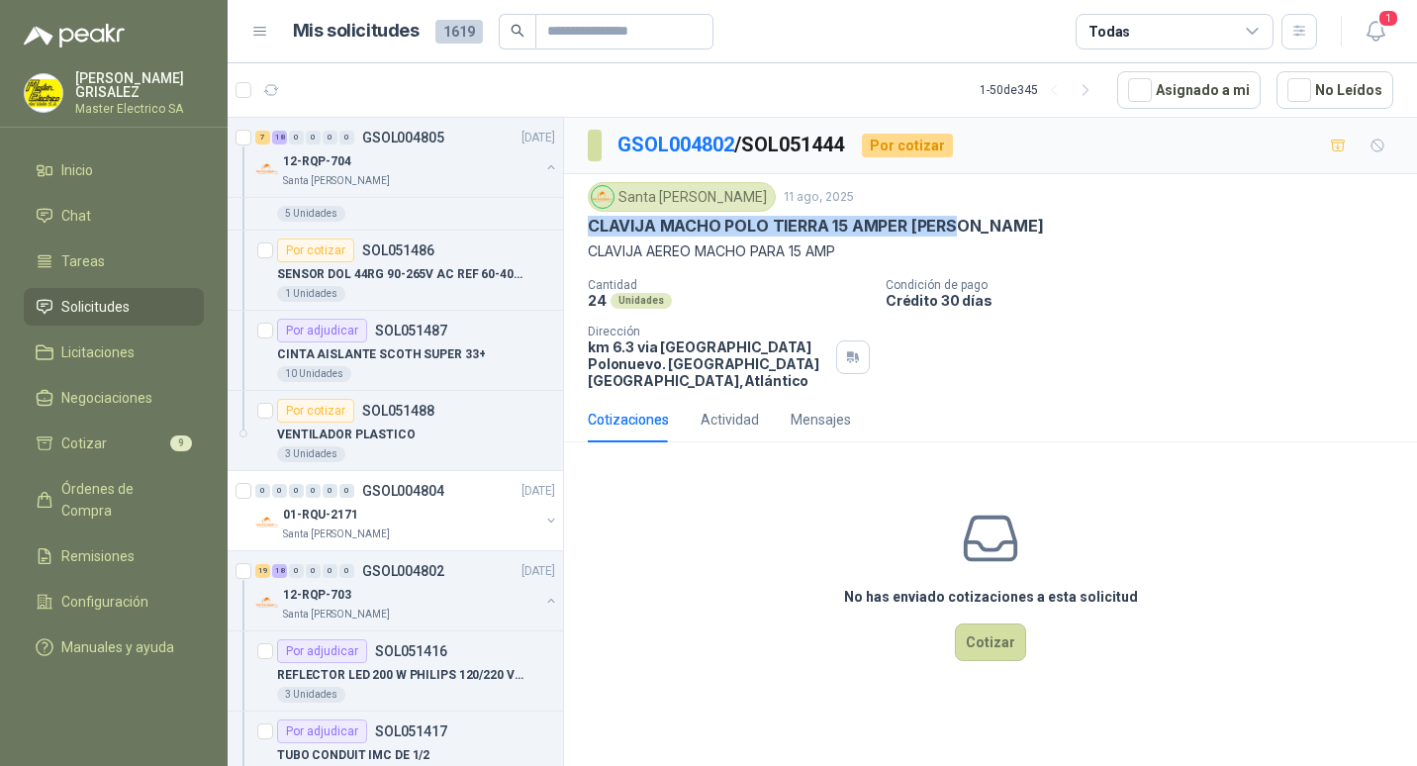
drag, startPoint x: 589, startPoint y: 226, endPoint x: 960, endPoint y: 225, distance: 371.9
click at [960, 225] on div "CLAVIJA MACHO POLO TIERRA 15 AMPER [PERSON_NAME]" at bounding box center [990, 226] width 805 height 21
drag, startPoint x: 960, startPoint y: 225, endPoint x: 927, endPoint y: 224, distance: 33.6
click at [993, 623] on button "Cotizar" at bounding box center [990, 642] width 71 height 38
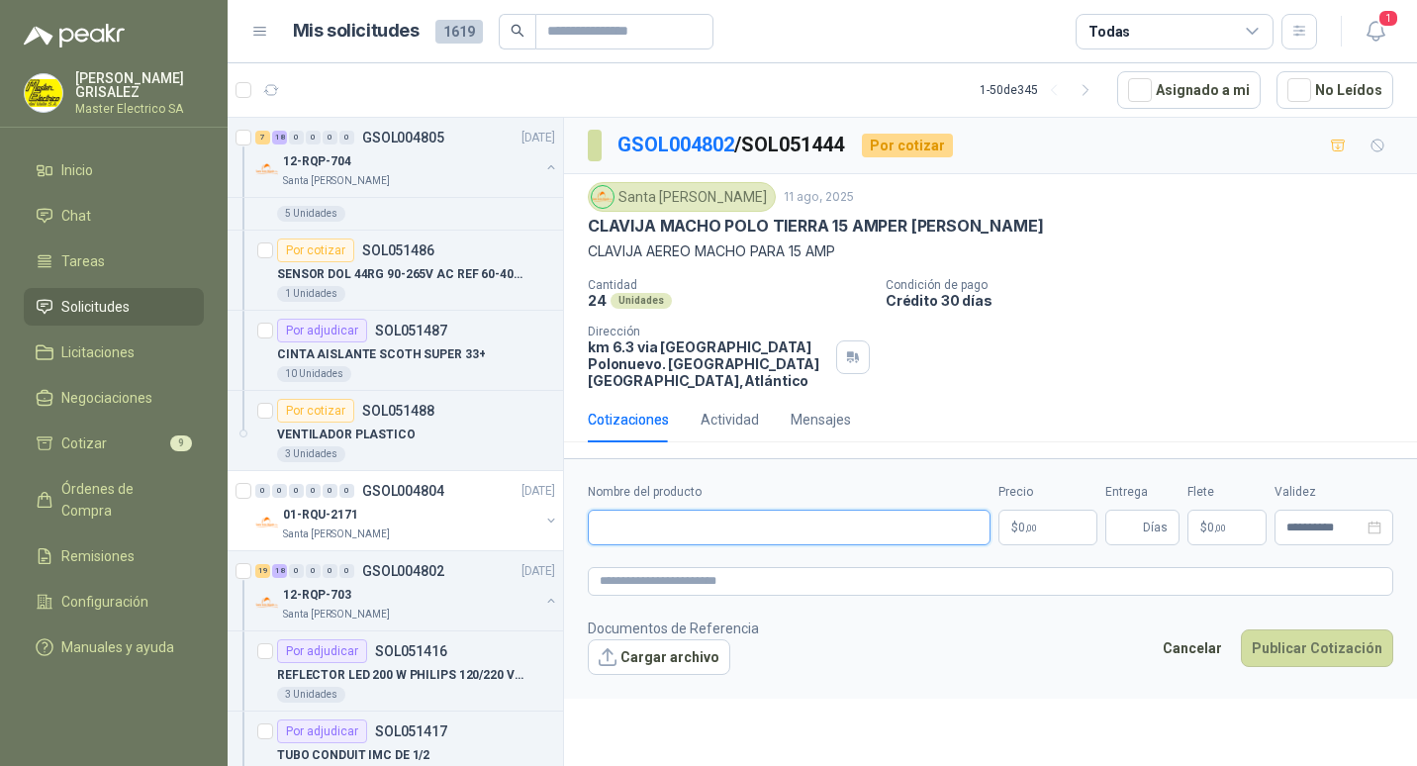
paste input "**********"
type input "**********"
click at [1039, 510] on p "$ 0 ,00" at bounding box center [1047, 527] width 99 height 36
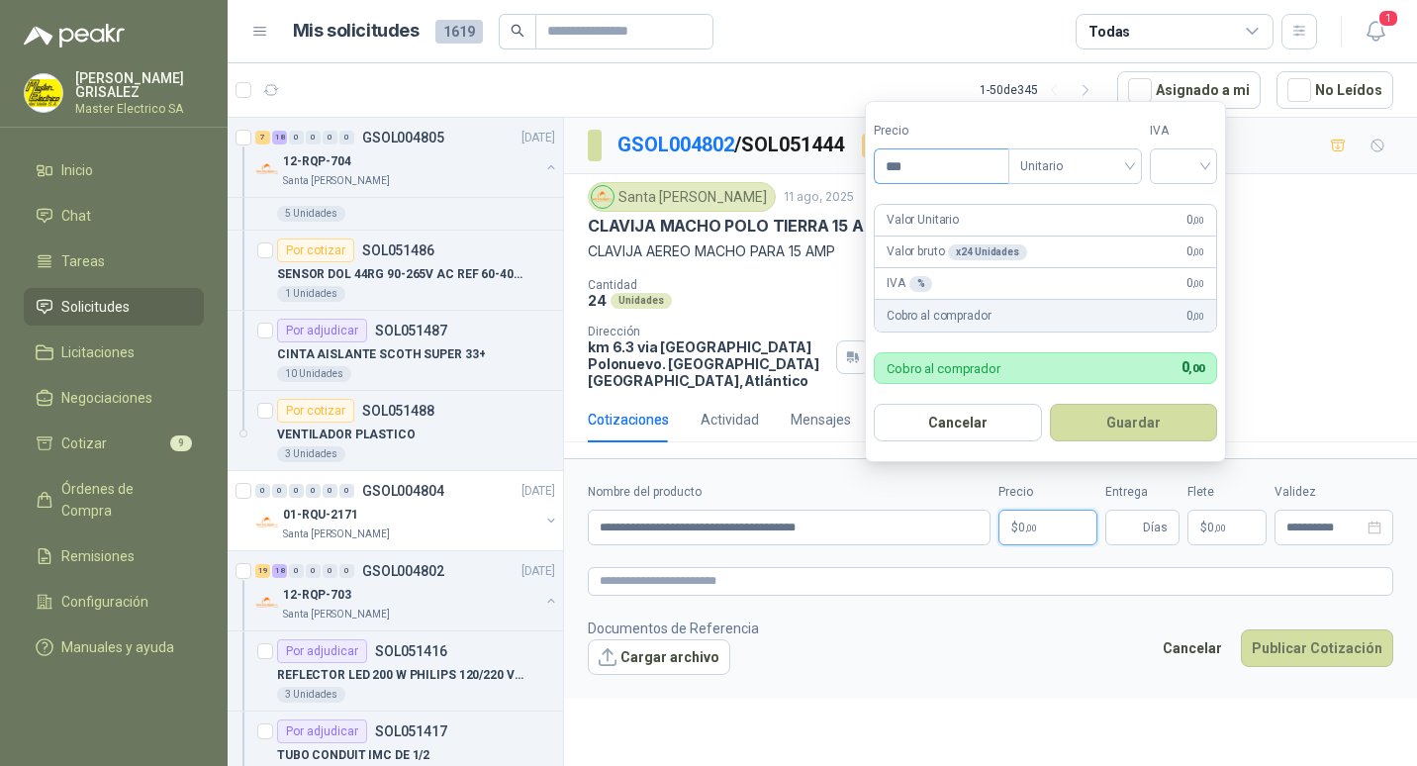
click at [893, 169] on input "***" at bounding box center [941, 166] width 134 height 34
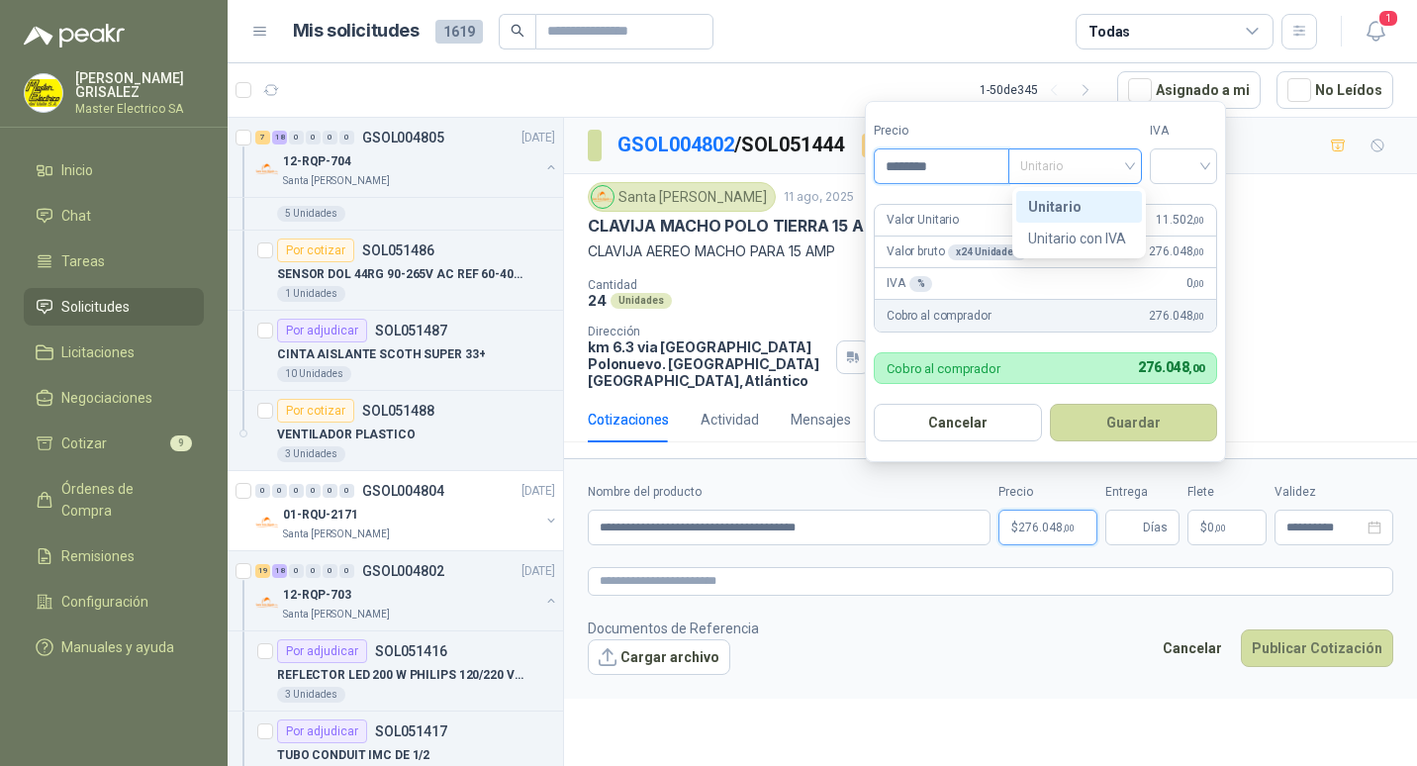
click at [1129, 160] on span "Unitario" at bounding box center [1075, 166] width 110 height 30
type input "********"
click at [1044, 197] on div "Unitario" at bounding box center [1079, 207] width 102 height 22
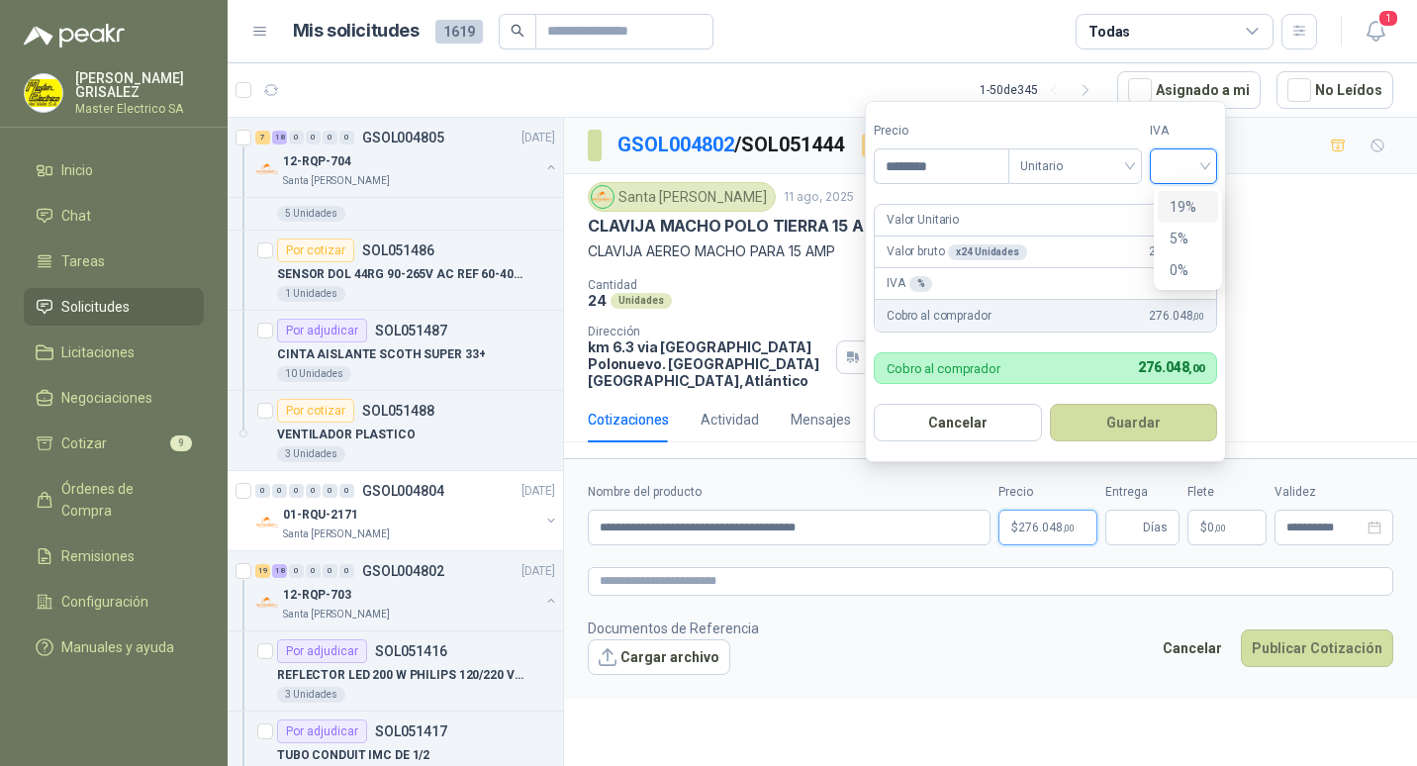
click at [1205, 169] on input "search" at bounding box center [1183, 164] width 44 height 30
click at [1205, 167] on input "search" at bounding box center [1183, 164] width 44 height 30
click at [1205, 169] on input "search" at bounding box center [1183, 164] width 44 height 30
click at [1186, 200] on div "19%" at bounding box center [1187, 207] width 37 height 22
click at [1135, 421] on button "Guardar" at bounding box center [1136, 423] width 170 height 38
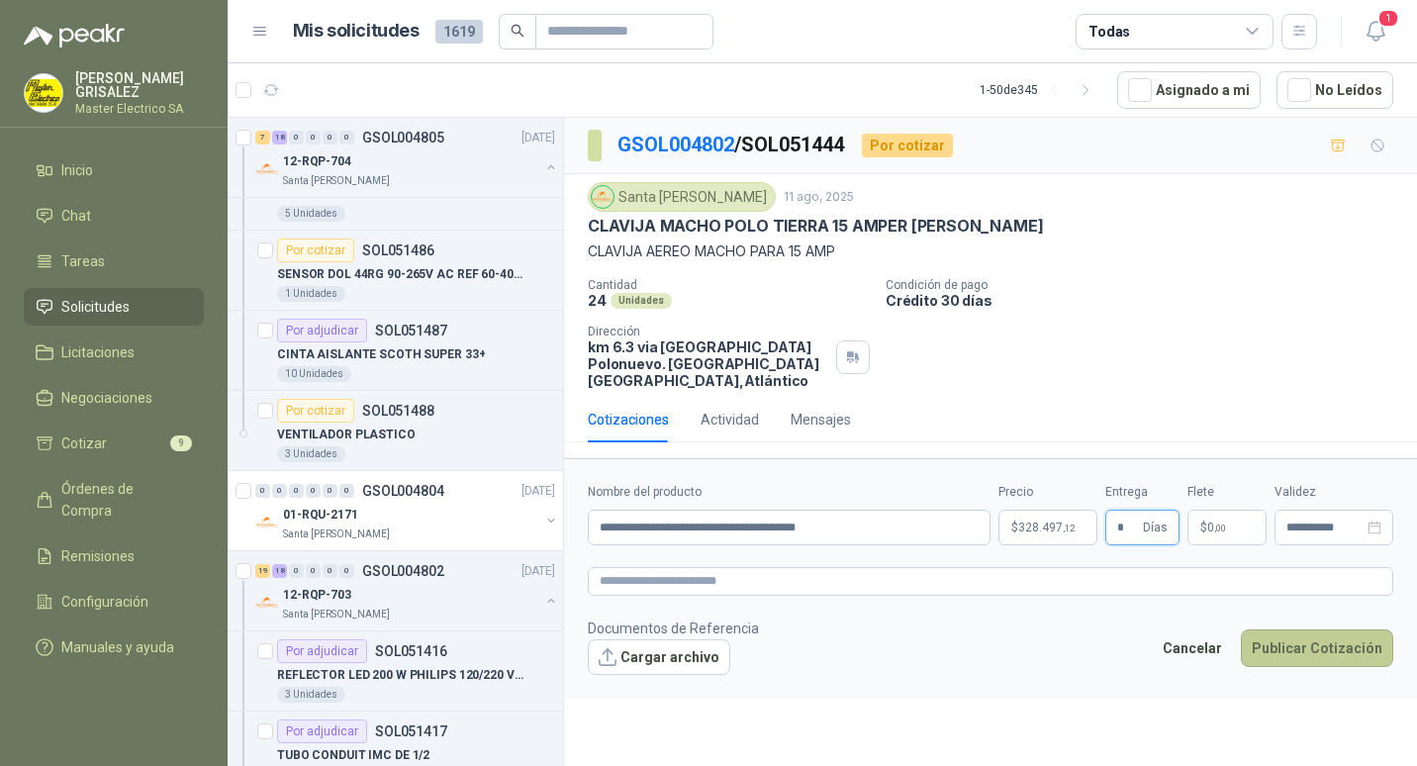
type input "*"
click at [1307, 631] on button "Publicar Cotización" at bounding box center [1316, 648] width 152 height 38
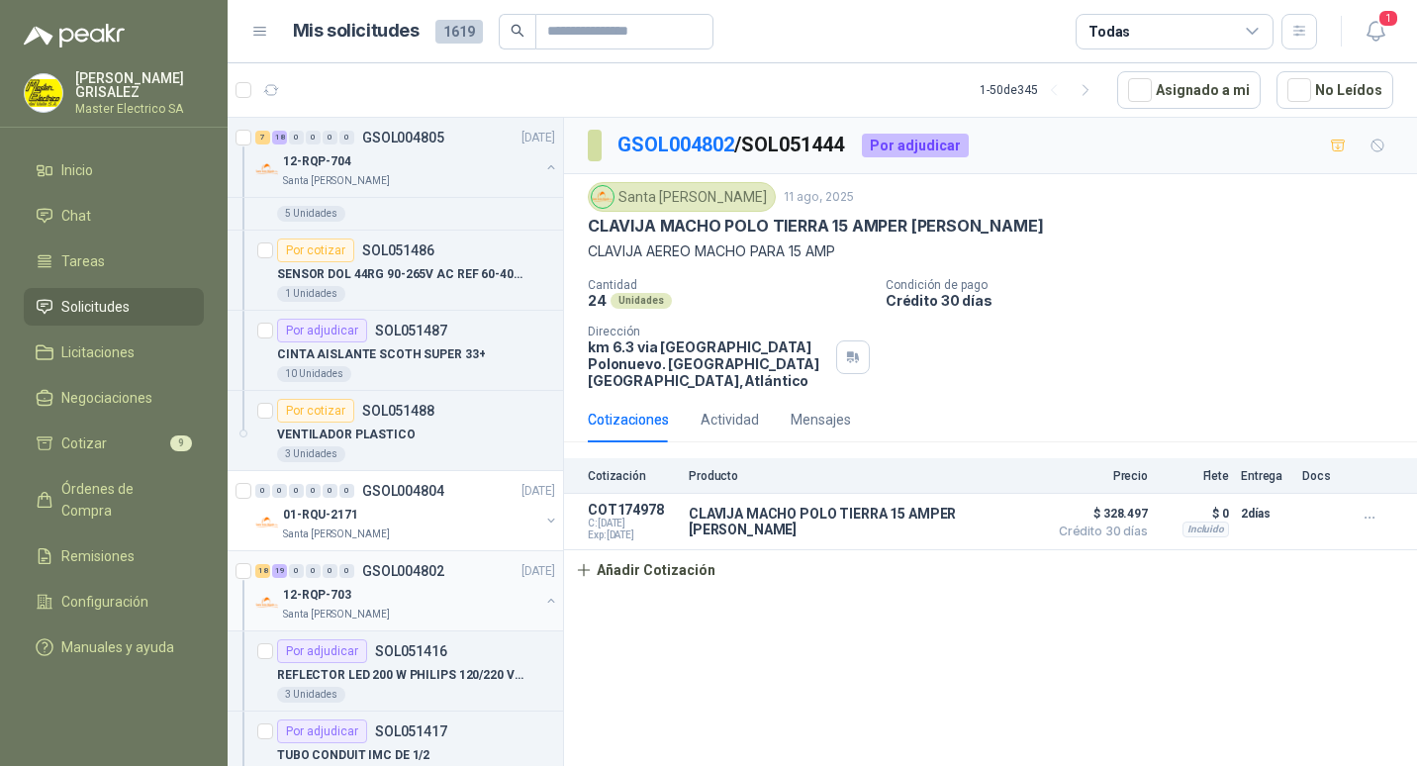
click at [398, 575] on p "GSOL004802" at bounding box center [403, 571] width 82 height 14
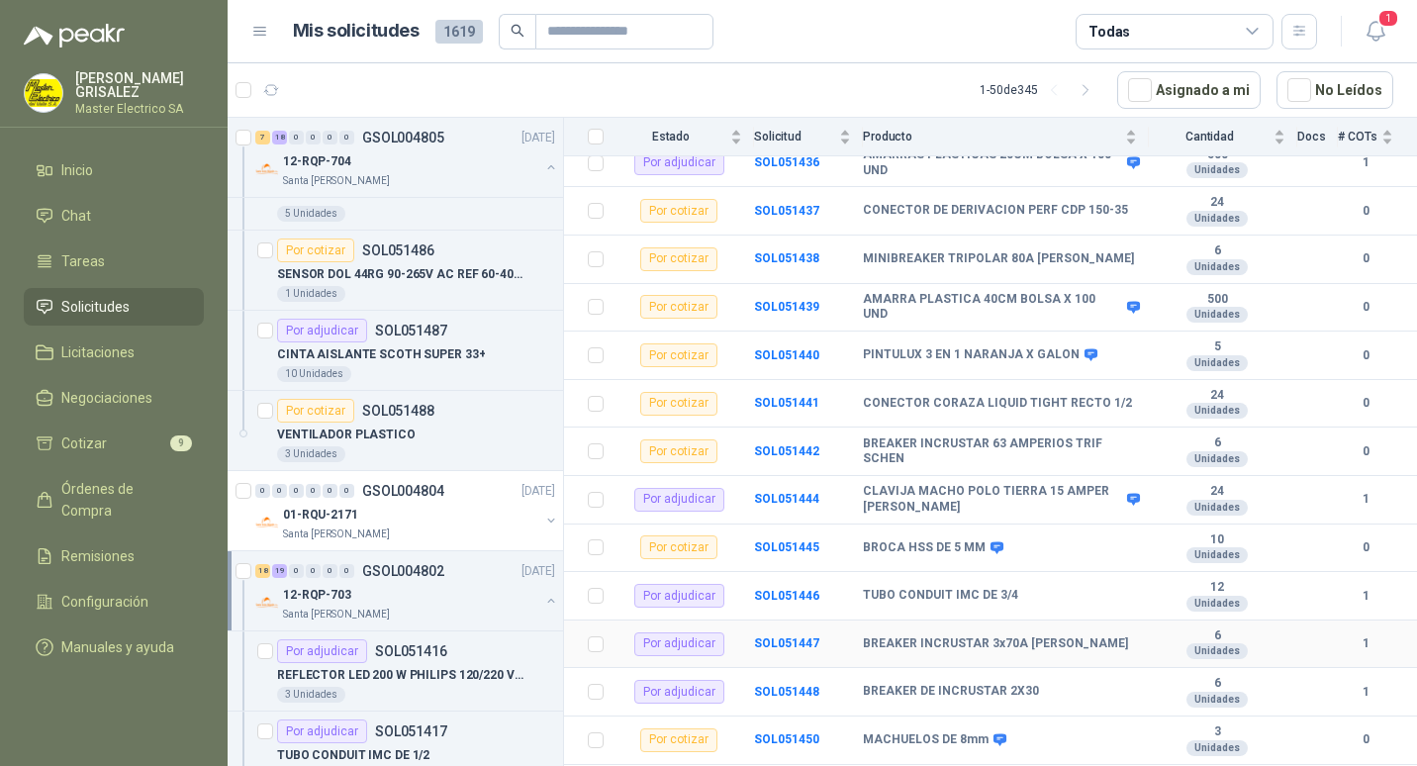
scroll to position [992, 0]
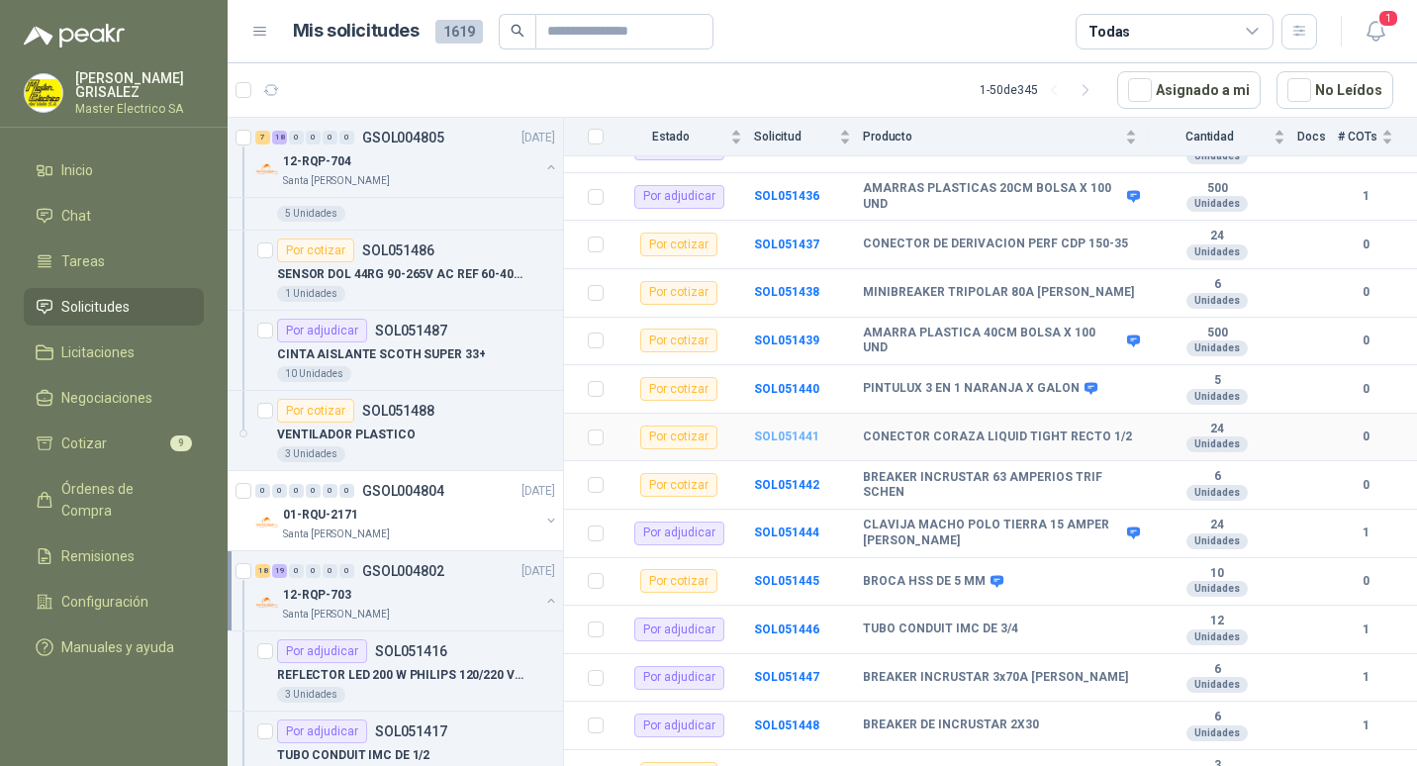
click at [779, 429] on b "SOL051441" at bounding box center [786, 436] width 65 height 14
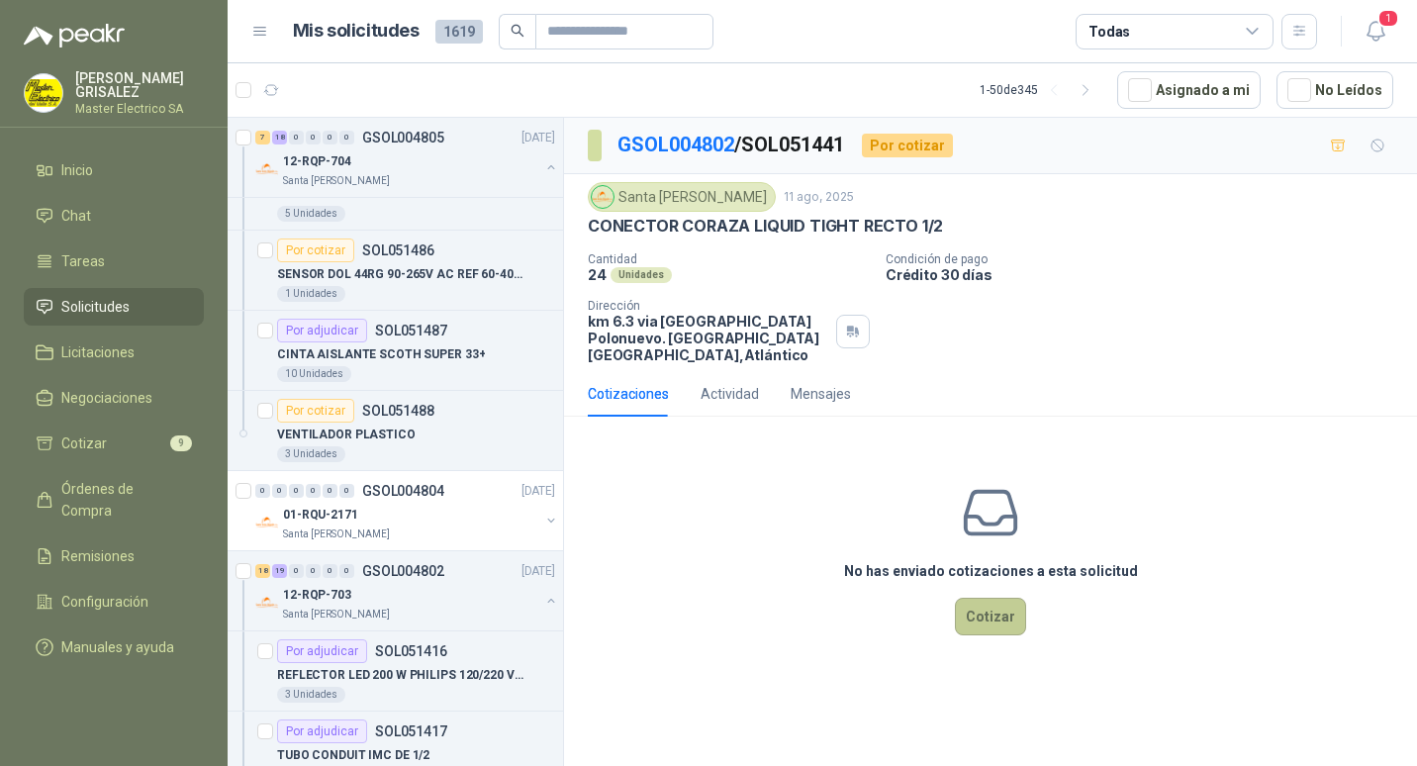
click at [998, 604] on button "Cotizar" at bounding box center [990, 616] width 71 height 38
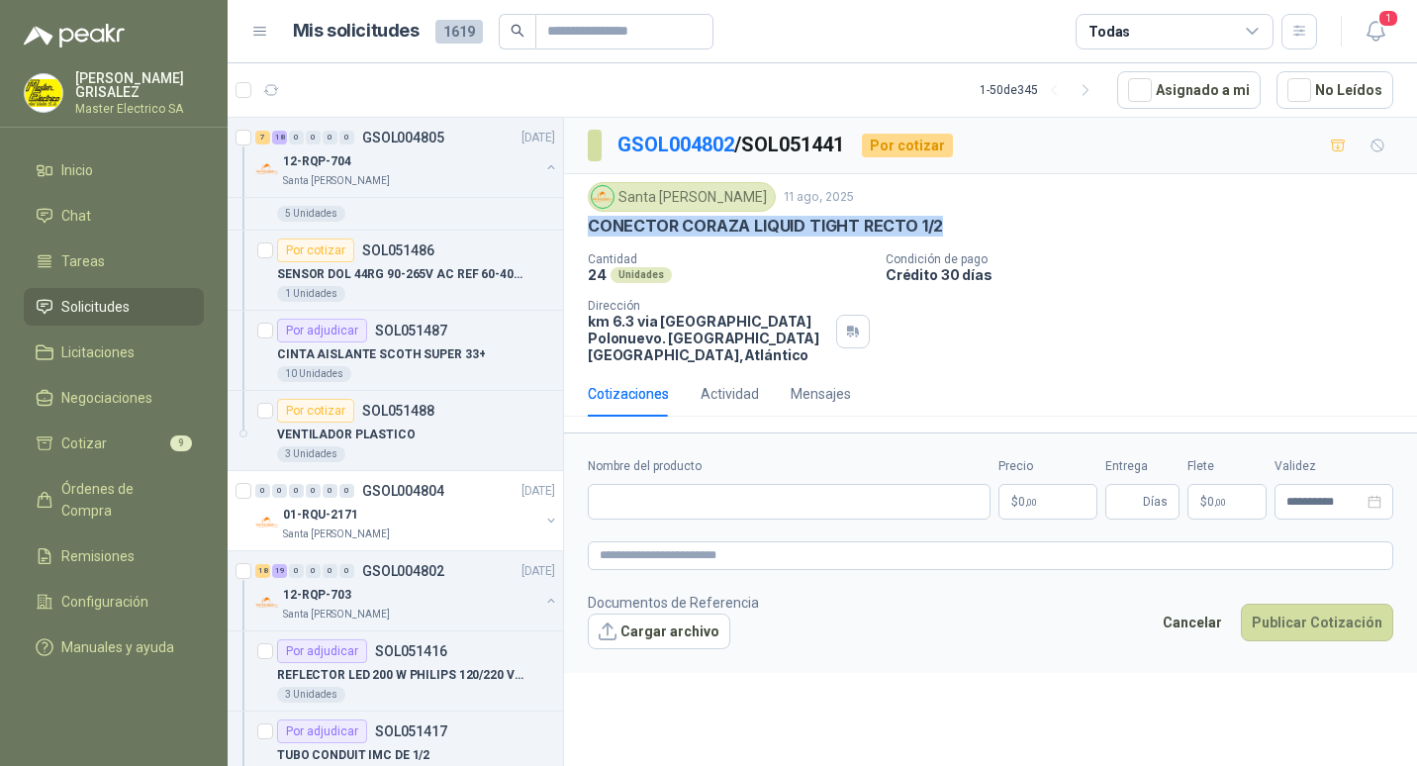
drag, startPoint x: 589, startPoint y: 226, endPoint x: 949, endPoint y: 234, distance: 360.2
click at [949, 234] on div "CONECTOR CORAZA LIQUID TIGHT RECTO 1/2" at bounding box center [990, 226] width 805 height 21
drag, startPoint x: 949, startPoint y: 234, endPoint x: 915, endPoint y: 228, distance: 34.3
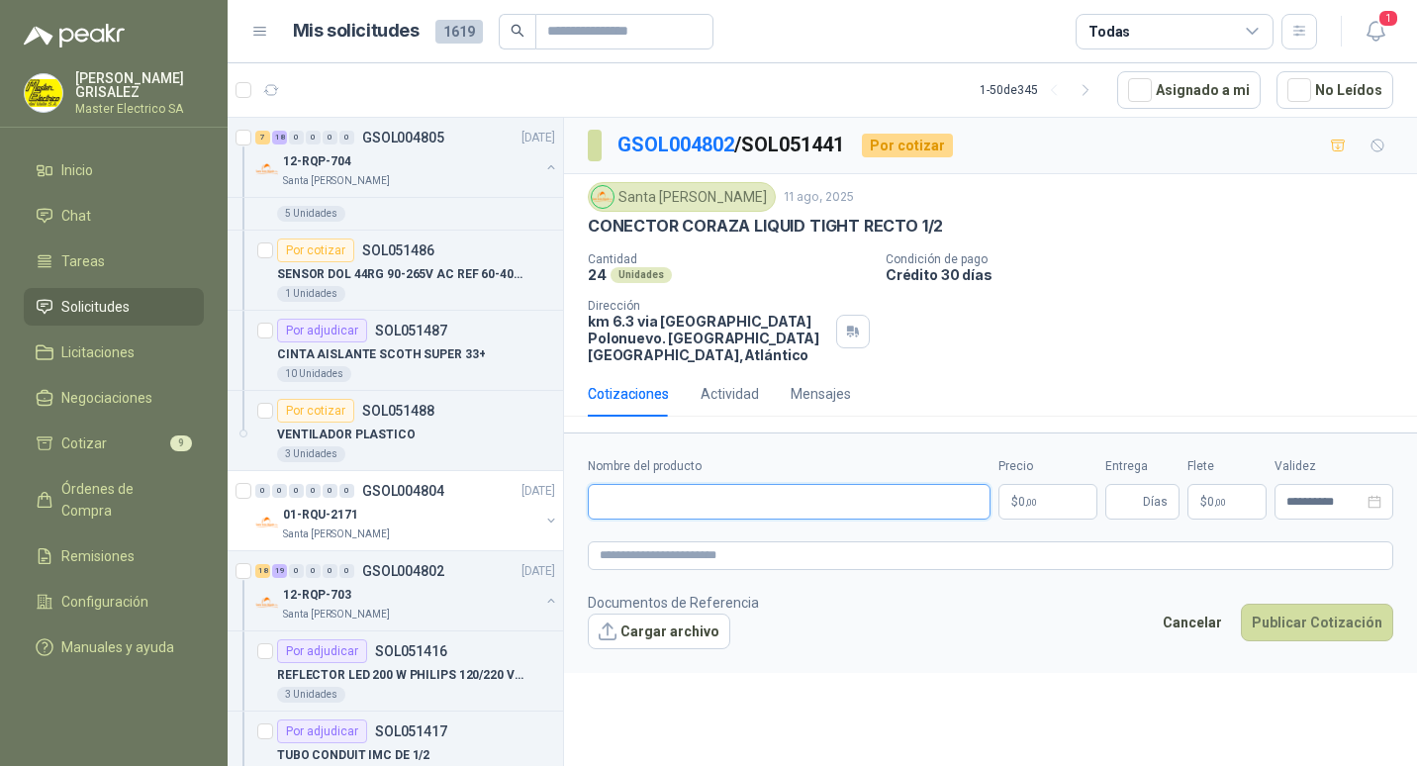
paste input "**********"
type input "**********"
click at [1038, 491] on p "$ 0 ,00" at bounding box center [1047, 502] width 99 height 36
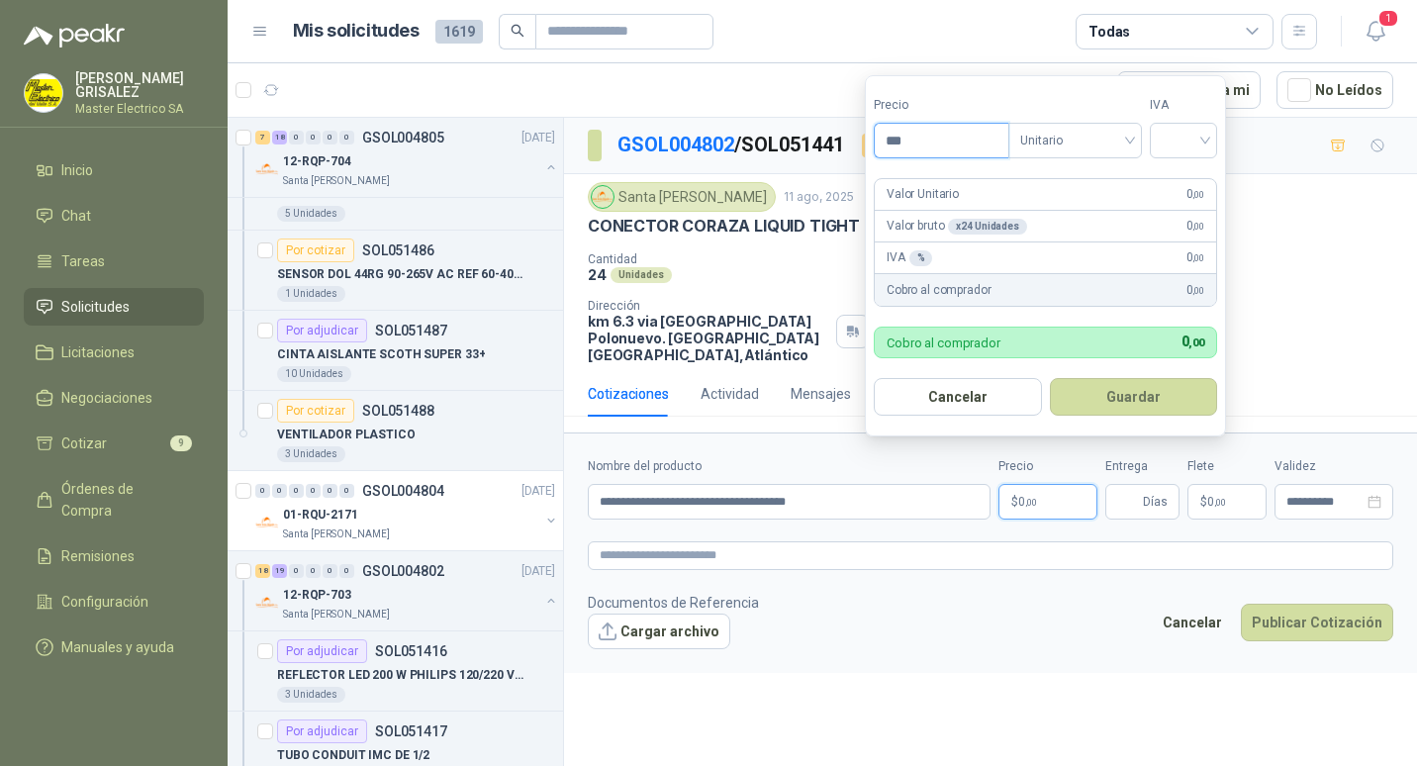
click at [898, 144] on input "***" at bounding box center [941, 141] width 134 height 34
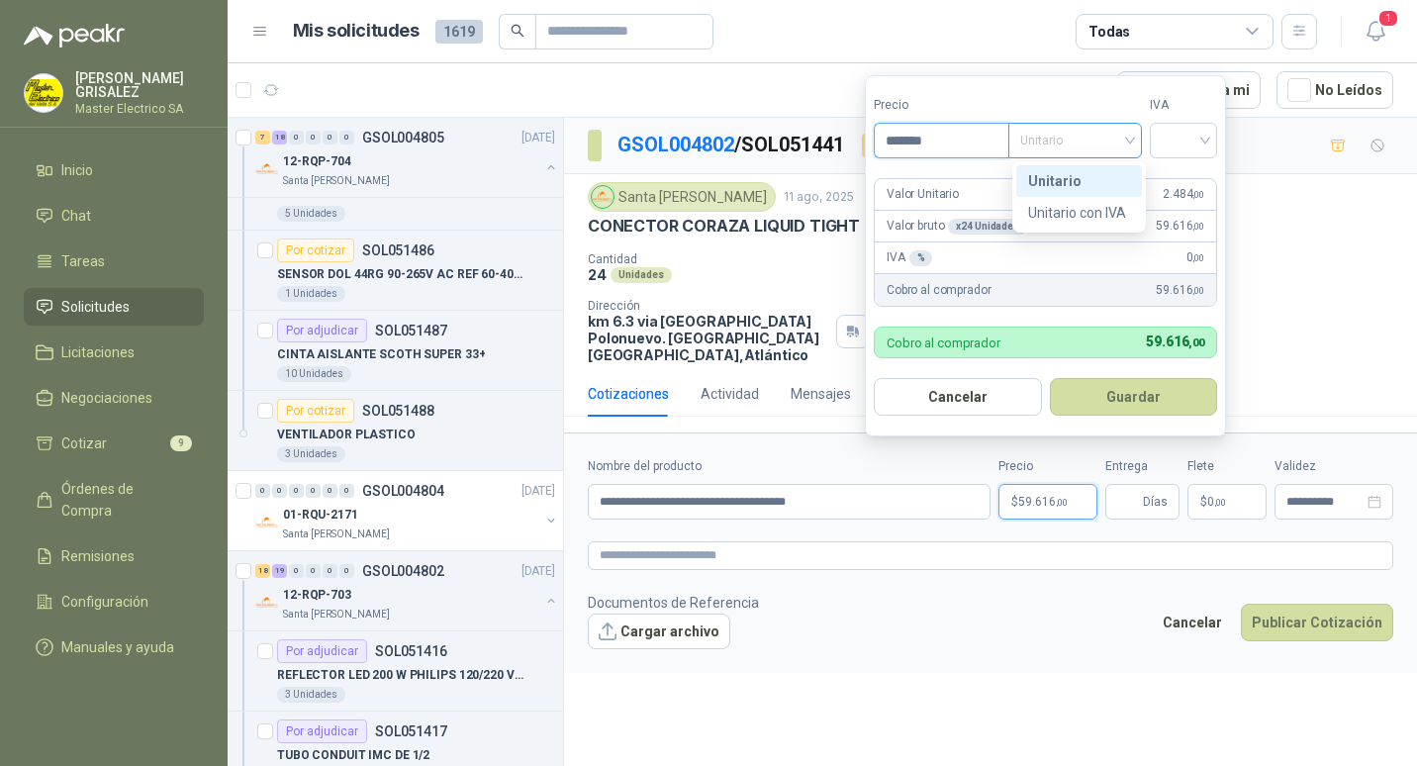
click at [1130, 138] on span "Unitario" at bounding box center [1075, 141] width 110 height 30
type input "*******"
click at [1067, 174] on div "Unitario" at bounding box center [1079, 181] width 102 height 22
click at [1205, 141] on input "search" at bounding box center [1183, 139] width 44 height 30
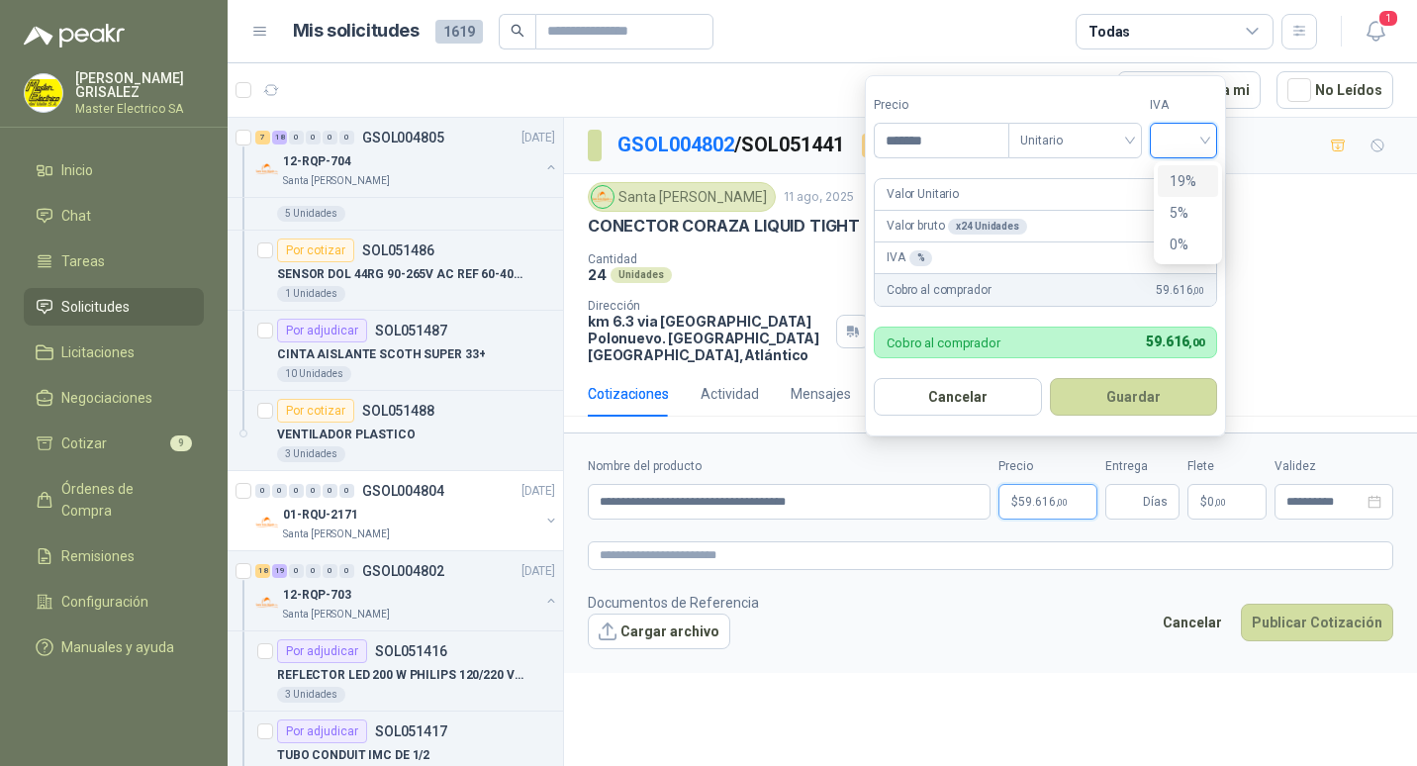
click at [1177, 178] on div "19%" at bounding box center [1187, 181] width 37 height 22
click at [1177, 179] on div "Valor Unitario 2.484 ,00" at bounding box center [1044, 195] width 341 height 32
click at [1143, 389] on button "Guardar" at bounding box center [1136, 397] width 170 height 38
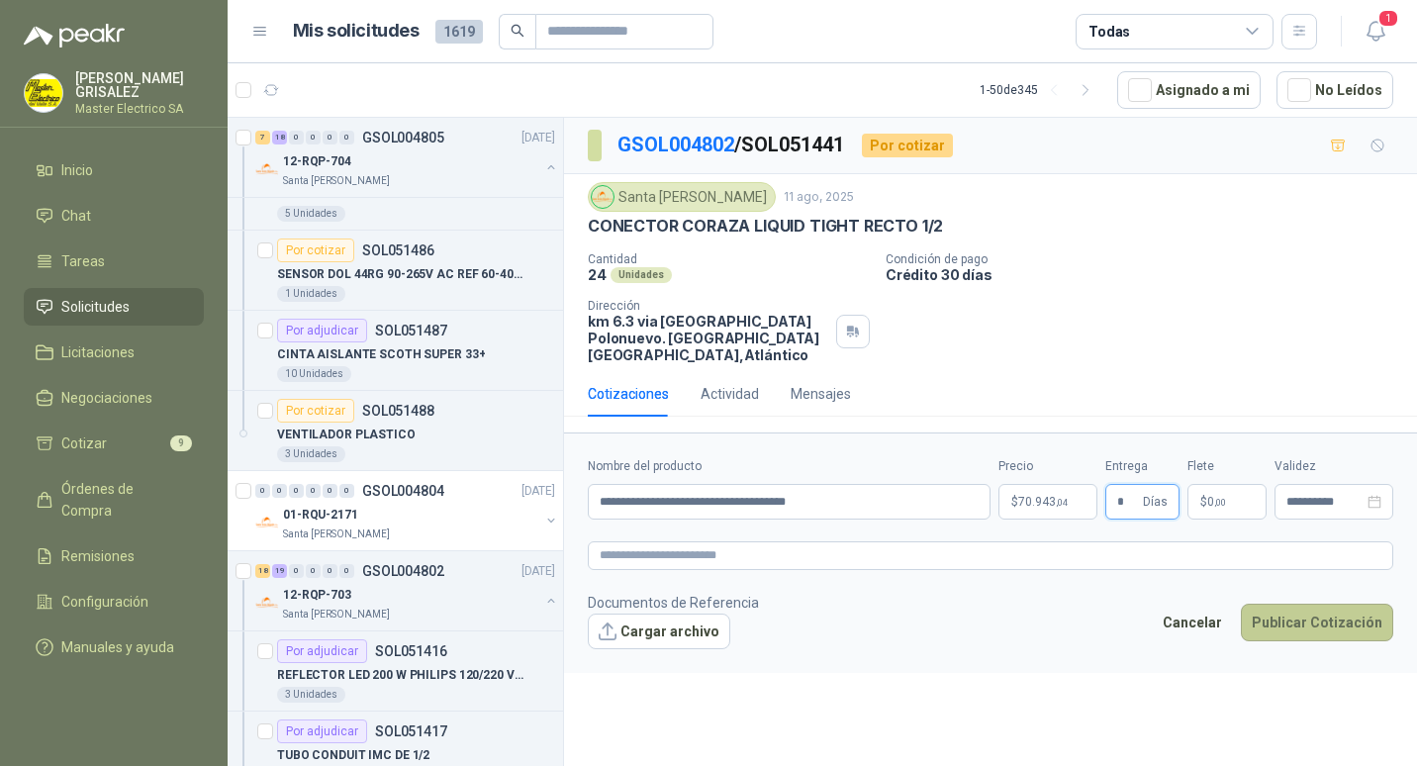
type input "*"
click at [1313, 603] on button "Publicar Cotización" at bounding box center [1316, 622] width 152 height 38
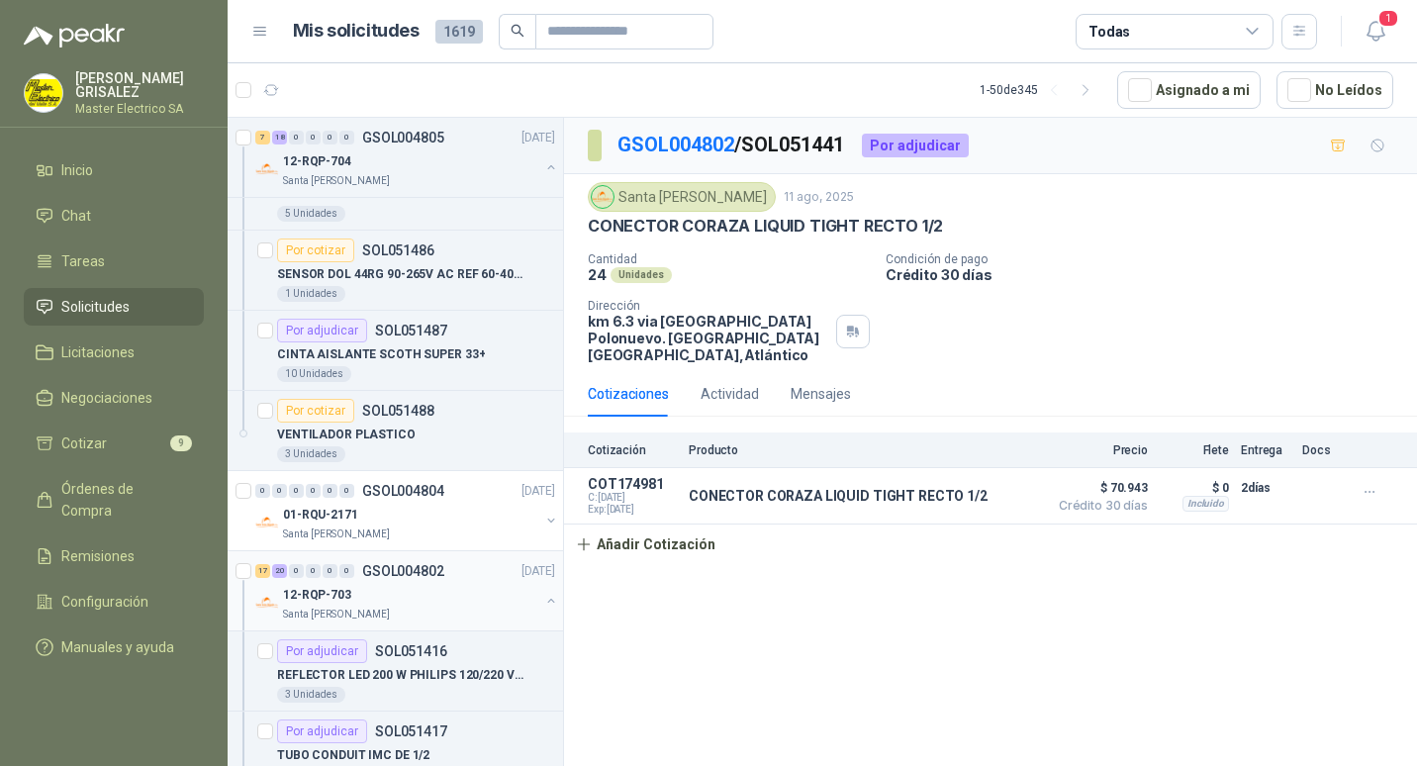
click at [374, 568] on p "GSOL004802" at bounding box center [403, 571] width 82 height 14
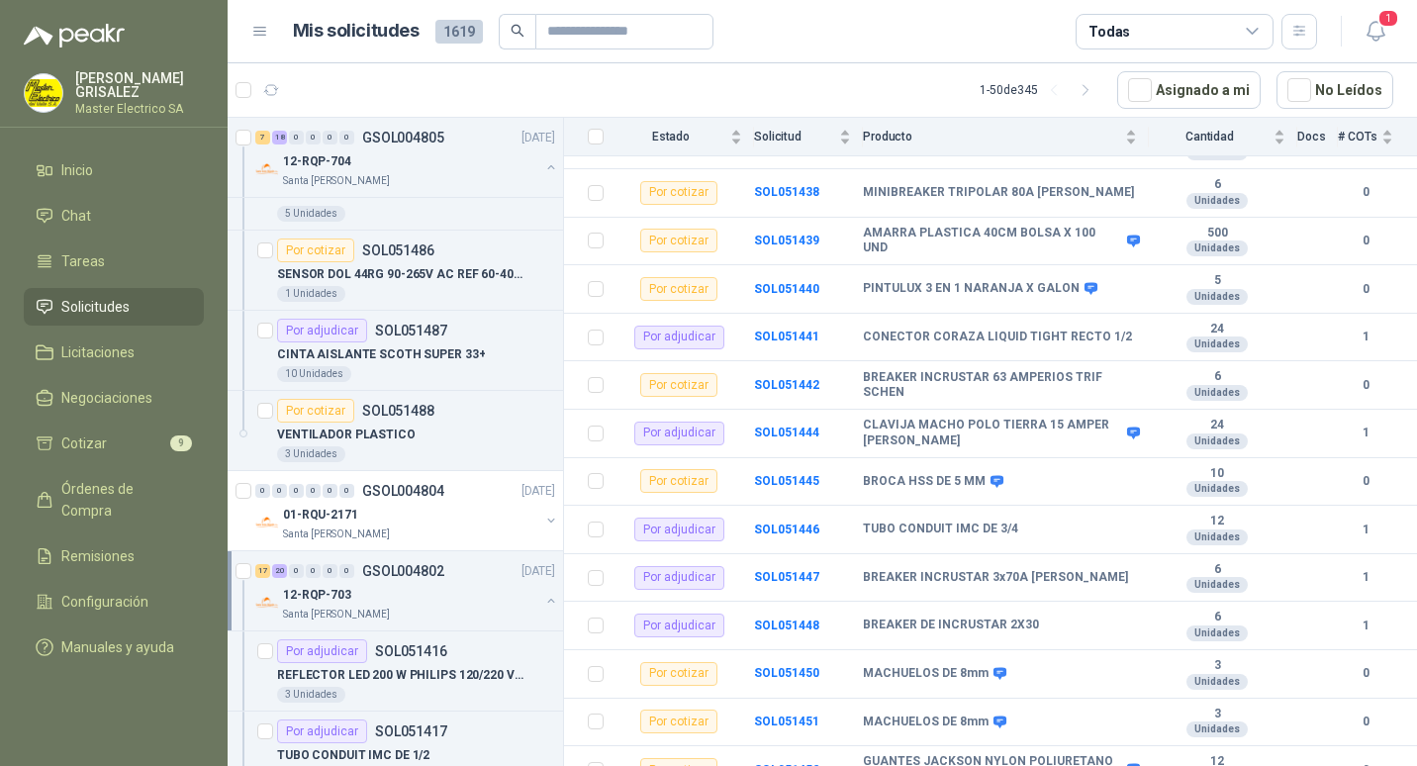
scroll to position [1091, 0]
click at [786, 379] on b "SOL051442" at bounding box center [786, 386] width 65 height 14
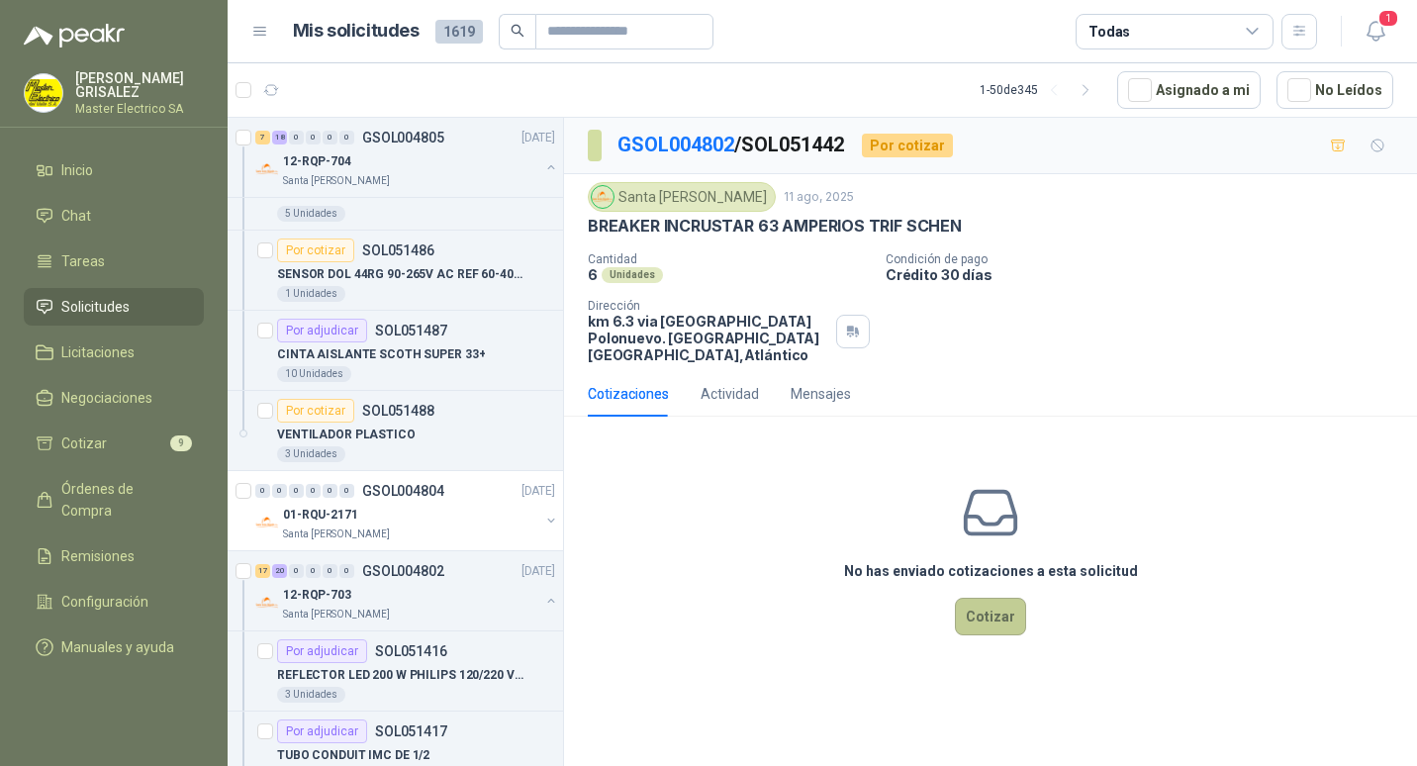
click at [994, 599] on button "Cotizar" at bounding box center [990, 616] width 71 height 38
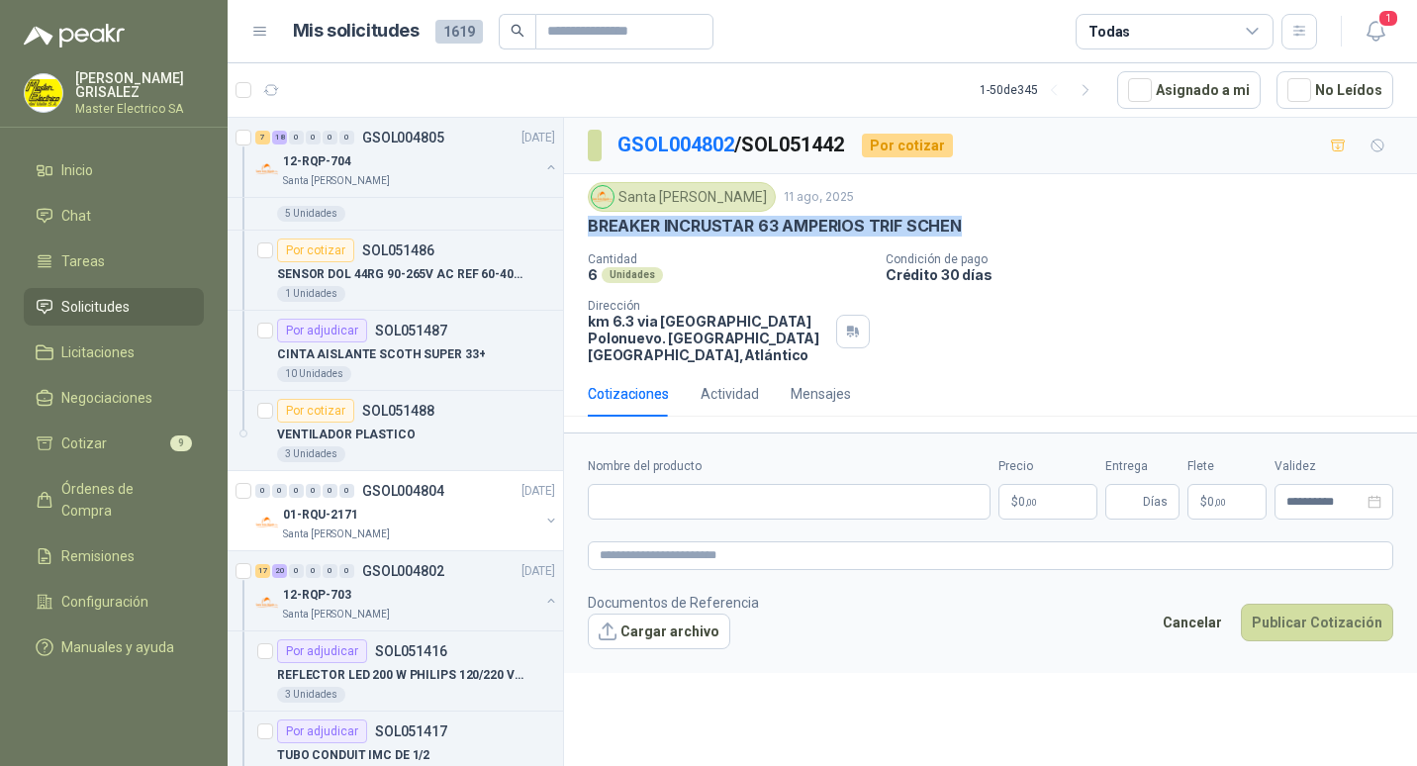
drag, startPoint x: 587, startPoint y: 225, endPoint x: 970, endPoint y: 232, distance: 383.9
click at [970, 232] on div "Santa [PERSON_NAME] [DATE] BREAKER INCRUSTAR 63 AMPERIOS TRIF SCHEN Cantidad 6 …" at bounding box center [990, 272] width 853 height 197
drag, startPoint x: 970, startPoint y: 232, endPoint x: 924, endPoint y: 224, distance: 47.3
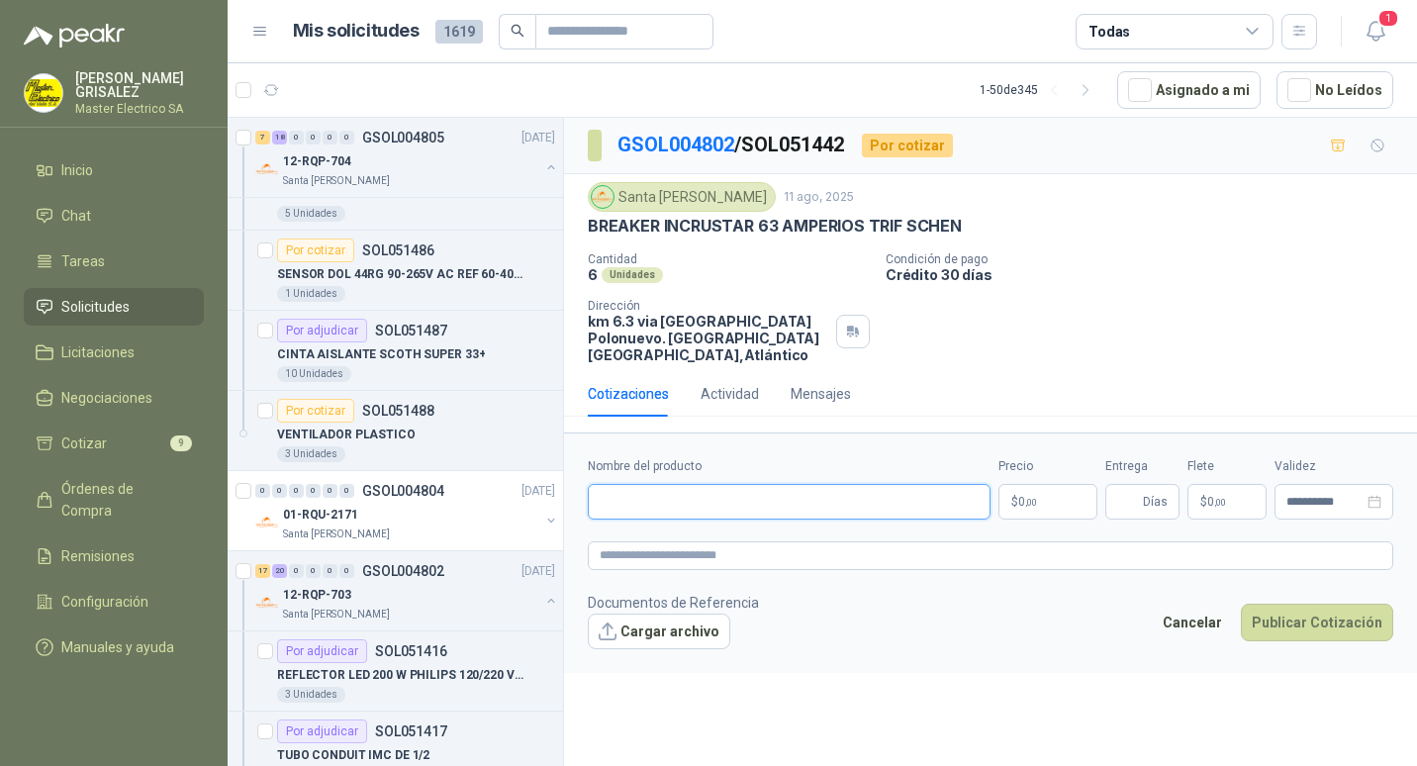
paste input "**********"
type input "**********"
click at [1023, 496] on span "0 ,00" at bounding box center [1027, 502] width 19 height 12
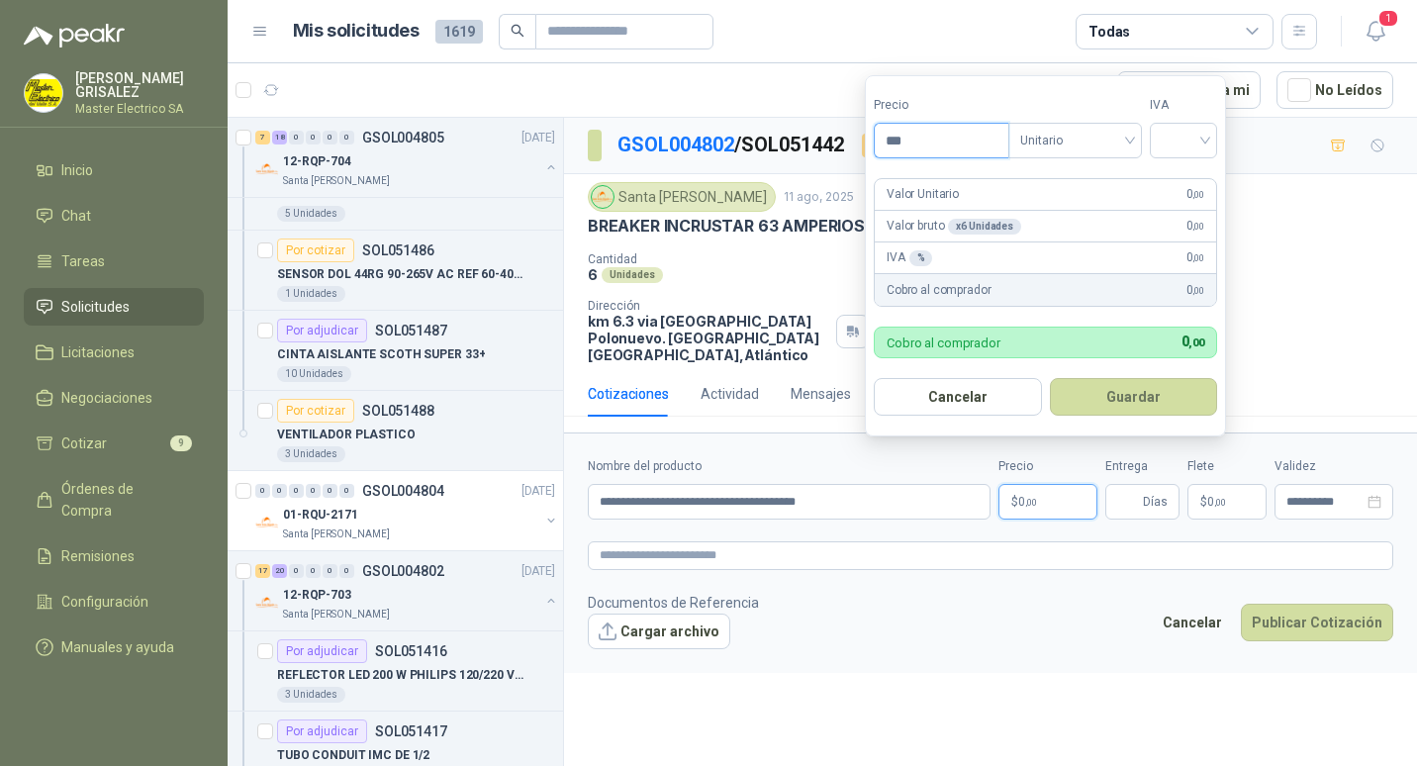
click at [899, 138] on input "***" at bounding box center [941, 141] width 134 height 34
click at [1138, 140] on div "Unitario" at bounding box center [1075, 141] width 134 height 36
type input "*********"
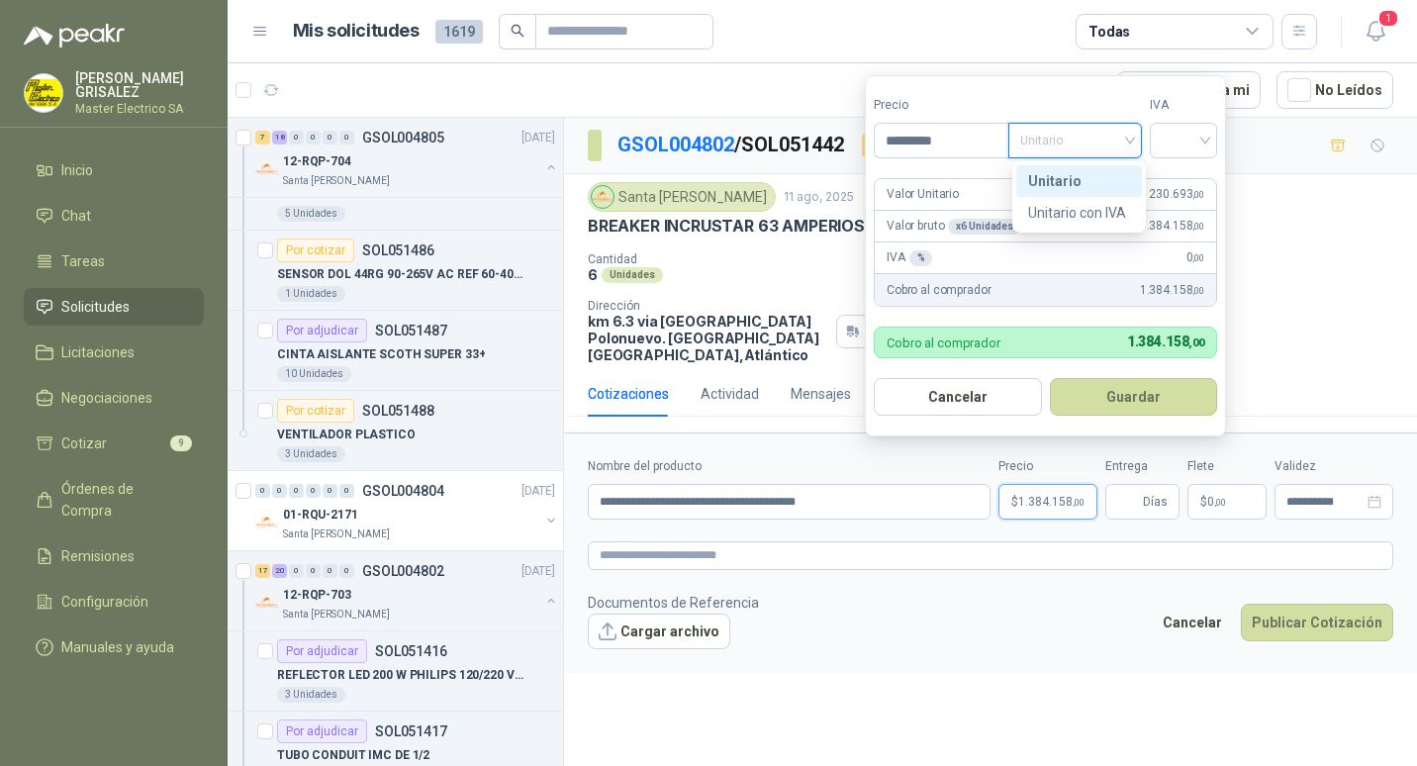
click at [1063, 177] on div "Unitario" at bounding box center [1079, 181] width 102 height 22
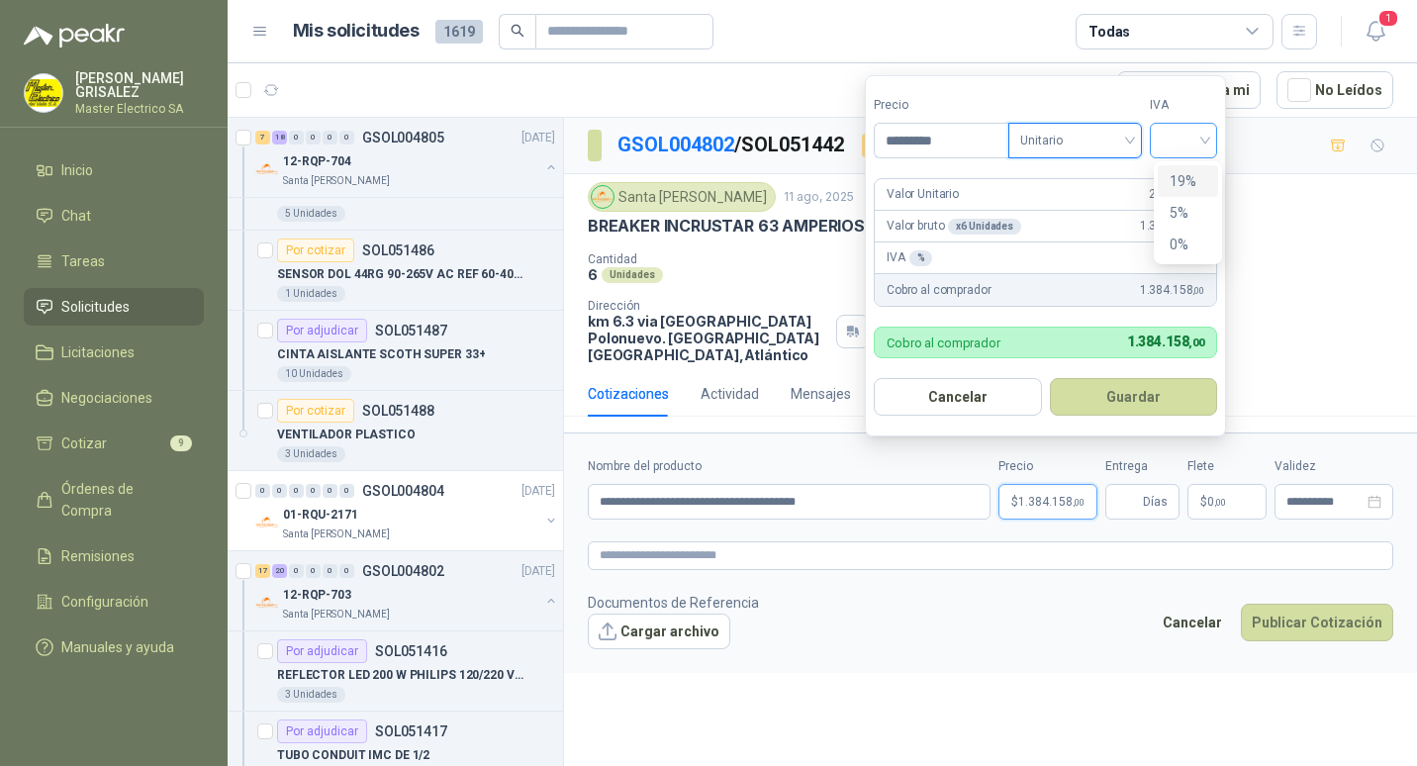
click at [1210, 140] on div at bounding box center [1182, 141] width 67 height 36
click at [1180, 170] on div "19%" at bounding box center [1187, 181] width 37 height 22
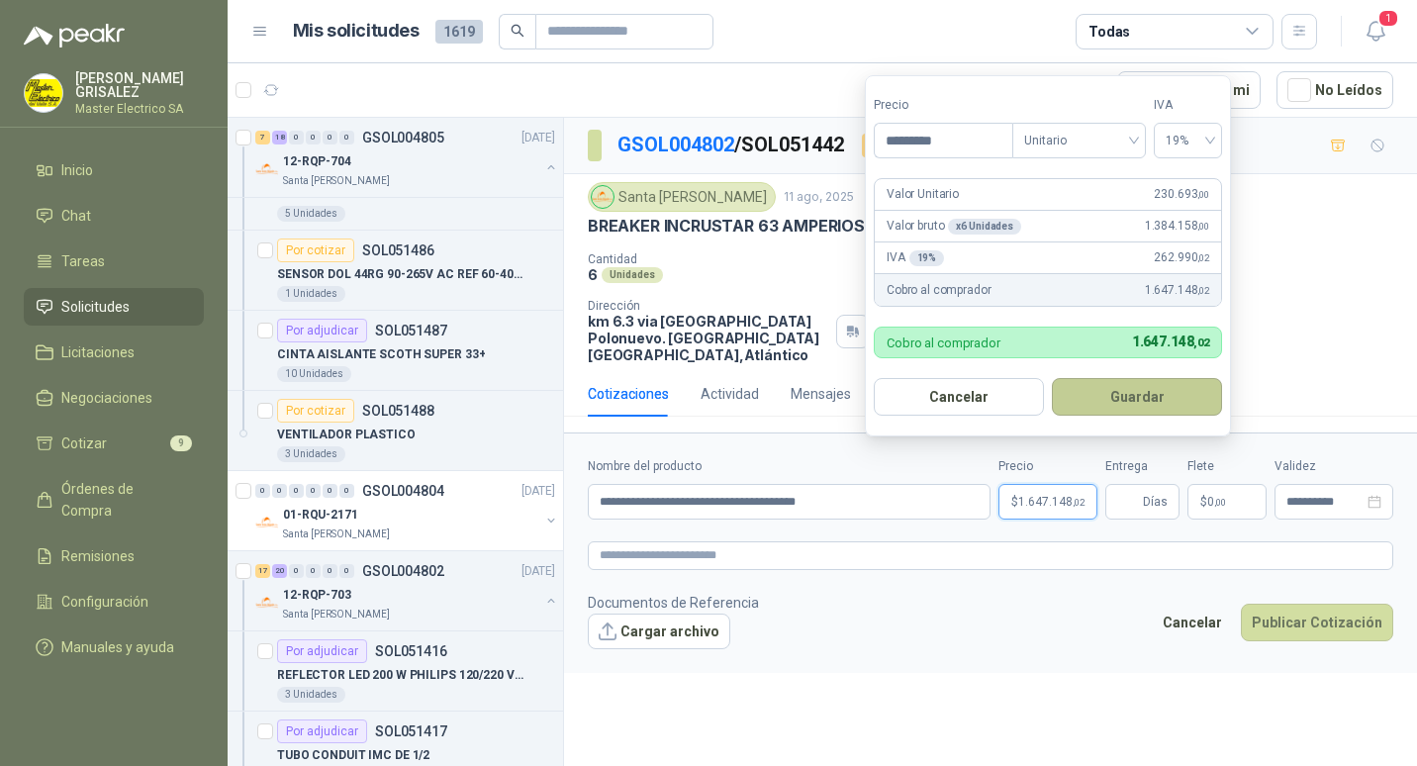
click at [1136, 396] on button "Guardar" at bounding box center [1136, 397] width 170 height 38
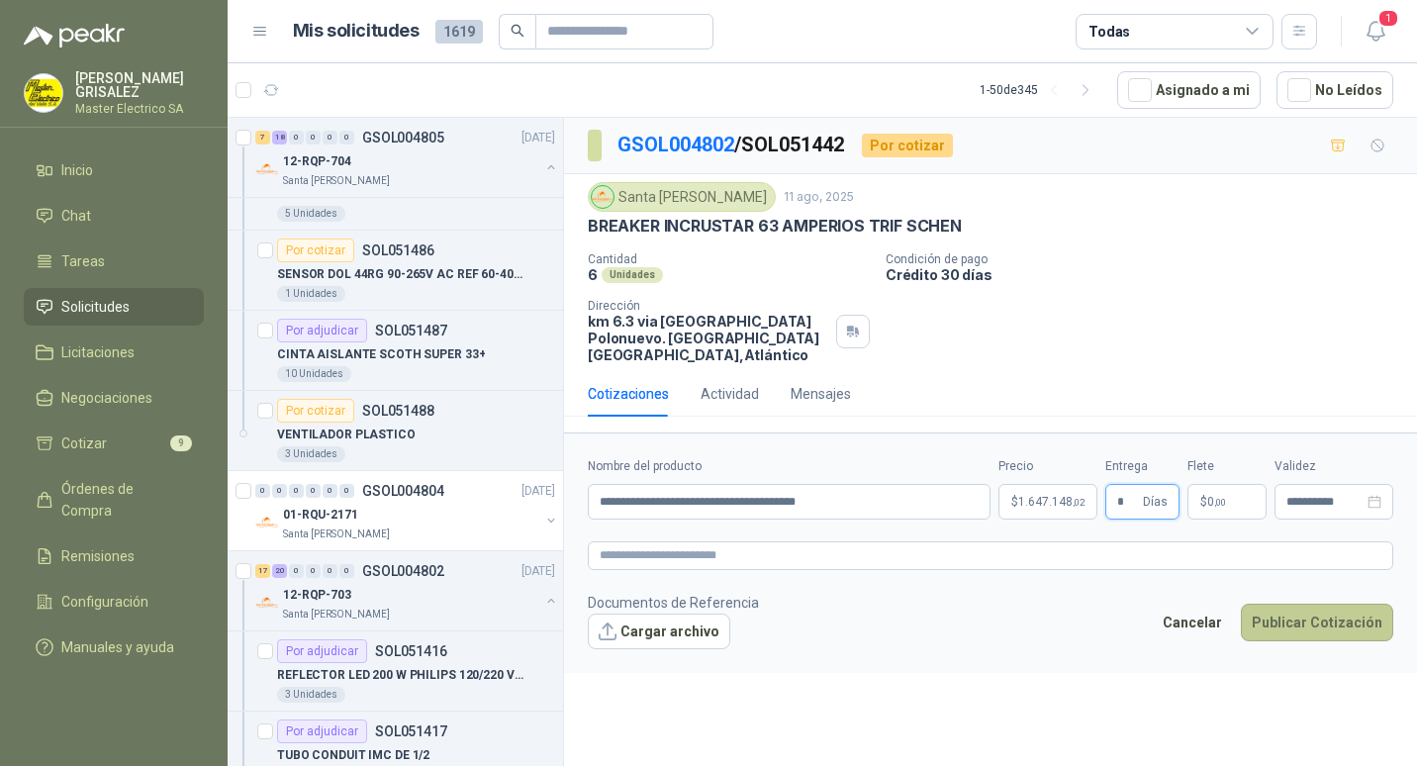
type input "*"
click at [1311, 603] on button "Publicar Cotización" at bounding box center [1316, 622] width 152 height 38
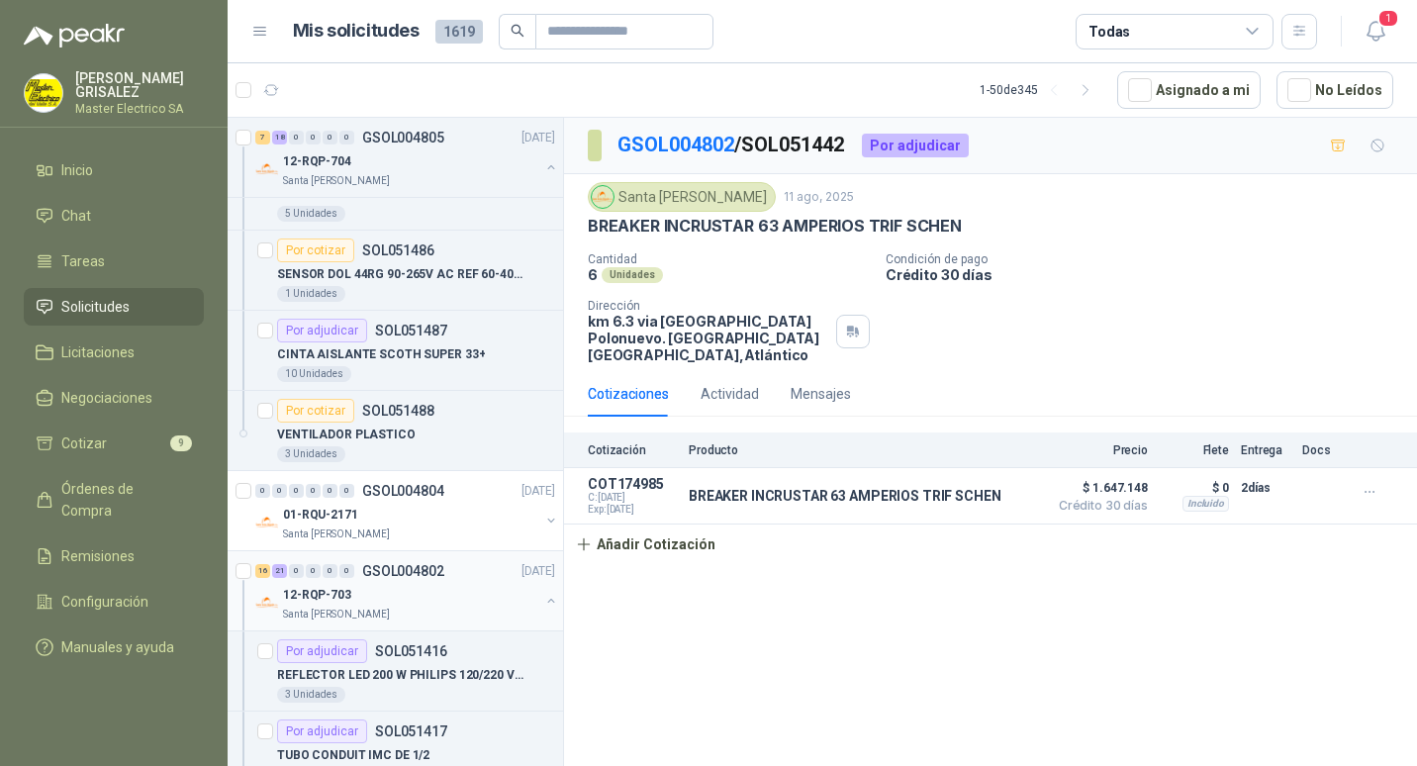
click at [399, 572] on p "GSOL004802" at bounding box center [403, 571] width 82 height 14
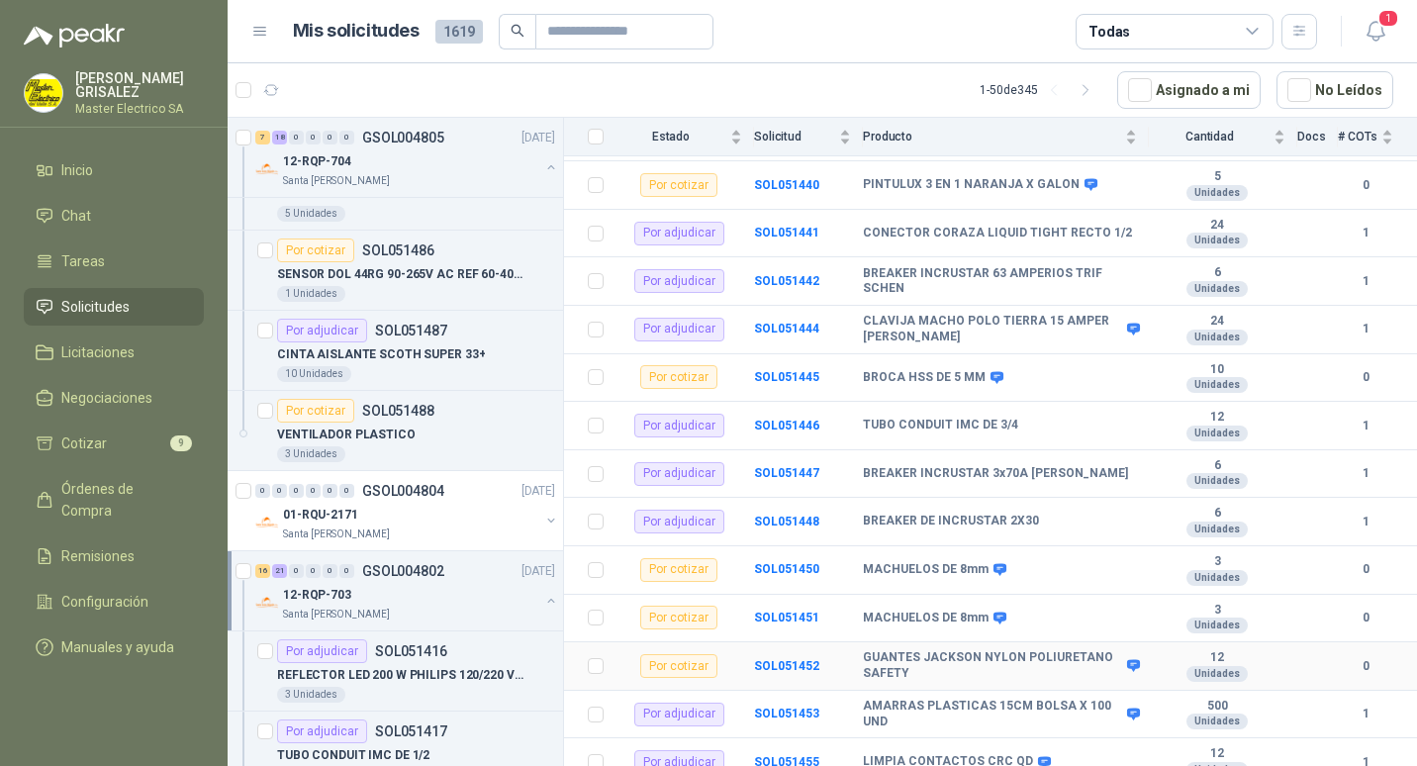
scroll to position [1190, 0]
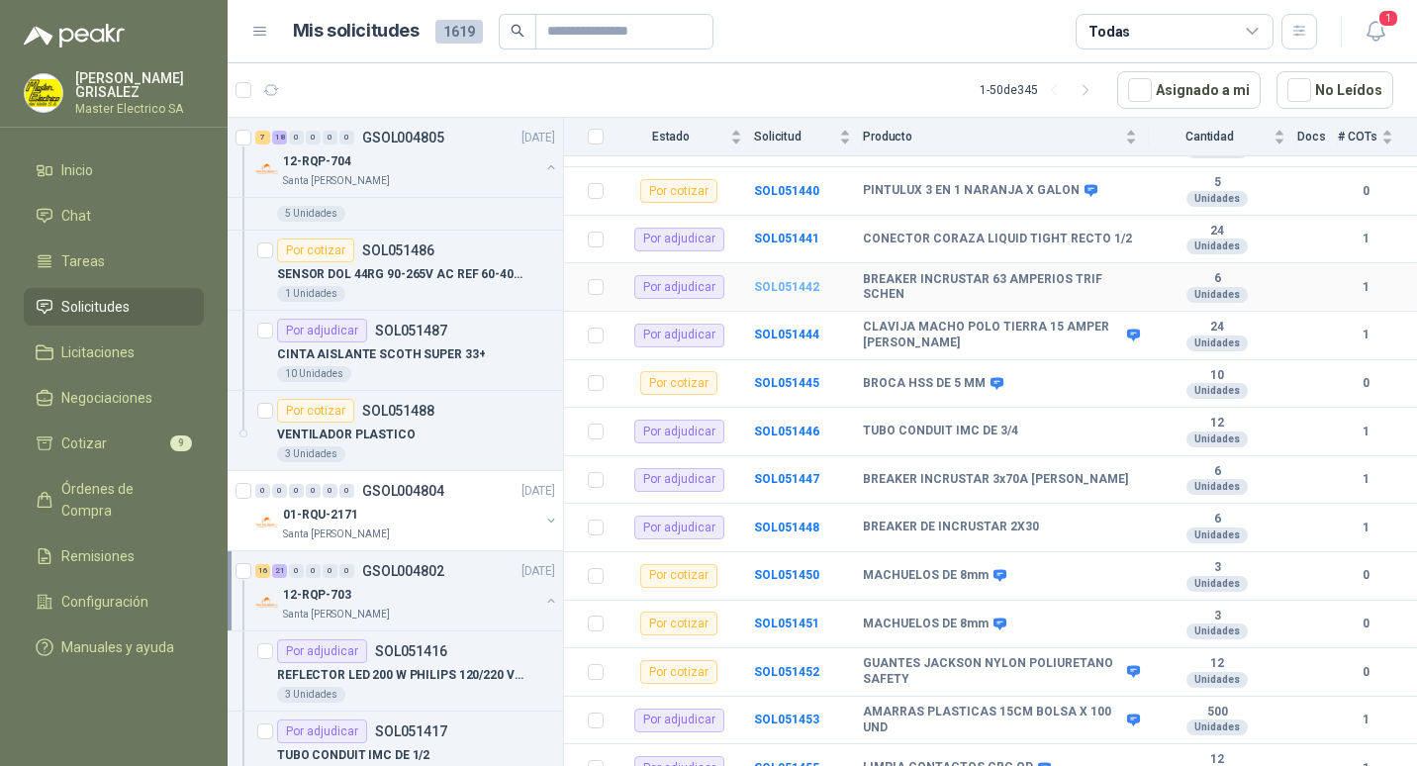
click at [781, 280] on b "SOL051442" at bounding box center [786, 287] width 65 height 14
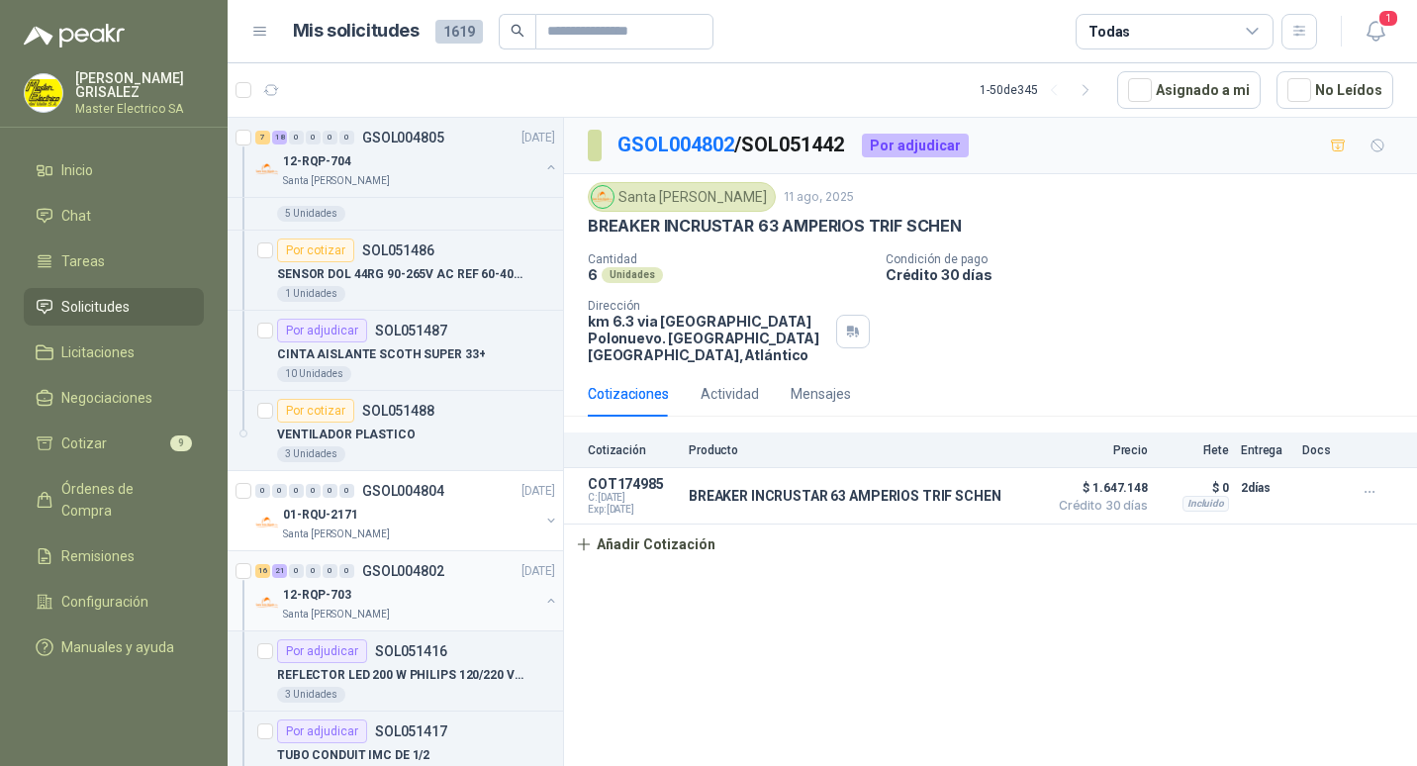
click at [394, 566] on p "GSOL004802" at bounding box center [403, 571] width 82 height 14
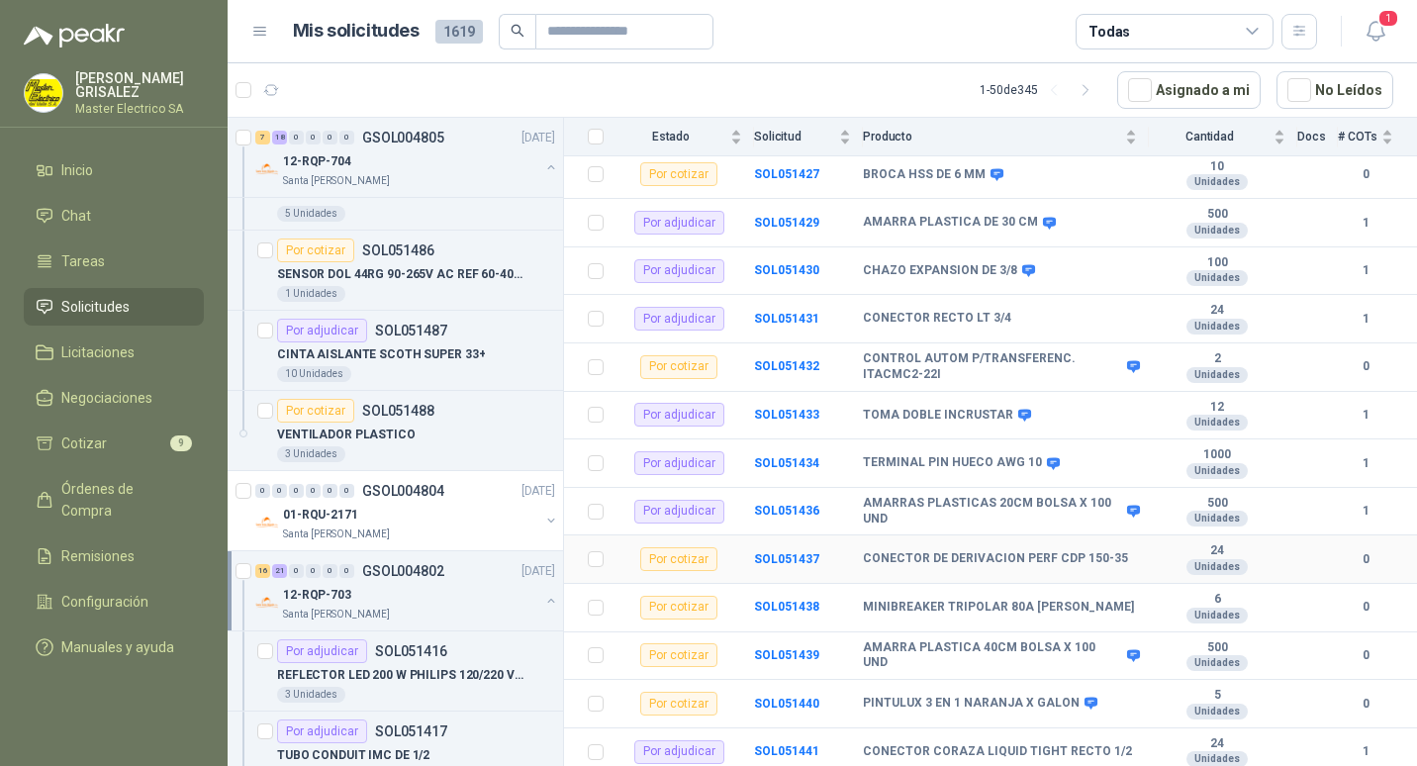
scroll to position [791, 0]
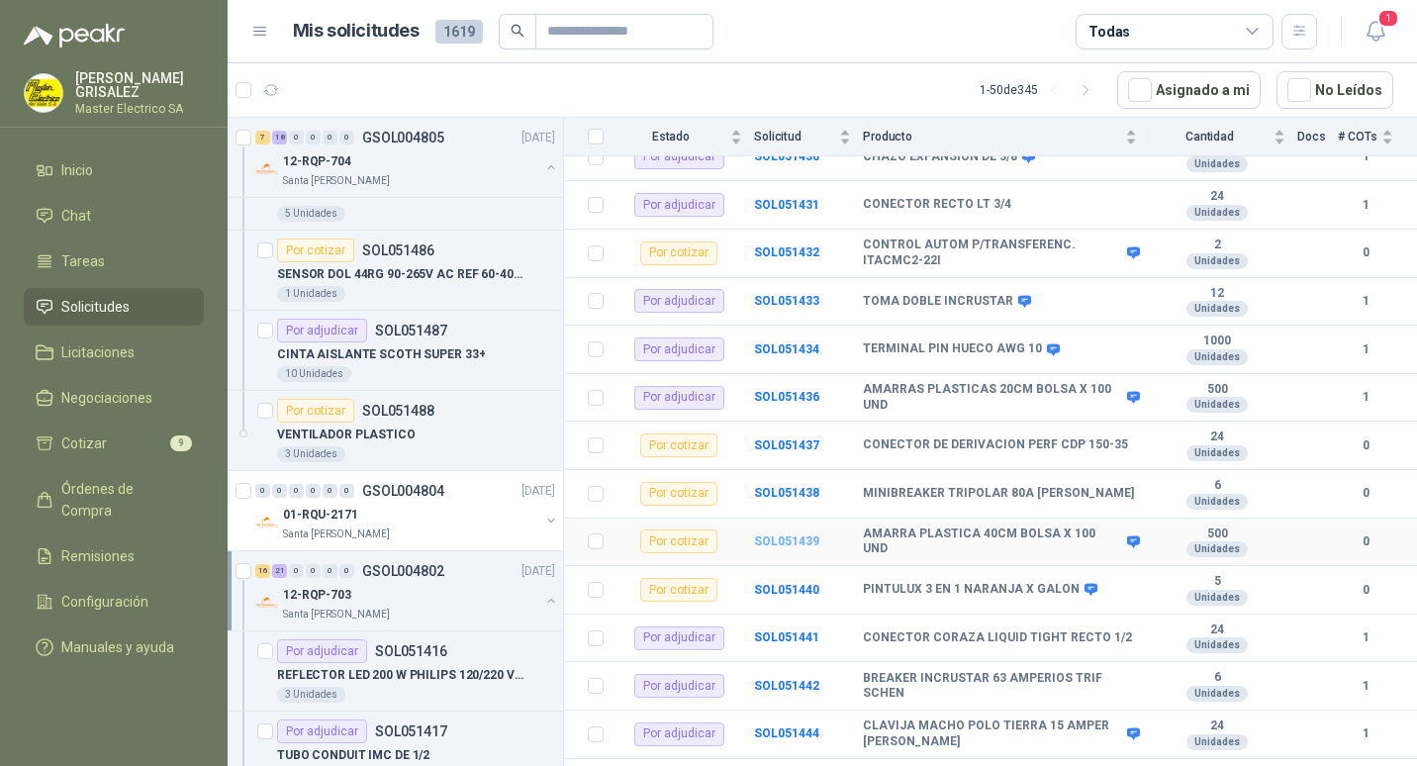
click at [789, 534] on b "SOL051439" at bounding box center [786, 541] width 65 height 14
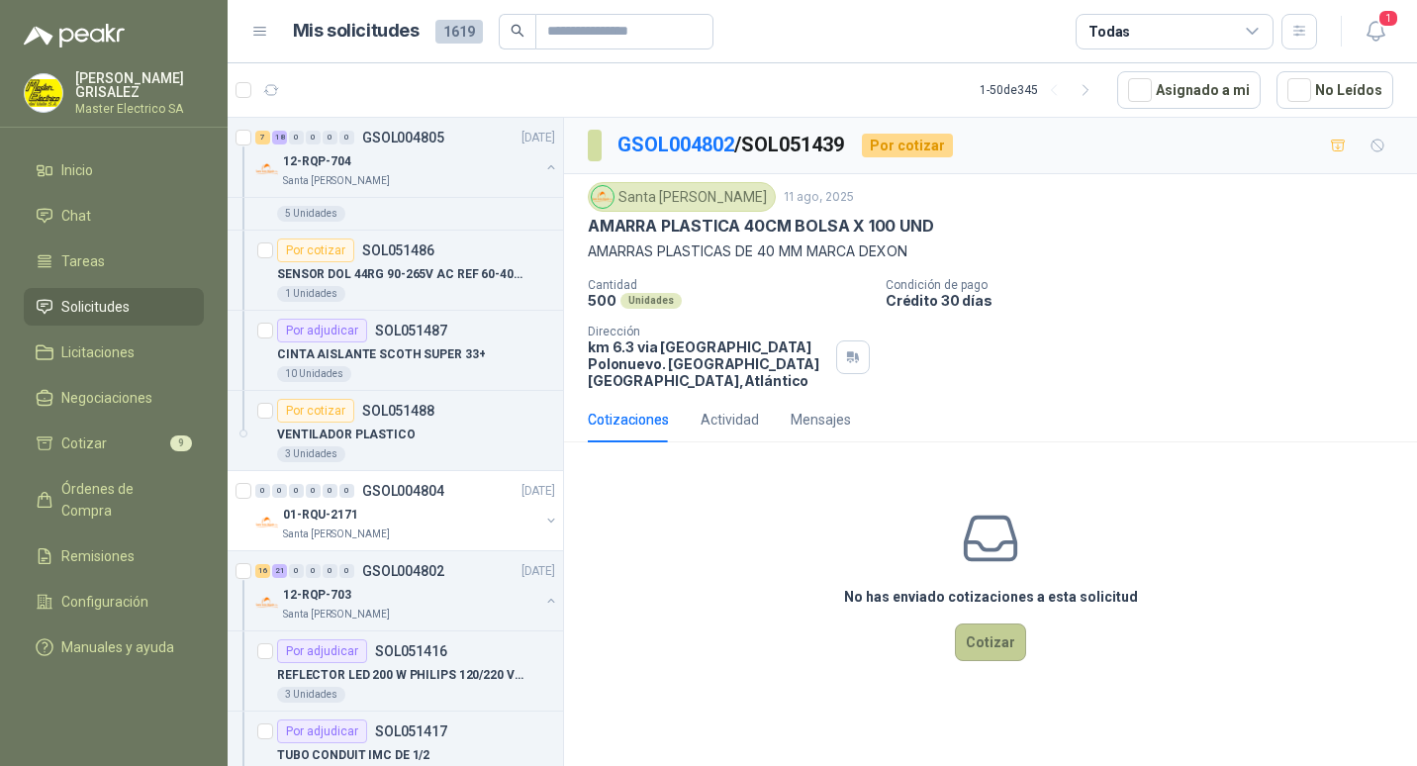
click at [989, 623] on button "Cotizar" at bounding box center [990, 642] width 71 height 38
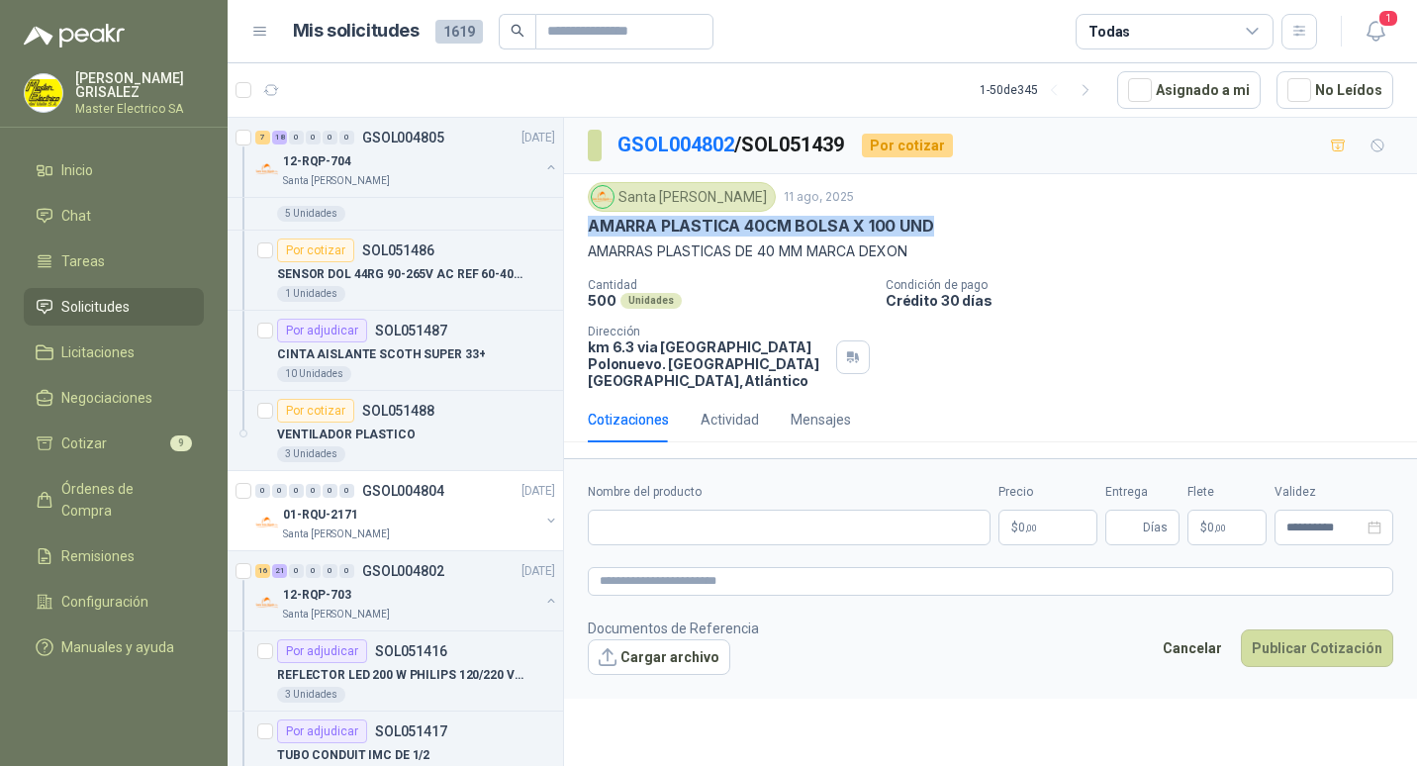
drag, startPoint x: 587, startPoint y: 229, endPoint x: 931, endPoint y: 231, distance: 344.2
click at [931, 231] on div "Santa [PERSON_NAME] [DATE] AMARRA PLASTICA 40CM BOLSA X 100 UND AMARRAS PLASTIC…" at bounding box center [990, 285] width 853 height 223
drag, startPoint x: 931, startPoint y: 231, endPoint x: 911, endPoint y: 225, distance: 21.0
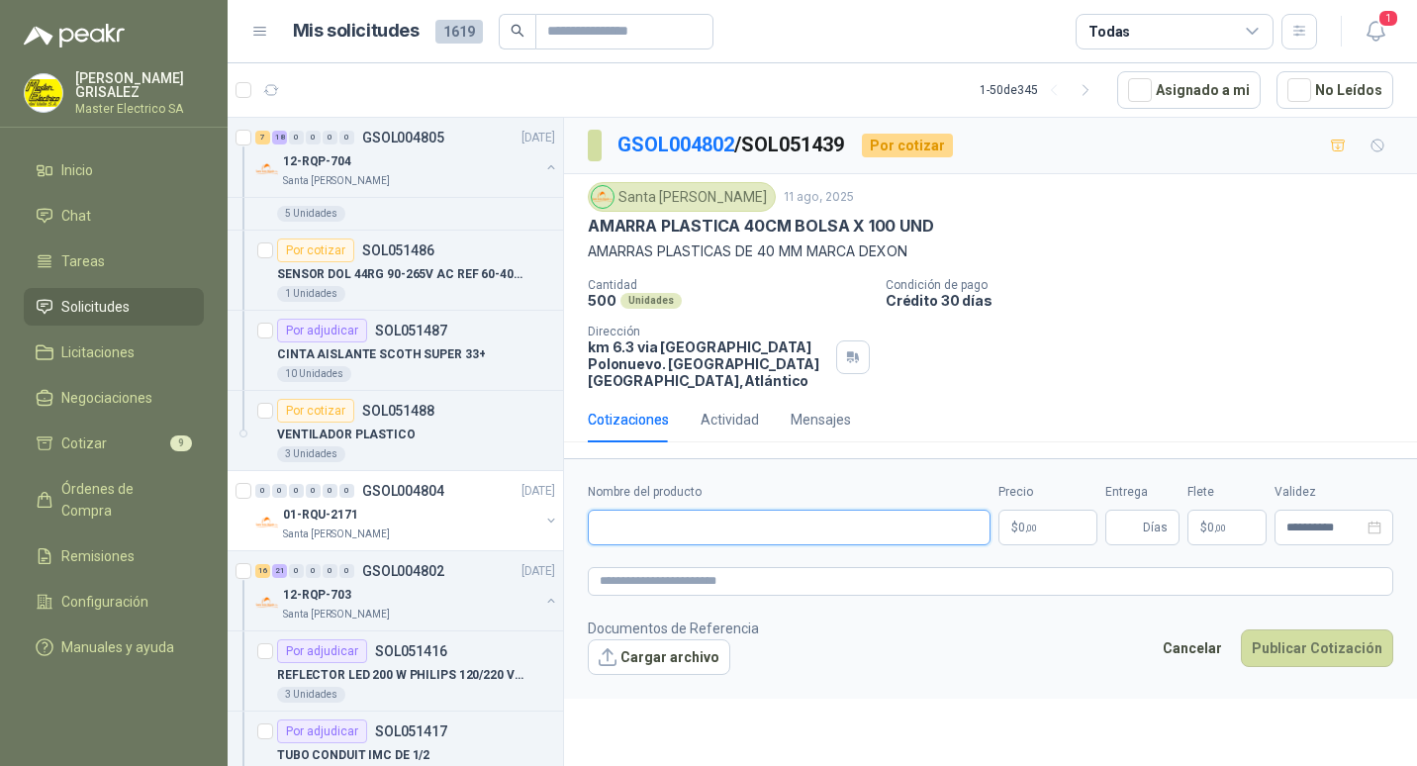
paste input "**********"
type input "**********"
click at [1028, 522] on span ",00" at bounding box center [1031, 527] width 12 height 11
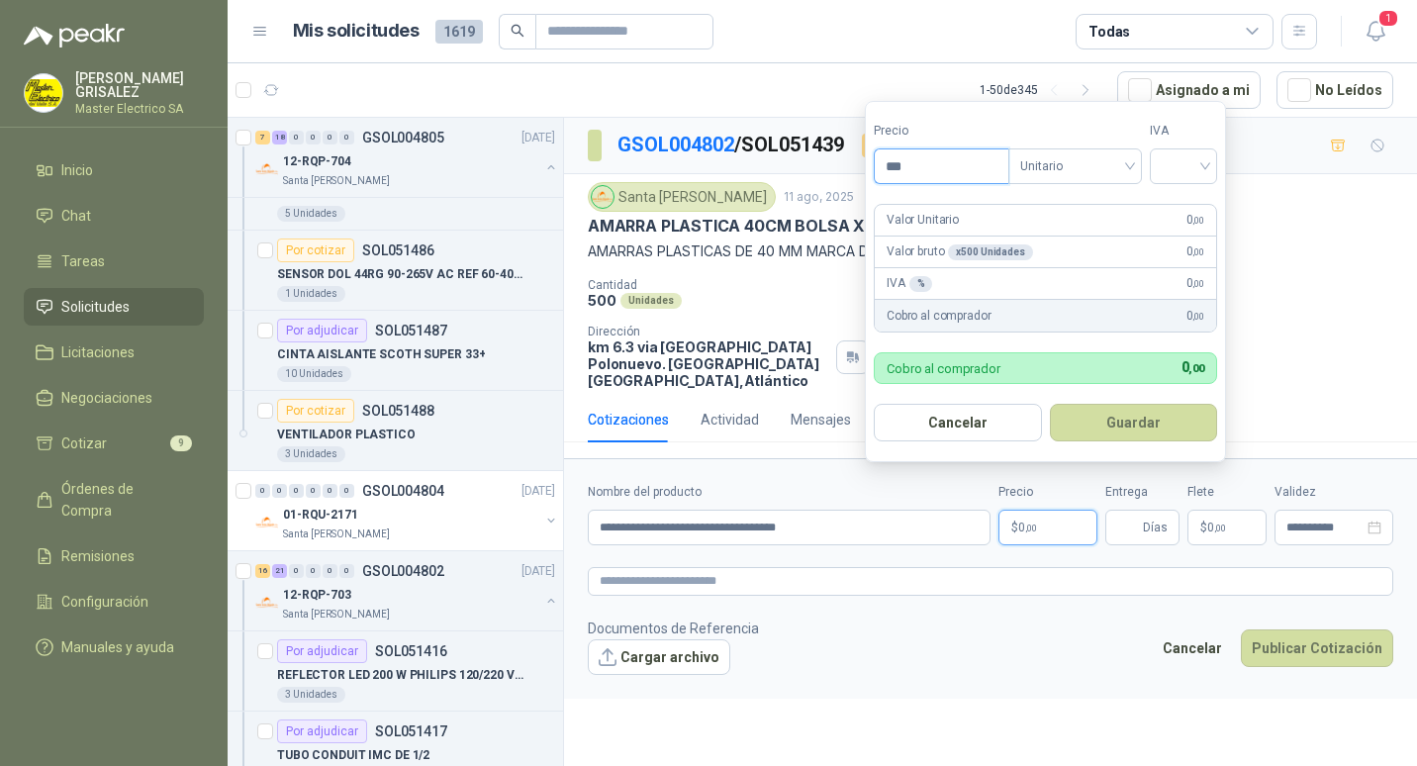
click at [896, 167] on input "***" at bounding box center [941, 166] width 134 height 34
click at [1130, 162] on span "Unitario" at bounding box center [1075, 166] width 110 height 30
type input "********"
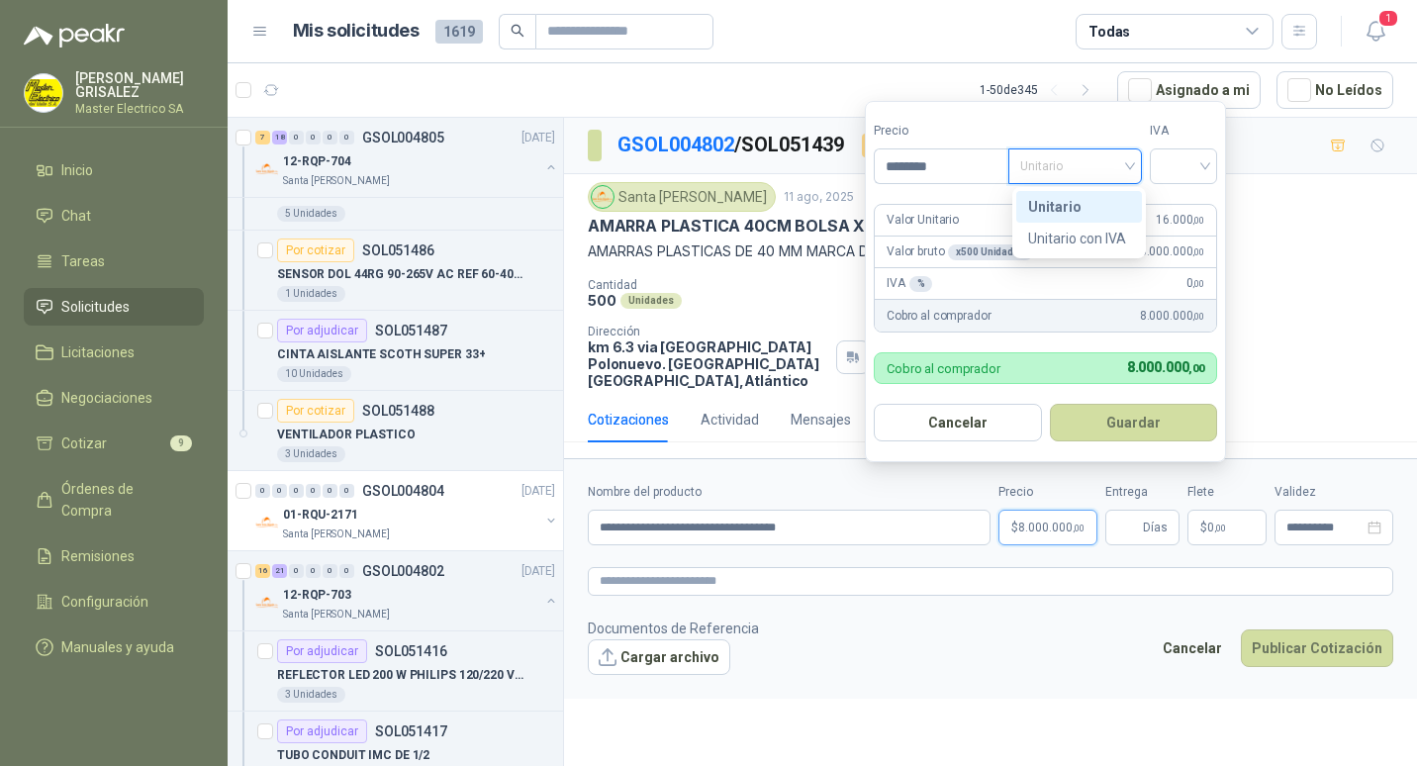
click at [1061, 207] on div "Unitario" at bounding box center [1079, 207] width 102 height 22
click at [1205, 166] on input "search" at bounding box center [1183, 164] width 44 height 30
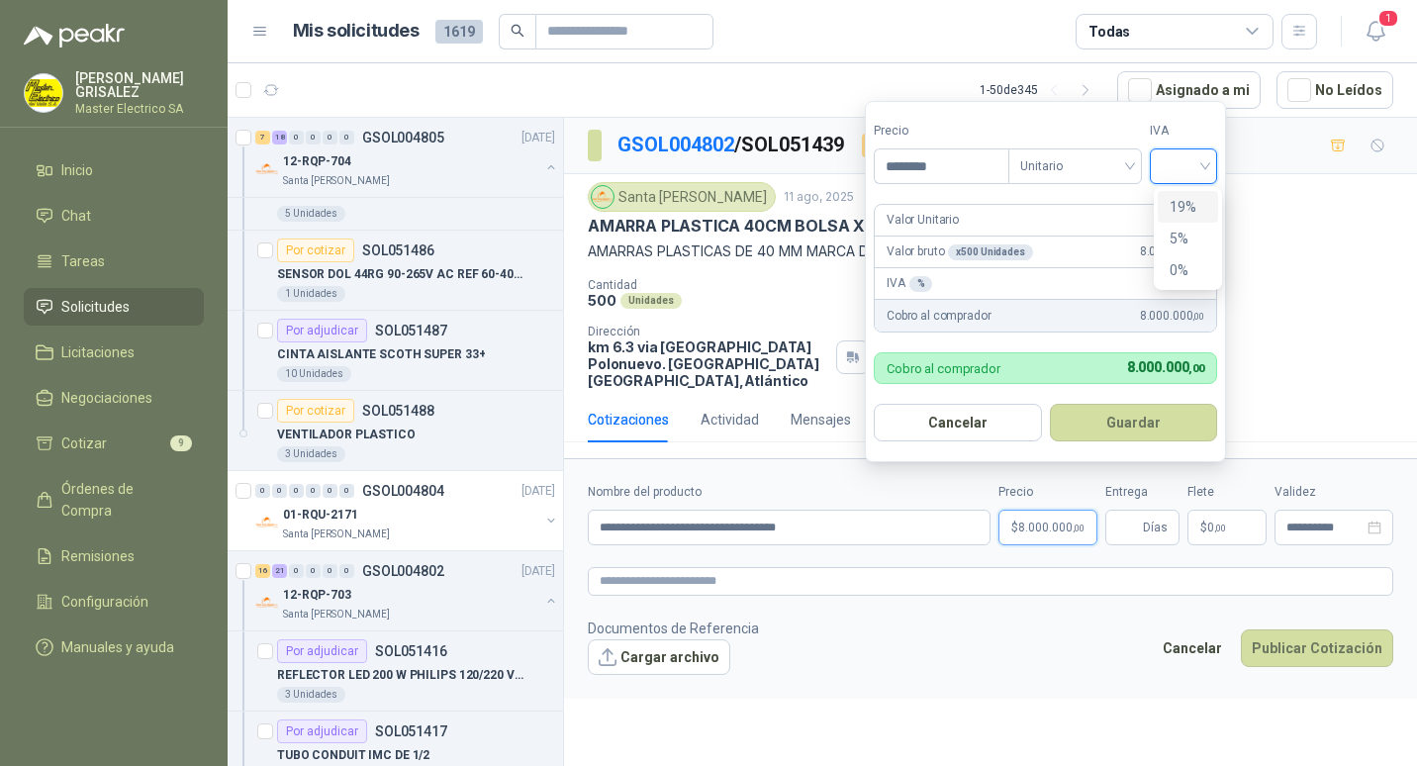
click at [1192, 200] on div "19%" at bounding box center [1187, 207] width 37 height 22
click at [1142, 419] on button "Guardar" at bounding box center [1136, 423] width 170 height 38
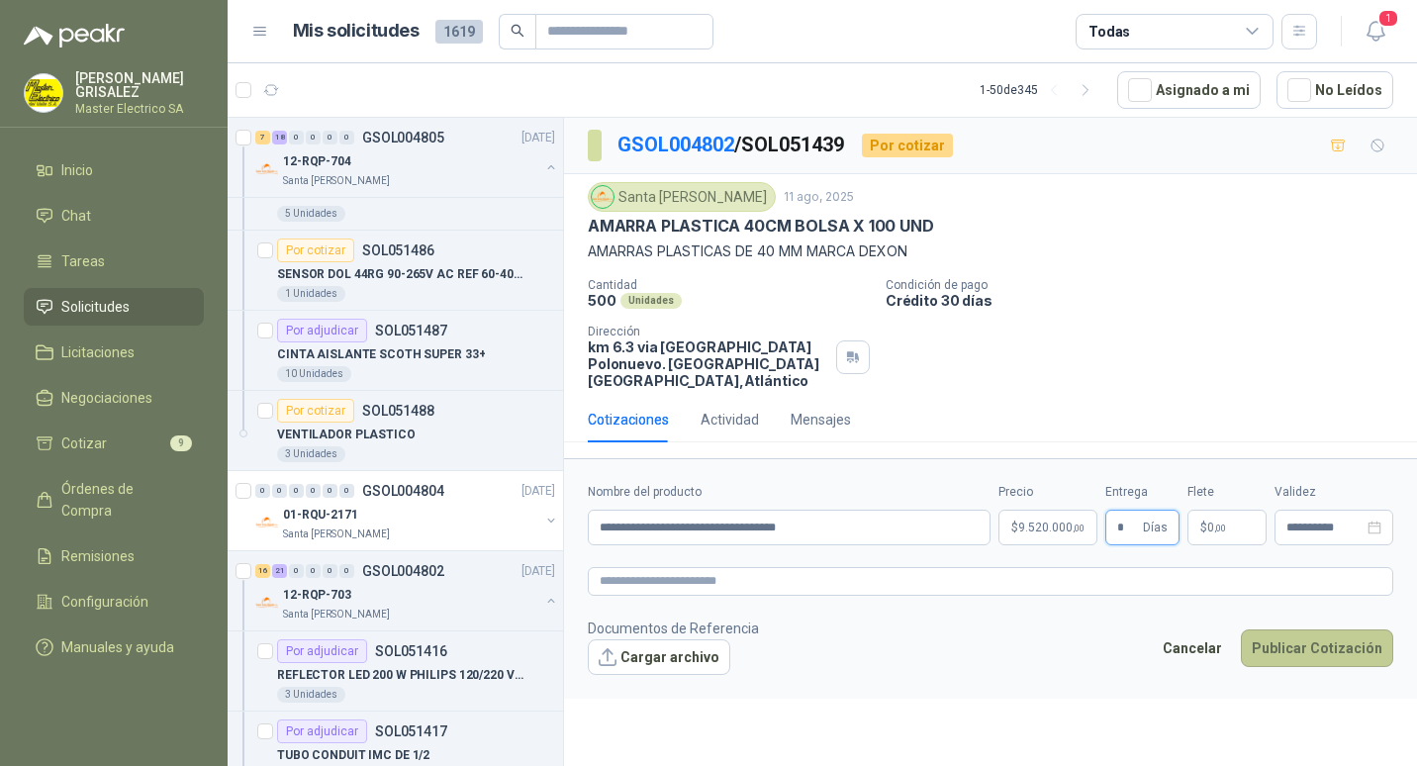
type input "*"
click at [1308, 633] on button "Publicar Cotización" at bounding box center [1316, 648] width 152 height 38
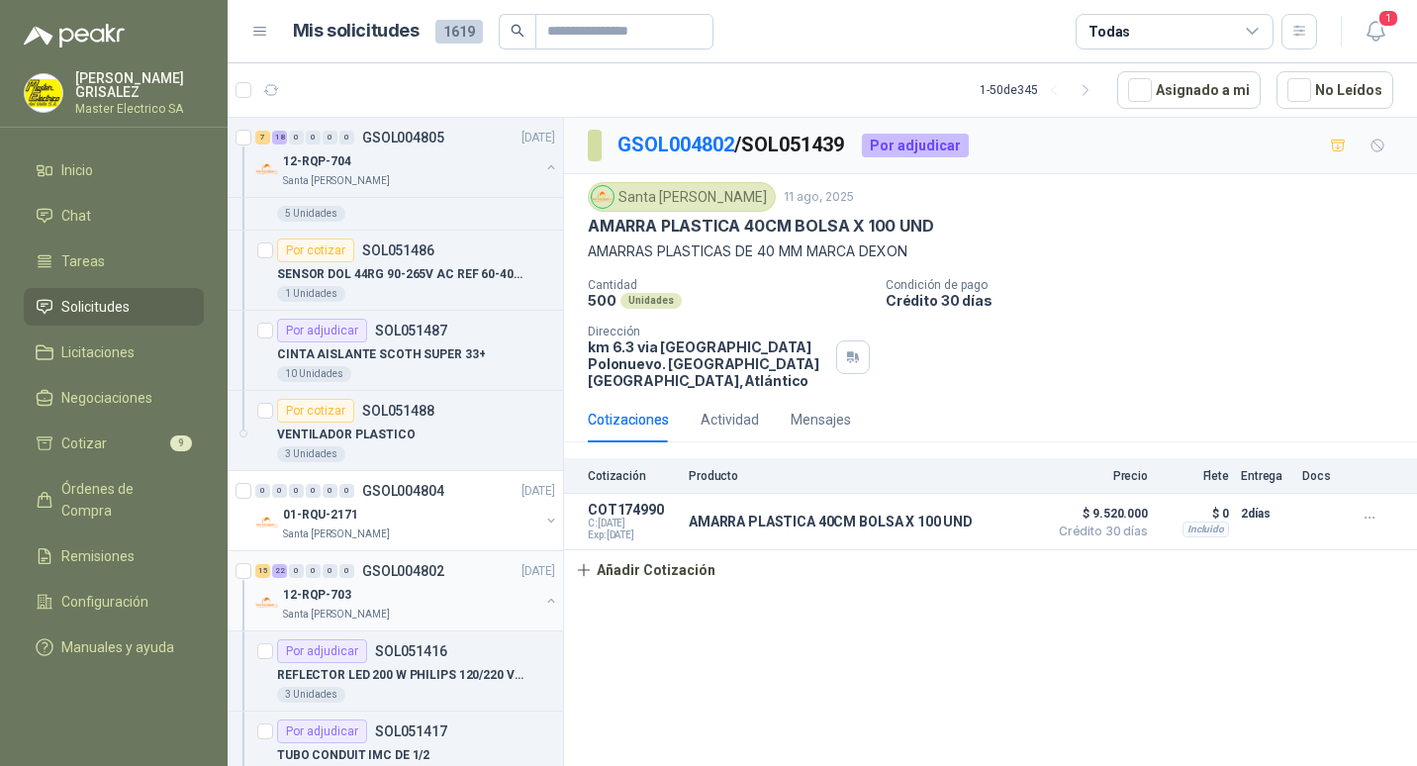
click at [401, 567] on p "GSOL004802" at bounding box center [403, 571] width 82 height 14
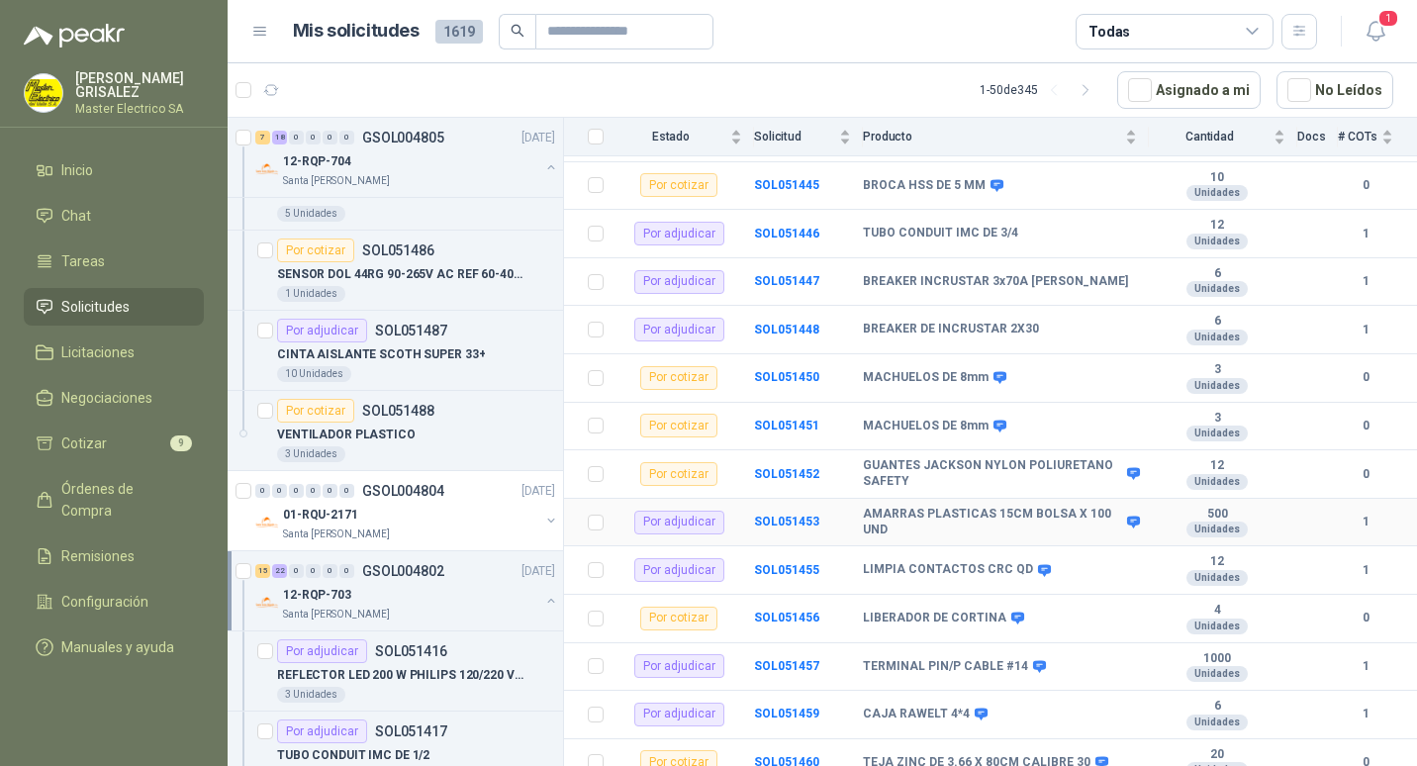
scroll to position [992, 0]
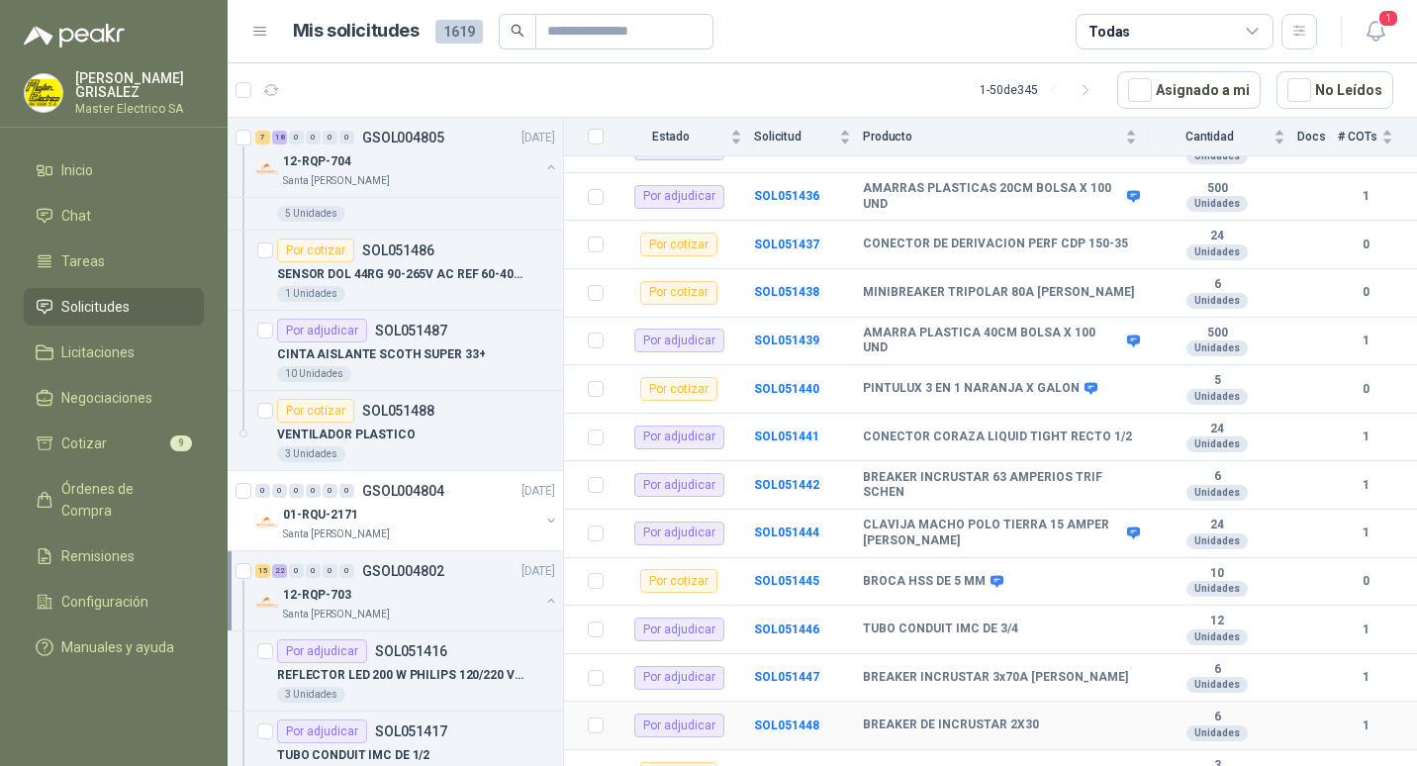
click at [823, 658] on td "SOL051447" at bounding box center [808, 678] width 109 height 48
click at [783, 285] on b "SOL051438" at bounding box center [786, 292] width 65 height 14
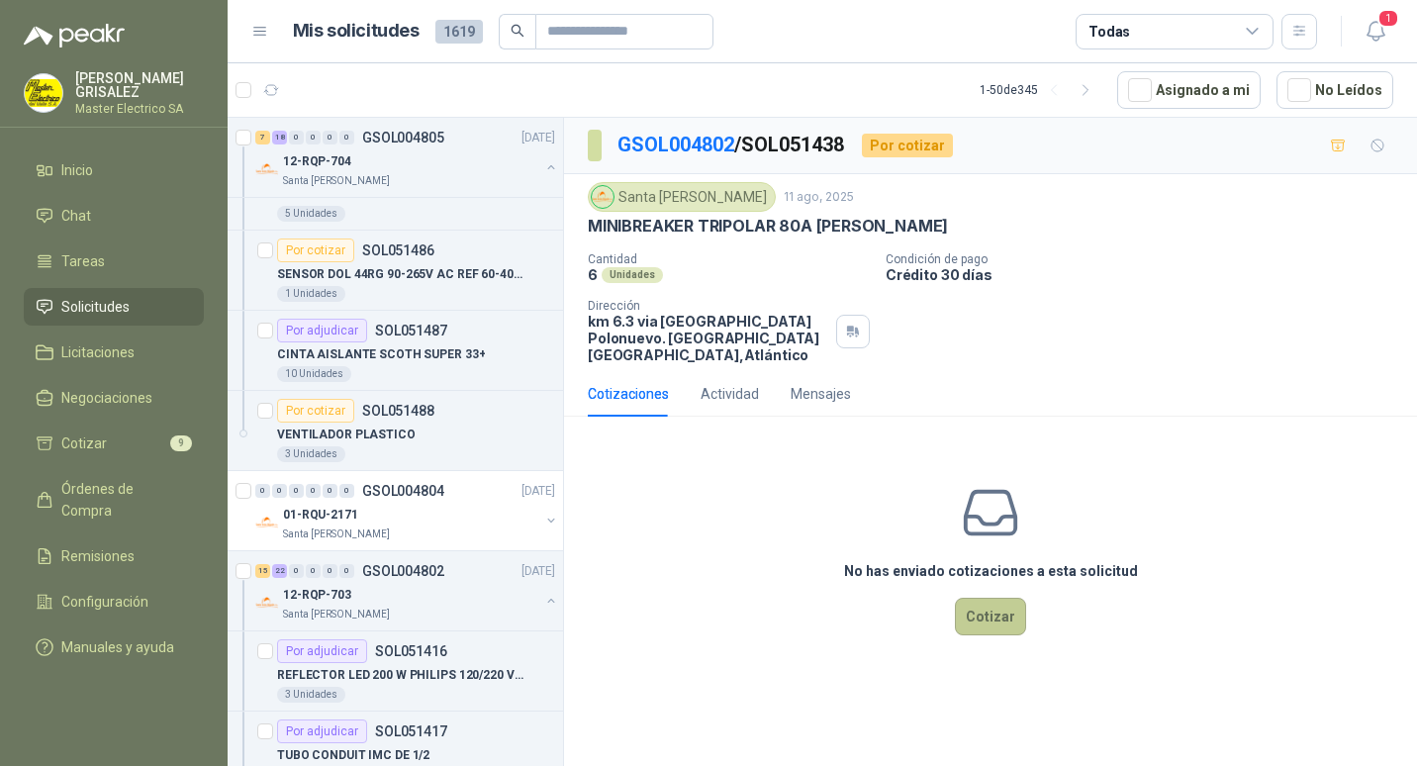
click at [989, 604] on button "Cotizar" at bounding box center [990, 616] width 71 height 38
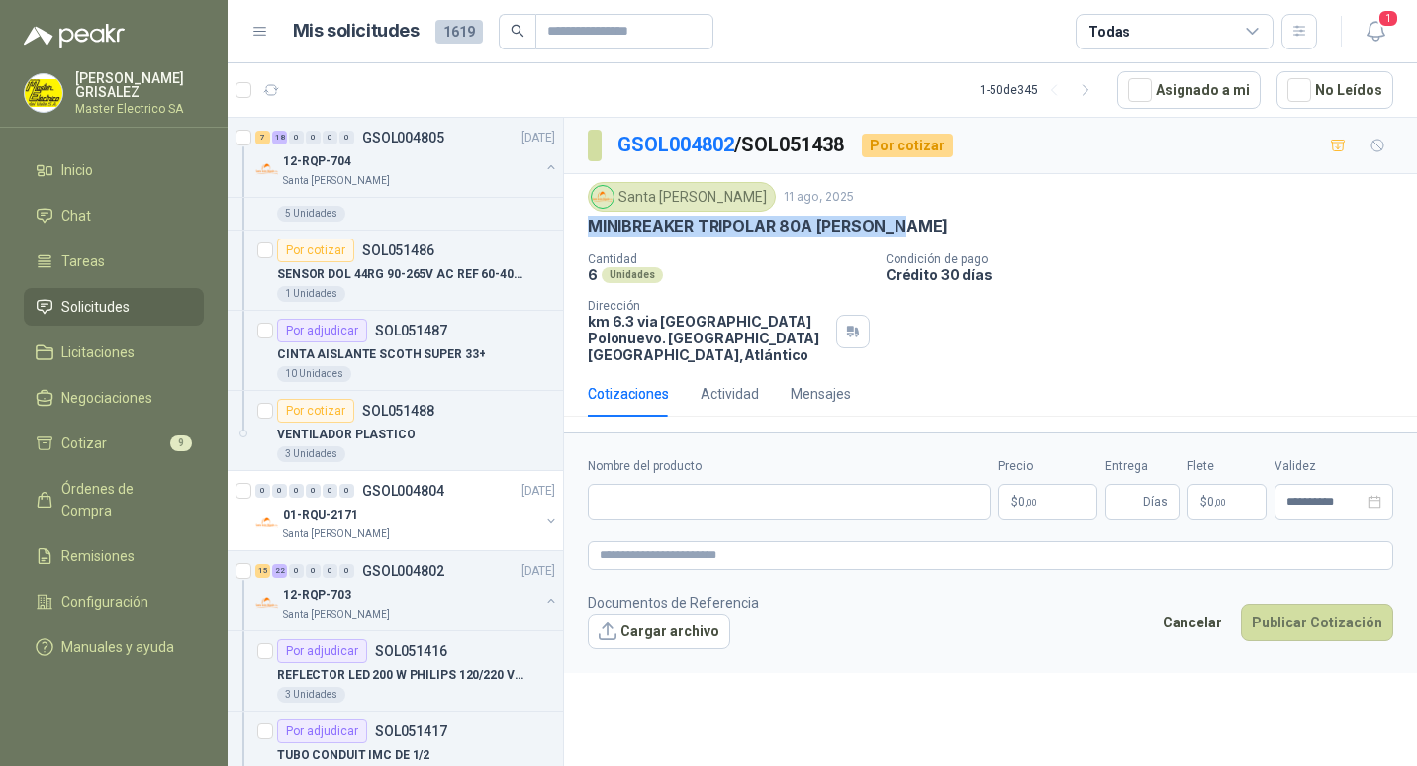
drag, startPoint x: 589, startPoint y: 226, endPoint x: 907, endPoint y: 228, distance: 318.5
click at [907, 228] on div "MINIBREAKER TRIPOLAR 80A [PERSON_NAME]" at bounding box center [990, 226] width 805 height 21
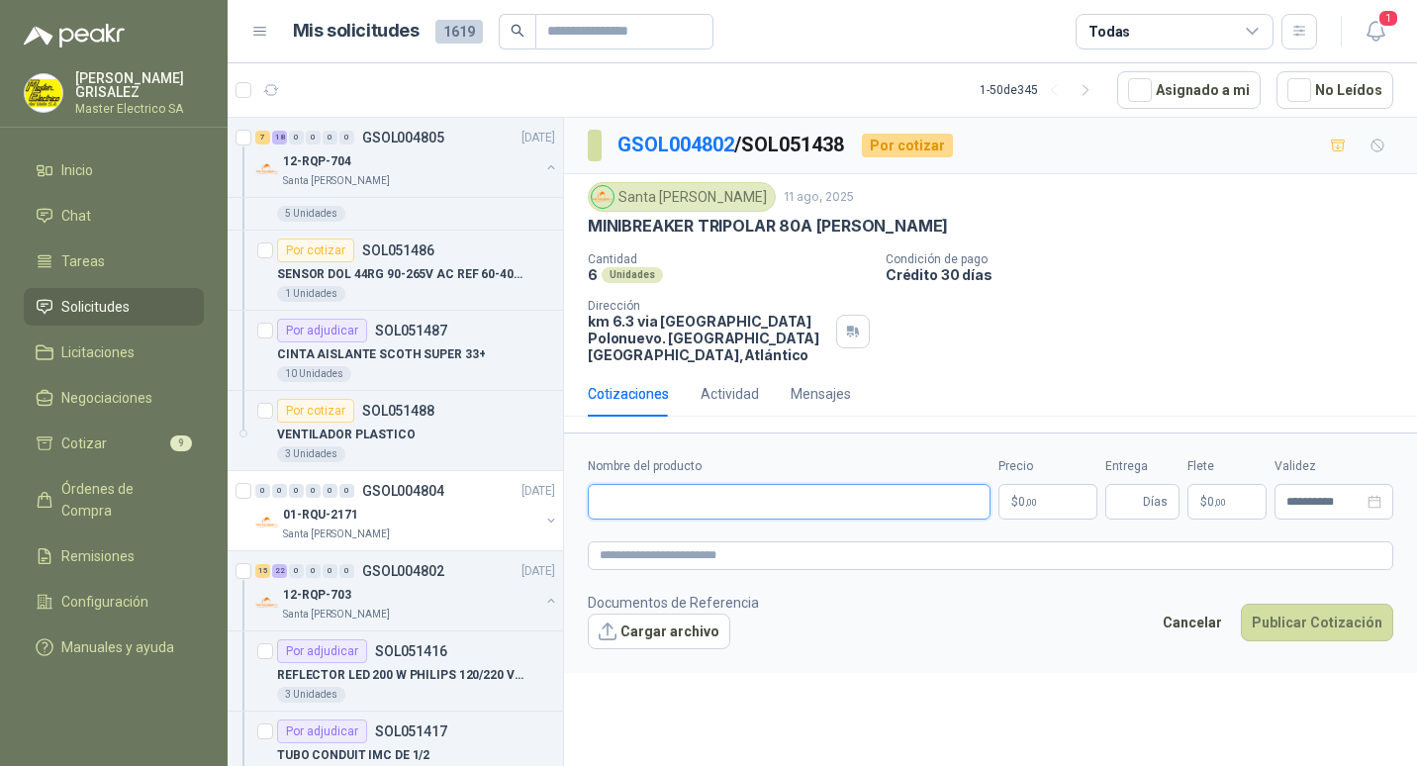
paste input "**********"
type input "**********"
click at [1035, 497] on span ",00" at bounding box center [1031, 502] width 12 height 11
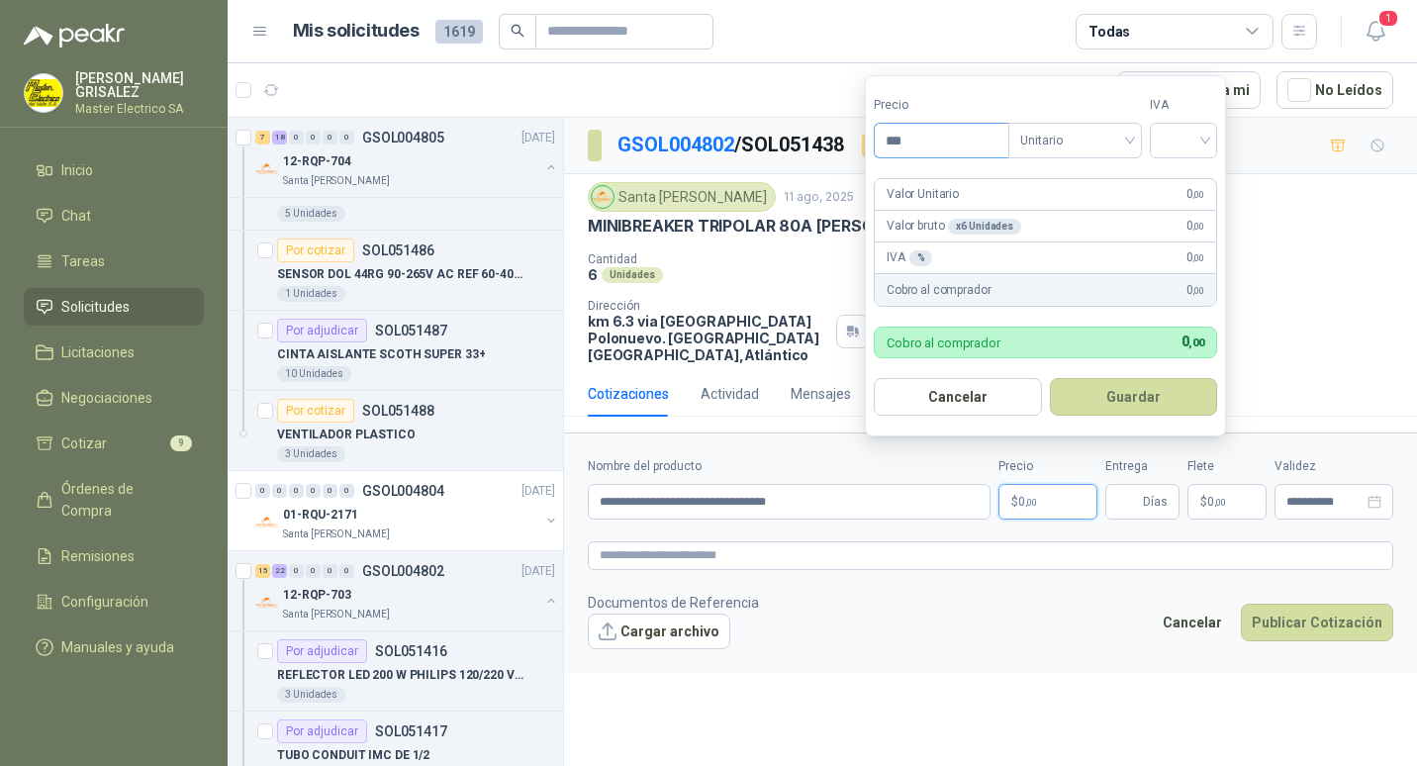
click at [899, 141] on input "***" at bounding box center [941, 141] width 134 height 34
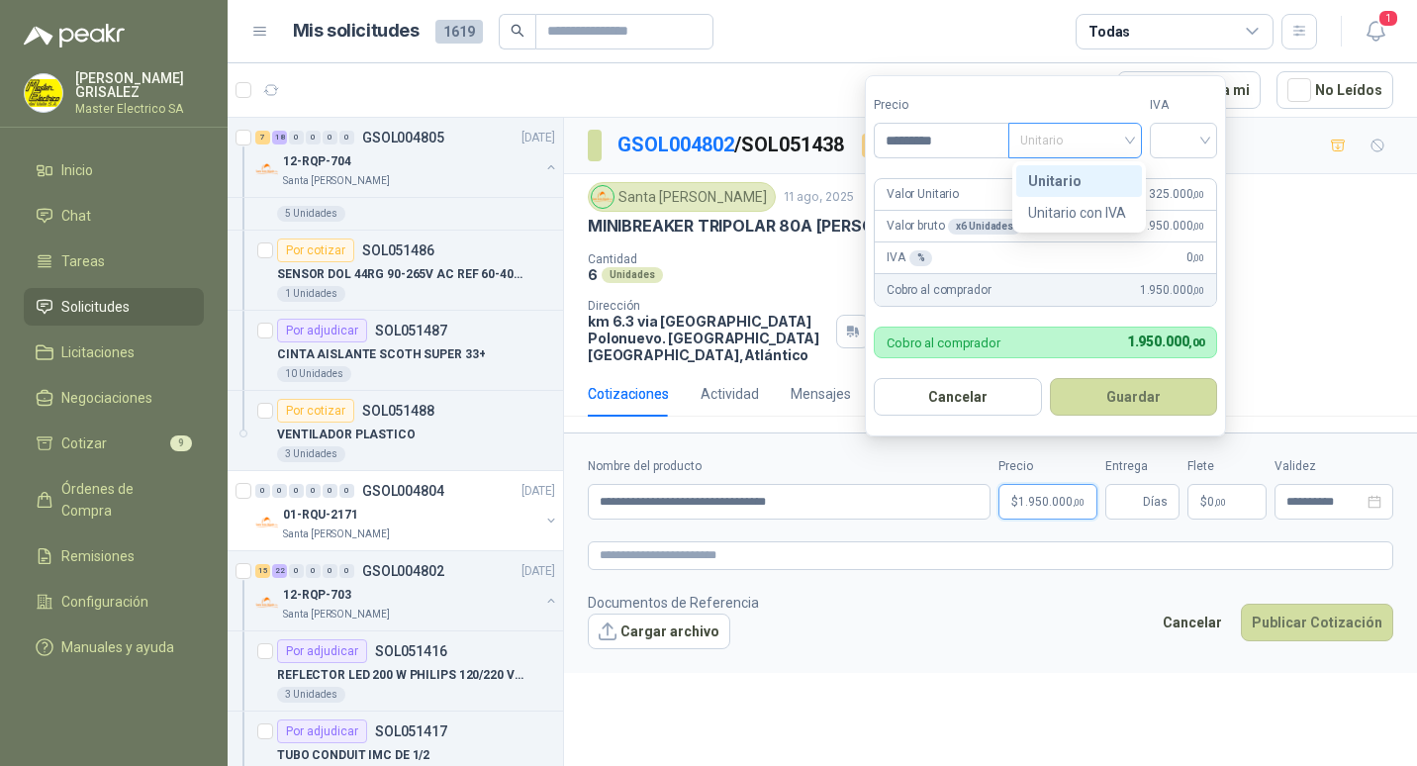
click at [1130, 138] on span "Unitario" at bounding box center [1075, 141] width 110 height 30
type input "*********"
click at [1059, 173] on div "Unitario" at bounding box center [1079, 181] width 102 height 22
click at [1210, 138] on div at bounding box center [1182, 141] width 67 height 36
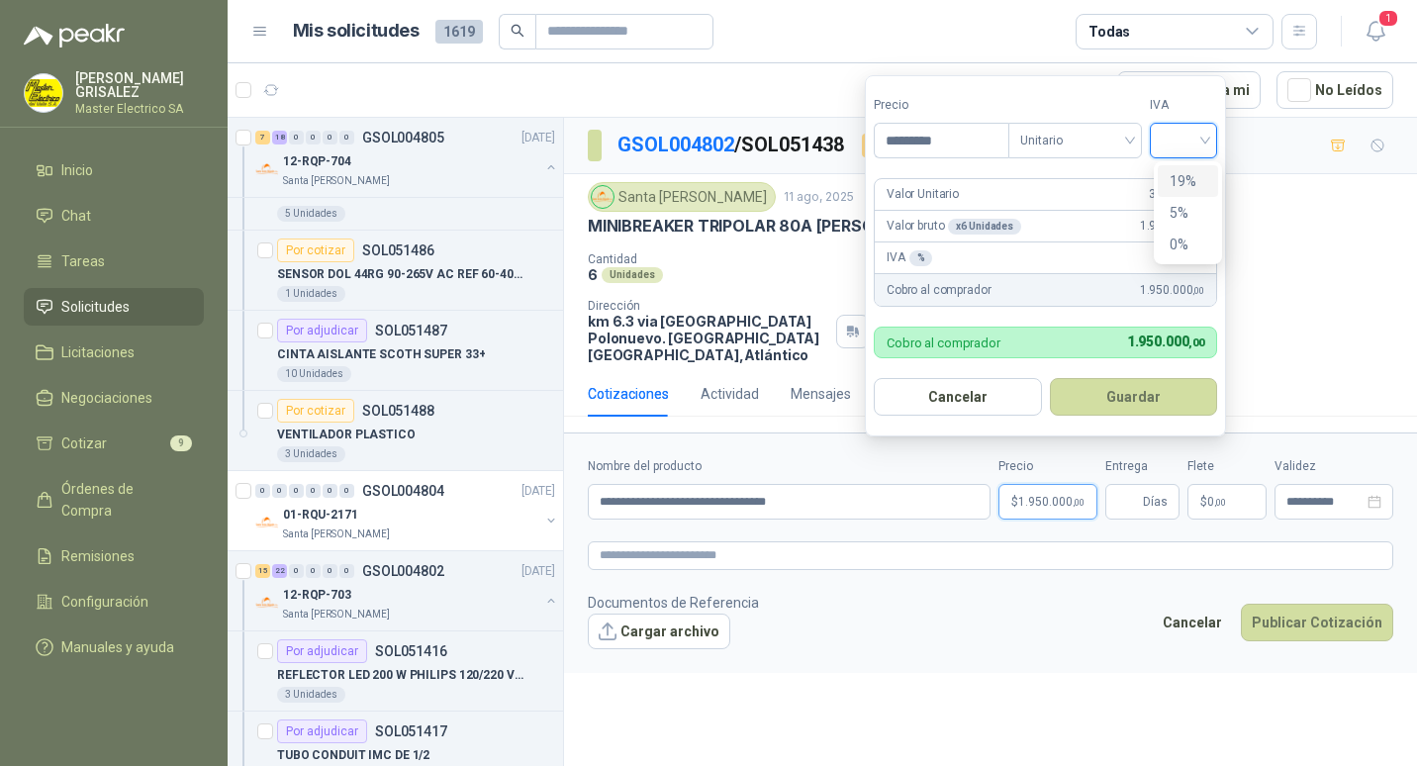
click at [1181, 183] on div "19%" at bounding box center [1187, 181] width 37 height 22
click at [1133, 397] on button "Guardar" at bounding box center [1136, 397] width 170 height 38
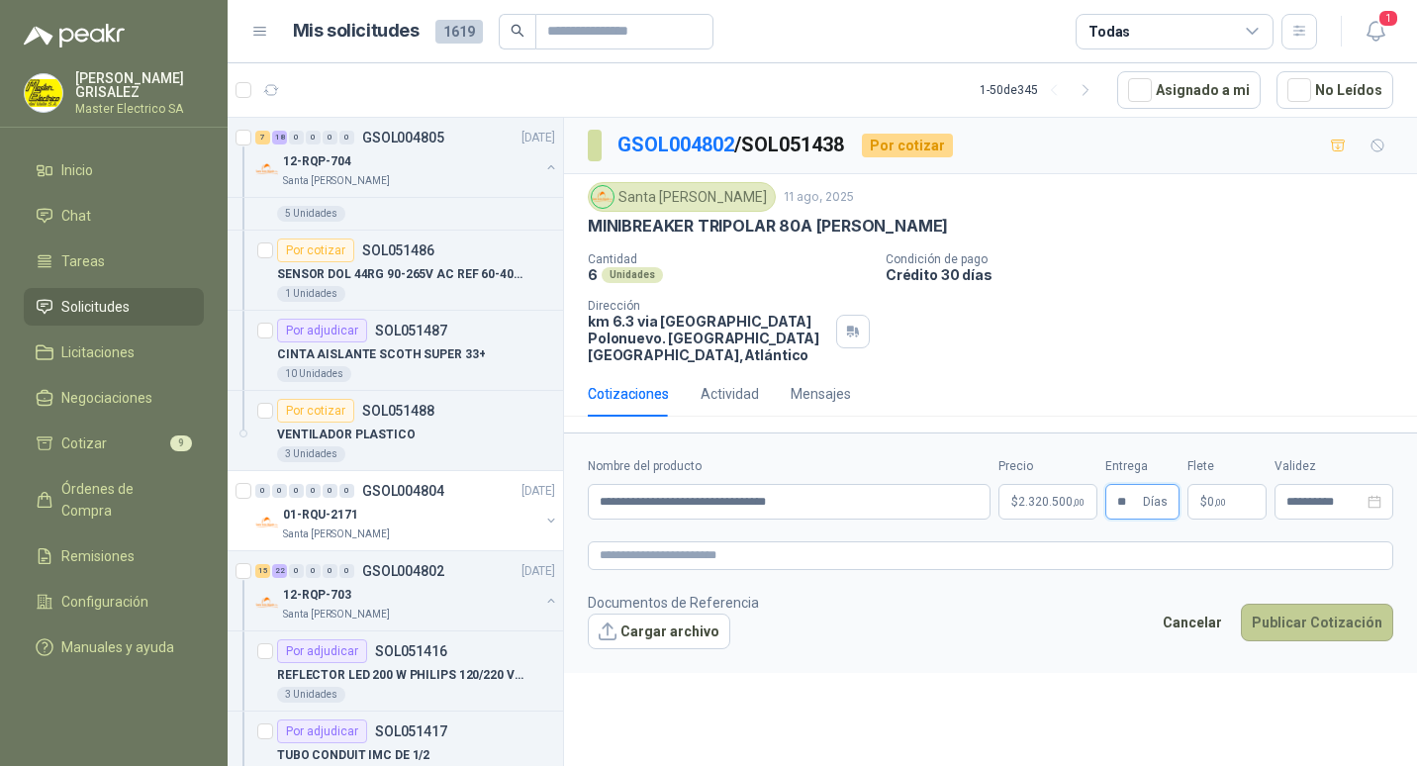
type input "**"
click at [1308, 603] on button "Publicar Cotización" at bounding box center [1316, 622] width 152 height 38
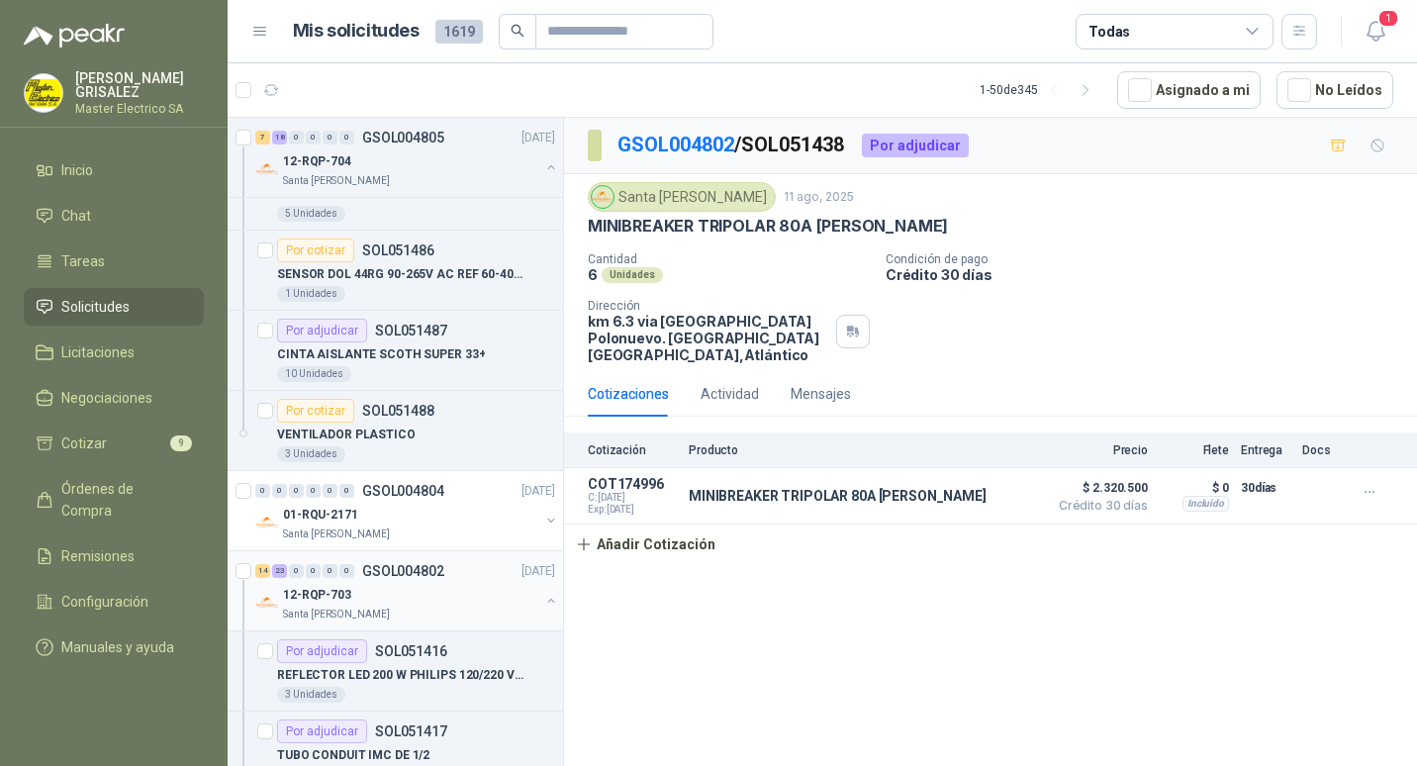
click at [400, 570] on p "GSOL004802" at bounding box center [403, 571] width 82 height 14
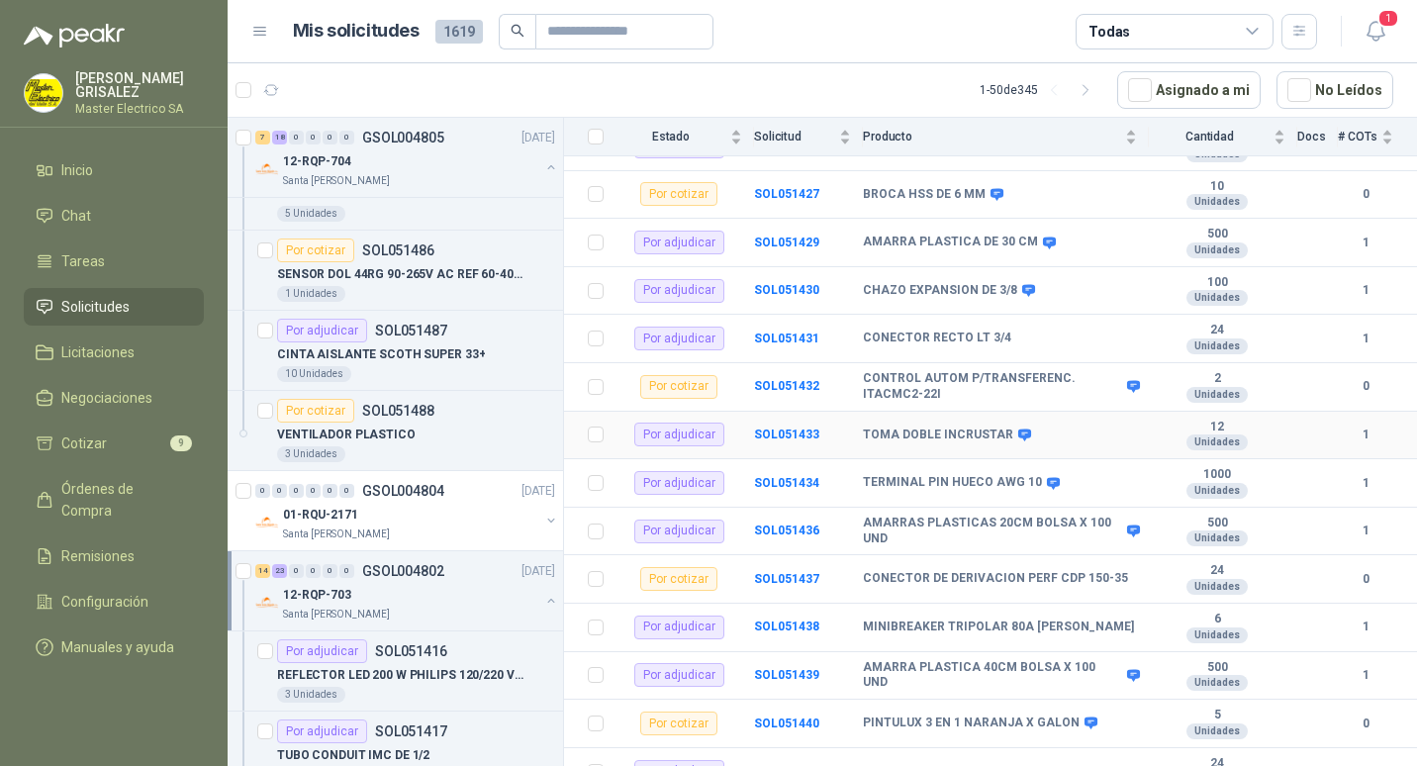
scroll to position [692, 0]
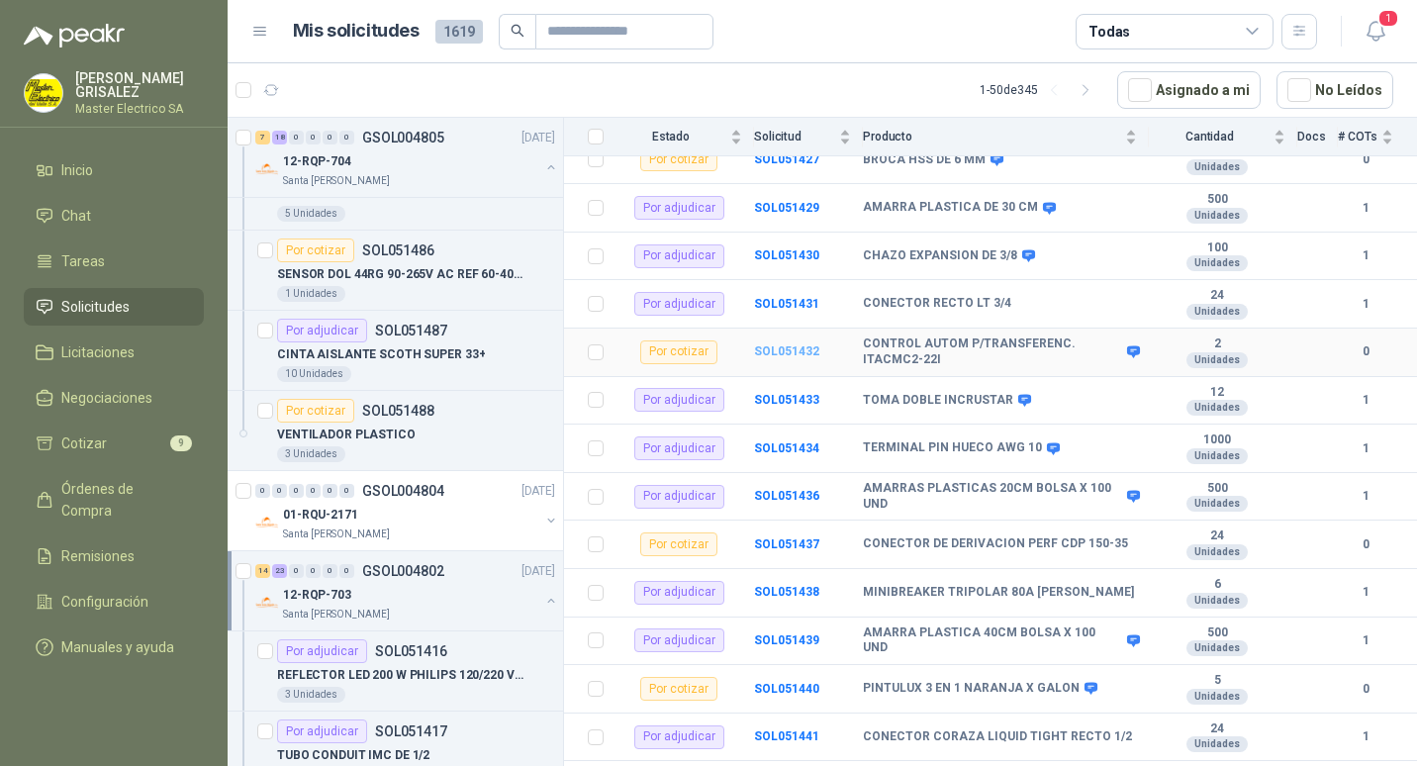
click at [790, 344] on b "SOL051432" at bounding box center [786, 351] width 65 height 14
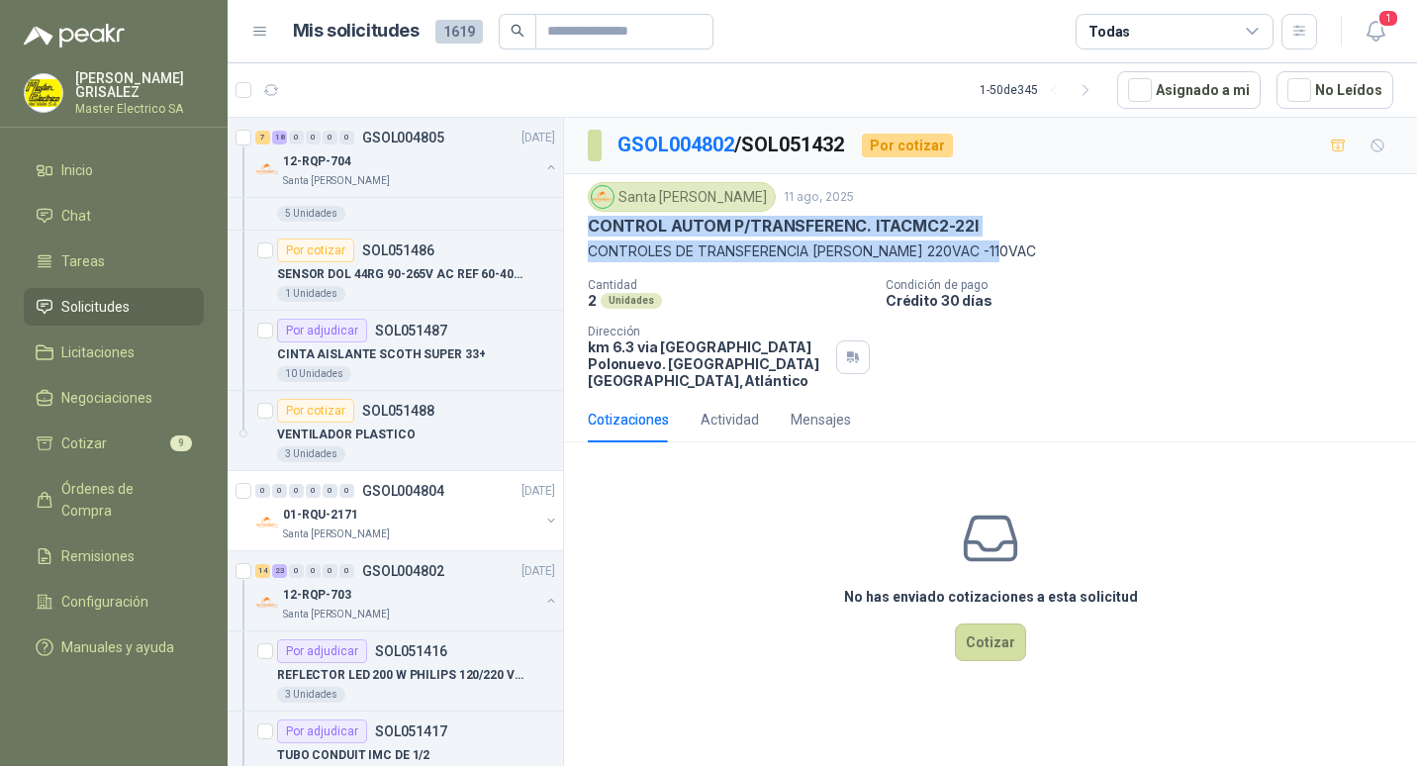
drag, startPoint x: 591, startPoint y: 226, endPoint x: 1017, endPoint y: 252, distance: 427.2
click at [1017, 252] on div "Santa [PERSON_NAME] [DATE] CONTROL AUTOM P/TRANSFERENC. ITACMC2-22I CONTROLES D…" at bounding box center [990, 222] width 805 height 80
drag, startPoint x: 1017, startPoint y: 252, endPoint x: 998, endPoint y: 253, distance: 18.8
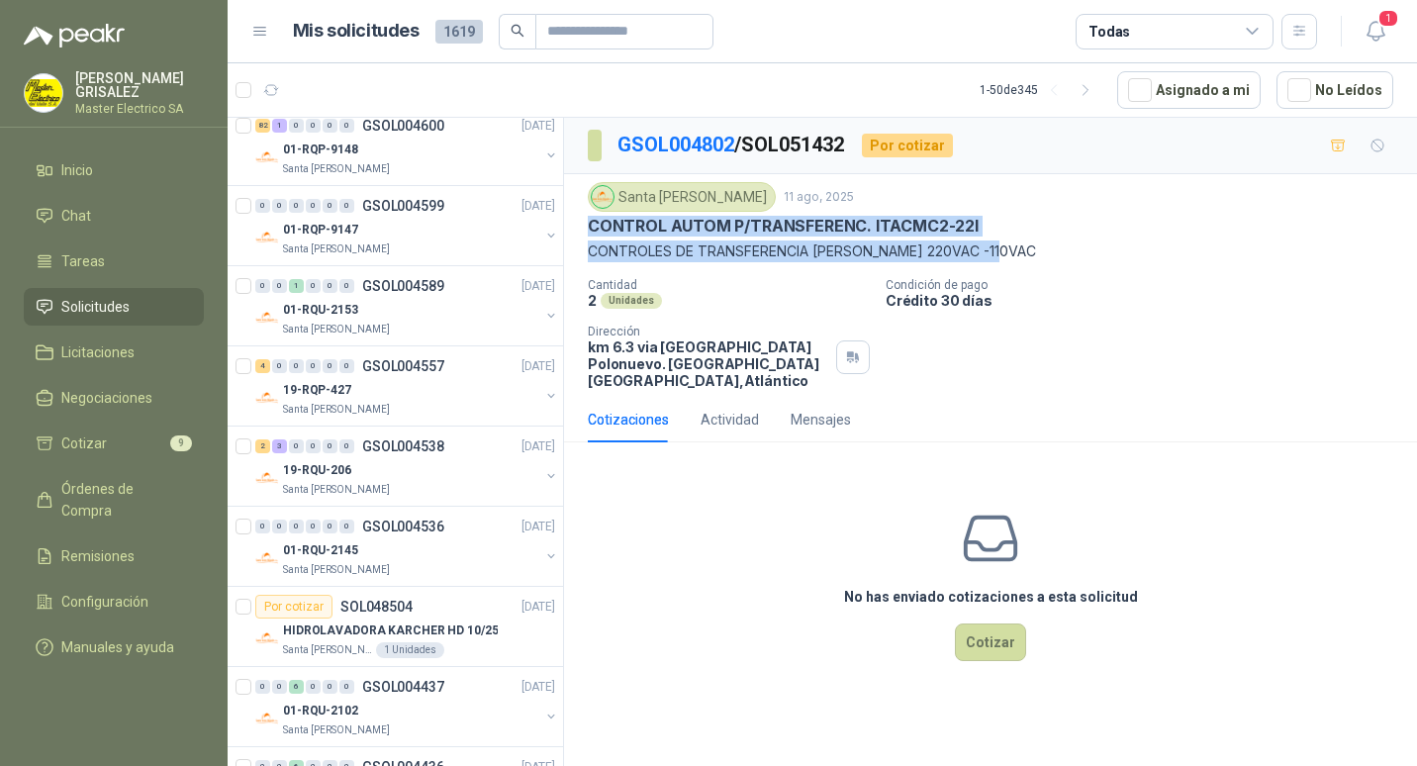
scroll to position [8768, 0]
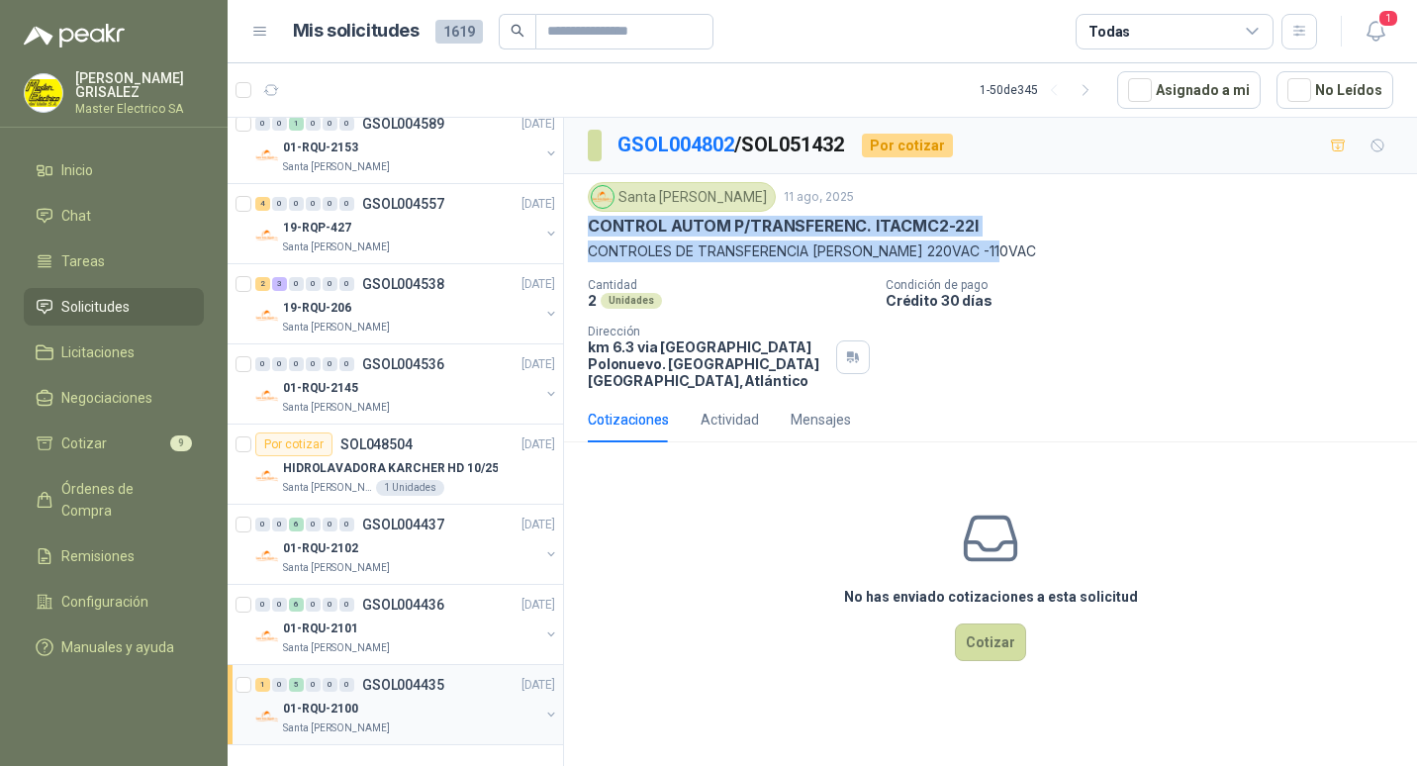
click at [406, 687] on p "GSOL004435" at bounding box center [403, 685] width 82 height 14
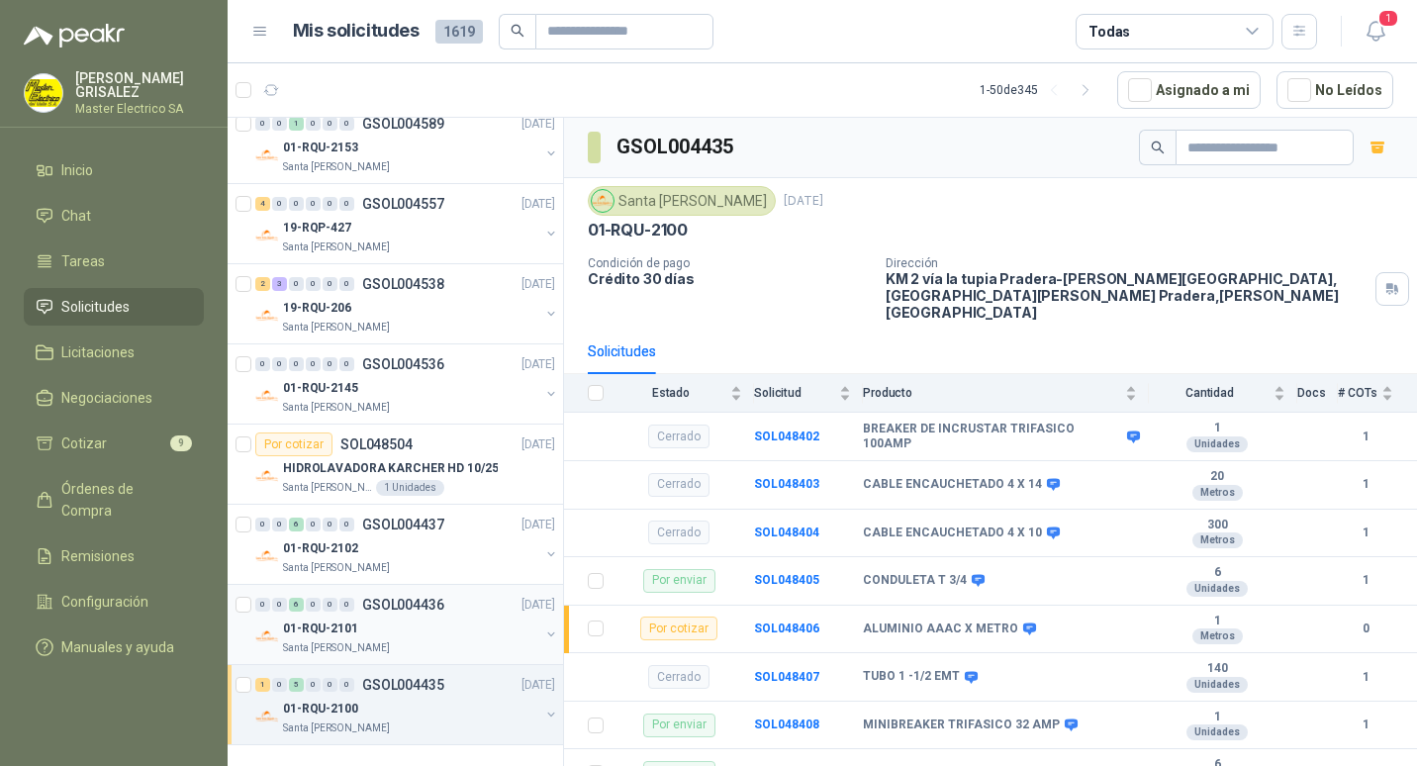
click at [406, 607] on p "GSOL004436" at bounding box center [403, 604] width 82 height 14
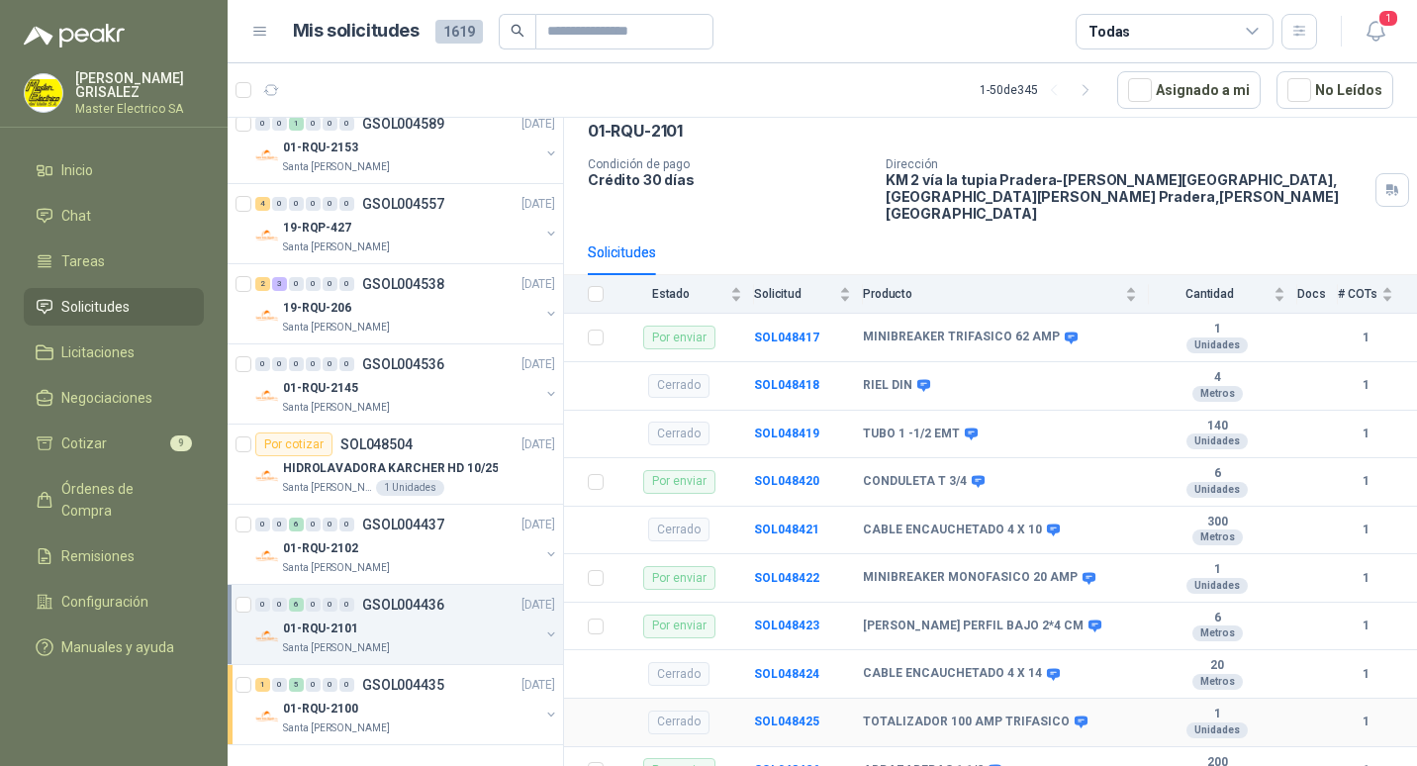
scroll to position [198, 0]
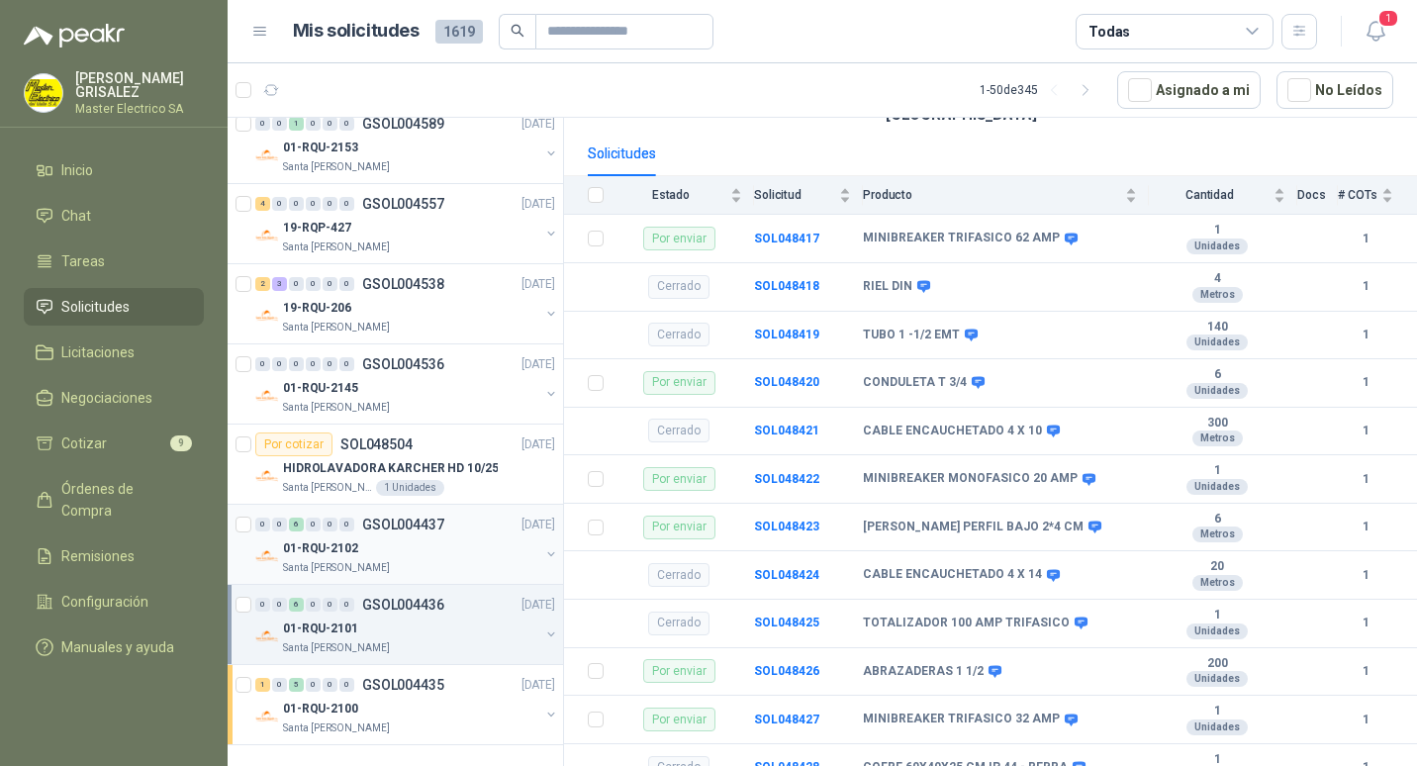
click at [388, 526] on p "GSOL004437" at bounding box center [403, 524] width 82 height 14
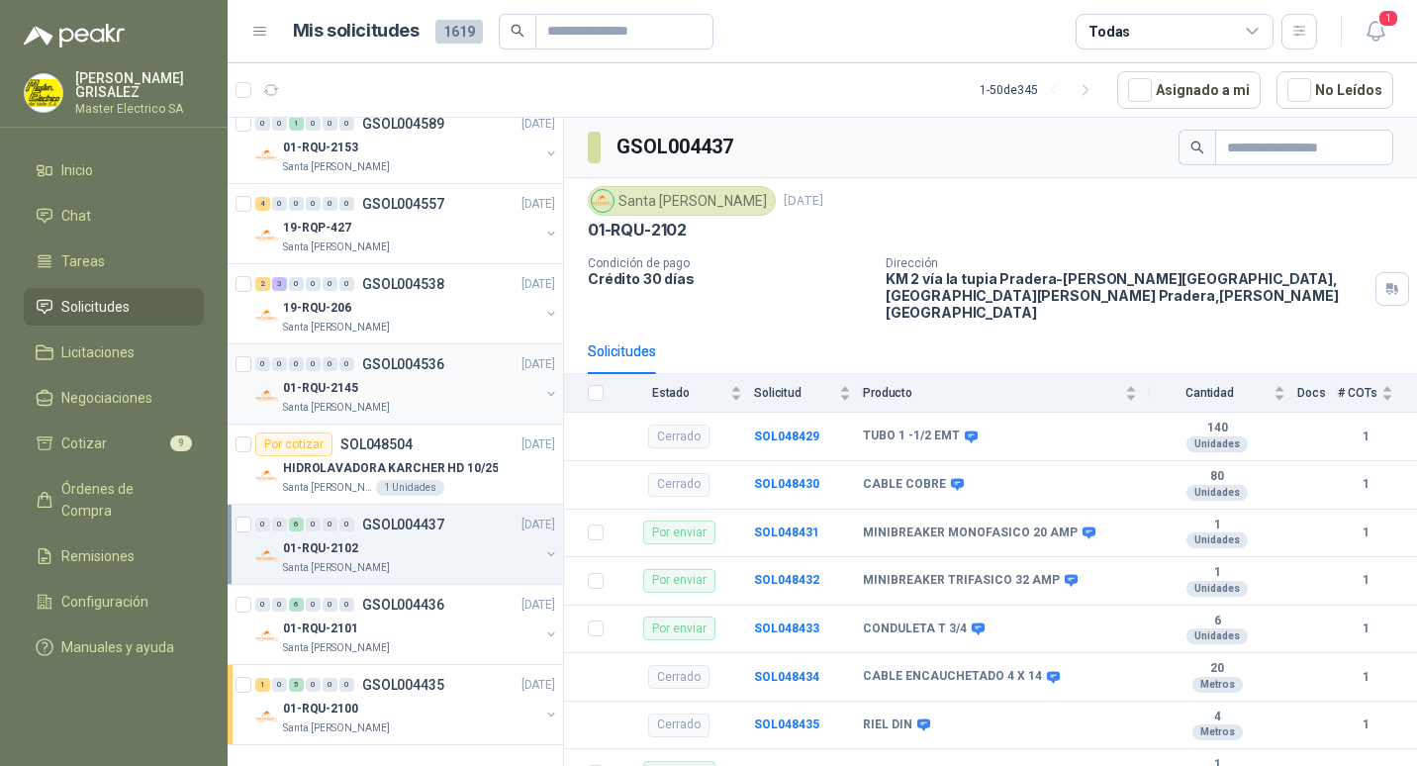
click at [376, 363] on p "GSOL004536" at bounding box center [403, 364] width 82 height 14
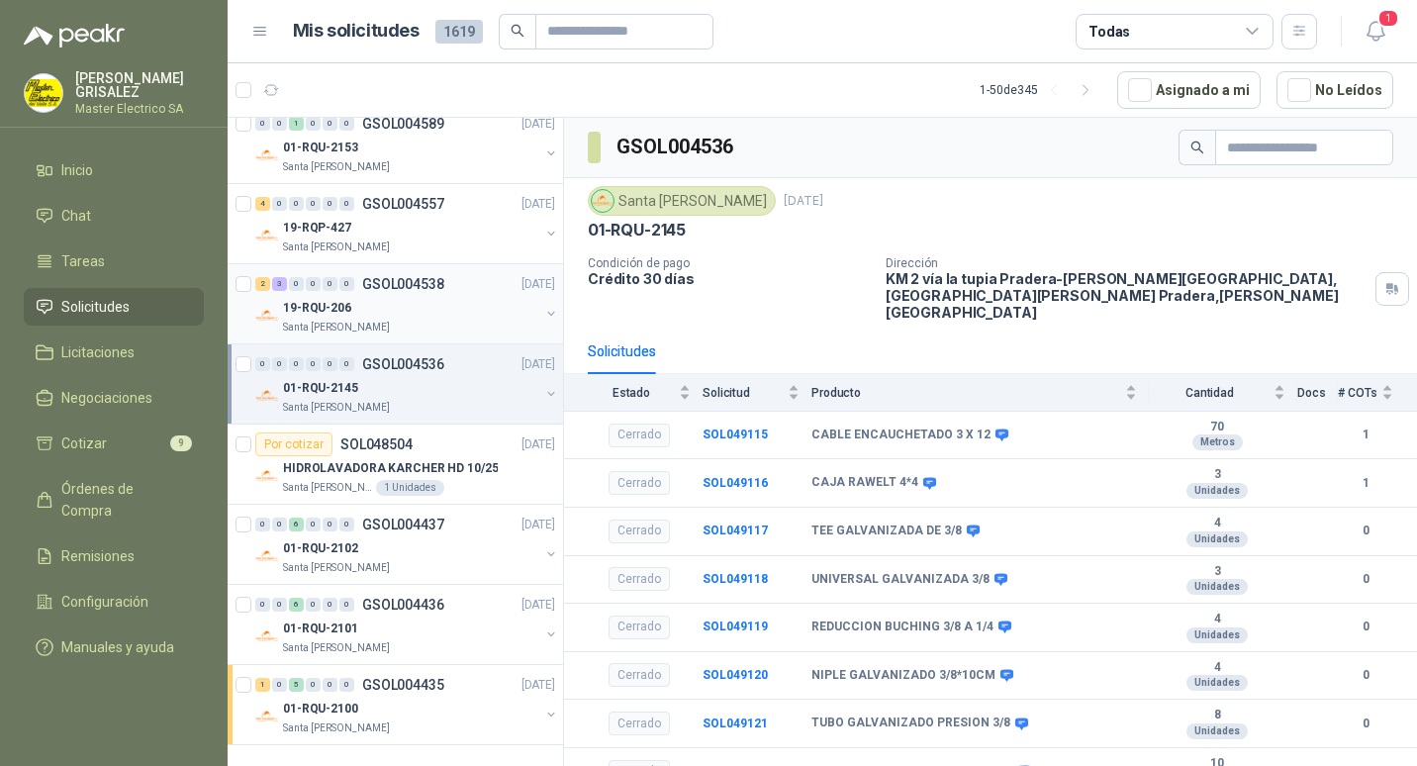
click at [393, 287] on p "GSOL004538" at bounding box center [403, 284] width 82 height 14
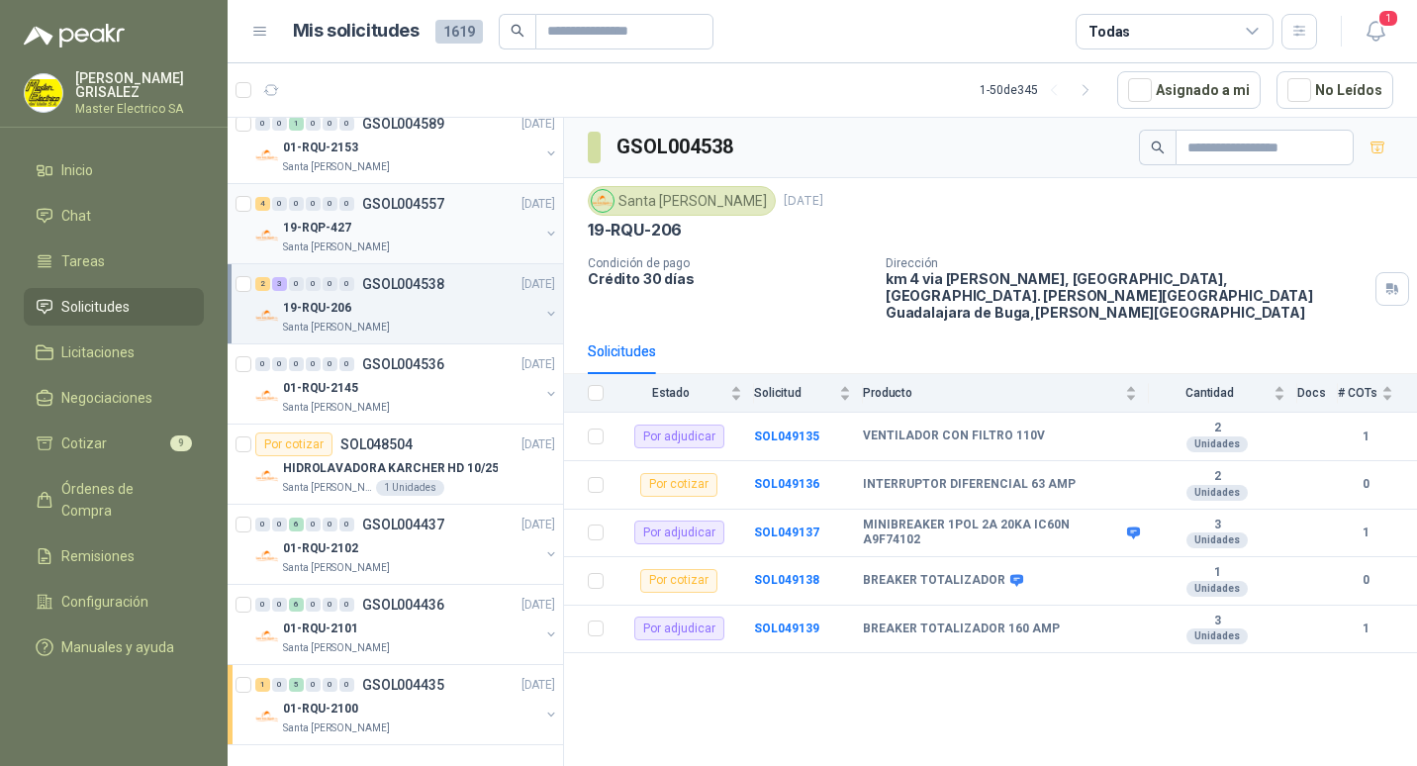
click at [407, 207] on p "GSOL004557" at bounding box center [403, 204] width 82 height 14
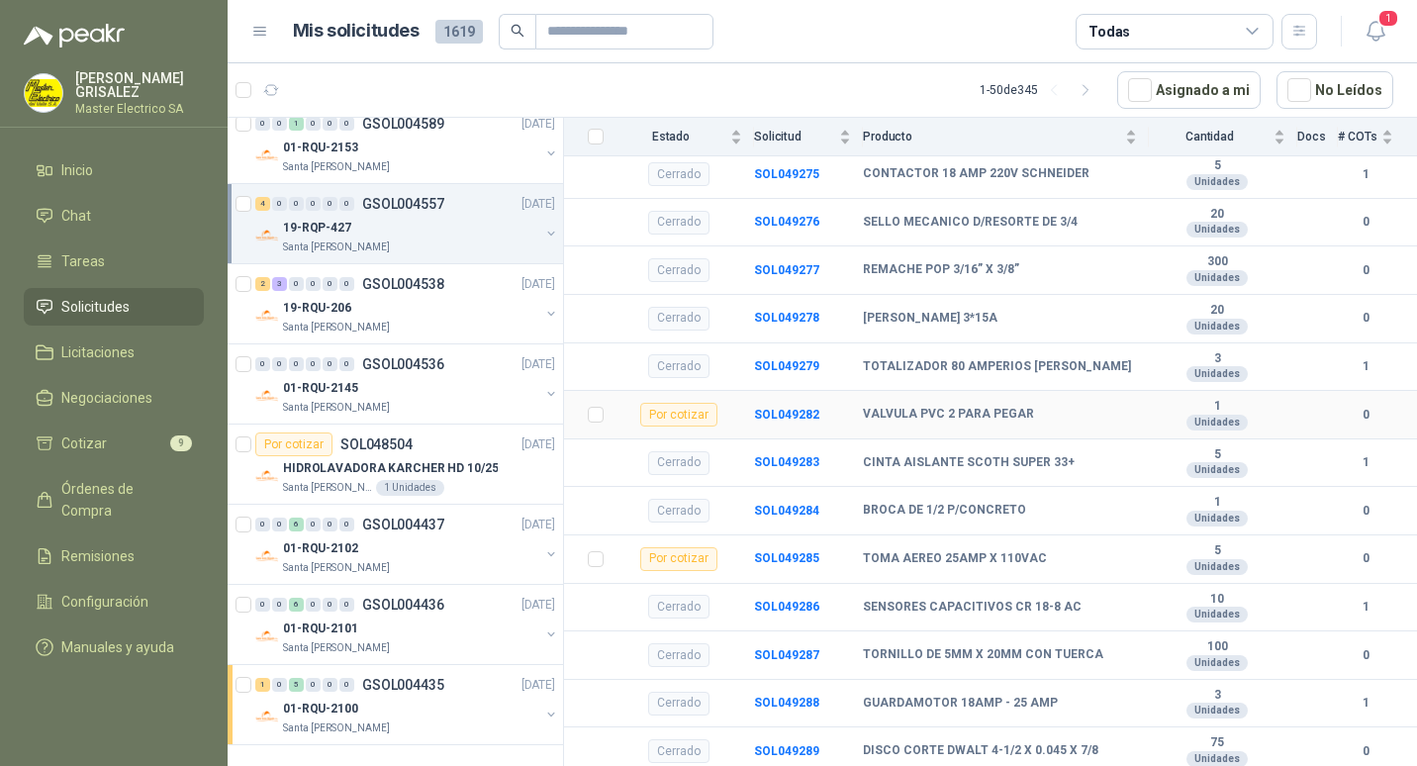
scroll to position [791, 0]
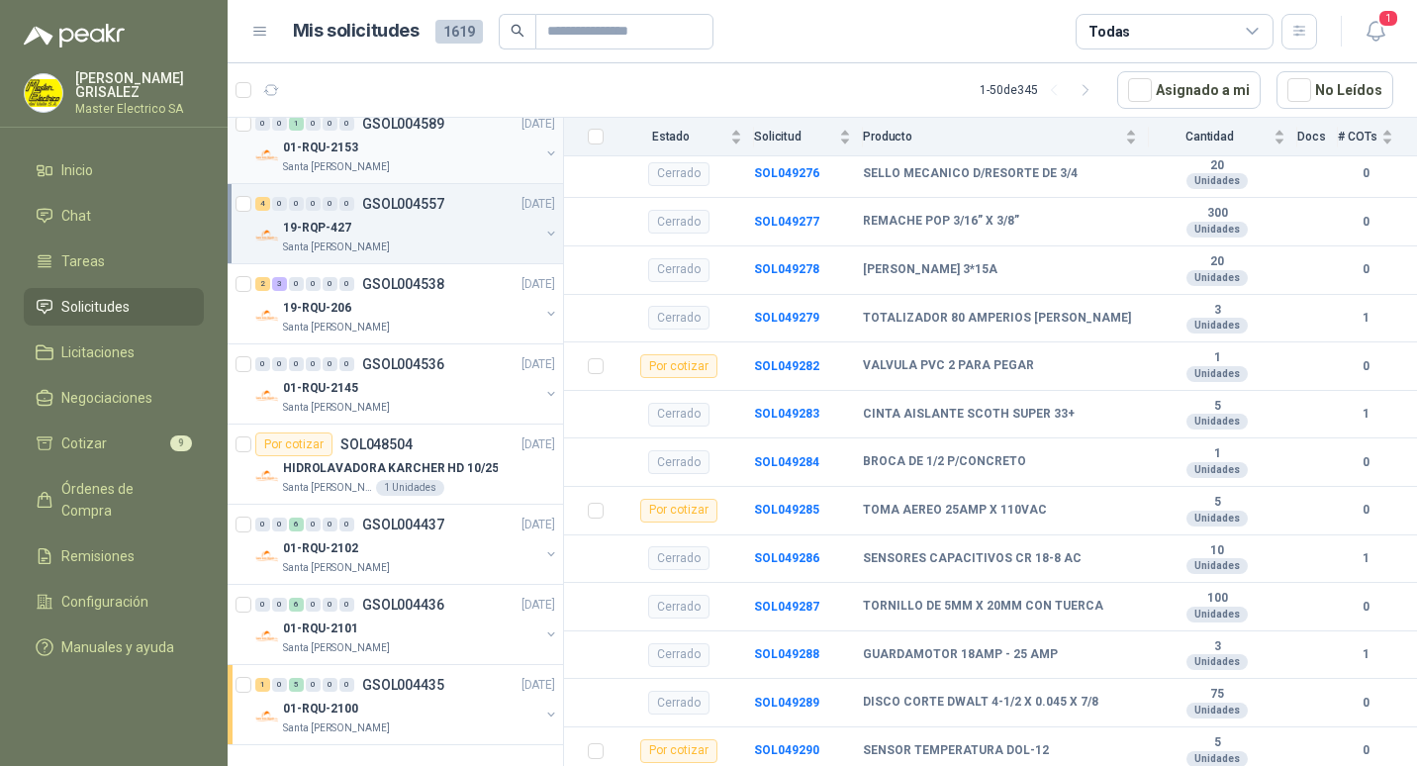
click at [411, 127] on p "GSOL004589" at bounding box center [403, 124] width 82 height 14
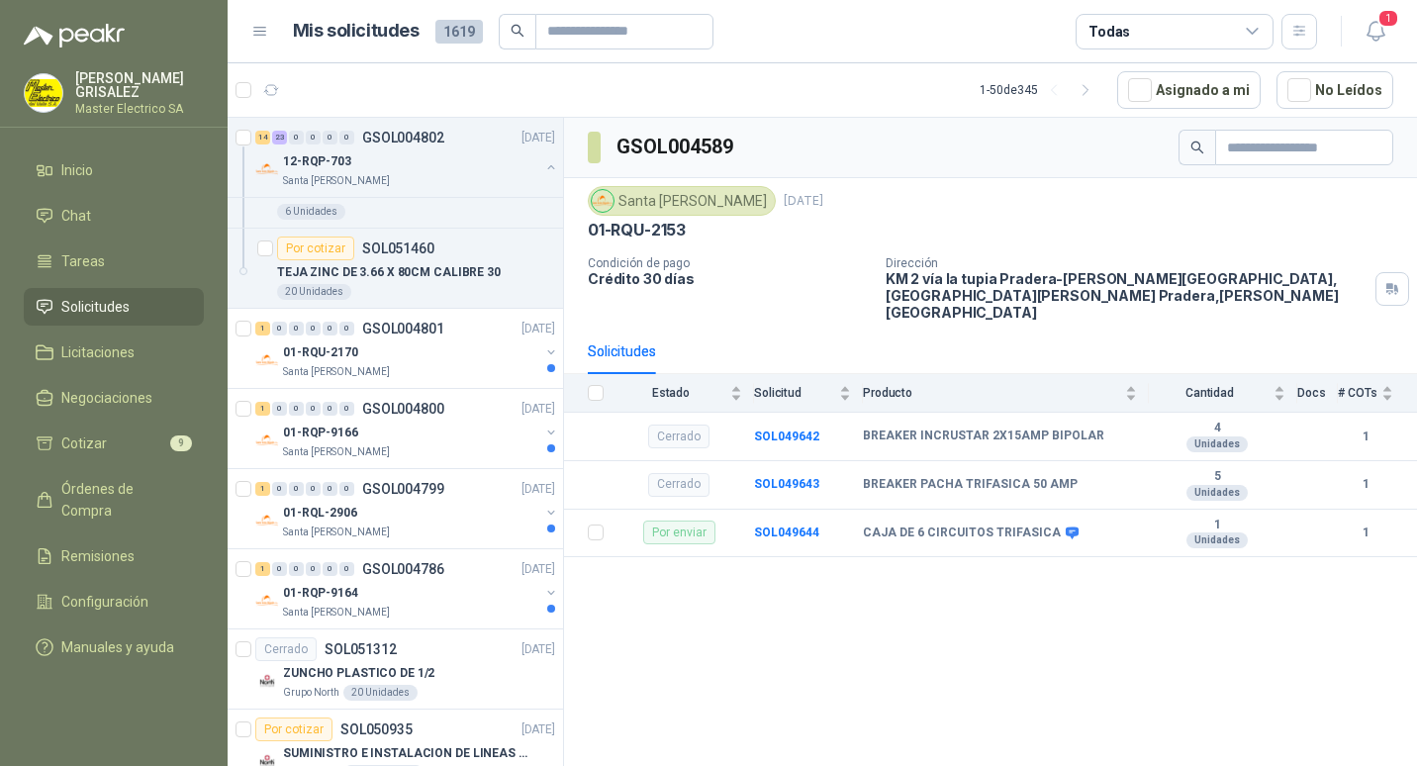
scroll to position [7383, 0]
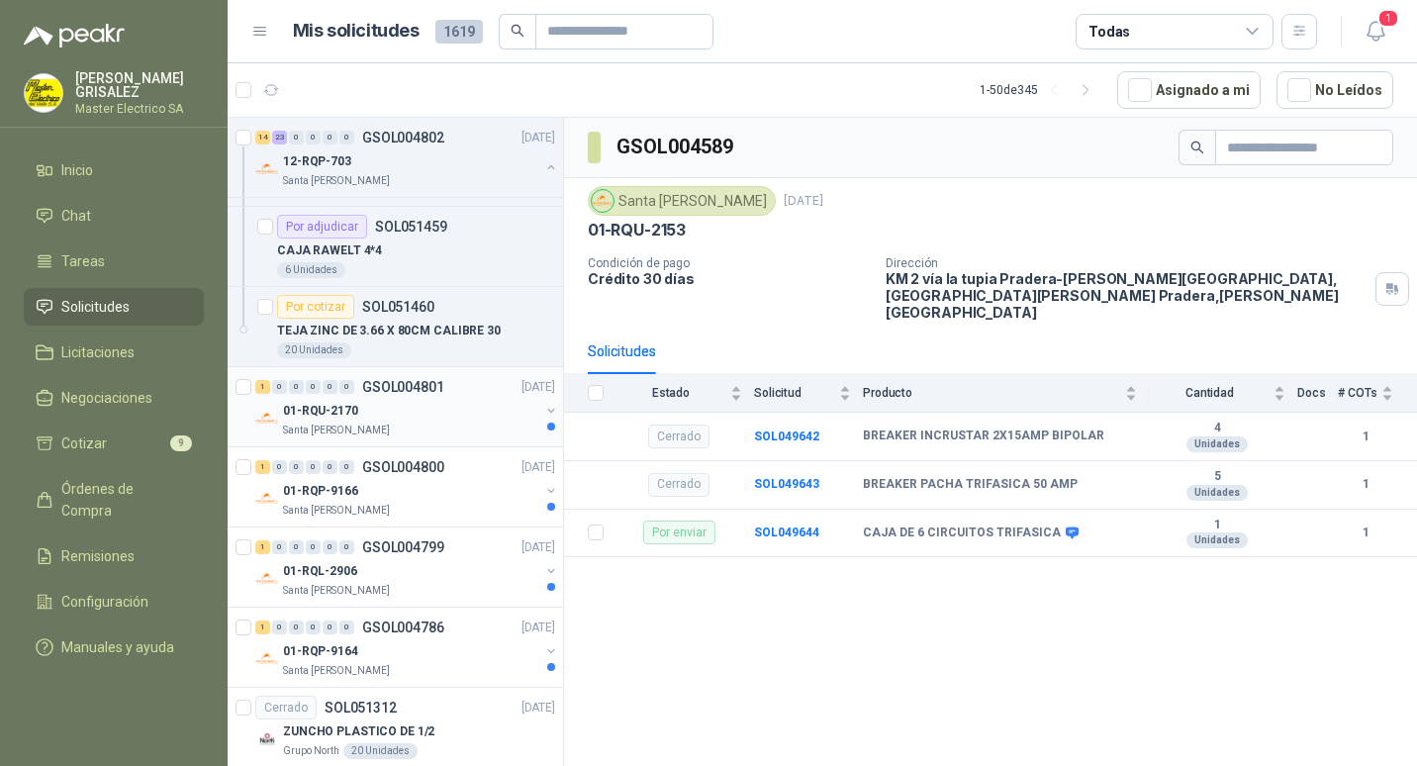
click at [394, 391] on p "GSOL004801" at bounding box center [403, 387] width 82 height 14
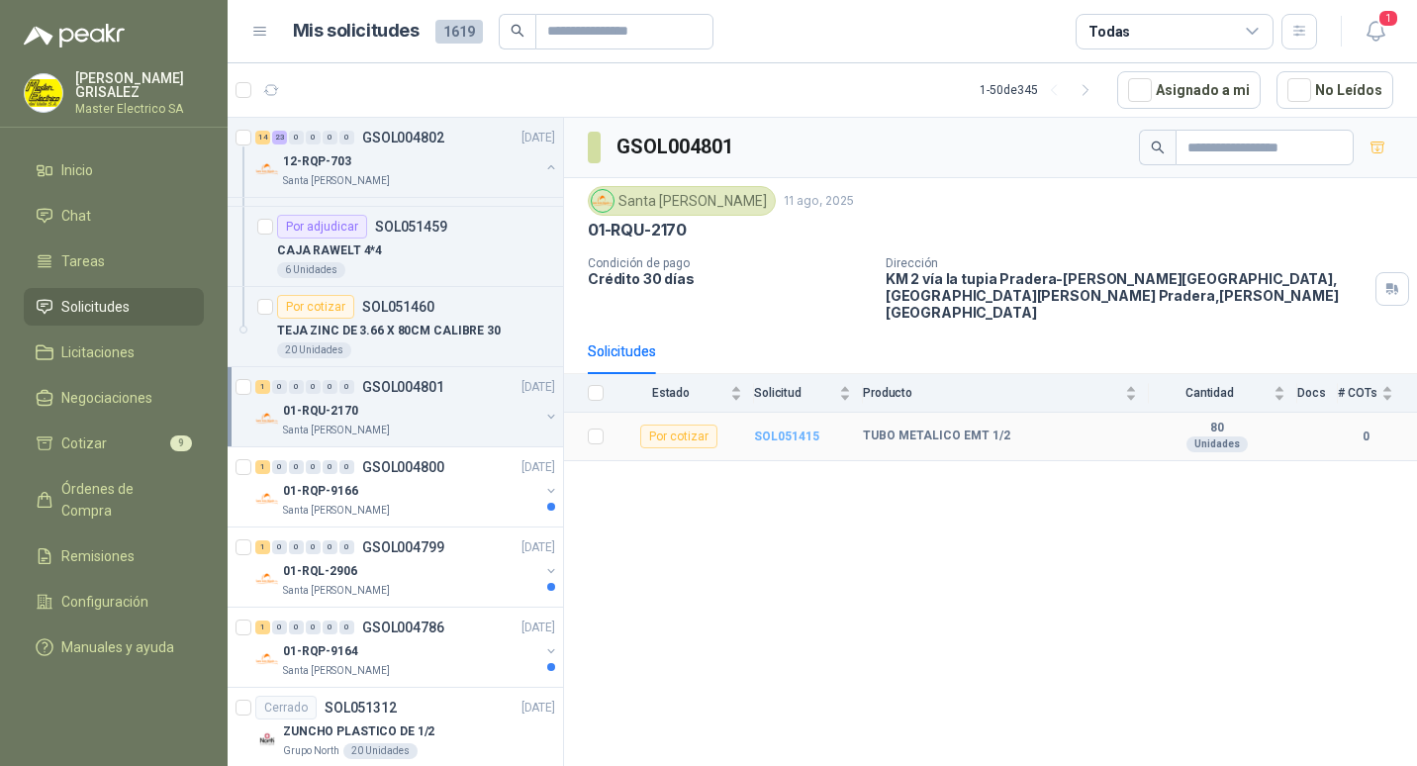
click at [782, 429] on b "SOL051415" at bounding box center [786, 436] width 65 height 14
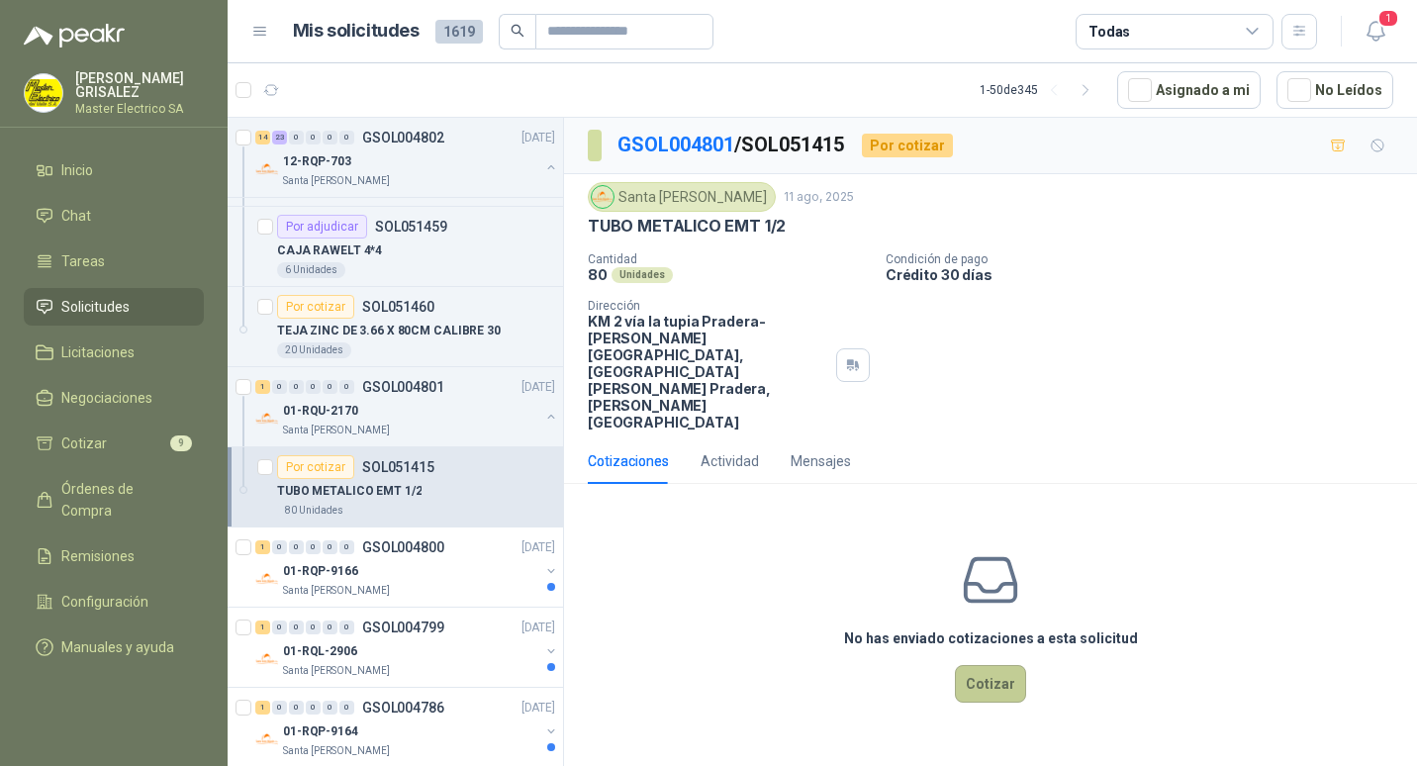
click at [995, 665] on button "Cotizar" at bounding box center [990, 684] width 71 height 38
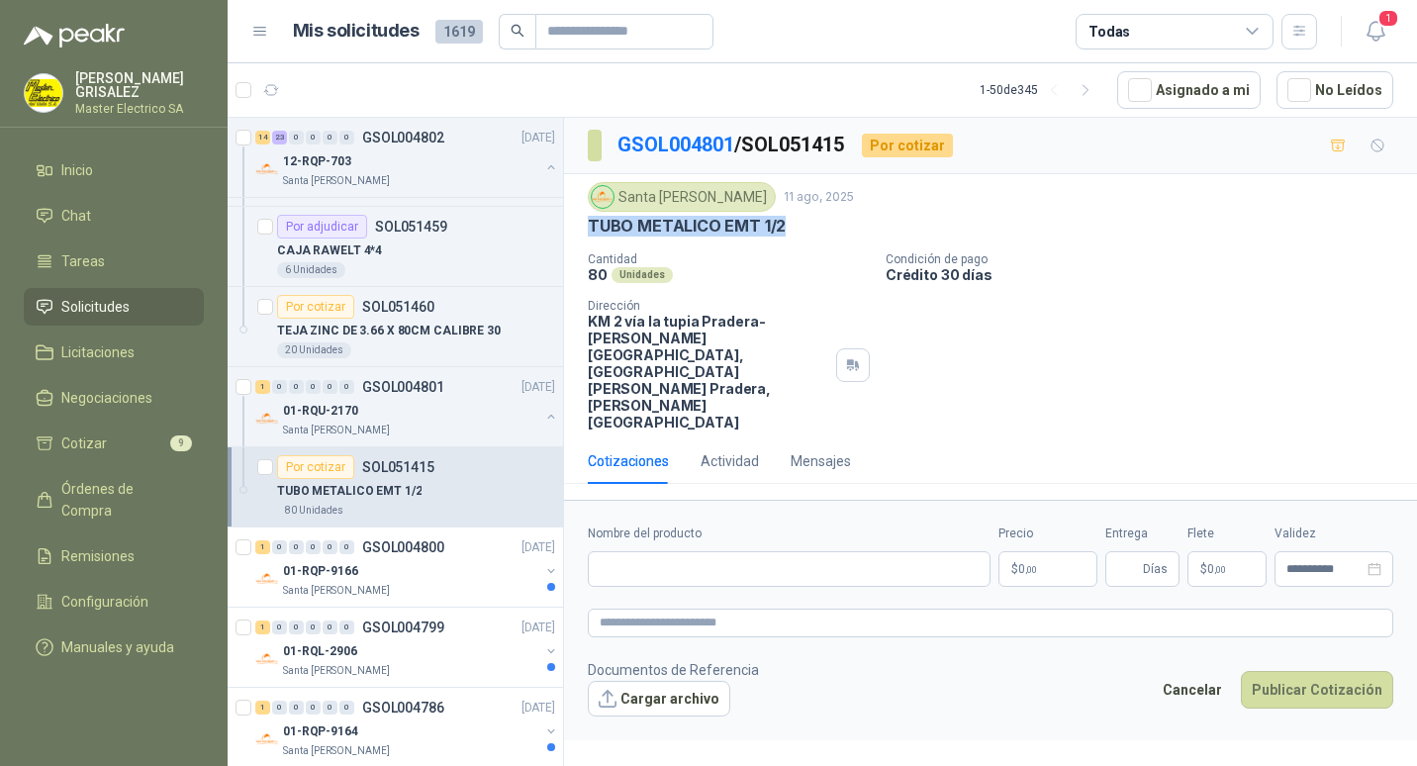
drag, startPoint x: 591, startPoint y: 225, endPoint x: 780, endPoint y: 225, distance: 189.9
click at [780, 225] on div "TUBO METALICO EMT 1/2" at bounding box center [990, 226] width 805 height 21
drag, startPoint x: 780, startPoint y: 225, endPoint x: 757, endPoint y: 223, distance: 23.8
paste input "**********"
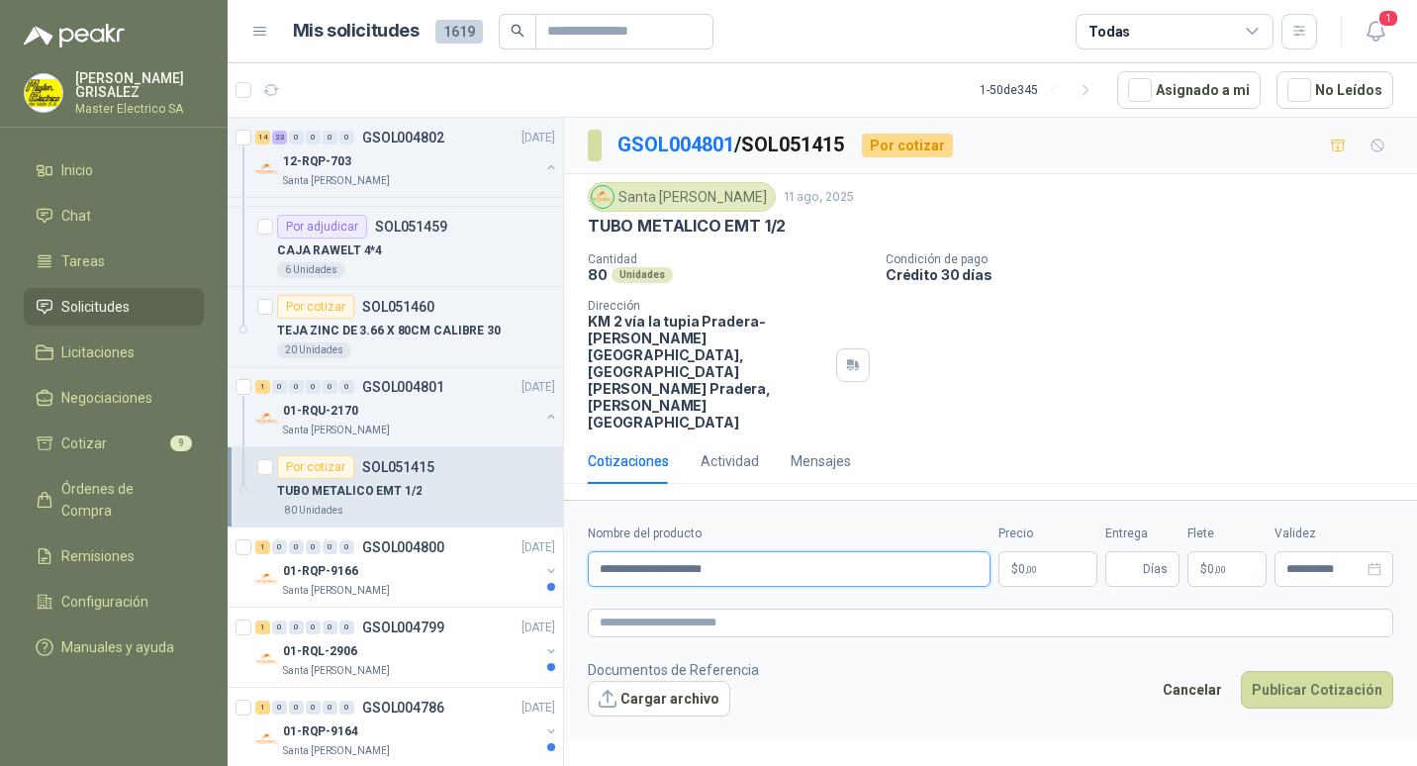
type input "**********"
click at [1044, 551] on p "$ 0 ,00" at bounding box center [1047, 569] width 99 height 36
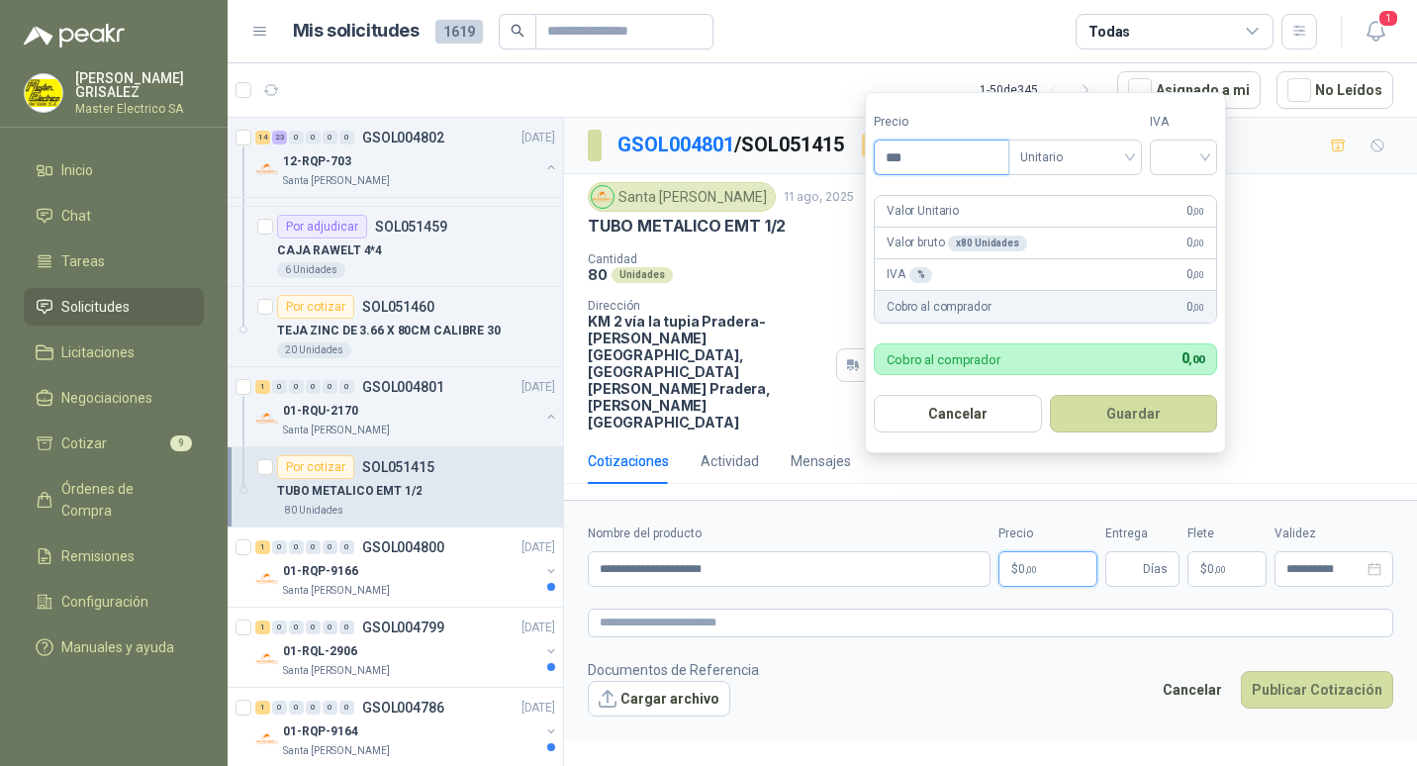
click at [901, 158] on input "***" at bounding box center [941, 157] width 134 height 34
click at [899, 156] on input "***" at bounding box center [941, 157] width 134 height 34
click at [1136, 154] on div "Unitario" at bounding box center [1075, 157] width 134 height 36
type input "********"
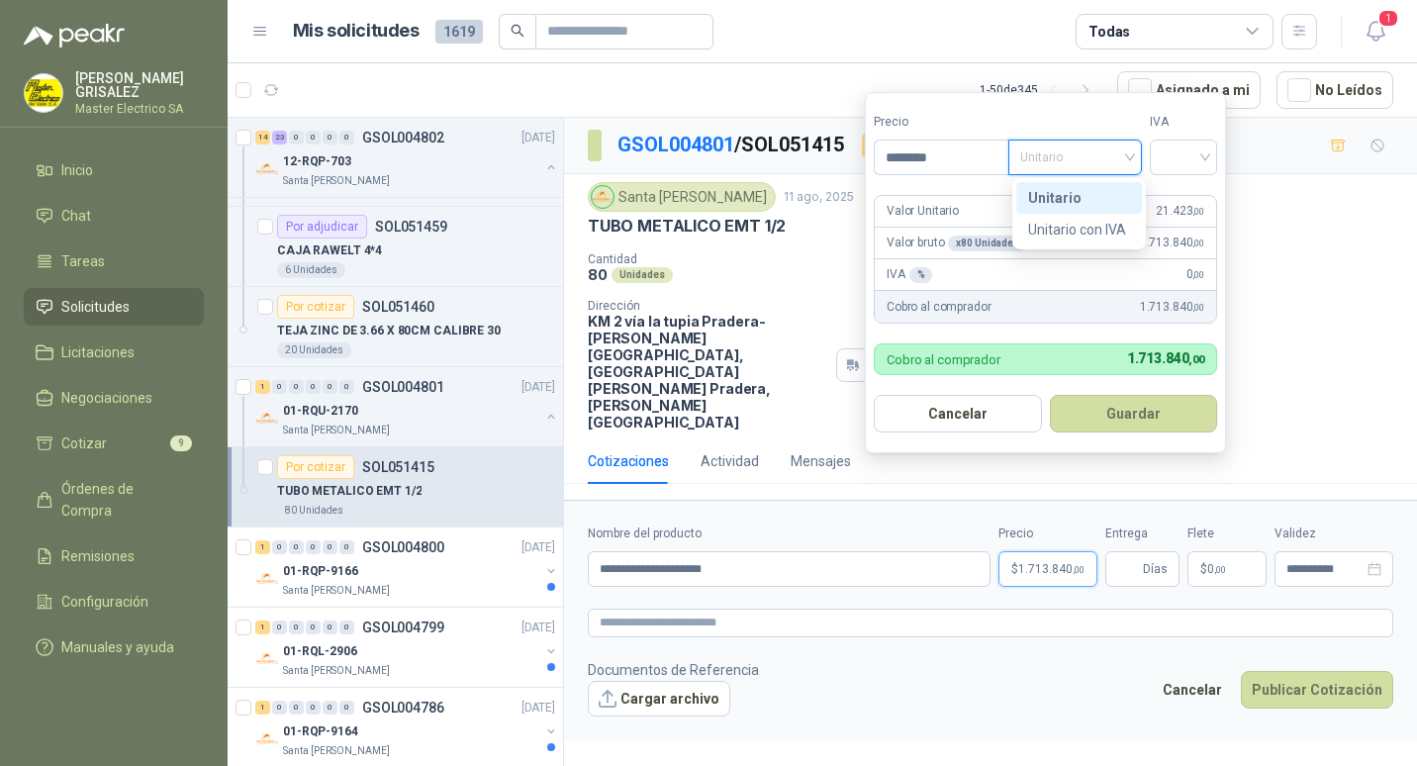
click at [1041, 195] on div "Unitario" at bounding box center [1079, 198] width 102 height 22
click at [1211, 156] on div at bounding box center [1182, 157] width 67 height 36
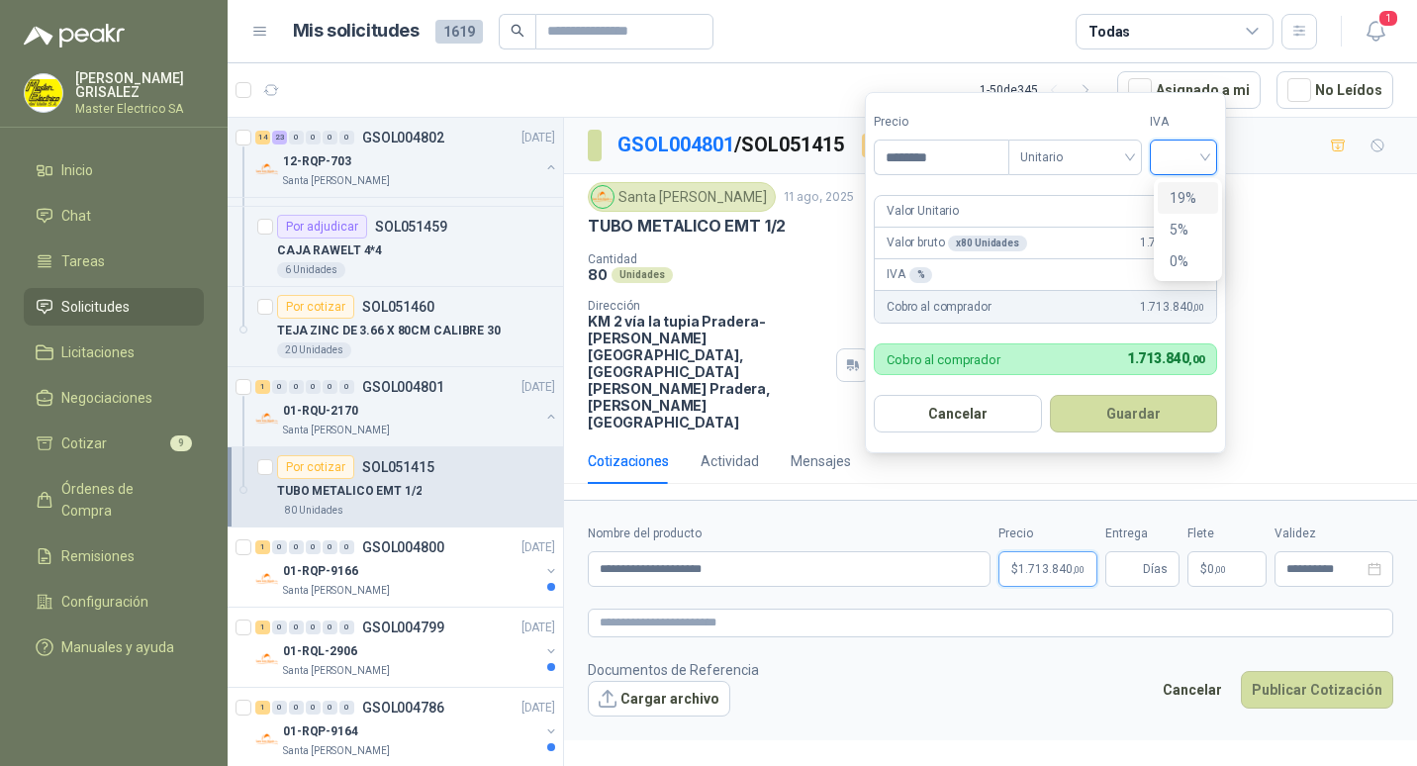
click at [1173, 196] on div "19%" at bounding box center [1187, 198] width 37 height 22
click at [1121, 415] on button "Guardar" at bounding box center [1136, 414] width 170 height 38
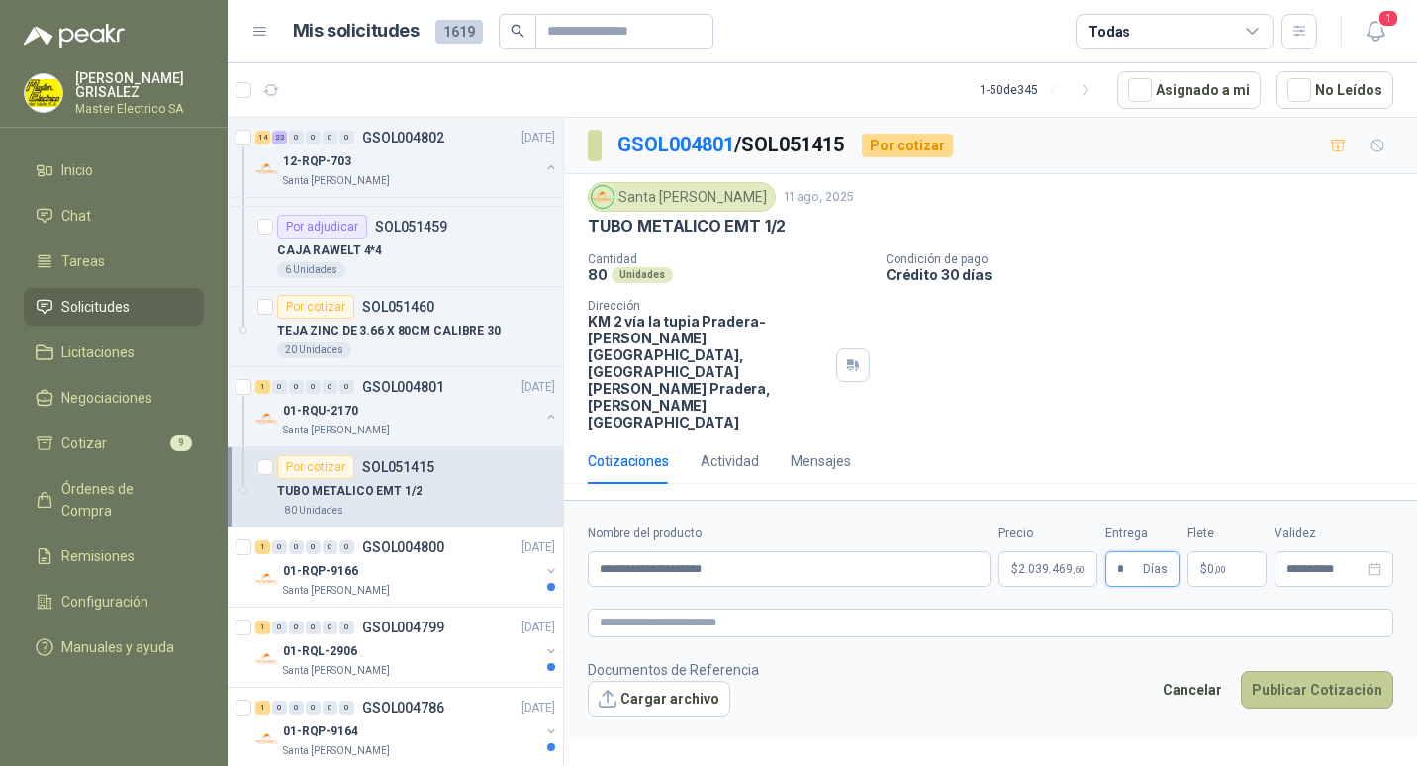
type input "*"
click at [1306, 671] on button "Publicar Cotización" at bounding box center [1316, 690] width 152 height 38
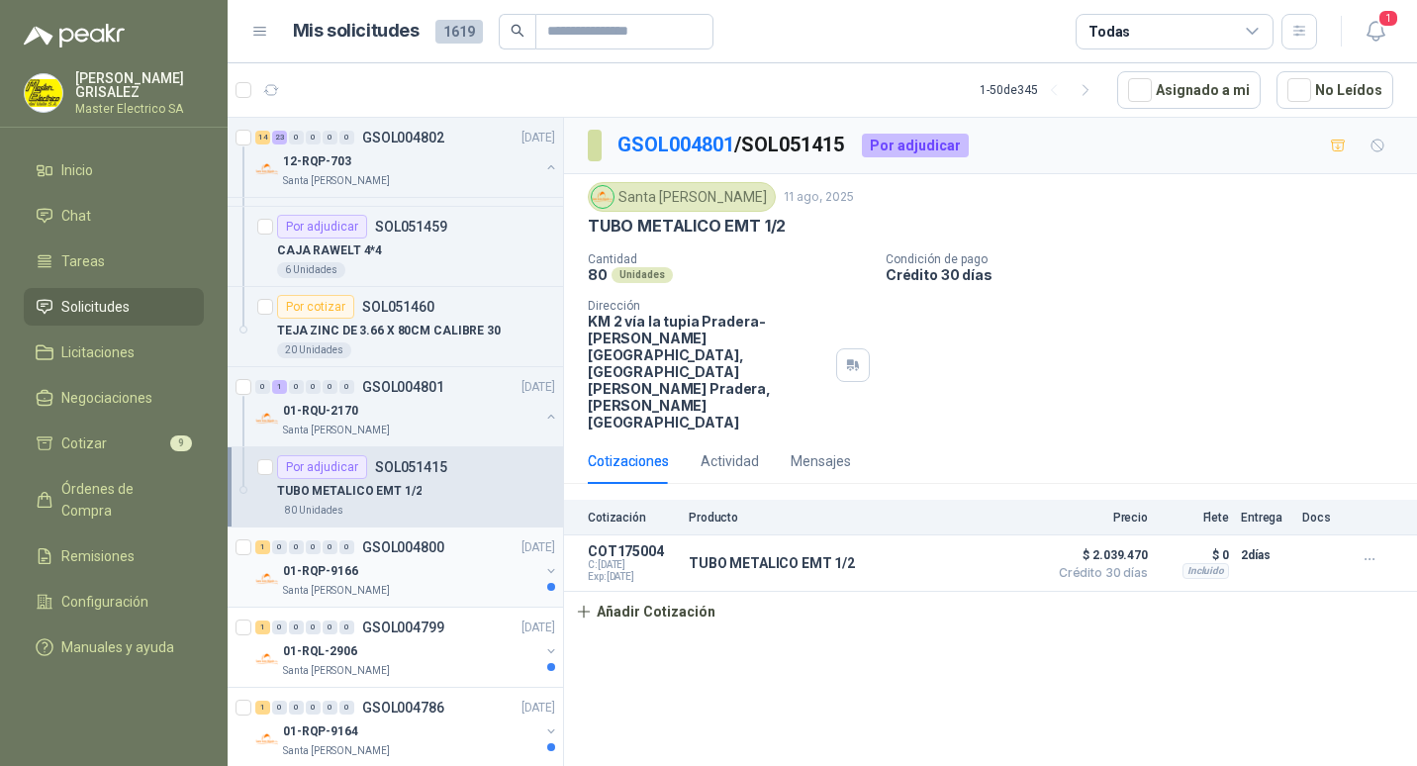
click at [387, 545] on p "GSOL004800" at bounding box center [403, 547] width 82 height 14
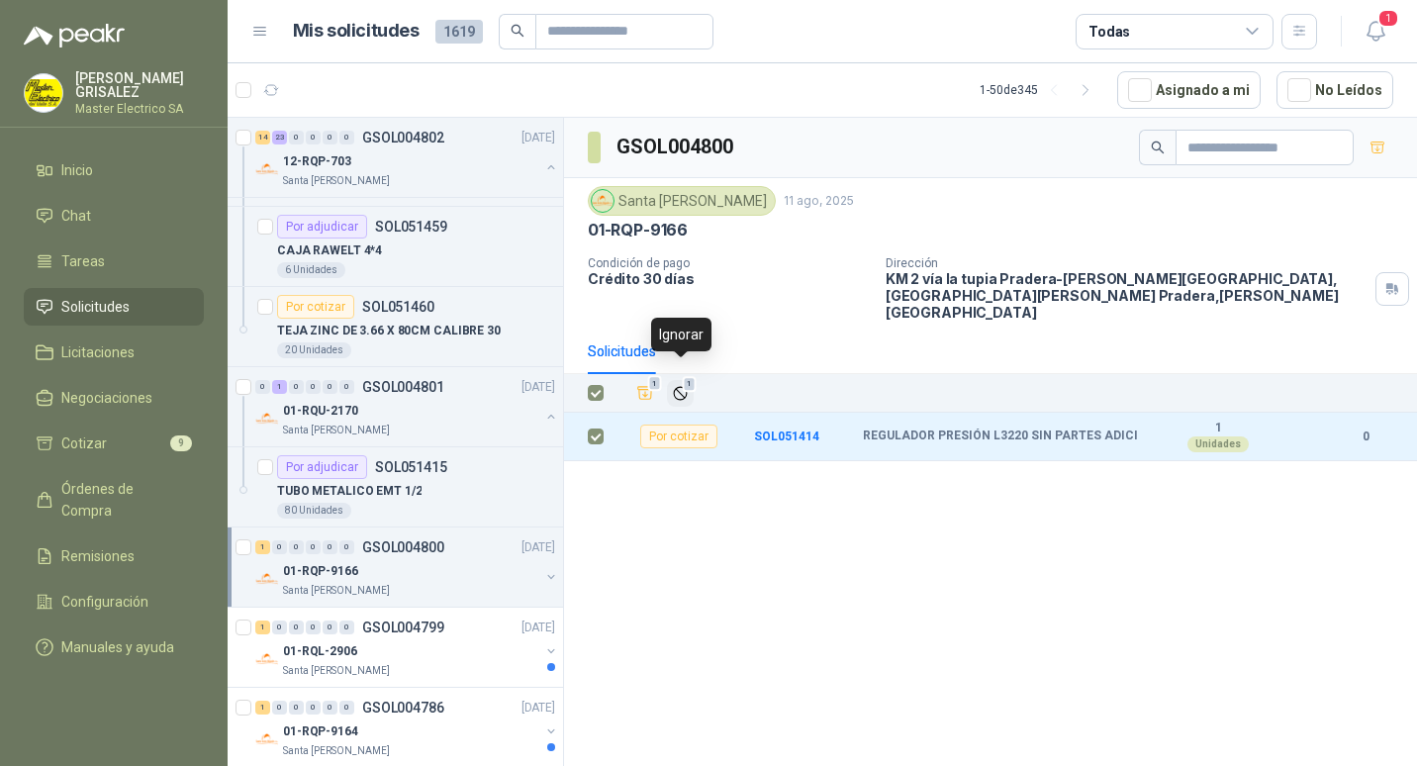
click at [686, 376] on span "1" at bounding box center [690, 384] width 14 height 16
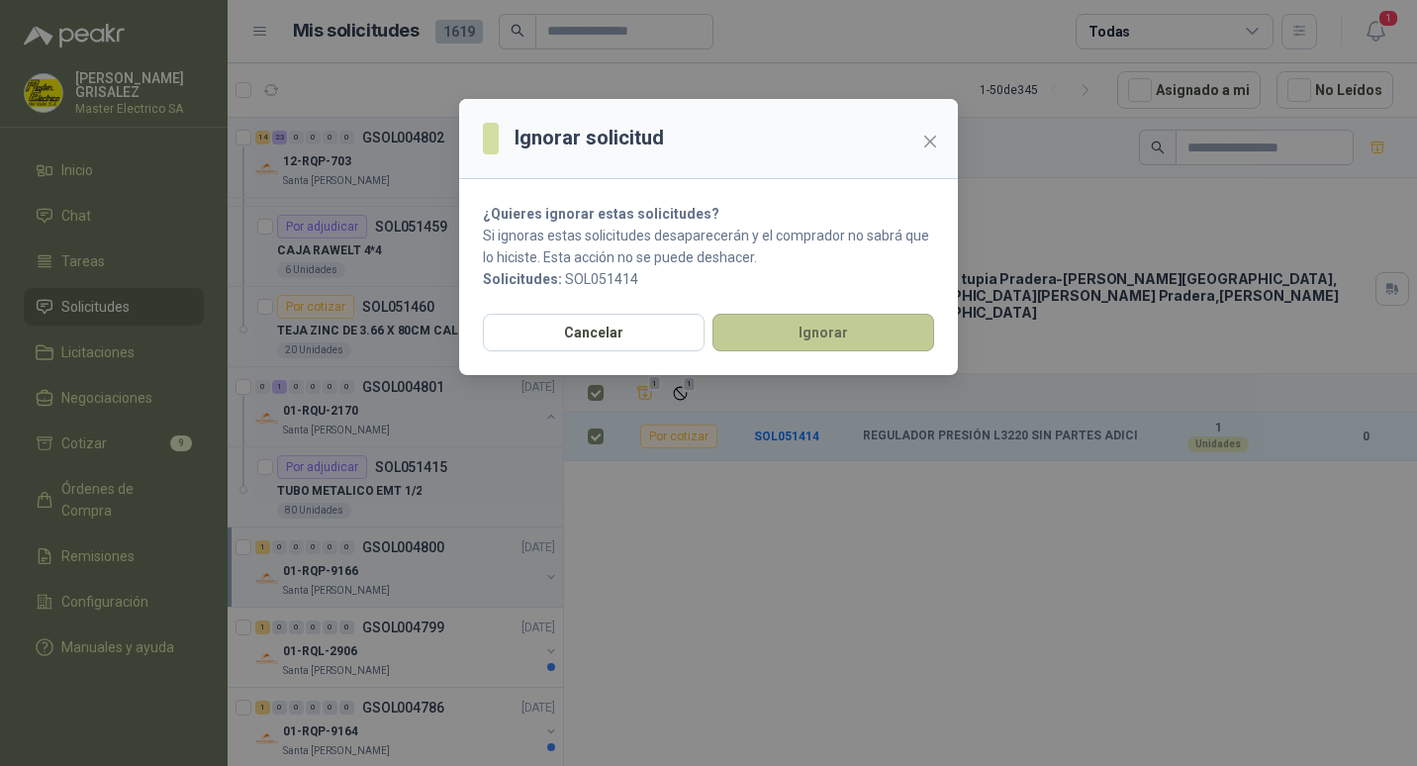
click at [808, 333] on button "Ignorar" at bounding box center [823, 333] width 222 height 38
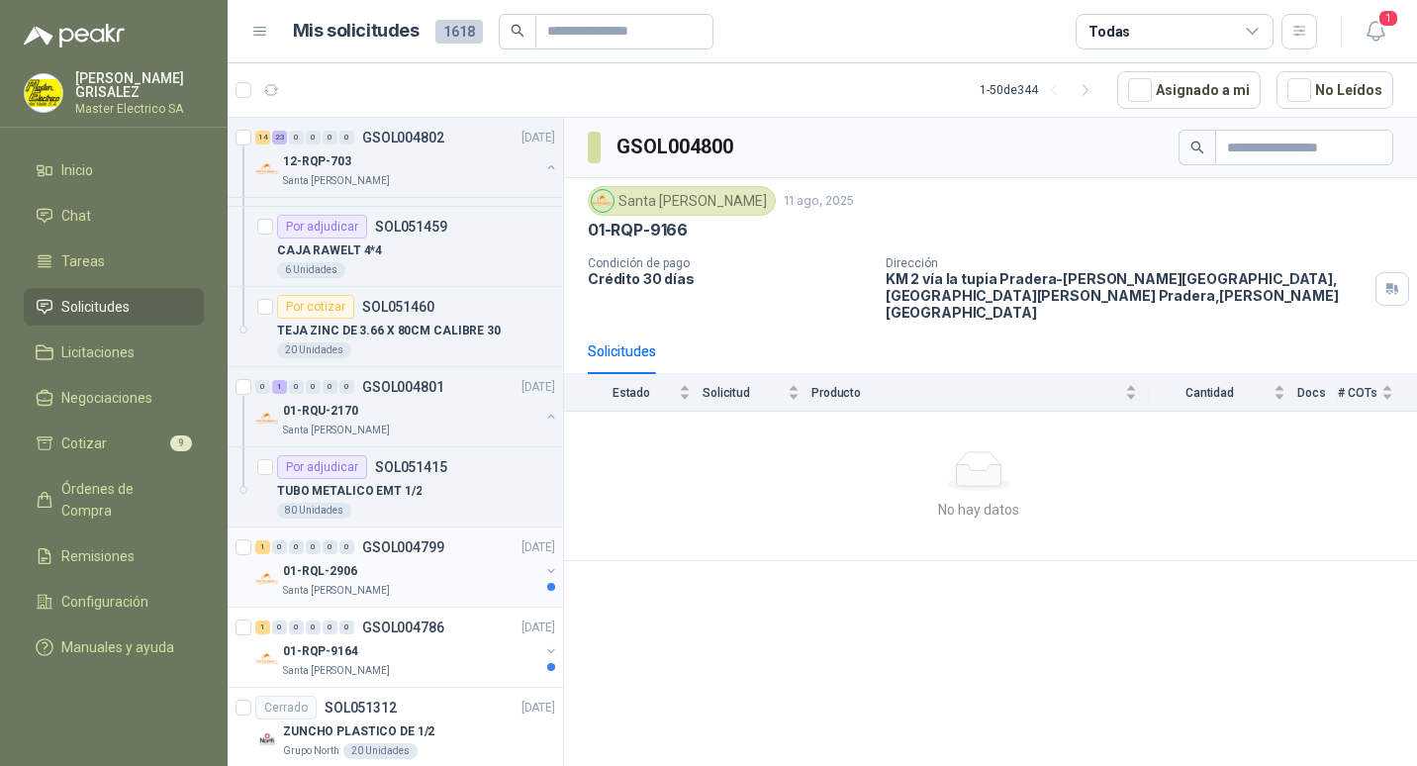
click at [384, 544] on p "GSOL004799" at bounding box center [403, 547] width 82 height 14
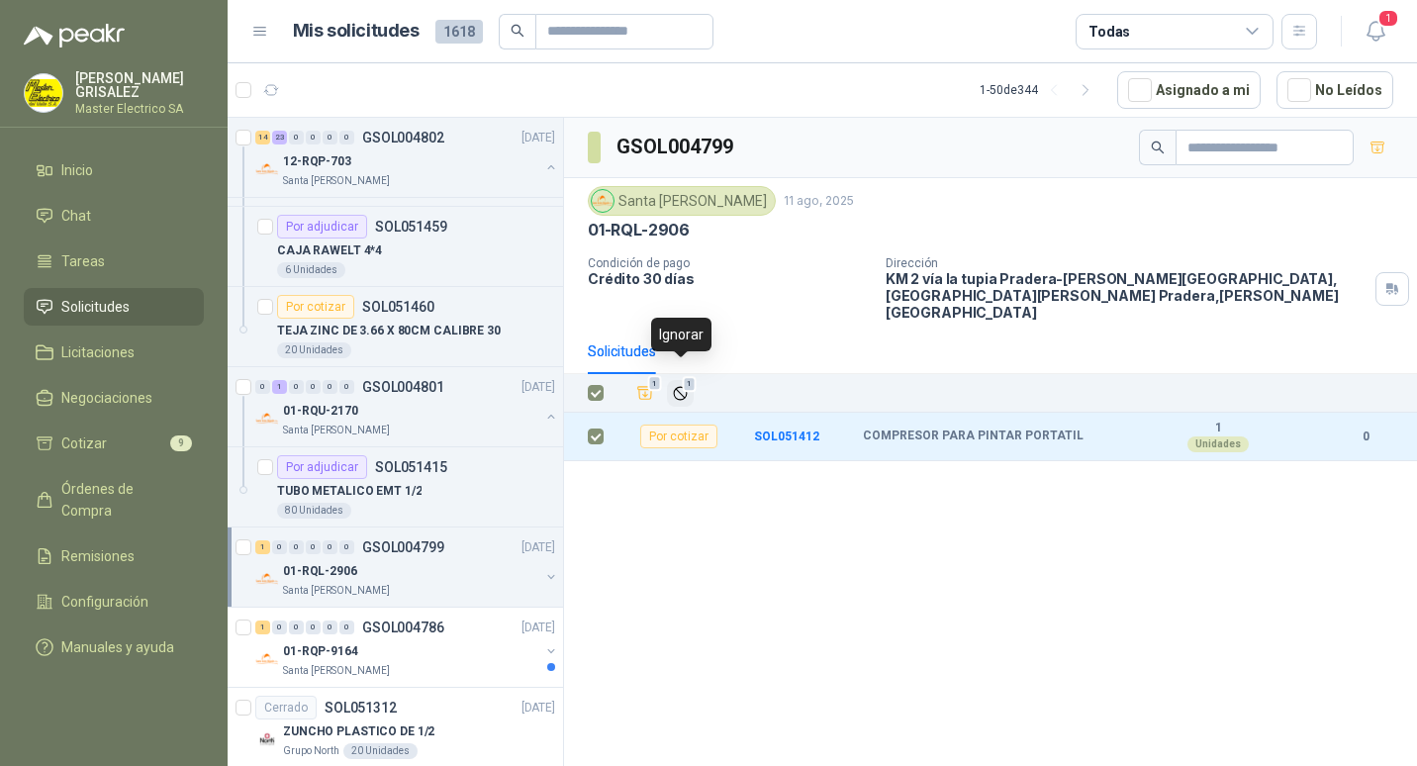
click at [683, 376] on span "1" at bounding box center [690, 384] width 14 height 16
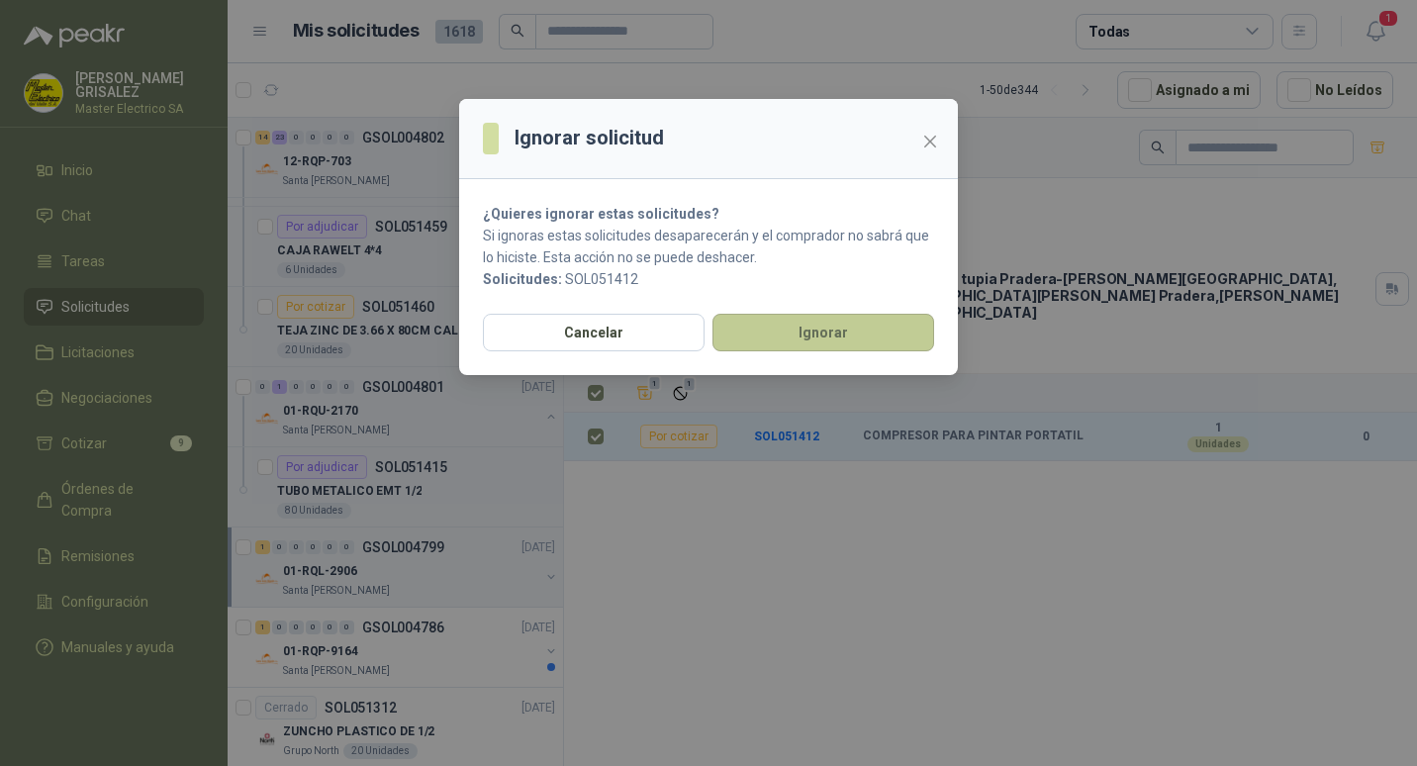
click at [804, 336] on button "Ignorar" at bounding box center [823, 333] width 222 height 38
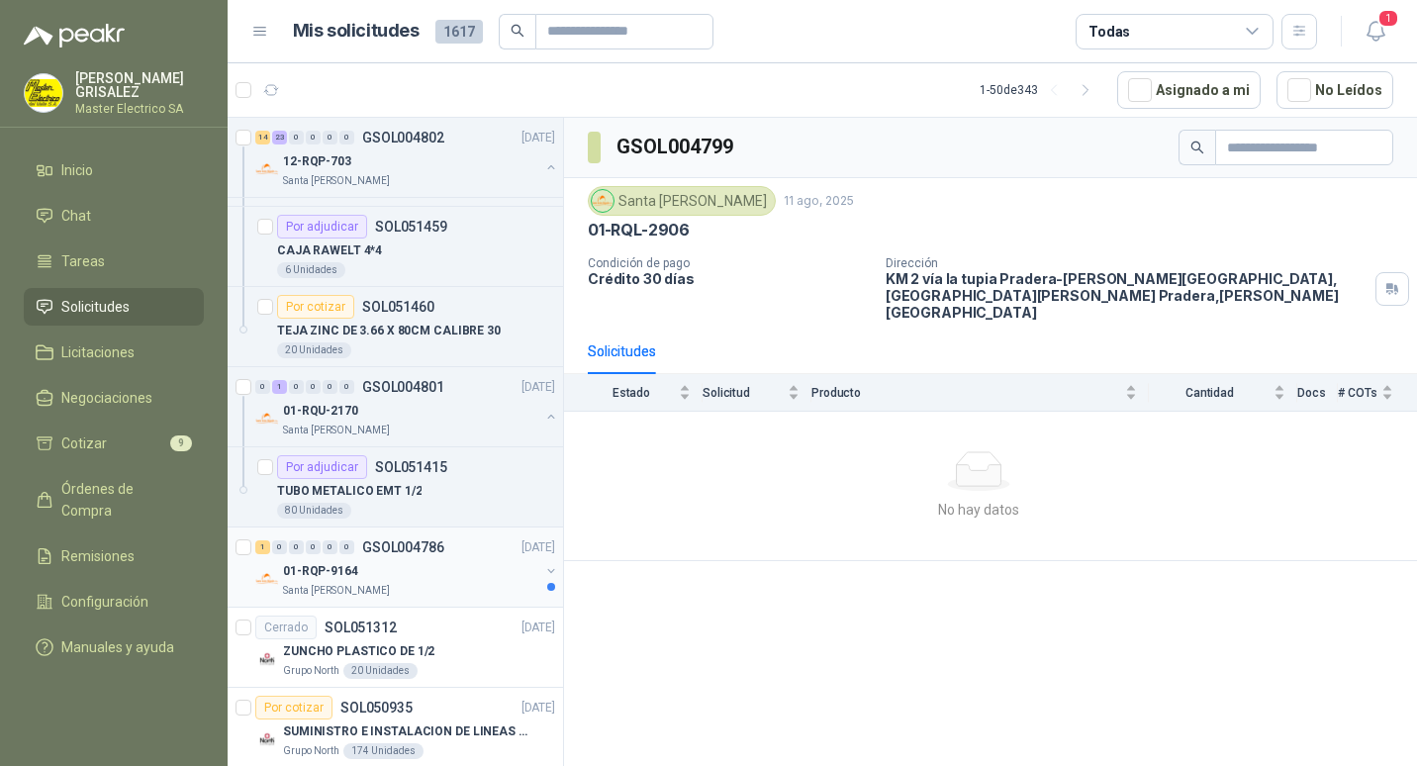
click at [397, 550] on p "GSOL004786" at bounding box center [403, 547] width 82 height 14
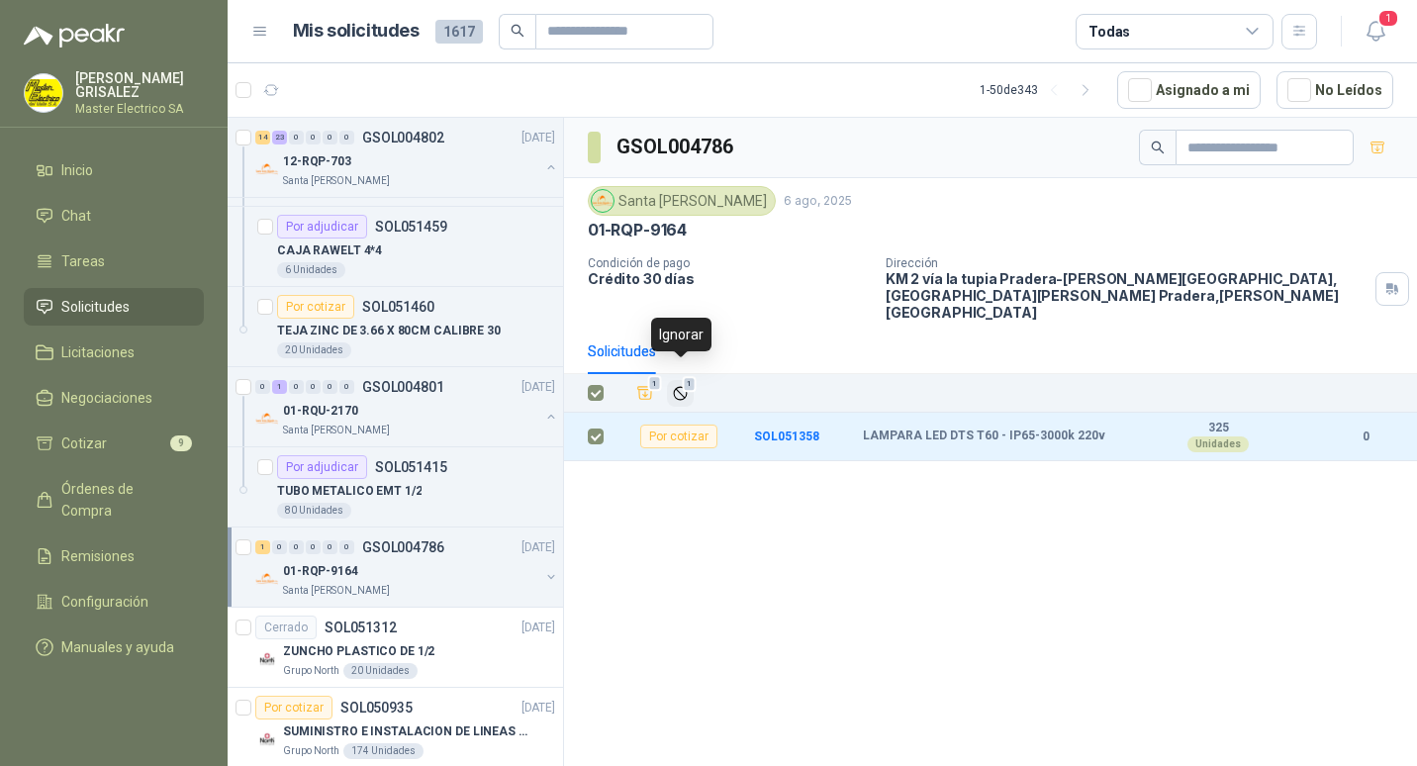
click at [689, 376] on span "1" at bounding box center [690, 384] width 14 height 16
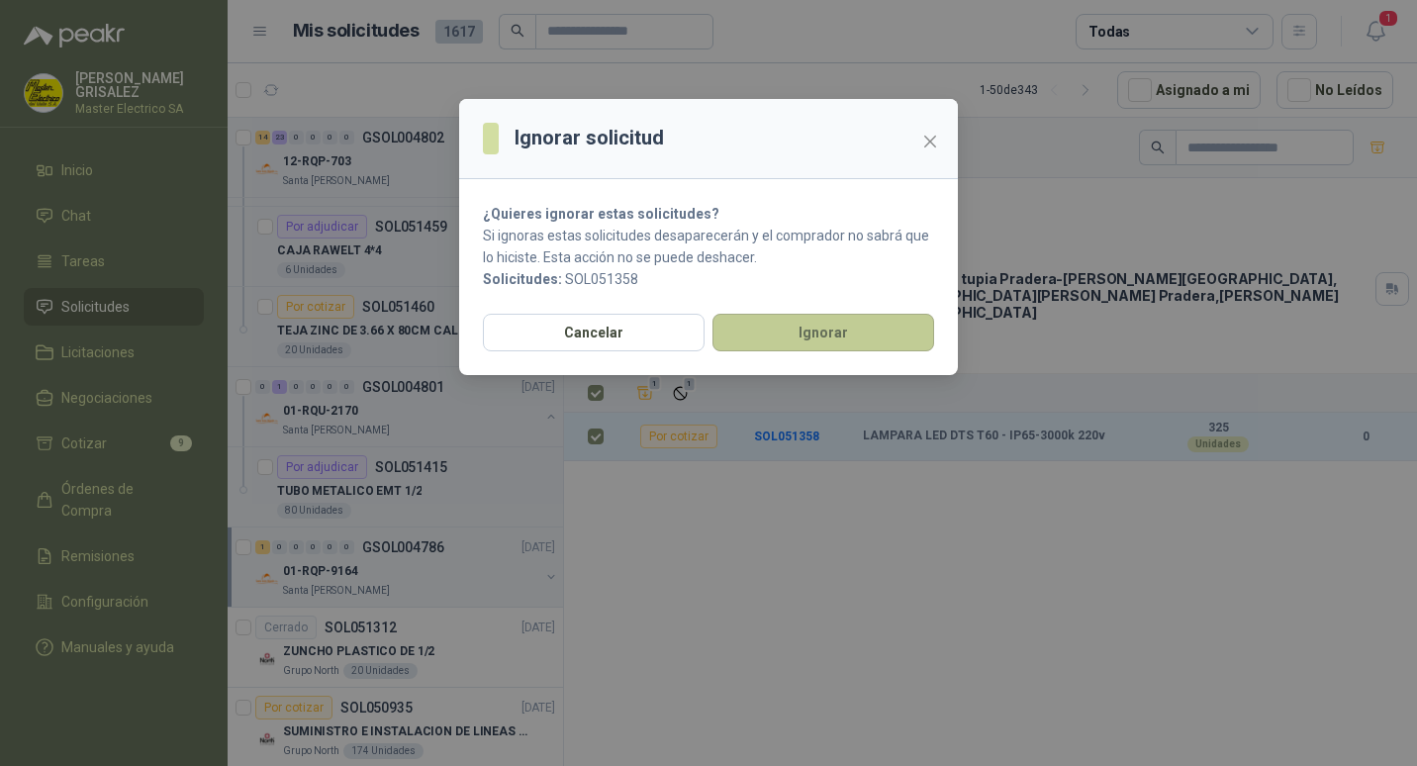
click at [809, 326] on button "Ignorar" at bounding box center [823, 333] width 222 height 38
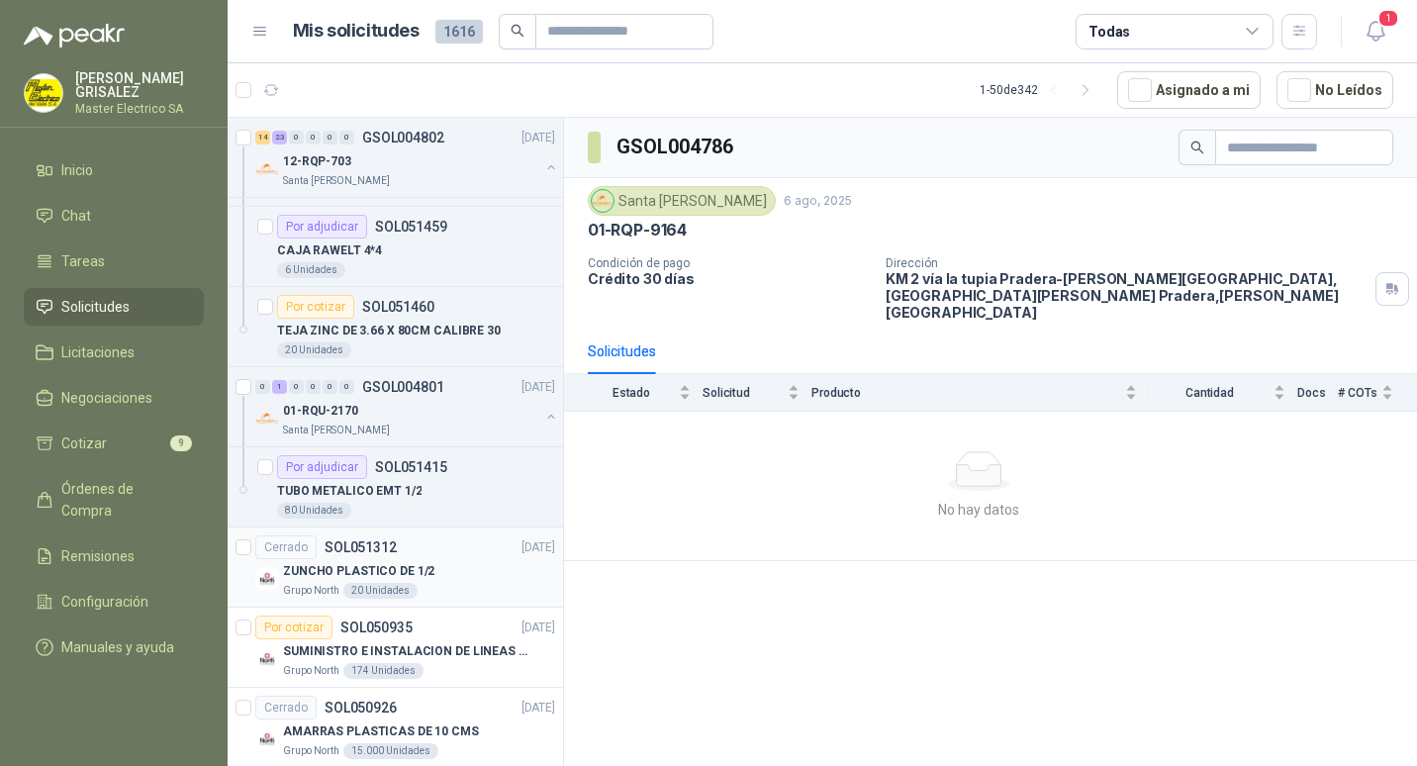
scroll to position [7482, 0]
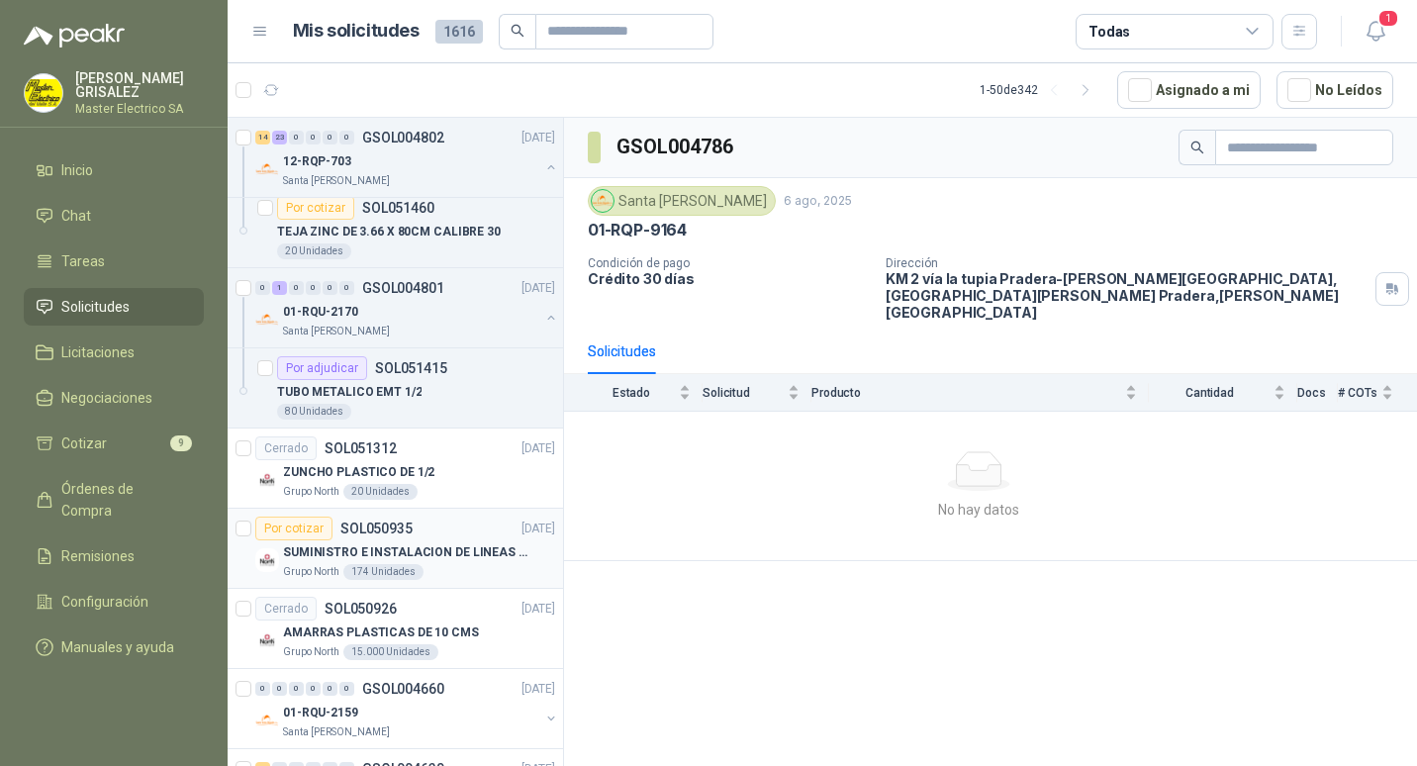
click at [371, 526] on p "SOL050935" at bounding box center [376, 528] width 72 height 14
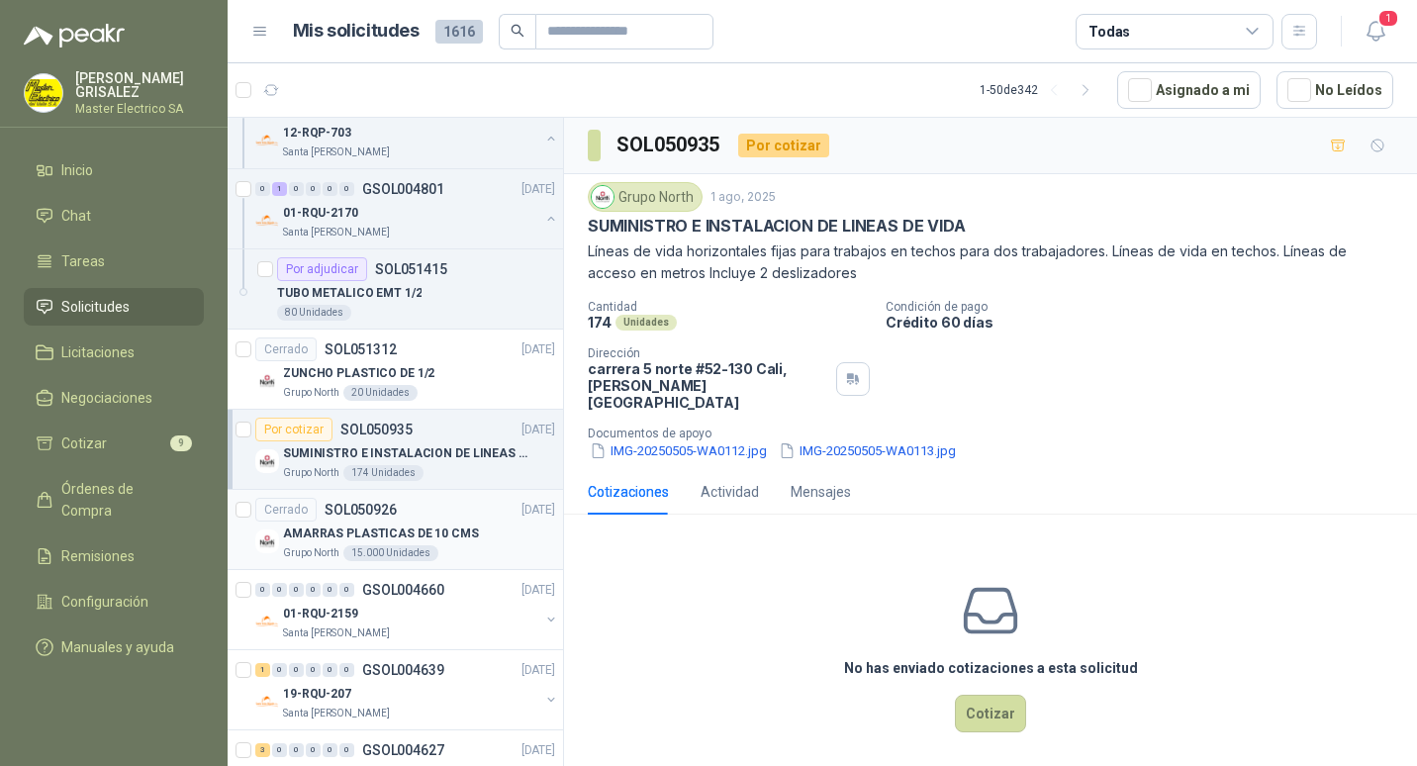
scroll to position [7680, 0]
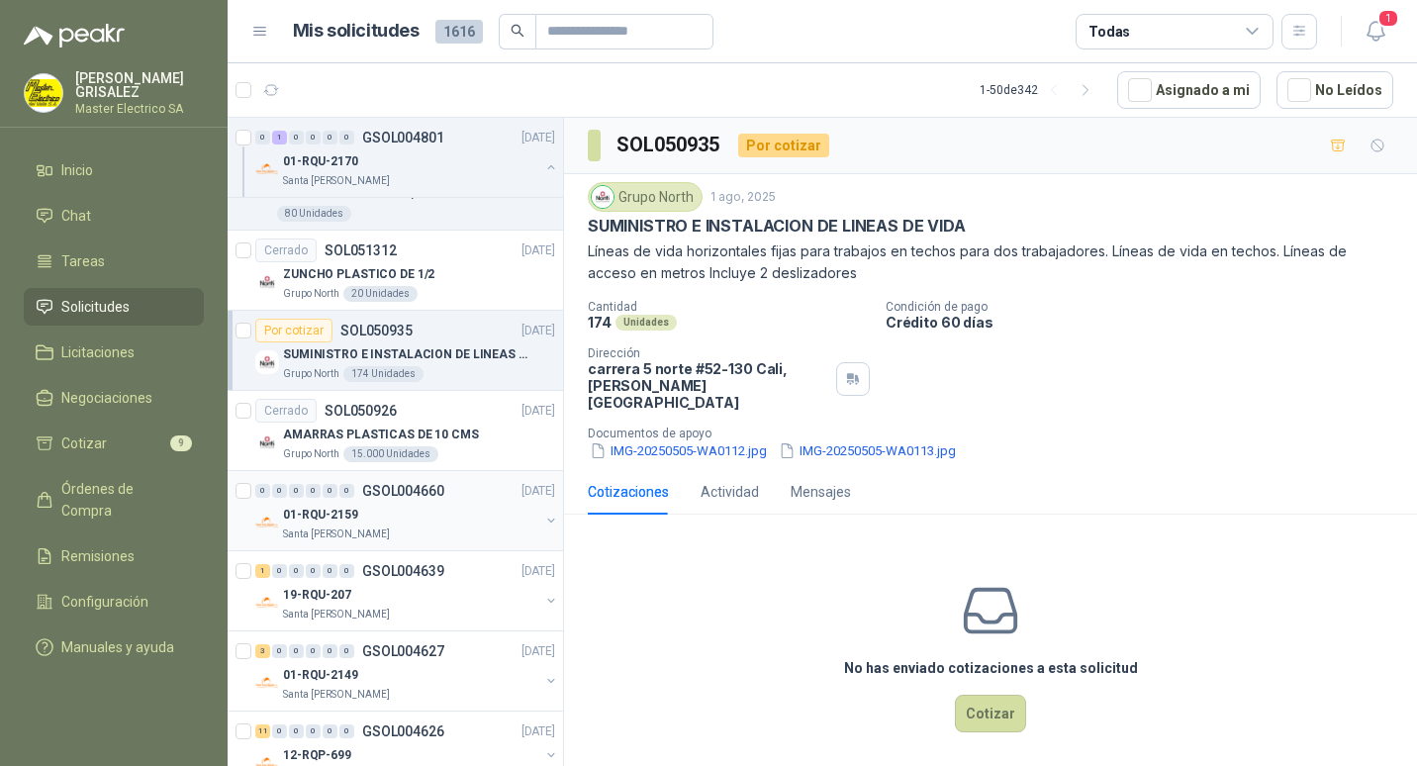
click at [388, 492] on p "GSOL004660" at bounding box center [403, 491] width 82 height 14
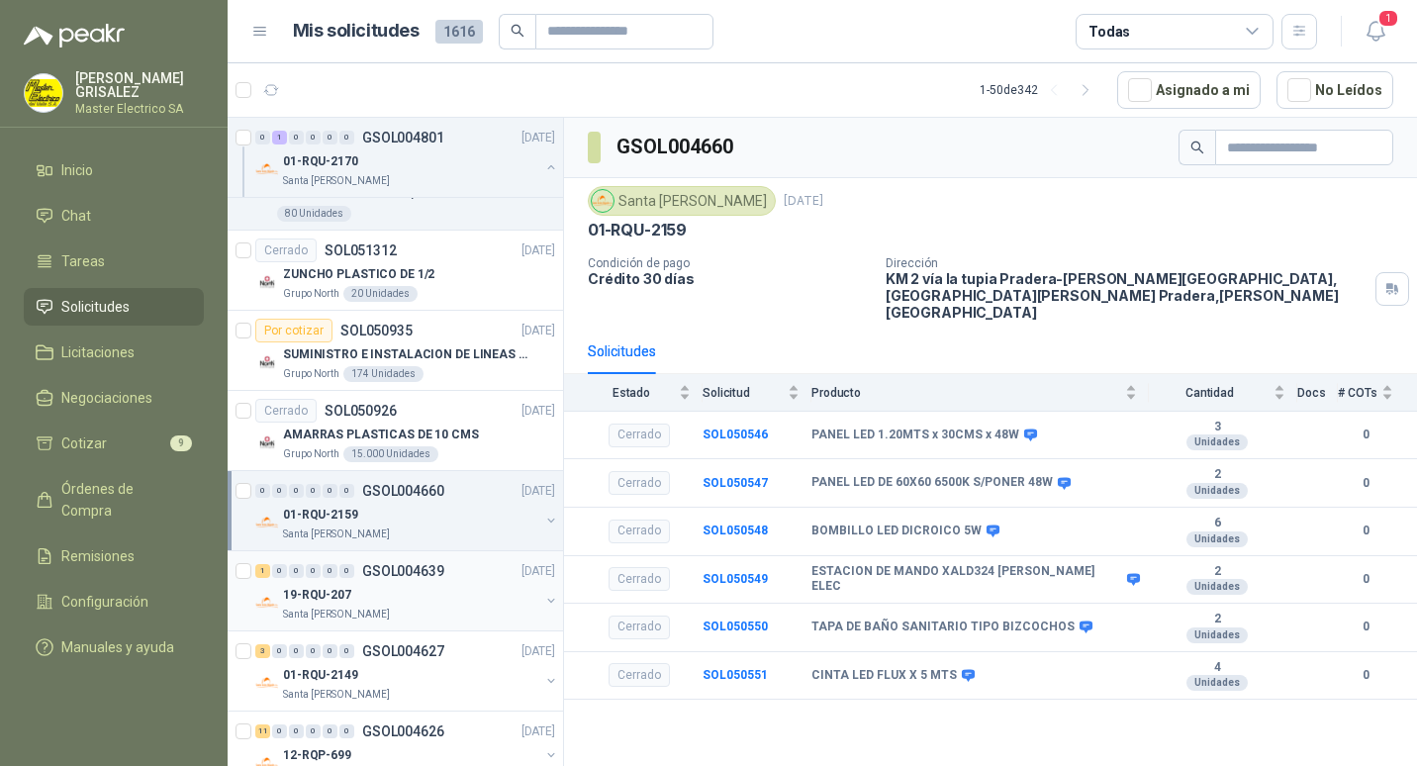
click at [397, 568] on p "GSOL004639" at bounding box center [403, 571] width 82 height 14
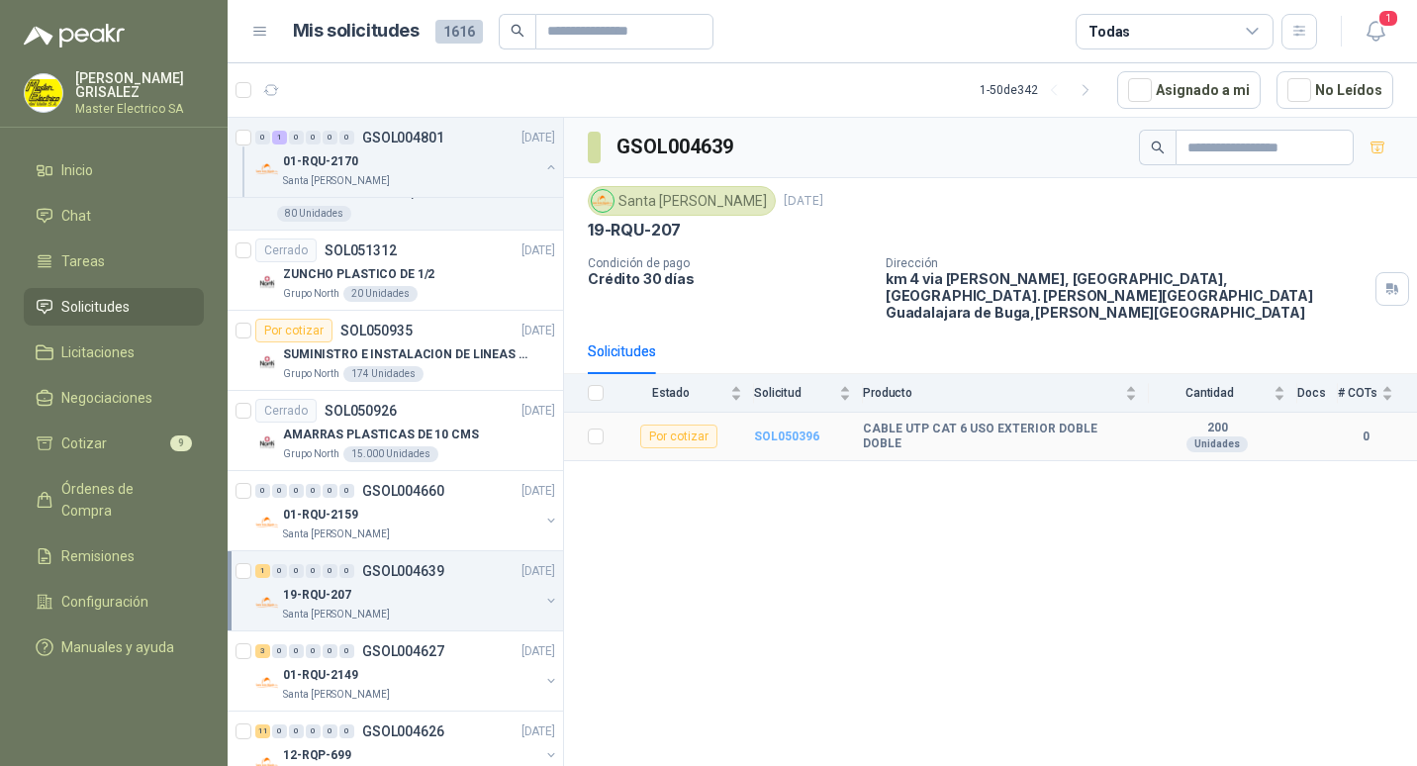
click at [796, 429] on b "SOL050396" at bounding box center [786, 436] width 65 height 14
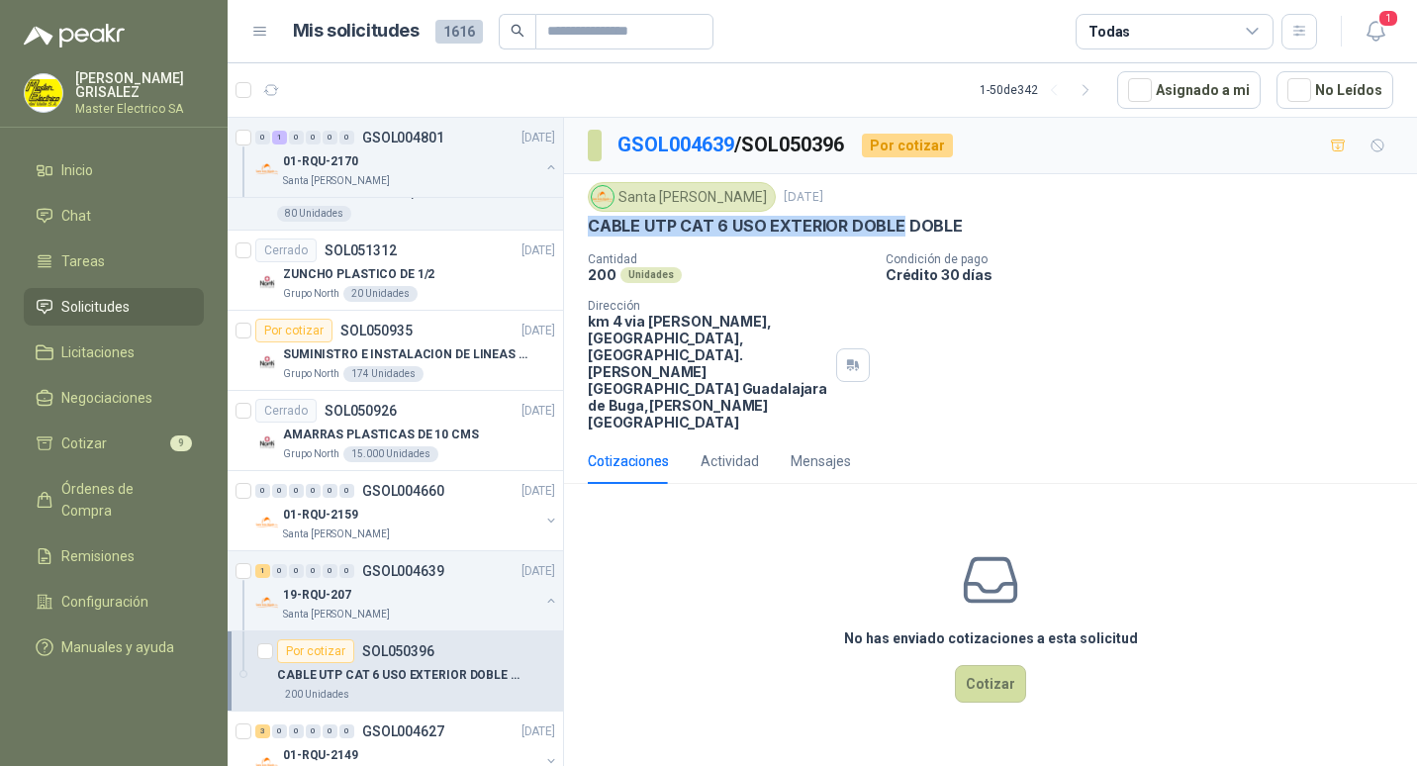
drag, startPoint x: 589, startPoint y: 224, endPoint x: 894, endPoint y: 229, distance: 305.7
click at [894, 229] on p "CABLE UTP CAT 6 USO EXTERIOR DOBLE DOBLE" at bounding box center [775, 226] width 375 height 21
click at [982, 665] on button "Cotizar" at bounding box center [990, 684] width 71 height 38
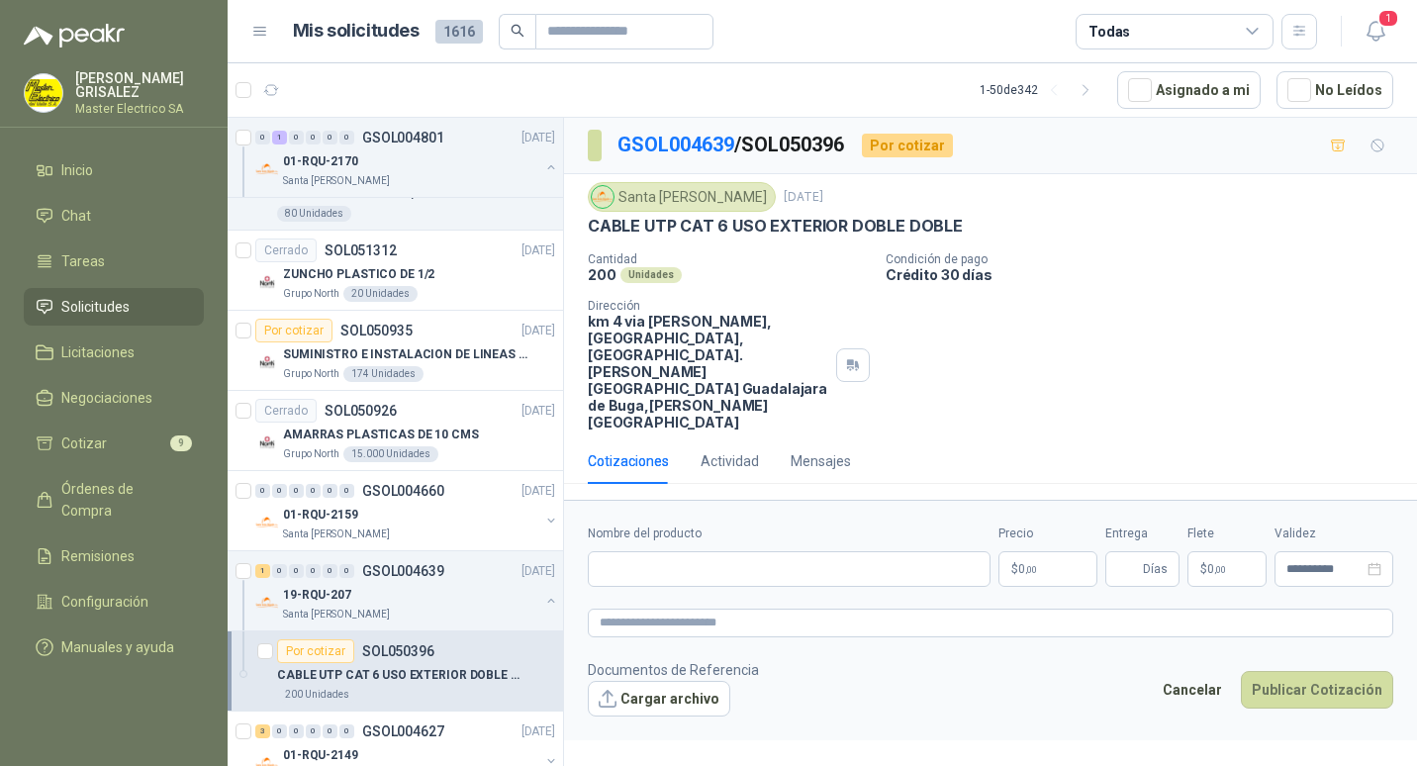
click at [706, 256] on p "Cantidad" at bounding box center [729, 259] width 282 height 14
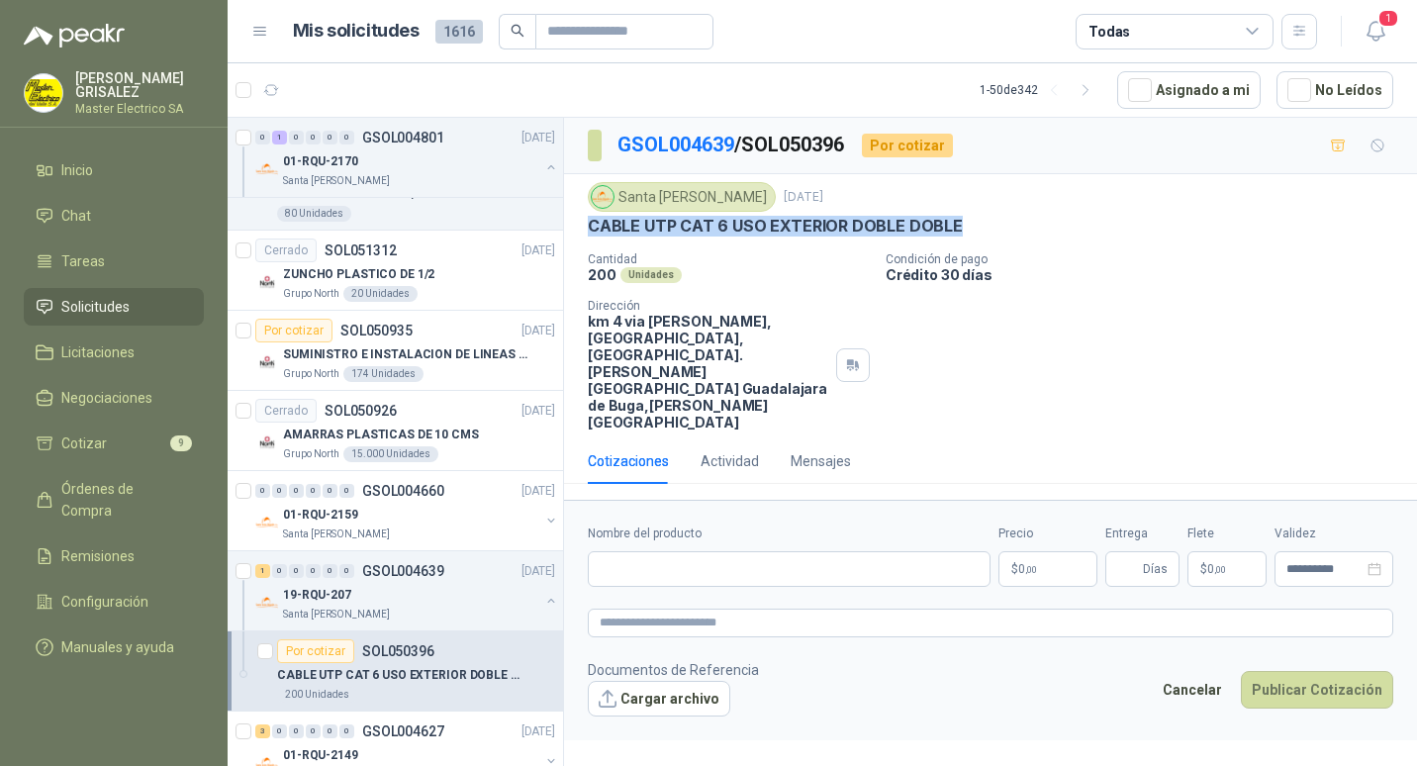
drag, startPoint x: 590, startPoint y: 227, endPoint x: 951, endPoint y: 218, distance: 361.2
click at [951, 218] on p "CABLE UTP CAT 6 USO EXTERIOR DOBLE DOBLE" at bounding box center [775, 226] width 375 height 21
drag, startPoint x: 951, startPoint y: 218, endPoint x: 939, endPoint y: 226, distance: 14.3
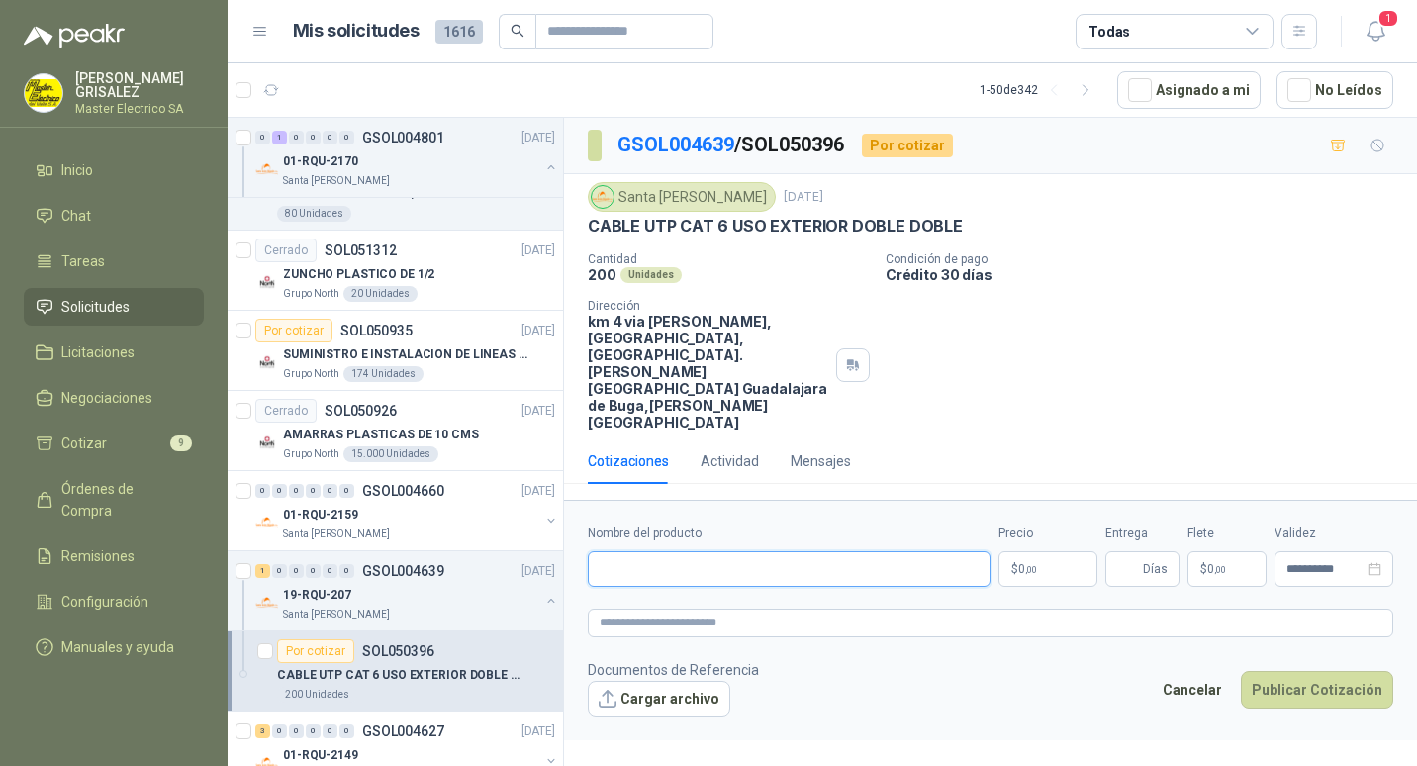
paste input "**********"
type input "**********"
click at [1023, 563] on span "0 ,00" at bounding box center [1027, 569] width 19 height 12
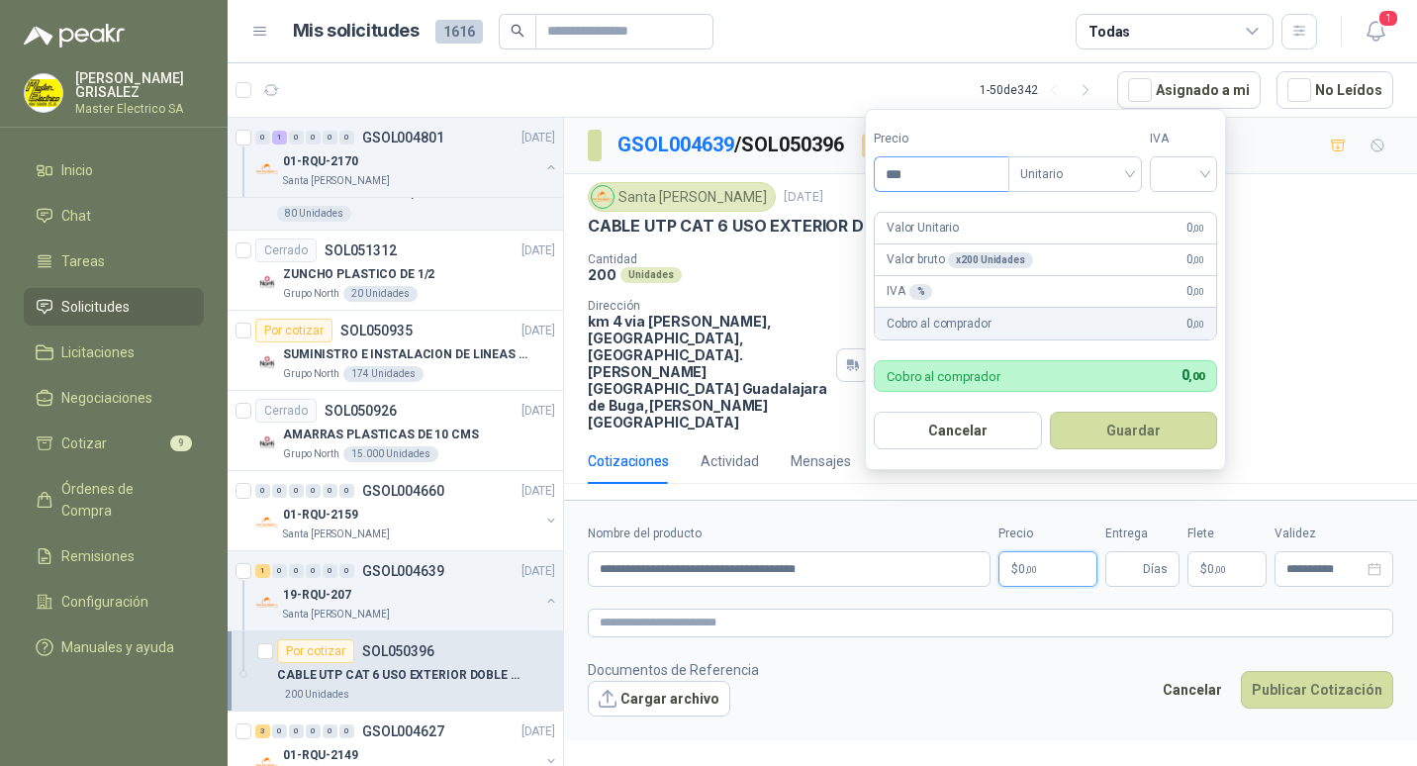
click at [897, 172] on input "***" at bounding box center [941, 174] width 134 height 34
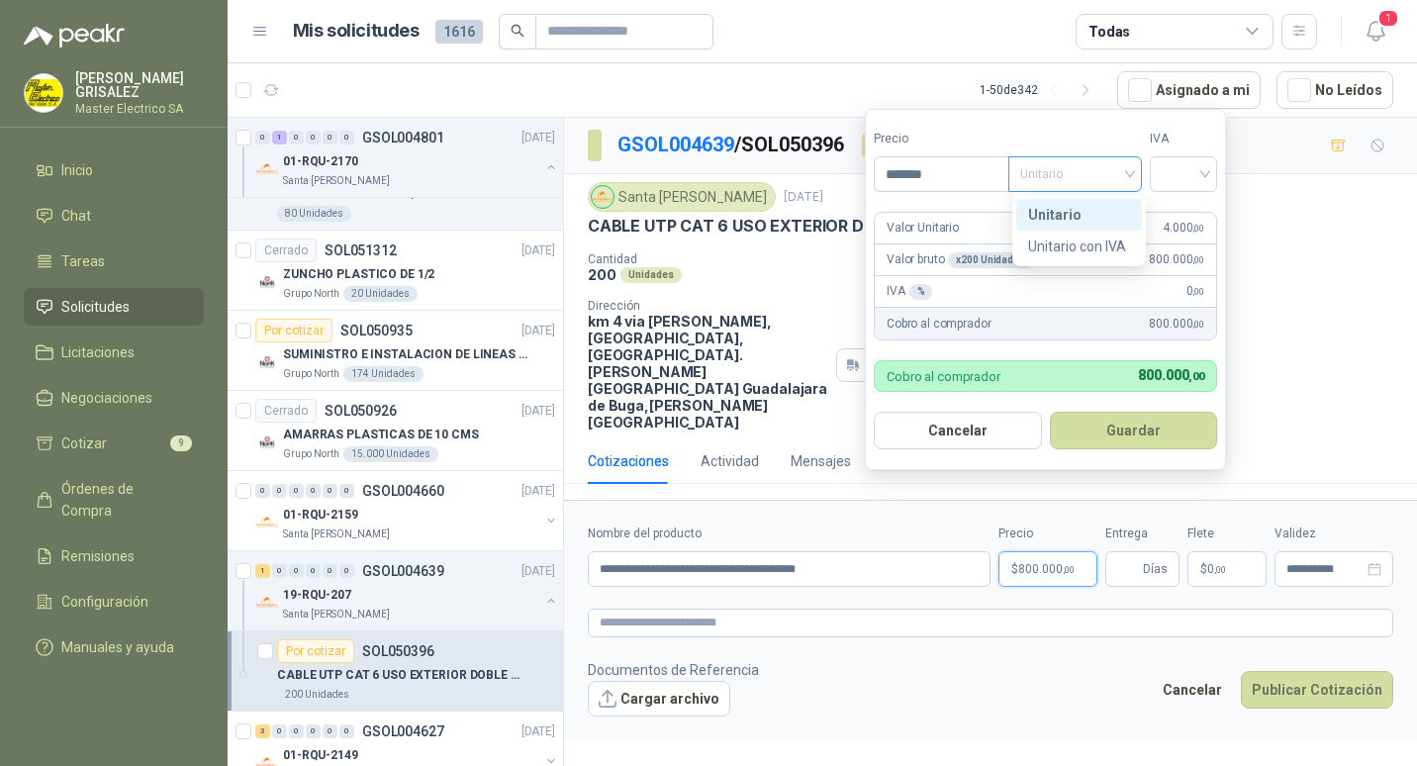
click at [1137, 170] on div "Unitario" at bounding box center [1075, 174] width 134 height 36
type input "*******"
click at [1050, 218] on div "Unitario" at bounding box center [1079, 215] width 102 height 22
click at [1217, 166] on div at bounding box center [1182, 174] width 67 height 36
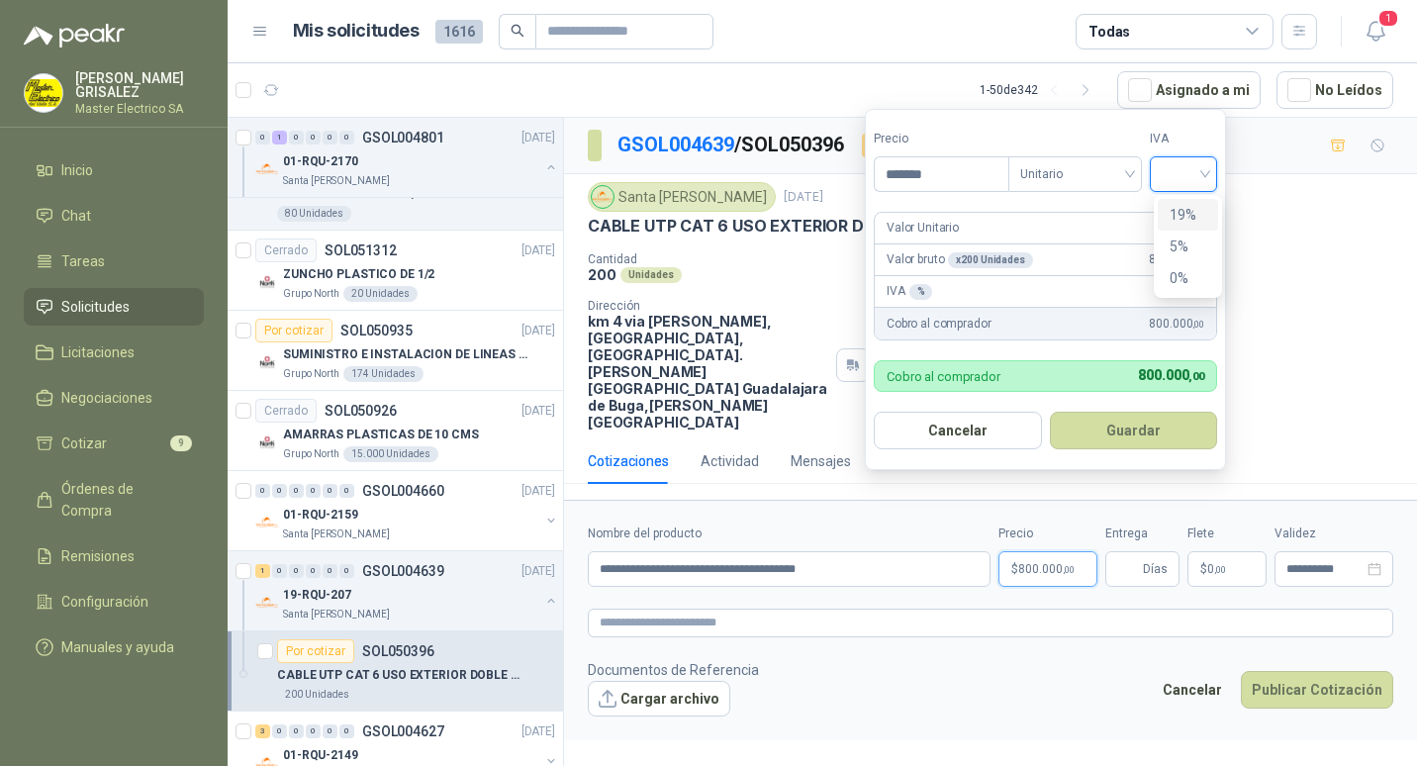
click at [1189, 212] on div "19%" at bounding box center [1187, 215] width 37 height 22
click at [1121, 430] on button "Guardar" at bounding box center [1136, 430] width 170 height 38
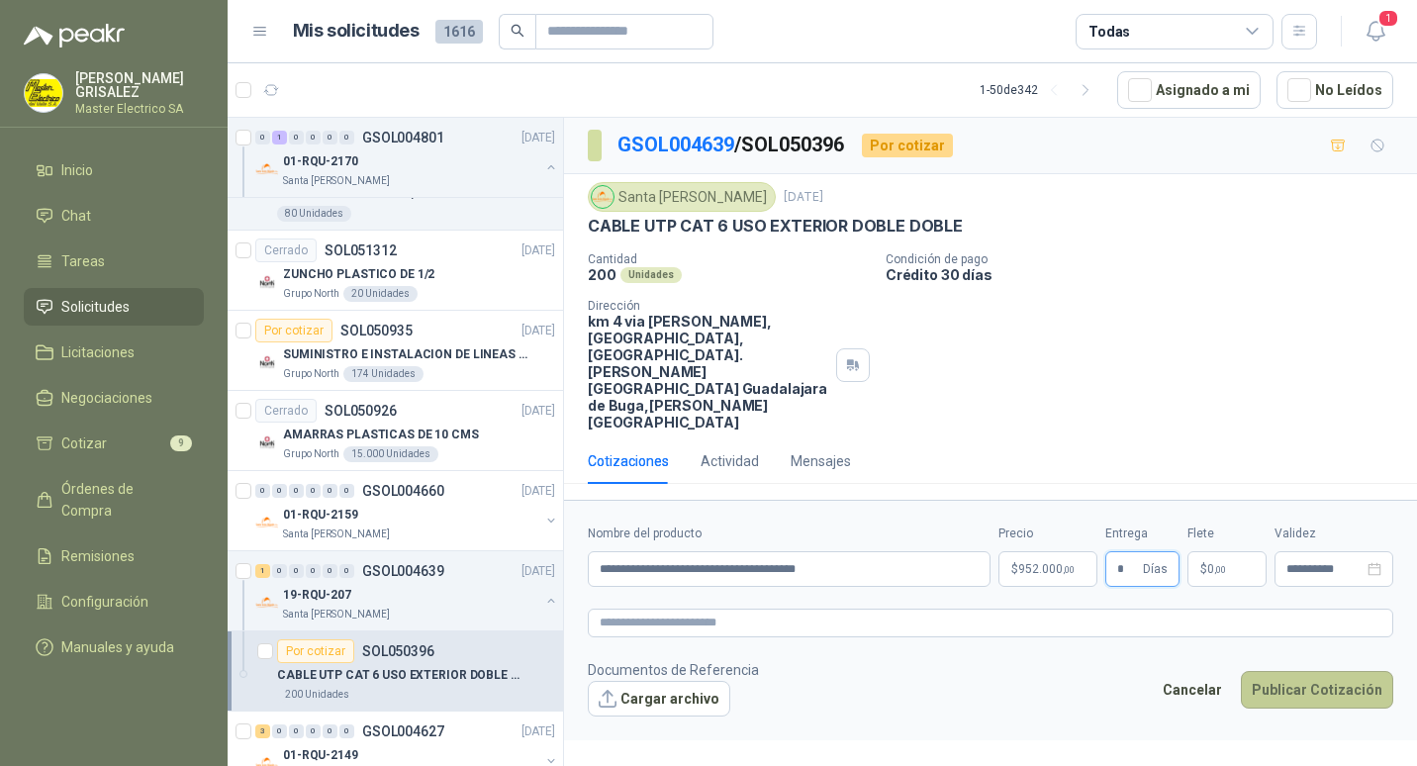
type input "*"
click at [1306, 671] on button "Publicar Cotización" at bounding box center [1316, 690] width 152 height 38
